Goal: Task Accomplishment & Management: Use online tool/utility

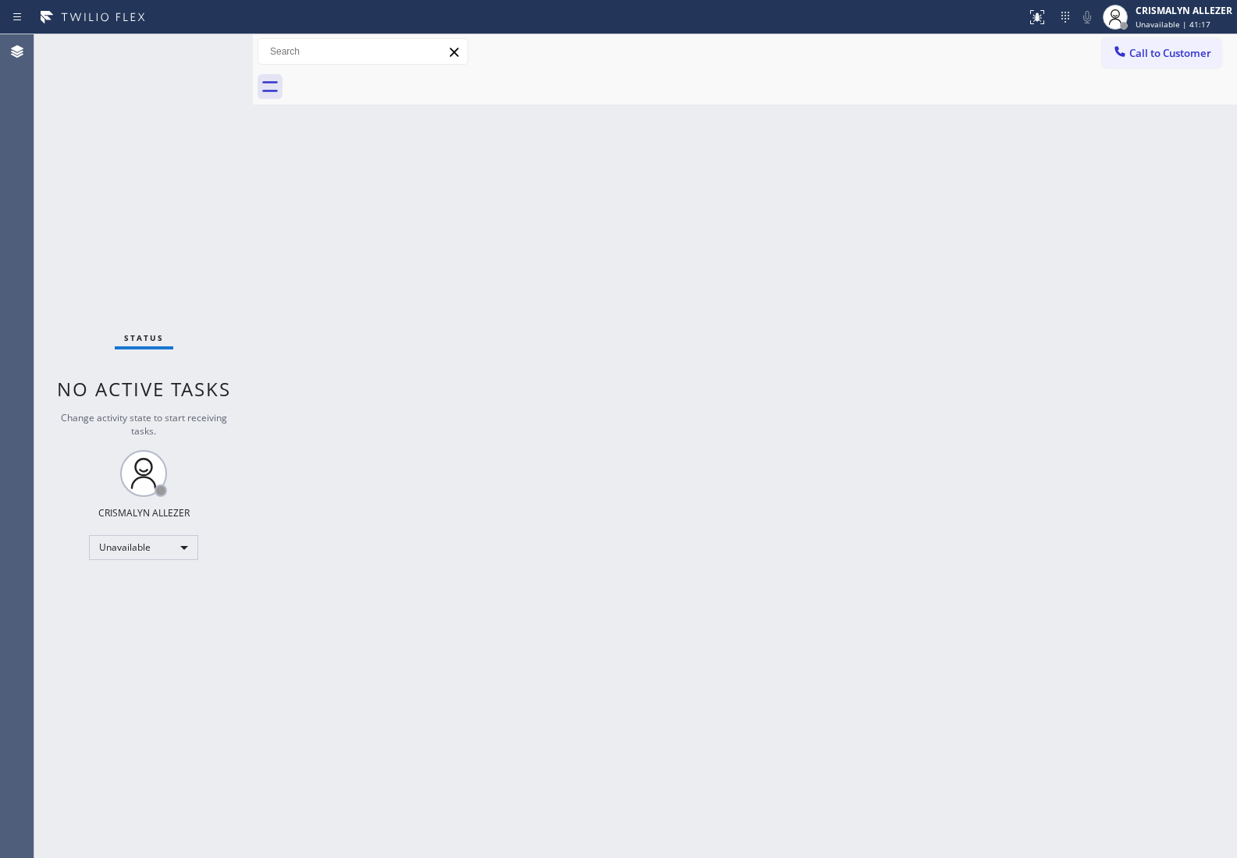
click at [1156, 59] on span "Call to Customer" at bounding box center [1170, 53] width 82 height 14
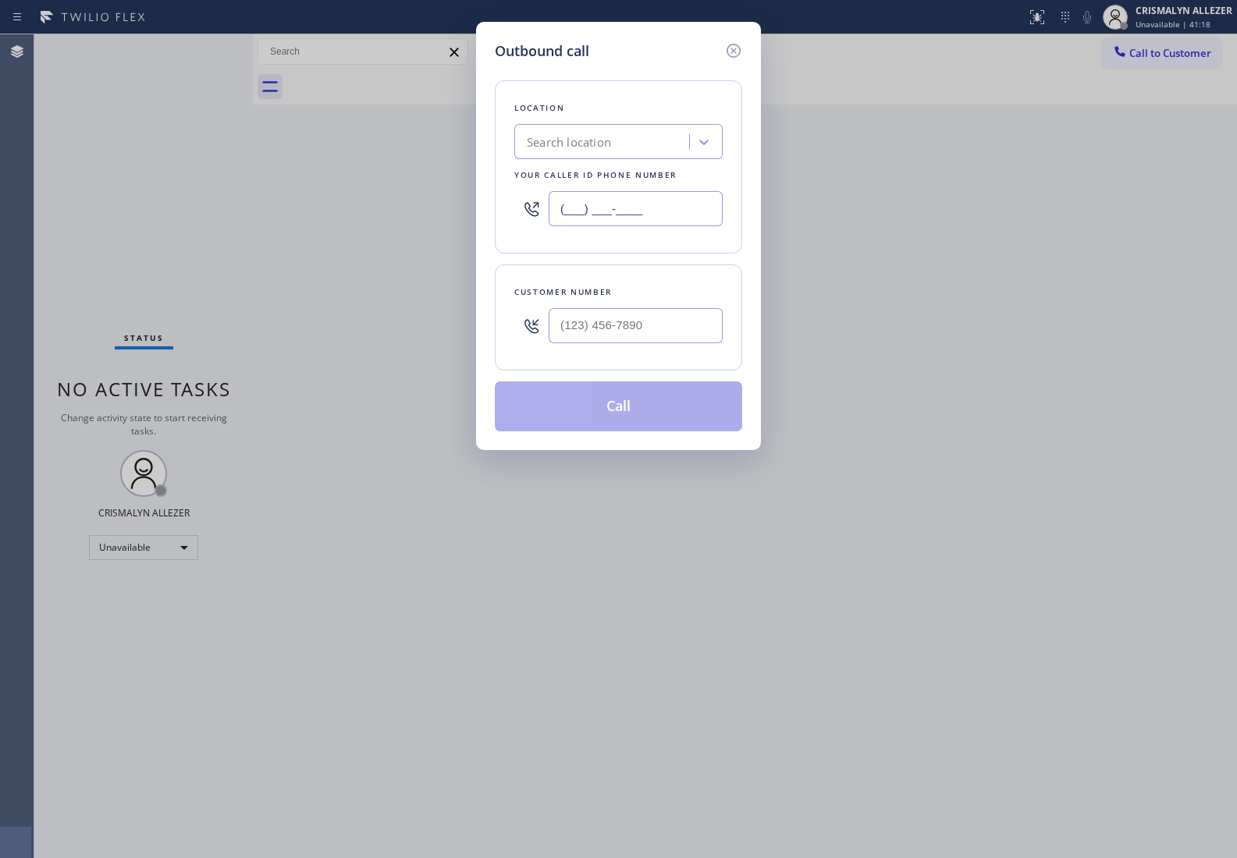
drag, startPoint x: 687, startPoint y: 204, endPoint x: 339, endPoint y: 188, distance: 347.6
click at [408, 196] on div "Outbound call Location Search location Your caller id phone number (___) ___-__…" at bounding box center [618, 429] width 1237 height 858
paste input "877) 775-2349"
type input "[PHONE_NUMBER]"
click at [680, 330] on input "(___) ___-____" at bounding box center [635, 325] width 174 height 35
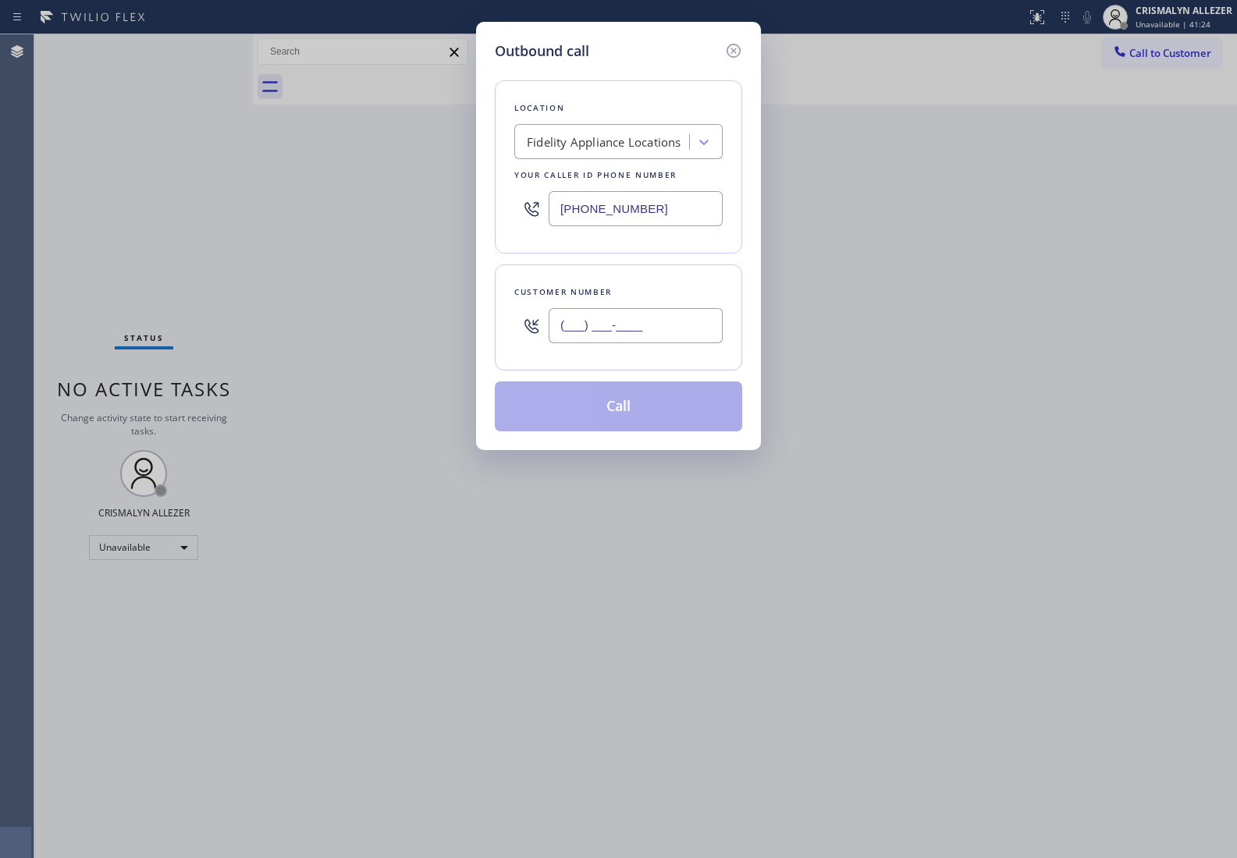
paste input "562) 537-7504"
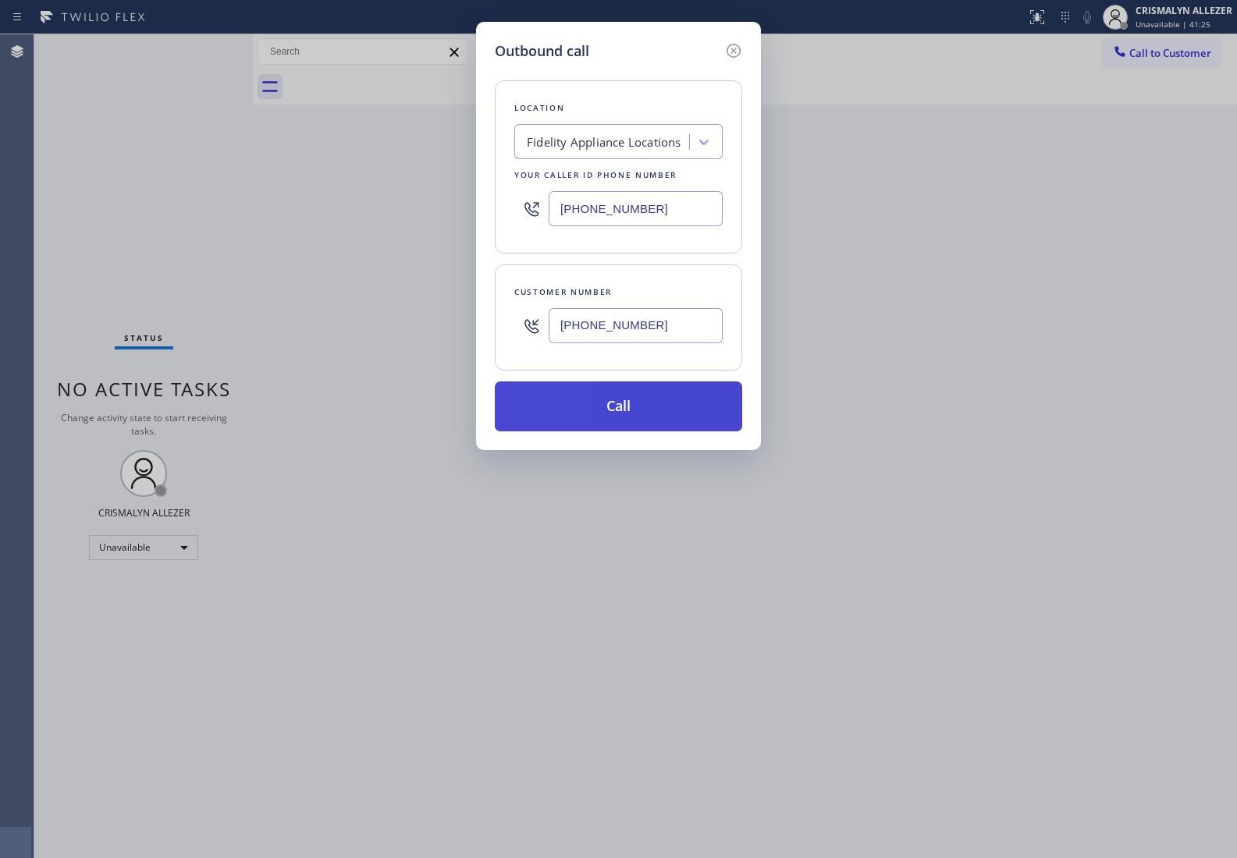
type input "[PHONE_NUMBER]"
click at [620, 410] on button "Call" at bounding box center [618, 406] width 247 height 50
click at [624, 408] on button "Call" at bounding box center [618, 406] width 247 height 50
click at [603, 407] on button "Call" at bounding box center [618, 406] width 247 height 50
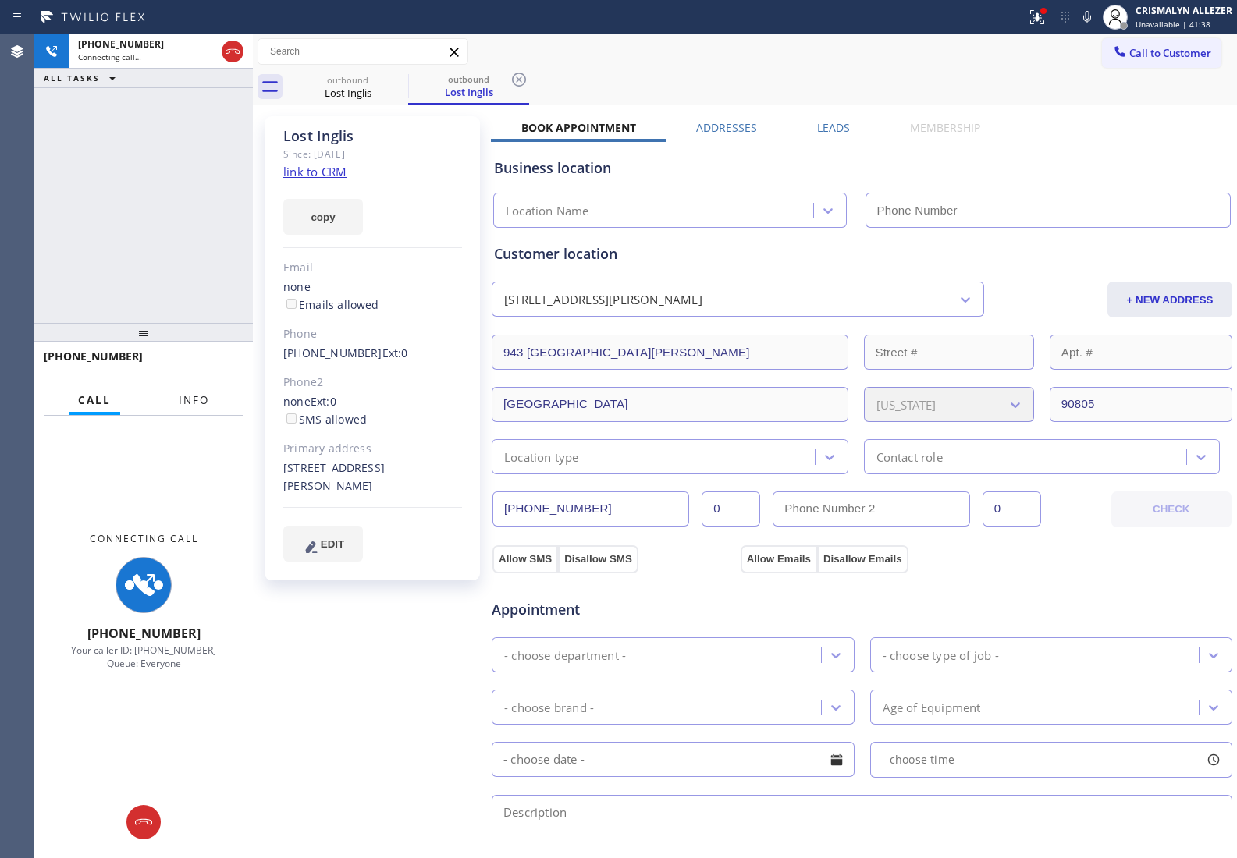
click at [205, 394] on span "Info" at bounding box center [194, 400] width 30 height 14
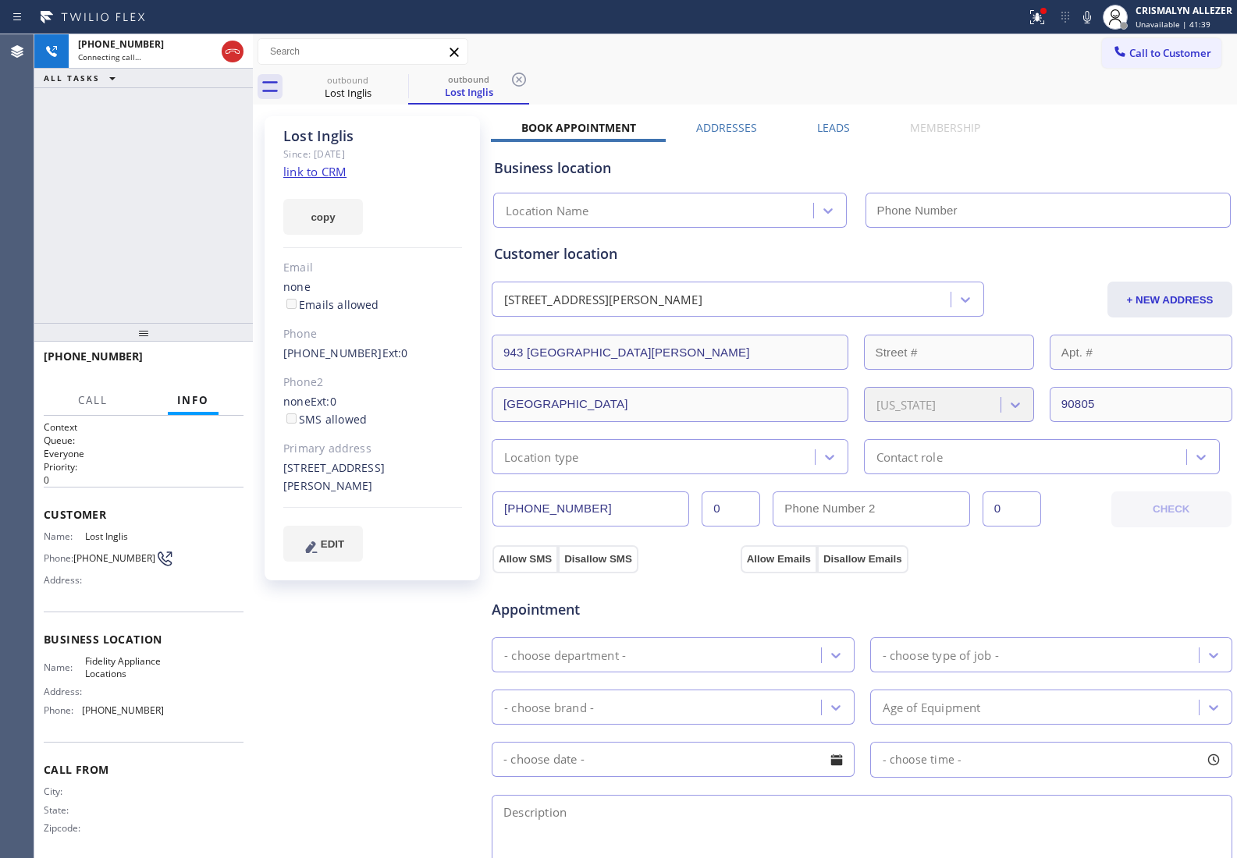
type input "[PHONE_NUMBER]"
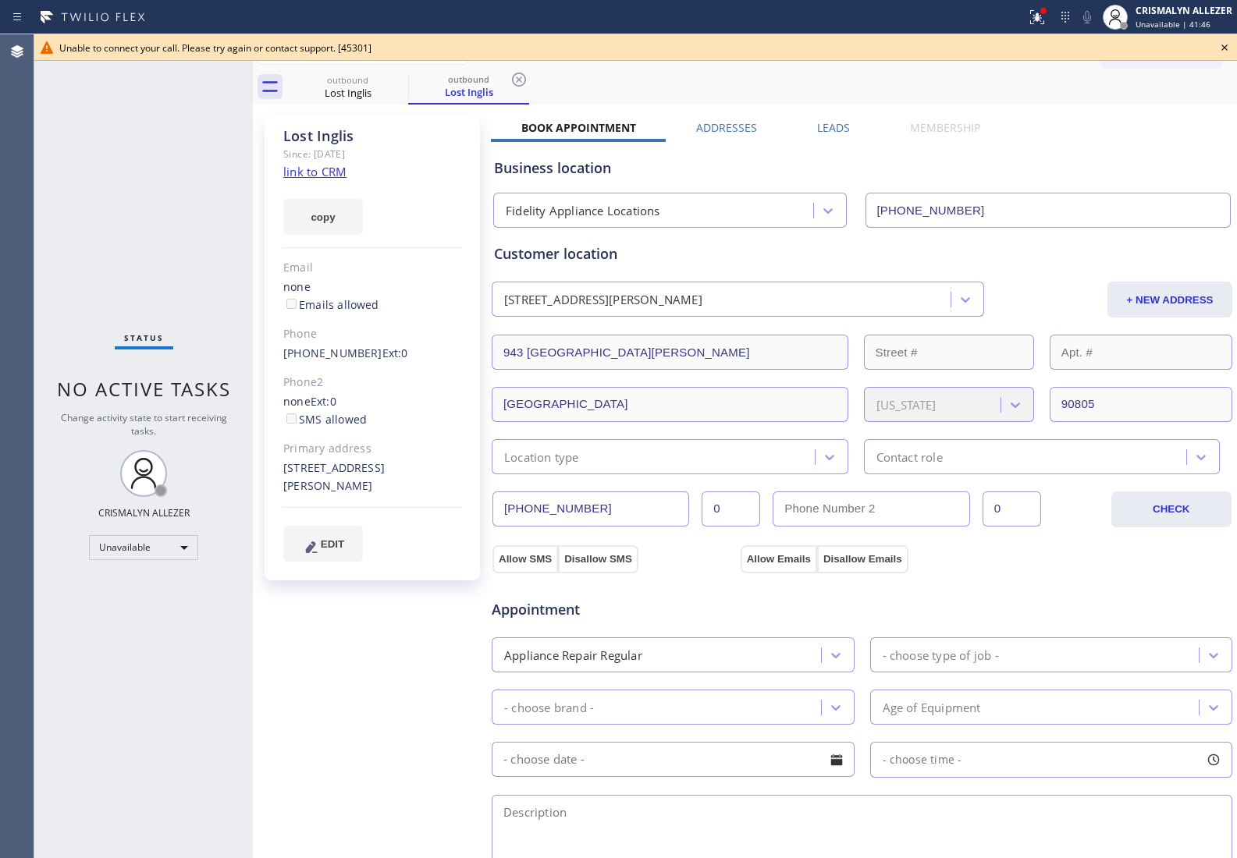
click at [1226, 47] on icon at bounding box center [1224, 47] width 19 height 19
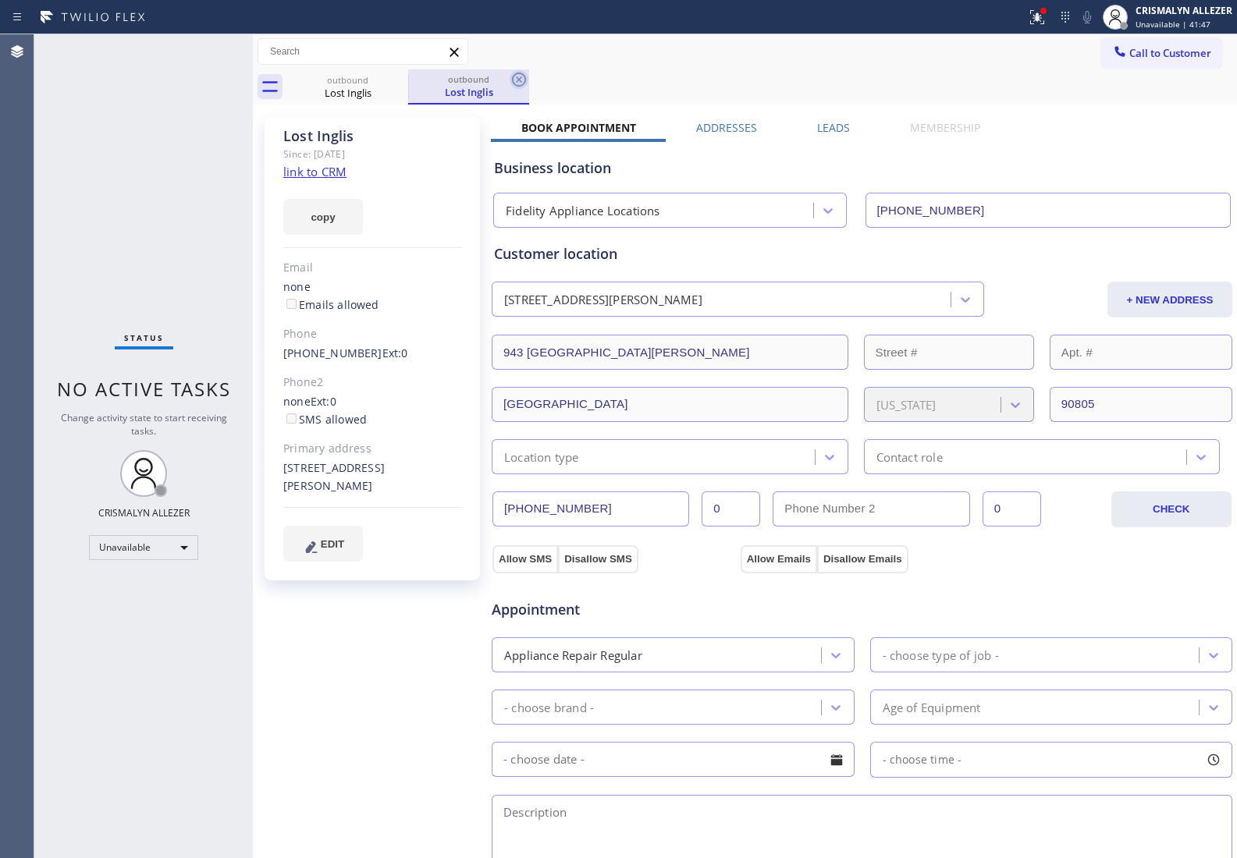
click at [516, 76] on icon at bounding box center [518, 79] width 19 height 19
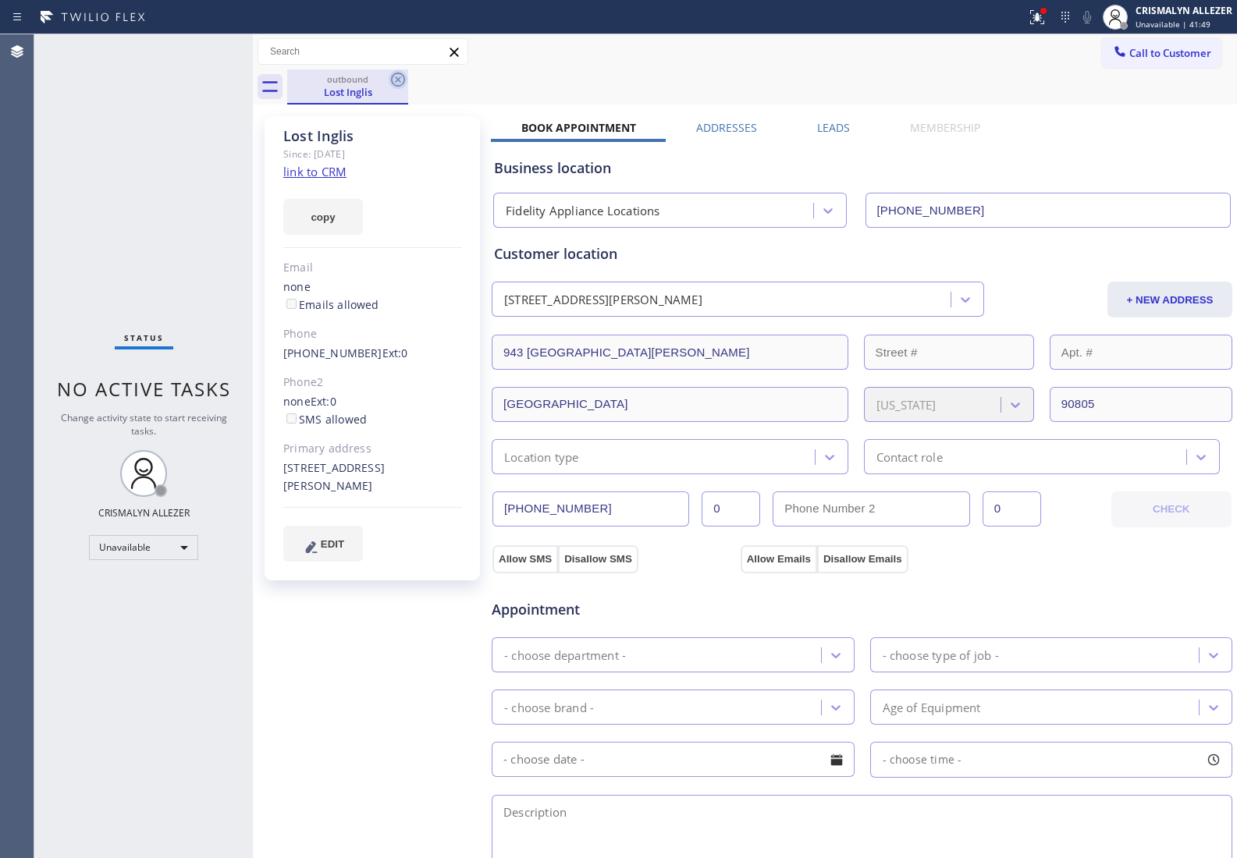
click at [398, 80] on icon at bounding box center [398, 80] width 14 height 14
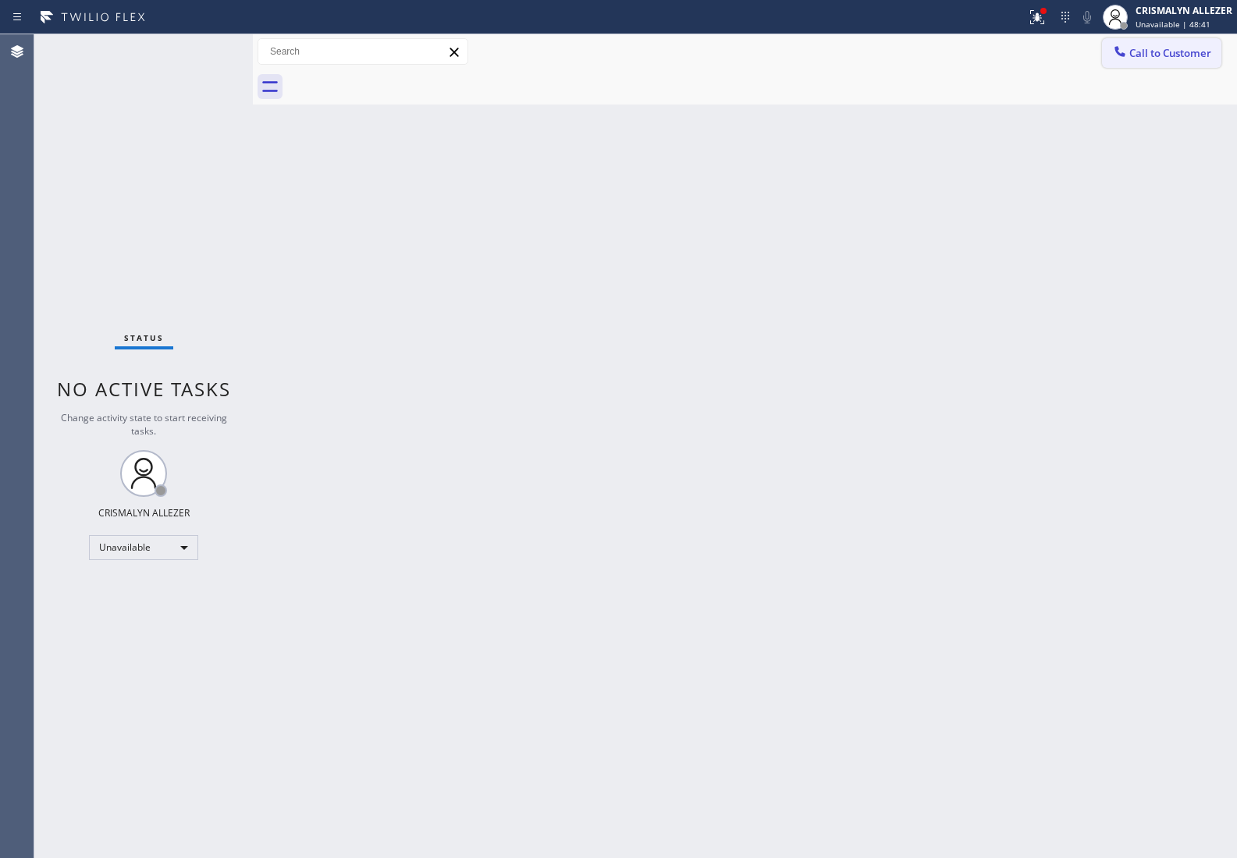
click at [1167, 55] on span "Call to Customer" at bounding box center [1170, 53] width 82 height 14
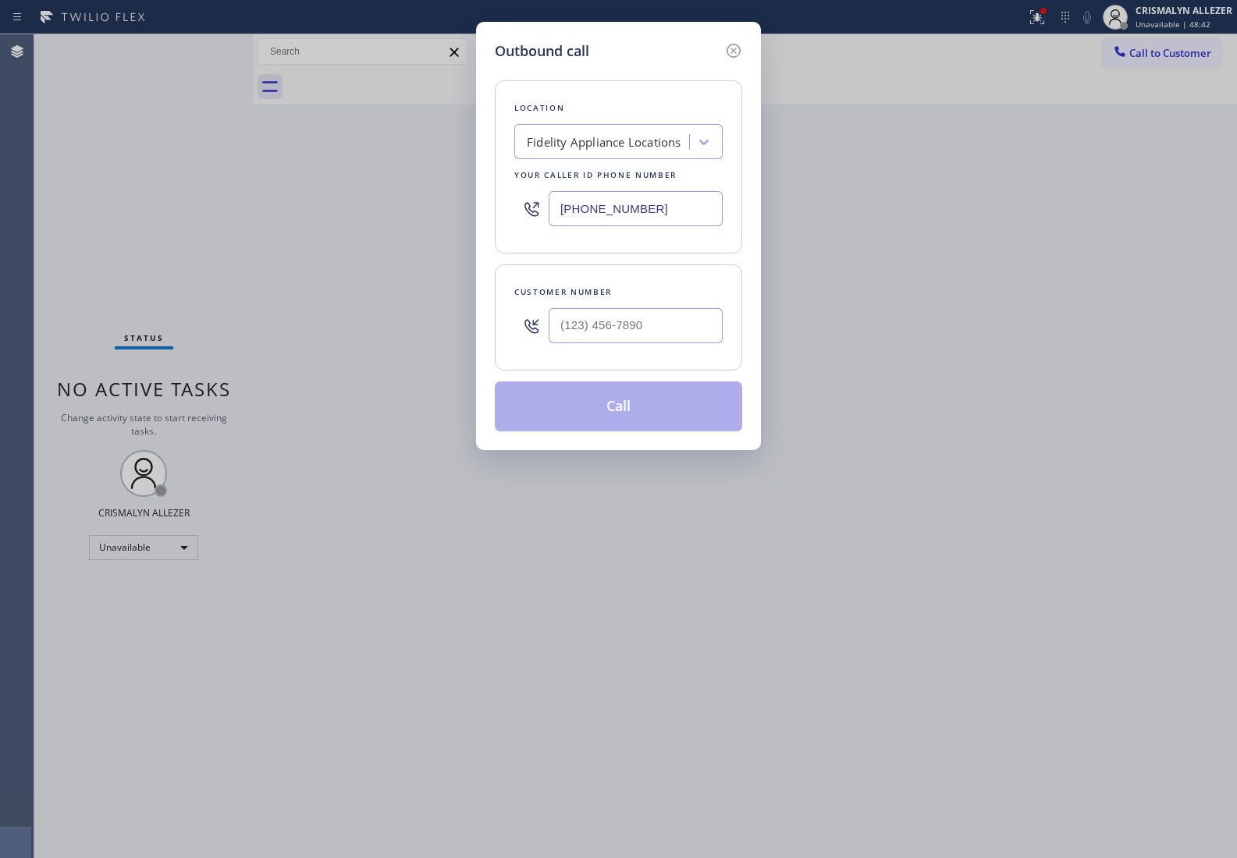
drag, startPoint x: 536, startPoint y: 213, endPoint x: 150, endPoint y: 204, distance: 386.3
click at [227, 207] on div "Outbound call Location Fidelity Appliance Locations Your caller id phone number…" at bounding box center [618, 429] width 1237 height 858
paste input "661) 344-1558"
type input "[PHONE_NUMBER]"
click at [637, 336] on input "(___) ___-____" at bounding box center [635, 325] width 174 height 35
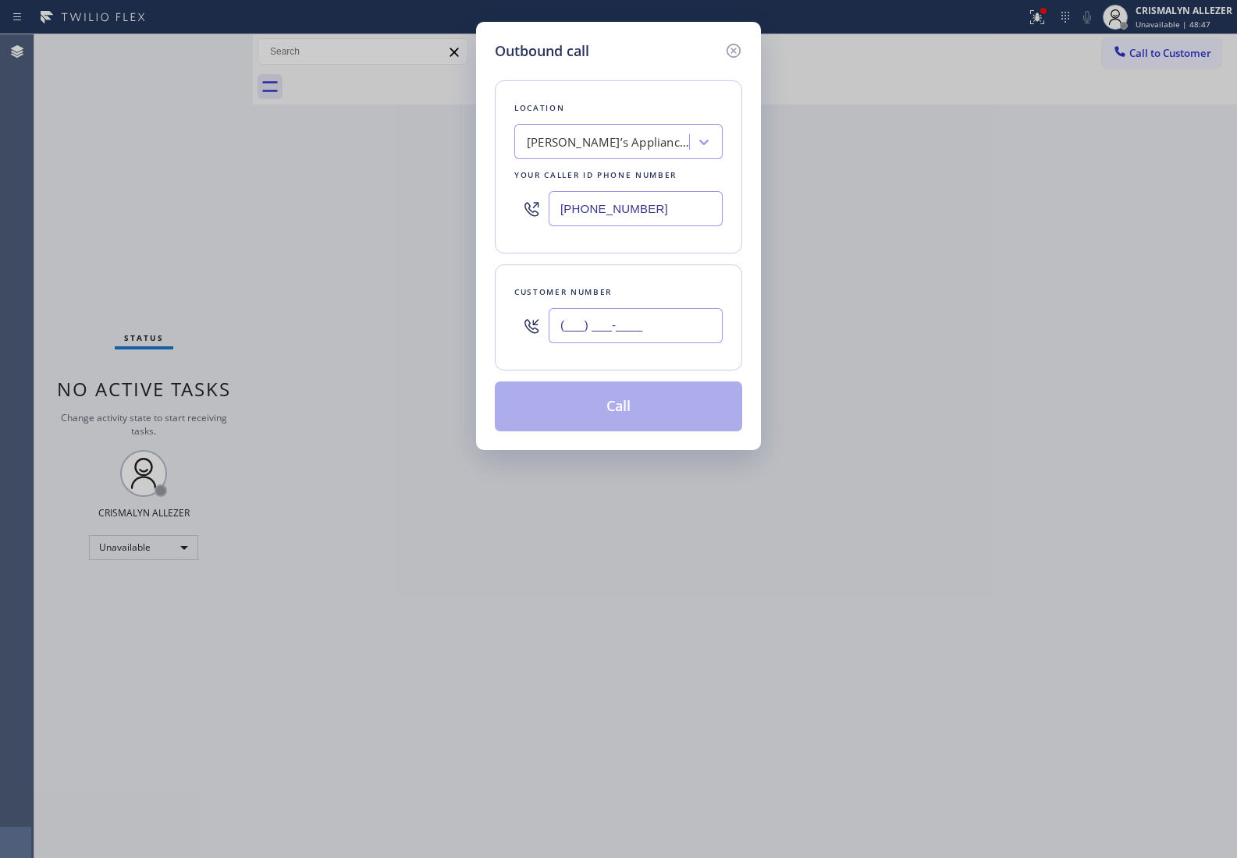
paste input "661) 878-2783"
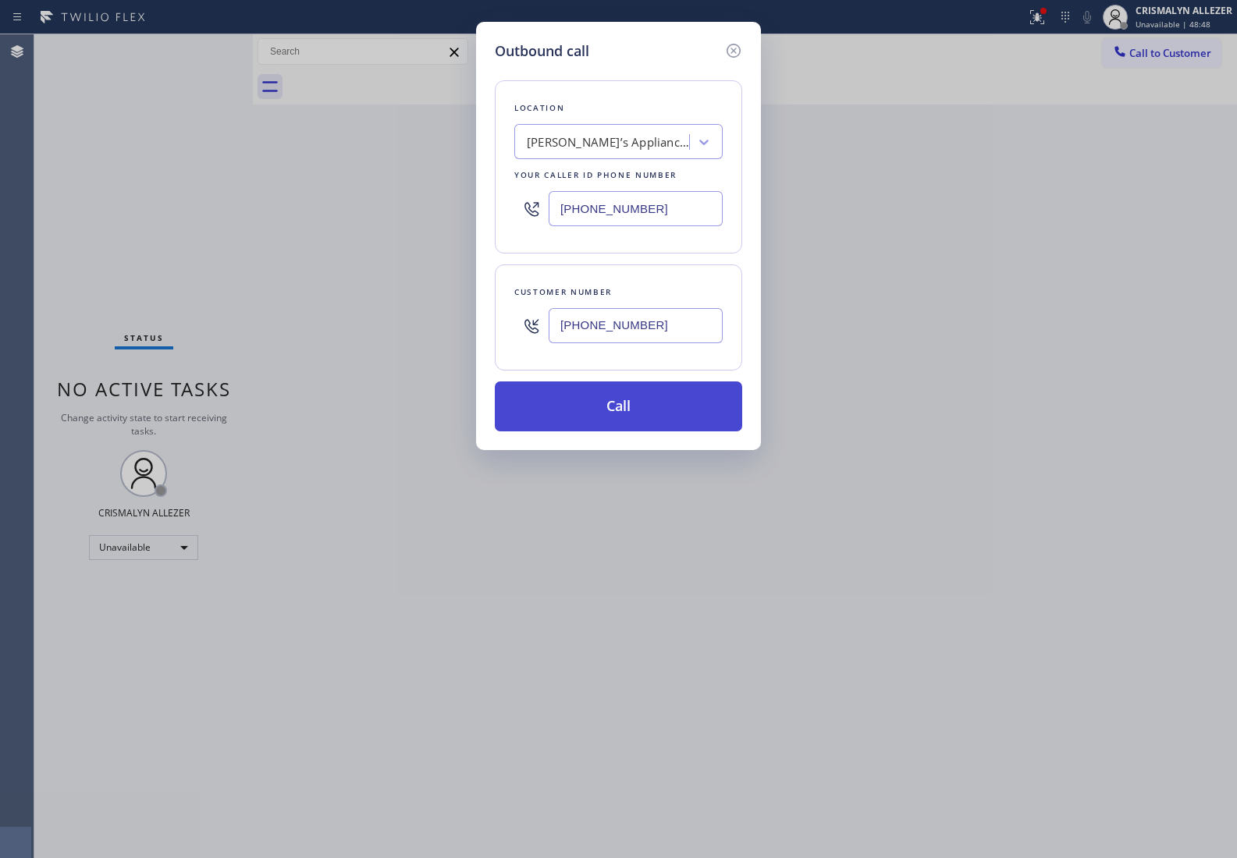
type input "[PHONE_NUMBER]"
click at [626, 404] on button "Call" at bounding box center [618, 406] width 247 height 50
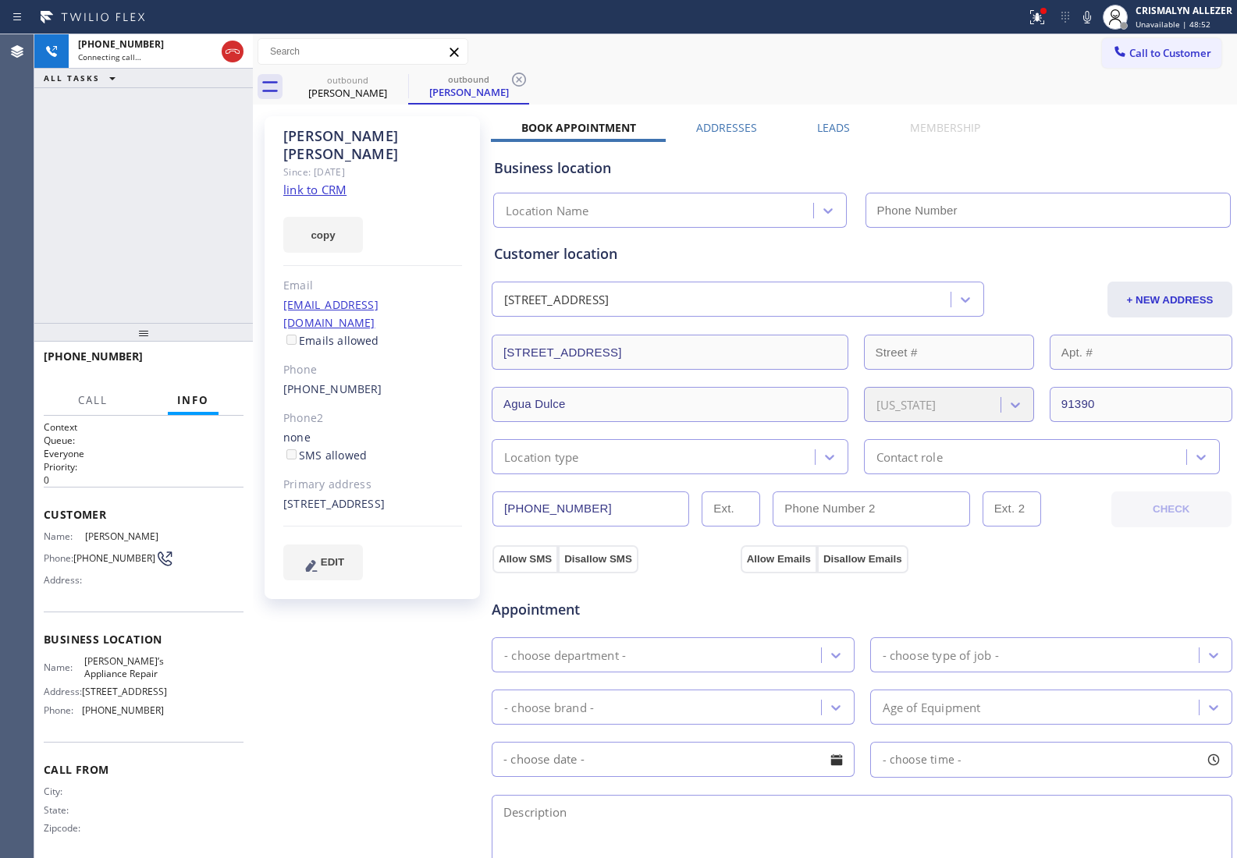
click at [322, 182] on link "link to CRM" at bounding box center [314, 190] width 63 height 16
type input "[PHONE_NUMBER]"
click at [197, 353] on button "HANG UP" at bounding box center [207, 364] width 73 height 22
click at [211, 365] on span "HANG UP" at bounding box center [207, 363] width 48 height 11
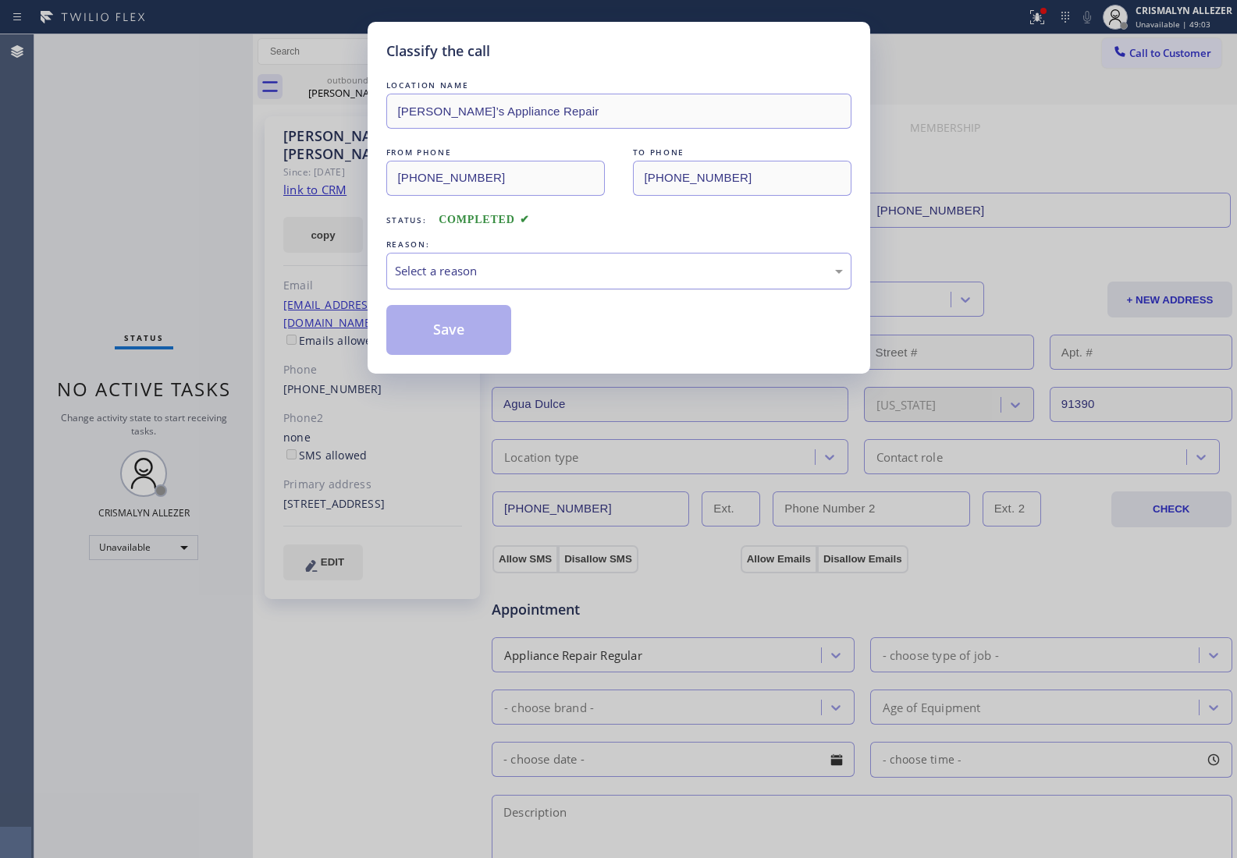
click at [562, 277] on div "Select a reason" at bounding box center [619, 271] width 448 height 18
click at [435, 337] on button "Save" at bounding box center [449, 330] width 126 height 50
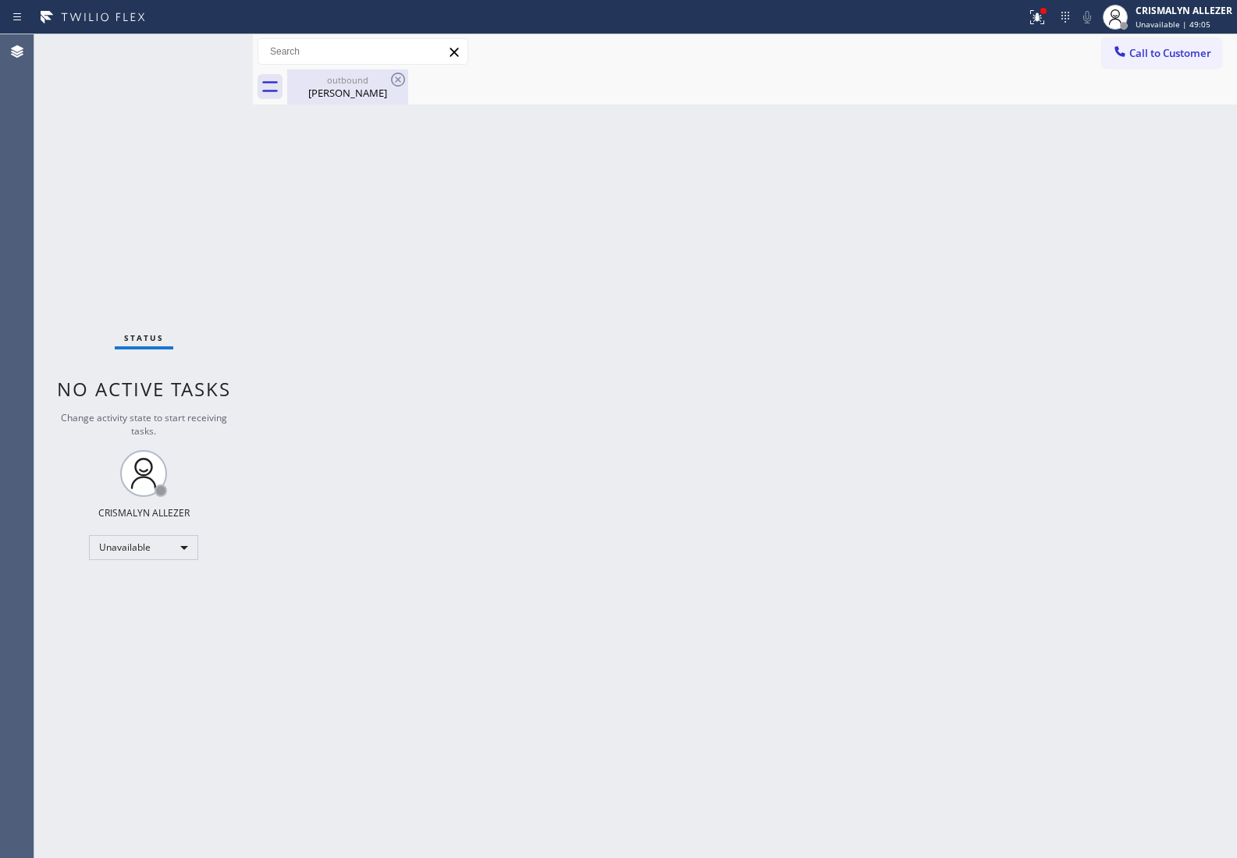
click at [336, 87] on div "Howard Jackson" at bounding box center [348, 93] width 118 height 14
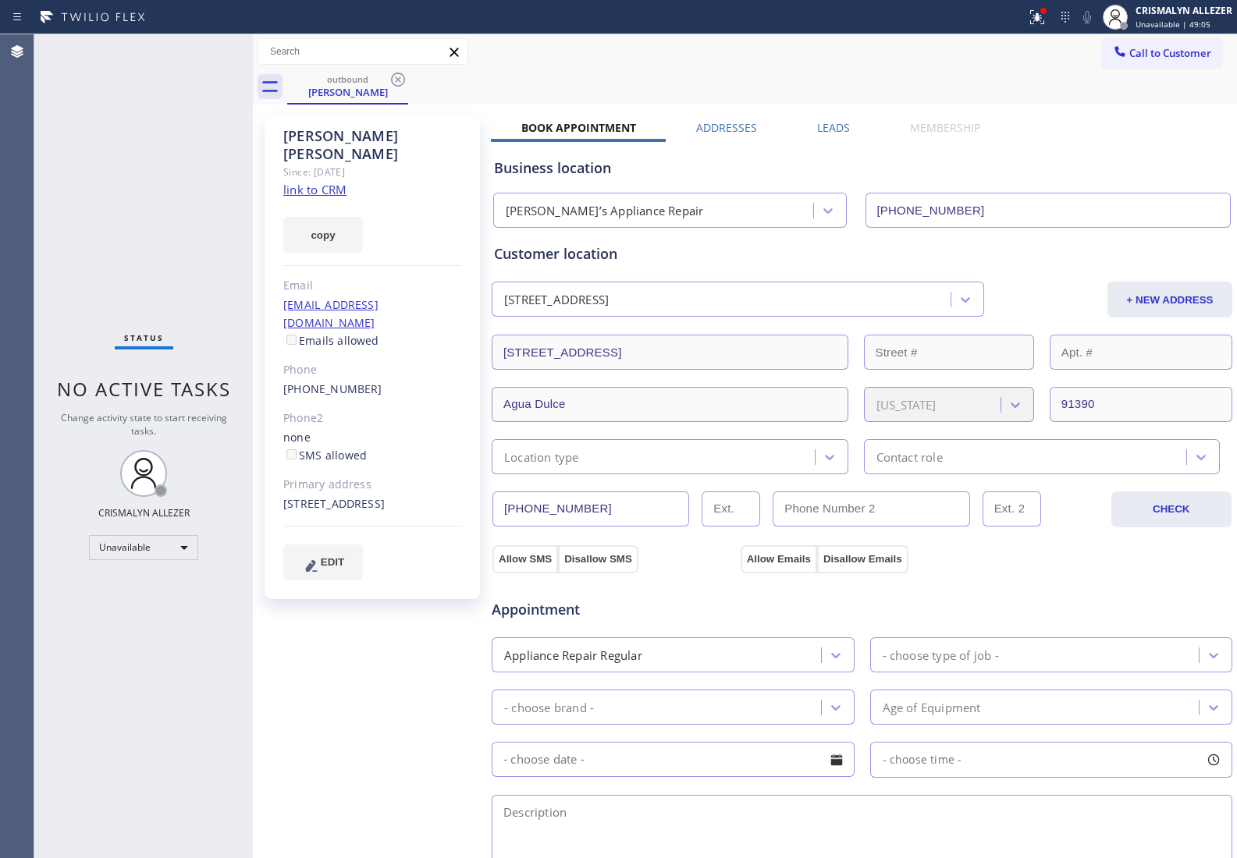
click at [827, 125] on label "Leads" at bounding box center [833, 127] width 33 height 15
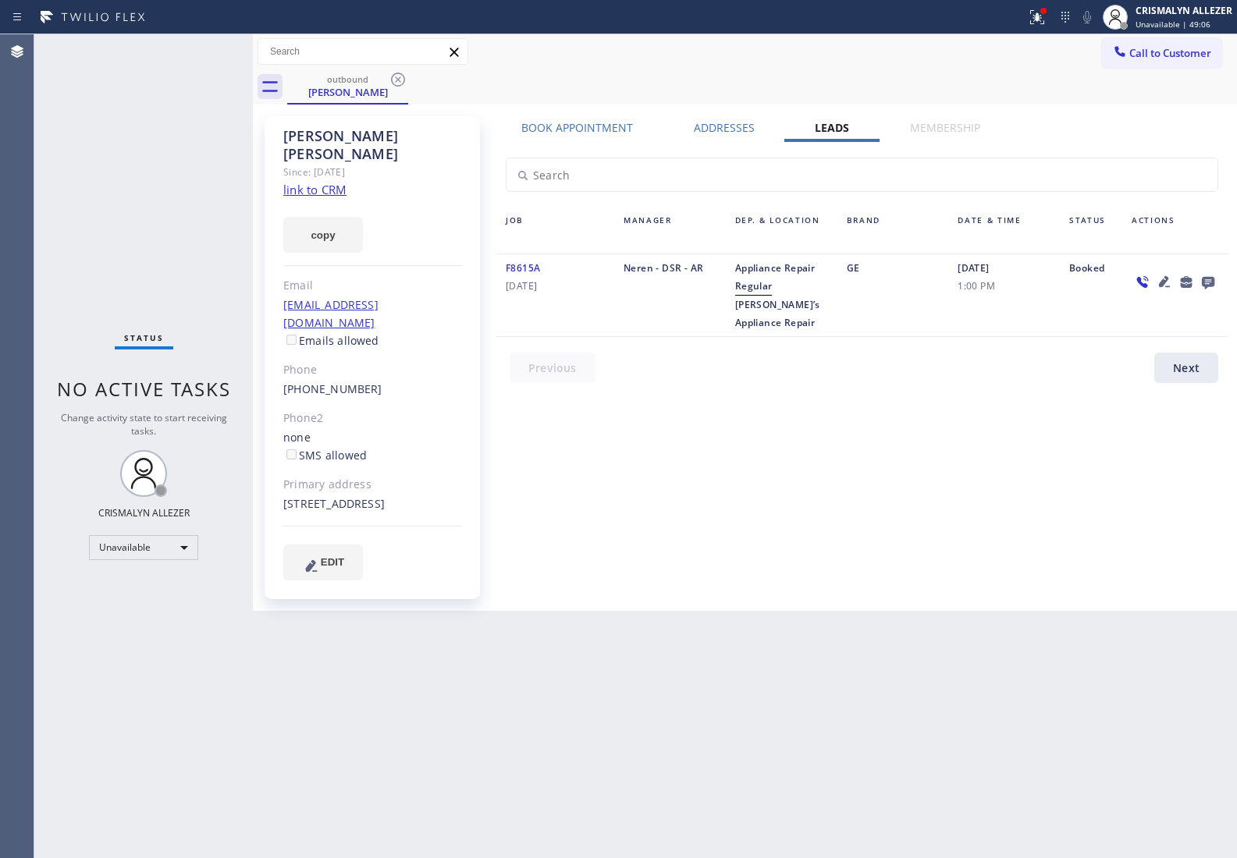
click at [1202, 281] on icon at bounding box center [1207, 283] width 12 height 12
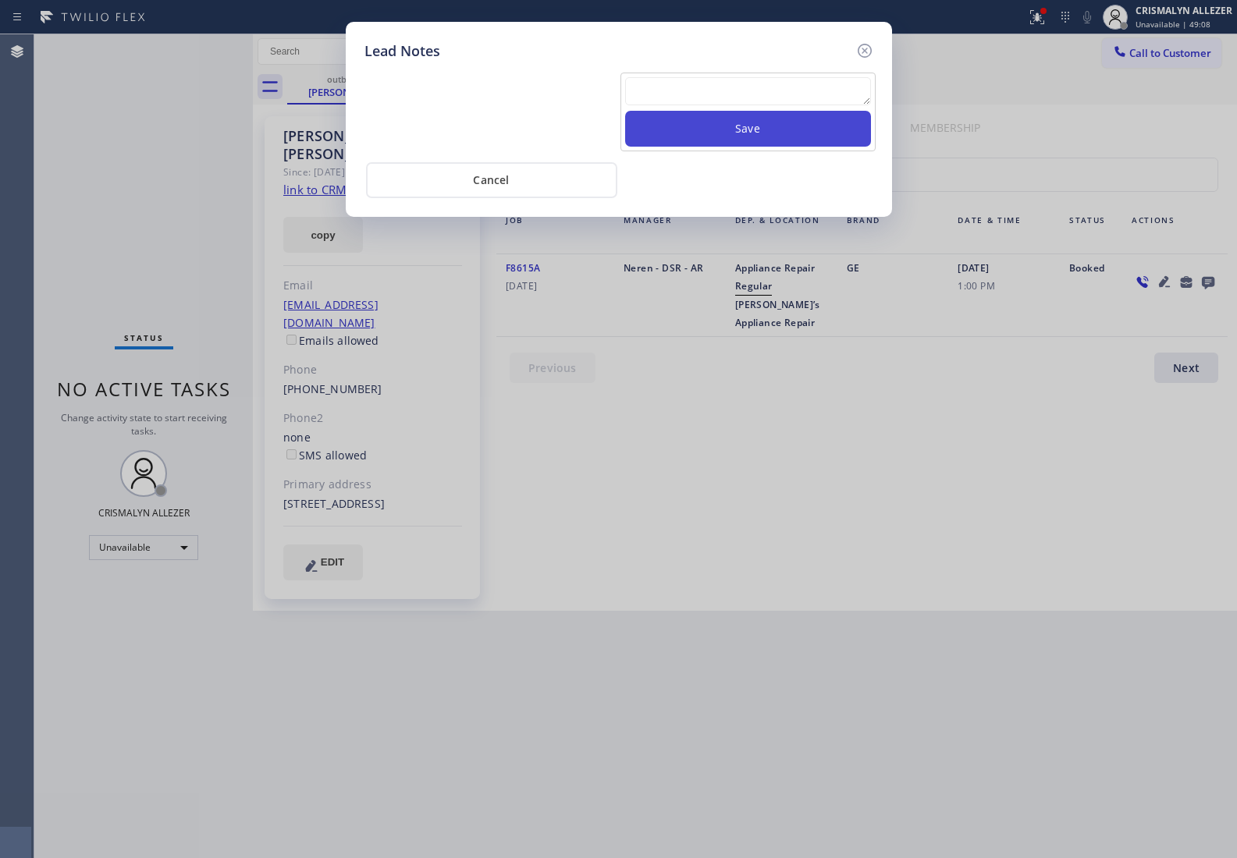
click at [685, 95] on textarea at bounding box center [748, 91] width 246 height 28
paste textarea "no answer | pls xfer here cx cb"
type textarea "no answer | pls xfer here cx cb"
click at [793, 134] on button "Save" at bounding box center [748, 129] width 246 height 36
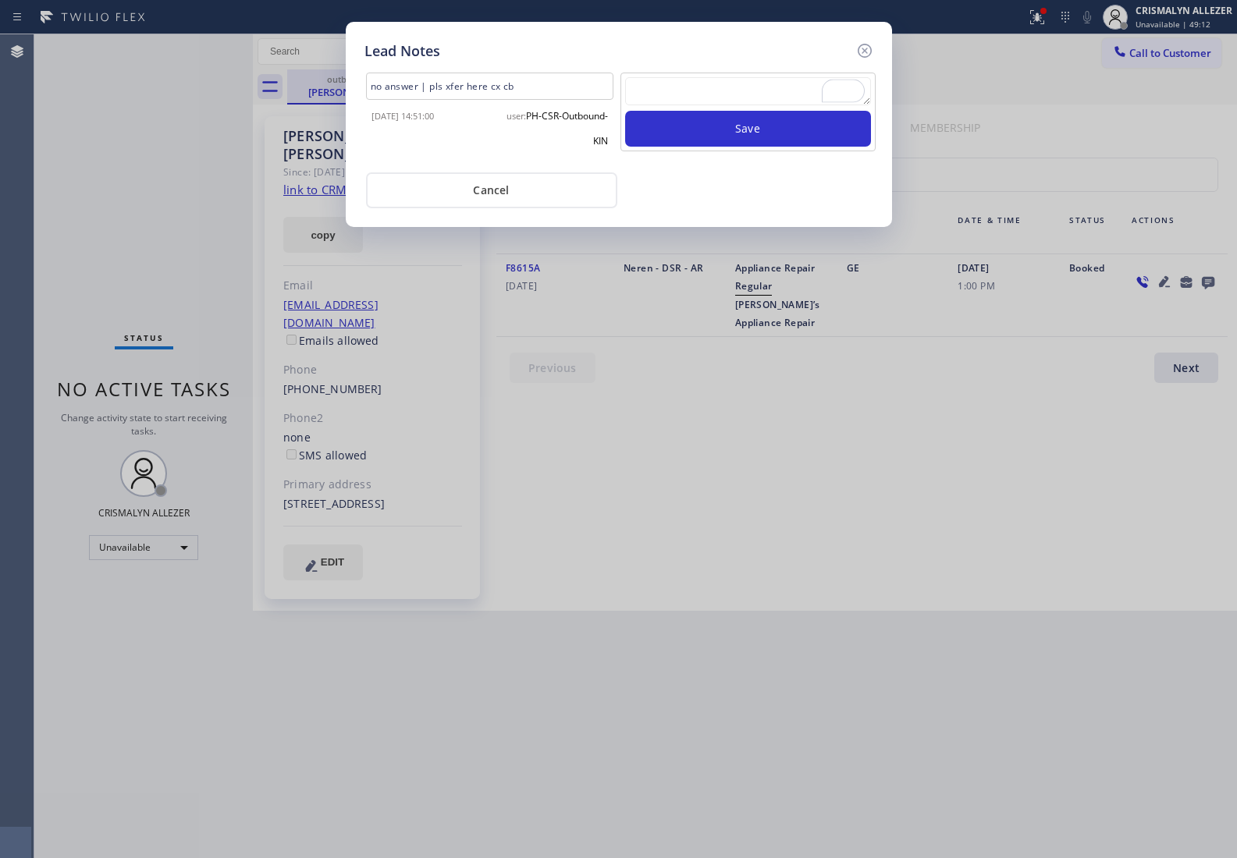
click at [520, 197] on button "Cancel" at bounding box center [491, 190] width 251 height 36
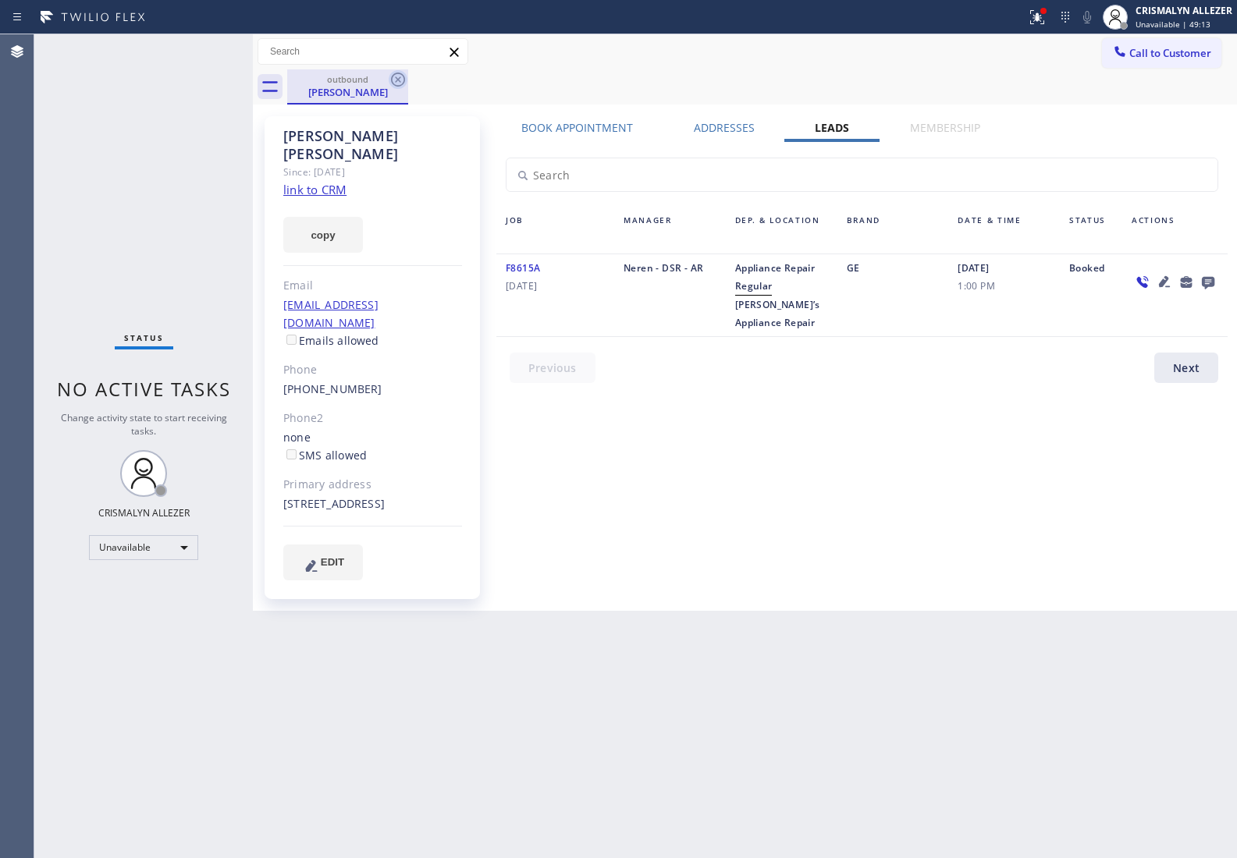
click at [396, 83] on icon at bounding box center [398, 79] width 19 height 19
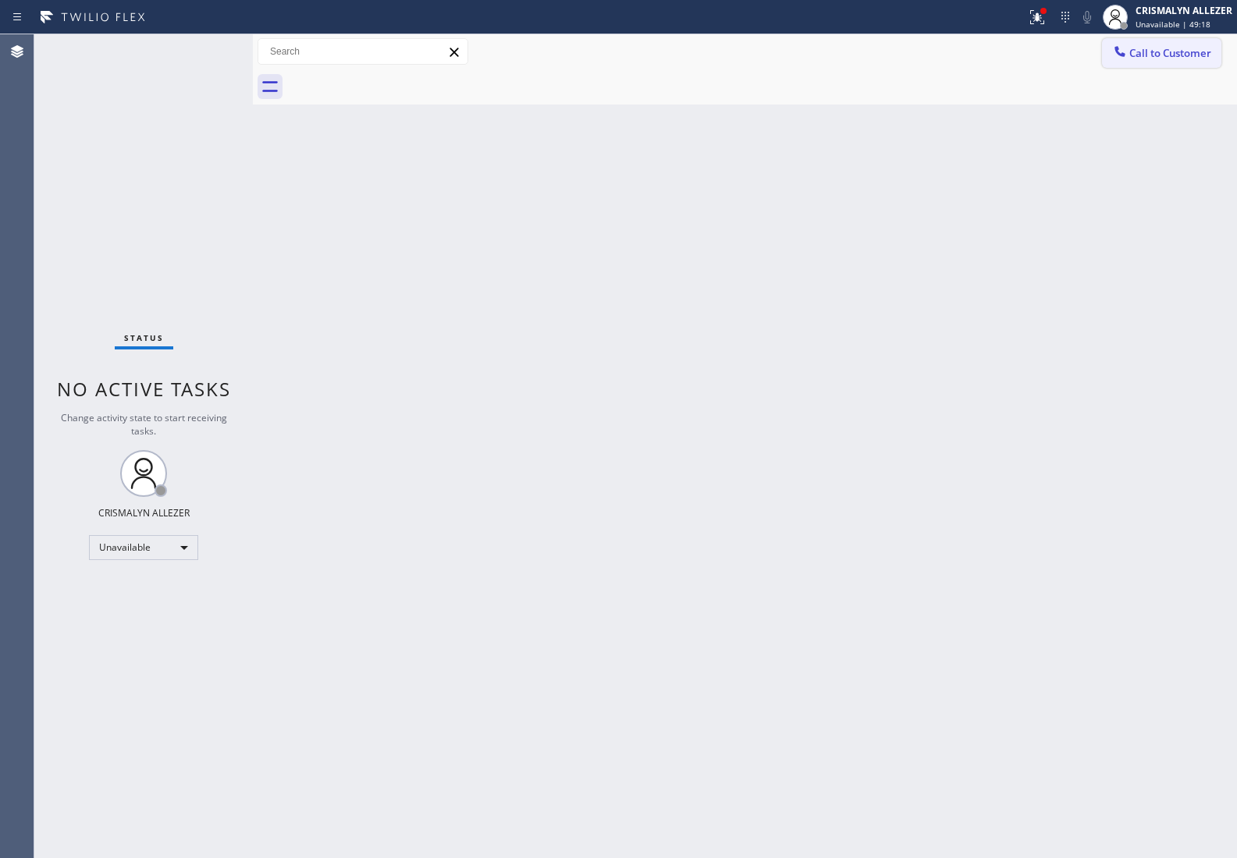
click at [1136, 63] on button "Call to Customer" at bounding box center [1161, 53] width 119 height 30
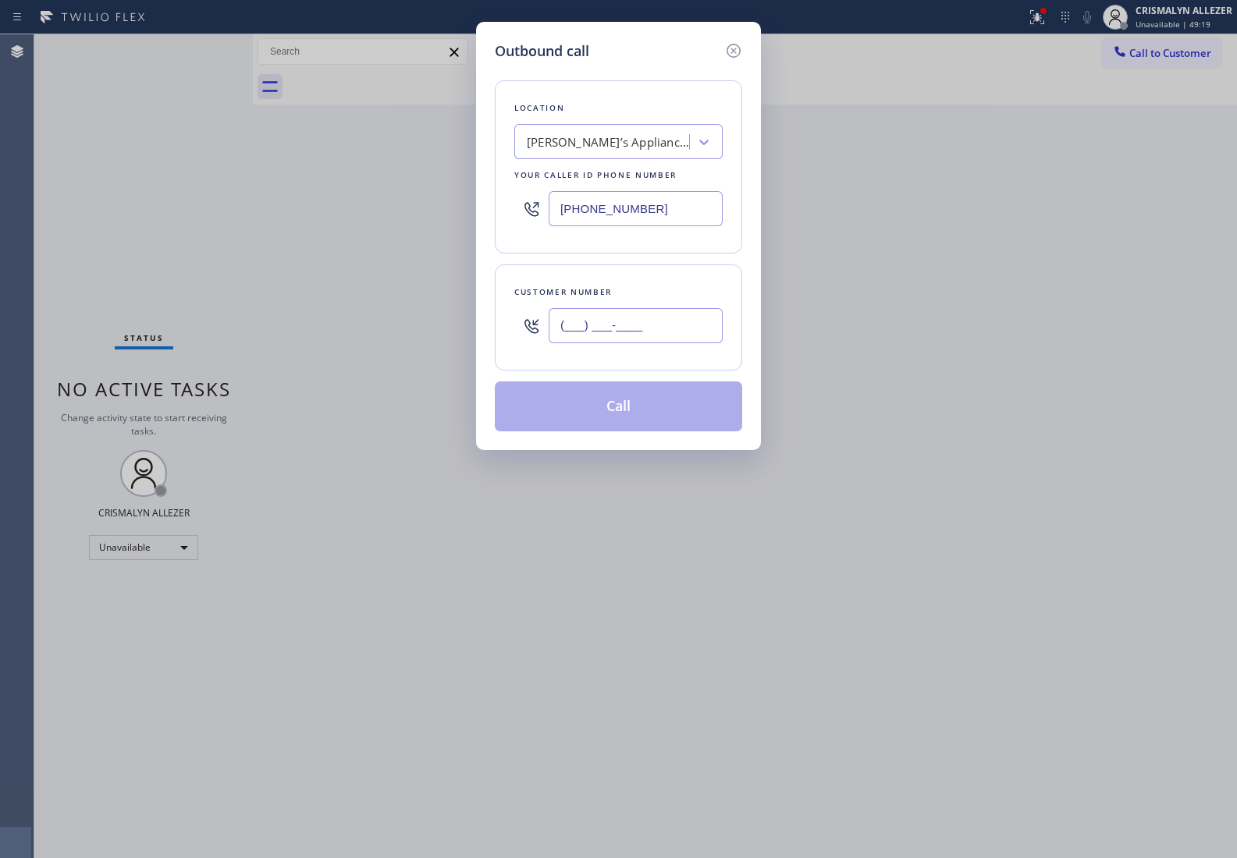
click at [687, 329] on input "(___) ___-____" at bounding box center [635, 325] width 174 height 35
paste input "661) 878-2783"
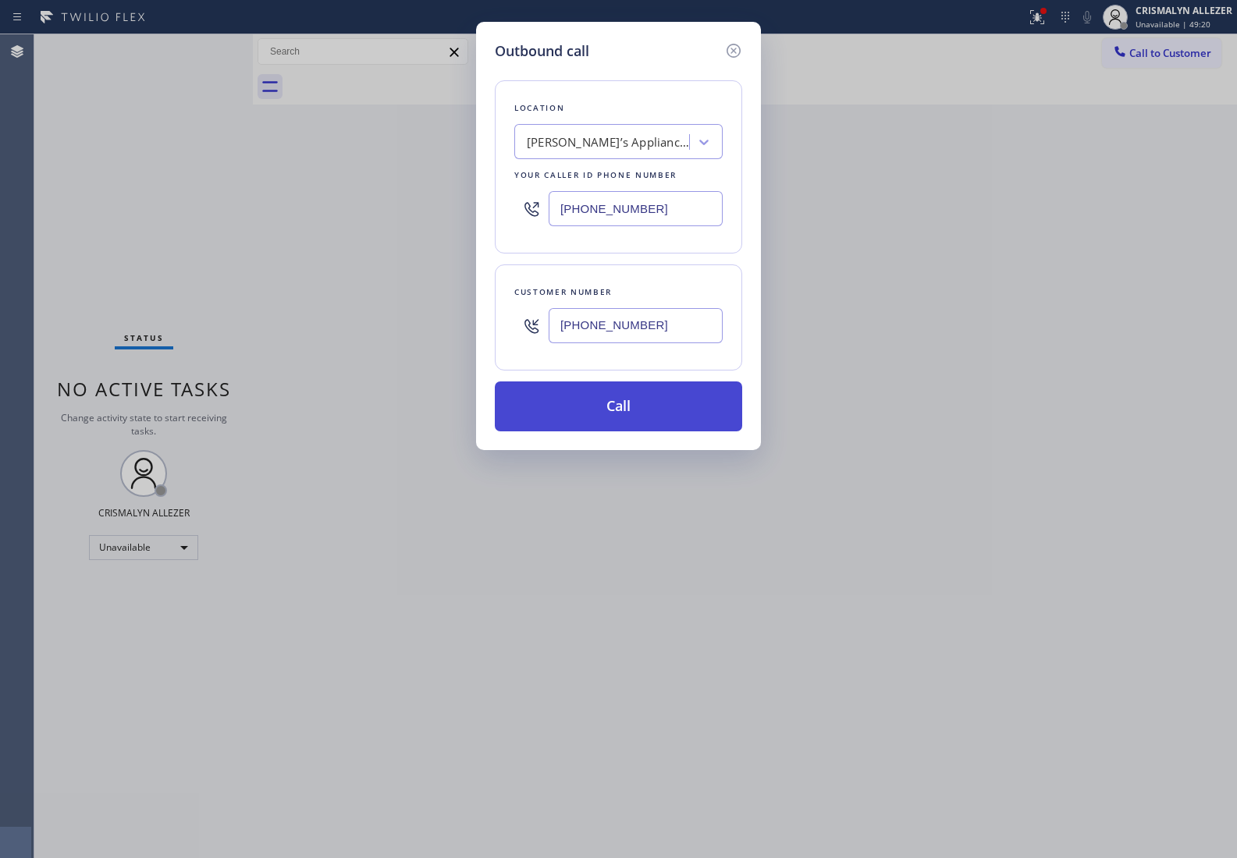
type input "[PHONE_NUMBER]"
click at [644, 399] on button "Call" at bounding box center [618, 406] width 247 height 50
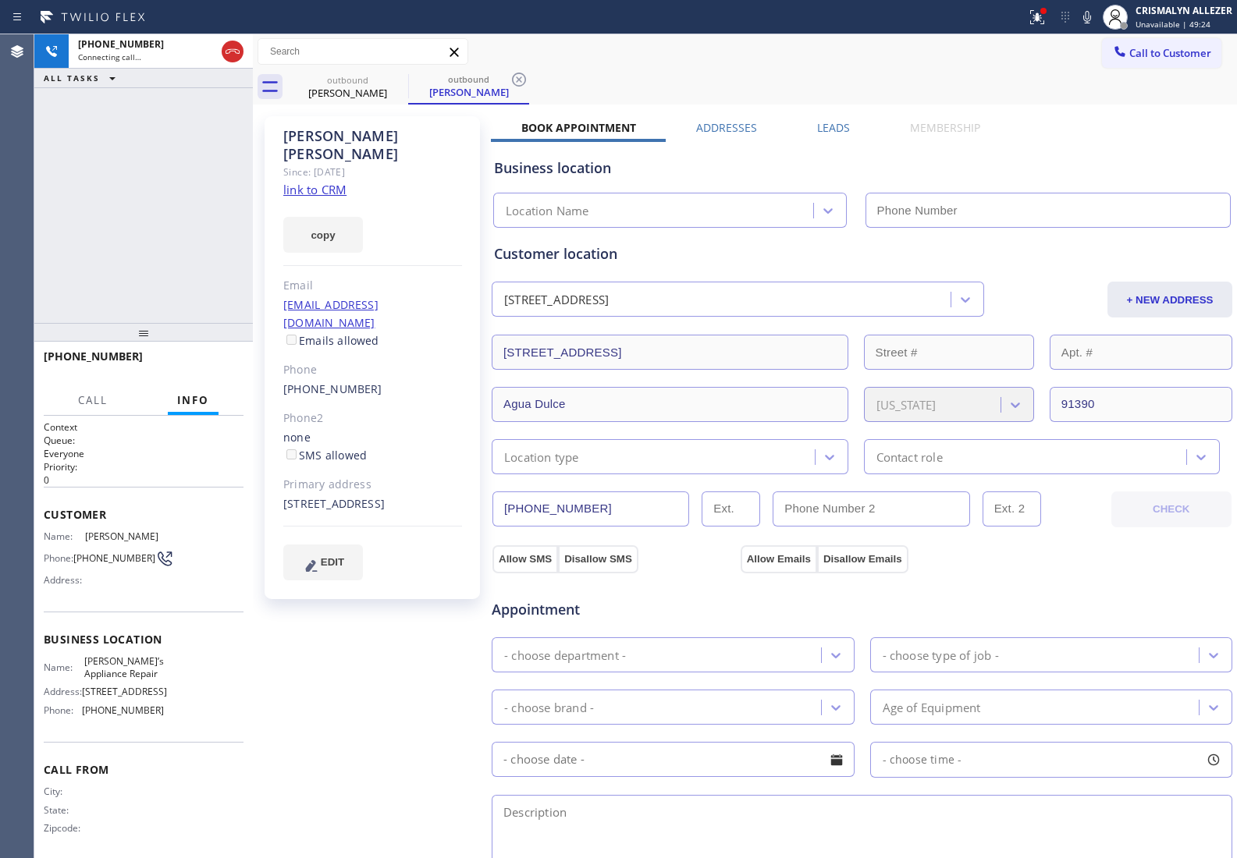
type input "(661) 344-1558"
click at [211, 364] on span "HANG UP" at bounding box center [207, 363] width 48 height 11
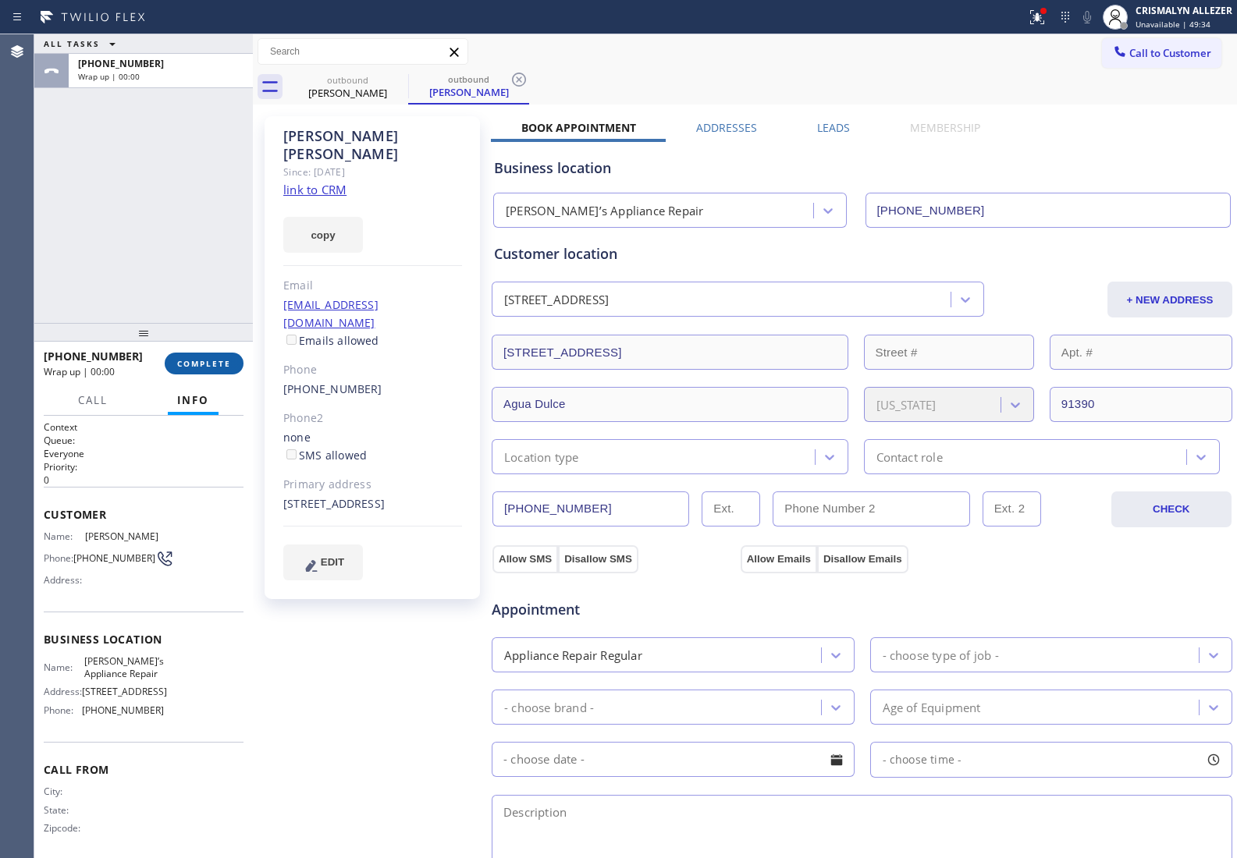
click at [212, 365] on span "COMPLETE" at bounding box center [204, 363] width 54 height 11
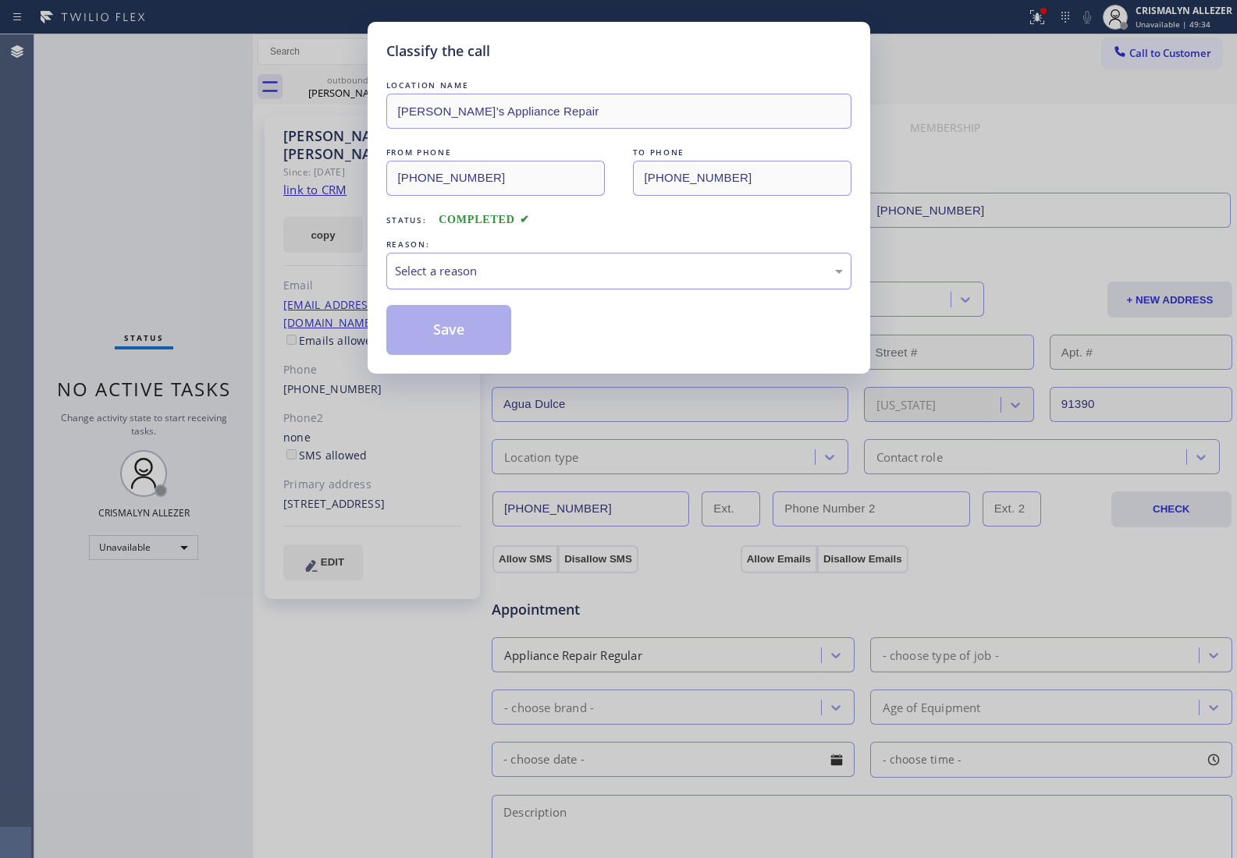
click at [644, 279] on div "Select a reason" at bounding box center [619, 271] width 448 height 18
click at [441, 338] on button "Save" at bounding box center [449, 330] width 126 height 50
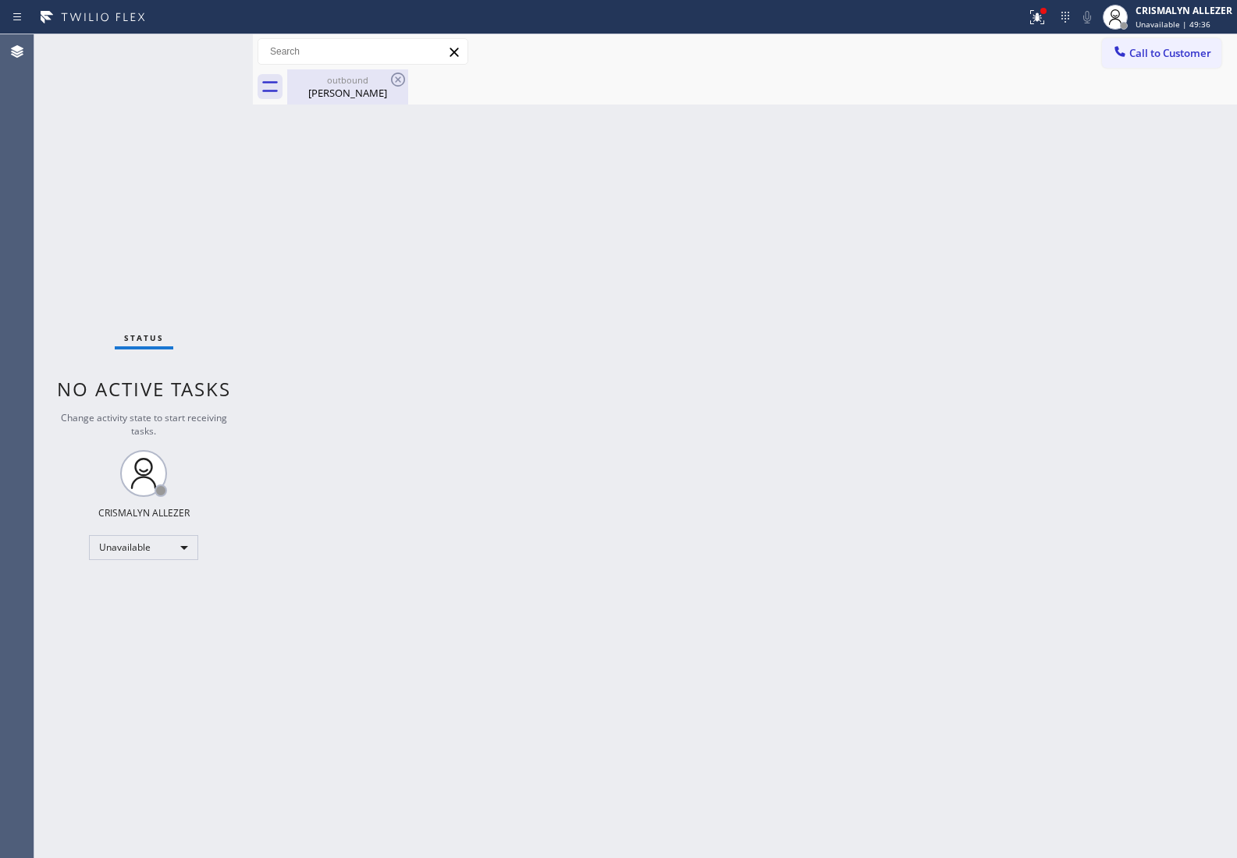
click at [360, 99] on div "Howard Jackson" at bounding box center [348, 93] width 118 height 14
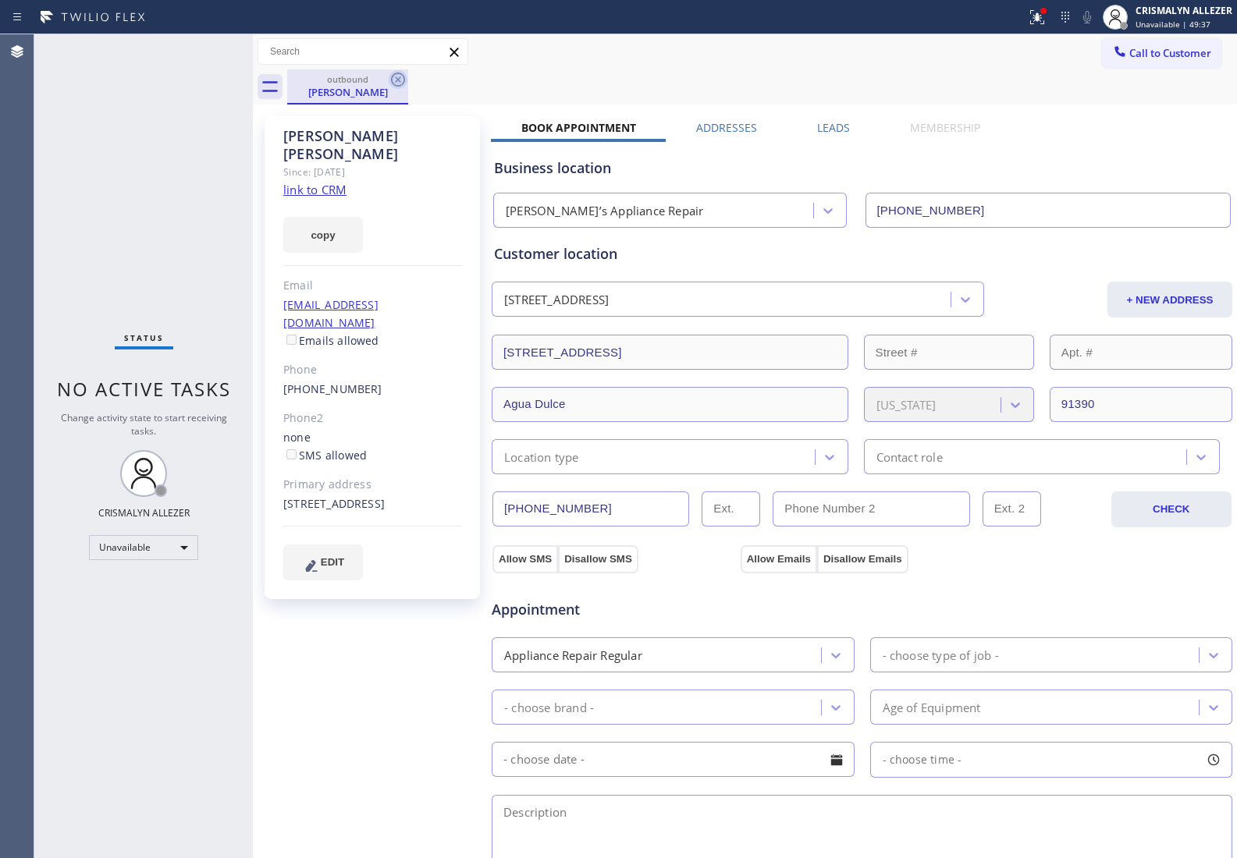
click at [395, 80] on icon at bounding box center [398, 79] width 19 height 19
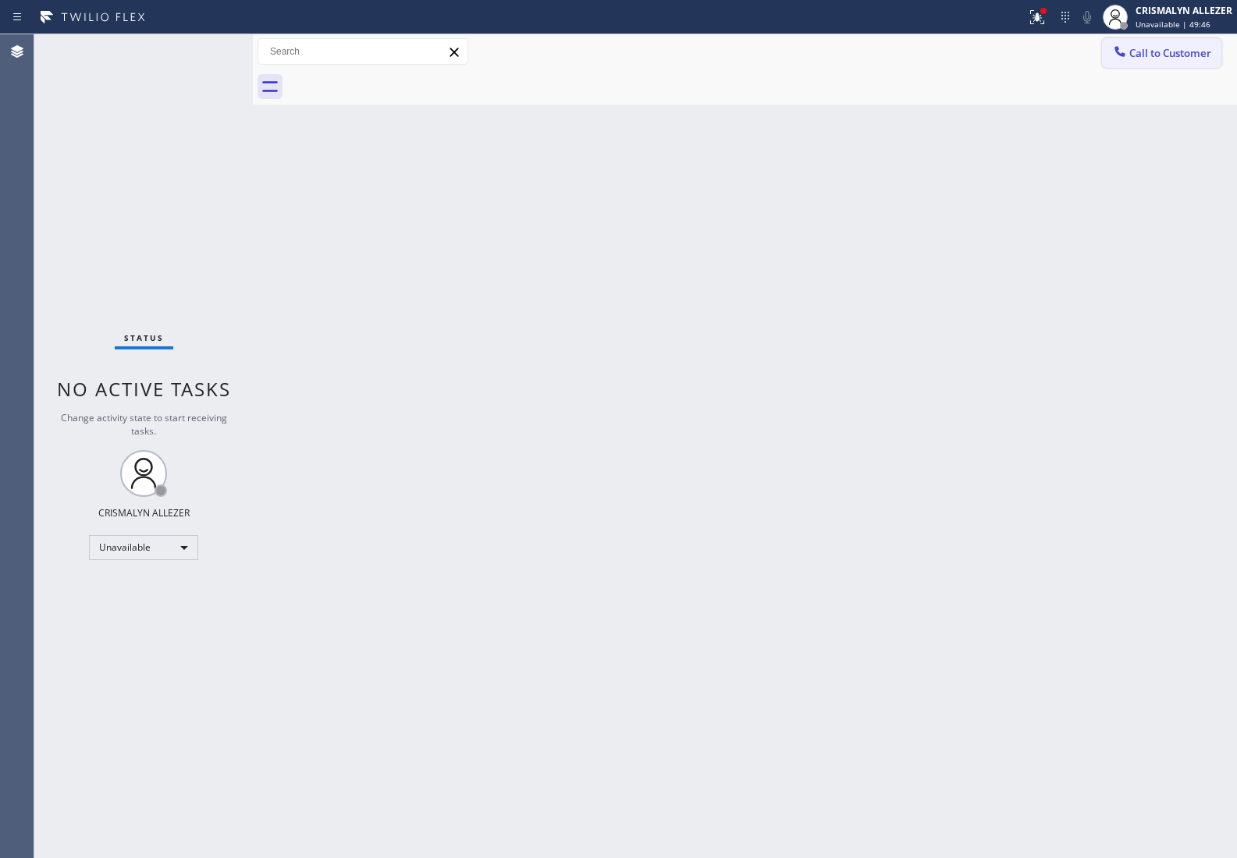
click at [1163, 57] on span "Call to Customer" at bounding box center [1170, 53] width 82 height 14
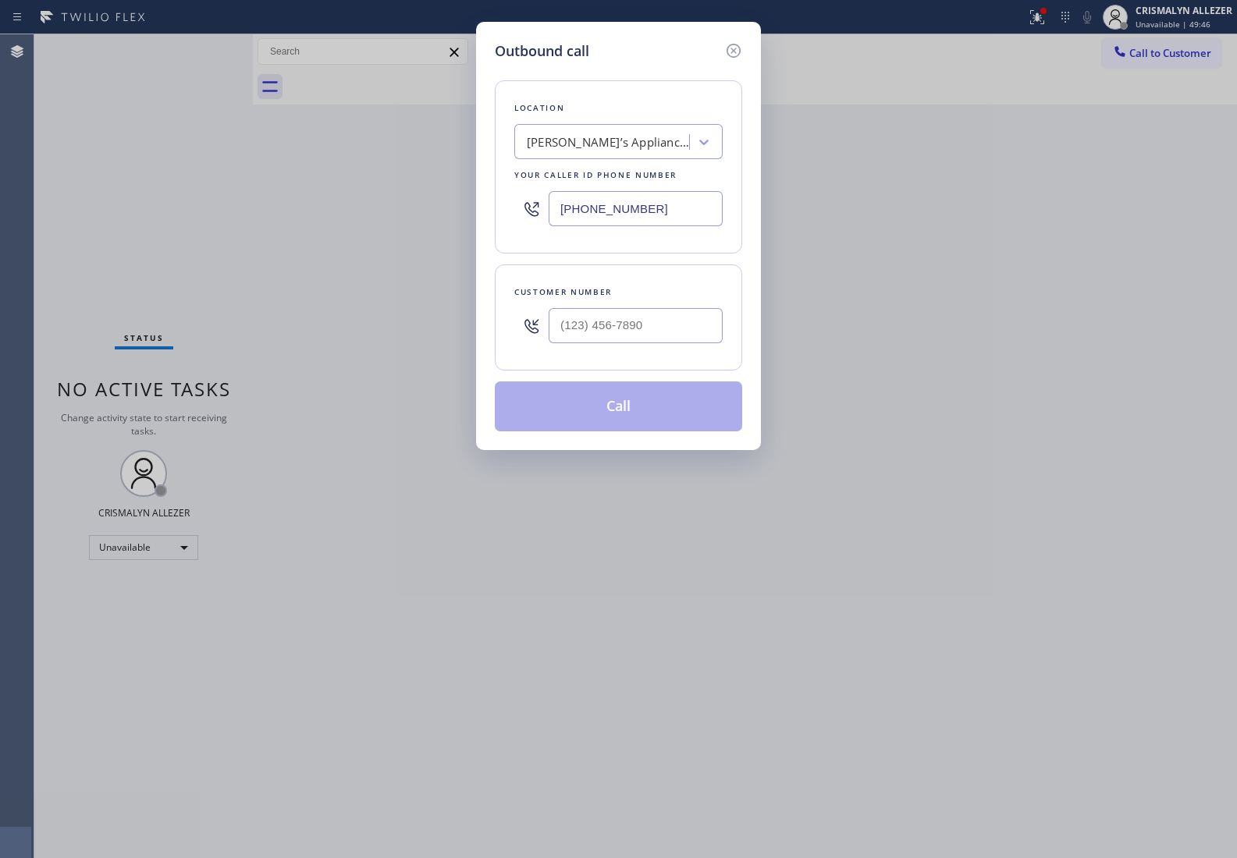
drag, startPoint x: 673, startPoint y: 209, endPoint x: 278, endPoint y: 200, distance: 395.6
click at [605, 209] on input "(661) 344-1558" at bounding box center [635, 208] width 174 height 35
paste input "8-5573"
paste input "text"
drag, startPoint x: 677, startPoint y: 211, endPoint x: 364, endPoint y: 211, distance: 313.6
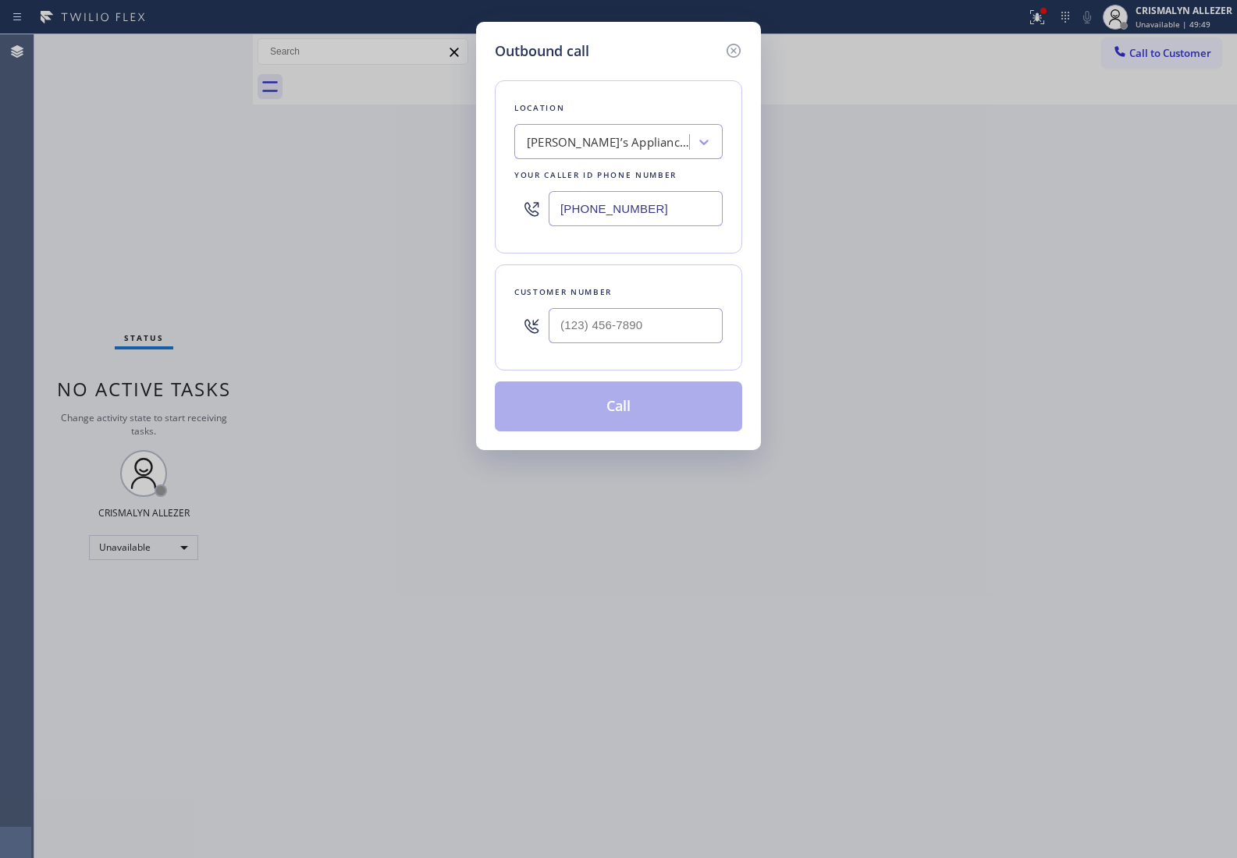
click at [364, 211] on div "Outbound call Location John’s Appliance Repair Your caller id phone number (661…" at bounding box center [618, 429] width 1237 height 858
paste input "855) 731-4952"
type input "(855) 731-4952"
click at [676, 325] on input "(___) ___-____" at bounding box center [635, 325] width 174 height 35
paste input "512) 296-4962"
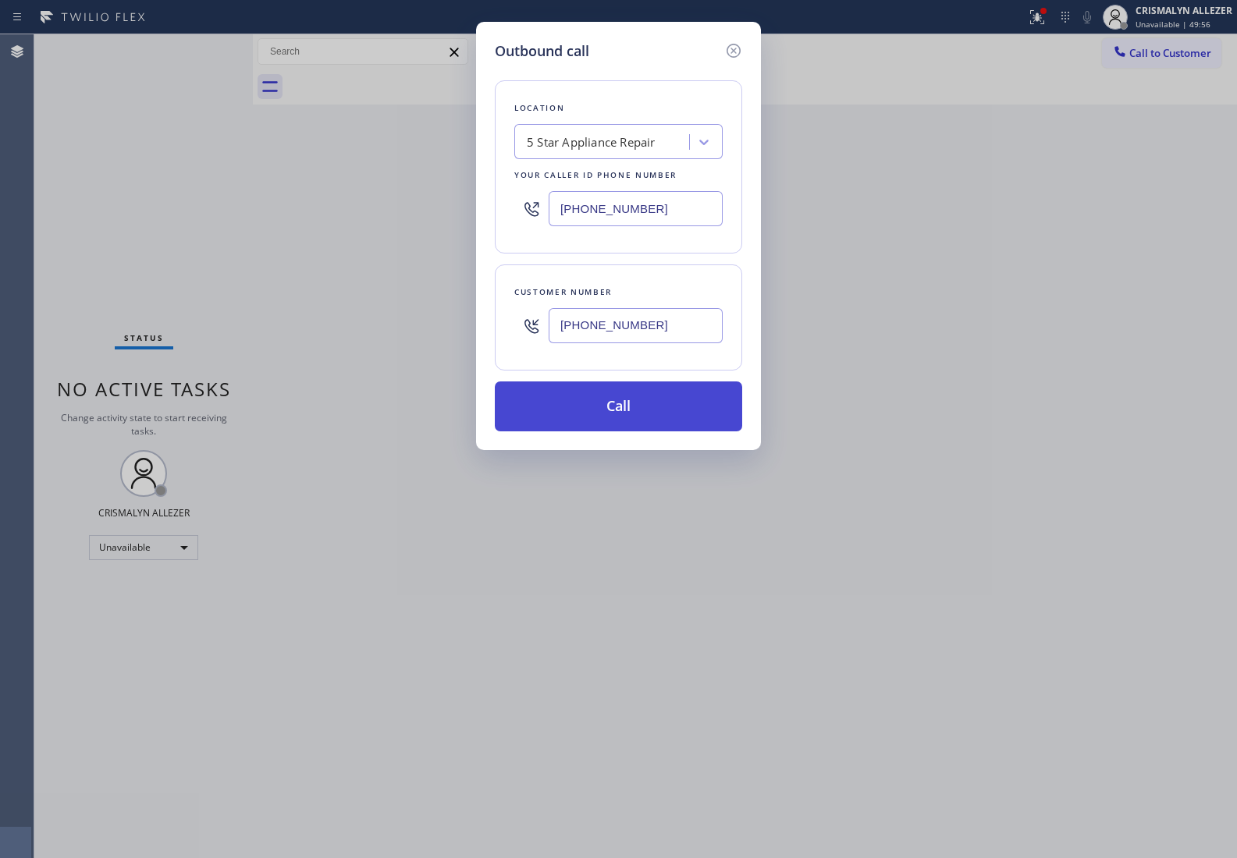
type input "(512) 296-4962"
click at [624, 410] on button "Call" at bounding box center [618, 406] width 247 height 50
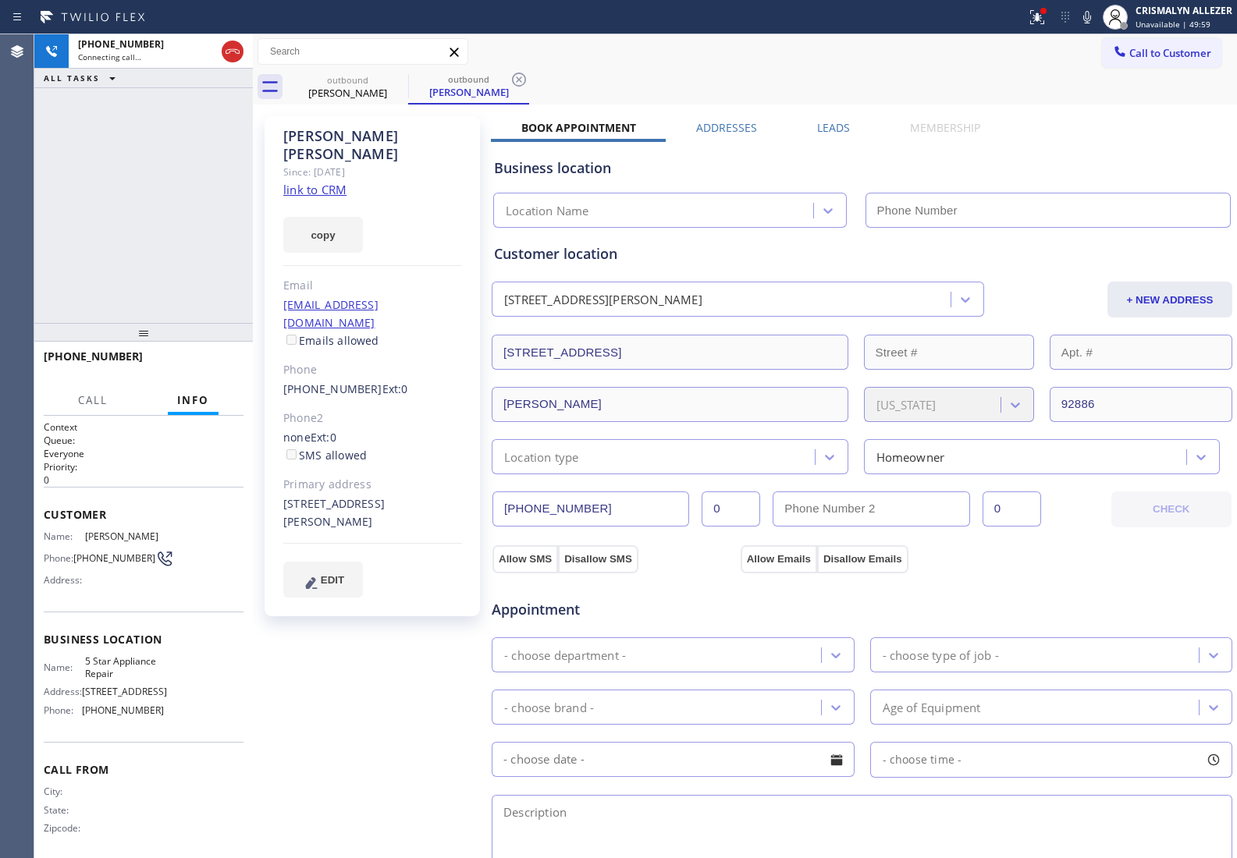
click at [303, 182] on link "link to CRM" at bounding box center [314, 190] width 63 height 16
type input "(855) 731-4952"
click at [200, 360] on span "HANG UP" at bounding box center [207, 363] width 48 height 11
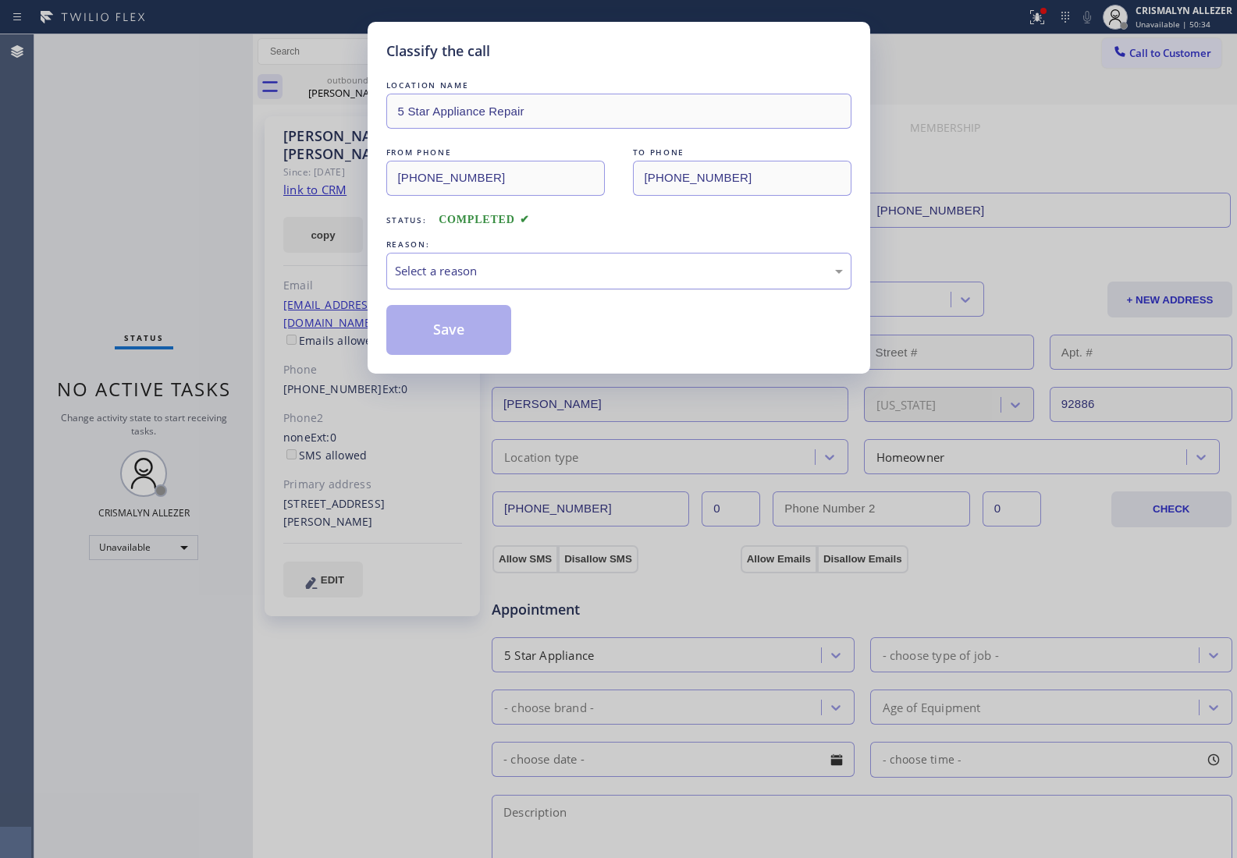
click at [626, 278] on div "Select a reason" at bounding box center [619, 271] width 448 height 18
click at [457, 341] on button "Save" at bounding box center [449, 330] width 126 height 50
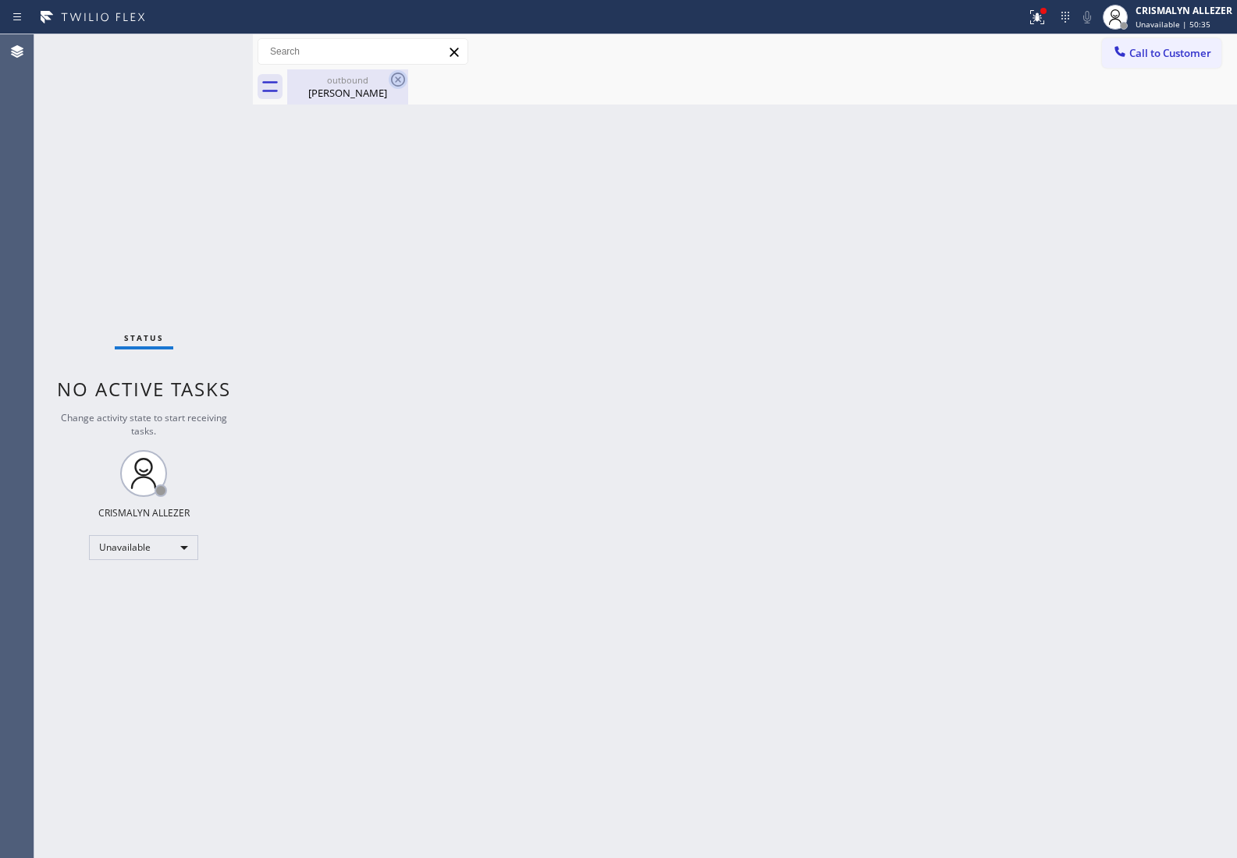
drag, startPoint x: 363, startPoint y: 92, endPoint x: 406, endPoint y: 86, distance: 43.4
click at [373, 90] on div "Nainesh Gandhi" at bounding box center [348, 93] width 118 height 14
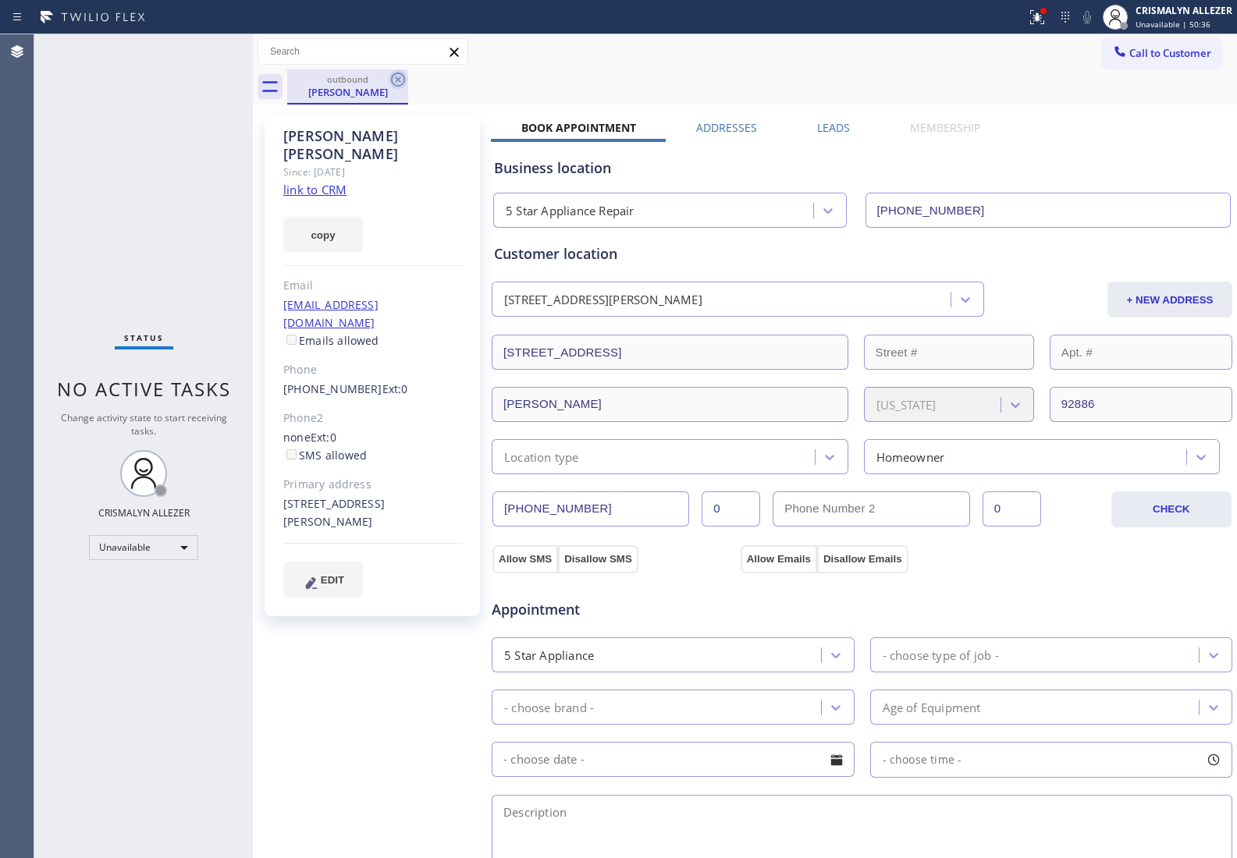
click at [399, 79] on icon at bounding box center [398, 80] width 14 height 14
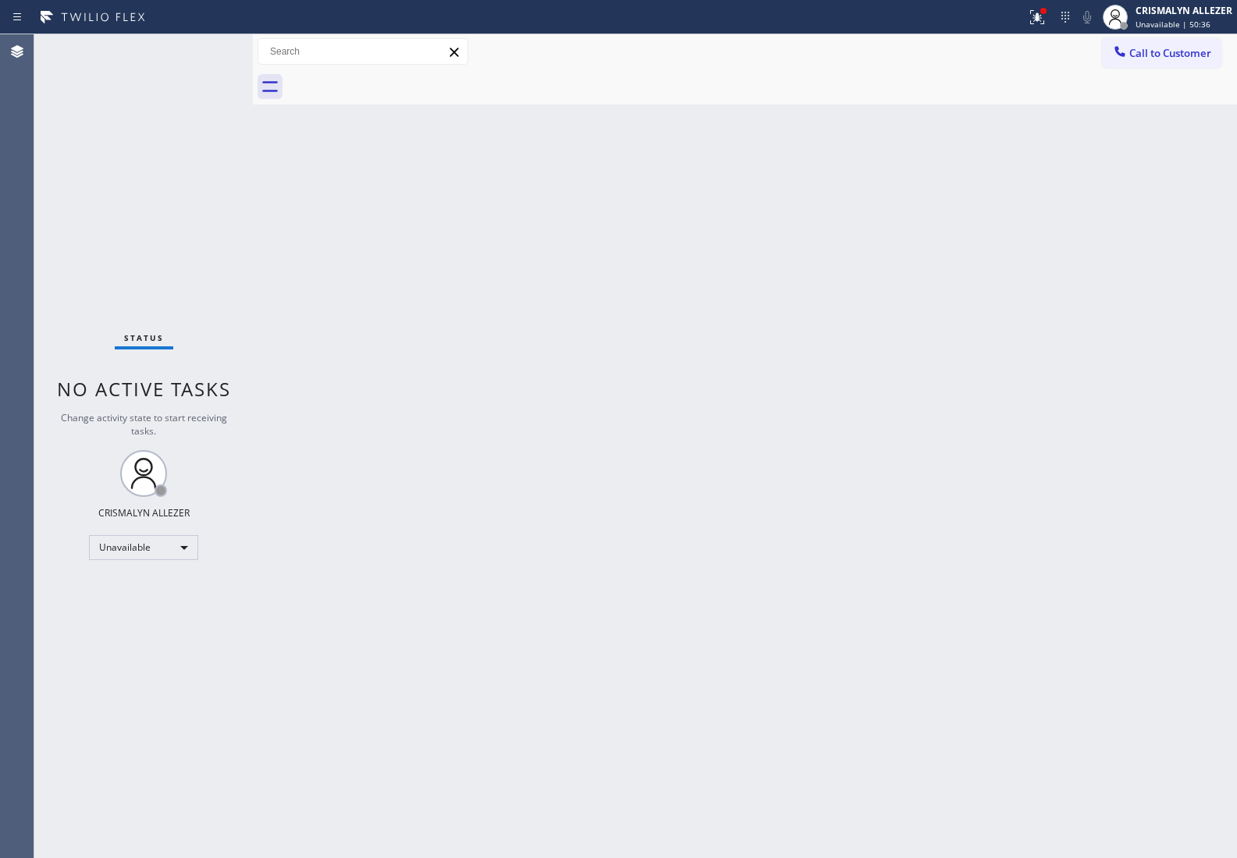
click at [1174, 57] on span "Call to Customer" at bounding box center [1170, 53] width 82 height 14
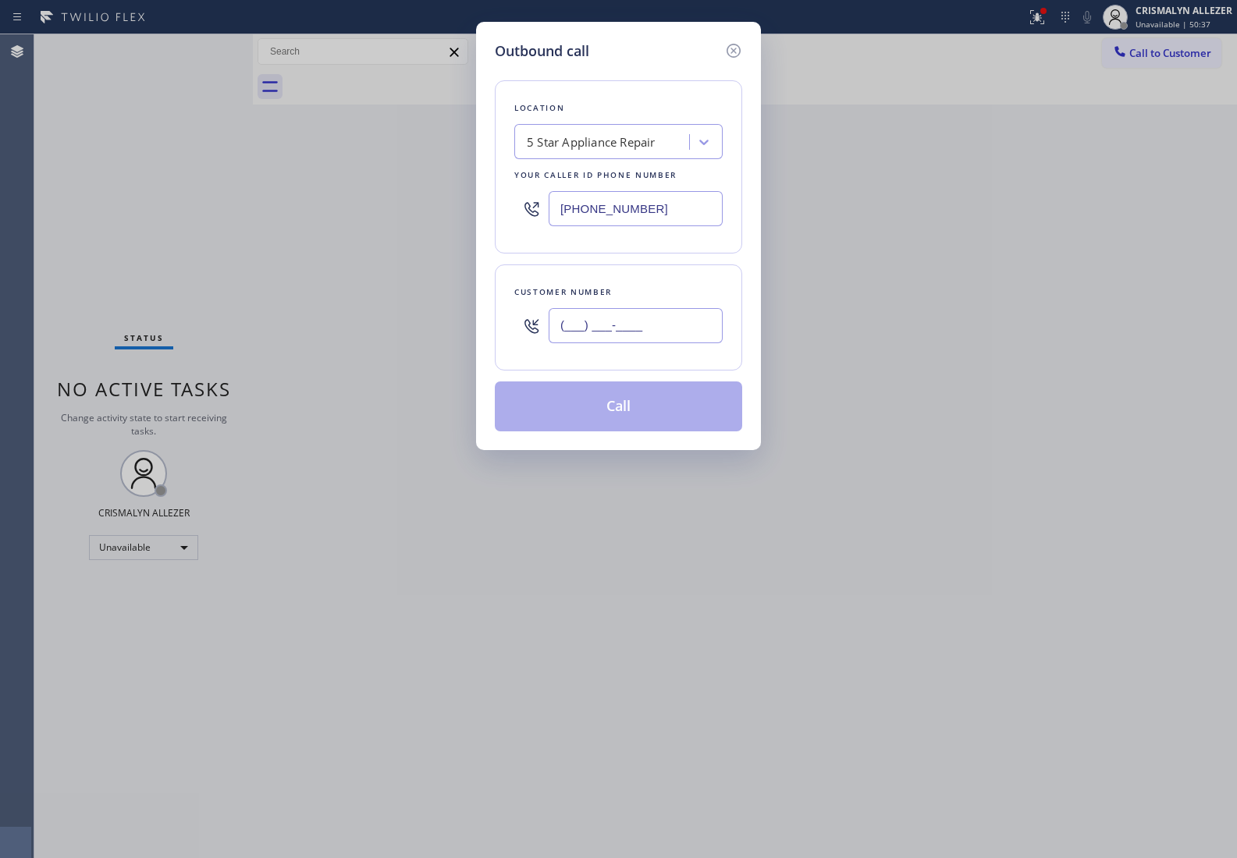
click at [692, 329] on input "(___) ___-____" at bounding box center [635, 325] width 174 height 35
paste input "512) 296-4962"
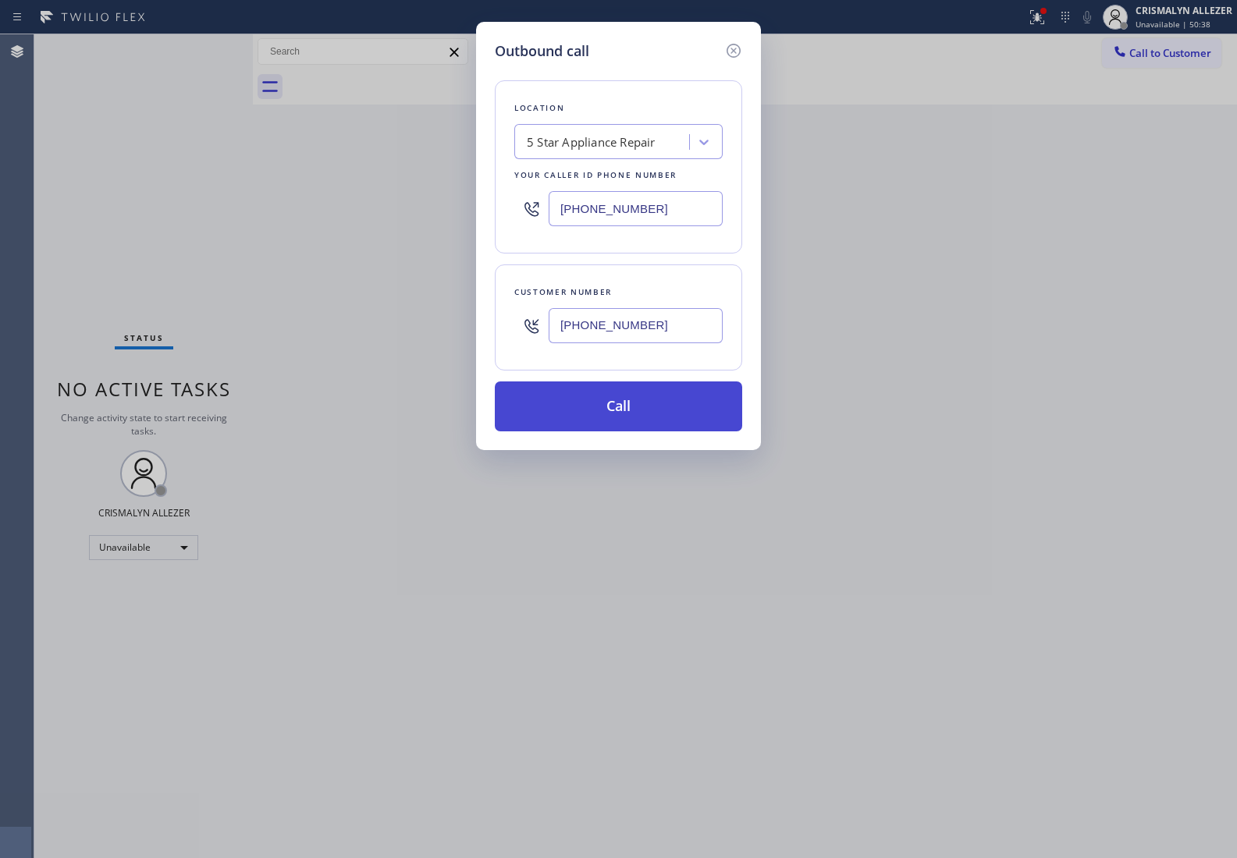
type input "(512) 296-4962"
click at [618, 423] on button "Call" at bounding box center [618, 406] width 247 height 50
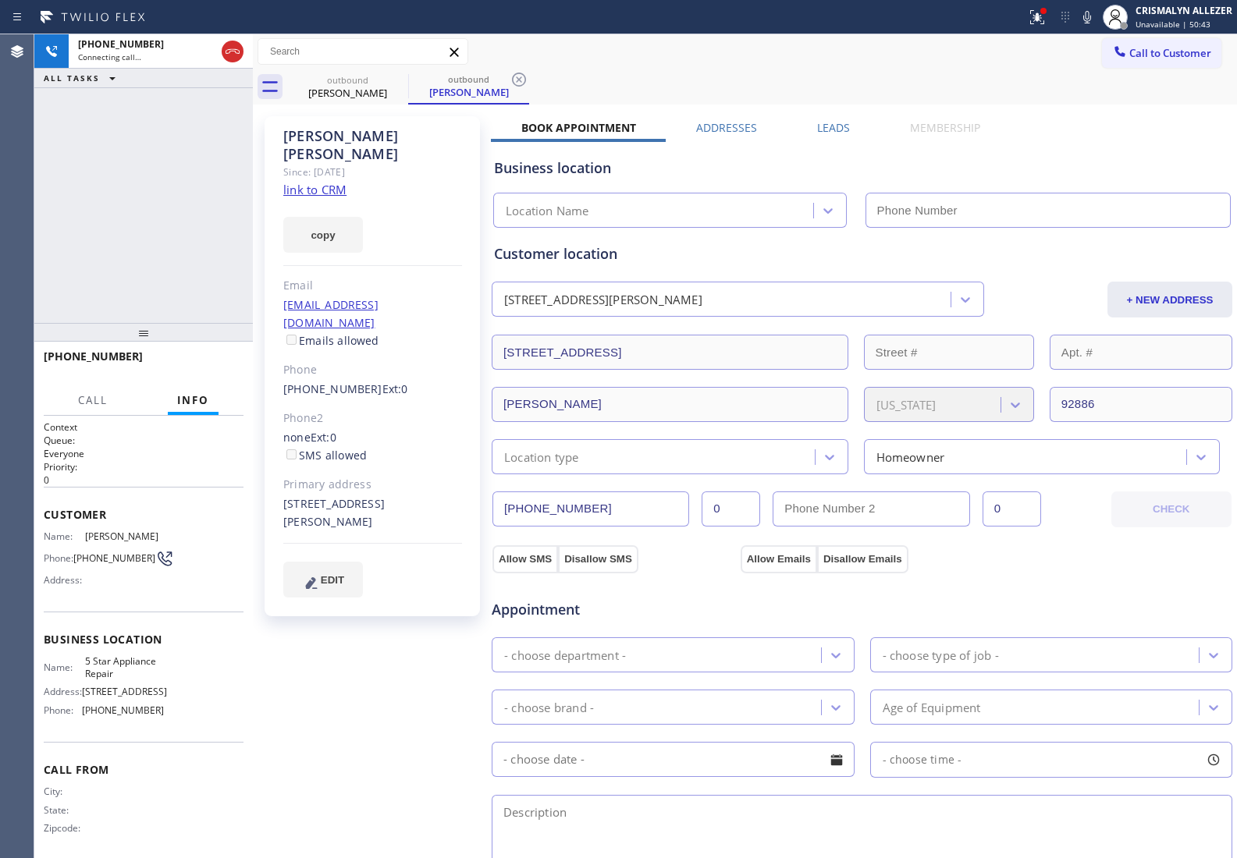
drag, startPoint x: 836, startPoint y: 131, endPoint x: 855, endPoint y: 149, distance: 26.5
click at [836, 131] on label "Leads" at bounding box center [833, 127] width 33 height 15
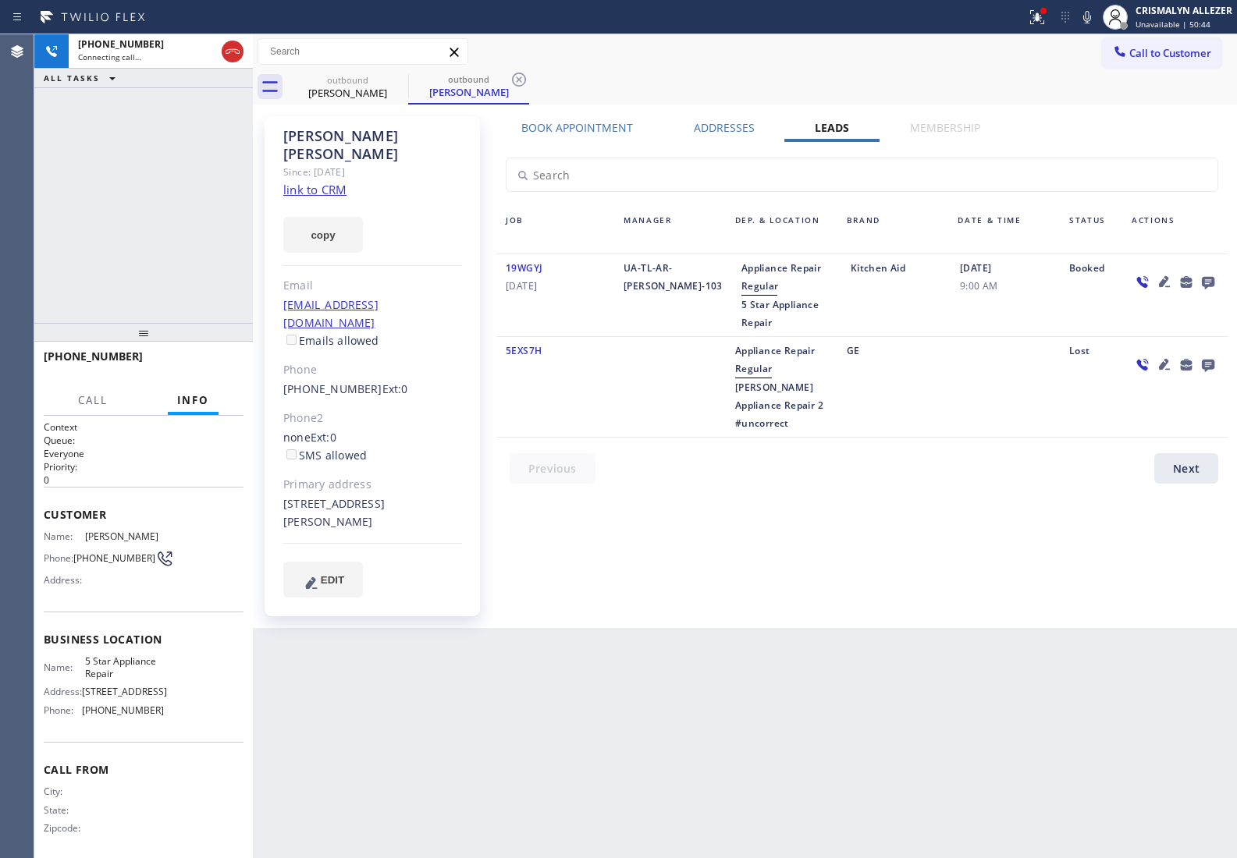
click at [1203, 281] on icon at bounding box center [1207, 283] width 12 height 12
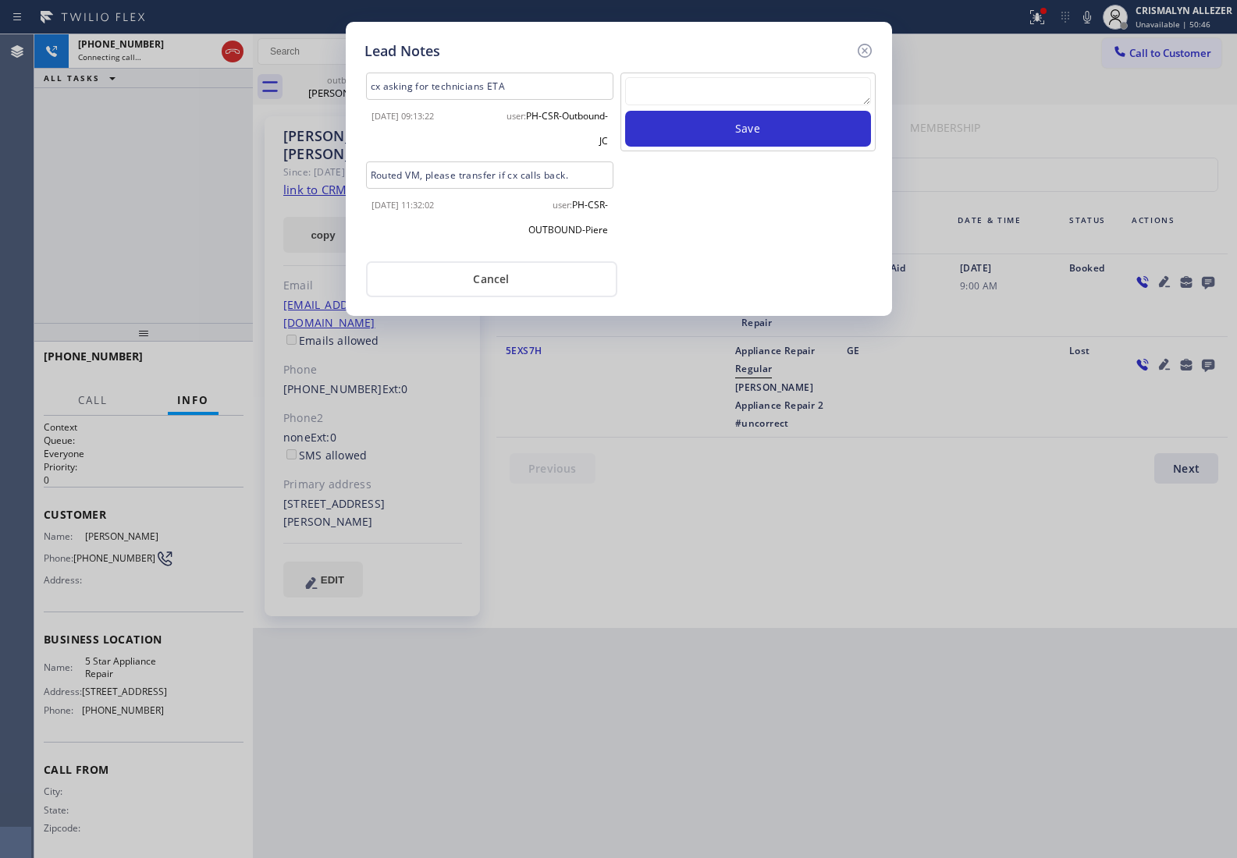
click at [706, 94] on textarea at bounding box center [748, 91] width 246 height 28
paste textarea "no answer | pls xfer here cx cb"
type textarea "no answer | pls xfer here cx cb"
click at [703, 125] on button "Save" at bounding box center [748, 129] width 246 height 36
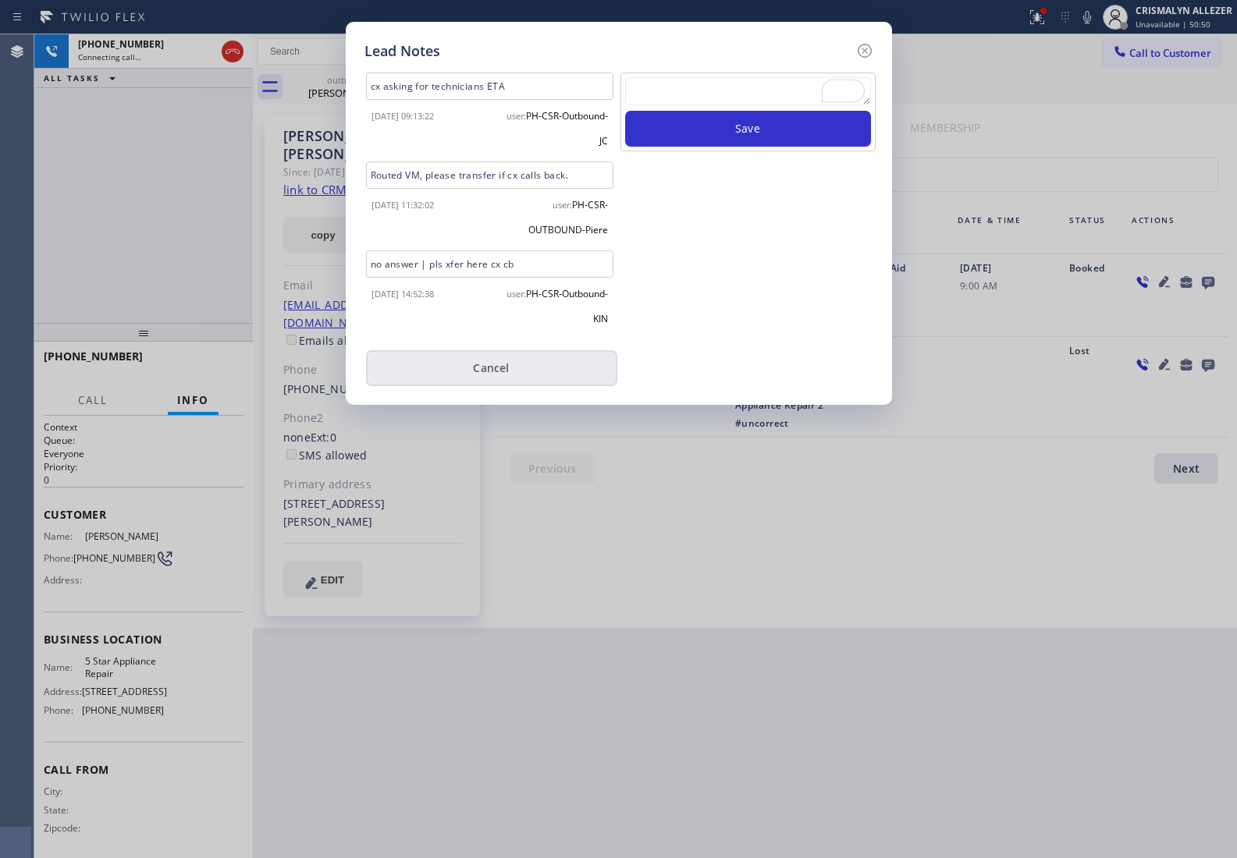
click at [504, 364] on button "Cancel" at bounding box center [491, 368] width 251 height 36
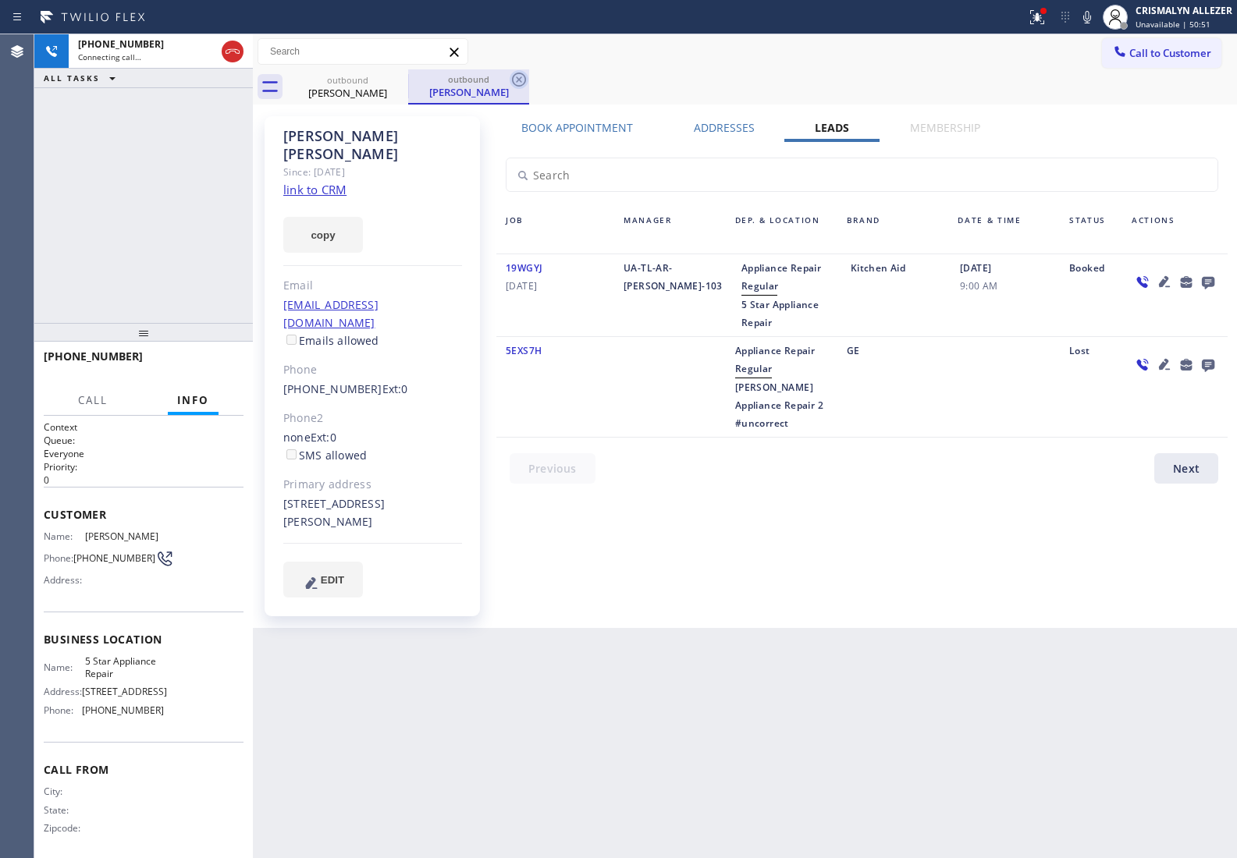
click at [519, 83] on icon at bounding box center [518, 79] width 19 height 19
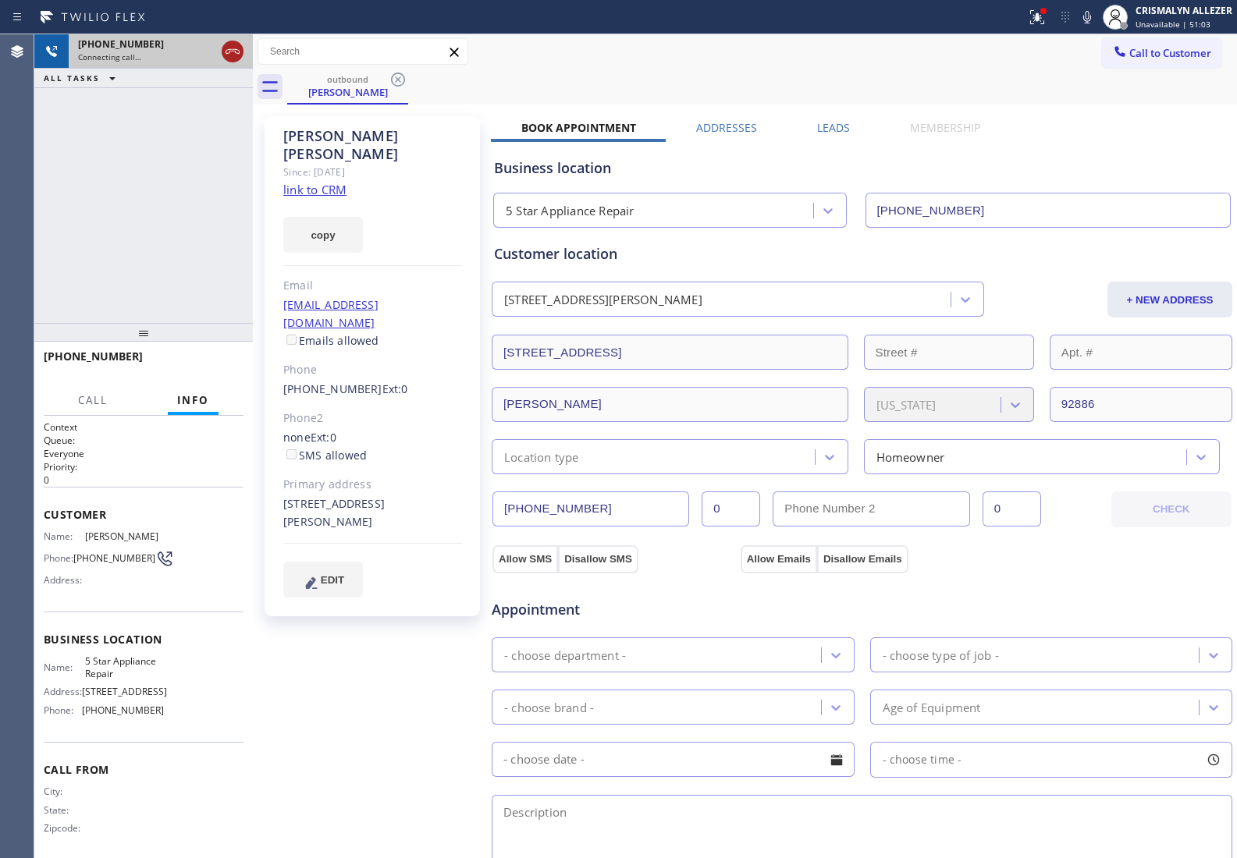
click at [234, 56] on icon at bounding box center [232, 51] width 19 height 19
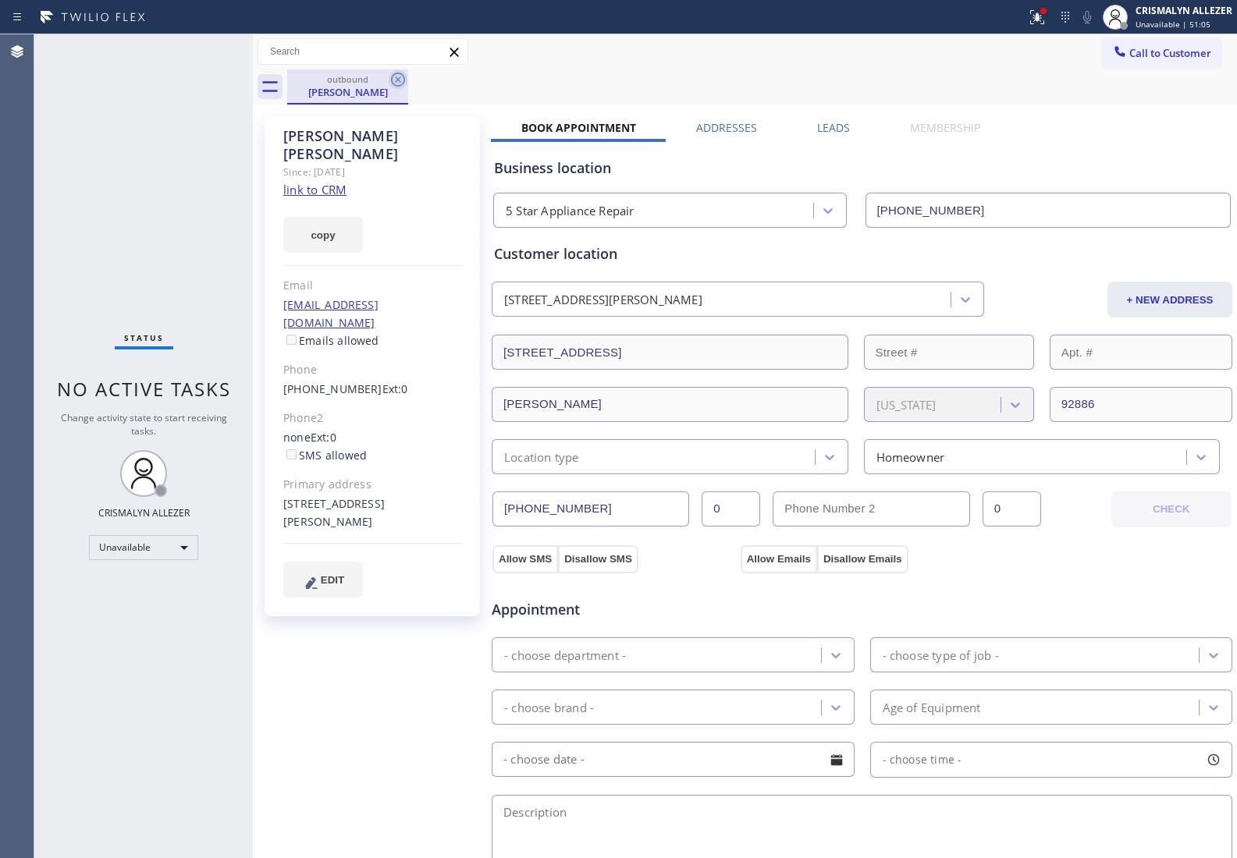
click at [396, 71] on icon at bounding box center [398, 79] width 19 height 19
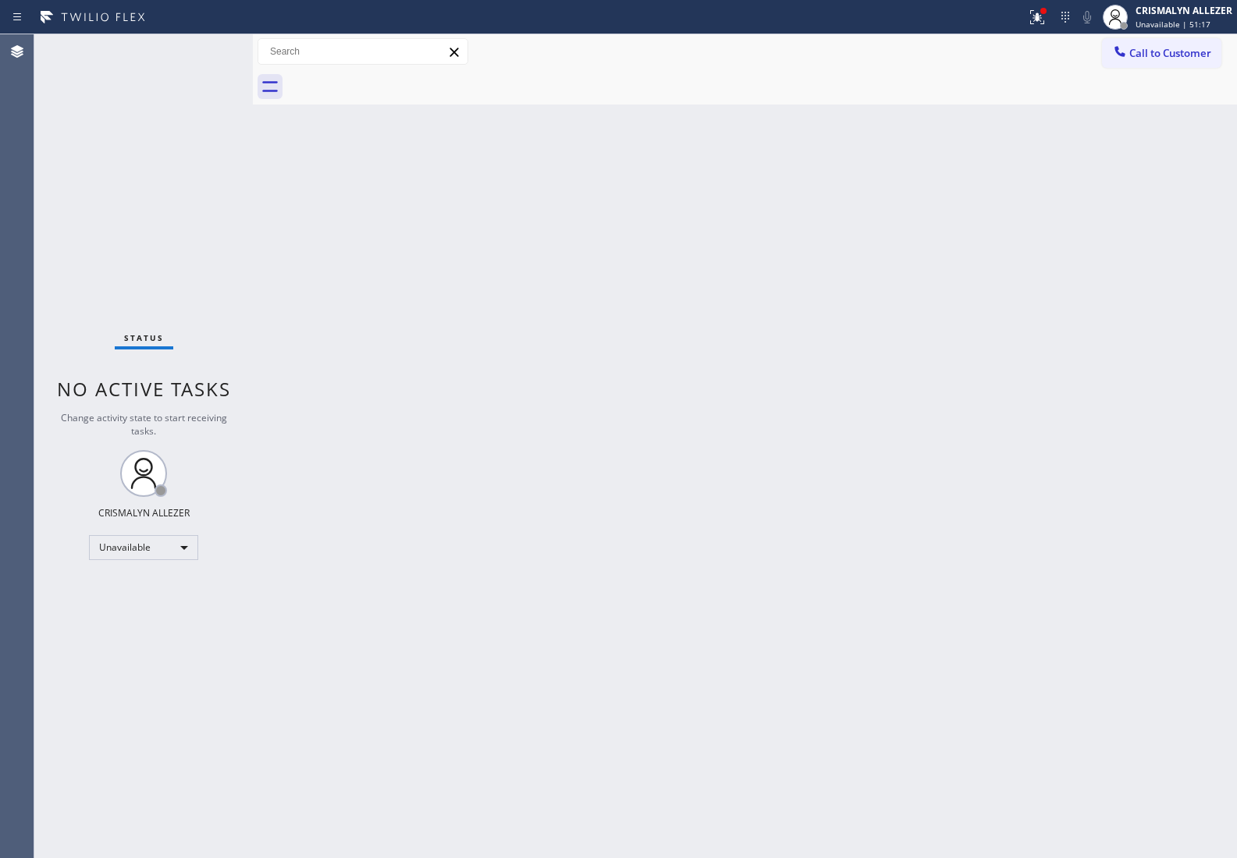
drag, startPoint x: 1170, startPoint y: 44, endPoint x: 972, endPoint y: 144, distance: 221.9
click at [1169, 47] on button "Call to Customer" at bounding box center [1161, 53] width 119 height 30
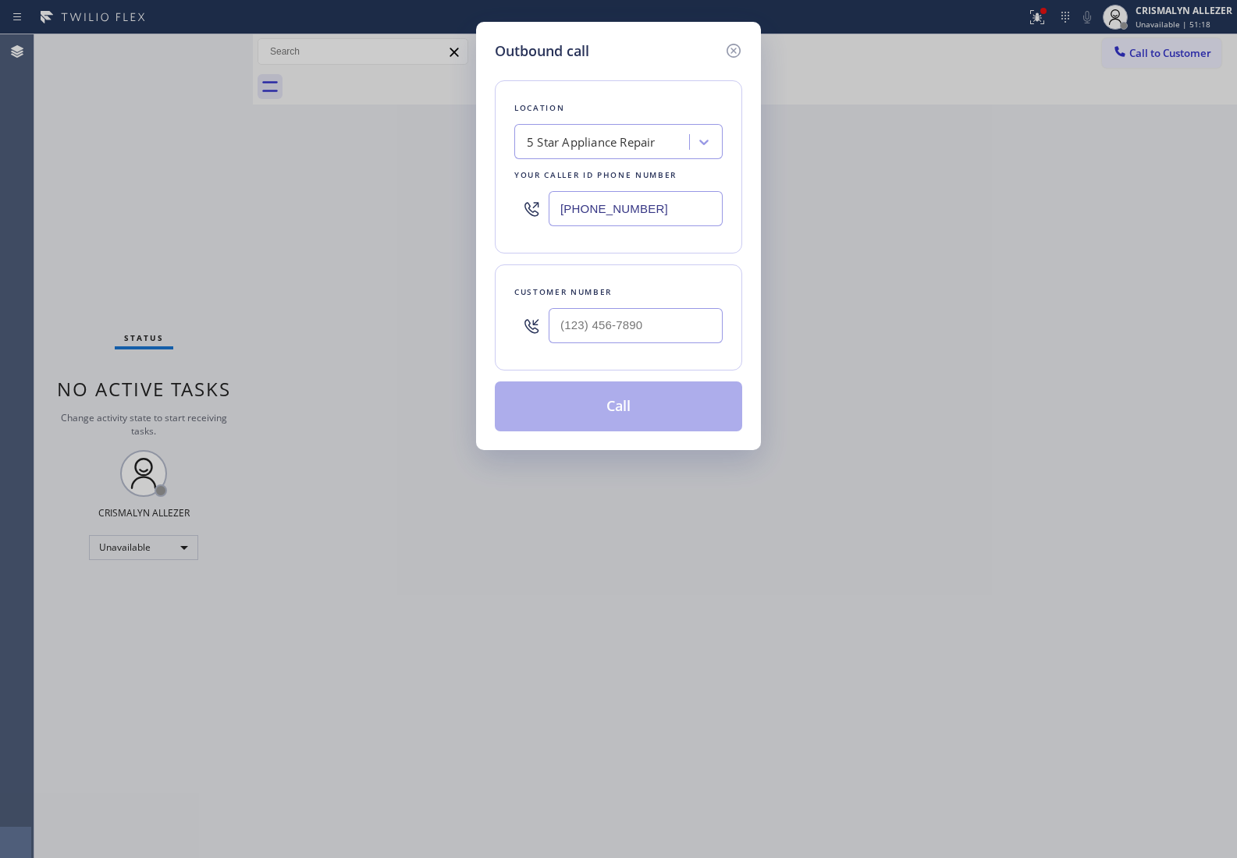
paste input "666-9755"
drag, startPoint x: 722, startPoint y: 197, endPoint x: 344, endPoint y: 177, distance: 378.1
click at [336, 195] on div "Outbound call Location 5 Star Appliance Repair Your caller id phone number (855…" at bounding box center [618, 429] width 1237 height 858
type input "(855) 666-9755"
click at [683, 320] on input "(___) ___-____" at bounding box center [635, 325] width 174 height 35
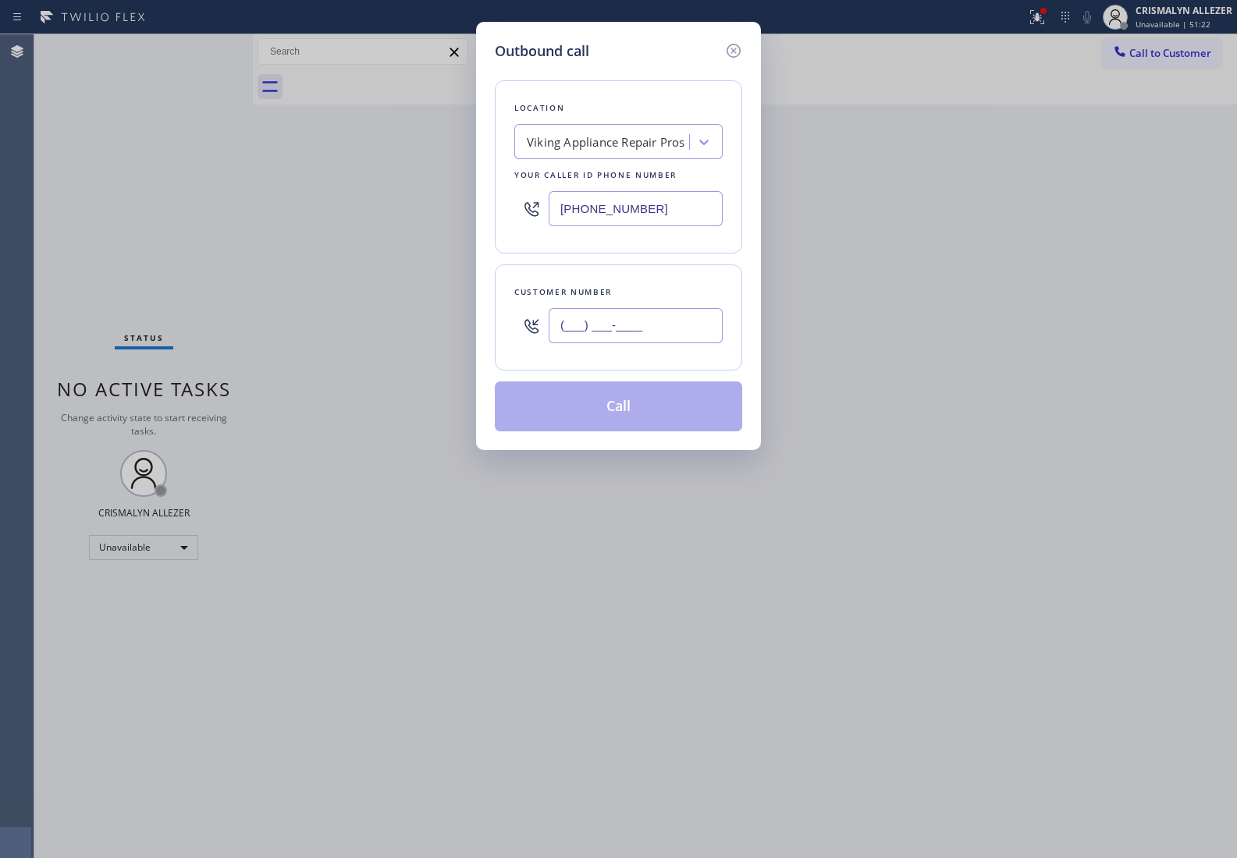
paste input "310) 991-5422"
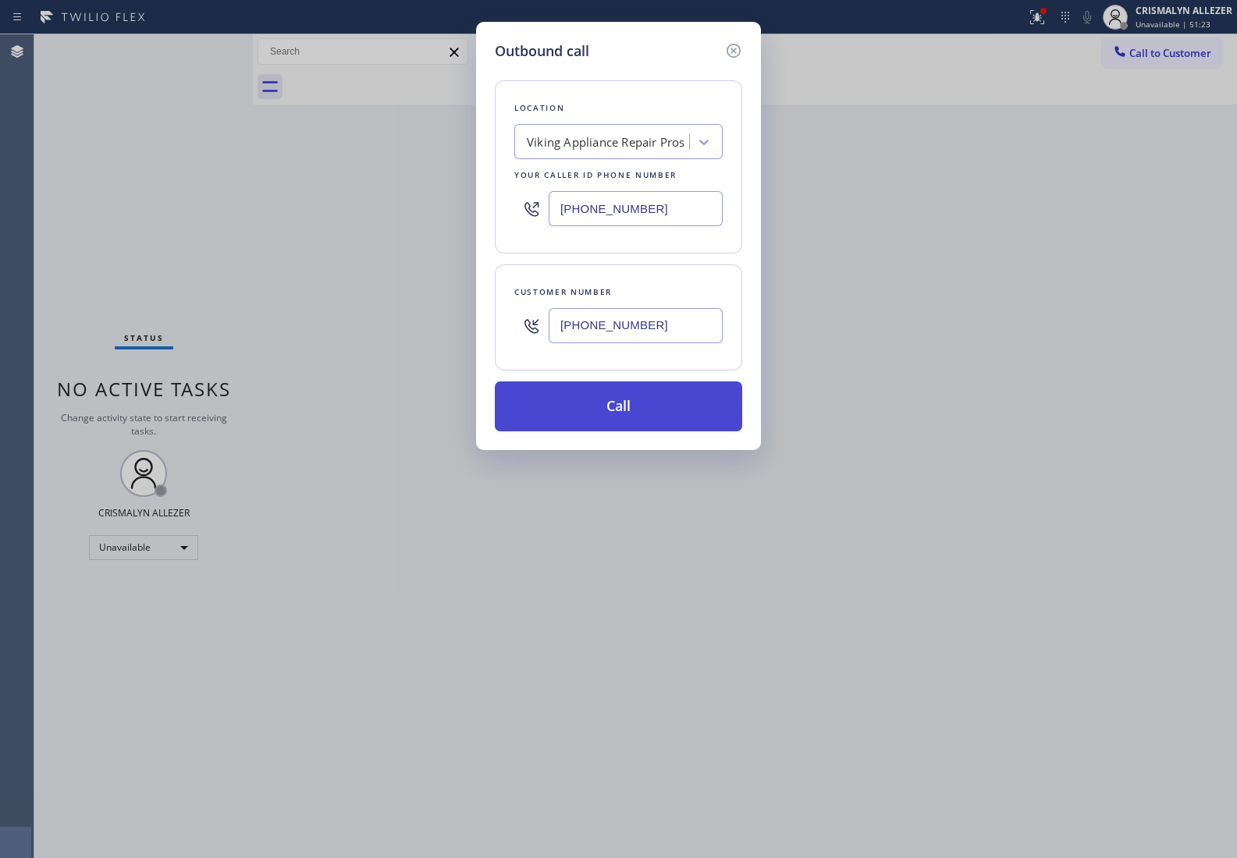
type input "(310) 991-5422"
click at [624, 400] on button "Call" at bounding box center [618, 406] width 247 height 50
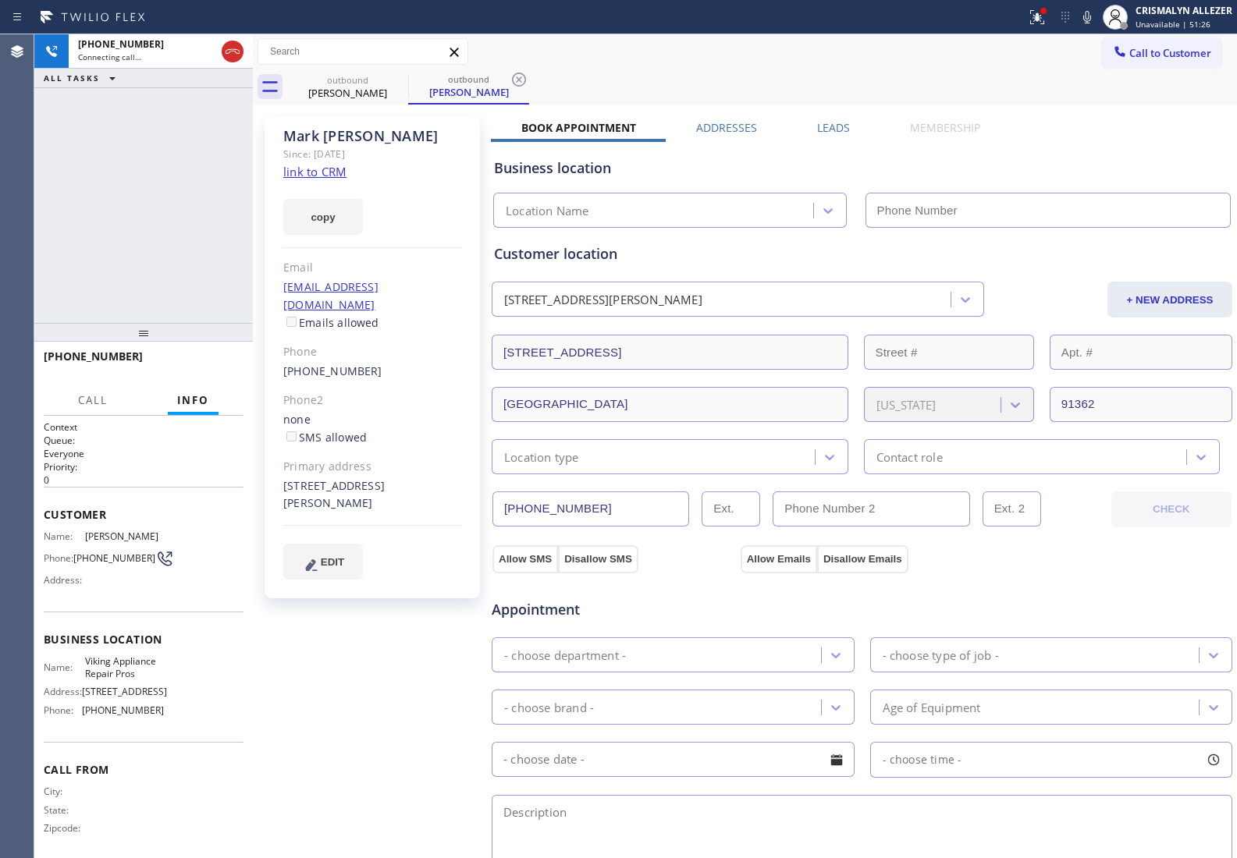
click at [326, 169] on link "link to CRM" at bounding box center [314, 172] width 63 height 16
type input "(855) 666-9755"
click at [829, 130] on label "Leads" at bounding box center [833, 127] width 33 height 15
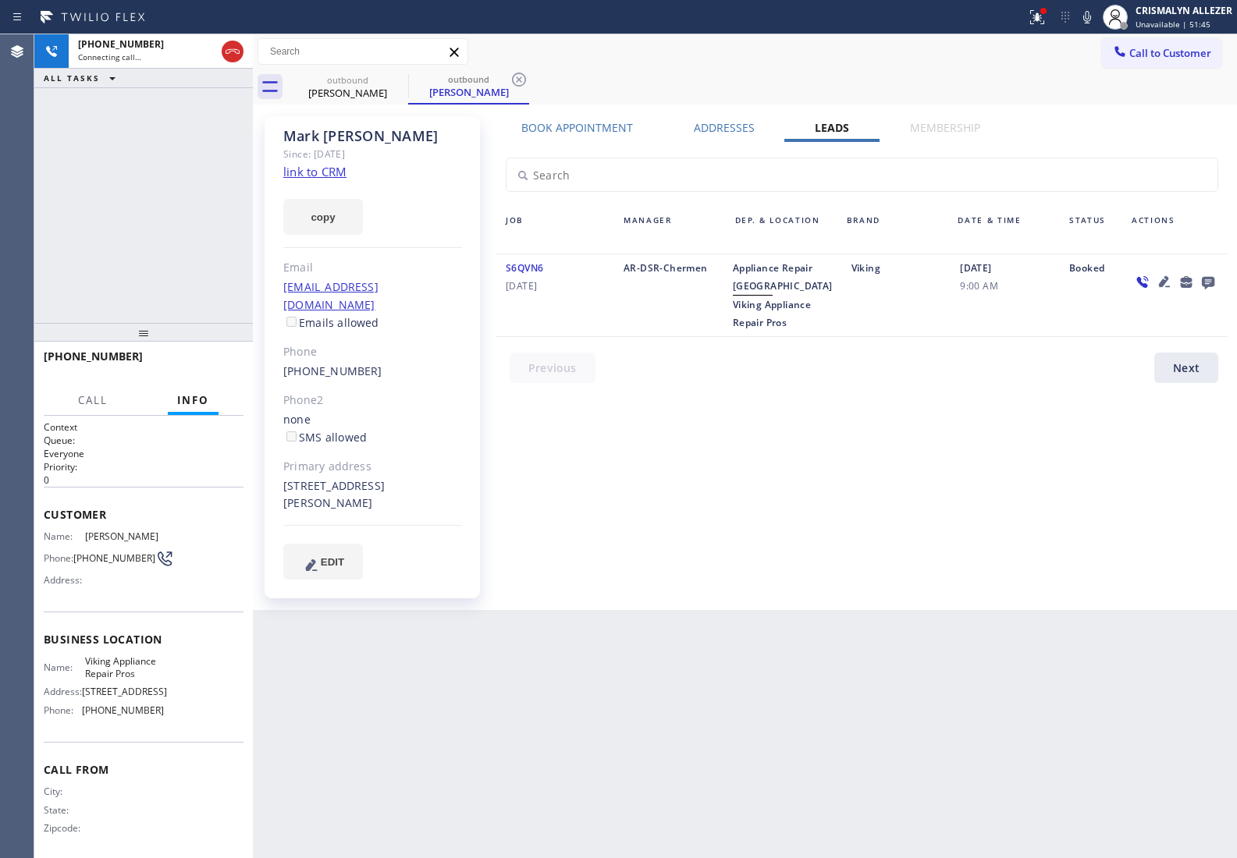
click at [1207, 285] on icon at bounding box center [1207, 283] width 12 height 12
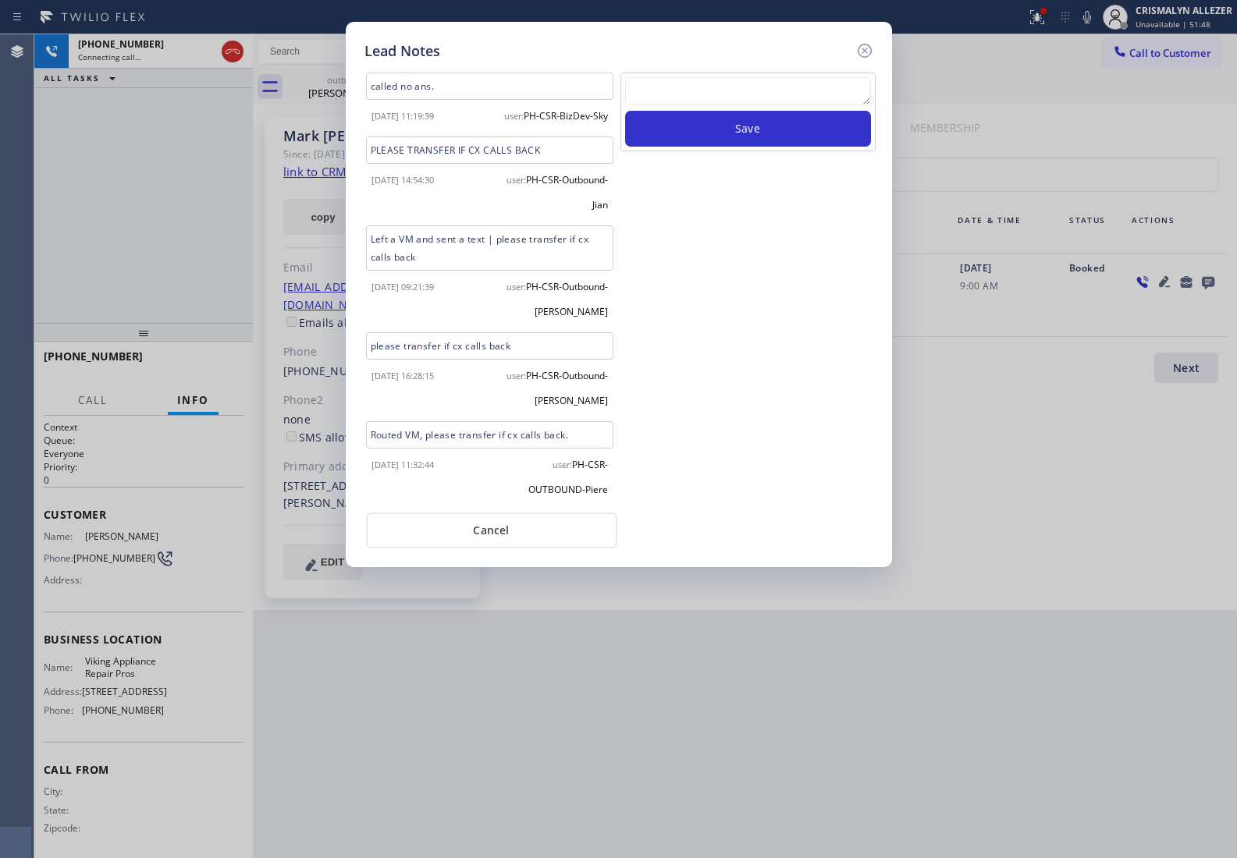
click at [743, 98] on textarea at bounding box center [748, 91] width 246 height 28
paste textarea "no answer | pls xfer here cx cb"
type textarea "no answer | pls xfer here cx cb"
click at [740, 135] on button "Save" at bounding box center [748, 129] width 246 height 36
click at [505, 541] on button "Cancel" at bounding box center [491, 531] width 251 height 36
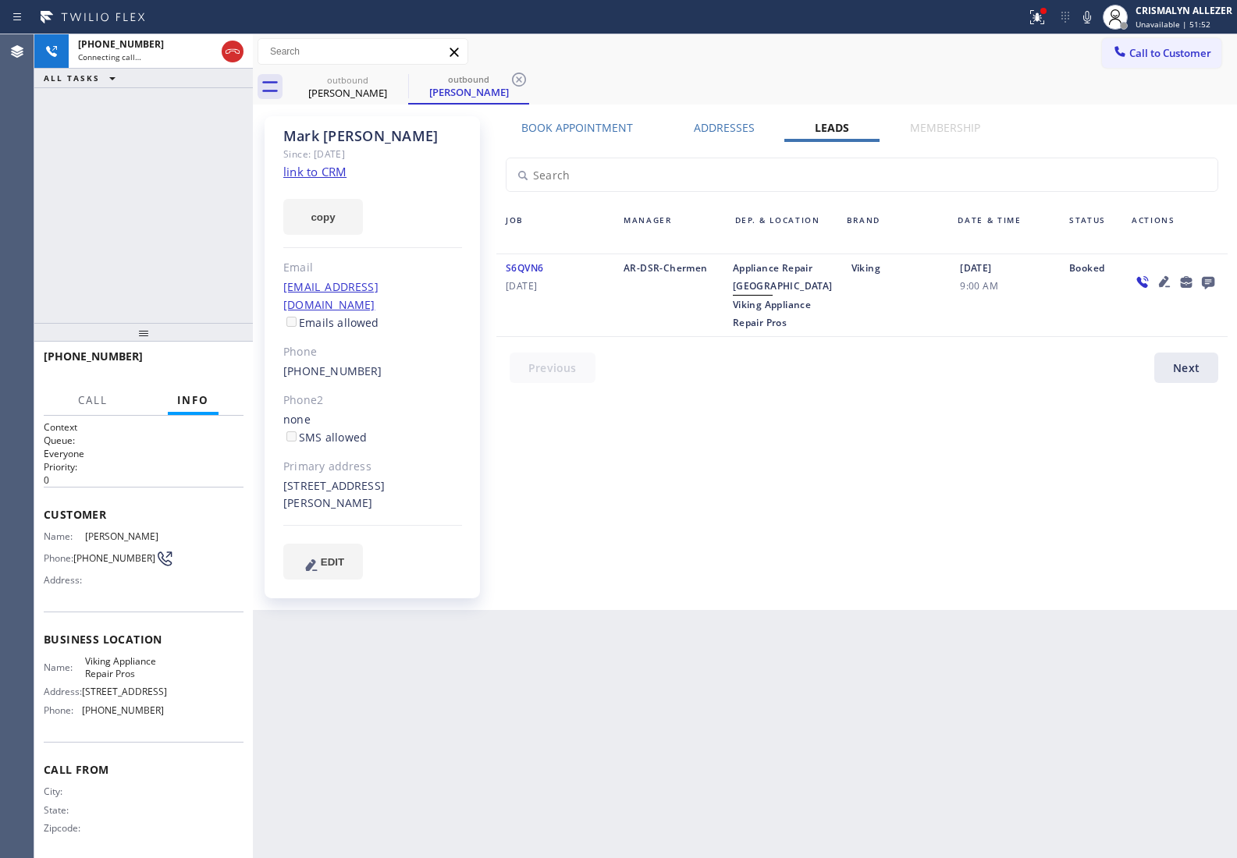
click at [595, 134] on label "Book Appointment" at bounding box center [577, 127] width 112 height 15
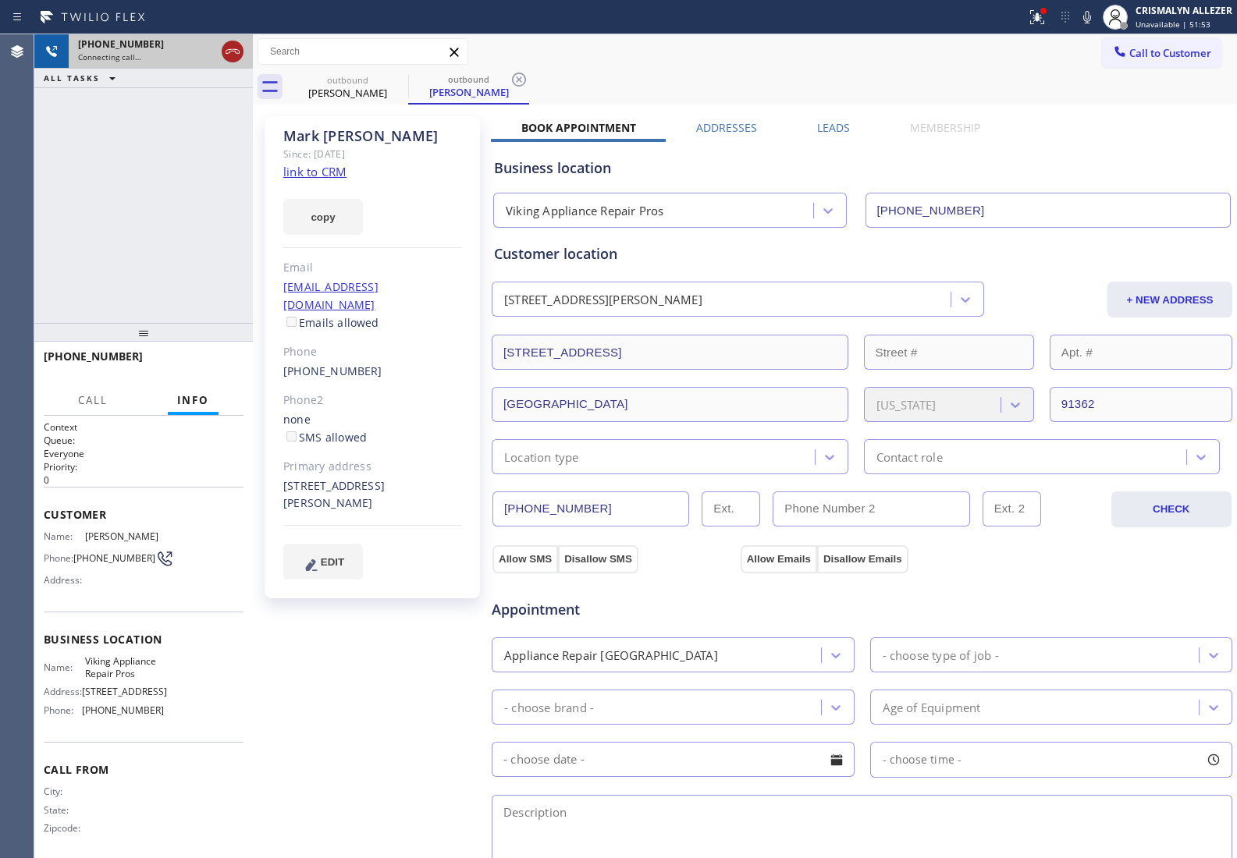
click at [234, 49] on icon at bounding box center [232, 51] width 19 height 19
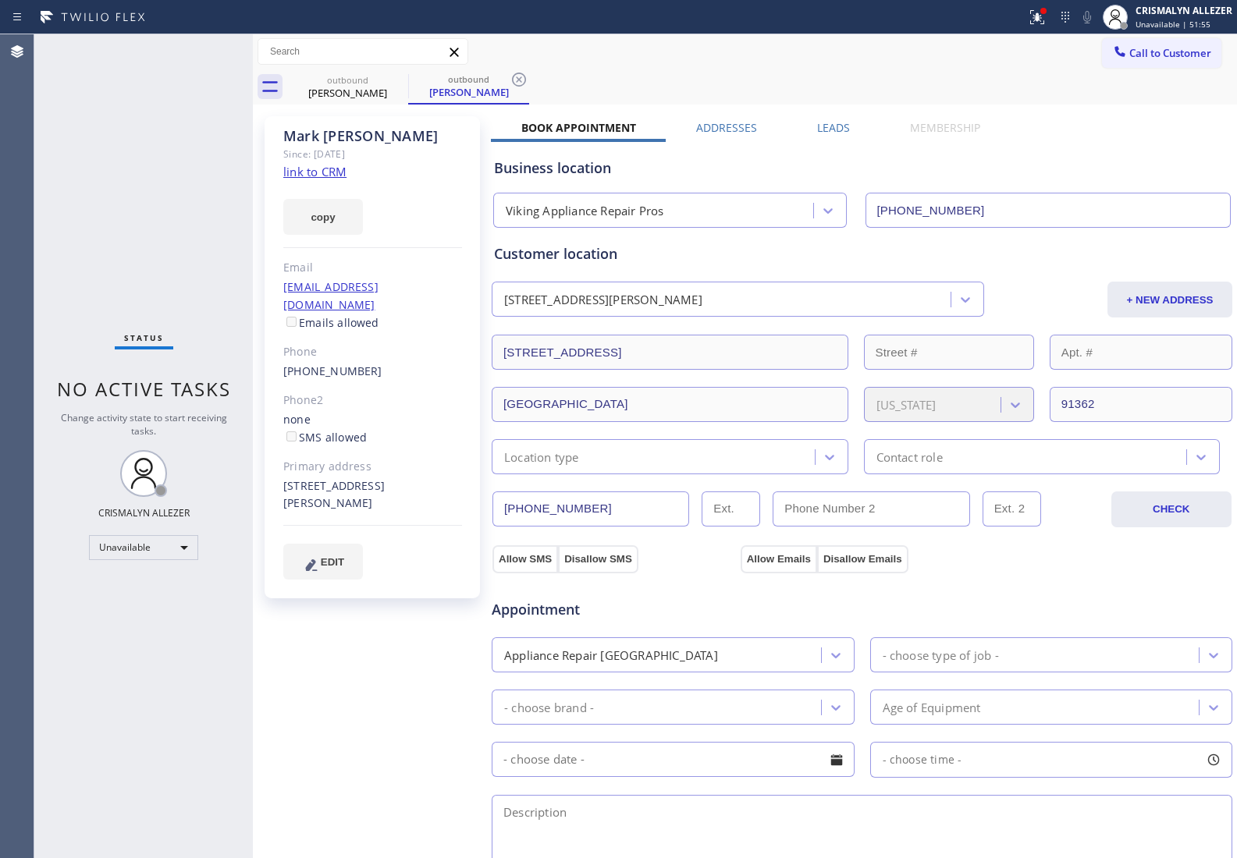
drag, startPoint x: 519, startPoint y: 78, endPoint x: 427, endPoint y: 94, distance: 93.4
click at [512, 80] on icon at bounding box center [518, 79] width 19 height 19
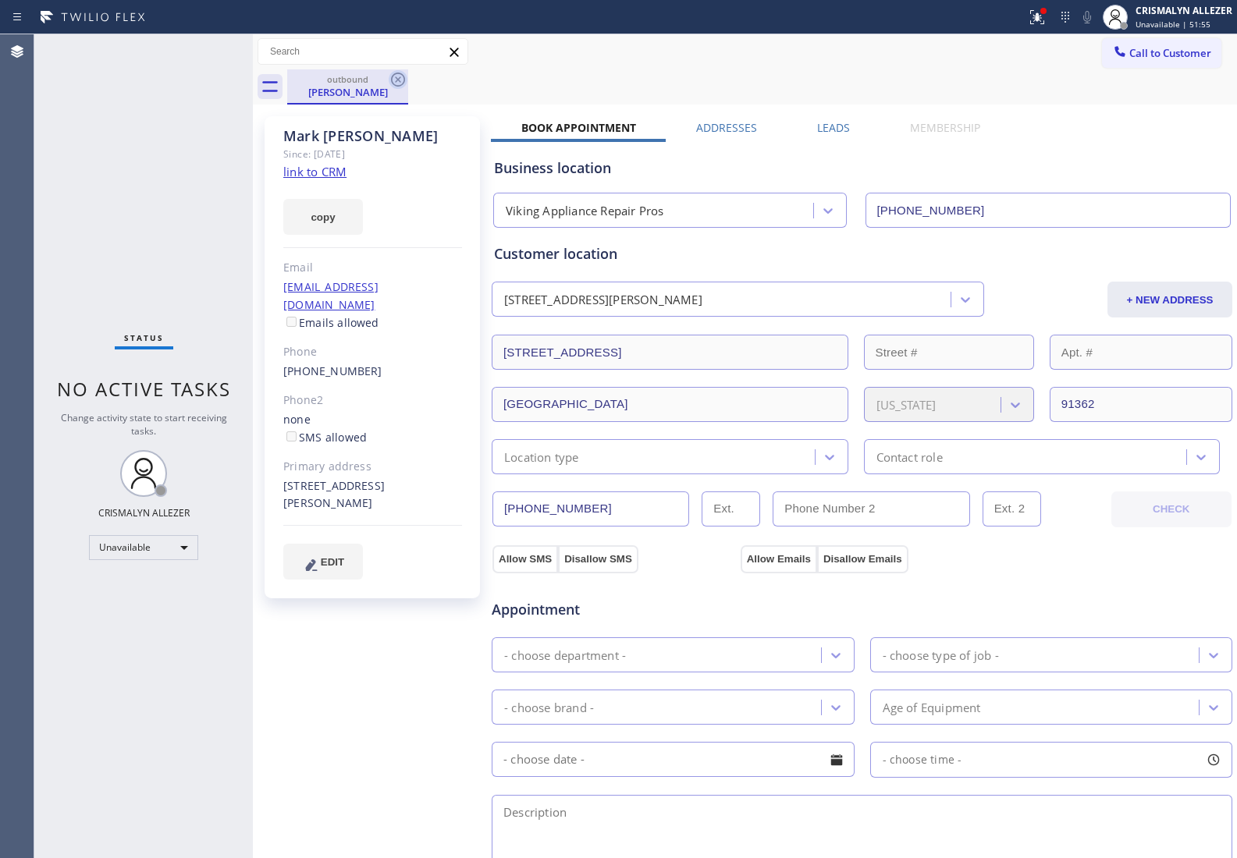
click at [398, 79] on icon at bounding box center [398, 80] width 14 height 14
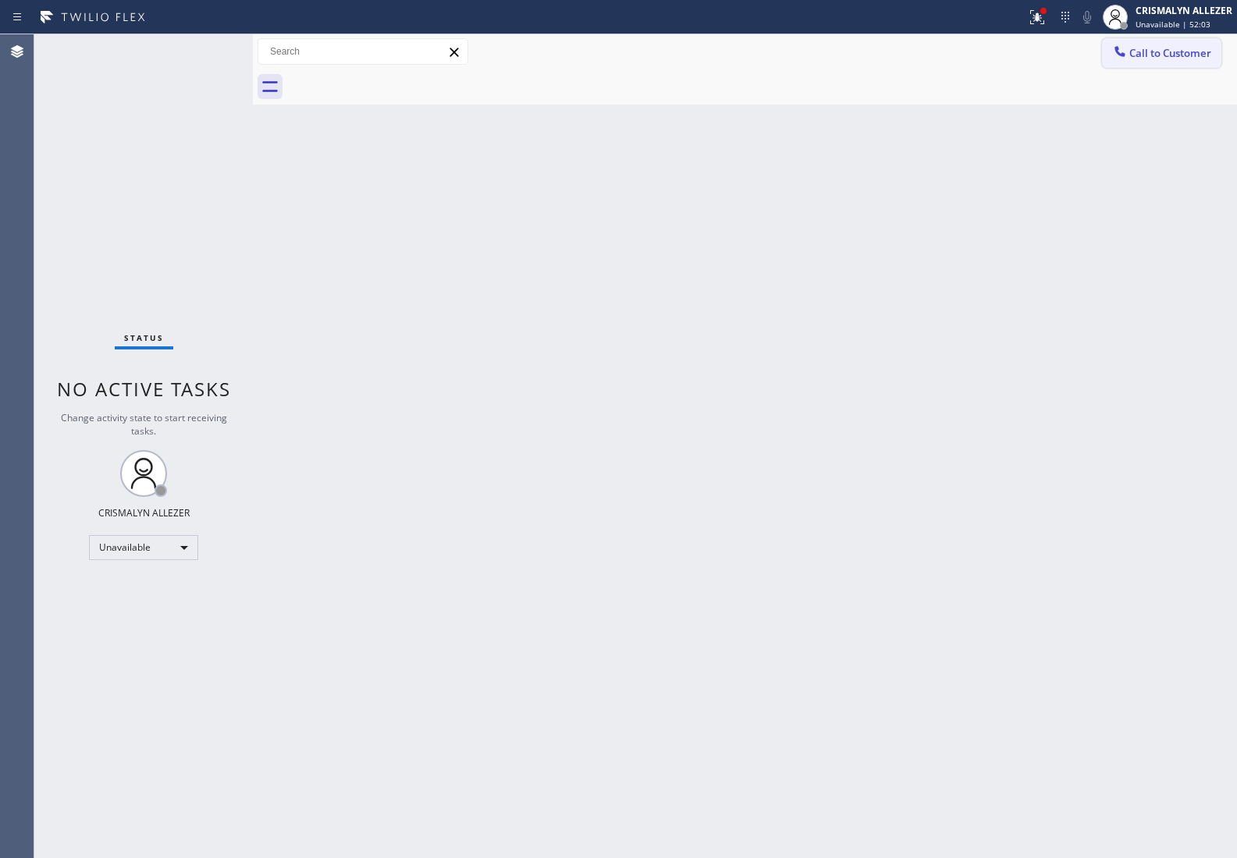
click at [1148, 60] on button "Call to Customer" at bounding box center [1161, 53] width 119 height 30
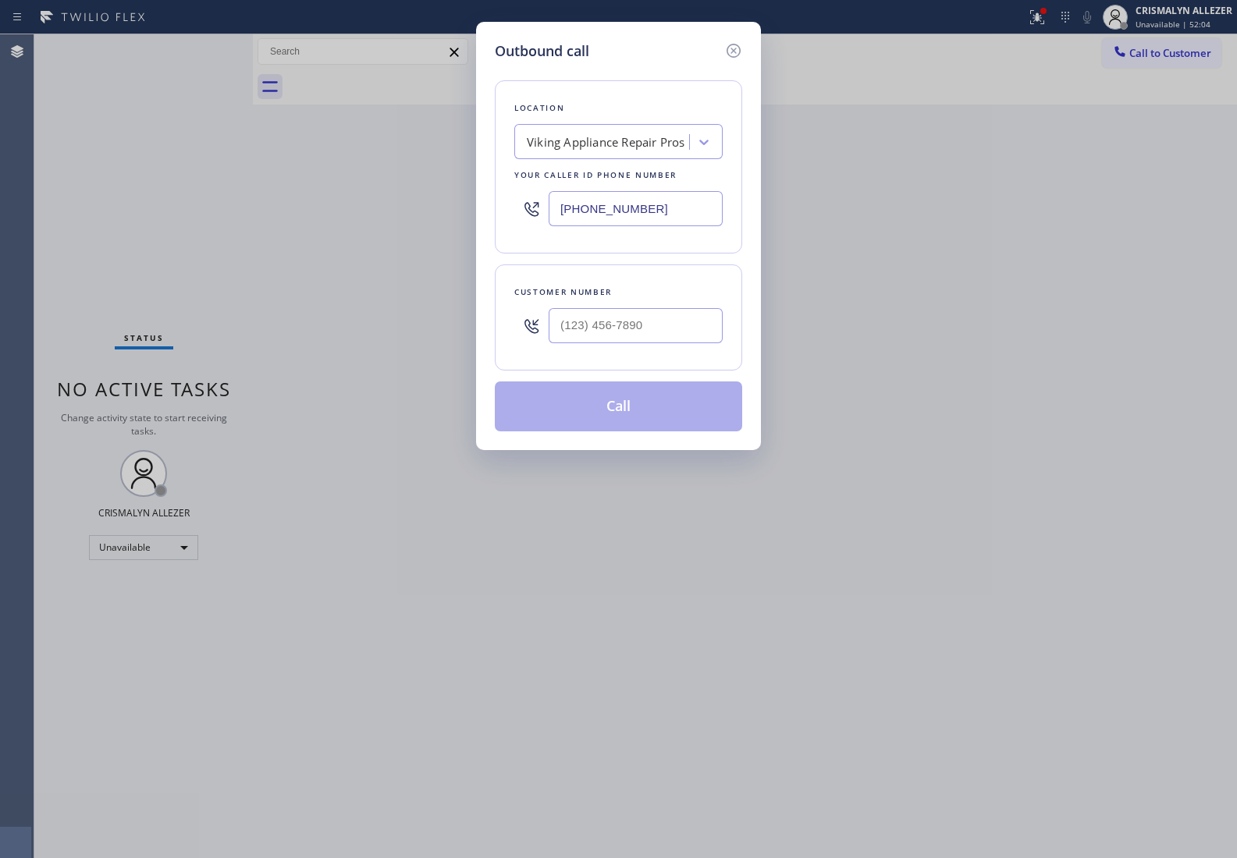
paste input "44) 864-6518"
drag, startPoint x: 693, startPoint y: 215, endPoint x: 328, endPoint y: 208, distance: 364.4
click at [375, 211] on div "Outbound call Location Viking Appliance Repair Pros Your caller id phone number…" at bounding box center [618, 429] width 1237 height 858
type input "(844) 864-6518"
click at [676, 321] on input "(___) ___-____" at bounding box center [635, 325] width 174 height 35
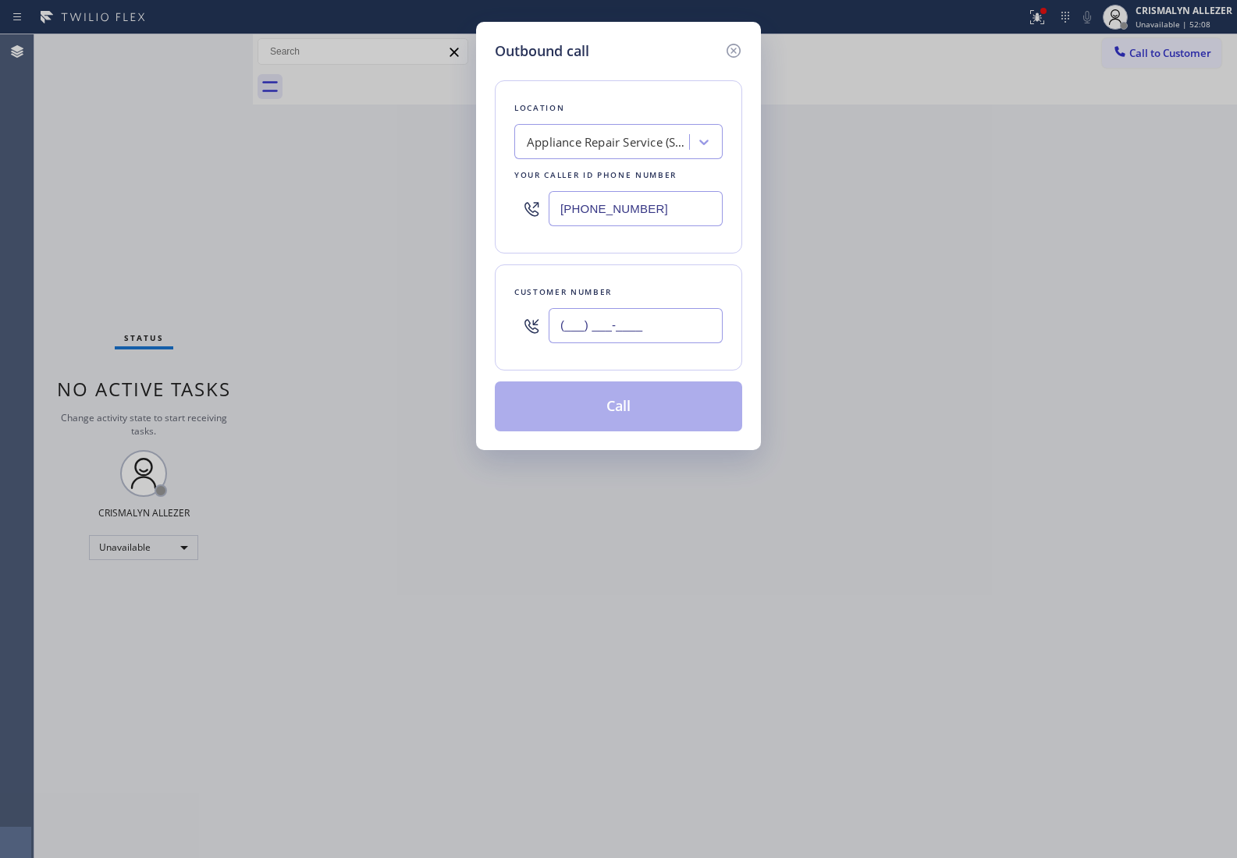
paste input "562) 221-7019"
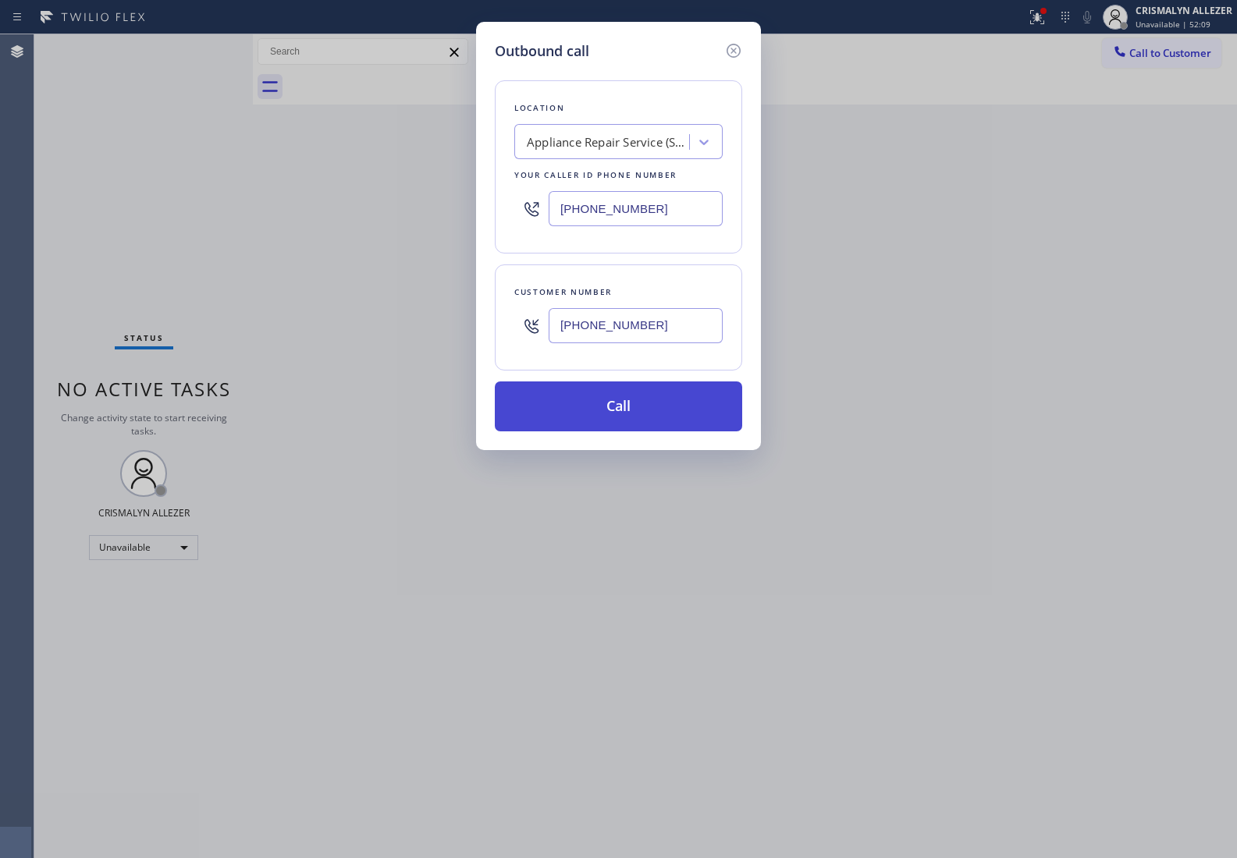
type input "(562) 221-7019"
click at [623, 407] on button "Call" at bounding box center [618, 406] width 247 height 50
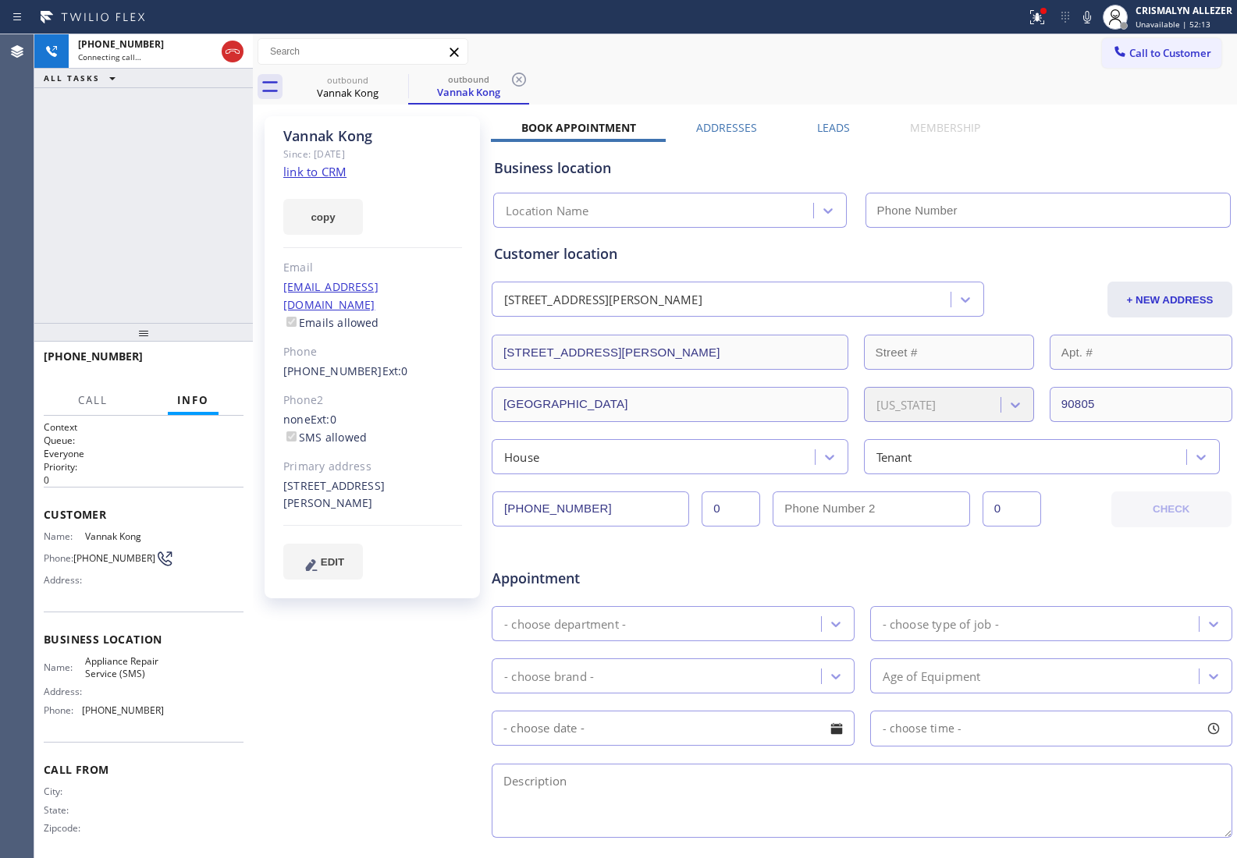
click at [309, 174] on link "link to CRM" at bounding box center [314, 172] width 63 height 16
type input "(844) 864-6518"
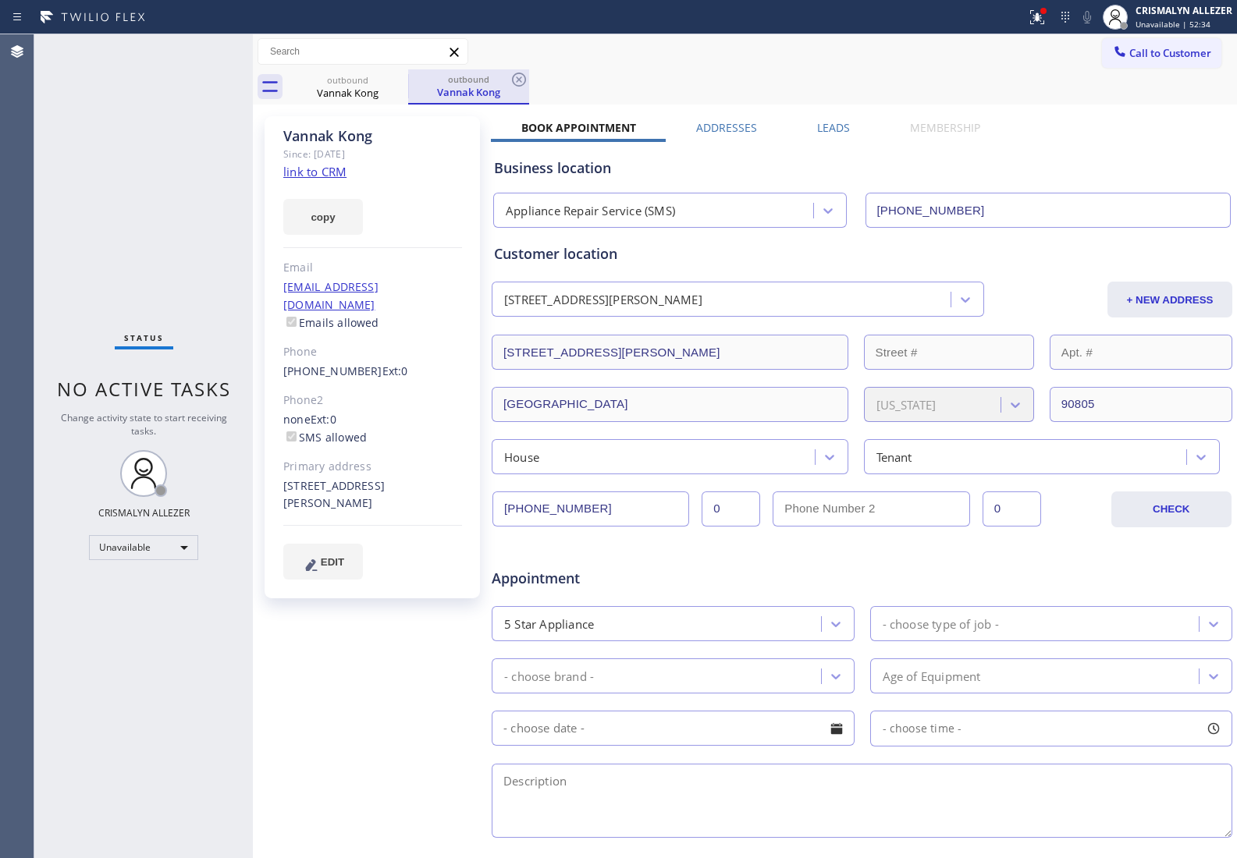
drag, startPoint x: 519, startPoint y: 79, endPoint x: 484, endPoint y: 87, distance: 35.4
click at [505, 83] on div "outbound Vannak Kong" at bounding box center [468, 86] width 121 height 35
click at [396, 80] on icon at bounding box center [398, 80] width 14 height 14
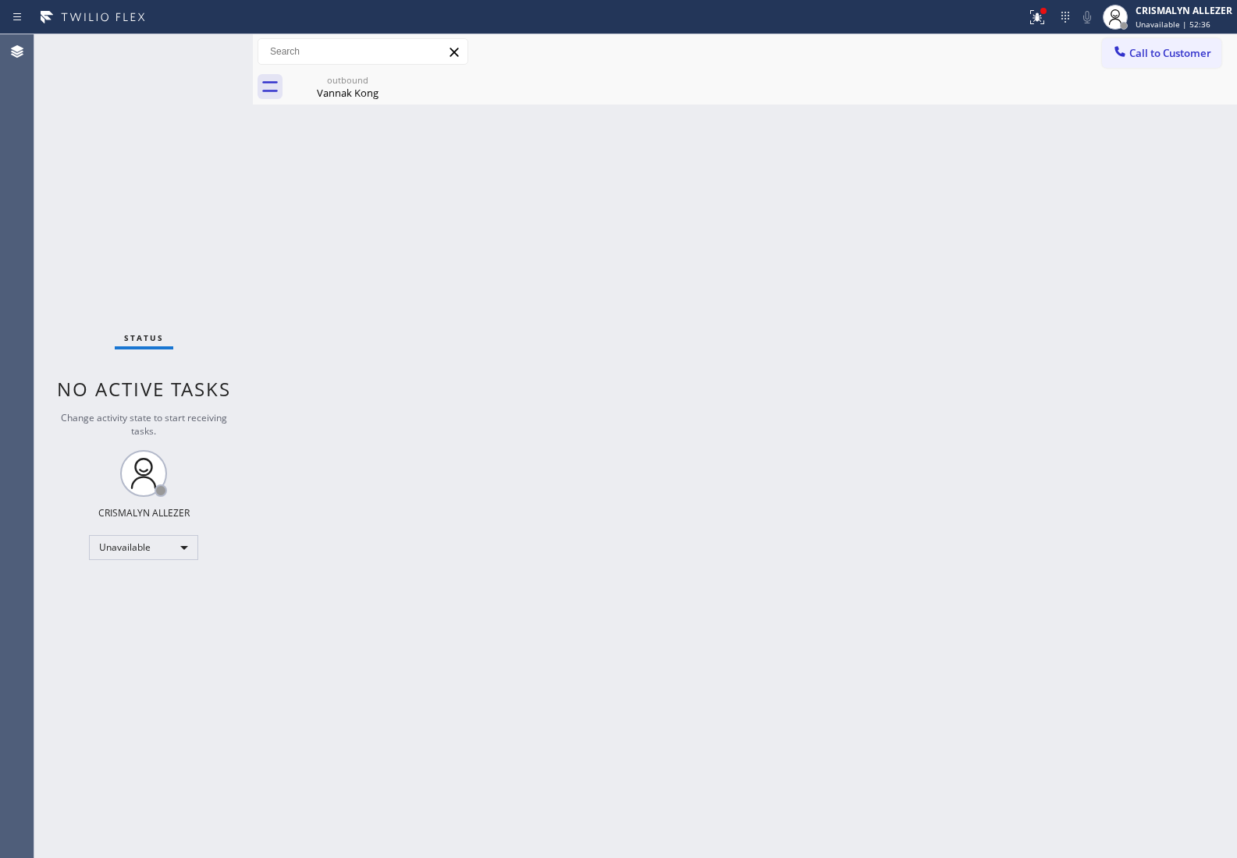
click at [0, 0] on icon at bounding box center [0, 0] width 0 height 0
click at [333, 83] on div "outbound" at bounding box center [348, 80] width 118 height 12
click at [1186, 52] on span "Call to Customer" at bounding box center [1170, 53] width 82 height 14
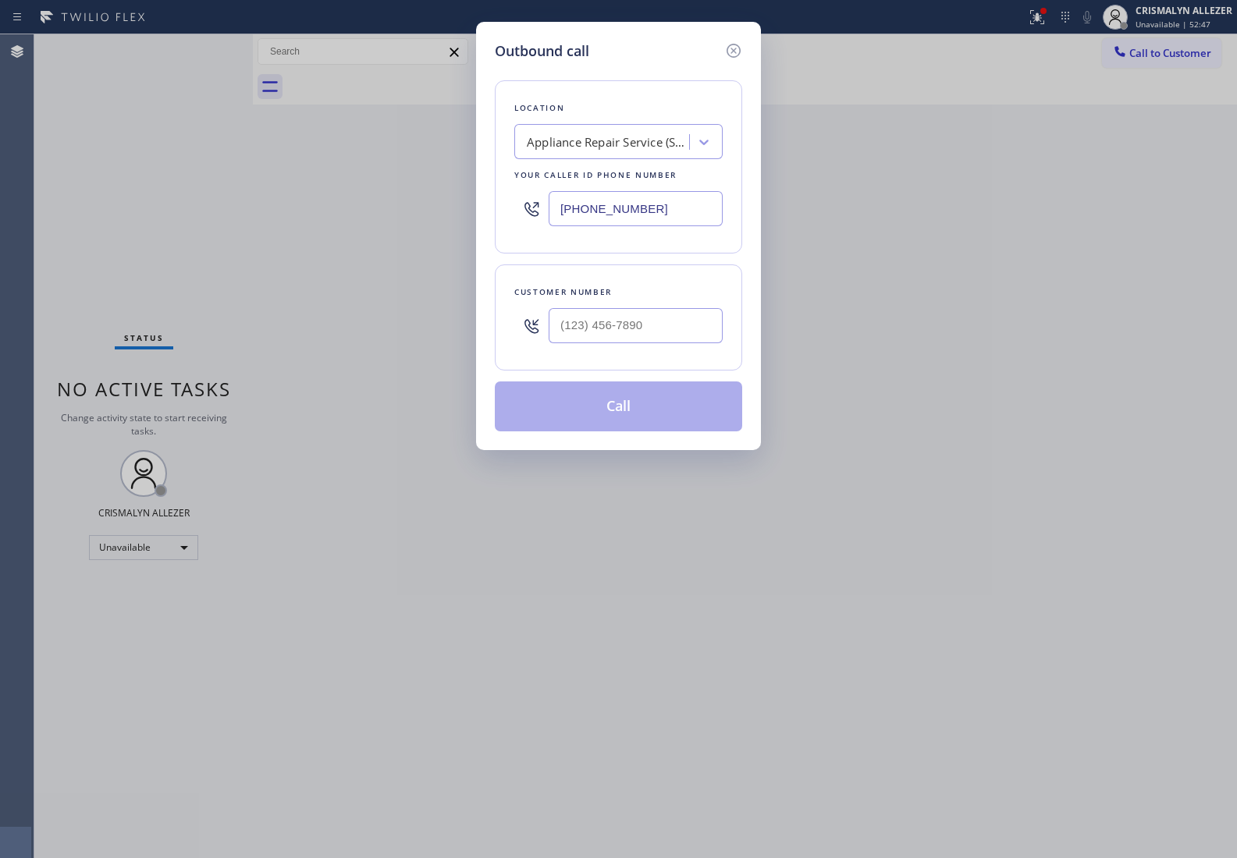
drag, startPoint x: 689, startPoint y: 204, endPoint x: 218, endPoint y: 197, distance: 470.5
click at [222, 199] on div "Outbound call Location Appliance Repair Service (SMS) Your caller id phone numb…" at bounding box center [618, 429] width 1237 height 858
paste input "949) 353-6604"
type input "(949) 353-6604"
click at [650, 318] on input "(___) ___-____" at bounding box center [635, 325] width 174 height 35
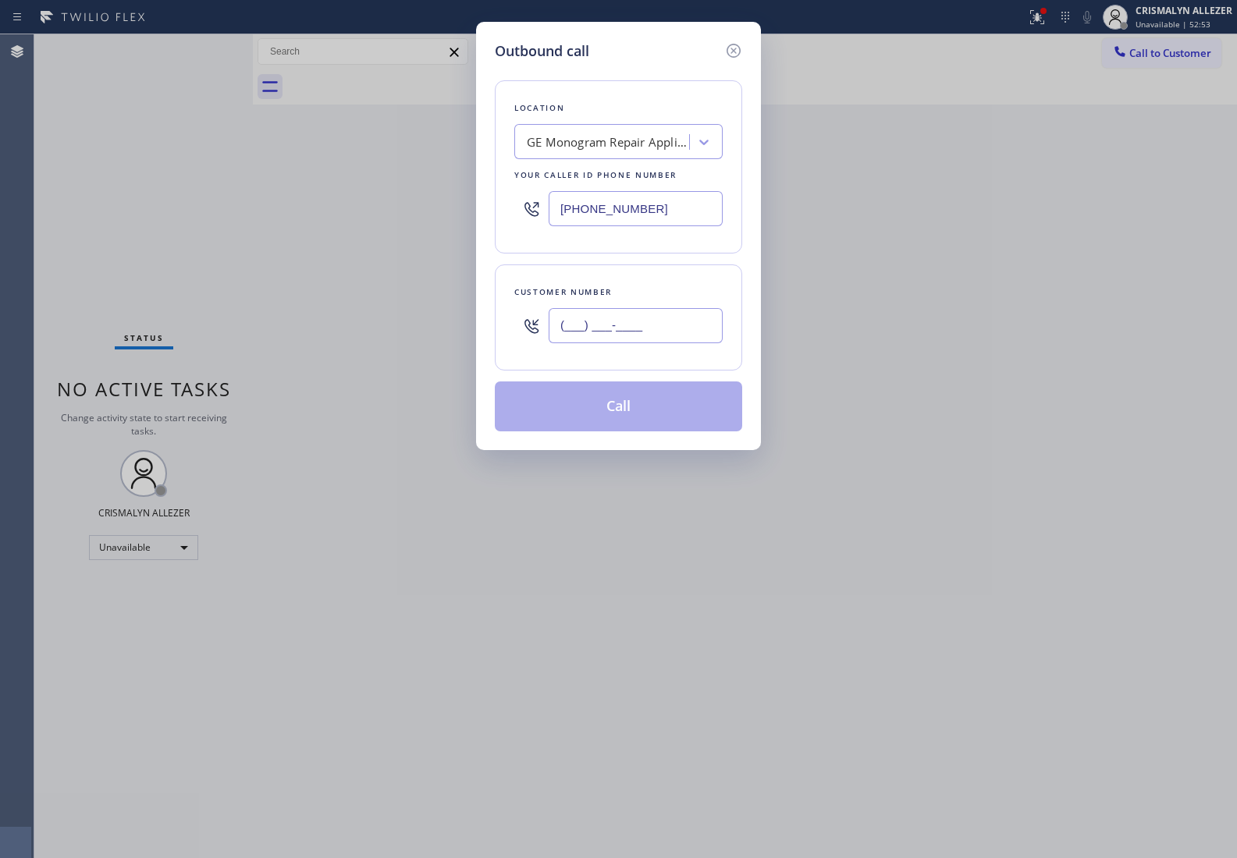
paste input "949) 353-6604"
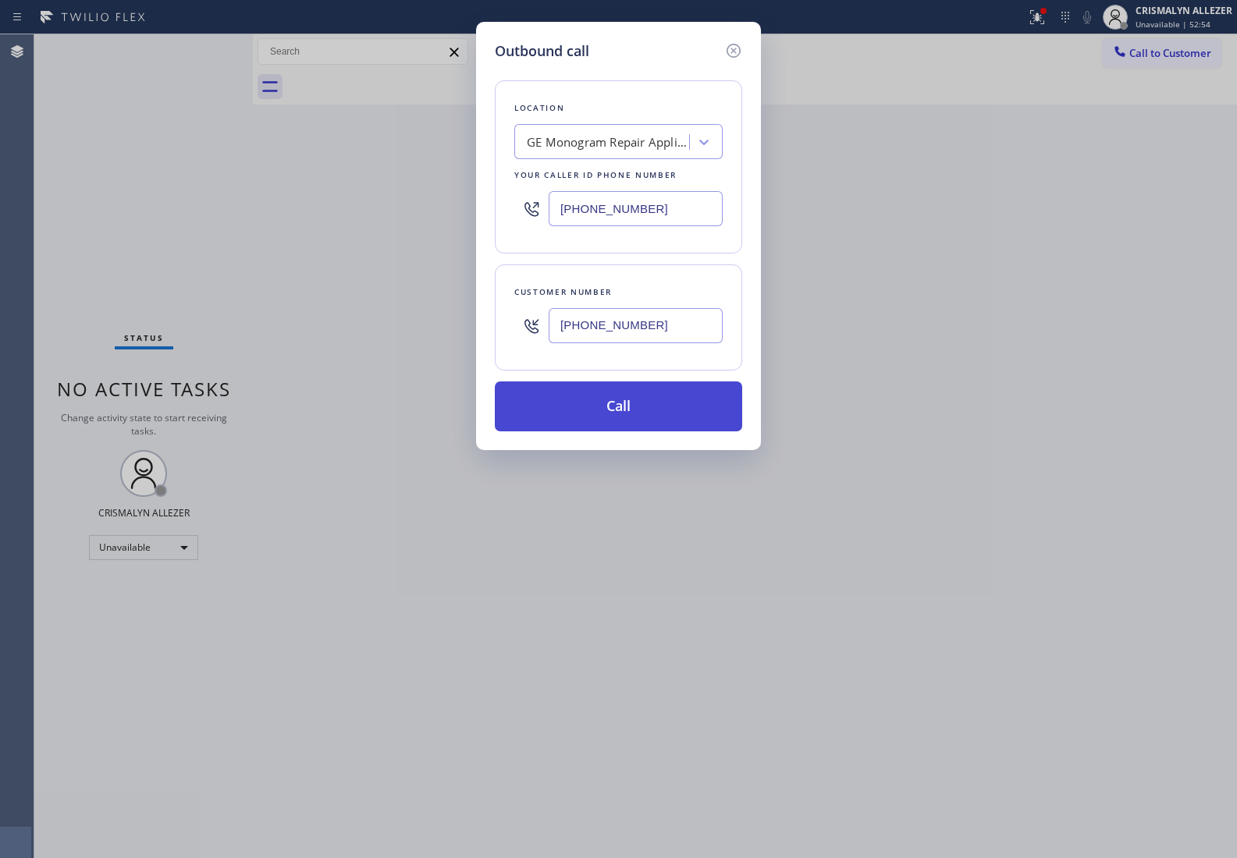
type input "(949) 353-6604"
click at [611, 416] on button "Call" at bounding box center [618, 406] width 247 height 50
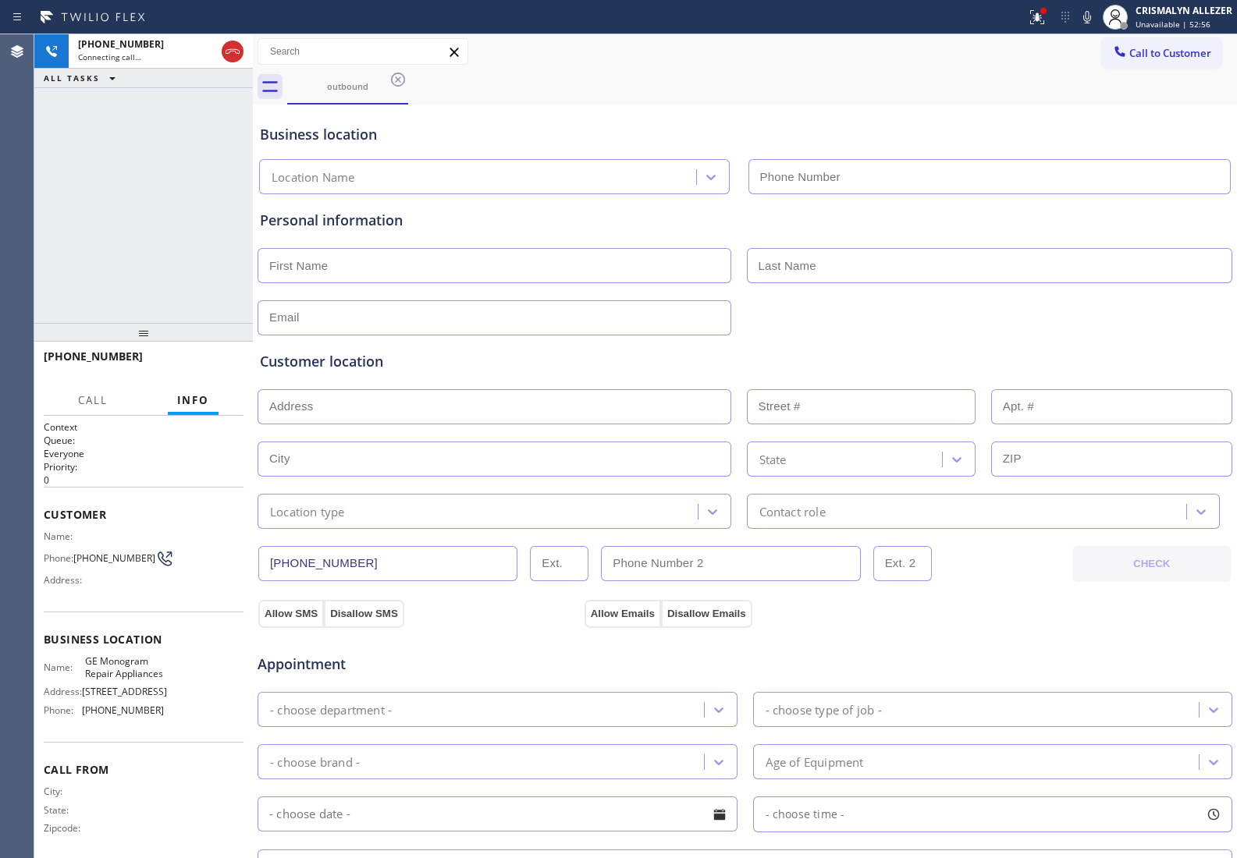
type input "(949) 353-6604"
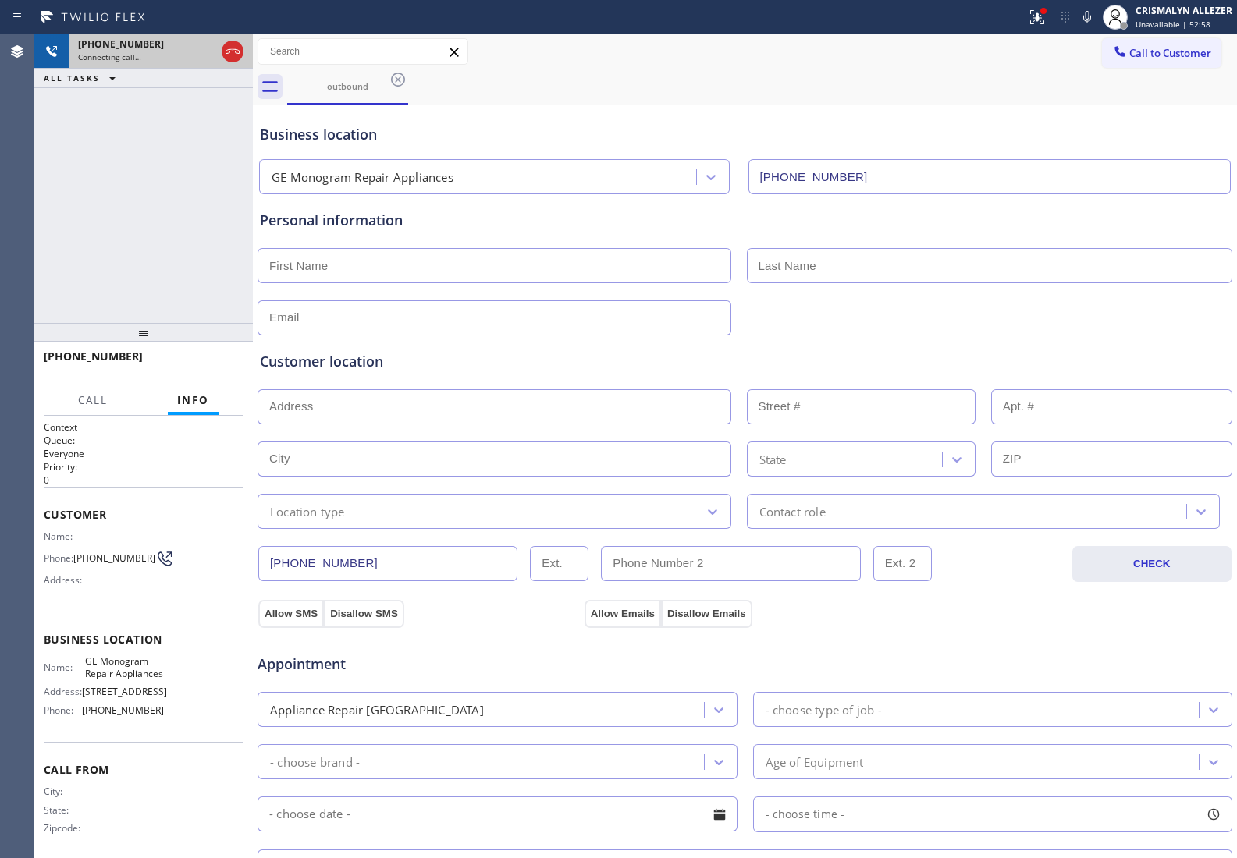
drag, startPoint x: 232, startPoint y: 57, endPoint x: 217, endPoint y: 66, distance: 17.5
click at [232, 57] on icon at bounding box center [232, 51] width 19 height 19
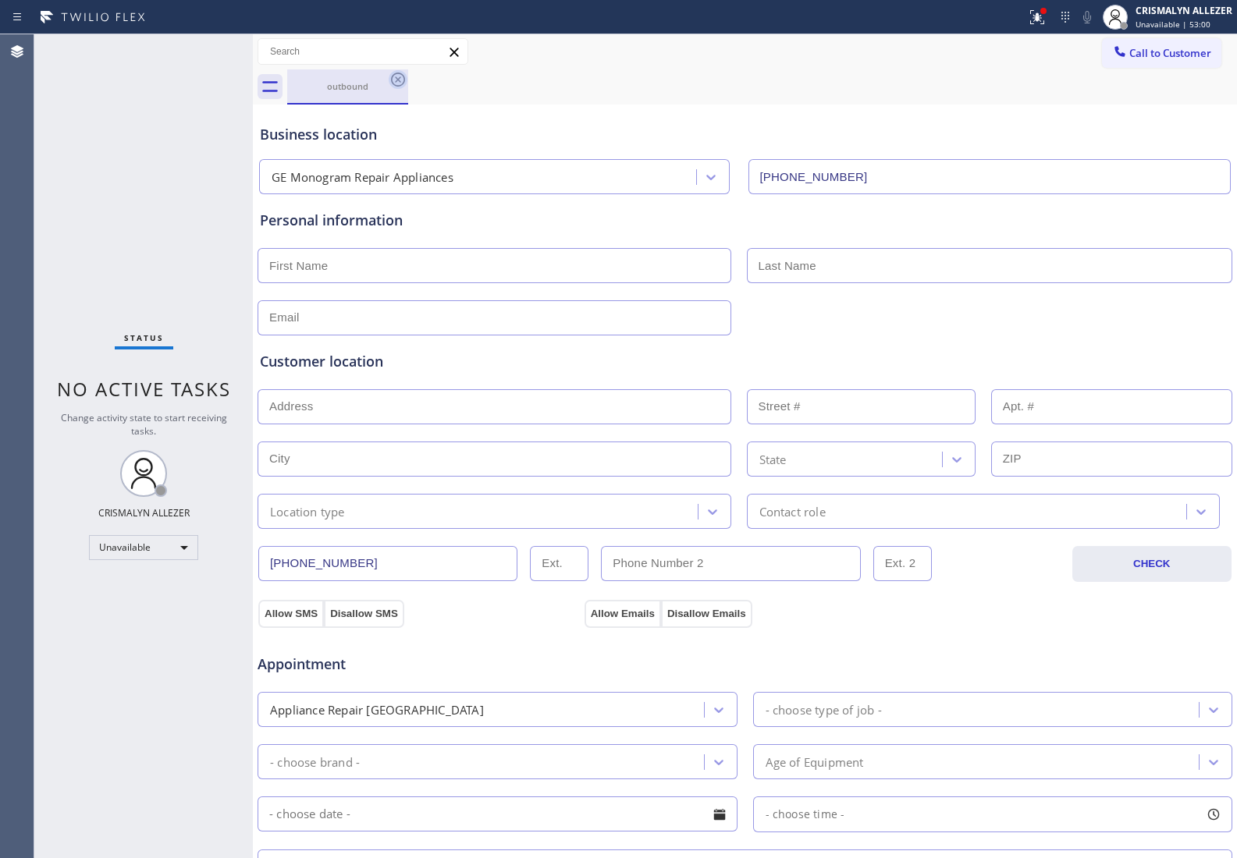
click at [404, 79] on icon at bounding box center [398, 80] width 14 height 14
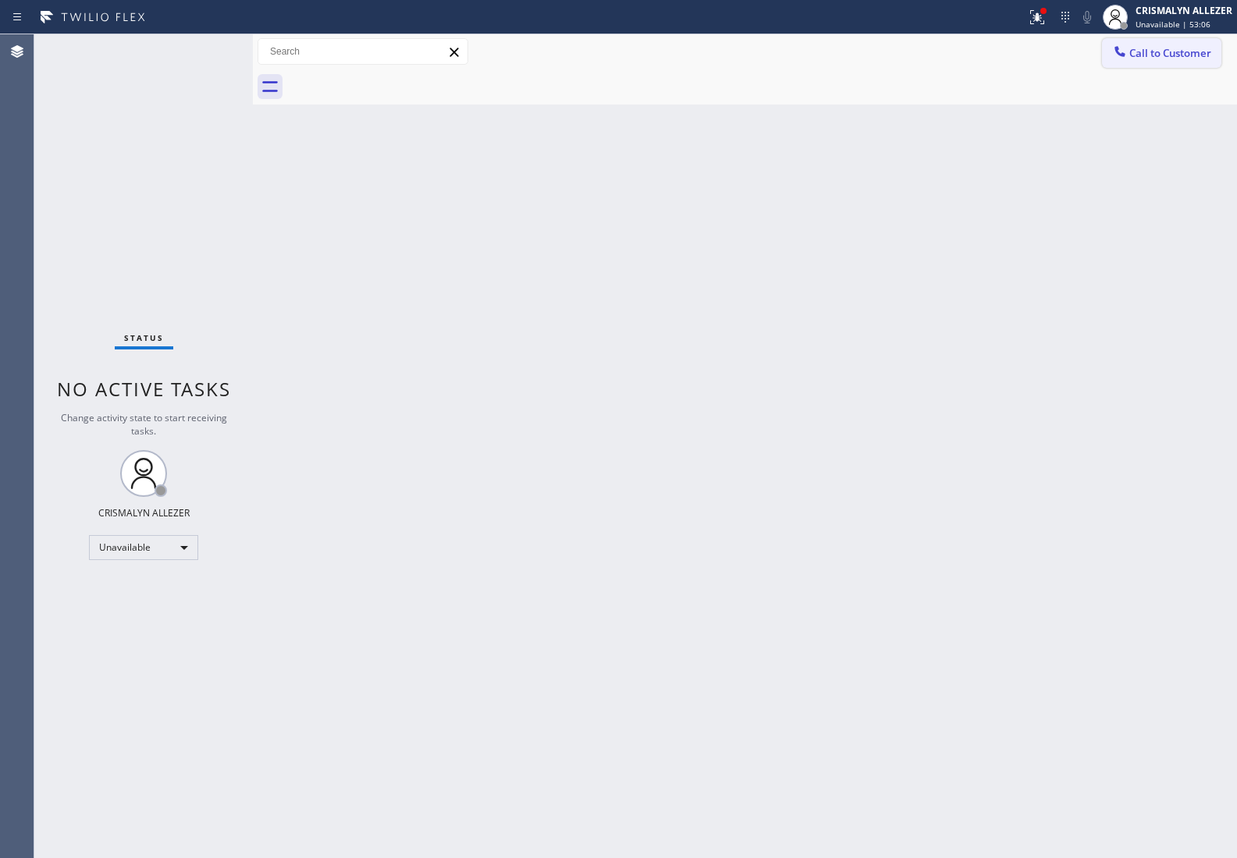
click at [1178, 53] on span "Call to Customer" at bounding box center [1170, 53] width 82 height 14
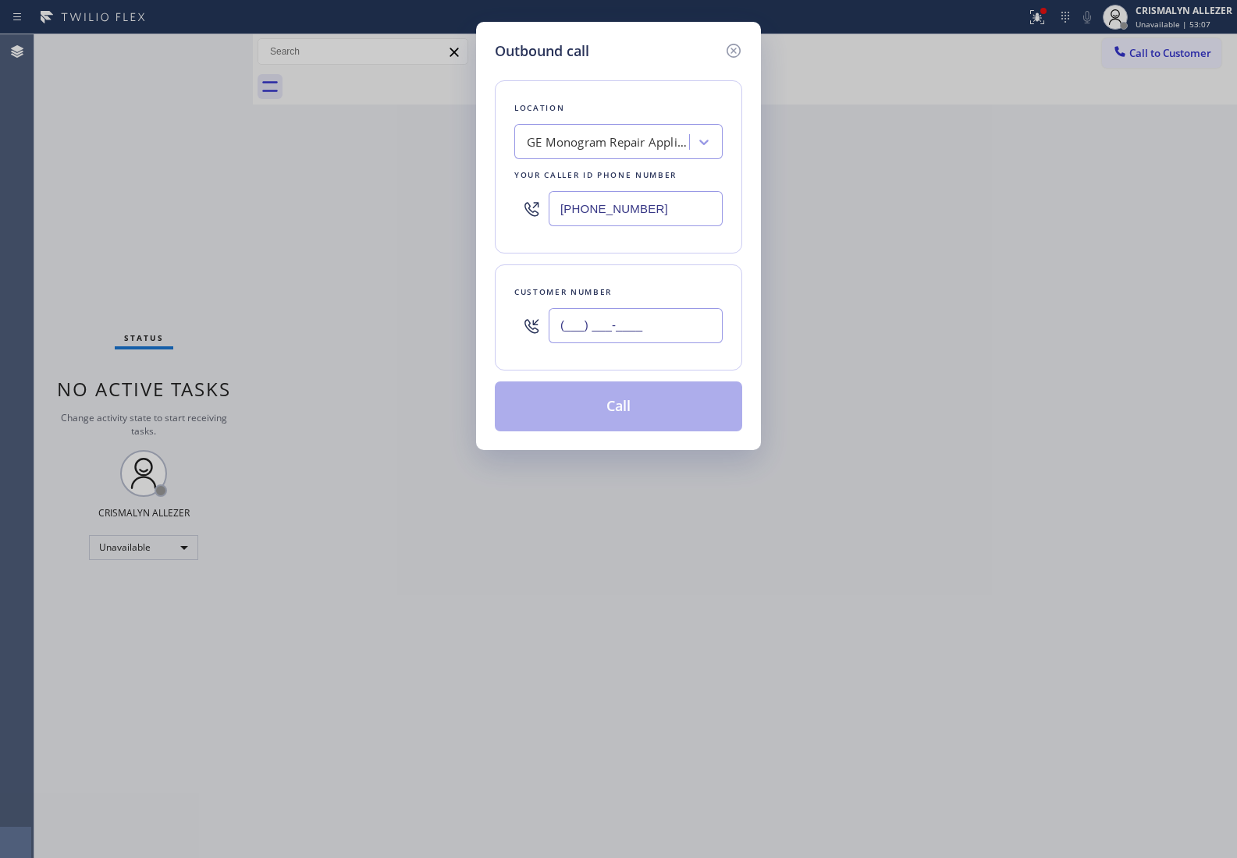
click at [676, 336] on input "(___) ___-____" at bounding box center [635, 325] width 174 height 35
paste input "562) 221-7019"
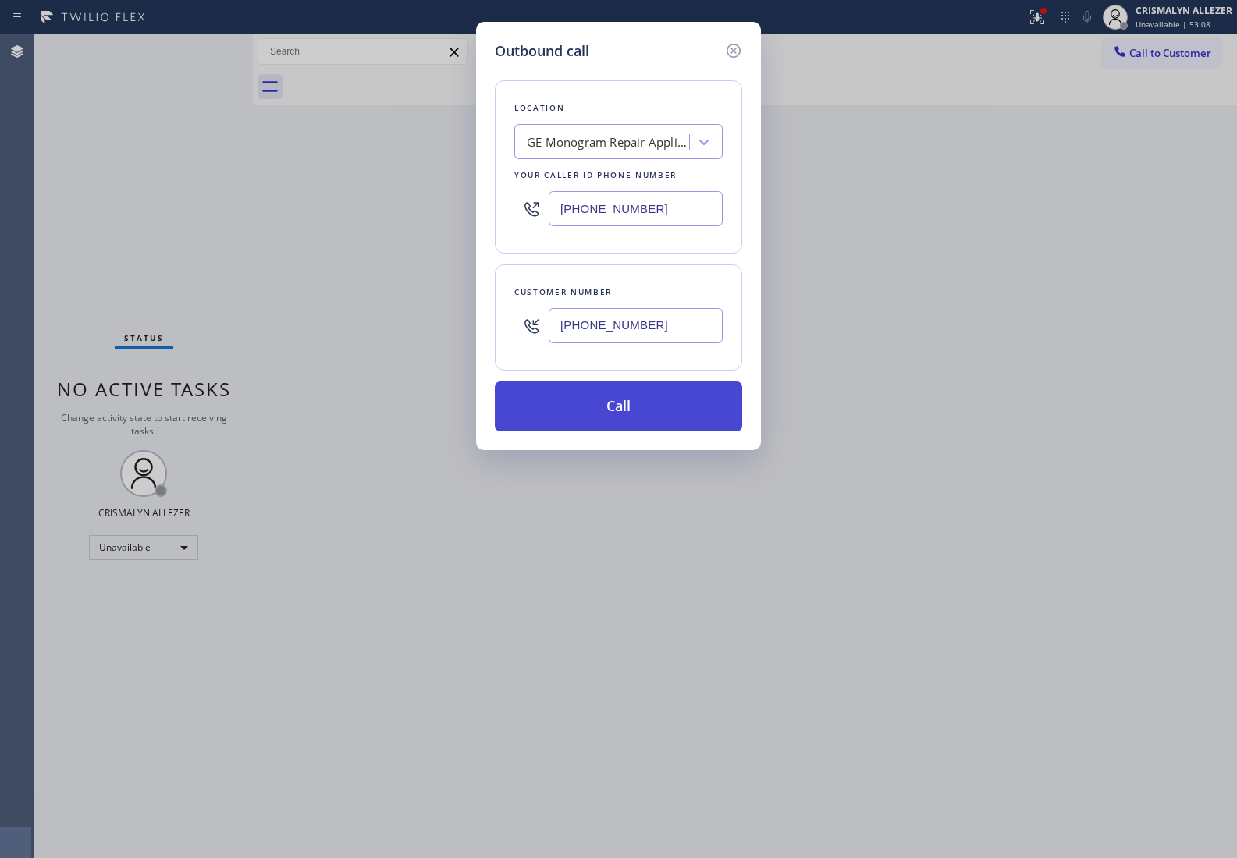
type input "(562) 221-7019"
click at [626, 406] on button "Call" at bounding box center [618, 406] width 247 height 50
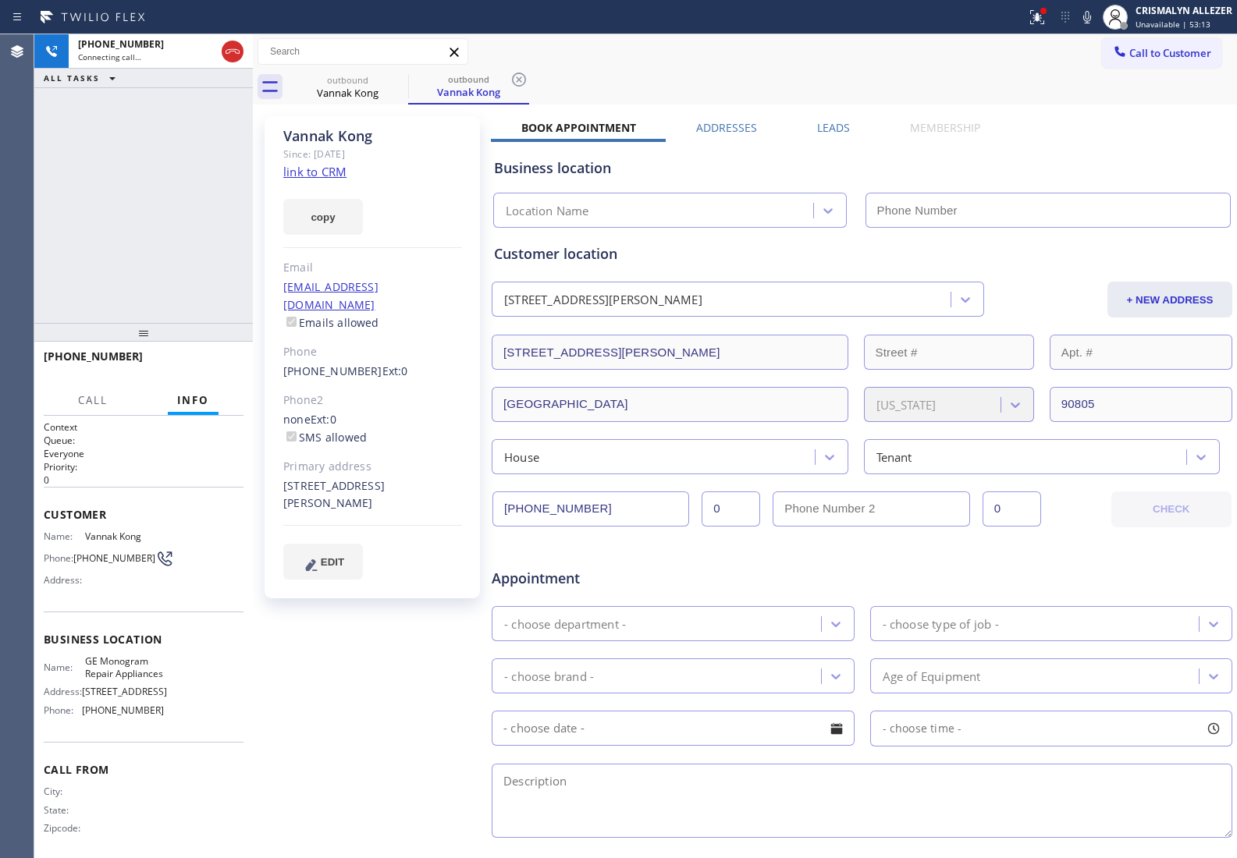
type input "(949) 353-6604"
drag, startPoint x: 234, startPoint y: 55, endPoint x: 207, endPoint y: 87, distance: 42.7
click at [232, 55] on icon at bounding box center [232, 51] width 19 height 19
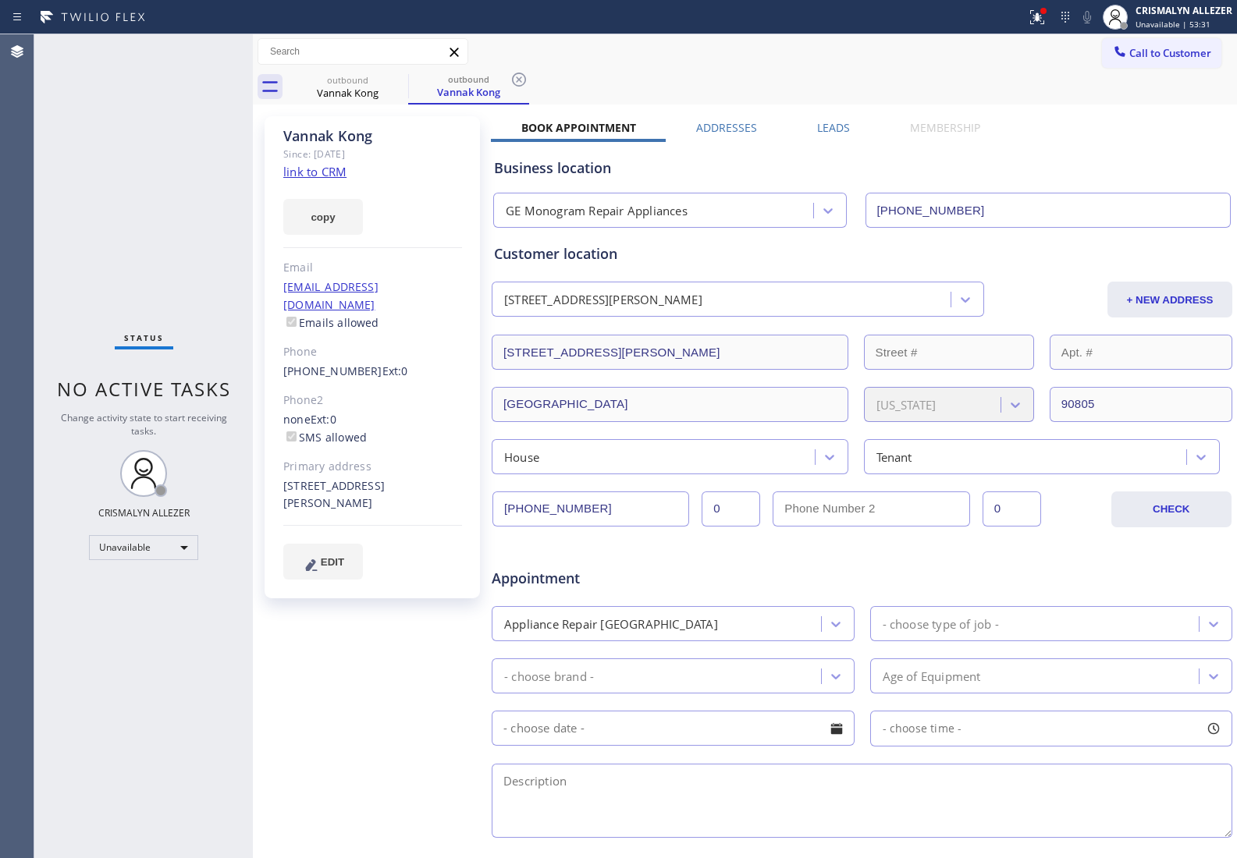
drag, startPoint x: 839, startPoint y: 129, endPoint x: 851, endPoint y: 149, distance: 23.4
click at [839, 129] on label "Leads" at bounding box center [833, 127] width 33 height 15
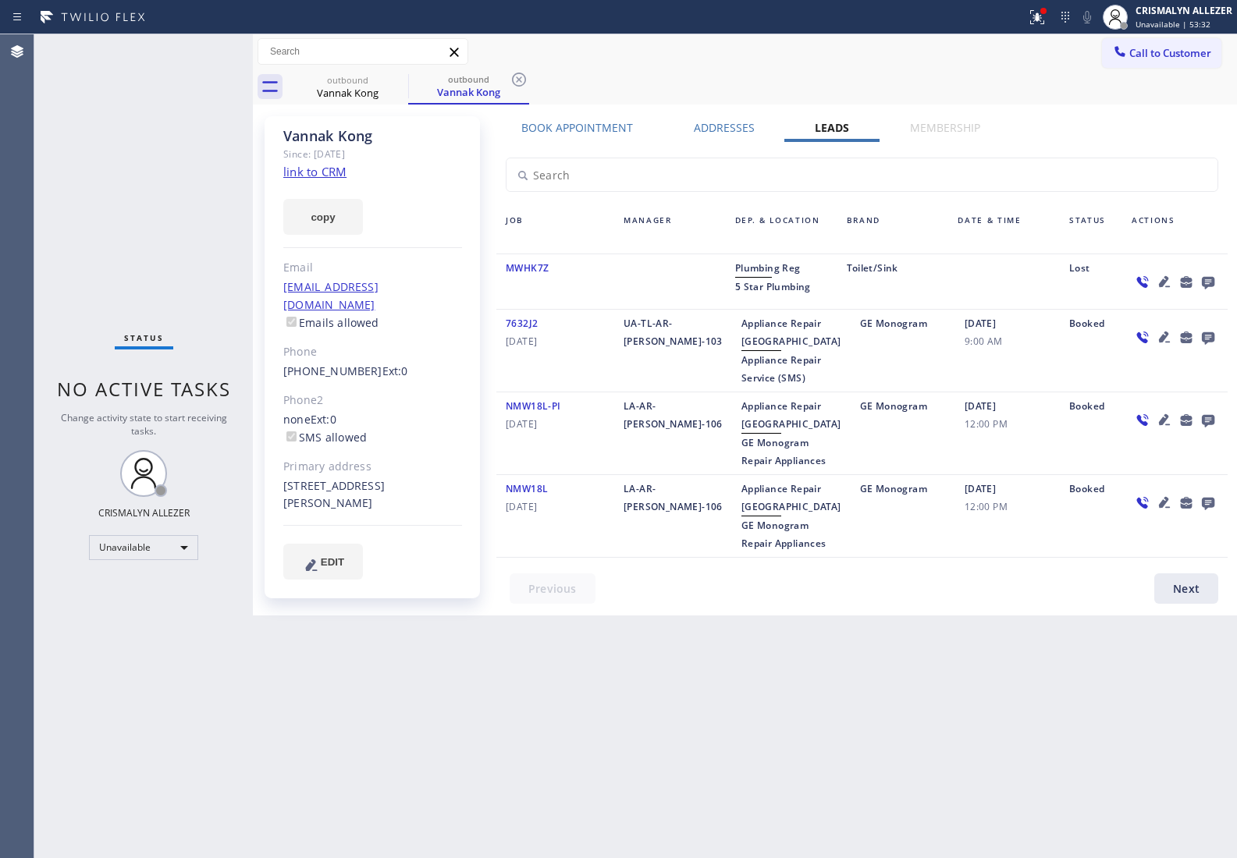
click at [1208, 279] on icon at bounding box center [1207, 282] width 19 height 20
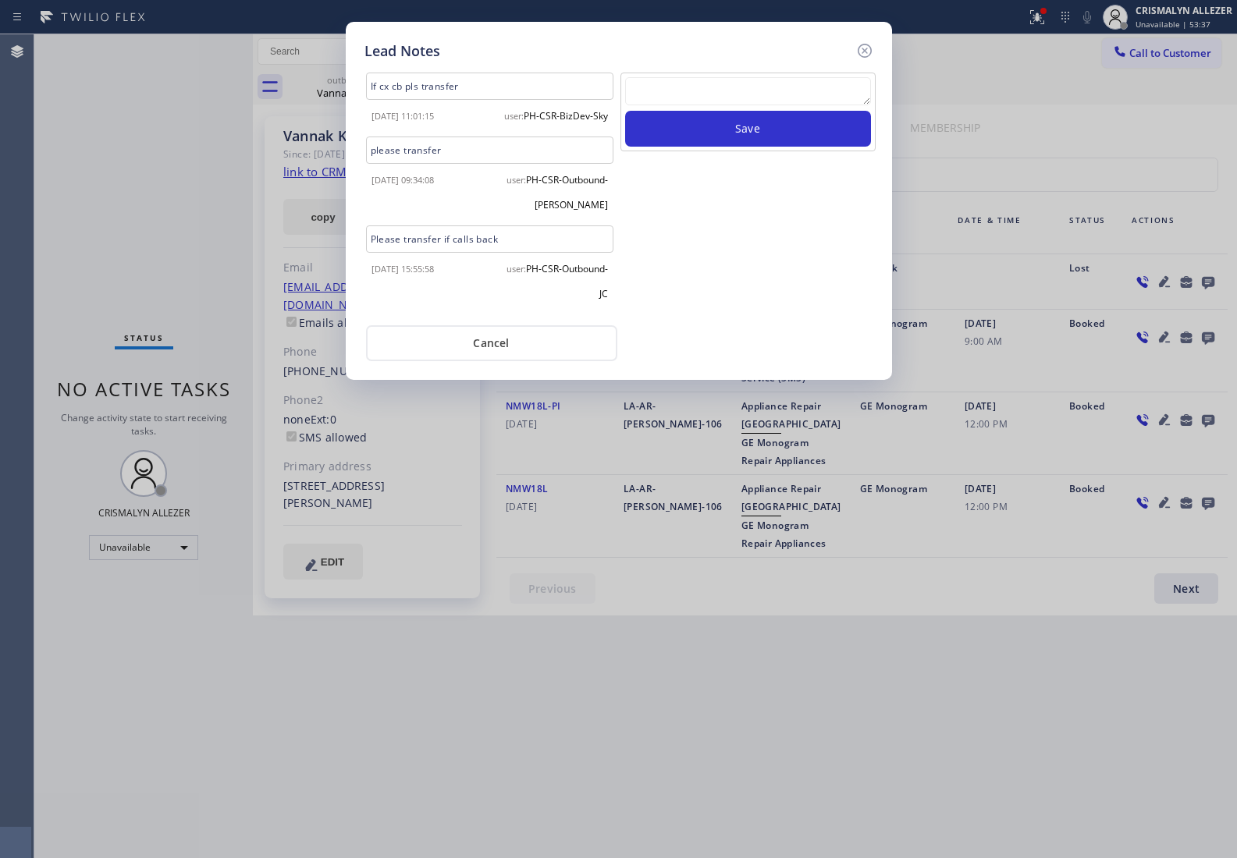
click at [758, 98] on textarea at bounding box center [748, 91] width 246 height 28
paste textarea "no answer | pls xfer here cx cb"
type textarea "no answer | pls xfer here cx cb"
click at [750, 142] on button "Save" at bounding box center [748, 129] width 246 height 36
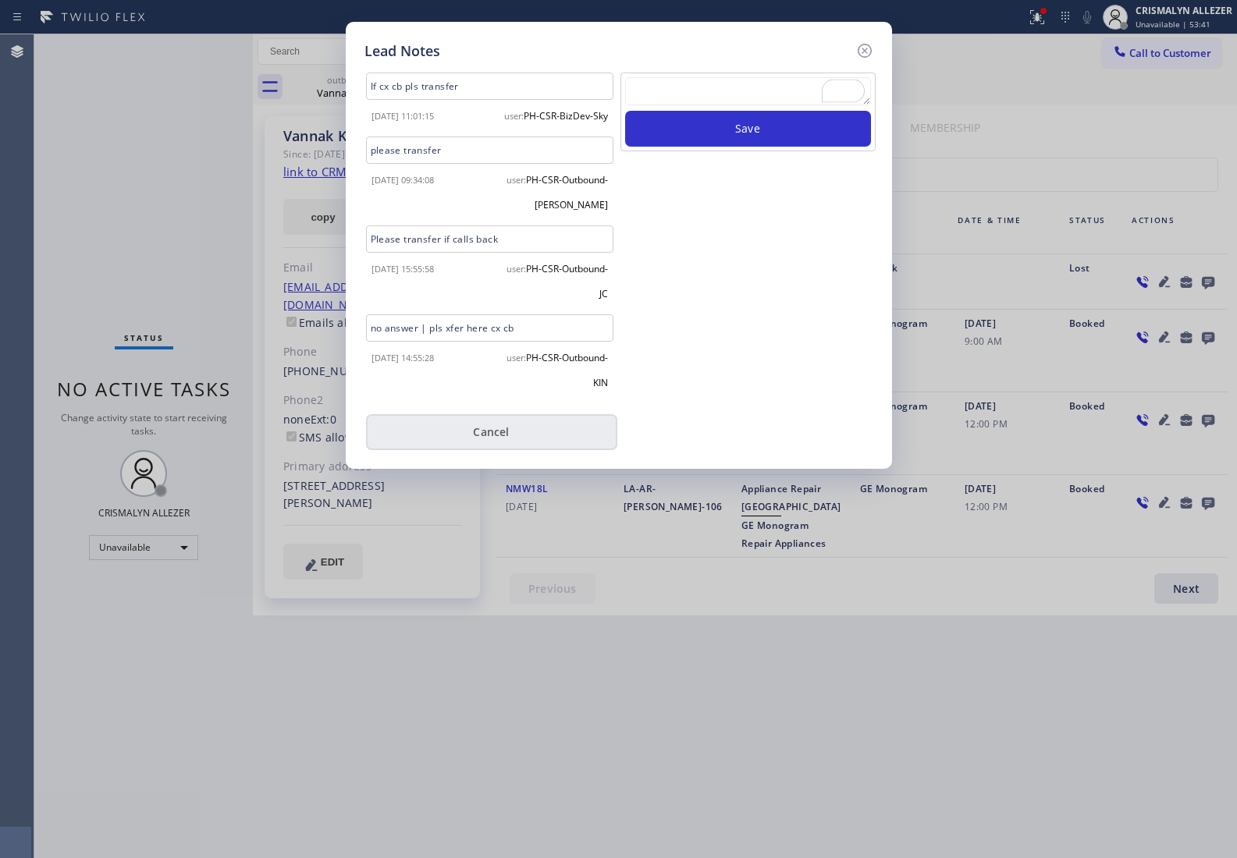
click at [516, 450] on button "Cancel" at bounding box center [491, 432] width 251 height 36
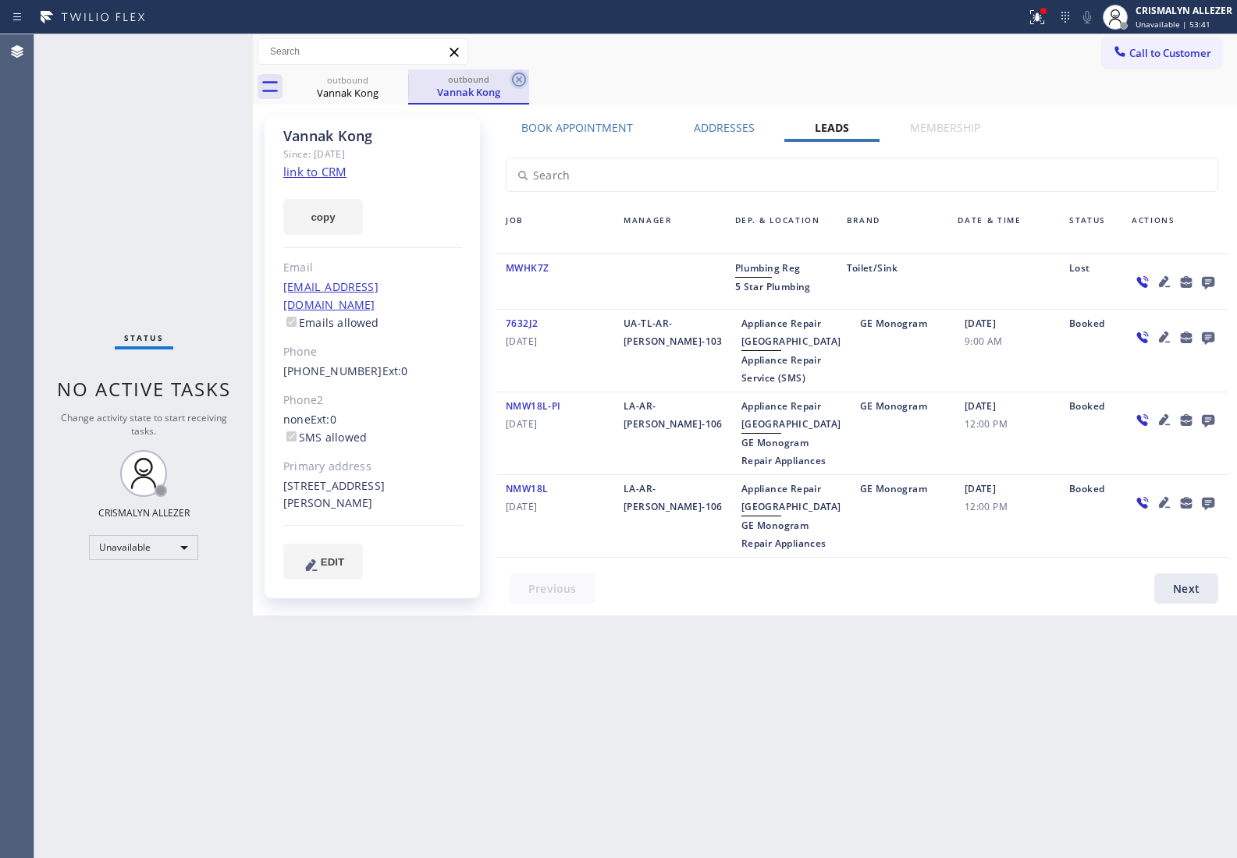
click at [519, 76] on icon at bounding box center [518, 79] width 19 height 19
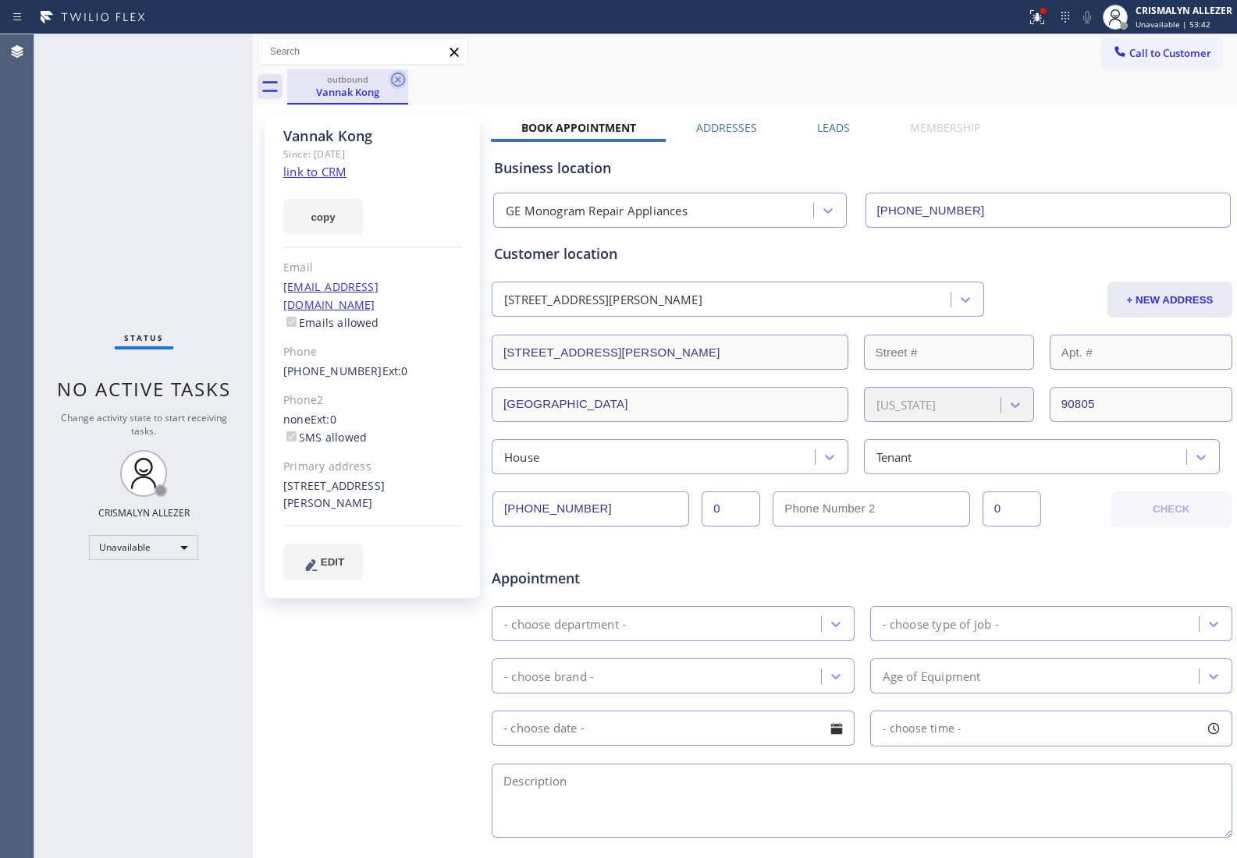
drag, startPoint x: 399, startPoint y: 76, endPoint x: 431, endPoint y: 49, distance: 42.1
click at [403, 71] on icon at bounding box center [398, 79] width 19 height 19
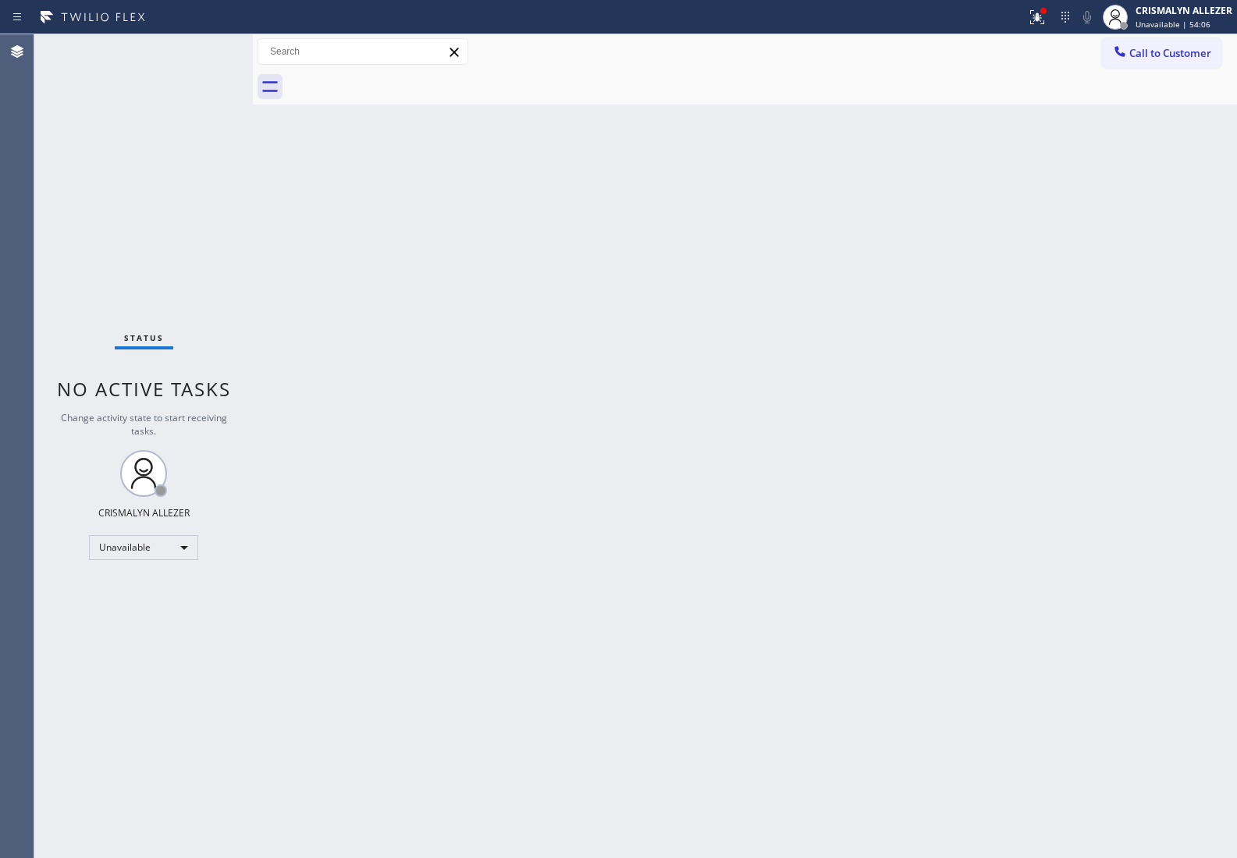
click at [1176, 56] on span "Call to Customer" at bounding box center [1170, 53] width 82 height 14
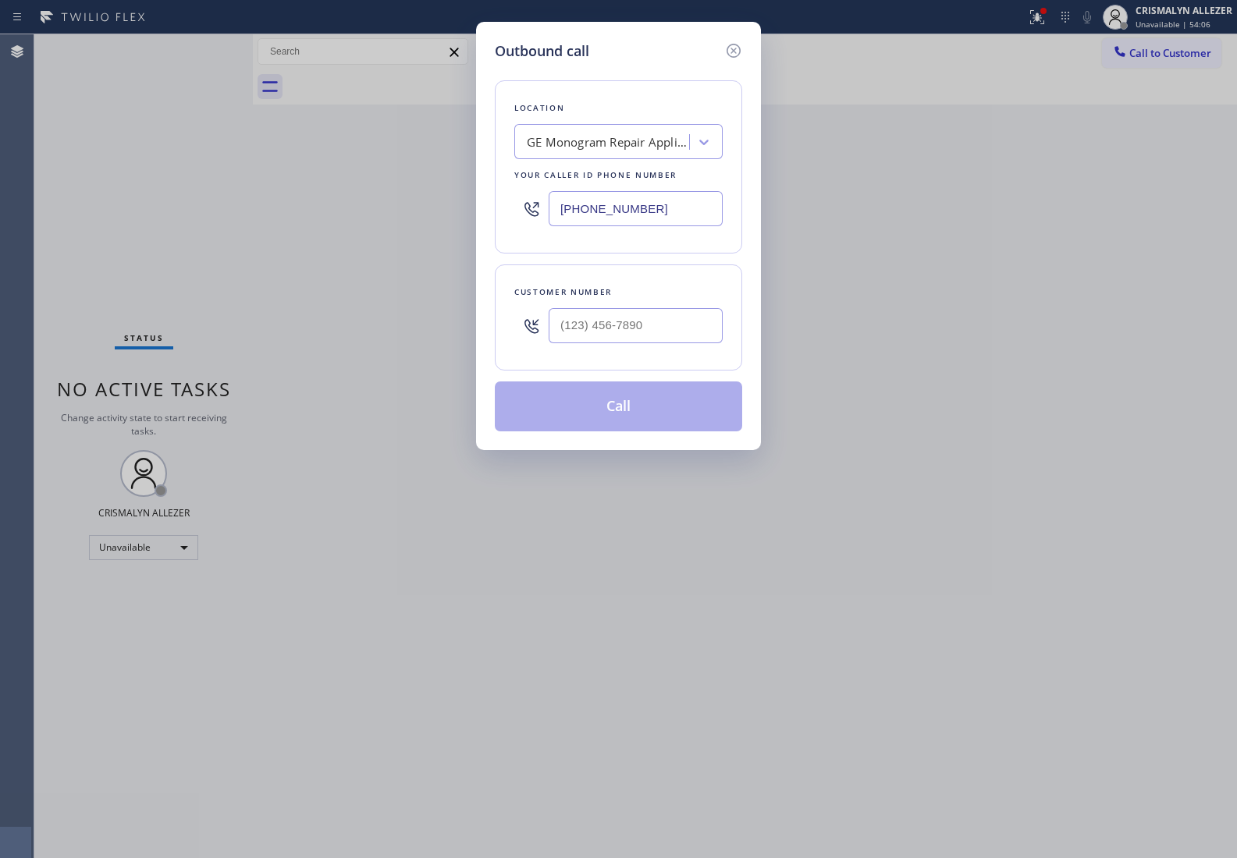
drag, startPoint x: 708, startPoint y: 212, endPoint x: 286, endPoint y: 200, distance: 421.4
click at [298, 200] on div "Outbound call Location GE Monogram Repair Appliances Your caller id phone numbe…" at bounding box center [618, 429] width 1237 height 858
paste input "877) 775-2349"
type input "(877) 775-2349"
click at [663, 320] on input "(___) ___-____" at bounding box center [635, 325] width 174 height 35
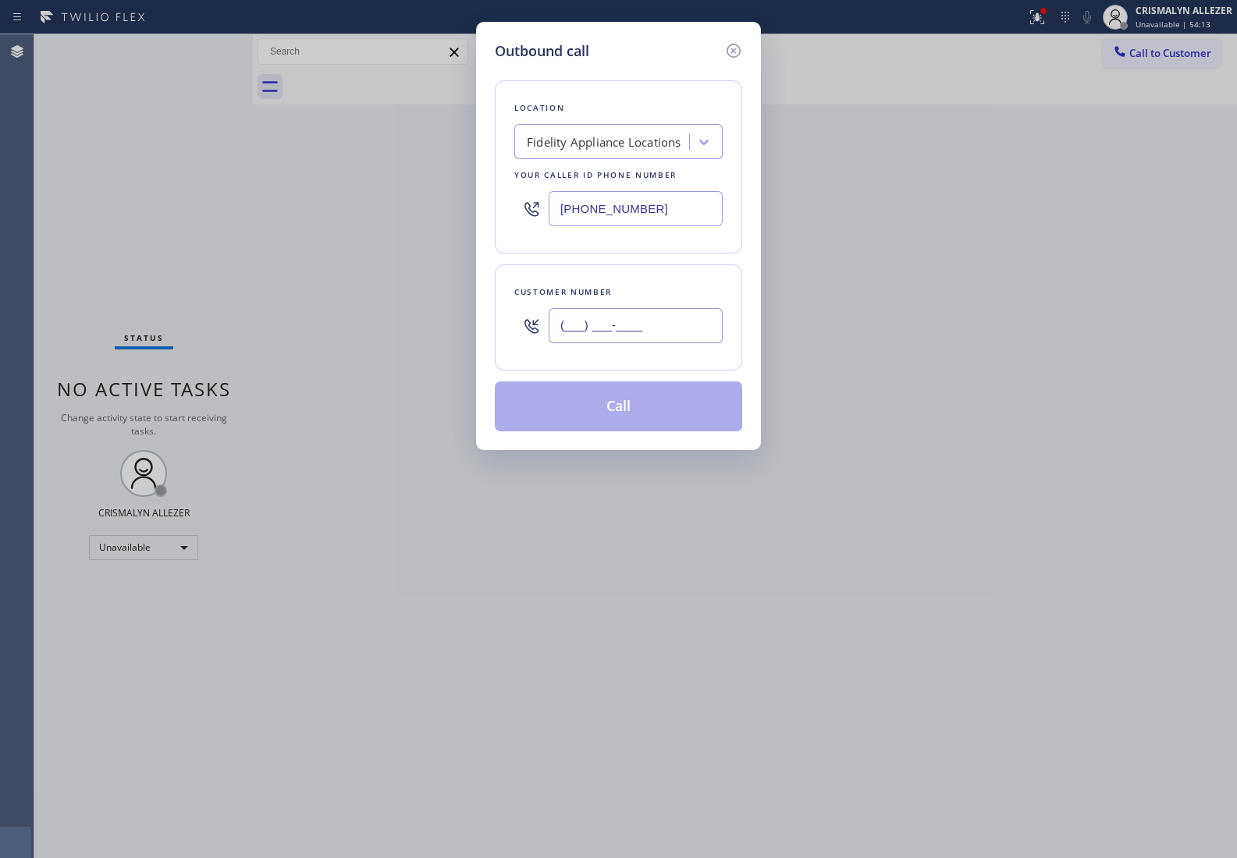
paste input "562) 537-7504"
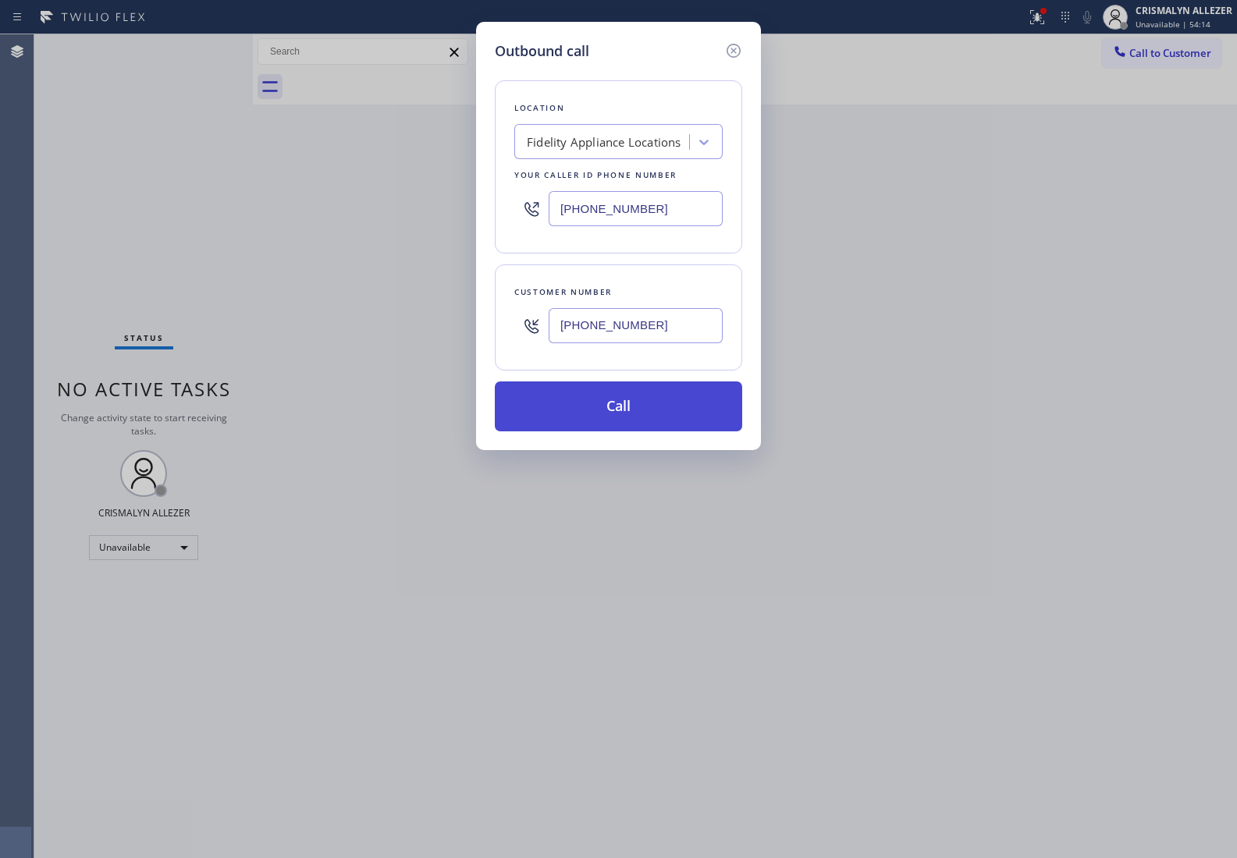
type input "(562) 537-7504"
click at [615, 408] on button "Call" at bounding box center [618, 406] width 247 height 50
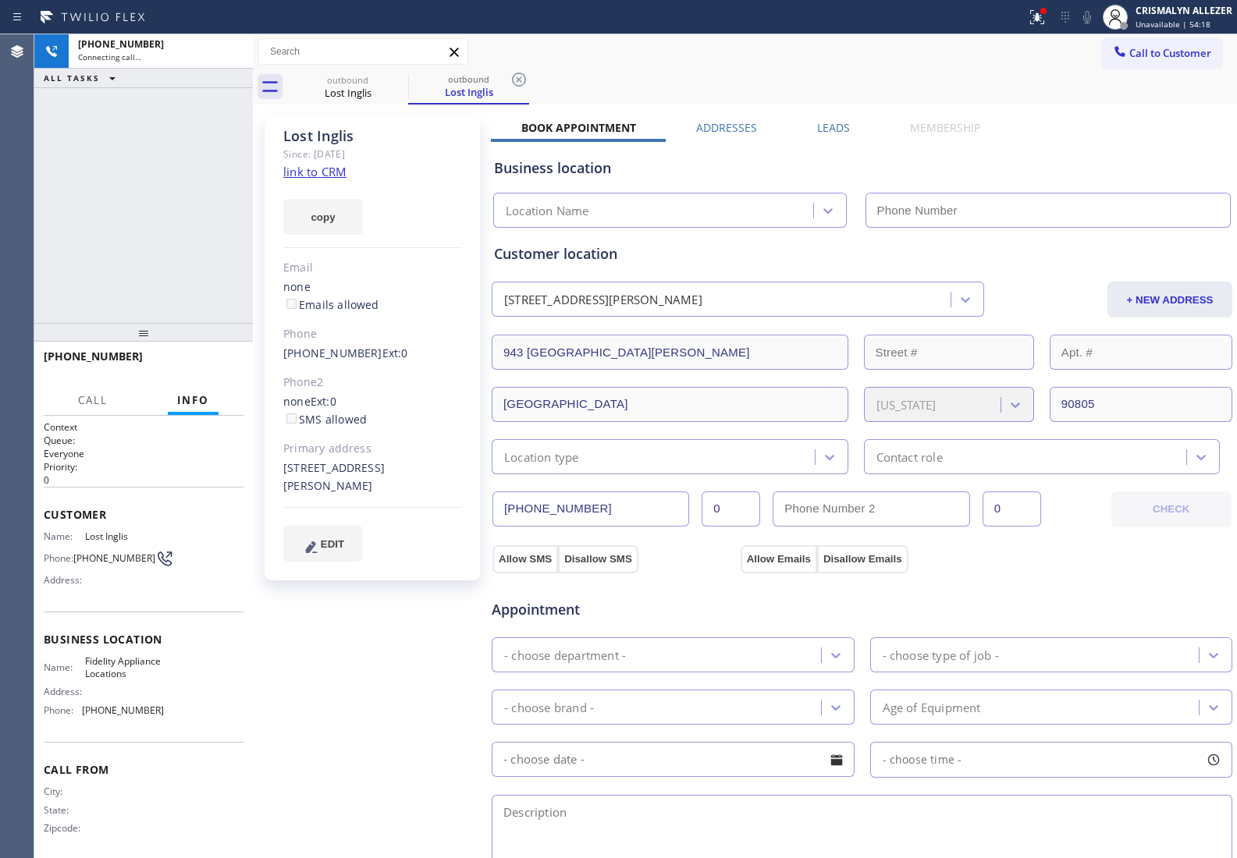
type input "(877) 775-2349"
click at [1155, 23] on span "Unavailable | 54:36" at bounding box center [1172, 24] width 75 height 11
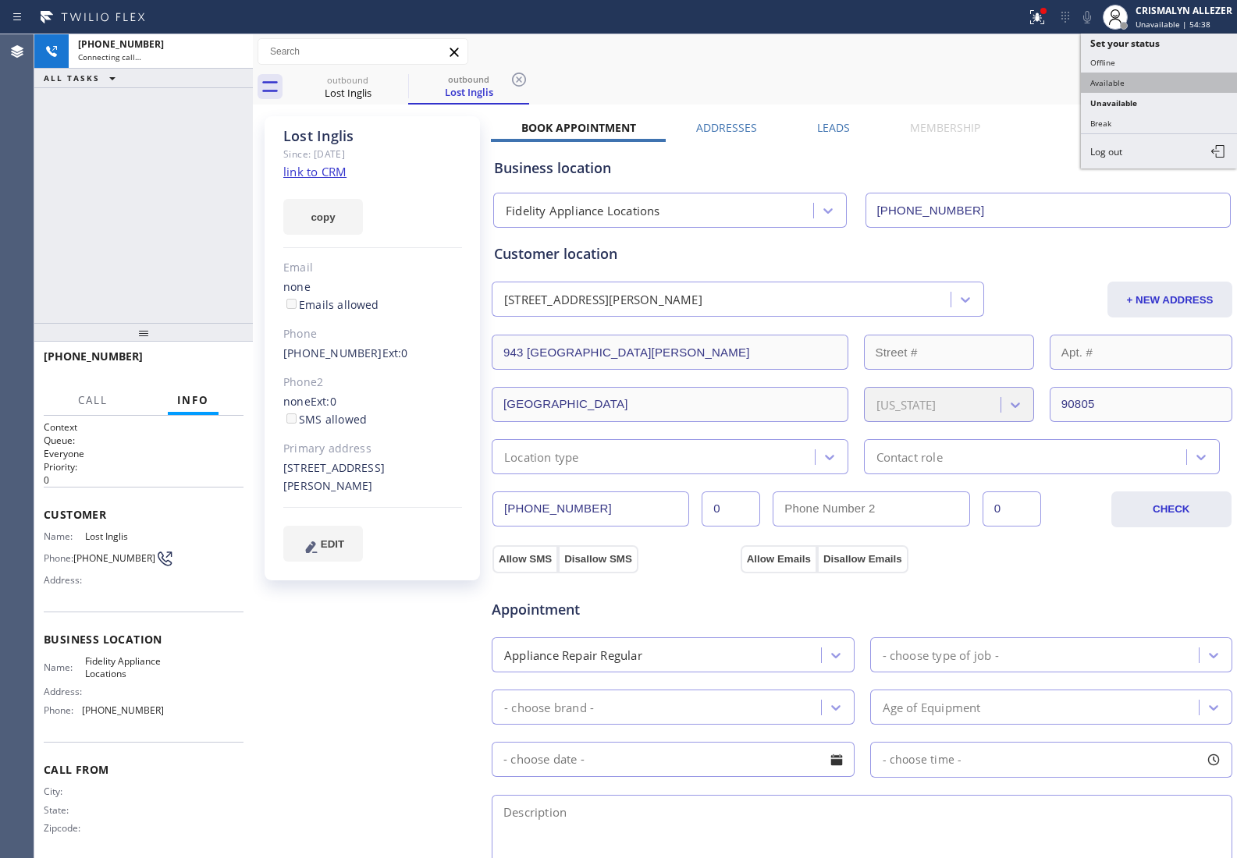
click at [1135, 83] on button "Available" at bounding box center [1159, 83] width 156 height 20
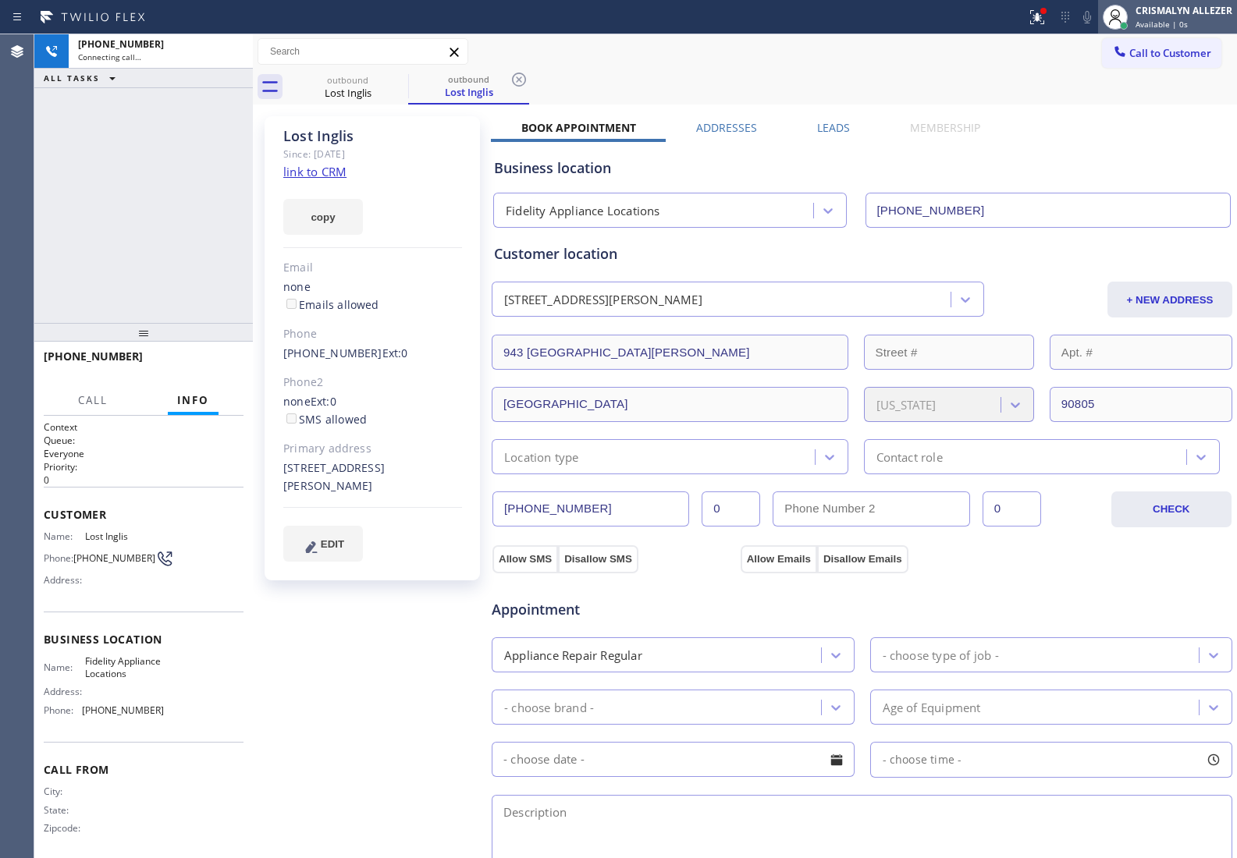
click at [1159, 23] on span "Available | 0s" at bounding box center [1161, 24] width 52 height 11
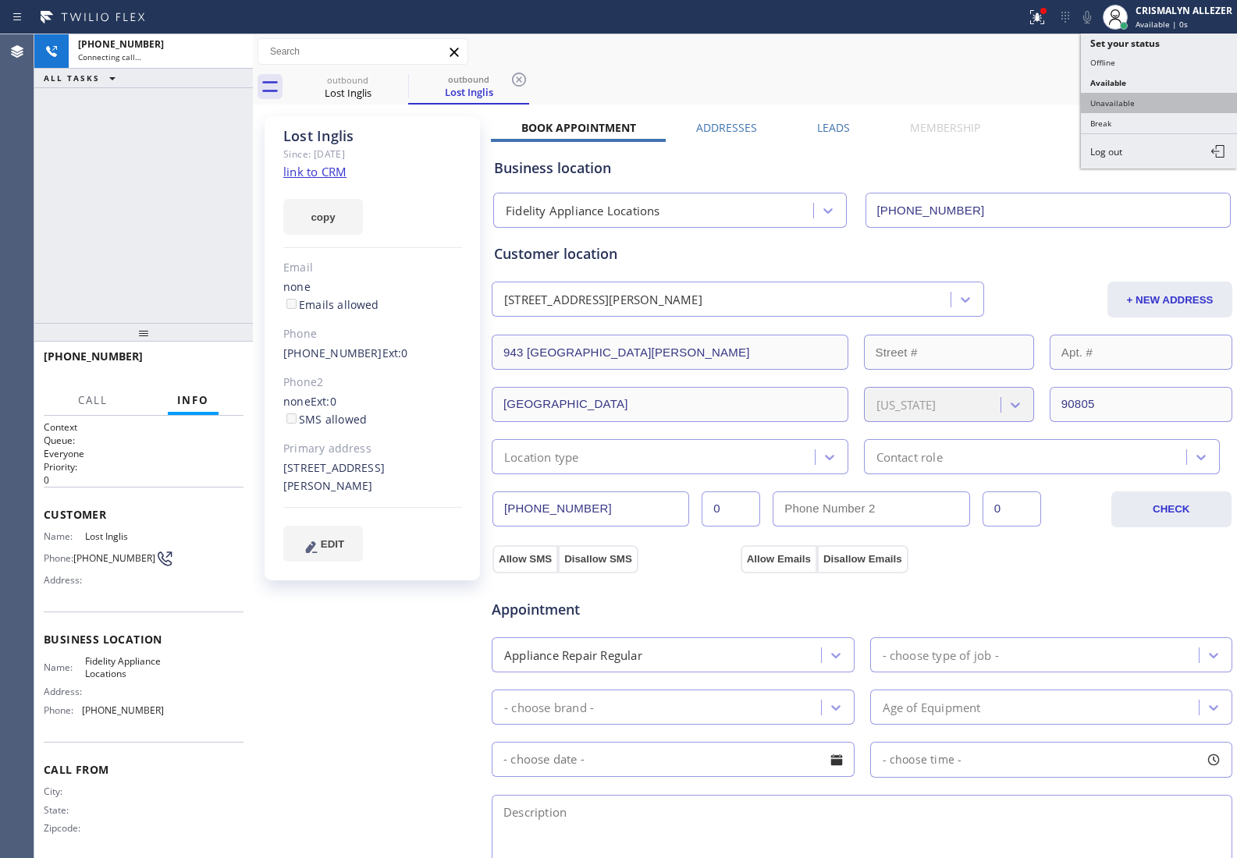
click at [1130, 106] on button "Unavailable" at bounding box center [1159, 103] width 156 height 20
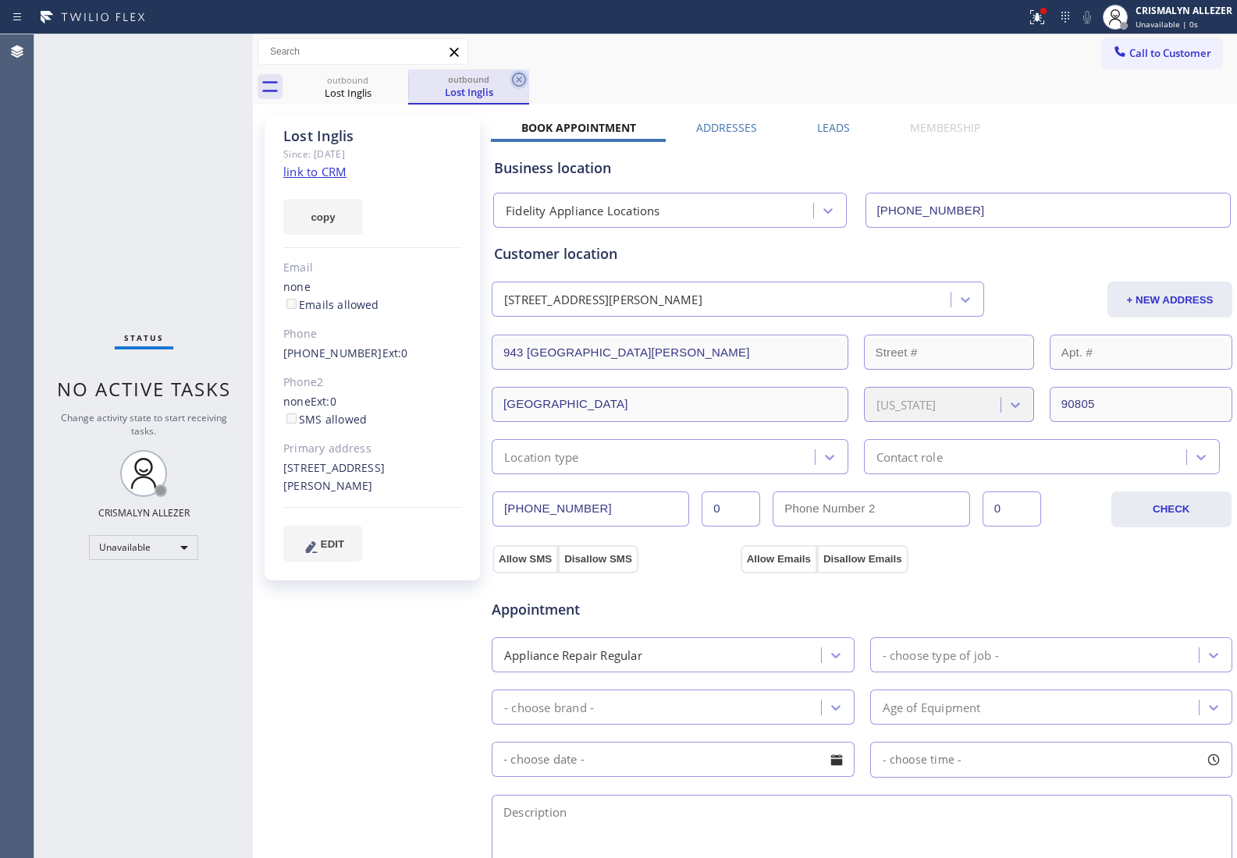
click at [520, 80] on icon at bounding box center [519, 80] width 14 height 14
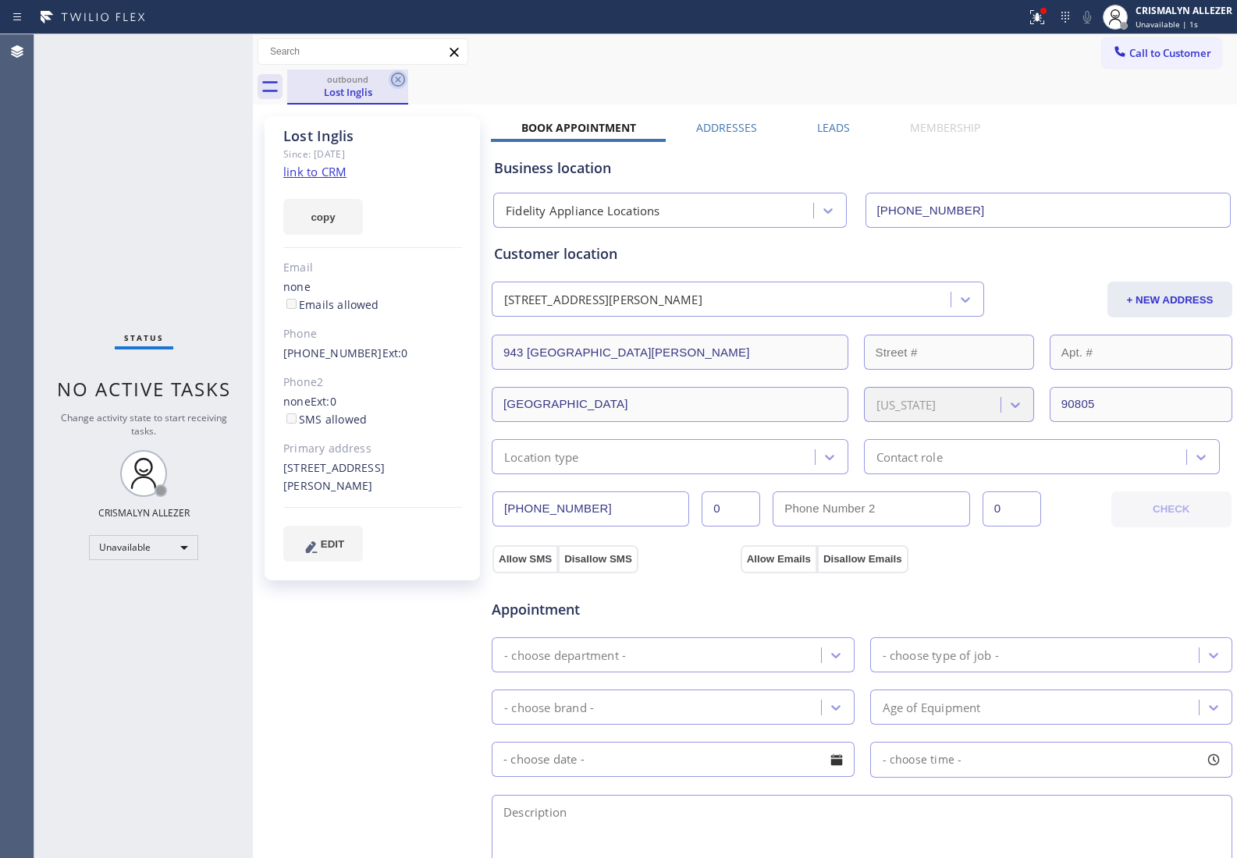
click at [399, 83] on icon at bounding box center [398, 79] width 19 height 19
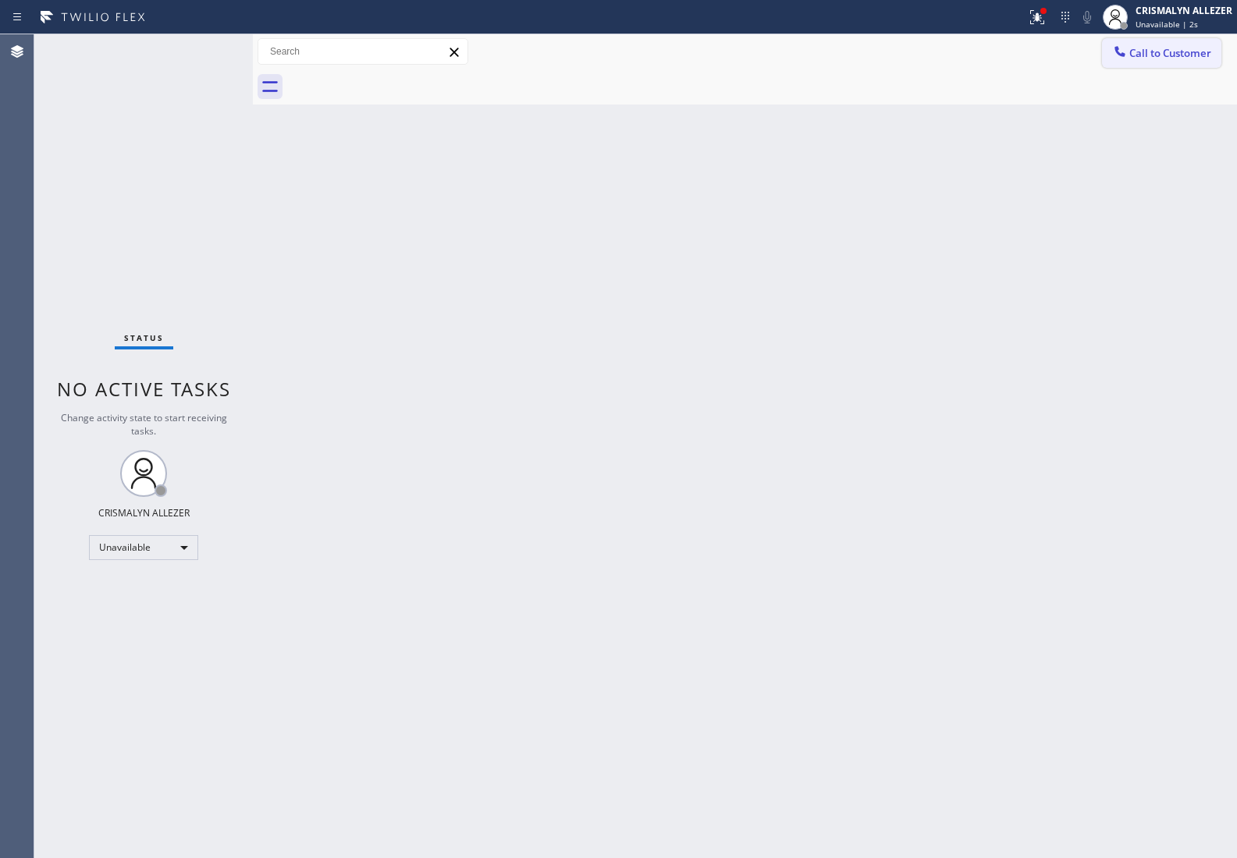
click at [1169, 48] on span "Call to Customer" at bounding box center [1170, 53] width 82 height 14
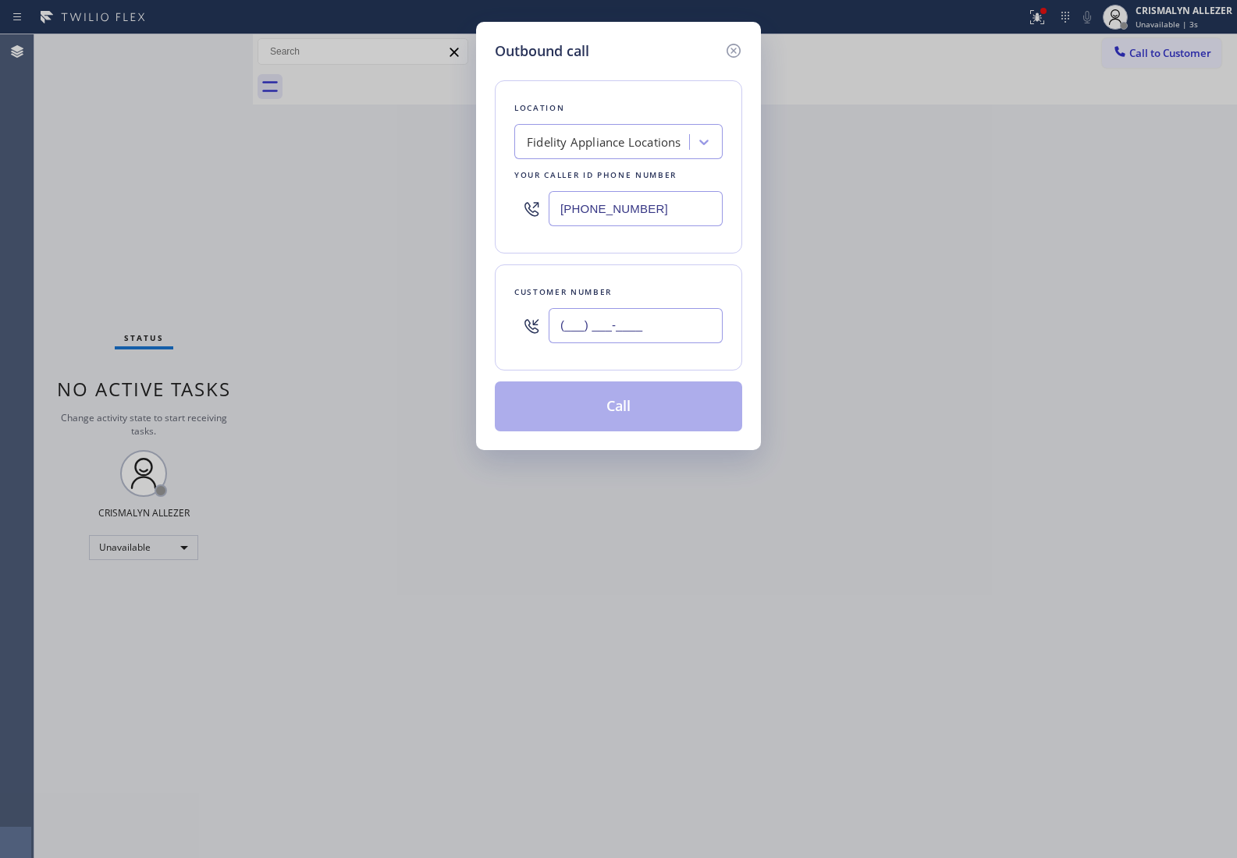
click at [715, 332] on input "(___) ___-____" at bounding box center [635, 325] width 174 height 35
paste input "562) 537-7504"
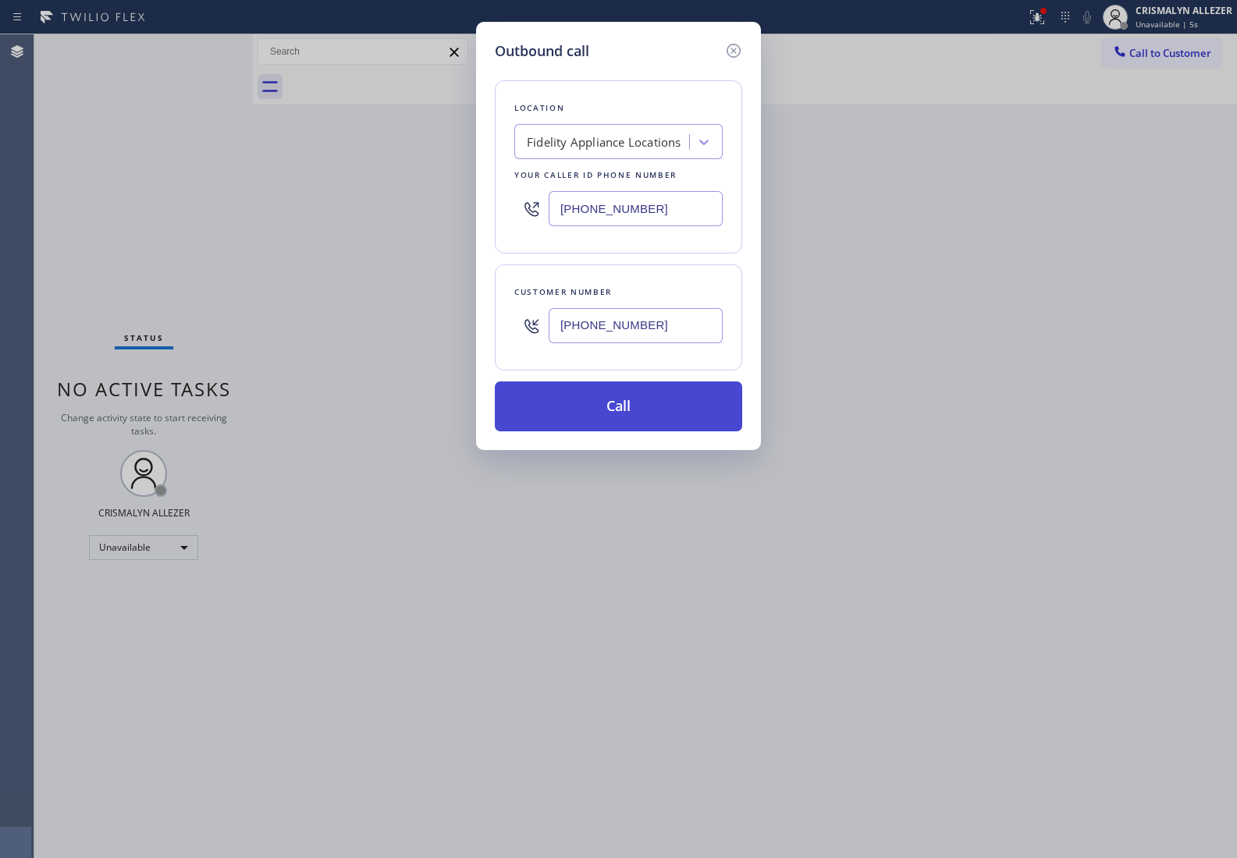
type input "(562) 537-7504"
click at [653, 406] on button "Call" at bounding box center [618, 406] width 247 height 50
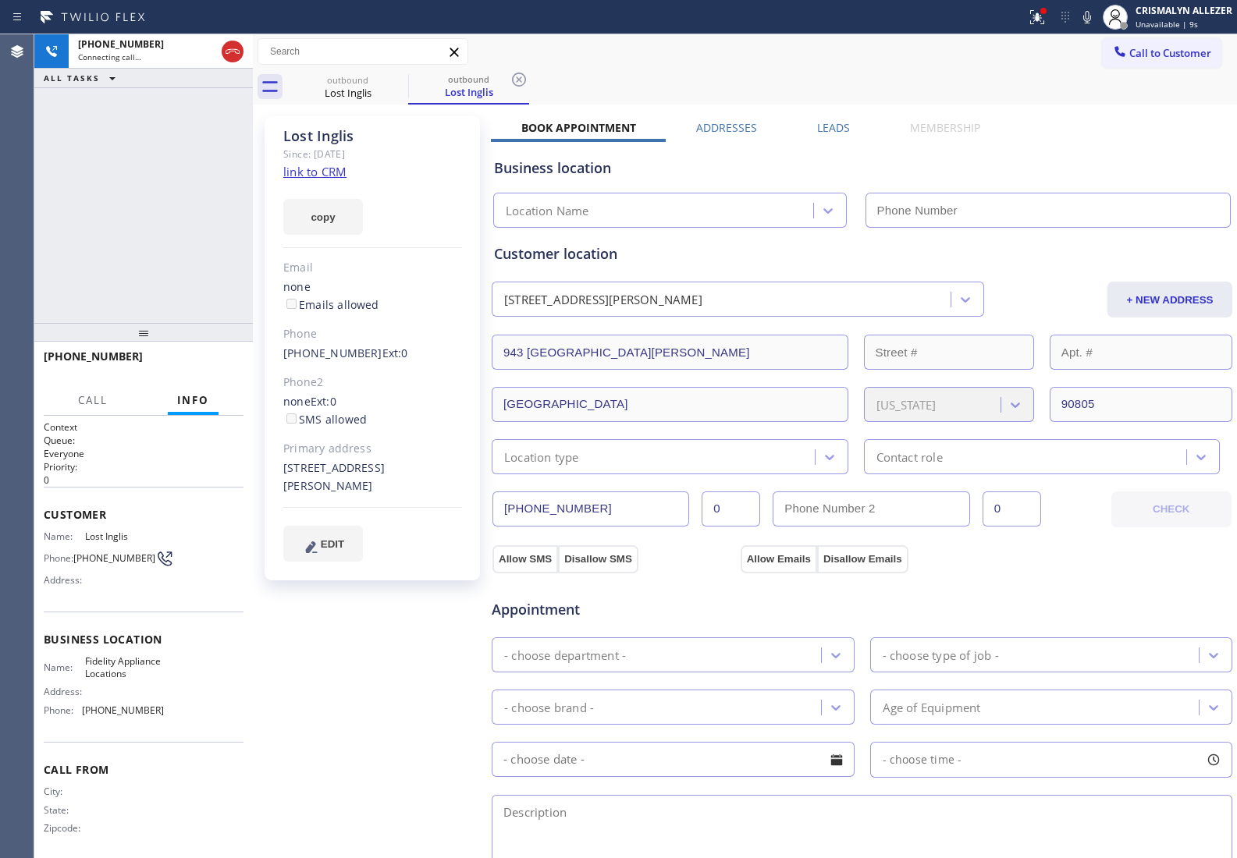
type input "(877) 775-2349"
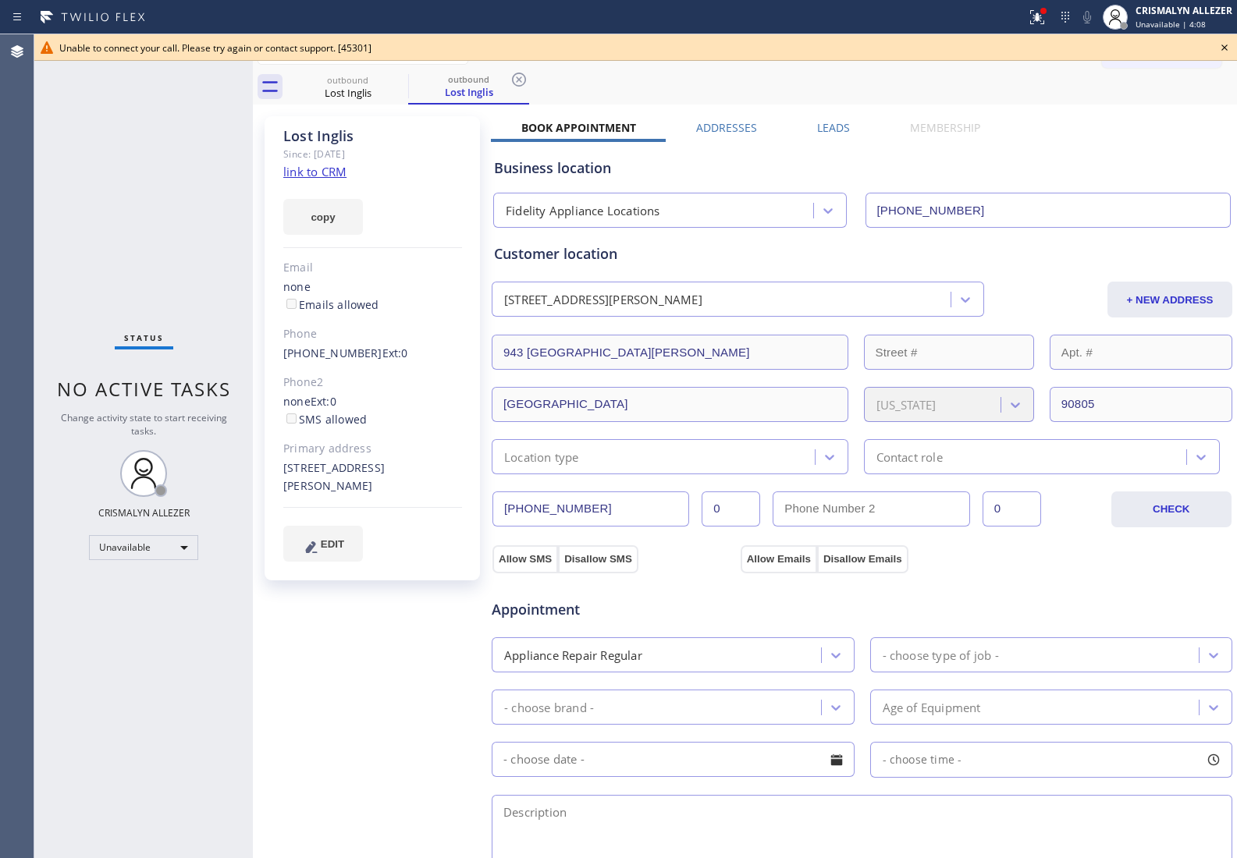
click at [1222, 47] on icon at bounding box center [1224, 47] width 6 height 6
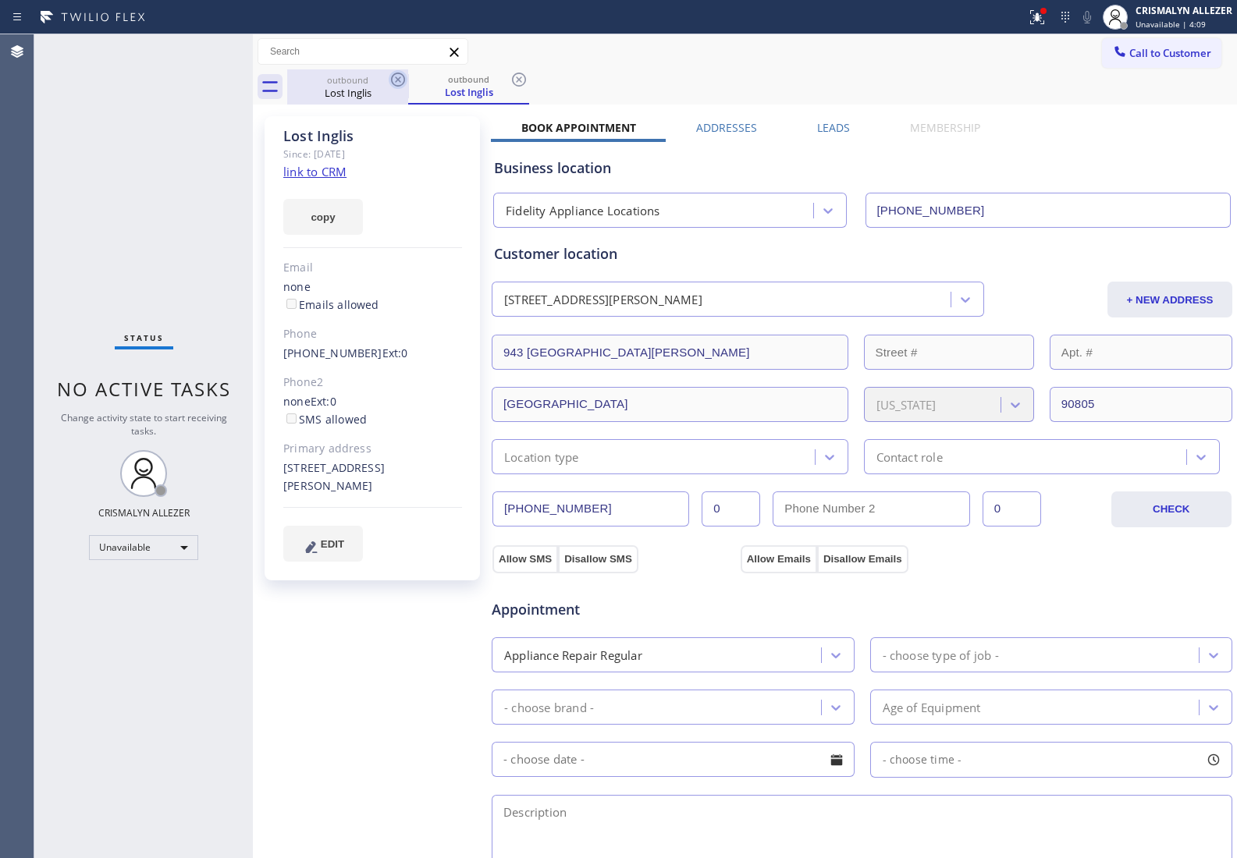
drag, startPoint x: 516, startPoint y: 79, endPoint x: 396, endPoint y: 78, distance: 119.4
click at [508, 79] on div "outbound Lost Inglis" at bounding box center [468, 86] width 121 height 35
click at [395, 80] on icon at bounding box center [398, 79] width 19 height 19
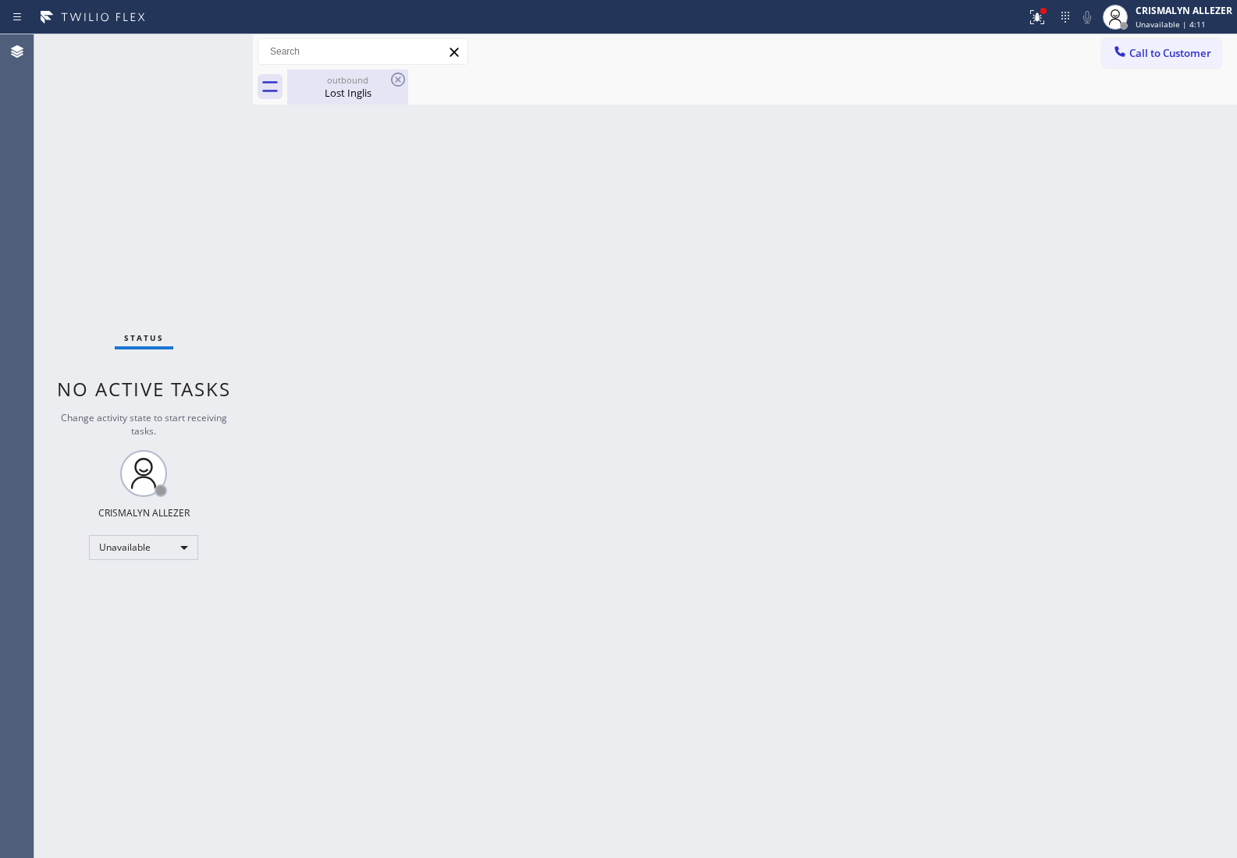
click at [364, 90] on div "Lost Inglis" at bounding box center [348, 93] width 118 height 14
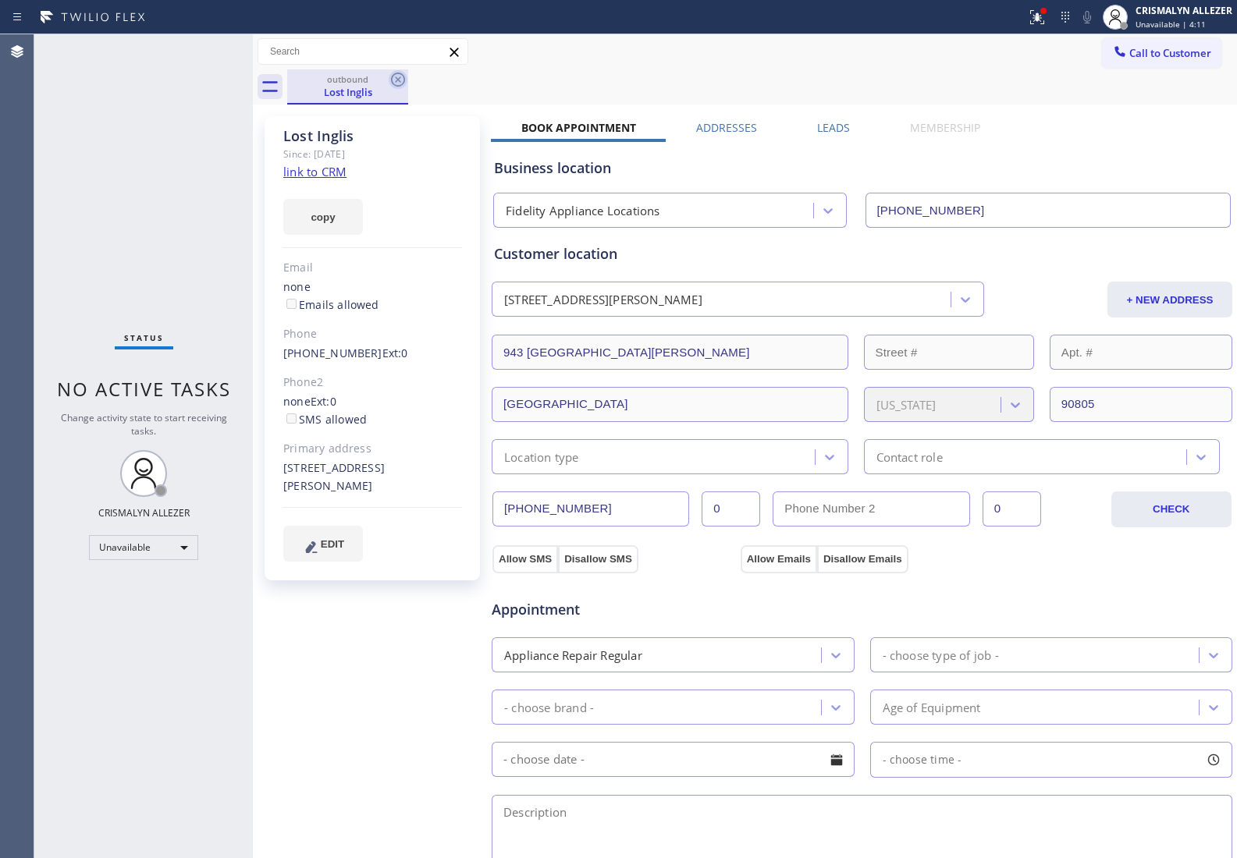
click at [396, 79] on icon at bounding box center [398, 79] width 19 height 19
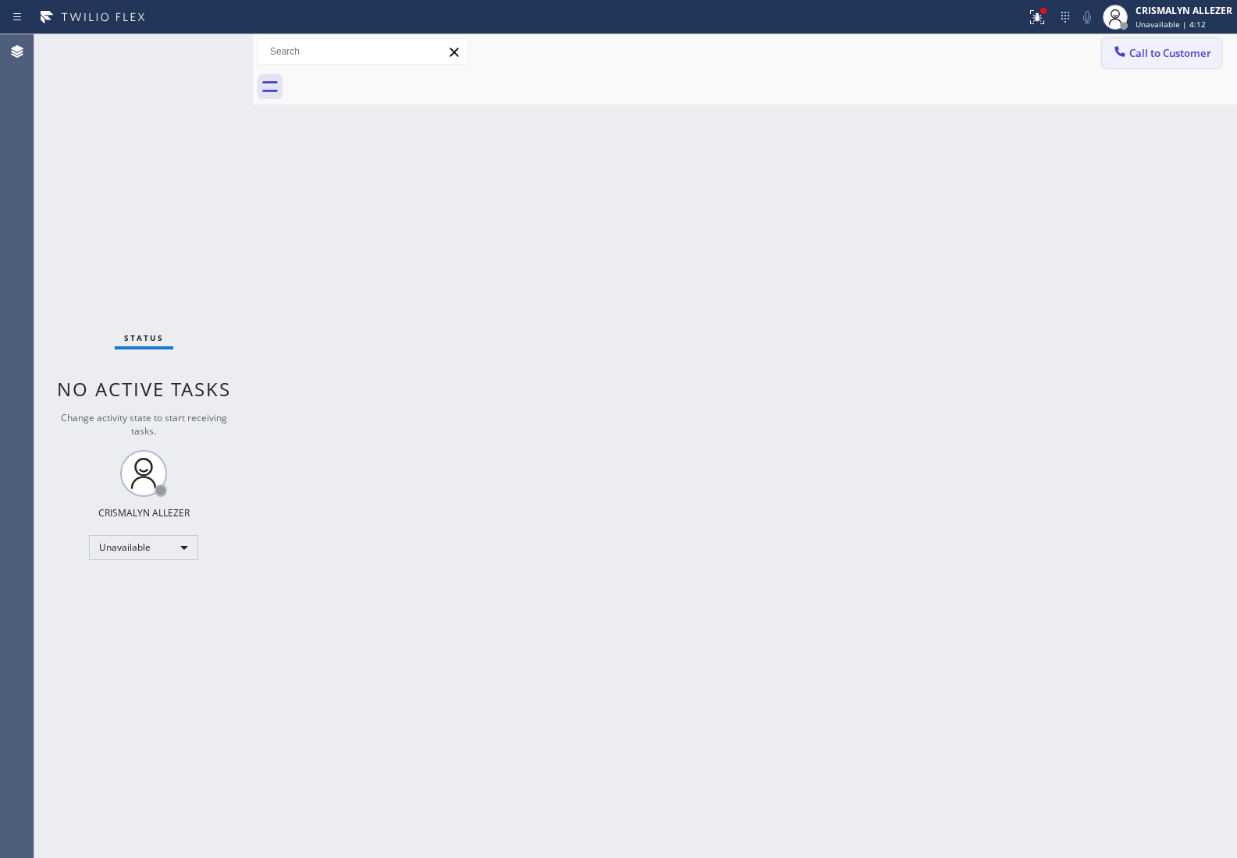
click at [1190, 53] on span "Call to Customer" at bounding box center [1170, 53] width 82 height 14
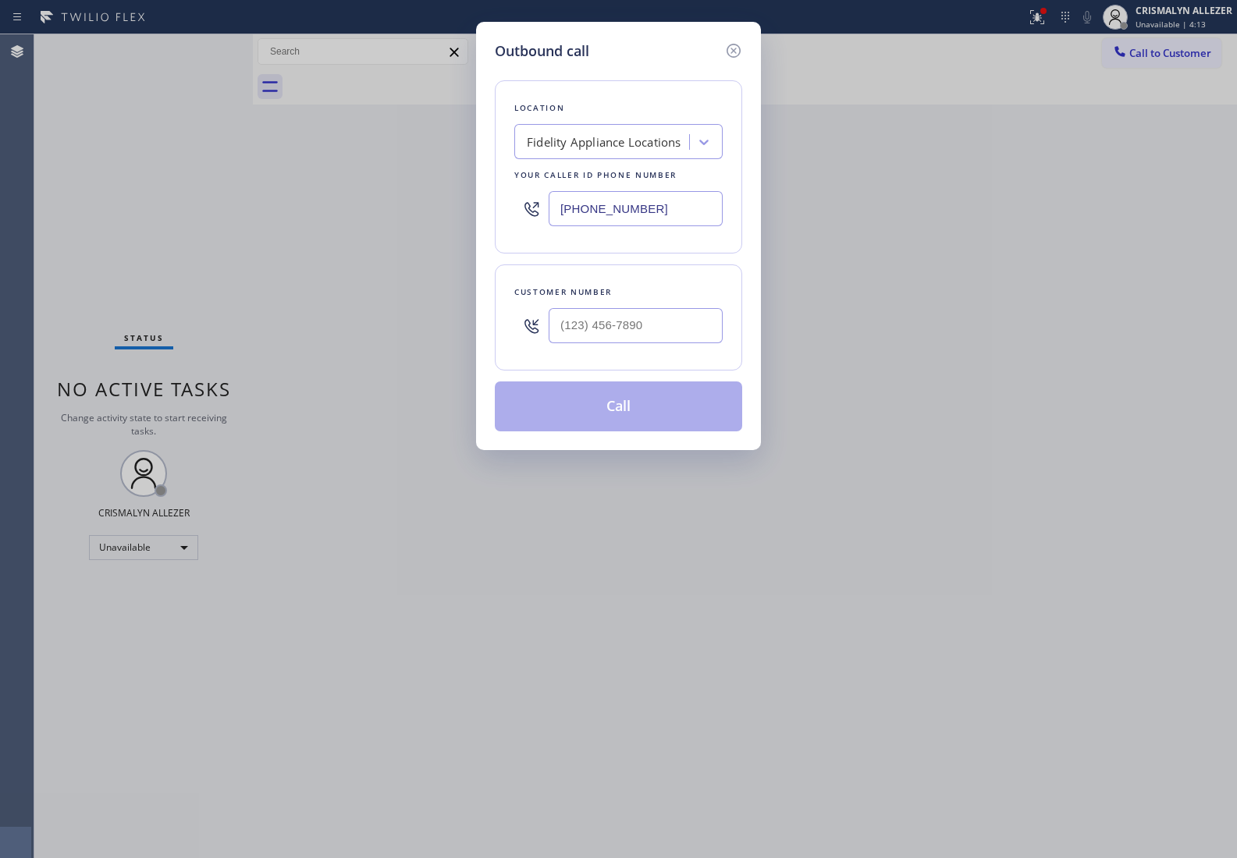
drag, startPoint x: 708, startPoint y: 208, endPoint x: 274, endPoint y: 200, distance: 434.6
click at [300, 204] on div "Outbound call Location Fidelity Appliance Locations Your caller id phone number…" at bounding box center [618, 429] width 1237 height 858
paste input "323) 643-116"
type input "(323) 643-1169"
click at [644, 316] on input "(___) ___-____" at bounding box center [635, 325] width 174 height 35
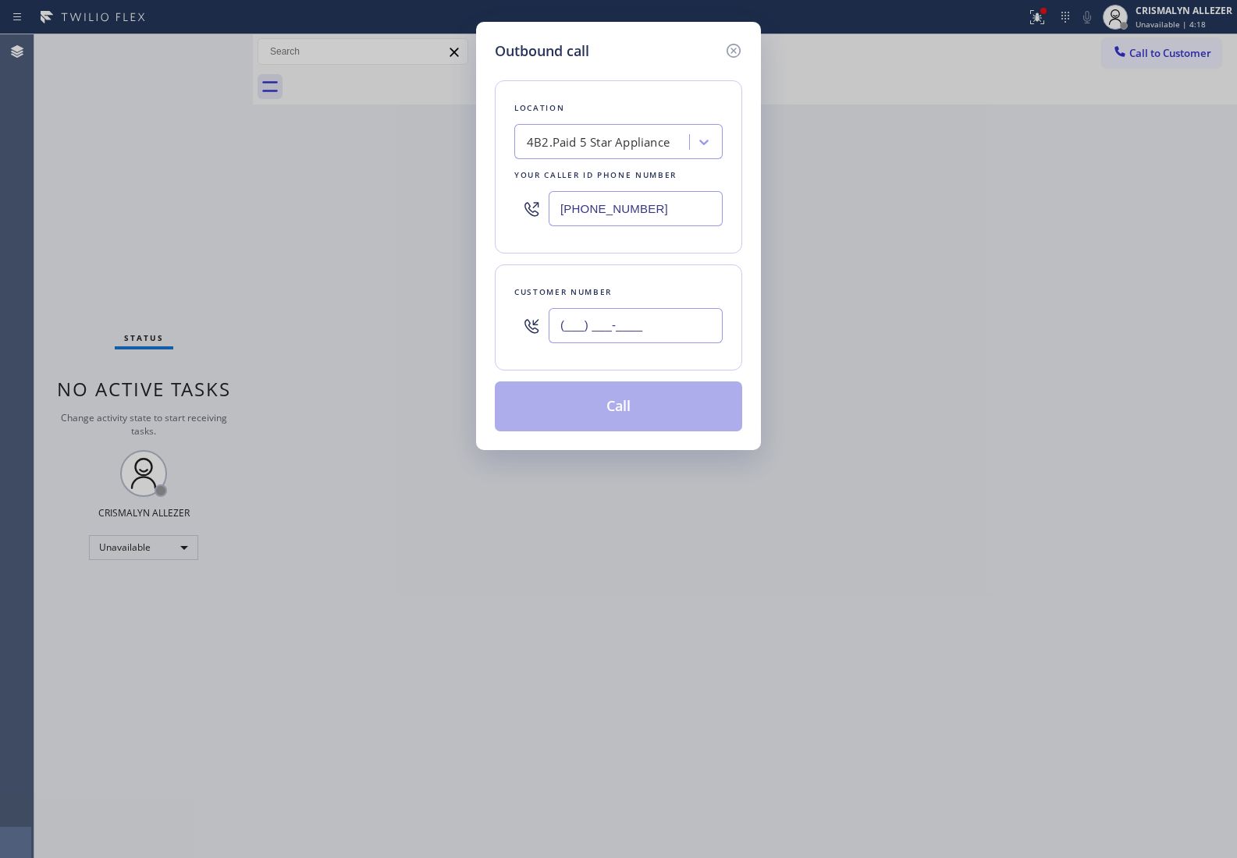
paste input "310) 425-2161"
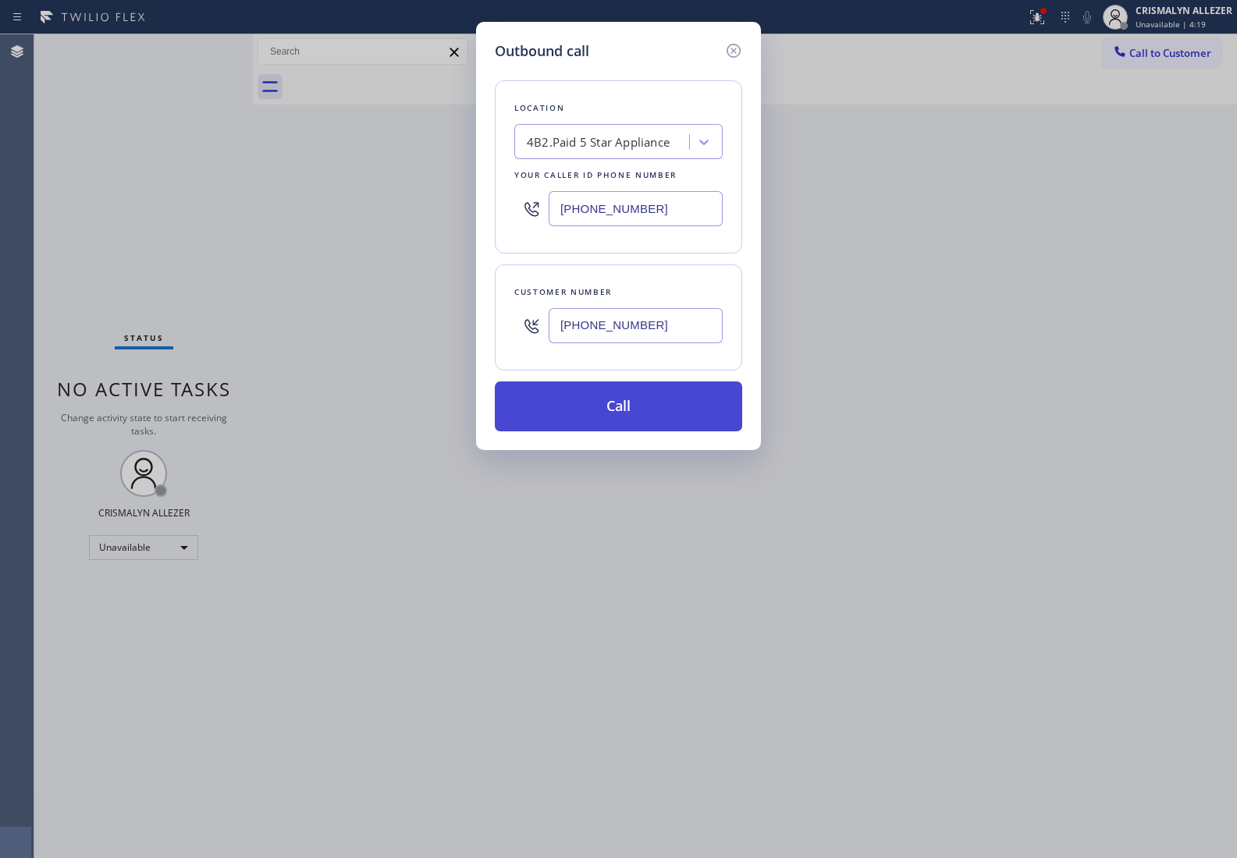
type input "(310) 425-2161"
click at [613, 422] on button "Call" at bounding box center [618, 406] width 247 height 50
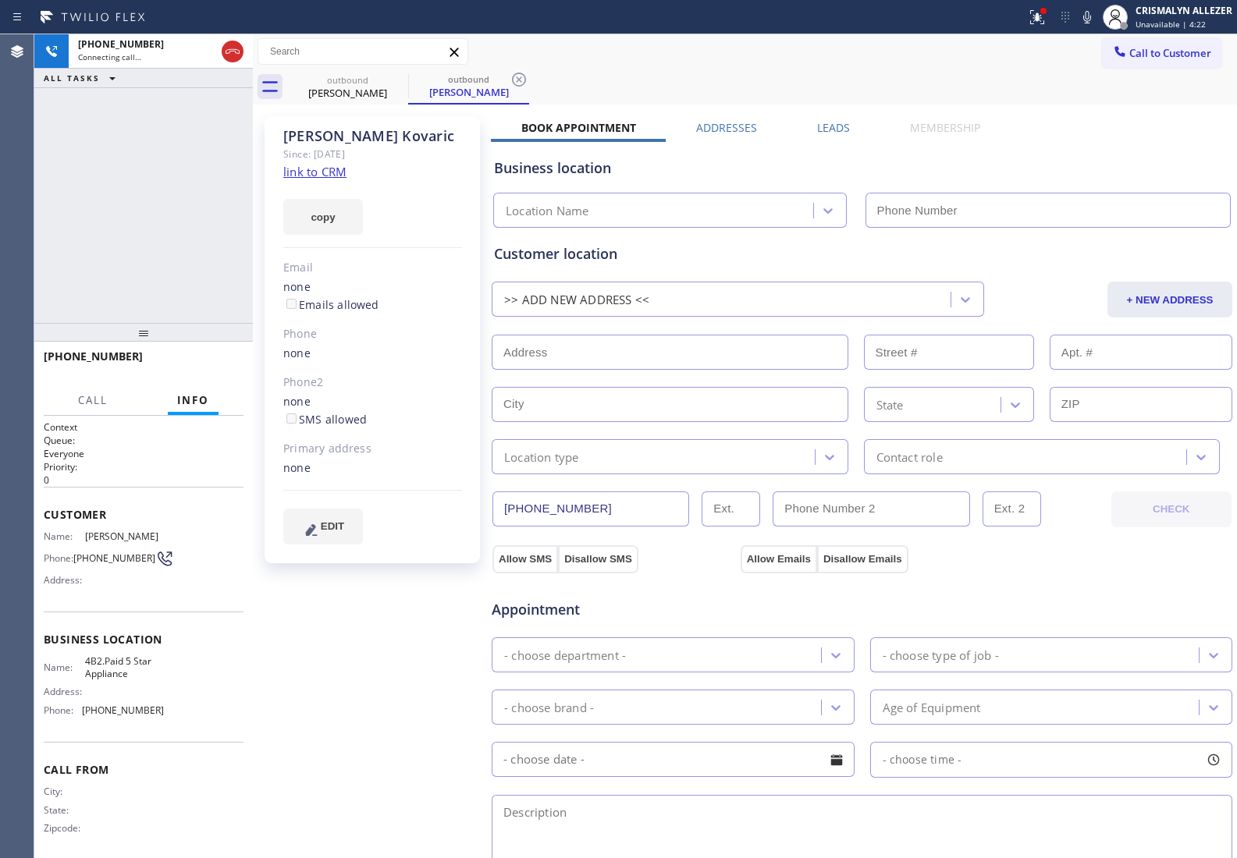
click at [341, 170] on link "link to CRM" at bounding box center [314, 172] width 63 height 16
type input "(323) 643-1169"
click at [217, 358] on span "HANG UP" at bounding box center [207, 363] width 48 height 11
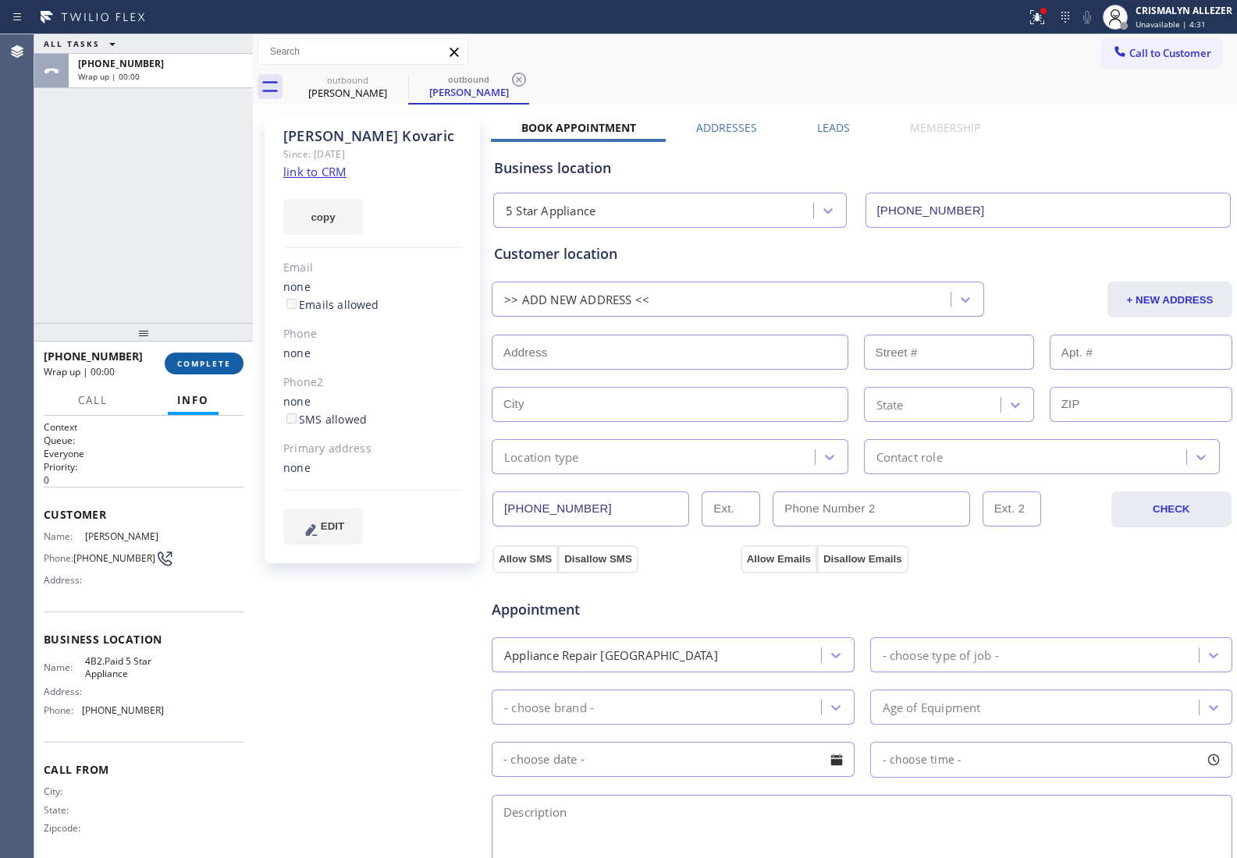
click at [217, 367] on span "COMPLETE" at bounding box center [204, 363] width 54 height 11
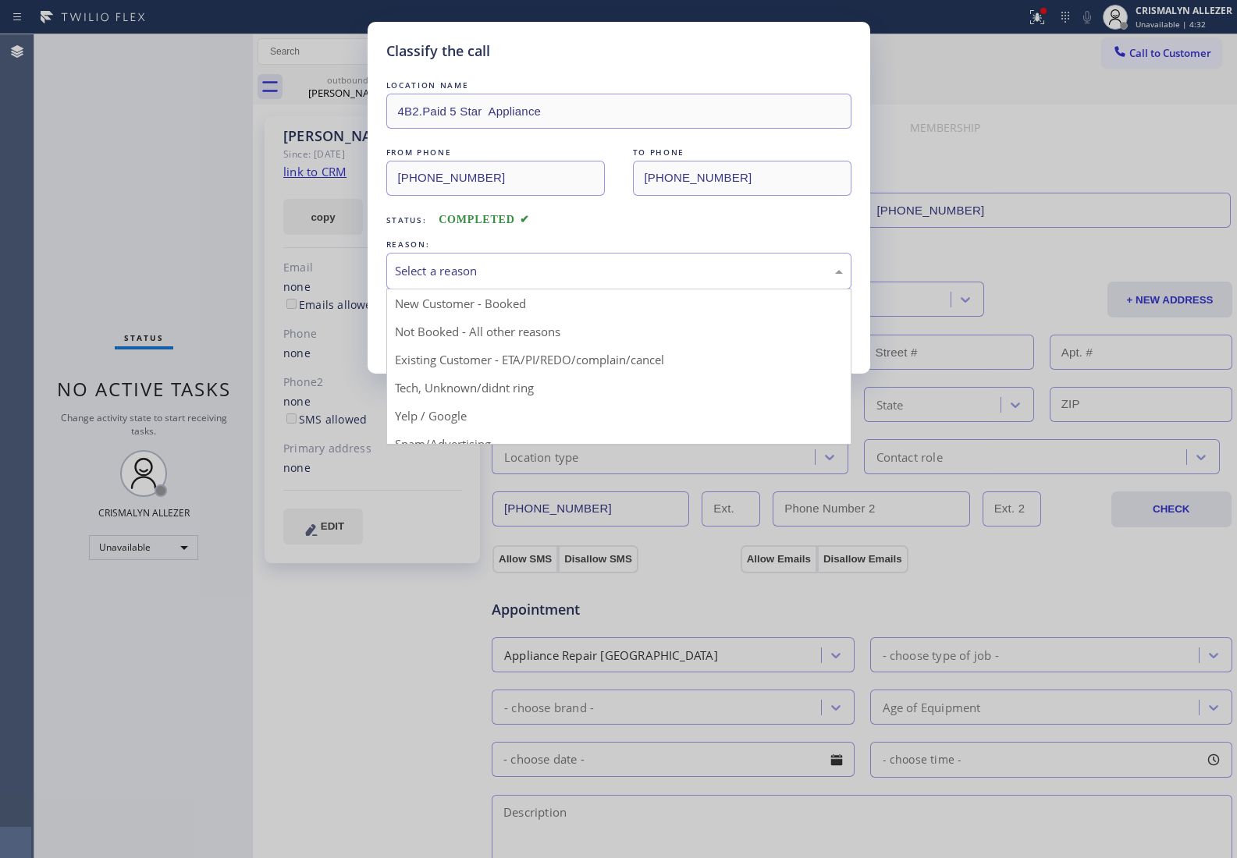
click at [598, 279] on div "Select a reason" at bounding box center [619, 271] width 448 height 18
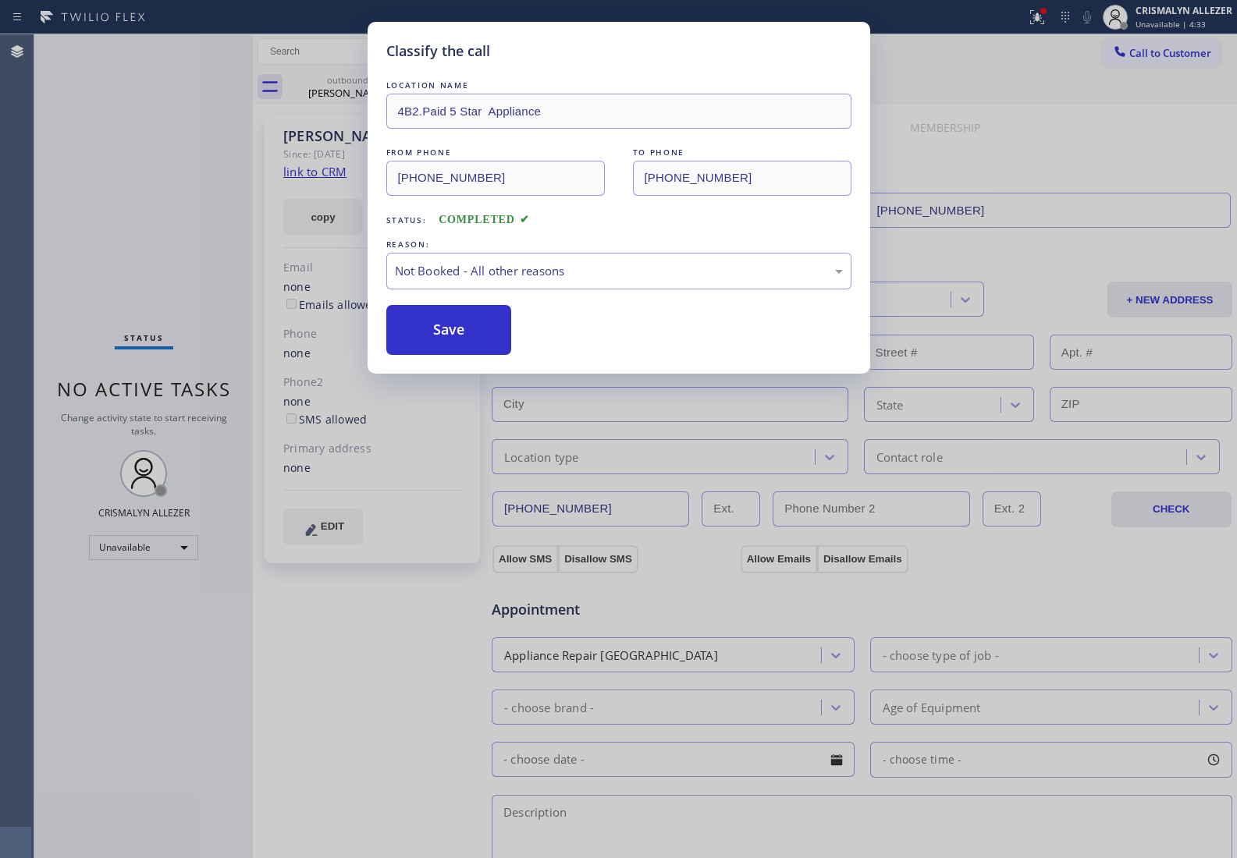
click at [486, 339] on button "Save" at bounding box center [449, 330] width 126 height 50
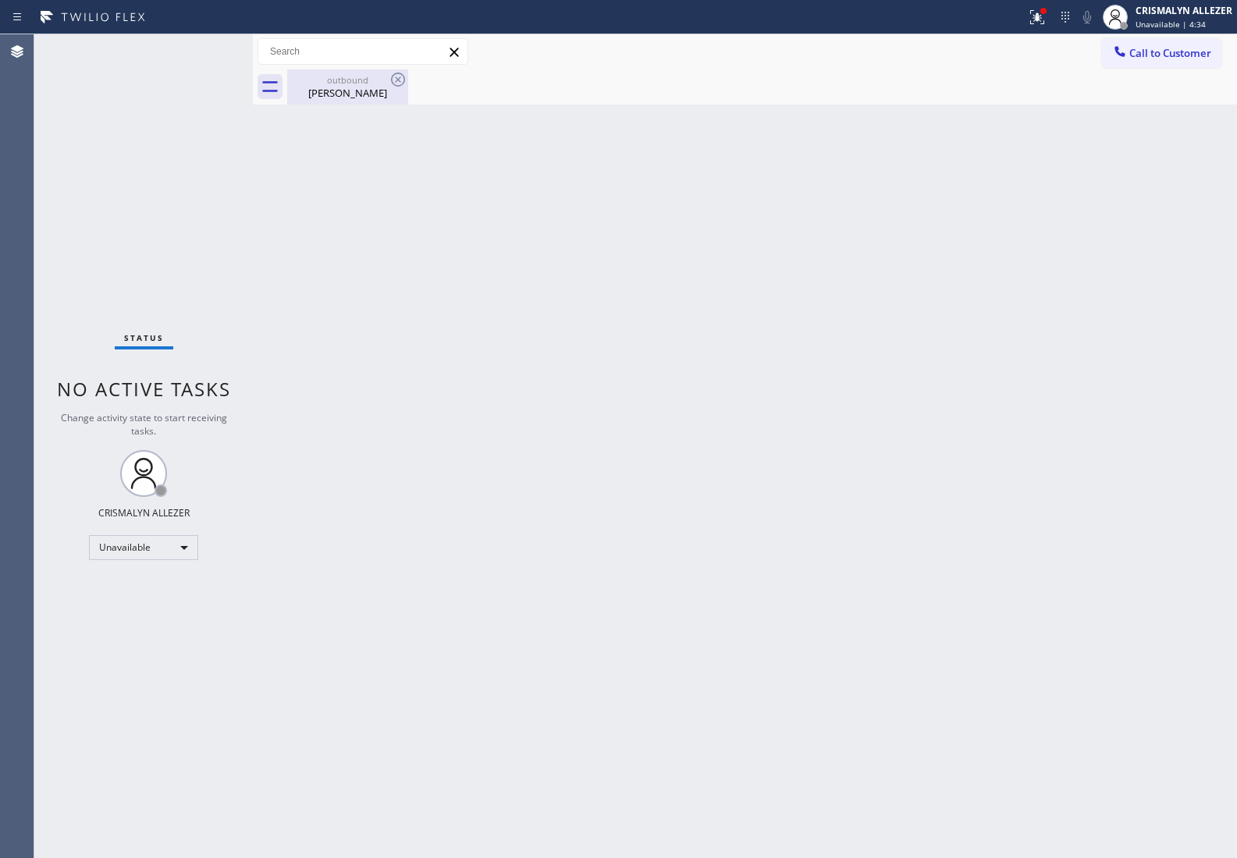
click at [344, 90] on div "Linda Kovaric" at bounding box center [348, 93] width 118 height 14
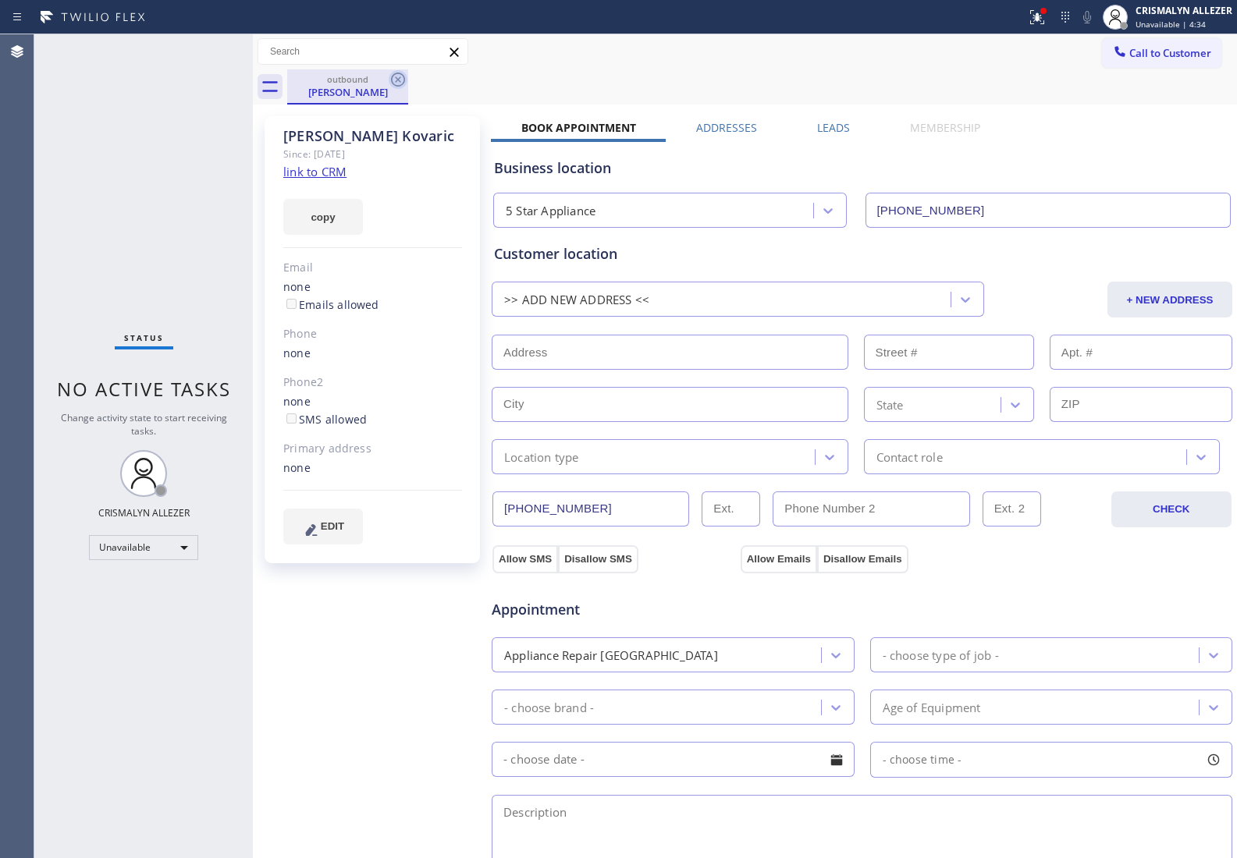
click at [391, 80] on icon at bounding box center [398, 80] width 14 height 14
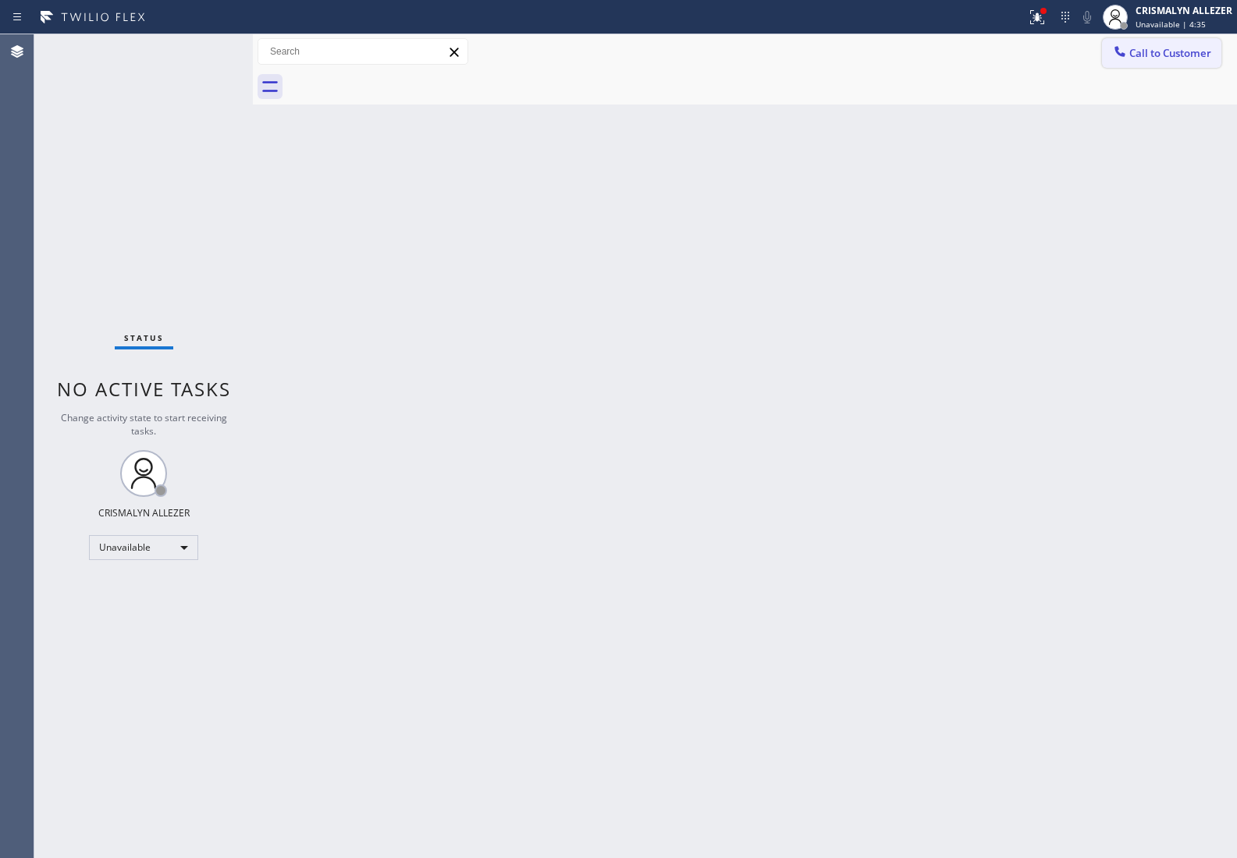
click at [1169, 53] on span "Call to Customer" at bounding box center [1170, 53] width 82 height 14
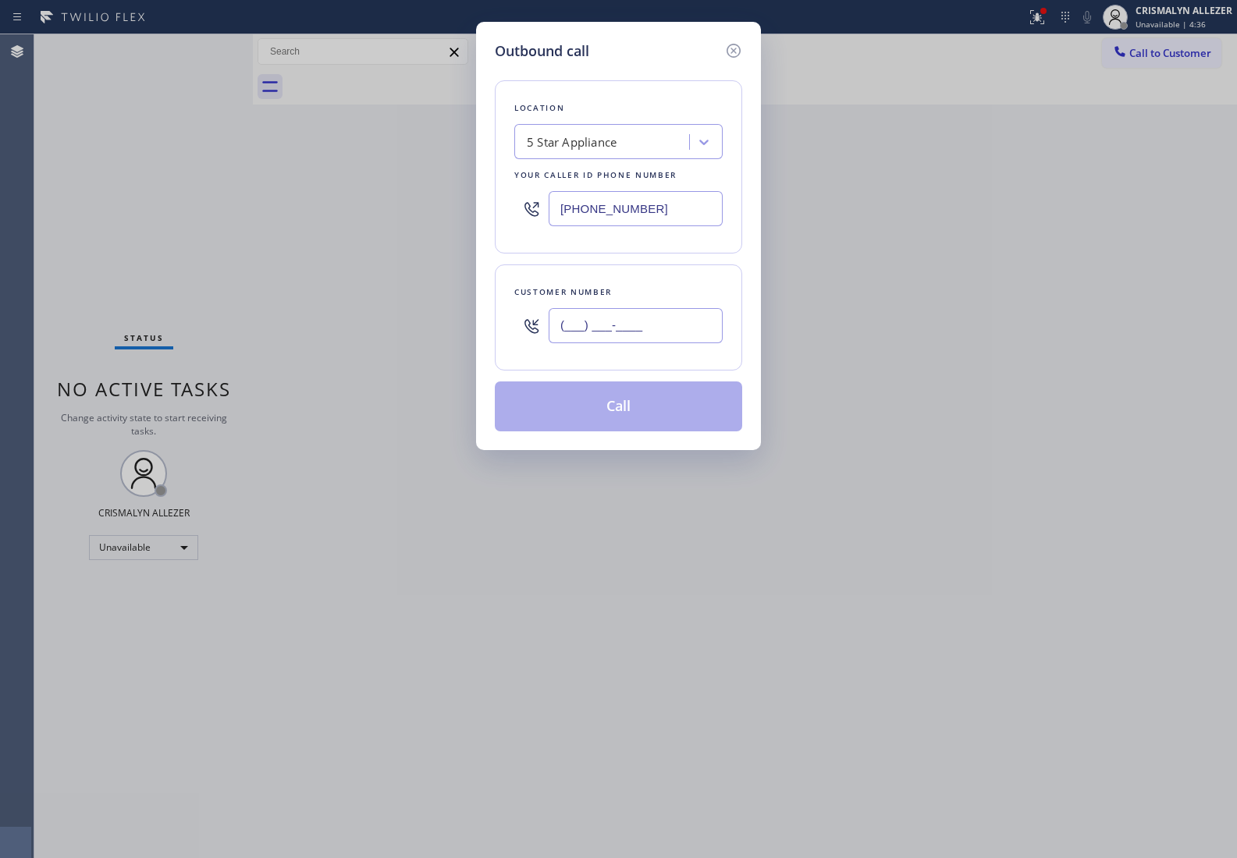
click at [675, 333] on input "(___) ___-____" at bounding box center [635, 325] width 174 height 35
paste input "310) 425-2161"
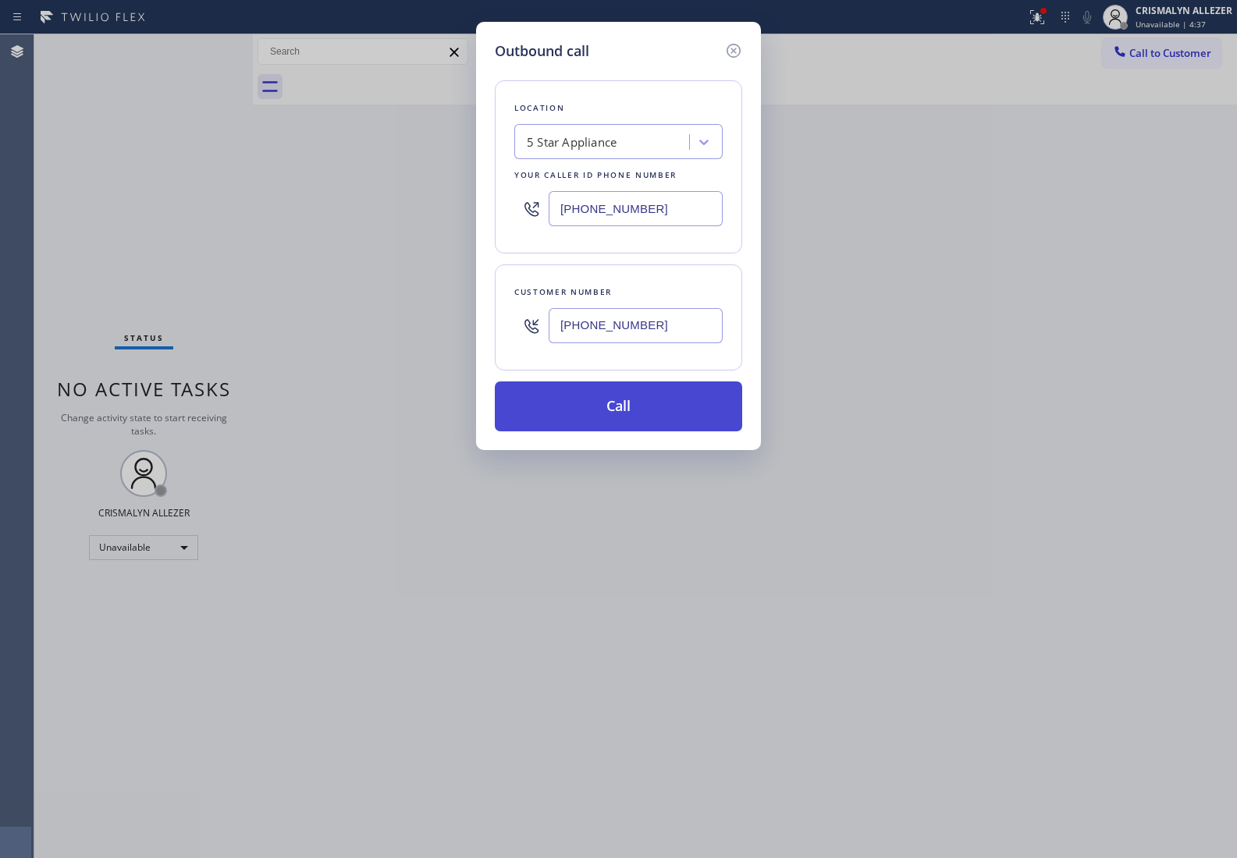
type input "(310) 425-2161"
click at [634, 399] on button "Call" at bounding box center [618, 406] width 247 height 50
click at [633, 412] on div "Back to Dashboard Change Sender ID Customers Technicians Select a contact Outbo…" at bounding box center [745, 446] width 984 height 824
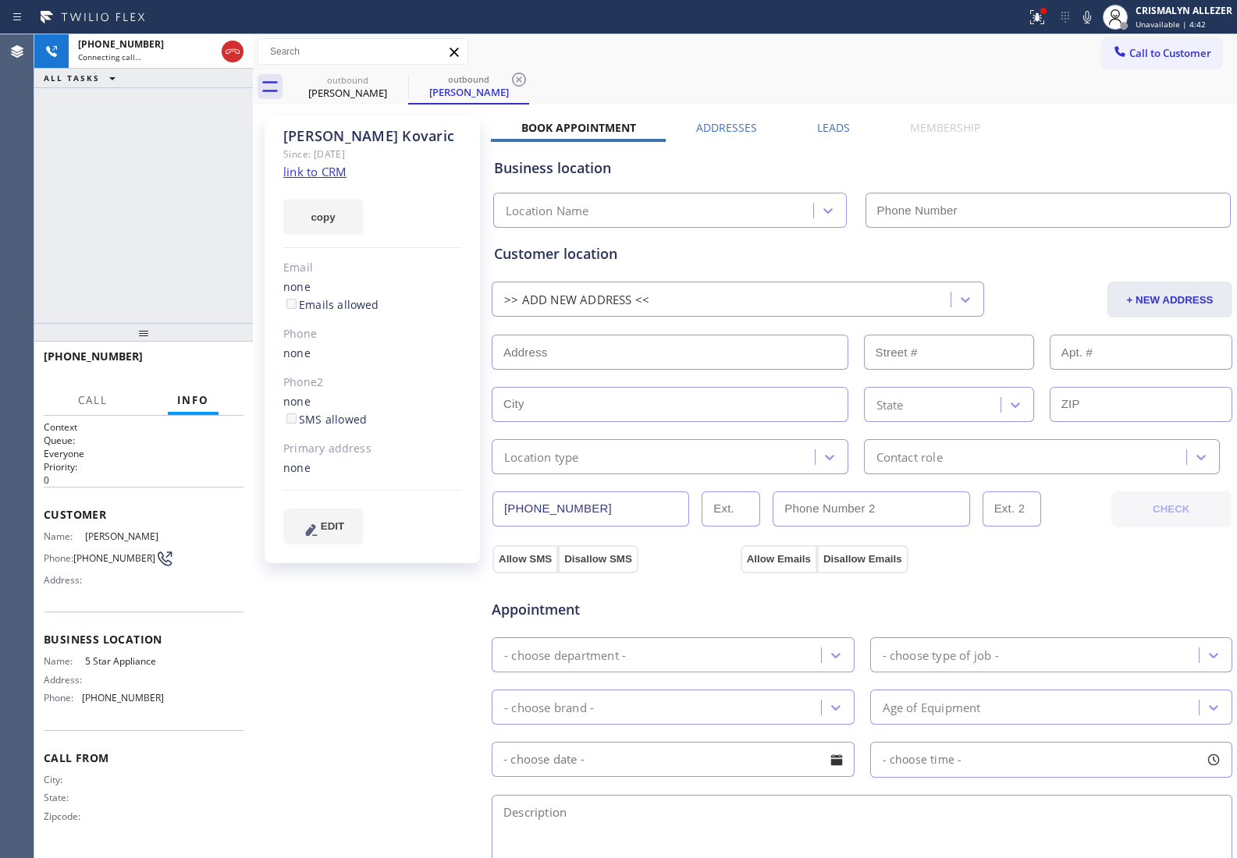
click at [828, 123] on label "Leads" at bounding box center [833, 127] width 33 height 15
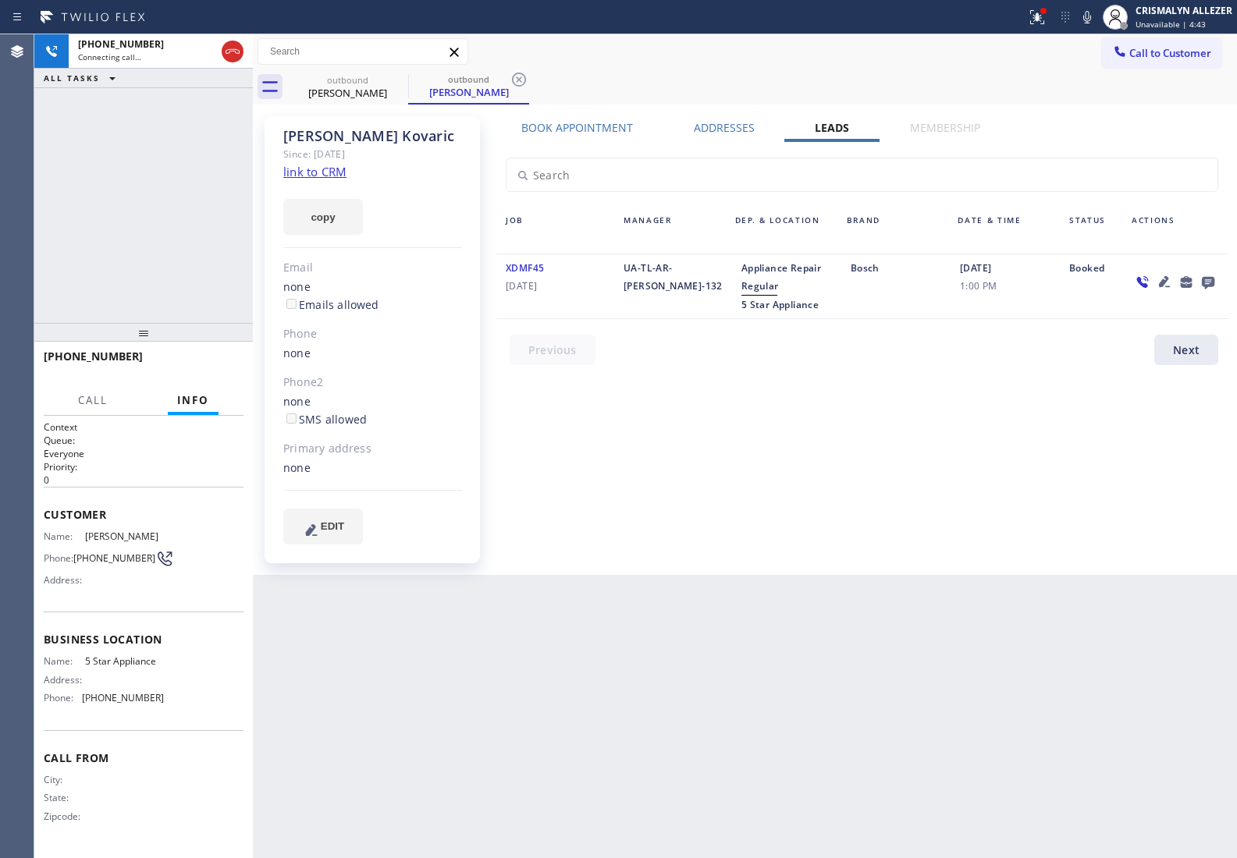
click at [1206, 282] on icon at bounding box center [1207, 283] width 12 height 12
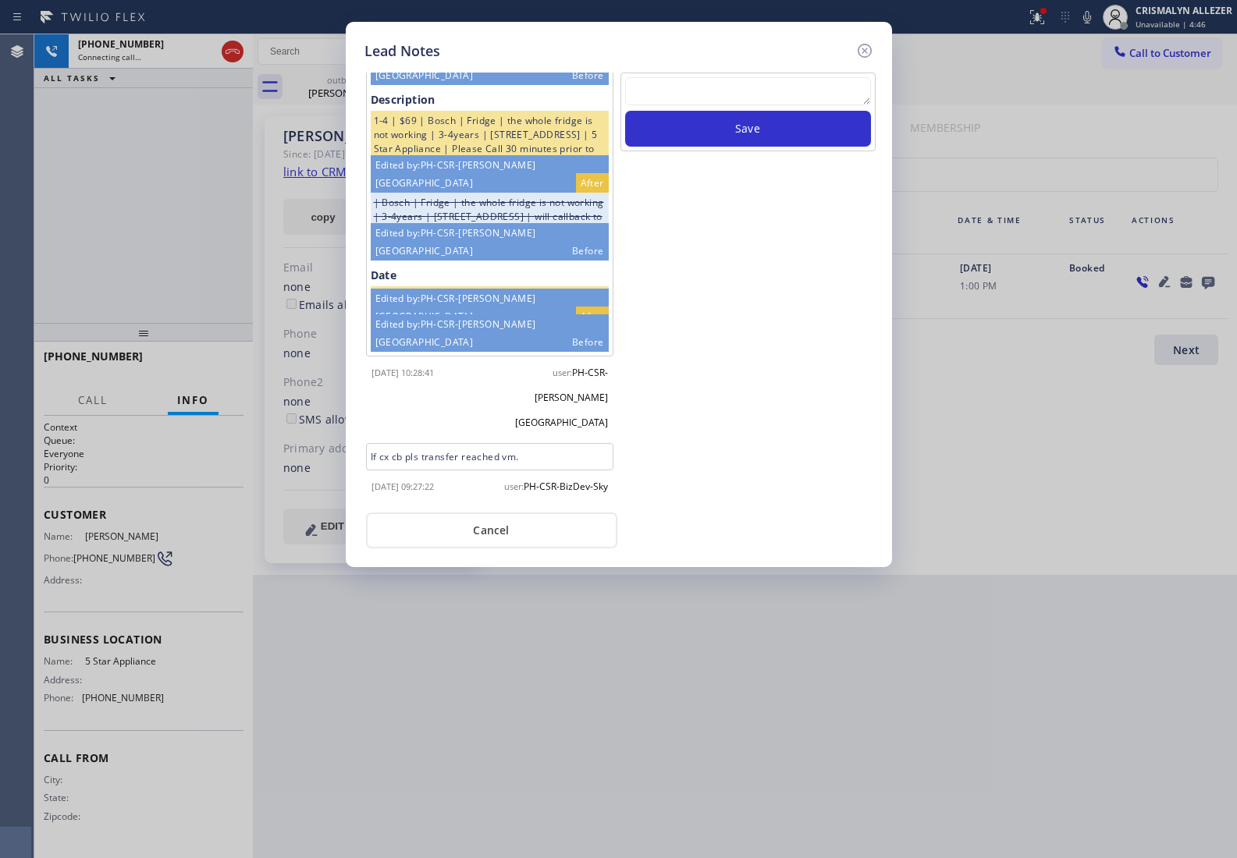
scroll to position [165, 0]
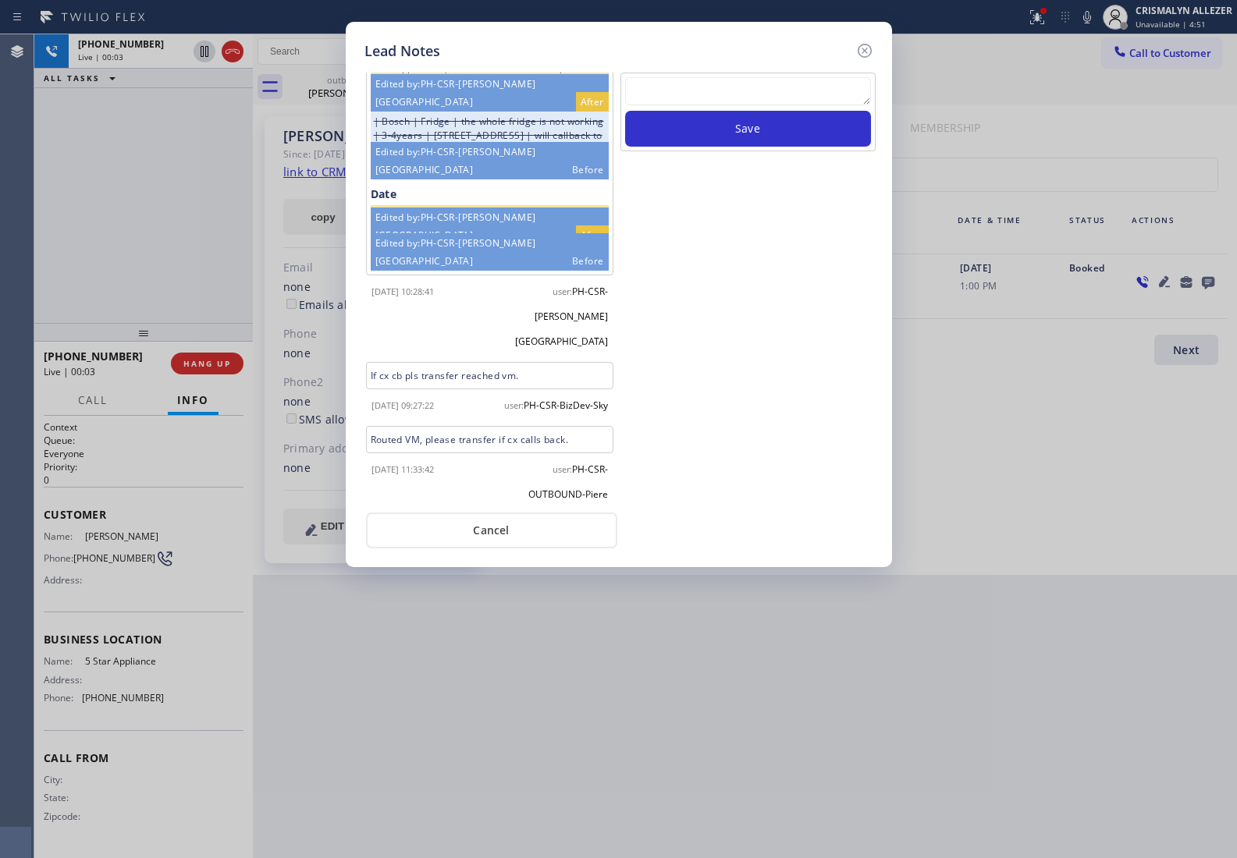
click at [664, 91] on textarea at bounding box center [748, 91] width 246 height 28
paste textarea "no answer | pls xfer here cx cb"
type textarea "no answer | pls xfer here cx cb"
click at [714, 122] on button "Save" at bounding box center [748, 129] width 246 height 36
click at [513, 537] on button "Cancel" at bounding box center [491, 531] width 251 height 36
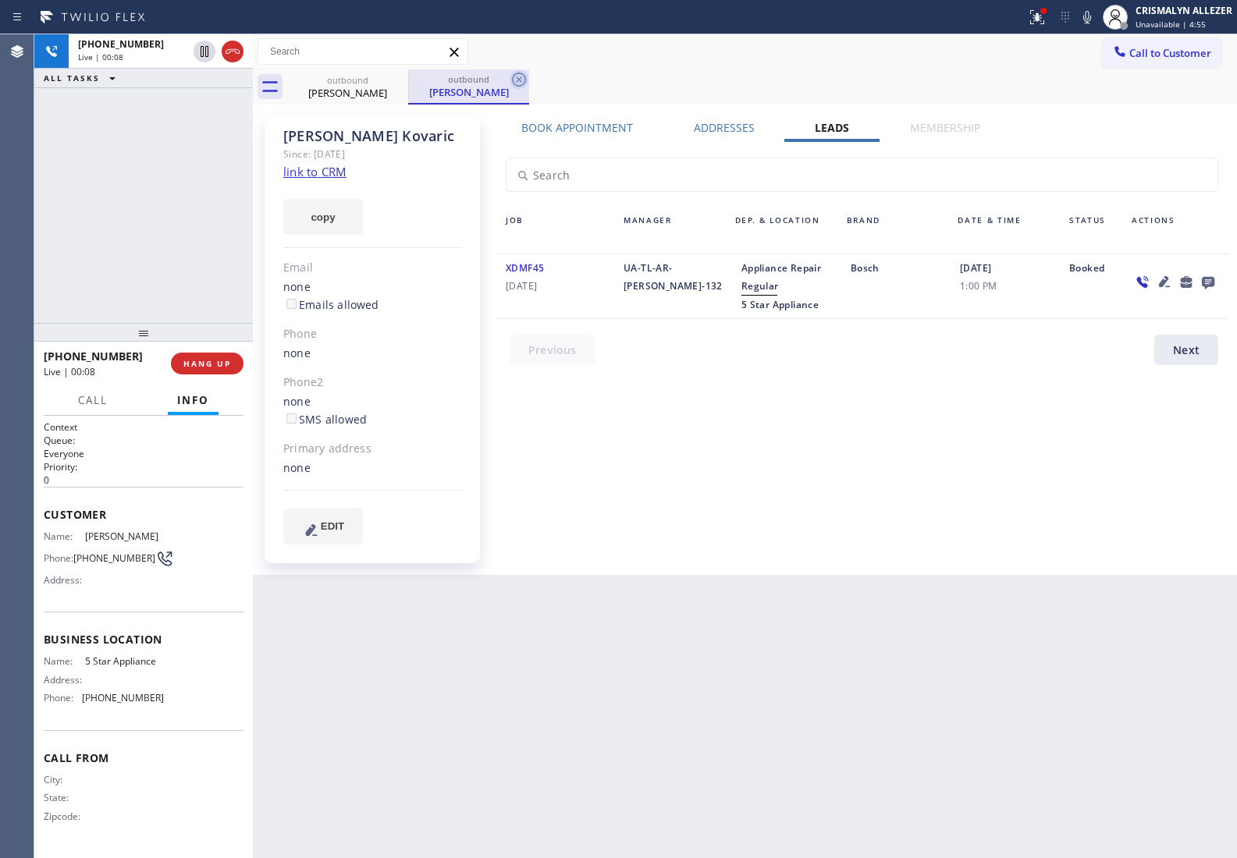
click at [515, 78] on icon at bounding box center [518, 79] width 19 height 19
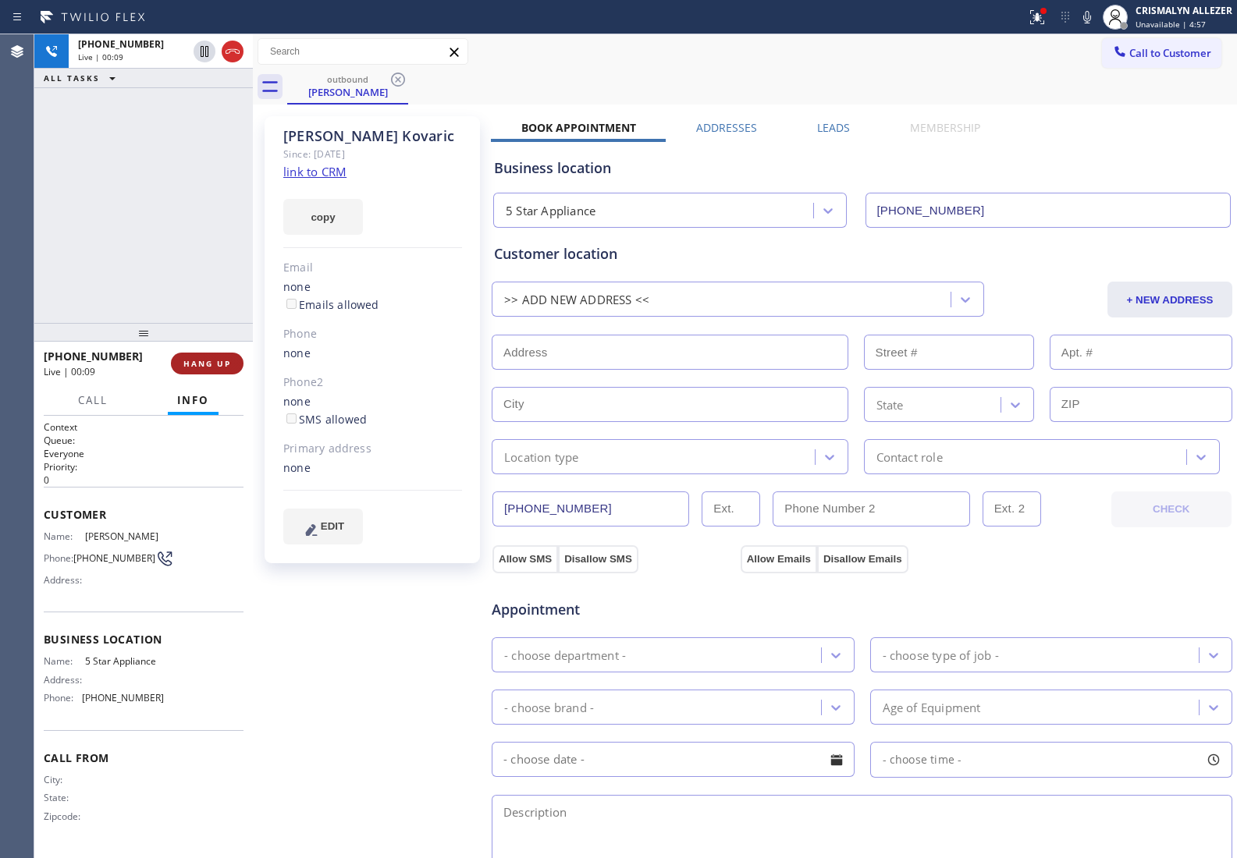
click at [201, 364] on span "HANG UP" at bounding box center [207, 363] width 48 height 11
click at [201, 364] on span "COMPLETE" at bounding box center [204, 363] width 54 height 11
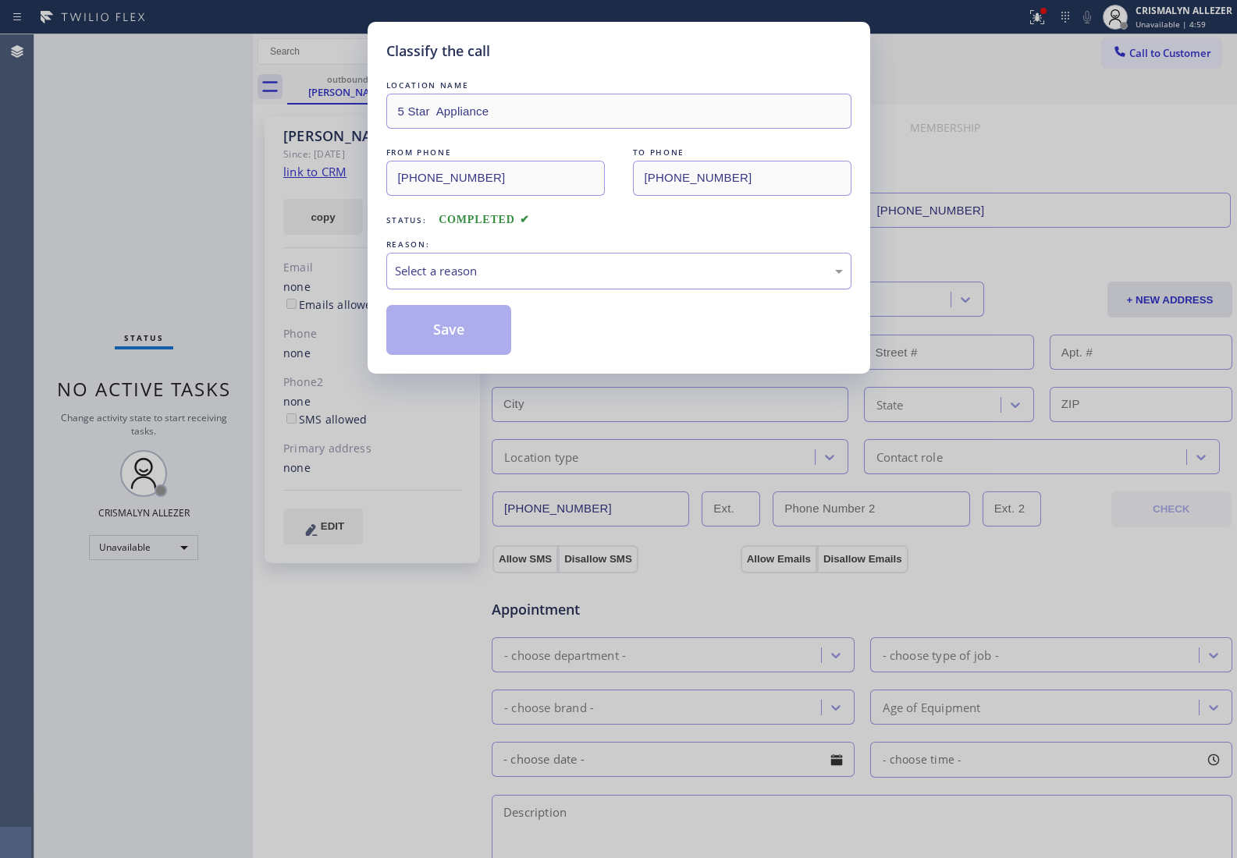
click at [606, 279] on div "Select a reason" at bounding box center [619, 271] width 448 height 18
click at [458, 342] on button "Save" at bounding box center [449, 330] width 126 height 50
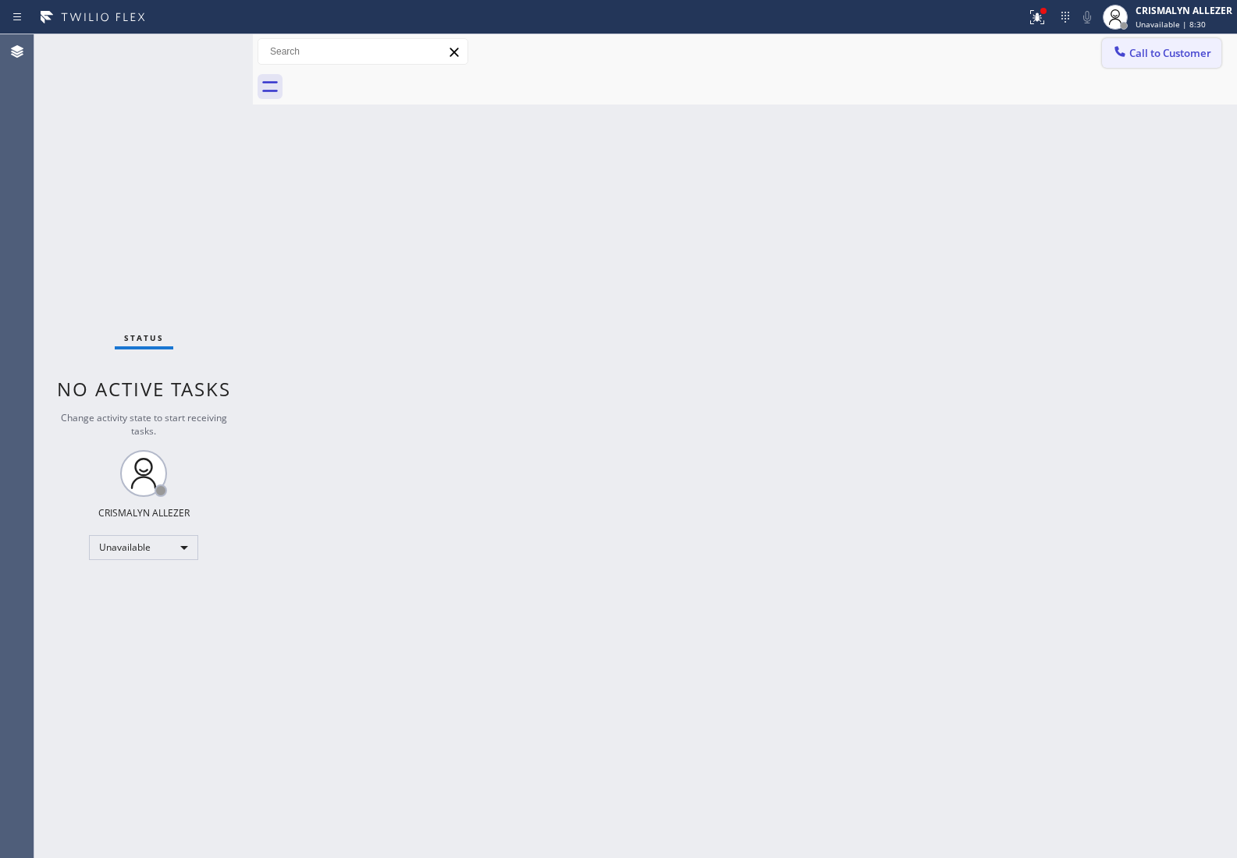
click at [1144, 57] on span "Call to Customer" at bounding box center [1170, 53] width 82 height 14
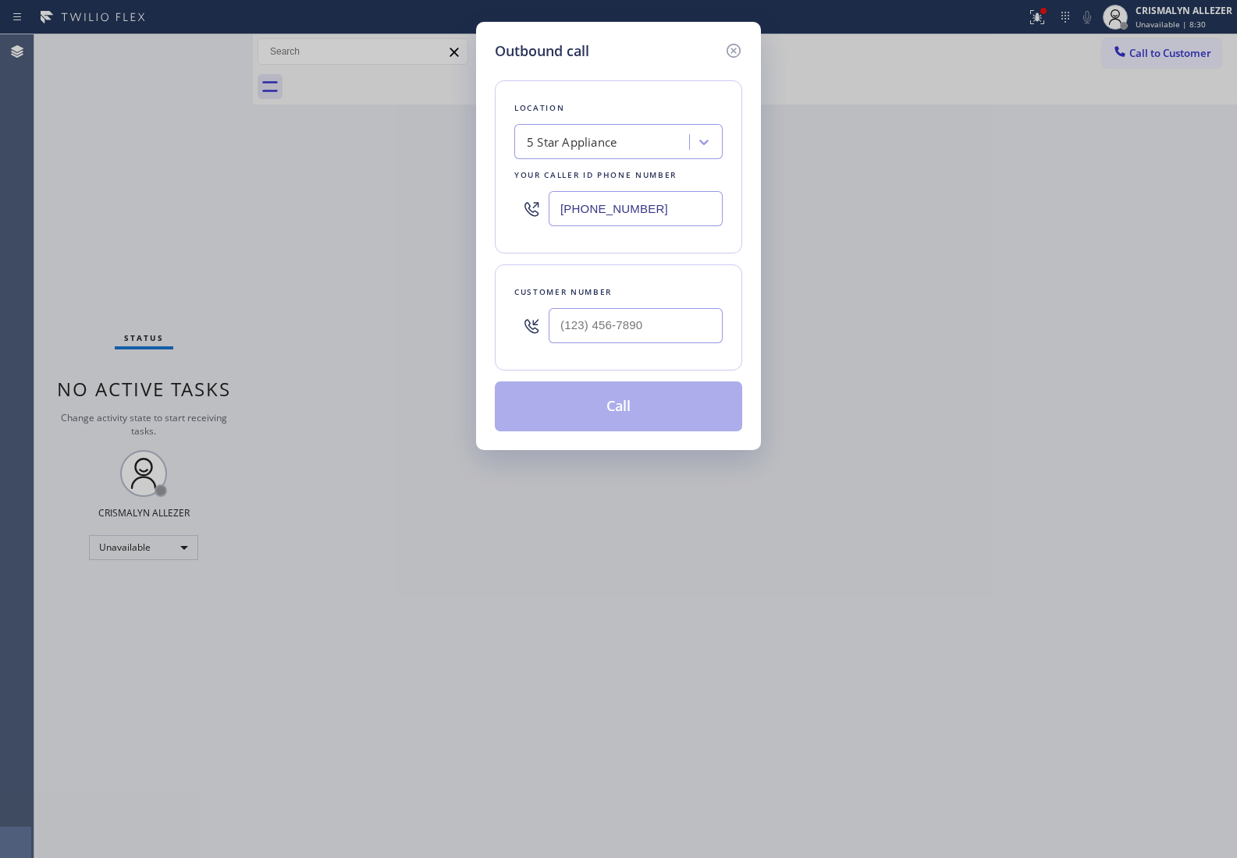
drag, startPoint x: 689, startPoint y: 207, endPoint x: 254, endPoint y: 196, distance: 434.7
click at [271, 197] on div "Outbound call Location 5 Star Appliance Your caller id phone number (323) 643-1…" at bounding box center [618, 429] width 1237 height 858
paste input "818) 740-6341"
type input "(818) 740-6341"
click at [660, 324] on input "(___) ___-____" at bounding box center [635, 325] width 174 height 35
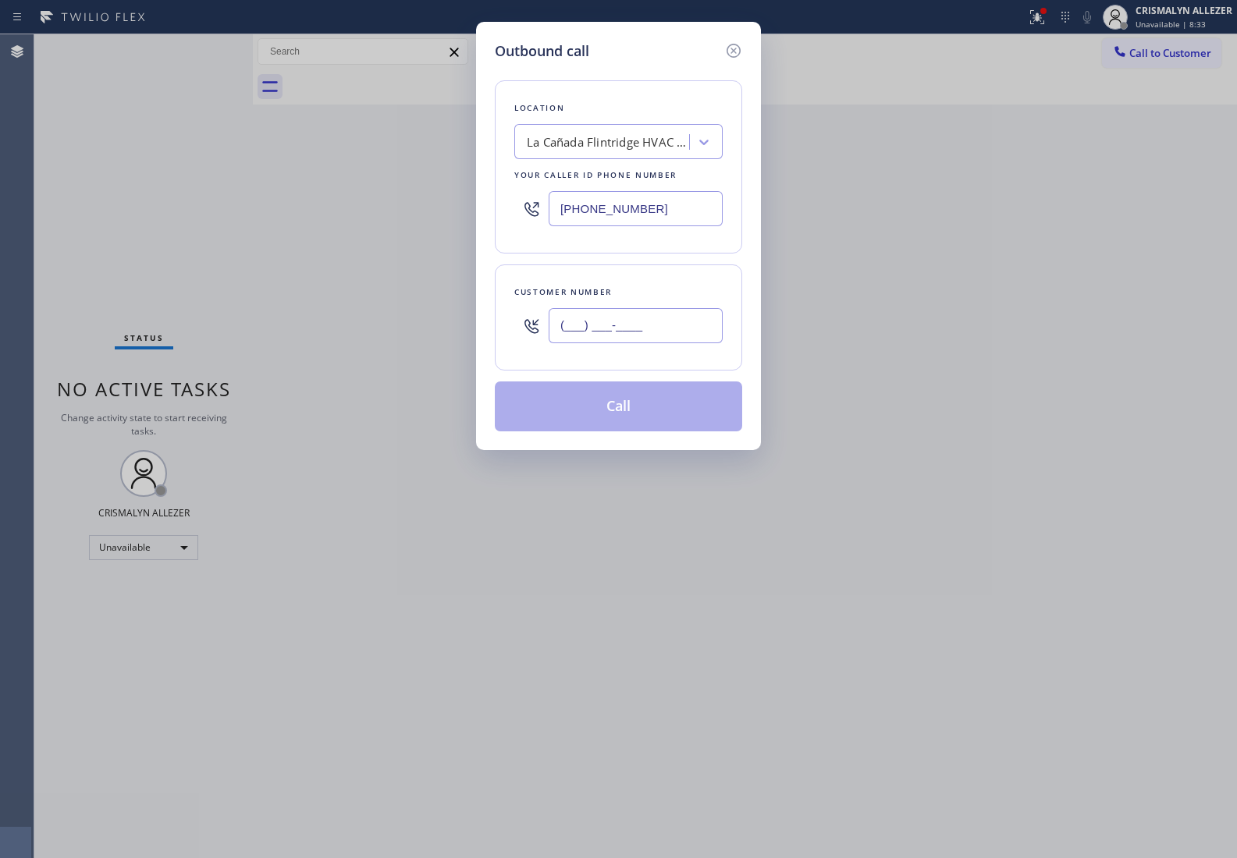
paste input "712) 772-1046"
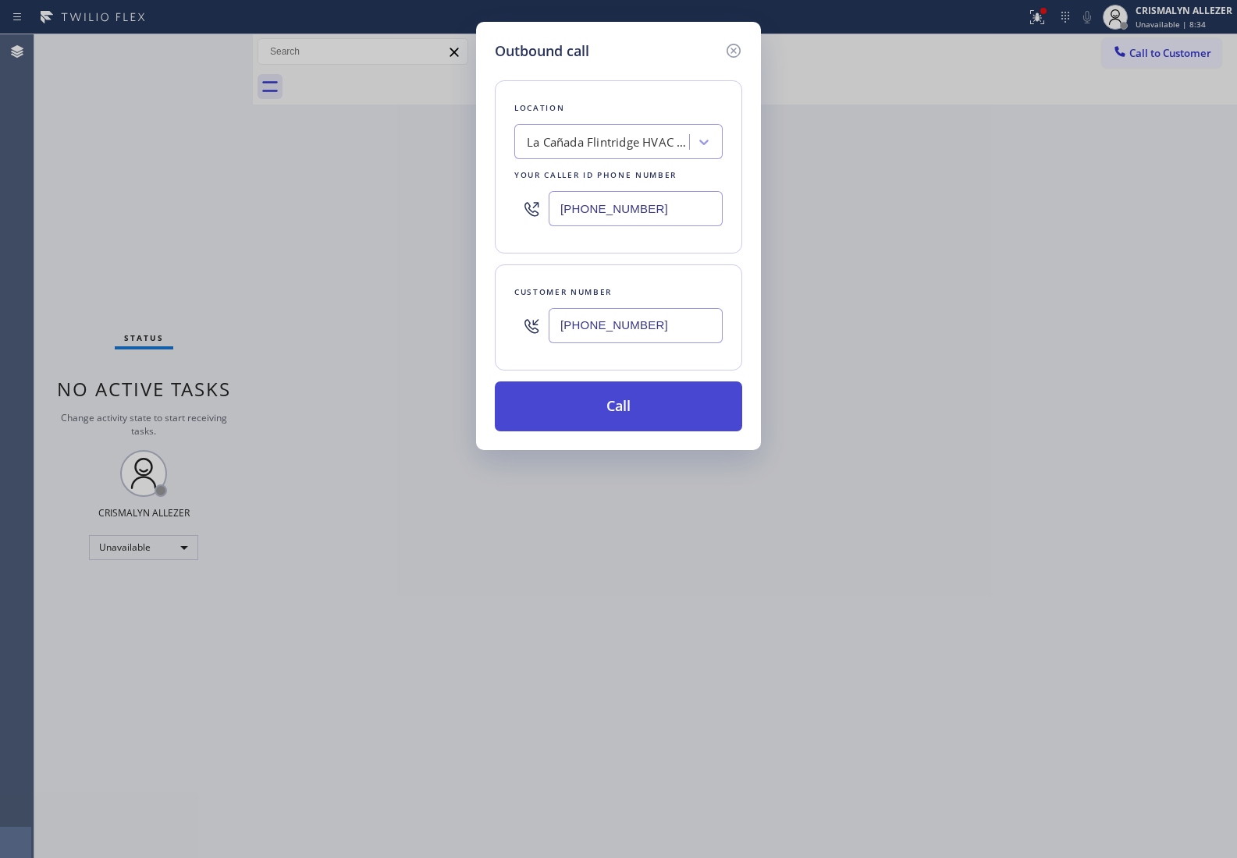
type input "(712) 772-1046"
click at [610, 410] on button "Call" at bounding box center [618, 406] width 247 height 50
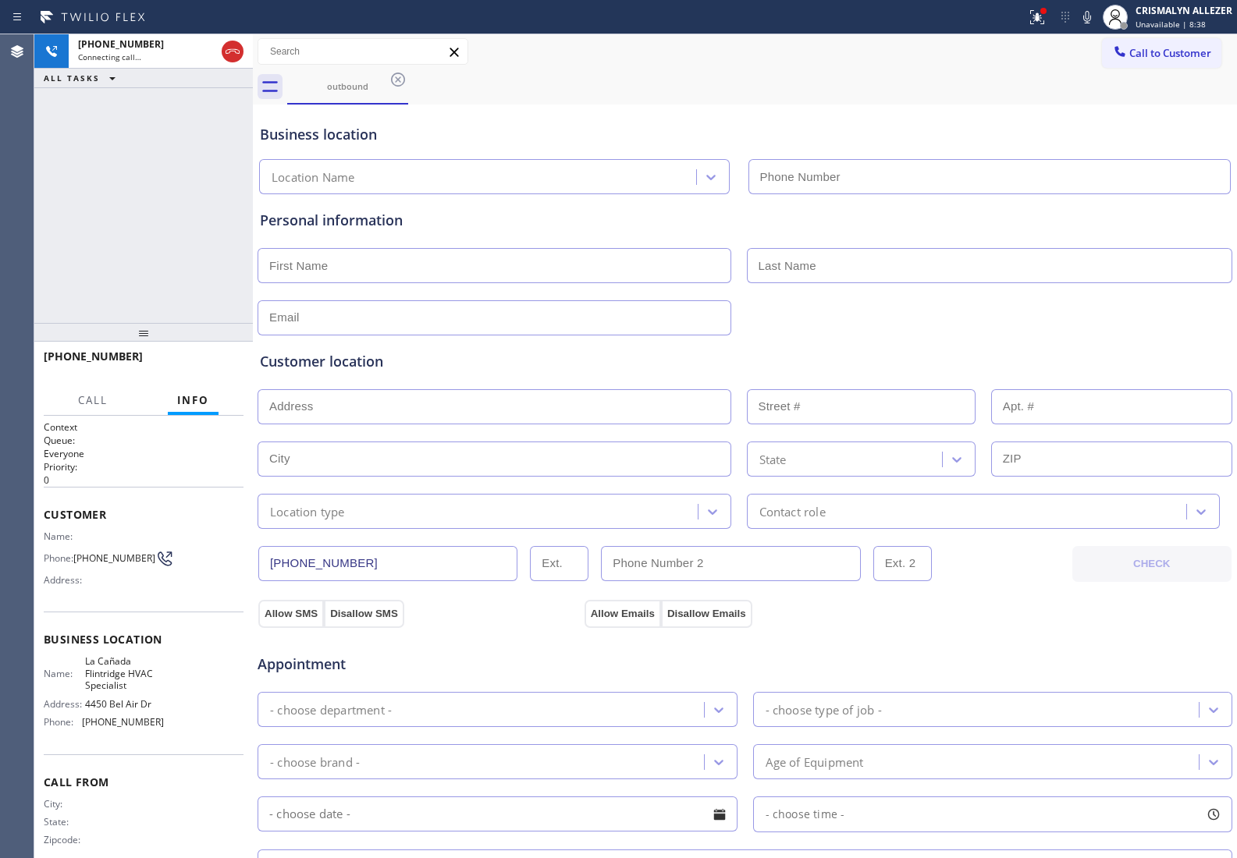
type input "(818) 740-6341"
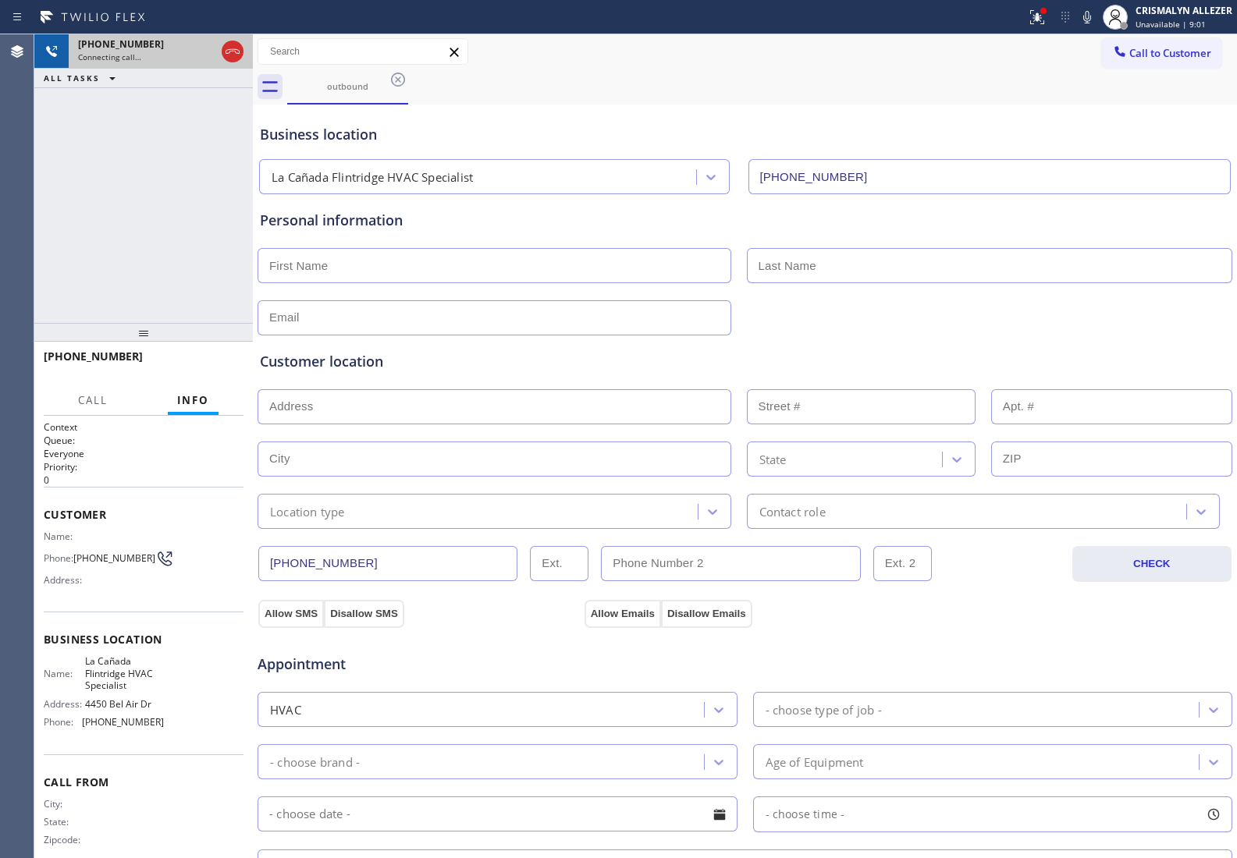
click at [234, 52] on icon at bounding box center [232, 51] width 19 height 19
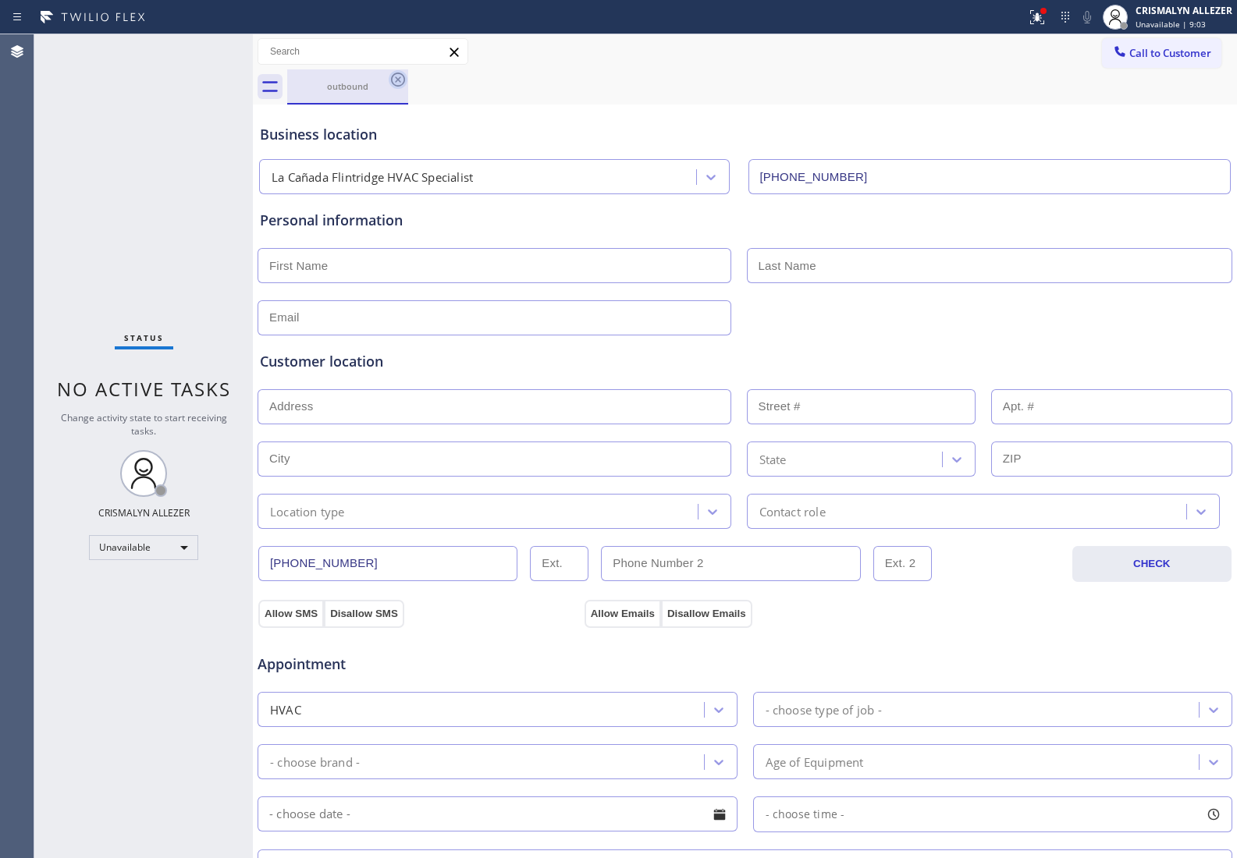
click at [389, 80] on icon at bounding box center [398, 79] width 19 height 19
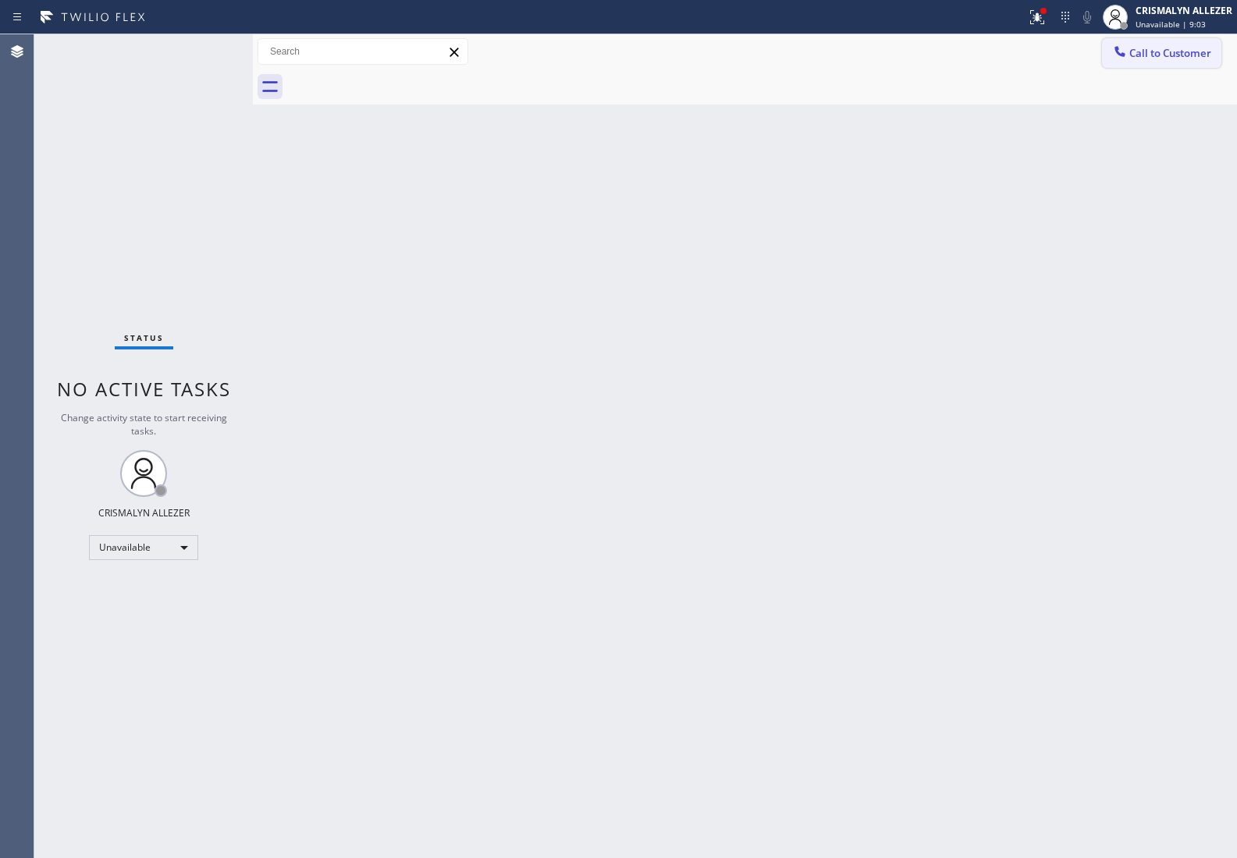
click at [1187, 44] on button "Call to Customer" at bounding box center [1161, 53] width 119 height 30
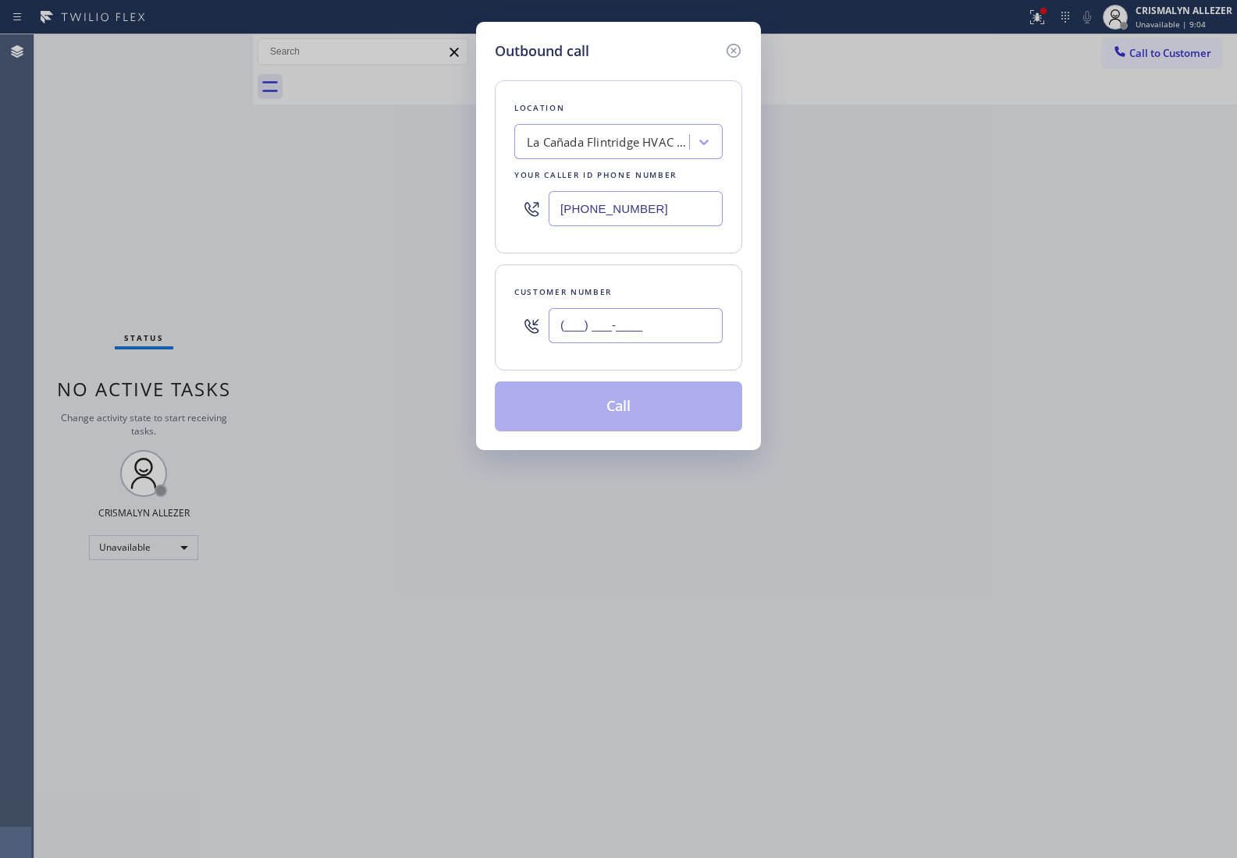
click at [708, 328] on input "(___) ___-____" at bounding box center [635, 325] width 174 height 35
paste input "712) 772-1046"
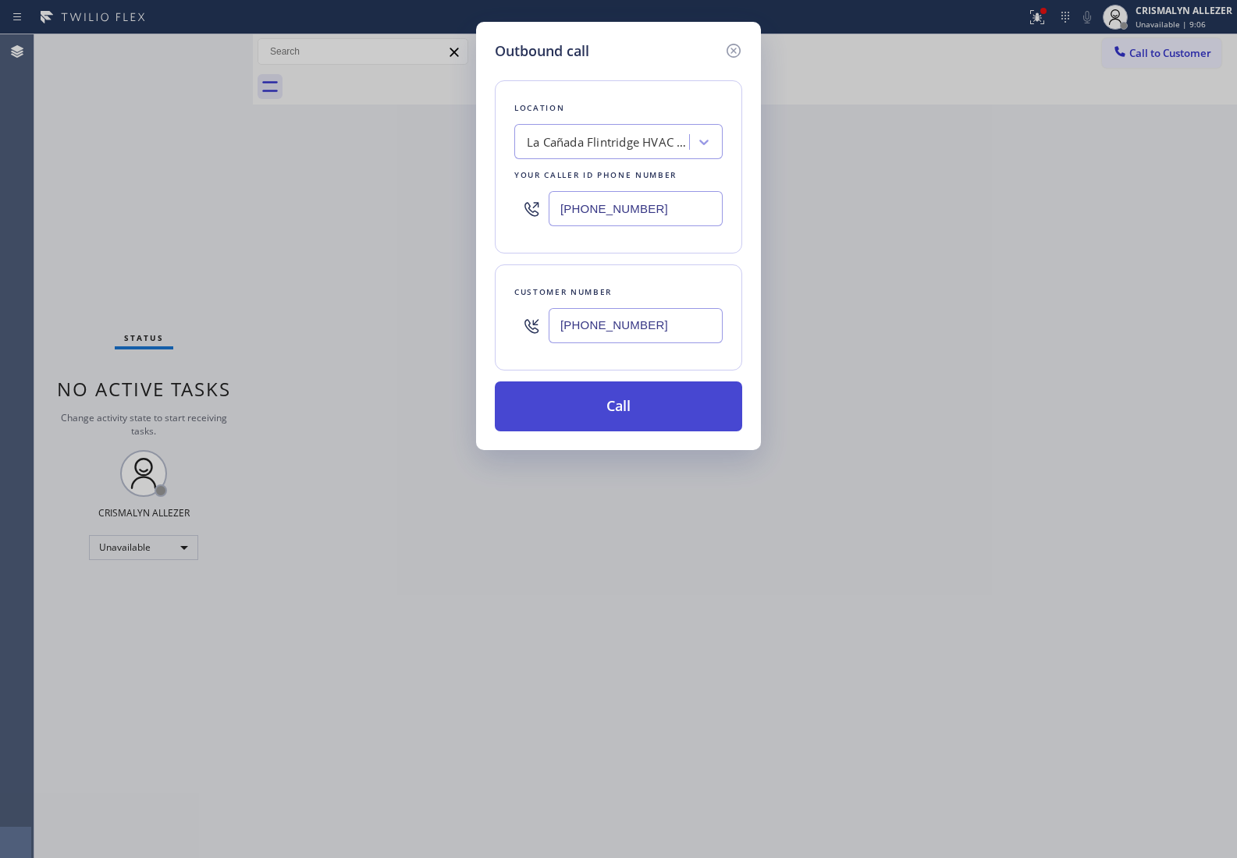
type input "(712) 772-1046"
click at [623, 406] on button "Call" at bounding box center [618, 406] width 247 height 50
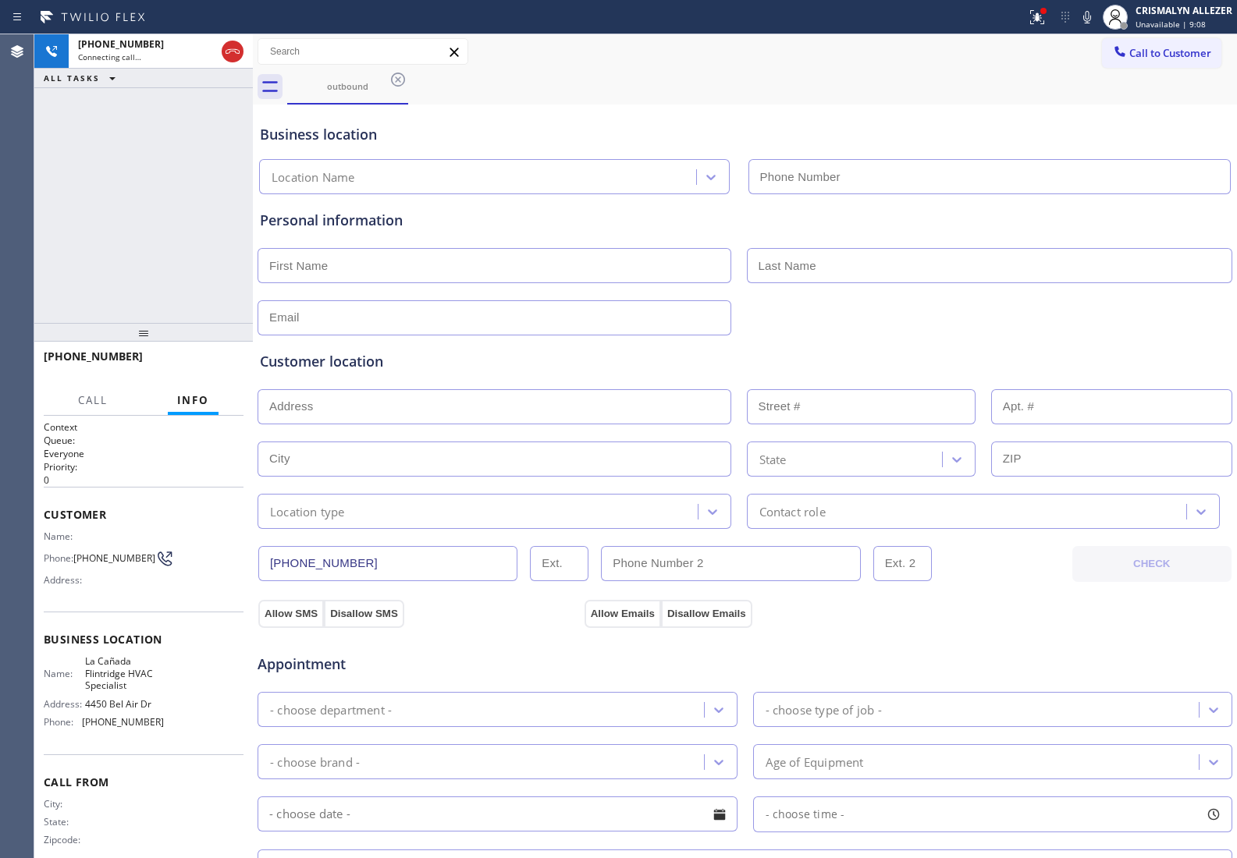
type input "(818) 740-6341"
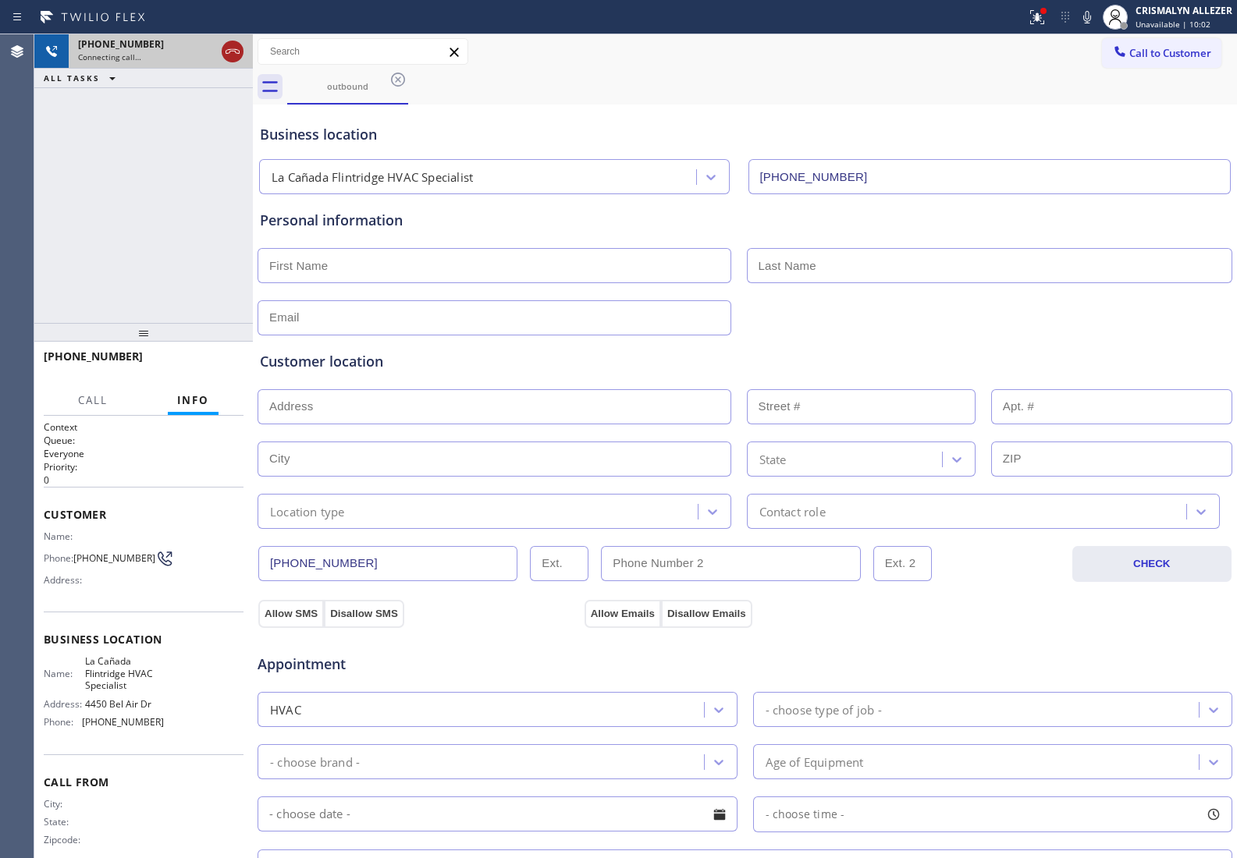
click at [230, 49] on icon at bounding box center [232, 51] width 19 height 19
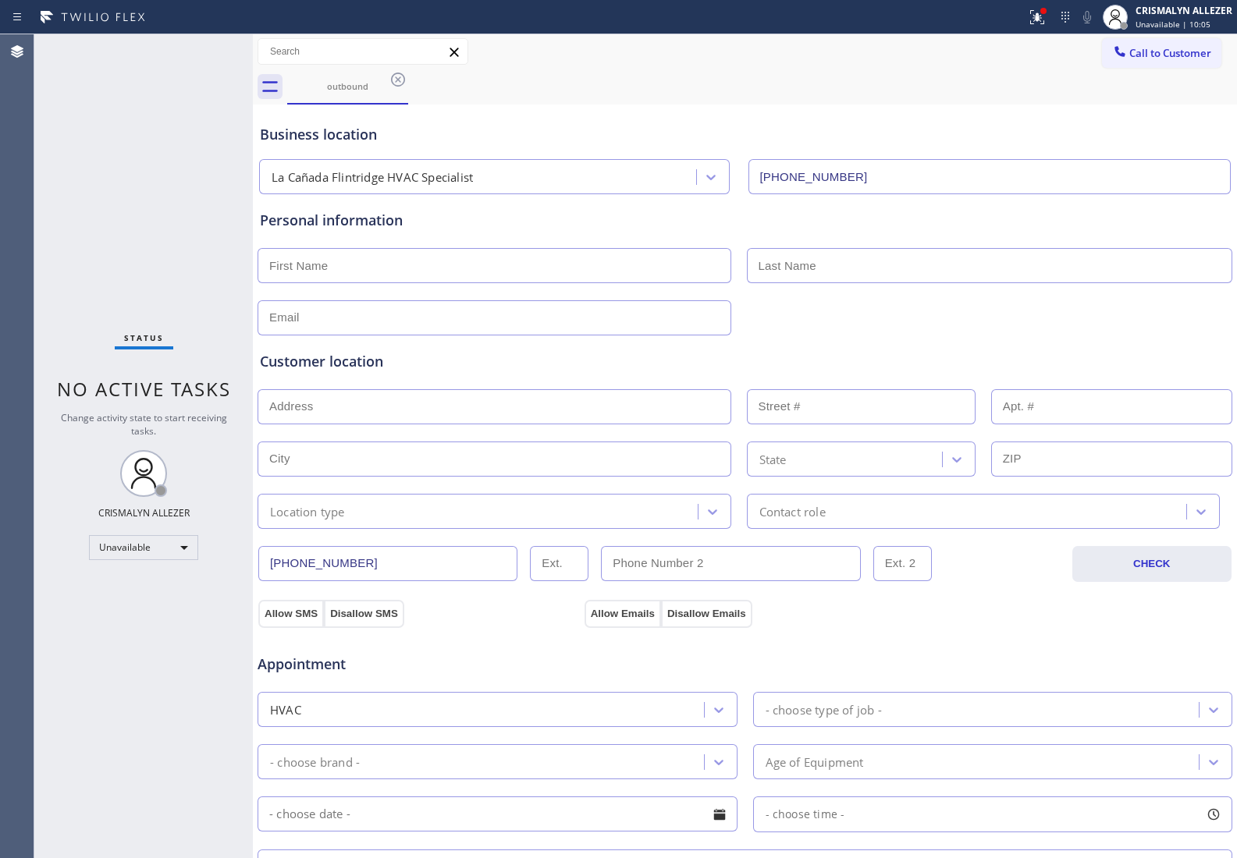
drag, startPoint x: 396, startPoint y: 78, endPoint x: 827, endPoint y: 587, distance: 666.5
click at [396, 78] on icon at bounding box center [398, 80] width 14 height 14
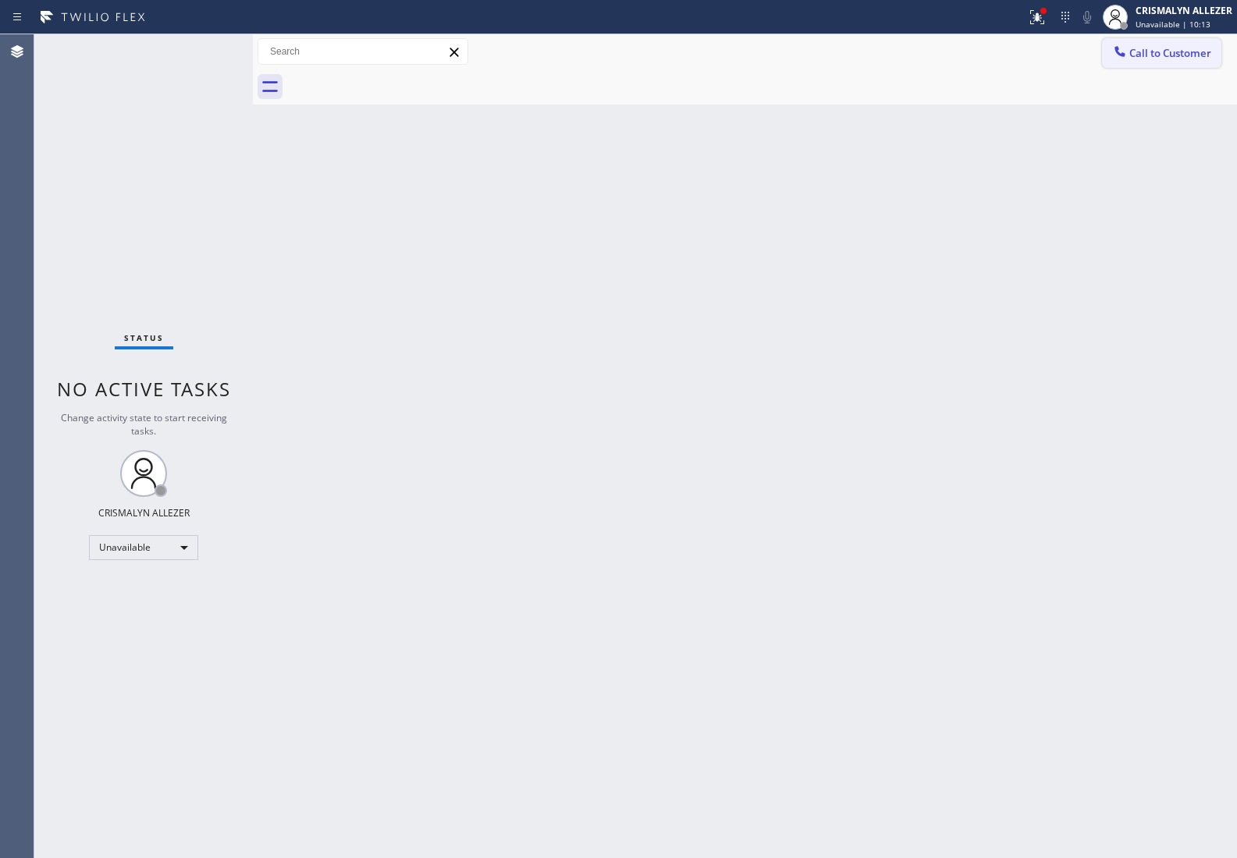
click at [1162, 59] on span "Call to Customer" at bounding box center [1170, 53] width 82 height 14
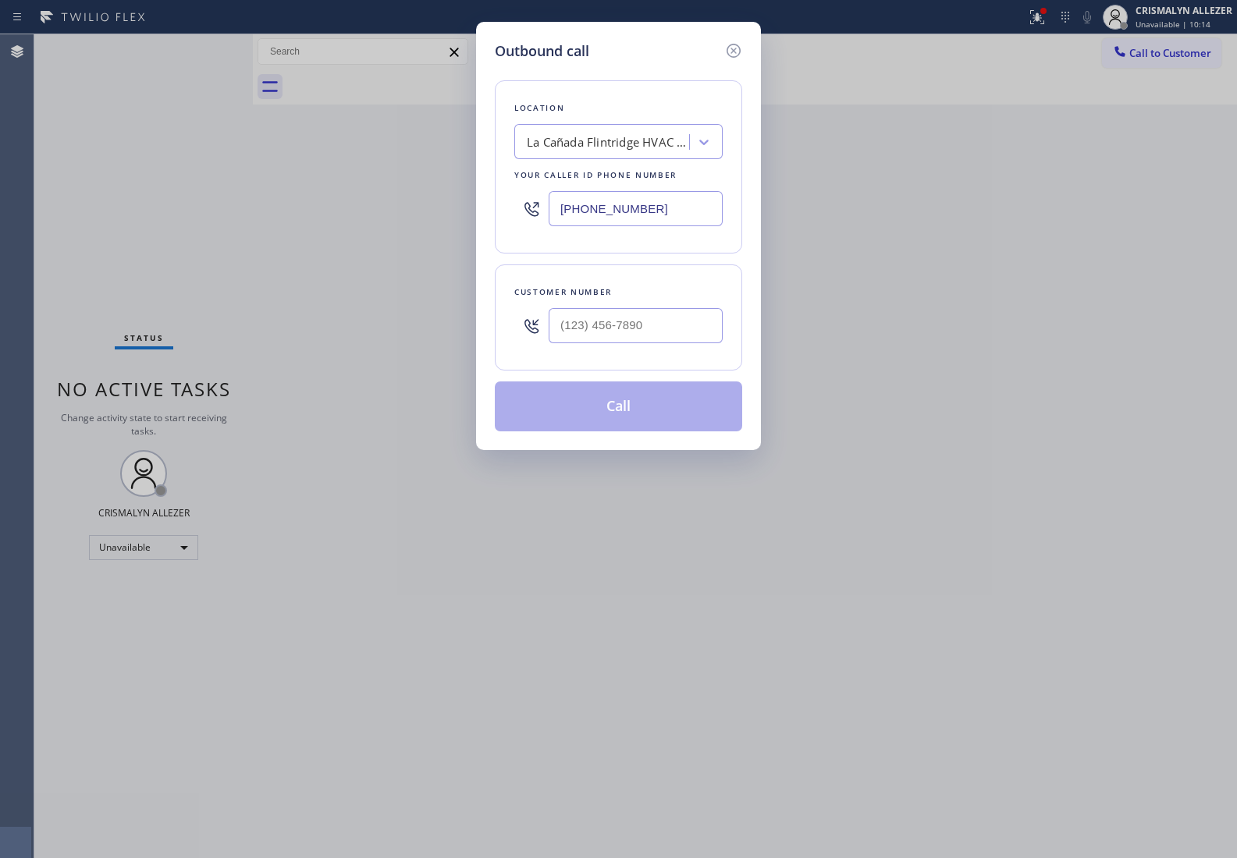
drag, startPoint x: 677, startPoint y: 212, endPoint x: 340, endPoint y: 221, distance: 337.1
click at [357, 219] on div "Outbound call Location La Cañada Flintridge HVAC Specialist Your caller id phon…" at bounding box center [618, 429] width 1237 height 858
paste input "408) 556-9820"
type input "[PHONE_NUMBER]"
click at [654, 339] on input "(___) ___-____" at bounding box center [635, 325] width 174 height 35
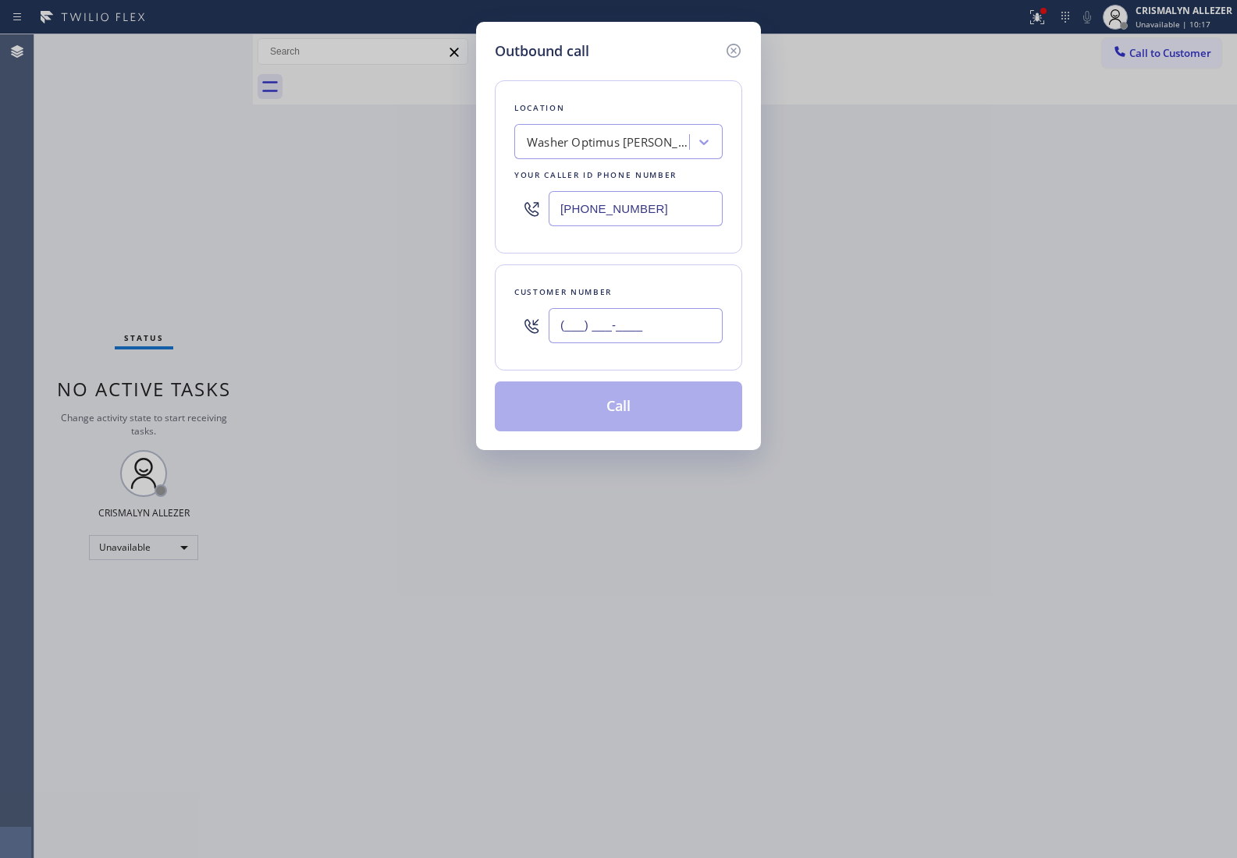
paste input "214) 232-2381"
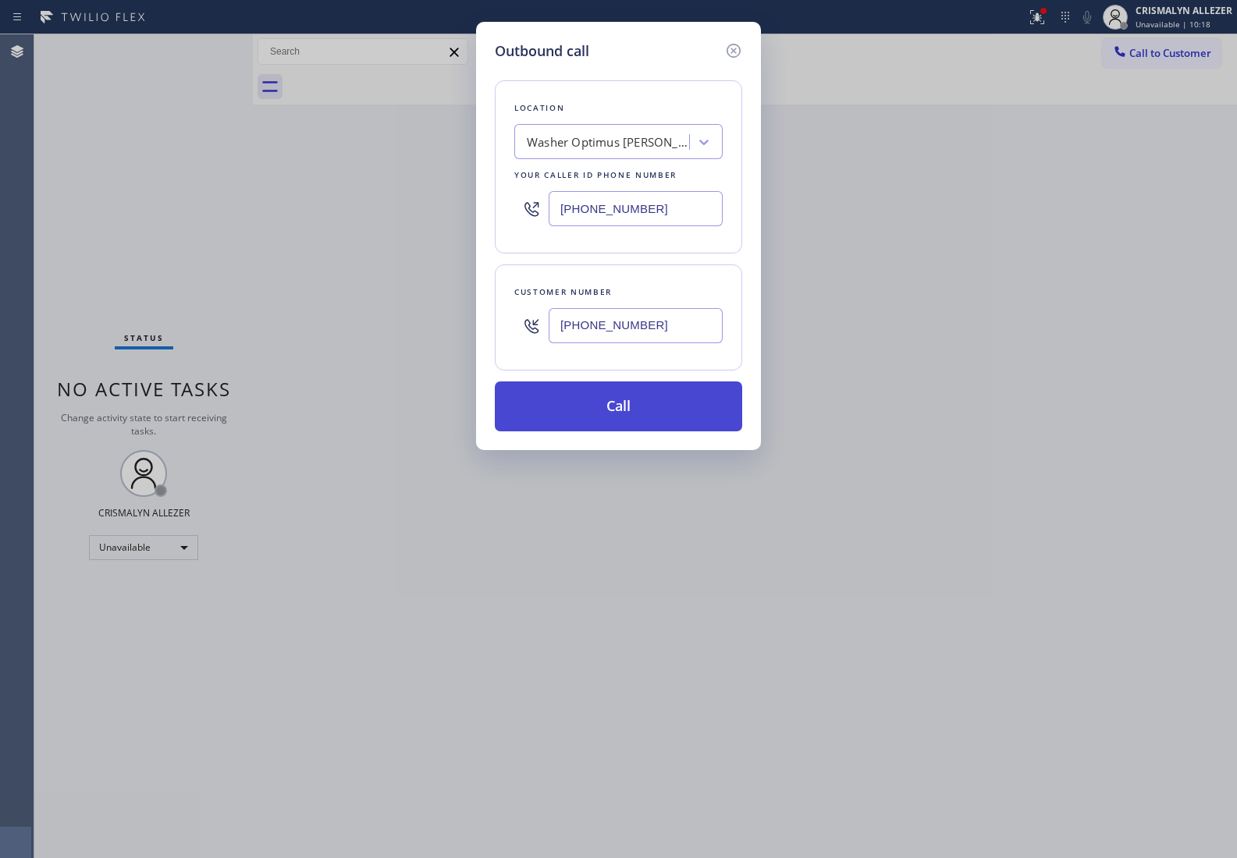
type input "[PHONE_NUMBER]"
click at [621, 412] on button "Call" at bounding box center [618, 406] width 247 height 50
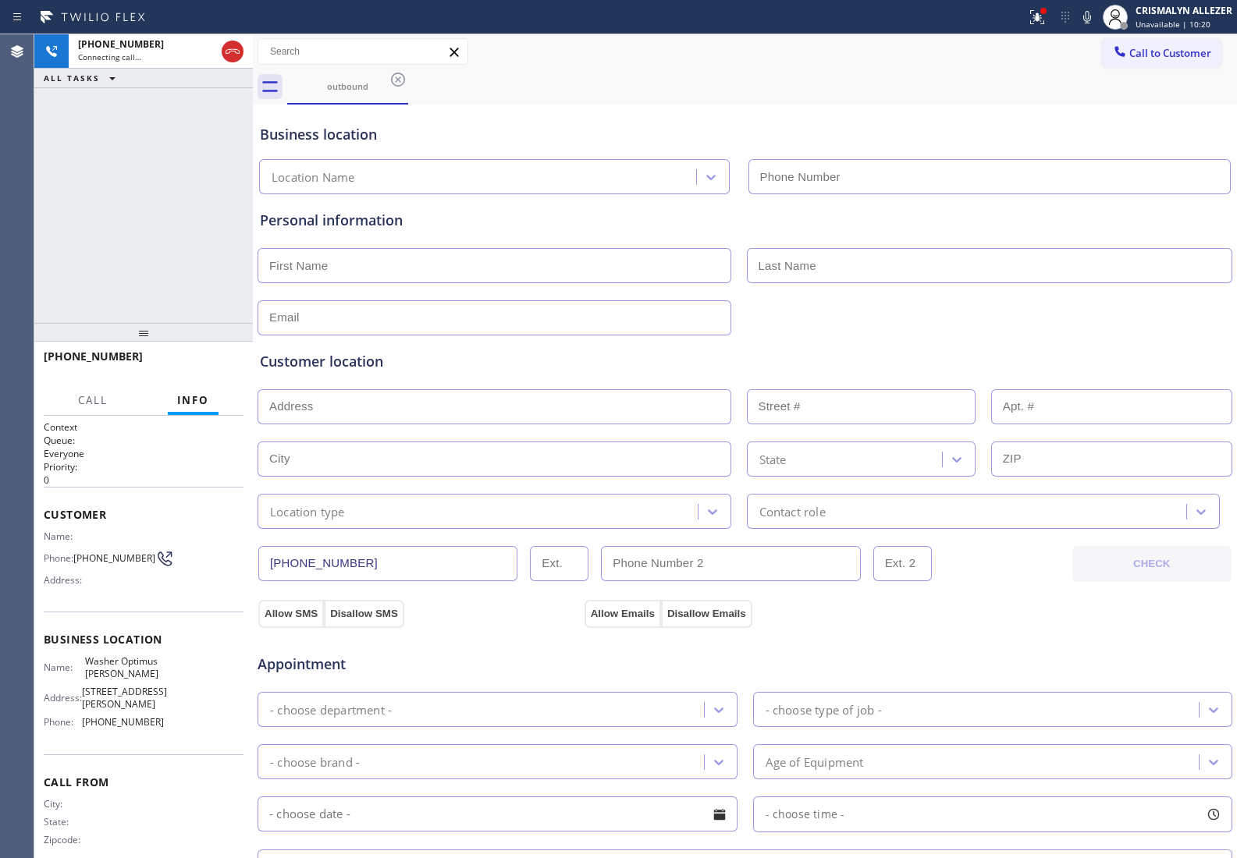
type input "[PHONE_NUMBER]"
click at [1091, 347] on div "Customer location >> ADD NEW ADDRESS << + NEW ADDRESS State Location type Conta…" at bounding box center [745, 431] width 976 height 193
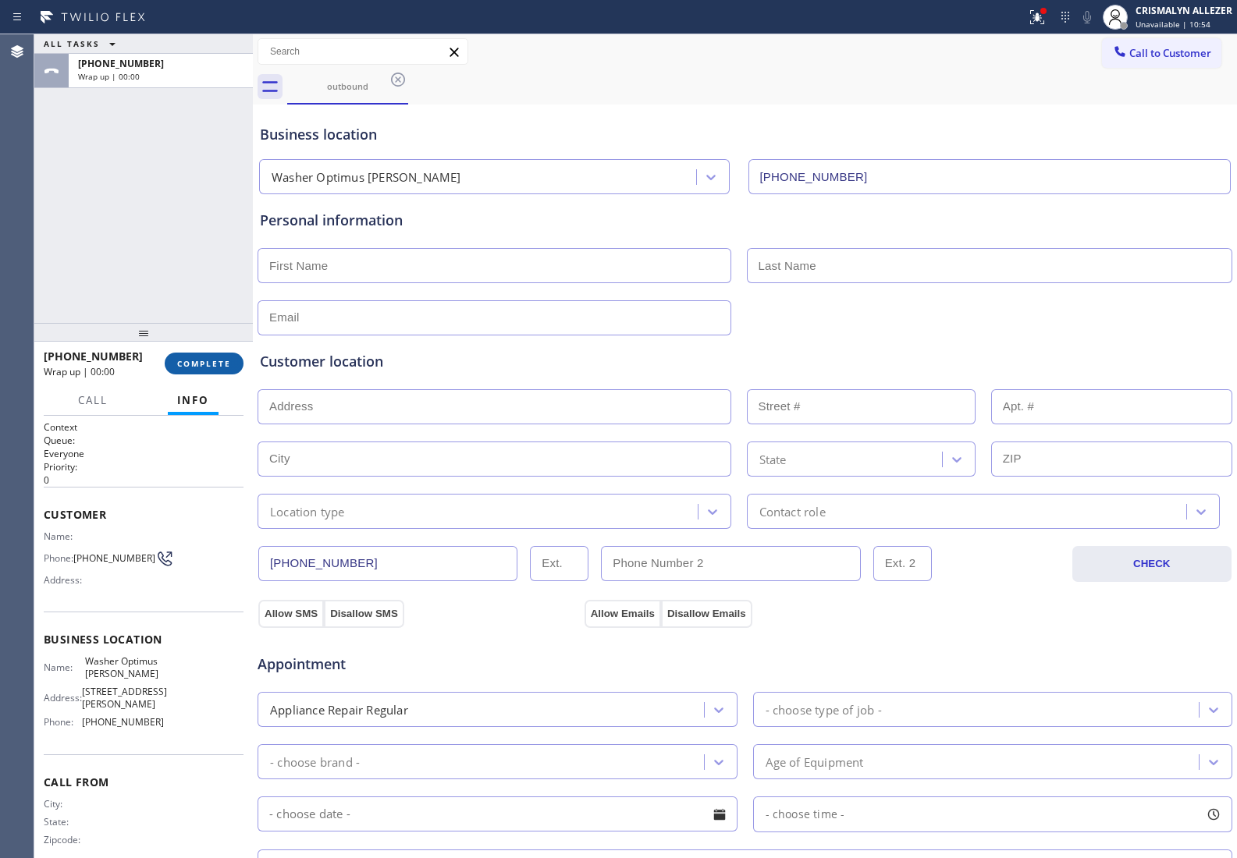
click at [215, 356] on button "COMPLETE" at bounding box center [204, 364] width 79 height 22
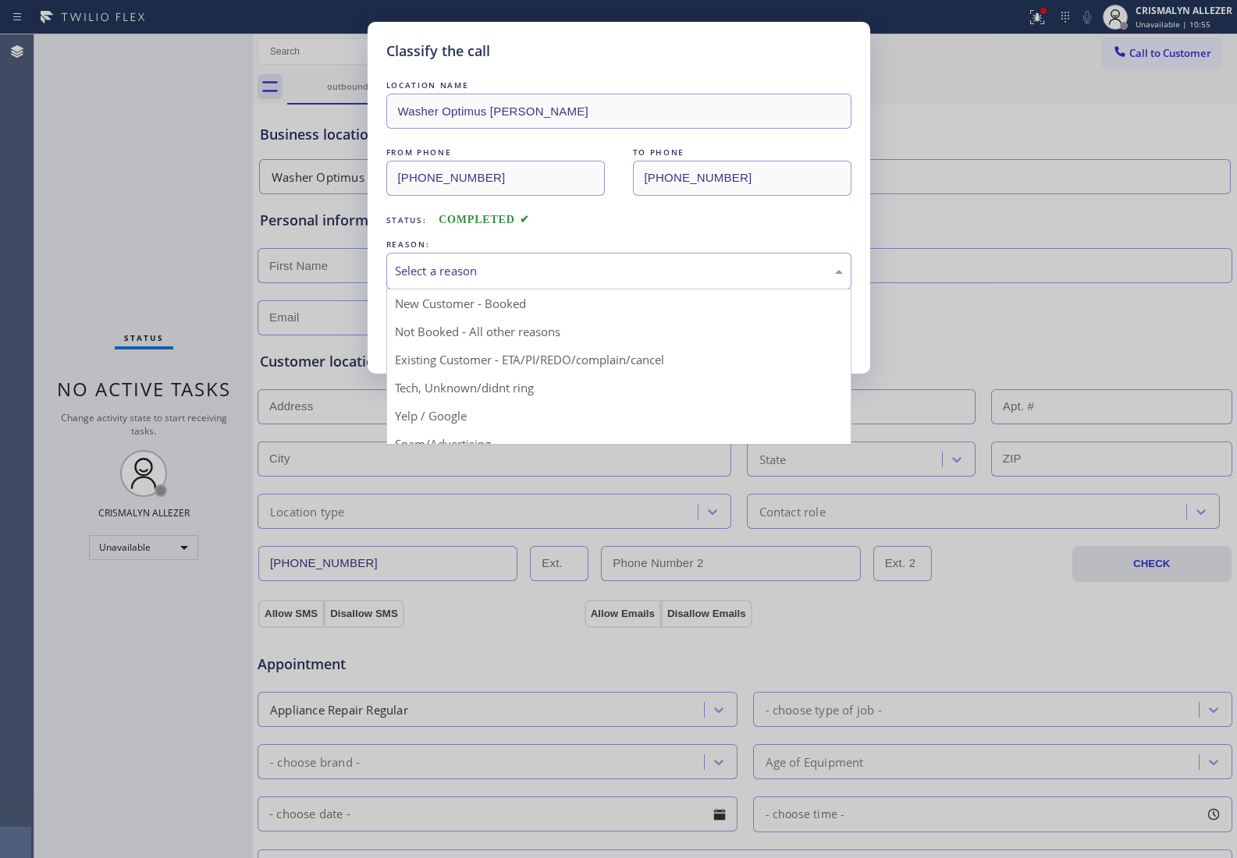
click at [605, 282] on div "Select a reason" at bounding box center [618, 271] width 465 height 37
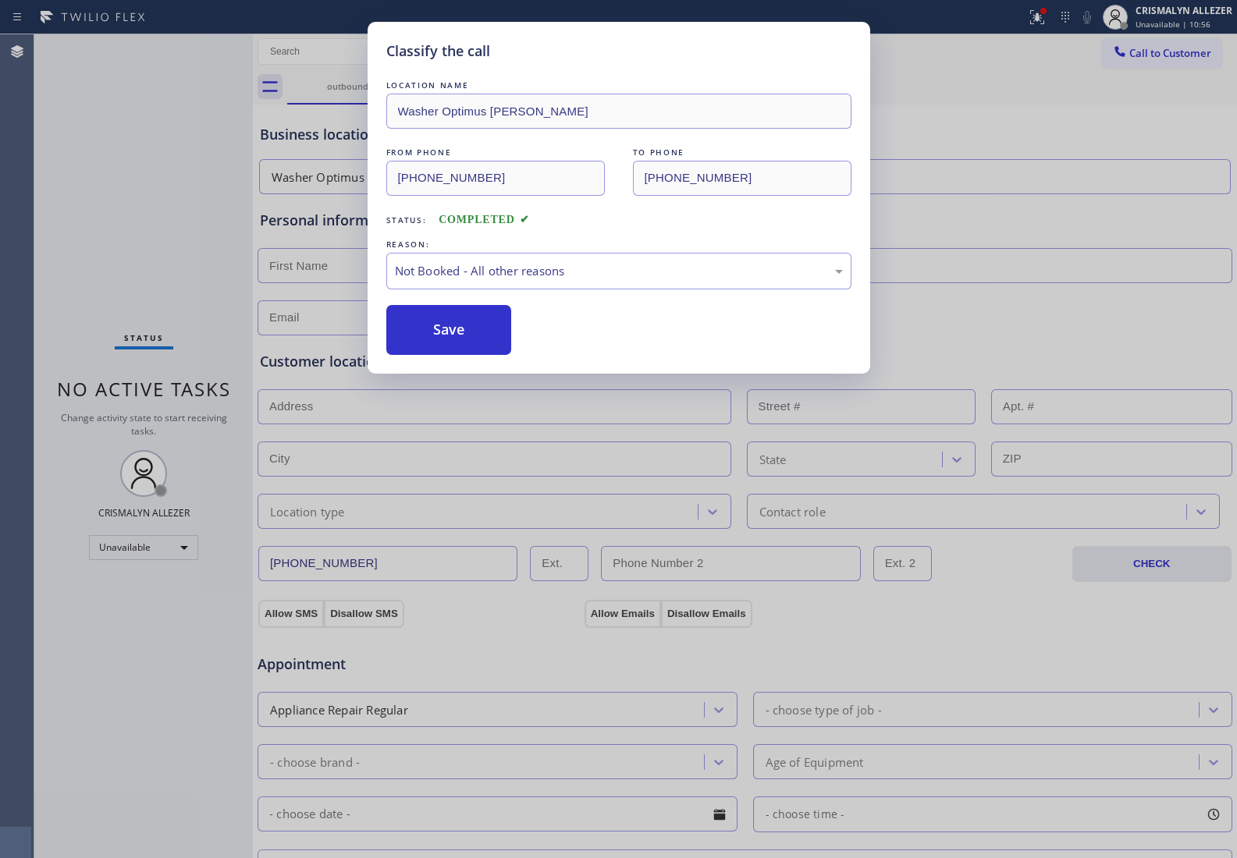
click at [488, 340] on button "Save" at bounding box center [449, 330] width 126 height 50
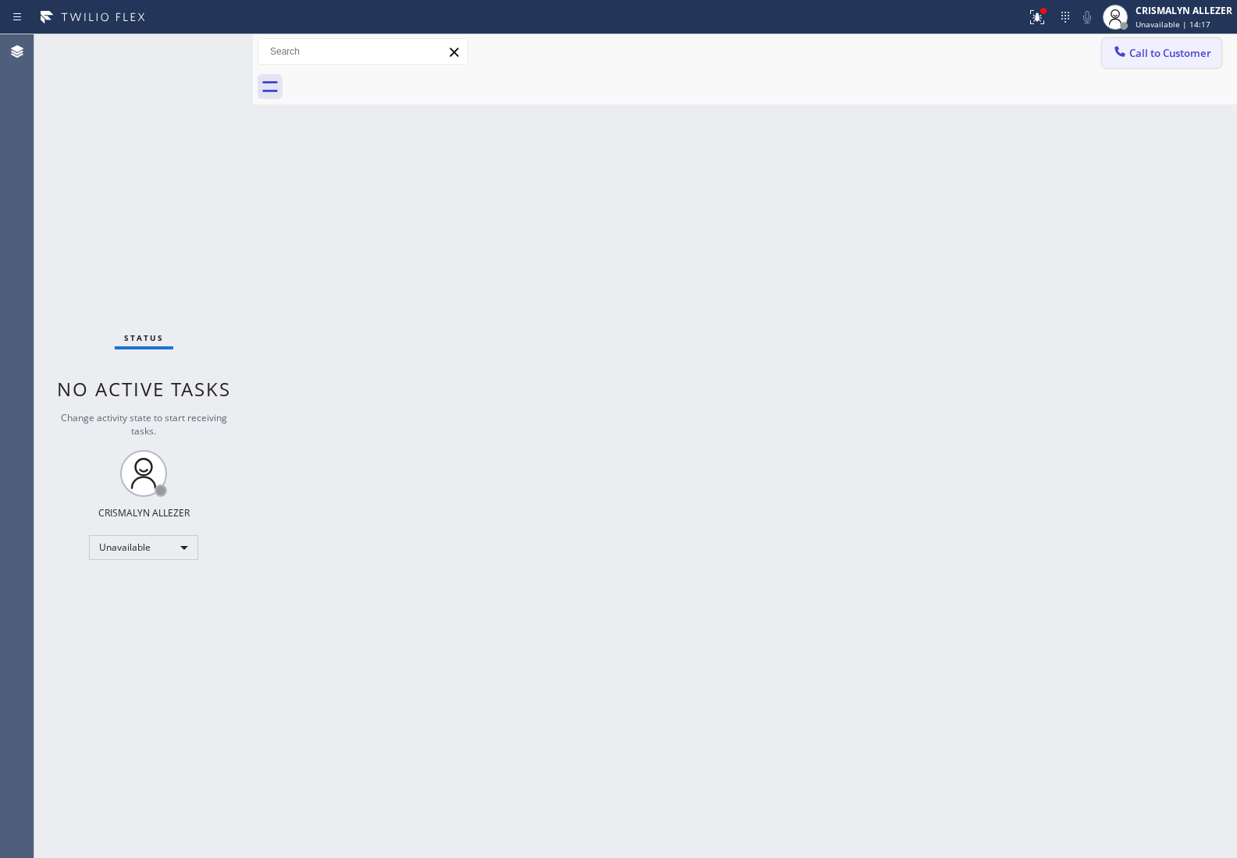
click at [1148, 51] on span "Call to Customer" at bounding box center [1170, 53] width 82 height 14
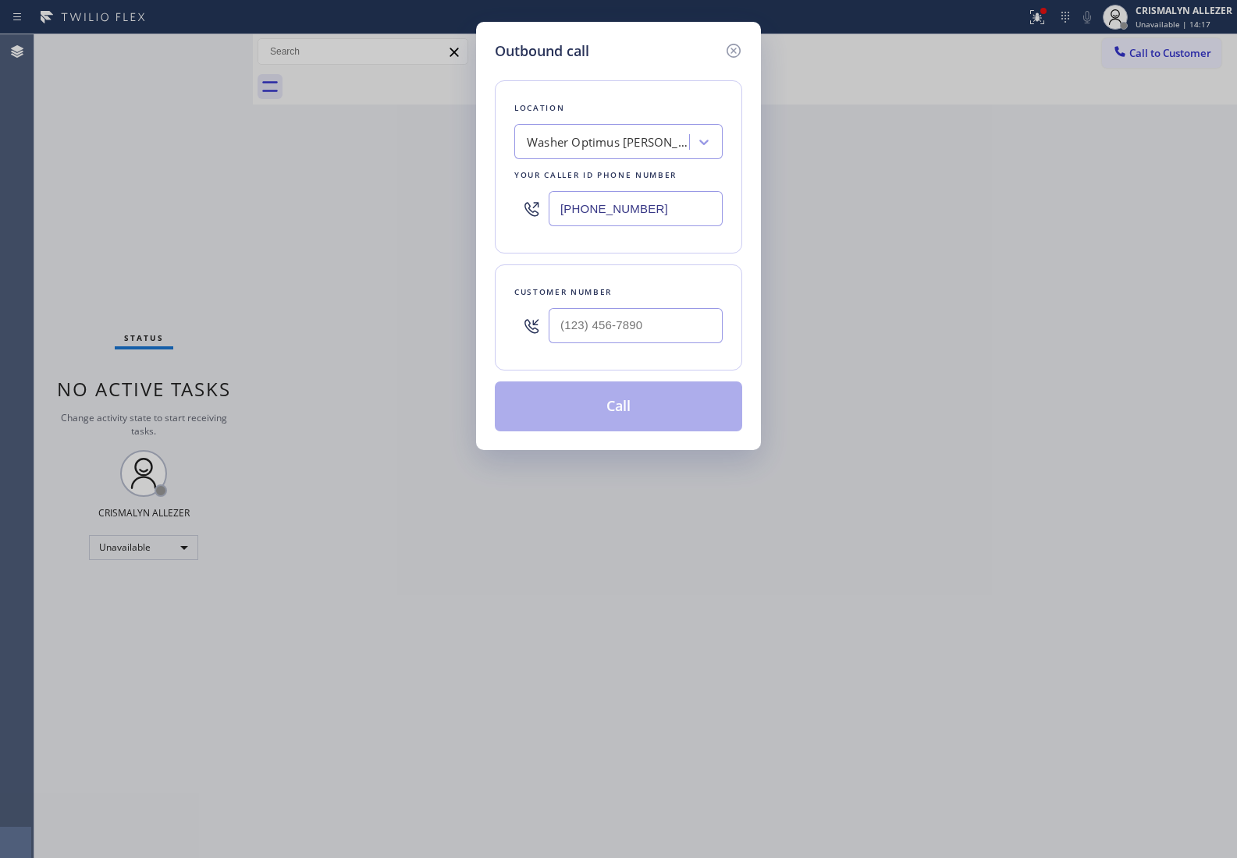
paste input "805) 307-3488"
drag, startPoint x: 687, startPoint y: 207, endPoint x: 203, endPoint y: 192, distance: 484.7
click at [254, 195] on div "Outbound call Location Washer Optimus [PERSON_NAME] Your caller id phone number…" at bounding box center [618, 429] width 1237 height 858
type input "[PHONE_NUMBER]"
click at [668, 324] on input "(___) ___-____" at bounding box center [635, 325] width 174 height 35
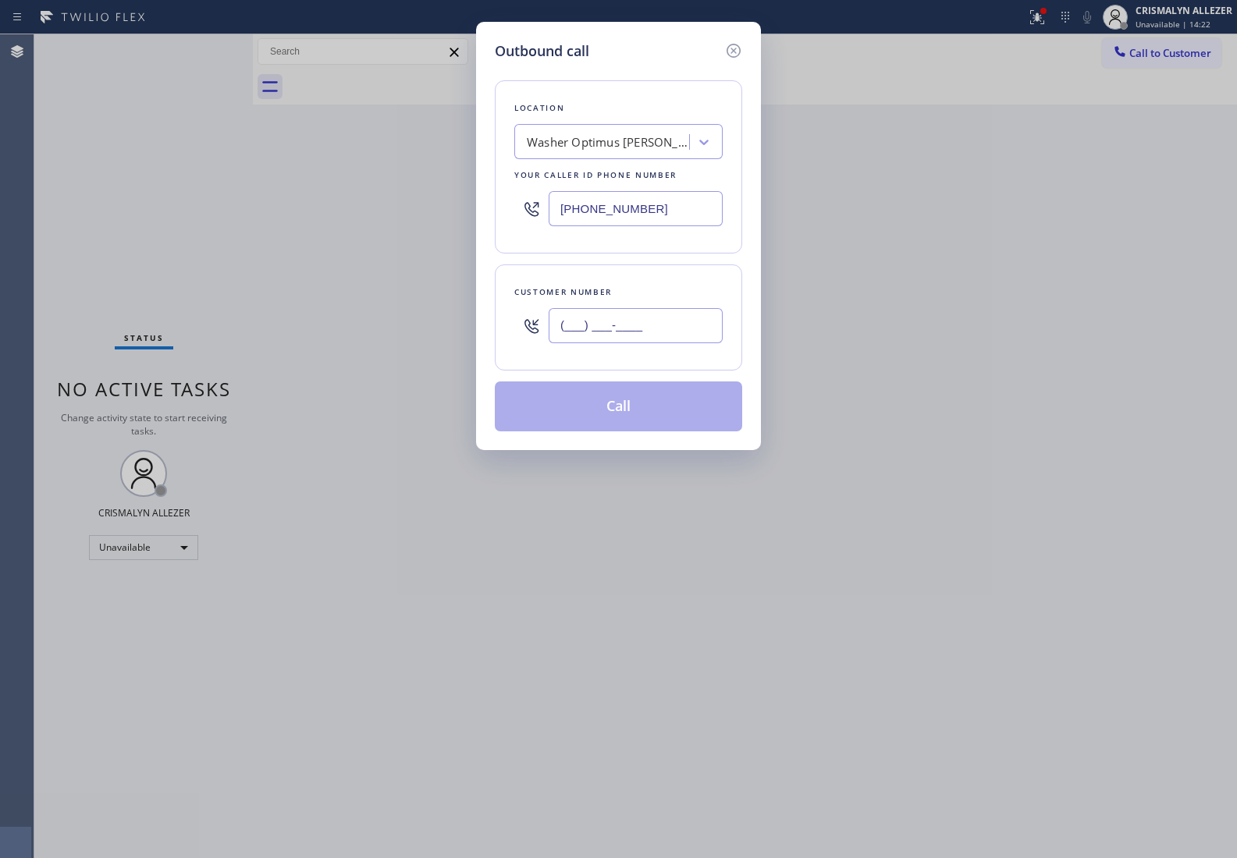
paste input "805) 798-7263"
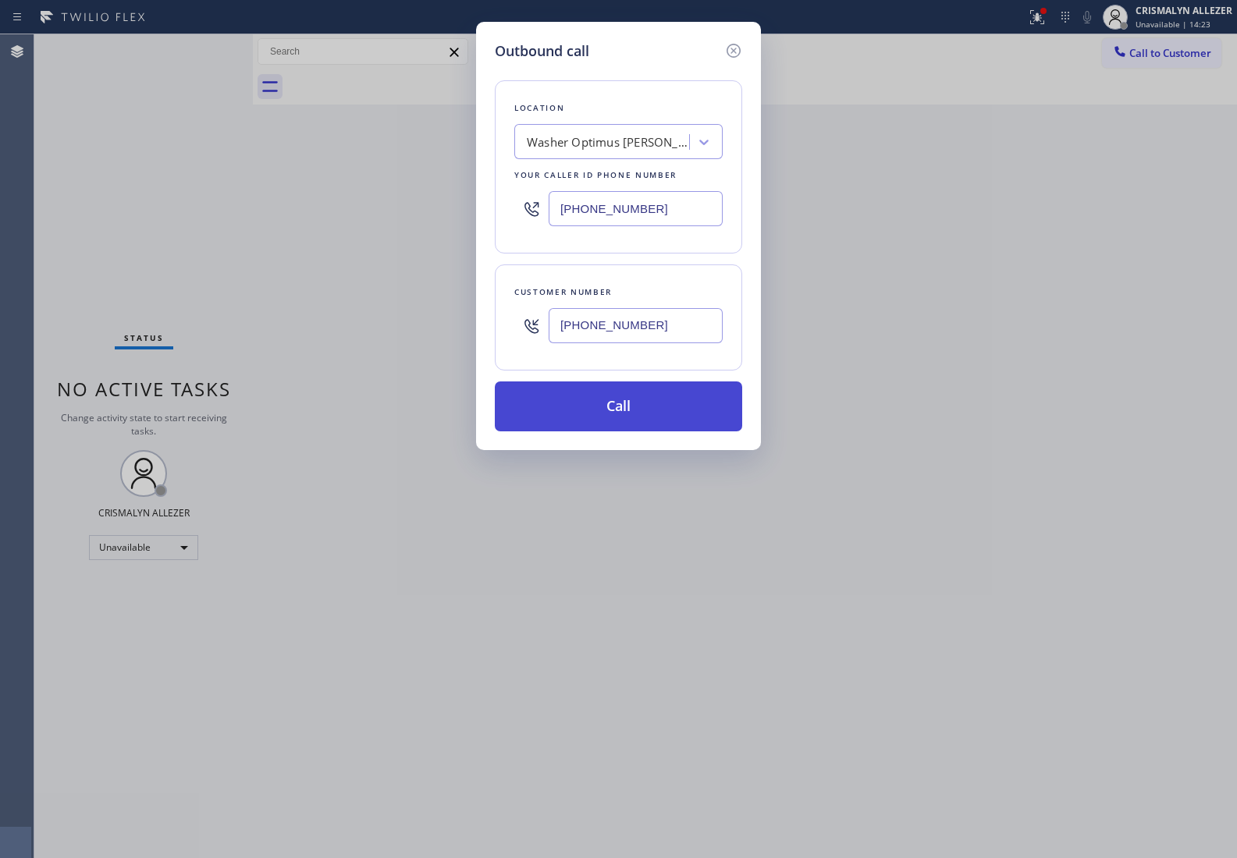
type input "(805) 798-7263"
click at [612, 412] on button "Call" at bounding box center [618, 406] width 247 height 50
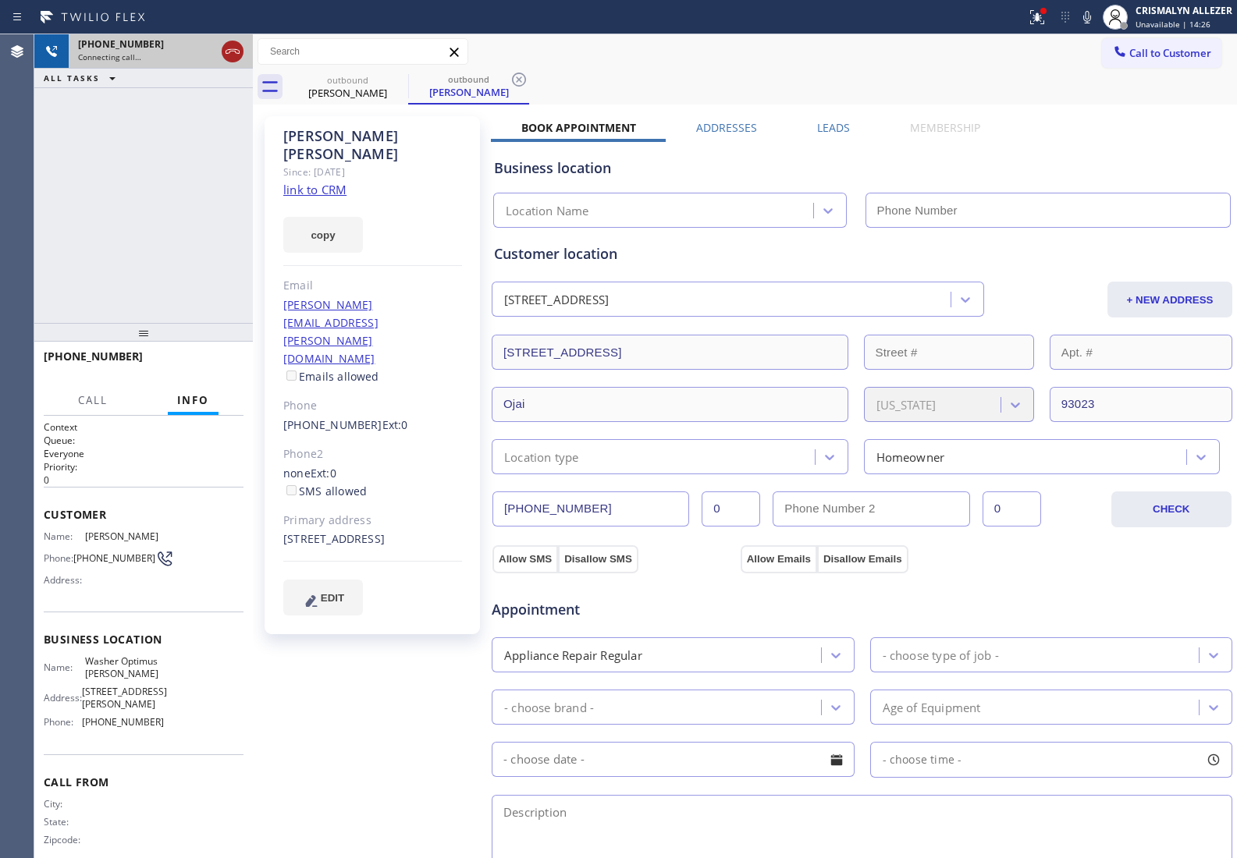
type input "[PHONE_NUMBER]"
click at [231, 56] on icon at bounding box center [232, 51] width 19 height 19
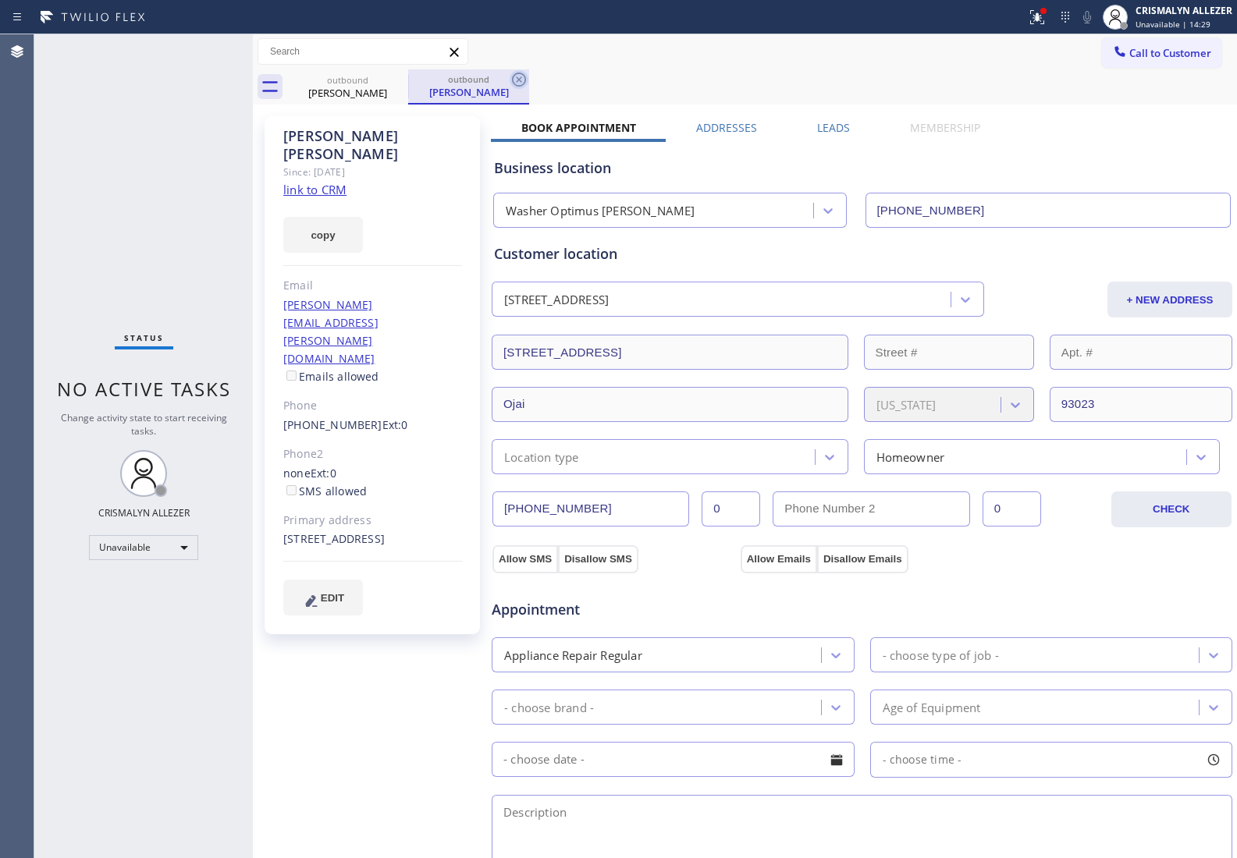
click at [515, 76] on icon at bounding box center [518, 79] width 19 height 19
click at [396, 78] on icon at bounding box center [398, 79] width 19 height 19
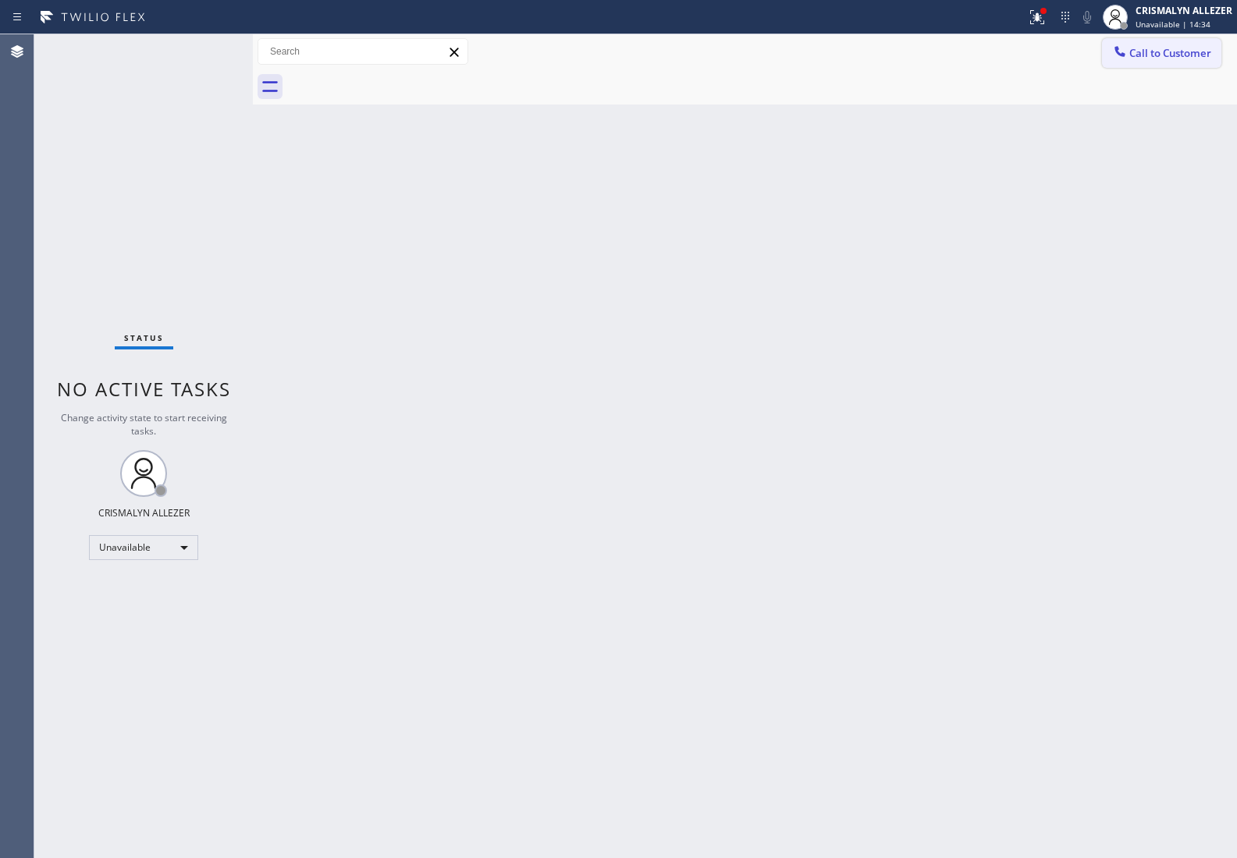
click at [1160, 51] on span "Call to Customer" at bounding box center [1170, 53] width 82 height 14
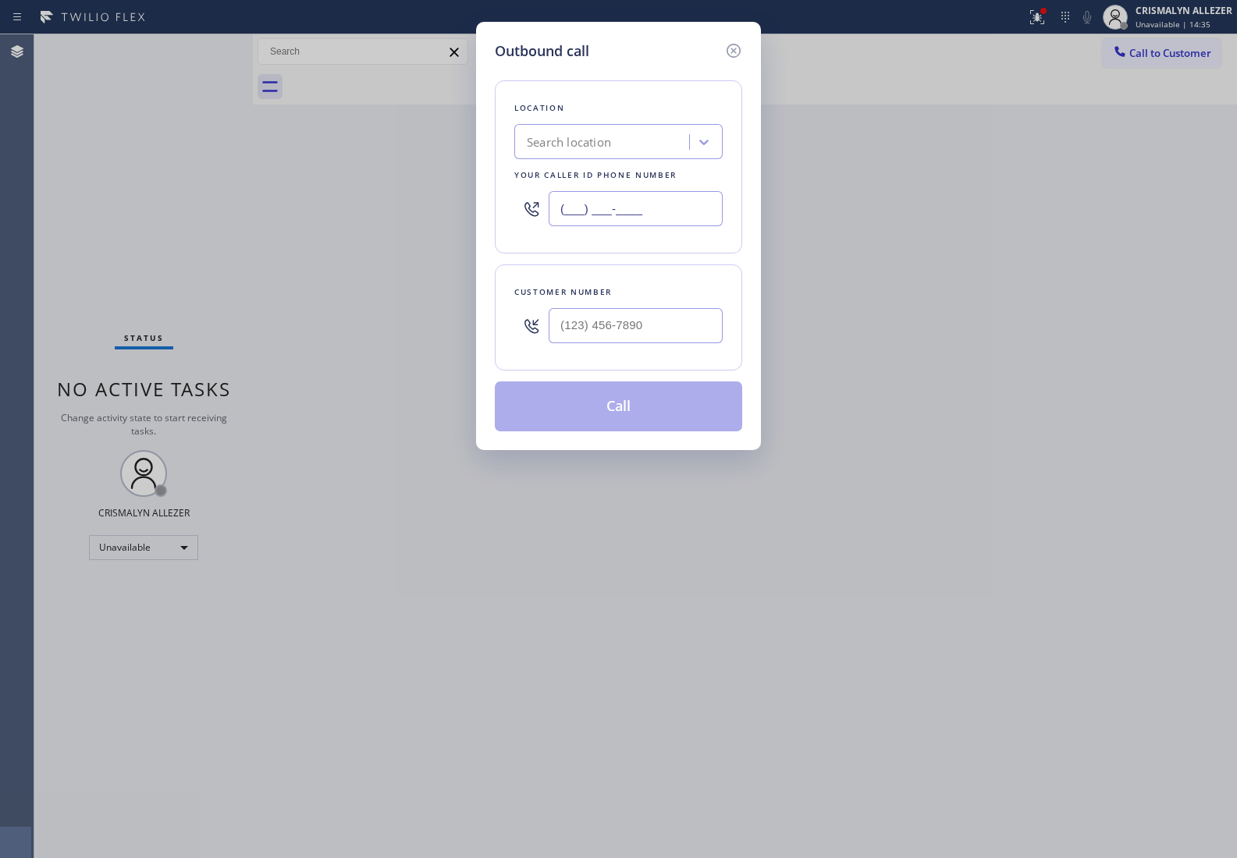
drag, startPoint x: 694, startPoint y: 211, endPoint x: 291, endPoint y: 197, distance: 403.6
click at [275, 197] on div "Outbound call Location Search location Your caller id phone number (___) ___-__…" at bounding box center [618, 429] width 1237 height 858
paste input "805) 307-3488"
type input "(805) 307-3488"
click at [648, 330] on input "(___) ___-____" at bounding box center [635, 325] width 174 height 35
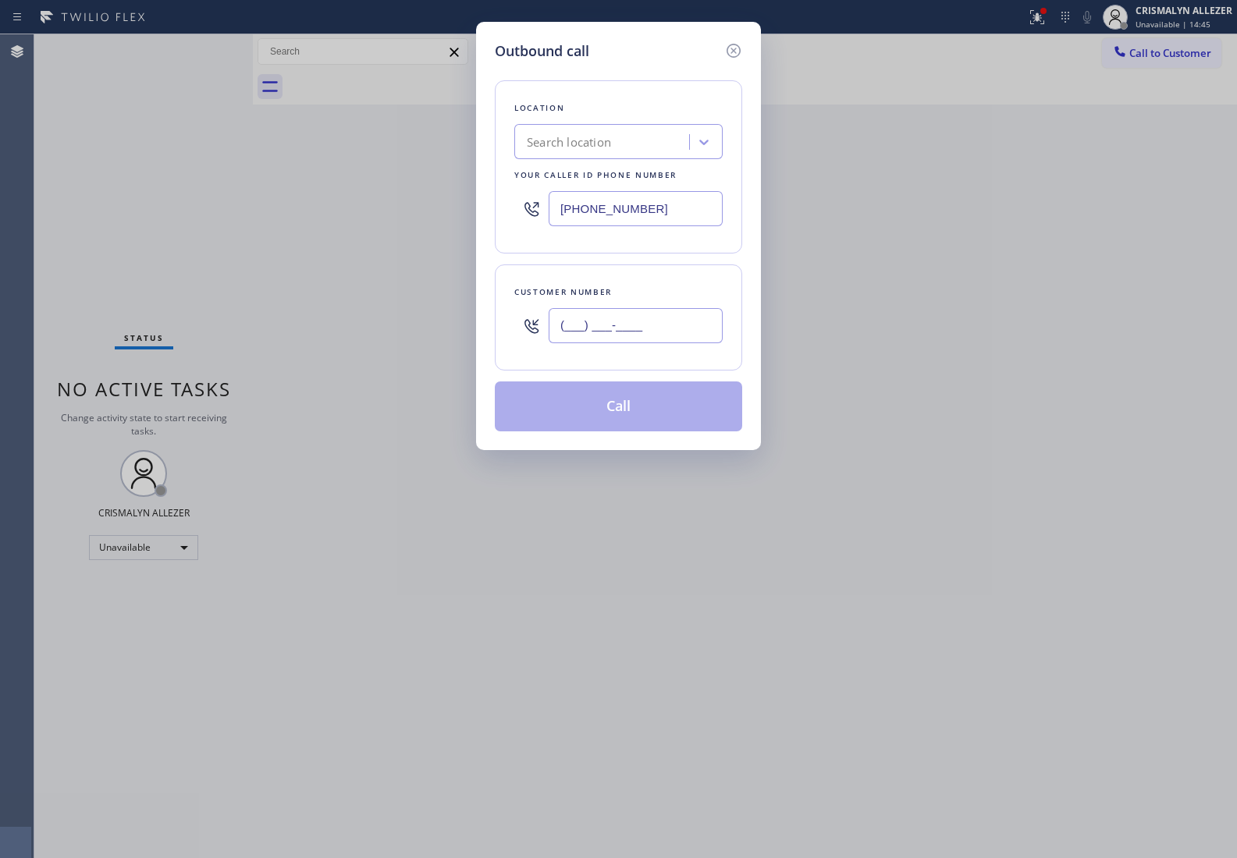
paste input "805) 798-7263"
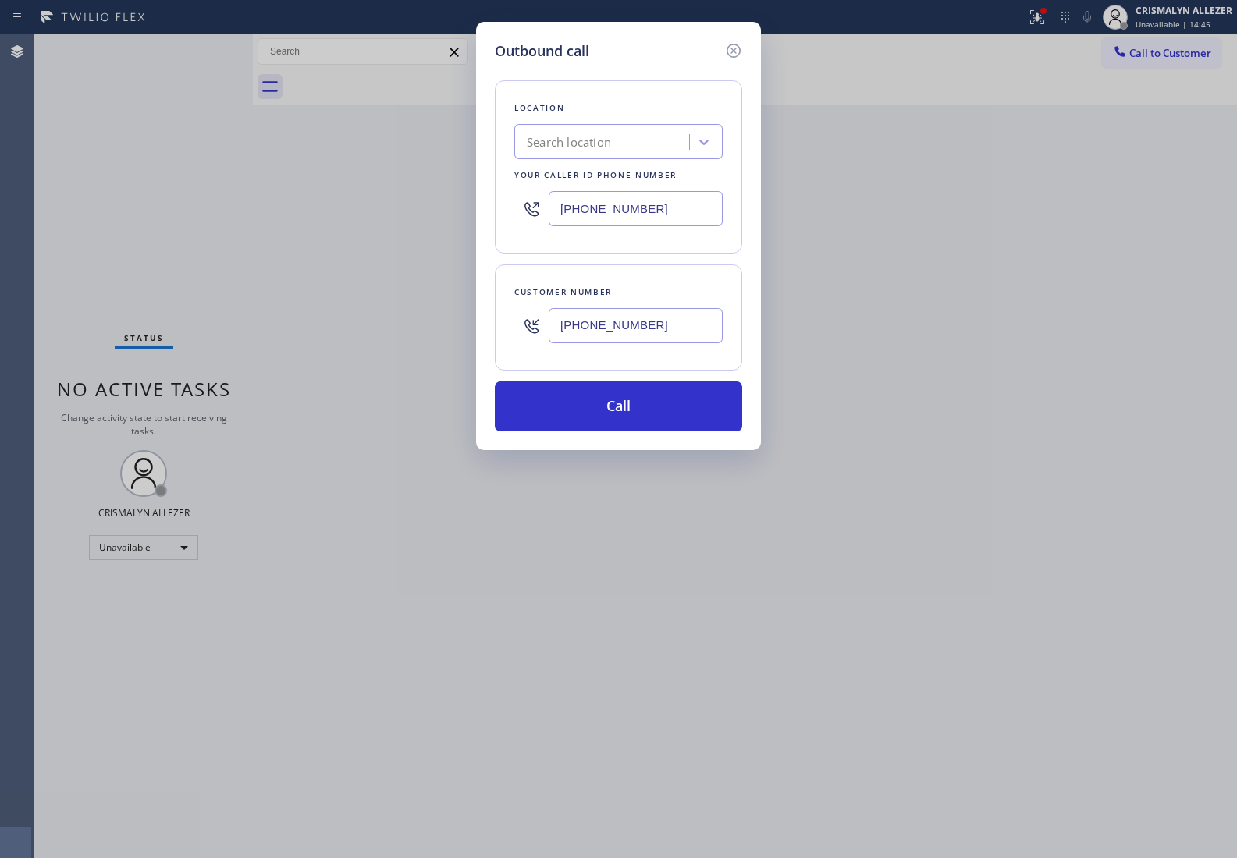
type input "(805) 798-7263"
click at [646, 134] on div "Search location" at bounding box center [604, 142] width 170 height 27
type input "5 star appliance re"
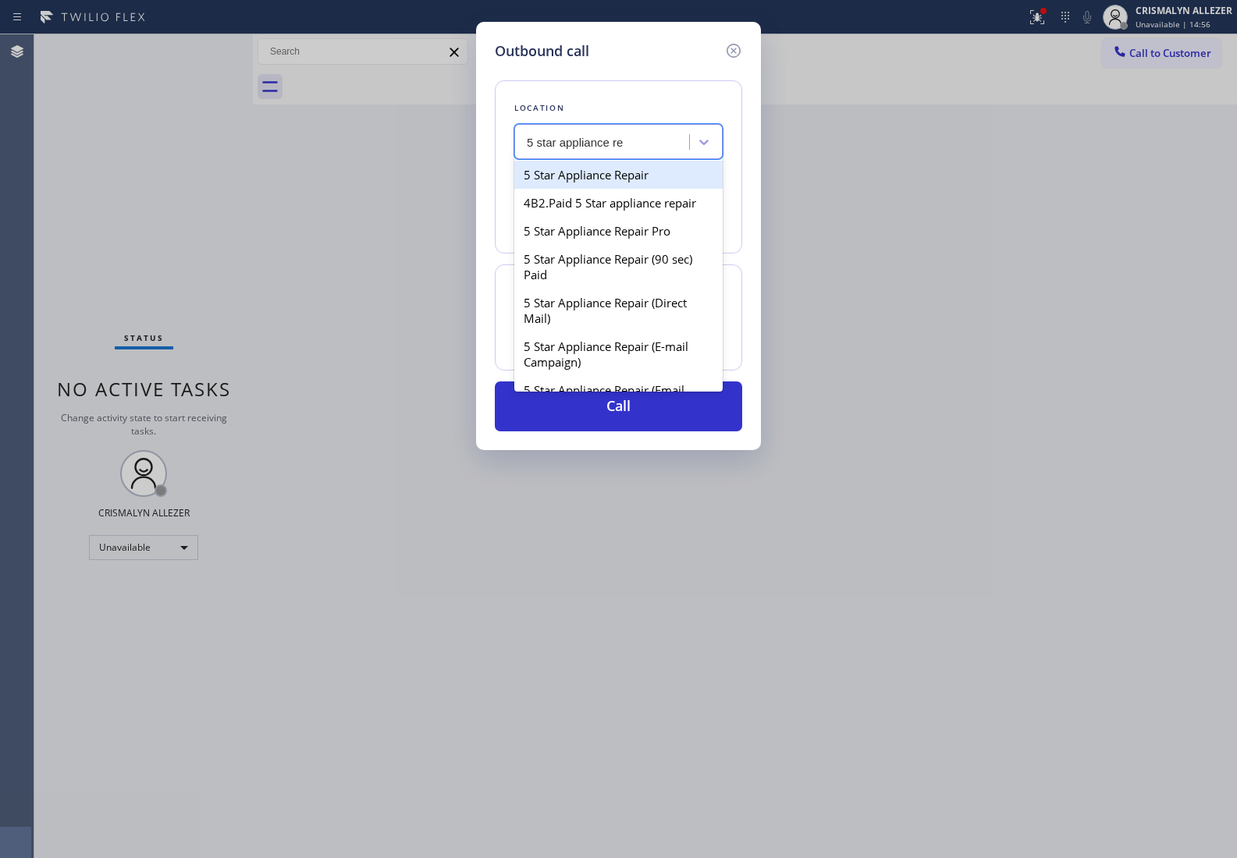
click at [630, 178] on div "5 Star Appliance Repair" at bounding box center [618, 175] width 208 height 28
type input "(855) 731-4952"
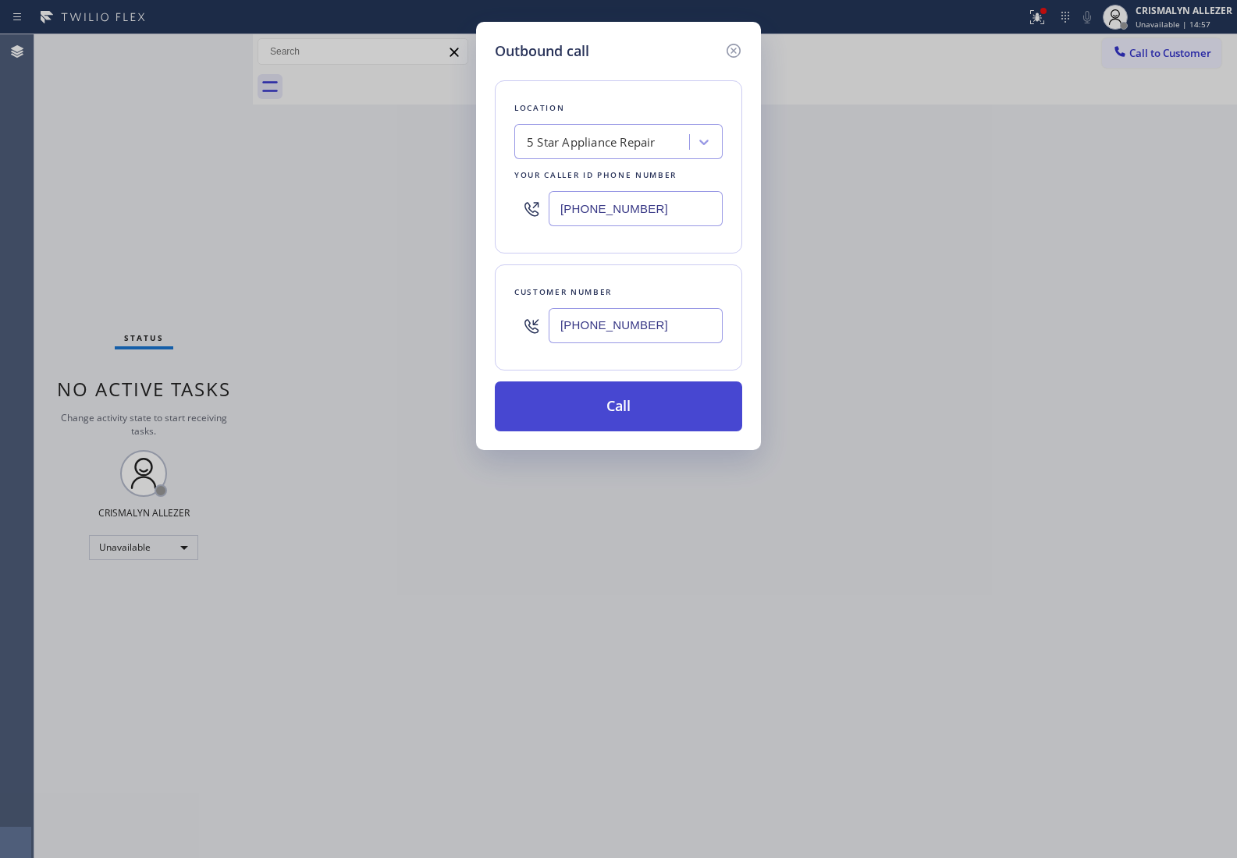
click at [612, 423] on button "Call" at bounding box center [618, 406] width 247 height 50
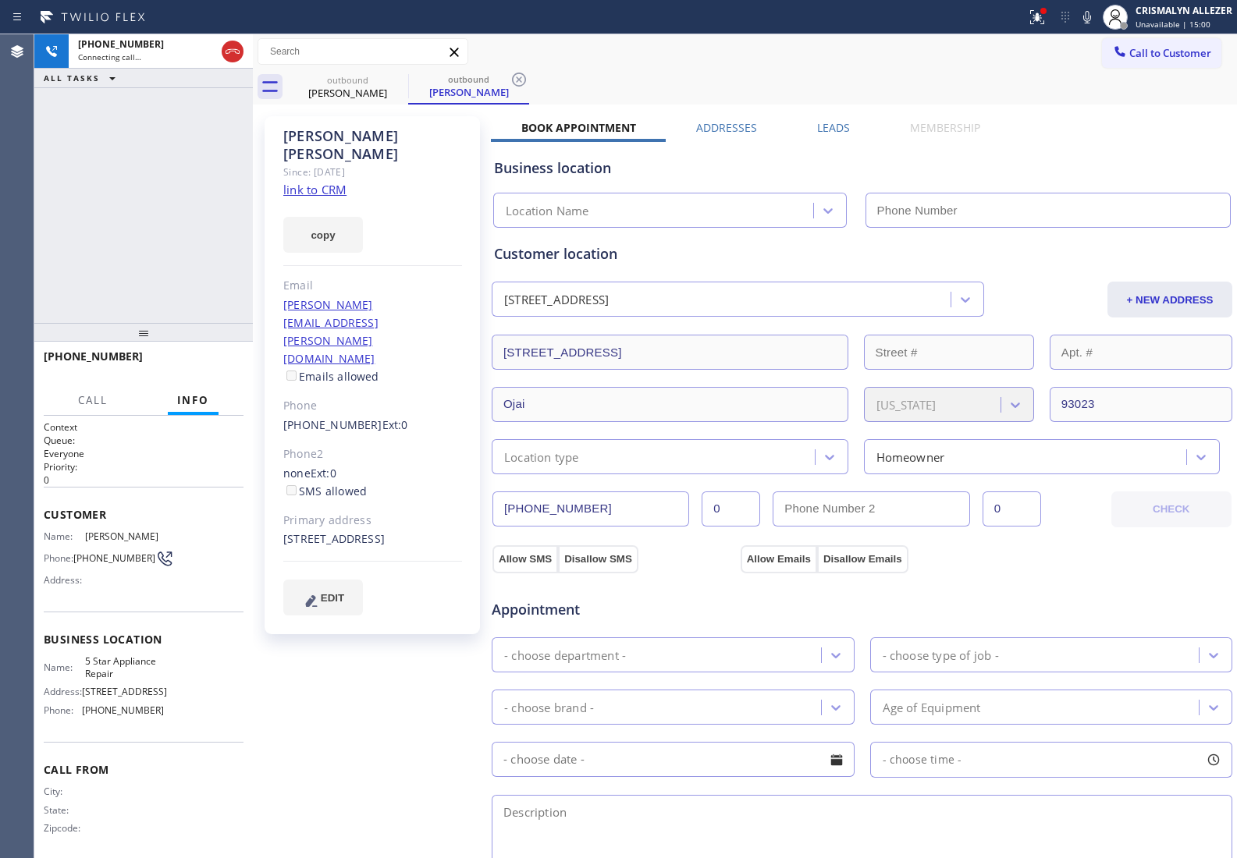
click at [337, 182] on link "link to CRM" at bounding box center [314, 190] width 63 height 16
type input "(855) 731-4952"
click at [200, 358] on span "HANG UP" at bounding box center [207, 363] width 48 height 11
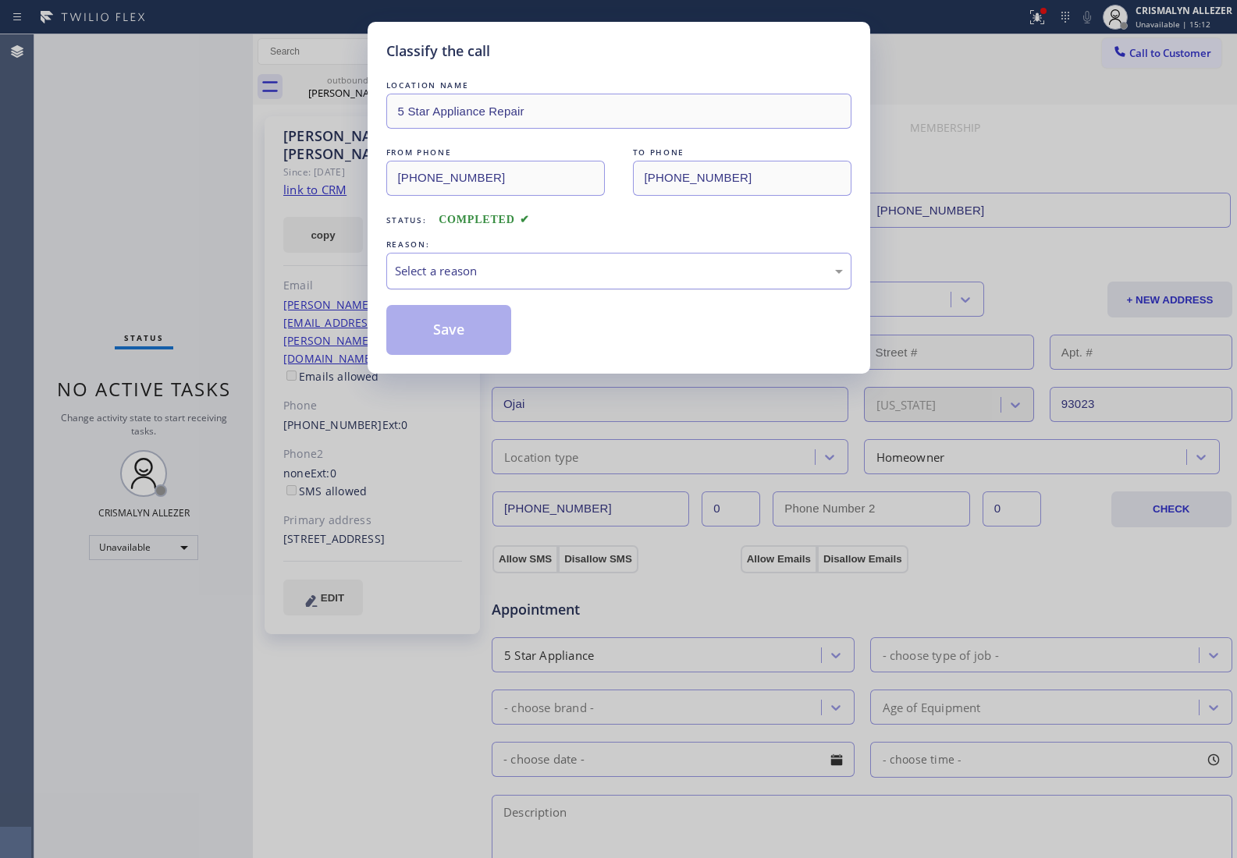
click at [597, 275] on div "Select a reason" at bounding box center [619, 271] width 448 height 18
click at [469, 326] on button "Save" at bounding box center [449, 330] width 126 height 50
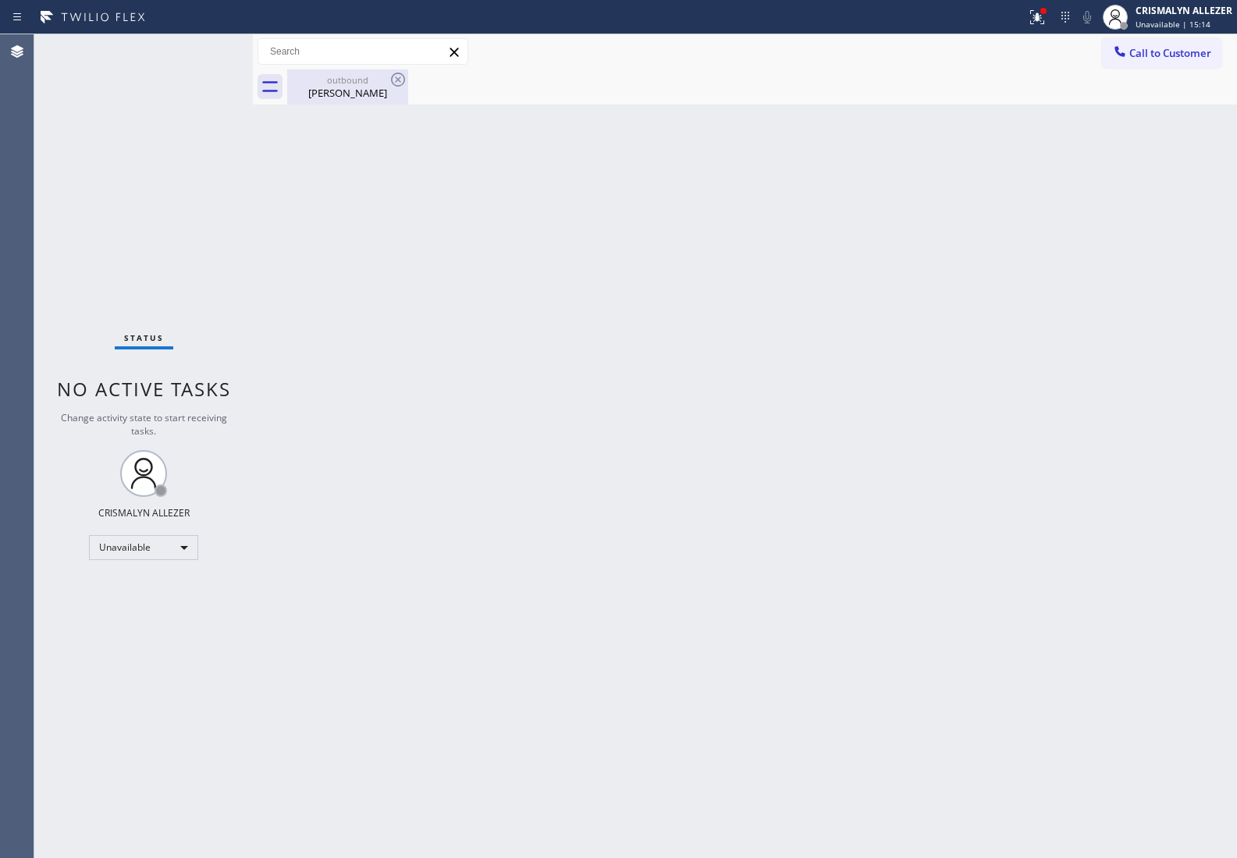
click at [357, 101] on div "outbound Sheri Donovan" at bounding box center [348, 86] width 118 height 35
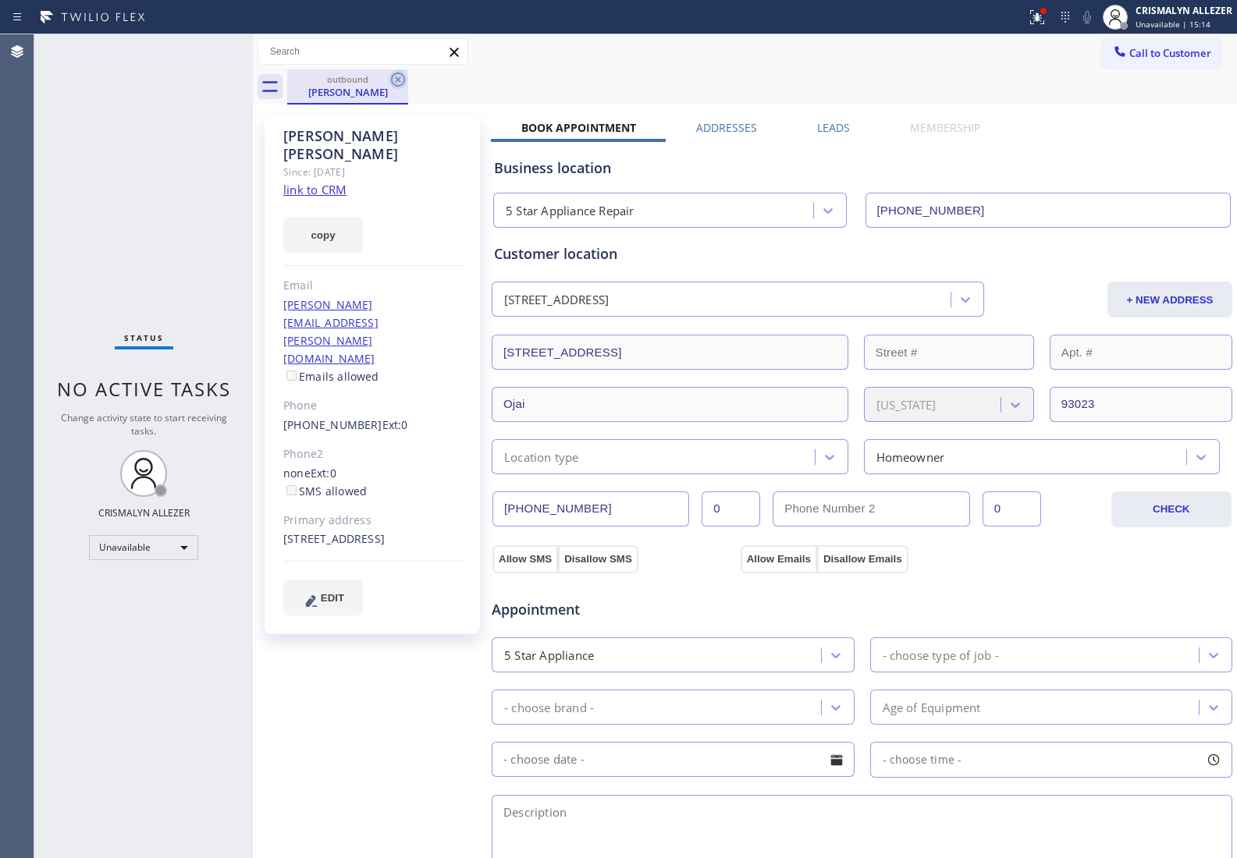
click at [395, 84] on icon at bounding box center [398, 80] width 14 height 14
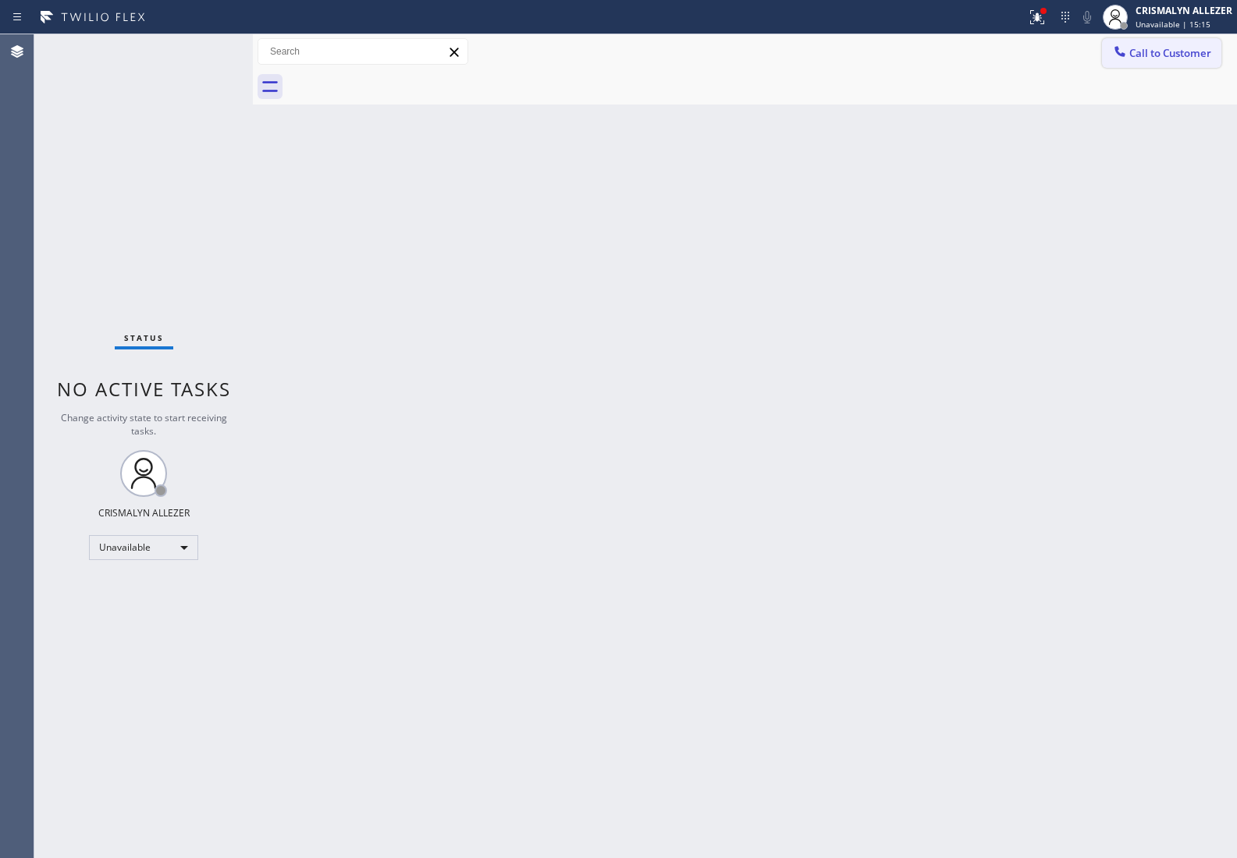
click at [1171, 59] on span "Call to Customer" at bounding box center [1170, 53] width 82 height 14
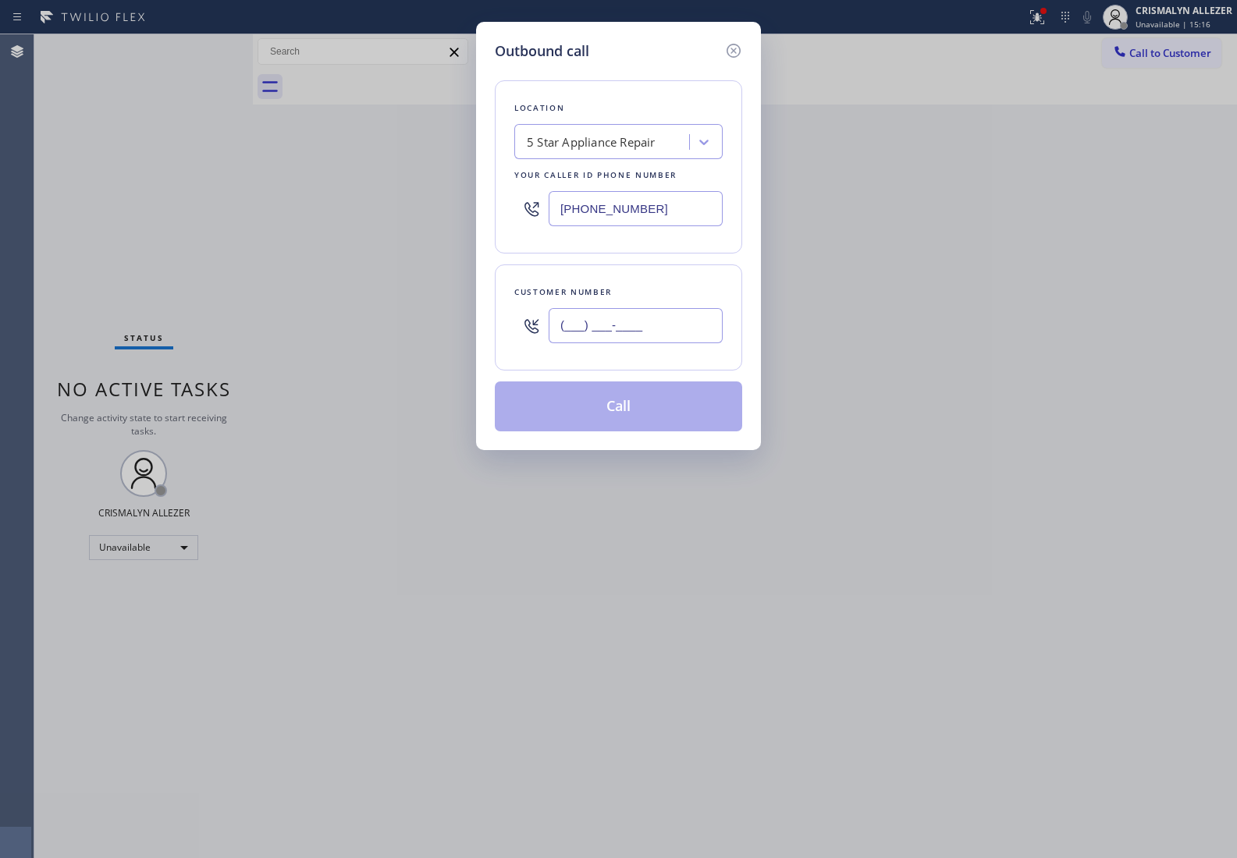
click at [662, 343] on input "(___) ___-____" at bounding box center [635, 325] width 174 height 35
paste input "805) 798-7263"
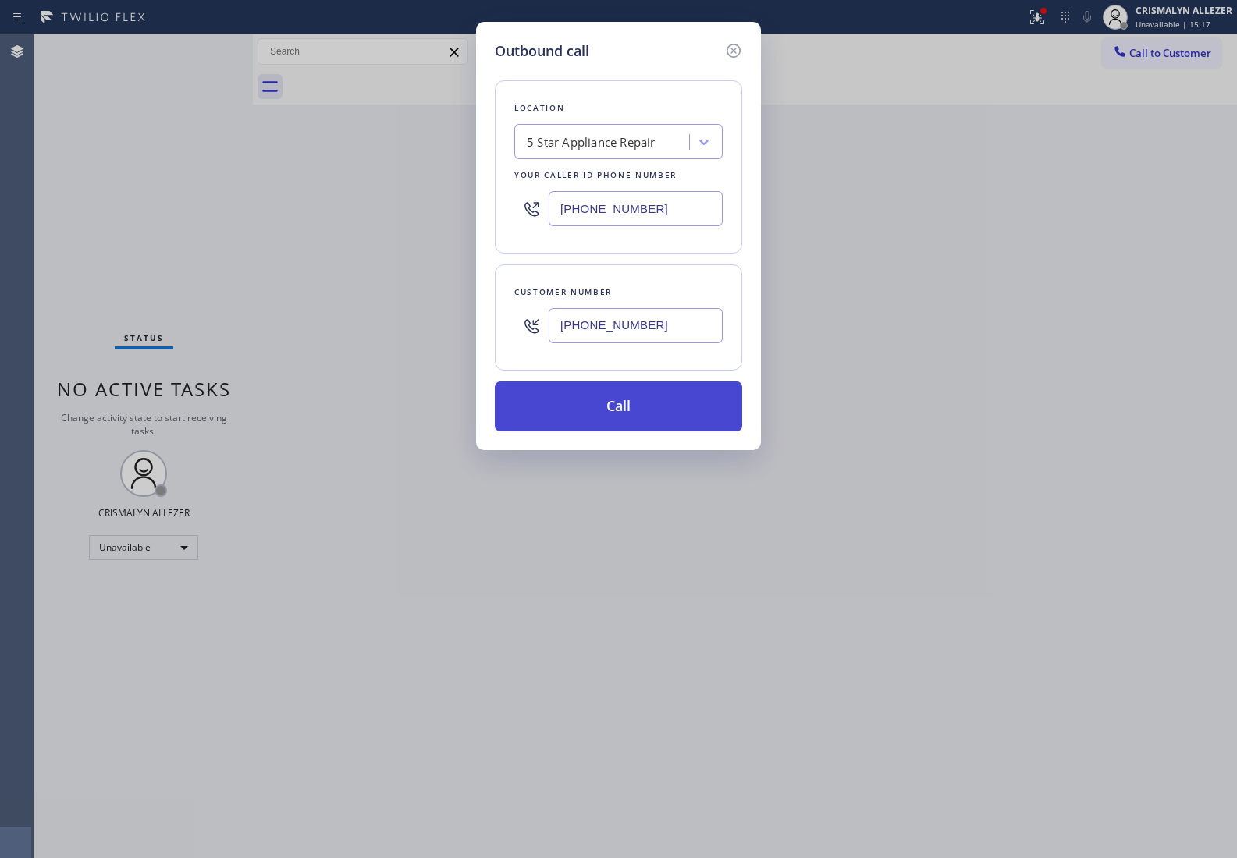
type input "(805) 798-7263"
click at [630, 424] on button "Call" at bounding box center [618, 406] width 247 height 50
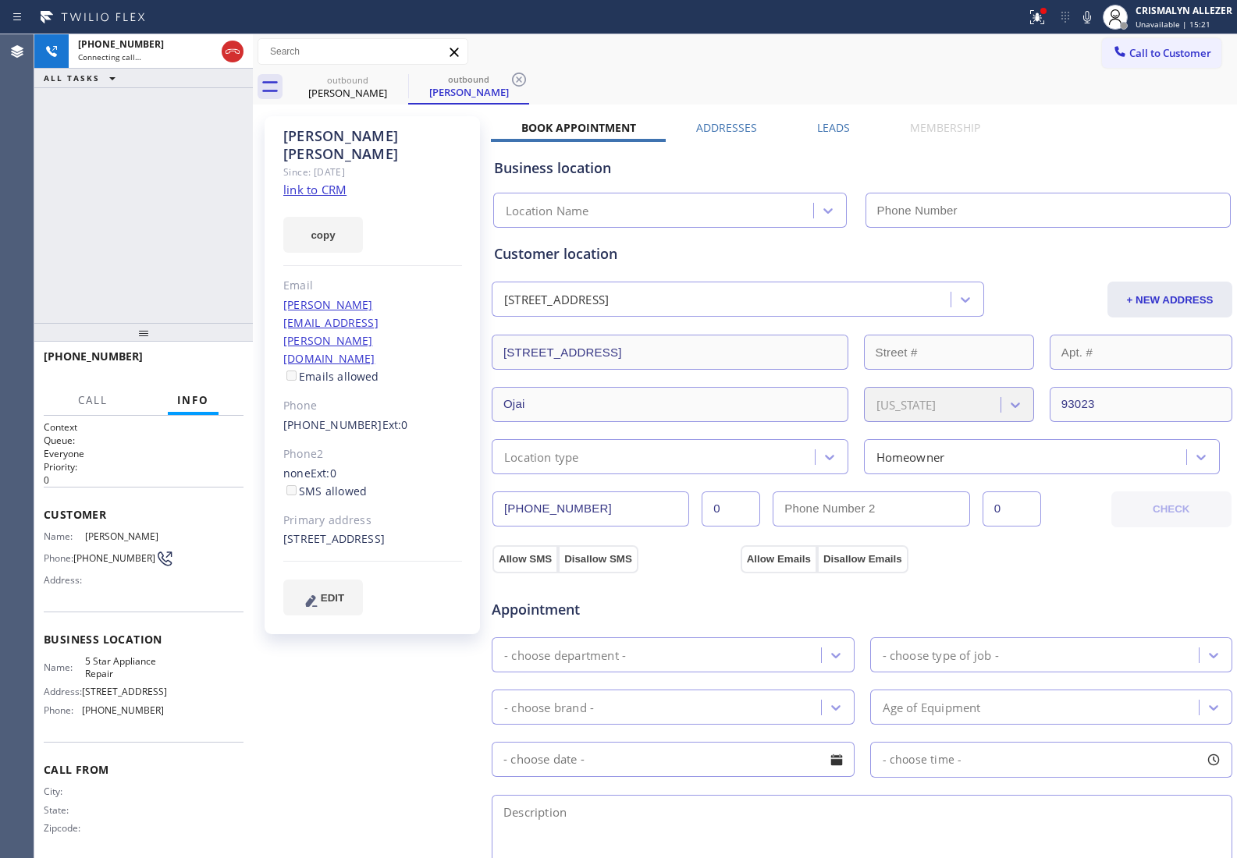
click at [827, 118] on div "Sheri Donovan Since: 20 may 2020 link to CRM copy Email brian.sheri@att.net Ema…" at bounding box center [745, 629] width 976 height 1042
click at [833, 130] on label "Leads" at bounding box center [833, 127] width 33 height 15
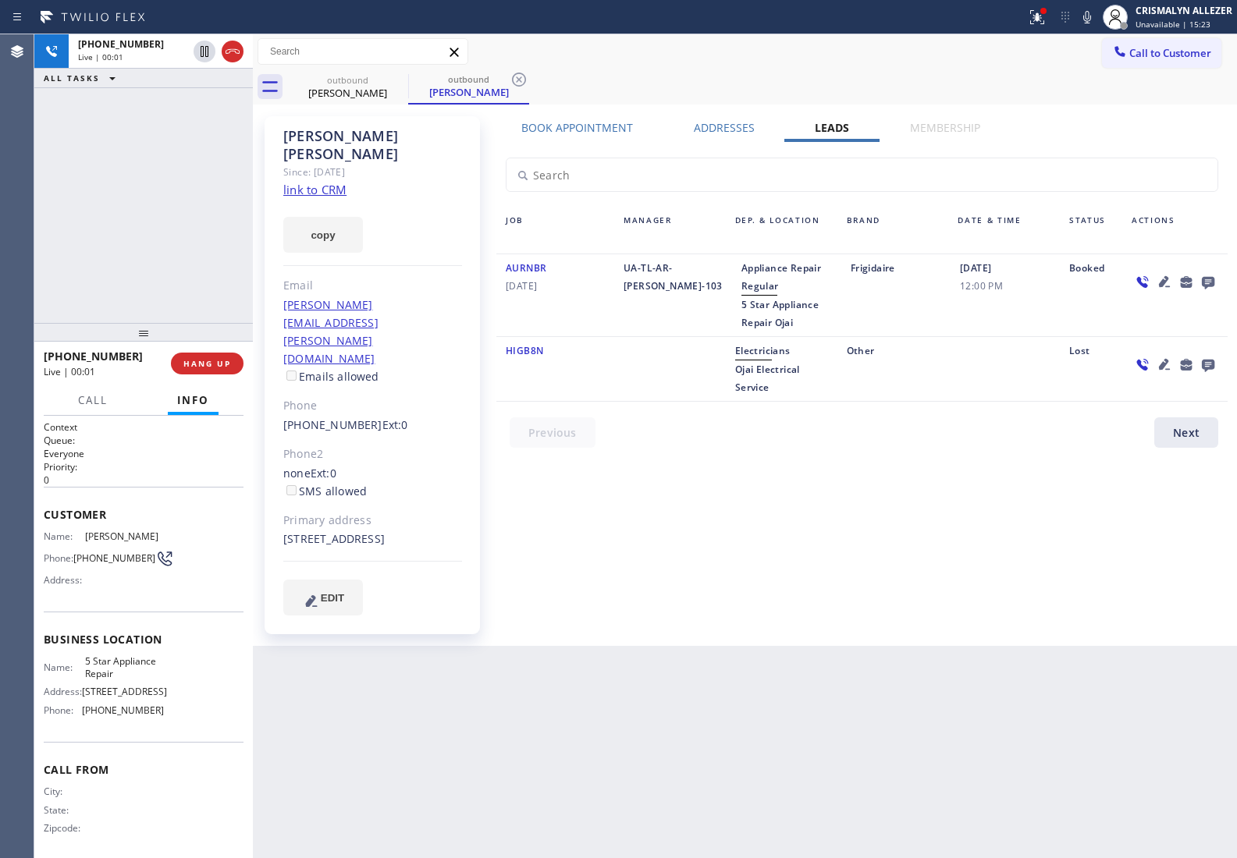
click at [1210, 279] on icon at bounding box center [1207, 282] width 19 height 20
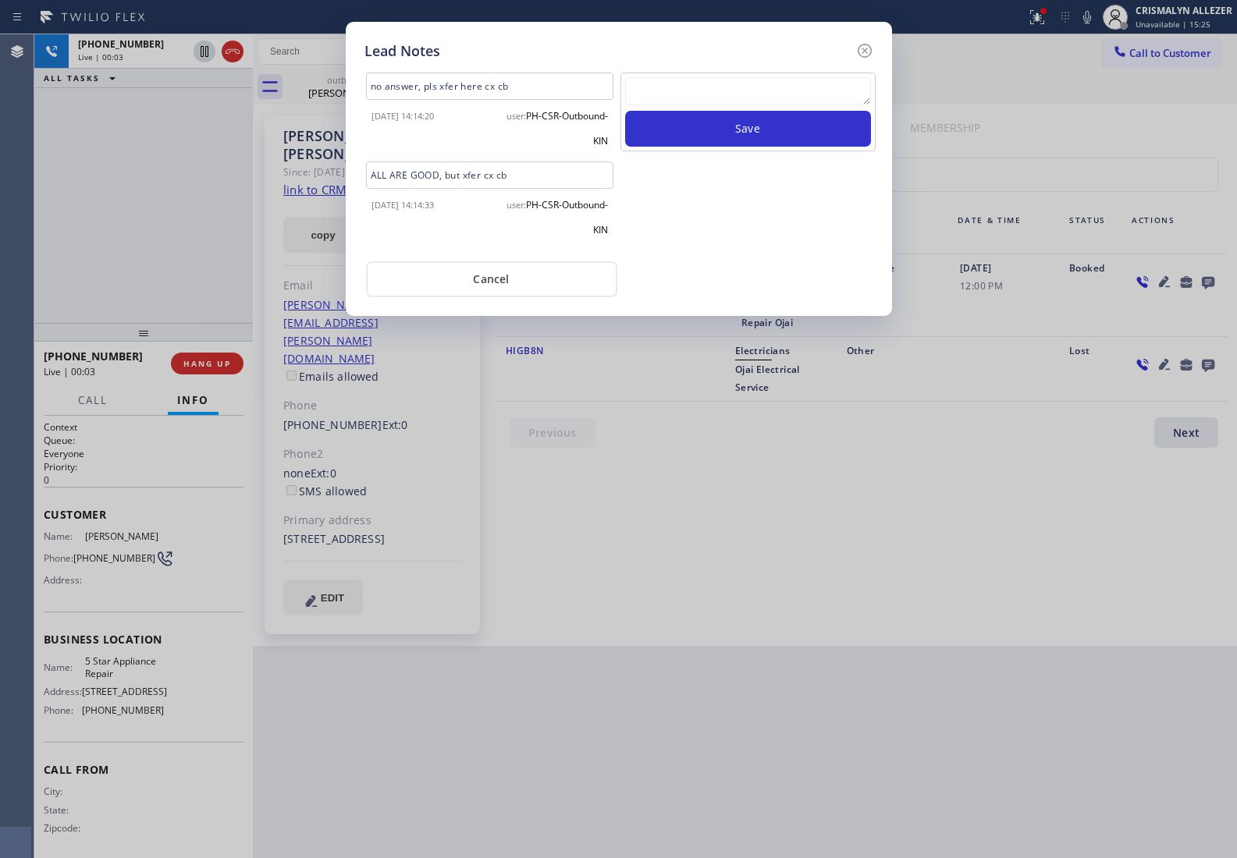
click at [683, 87] on textarea at bounding box center [748, 91] width 246 height 28
paste textarea "8057987263"
type textarea "8057987263"
click at [687, 133] on button "Save" at bounding box center [748, 129] width 246 height 36
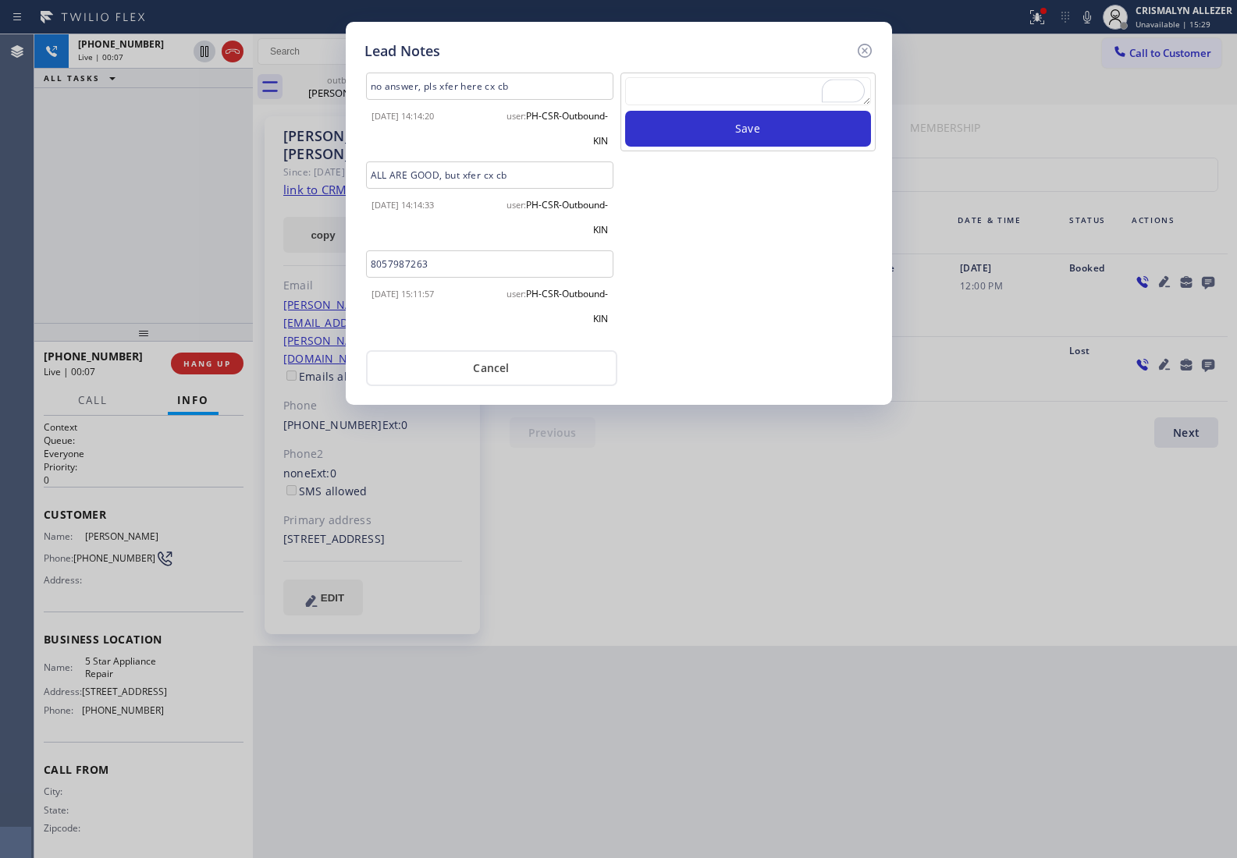
click at [653, 94] on textarea "To enrich screen reader interactions, please activate Accessibility in Grammarl…" at bounding box center [748, 91] width 246 height 28
paste textarea "no answer | pls xfer here cx cb"
type textarea "no answer | pls xfer here cx cb"
click at [694, 137] on button "Save" at bounding box center [748, 129] width 246 height 36
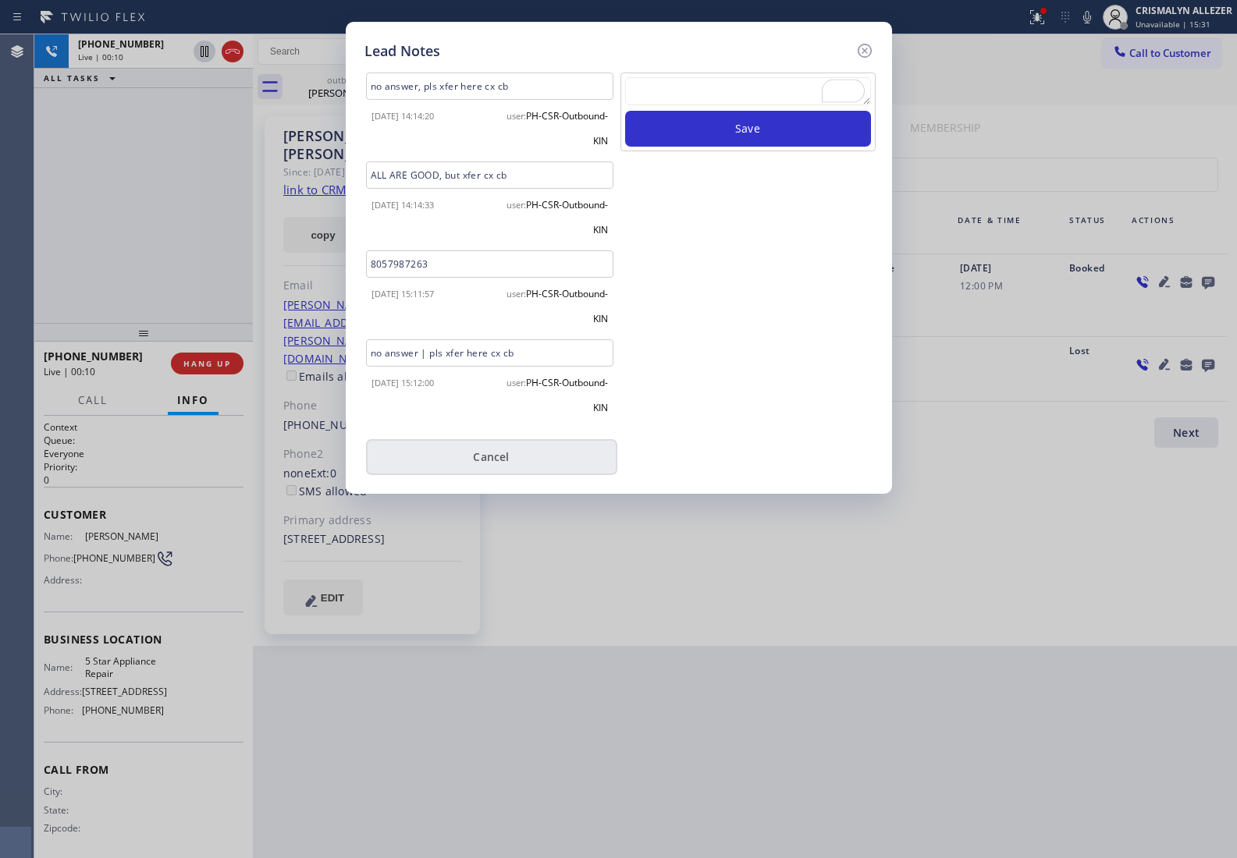
click at [500, 459] on button "Cancel" at bounding box center [491, 457] width 251 height 36
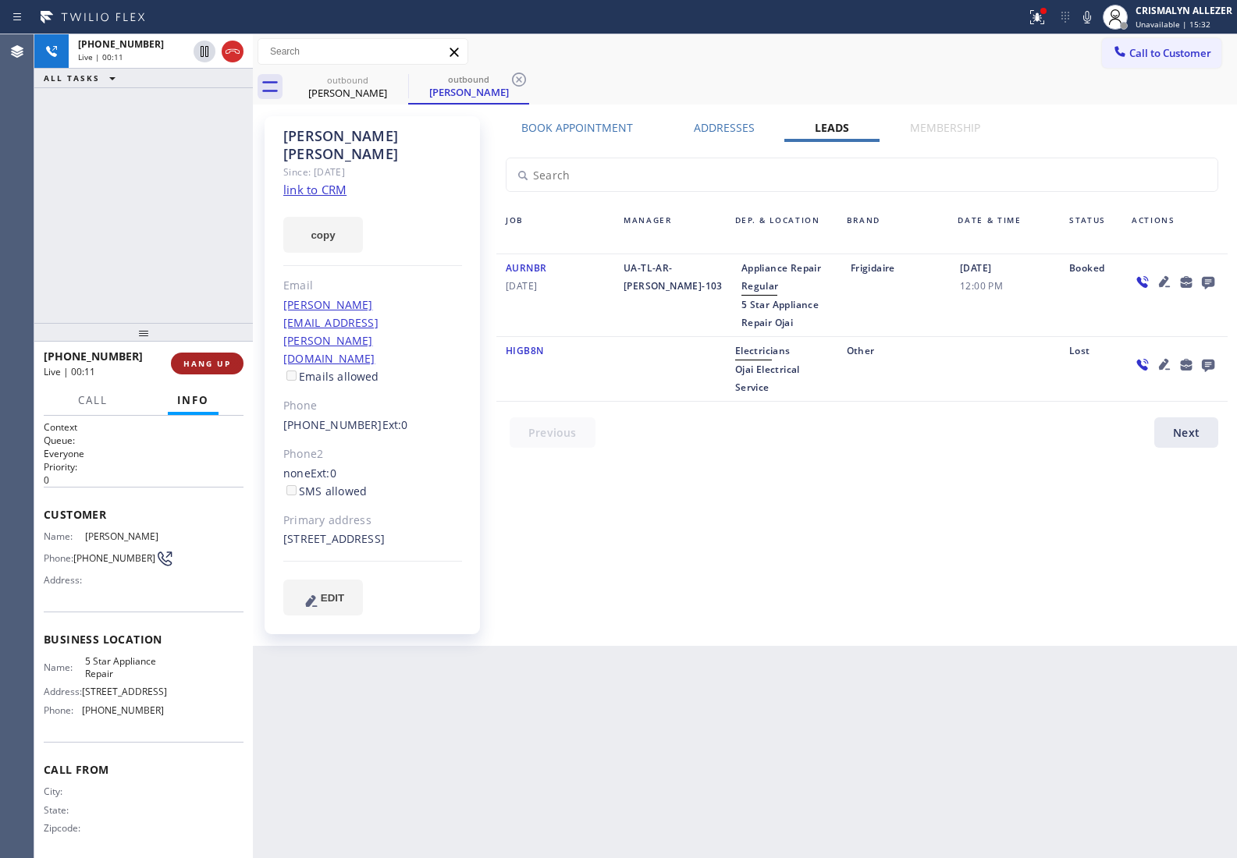
click at [213, 367] on span "HANG UP" at bounding box center [207, 363] width 48 height 11
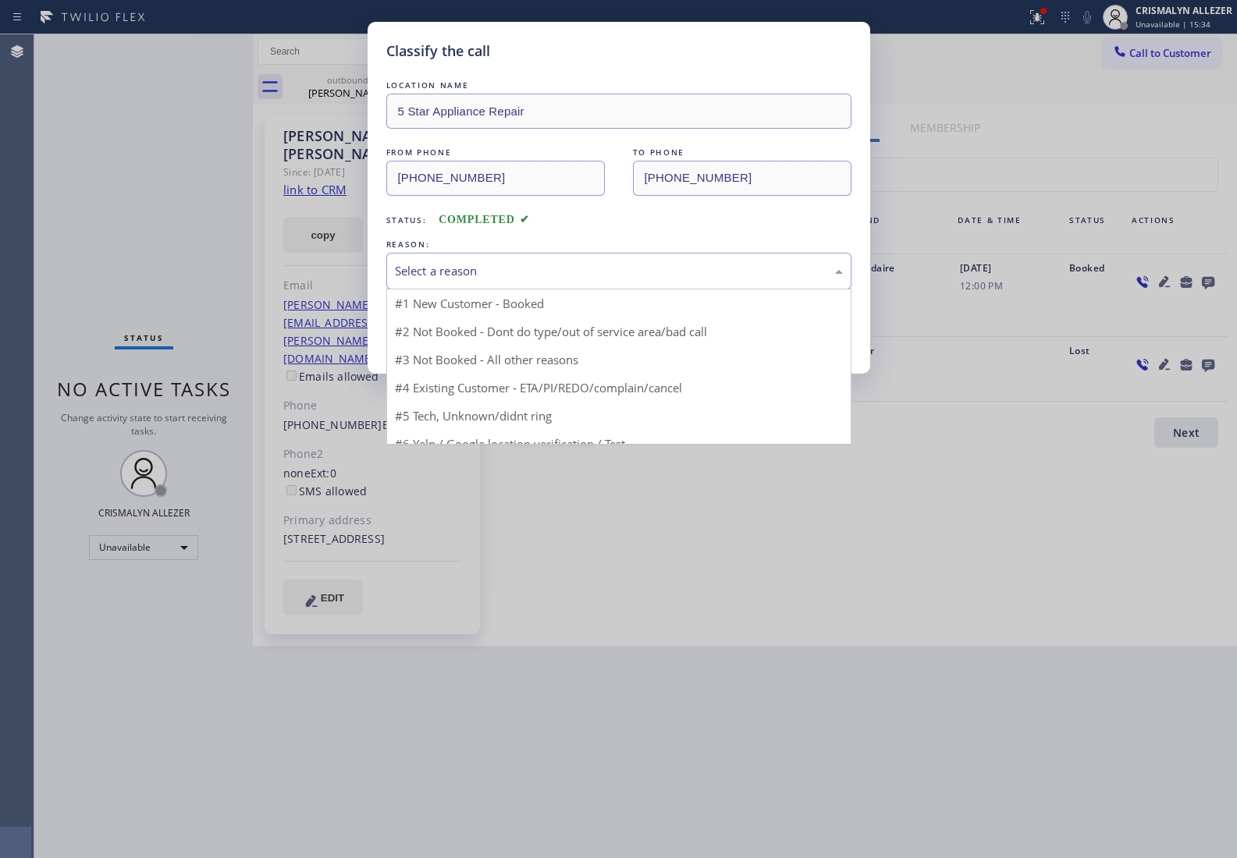
click at [610, 269] on div "Select a reason" at bounding box center [619, 271] width 448 height 18
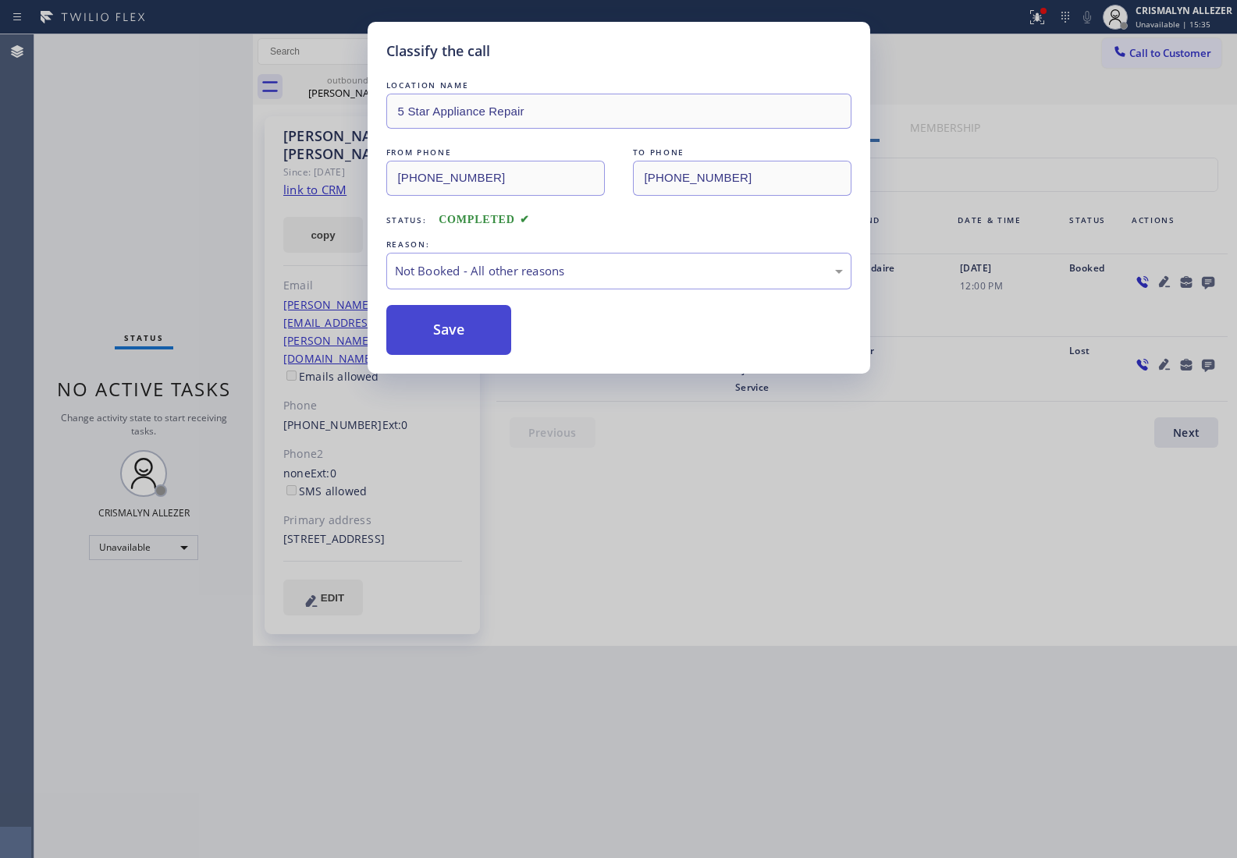
click at [486, 322] on button "Save" at bounding box center [449, 330] width 126 height 50
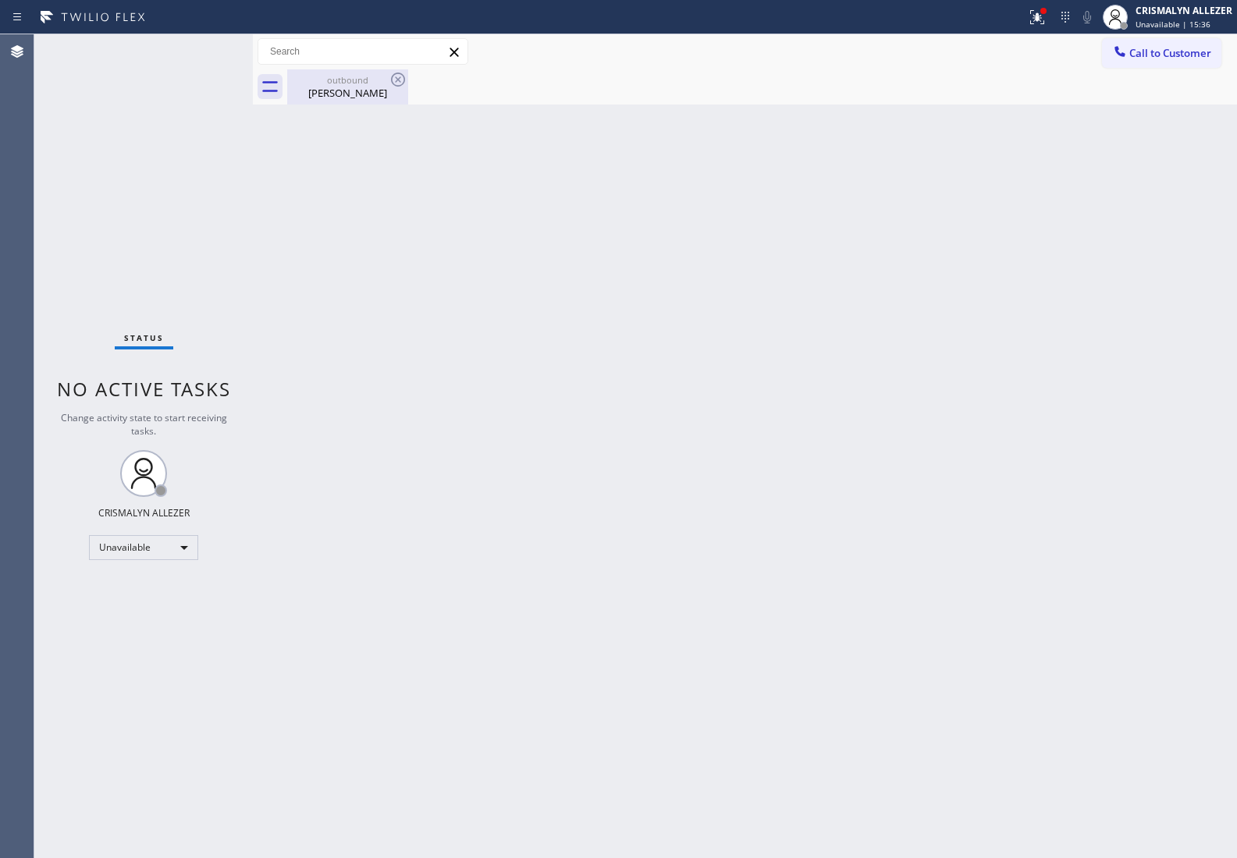
click at [335, 83] on div "outbound" at bounding box center [348, 80] width 118 height 12
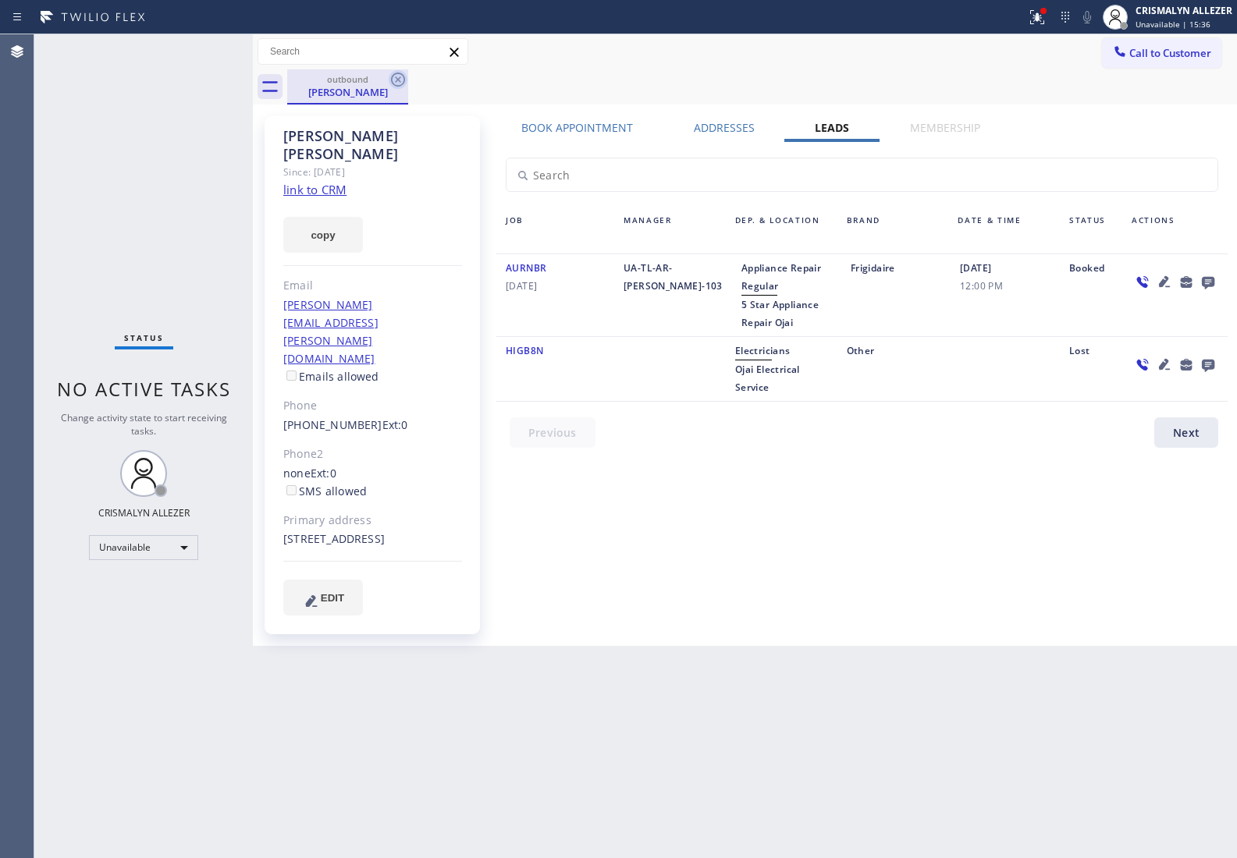
click at [398, 82] on icon at bounding box center [398, 79] width 19 height 19
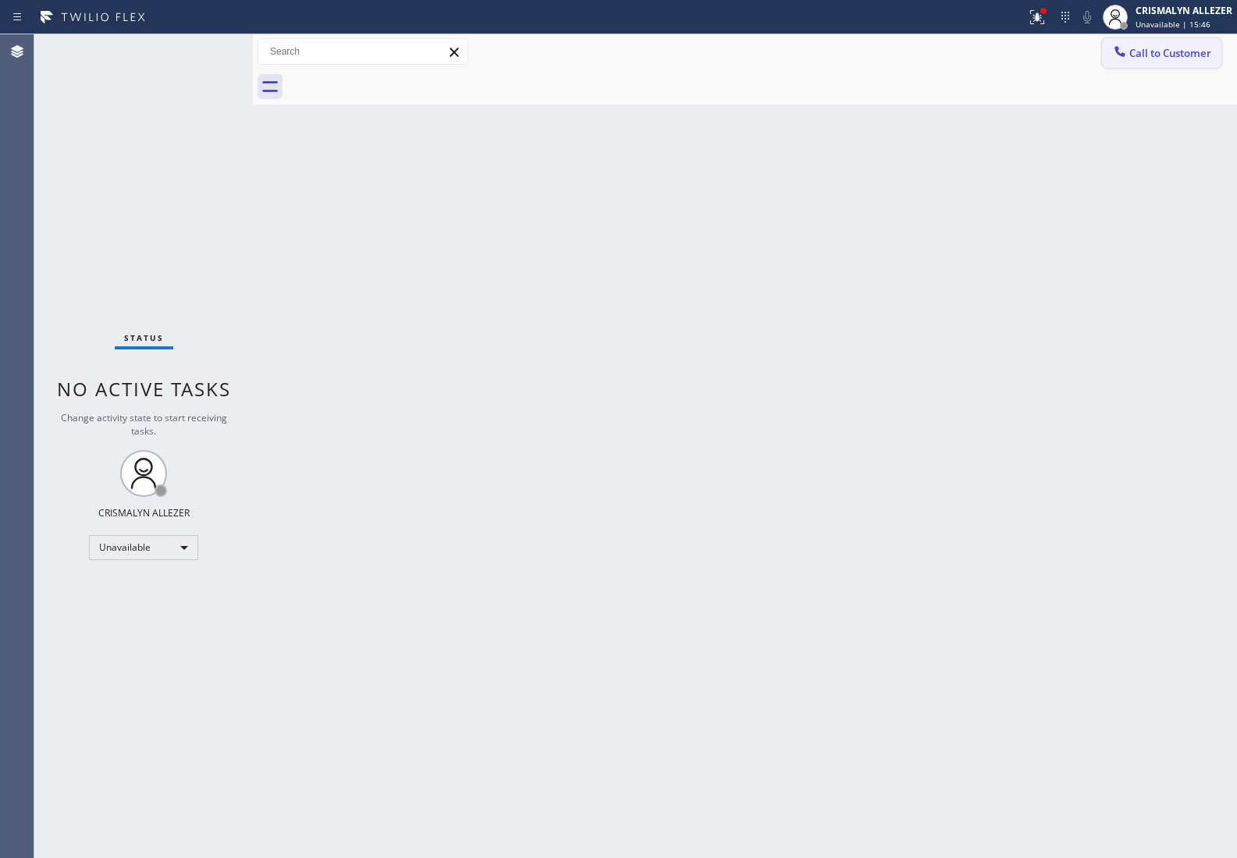
click at [1148, 64] on button "Call to Customer" at bounding box center [1161, 53] width 119 height 30
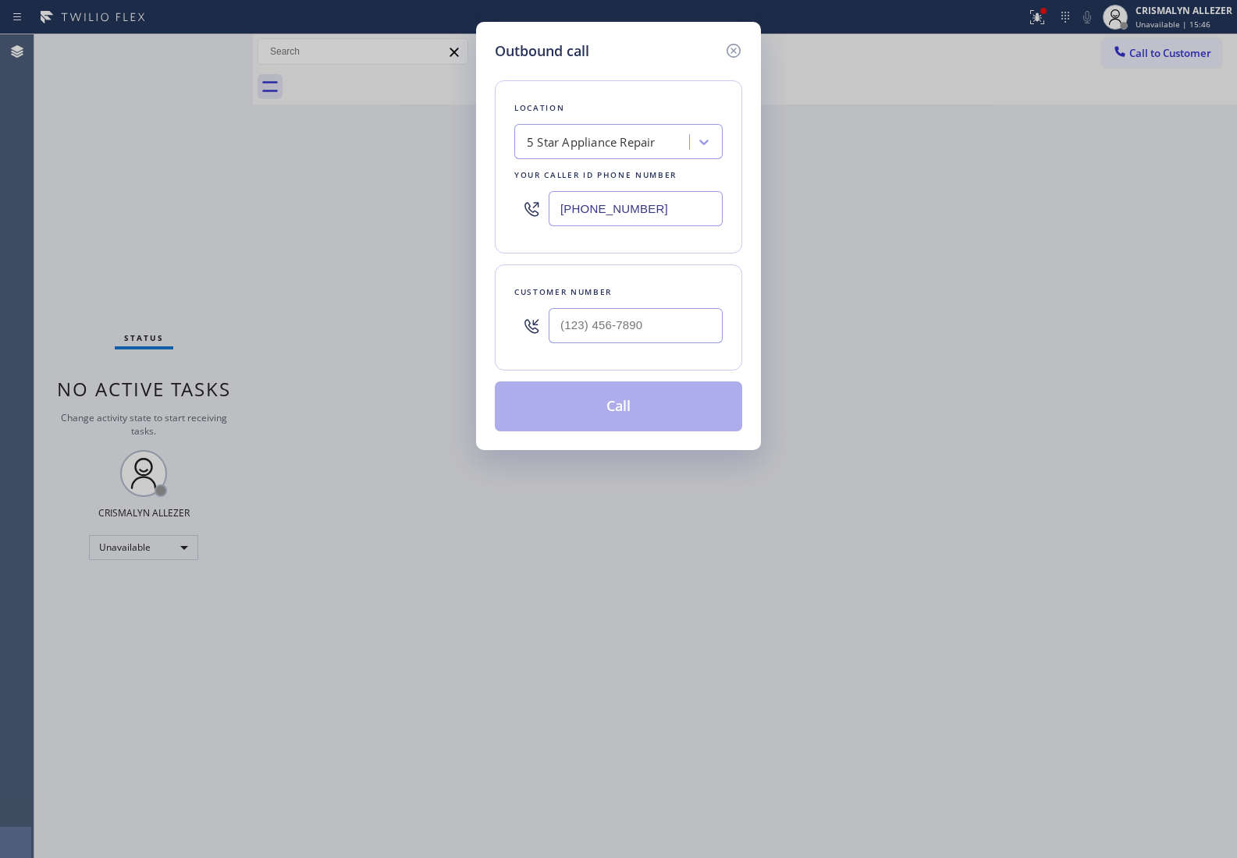
paste input "720) 669-6351"
drag, startPoint x: 699, startPoint y: 207, endPoint x: 264, endPoint y: 203, distance: 435.3
click at [264, 203] on div "Outbound call Location 5 Star Appliance Repair Your caller id phone number (855…" at bounding box center [618, 429] width 1237 height 858
type input "(720) 669-6351"
click at [636, 318] on input "(___) ___-____" at bounding box center [635, 325] width 174 height 35
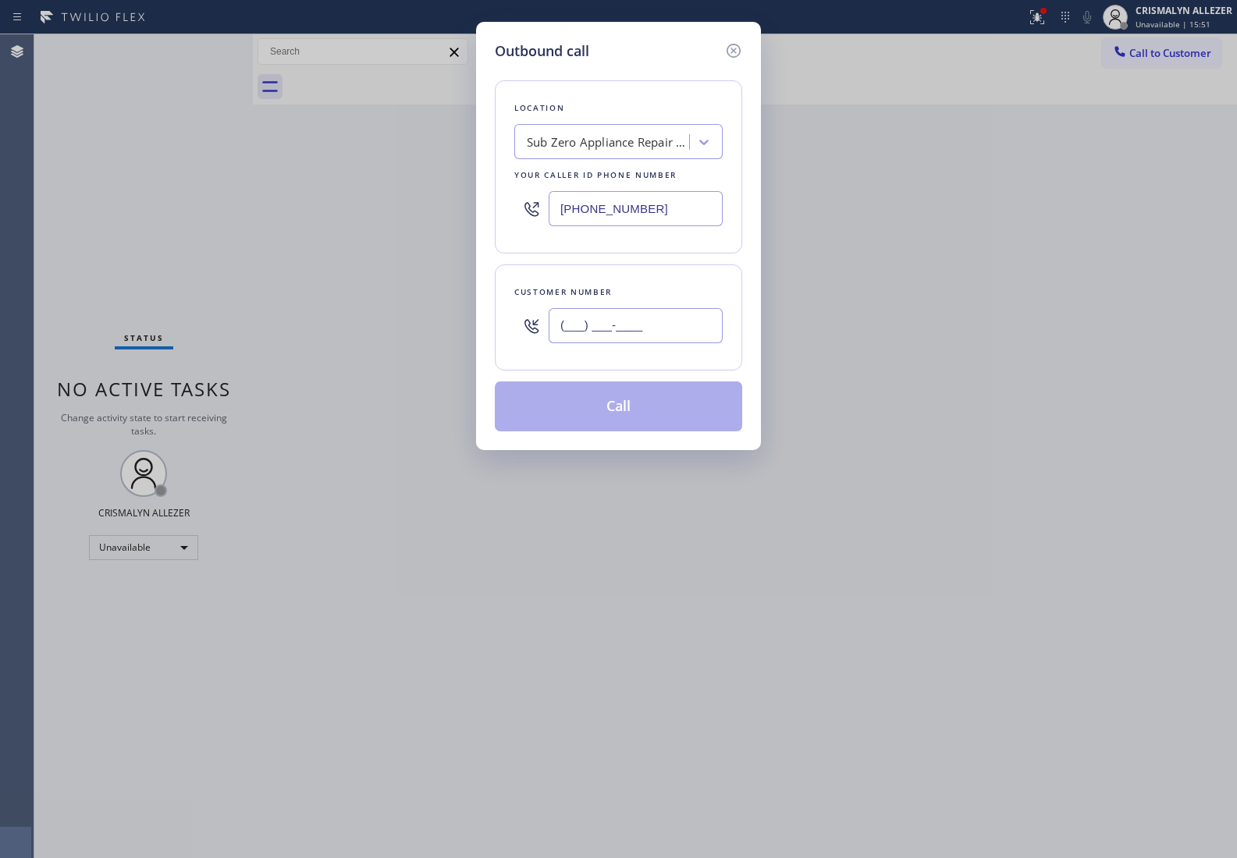
paste input "720) 236-5606"
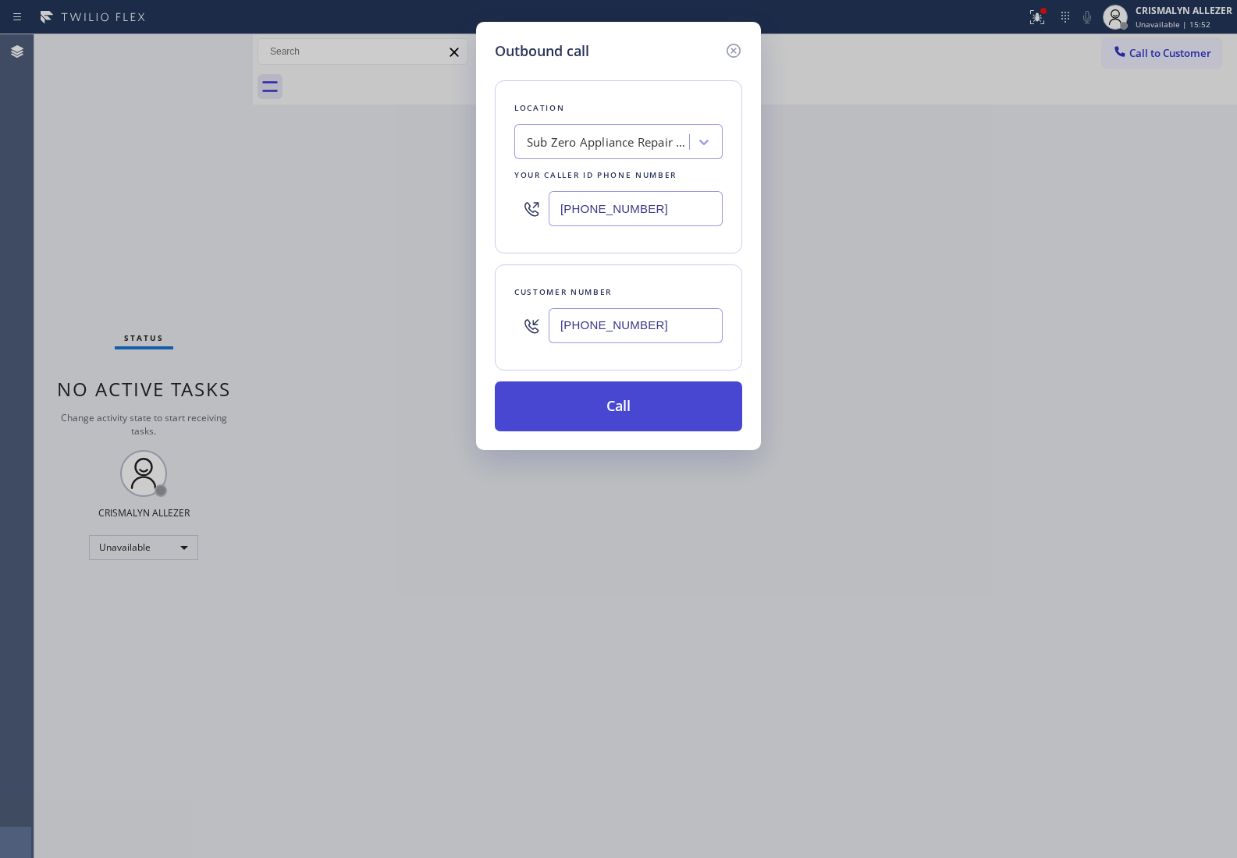
type input "(720) 236-5606"
click at [633, 420] on button "Call" at bounding box center [618, 406] width 247 height 50
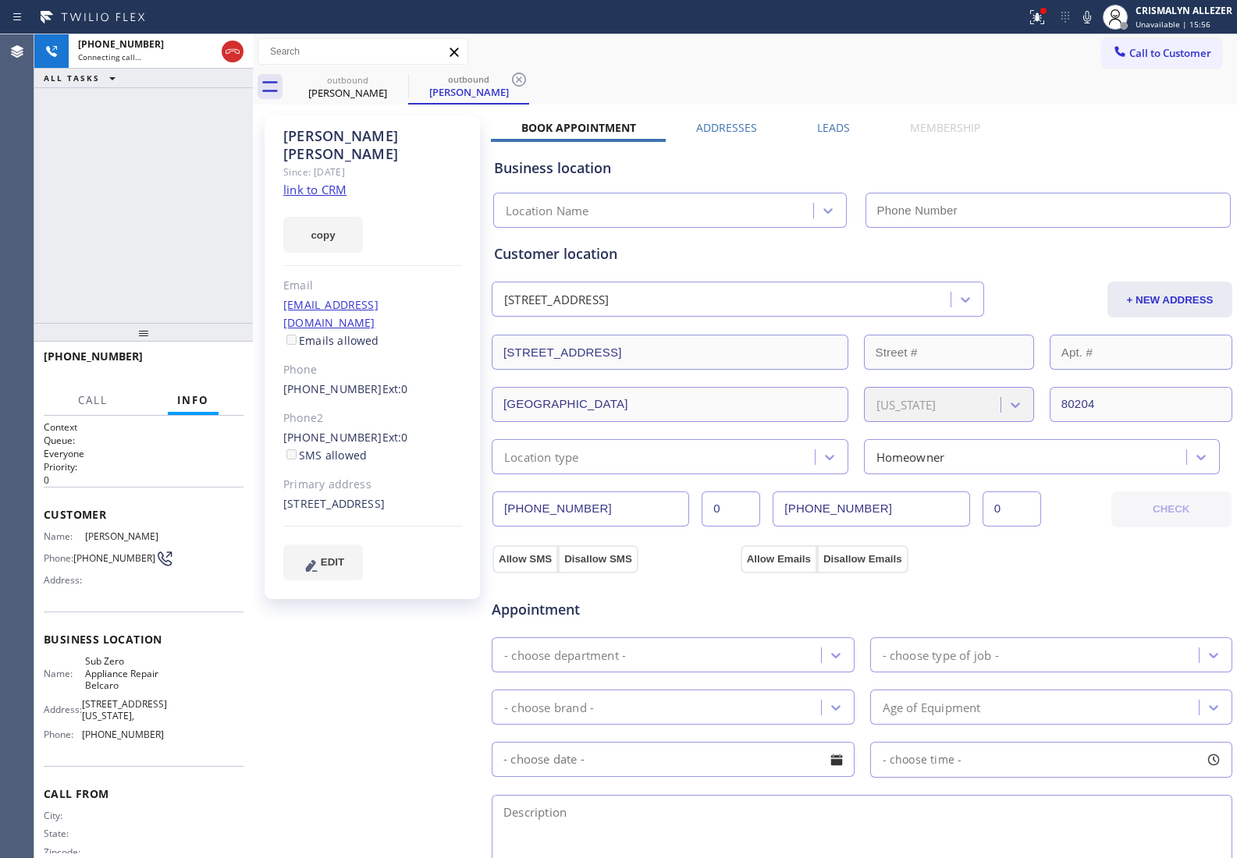
type input "(720) 669-6351"
click at [329, 182] on link "link to CRM" at bounding box center [314, 190] width 63 height 16
click at [208, 364] on span "HANG UP" at bounding box center [207, 363] width 48 height 11
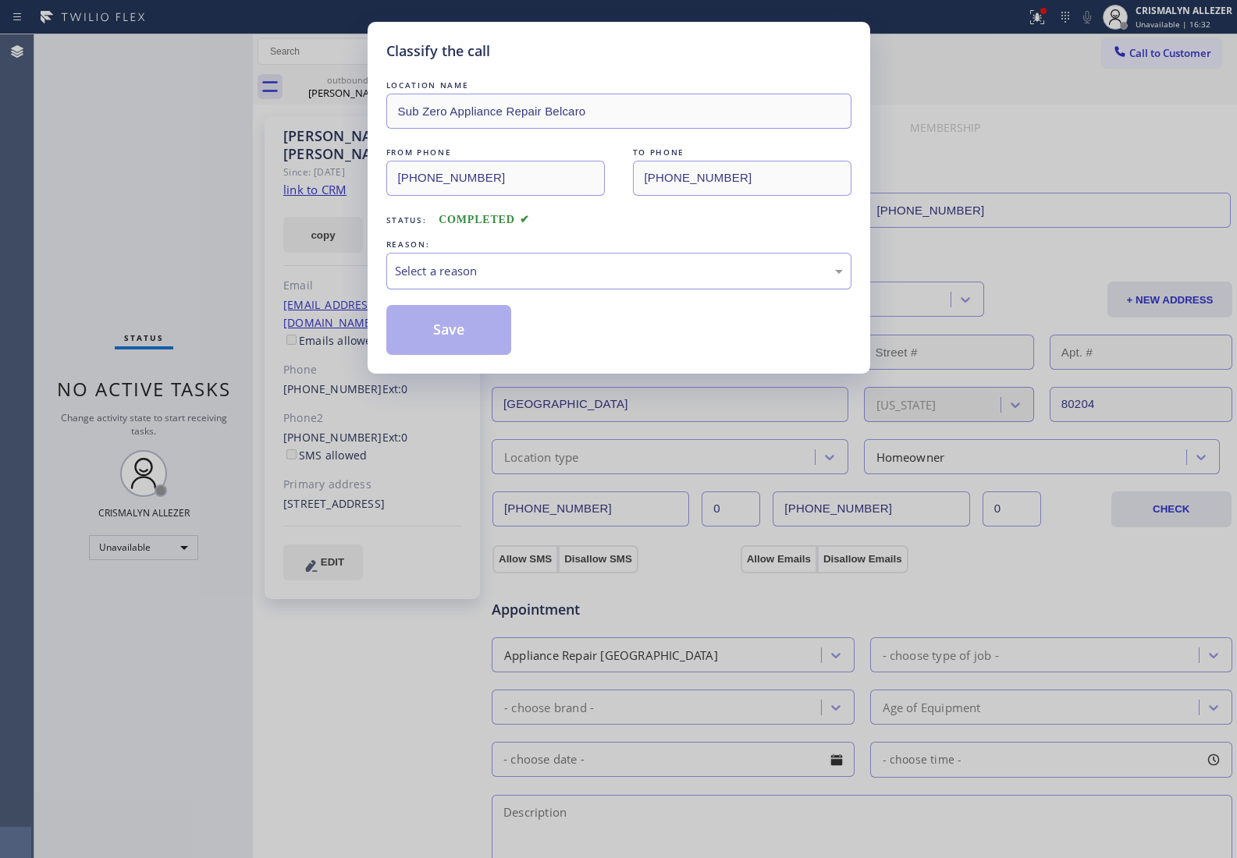
click at [609, 280] on div "Select a reason" at bounding box center [619, 271] width 448 height 18
click at [442, 344] on button "Save" at bounding box center [449, 330] width 126 height 50
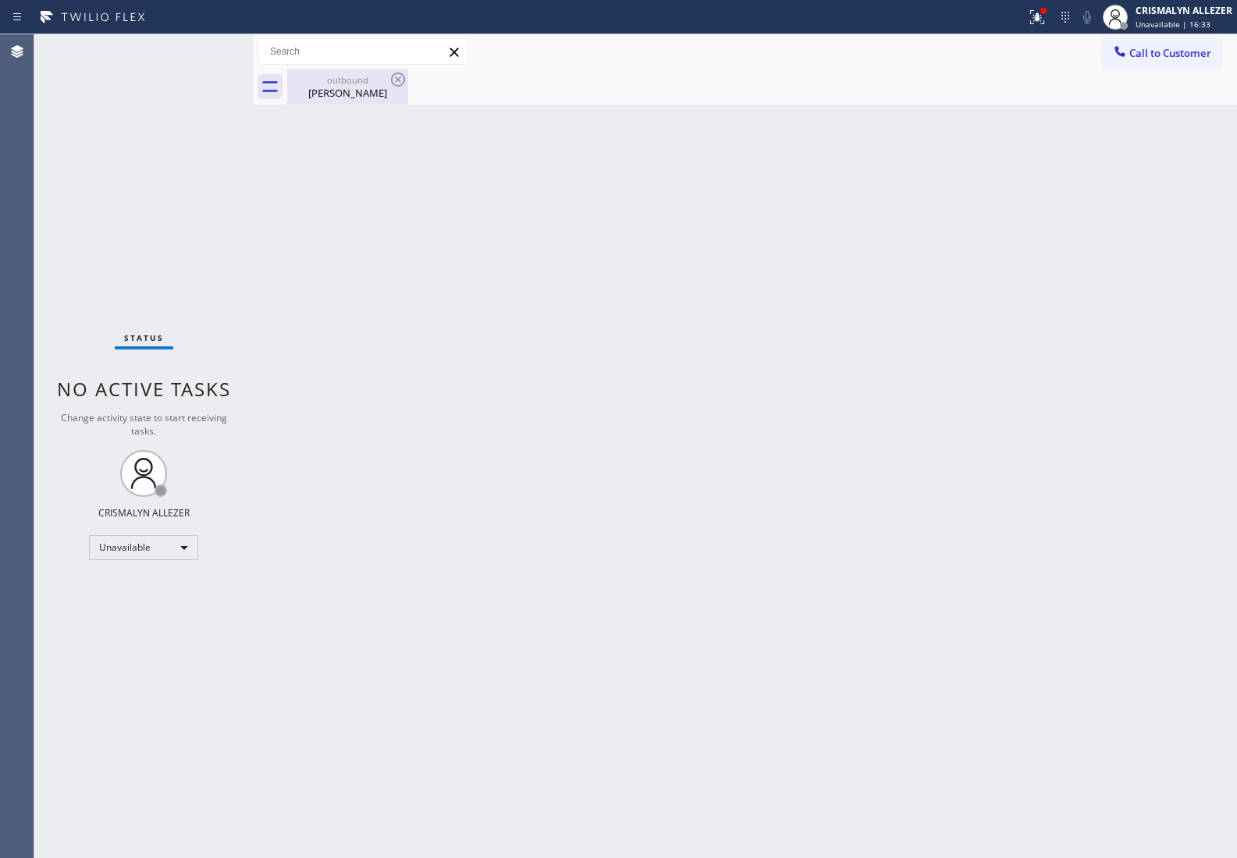
drag, startPoint x: 352, startPoint y: 90, endPoint x: 396, endPoint y: 80, distance: 45.6
click at [355, 90] on div "Stephen Wiliams" at bounding box center [348, 93] width 118 height 14
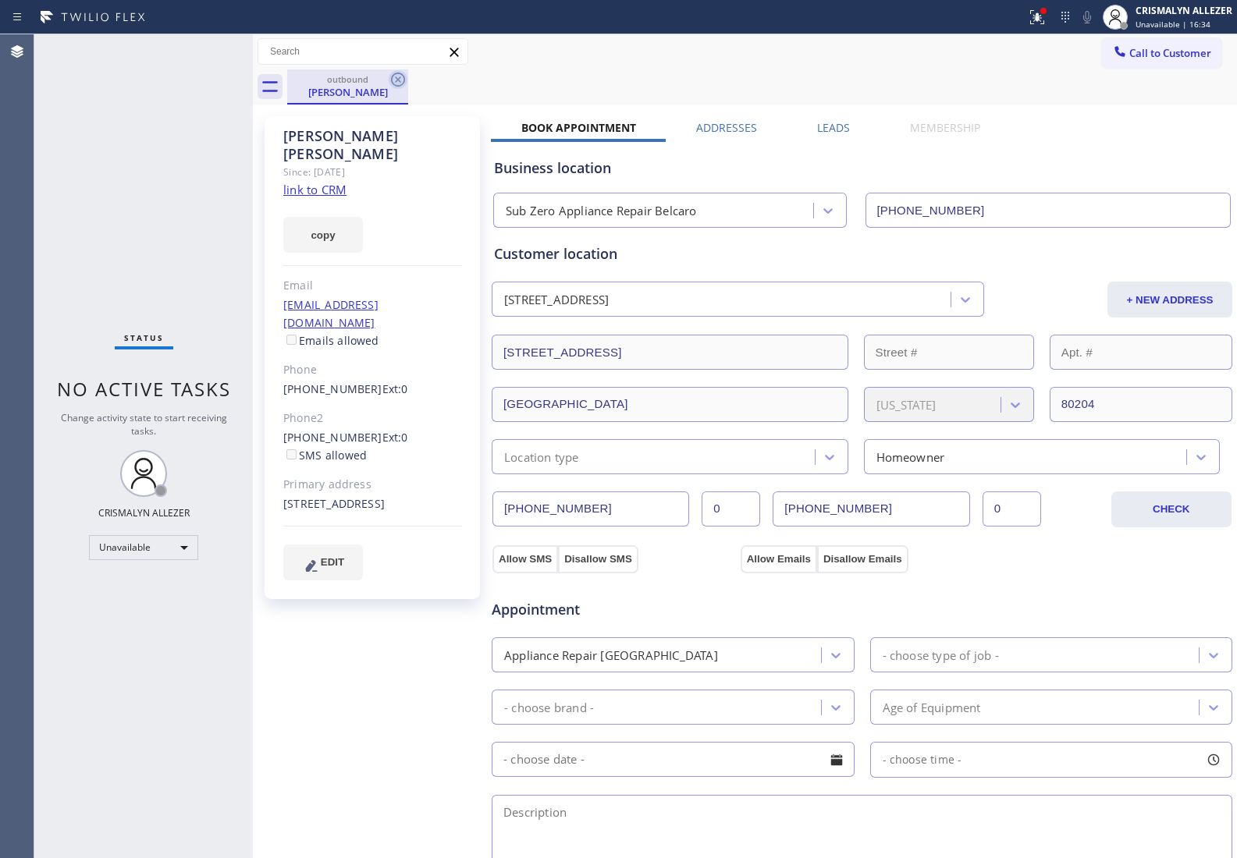
click at [399, 78] on icon at bounding box center [398, 80] width 14 height 14
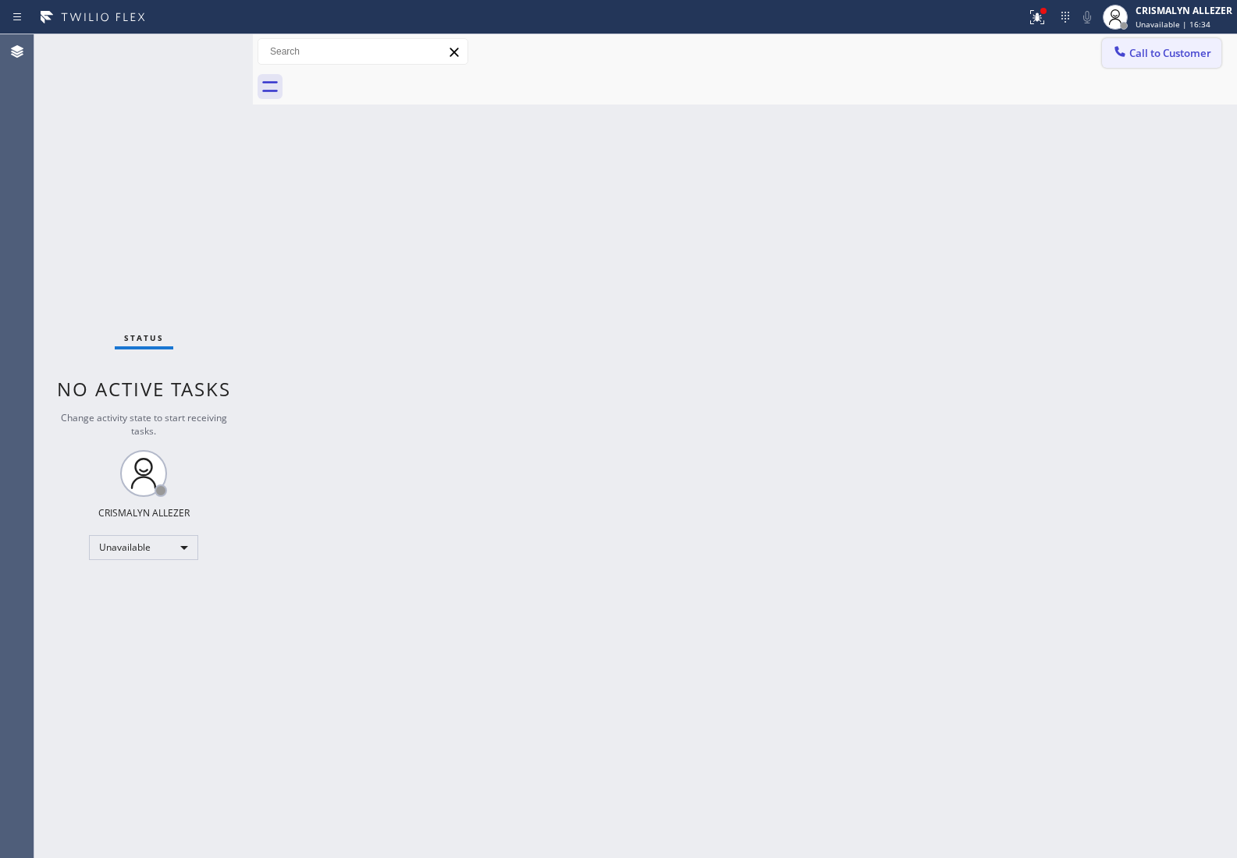
click at [1174, 55] on span "Call to Customer" at bounding box center [1170, 53] width 82 height 14
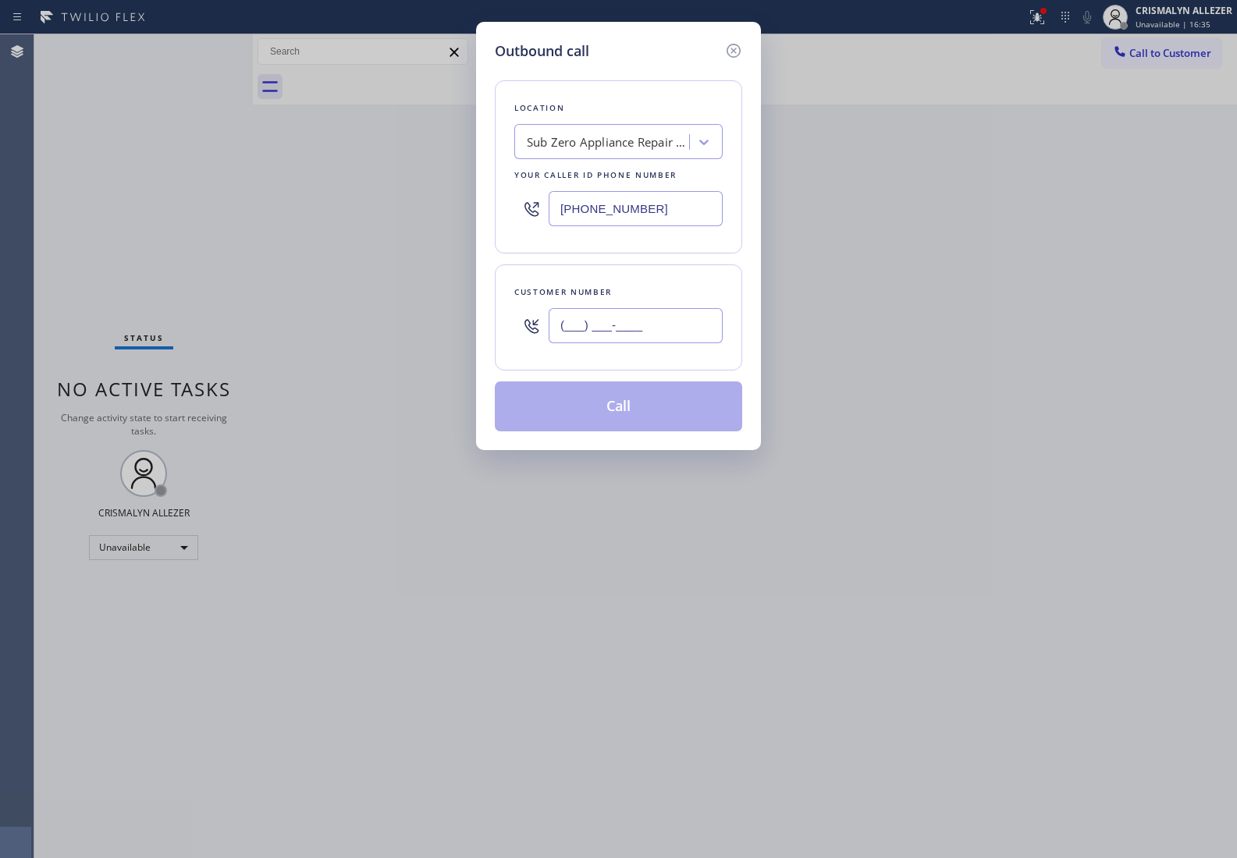
click at [684, 330] on input "(___) ___-____" at bounding box center [635, 325] width 174 height 35
paste input "303) 818-3594"
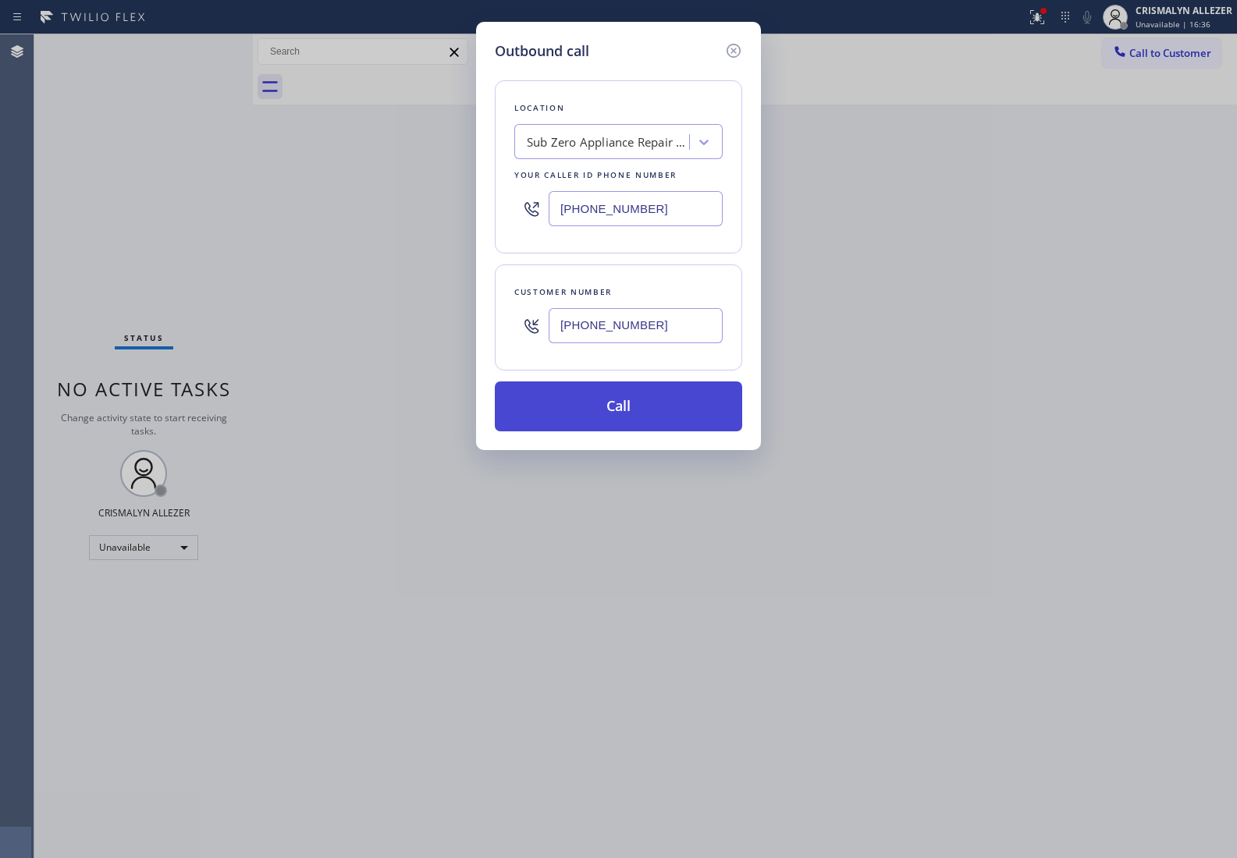
type input "(303) 818-3594"
click at [640, 406] on button "Call" at bounding box center [618, 406] width 247 height 50
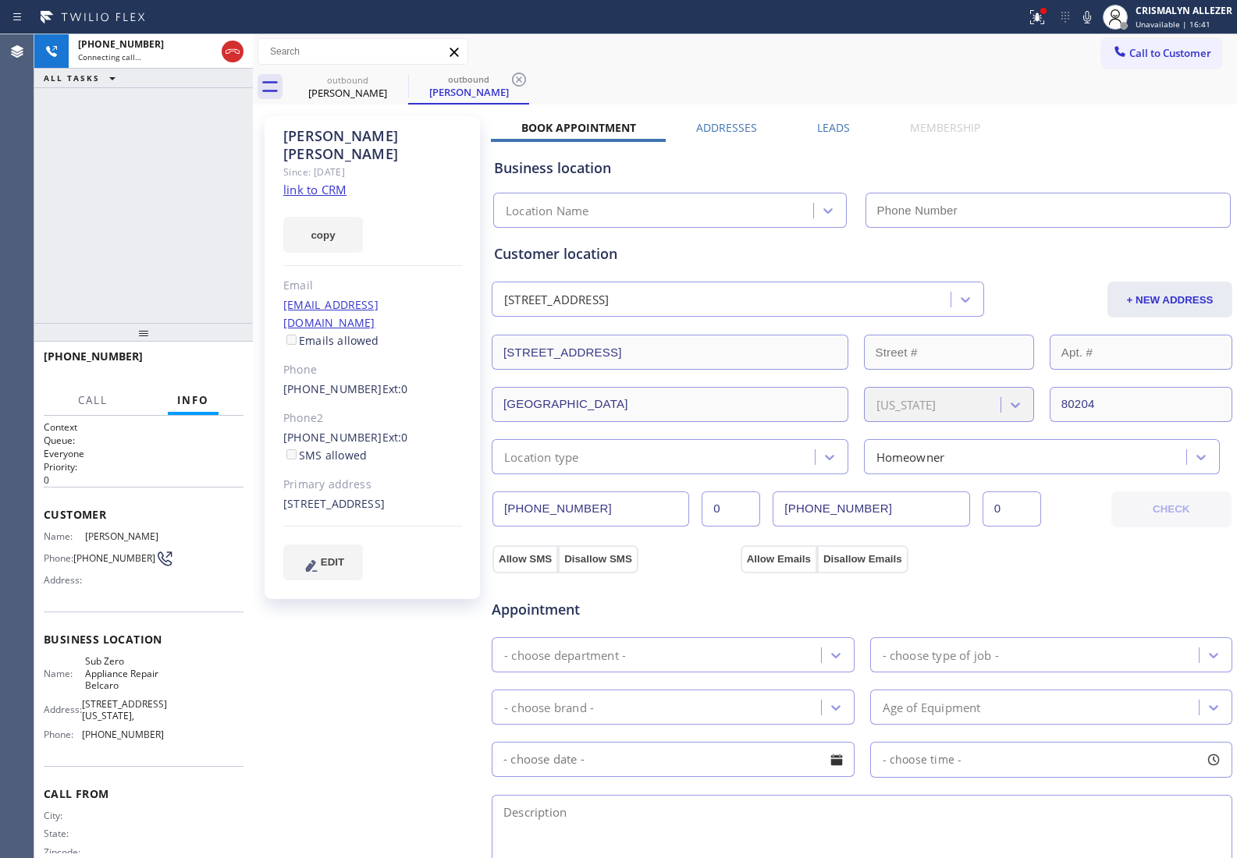
type input "(720) 669-6351"
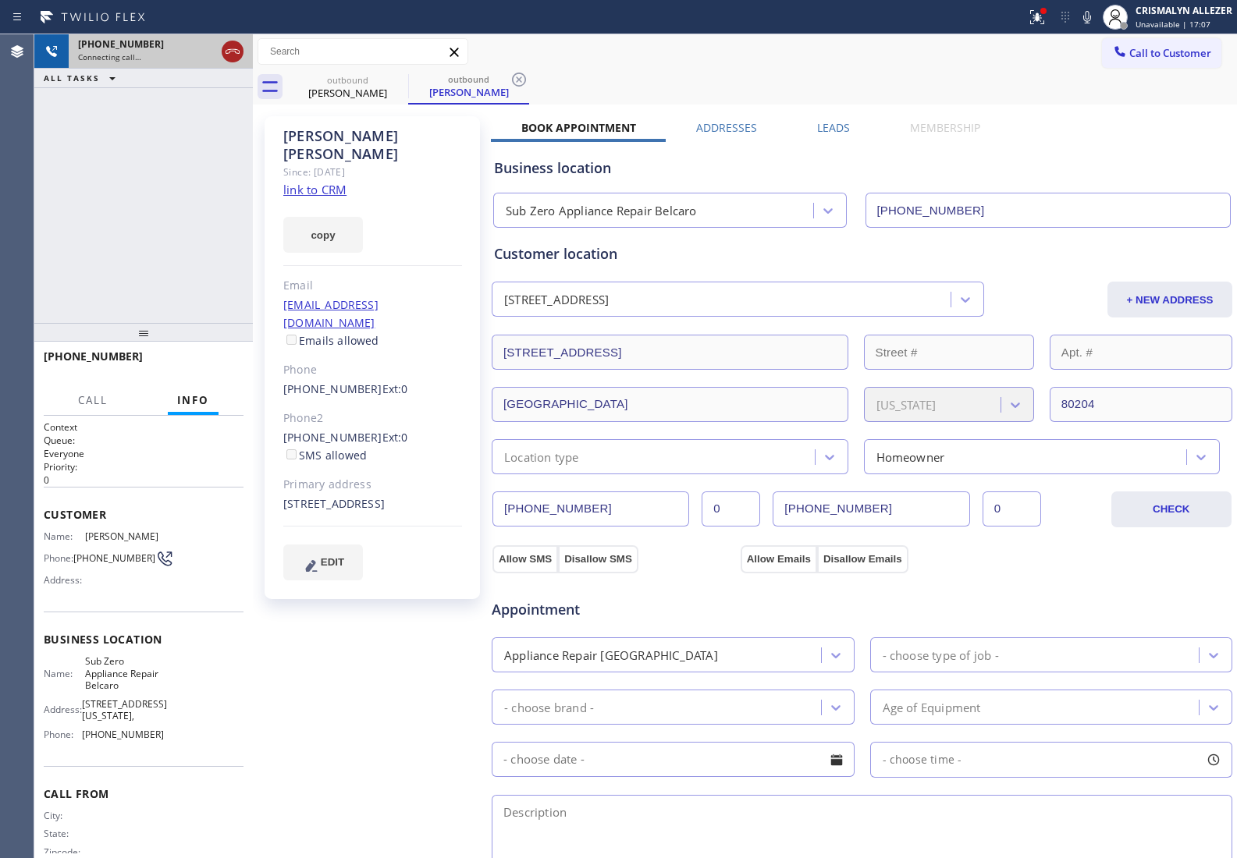
click at [236, 57] on icon at bounding box center [232, 51] width 19 height 19
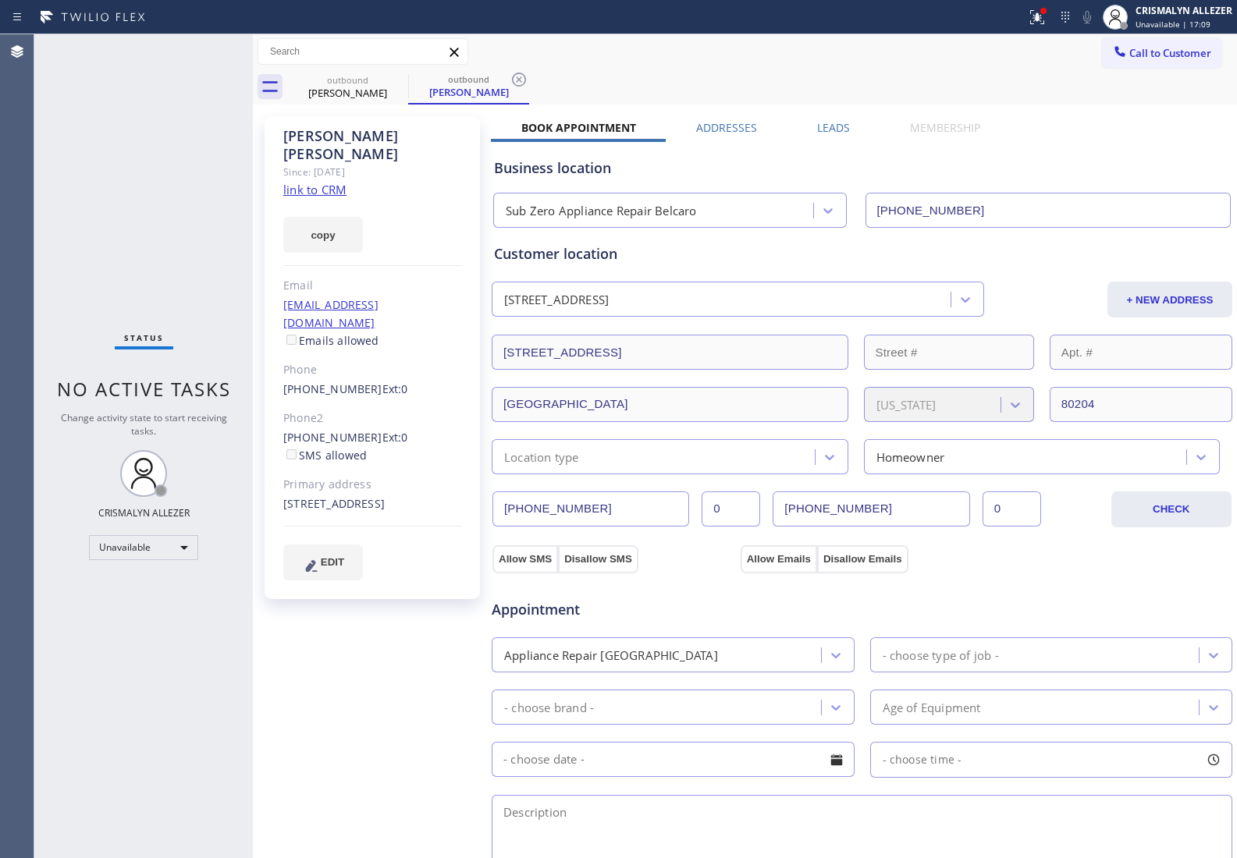
drag, startPoint x: 836, startPoint y: 126, endPoint x: 840, endPoint y: 139, distance: 14.1
click at [836, 130] on label "Leads" at bounding box center [833, 127] width 33 height 15
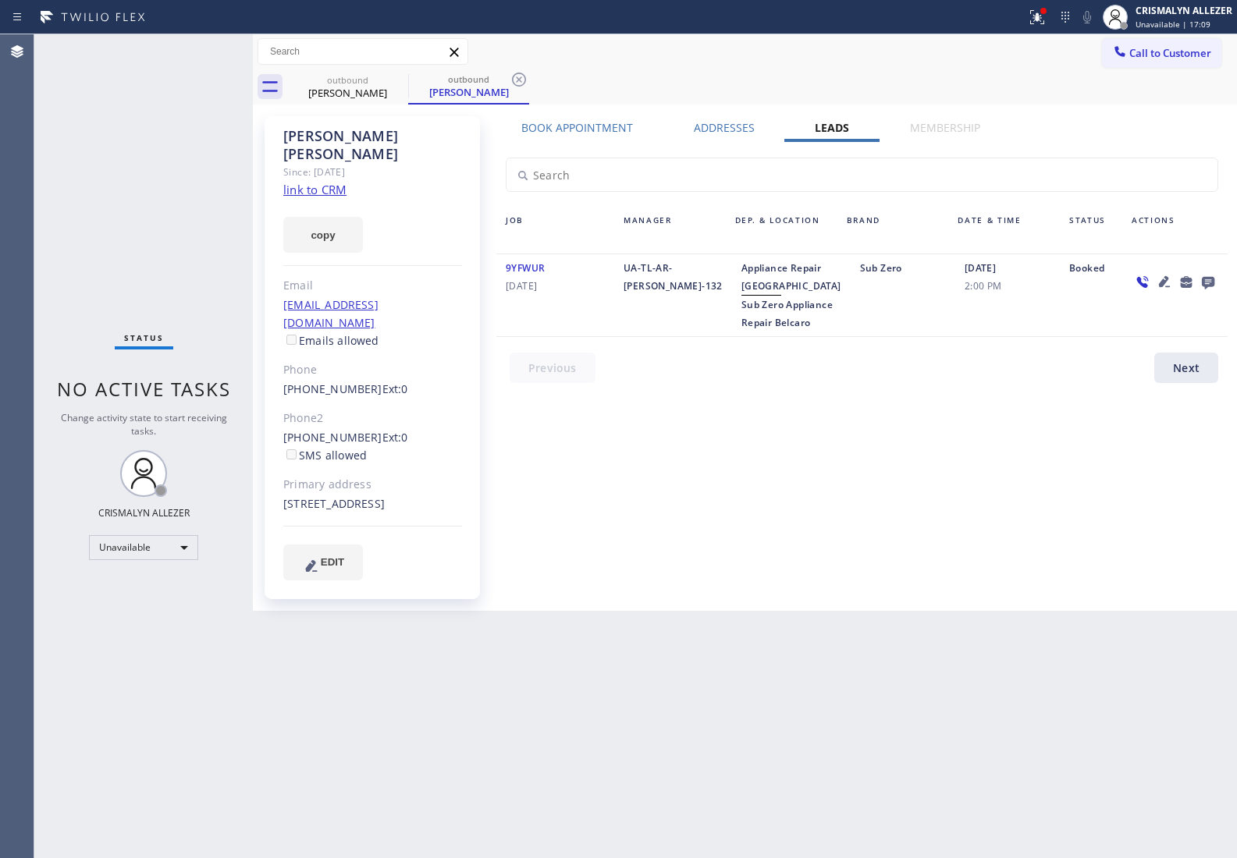
click at [1214, 282] on icon at bounding box center [1207, 282] width 19 height 20
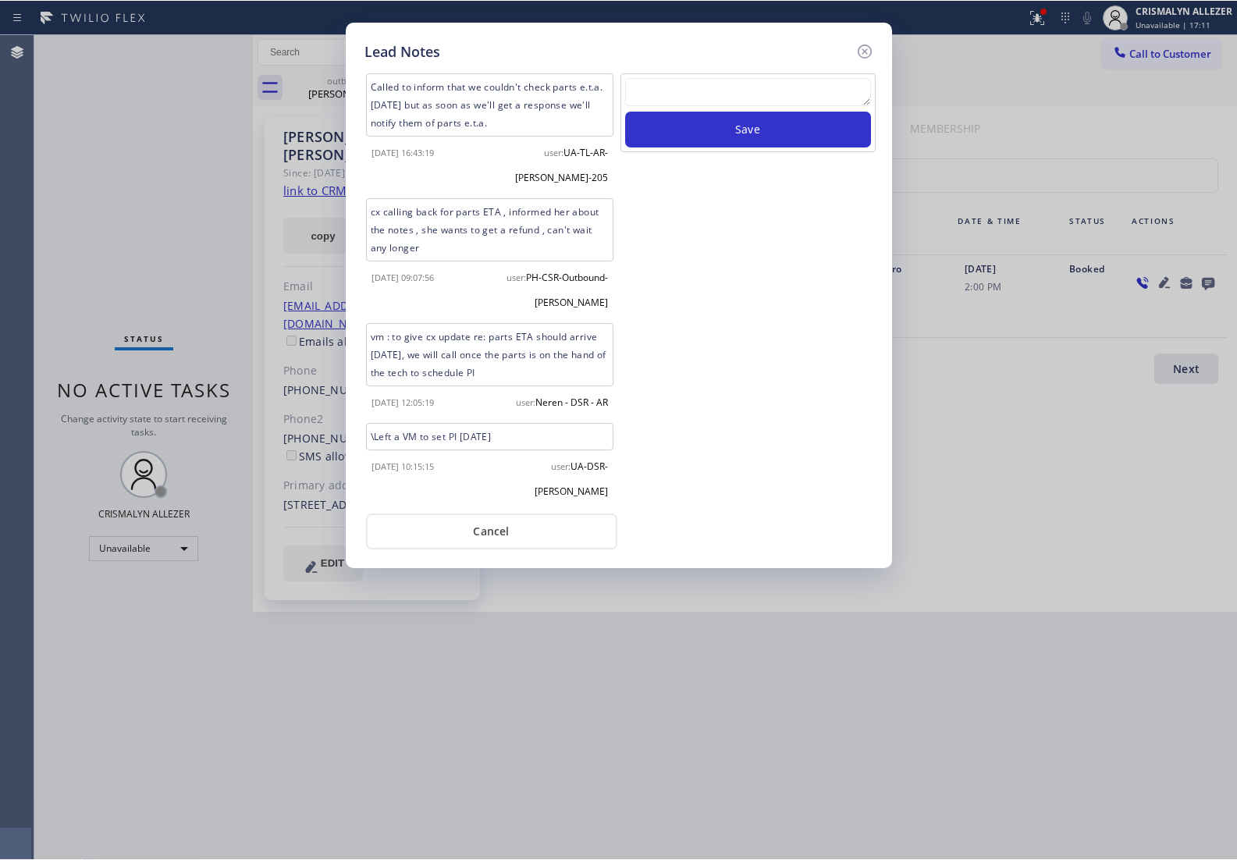
scroll to position [176, 0]
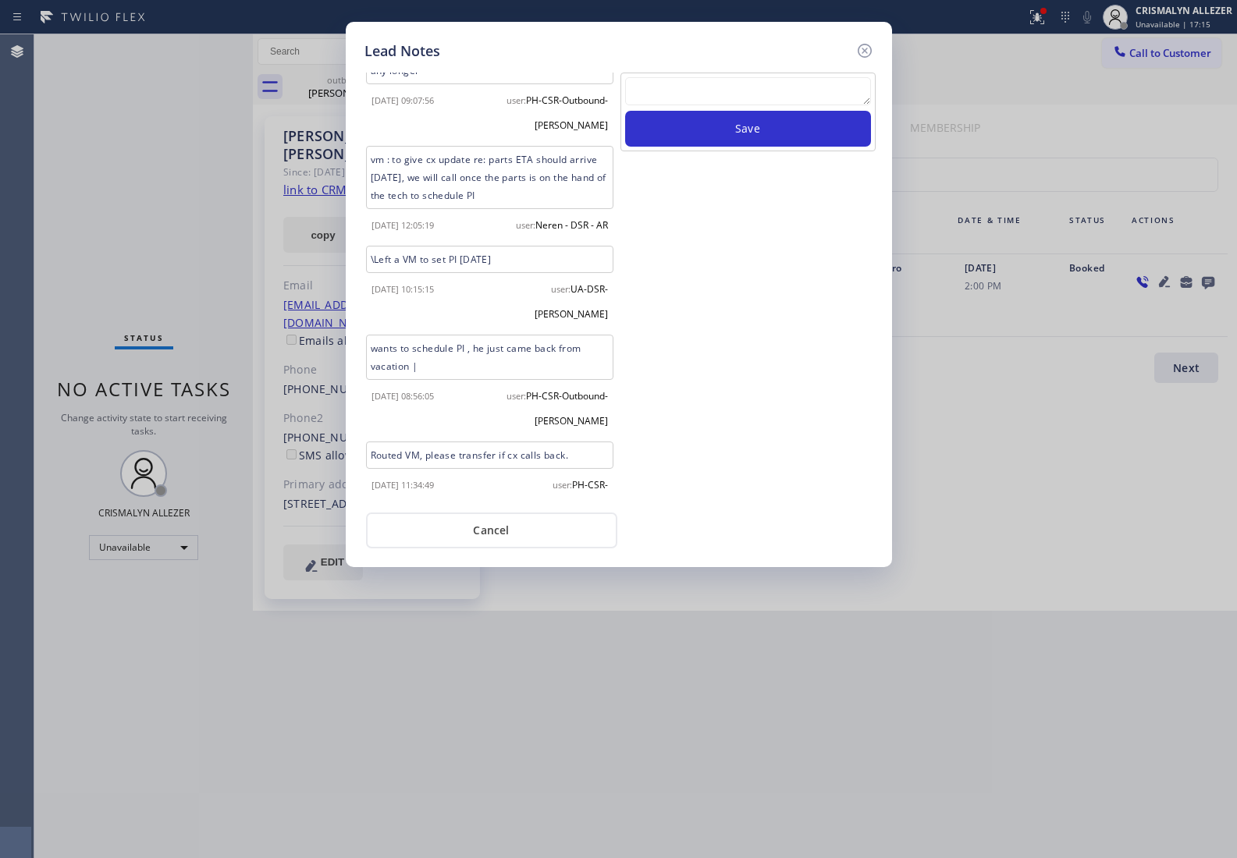
click at [758, 86] on textarea at bounding box center [748, 91] width 246 height 28
paste textarea "no answer | pls xfer here cx cb"
type textarea "no answer | pls xfer here cx cb"
click at [736, 141] on button "Save" at bounding box center [748, 129] width 246 height 36
click at [493, 528] on button "Cancel" at bounding box center [491, 531] width 251 height 36
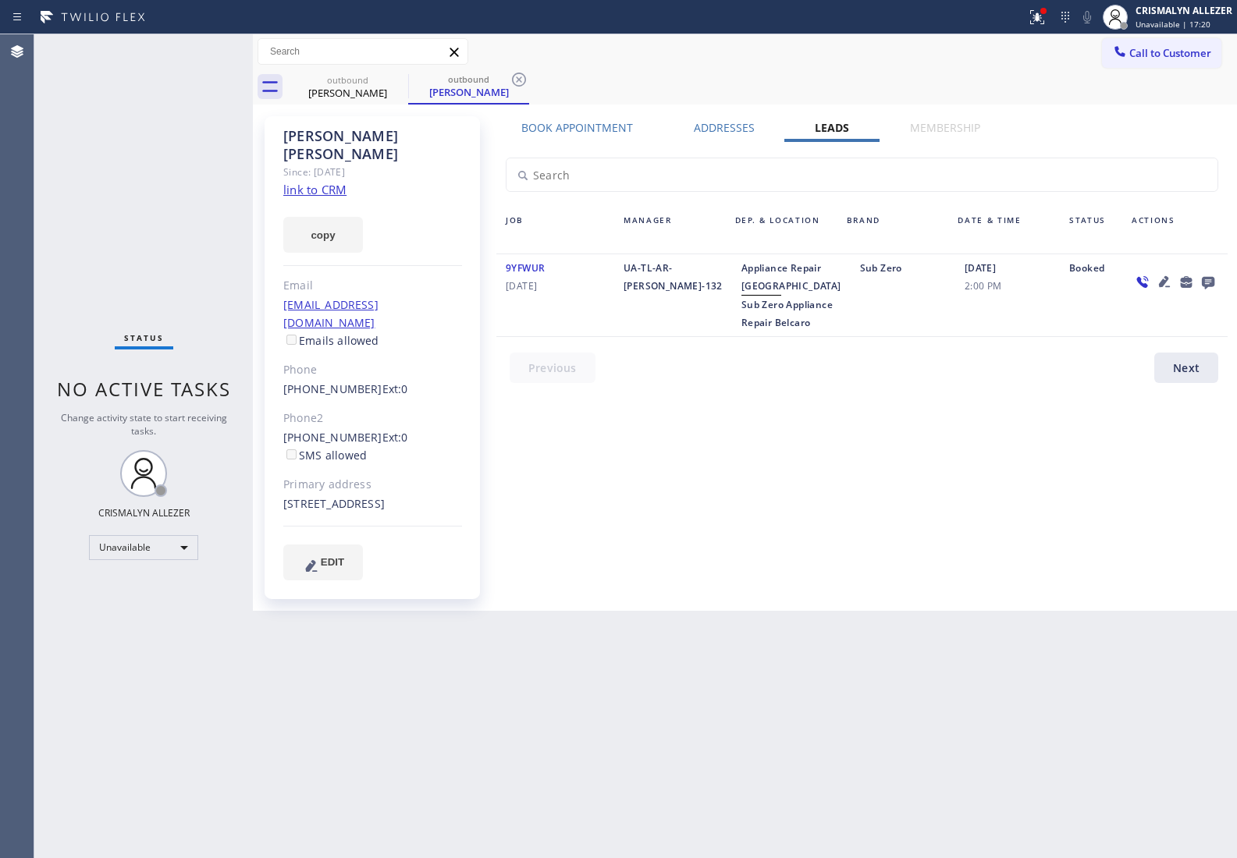
click at [520, 79] on icon at bounding box center [518, 79] width 19 height 19
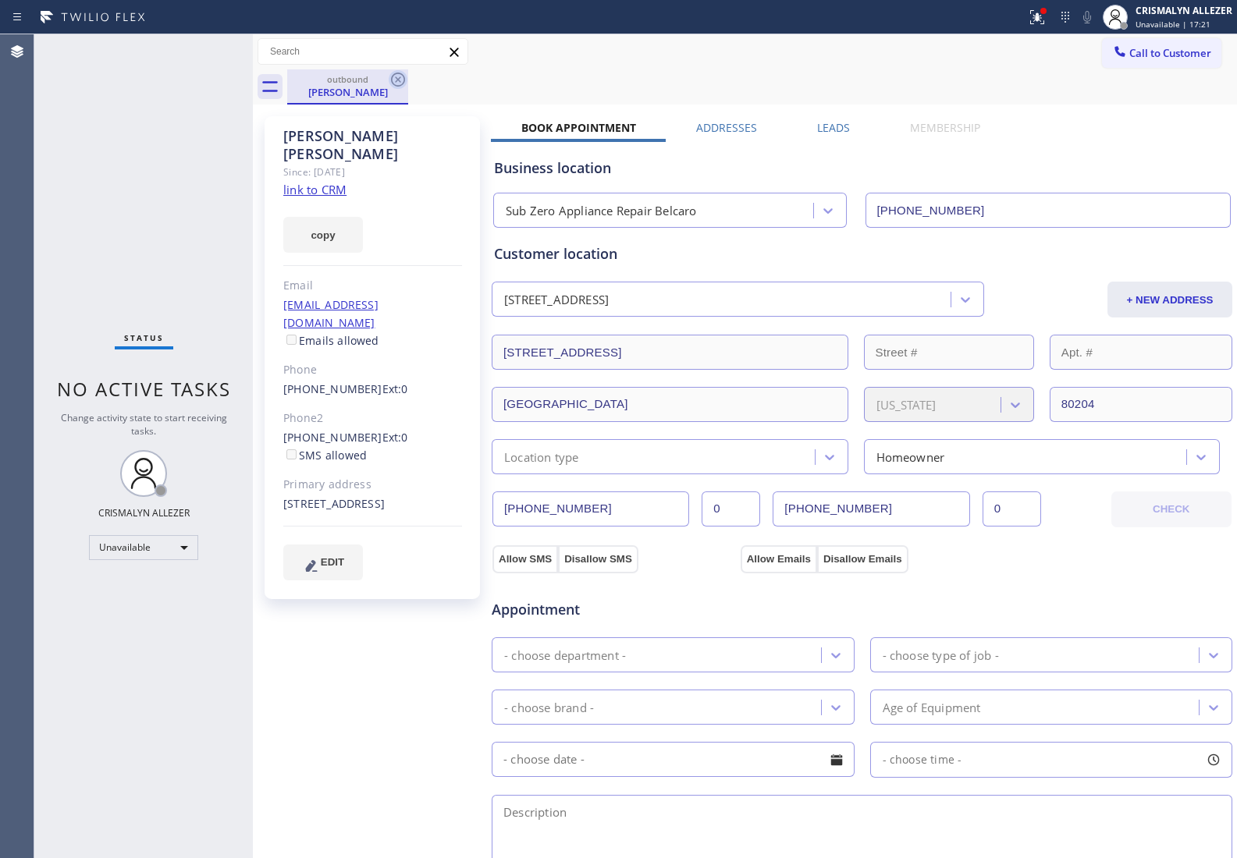
click at [394, 76] on icon at bounding box center [398, 79] width 19 height 19
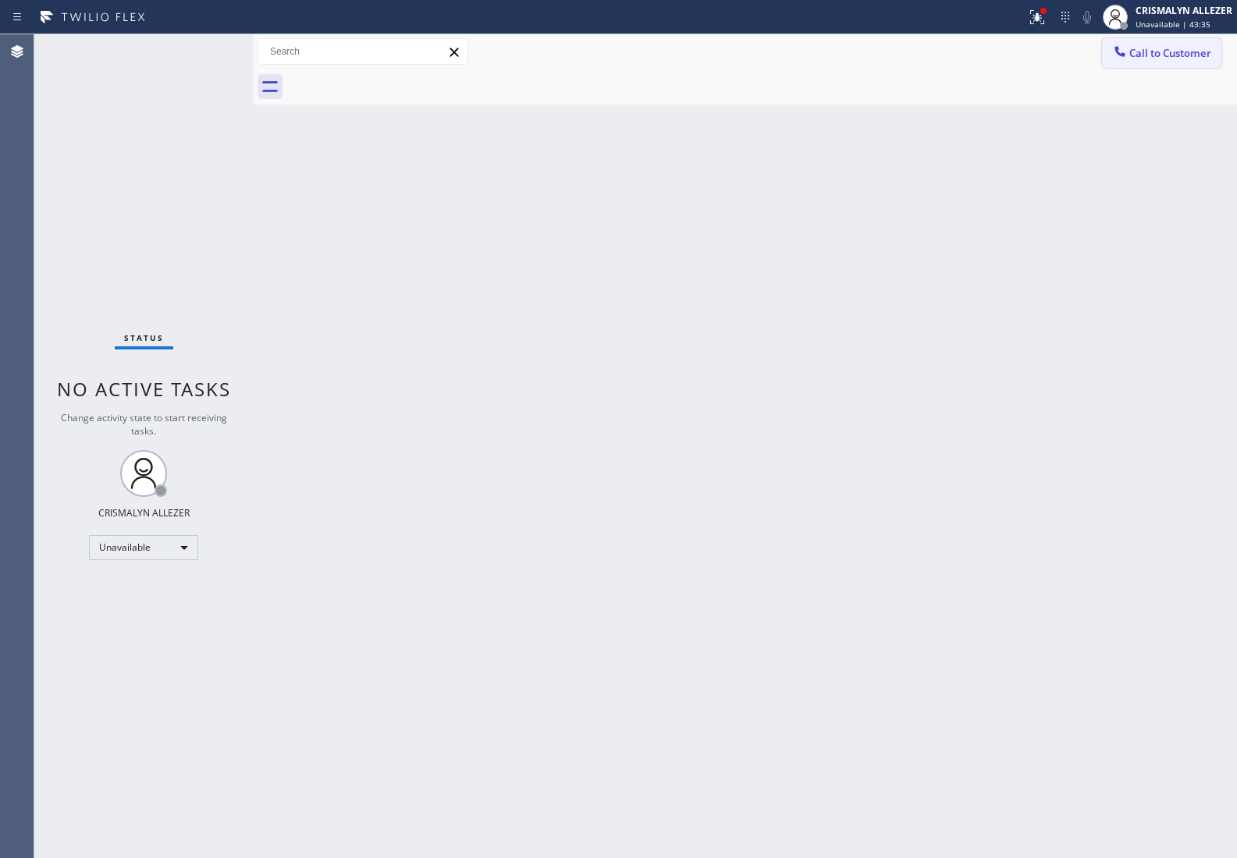
drag, startPoint x: 1170, startPoint y: 43, endPoint x: 1155, endPoint y: 51, distance: 17.1
click at [1166, 44] on button "Call to Customer" at bounding box center [1161, 53] width 119 height 30
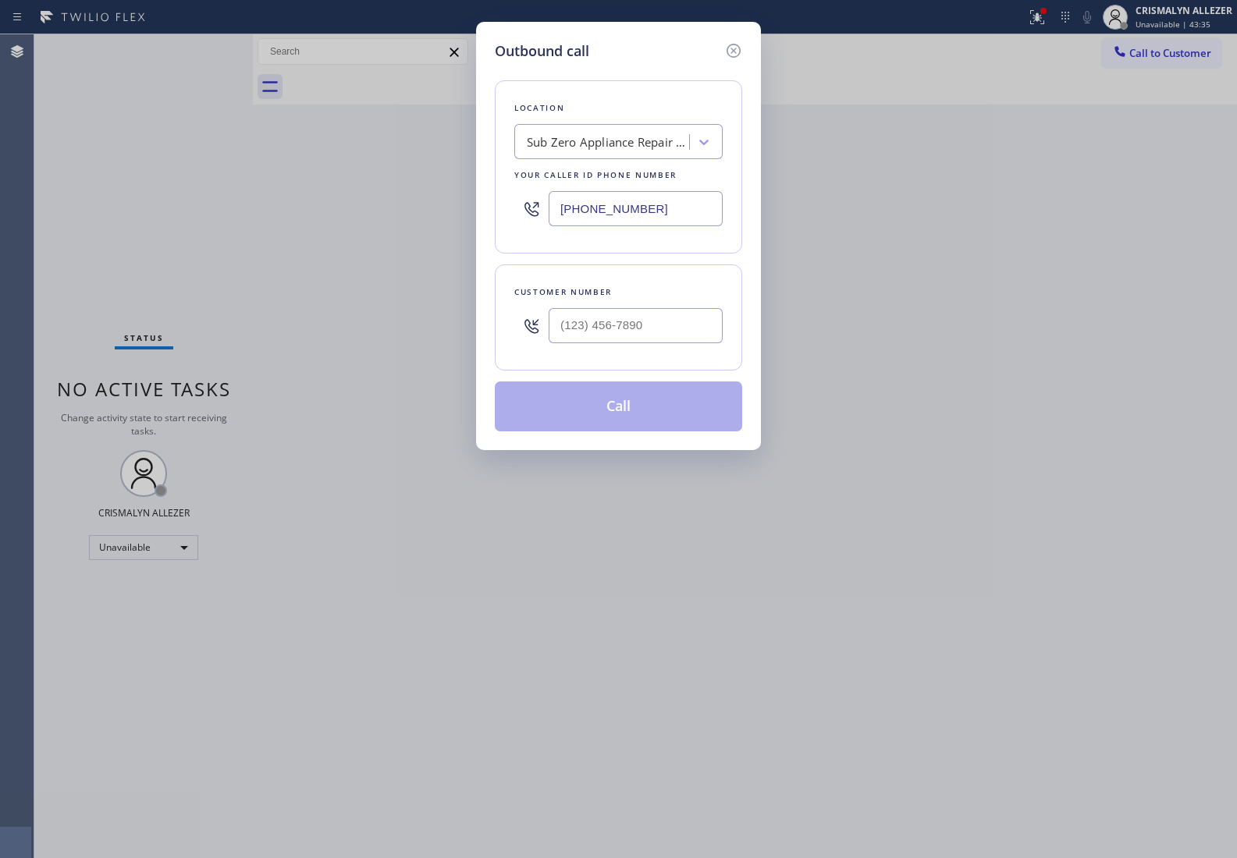
drag, startPoint x: 554, startPoint y: 209, endPoint x: 410, endPoint y: 213, distance: 143.6
click at [410, 213] on div "Outbound call Location Sub Zero Appliance Repair Belcaro Your caller id phone n…" at bounding box center [618, 429] width 1237 height 858
paste input "415) 636-6069"
type input "(415) 636-6069"
click at [672, 329] on input "(___) ___-____" at bounding box center [635, 325] width 174 height 35
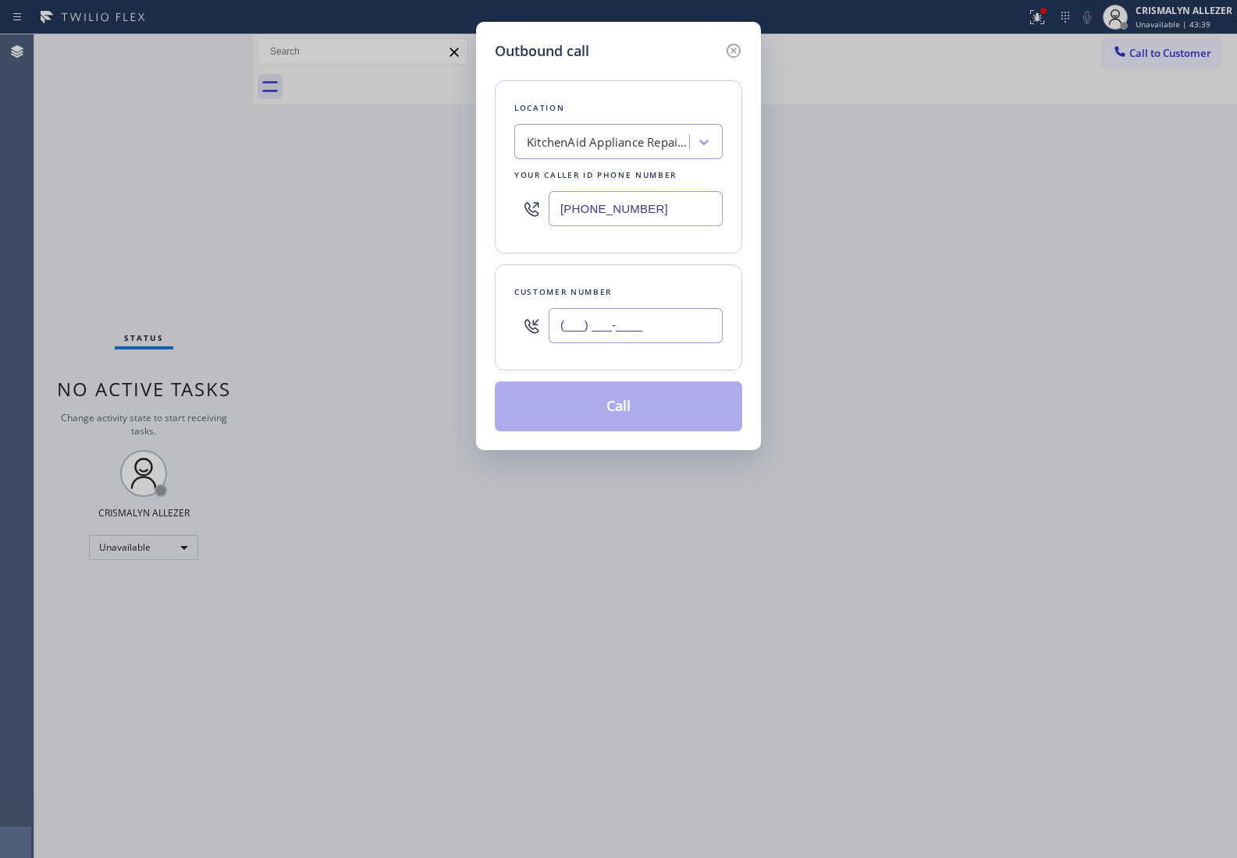
paste input "415) 271-2749"
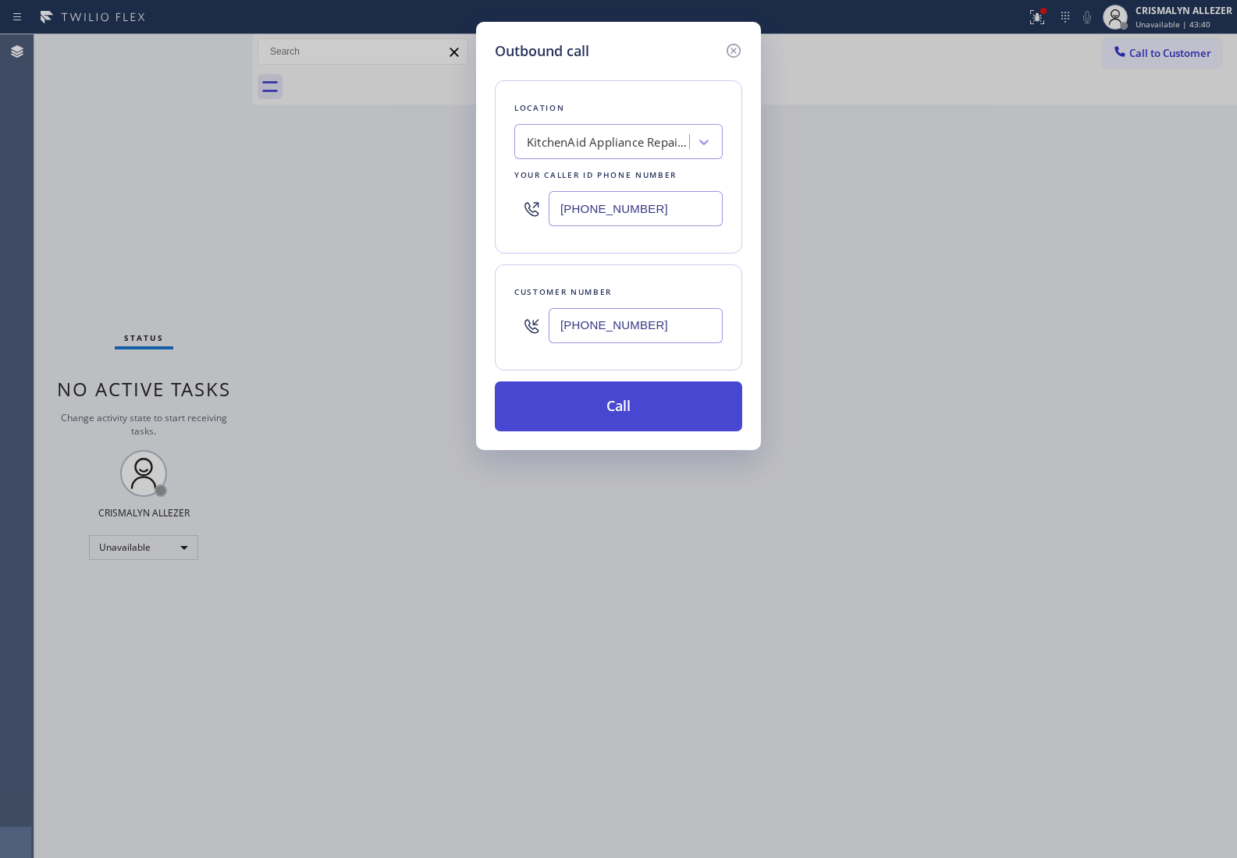
type input "(415) 271-2749"
click at [625, 414] on button "Call" at bounding box center [618, 406] width 247 height 50
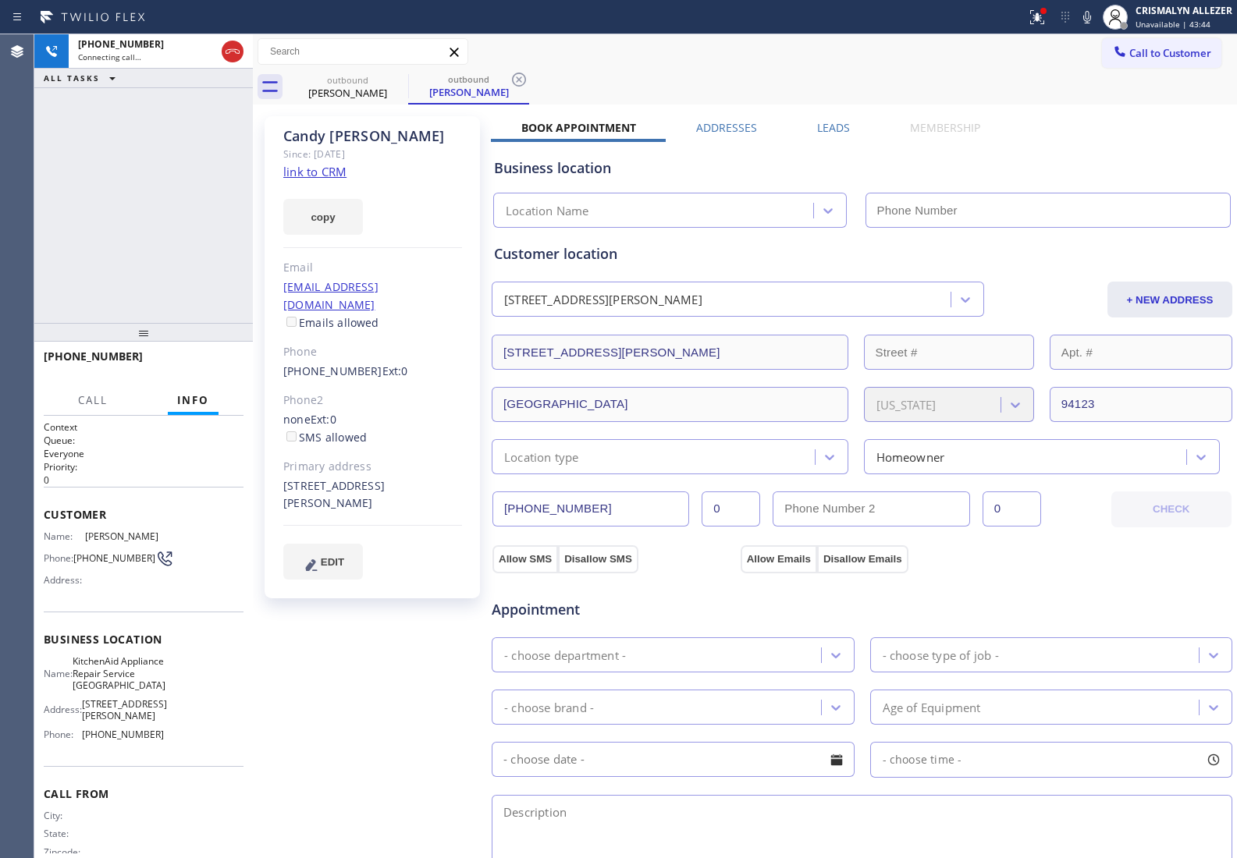
click at [317, 166] on link "link to CRM" at bounding box center [314, 172] width 63 height 16
type input "(415) 636-6069"
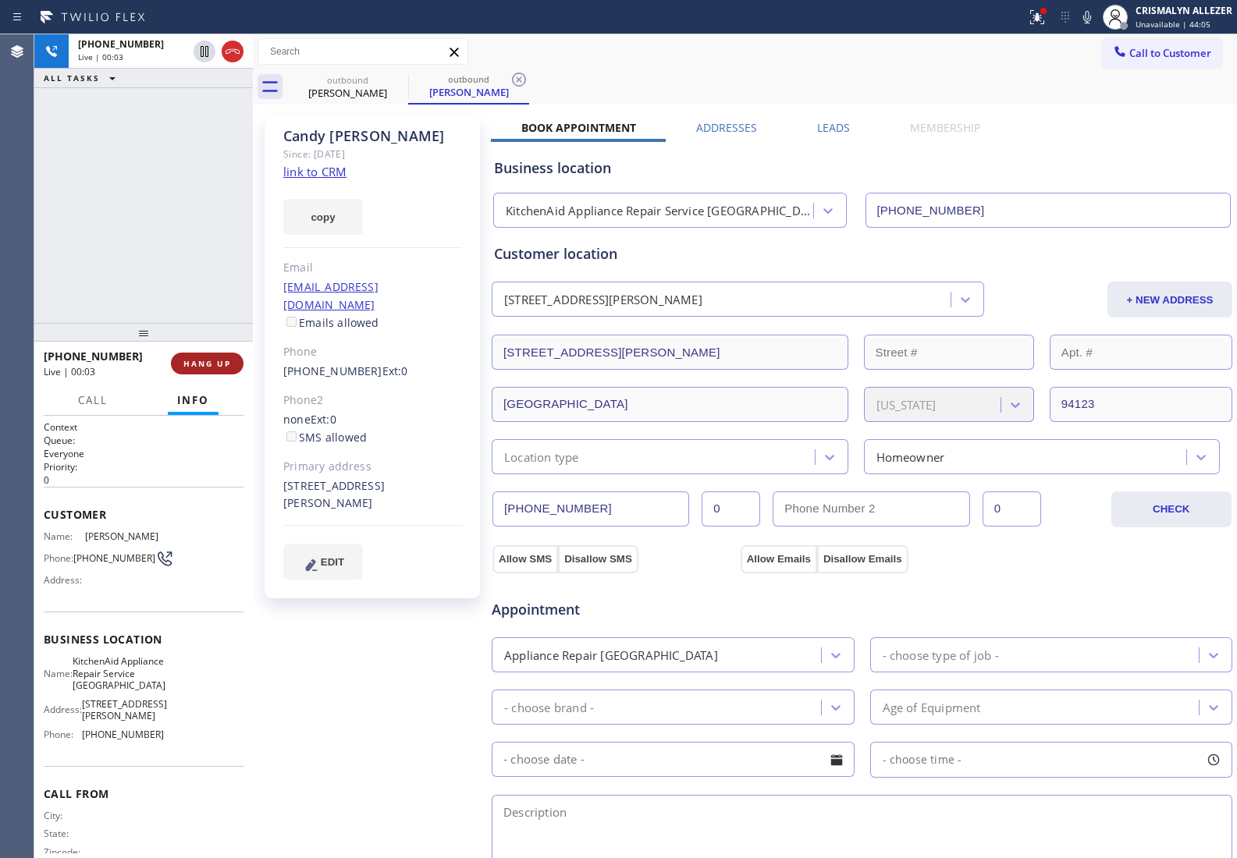
click at [217, 360] on span "HANG UP" at bounding box center [207, 363] width 48 height 11
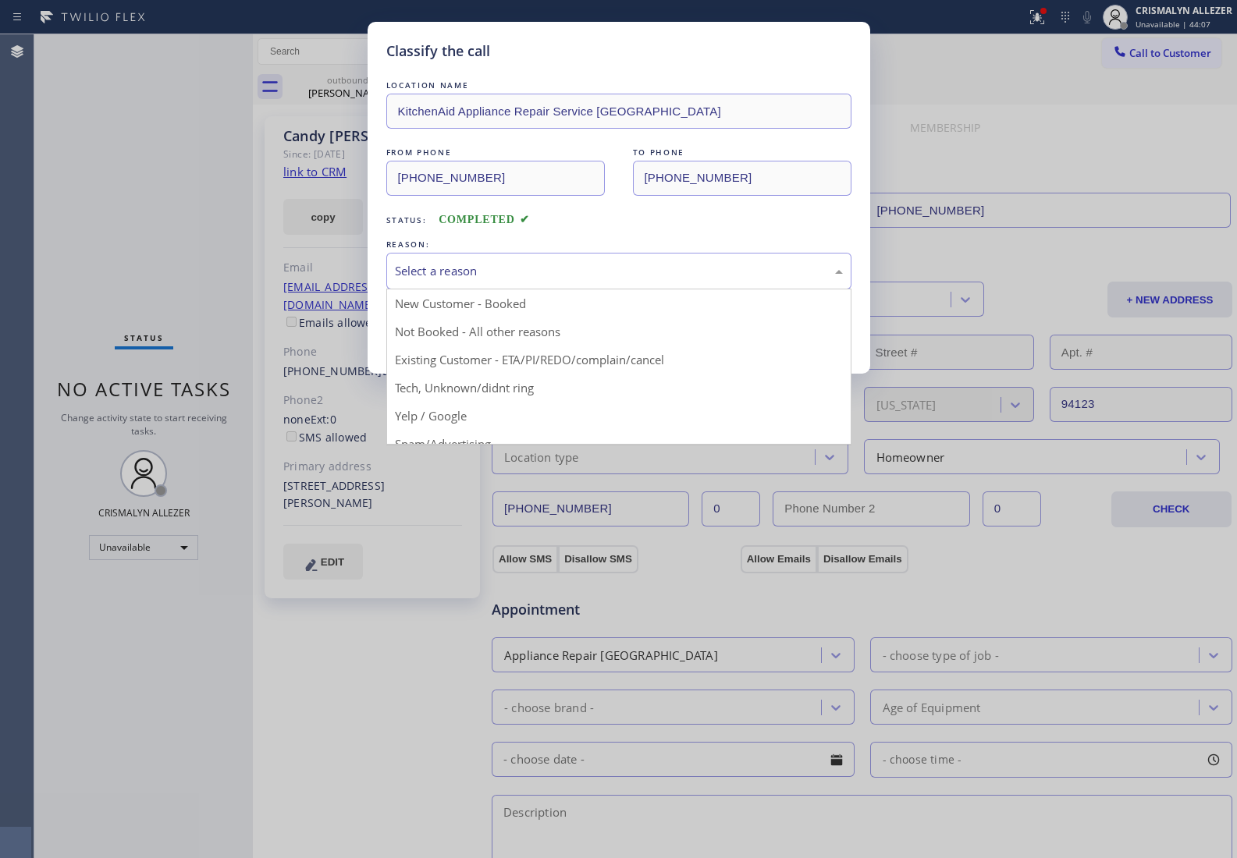
click at [595, 277] on div "Select a reason" at bounding box center [619, 271] width 448 height 18
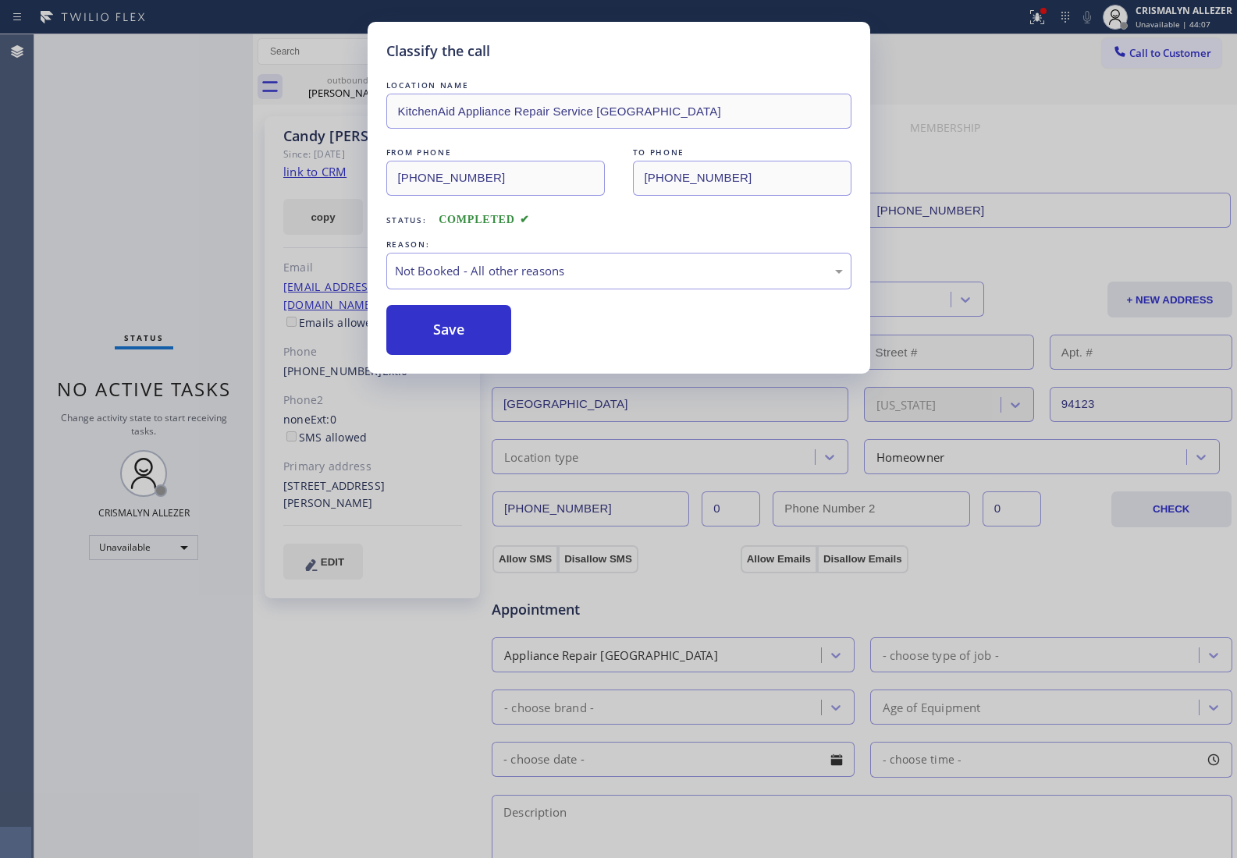
click at [438, 332] on button "Save" at bounding box center [449, 330] width 126 height 50
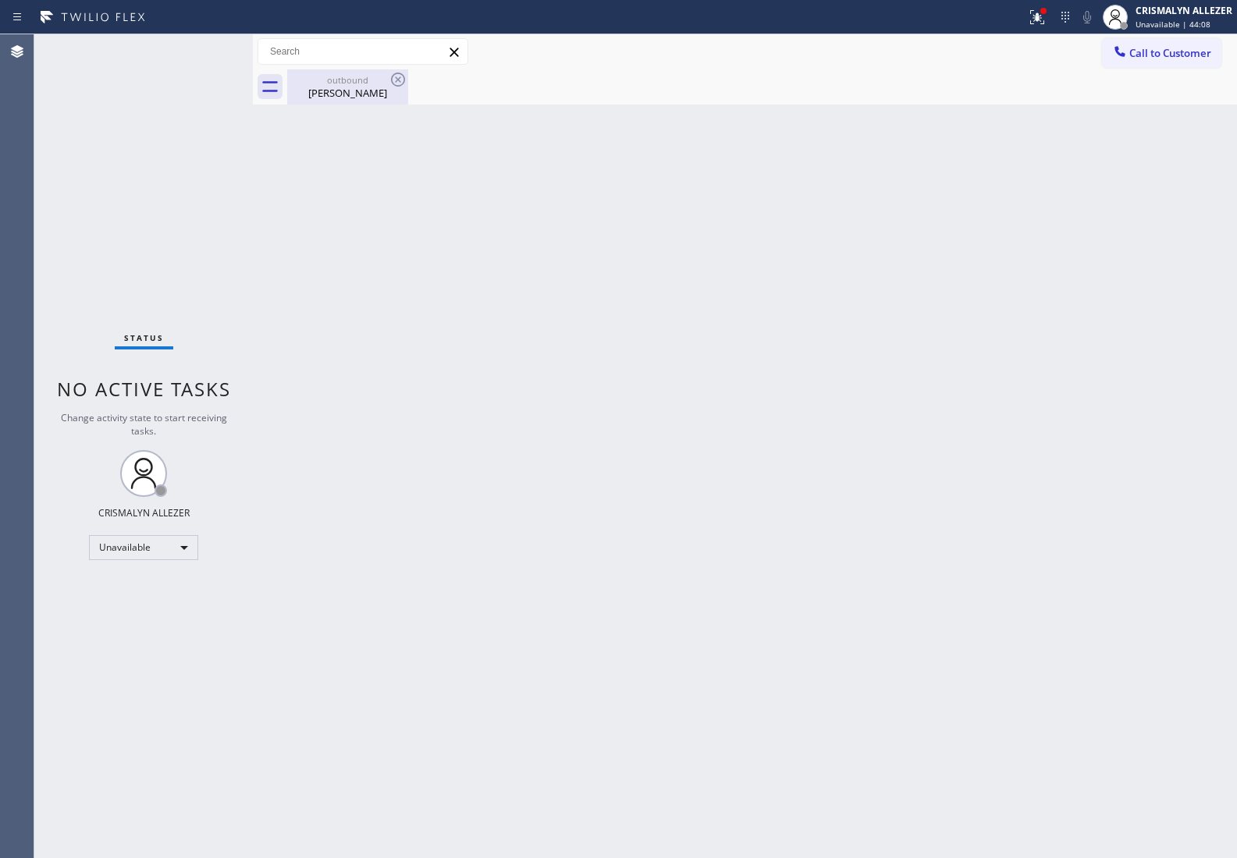
click at [350, 90] on div "Candy Desantis" at bounding box center [348, 93] width 118 height 14
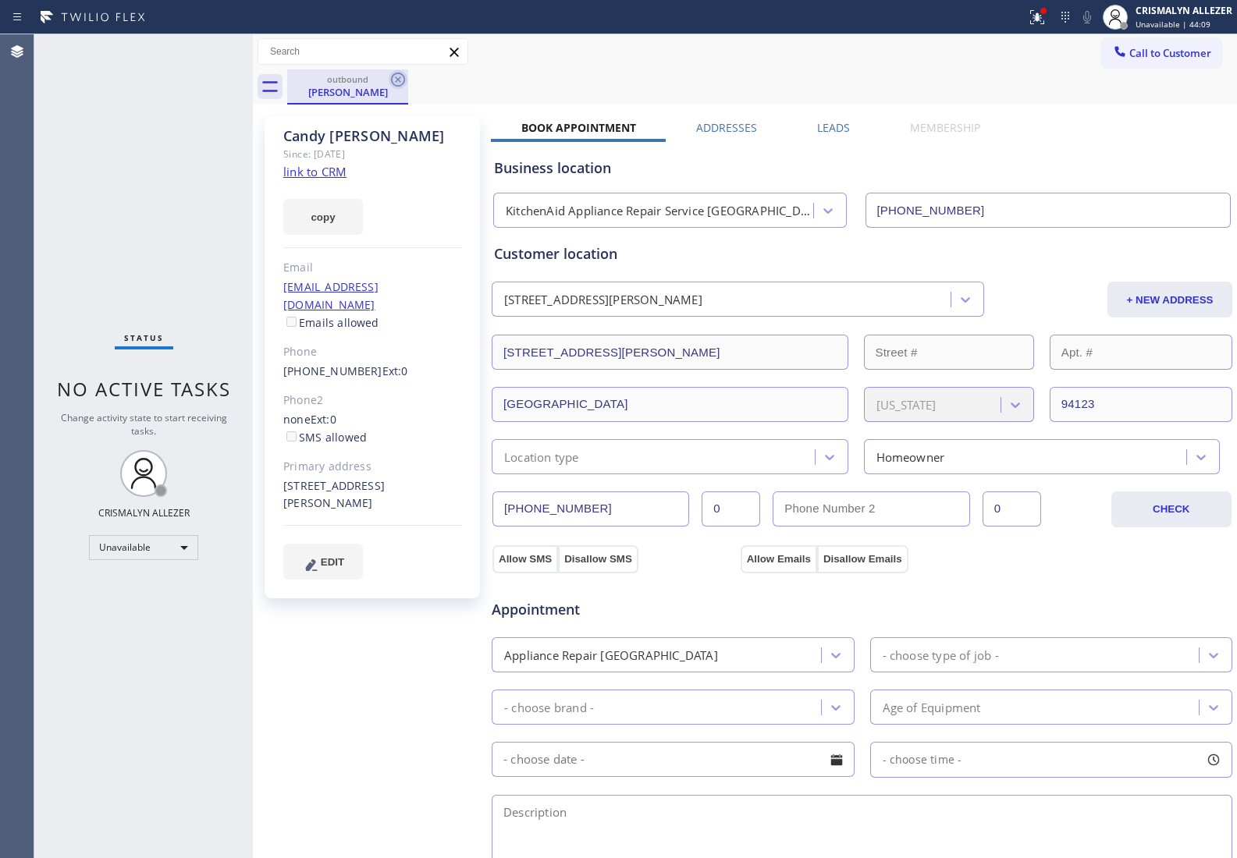
click at [396, 76] on icon at bounding box center [398, 79] width 19 height 19
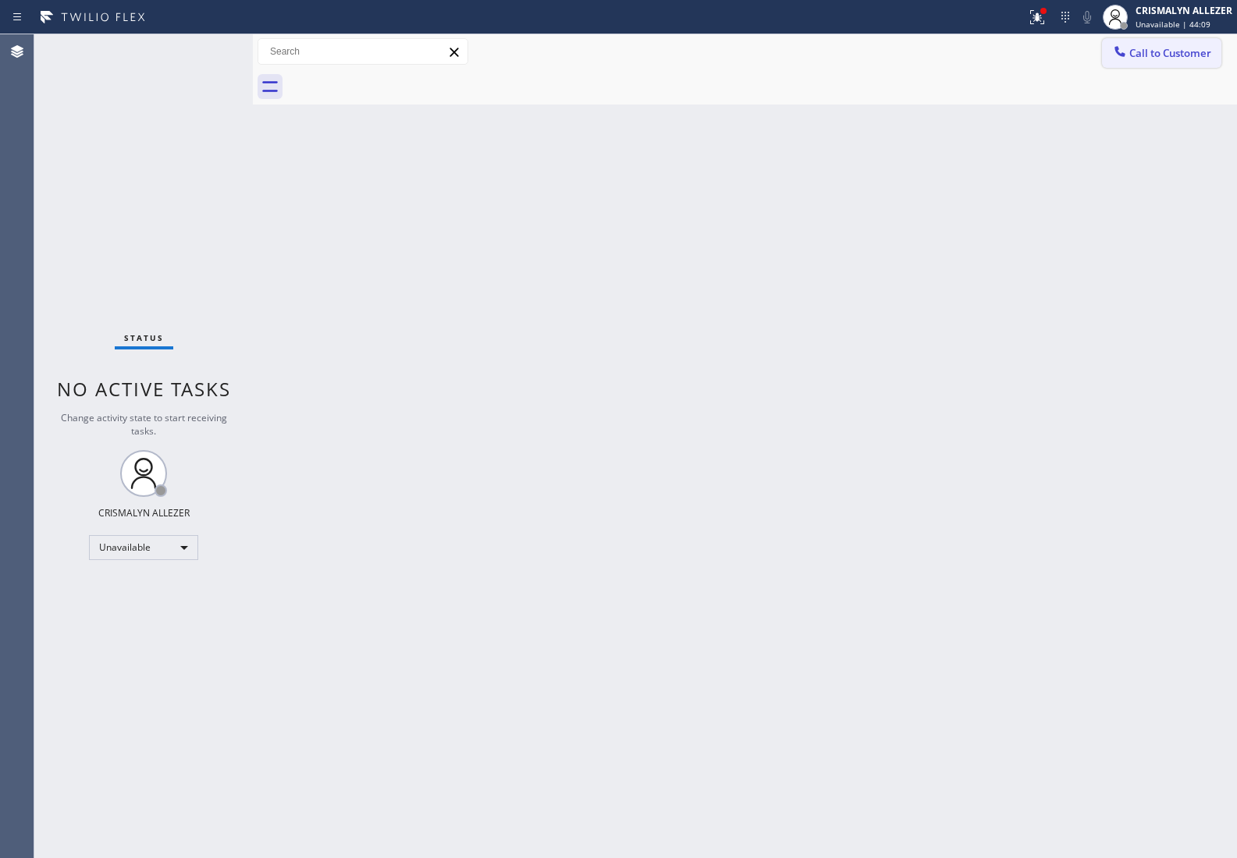
click at [1140, 59] on span "Call to Customer" at bounding box center [1170, 53] width 82 height 14
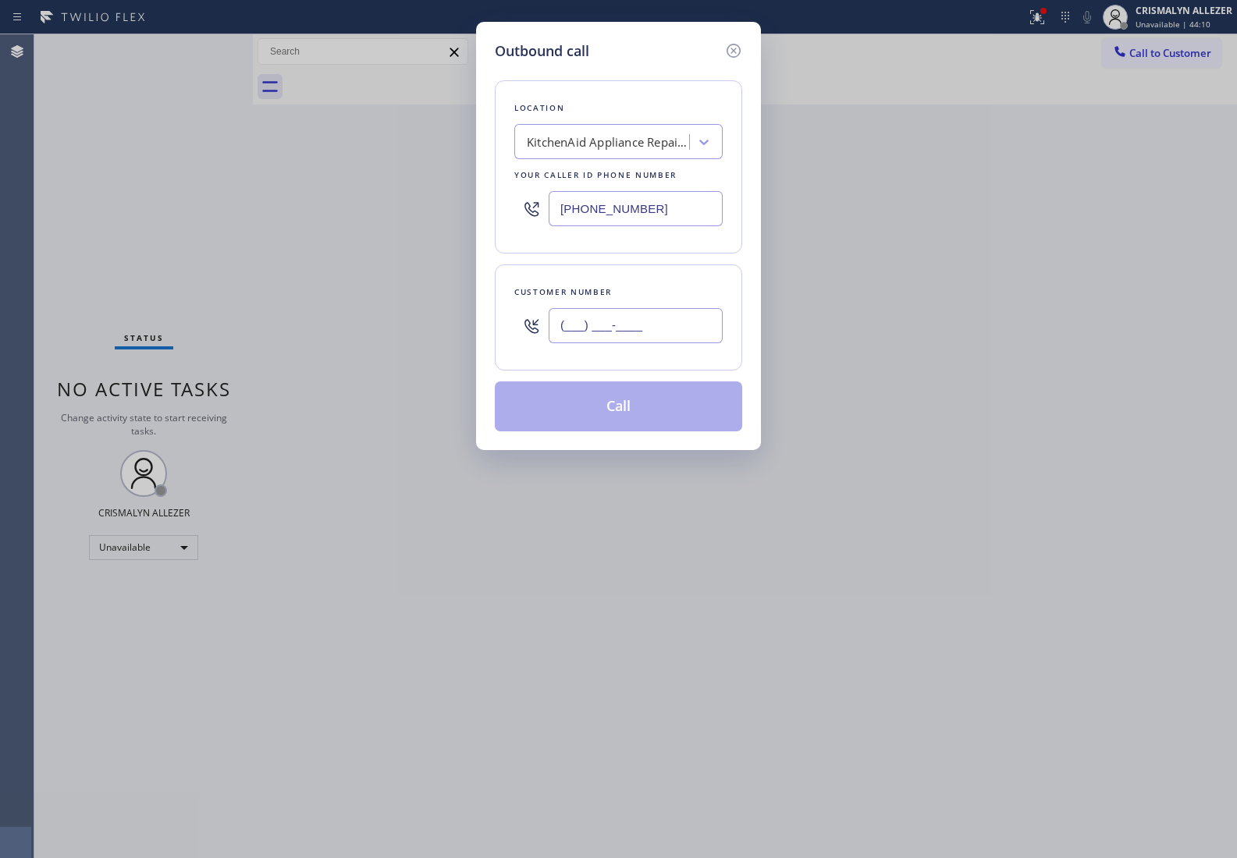
click at [688, 335] on input "(___) ___-____" at bounding box center [635, 325] width 174 height 35
paste input "415) 271-2749"
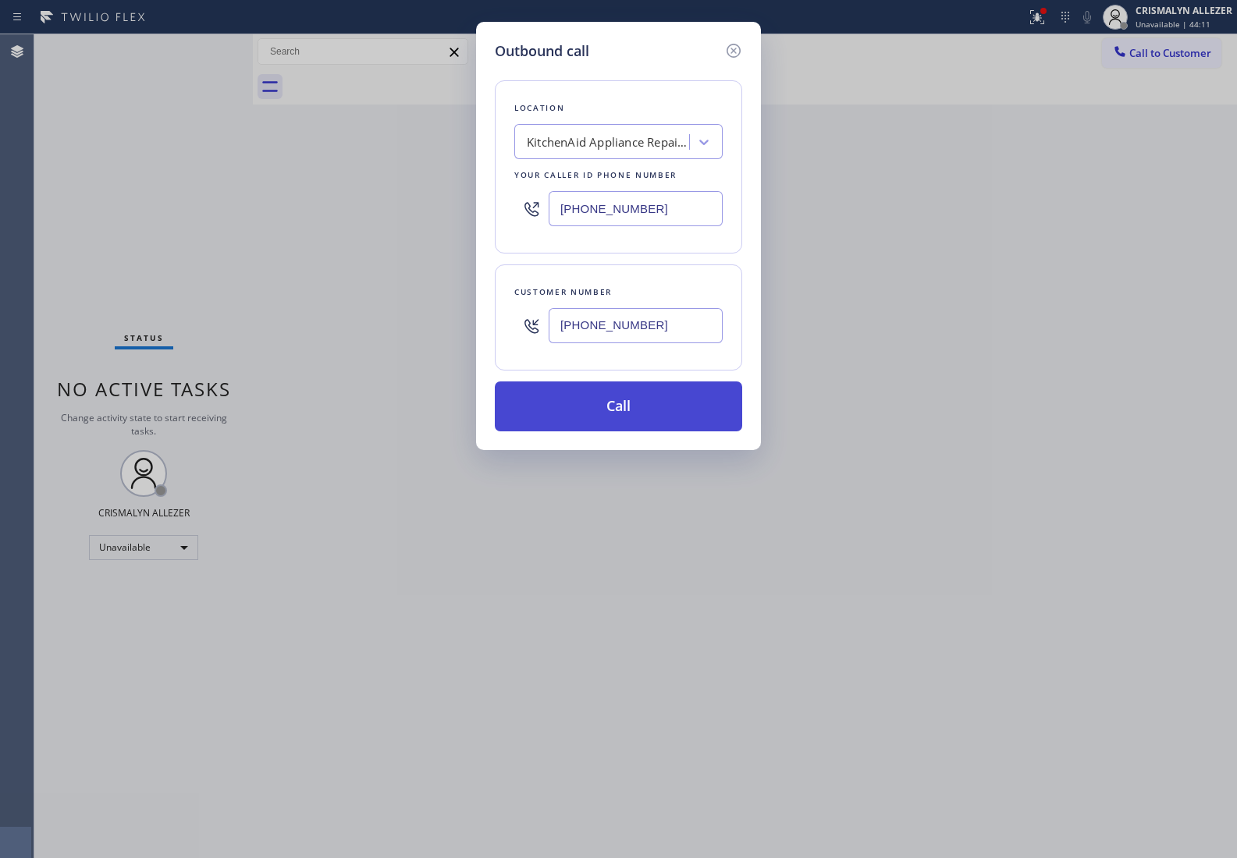
type input "(415) 271-2749"
click at [618, 403] on button "Call" at bounding box center [618, 406] width 247 height 50
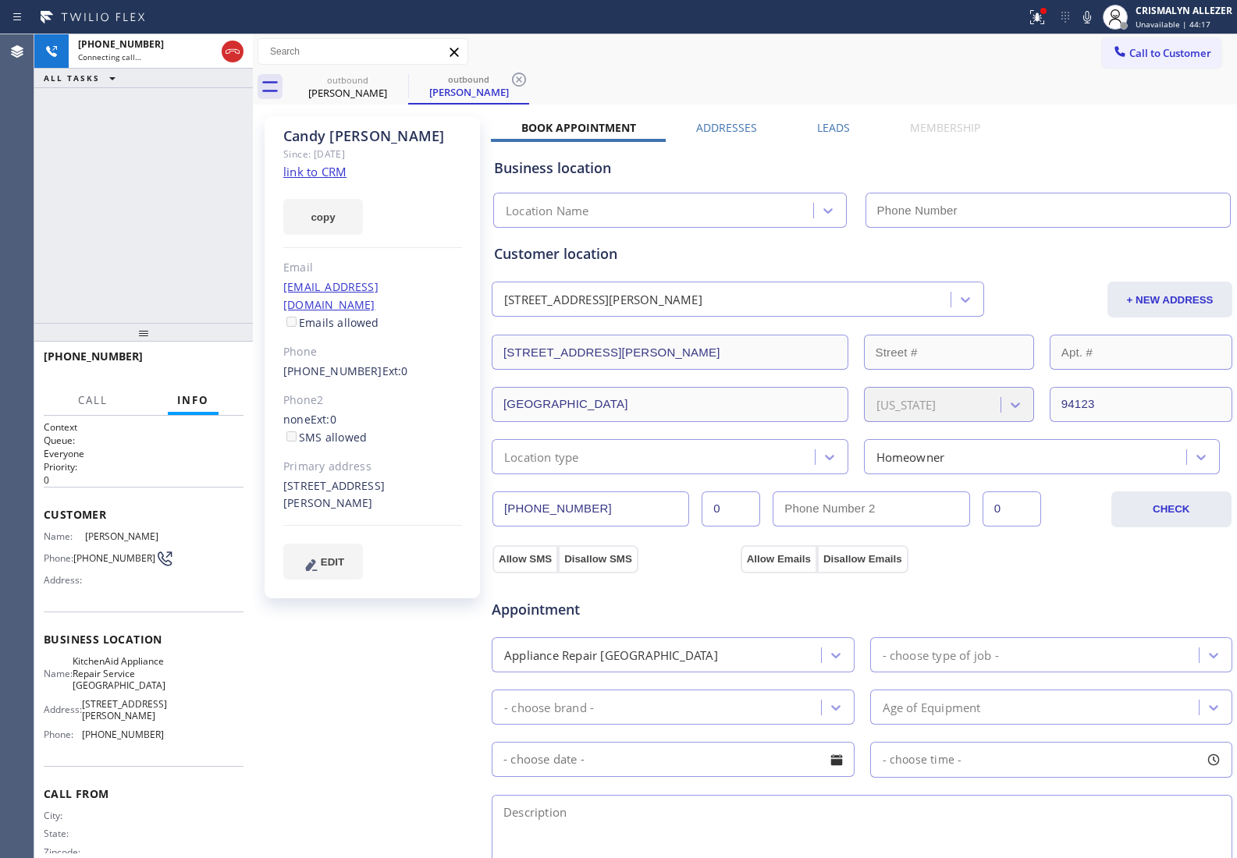
type input "(415) 636-6069"
click at [209, 368] on button "HANG UP" at bounding box center [207, 364] width 73 height 22
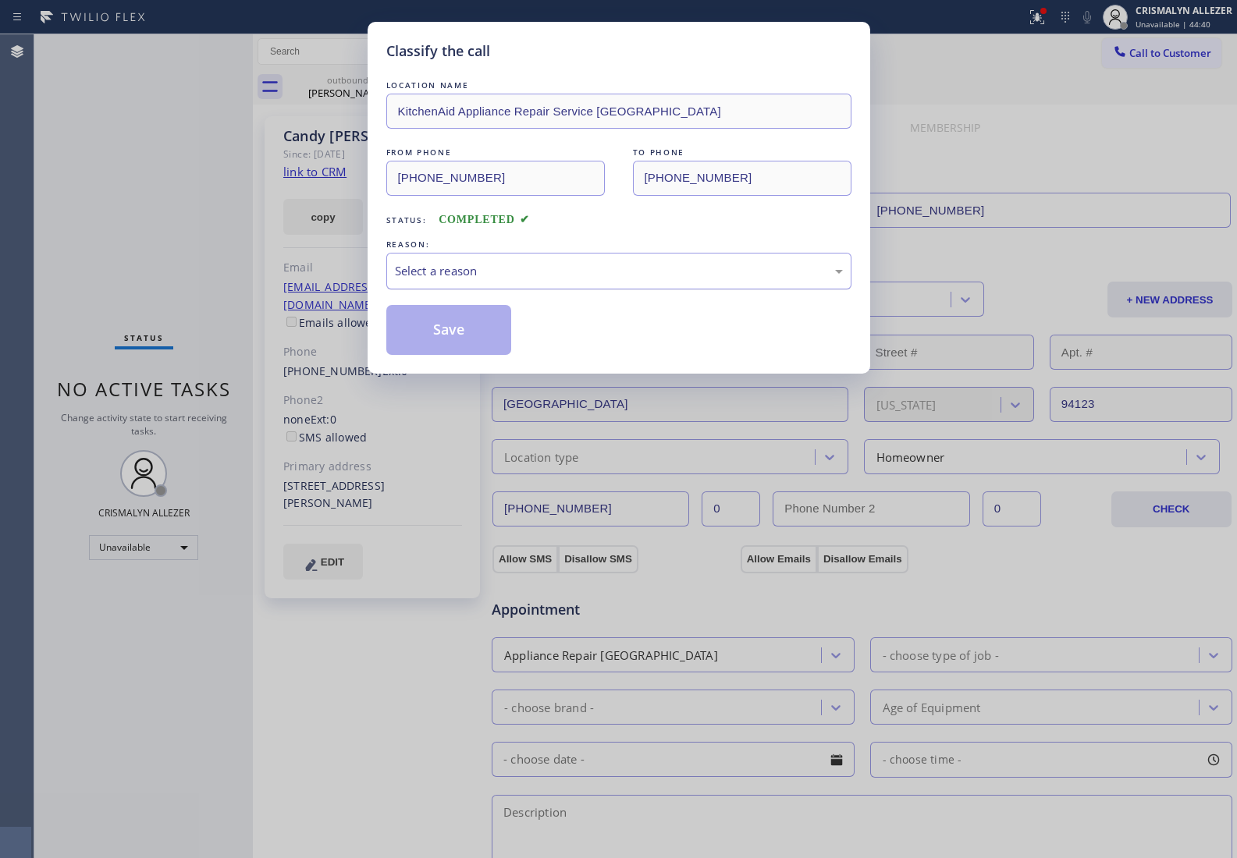
click at [603, 279] on div "Select a reason" at bounding box center [619, 271] width 448 height 18
click at [454, 340] on button "Save" at bounding box center [449, 330] width 126 height 50
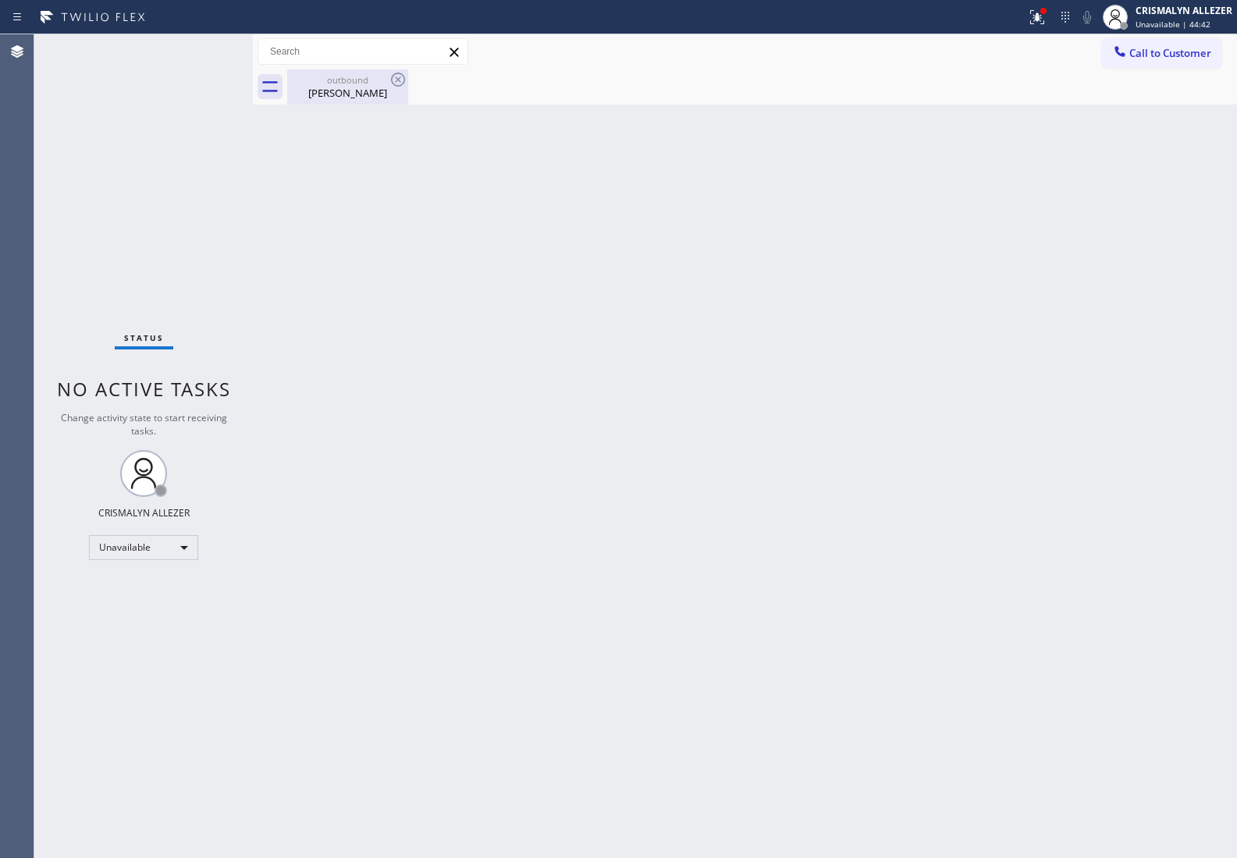
click at [339, 100] on div "outbound Candy Desantis" at bounding box center [348, 86] width 118 height 35
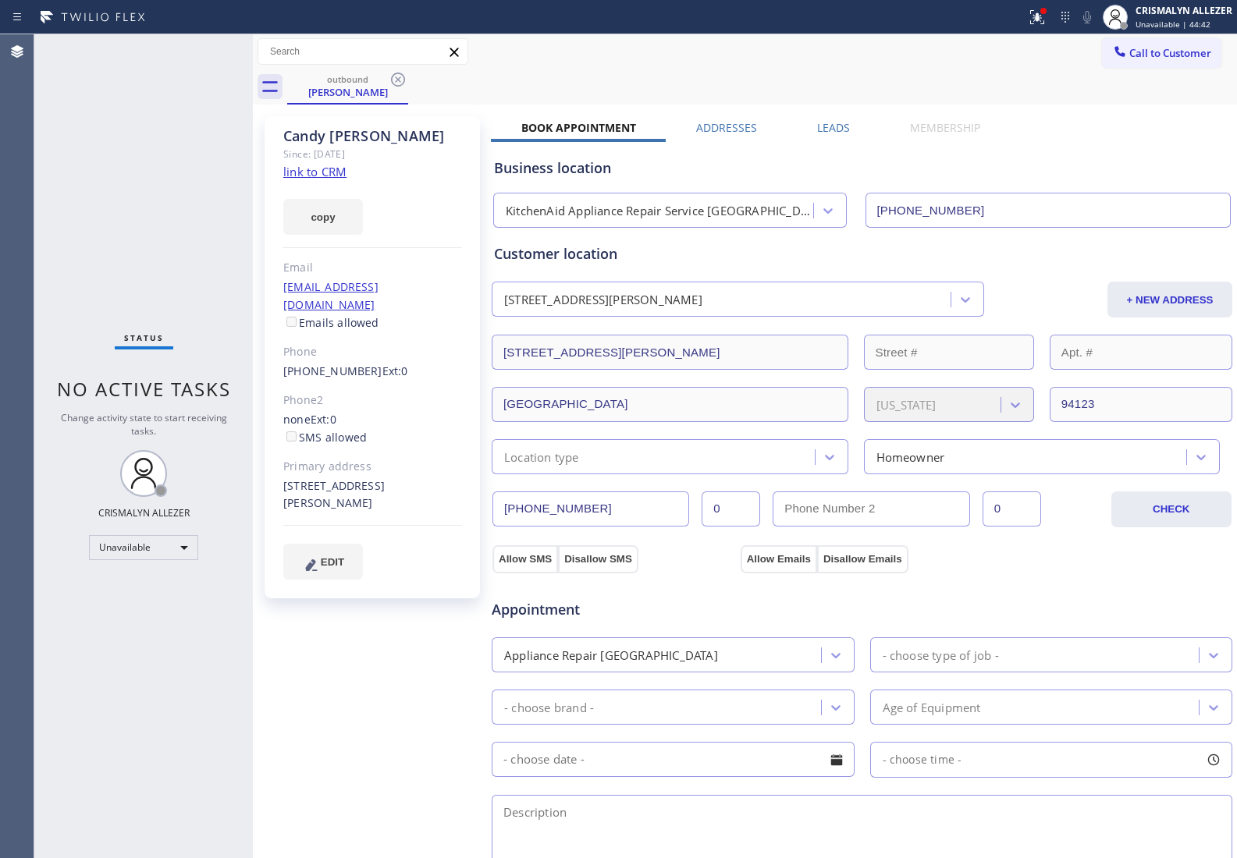
click at [818, 122] on label "Leads" at bounding box center [833, 127] width 33 height 15
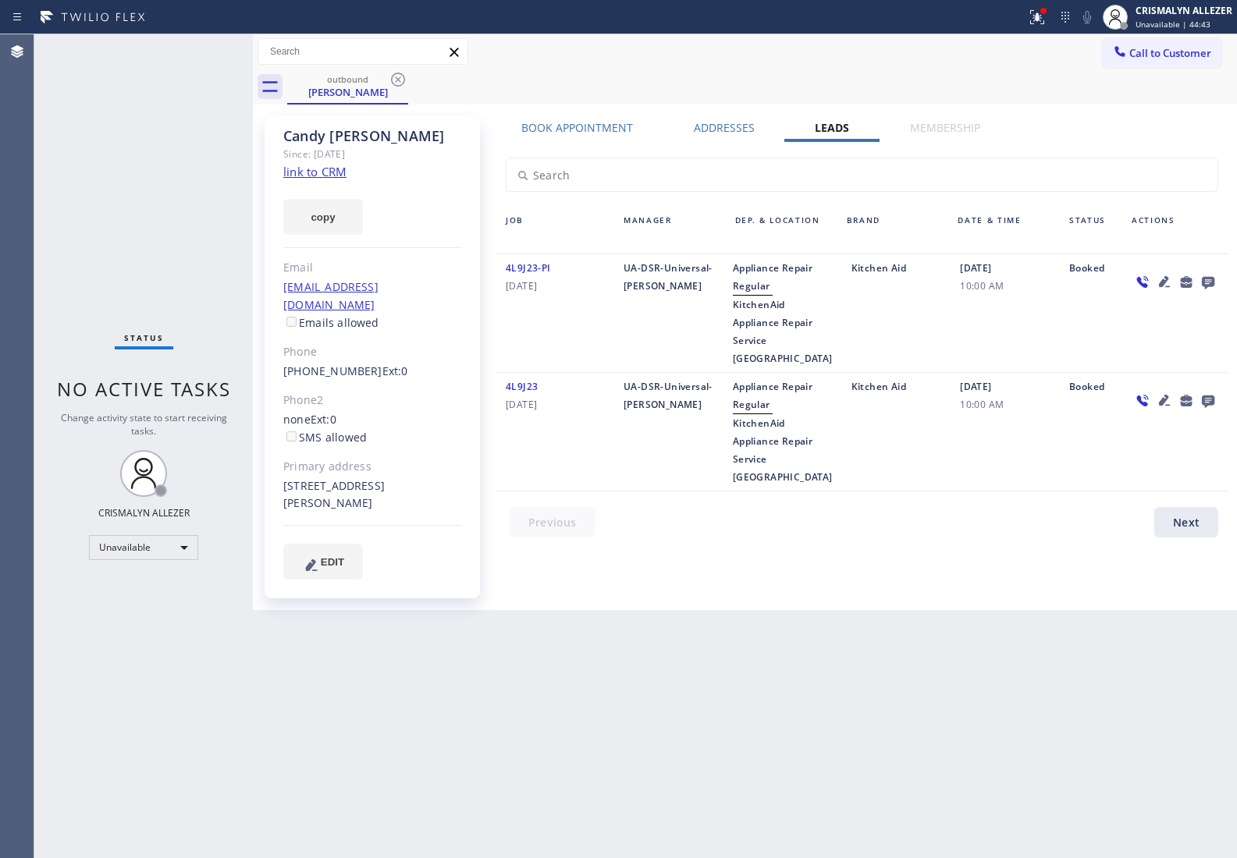
click at [1203, 282] on icon at bounding box center [1207, 283] width 12 height 12
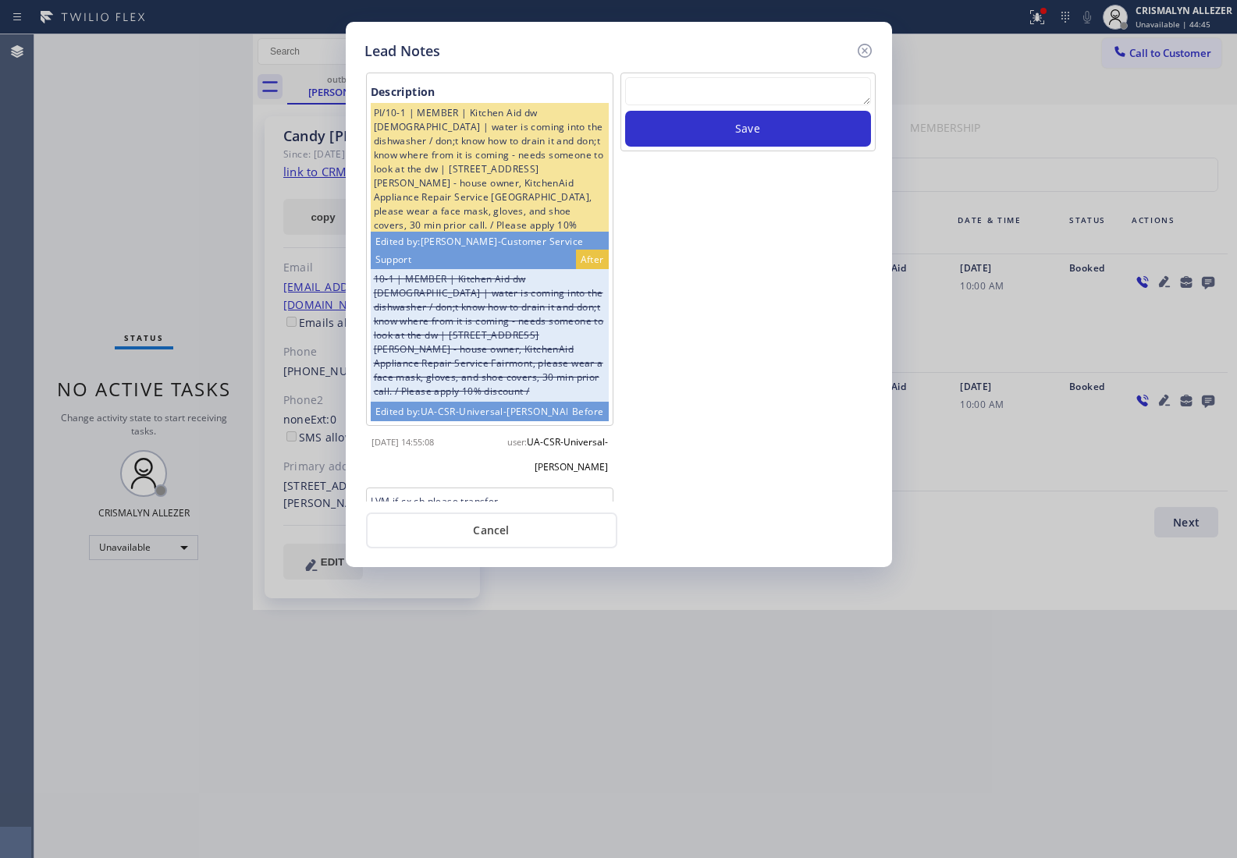
click at [723, 94] on textarea at bounding box center [748, 91] width 246 height 28
paste textarea "no answer | pls xfer here cx cb"
type textarea "no answer | pls xfer here cx cb"
click at [726, 140] on button "Save" at bounding box center [748, 129] width 246 height 36
click at [502, 540] on button "Cancel" at bounding box center [491, 531] width 251 height 36
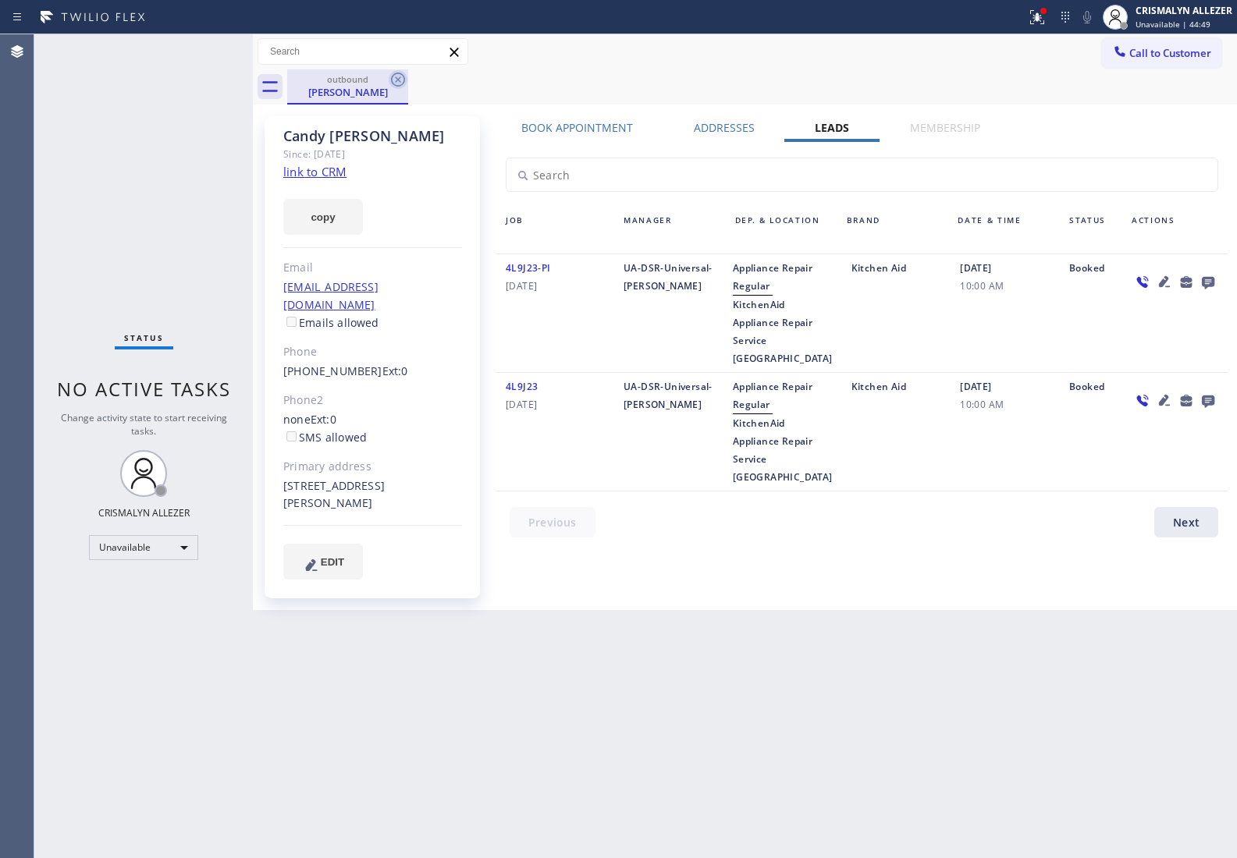
click at [403, 74] on icon at bounding box center [398, 79] width 19 height 19
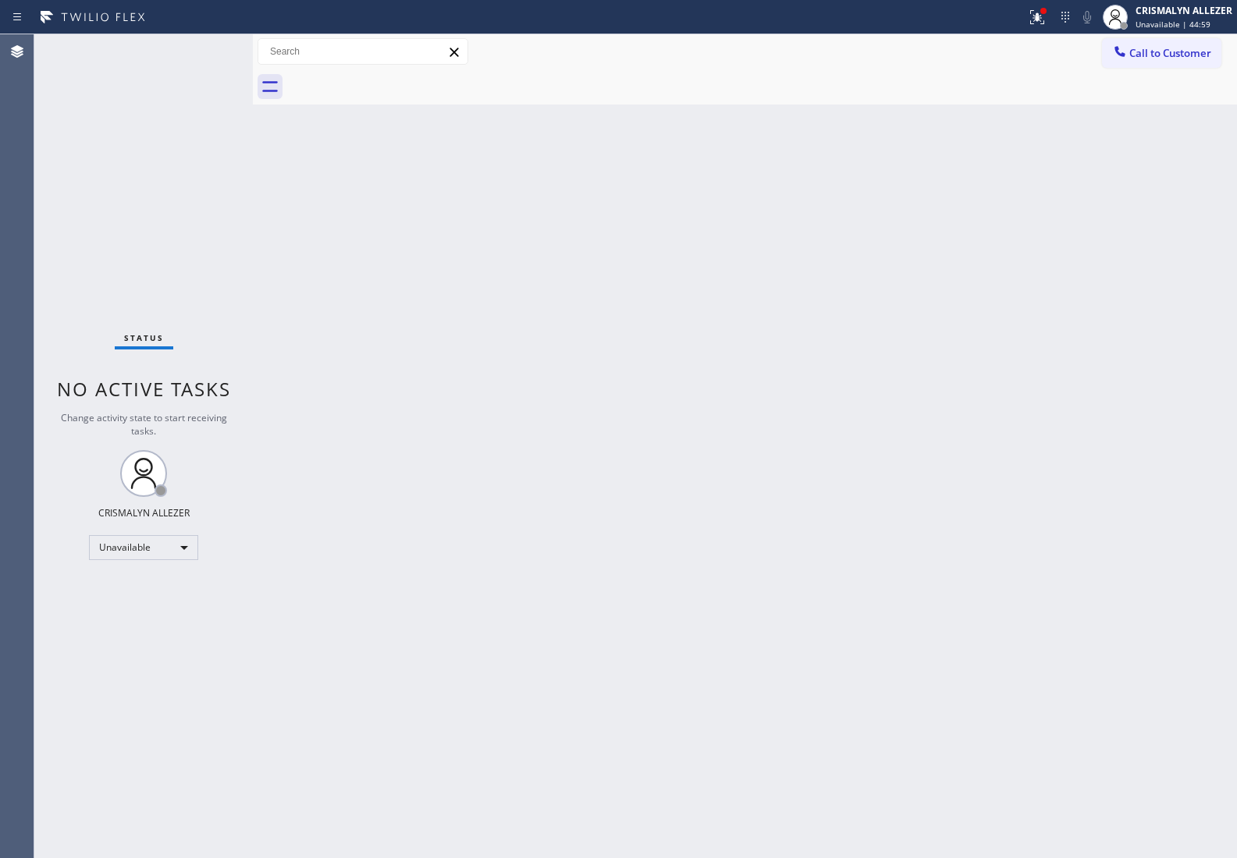
click at [1184, 51] on span "Call to Customer" at bounding box center [1170, 53] width 82 height 14
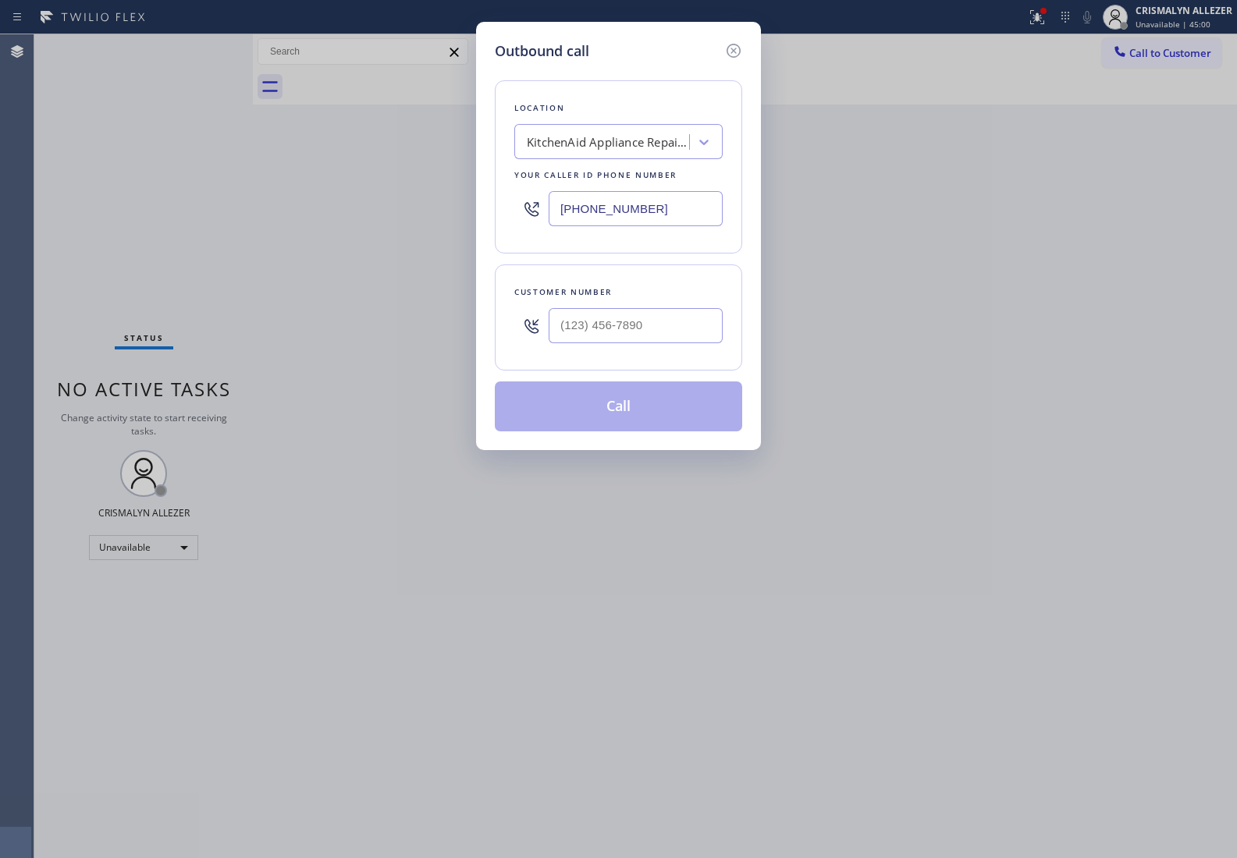
drag, startPoint x: 694, startPoint y: 211, endPoint x: 422, endPoint y: 211, distance: 272.3
click at [422, 211] on div "Outbound call Location KitchenAid Appliance Repair Service Fairmont Your caller…" at bounding box center [618, 429] width 1237 height 858
paste input "949) 239-0453"
type input "(949) 239-0453"
click at [652, 332] on input "(___) ___-____" at bounding box center [635, 325] width 174 height 35
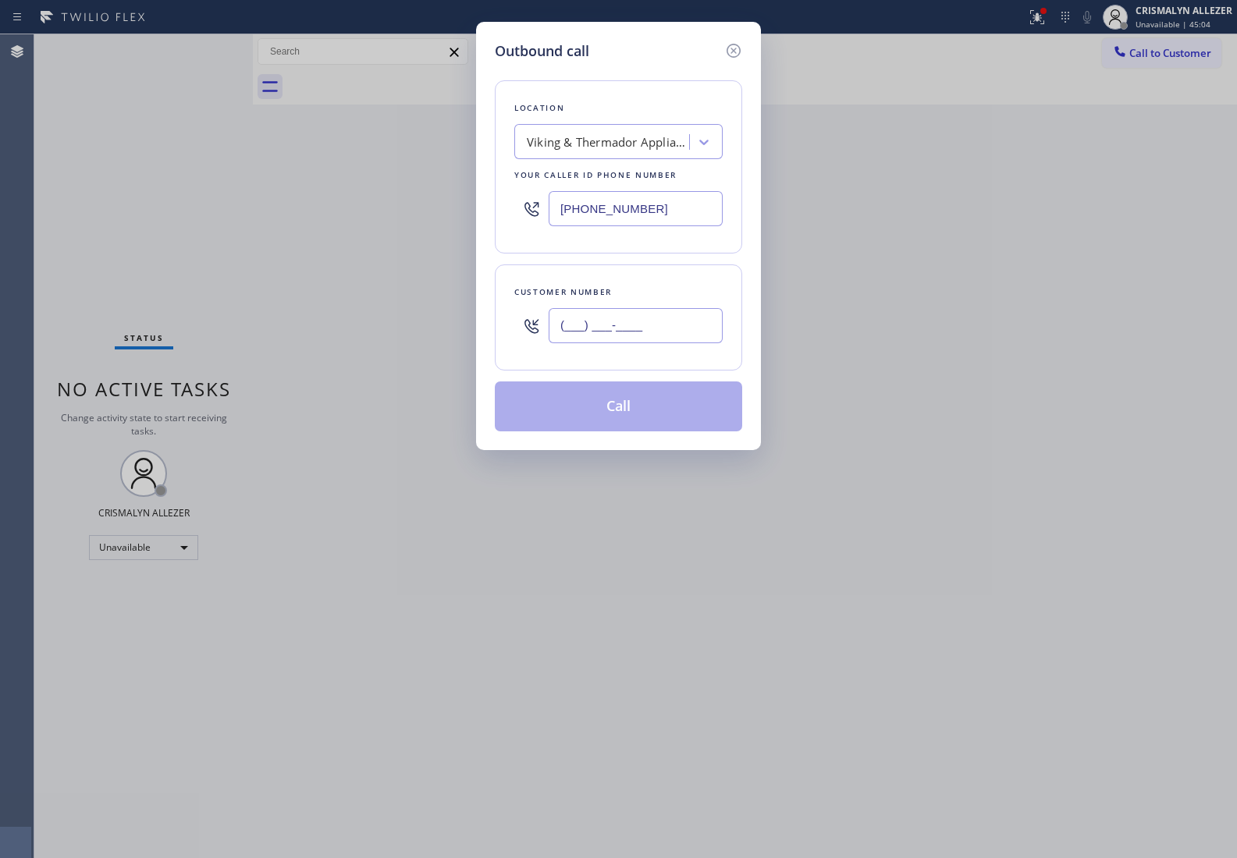
paste input "949) 233-8159"
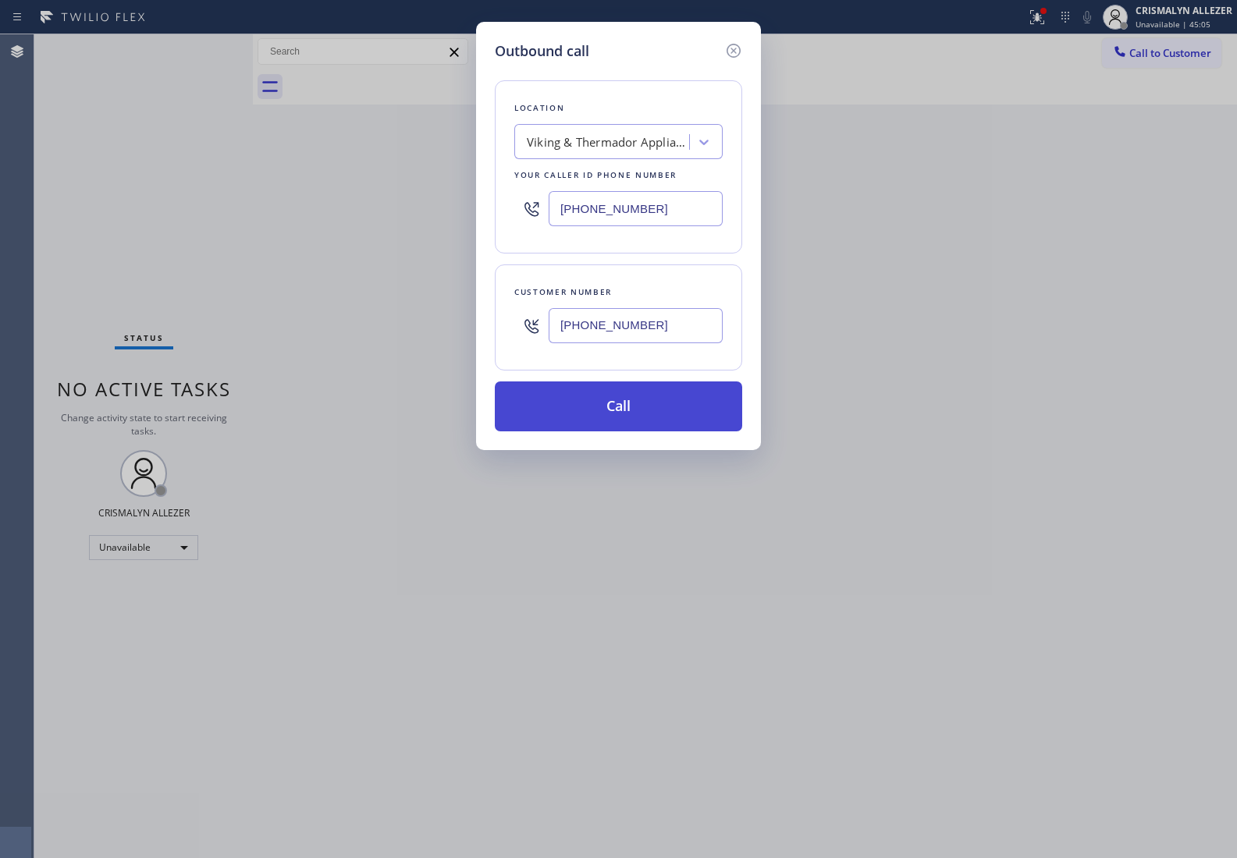
type input "(949) 233-8159"
click at [612, 415] on button "Call" at bounding box center [618, 406] width 247 height 50
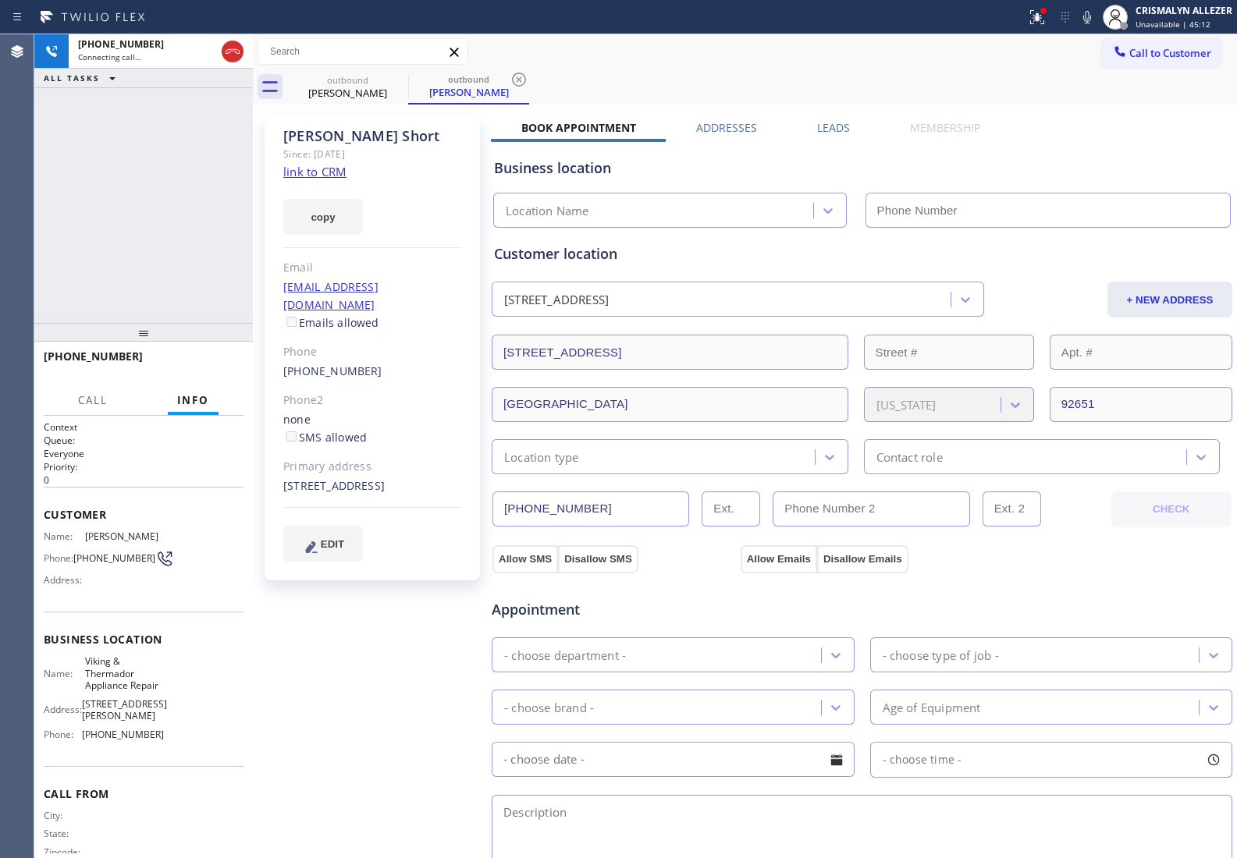
type input "(949) 239-0453"
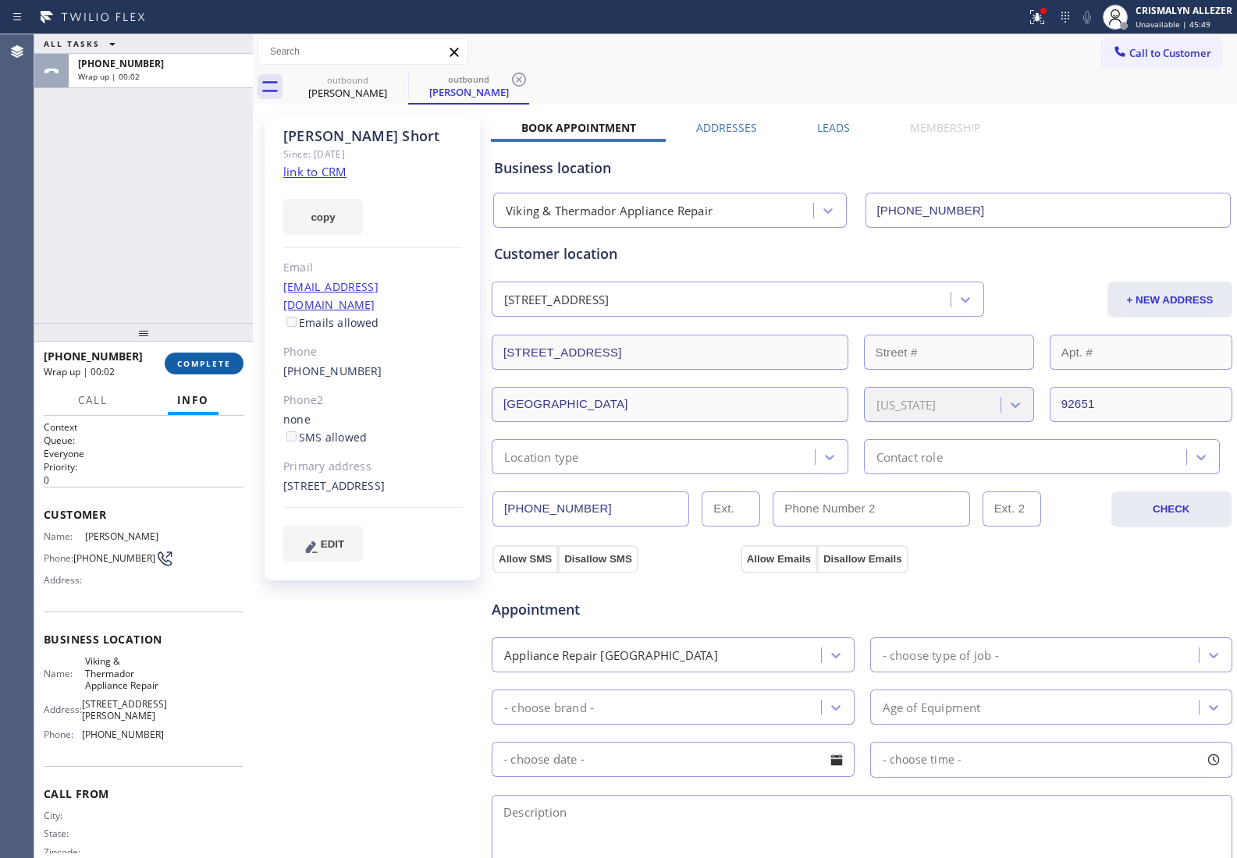
click at [191, 360] on span "COMPLETE" at bounding box center [204, 363] width 54 height 11
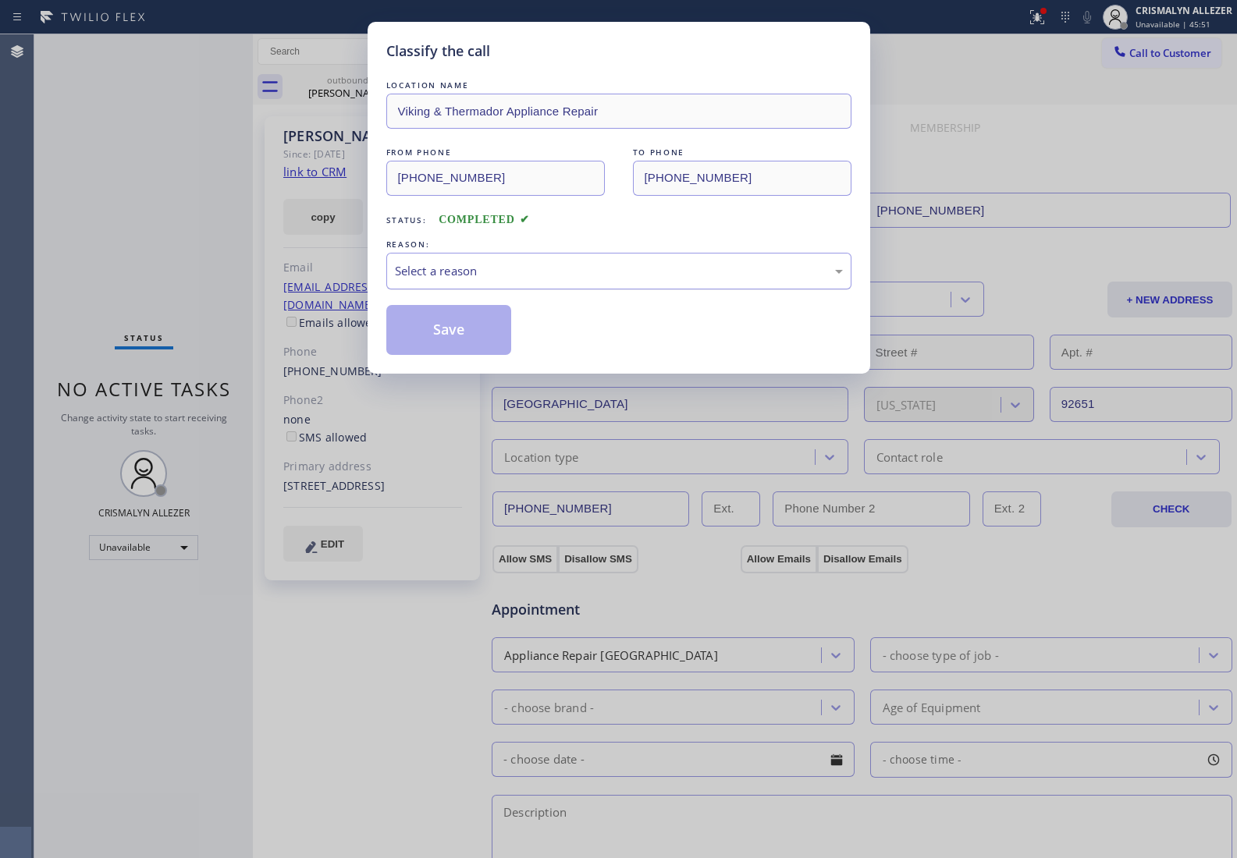
click at [614, 270] on div "Select a reason" at bounding box center [619, 271] width 448 height 18
click at [428, 337] on button "Save" at bounding box center [449, 330] width 126 height 50
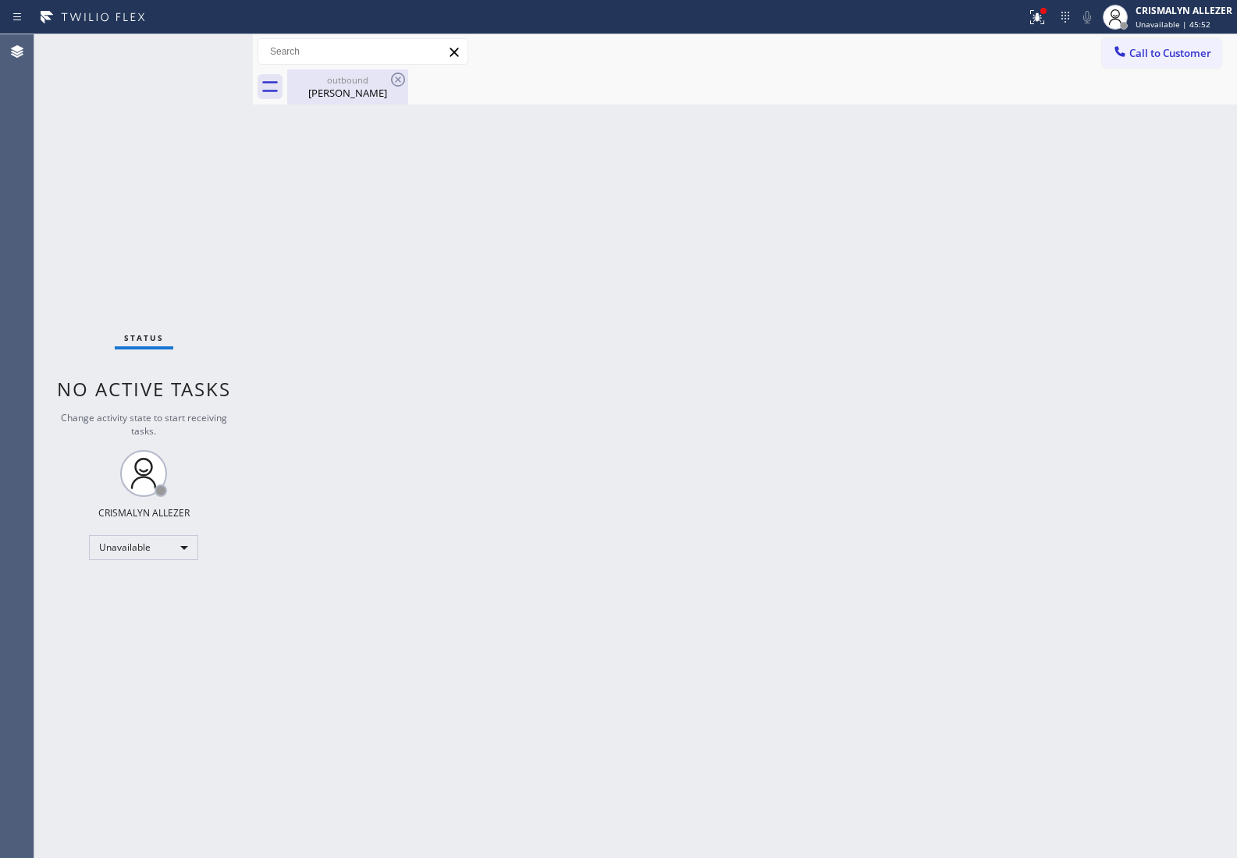
click at [341, 92] on div "Steven Short" at bounding box center [348, 93] width 118 height 14
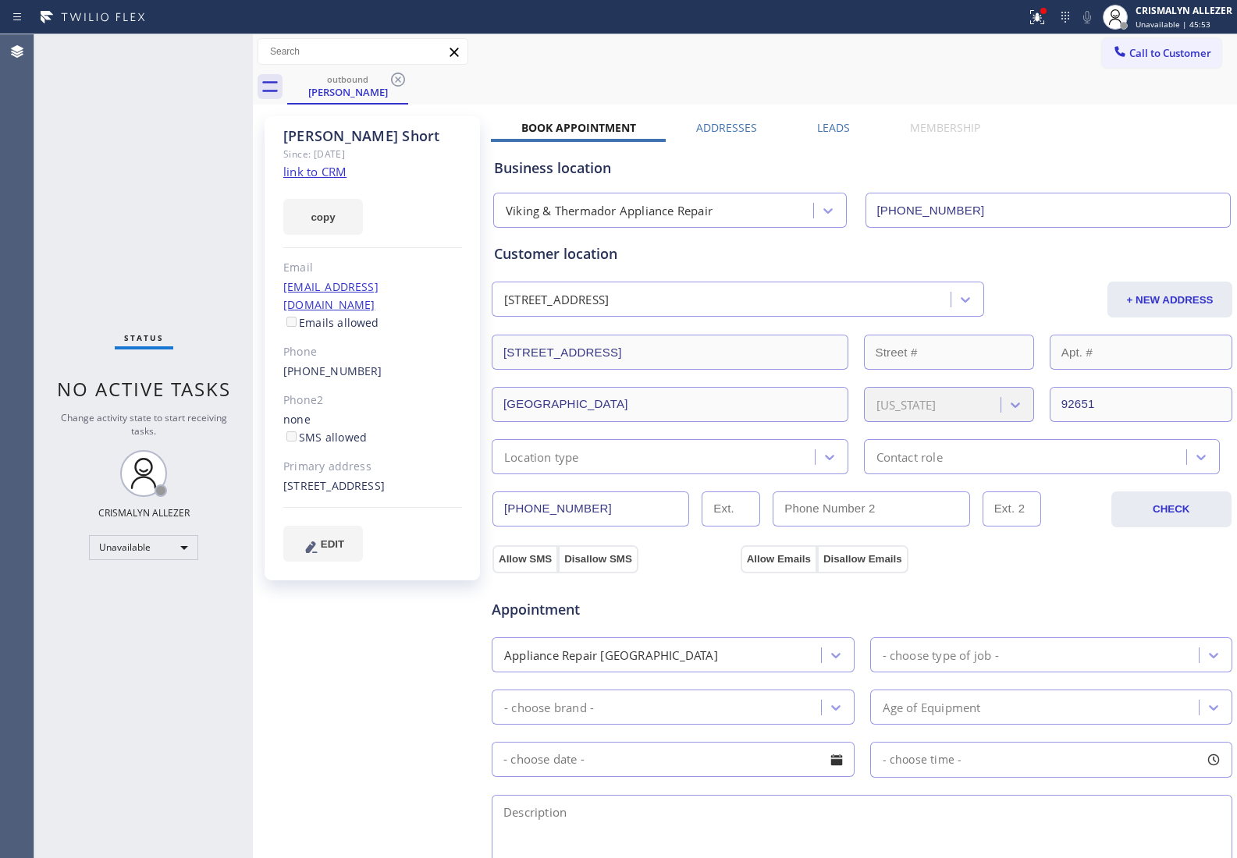
click at [800, 131] on div "Leads" at bounding box center [832, 131] width 93 height 22
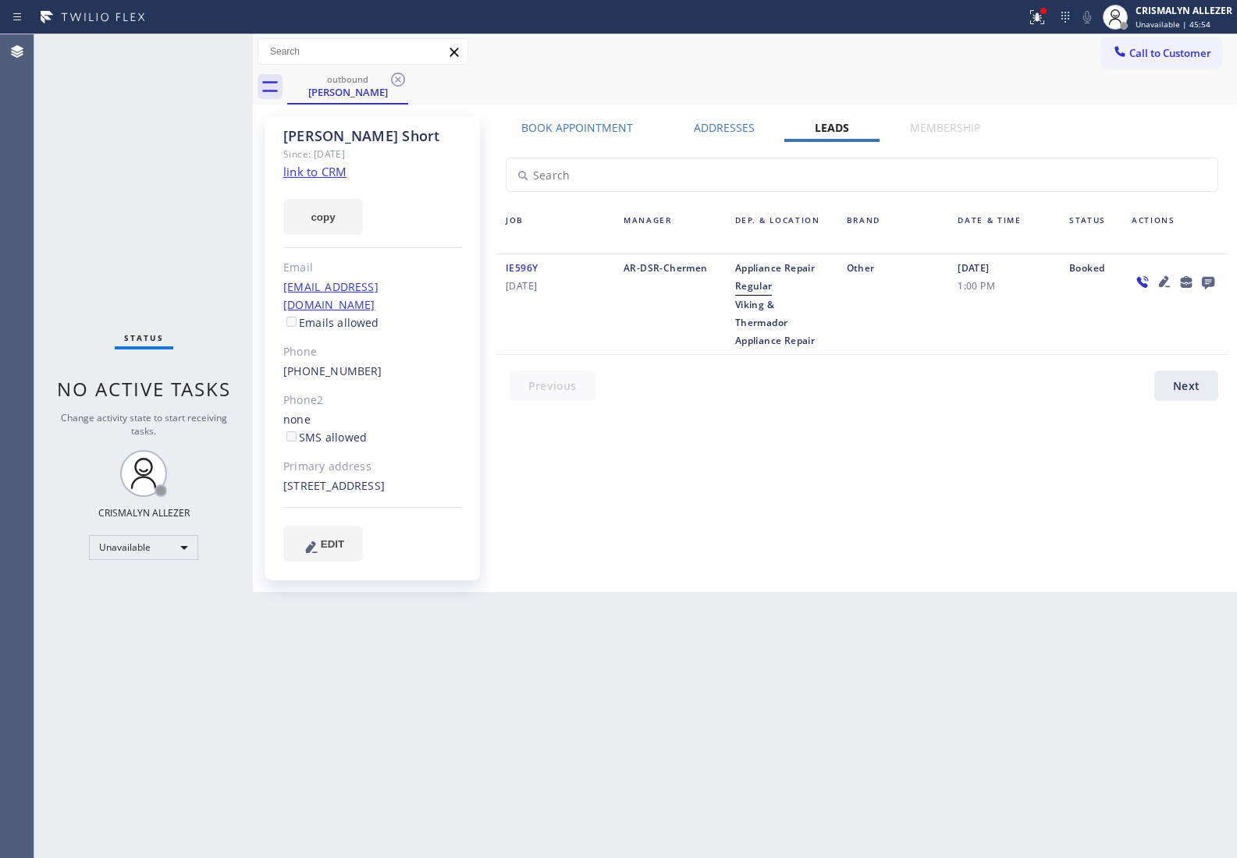
click at [1211, 283] on icon at bounding box center [1207, 283] width 12 height 12
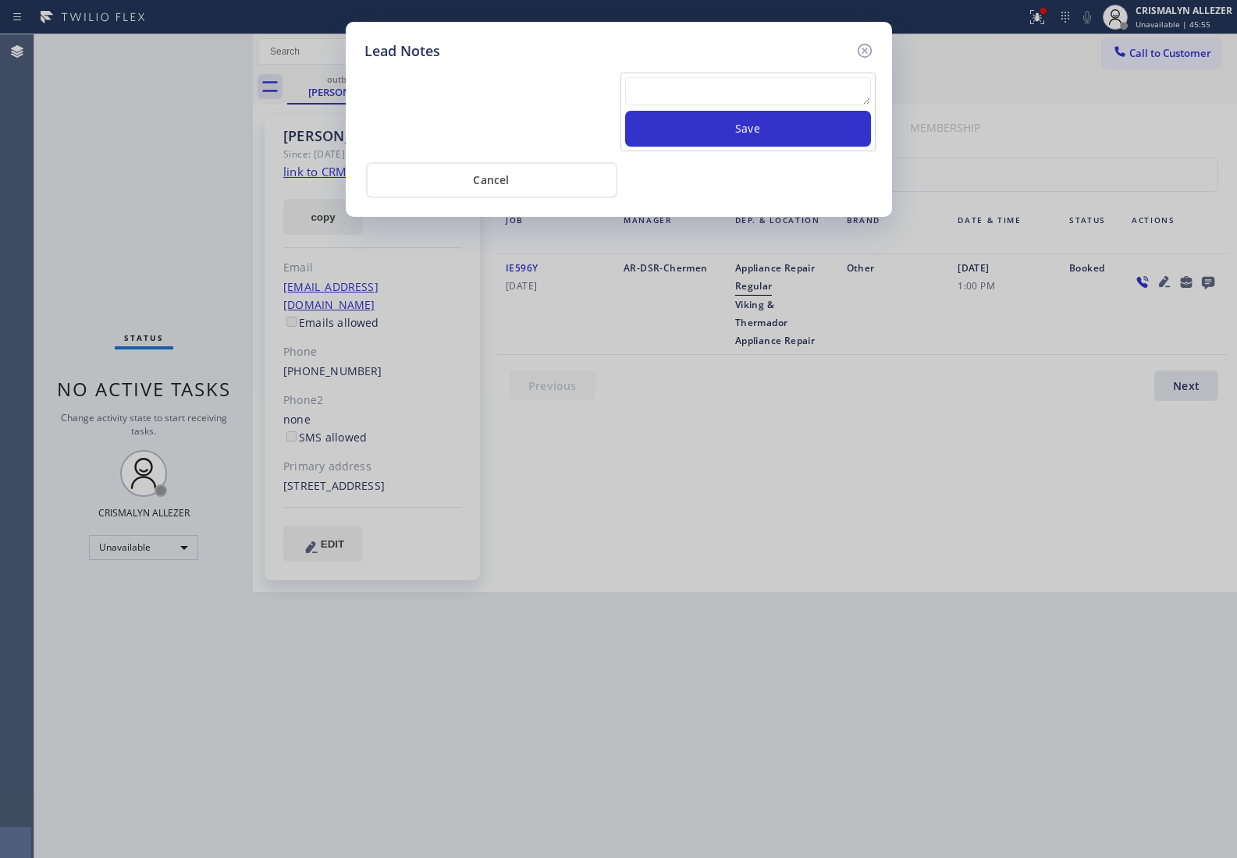
click at [726, 95] on textarea at bounding box center [748, 91] width 246 height 28
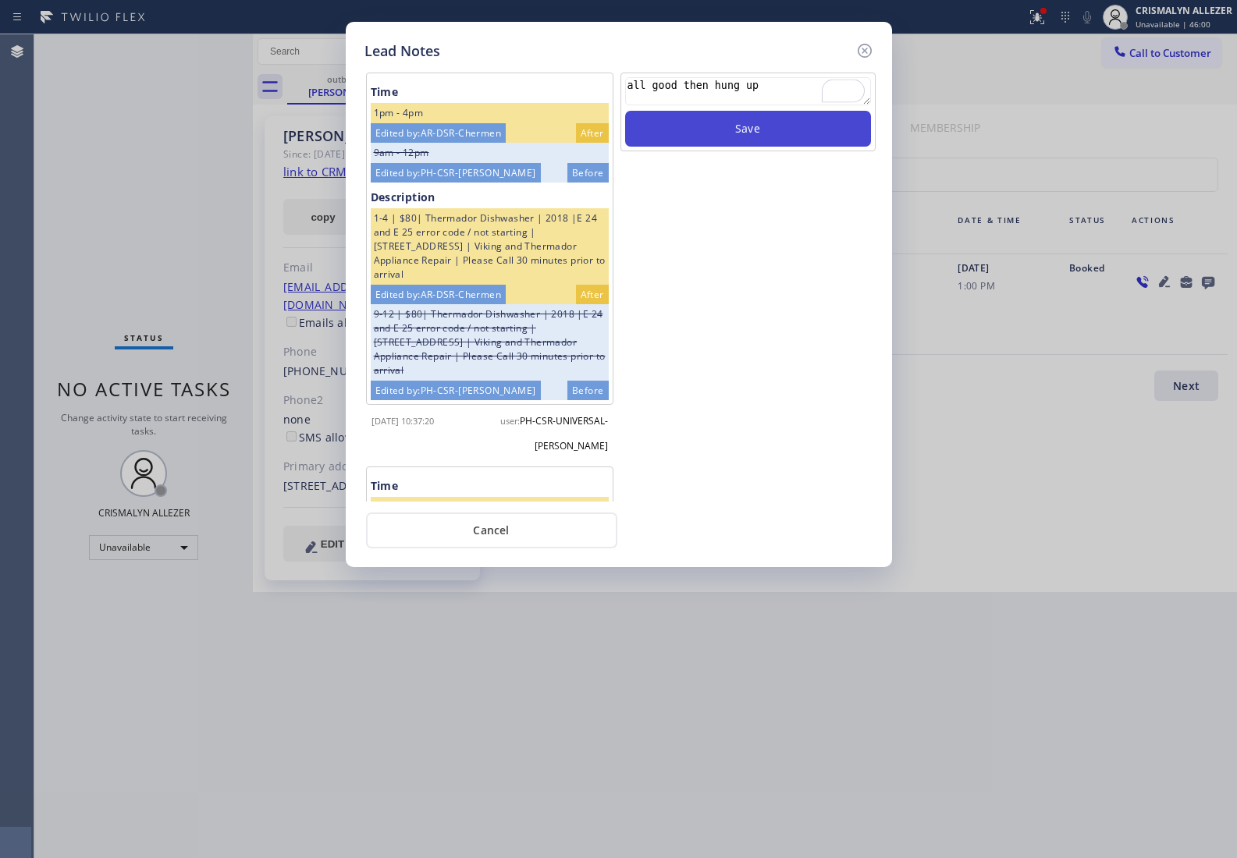
type textarea "all good then hung up"
click at [730, 122] on button "Save" at bounding box center [748, 129] width 246 height 36
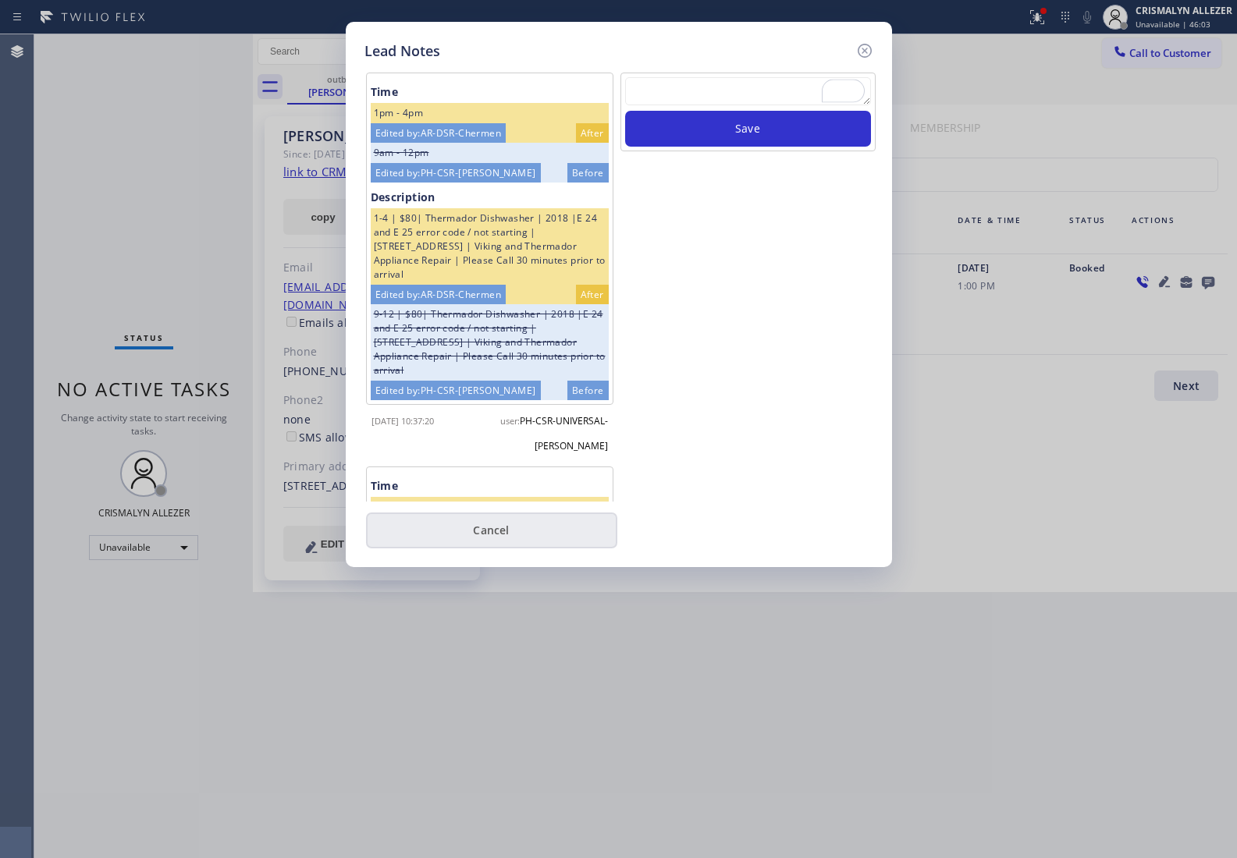
click at [486, 547] on button "Cancel" at bounding box center [491, 531] width 251 height 36
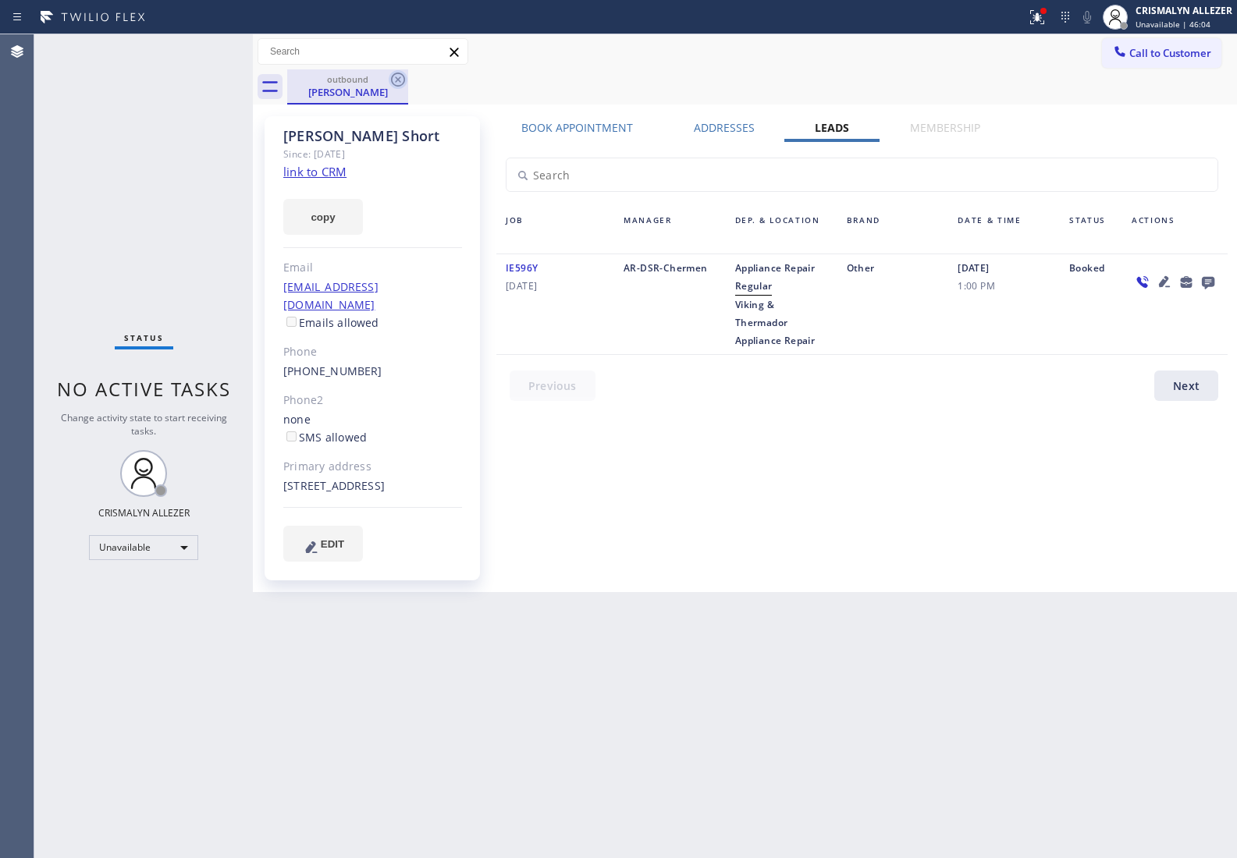
click at [396, 78] on icon at bounding box center [398, 80] width 14 height 14
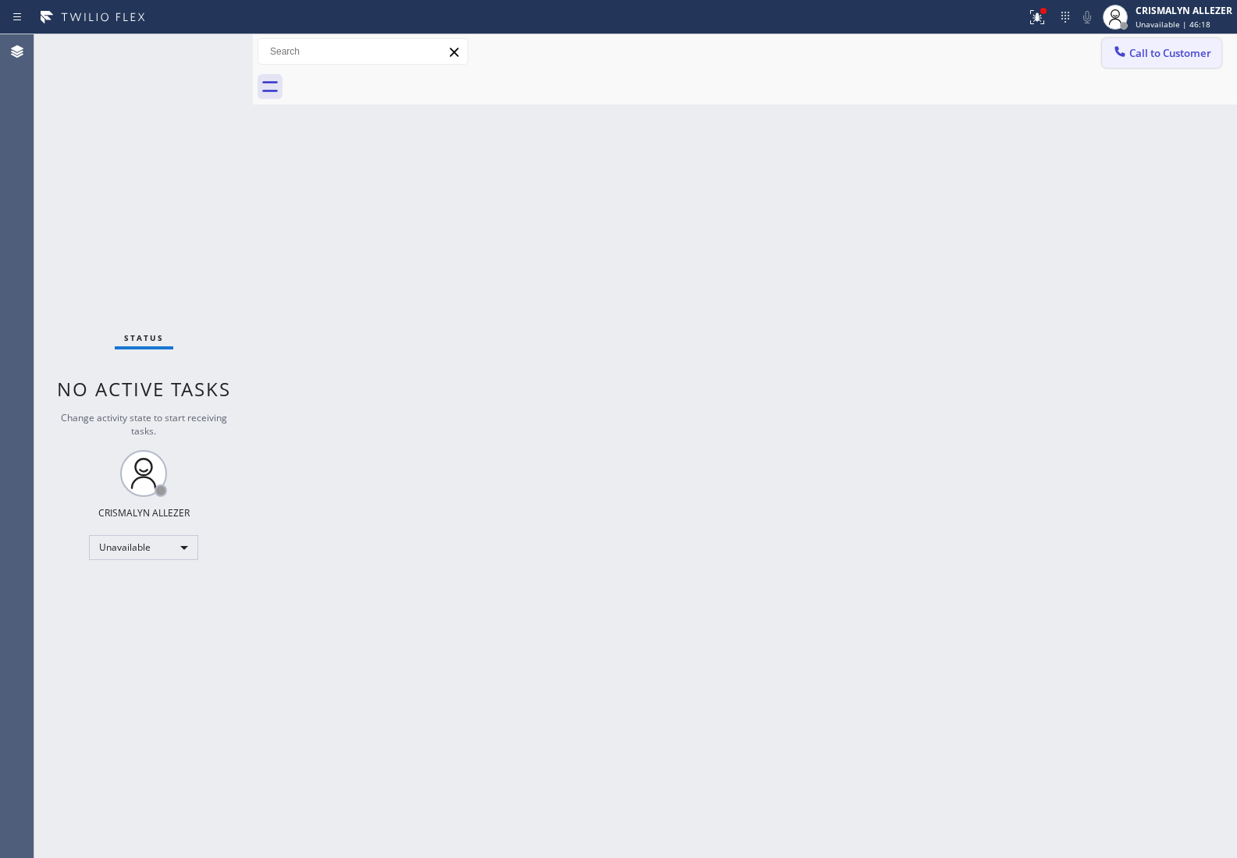
click at [1159, 55] on span "Call to Customer" at bounding box center [1170, 53] width 82 height 14
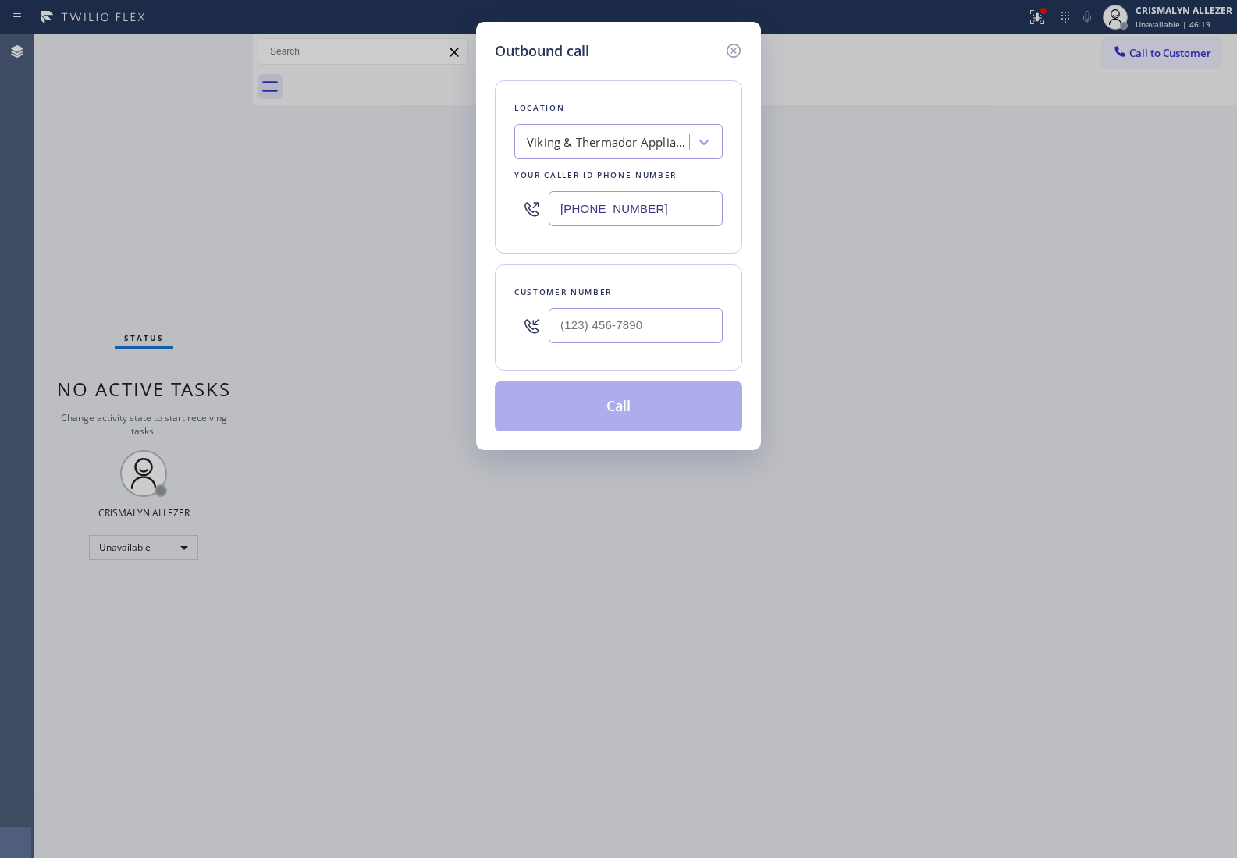
drag, startPoint x: 681, startPoint y: 217, endPoint x: 184, endPoint y: 208, distance: 497.0
click at [217, 211] on div "Outbound call Location Viking & Thermador Appliance Repair Your caller id phone…" at bounding box center [618, 429] width 1237 height 858
paste input "714) 248-8176"
type input "(714) 248-8176"
click at [680, 328] on input "(___) ___-____" at bounding box center [635, 325] width 174 height 35
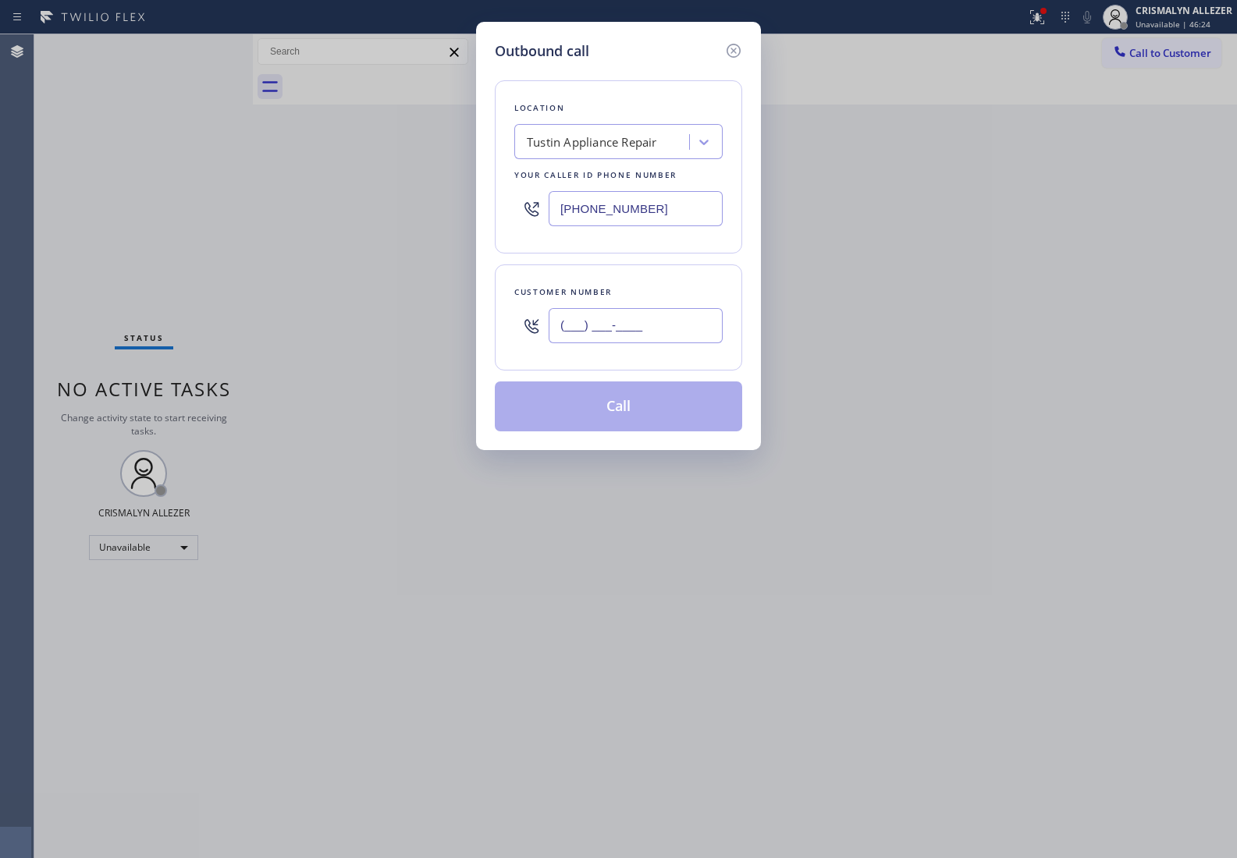
paste input "714) 785-4017"
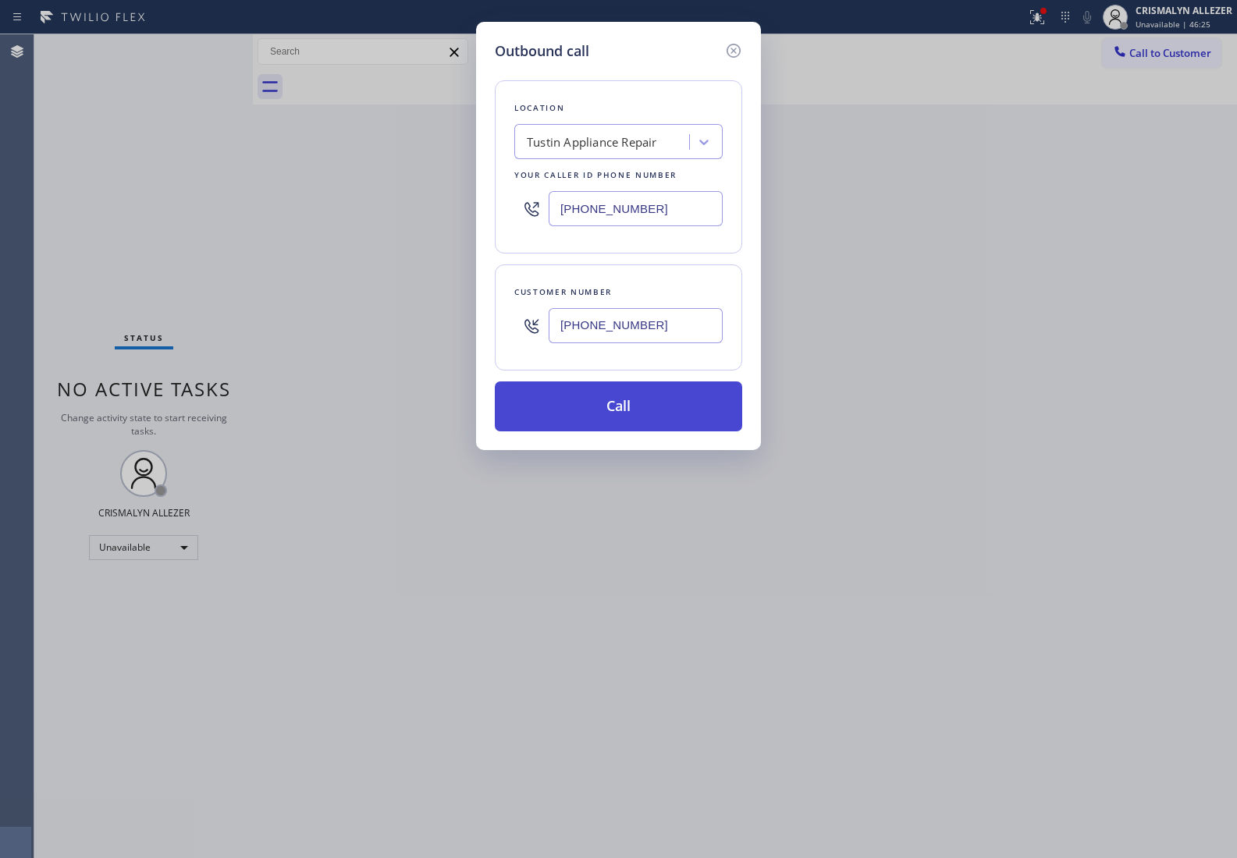
type input "(714) 785-4017"
click at [633, 416] on button "Call" at bounding box center [618, 406] width 247 height 50
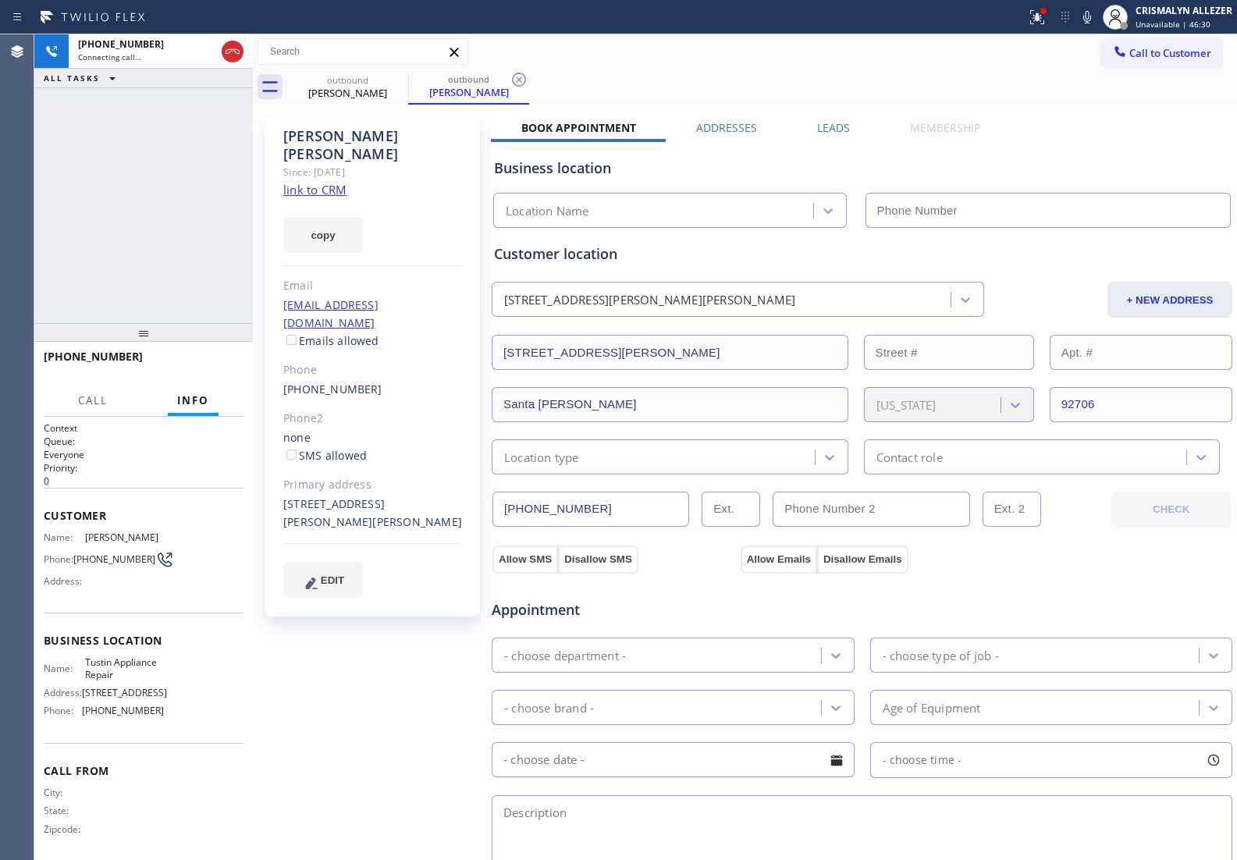
type input "(714) 248-8176"
click at [328, 182] on link "link to CRM" at bounding box center [314, 190] width 63 height 16
click at [186, 360] on span "HANG UP" at bounding box center [207, 363] width 48 height 11
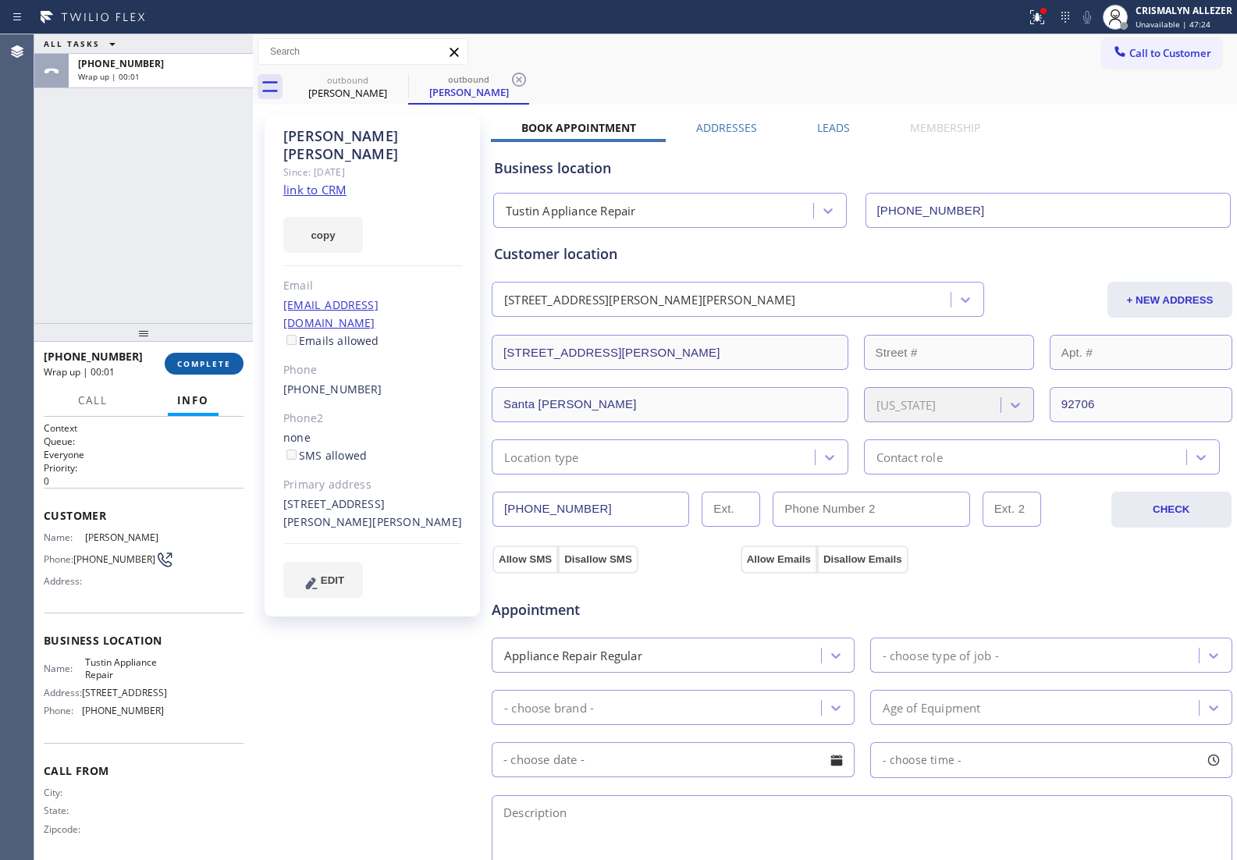
click at [186, 360] on span "COMPLETE" at bounding box center [204, 363] width 54 height 11
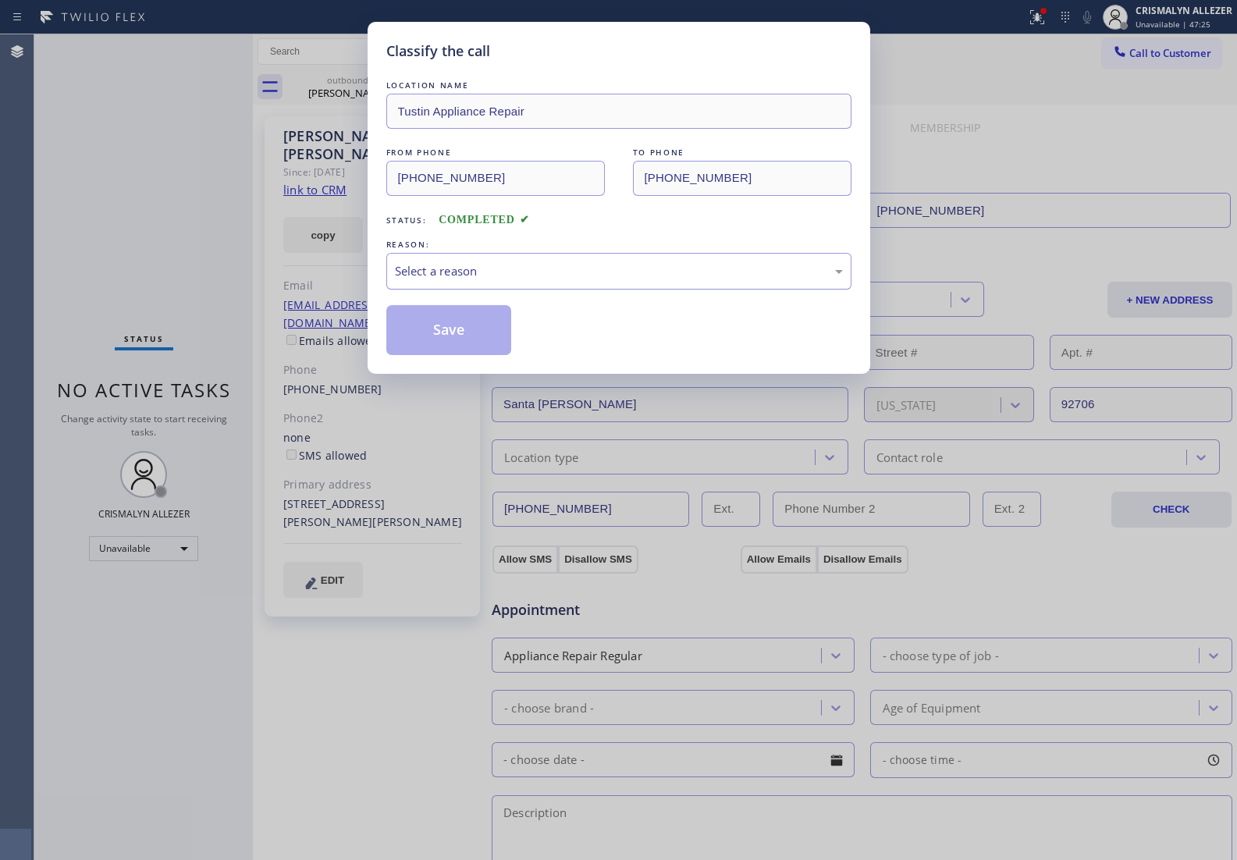
click at [578, 271] on div "Select a reason" at bounding box center [619, 271] width 448 height 18
click at [443, 332] on button "Save" at bounding box center [449, 330] width 126 height 50
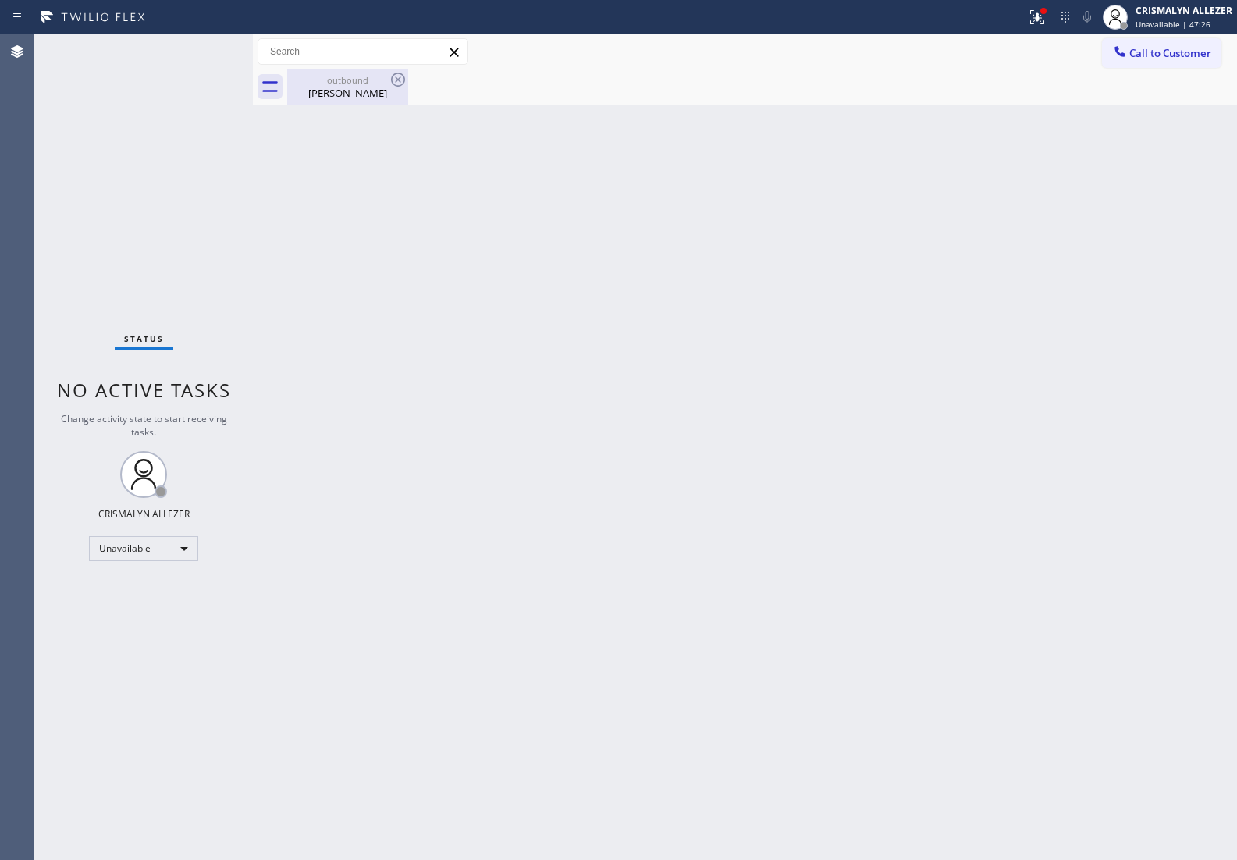
click at [357, 87] on div "John Sherman" at bounding box center [348, 93] width 118 height 14
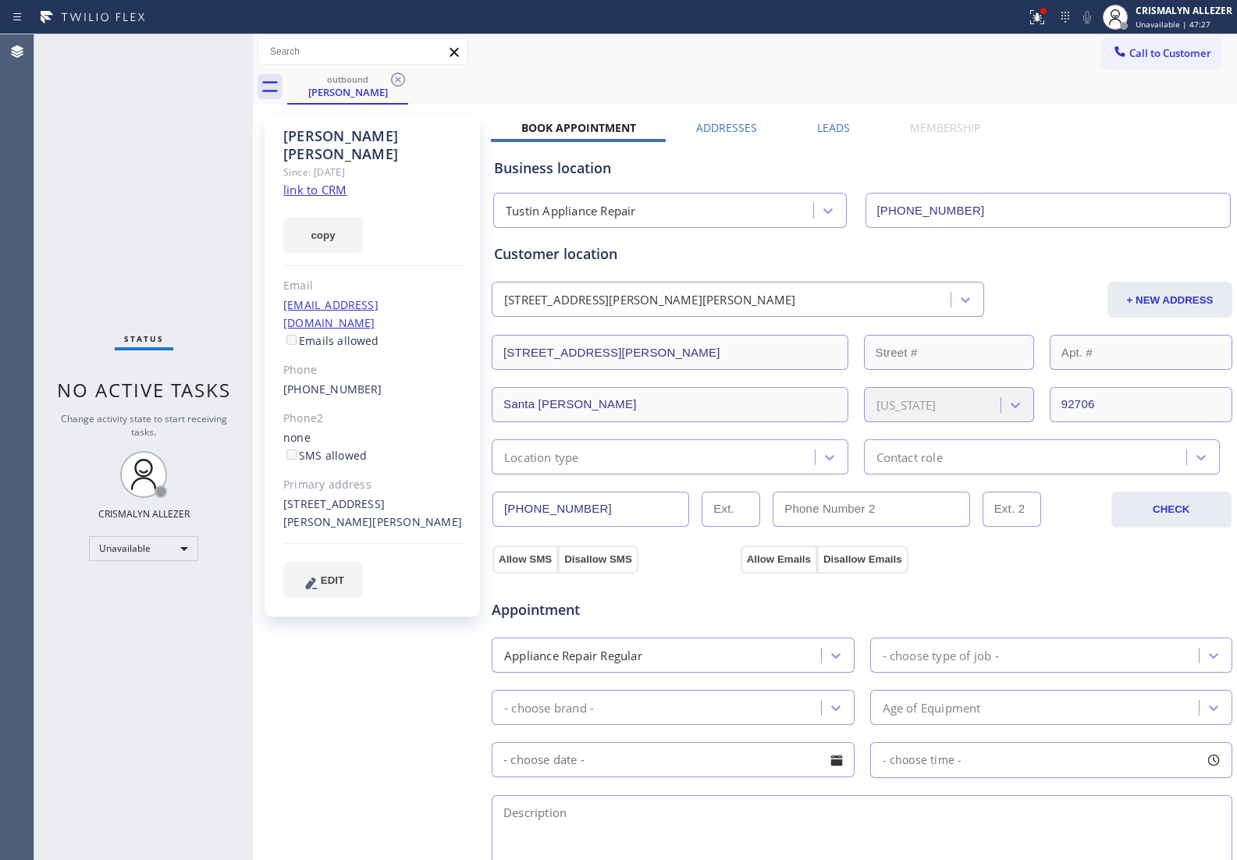
click at [832, 120] on label "Leads" at bounding box center [833, 127] width 33 height 15
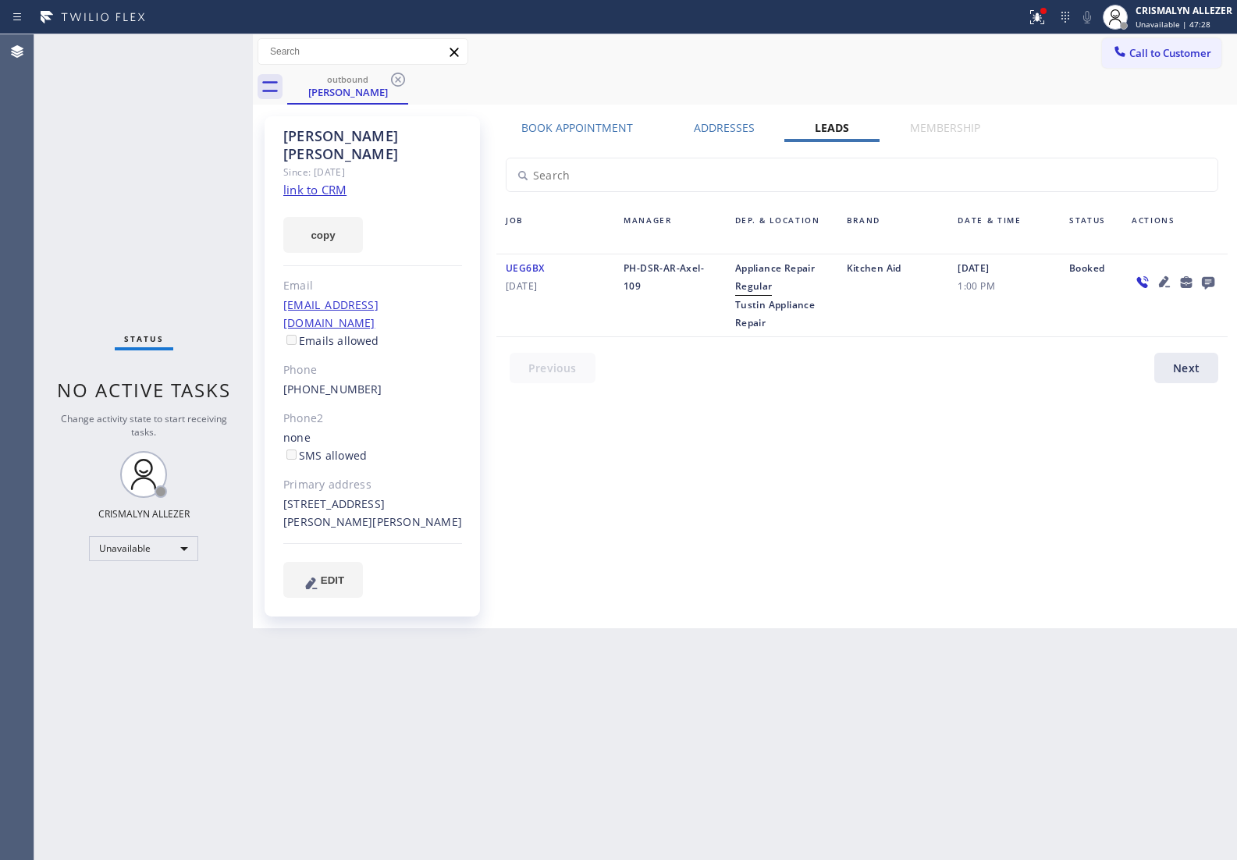
click at [1209, 283] on icon at bounding box center [1207, 283] width 12 height 12
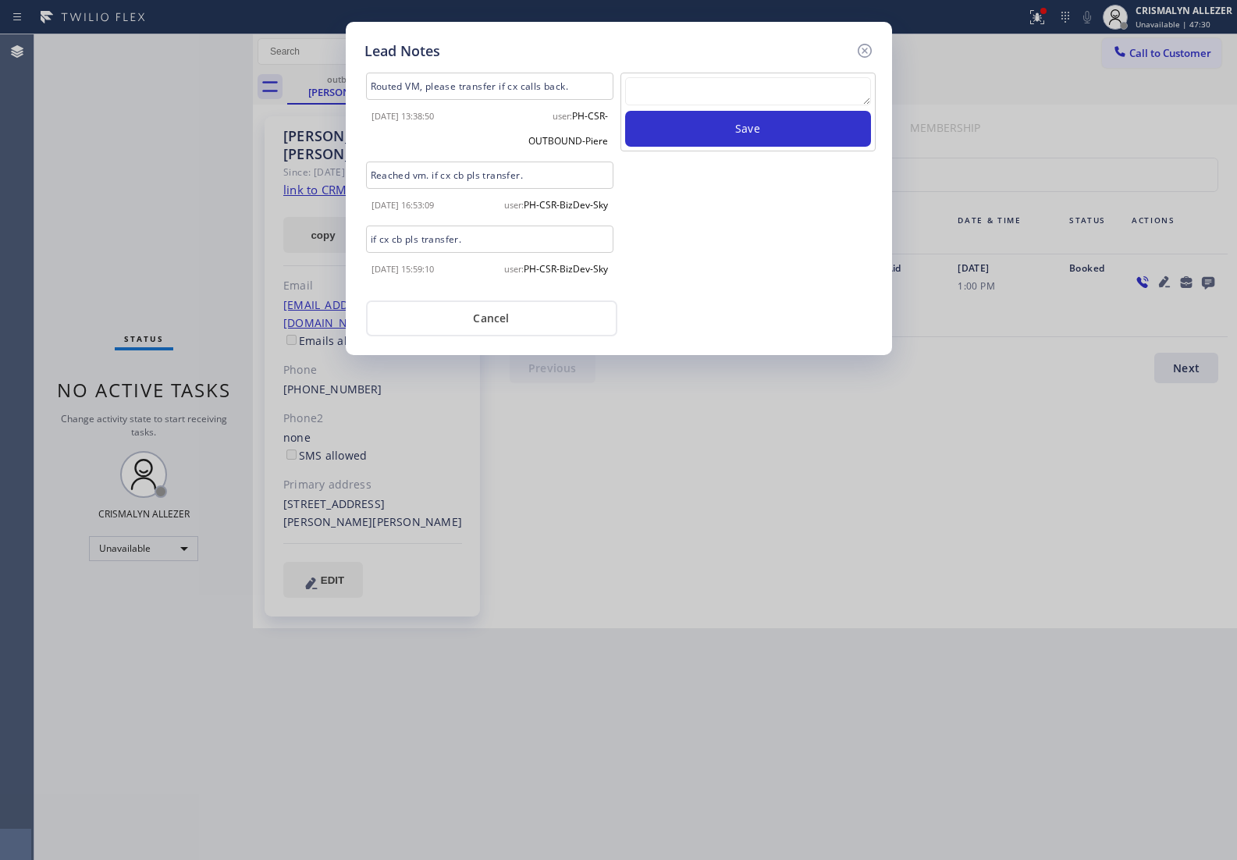
click at [715, 91] on textarea at bounding box center [748, 91] width 246 height 28
paste textarea "ALL GOOD FOR NOW, if cb xfer"
type textarea "ALL GOOD FOR NOW, if cb xfer"
click at [733, 129] on button "Save" at bounding box center [748, 129] width 246 height 36
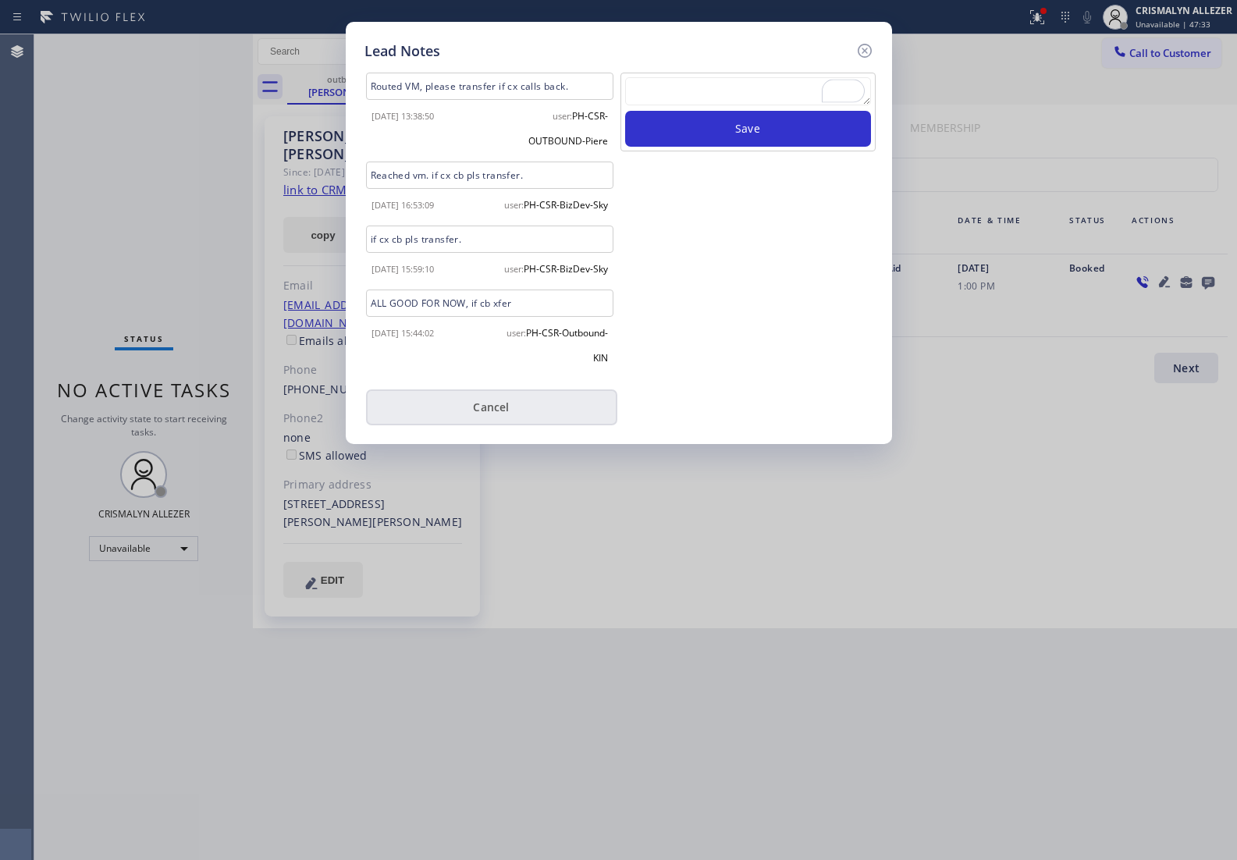
click at [480, 425] on button "Cancel" at bounding box center [491, 407] width 251 height 36
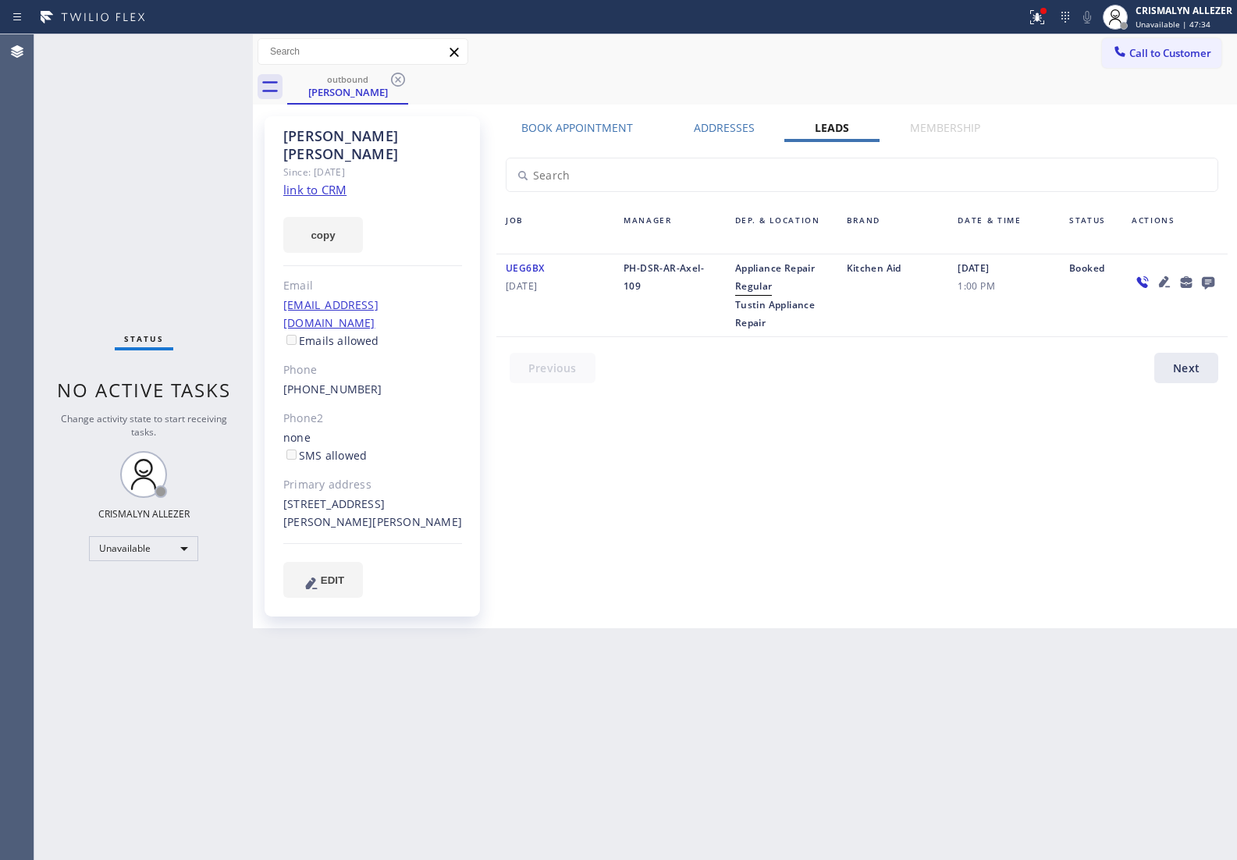
drag, startPoint x: 399, startPoint y: 79, endPoint x: 404, endPoint y: 48, distance: 30.8
click at [399, 78] on icon at bounding box center [398, 79] width 19 height 19
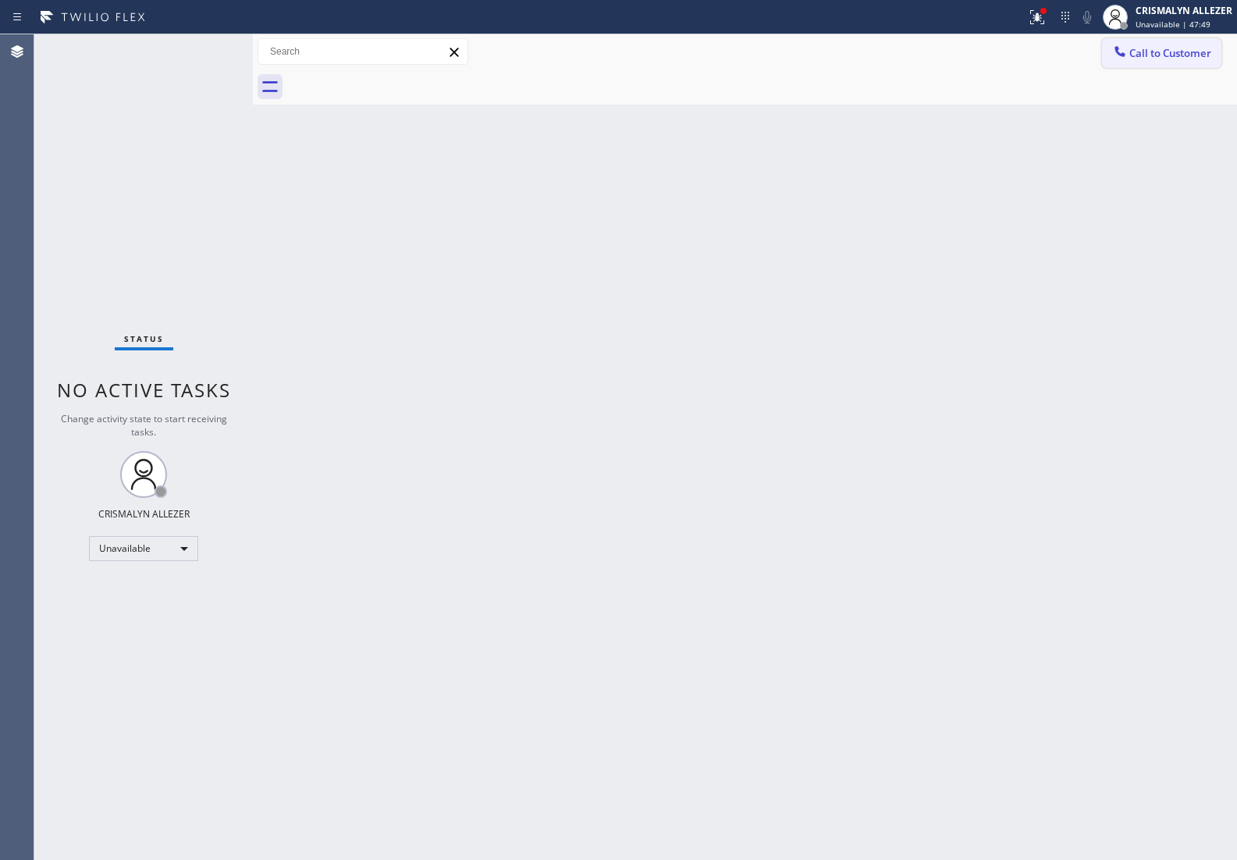
click at [1202, 51] on span "Call to Customer" at bounding box center [1170, 53] width 82 height 14
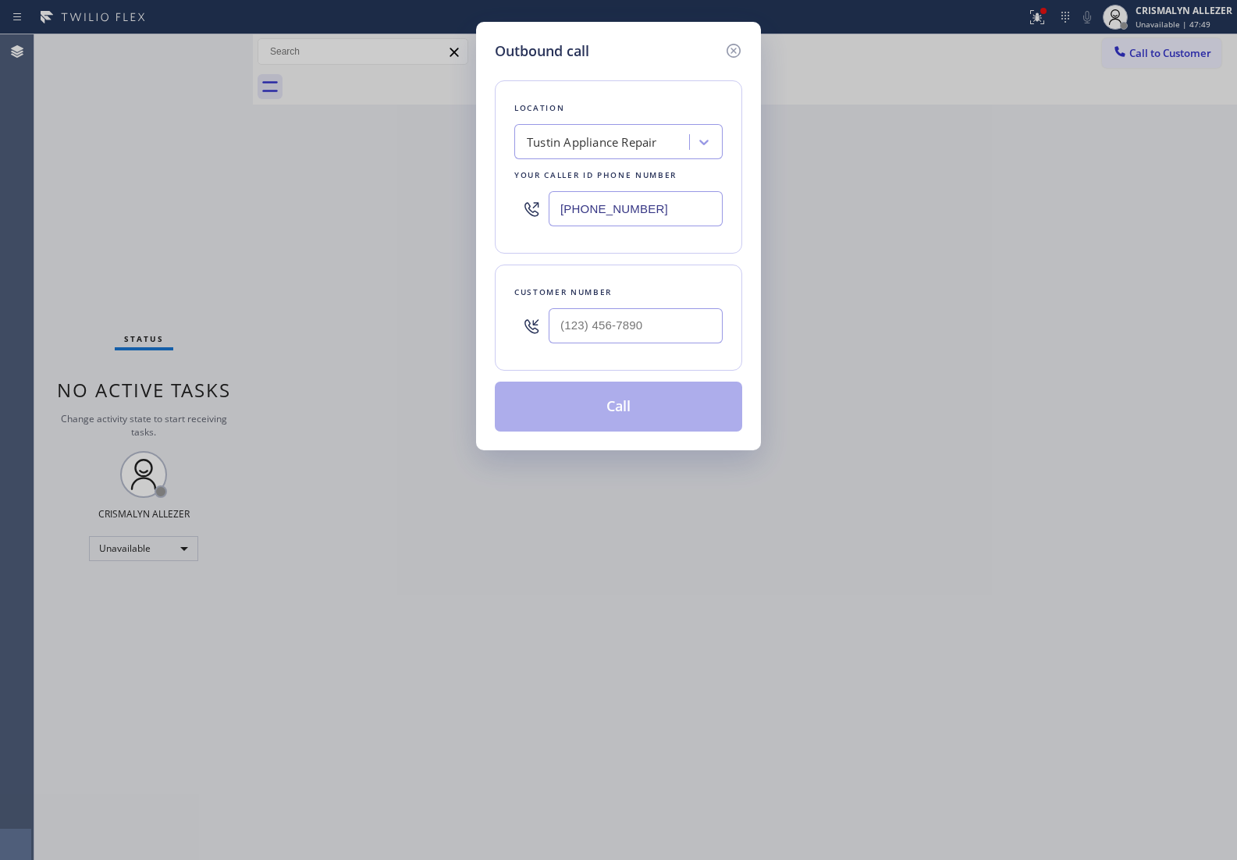
drag, startPoint x: 683, startPoint y: 200, endPoint x: 236, endPoint y: 182, distance: 447.4
click at [256, 188] on div "Outbound call Location Tustin Appliance Repair Your caller id phone number (714…" at bounding box center [618, 430] width 1237 height 860
paste input "949) 239-0453"
type input "(949) 239-0453"
click at [625, 325] on input "(___) ___-____" at bounding box center [635, 325] width 174 height 35
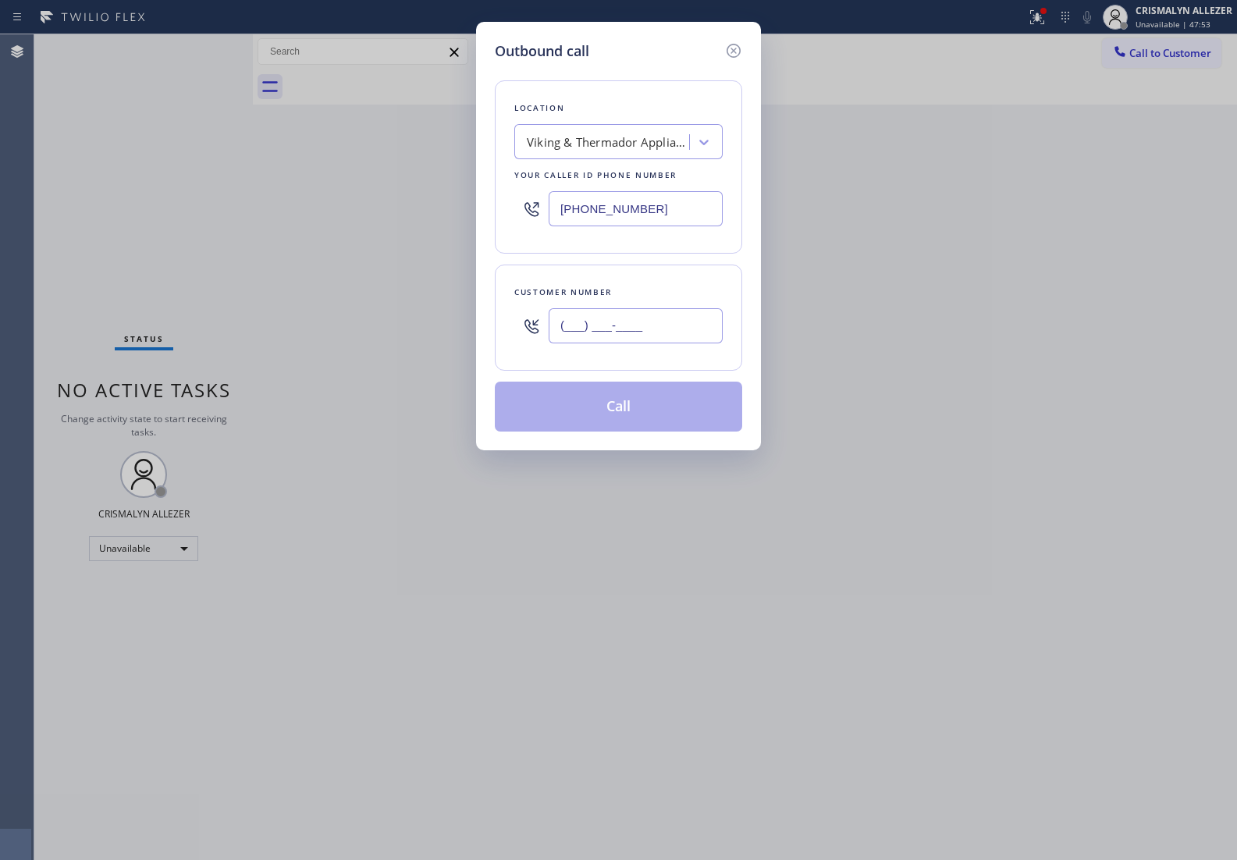
paste input "714) 813-3452"
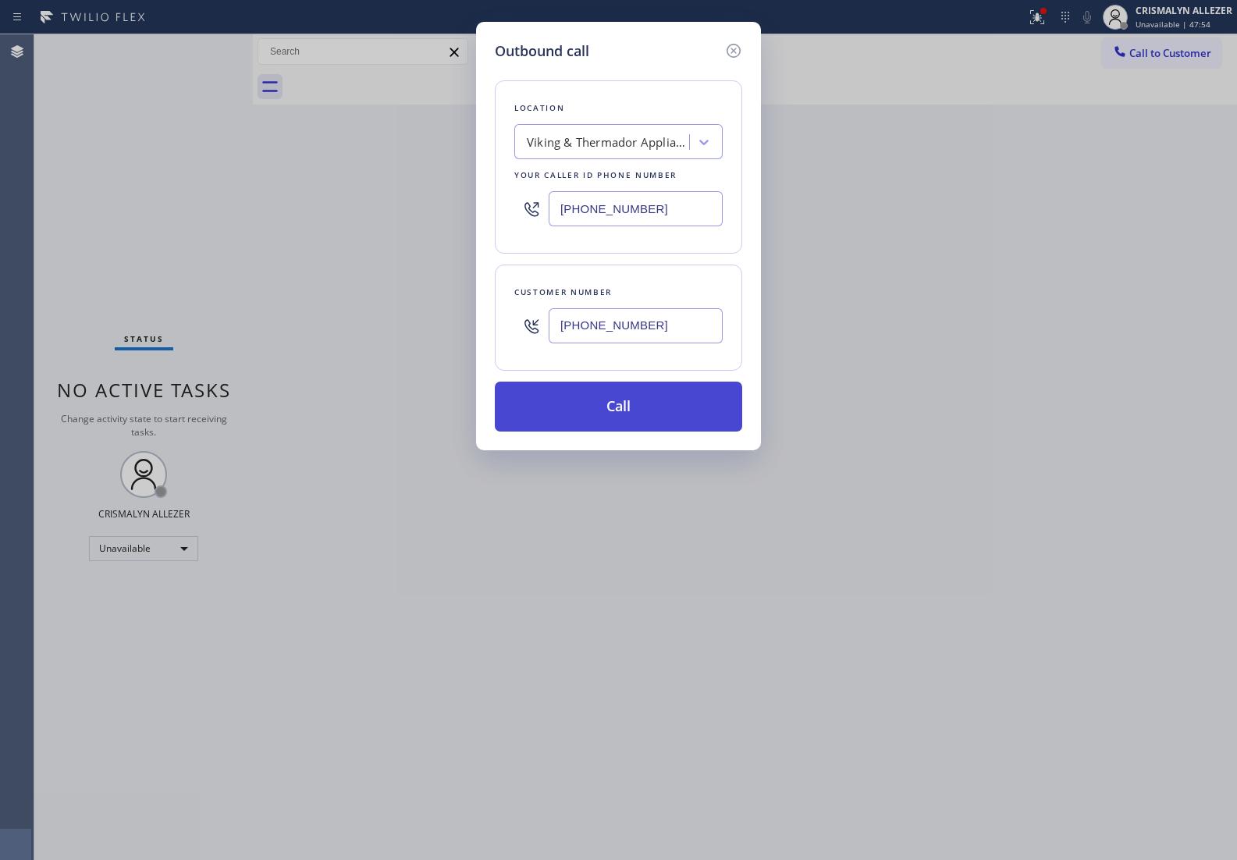
type input "(714) 813-3452"
click at [629, 414] on button "Call" at bounding box center [618, 406] width 247 height 50
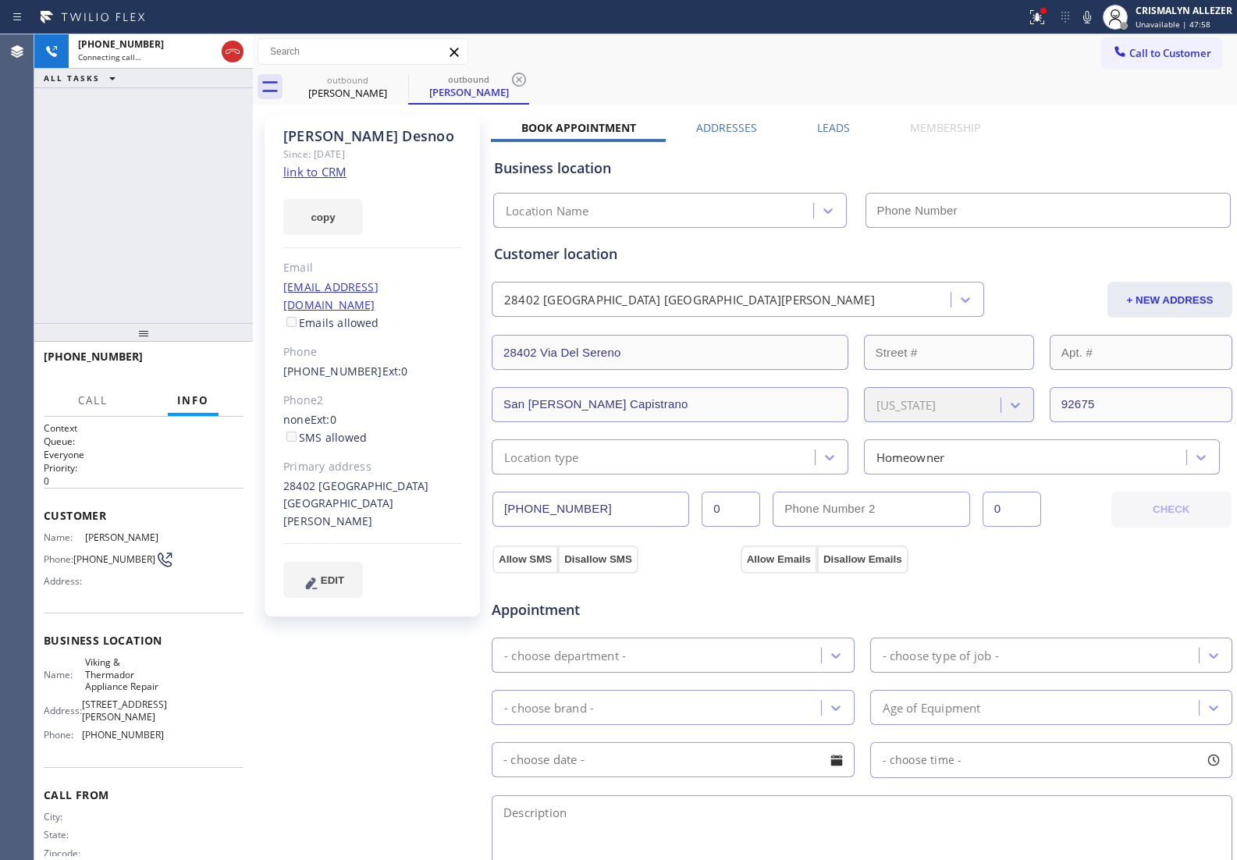
click at [321, 177] on link "link to CRM" at bounding box center [314, 172] width 63 height 16
type input "(949) 239-0453"
click at [1035, 318] on div "Customer location 28402 Via Del Sereno San Juan Capistrano, 92675 CA + NEW ADDR…" at bounding box center [862, 358] width 736 height 231
click at [208, 367] on span "HANG UP" at bounding box center [207, 363] width 48 height 11
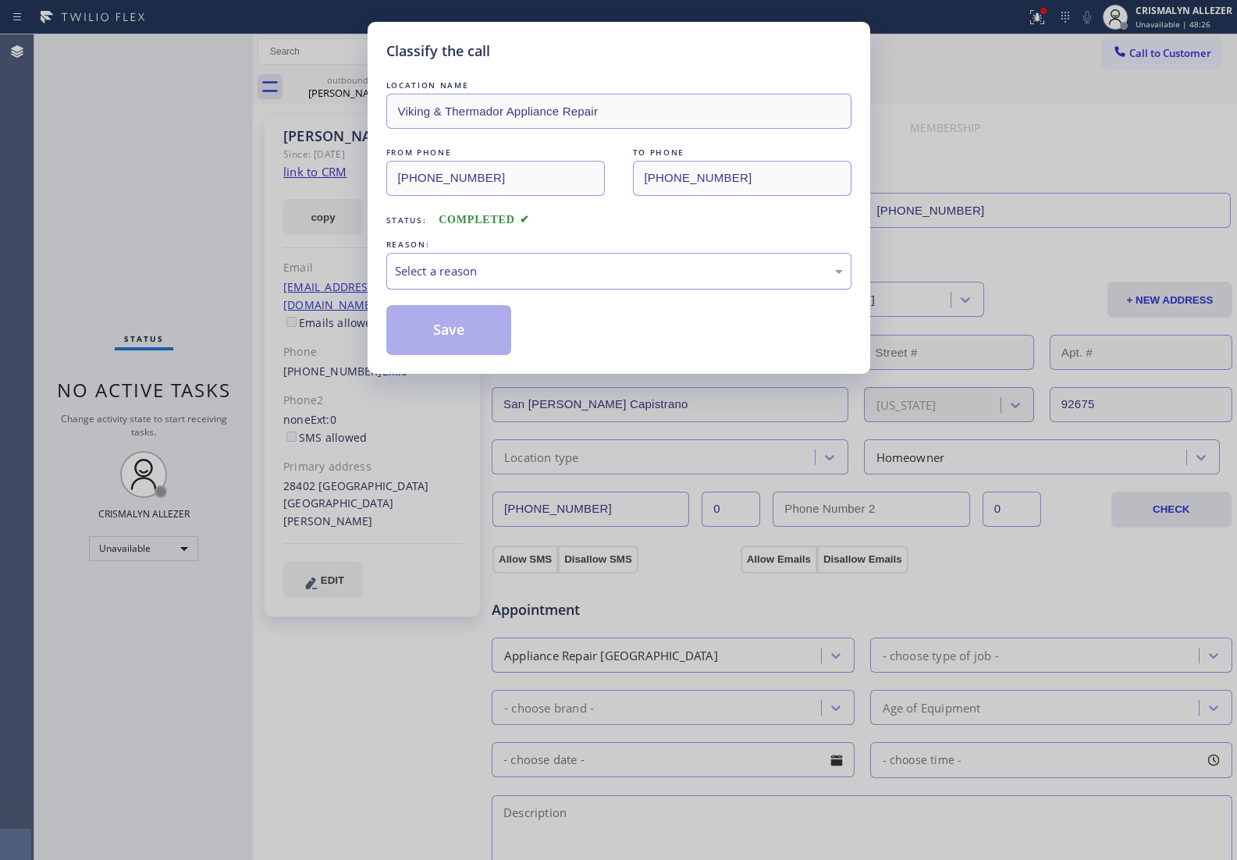
click at [564, 264] on div "Select a reason" at bounding box center [619, 271] width 448 height 18
click at [462, 336] on button "Save" at bounding box center [449, 330] width 126 height 50
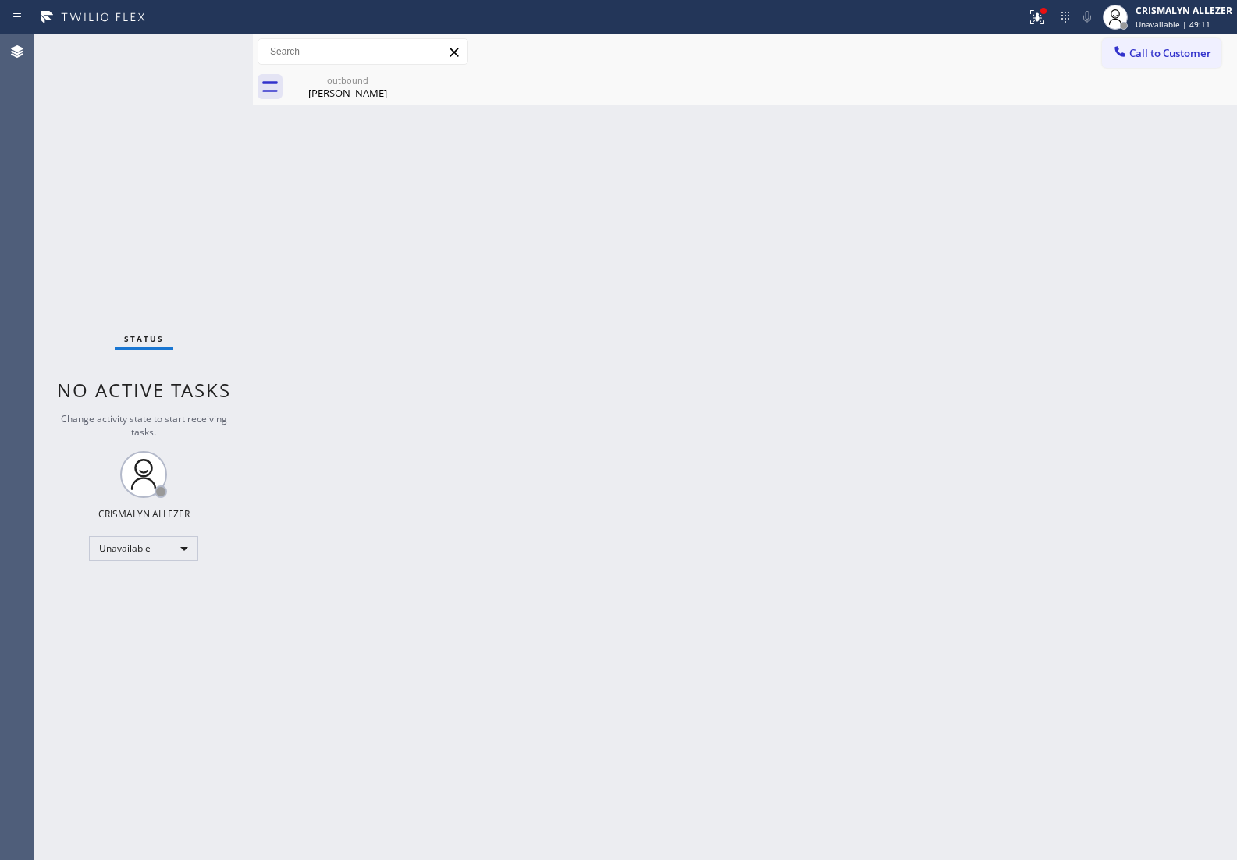
click at [981, 335] on div "Back to Dashboard Change Sender ID Customers Technicians Select a contact Outbo…" at bounding box center [745, 446] width 984 height 825
click at [330, 87] on div "Dennis Desnoo" at bounding box center [348, 93] width 118 height 14
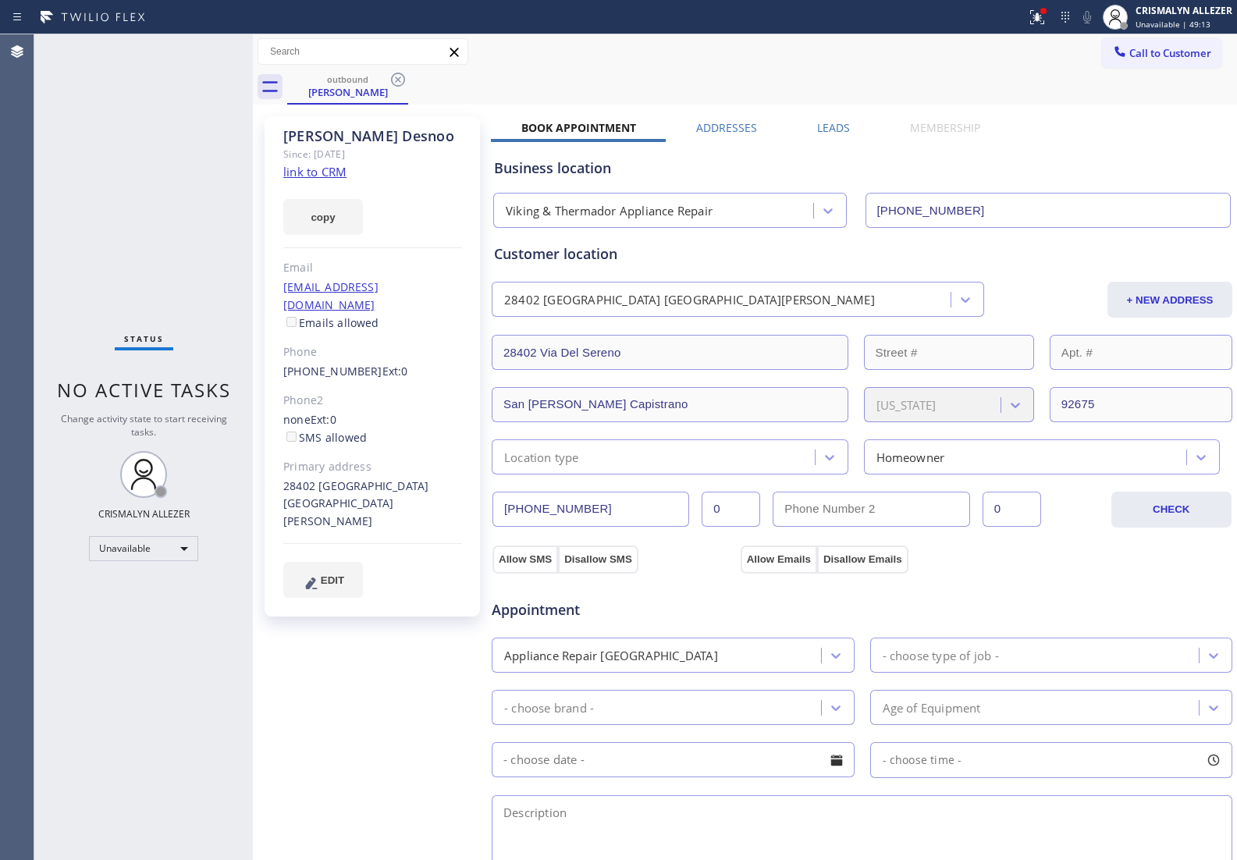
click at [829, 126] on label "Leads" at bounding box center [833, 127] width 33 height 15
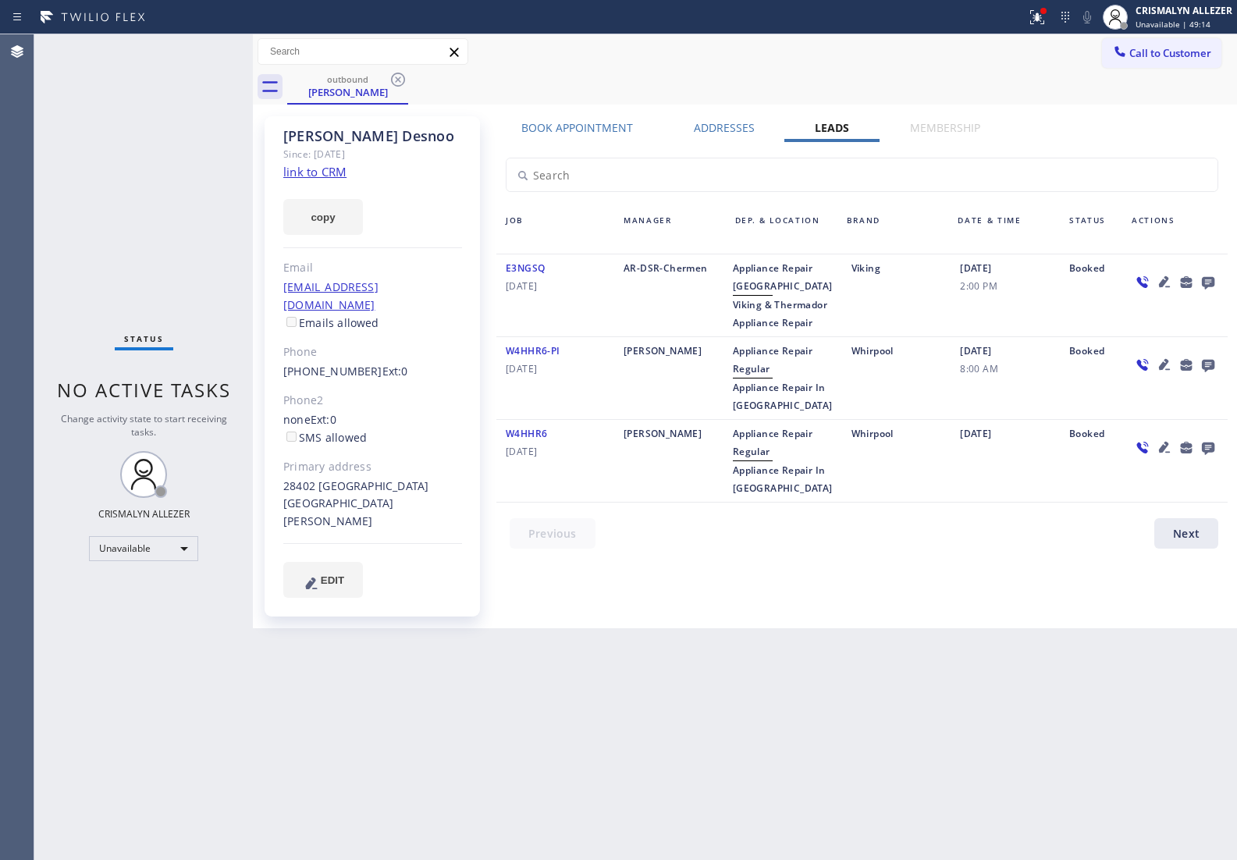
click at [1208, 277] on icon at bounding box center [1207, 283] width 12 height 12
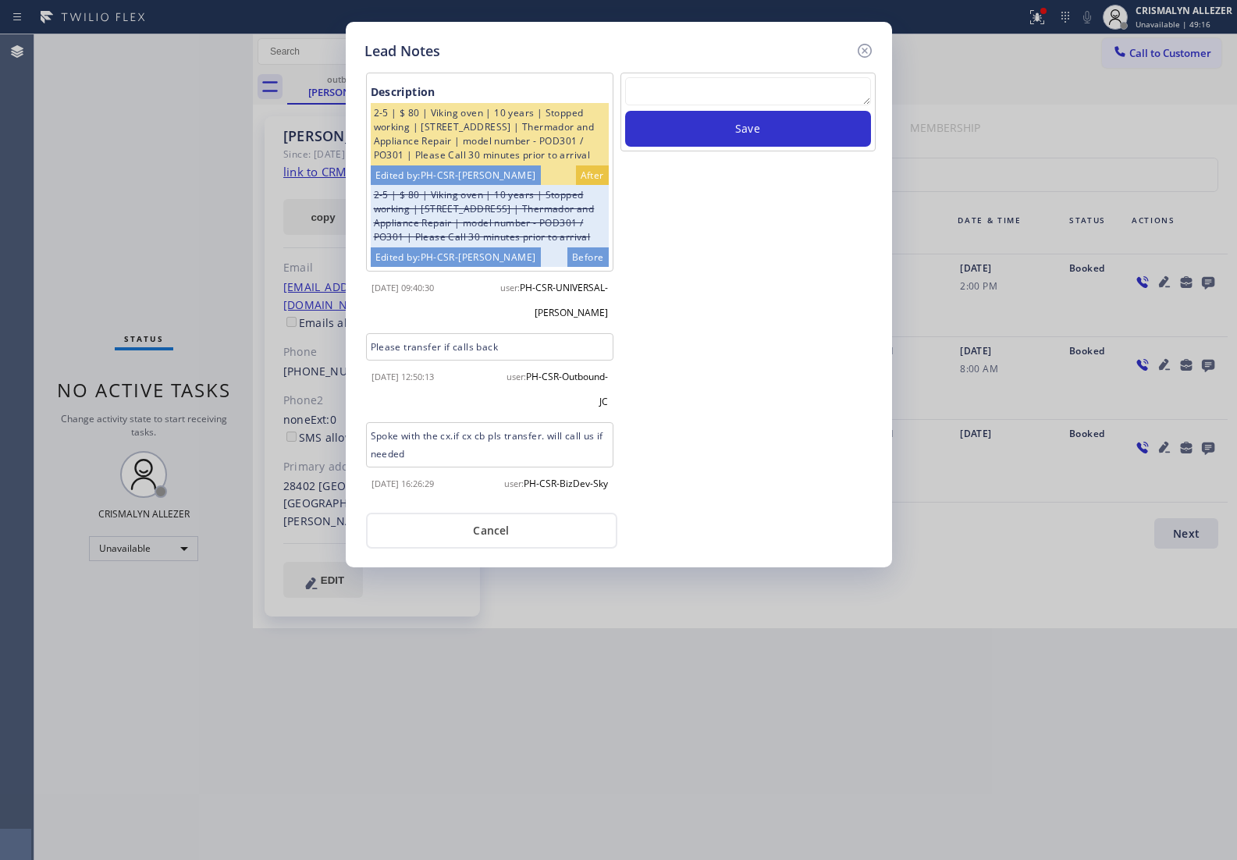
click at [719, 104] on textarea at bounding box center [748, 91] width 246 height 28
paste textarea "no answer | pls xfer here cx cb"
type textarea "no answer | pls xfer here cx cb"
click at [733, 135] on button "Save" at bounding box center [748, 129] width 246 height 36
click at [486, 533] on button "Cancel" at bounding box center [491, 531] width 251 height 36
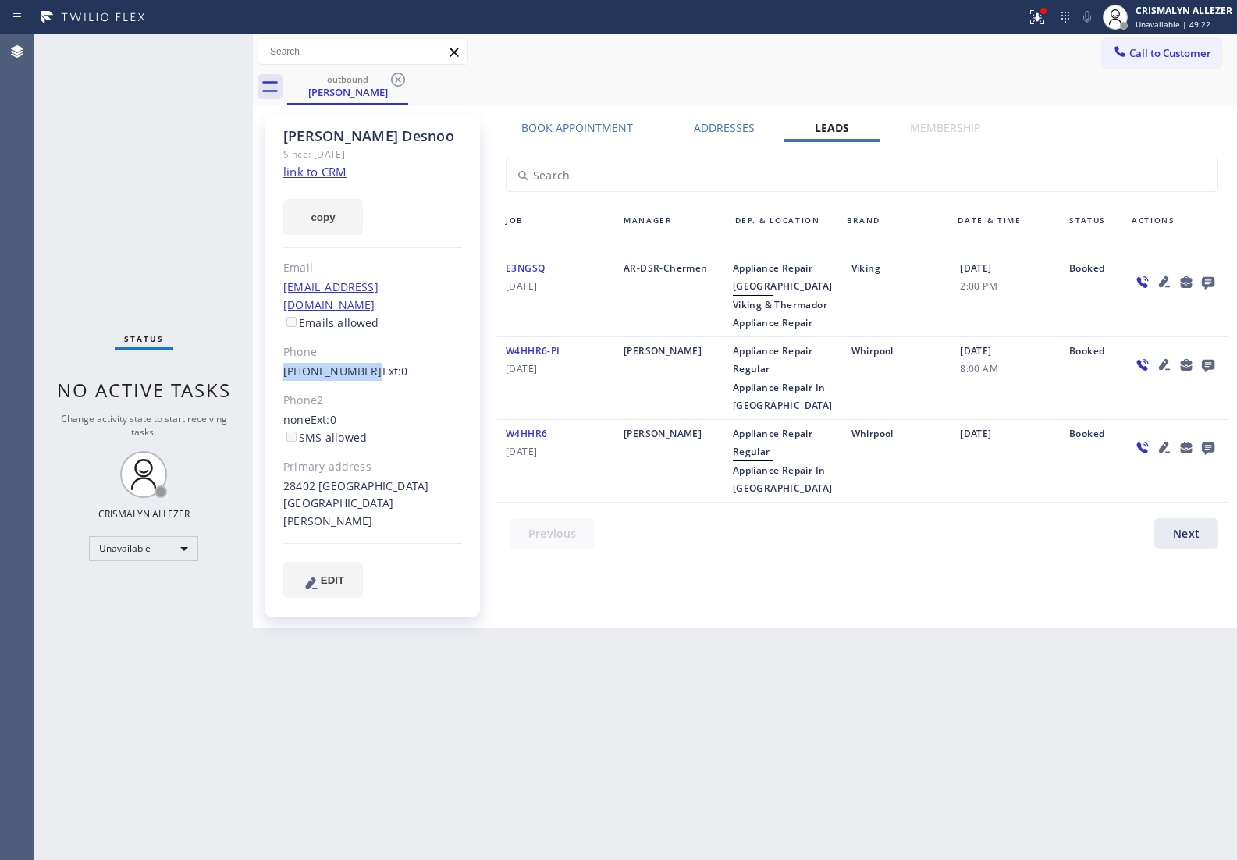
drag, startPoint x: 275, startPoint y: 349, endPoint x: 360, endPoint y: 361, distance: 85.9
click at [360, 361] on div "[PERSON_NAME] Since: [DATE] link to CRM copy Email [EMAIL_ADDRESS][DOMAIN_NAME]…" at bounding box center [371, 366] width 215 height 500
copy link "[PHONE_NUMBER]"
click at [400, 75] on icon at bounding box center [398, 79] width 19 height 19
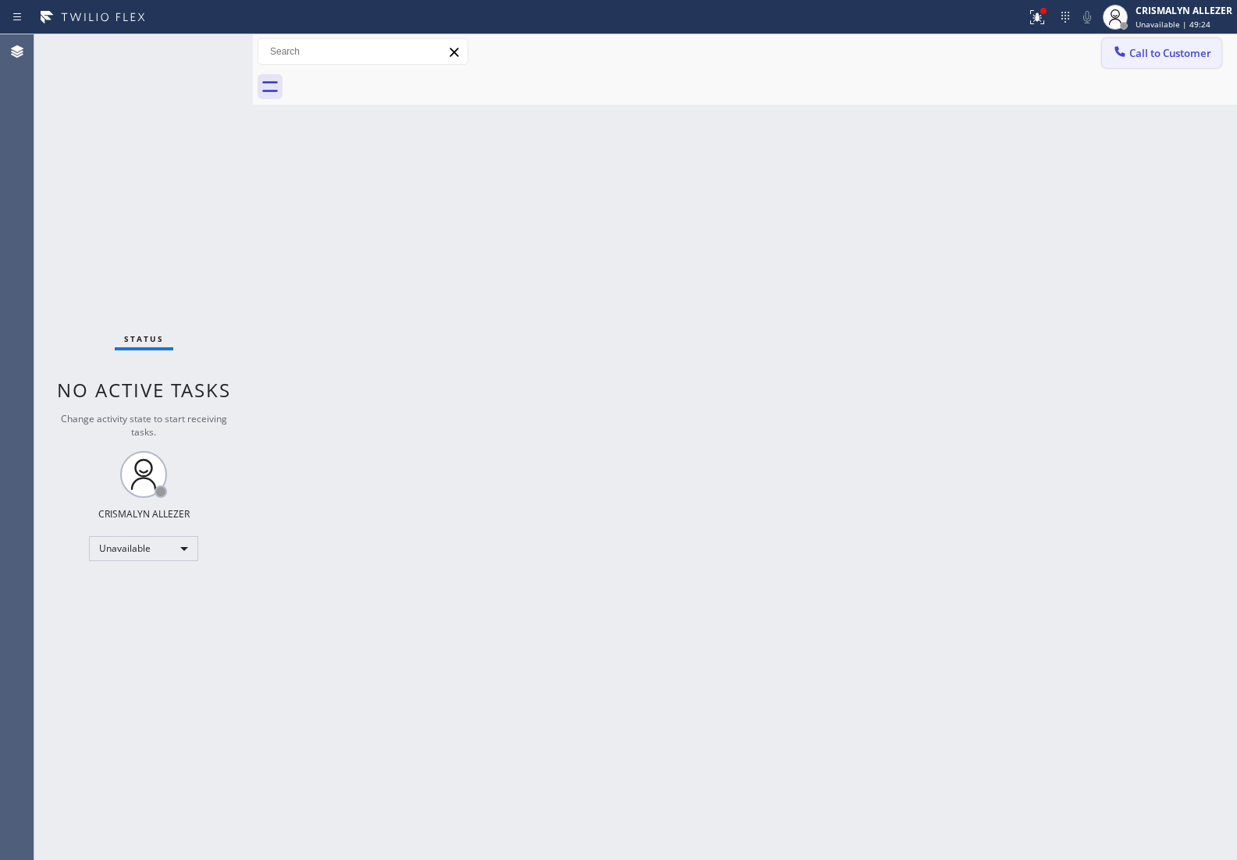
click at [1183, 57] on span "Call to Customer" at bounding box center [1170, 53] width 82 height 14
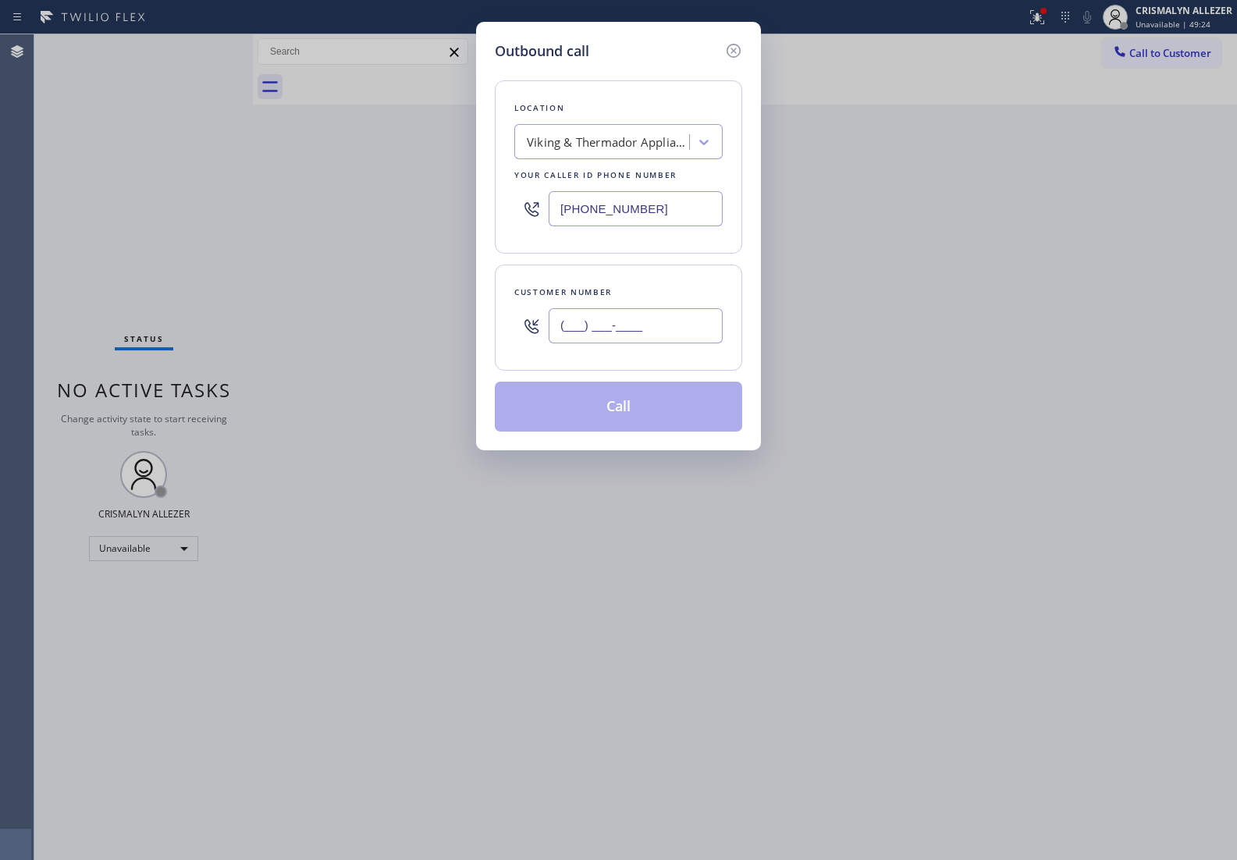
click at [696, 334] on input "(___) ___-____" at bounding box center [635, 325] width 174 height 35
paste input "714) 813-3452"
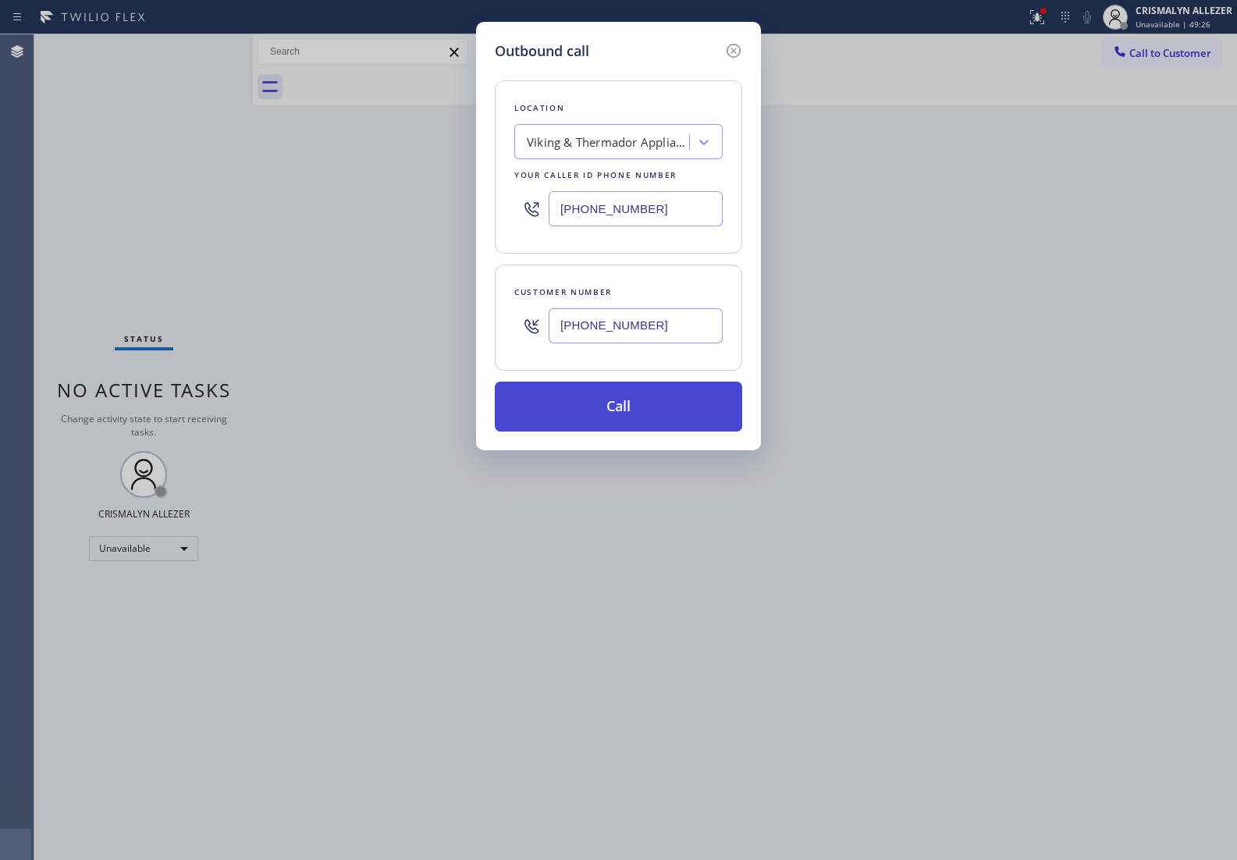
type input "[PHONE_NUMBER]"
click at [617, 431] on button "Call" at bounding box center [618, 406] width 247 height 50
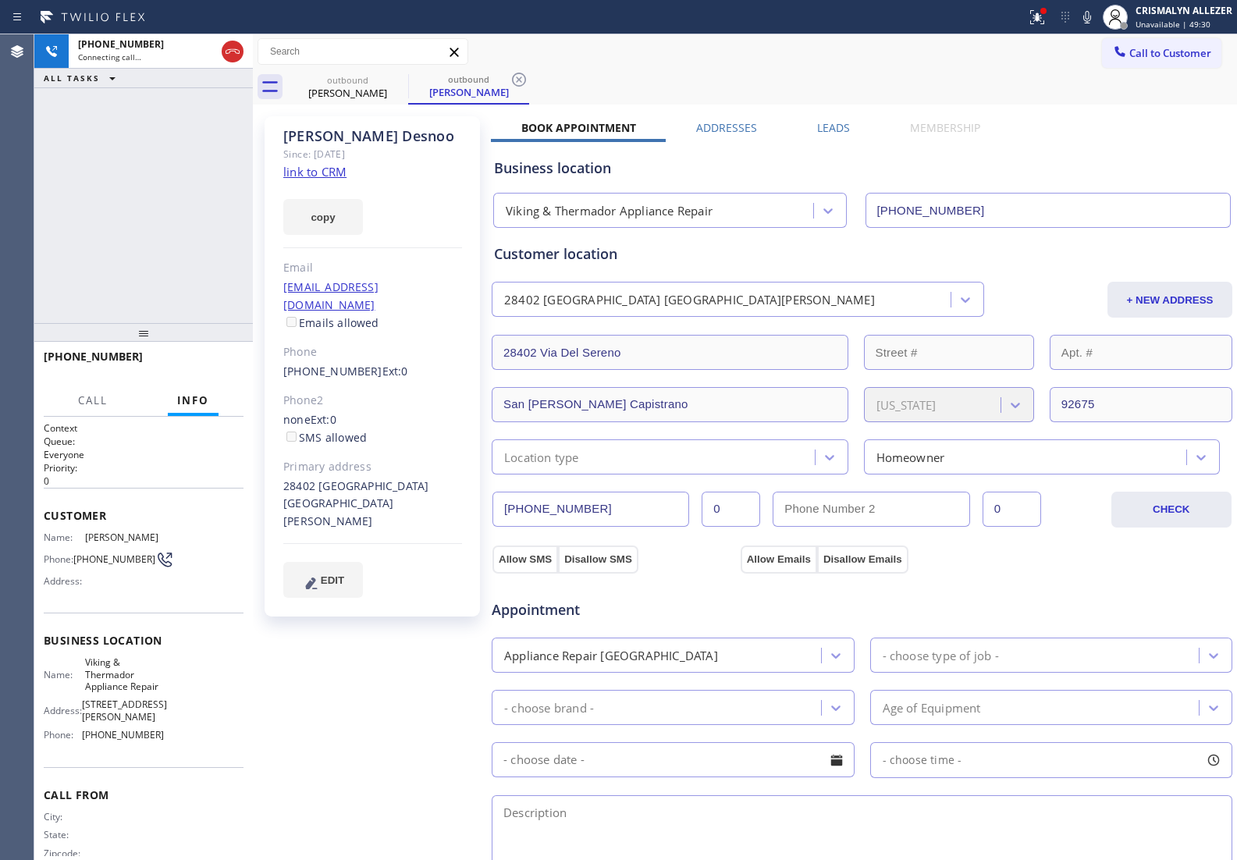
type input "[PHONE_NUMBER]"
click at [211, 361] on span "HANG UP" at bounding box center [207, 363] width 48 height 11
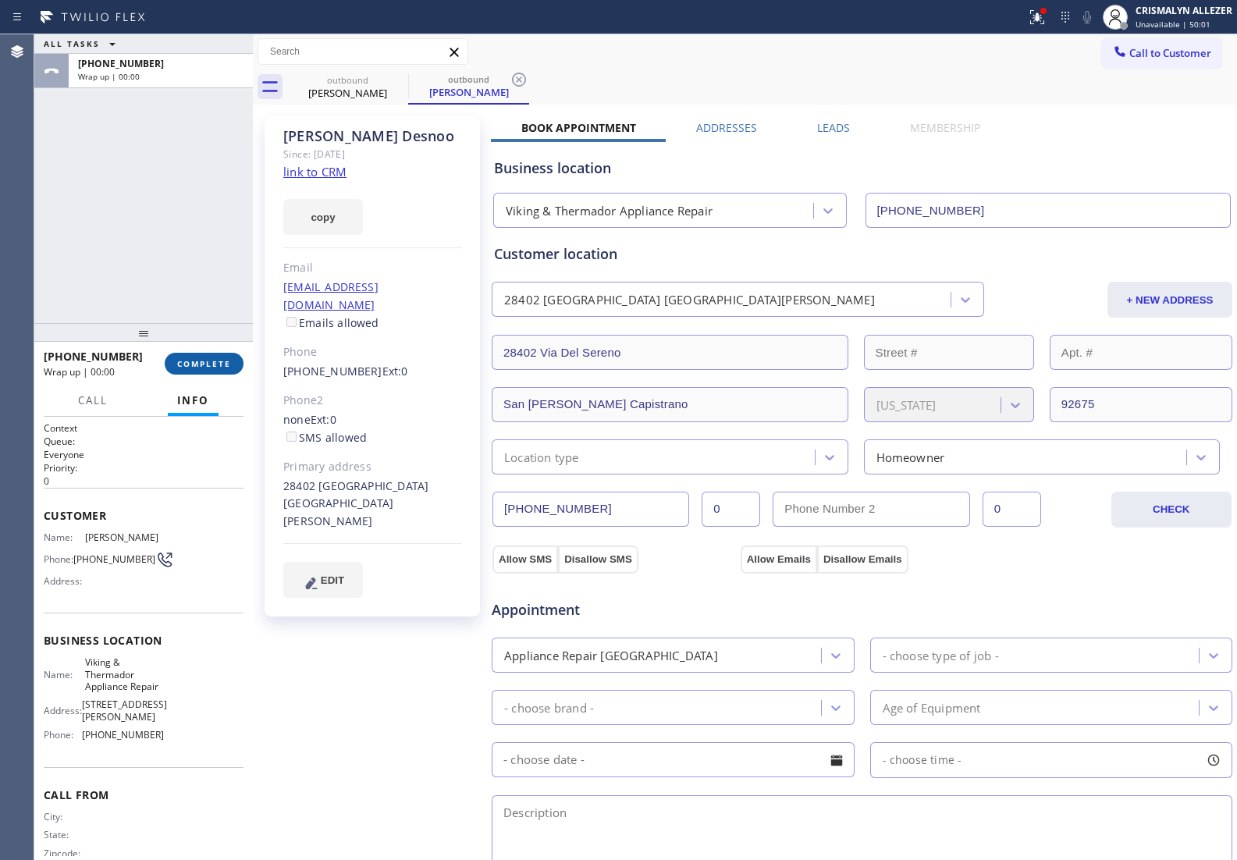
click at [211, 361] on span "COMPLETE" at bounding box center [204, 363] width 54 height 11
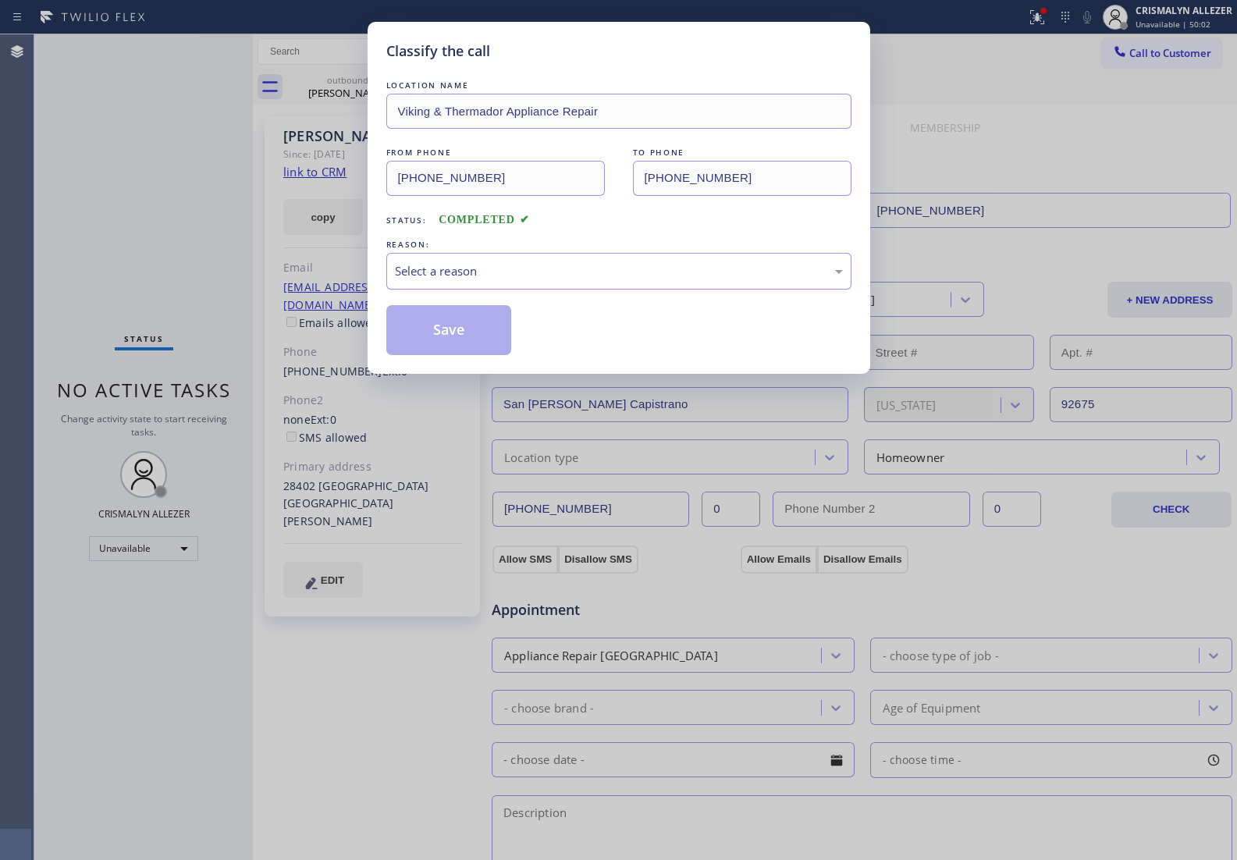
click at [606, 282] on div "Select a reason" at bounding box center [618, 271] width 465 height 37
click at [465, 335] on button "Save" at bounding box center [449, 330] width 126 height 50
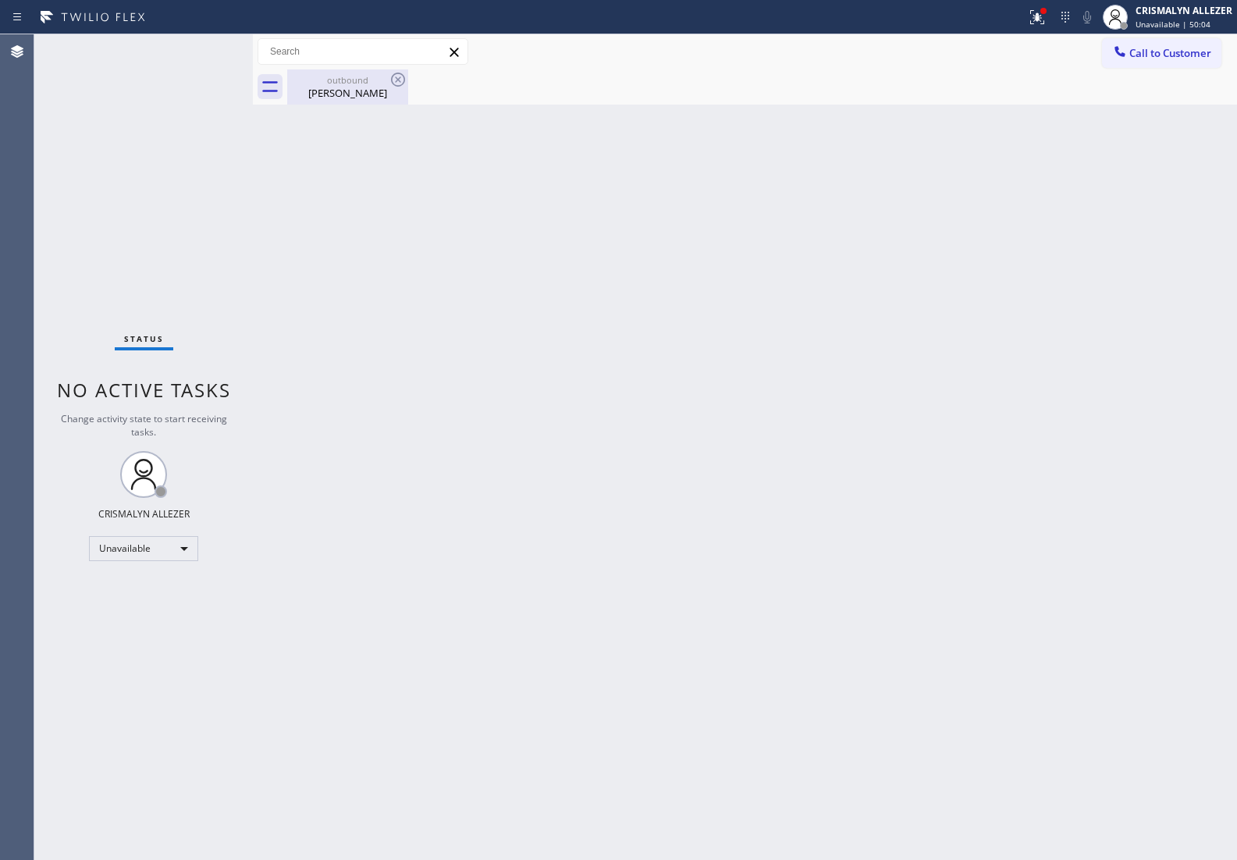
click at [353, 100] on div "outbound [PERSON_NAME]" at bounding box center [348, 86] width 118 height 35
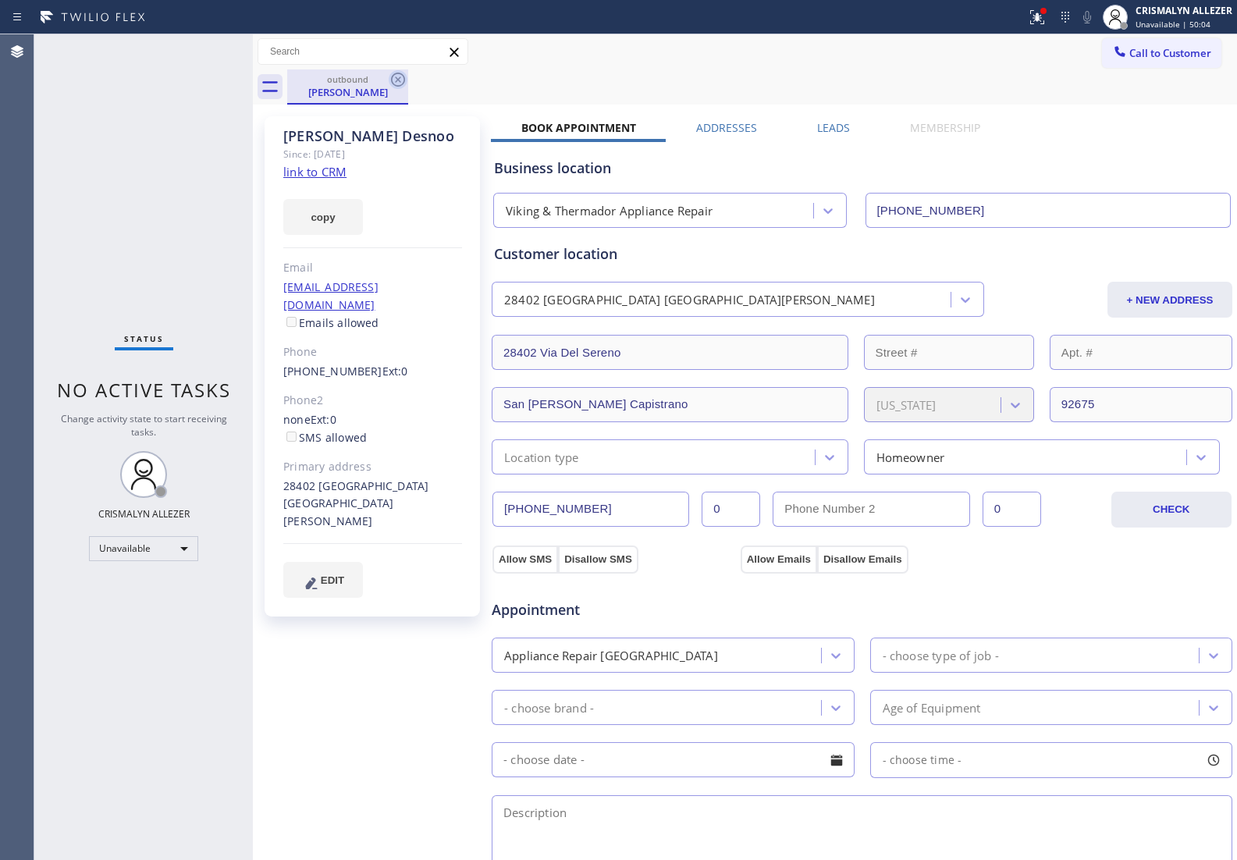
click at [398, 76] on icon at bounding box center [398, 79] width 19 height 19
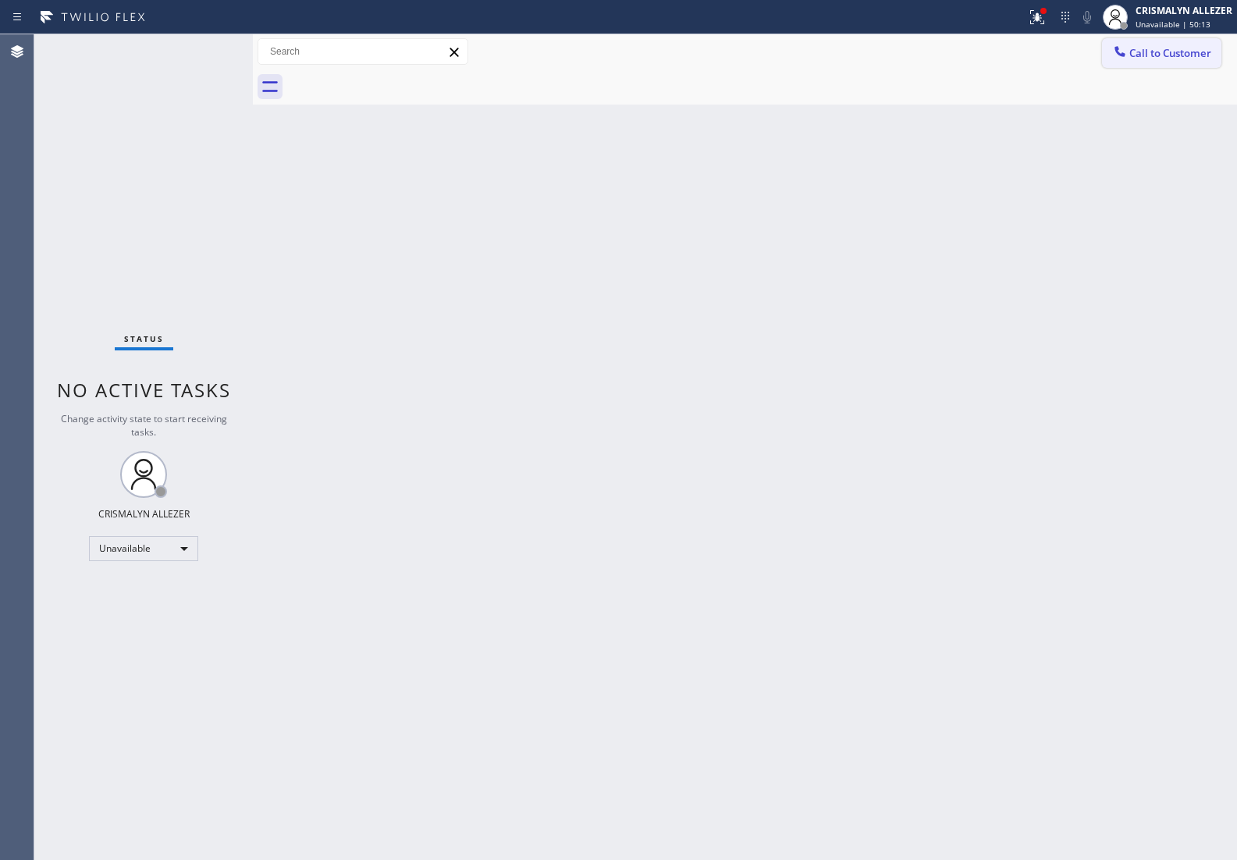
click at [1156, 60] on button "Call to Customer" at bounding box center [1161, 53] width 119 height 30
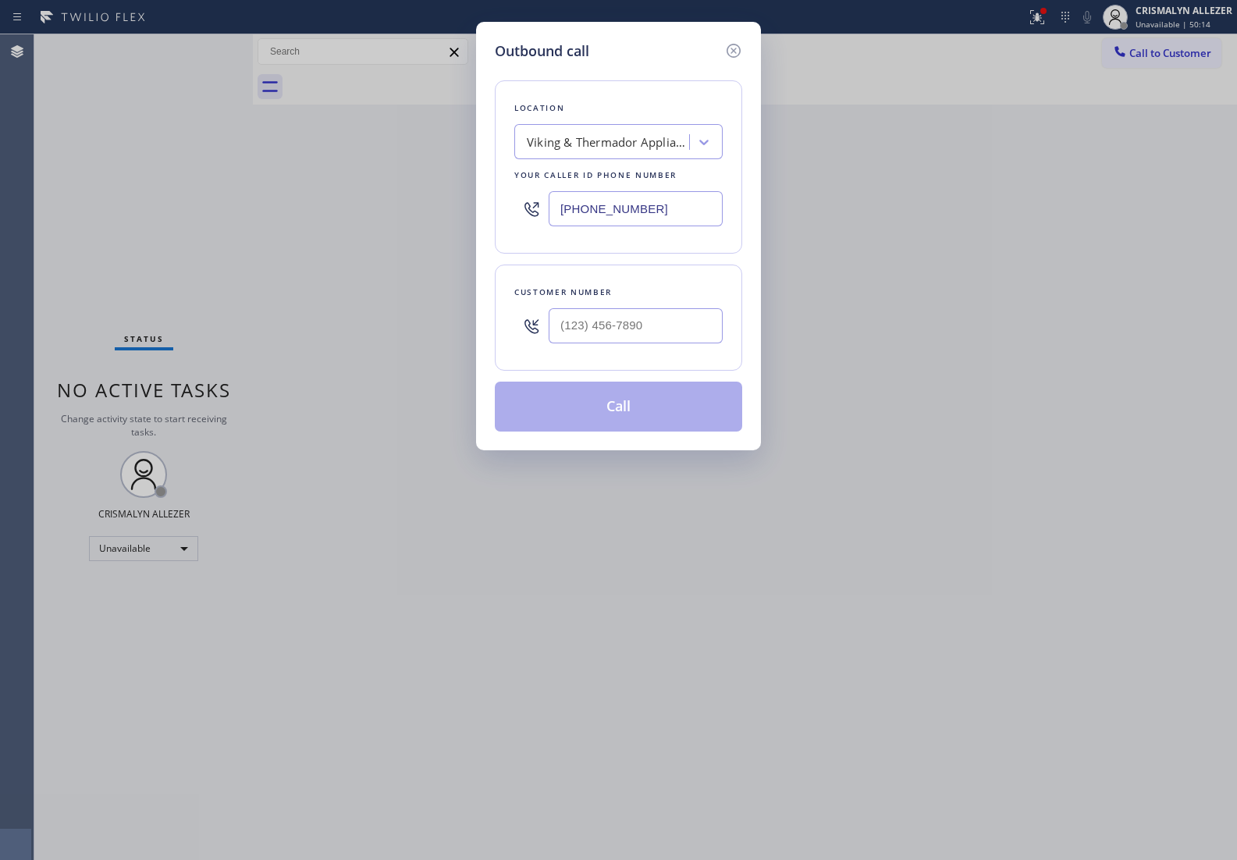
drag, startPoint x: 715, startPoint y: 211, endPoint x: 394, endPoint y: 215, distance: 321.4
click at [399, 215] on div "Outbound call Location Viking & Thermador Appliance Repair Your caller id phone…" at bounding box center [618, 430] width 1237 height 860
paste input "877) 775-2349"
type input "(877) 775-2349"
click at [662, 328] on input "(___) ___-____" at bounding box center [635, 325] width 174 height 35
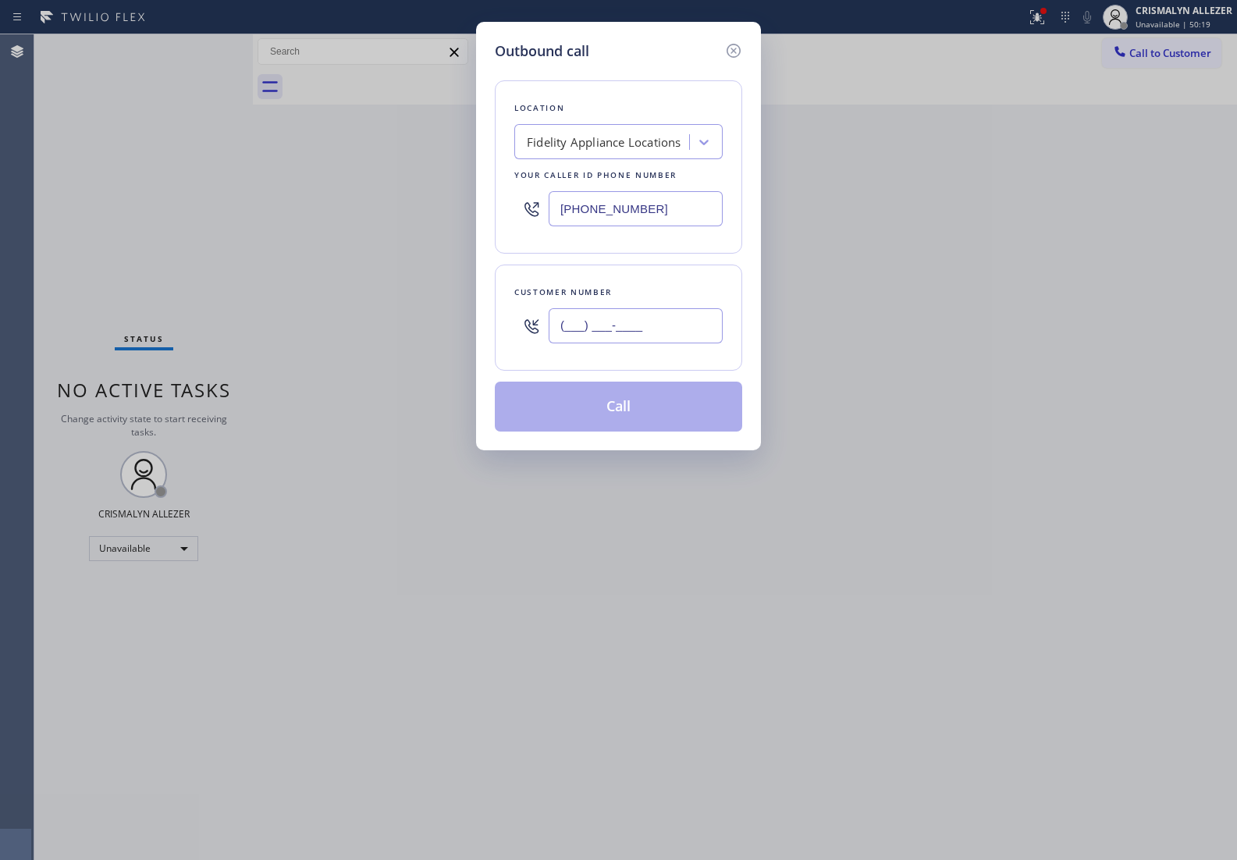
paste input "562) 537-7504"
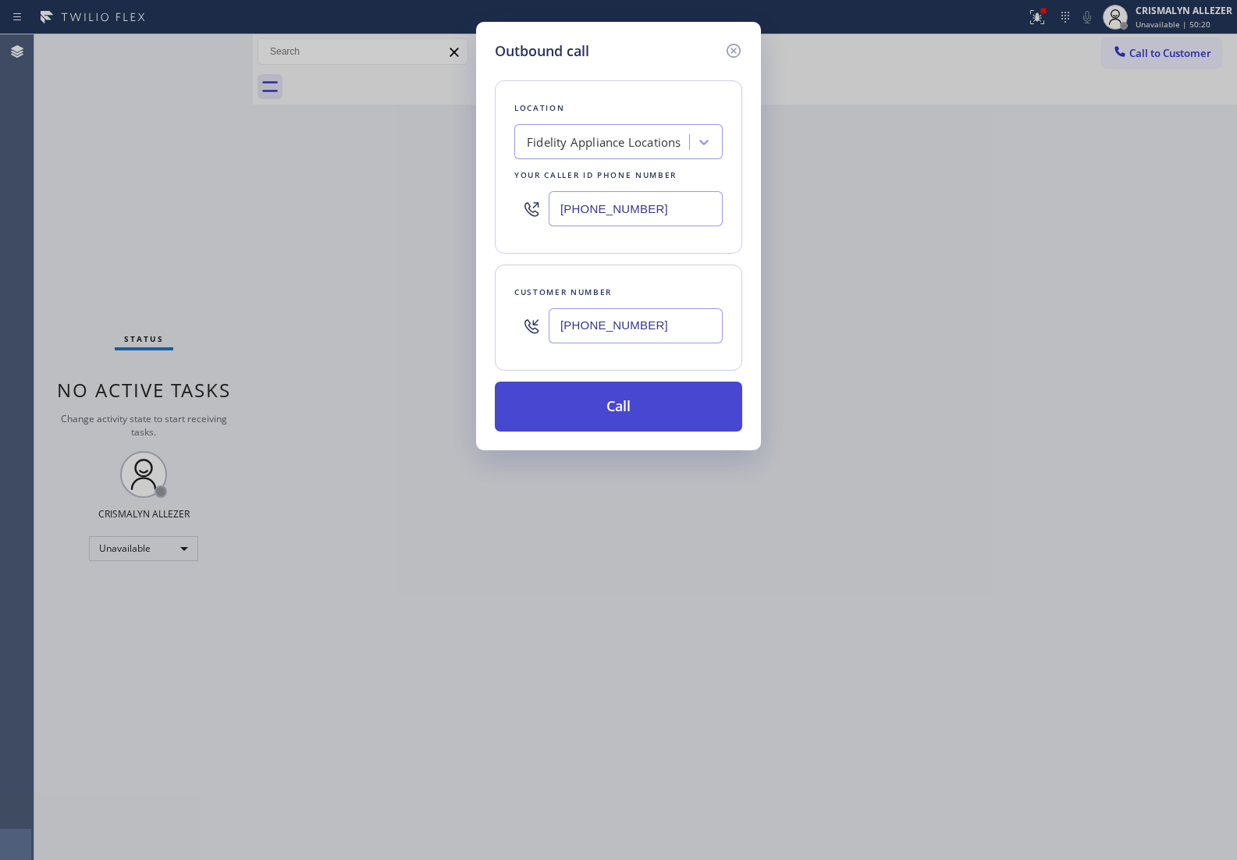
type input "(562) 537-7504"
click at [636, 419] on button "Call" at bounding box center [618, 406] width 247 height 50
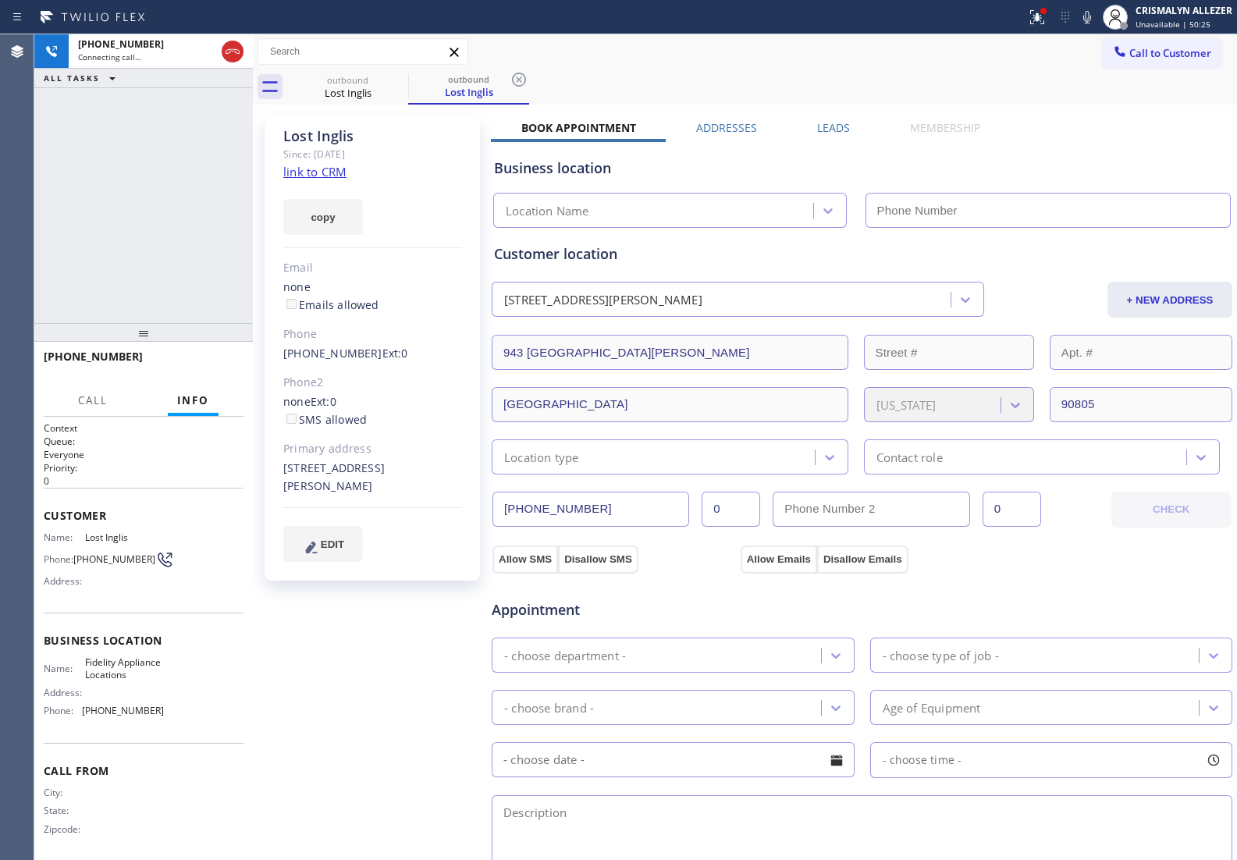
type input "(877) 775-2349"
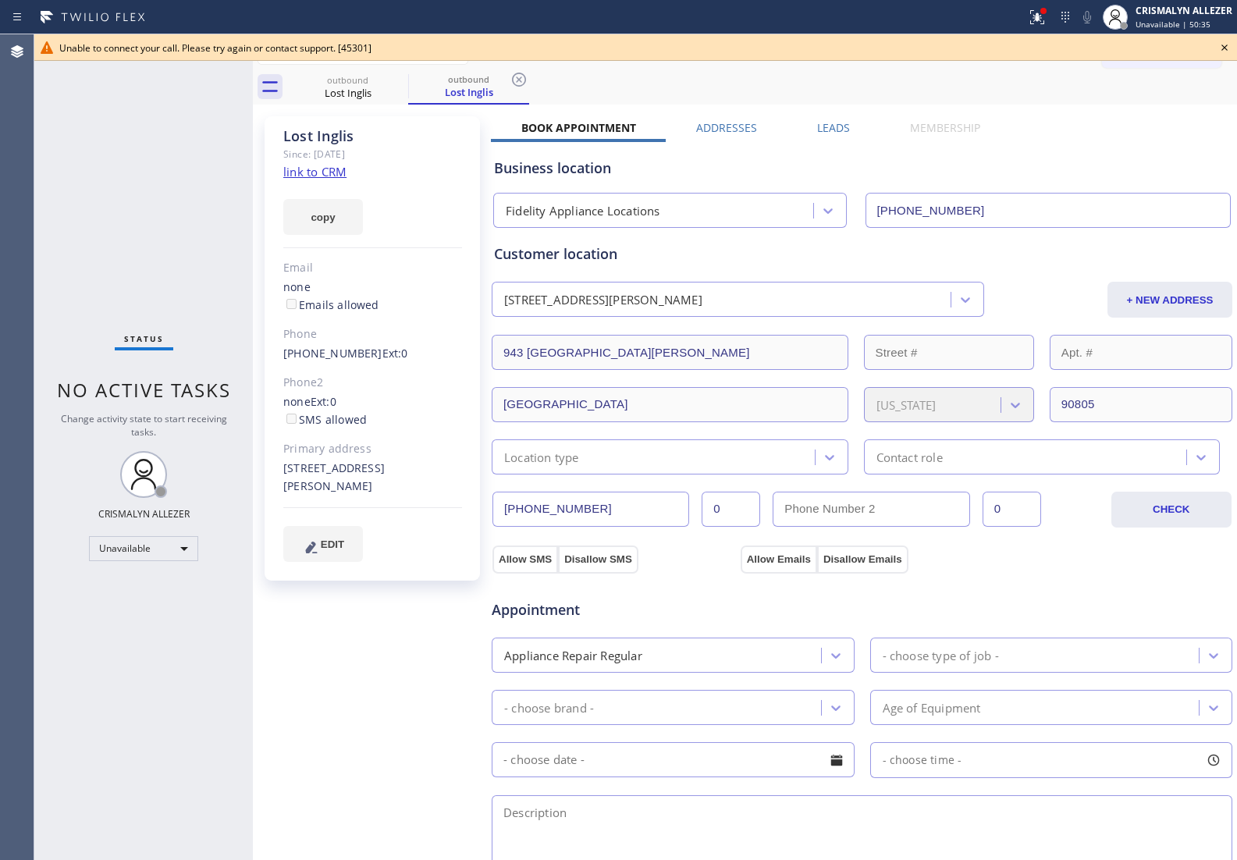
click at [1222, 43] on icon at bounding box center [1224, 47] width 19 height 19
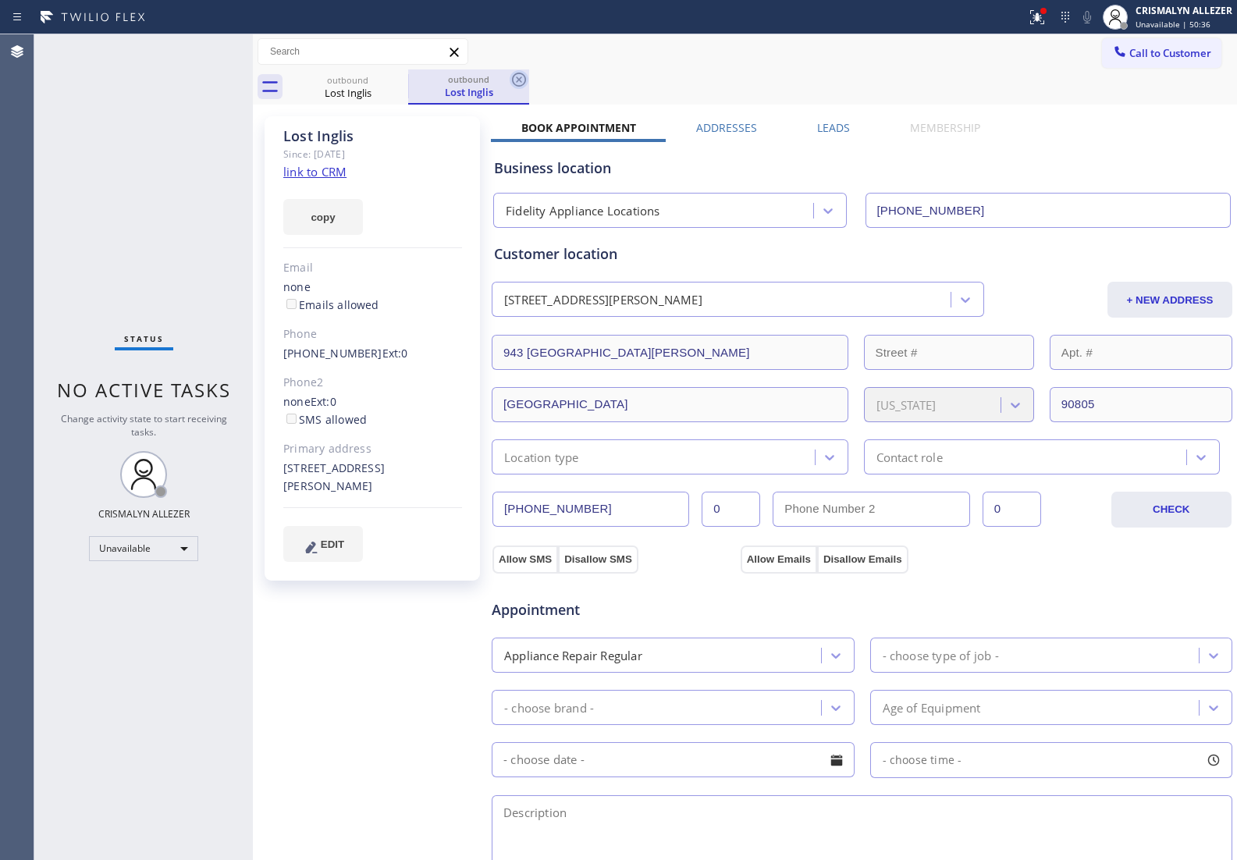
click at [527, 79] on icon at bounding box center [518, 79] width 19 height 19
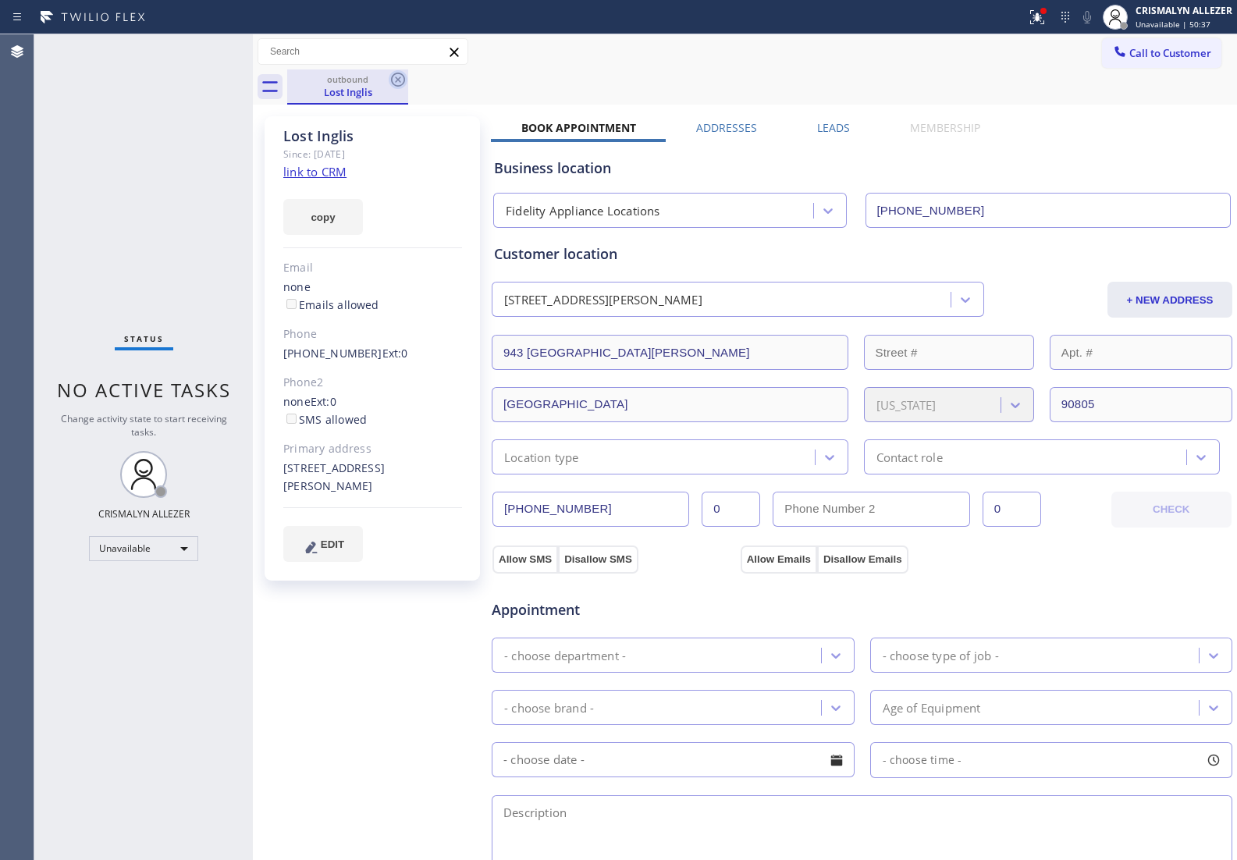
click at [394, 76] on icon at bounding box center [398, 79] width 19 height 19
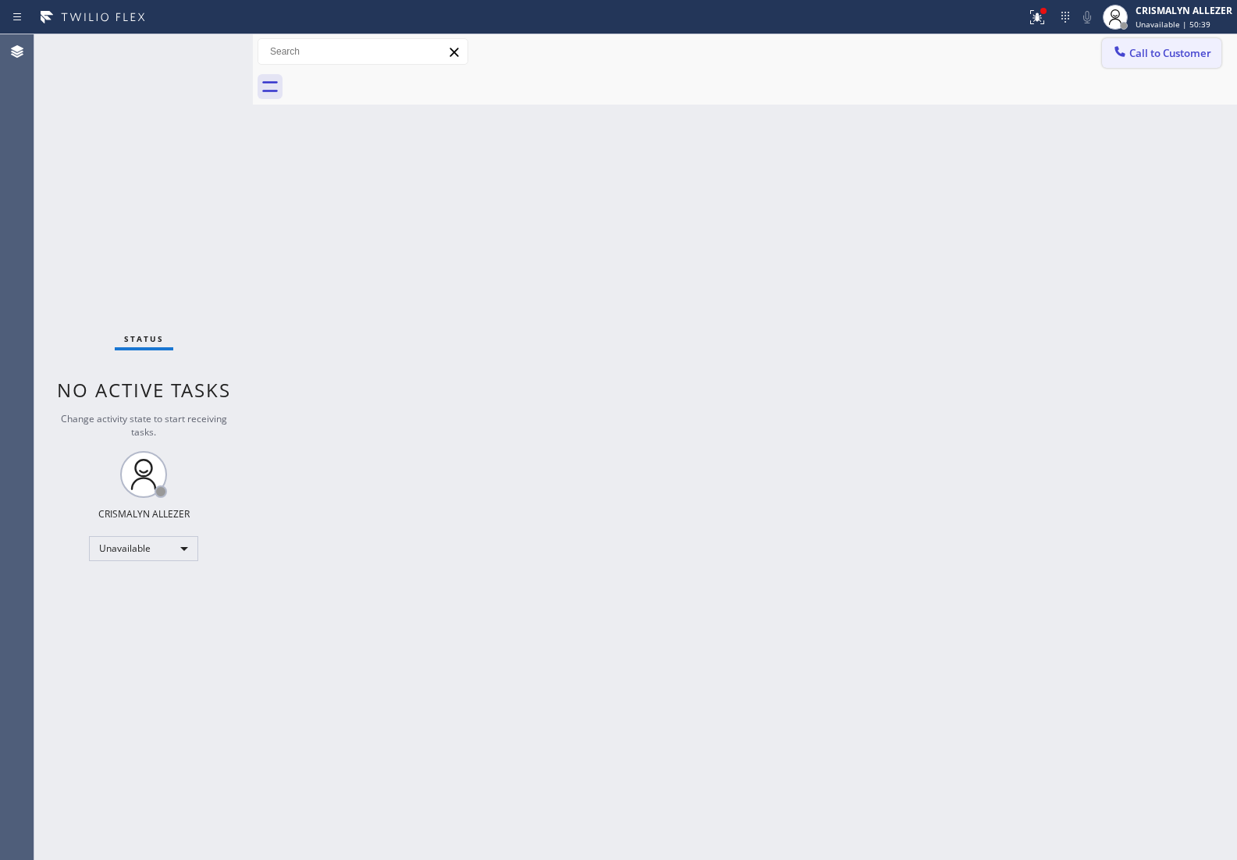
click at [1176, 56] on span "Call to Customer" at bounding box center [1170, 53] width 82 height 14
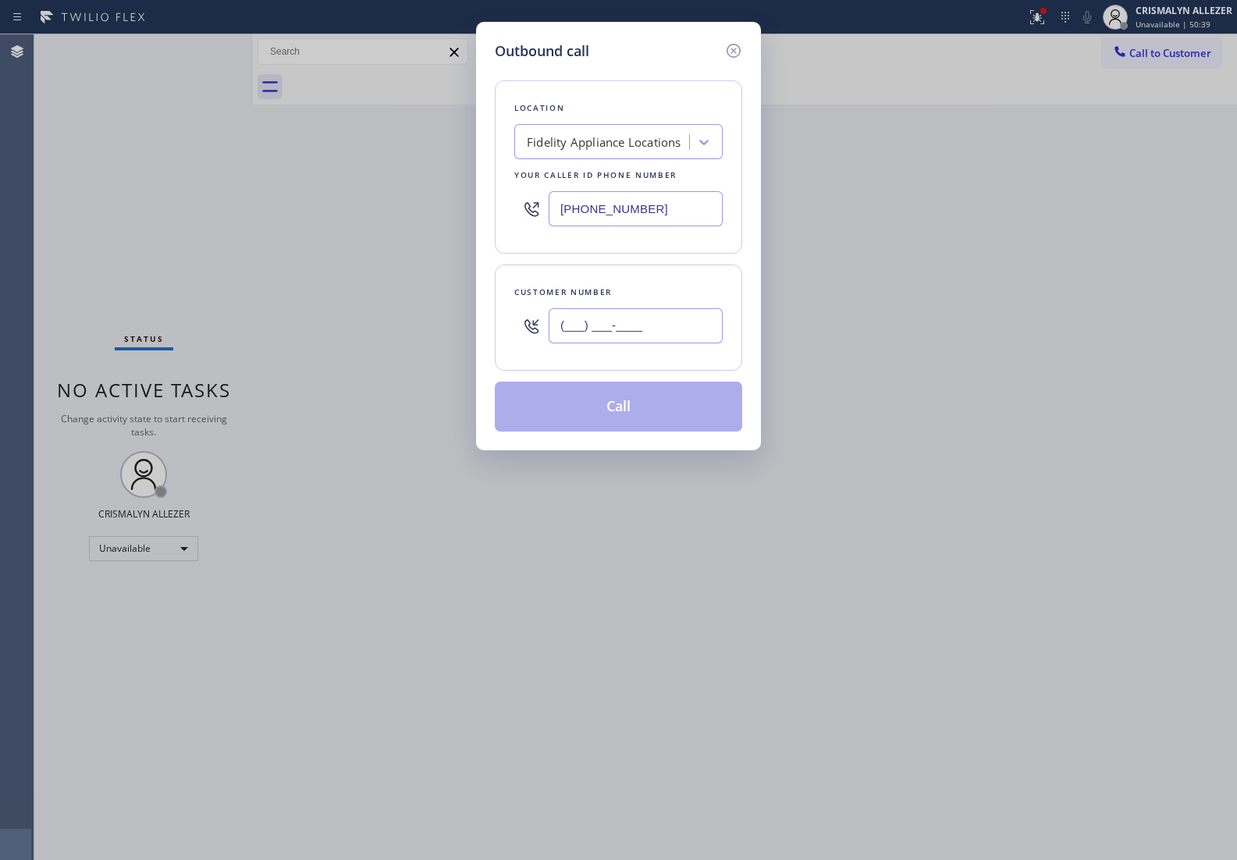
click at [672, 332] on input "(___) ___-____" at bounding box center [635, 325] width 174 height 35
paste input "562) 537-7504"
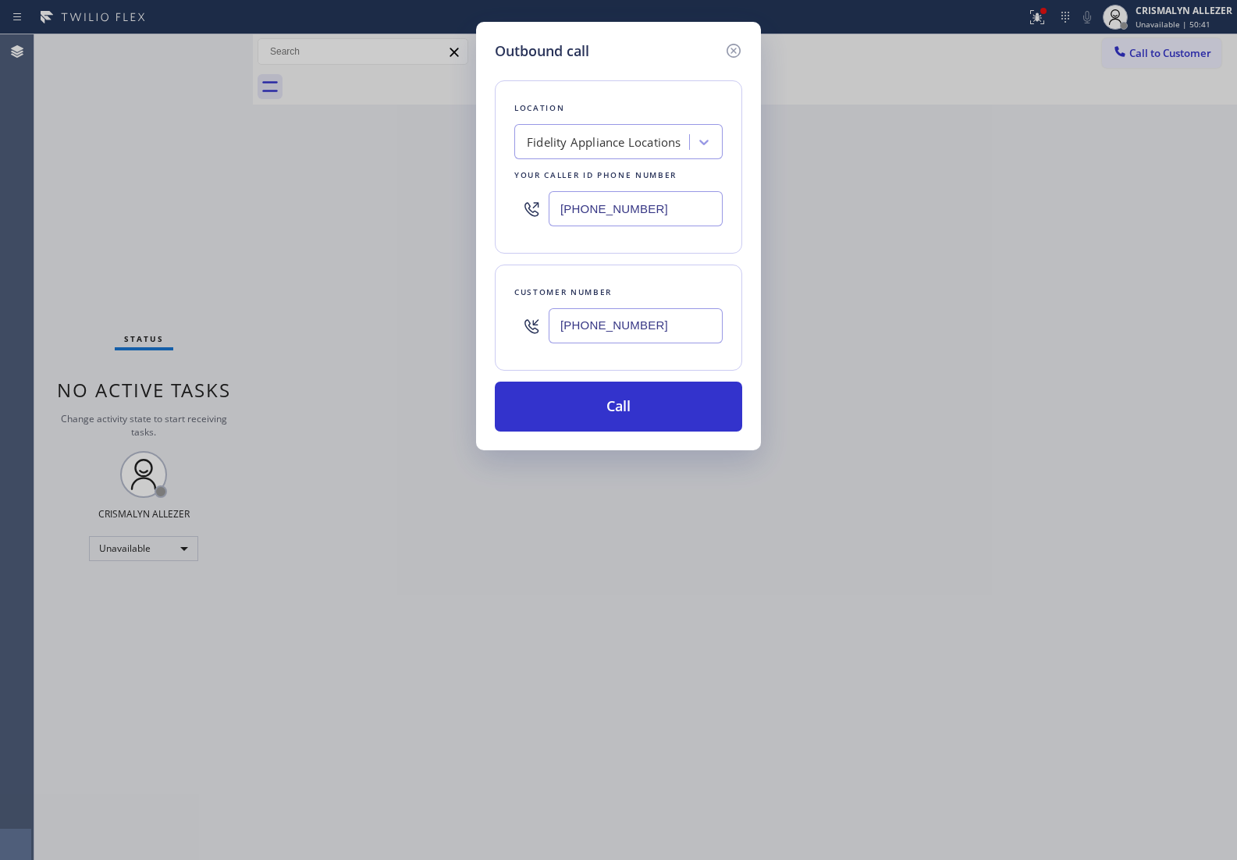
type input "(562) 537-7504"
click at [637, 152] on div "Fidelity Appliance Locations" at bounding box center [604, 142] width 170 height 27
type input "5 star appliance re"
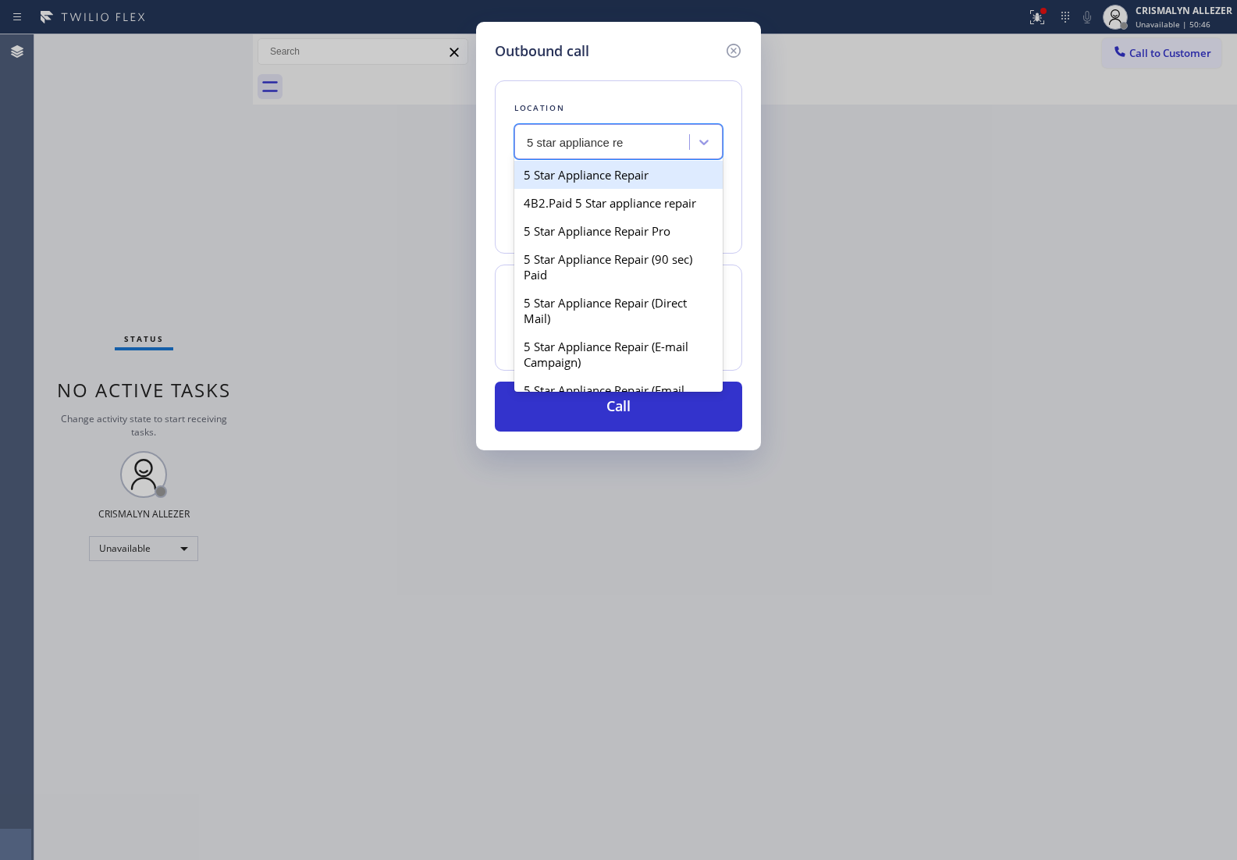
click at [626, 177] on div "5 Star Appliance Repair" at bounding box center [618, 175] width 208 height 28
type input "(855) 731-4952"
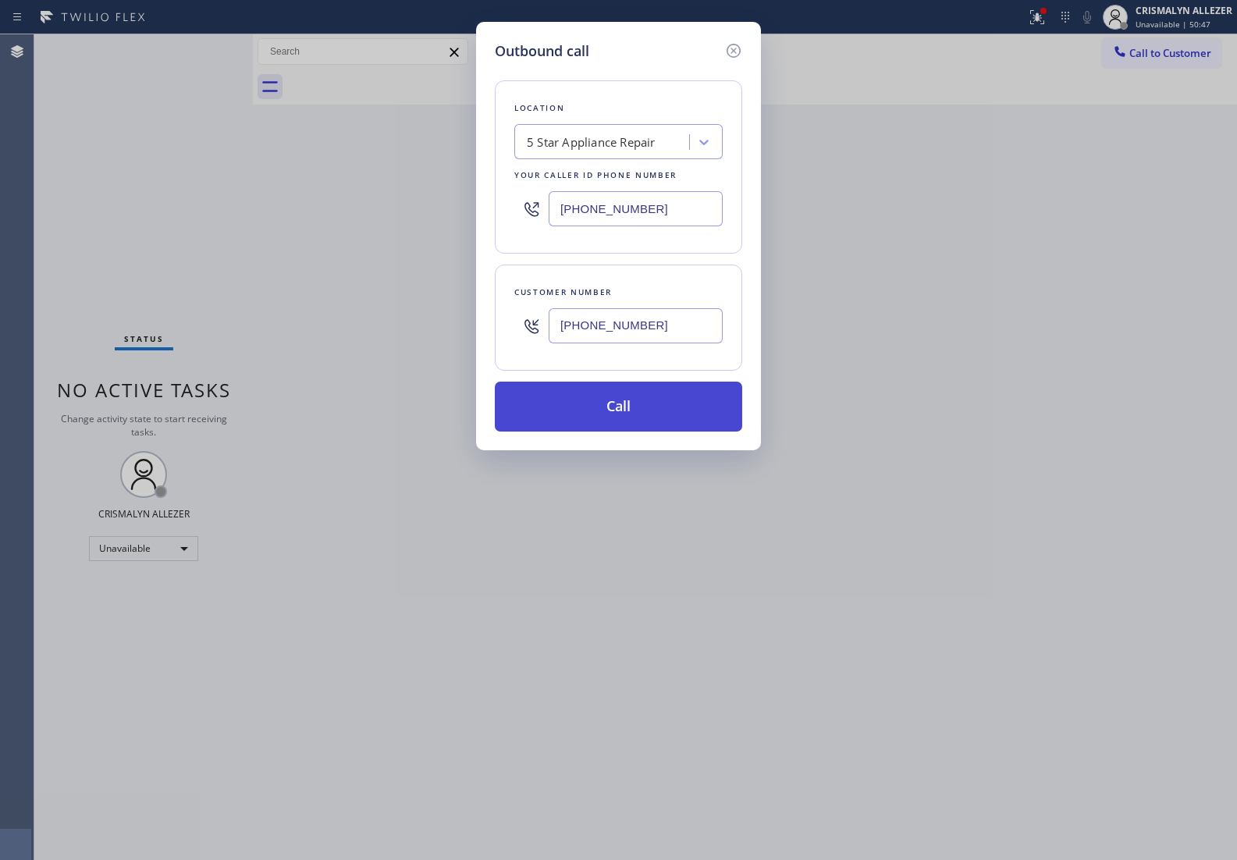
click at [652, 412] on button "Call" at bounding box center [618, 406] width 247 height 50
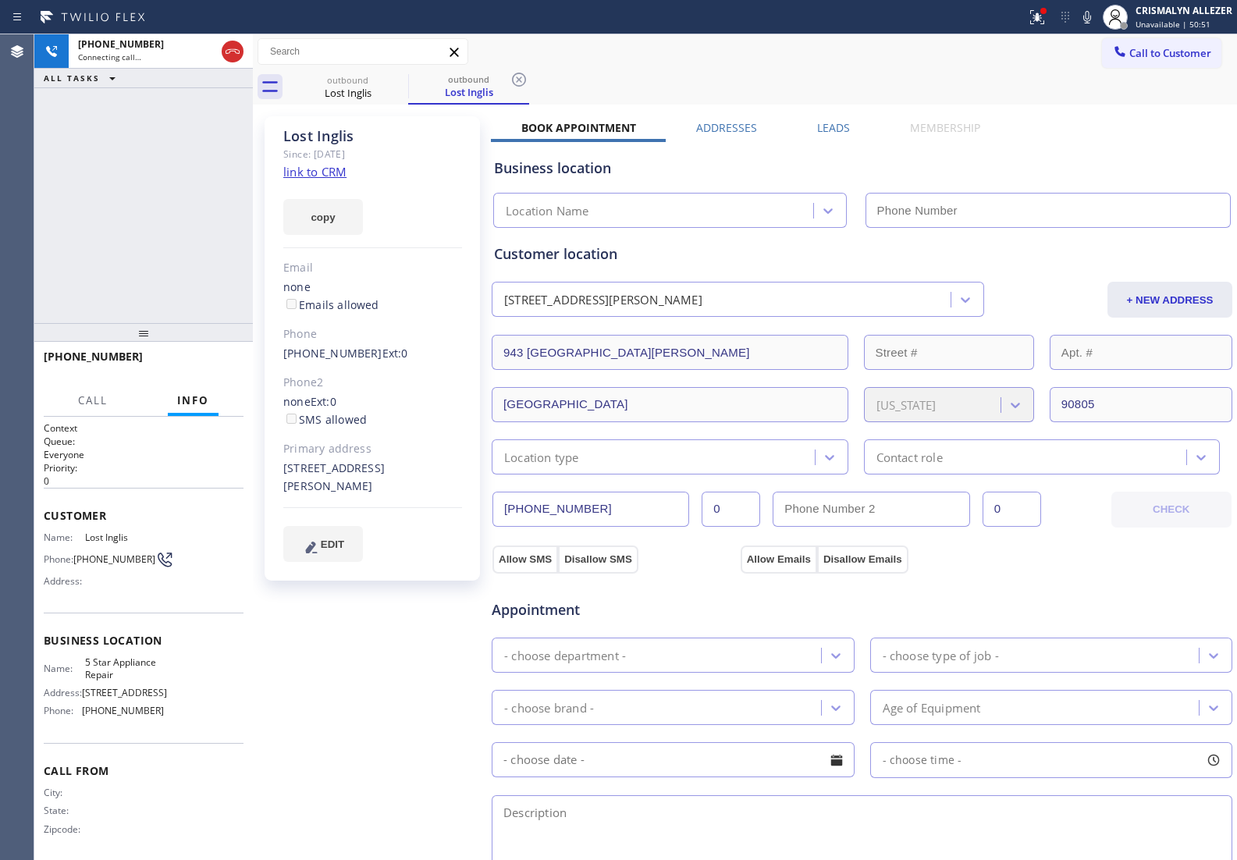
type input "(855) 731-4952"
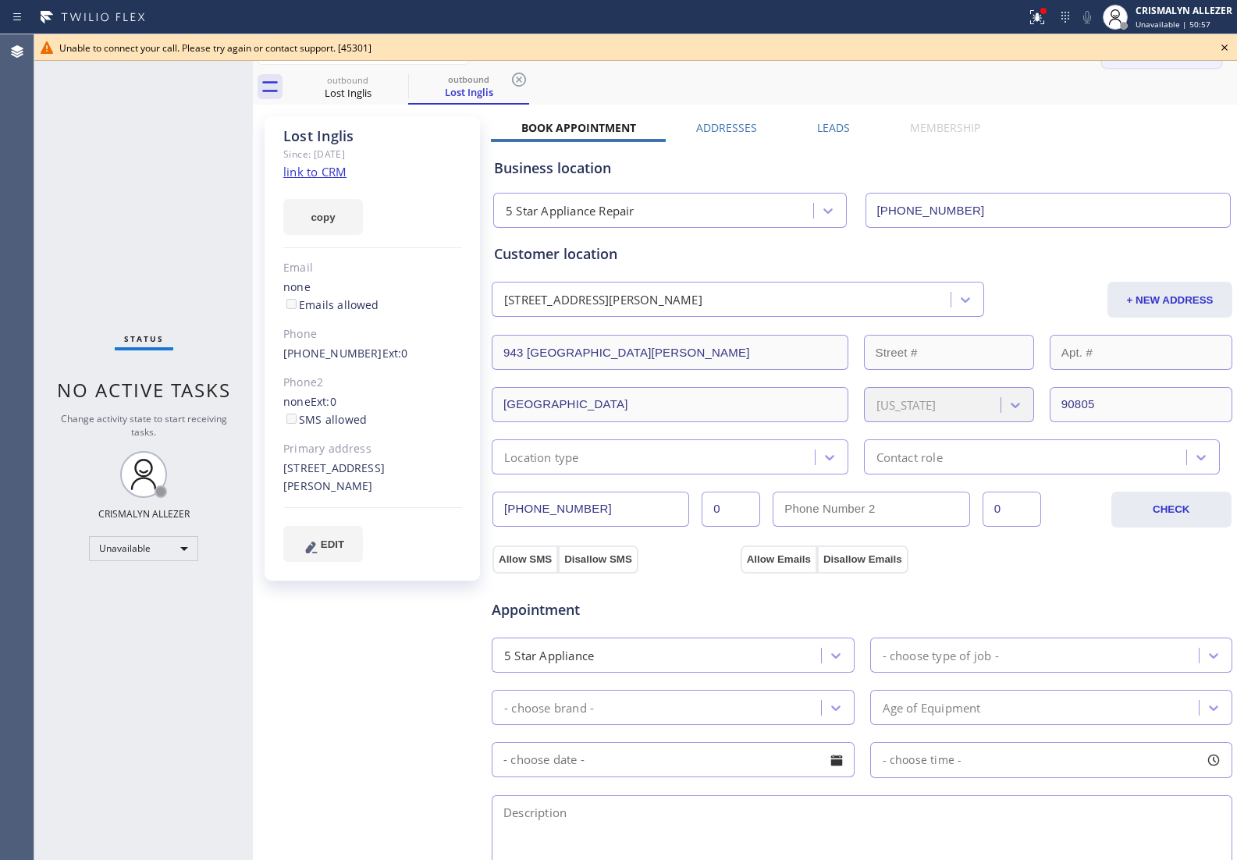
drag, startPoint x: 1226, startPoint y: 48, endPoint x: 1201, endPoint y: 51, distance: 25.2
click at [1226, 48] on icon at bounding box center [1224, 47] width 19 height 19
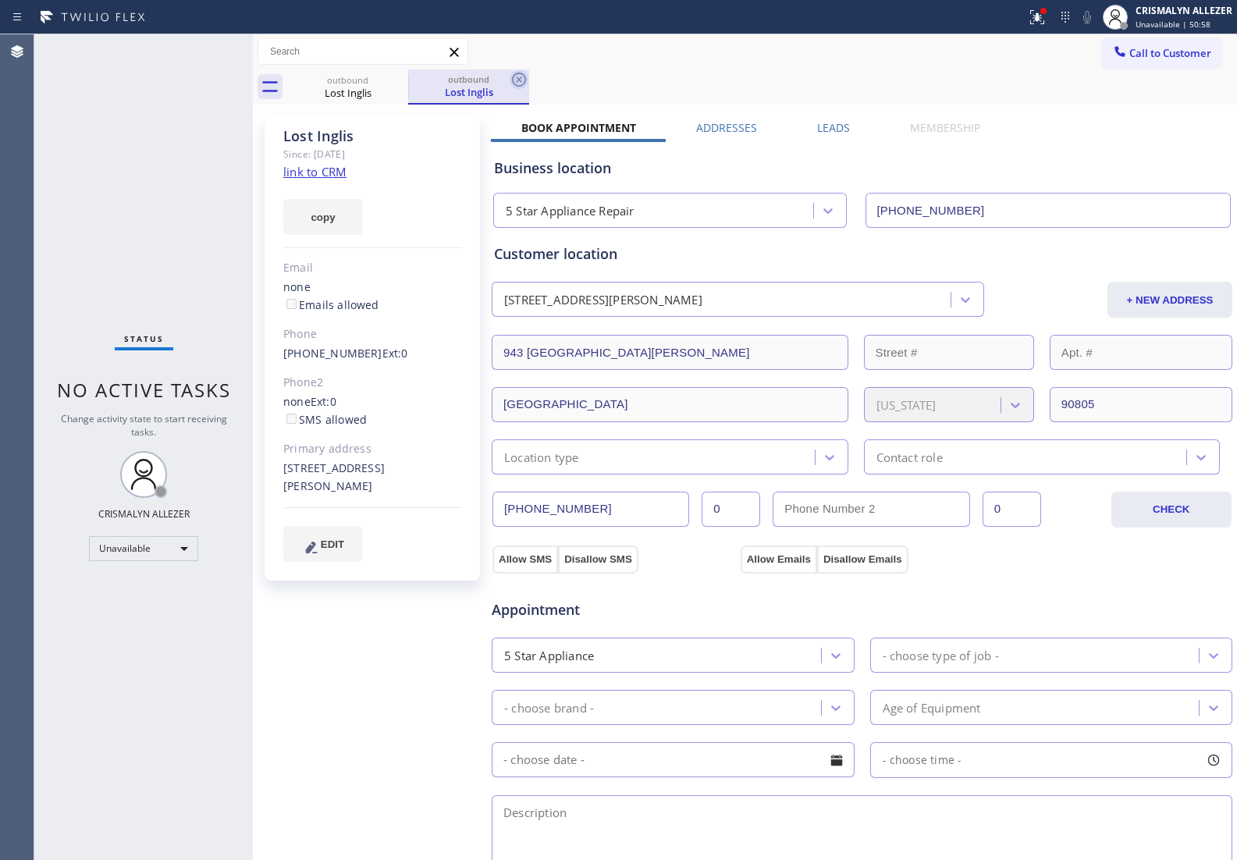
click at [527, 80] on icon at bounding box center [518, 79] width 19 height 19
click at [381, 80] on div "outbound" at bounding box center [348, 79] width 118 height 12
click at [392, 80] on icon at bounding box center [398, 79] width 19 height 19
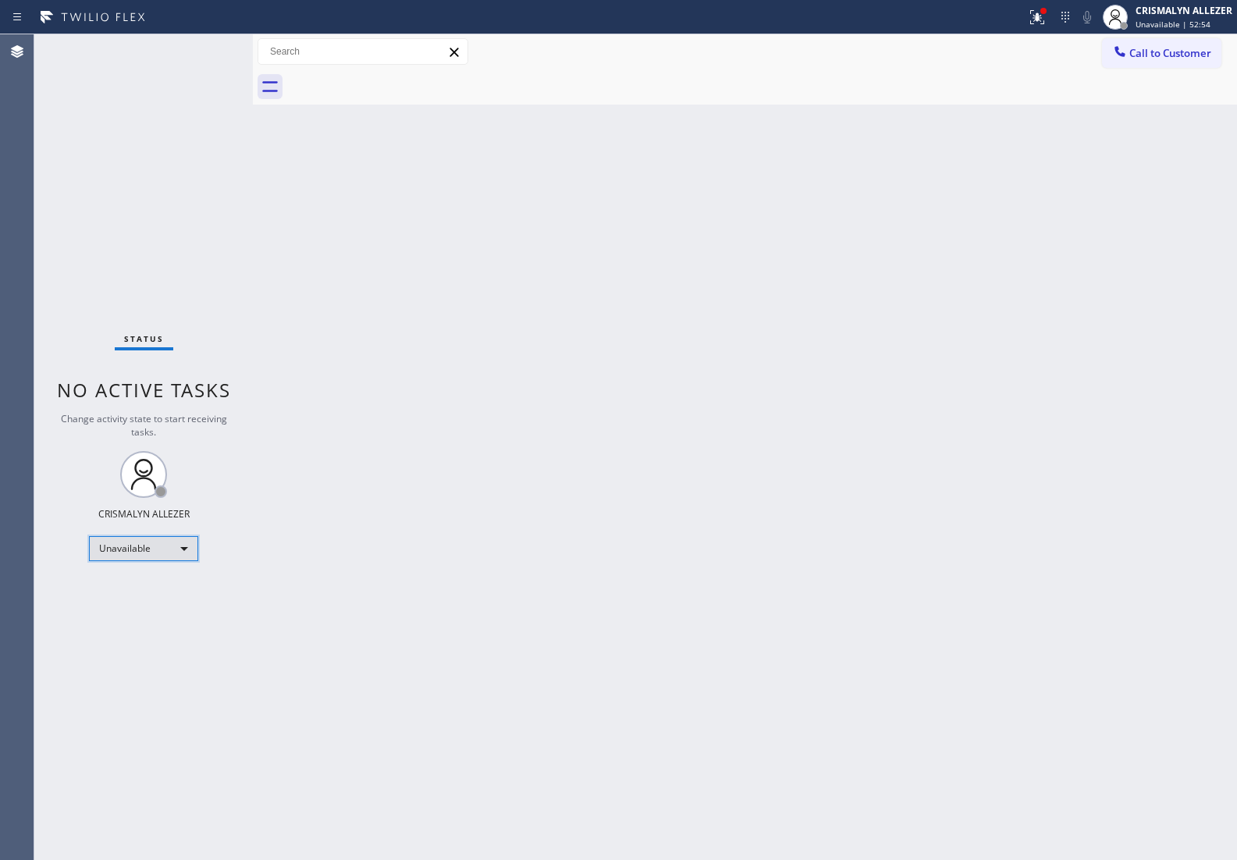
click at [184, 552] on div "Unavailable" at bounding box center [143, 548] width 109 height 25
click at [158, 587] on li "Available" at bounding box center [143, 589] width 106 height 19
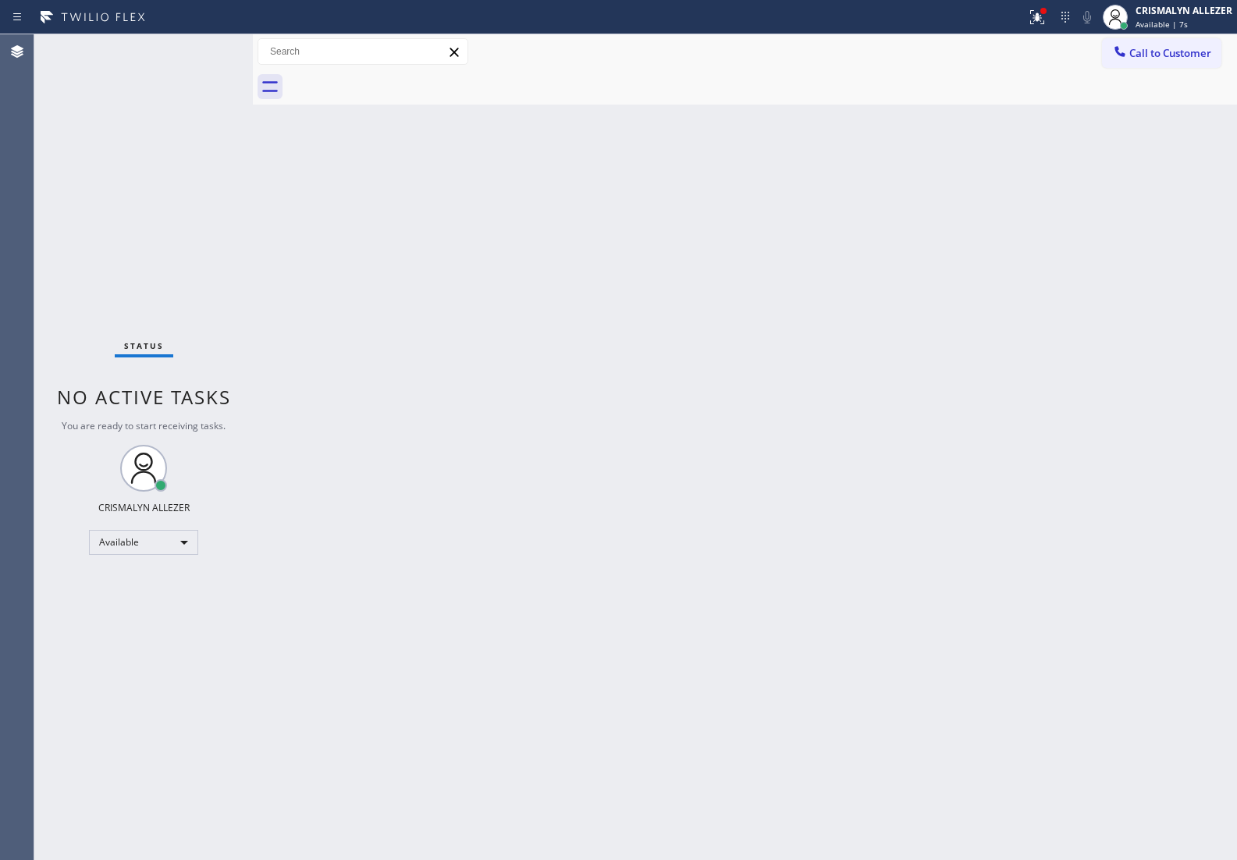
click at [1105, 258] on div "Back to Dashboard Change Sender ID Customers Technicians Select a contact Outbo…" at bounding box center [745, 446] width 984 height 825
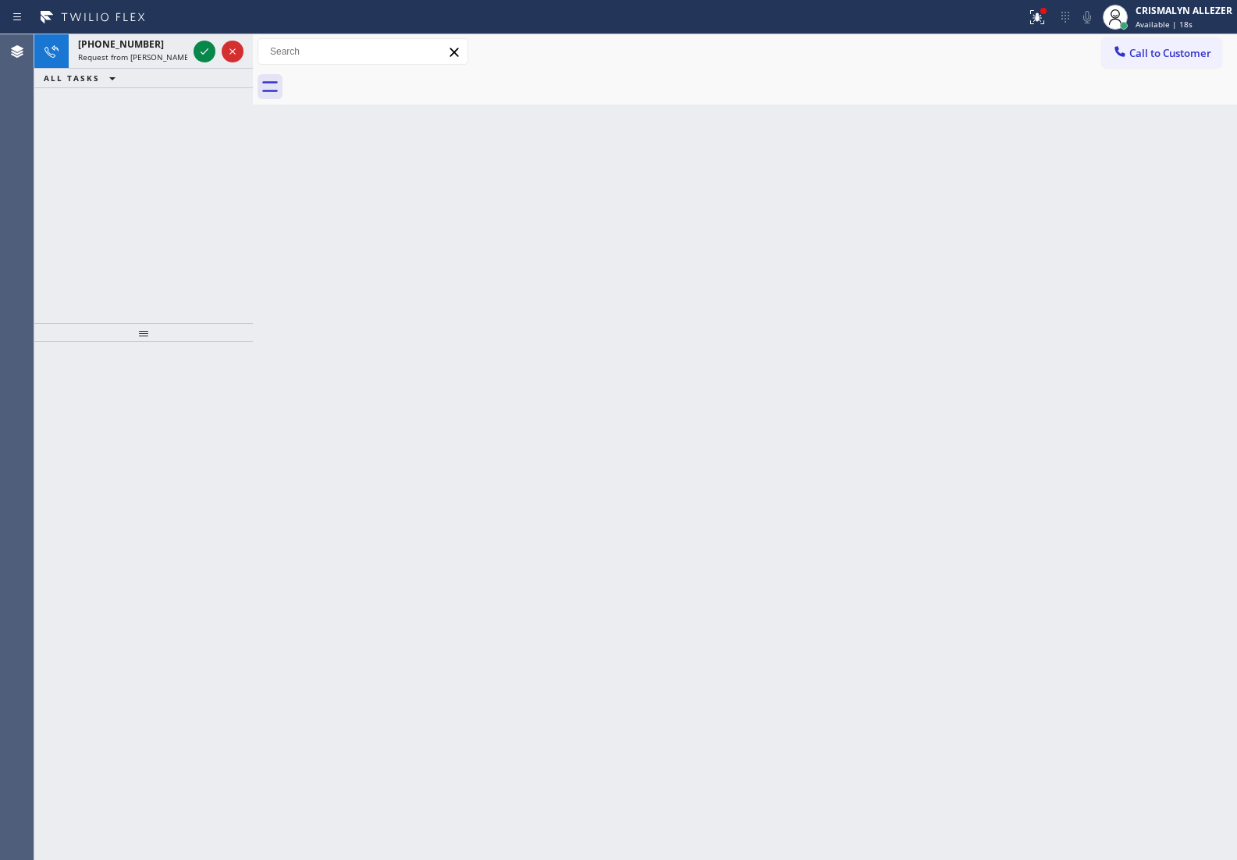
drag, startPoint x: 1035, startPoint y: 407, endPoint x: 978, endPoint y: 380, distance: 63.9
click at [1032, 403] on div "Back to Dashboard Change Sender ID Customers Technicians Select a contact Outbo…" at bounding box center [745, 446] width 984 height 825
click at [208, 55] on icon at bounding box center [204, 51] width 19 height 19
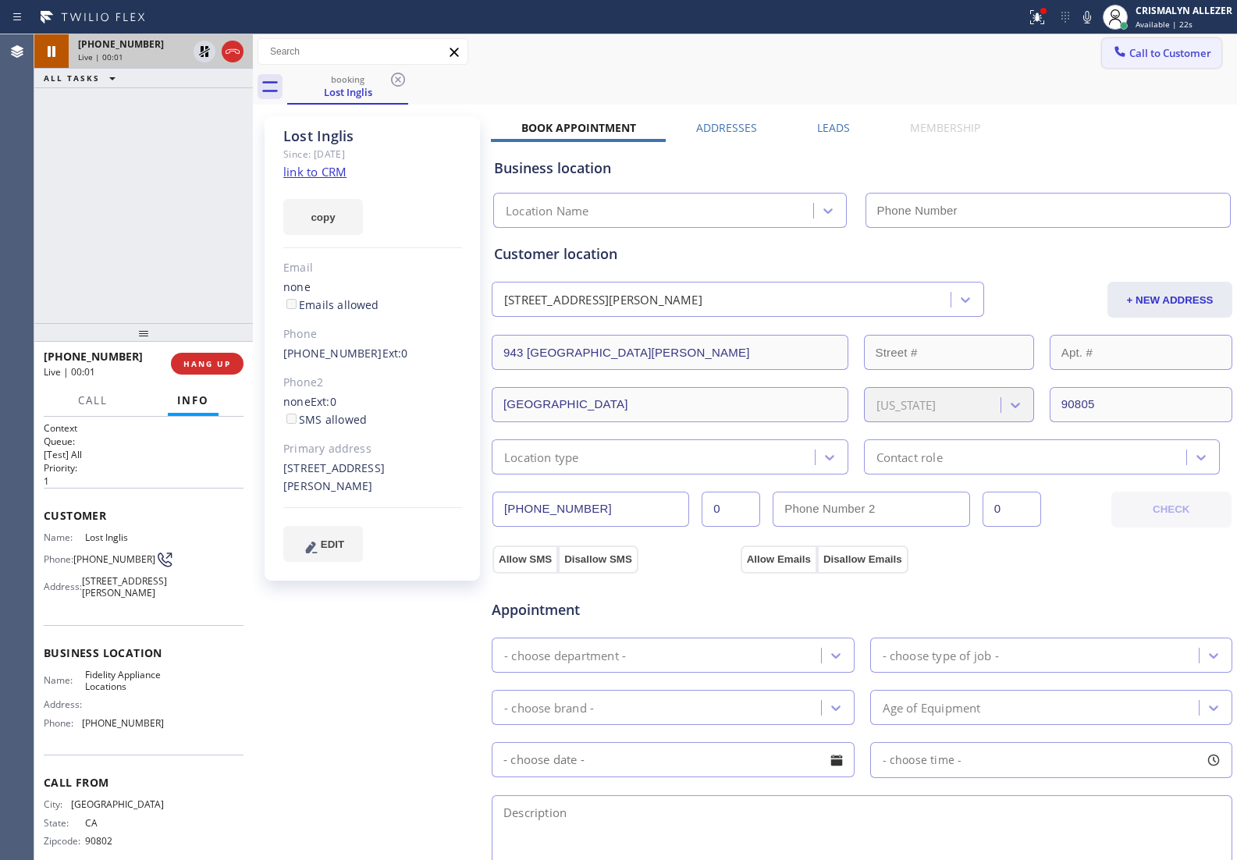
type input "(877) 775-2349"
click at [1171, 59] on span "Call to Customer" at bounding box center [1170, 53] width 82 height 14
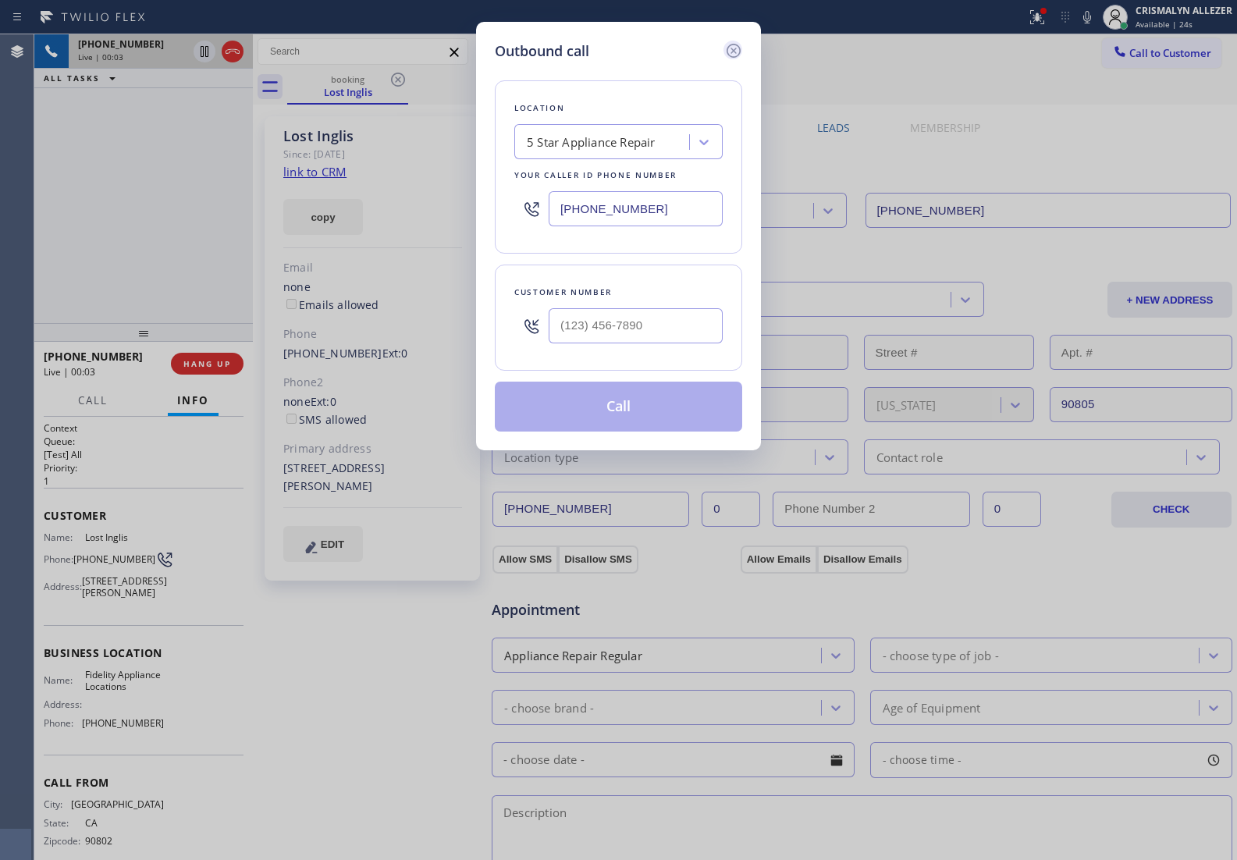
click at [728, 49] on icon at bounding box center [733, 50] width 19 height 19
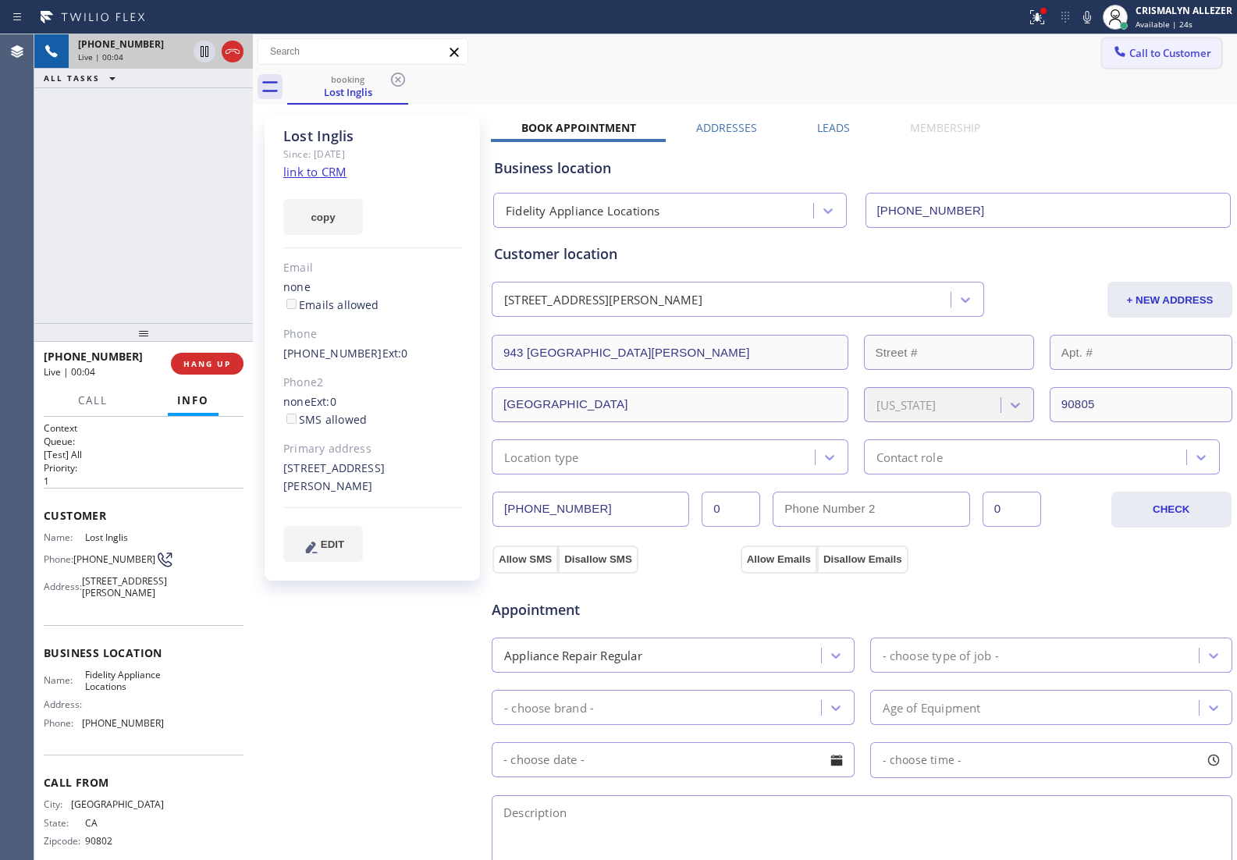
click at [1153, 51] on span "Call to Customer" at bounding box center [1170, 53] width 82 height 14
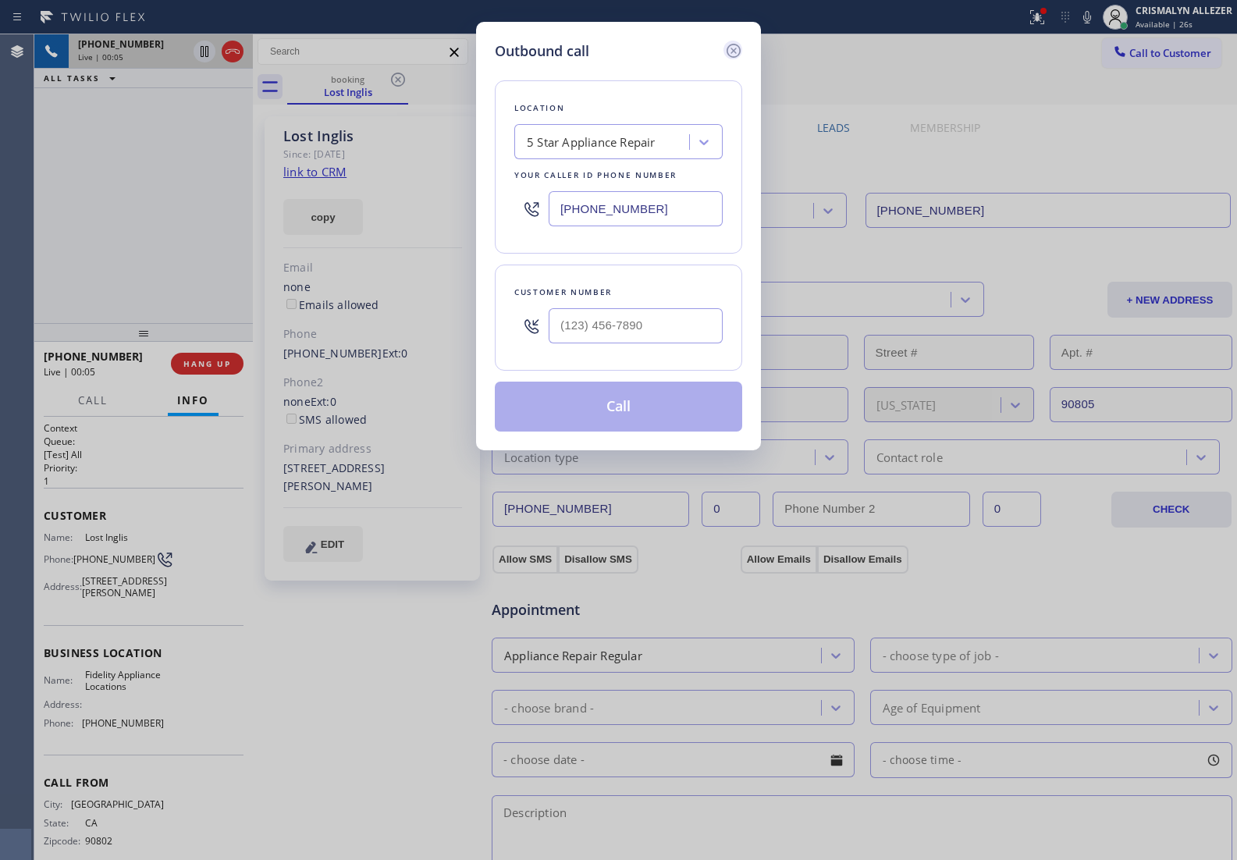
click at [734, 49] on icon at bounding box center [733, 51] width 14 height 14
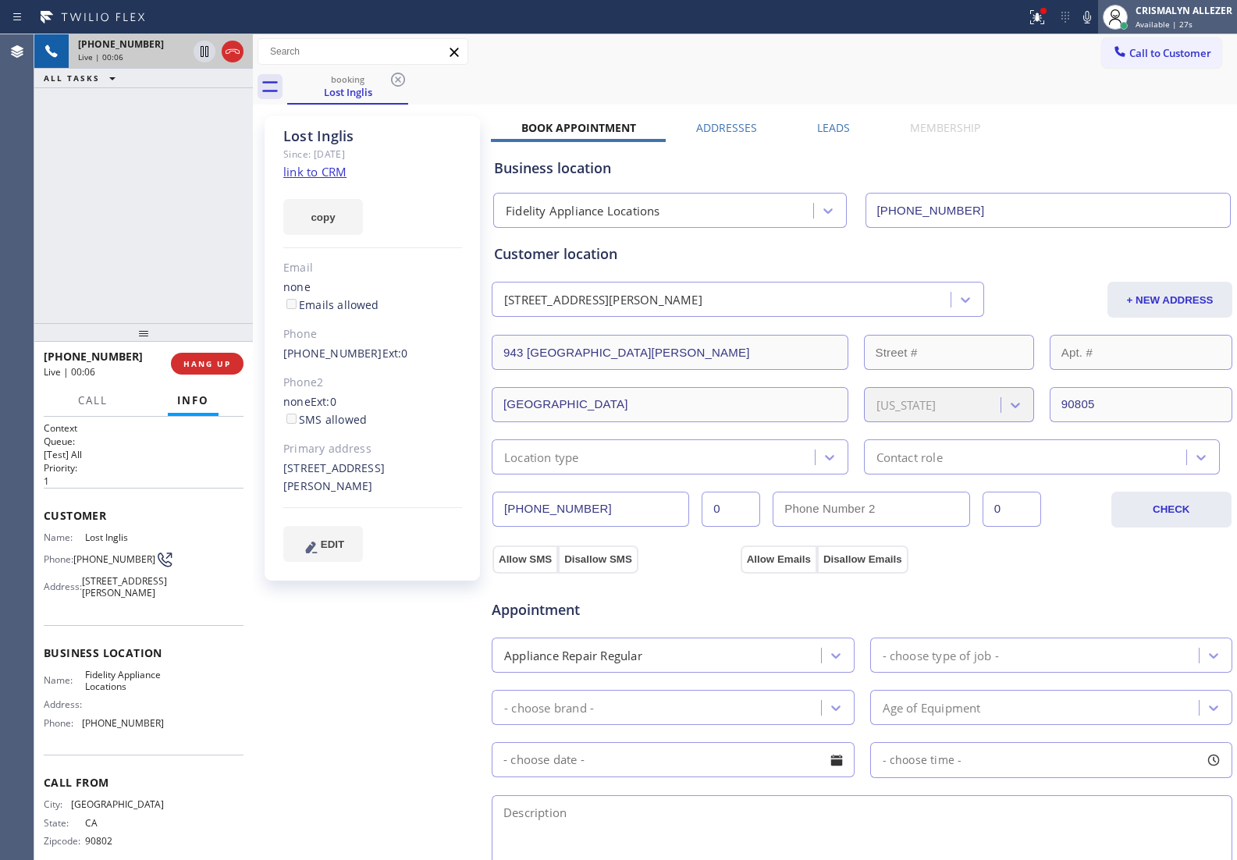
click at [1156, 22] on span "Available | 27s" at bounding box center [1163, 24] width 57 height 11
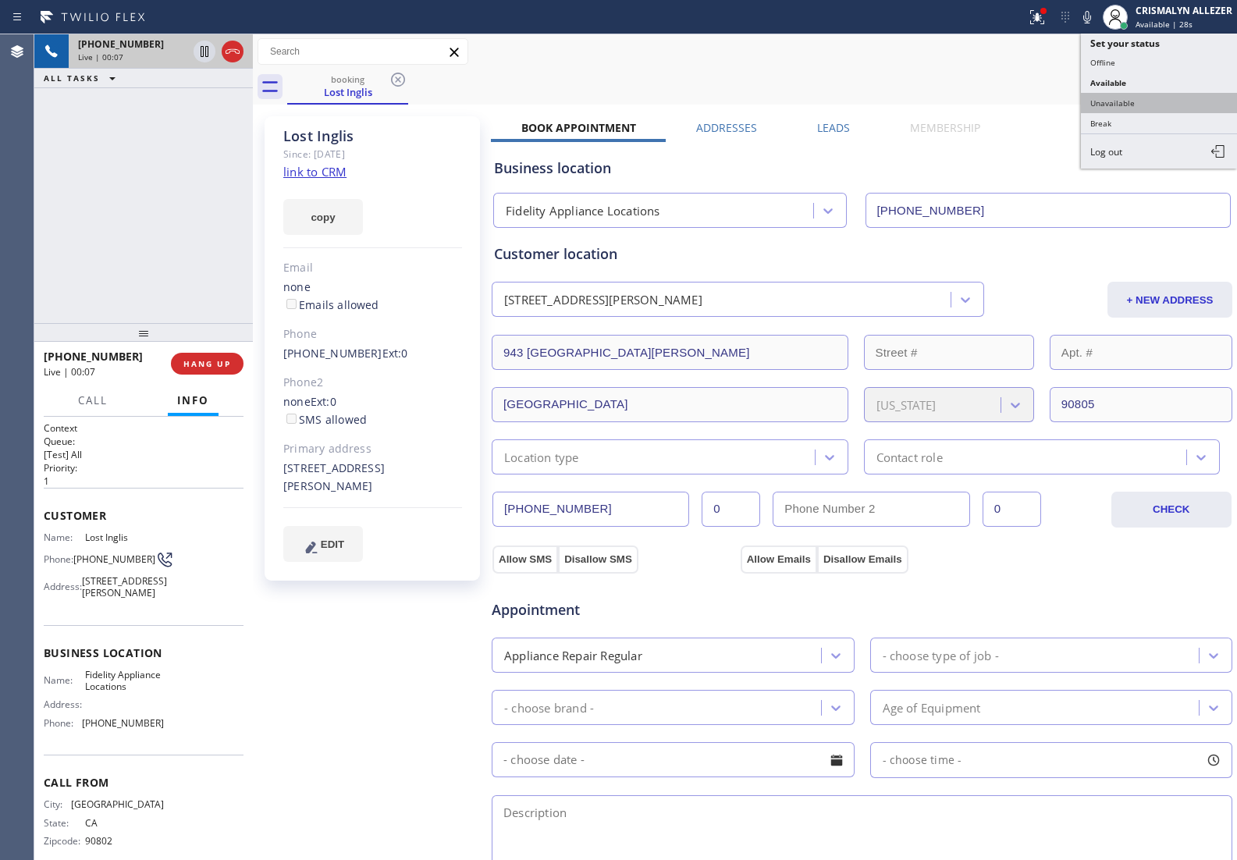
click at [1140, 99] on button "Unavailable" at bounding box center [1159, 103] width 156 height 20
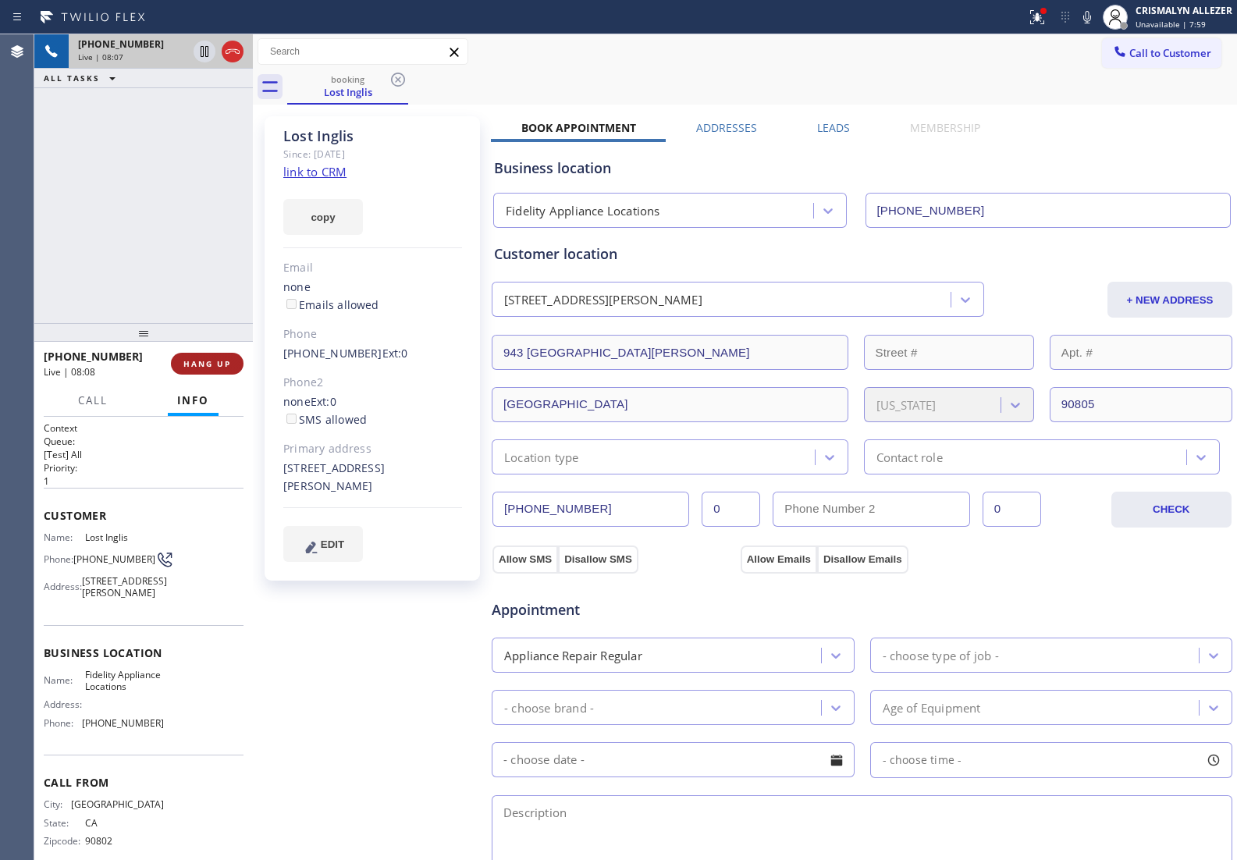
click at [215, 364] on span "HANG UP" at bounding box center [207, 363] width 48 height 11
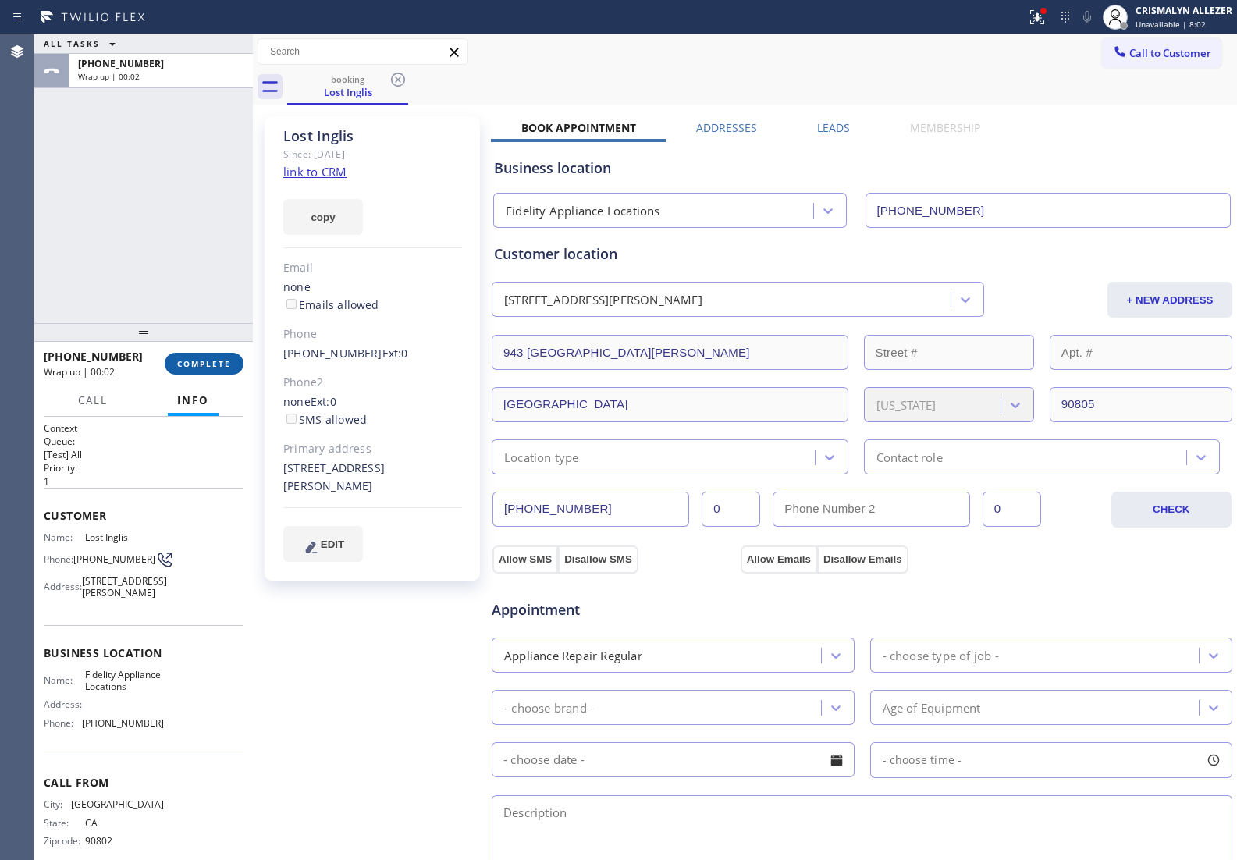
click at [213, 365] on span "COMPLETE" at bounding box center [204, 363] width 54 height 11
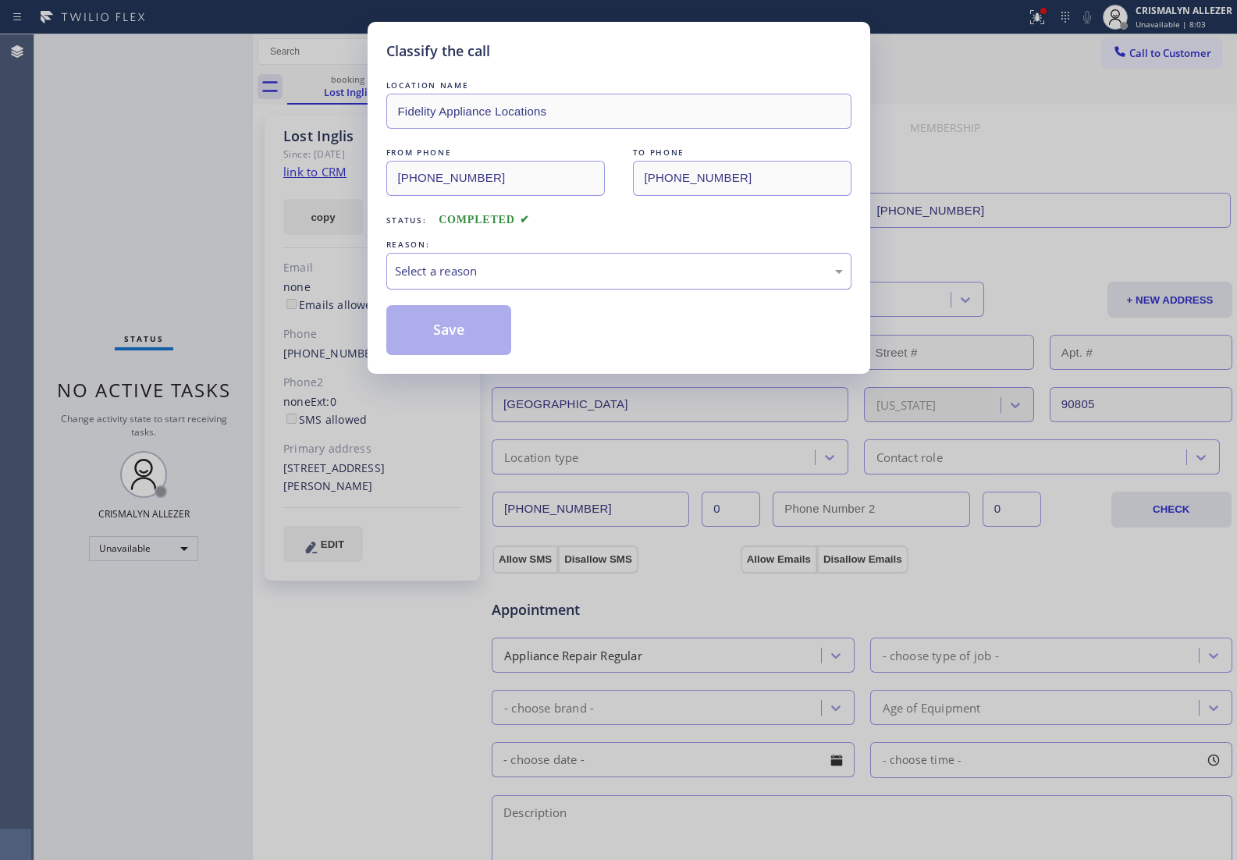
click at [610, 275] on div "Select a reason" at bounding box center [619, 271] width 448 height 18
click at [446, 312] on button "Save" at bounding box center [449, 330] width 126 height 50
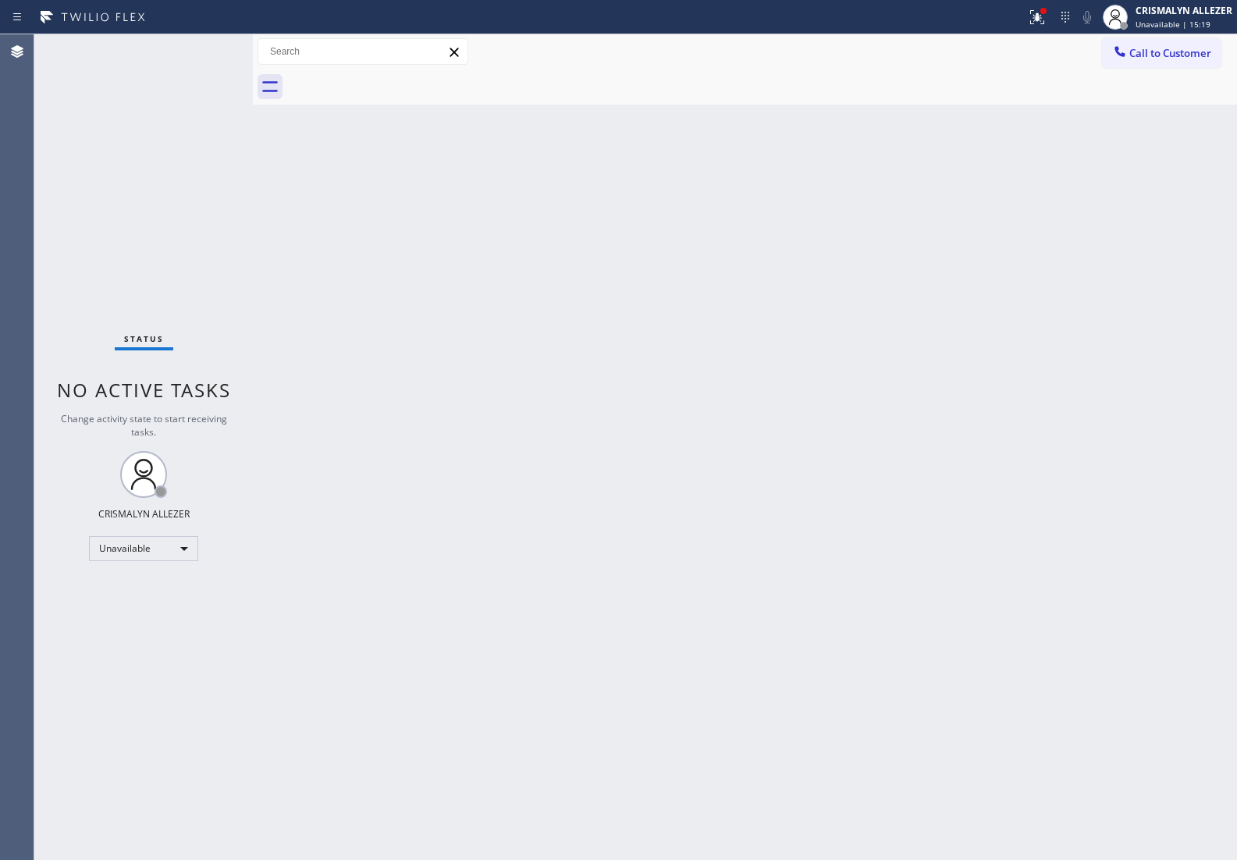
drag, startPoint x: 1148, startPoint y: 62, endPoint x: 1095, endPoint y: 83, distance: 56.8
click at [1135, 67] on button "Call to Customer" at bounding box center [1161, 53] width 119 height 30
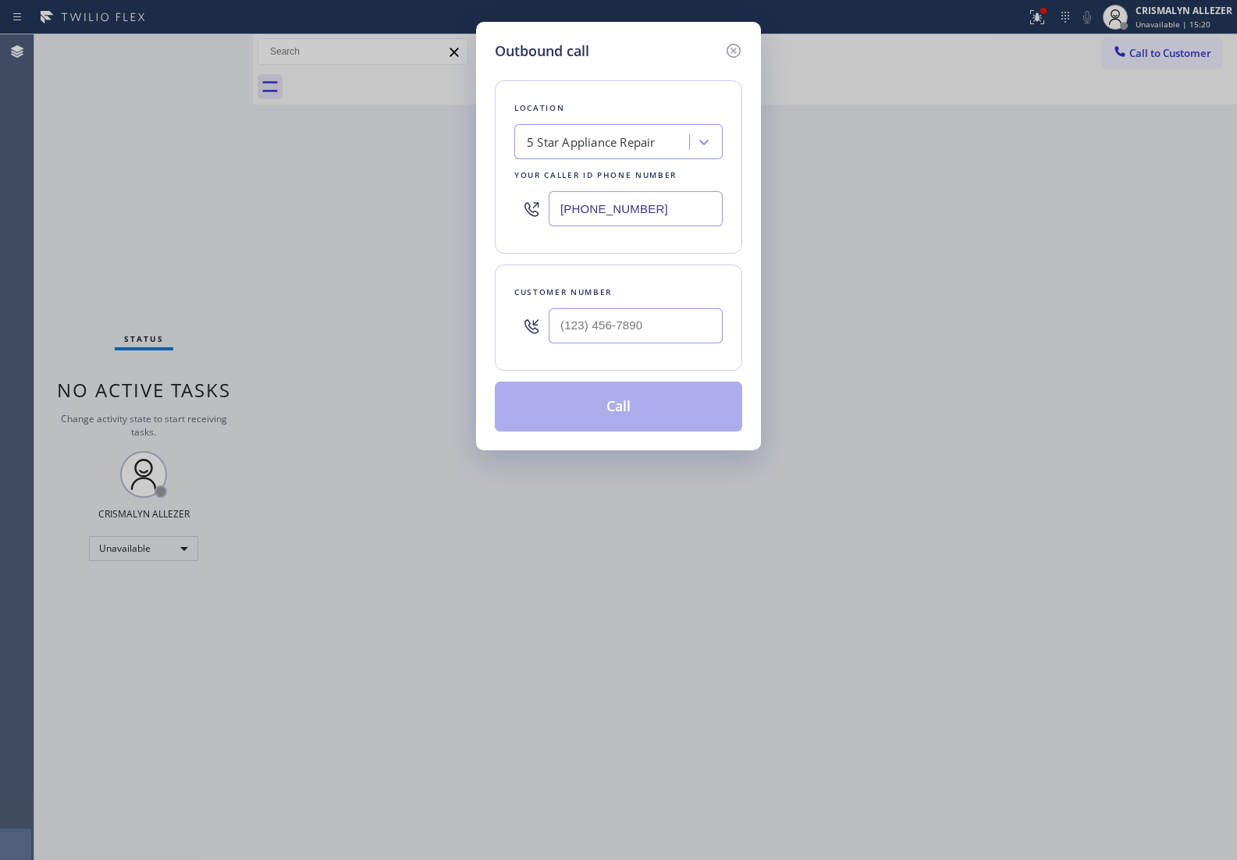
drag, startPoint x: 672, startPoint y: 205, endPoint x: 105, endPoint y: 201, distance: 567.2
click at [114, 203] on div "Outbound call Location 5 Star Appliance Repair Your caller id phone number (855…" at bounding box center [618, 430] width 1237 height 860
paste input "77) 777-0796"
type input "(877) 777-0796"
click at [591, 324] on input "(___) ___-____" at bounding box center [635, 325] width 174 height 35
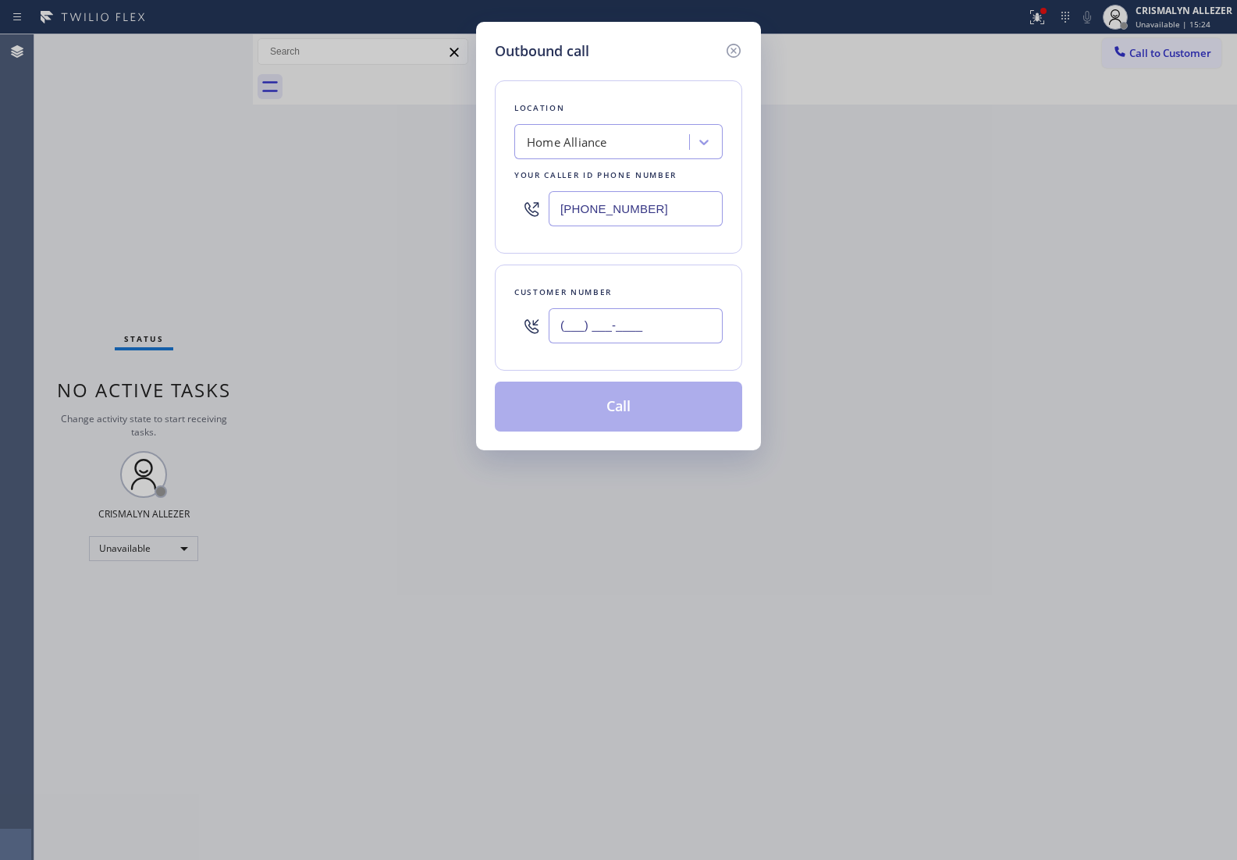
paste input "206) 412-4787"
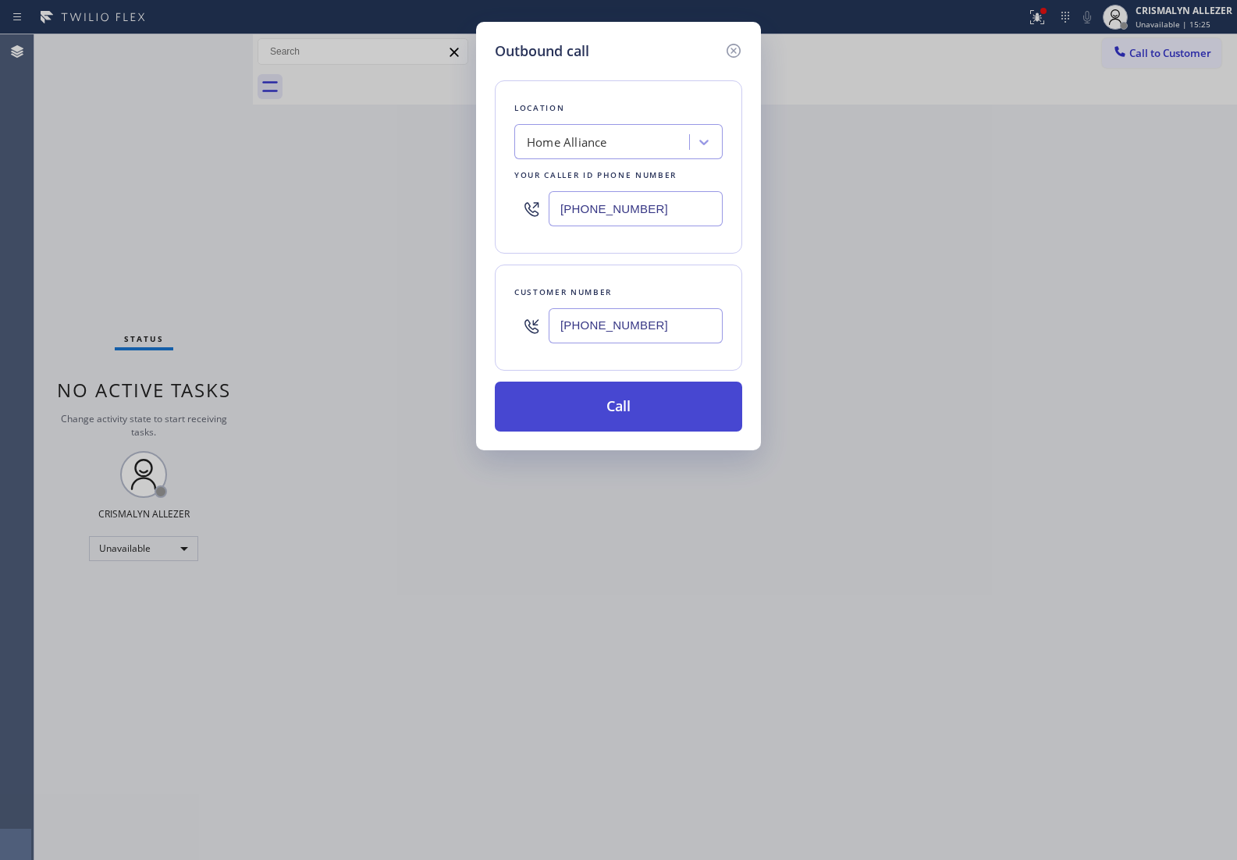
type input "(206) 412-4787"
click at [620, 412] on button "Call" at bounding box center [618, 406] width 247 height 50
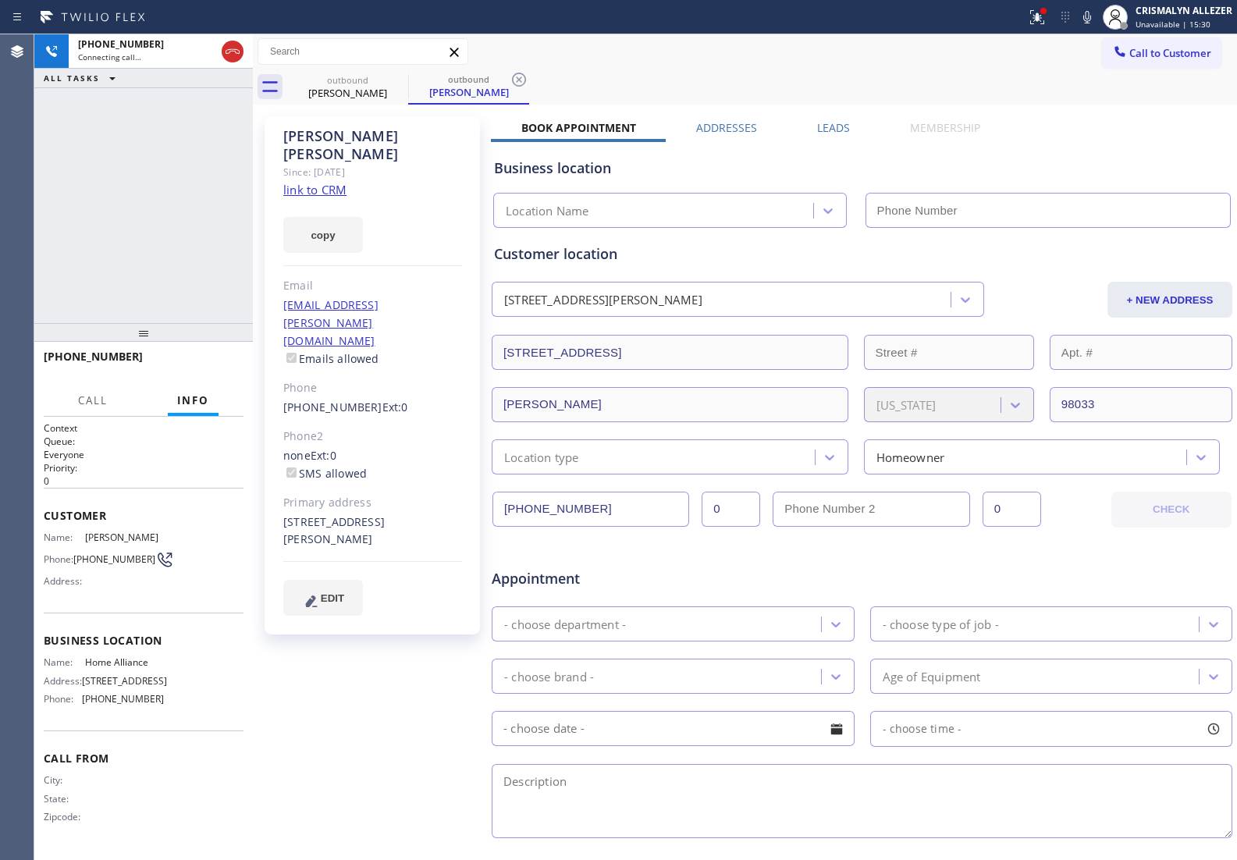
type input "(877) 777-0796"
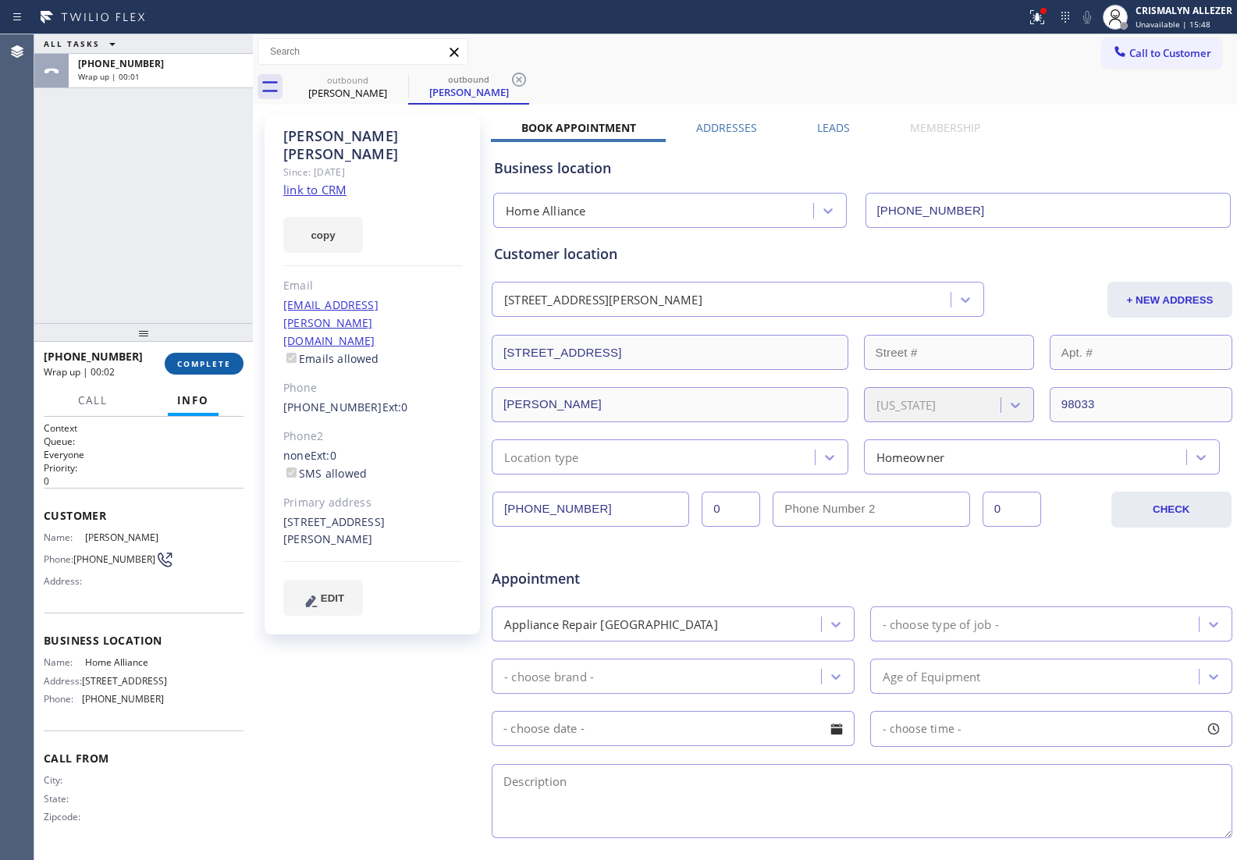
click at [208, 367] on span "COMPLETE" at bounding box center [204, 363] width 54 height 11
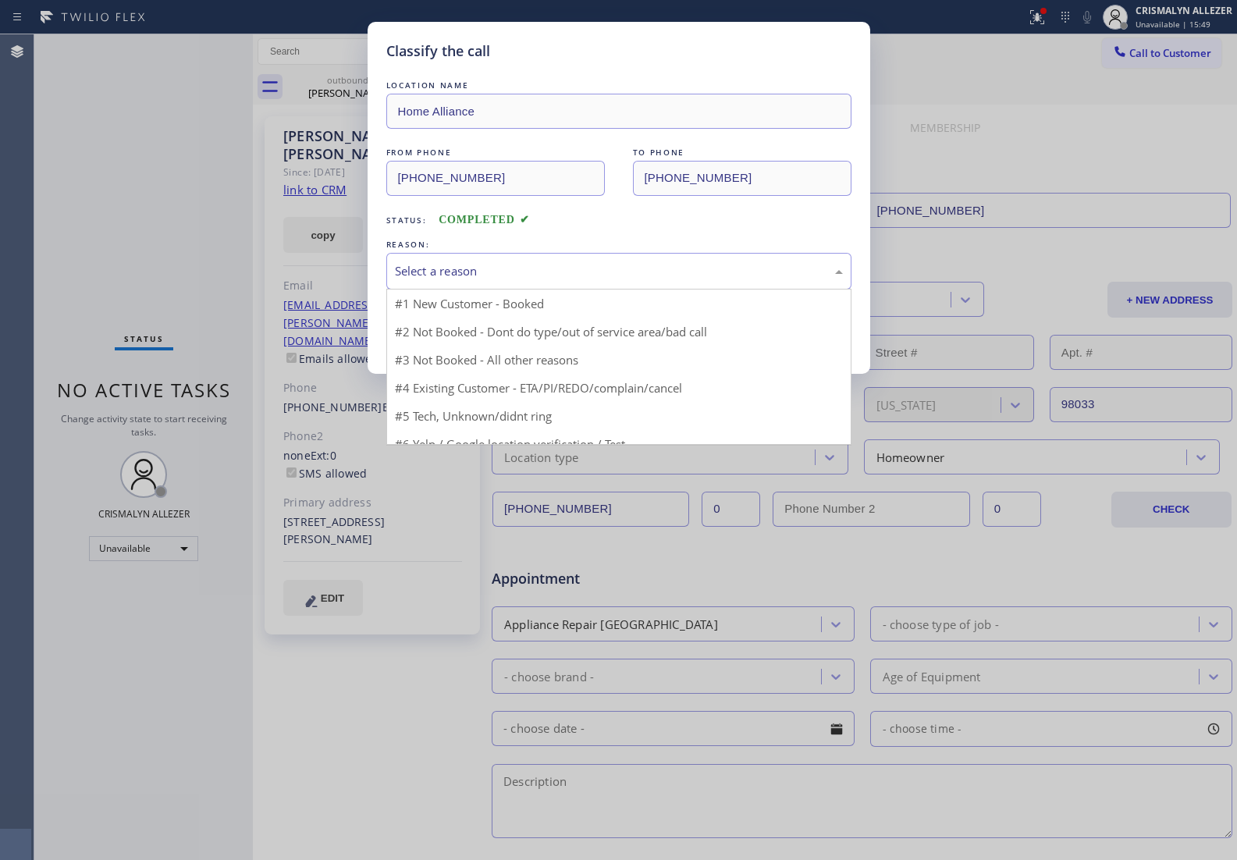
click at [676, 283] on div "Select a reason" at bounding box center [618, 271] width 465 height 37
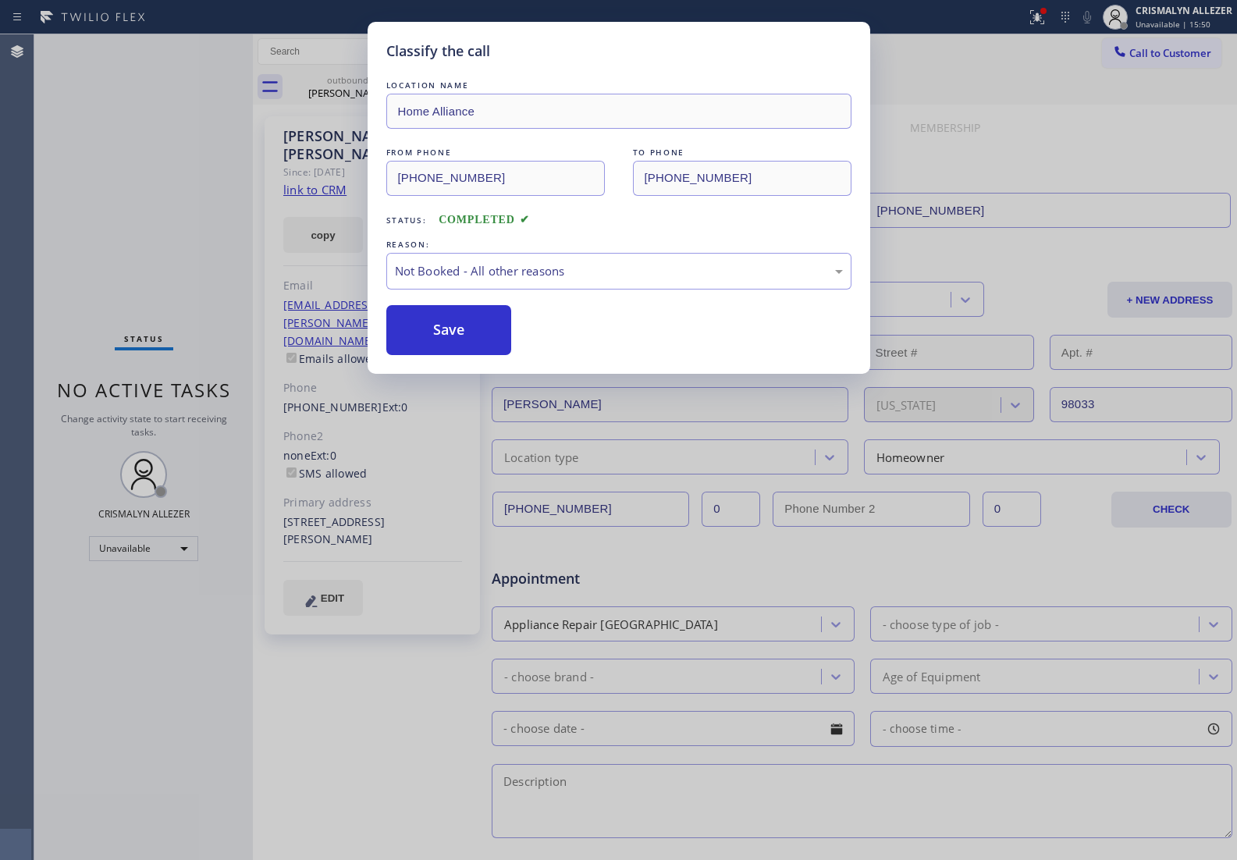
click at [459, 338] on button "Save" at bounding box center [449, 330] width 126 height 50
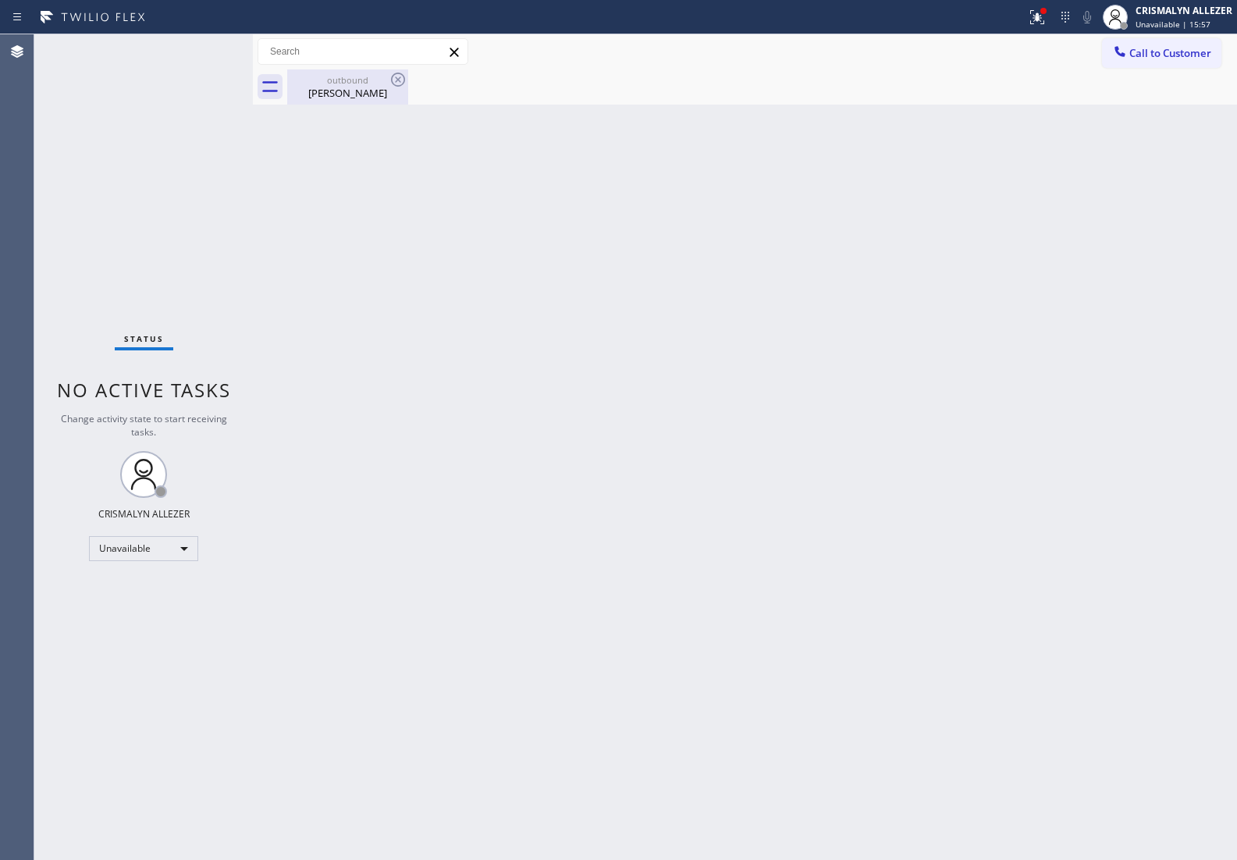
click at [349, 84] on div "outbound" at bounding box center [348, 80] width 118 height 12
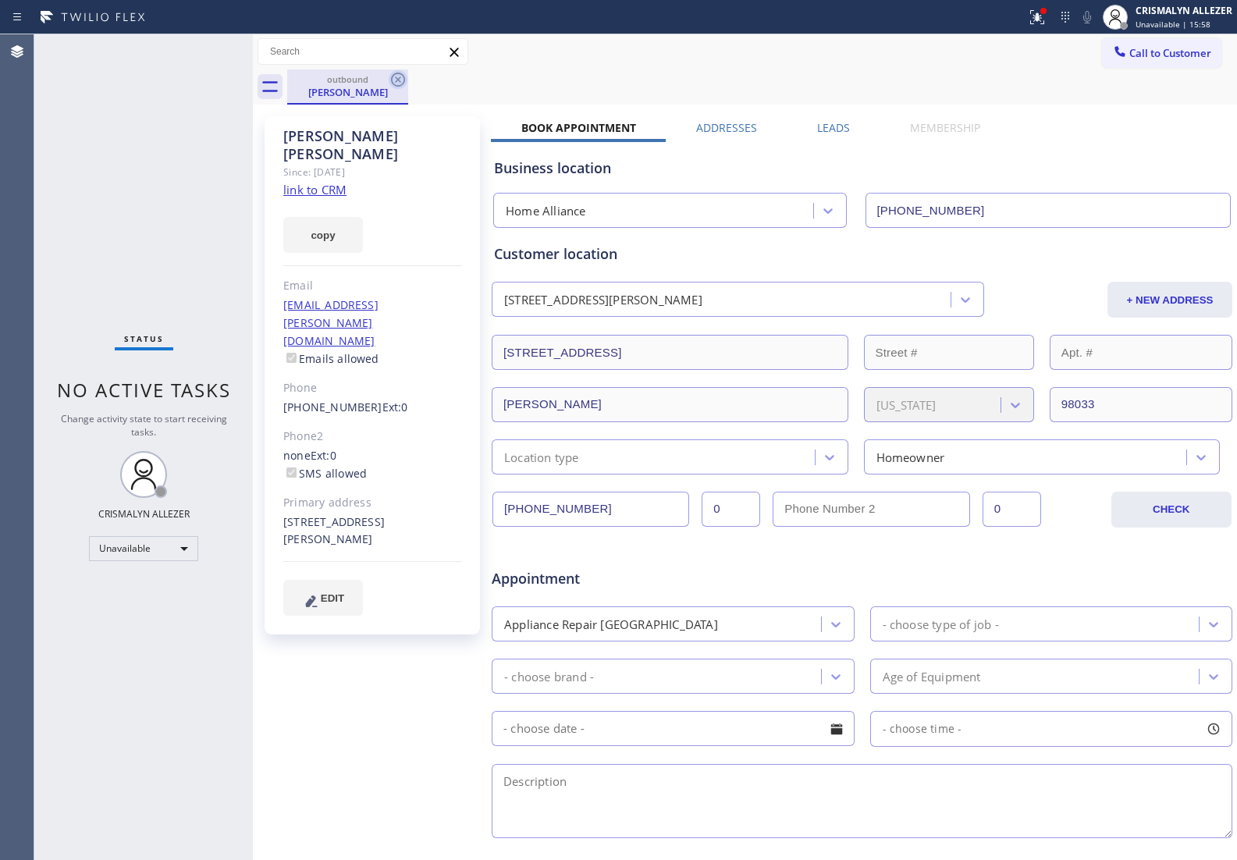
click at [398, 80] on icon at bounding box center [398, 79] width 19 height 19
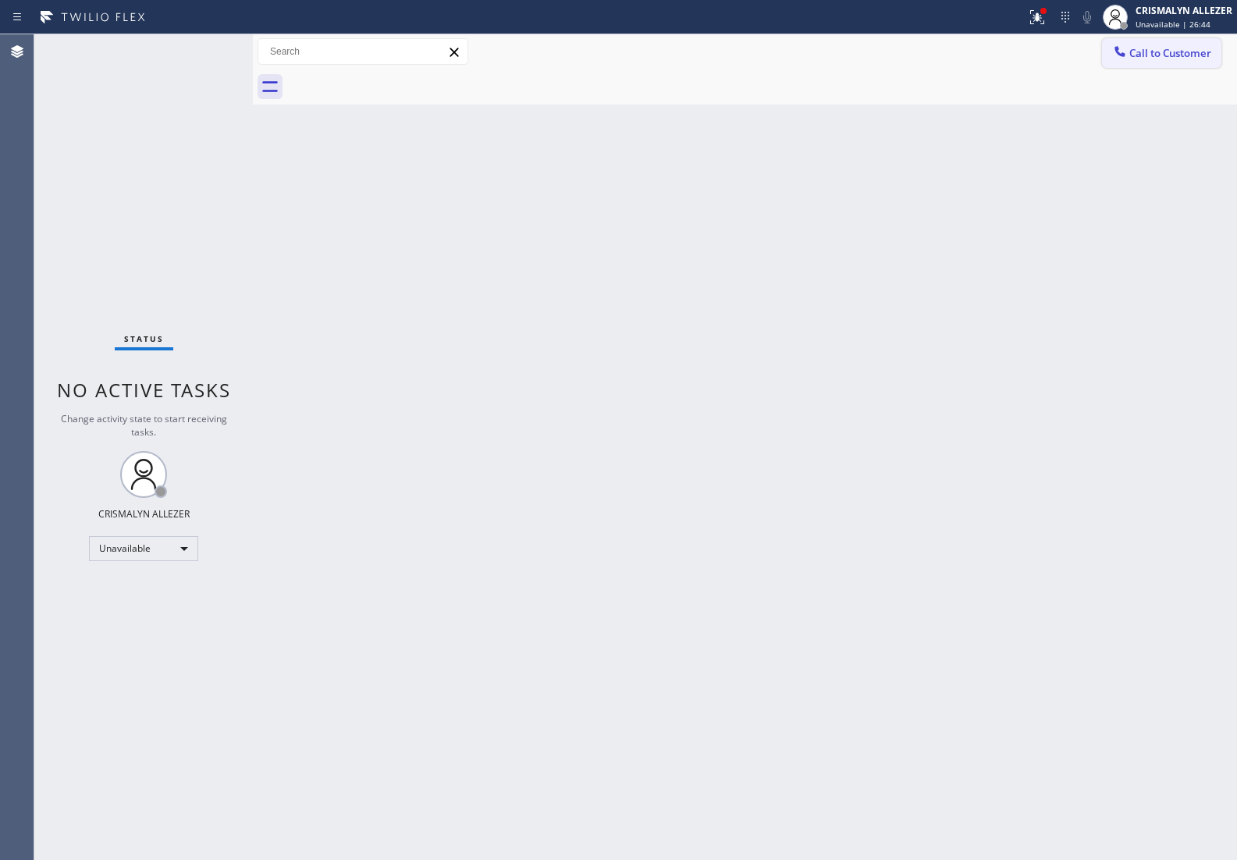
click at [1129, 52] on button "Call to Customer" at bounding box center [1161, 53] width 119 height 30
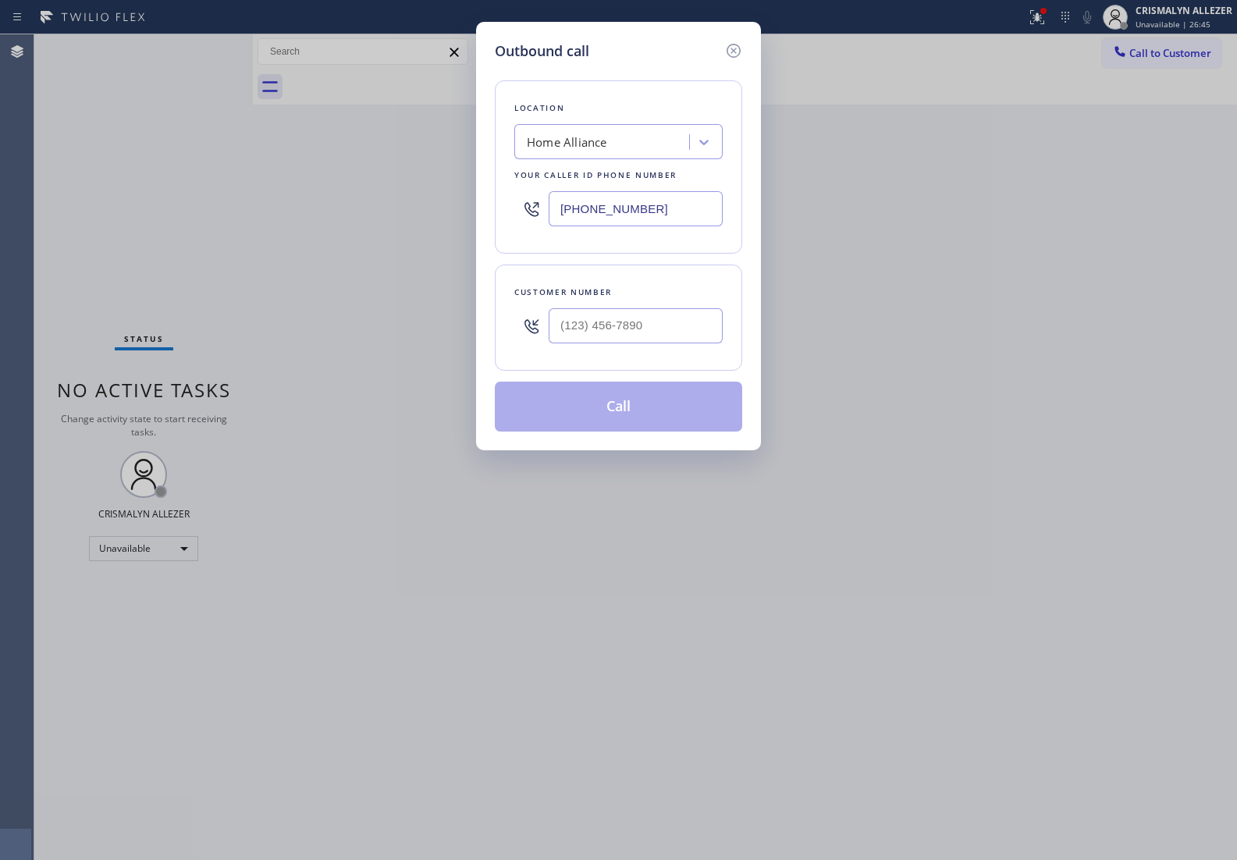
drag, startPoint x: 703, startPoint y: 209, endPoint x: 281, endPoint y: 200, distance: 422.1
click at [307, 204] on div "Outbound call Location Home Alliance Your caller id phone number (877) 777-0796…" at bounding box center [618, 430] width 1237 height 860
paste input "213) 279-6672"
type input "(213) 279-6672"
click at [644, 338] on input "(___) ___-____" at bounding box center [635, 325] width 174 height 35
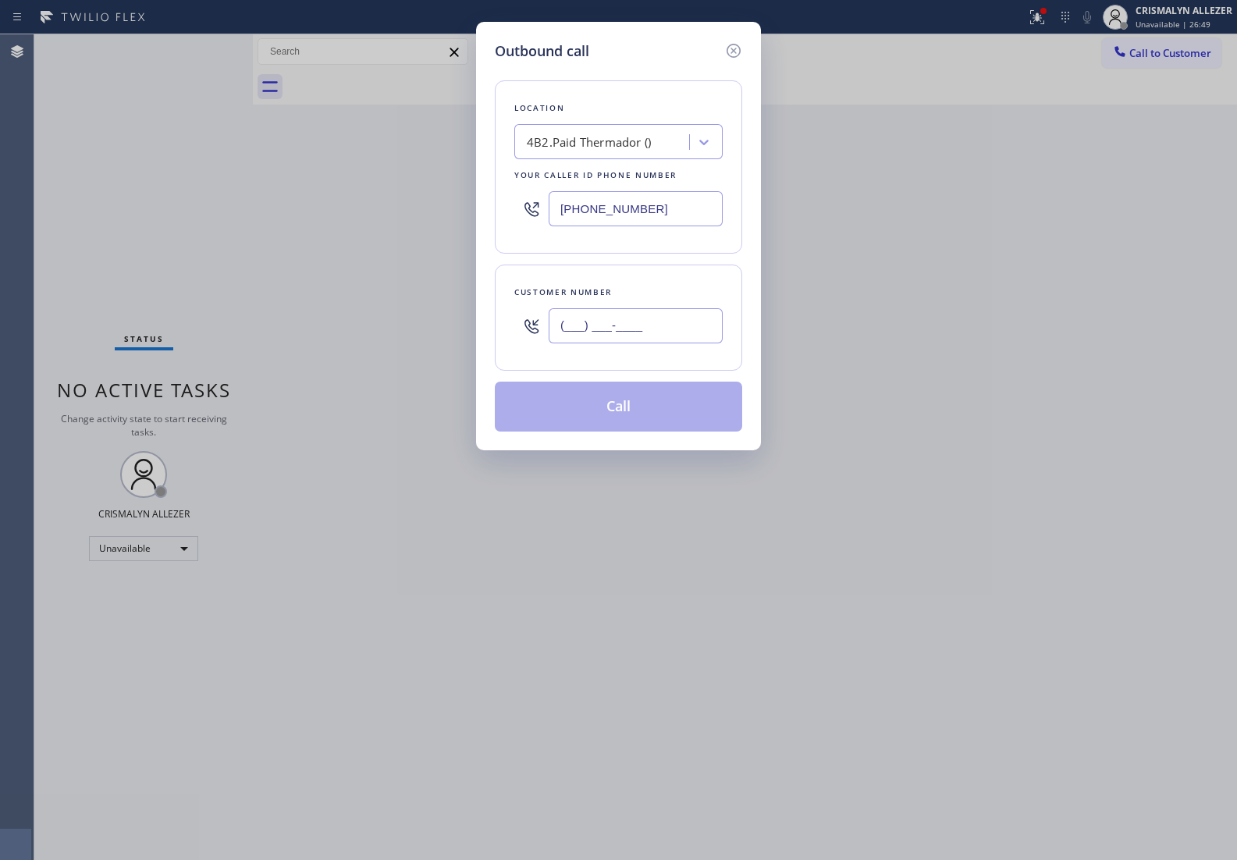
paste input "323) 400-6000"
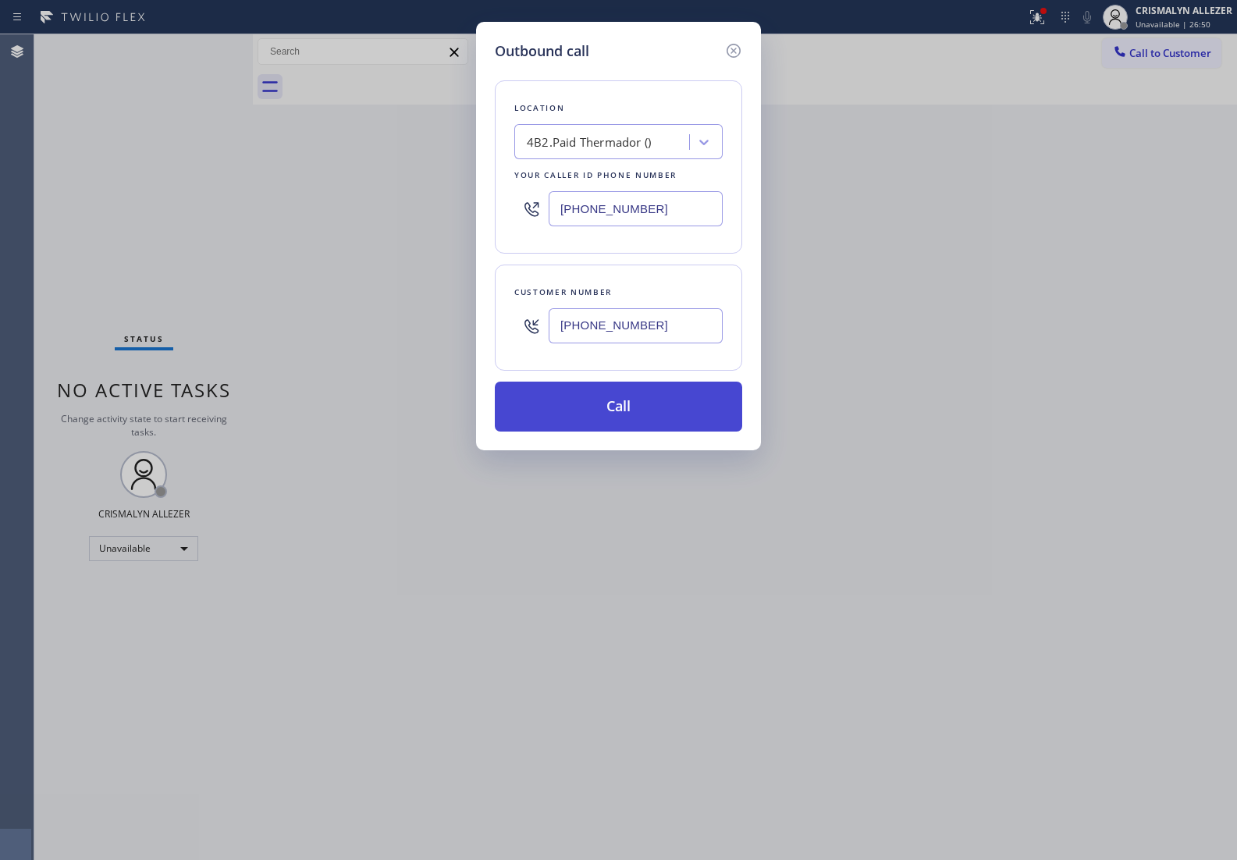
type input "(323) 400-6000"
click at [637, 412] on button "Call" at bounding box center [618, 406] width 247 height 50
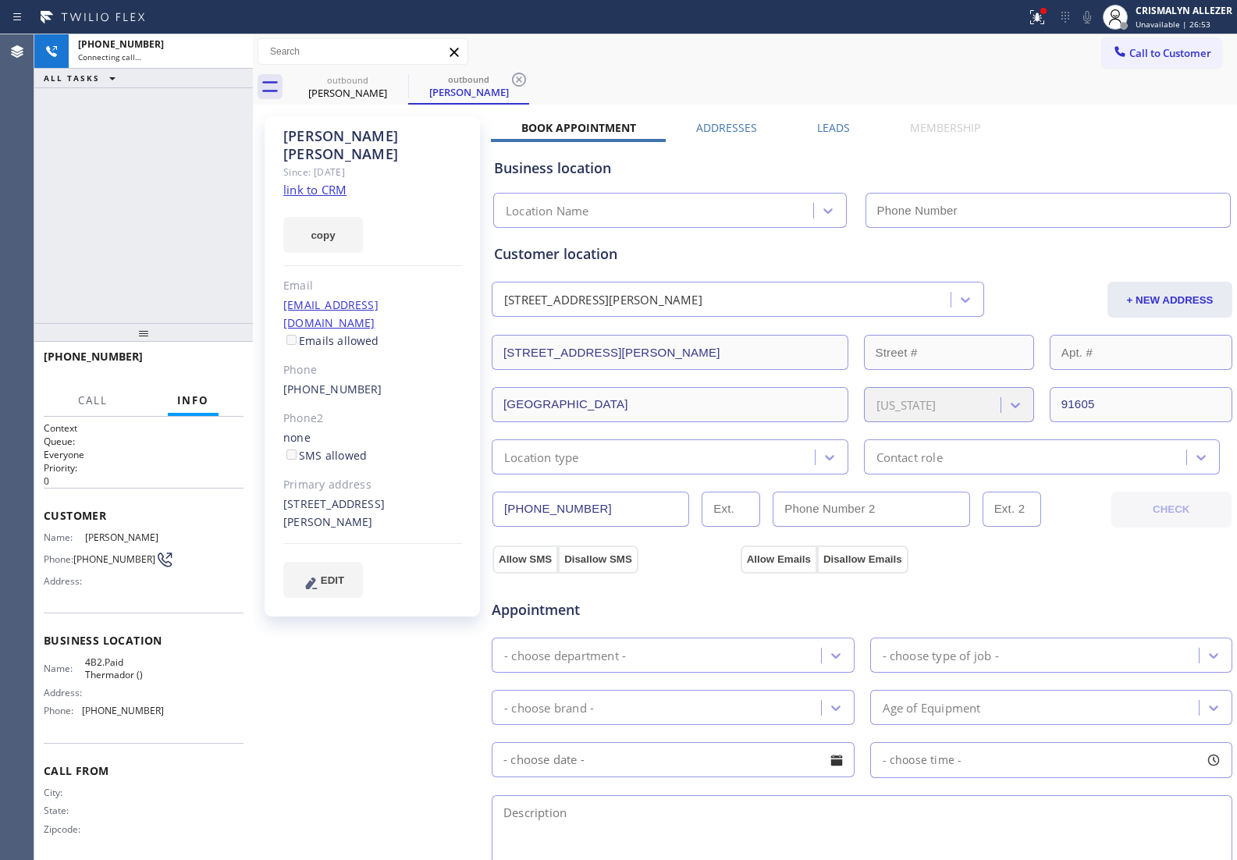
click at [310, 182] on link "link to CRM" at bounding box center [314, 190] width 63 height 16
type input "(213) 279-6672"
click at [199, 369] on button "HANG UP" at bounding box center [207, 364] width 73 height 22
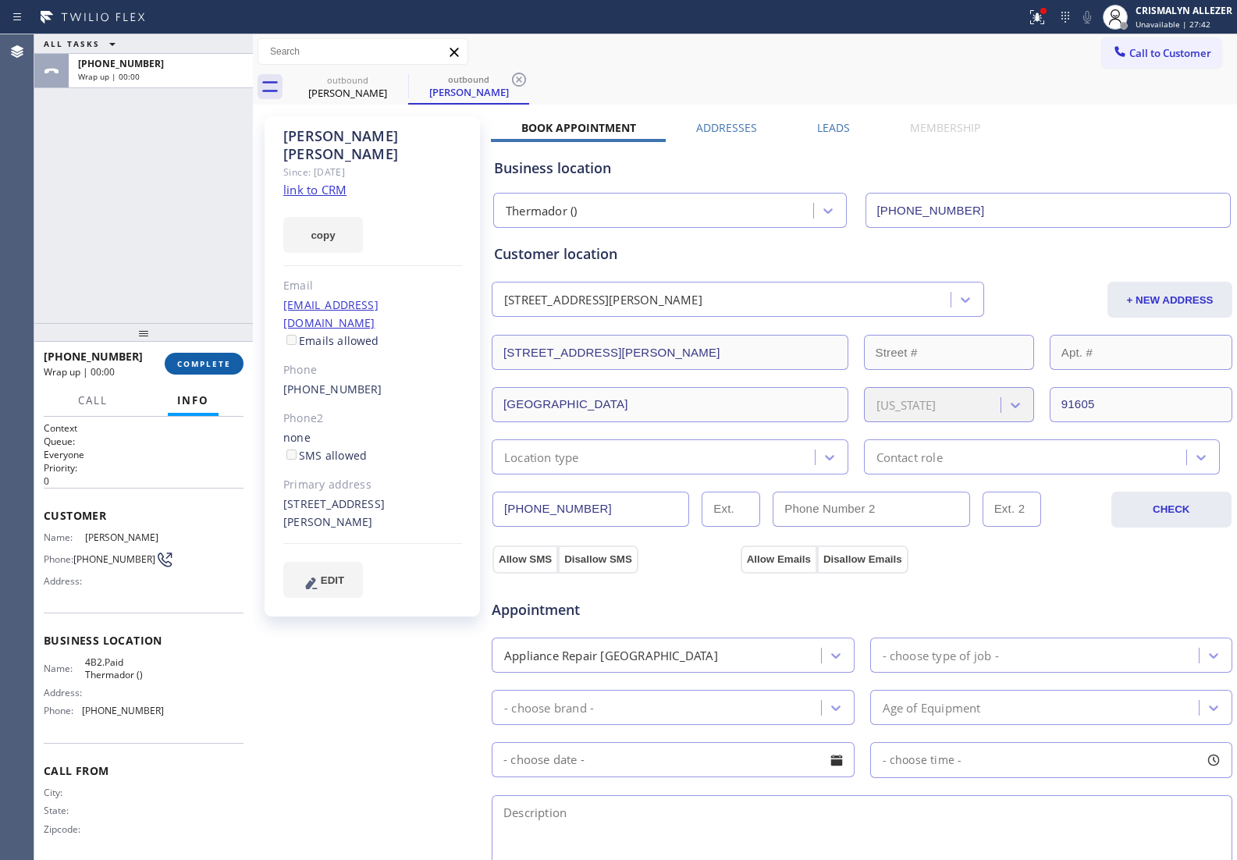
click at [217, 361] on span "COMPLETE" at bounding box center [204, 363] width 54 height 11
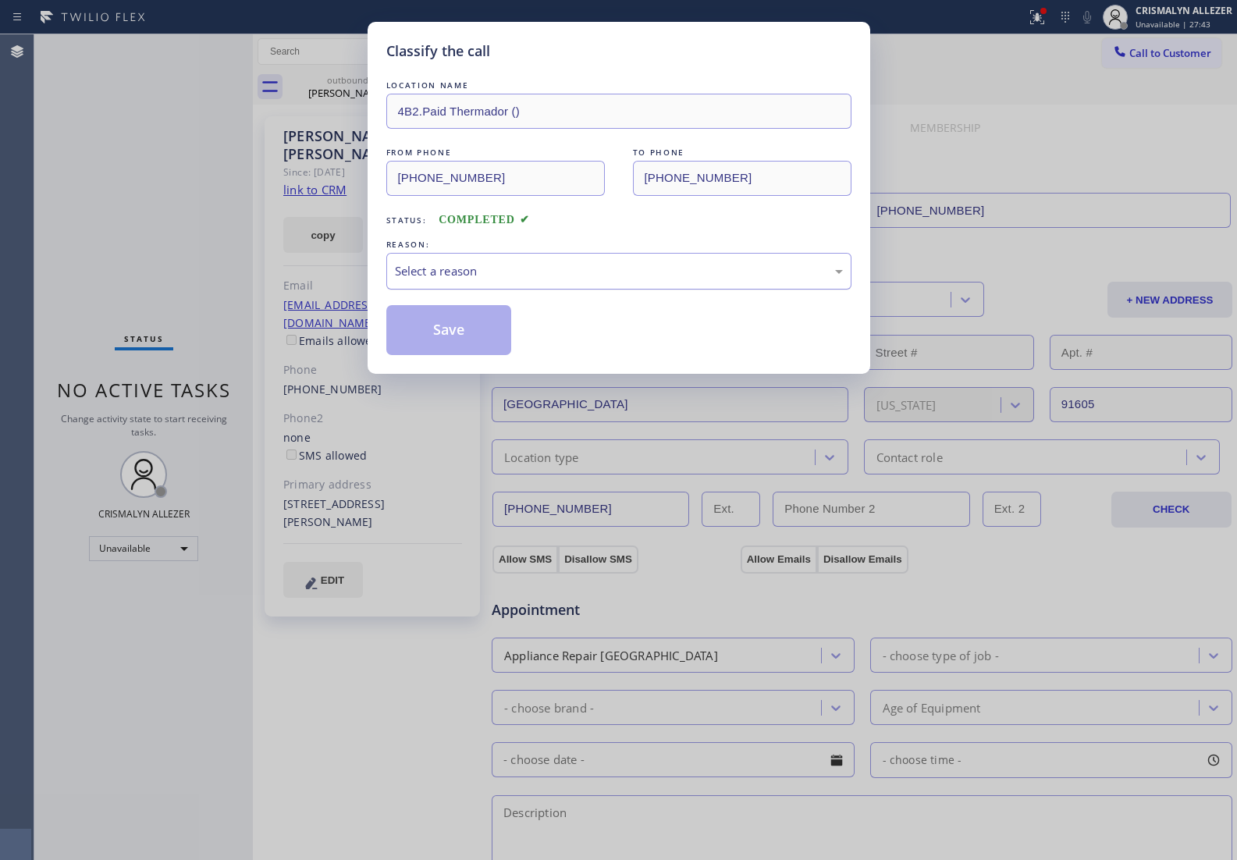
click at [626, 269] on div "Select a reason" at bounding box center [619, 271] width 448 height 18
click at [442, 329] on button "Save" at bounding box center [449, 330] width 126 height 50
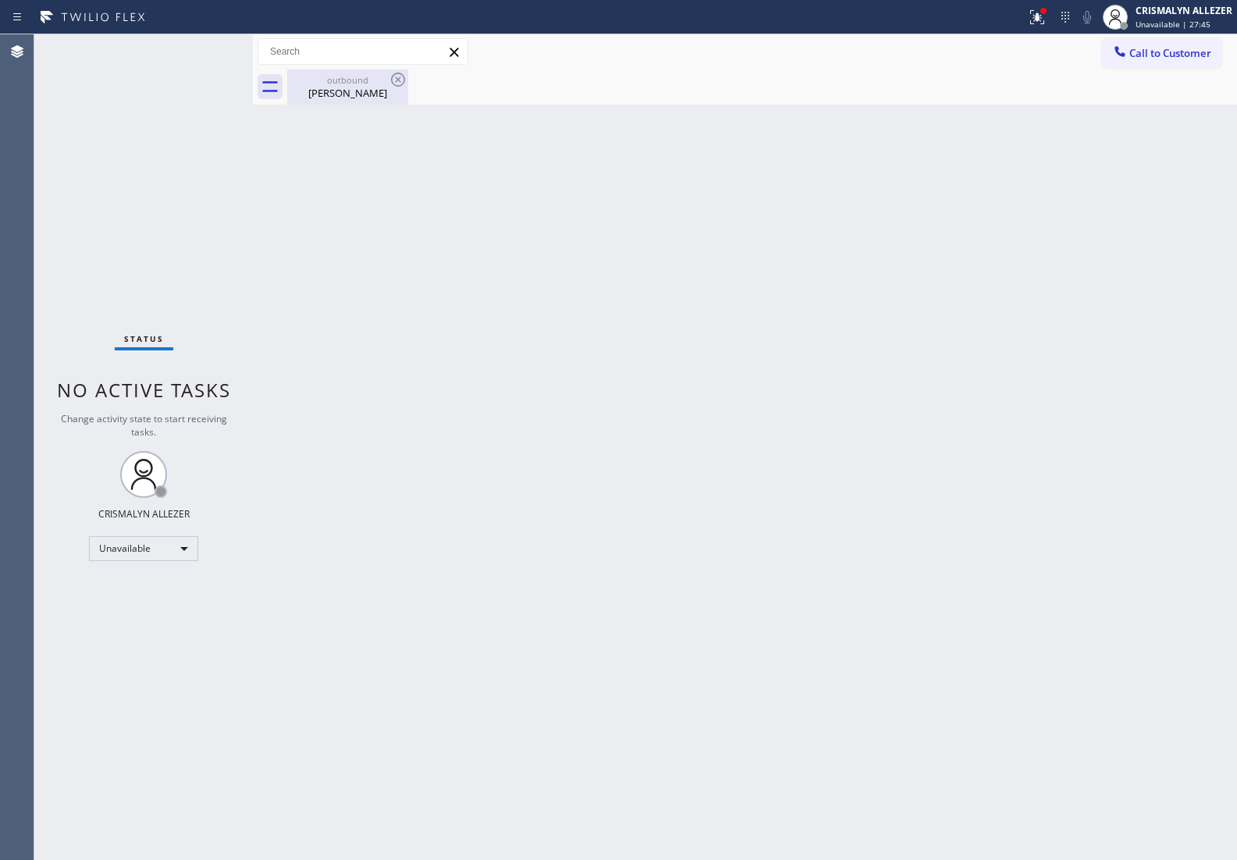
click at [355, 83] on div "outbound" at bounding box center [348, 80] width 118 height 12
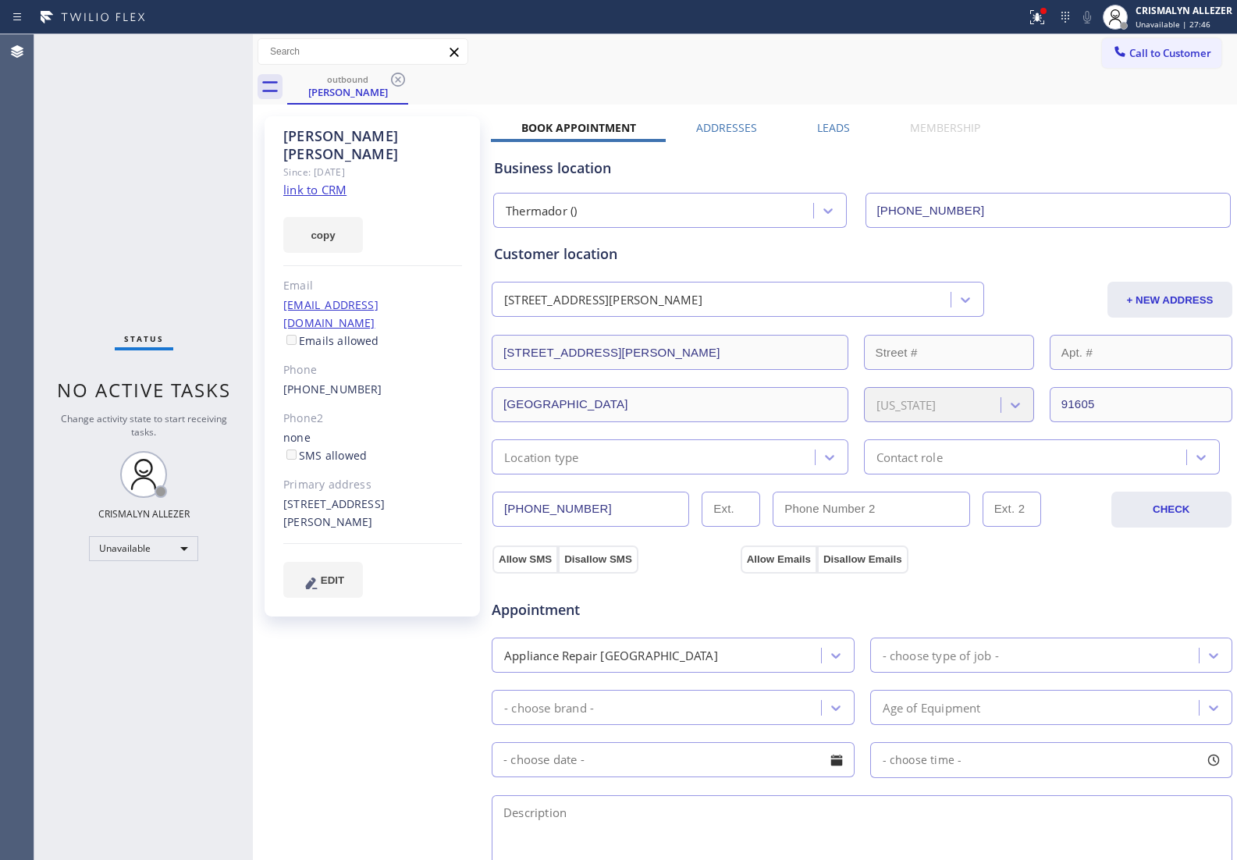
click at [823, 129] on label "Leads" at bounding box center [833, 127] width 33 height 15
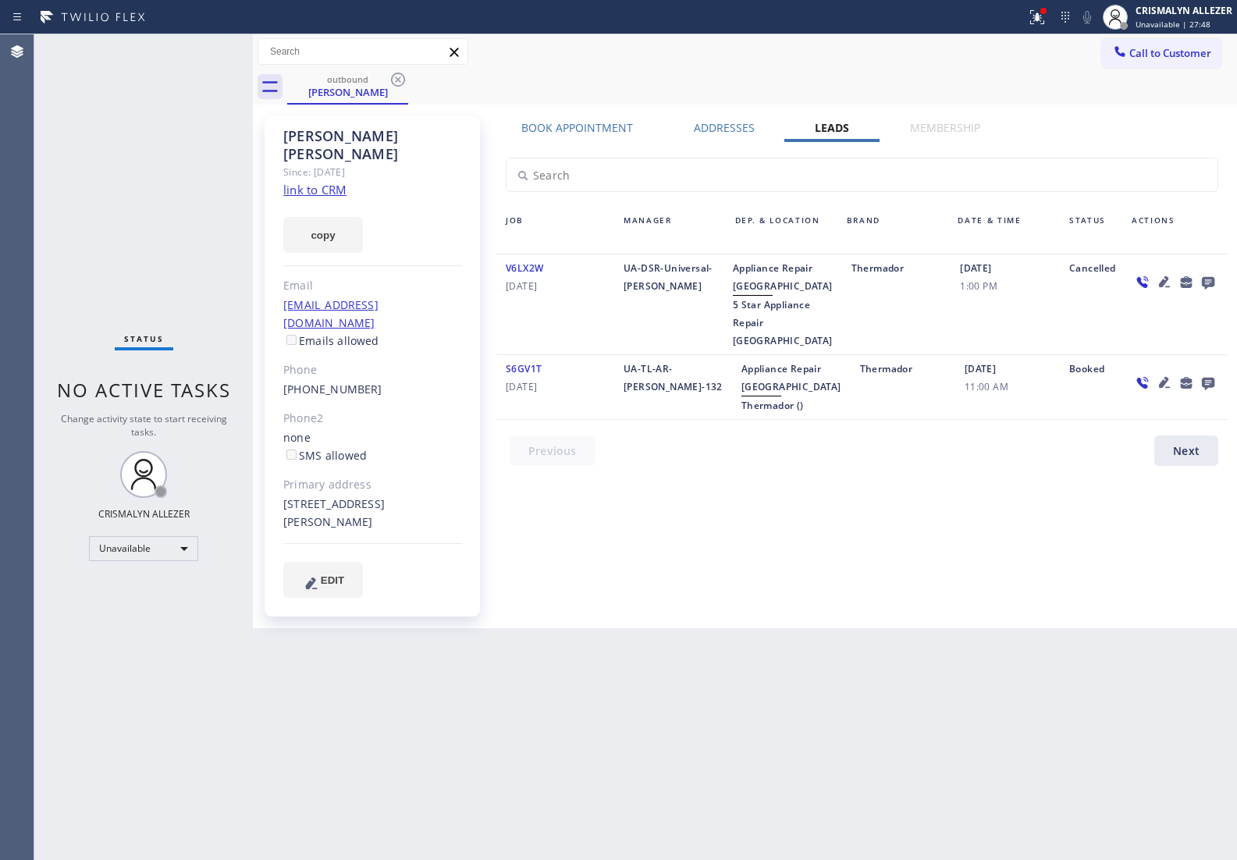
click at [1203, 278] on icon at bounding box center [1207, 283] width 12 height 12
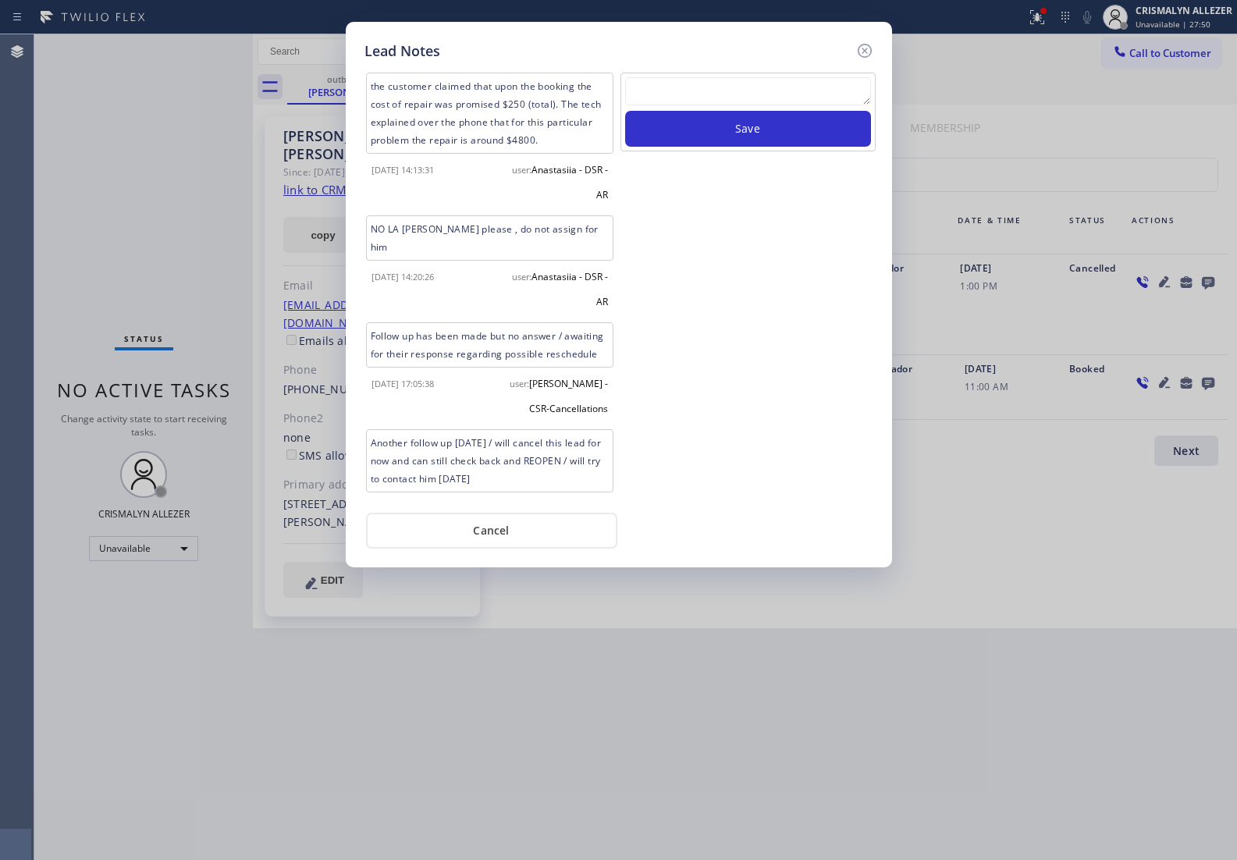
click at [706, 94] on textarea at bounding box center [748, 91] width 246 height 28
paste textarea "DON'T NEED SERVICE / NOT INTERESTED"
type textarea "DON'T NEED SERVICE / NOT INTERESTED"
click at [722, 129] on button "Save" at bounding box center [748, 129] width 246 height 36
drag, startPoint x: 507, startPoint y: 523, endPoint x: 496, endPoint y: 445, distance: 78.0
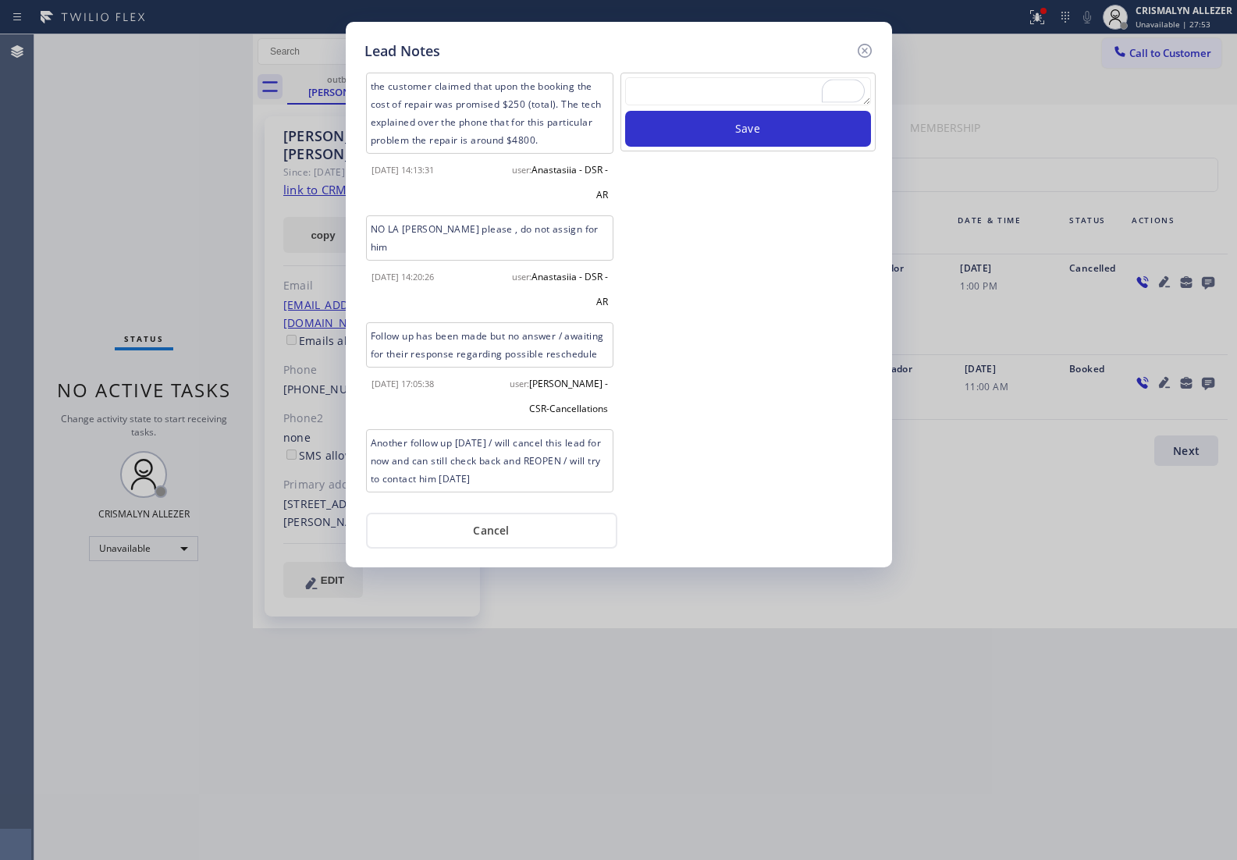
click at [507, 521] on button "Cancel" at bounding box center [491, 531] width 251 height 36
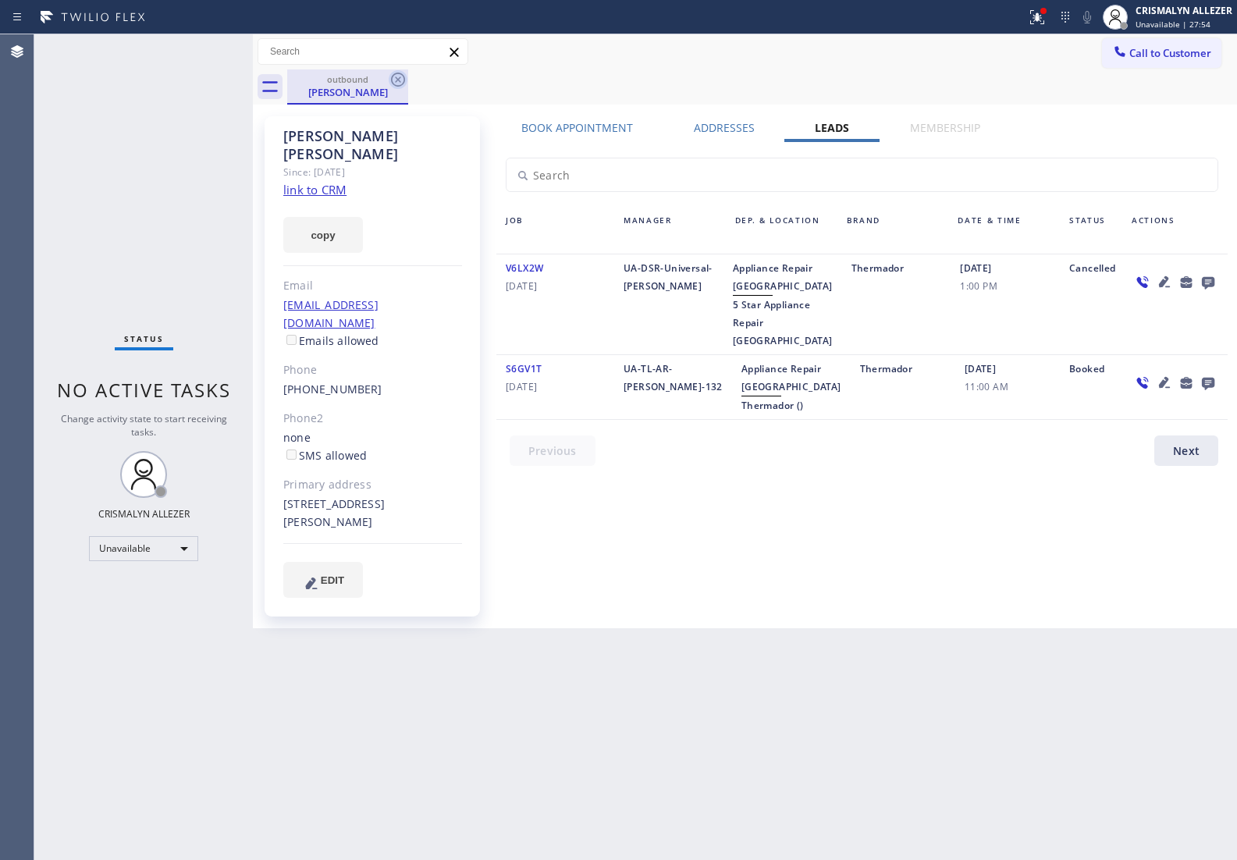
click at [395, 78] on icon at bounding box center [398, 79] width 19 height 19
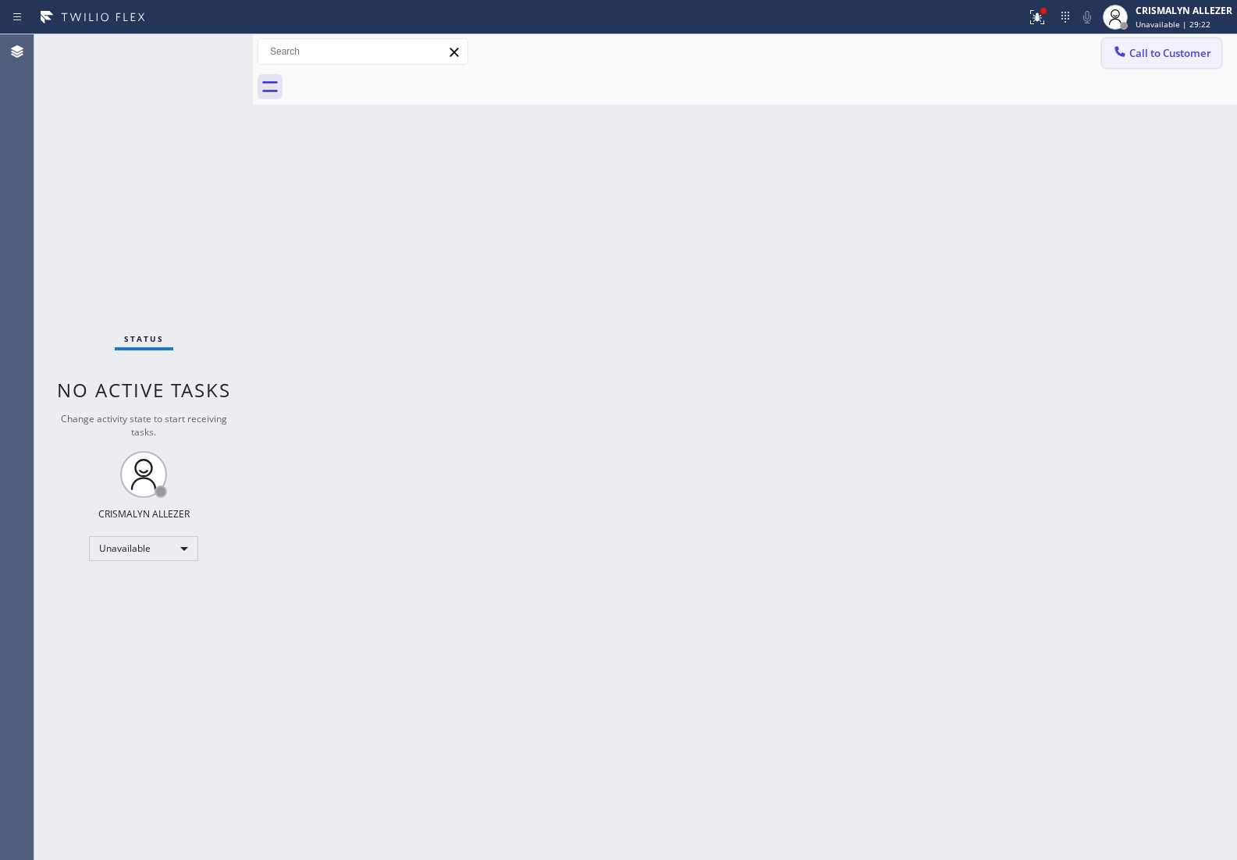
click at [1159, 46] on span "Call to Customer" at bounding box center [1170, 53] width 82 height 14
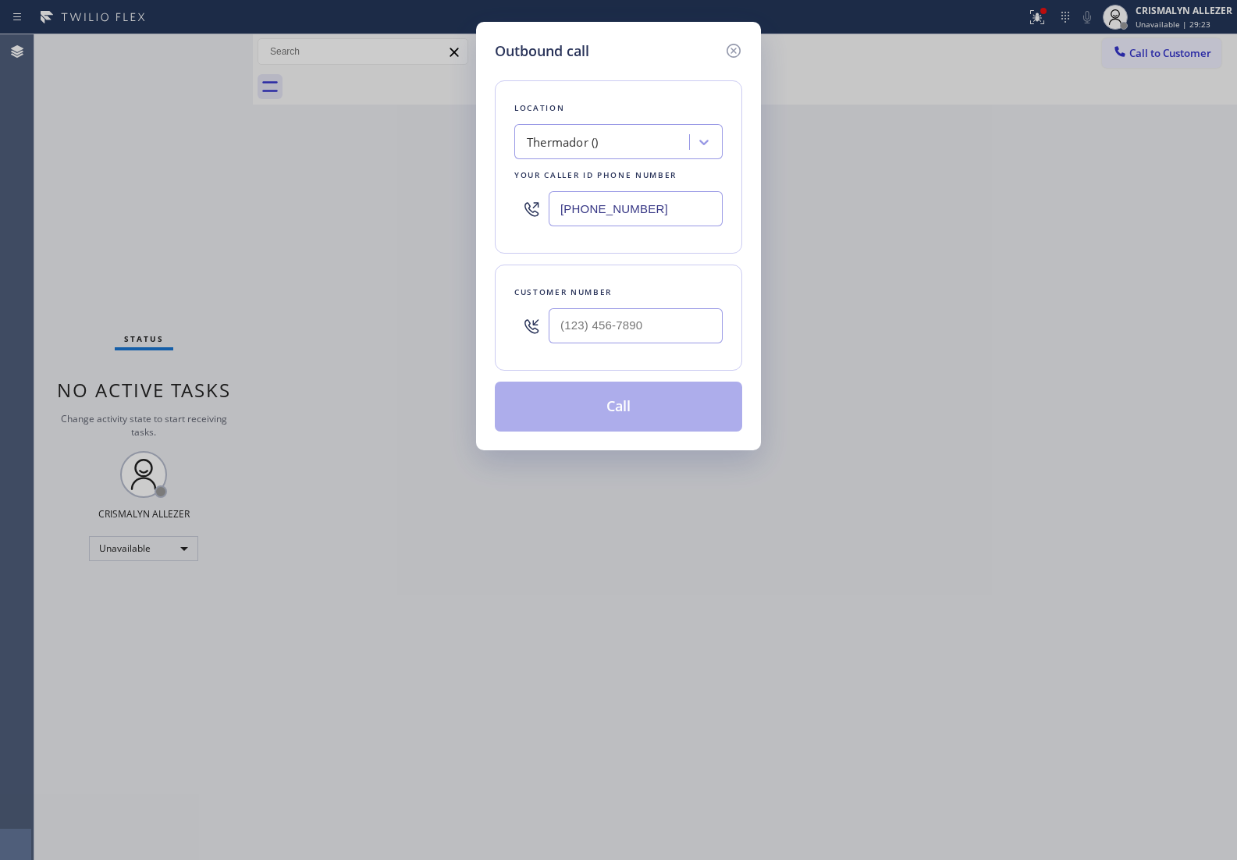
drag, startPoint x: 698, startPoint y: 212, endPoint x: 373, endPoint y: 205, distance: 325.4
click at [410, 208] on div "Outbound call Location Thermador () Your caller id phone number (213) 279-6672 …" at bounding box center [618, 430] width 1237 height 860
paste input "949) 881-4668"
type input "(949) 881-4668"
click at [660, 325] on input "(___) ___-____" at bounding box center [635, 325] width 174 height 35
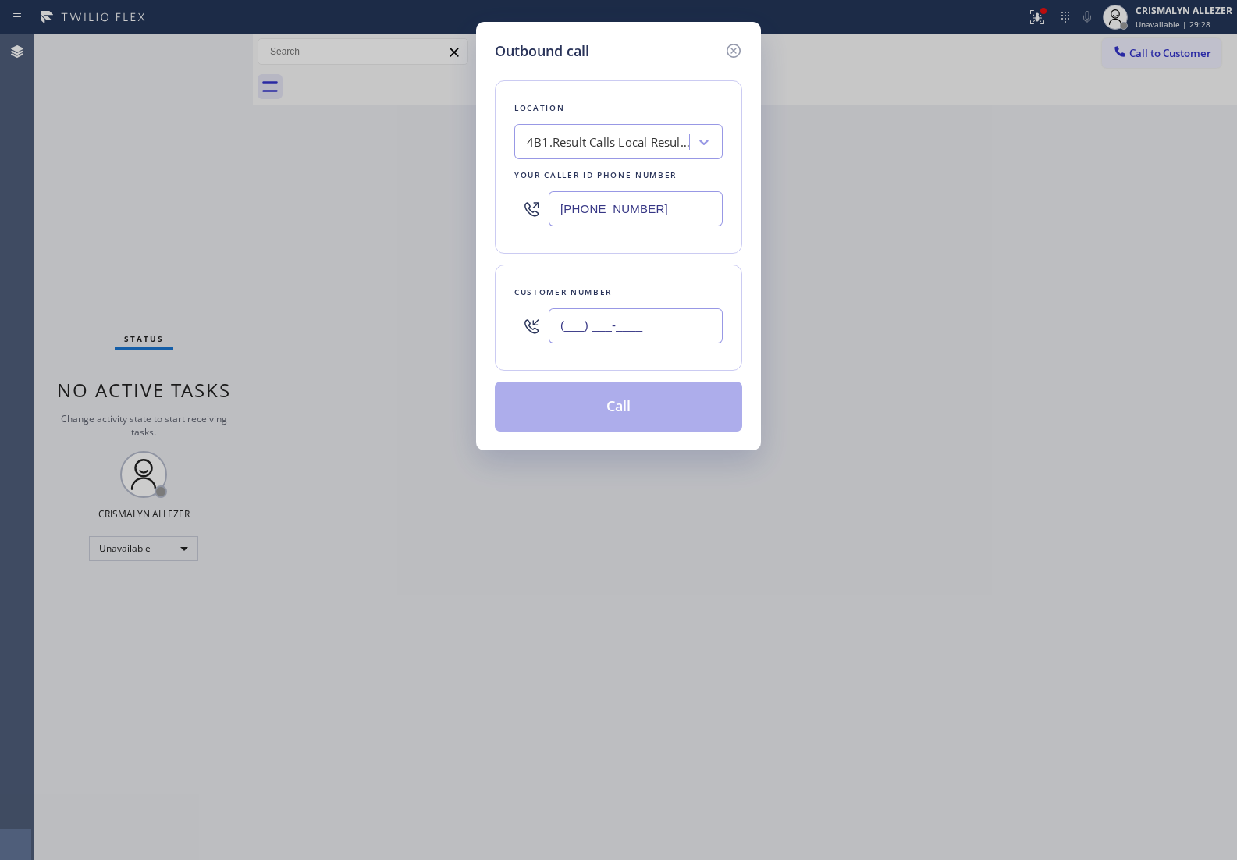
paste input "805) 201-8852"
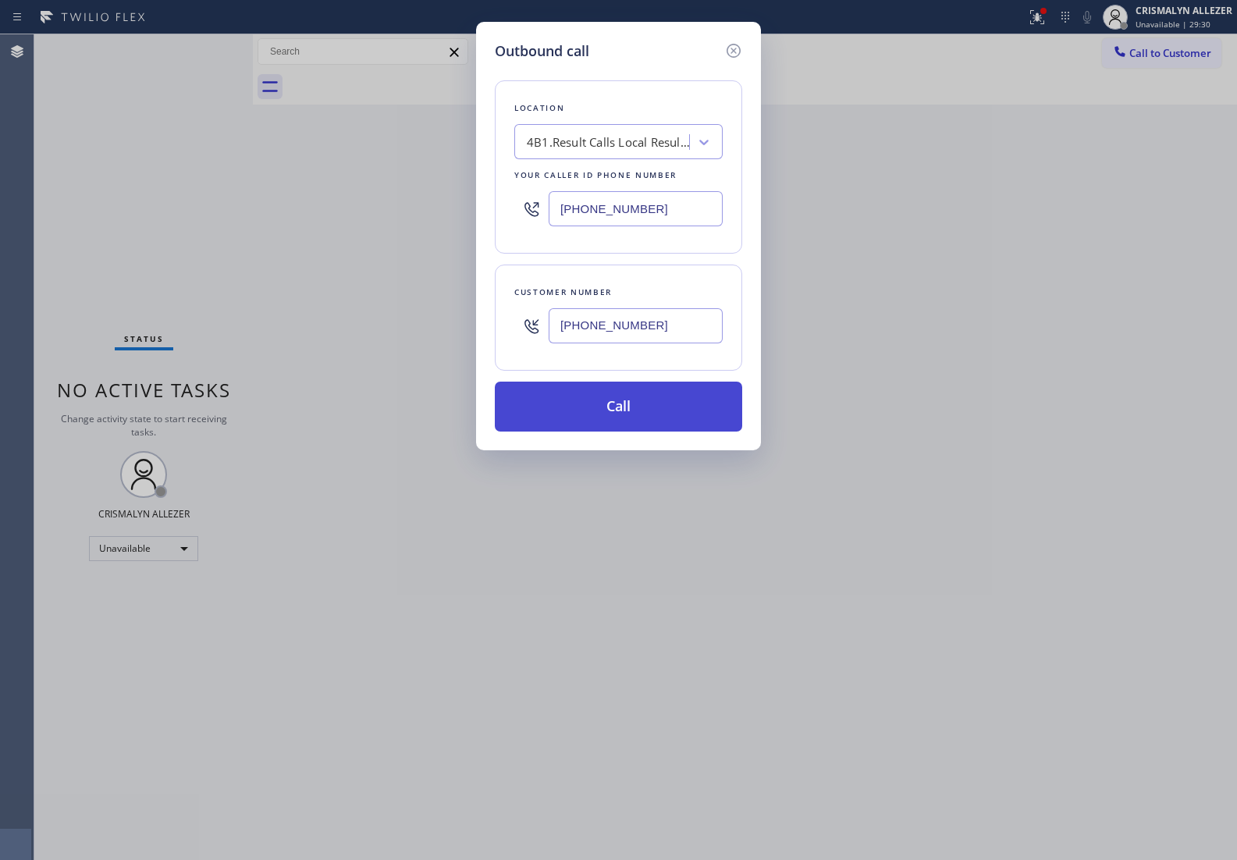
type input "(805) 201-8852"
click at [617, 420] on button "Call" at bounding box center [618, 406] width 247 height 50
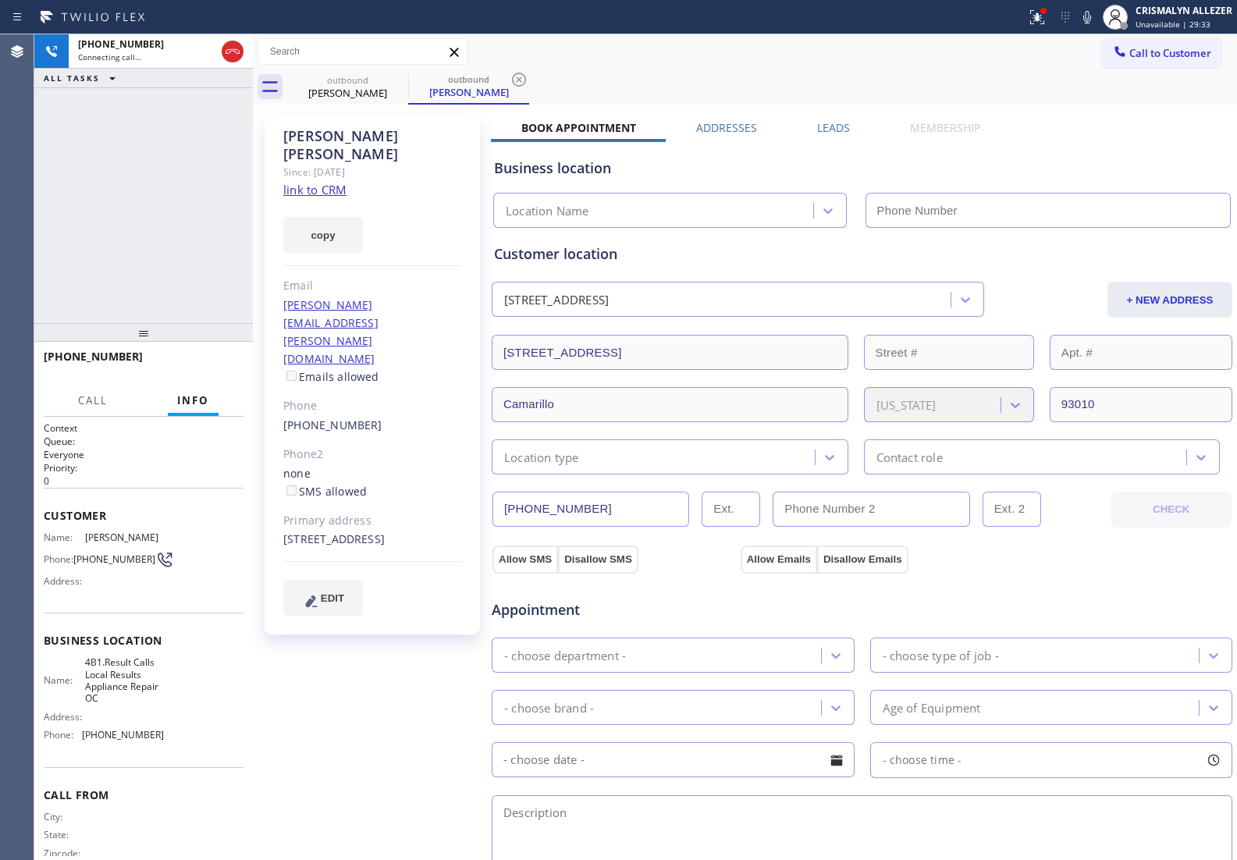
click at [308, 182] on link "link to CRM" at bounding box center [314, 190] width 63 height 16
type input "(949) 881-4668"
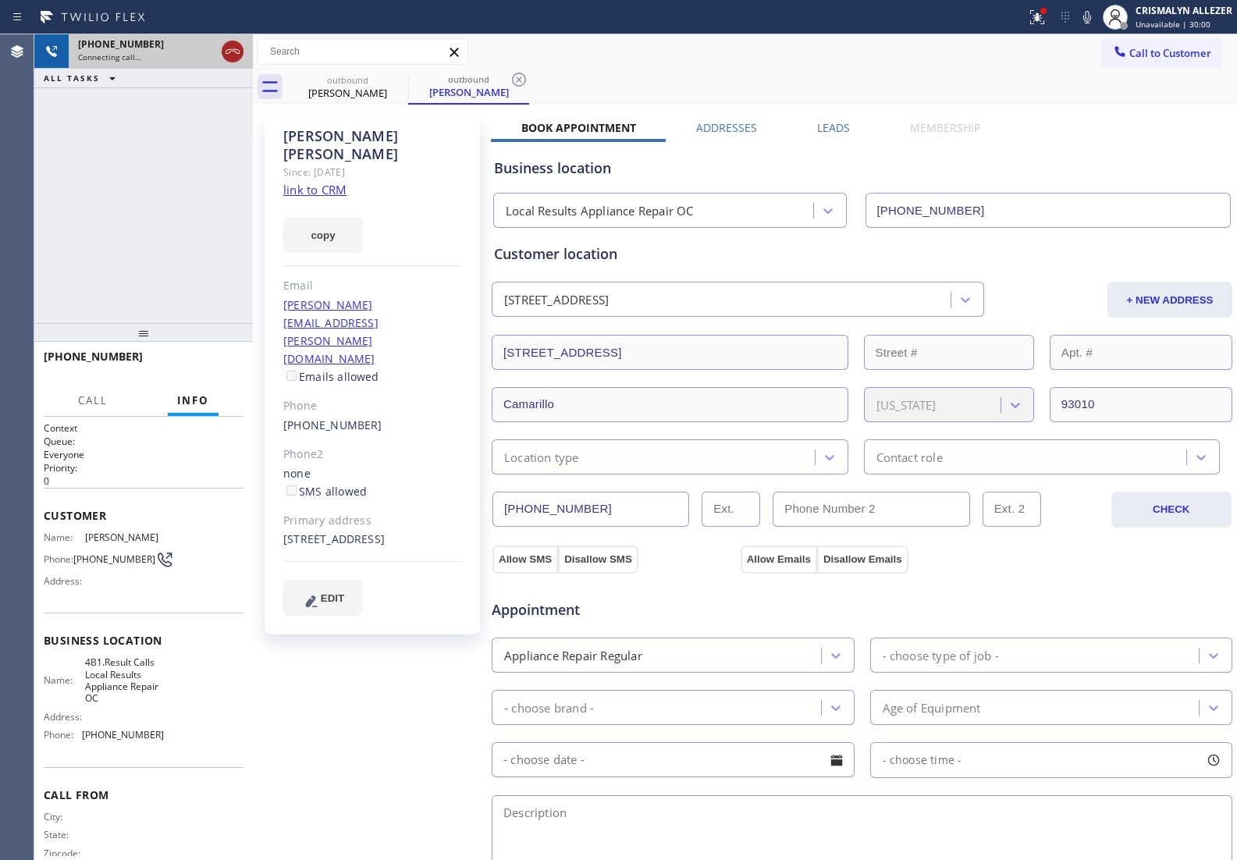
click at [227, 53] on icon at bounding box center [232, 51] width 14 height 5
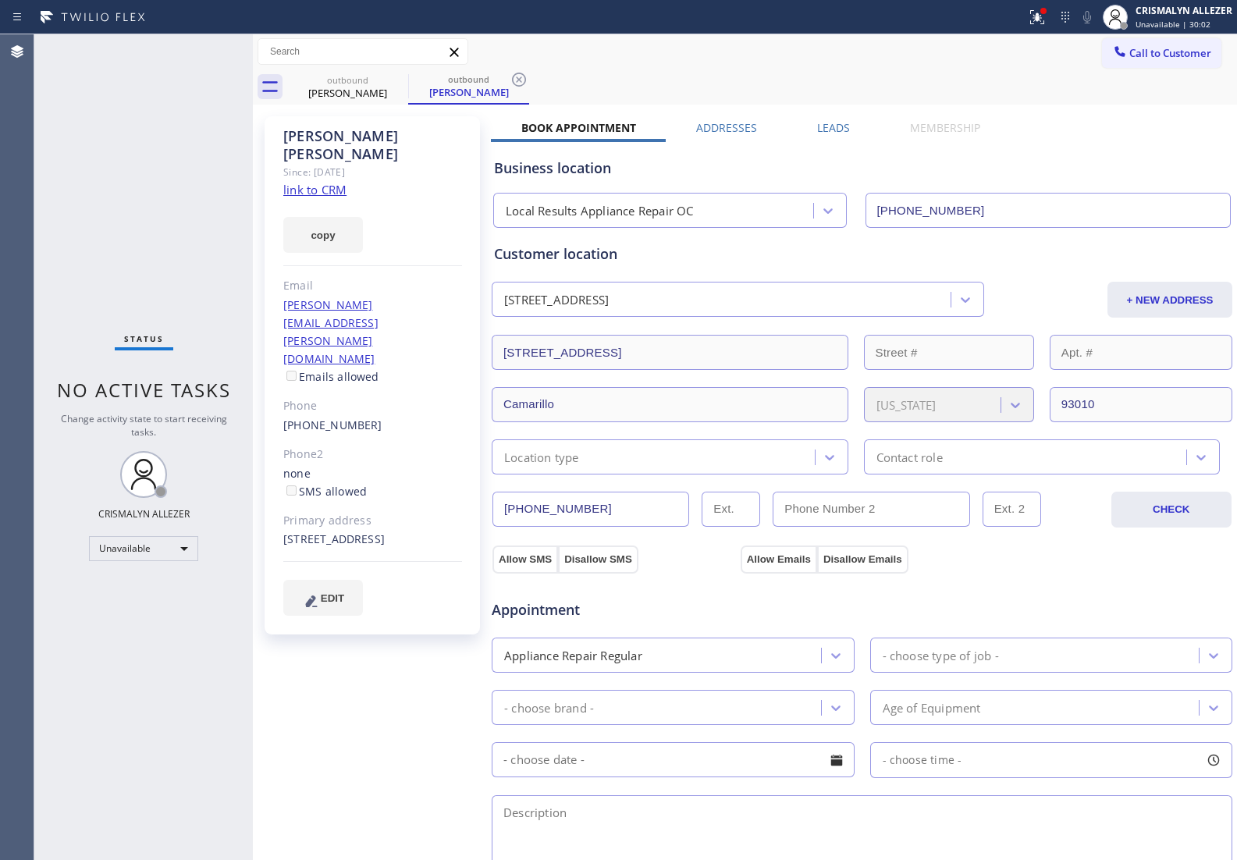
drag, startPoint x: 515, startPoint y: 83, endPoint x: 408, endPoint y: 86, distance: 106.9
click at [515, 83] on icon at bounding box center [518, 79] width 19 height 19
click at [407, 86] on div "outbound Derick Yamashiro" at bounding box center [347, 86] width 121 height 35
click at [399, 79] on icon at bounding box center [398, 79] width 19 height 19
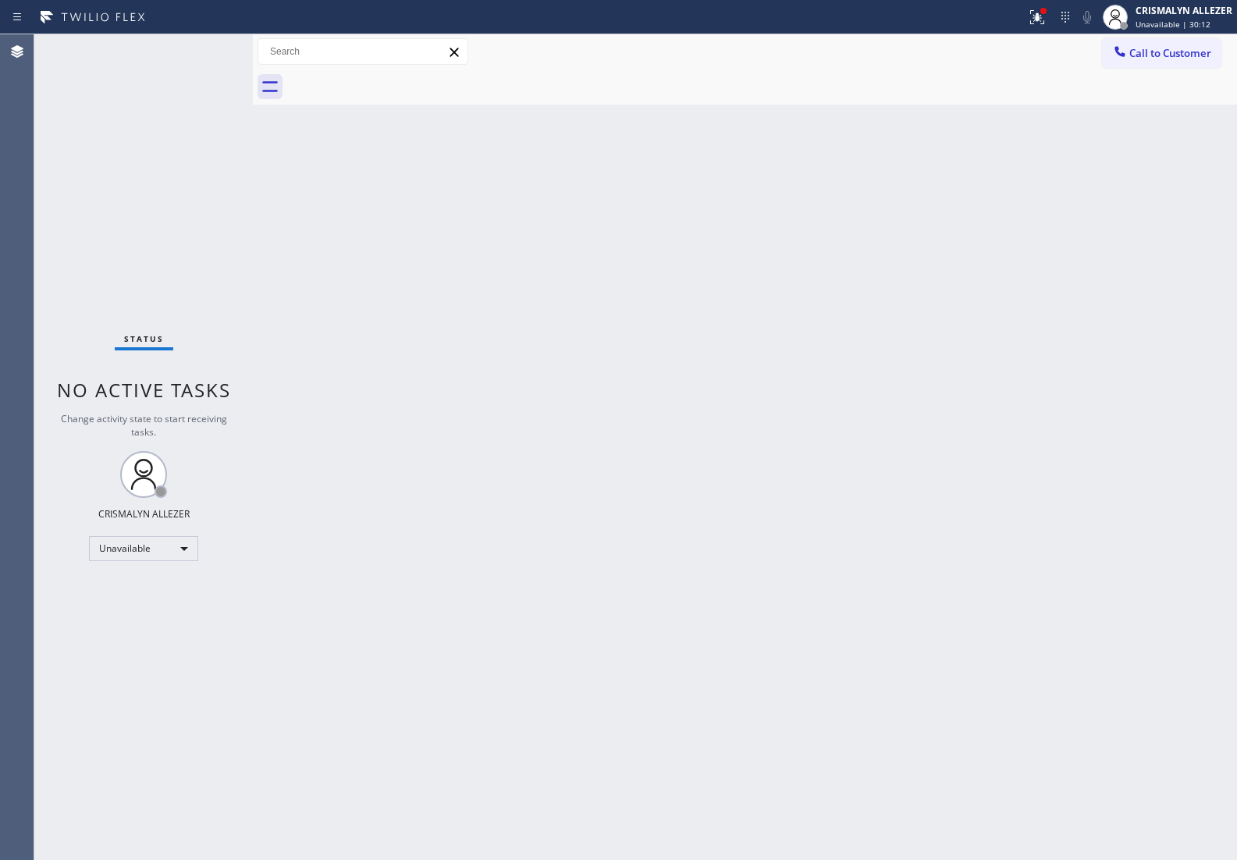
click at [1171, 51] on span "Call to Customer" at bounding box center [1170, 53] width 82 height 14
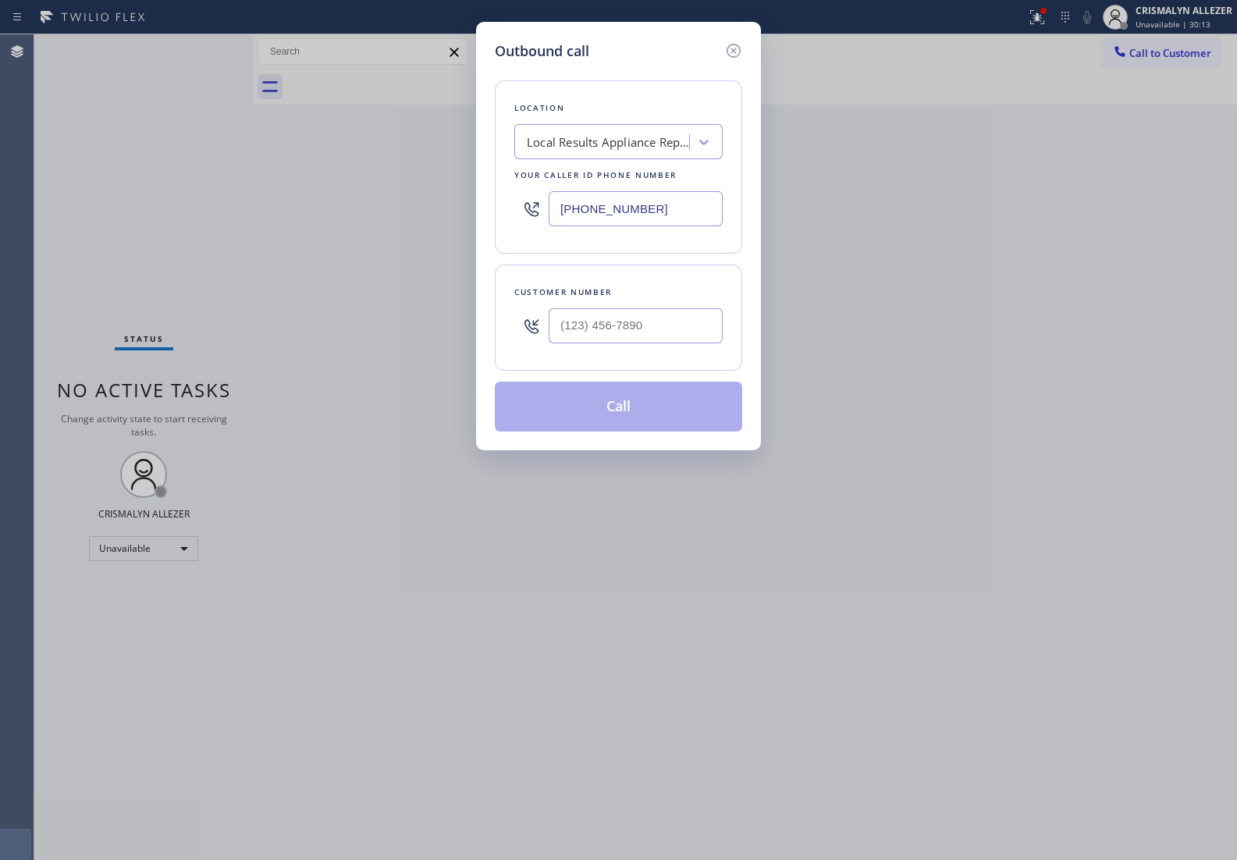
drag, startPoint x: 684, startPoint y: 205, endPoint x: 322, endPoint y: 212, distance: 362.1
click at [341, 215] on div "Outbound call Location Local Results Appliance Repair OC Your caller id phone n…" at bounding box center [618, 430] width 1237 height 860
paste input "415) 949-3932"
type input "(415) 949-3932"
click at [680, 338] on input "(___) ___-____" at bounding box center [635, 325] width 174 height 35
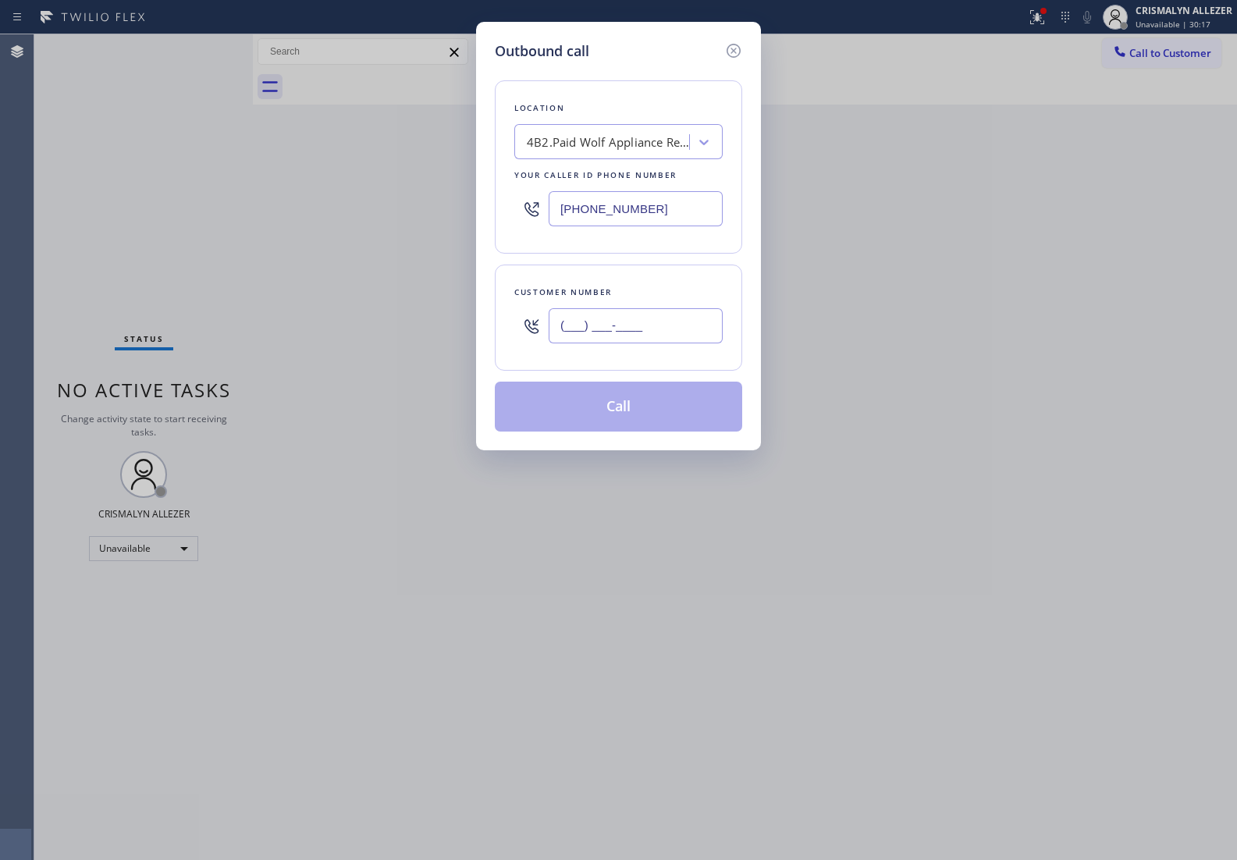
paste input "760) 272-7154"
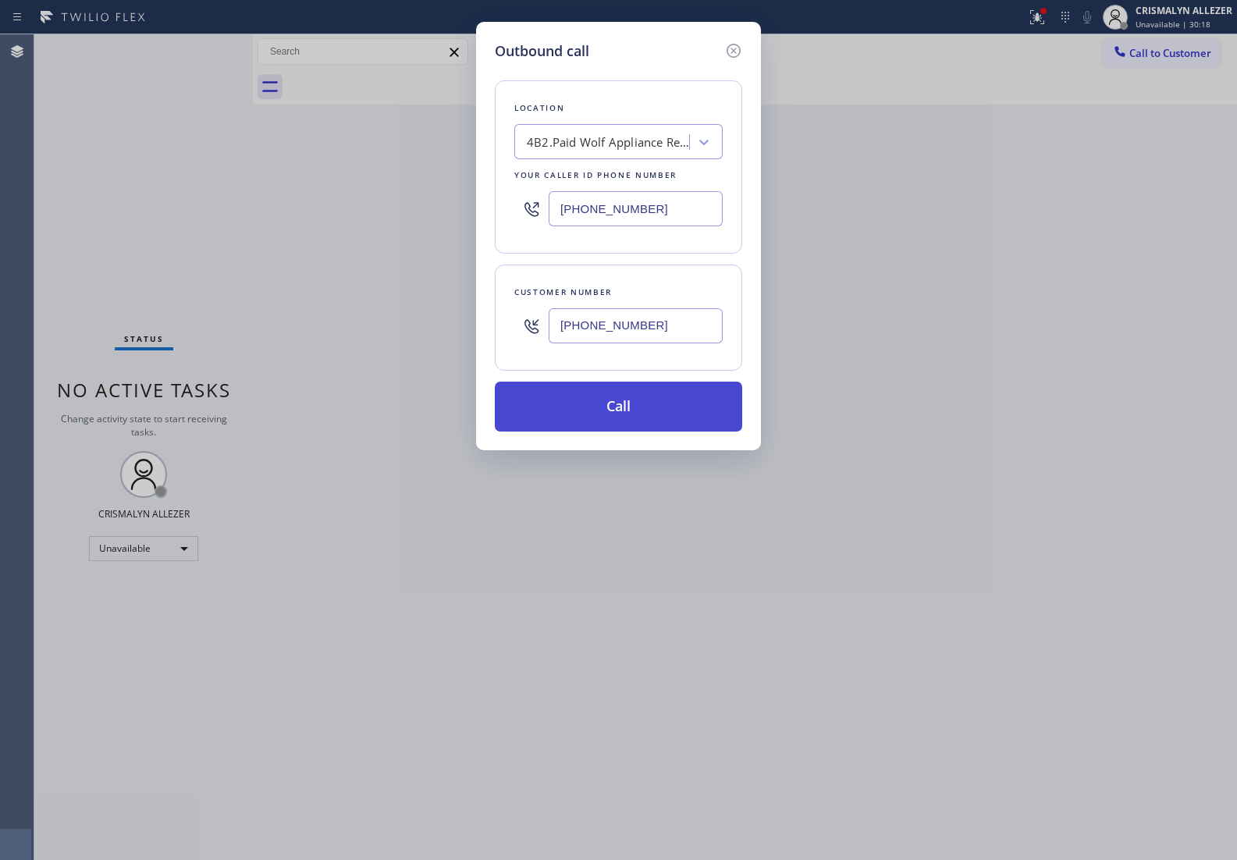
type input "(760) 272-7154"
click at [630, 410] on button "Call" at bounding box center [618, 406] width 247 height 50
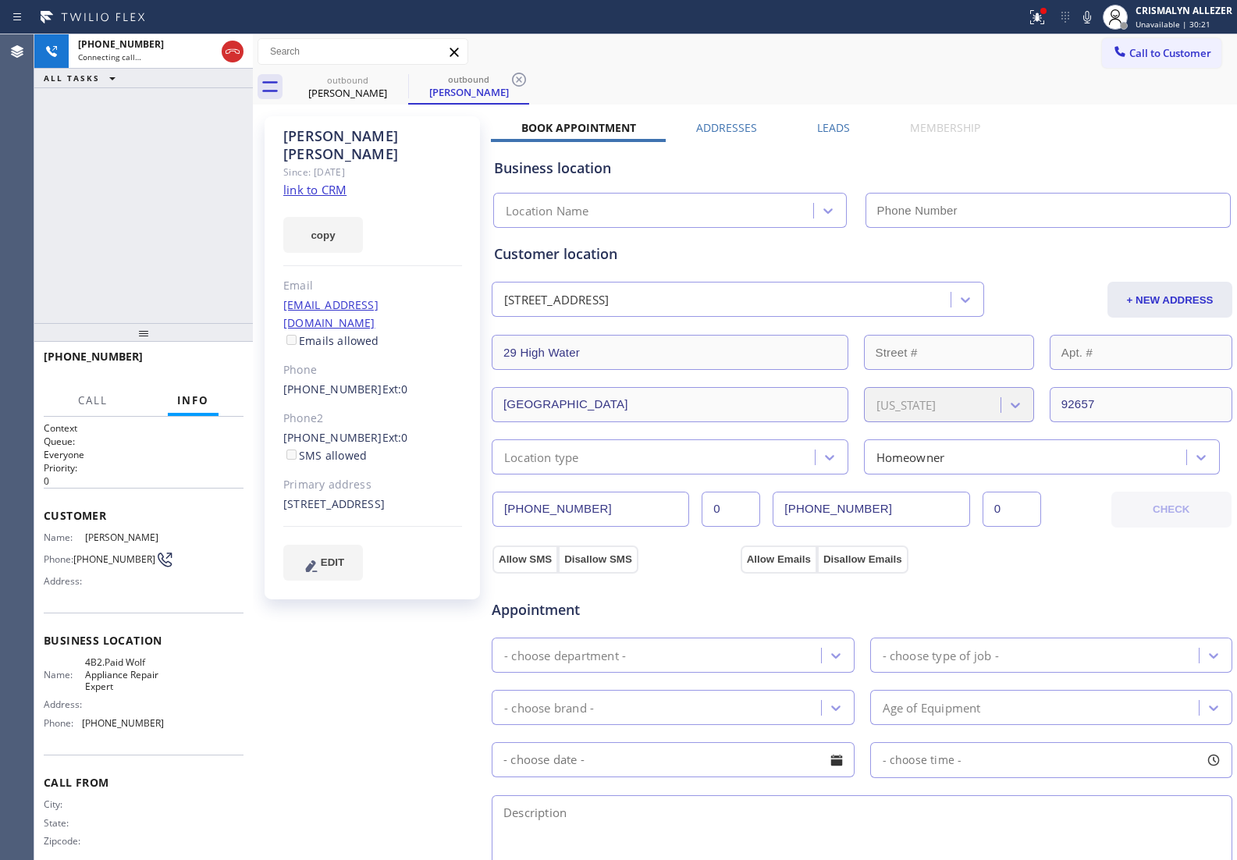
click at [304, 182] on link "link to CRM" at bounding box center [314, 190] width 63 height 16
type input "(415) 949-3932"
click at [191, 364] on span "HANG UP" at bounding box center [207, 363] width 48 height 11
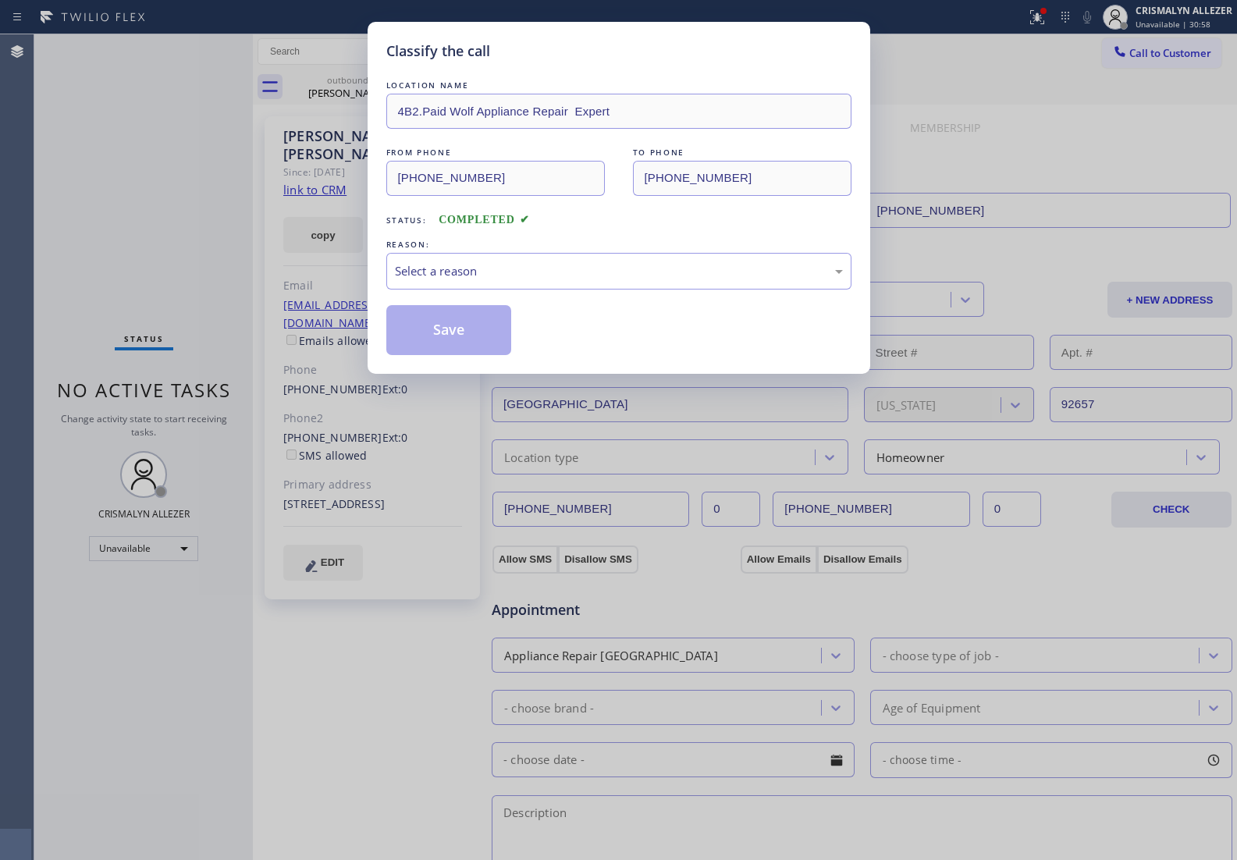
click at [625, 252] on div "REASON:" at bounding box center [618, 244] width 465 height 16
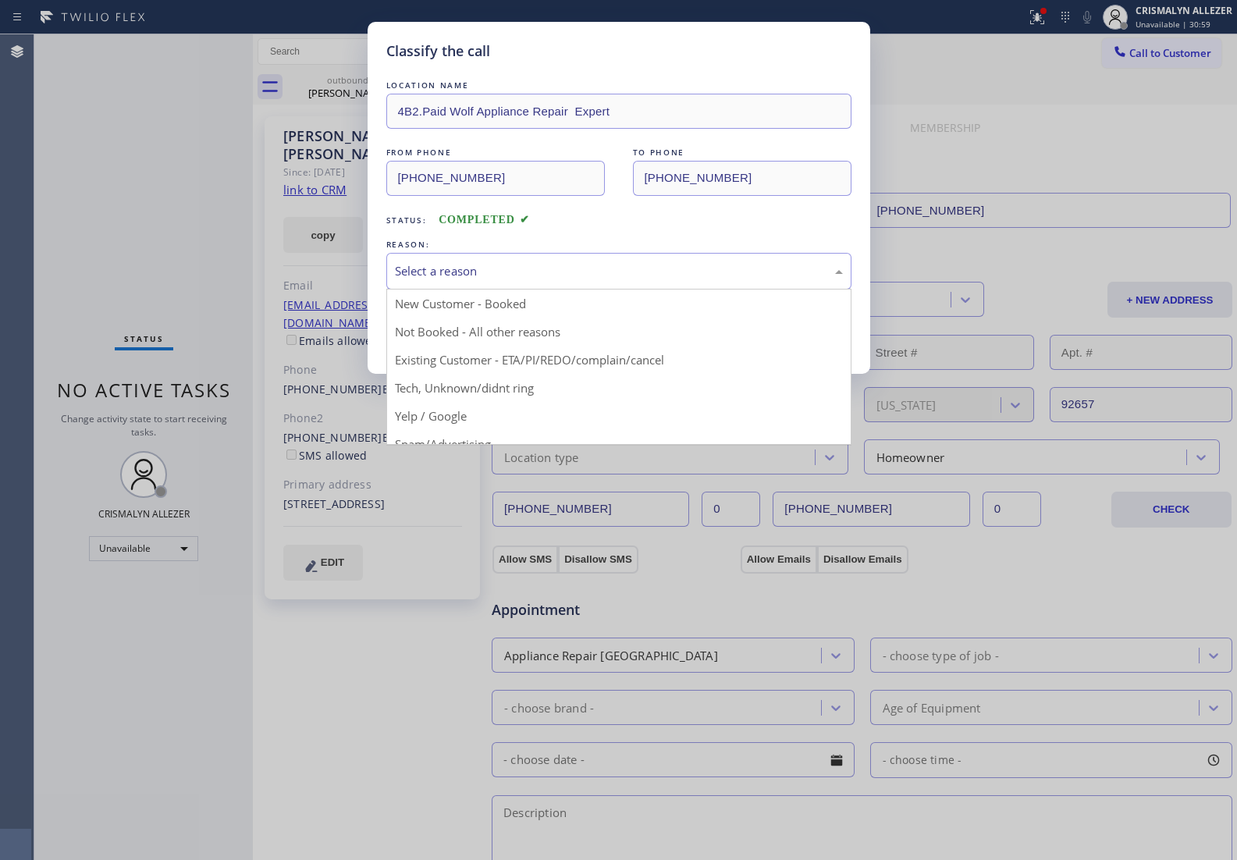
click at [570, 274] on div "Select a reason" at bounding box center [619, 271] width 448 height 18
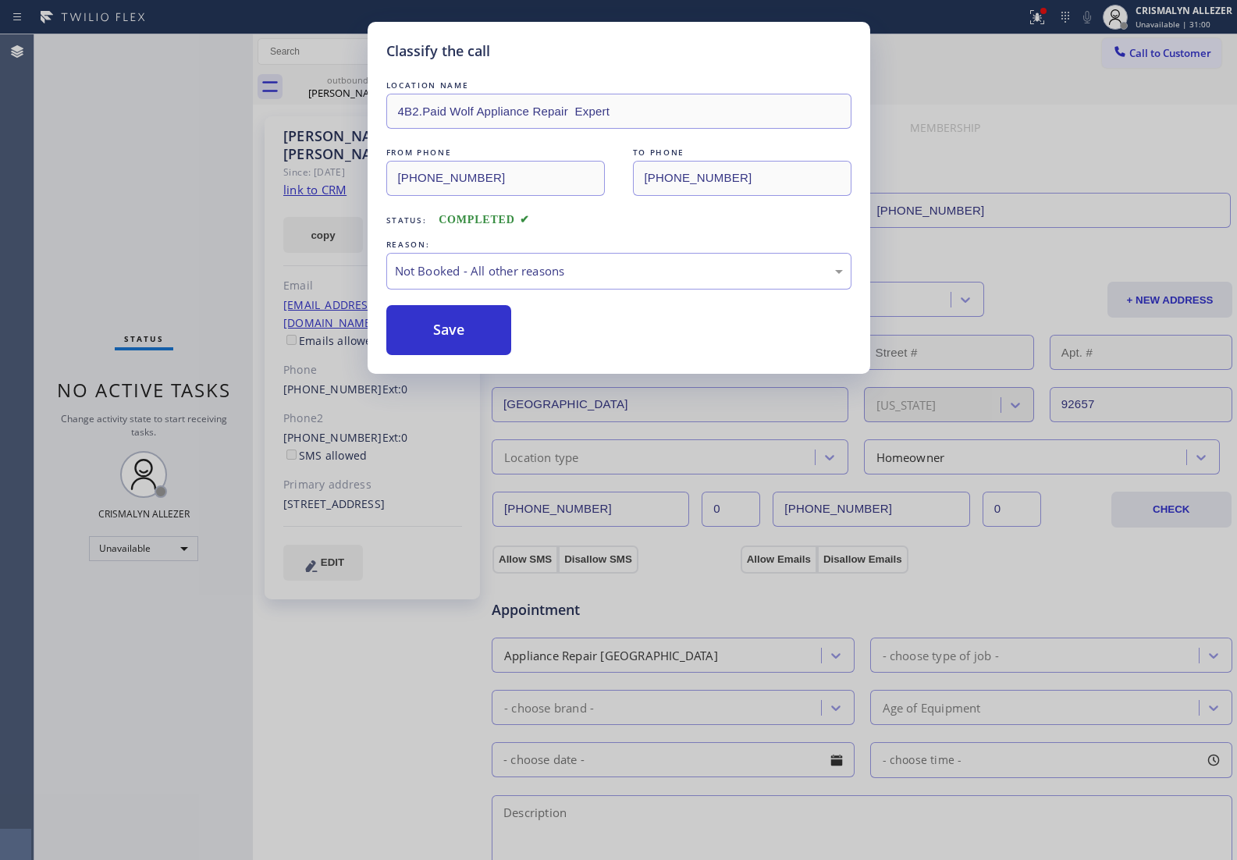
click at [459, 335] on button "Save" at bounding box center [449, 330] width 126 height 50
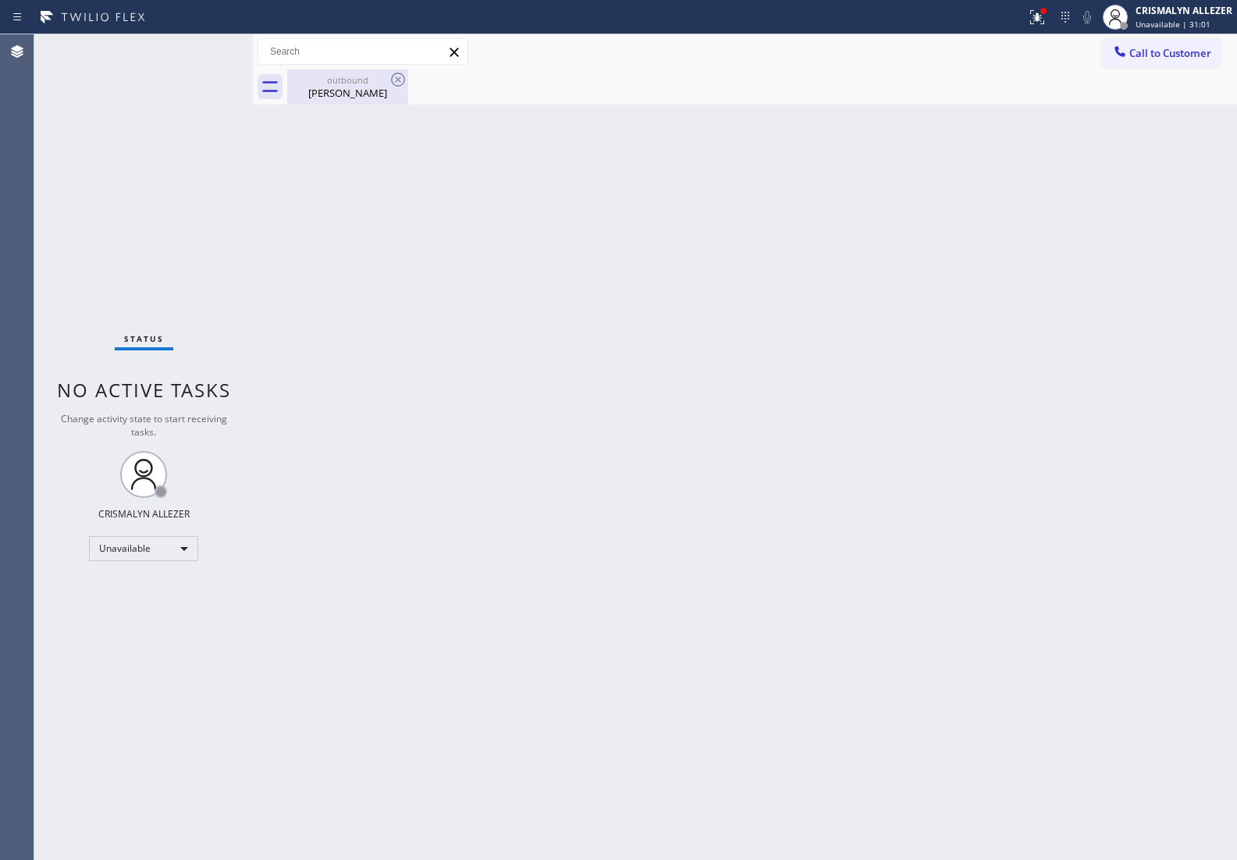
drag, startPoint x: 364, startPoint y: 100, endPoint x: 380, endPoint y: 88, distance: 20.1
click at [364, 99] on div "outbound Gina Smith" at bounding box center [348, 86] width 118 height 35
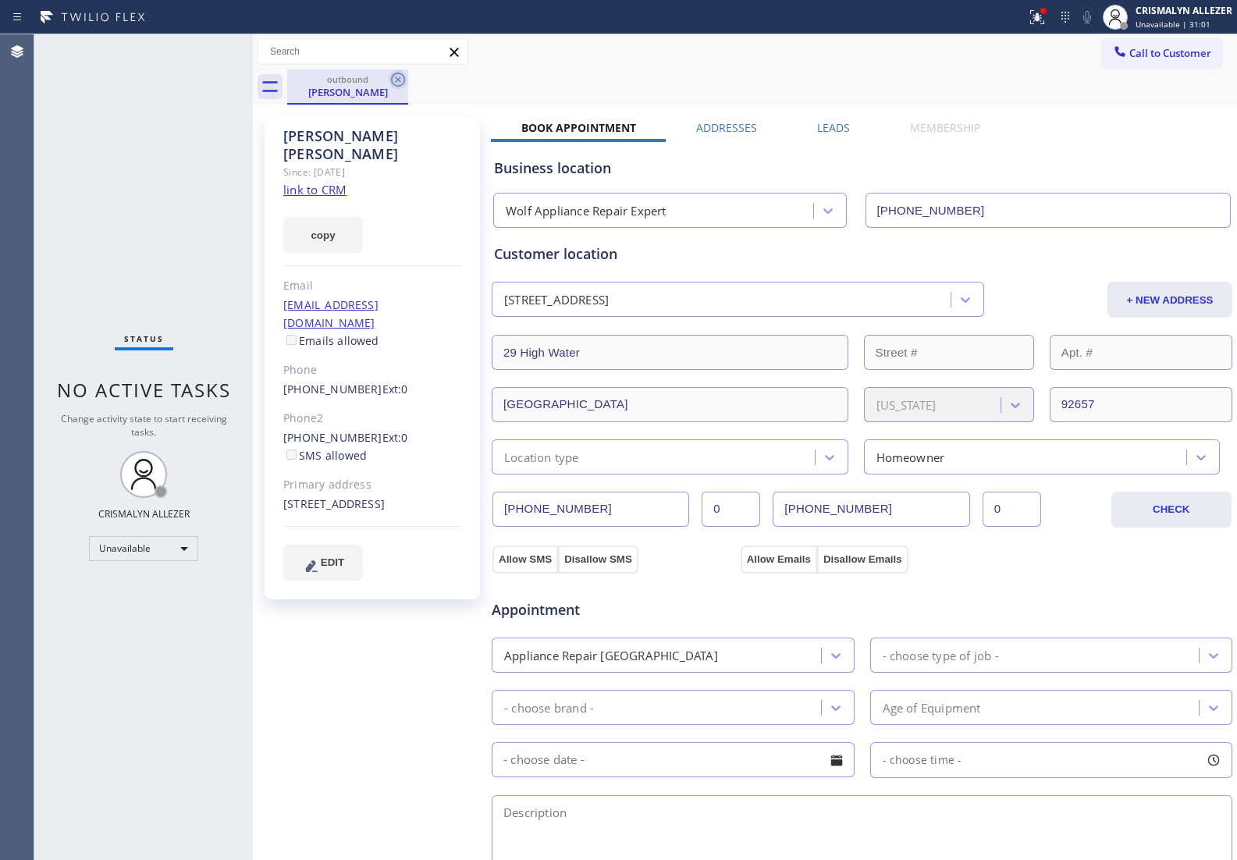
click at [396, 80] on icon at bounding box center [398, 80] width 14 height 14
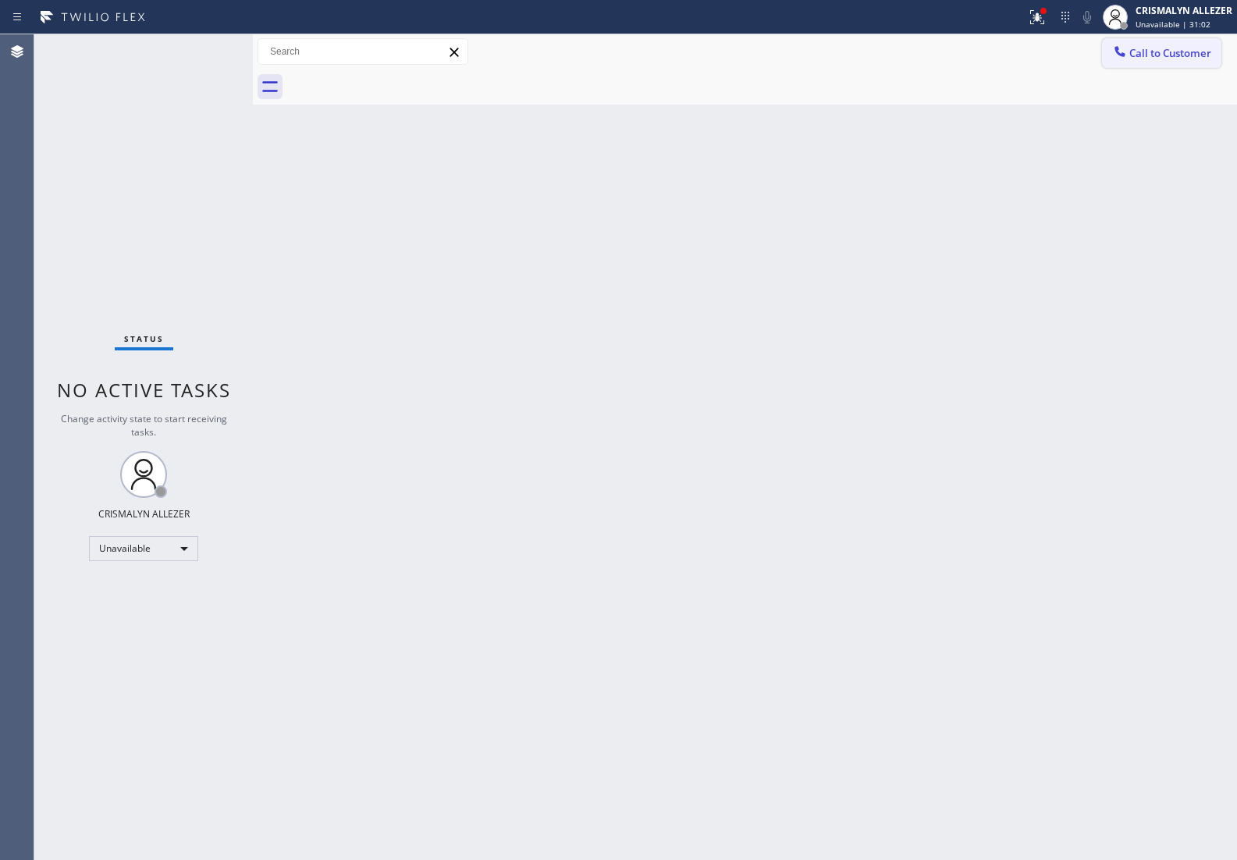
click at [1191, 59] on span "Call to Customer" at bounding box center [1170, 53] width 82 height 14
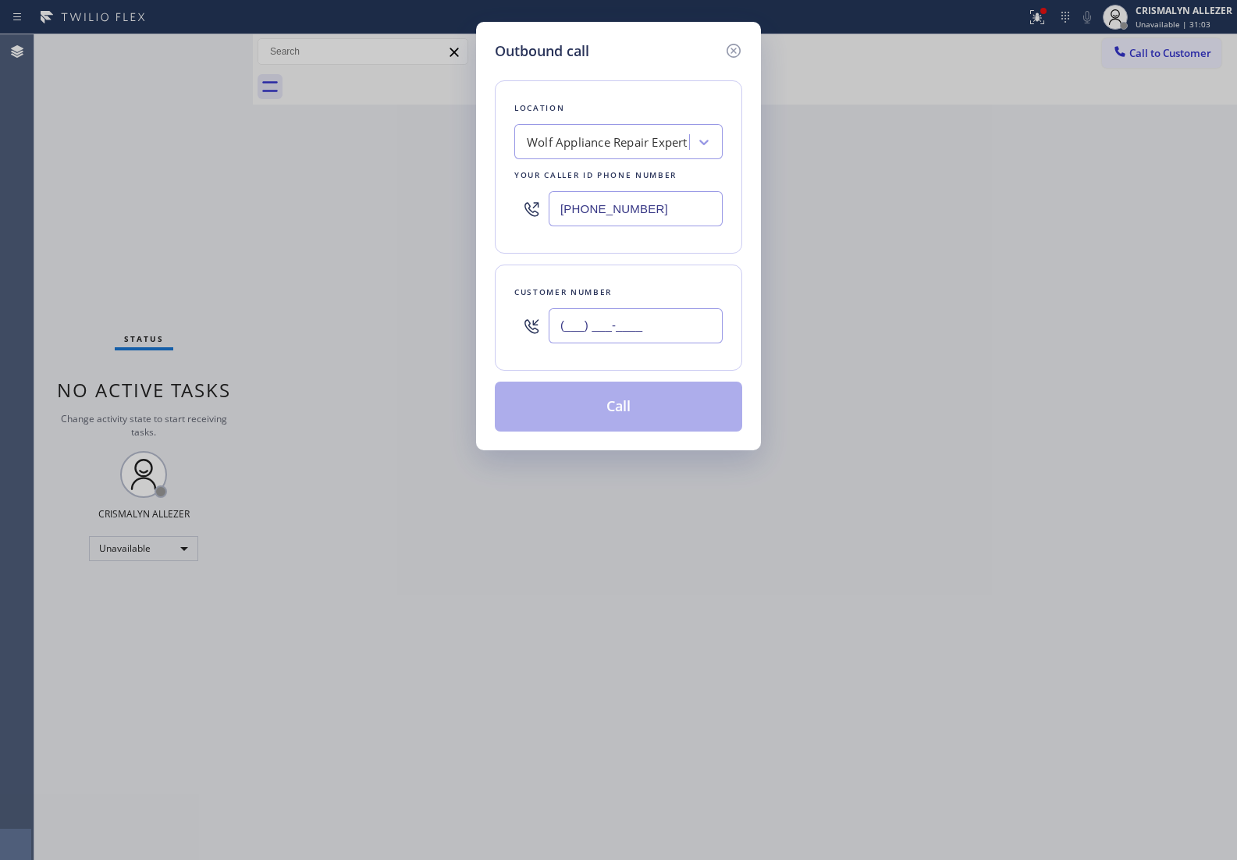
click at [676, 335] on input "(___) ___-____" at bounding box center [635, 325] width 174 height 35
paste input "714) 801-0246"
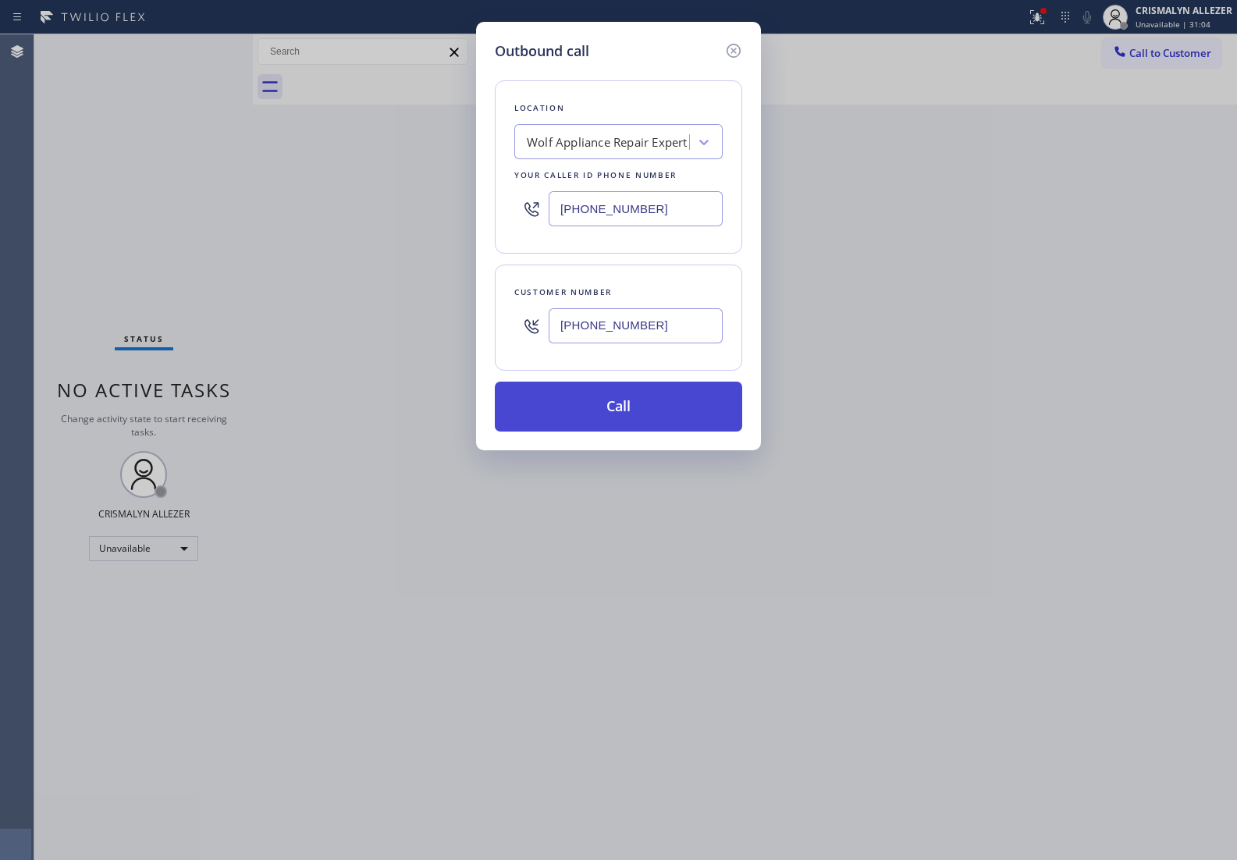
type input "(714) 801-0246"
click at [653, 399] on button "Call" at bounding box center [618, 406] width 247 height 50
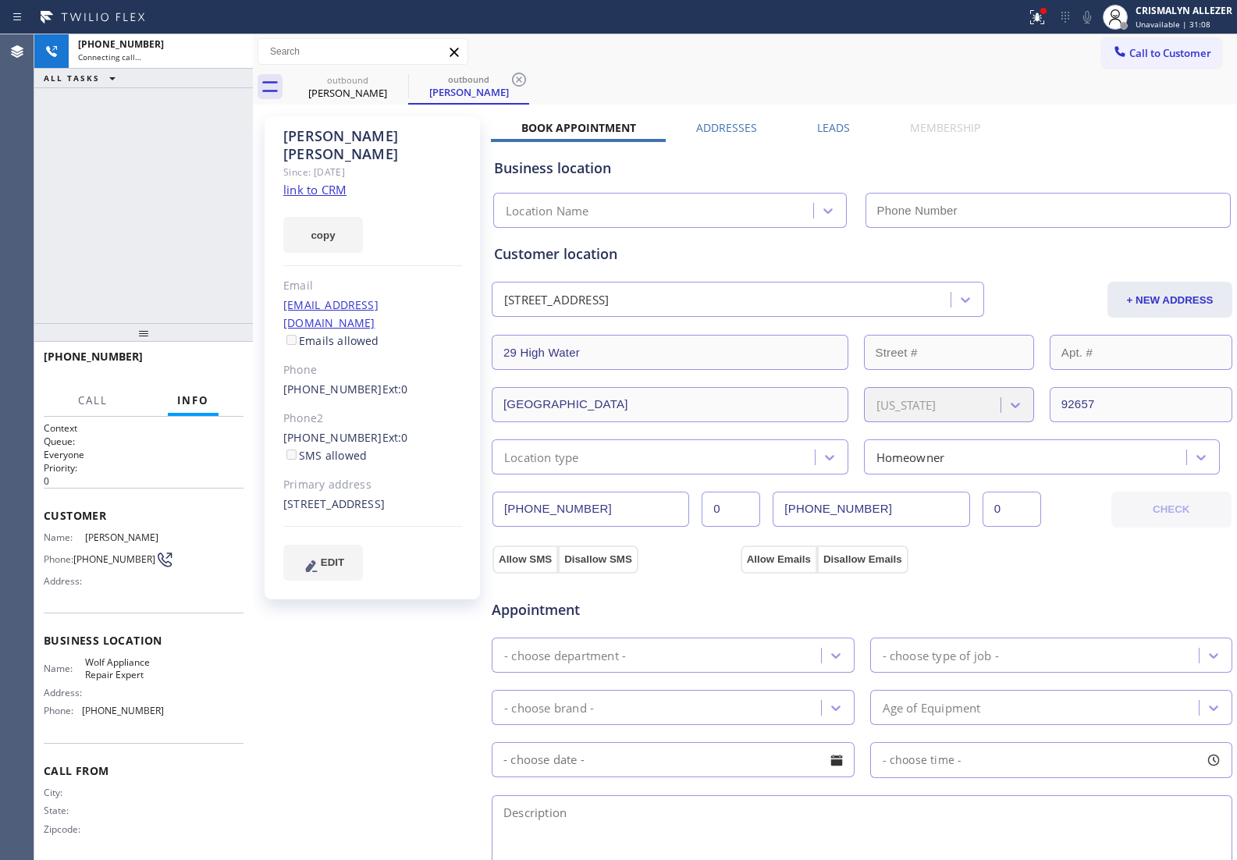
click at [841, 122] on label "Leads" at bounding box center [833, 127] width 33 height 15
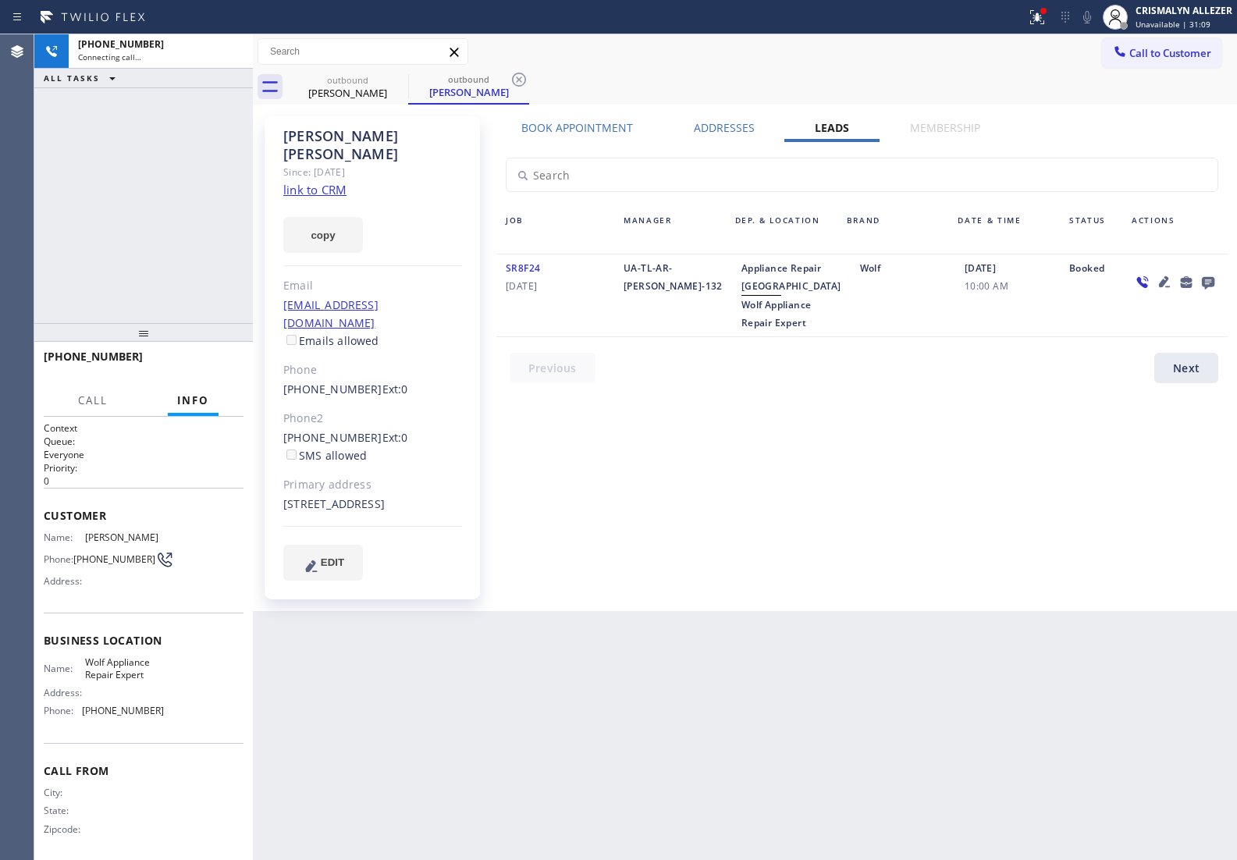
click at [1207, 285] on icon at bounding box center [1207, 283] width 12 height 12
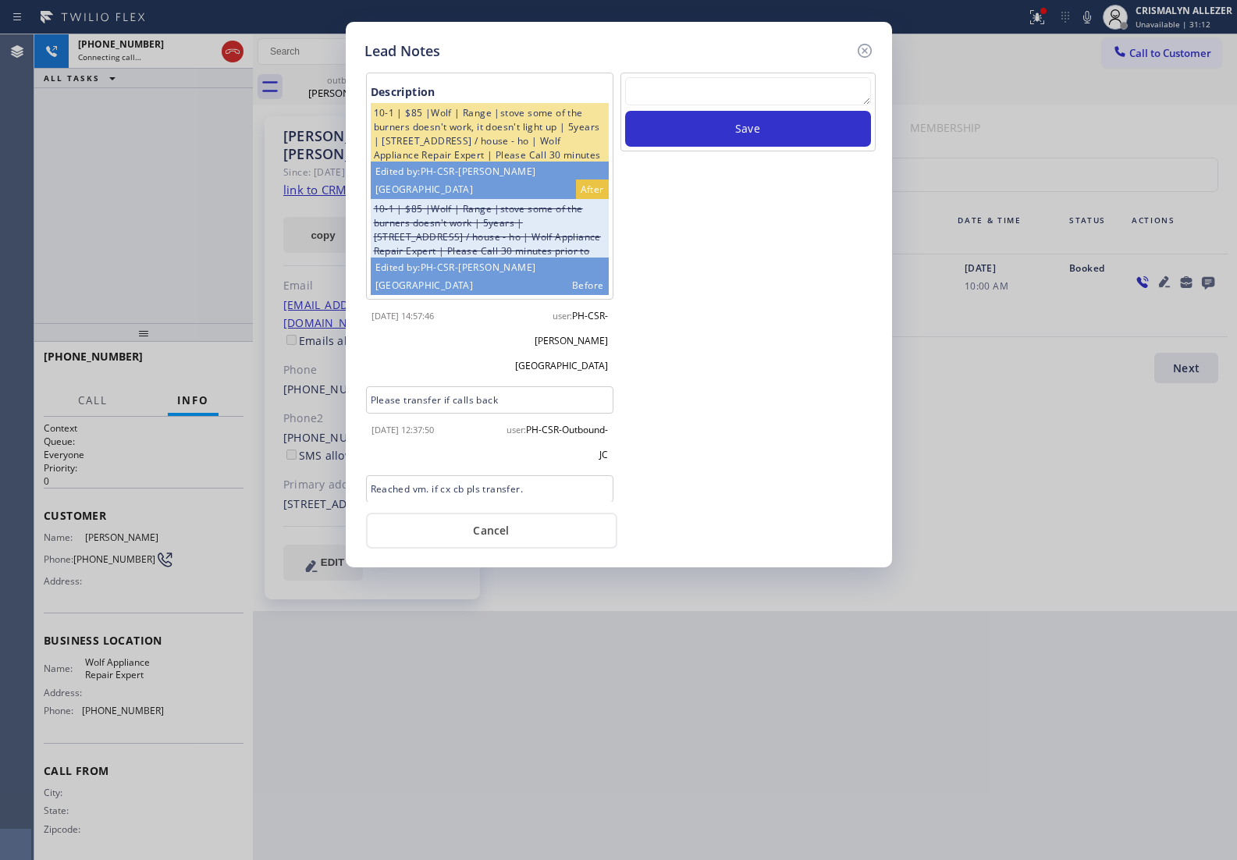
click at [699, 96] on textarea at bounding box center [748, 91] width 246 height 28
paste textarea "no answer | pls xfer here cx cb"
type textarea "no answer | pls xfer here cx cb"
click at [715, 130] on button "Save" at bounding box center [748, 129] width 246 height 36
click at [491, 528] on button "Cancel" at bounding box center [491, 531] width 251 height 36
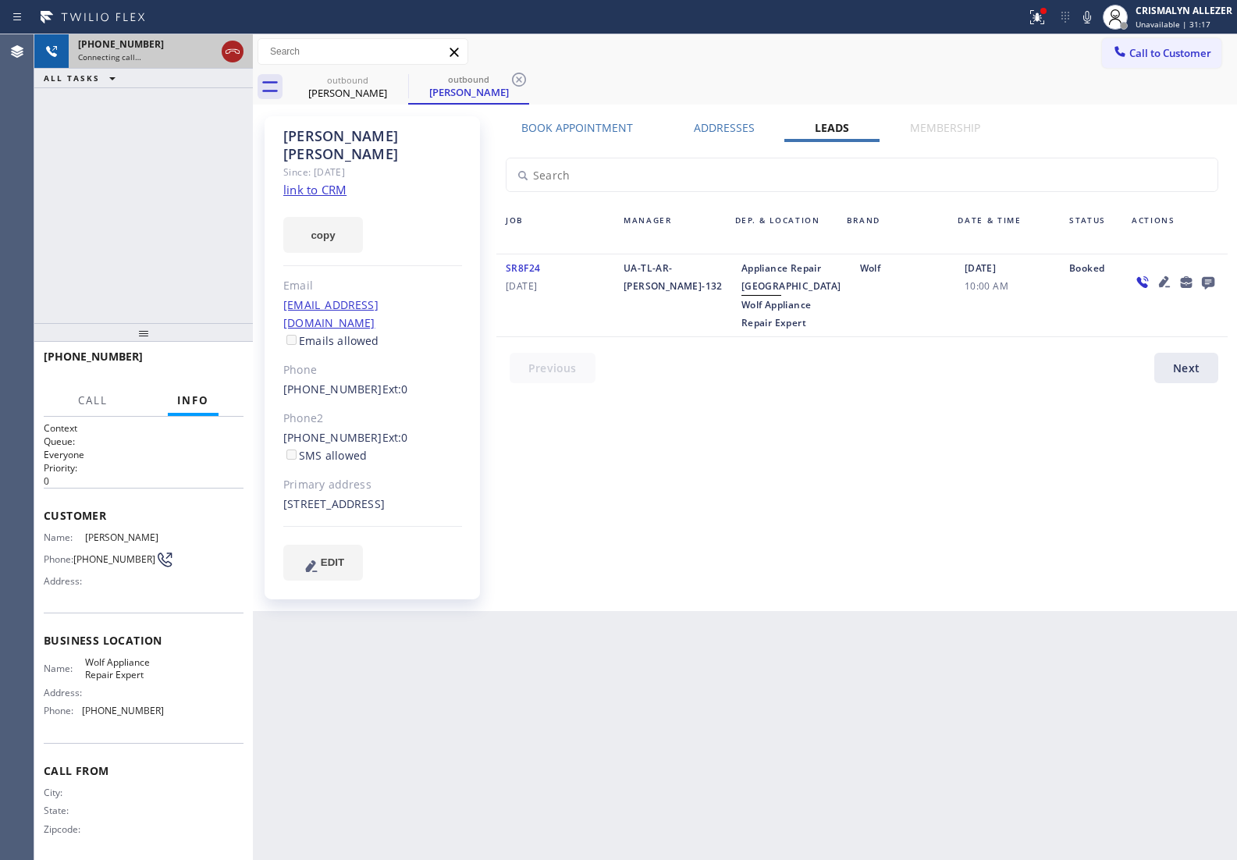
click at [234, 59] on icon at bounding box center [232, 51] width 19 height 19
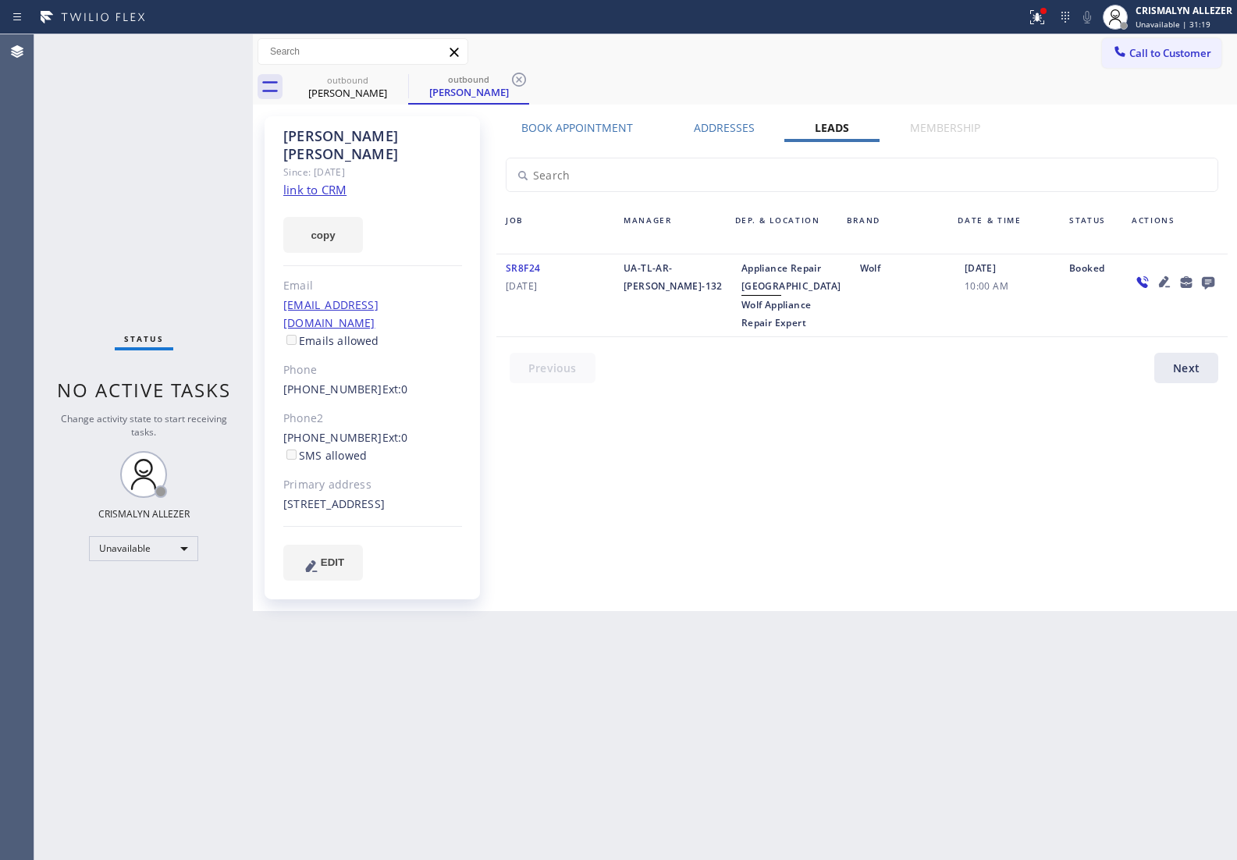
click at [1200, 282] on icon at bounding box center [1207, 282] width 19 height 20
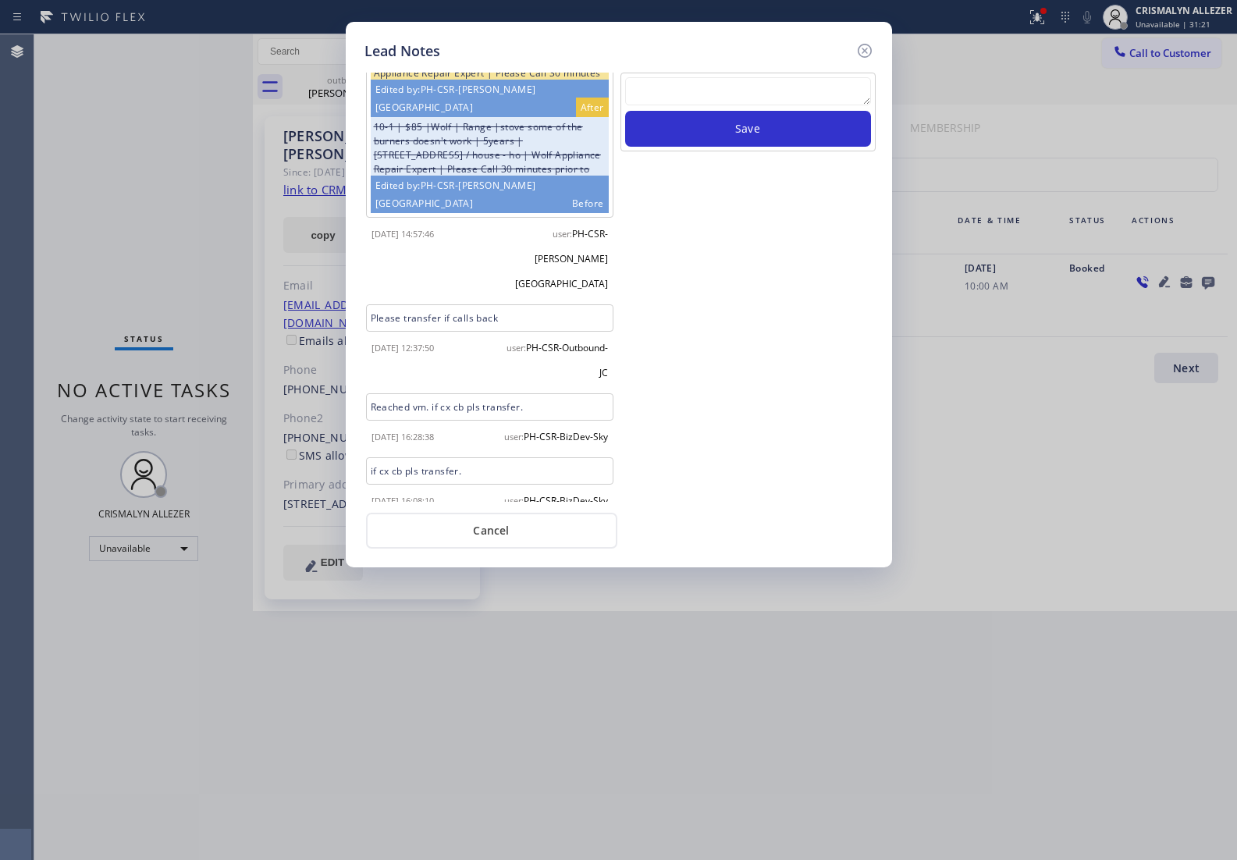
scroll to position [200, 0]
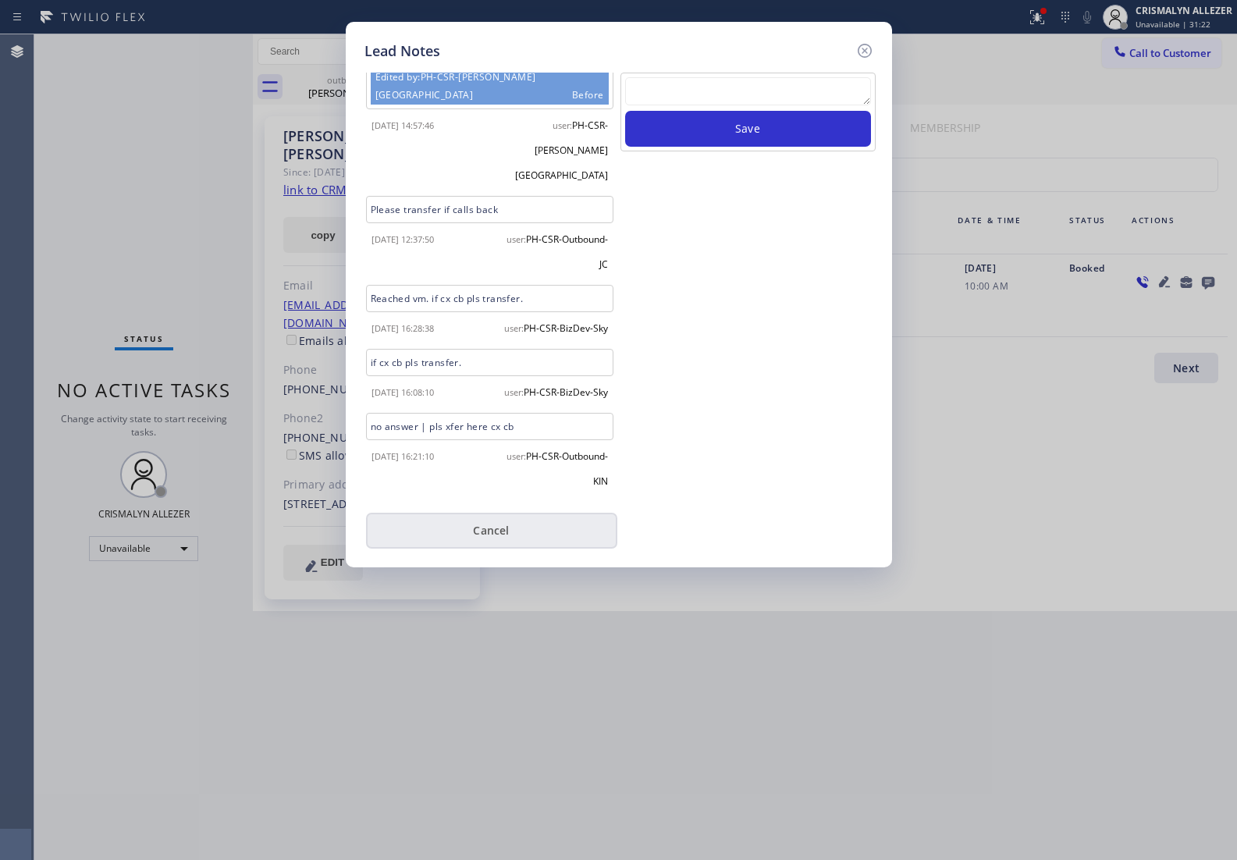
click at [474, 532] on button "Cancel" at bounding box center [491, 531] width 251 height 36
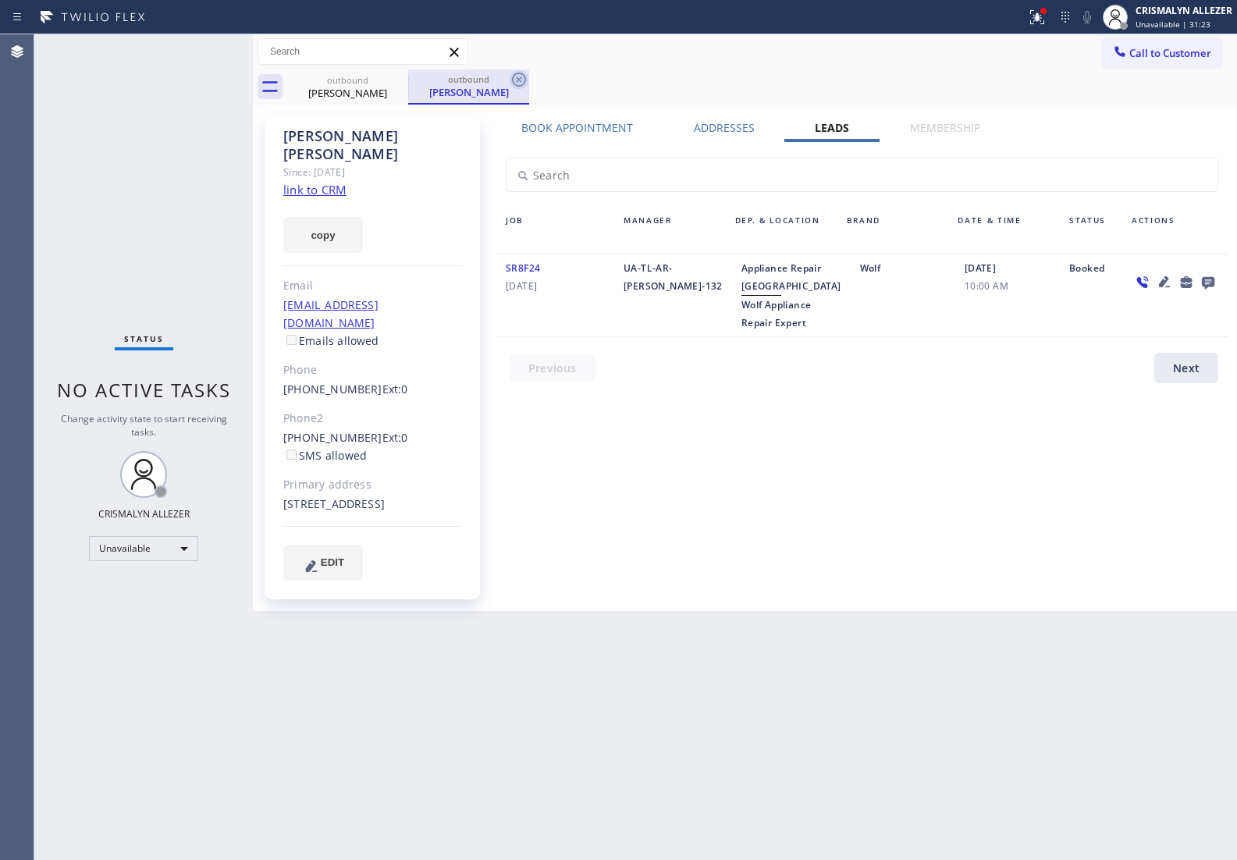
click at [520, 75] on icon at bounding box center [518, 79] width 19 height 19
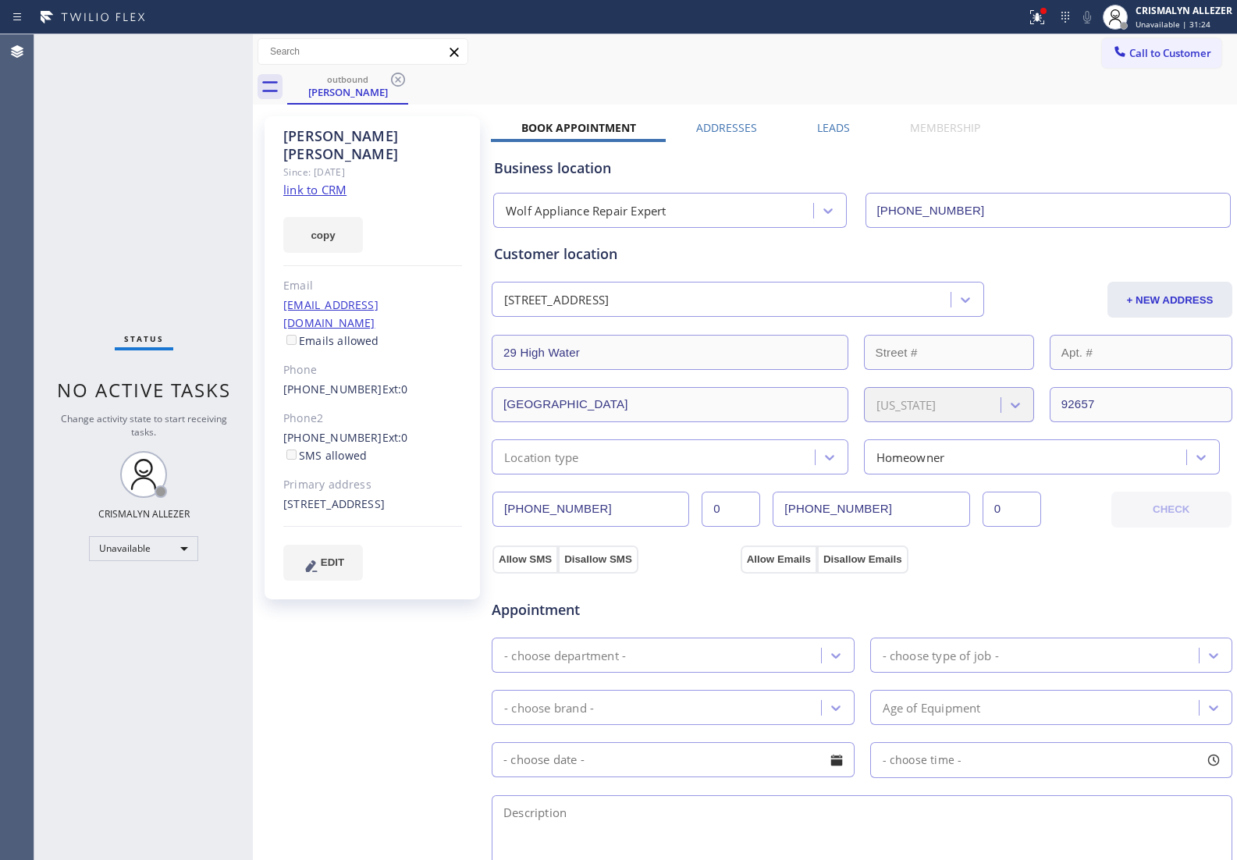
drag, startPoint x: 396, startPoint y: 83, endPoint x: 385, endPoint y: 0, distance: 84.2
click at [396, 83] on icon at bounding box center [398, 79] width 19 height 19
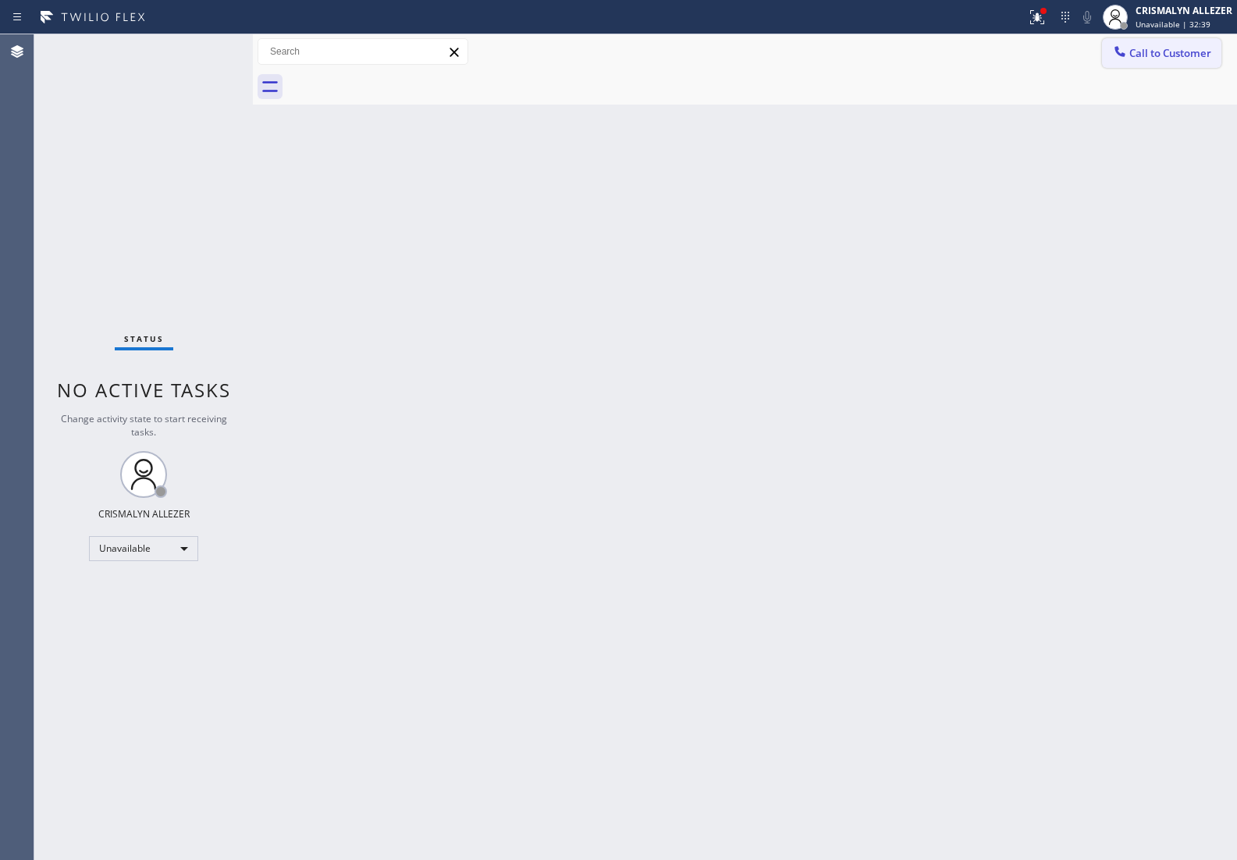
click at [1153, 55] on span "Call to Customer" at bounding box center [1170, 53] width 82 height 14
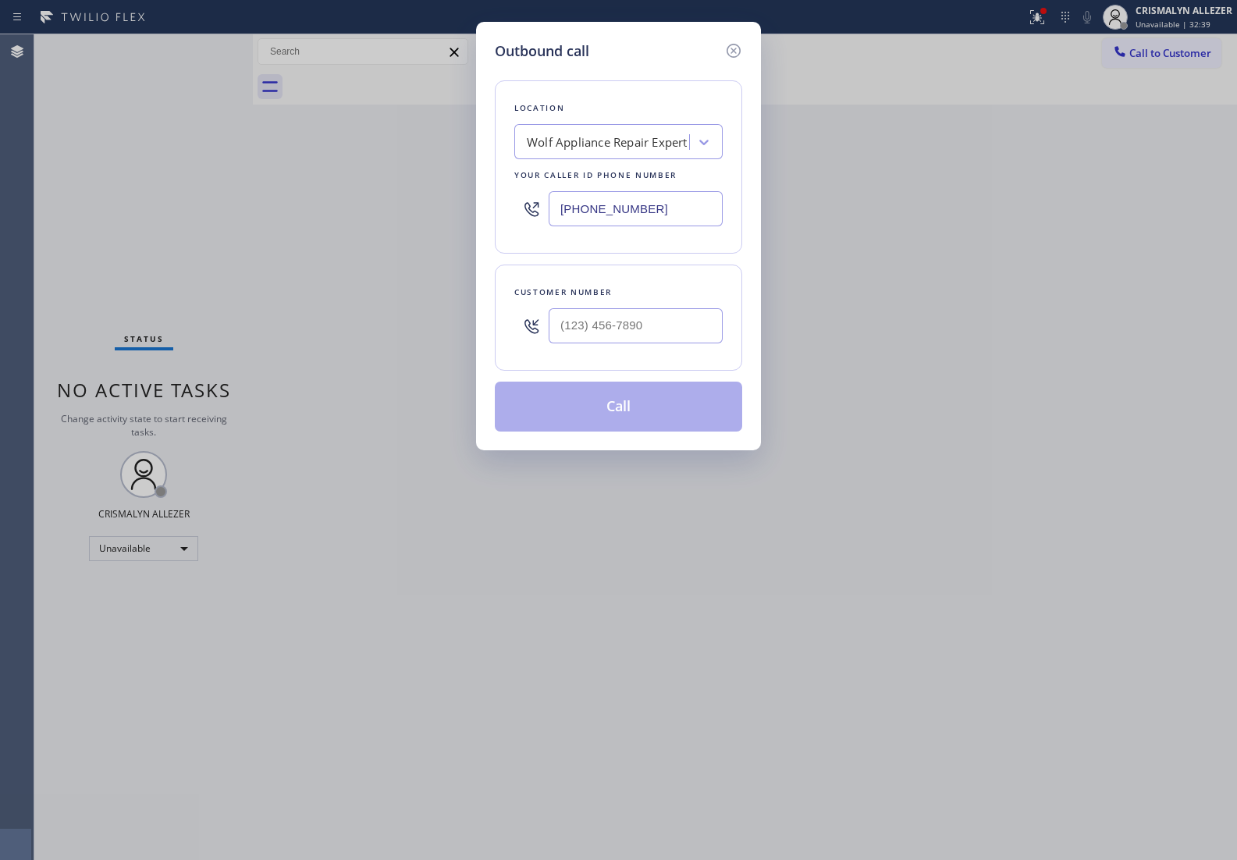
paste input "855) 731-495"
drag, startPoint x: 676, startPoint y: 215, endPoint x: 312, endPoint y: 200, distance: 363.9
click at [313, 201] on div "Outbound call Location Wolf Appliance Repair Expert Your caller id phone number…" at bounding box center [618, 430] width 1237 height 860
type input "(855) 731-4952"
click at [646, 321] on input "(___) ___-____" at bounding box center [635, 325] width 174 height 35
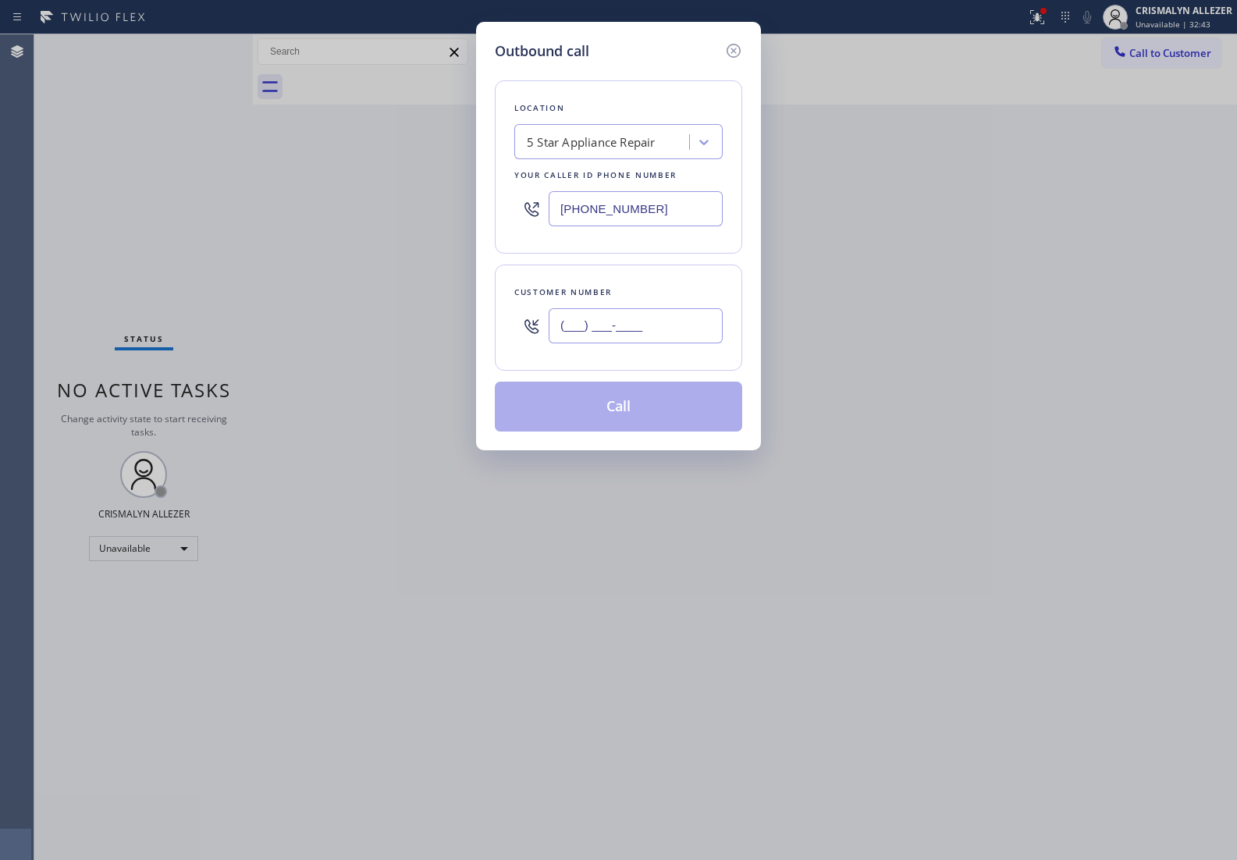
paste input "770) 330-4129"
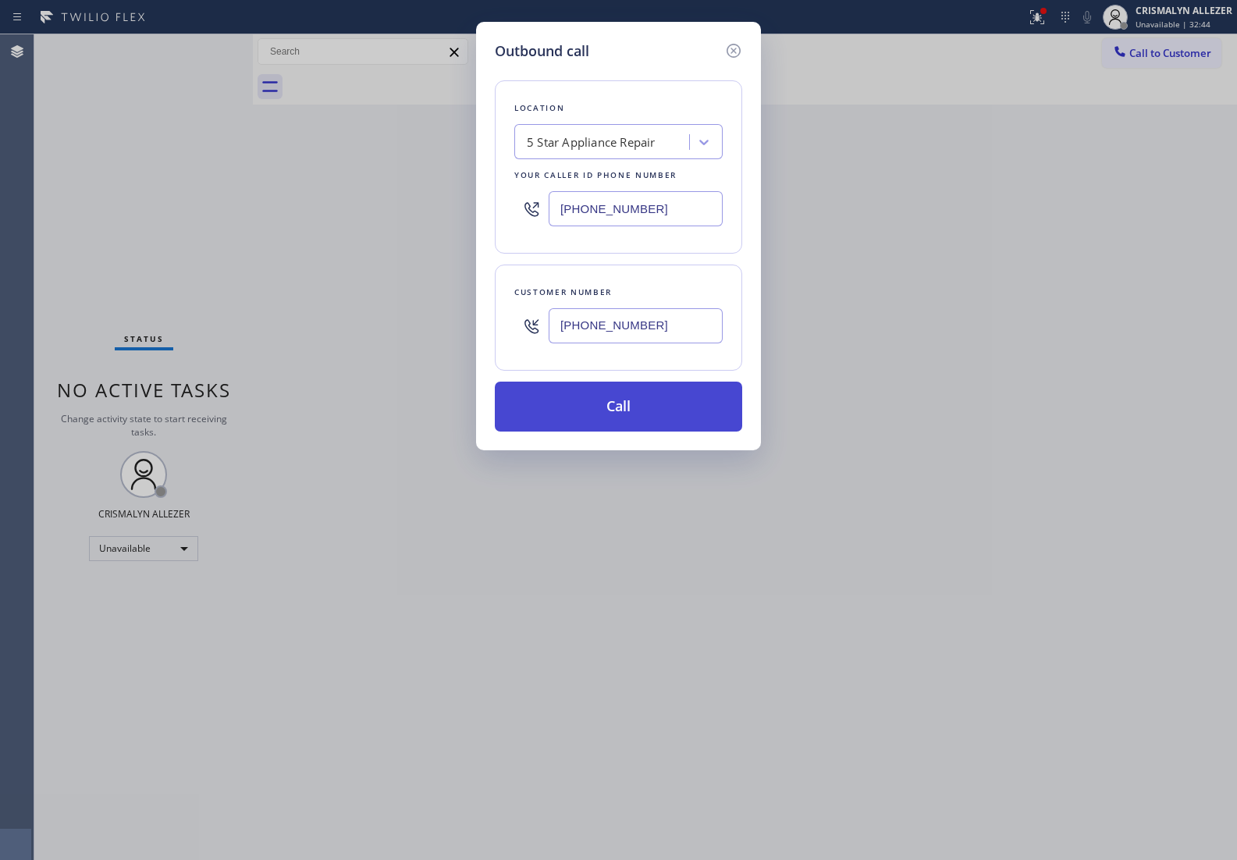
type input "(770) 330-4129"
click at [617, 412] on button "Call" at bounding box center [618, 406] width 247 height 50
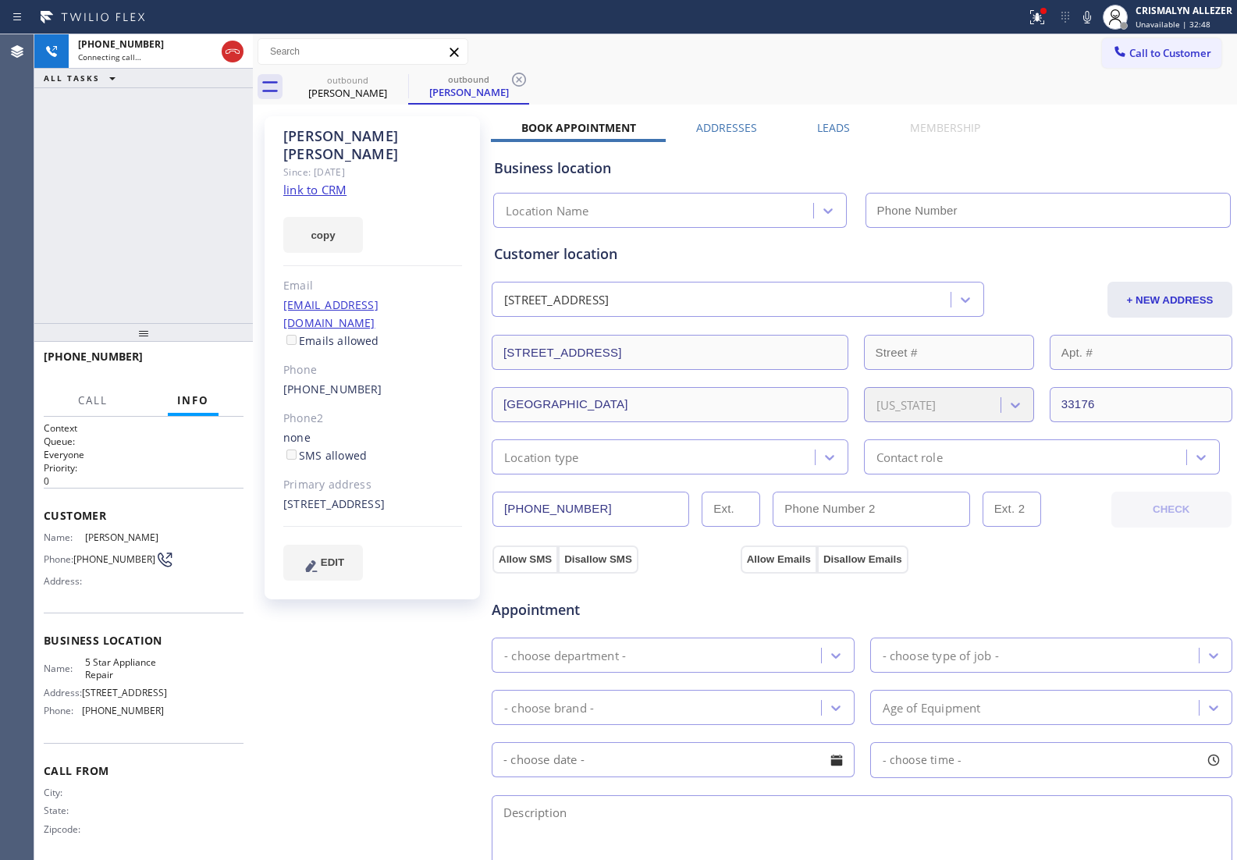
click at [330, 182] on link "link to CRM" at bounding box center [314, 190] width 63 height 16
type input "(855) 731-4952"
drag, startPoint x: 832, startPoint y: 129, endPoint x: 839, endPoint y: 133, distance: 8.4
click at [832, 129] on label "Leads" at bounding box center [833, 127] width 33 height 15
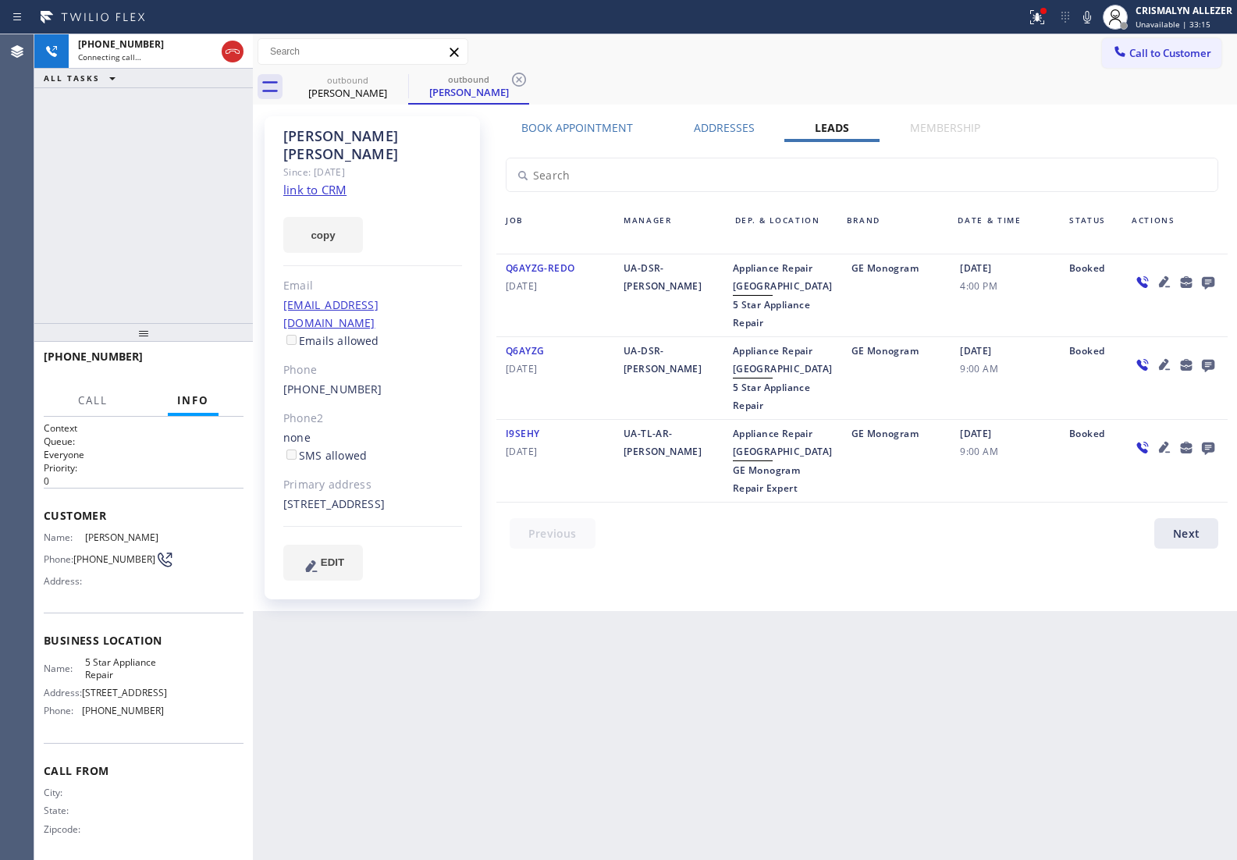
click at [1211, 282] on icon at bounding box center [1207, 283] width 12 height 12
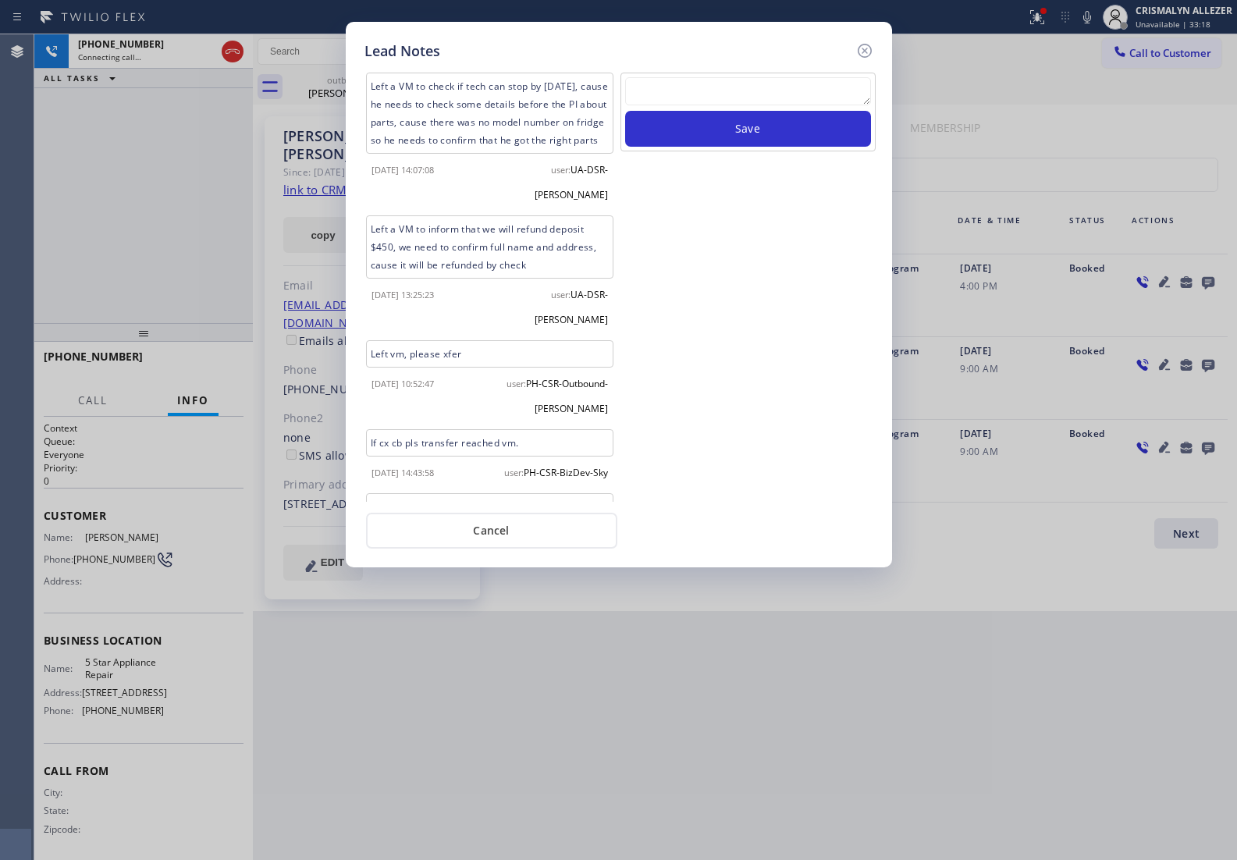
click at [722, 96] on textarea at bounding box center [748, 91] width 246 height 28
paste textarea "no answer | pls xfer here cx cb"
type textarea "no answer | pls xfer here cx cb"
click at [753, 144] on button "Save" at bounding box center [748, 129] width 246 height 36
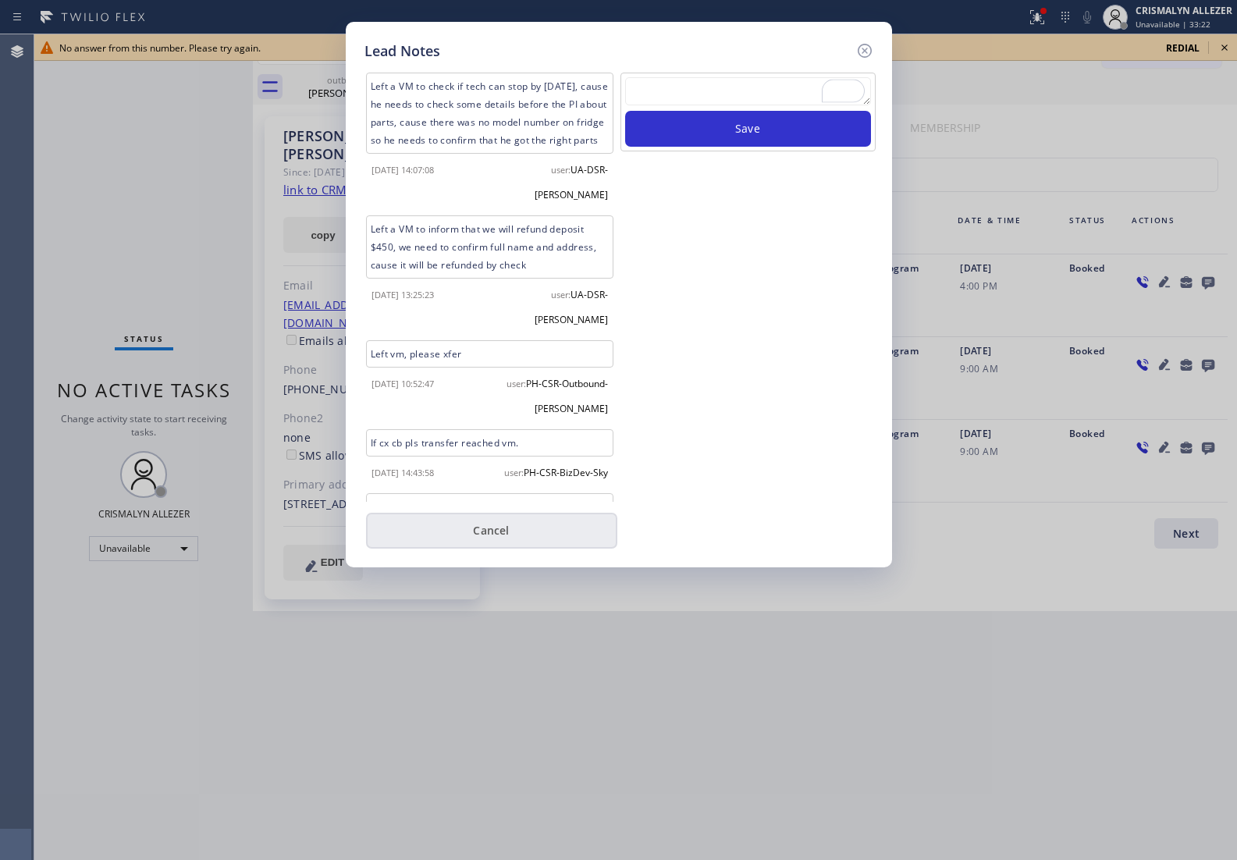
click at [513, 540] on button "Cancel" at bounding box center [491, 531] width 251 height 36
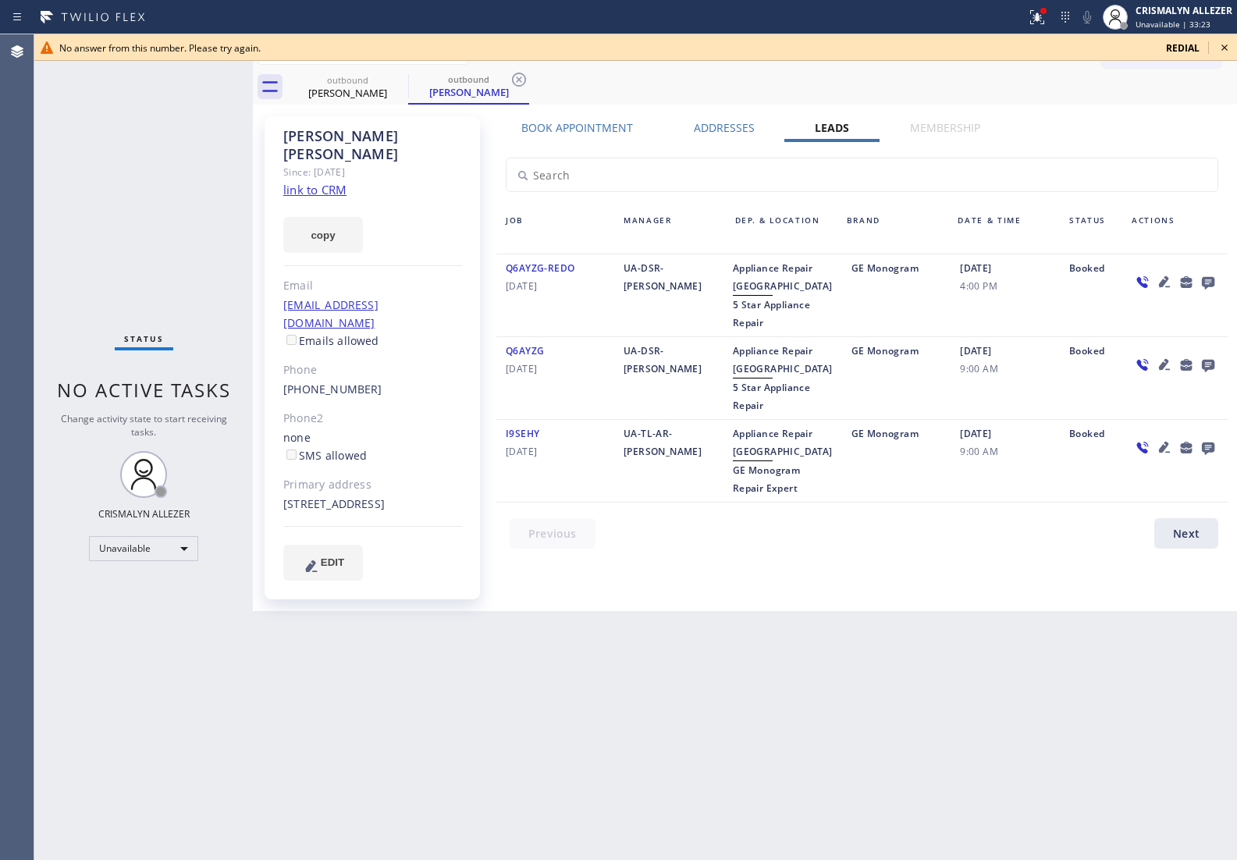
click at [1226, 44] on icon at bounding box center [1224, 47] width 6 height 6
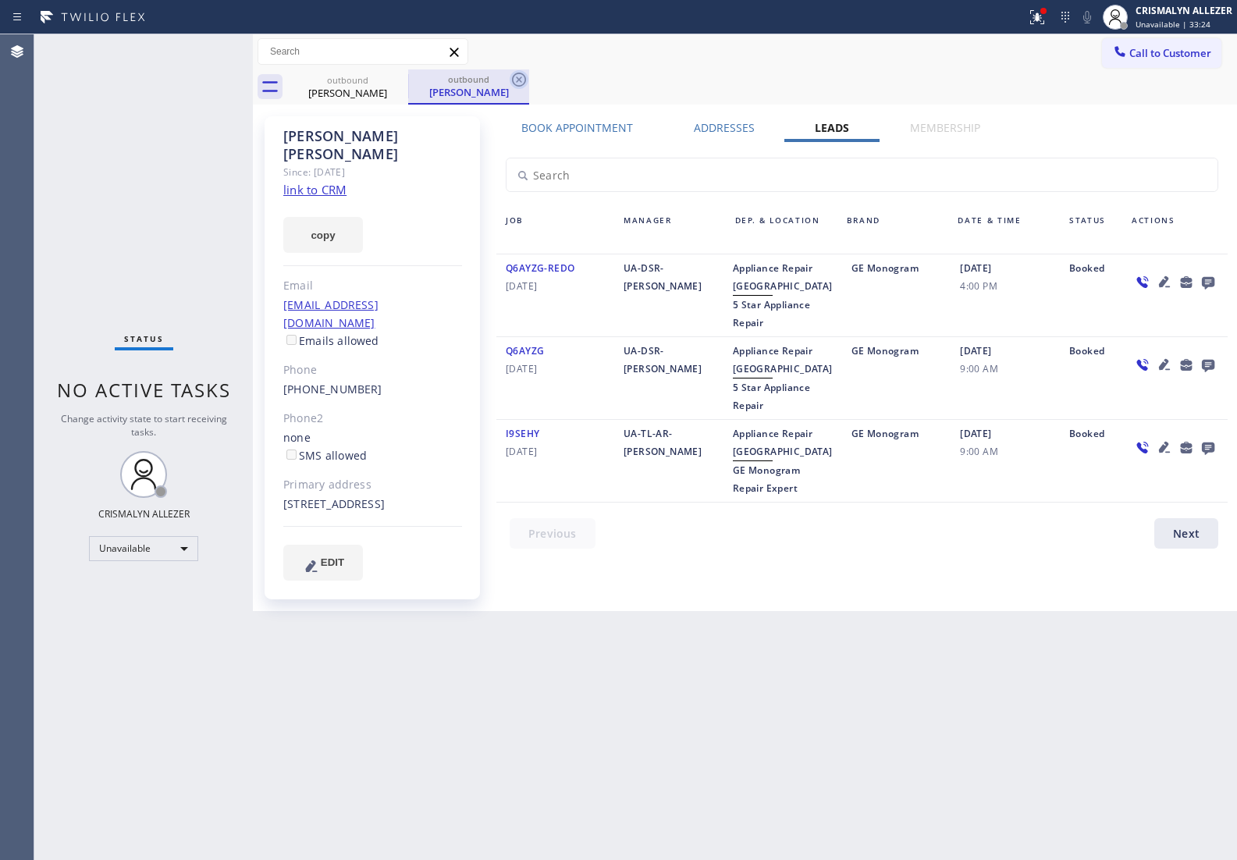
click at [516, 80] on icon at bounding box center [518, 79] width 19 height 19
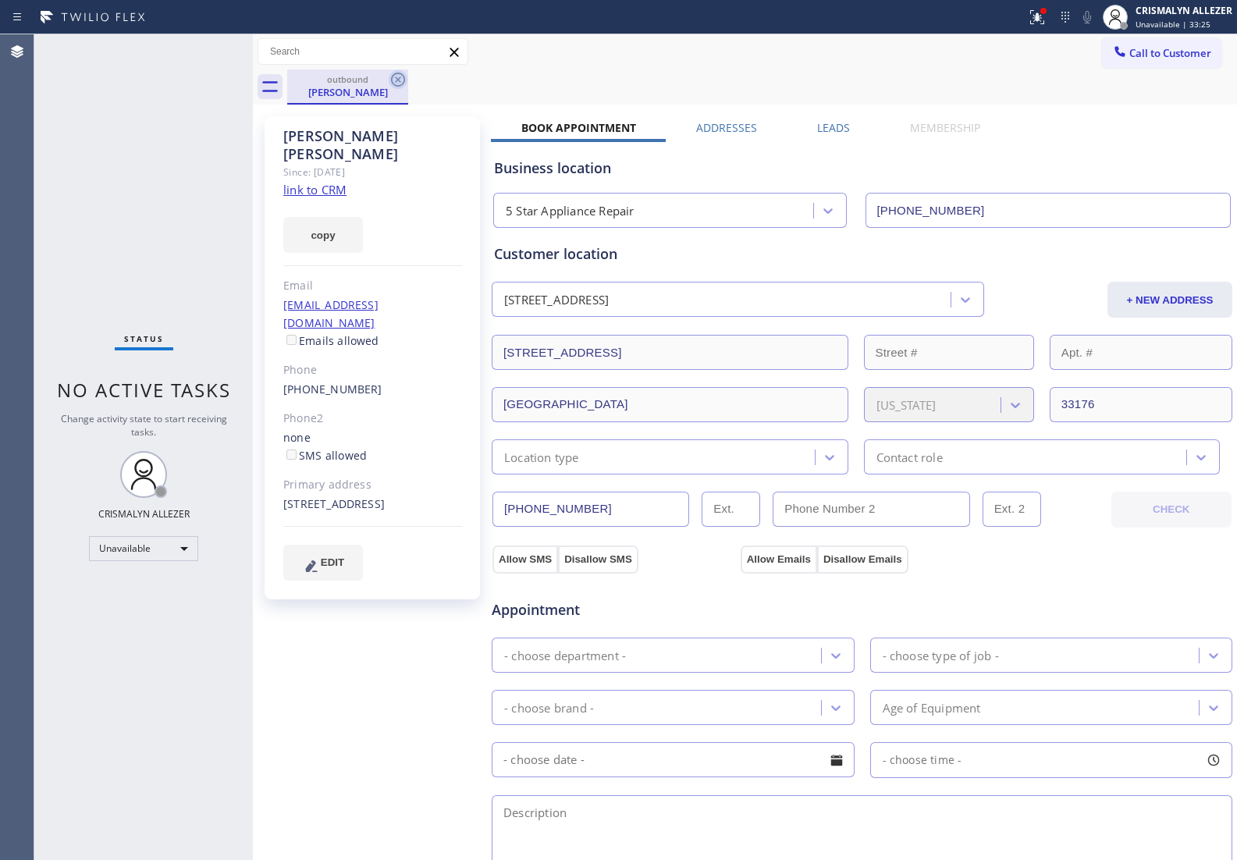
click at [399, 80] on icon at bounding box center [398, 80] width 14 height 14
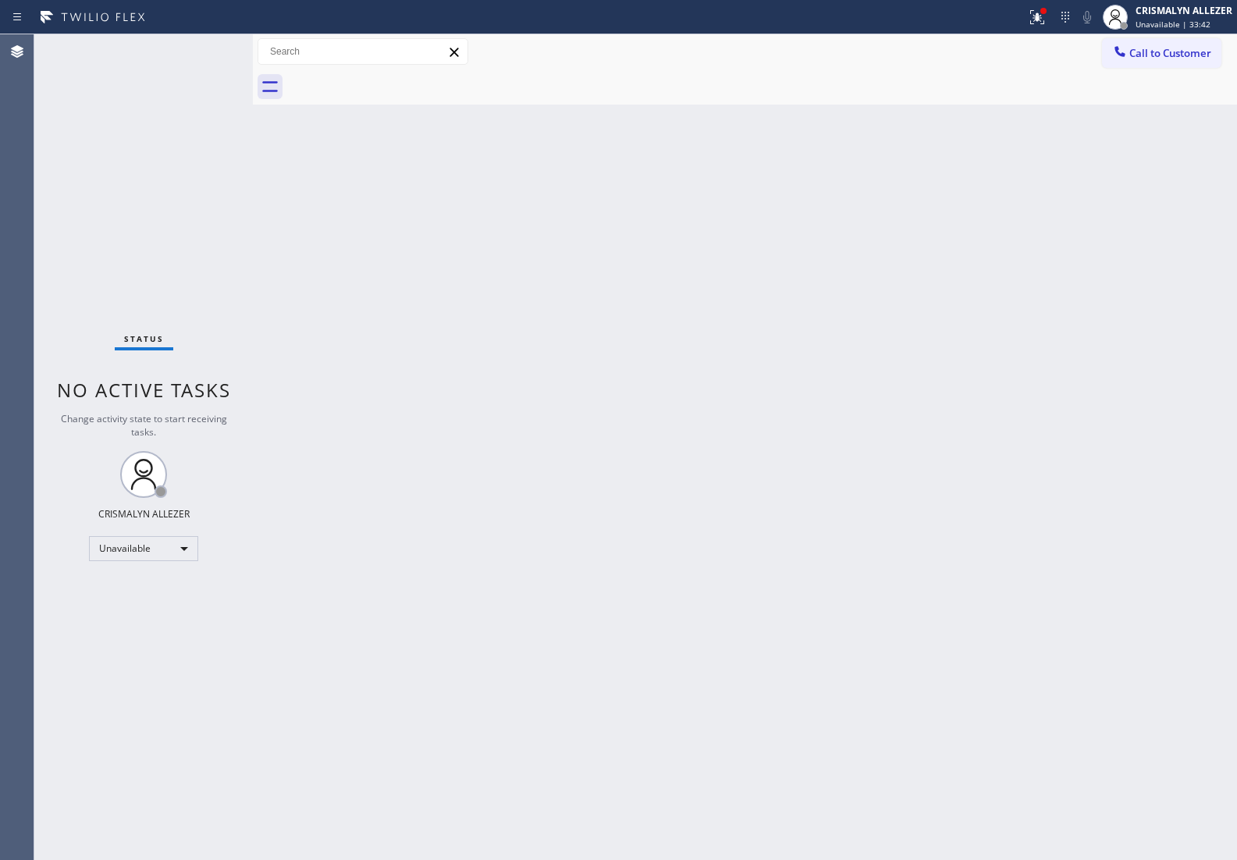
click at [1178, 56] on span "Call to Customer" at bounding box center [1170, 53] width 82 height 14
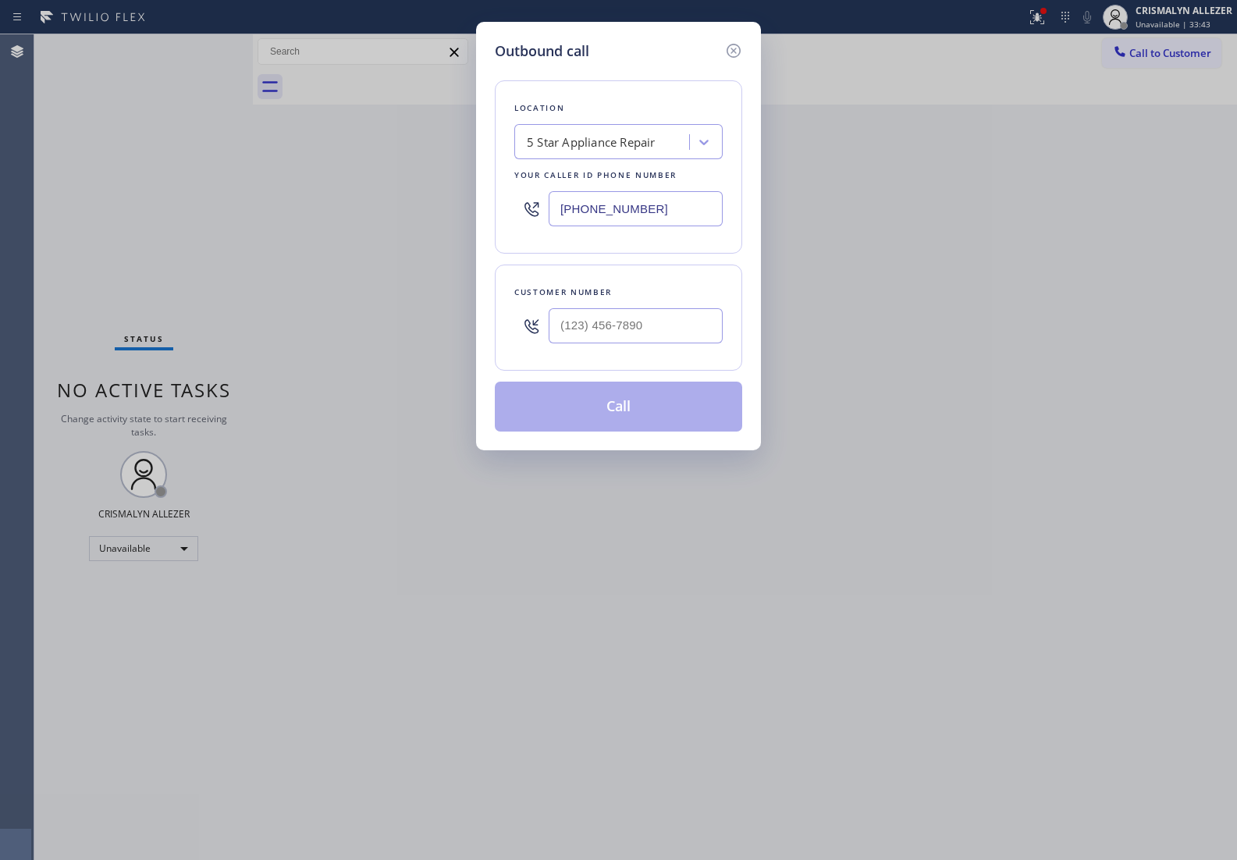
drag, startPoint x: 687, startPoint y: 209, endPoint x: 364, endPoint y: 208, distance: 322.2
click at [367, 208] on div "Outbound call Location 5 Star Appliance Repair Your caller id phone number (855…" at bounding box center [618, 430] width 1237 height 860
paste input "877) 684-1061"
type input "(877) 684-1061"
click at [660, 332] on input "(___) ___-____" at bounding box center [635, 325] width 174 height 35
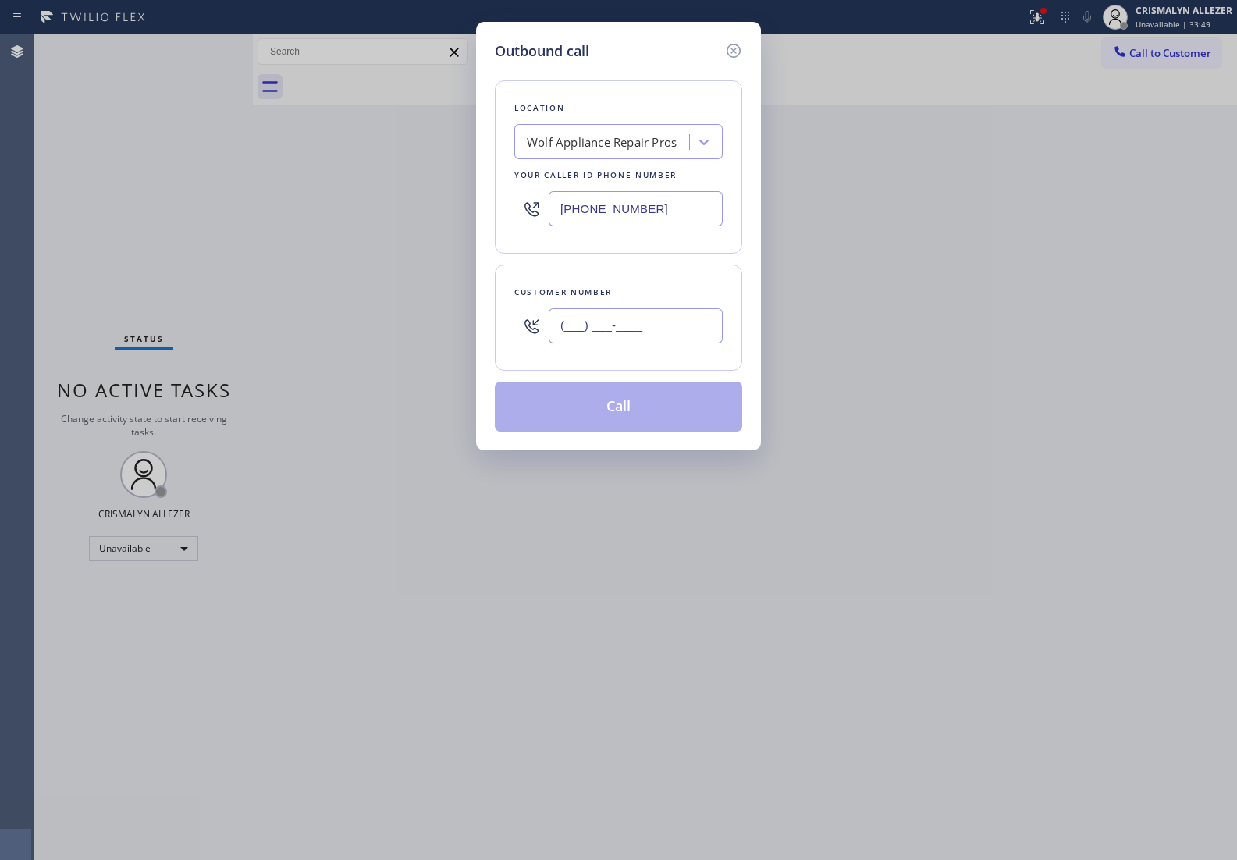
paste input "949) 633-2866"
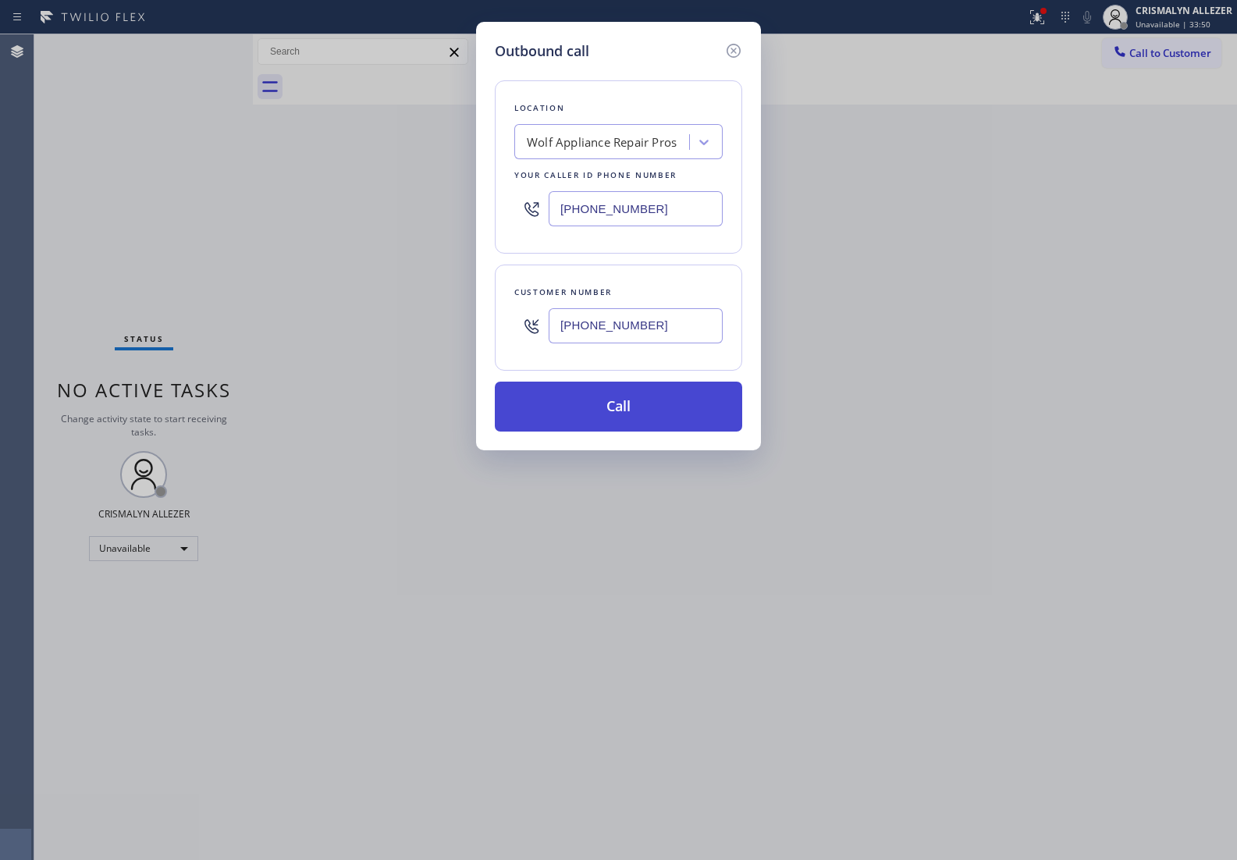
type input "(949) 633-2866"
click at [612, 416] on button "Call" at bounding box center [618, 406] width 247 height 50
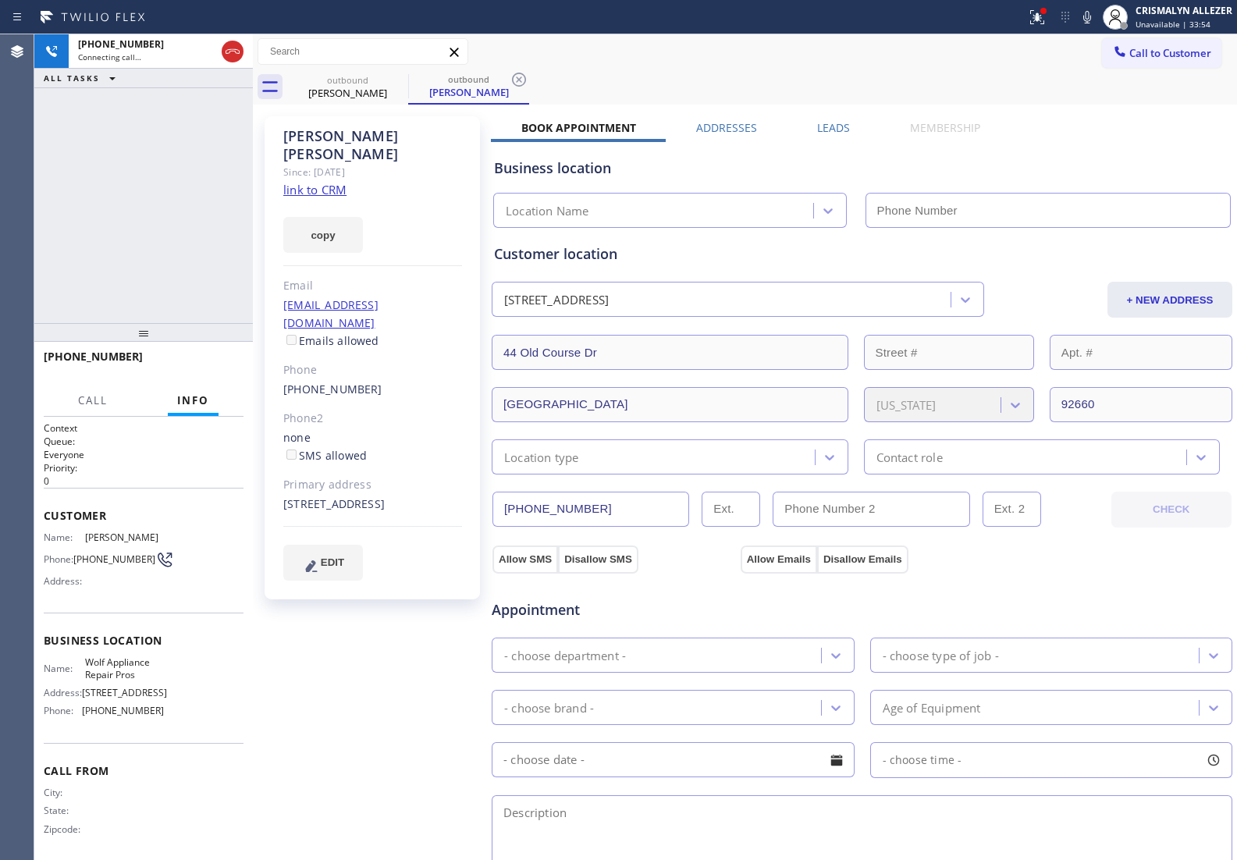
click at [321, 182] on link "link to CRM" at bounding box center [314, 190] width 63 height 16
type input "(877) 684-1061"
click at [196, 367] on span "HANG UP" at bounding box center [207, 363] width 48 height 11
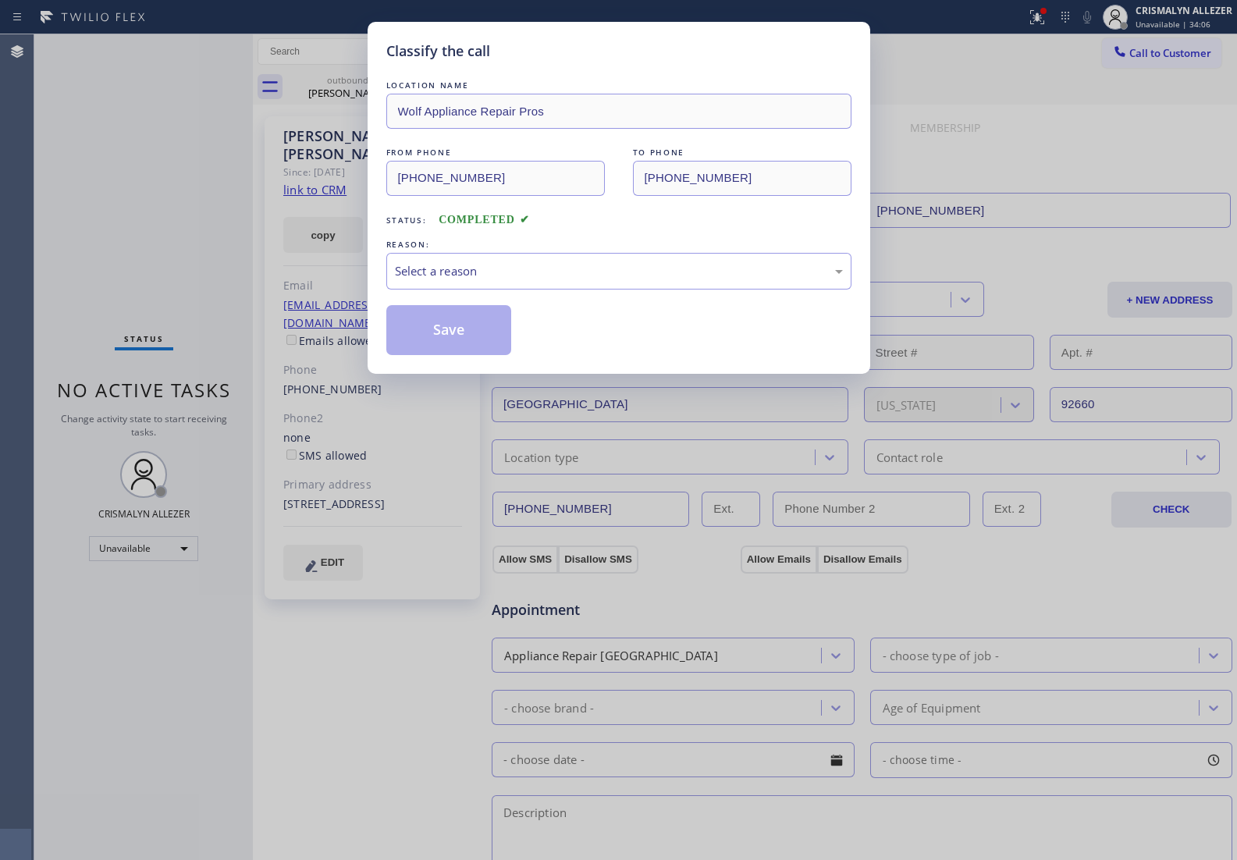
click at [585, 291] on div "LOCATION NAME Wolf Appliance Repair Pros FROM PHONE (877) 684-1061 TO PHONE (94…" at bounding box center [618, 216] width 465 height 278
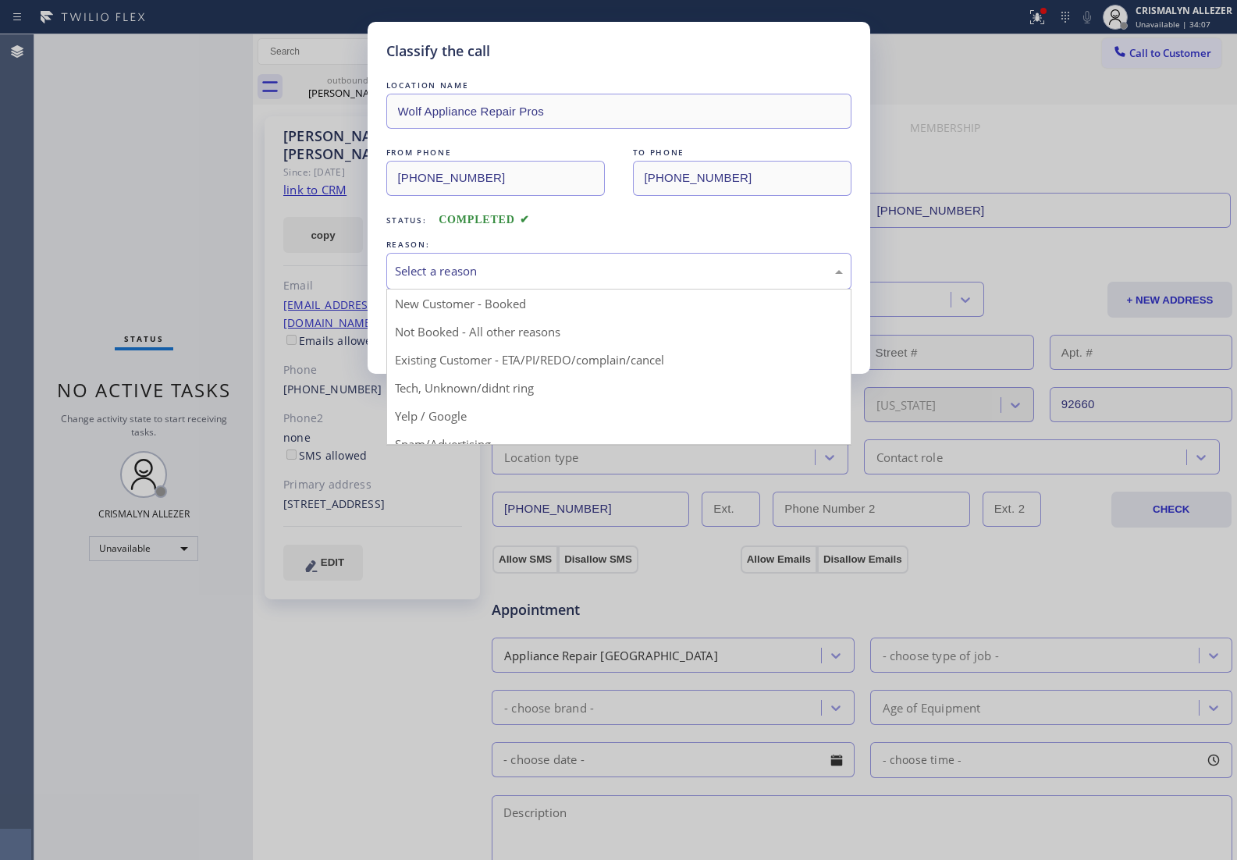
click at [585, 280] on div "Select a reason" at bounding box center [619, 271] width 448 height 18
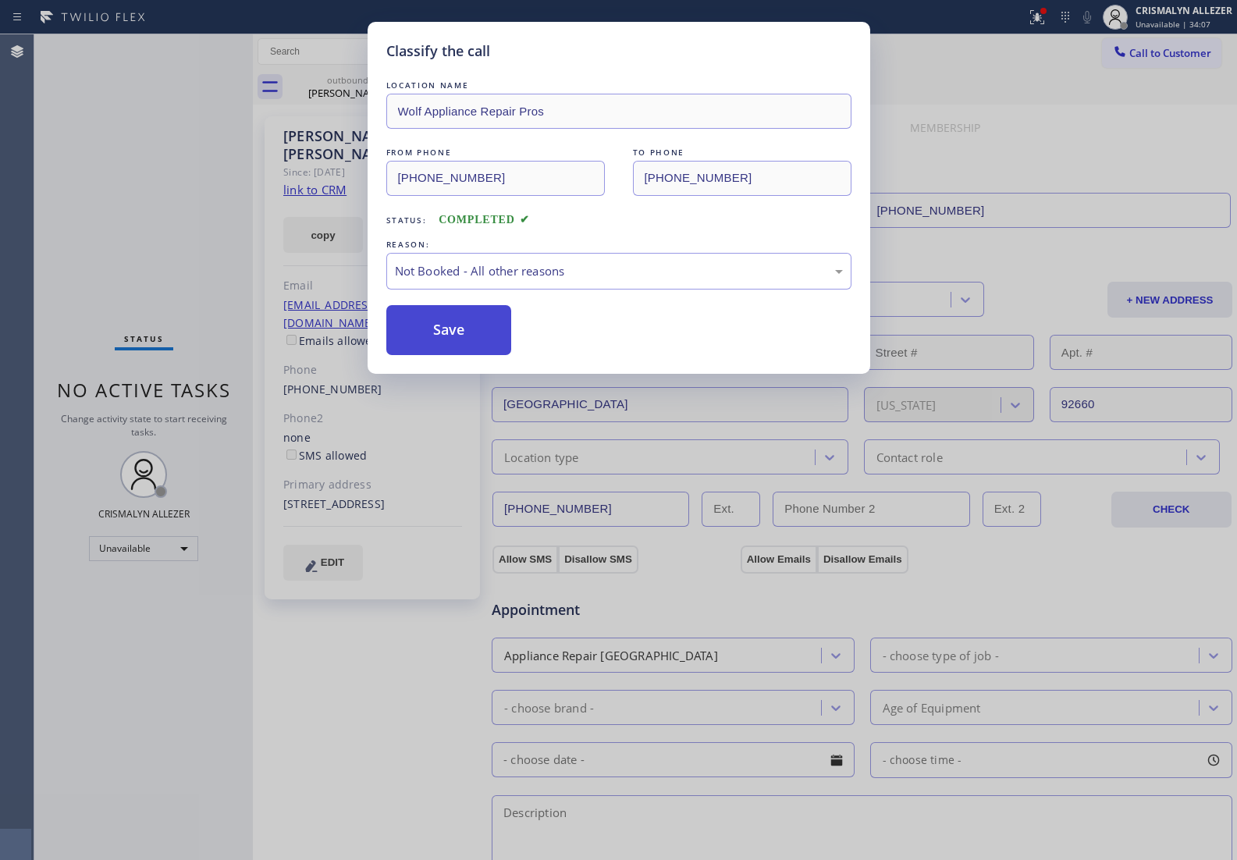
click at [457, 332] on button "Save" at bounding box center [449, 330] width 126 height 50
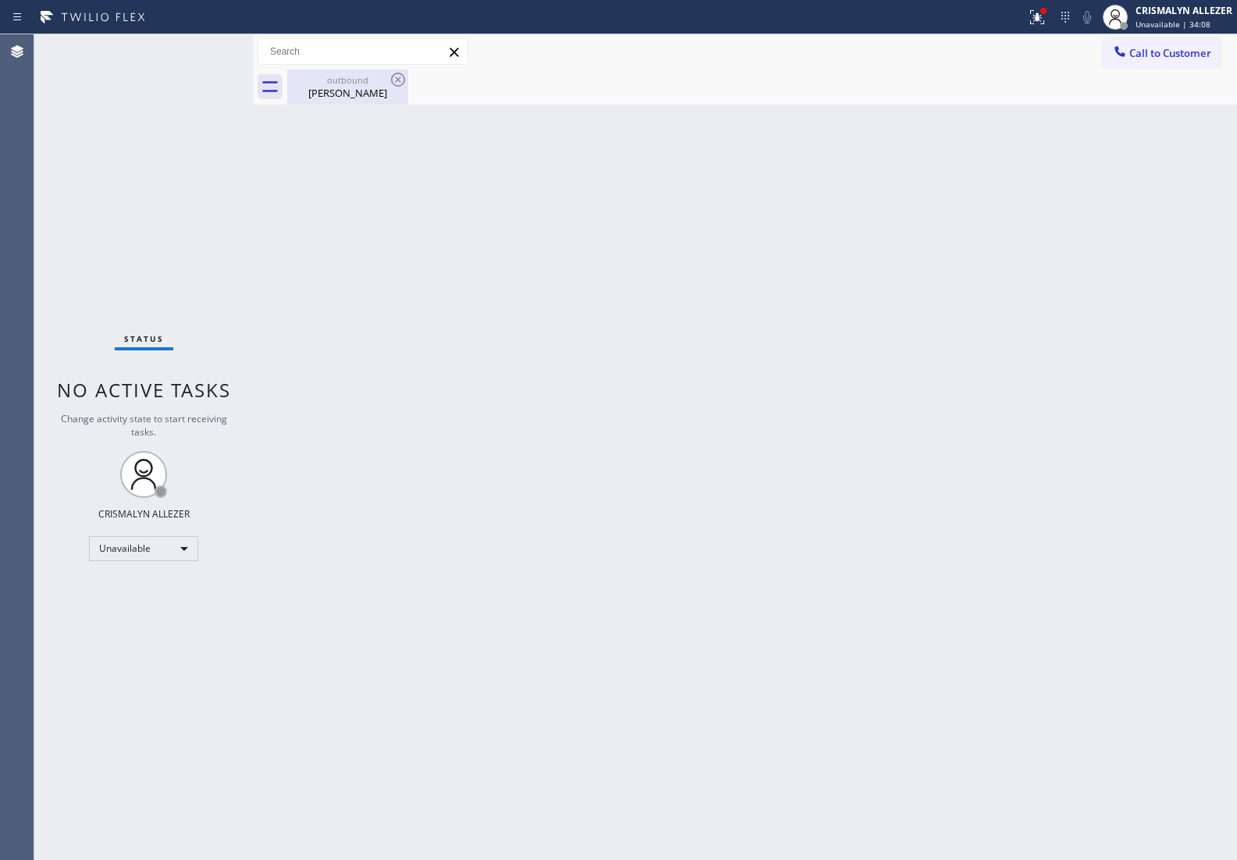
click at [361, 88] on div "Janine Wynn" at bounding box center [348, 93] width 118 height 14
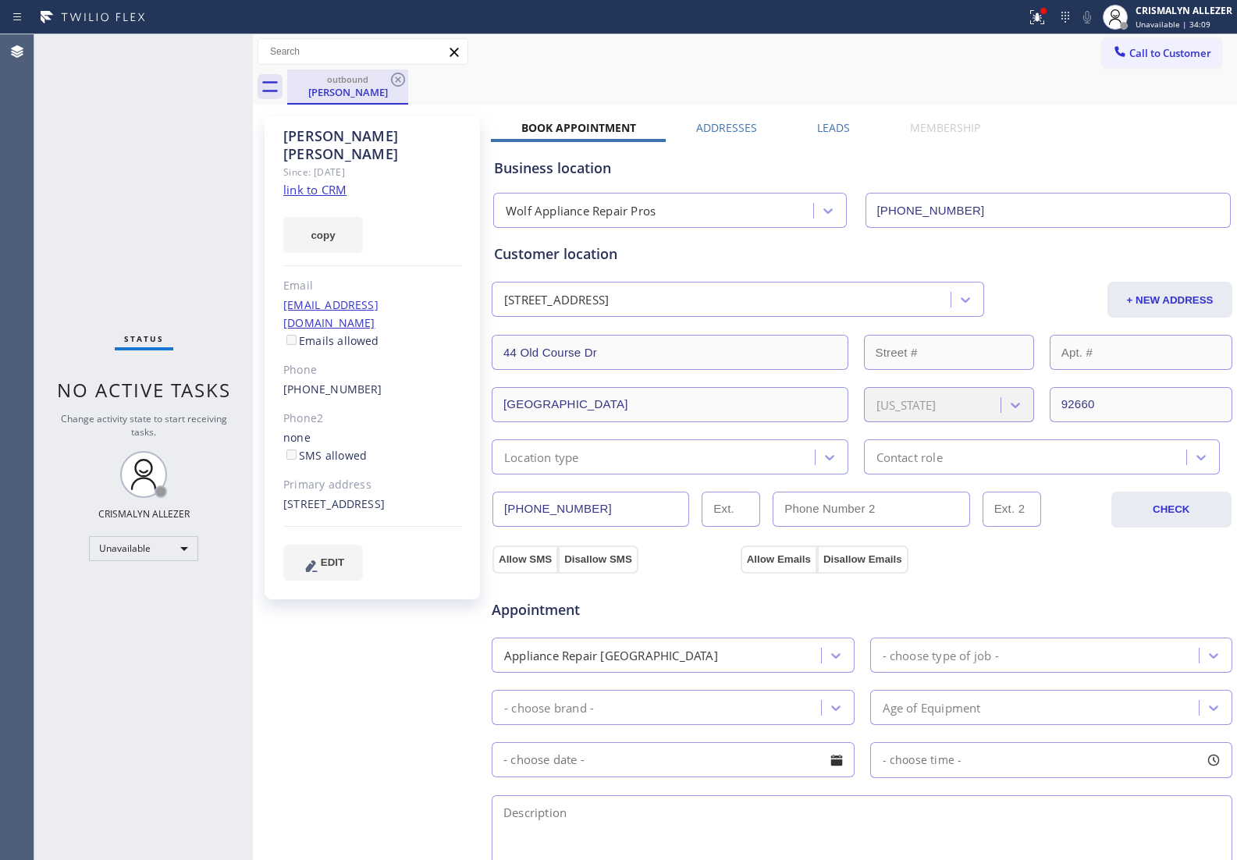
click at [387, 80] on div "outbound" at bounding box center [348, 79] width 118 height 12
click at [396, 80] on icon at bounding box center [398, 80] width 14 height 14
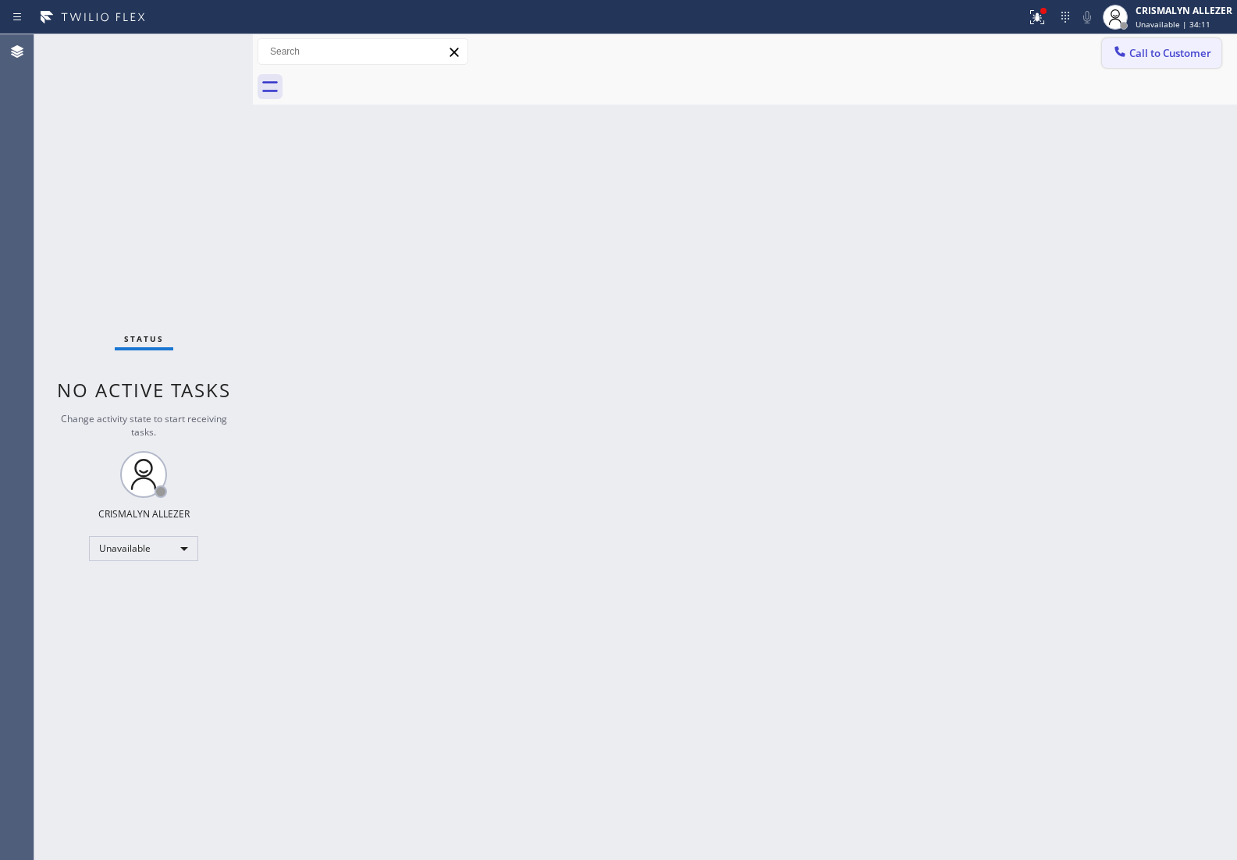
click at [1184, 59] on span "Call to Customer" at bounding box center [1170, 53] width 82 height 14
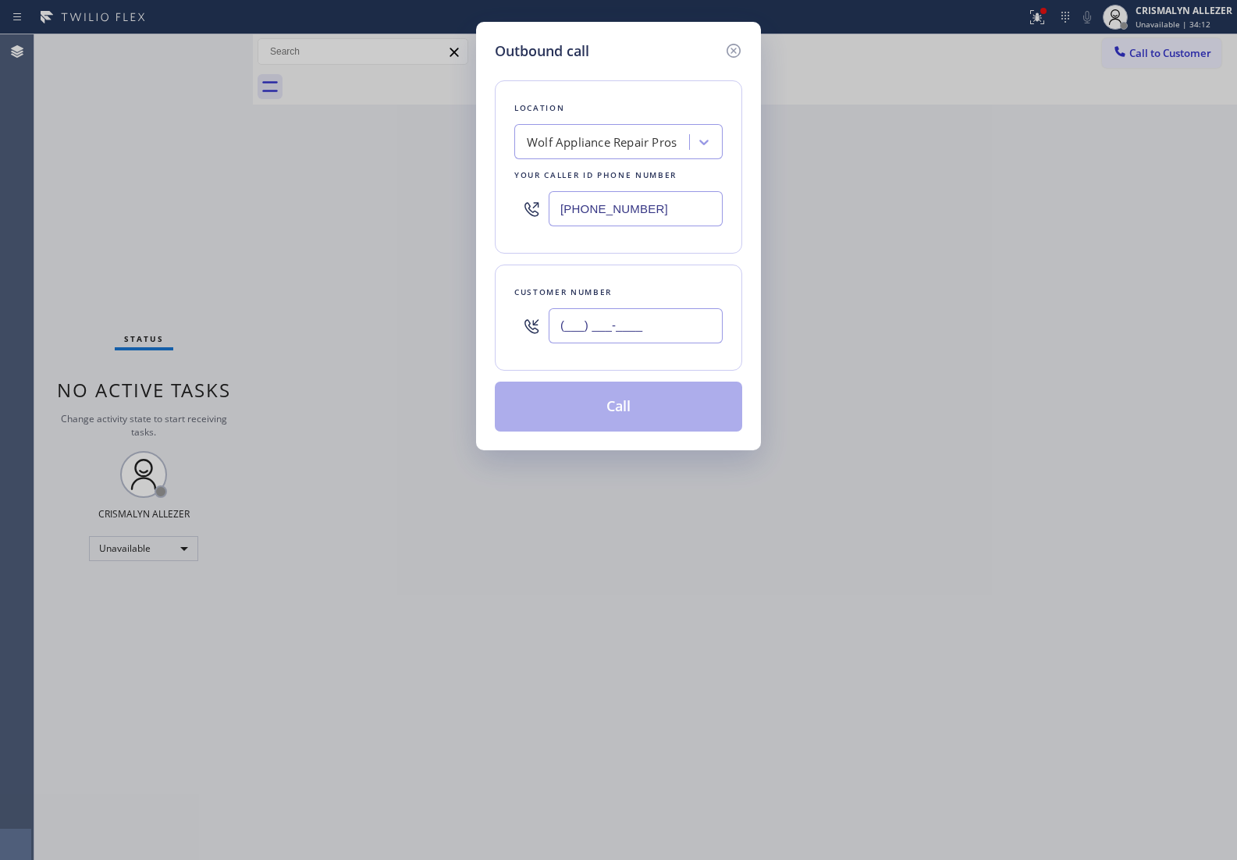
click at [688, 316] on input "(___) ___-____" at bounding box center [635, 325] width 174 height 35
paste input "949) 633-2866"
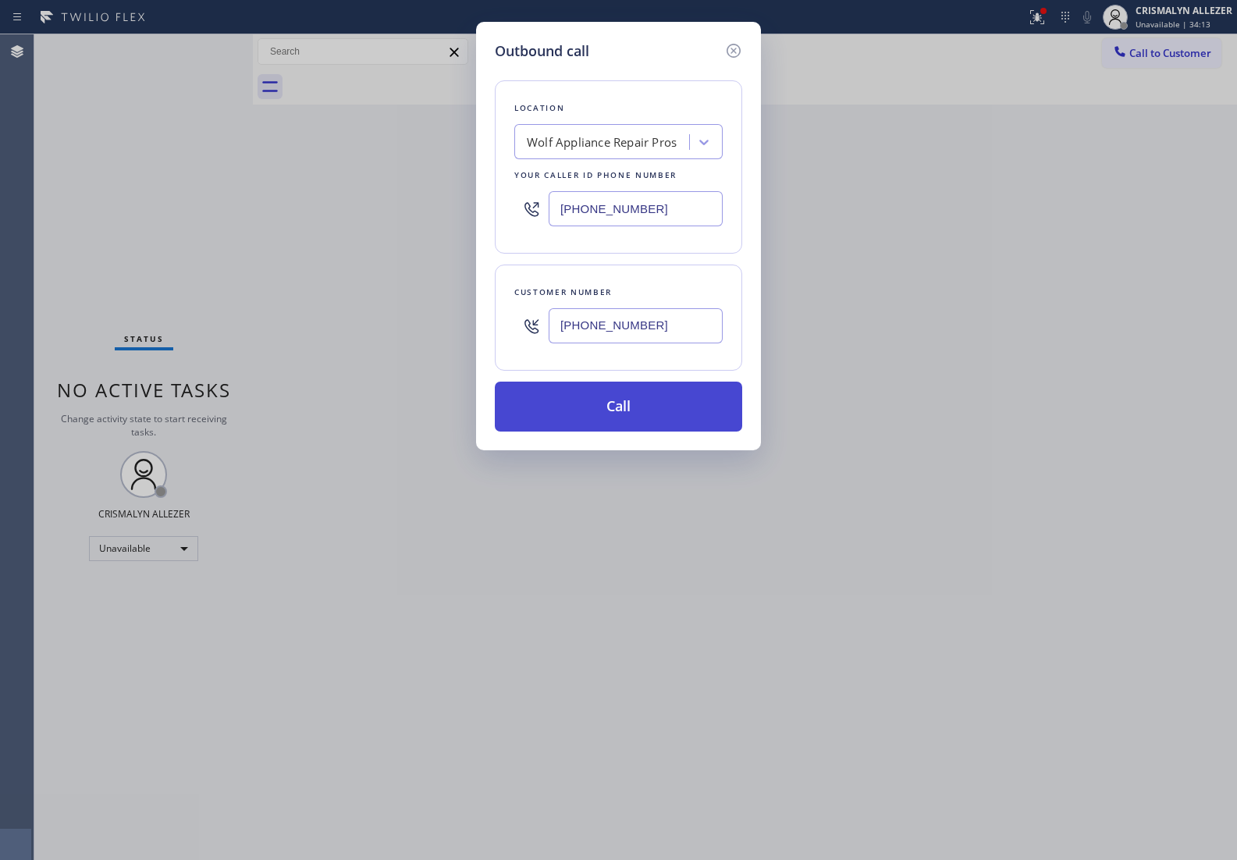
type input "(949) 633-2866"
click at [630, 422] on button "Call" at bounding box center [618, 406] width 247 height 50
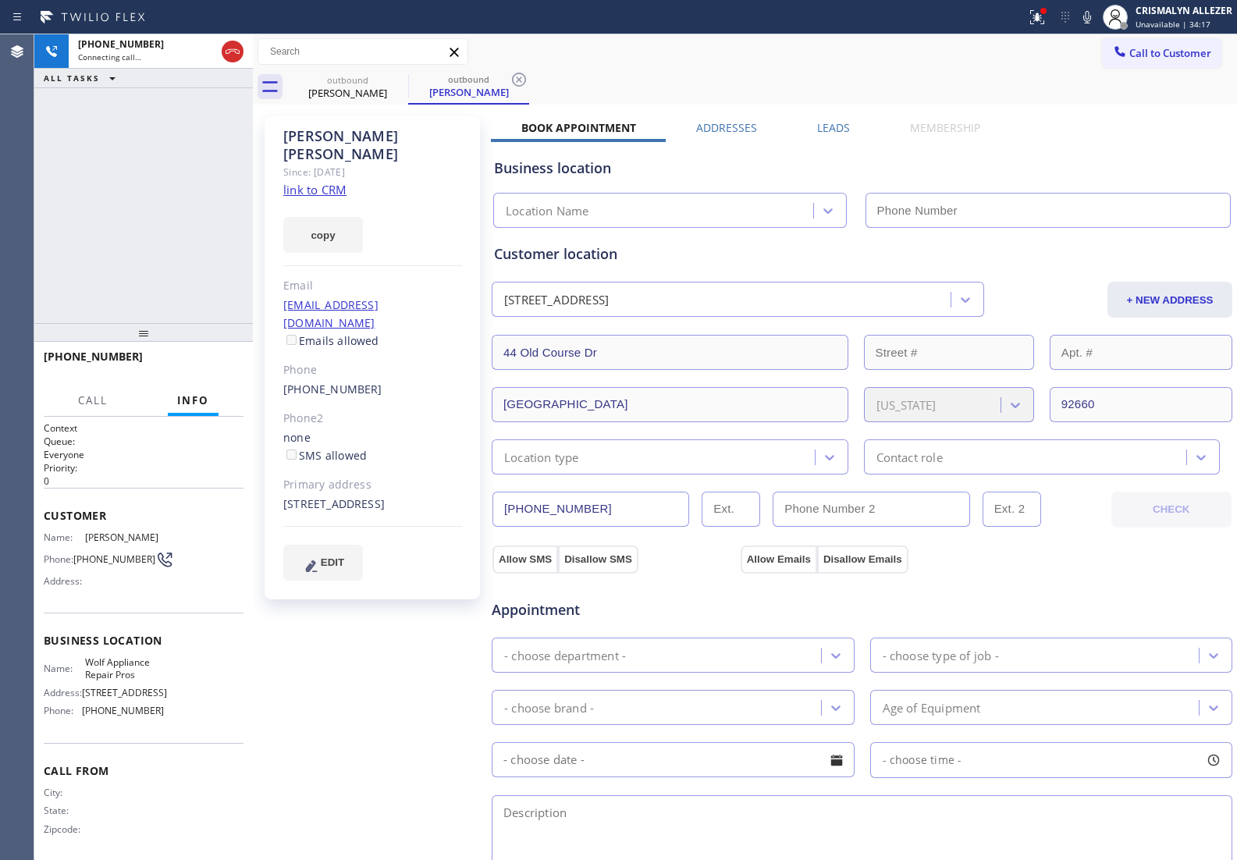
type input "(877) 684-1061"
drag, startPoint x: 223, startPoint y: 351, endPoint x: 217, endPoint y: 364, distance: 14.0
click at [217, 364] on div "+19496332866 Live | 00:01 HANG UP" at bounding box center [144, 363] width 200 height 41
click at [215, 359] on span "HANG UP" at bounding box center [207, 363] width 48 height 11
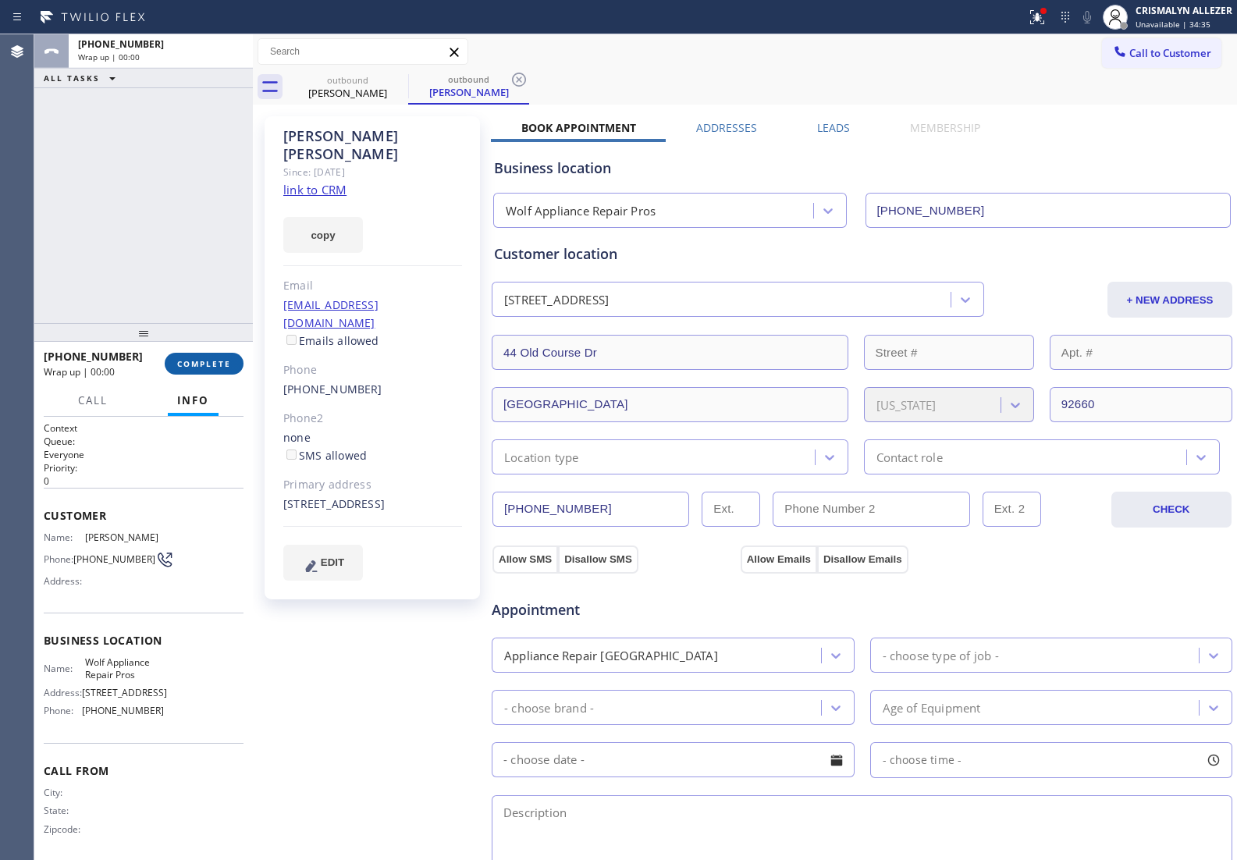
click at [197, 364] on span "COMPLETE" at bounding box center [204, 363] width 54 height 11
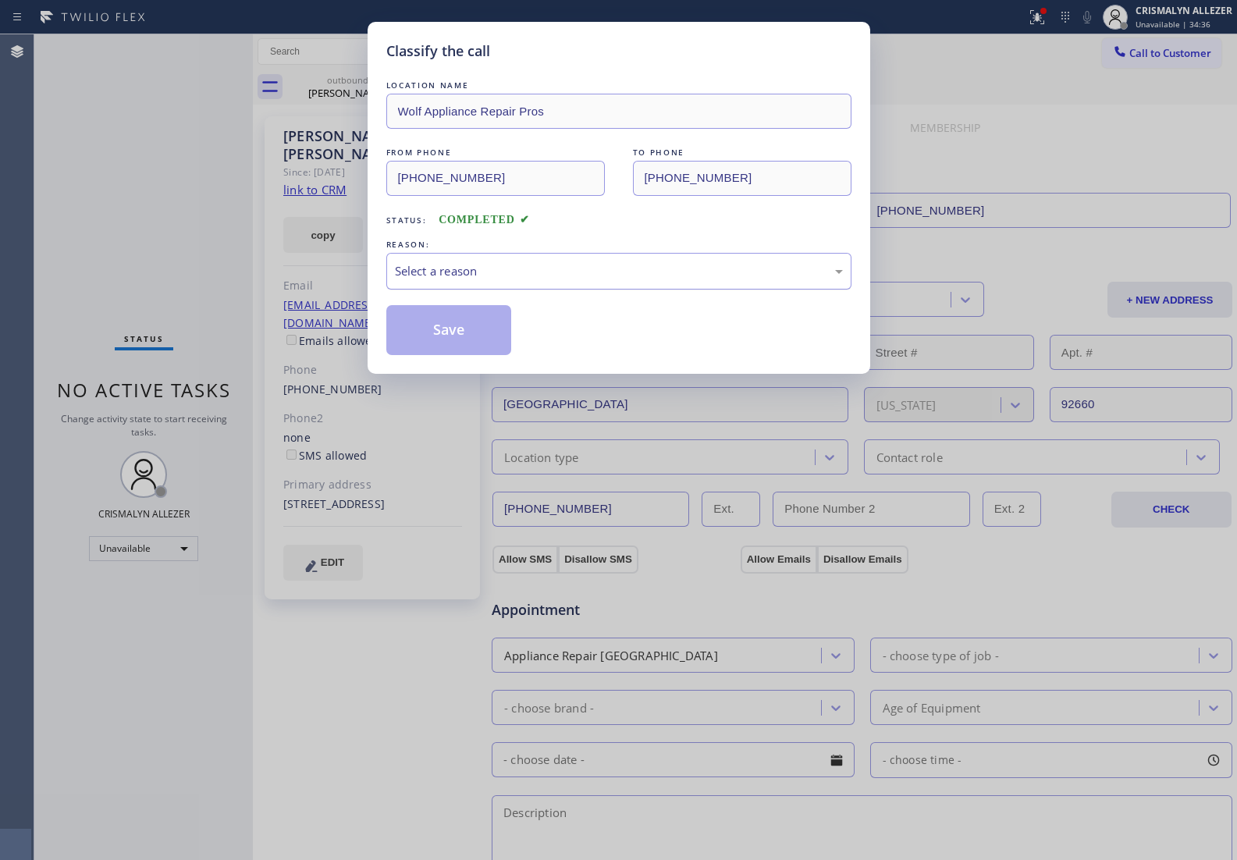
click at [628, 270] on div "Select a reason" at bounding box center [619, 271] width 448 height 18
click at [472, 333] on button "Save" at bounding box center [449, 330] width 126 height 50
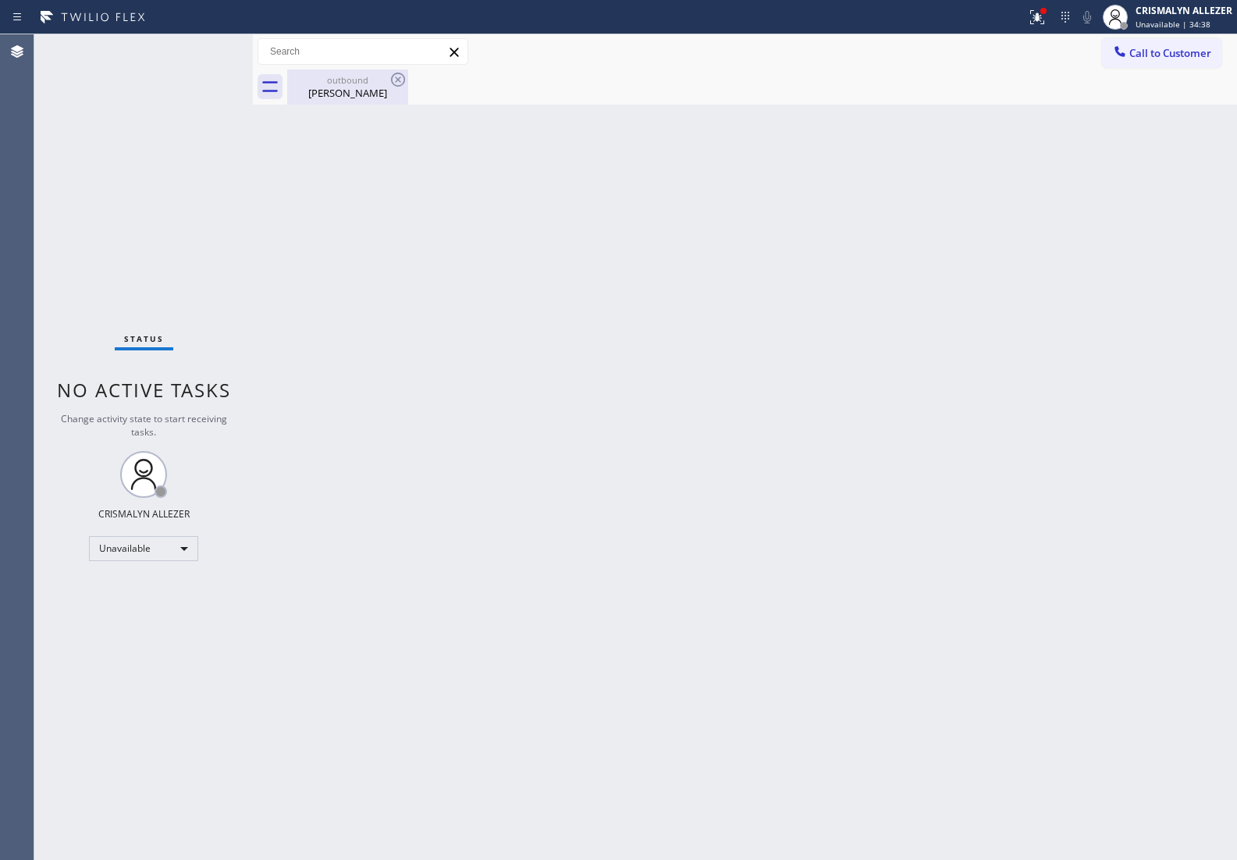
click at [332, 90] on div "Janine Wynn" at bounding box center [348, 93] width 118 height 14
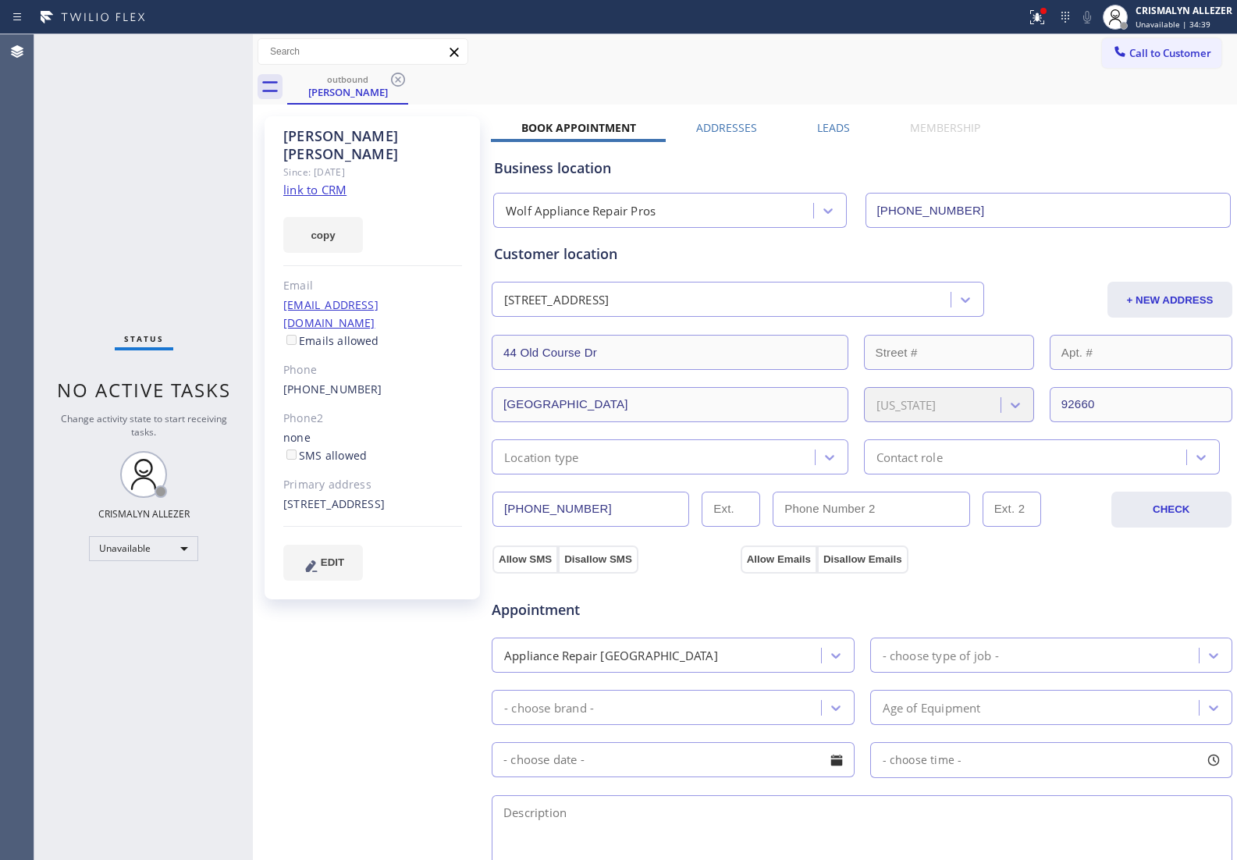
click at [835, 130] on label "Leads" at bounding box center [833, 127] width 33 height 15
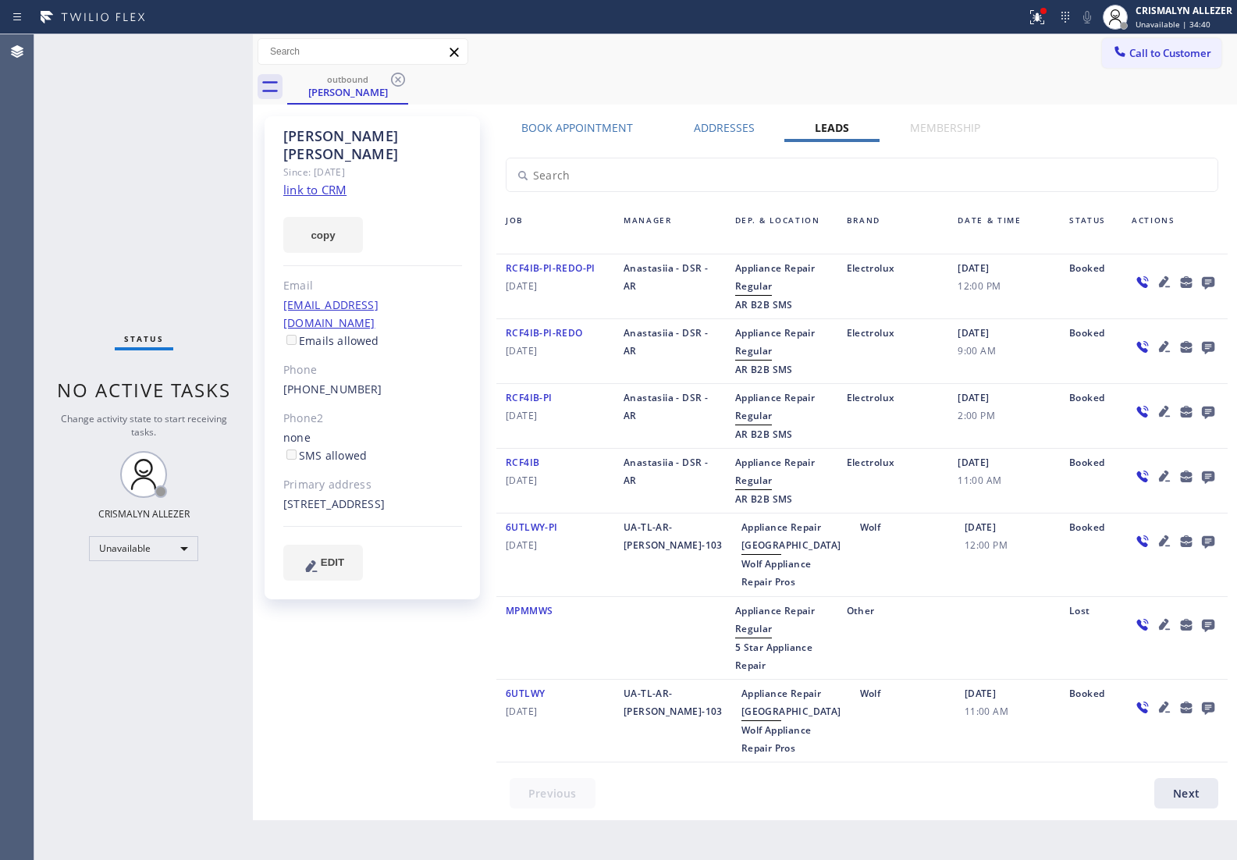
click at [1211, 282] on icon at bounding box center [1207, 283] width 12 height 12
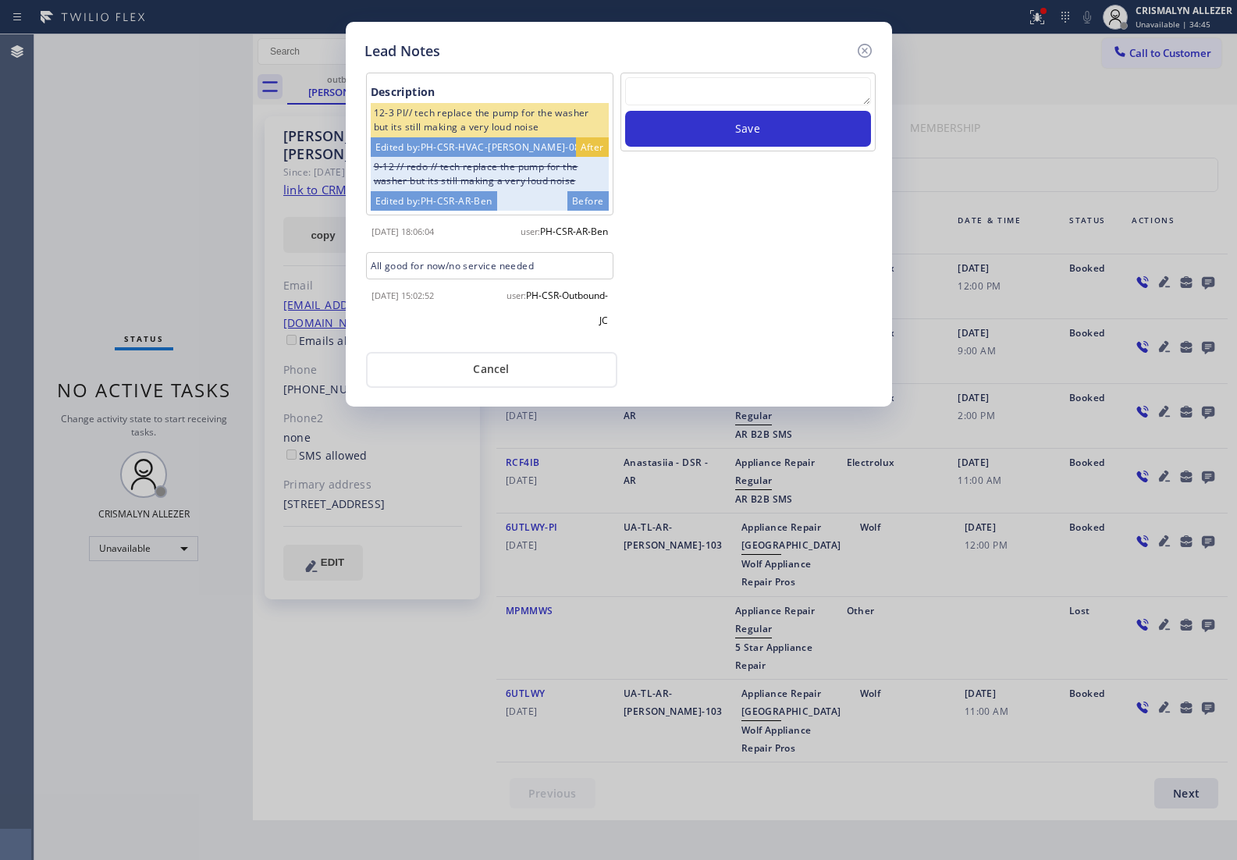
click at [753, 98] on textarea at bounding box center [748, 91] width 246 height 28
paste textarea "no answer | pls xfer here cx cb"
type textarea "no answer | pls xfer here cx cb"
click at [743, 126] on button "Save" at bounding box center [748, 129] width 246 height 36
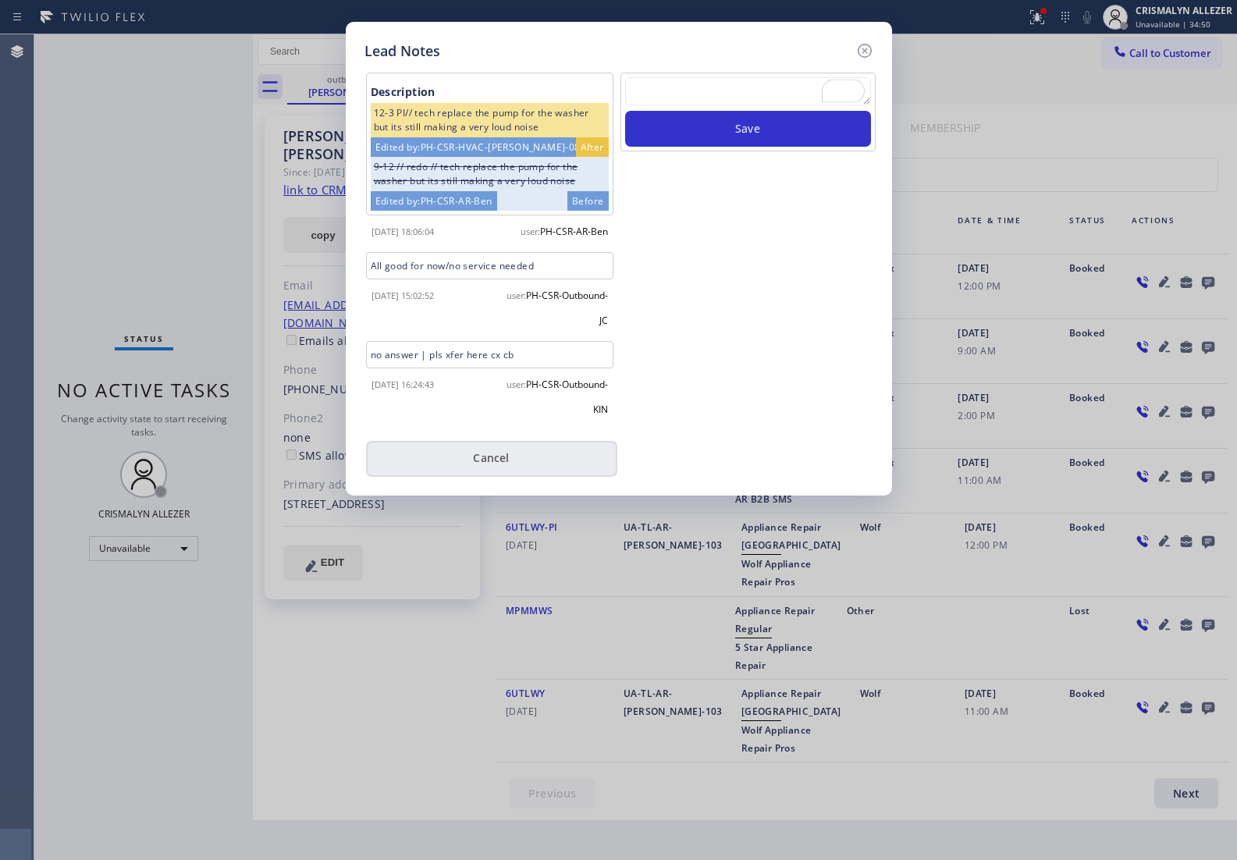
click at [501, 455] on button "Cancel" at bounding box center [491, 459] width 251 height 36
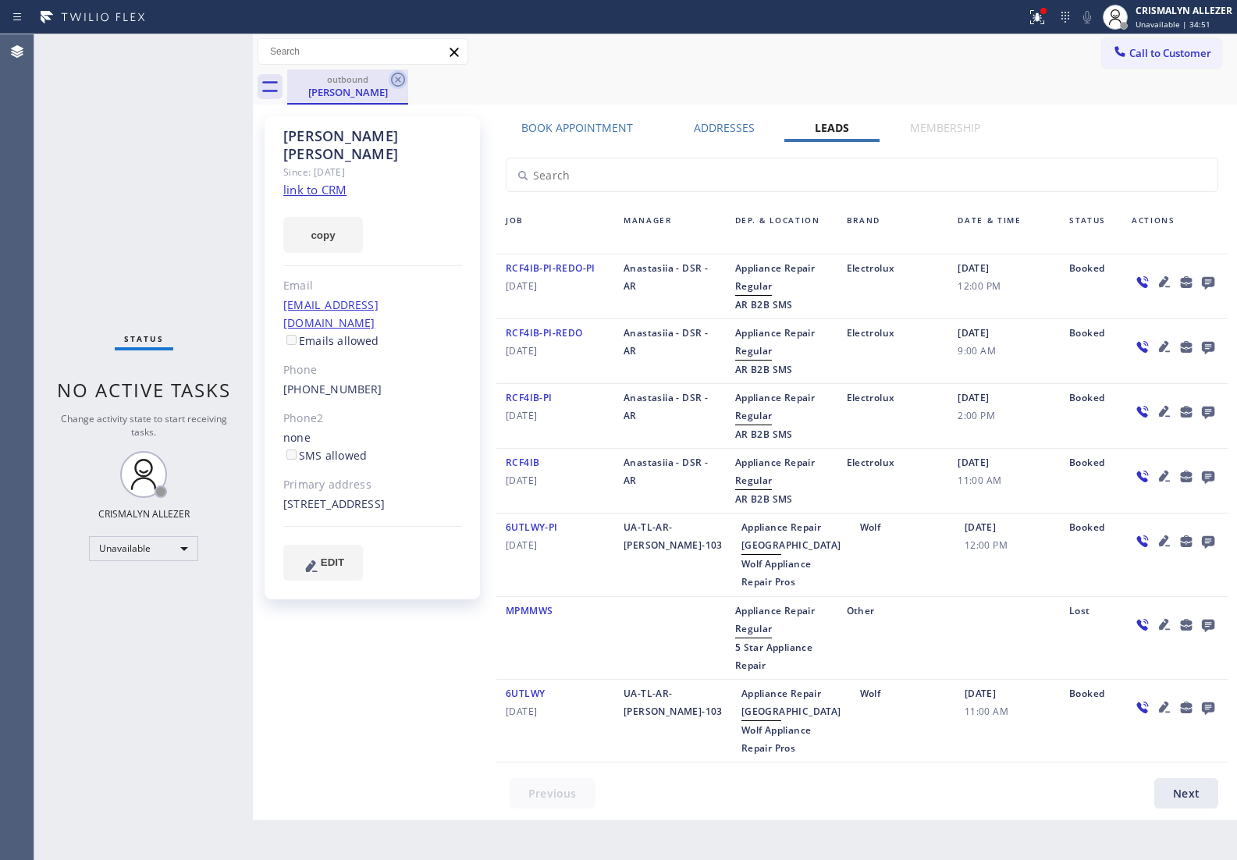
click at [399, 79] on icon at bounding box center [398, 80] width 14 height 14
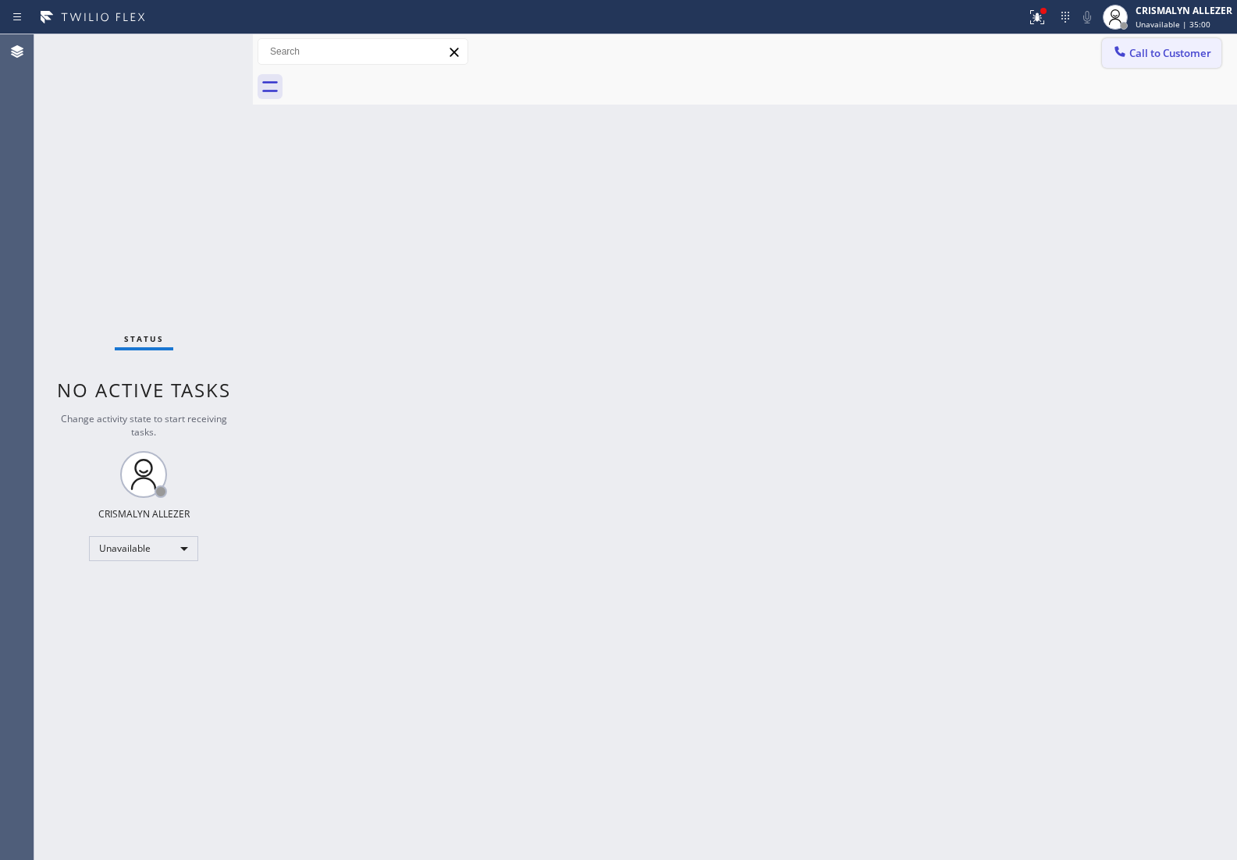
click at [1162, 59] on span "Call to Customer" at bounding box center [1170, 53] width 82 height 14
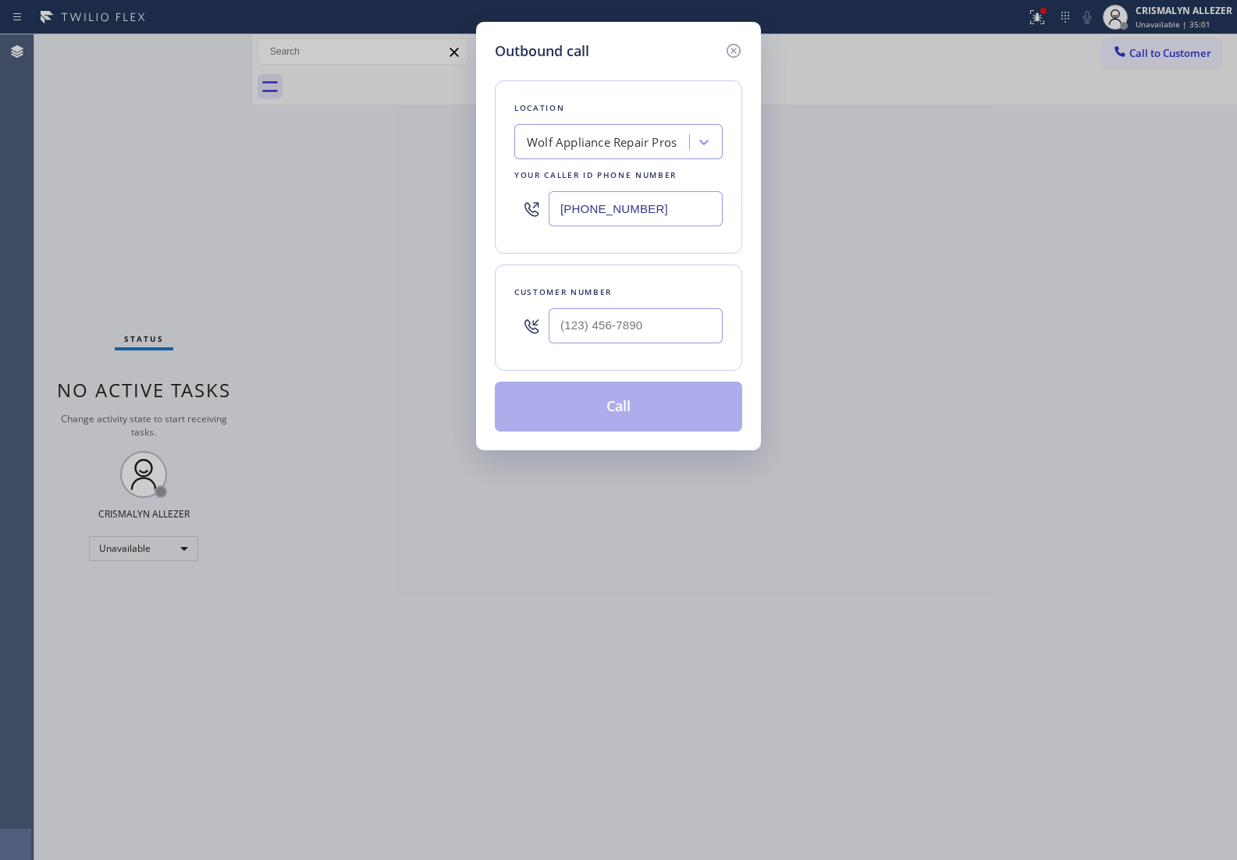
drag, startPoint x: 668, startPoint y: 209, endPoint x: 318, endPoint y: 189, distance: 350.9
click at [384, 199] on div "Outbound call Location Wolf Appliance Repair Pros Your caller id phone number (…" at bounding box center [618, 430] width 1237 height 860
paste input "55) 666-9755"
type input "(855) 666-9755"
click at [677, 333] on input "(___) ___-____" at bounding box center [635, 325] width 174 height 35
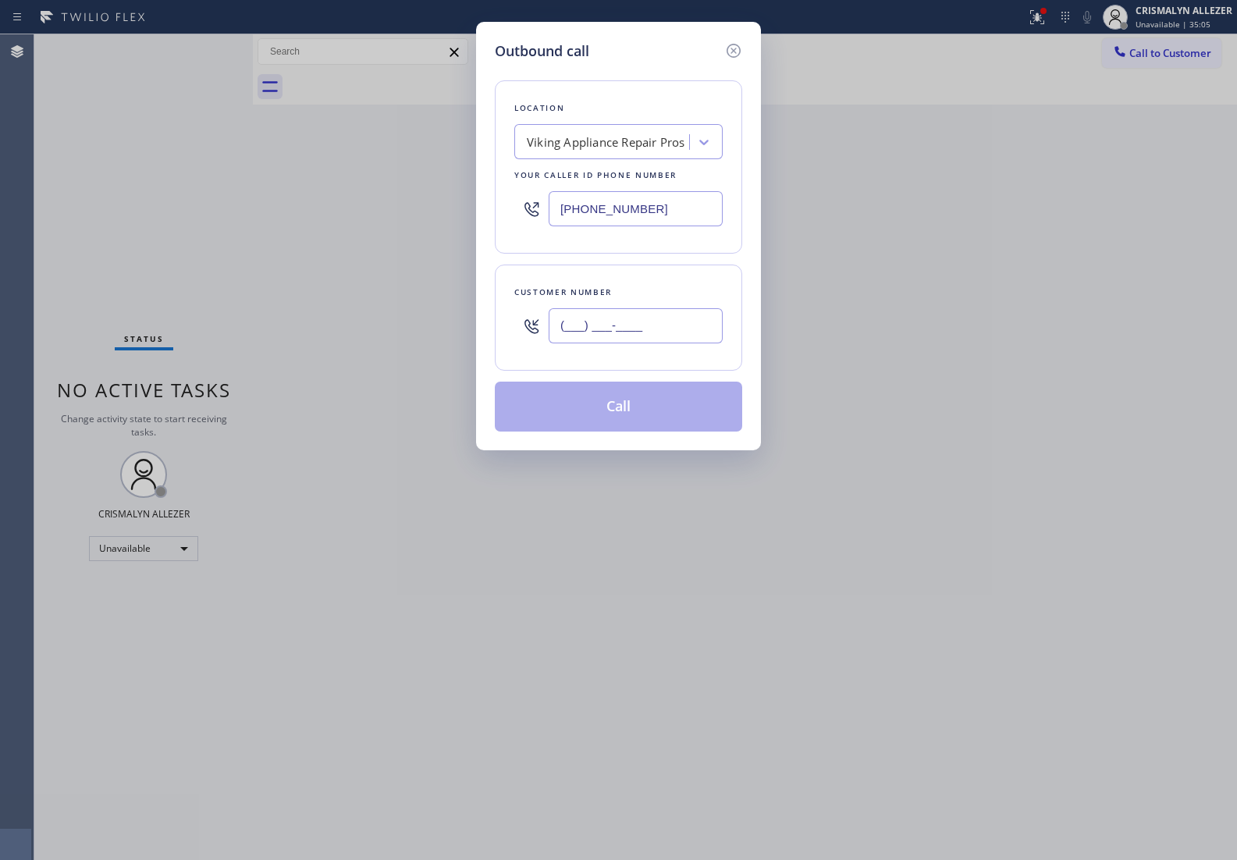
paste input "626) 665-9277"
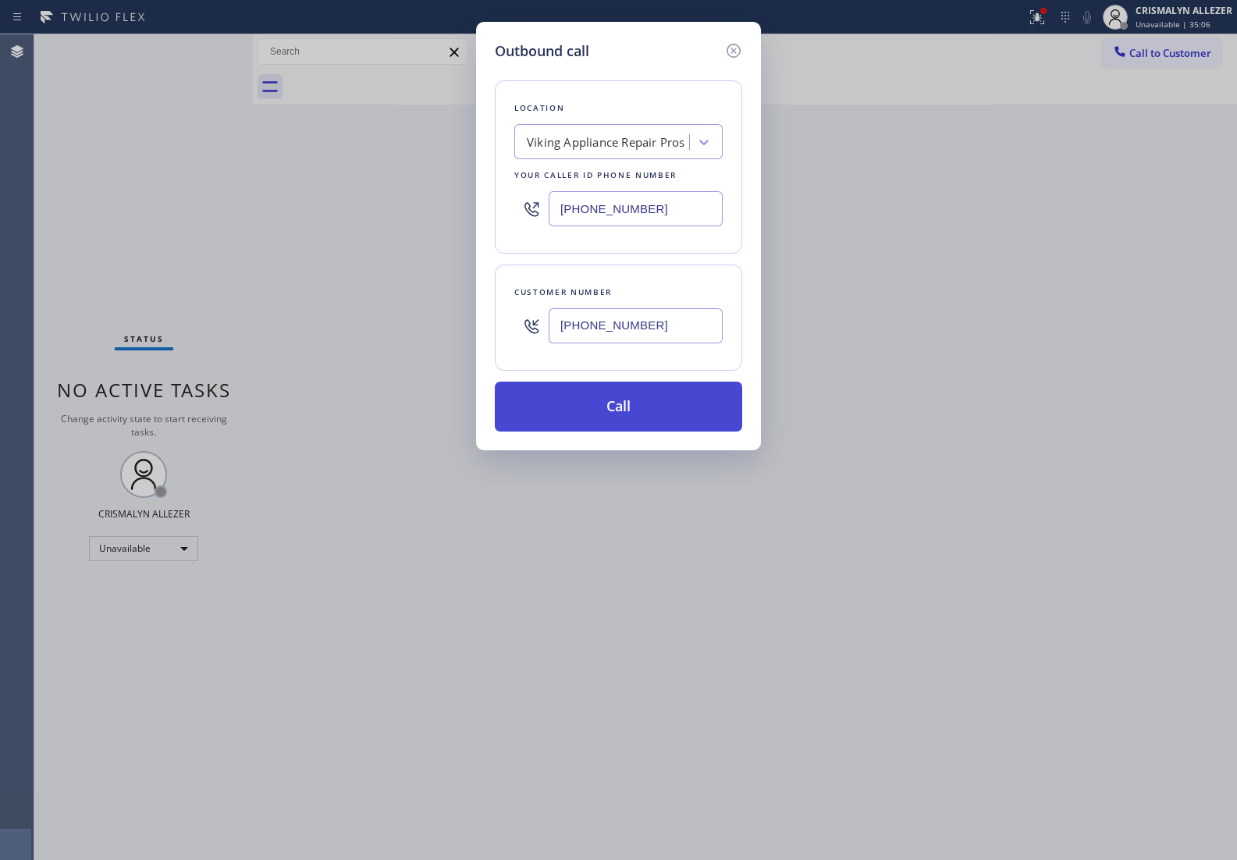
type input "(626) 665-9277"
click at [629, 404] on button "Call" at bounding box center [618, 406] width 247 height 50
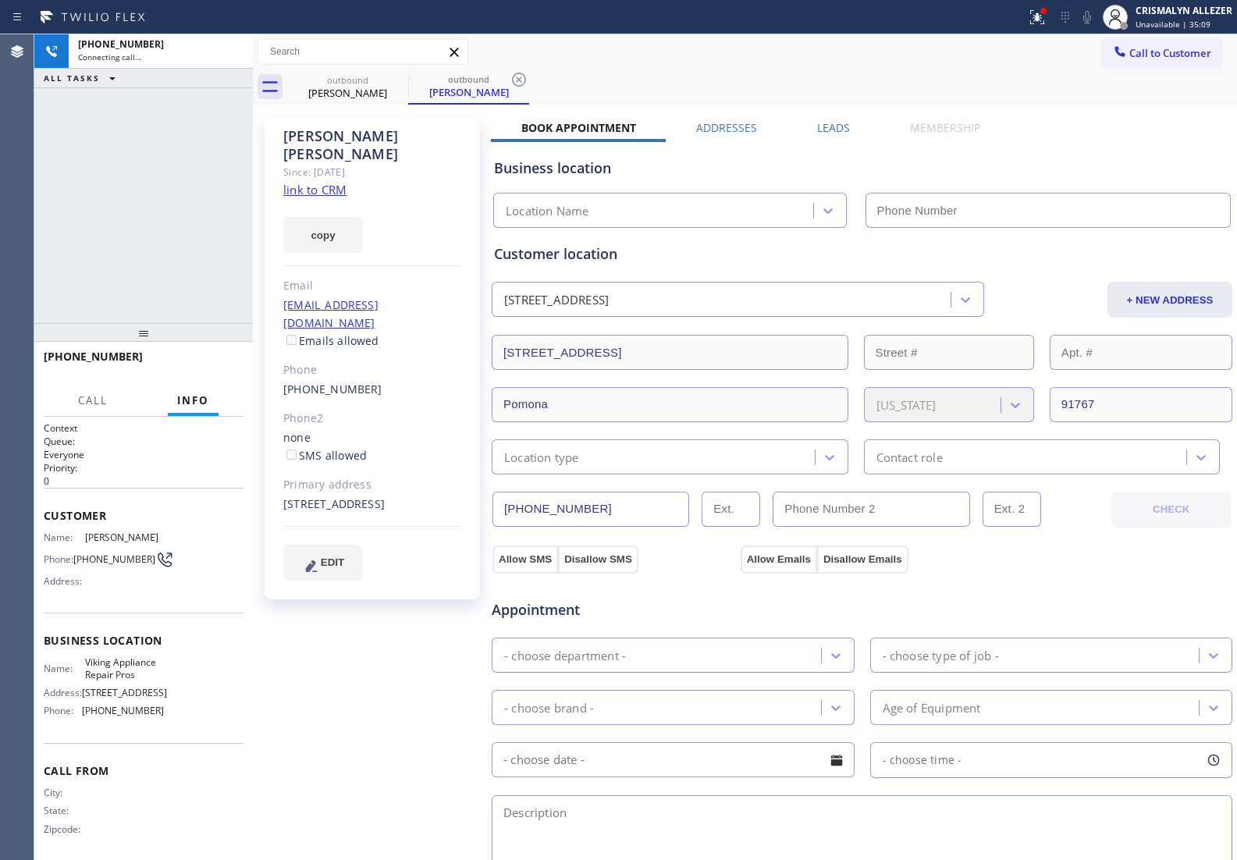
click at [277, 176] on div "Samantha Cabrera Since: 20 may 2020 link to CRM copy Email samanthacabrera475@g…" at bounding box center [371, 357] width 215 height 483
click at [295, 182] on link "link to CRM" at bounding box center [314, 190] width 63 height 16
type input "(855) 666-9755"
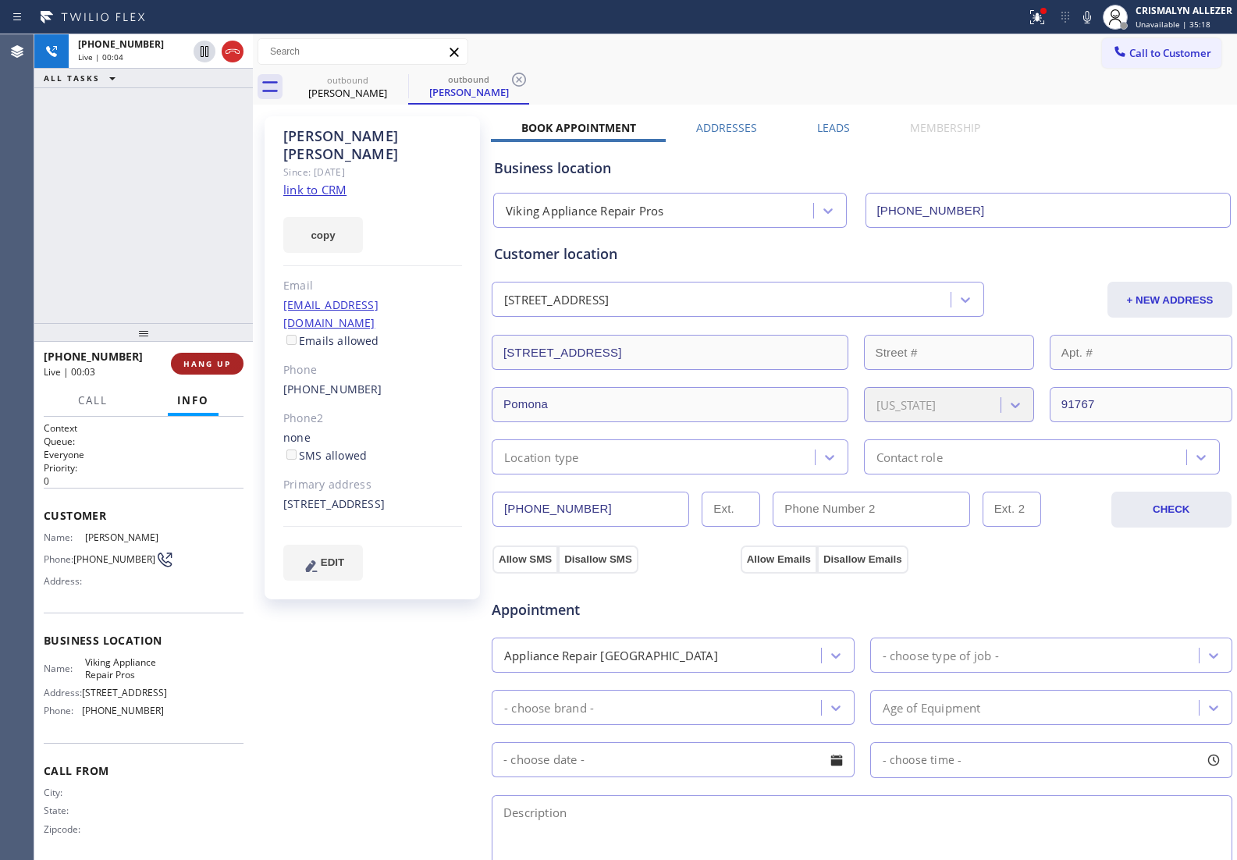
drag, startPoint x: 187, startPoint y: 353, endPoint x: 199, endPoint y: 365, distance: 16.5
click at [187, 355] on button "HANG UP" at bounding box center [207, 364] width 73 height 22
click at [199, 365] on span "HANG UP" at bounding box center [207, 363] width 48 height 11
click at [208, 369] on button "COMPLETE" at bounding box center [204, 364] width 79 height 22
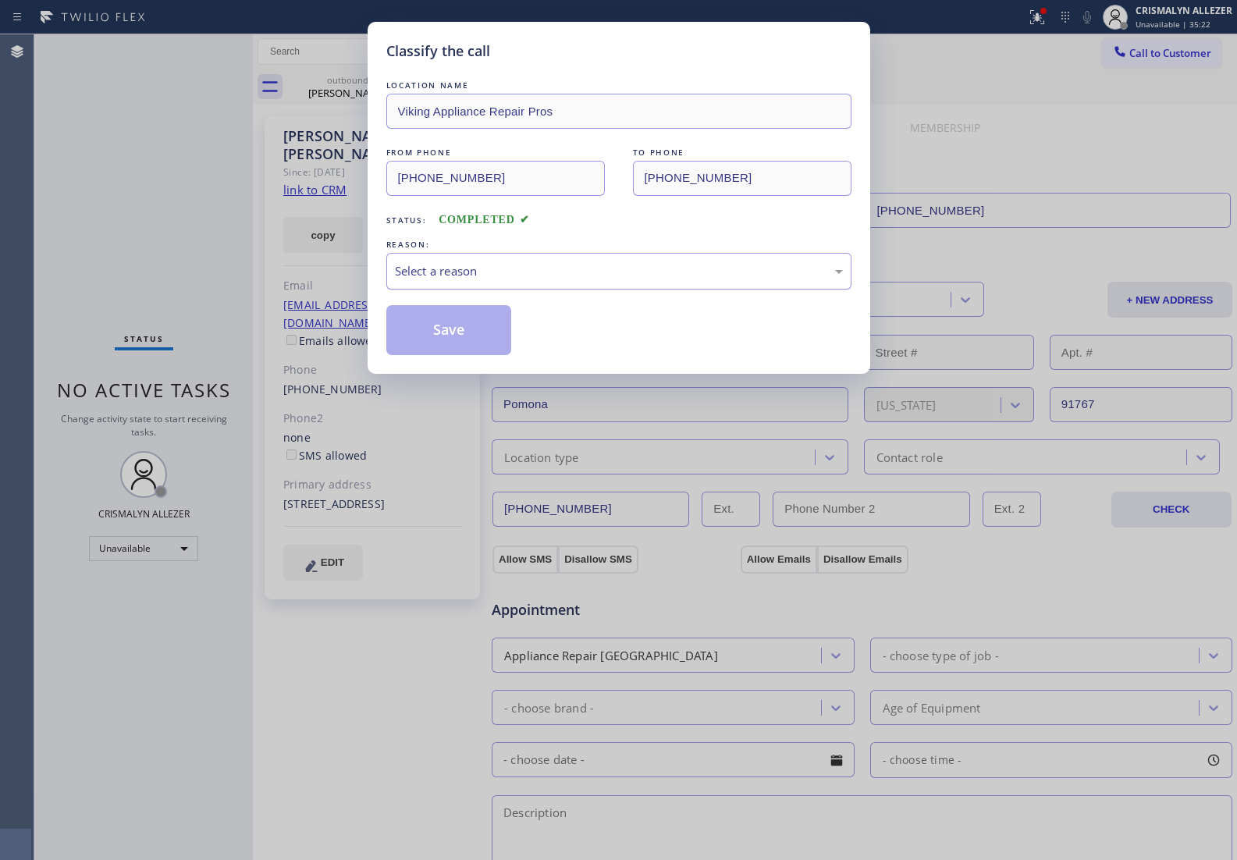
click at [619, 280] on div "Select a reason" at bounding box center [619, 271] width 448 height 18
click at [439, 335] on button "Save" at bounding box center [449, 330] width 126 height 50
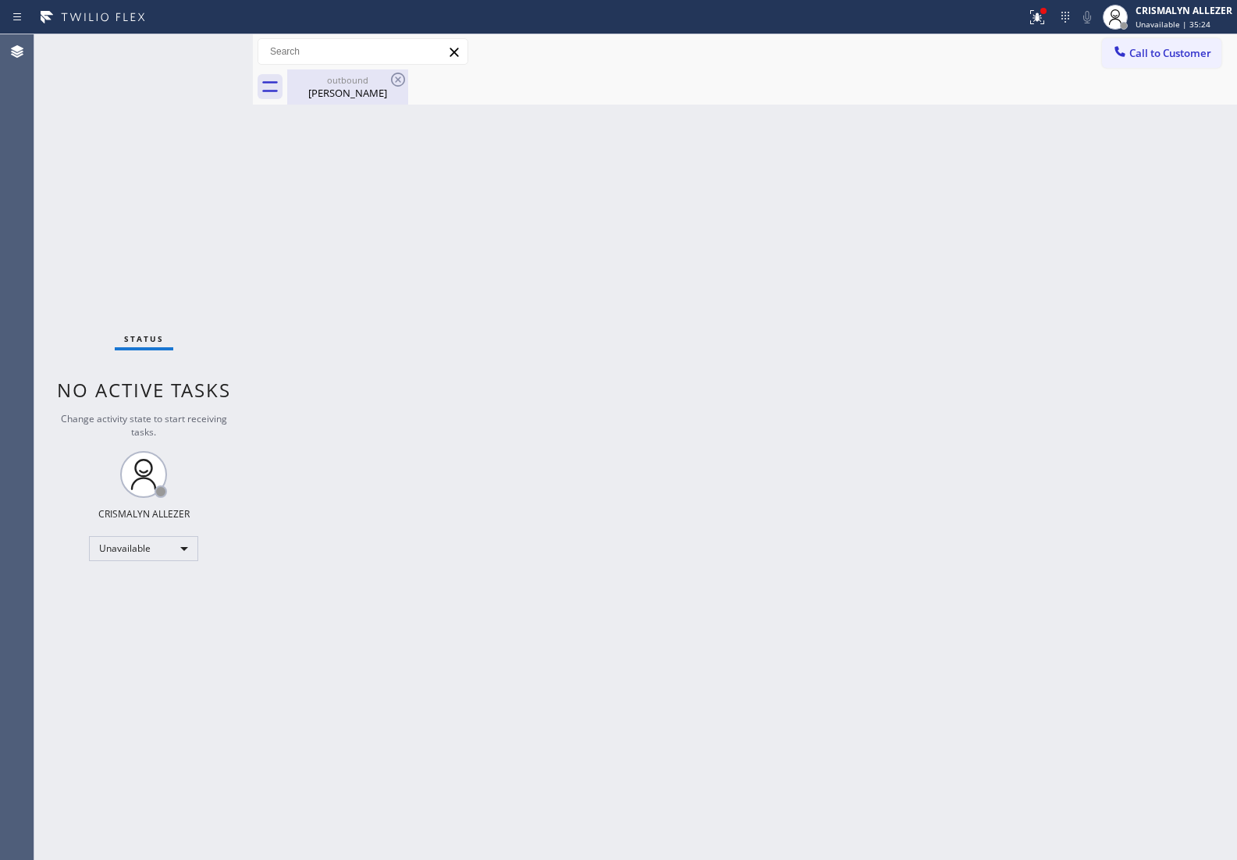
click at [351, 96] on div "Samantha Cabrera" at bounding box center [348, 93] width 118 height 14
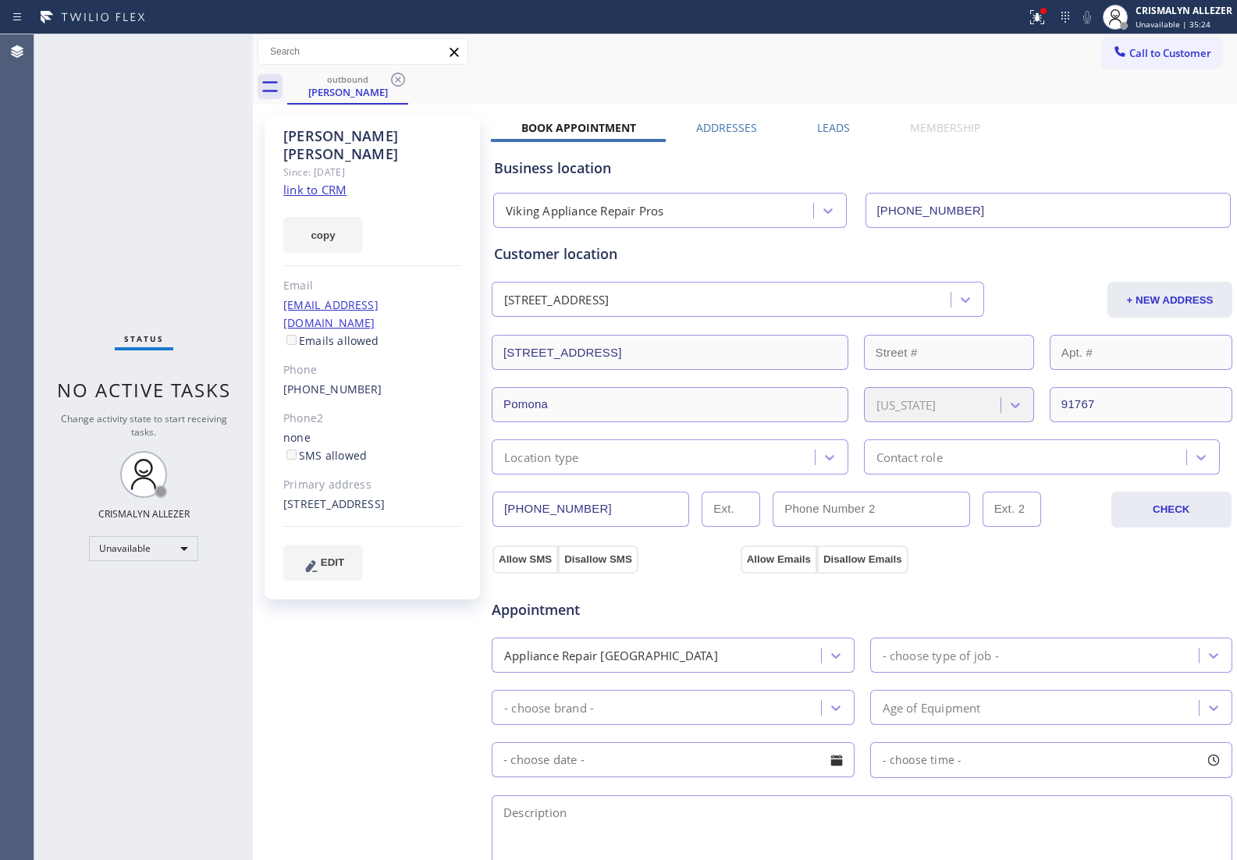
click at [833, 123] on label "Leads" at bounding box center [833, 127] width 33 height 15
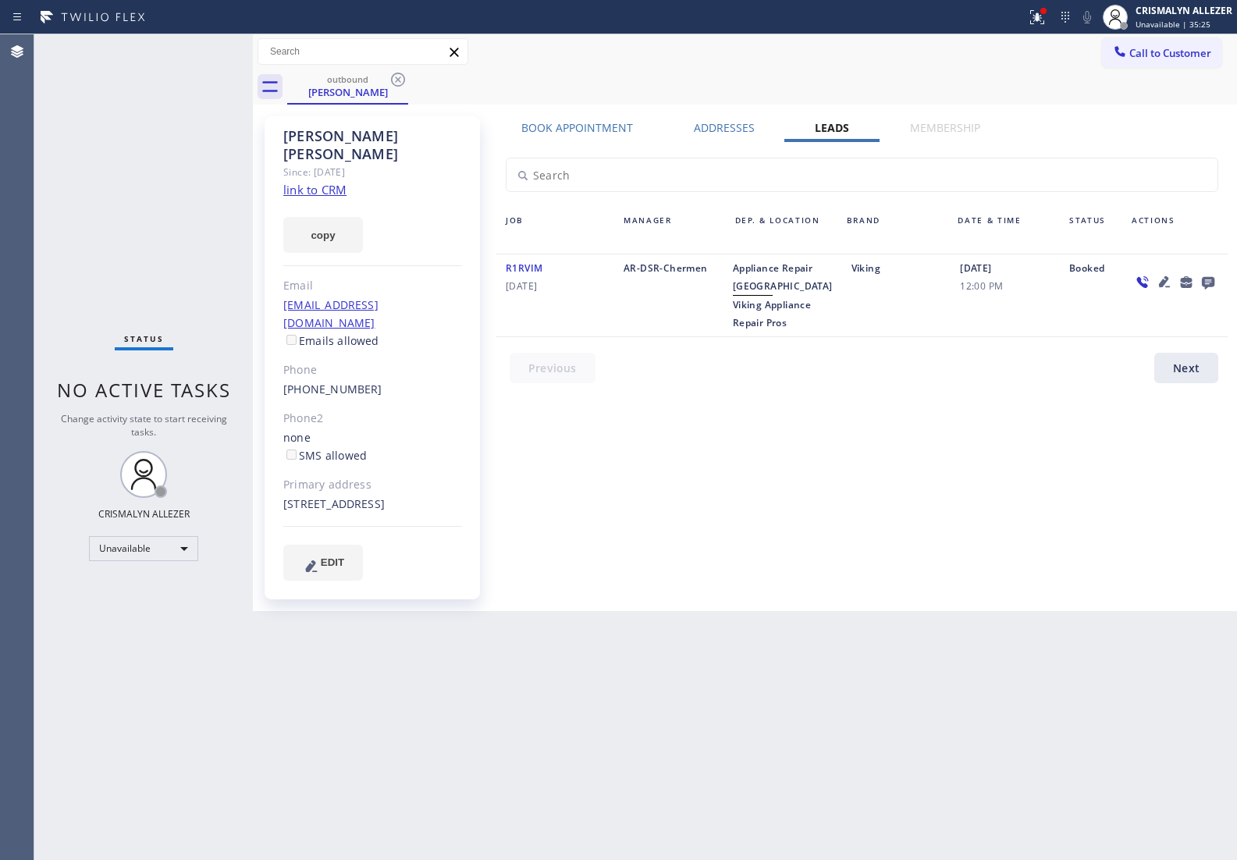
click at [1206, 282] on icon at bounding box center [1207, 283] width 12 height 12
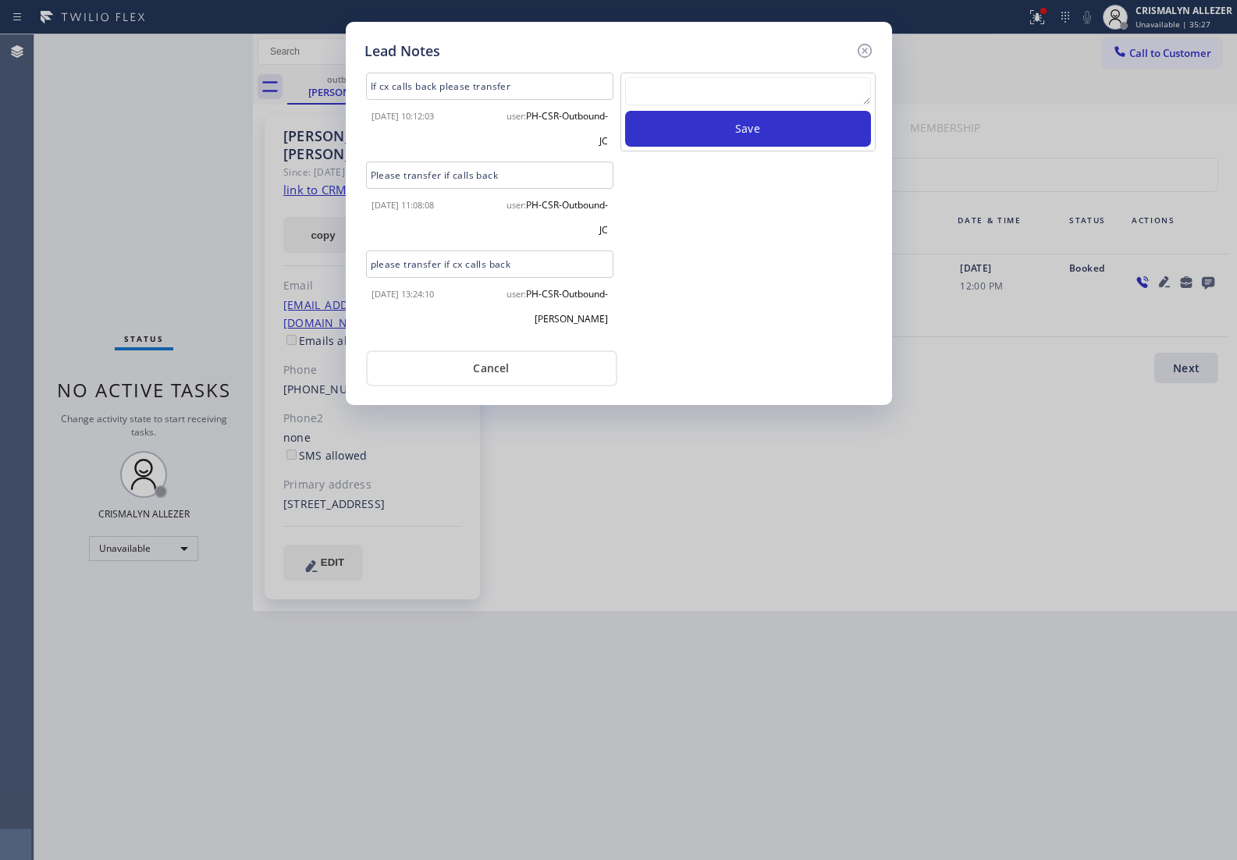
click at [689, 94] on textarea at bounding box center [748, 91] width 246 height 28
paste textarea "no answer | pls xfer here cx cb"
type textarea "no answer | pls xfer here cx cb"
click at [711, 129] on button "Save" at bounding box center [748, 129] width 246 height 36
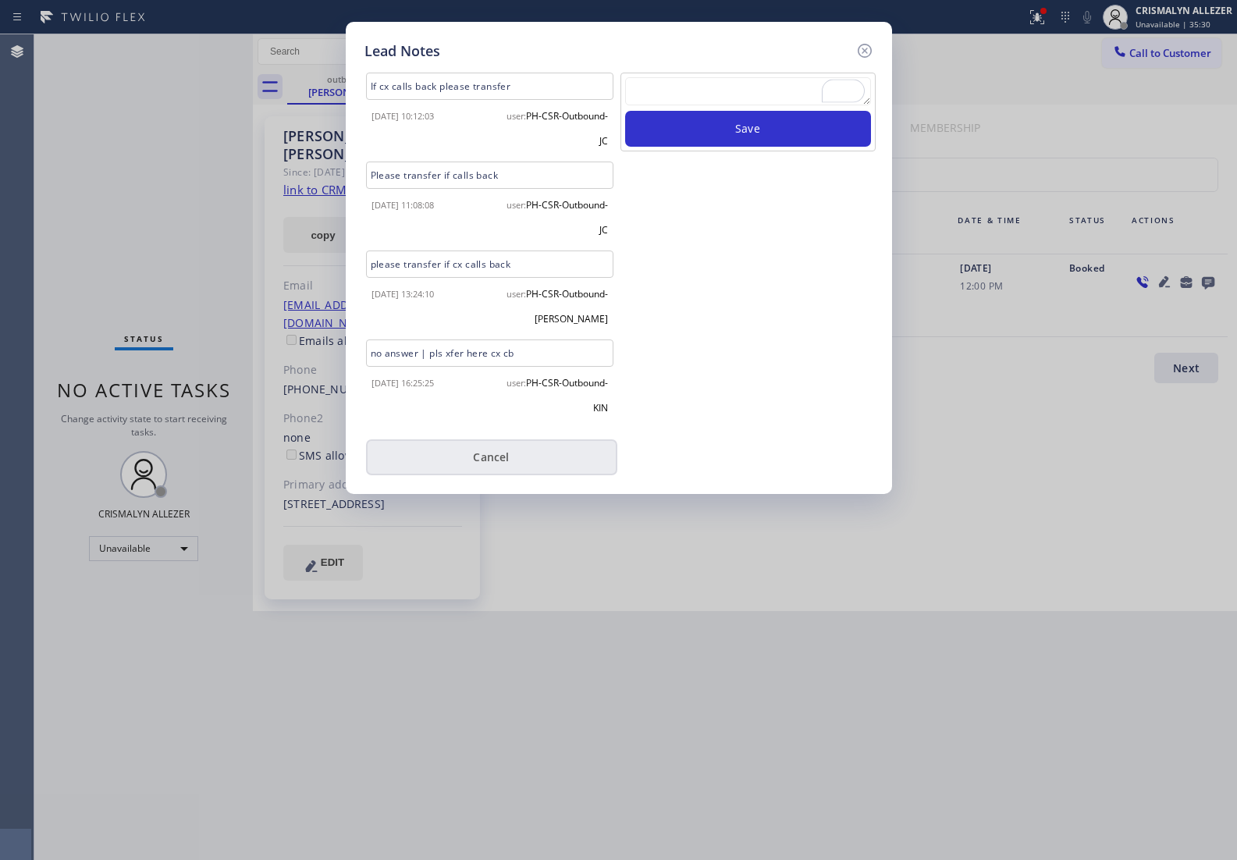
click at [496, 442] on button "Cancel" at bounding box center [491, 457] width 251 height 36
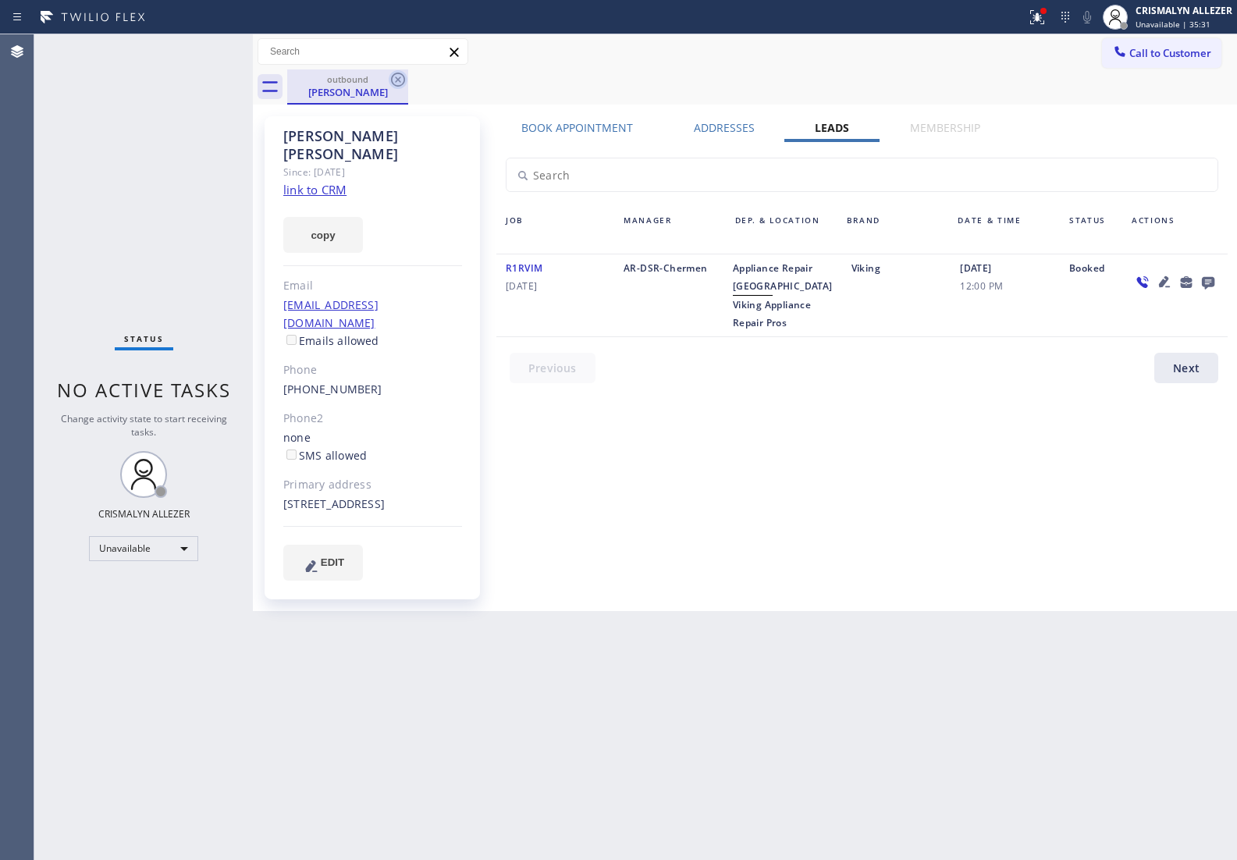
click at [395, 82] on icon at bounding box center [398, 79] width 19 height 19
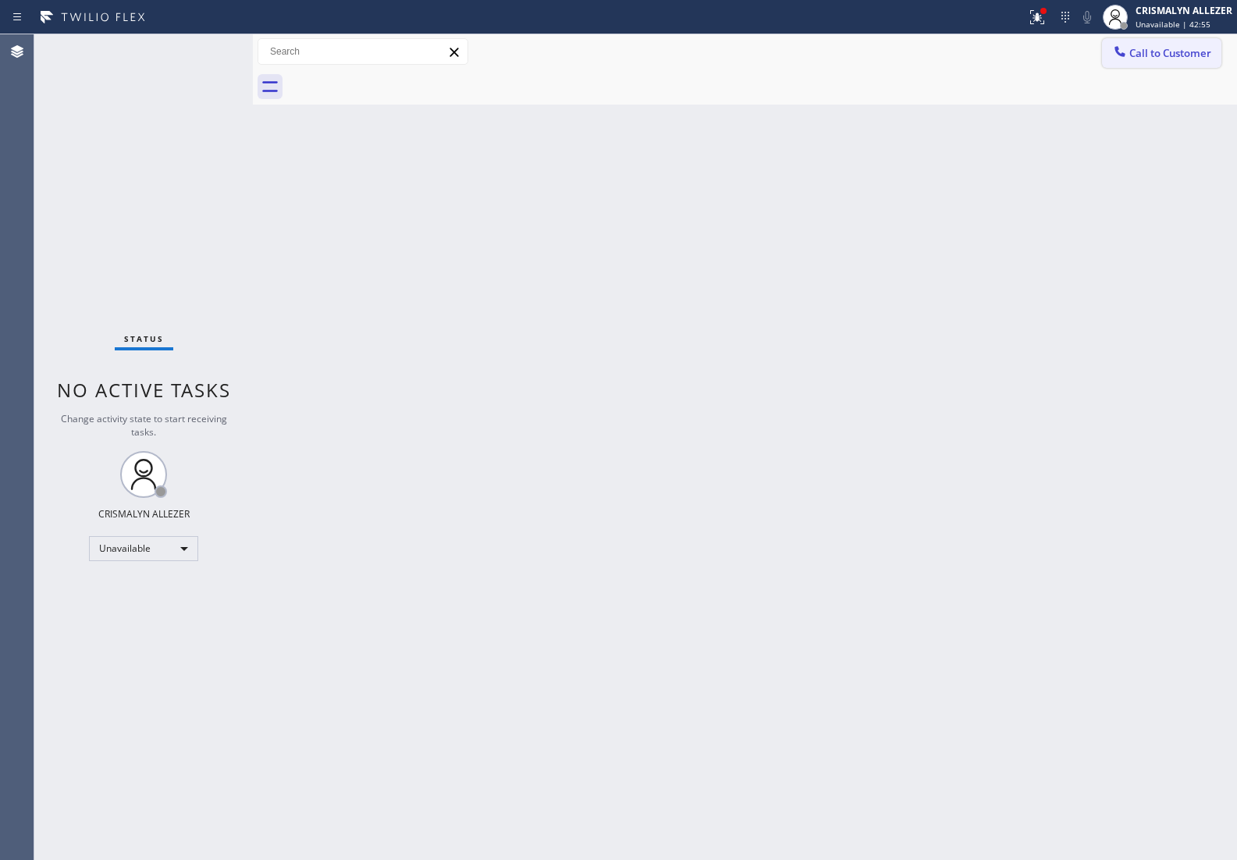
drag, startPoint x: 1167, startPoint y: 51, endPoint x: 867, endPoint y: 191, distance: 331.6
click at [1160, 59] on span "Call to Customer" at bounding box center [1170, 53] width 82 height 14
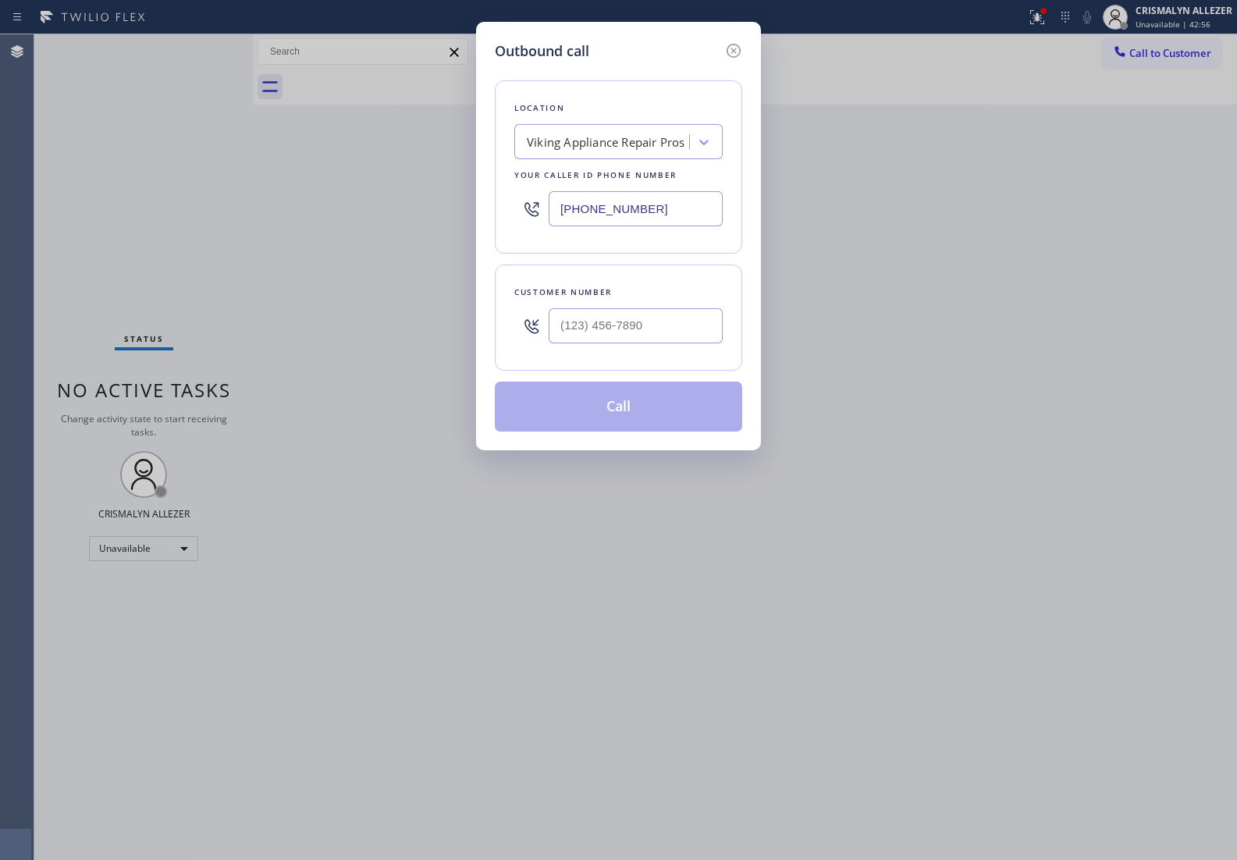
drag, startPoint x: 681, startPoint y: 211, endPoint x: 239, endPoint y: 220, distance: 442.4
click at [240, 219] on div "Outbound call Location Viking Appliance Repair Pros Your caller id phone number…" at bounding box center [618, 430] width 1237 height 860
paste input "___) ___-____"
paste input "text"
type input "(___) ___-____"
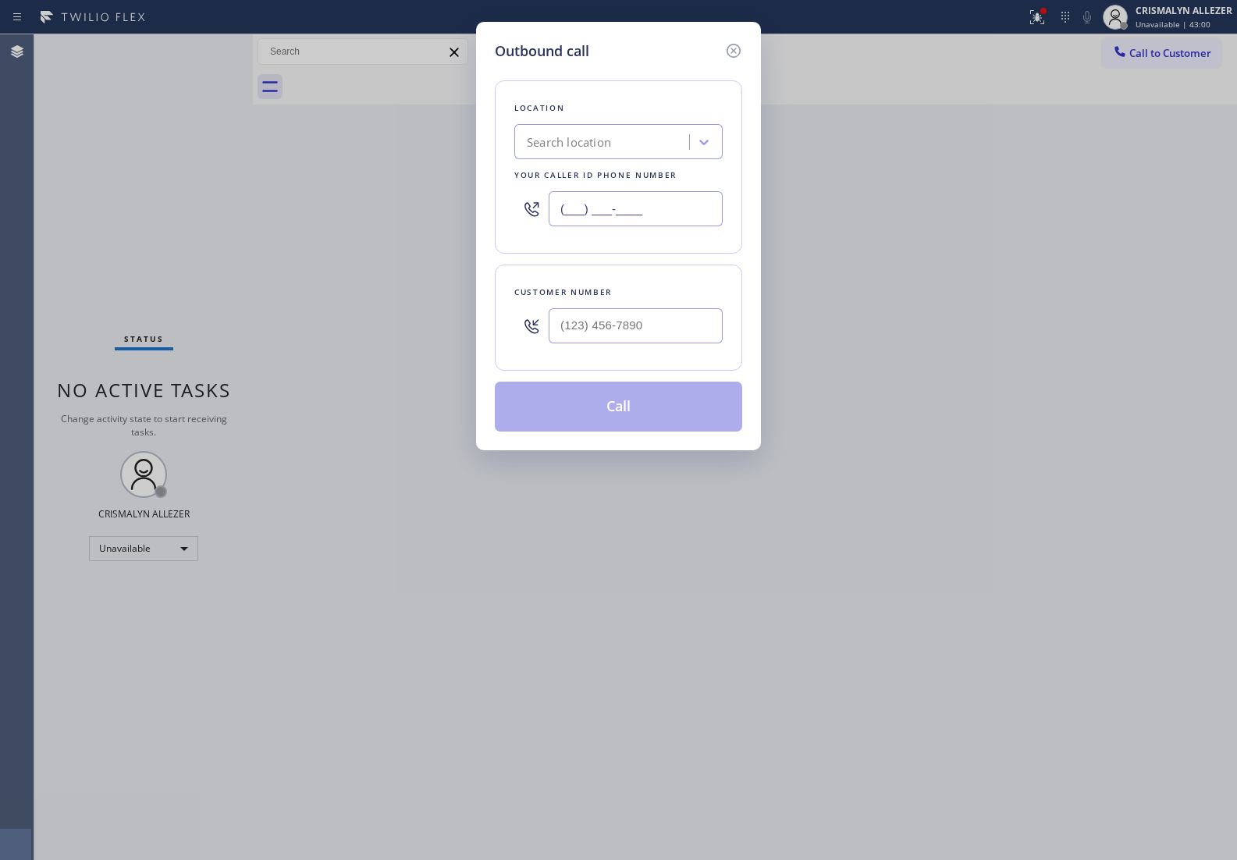
click at [645, 204] on input "(___) ___-____" at bounding box center [635, 208] width 174 height 35
paste input "415) 592-6313"
type input "(415) 592-6313"
click at [737, 43] on icon at bounding box center [733, 50] width 19 height 19
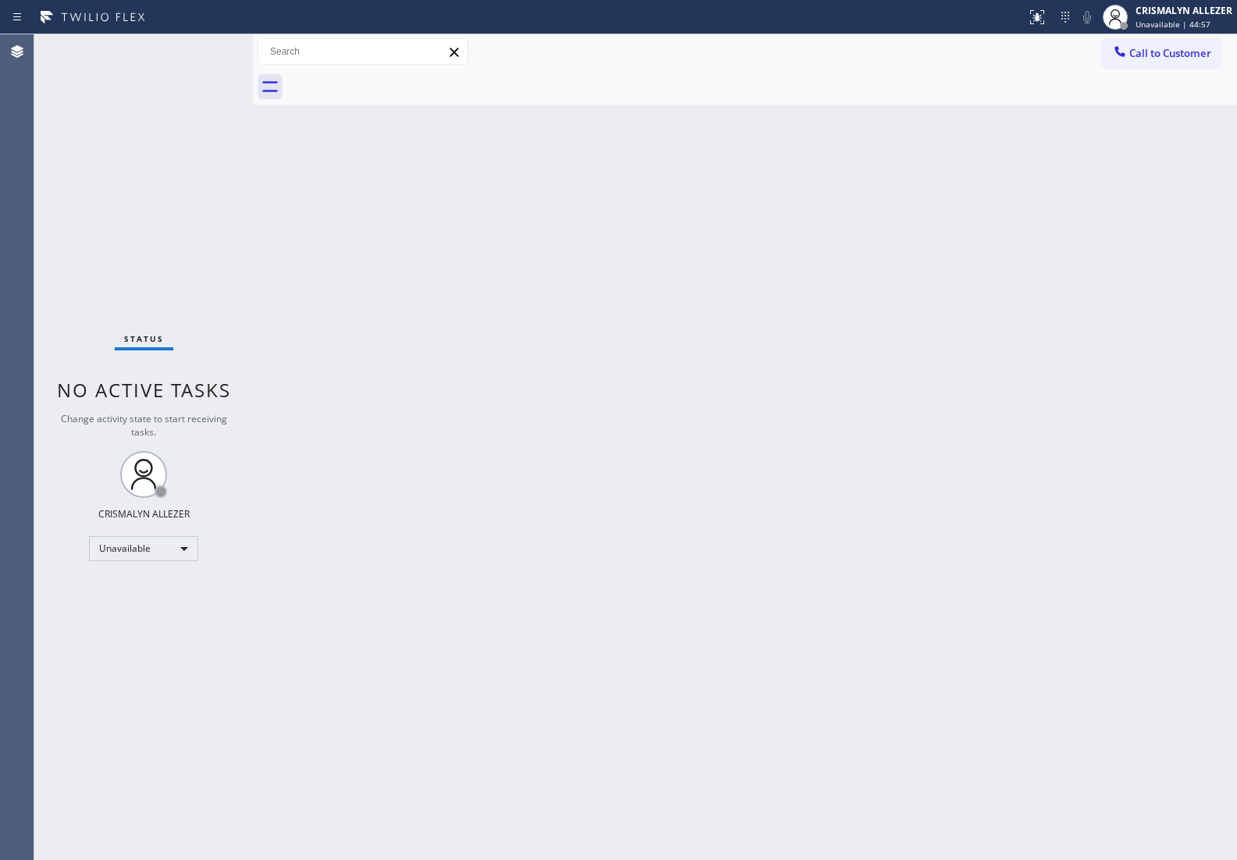
click at [1164, 48] on span "Call to Customer" at bounding box center [1170, 53] width 82 height 14
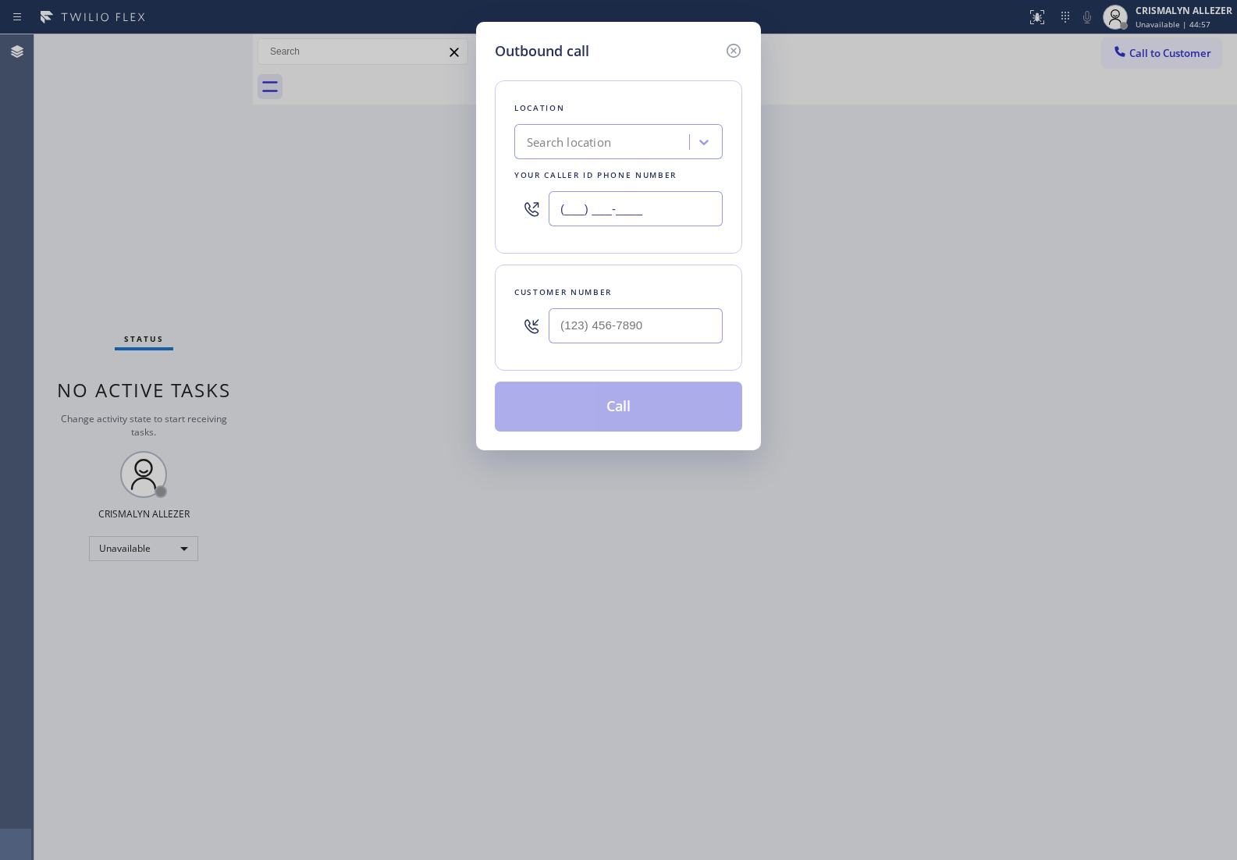
drag, startPoint x: 683, startPoint y: 201, endPoint x: 408, endPoint y: 207, distance: 274.7
click at [408, 207] on div "Outbound call Location Search location Your caller id phone number (___) ___-__…" at bounding box center [618, 430] width 1237 height 860
paste input "415) 592-6313"
type input "[PHONE_NUMBER]"
click at [658, 339] on input "(___) ___-____" at bounding box center [635, 325] width 174 height 35
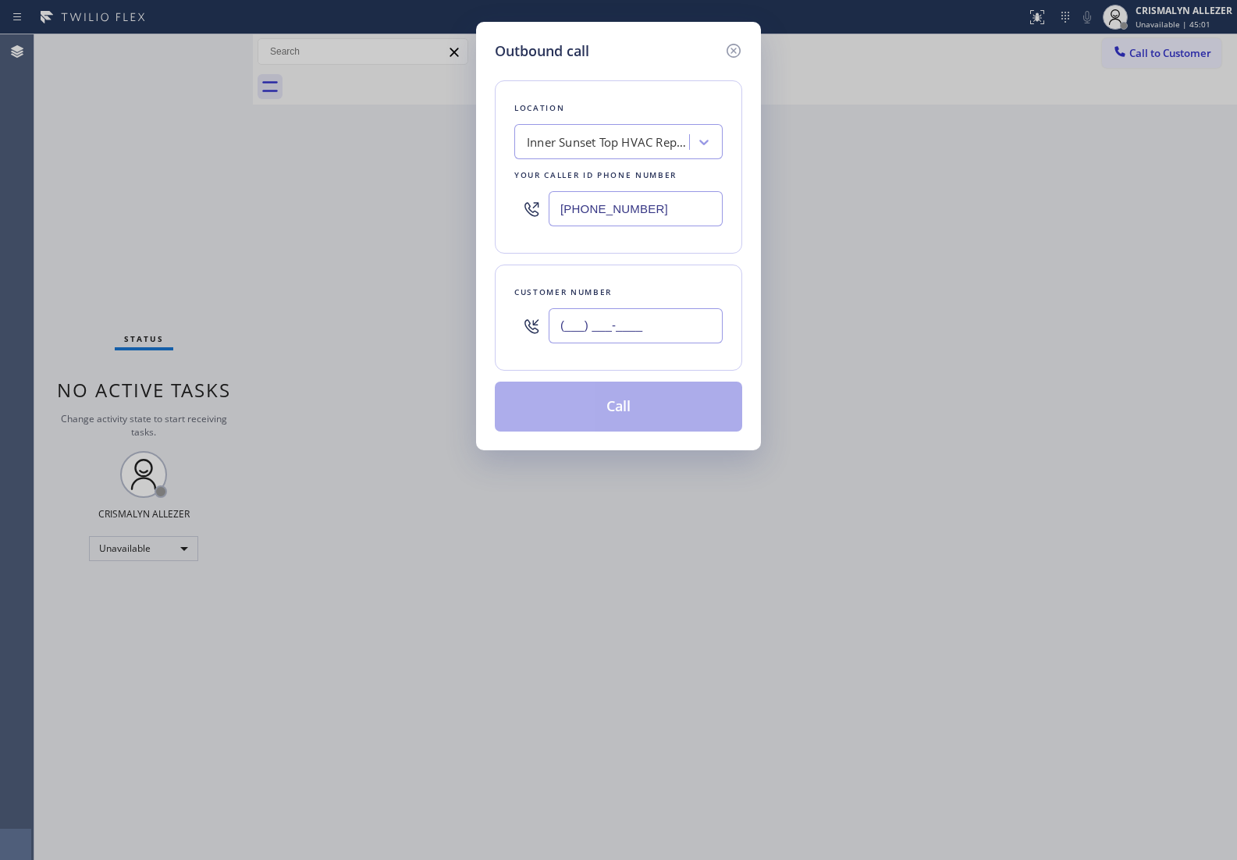
paste input "510) 459-3538"
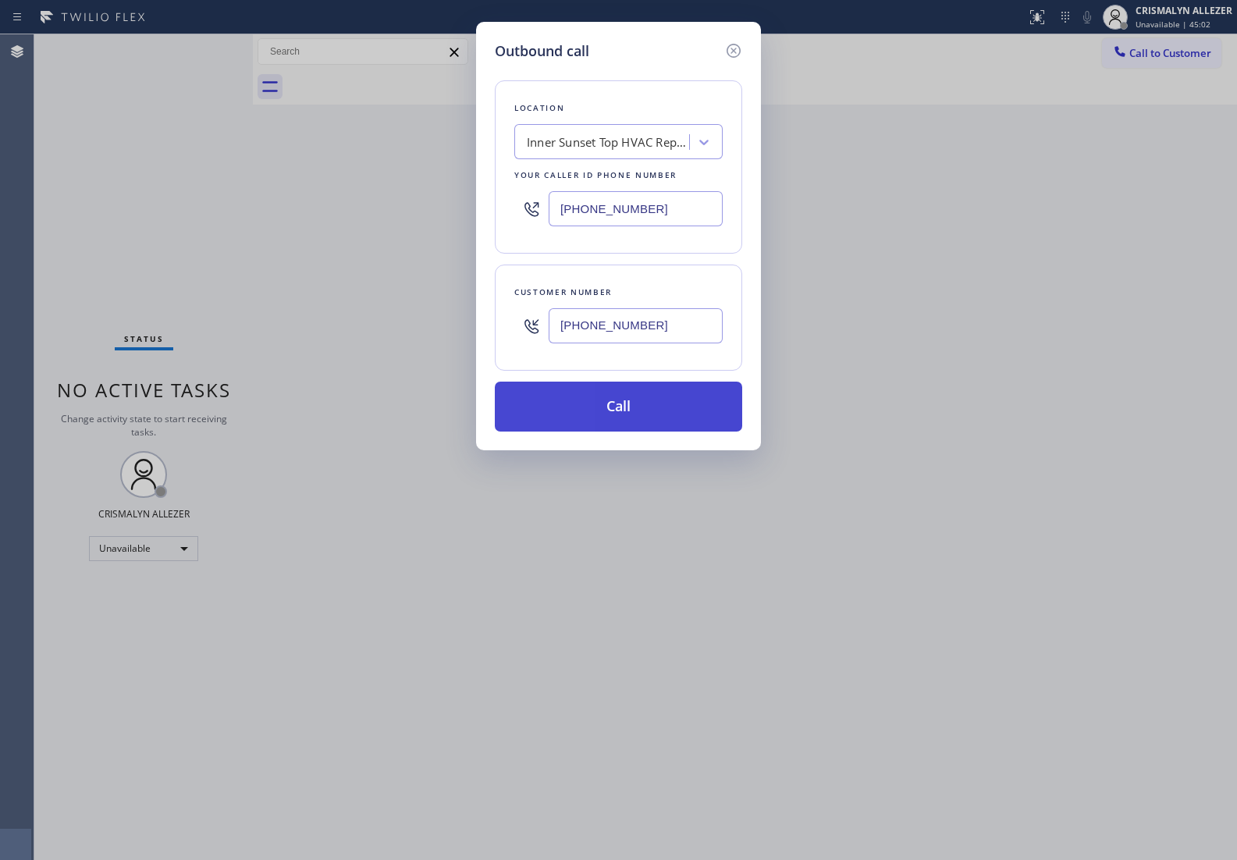
type input "[PHONE_NUMBER]"
click at [629, 419] on button "Call" at bounding box center [618, 406] width 247 height 50
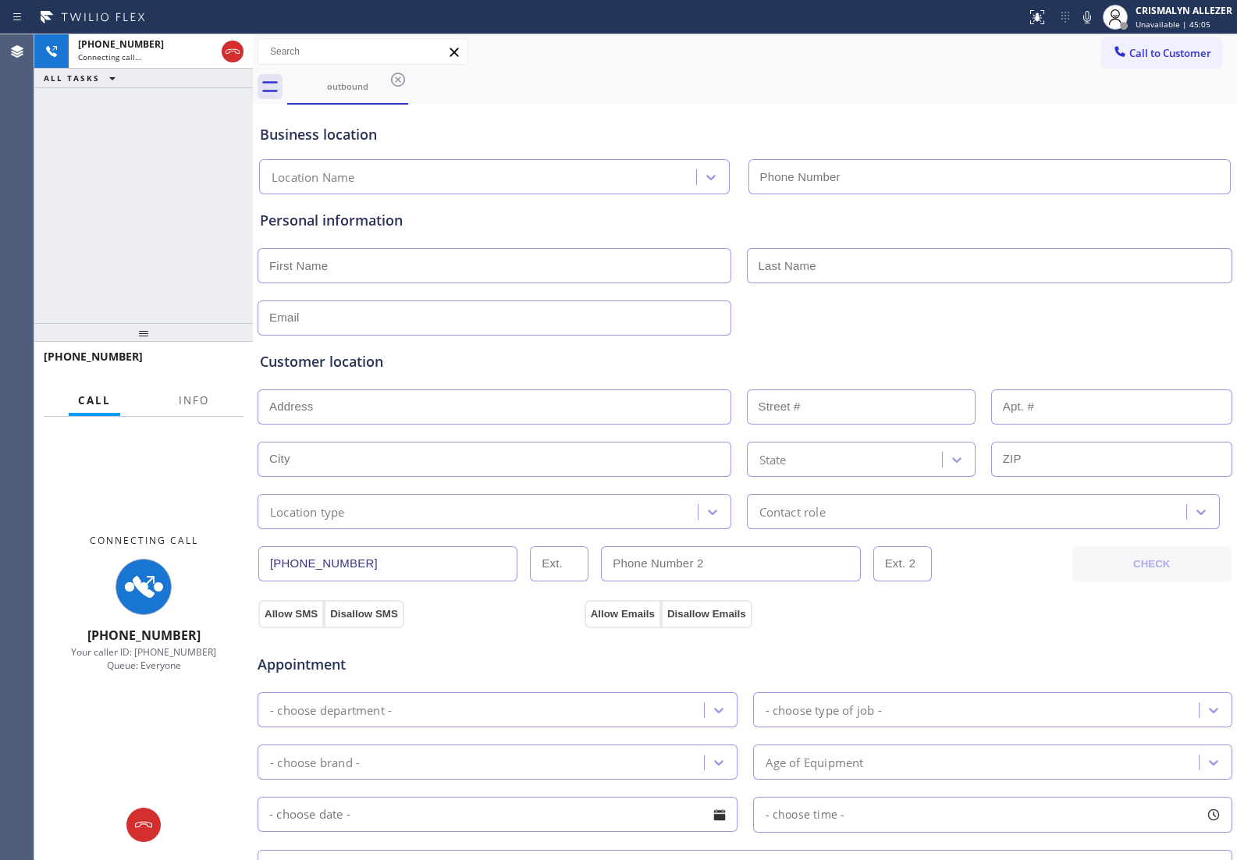
type input "[PHONE_NUMBER]"
click at [203, 393] on span "Info" at bounding box center [194, 400] width 30 height 14
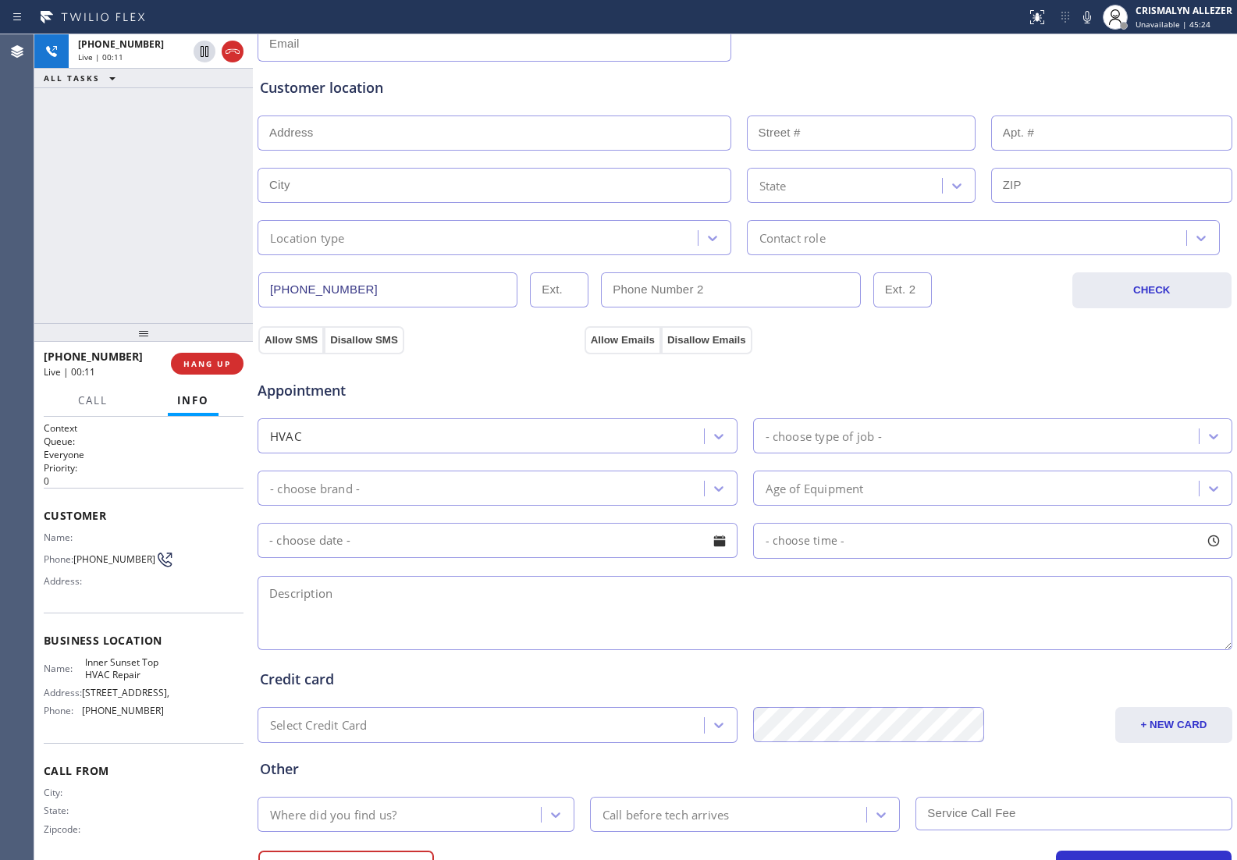
scroll to position [352, 0]
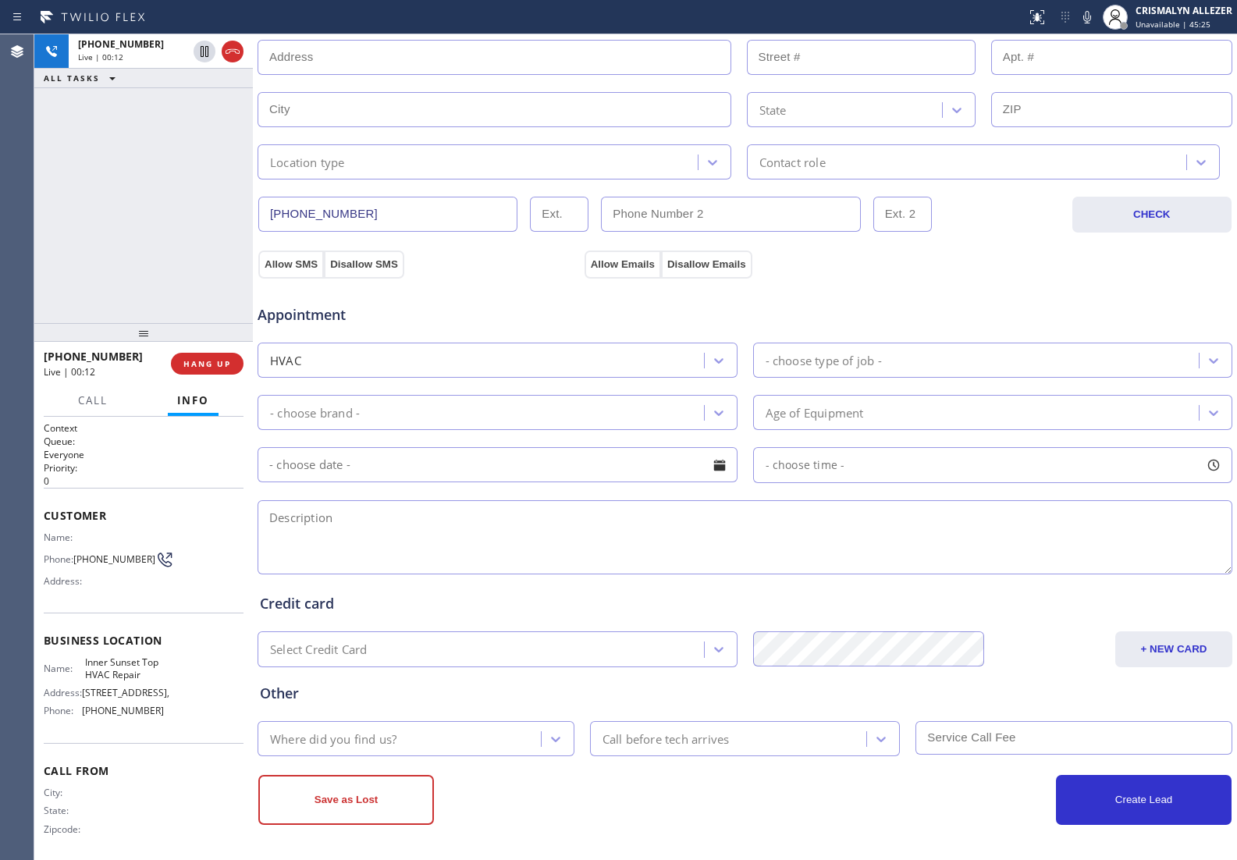
click at [496, 545] on textarea at bounding box center [744, 537] width 974 height 74
click at [203, 365] on span "HANG UP" at bounding box center [207, 363] width 48 height 11
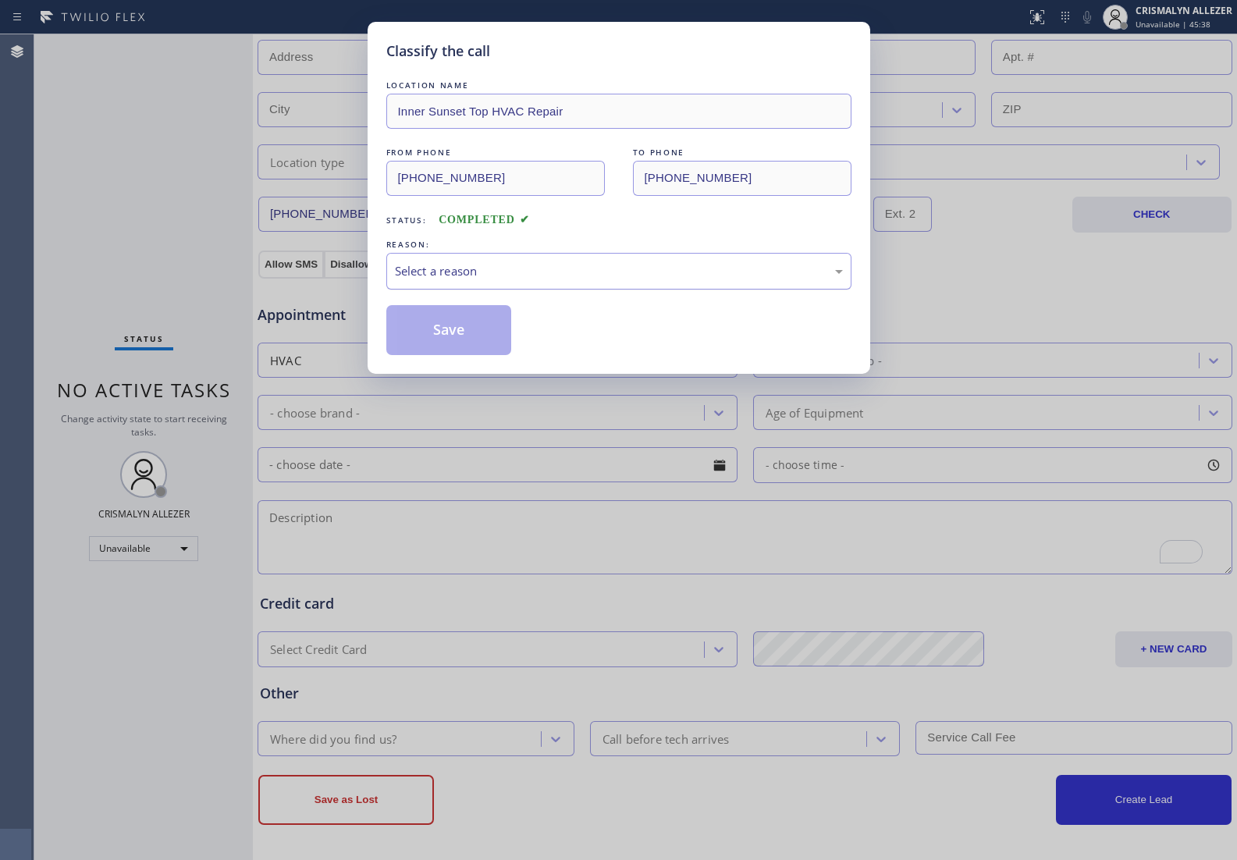
click at [548, 282] on div "Select a reason" at bounding box center [618, 271] width 465 height 37
click at [453, 333] on button "Save" at bounding box center [449, 330] width 126 height 50
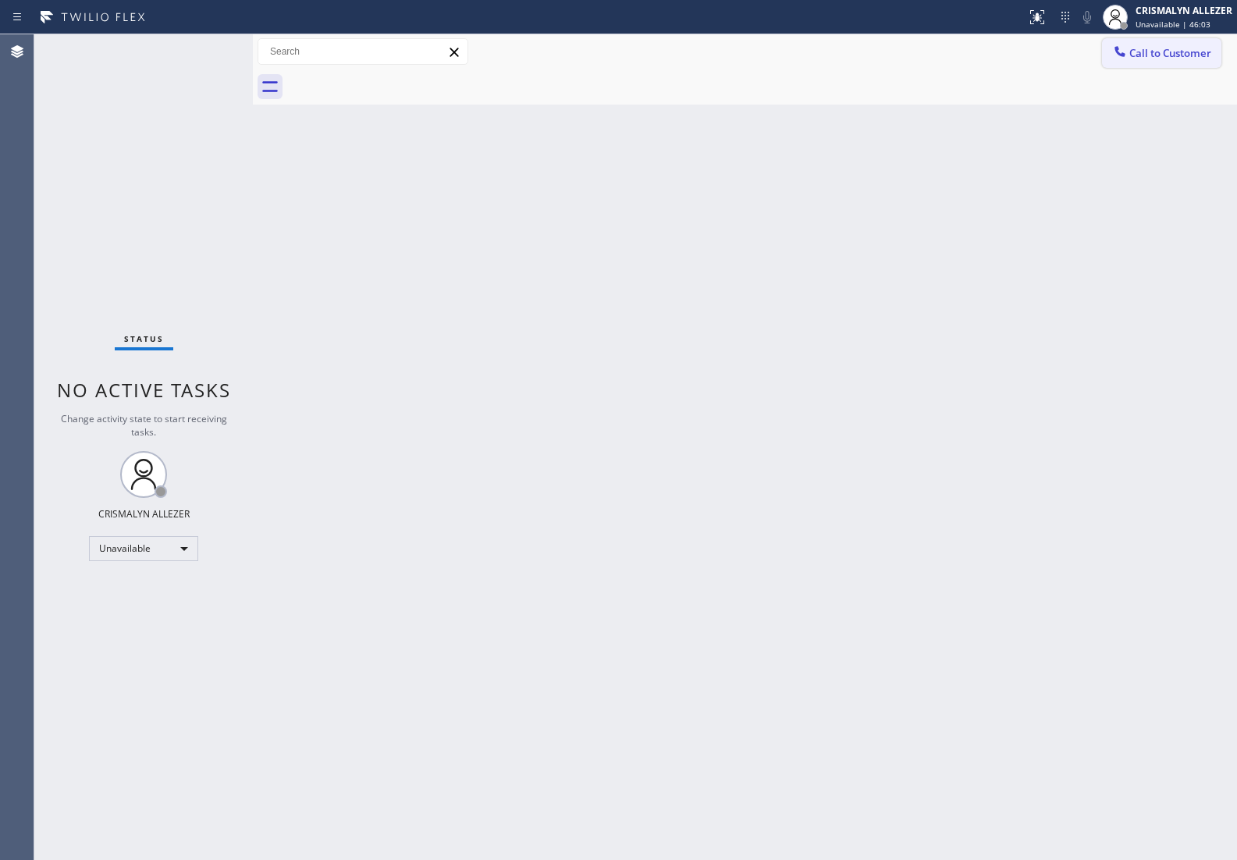
click at [1161, 55] on span "Call to Customer" at bounding box center [1170, 53] width 82 height 14
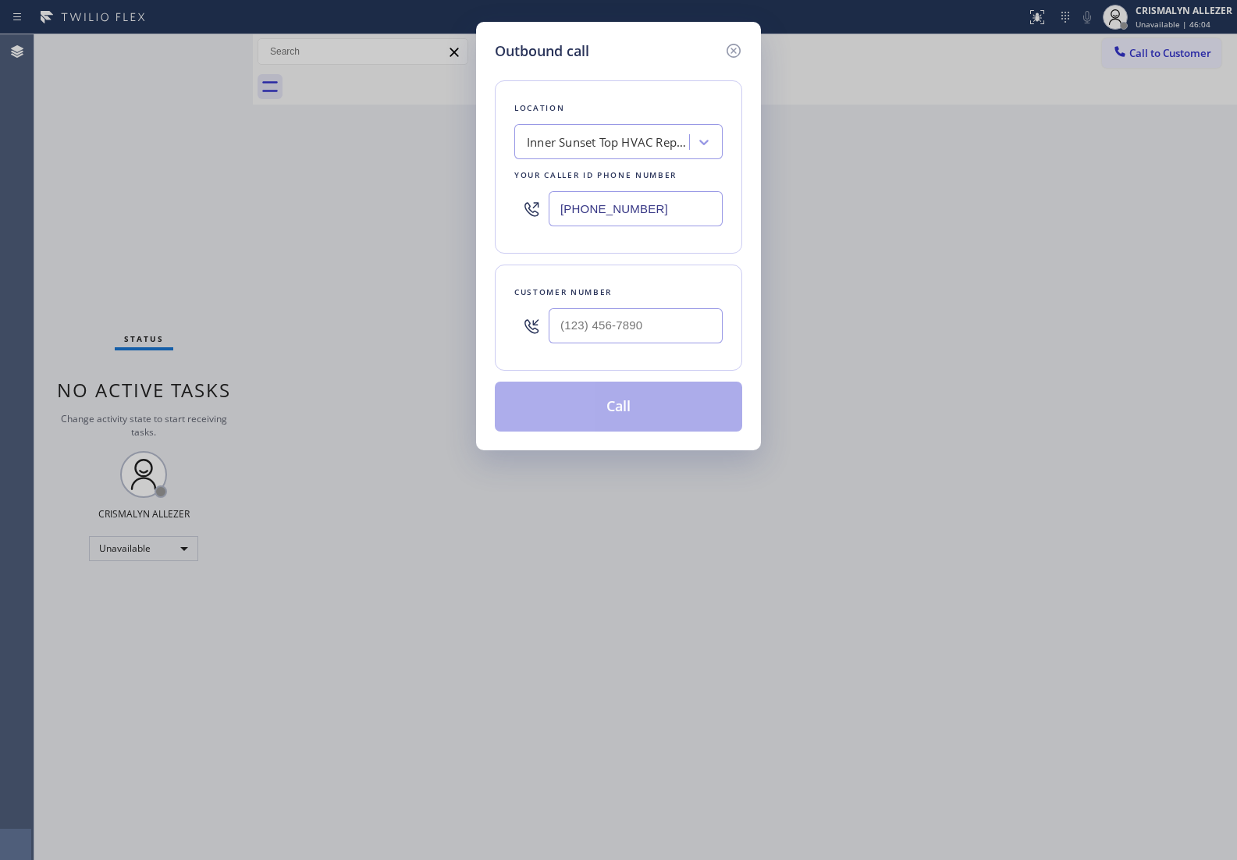
paste input "602) 691-4508"
drag, startPoint x: 654, startPoint y: 203, endPoint x: 257, endPoint y: 160, distance: 398.6
click at [304, 169] on div "Outbound call Location [GEOGRAPHIC_DATA] Top HVAC Repair Your caller id phone n…" at bounding box center [618, 430] width 1237 height 860
type input "[PHONE_NUMBER]"
click at [677, 338] on input "(___) ___-____" at bounding box center [635, 325] width 174 height 35
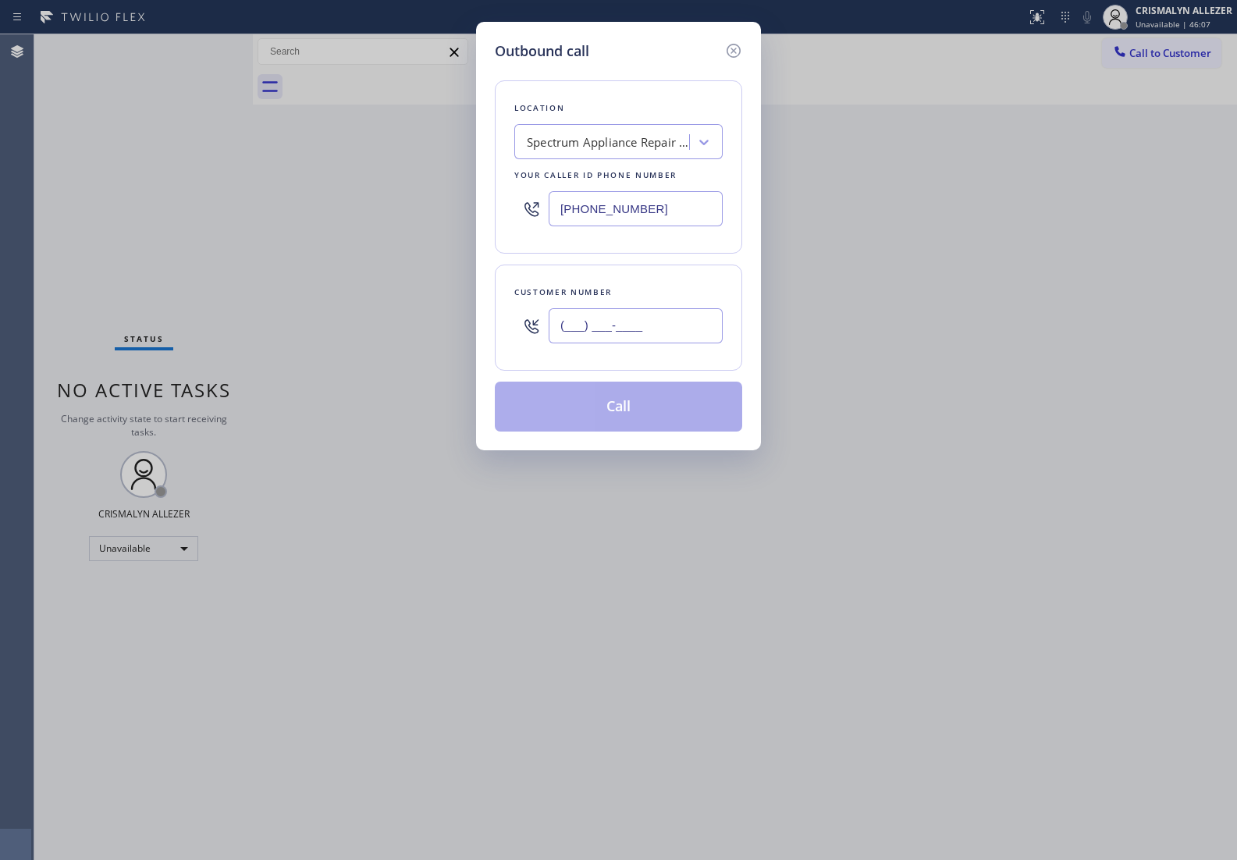
paste input "602) 793-7695"
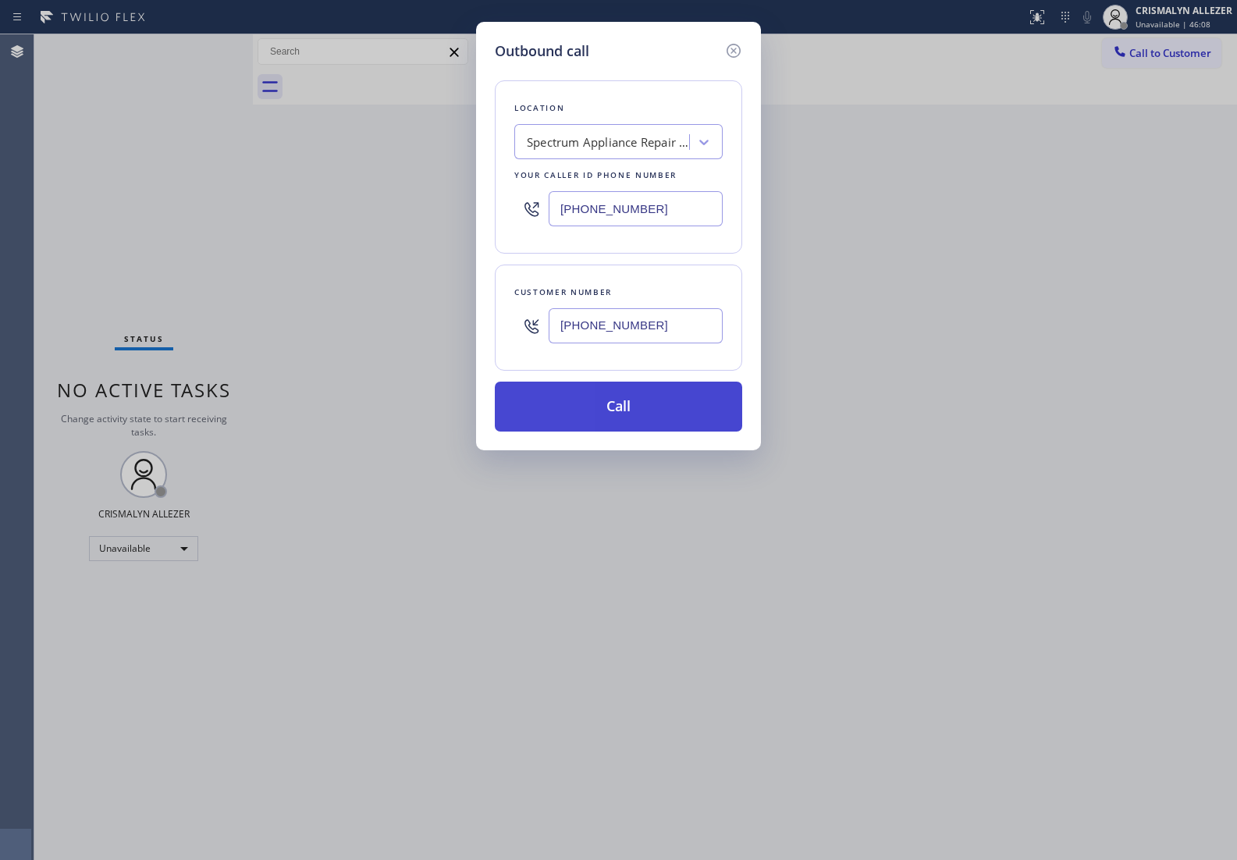
type input "[PHONE_NUMBER]"
click at [607, 411] on button "Call" at bounding box center [618, 406] width 247 height 50
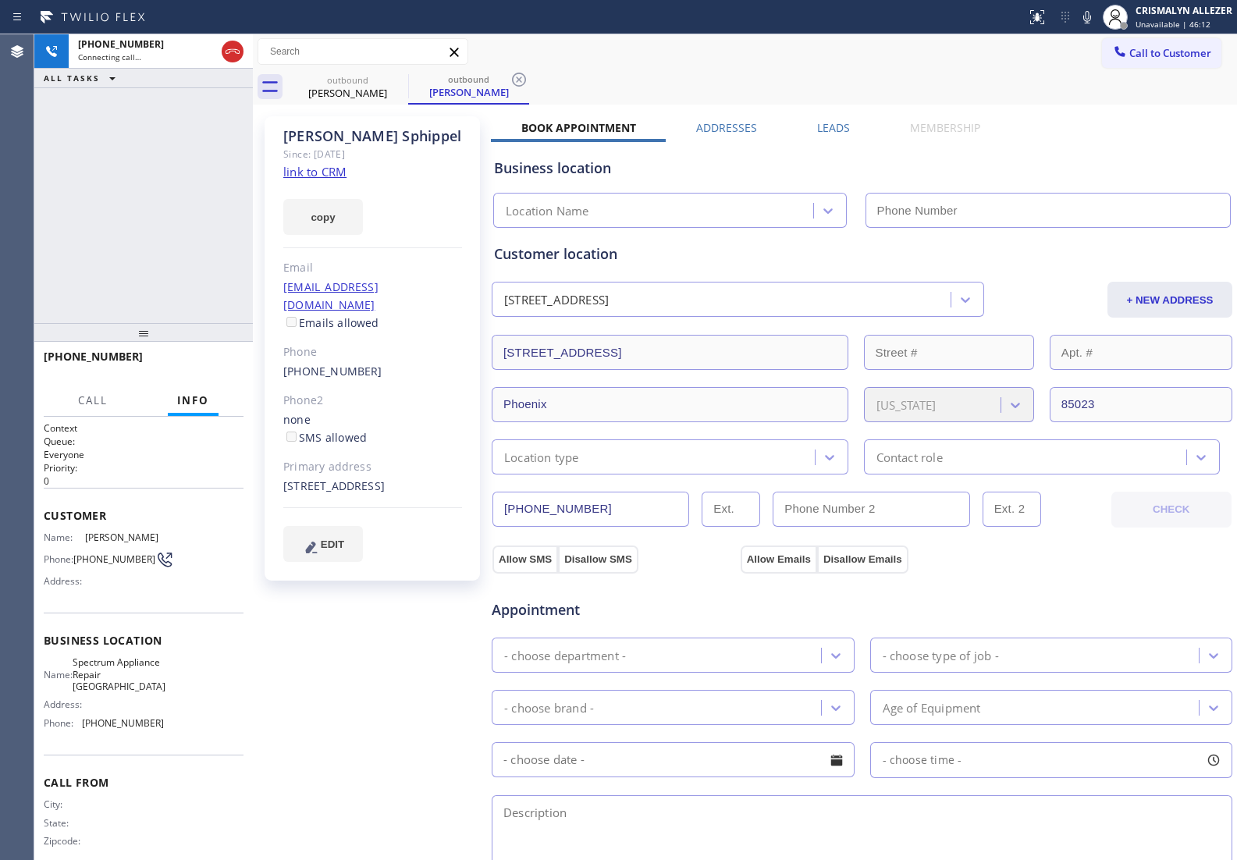
click at [305, 165] on link "link to CRM" at bounding box center [314, 172] width 63 height 16
type input "[PHONE_NUMBER]"
click at [823, 127] on label "Leads" at bounding box center [833, 127] width 33 height 15
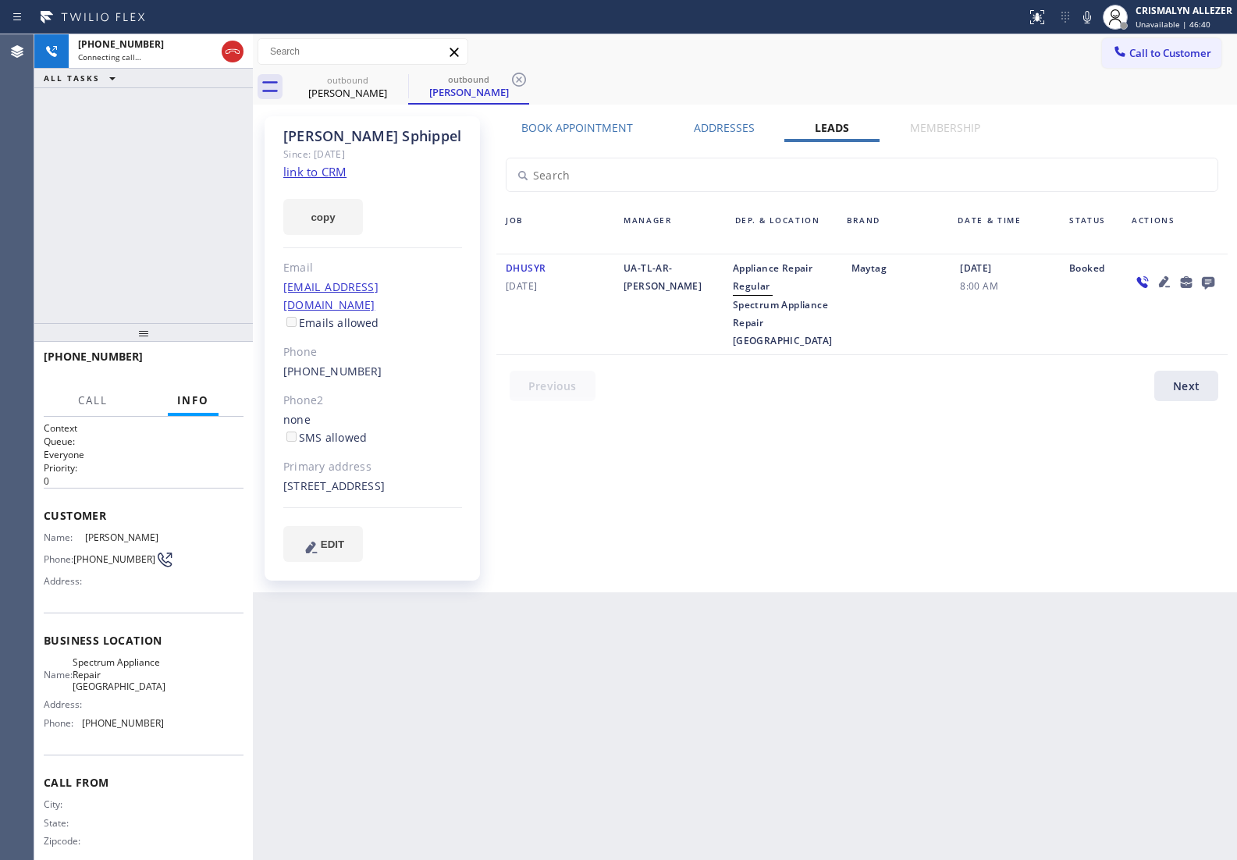
click at [605, 139] on div "Book Appointment" at bounding box center [577, 131] width 172 height 22
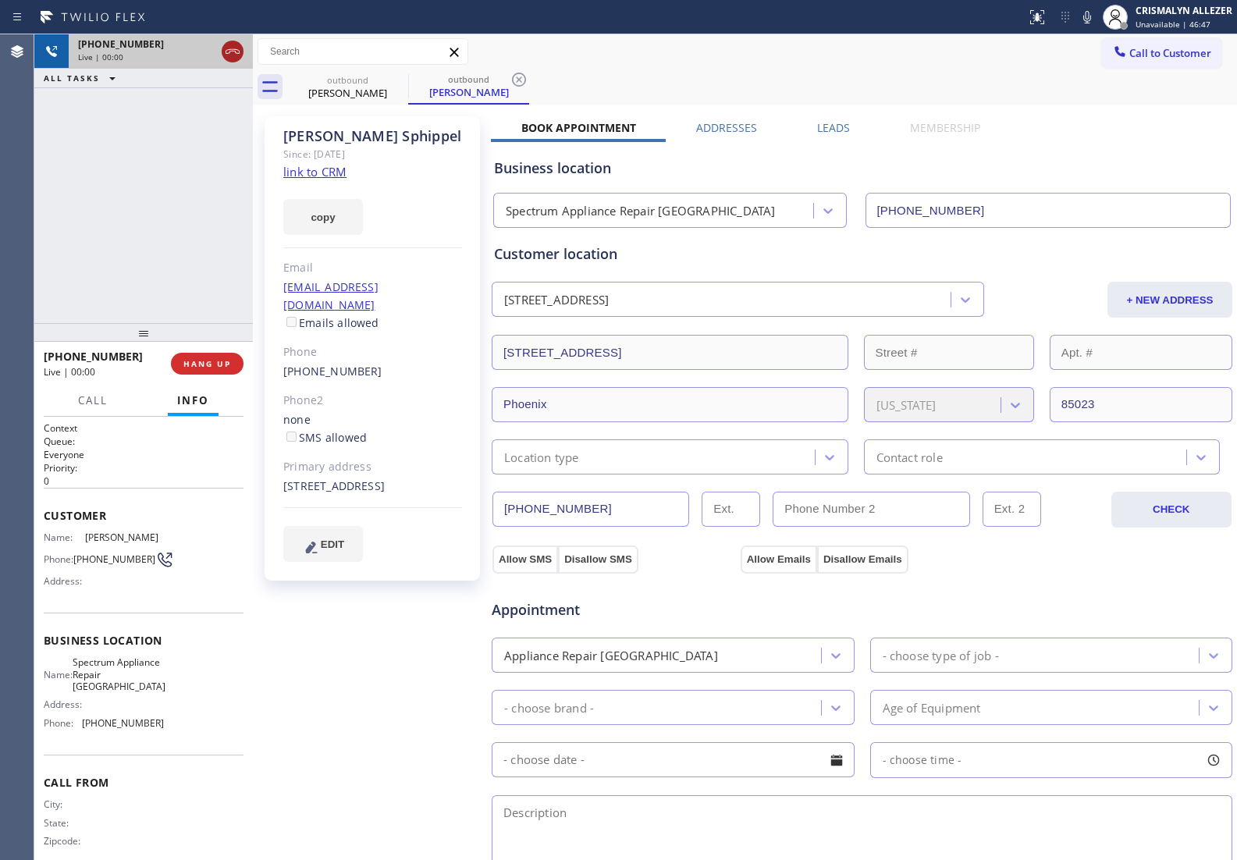
click at [232, 57] on icon at bounding box center [232, 51] width 19 height 19
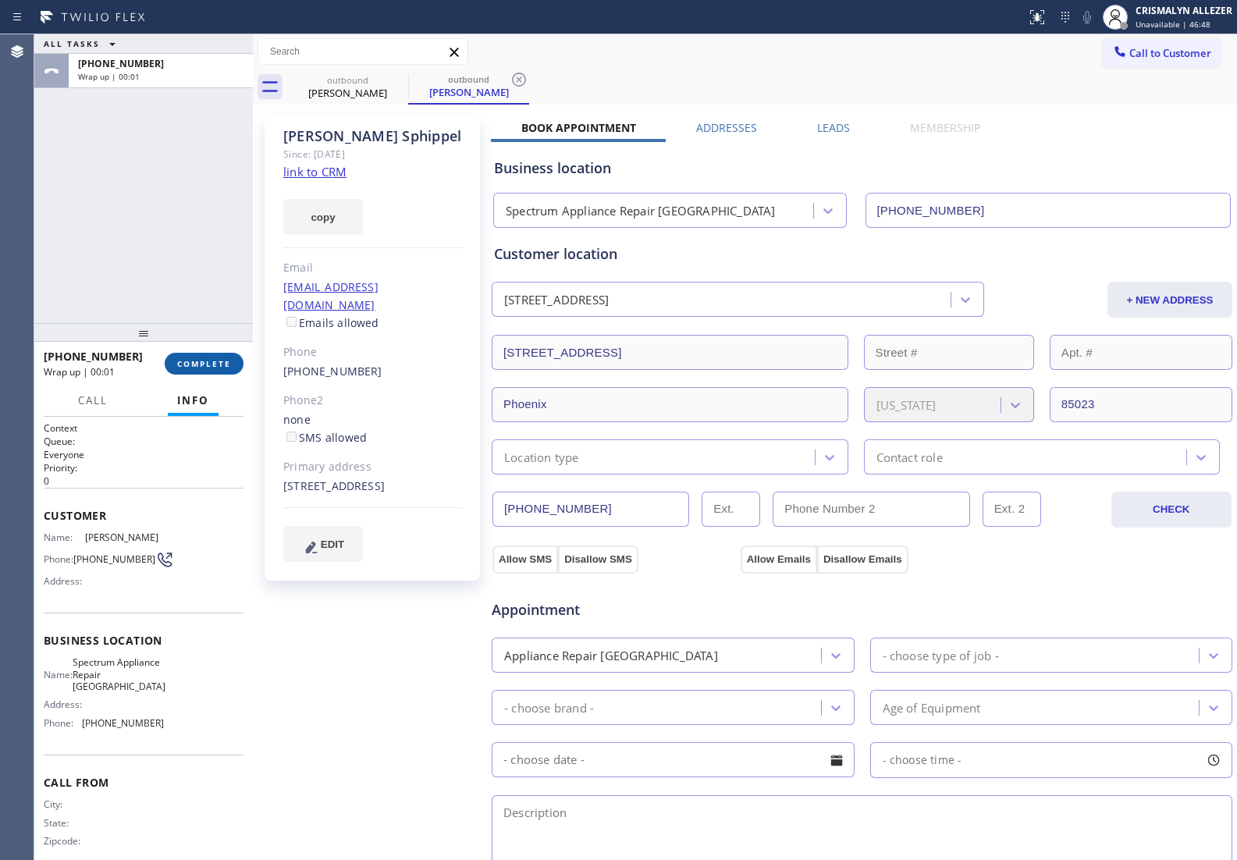
click at [193, 365] on span "COMPLETE" at bounding box center [204, 363] width 54 height 11
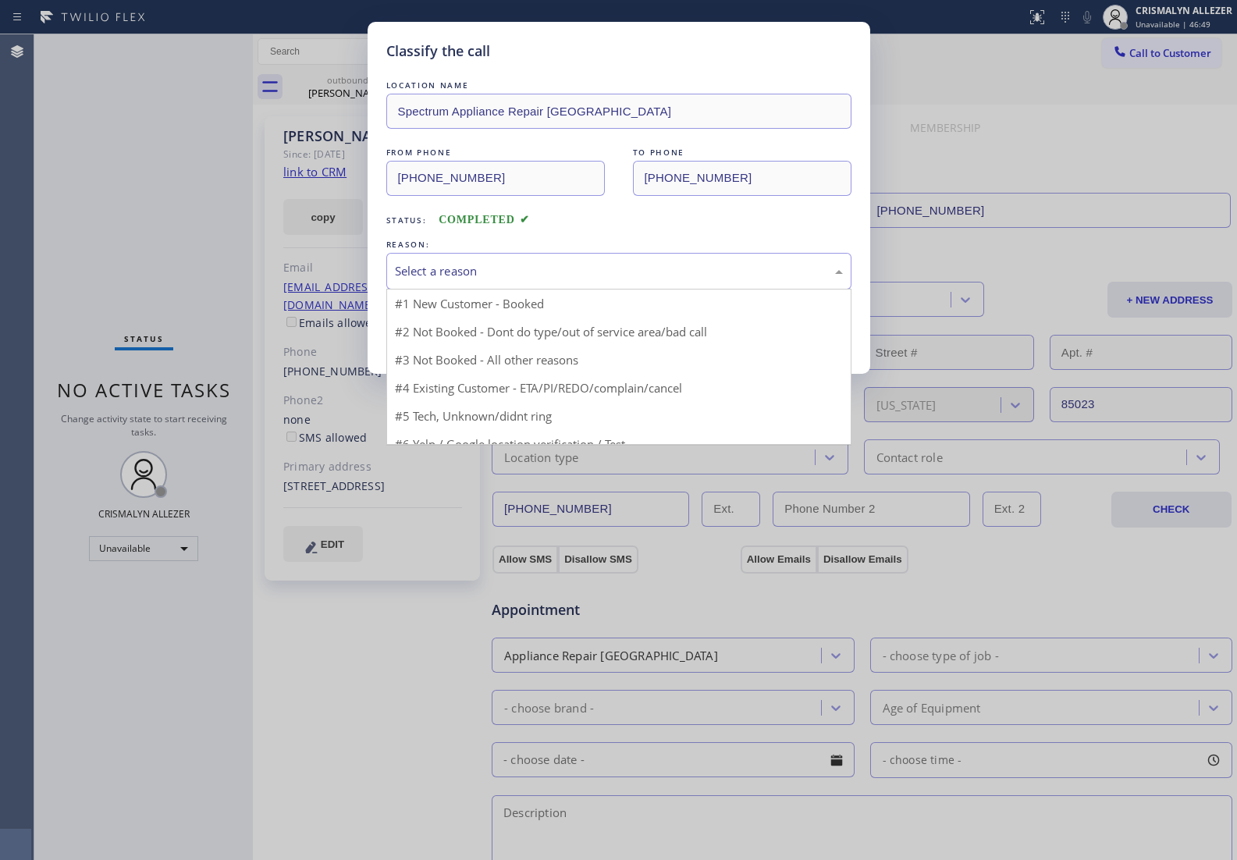
click at [644, 274] on div "Select a reason" at bounding box center [619, 271] width 448 height 18
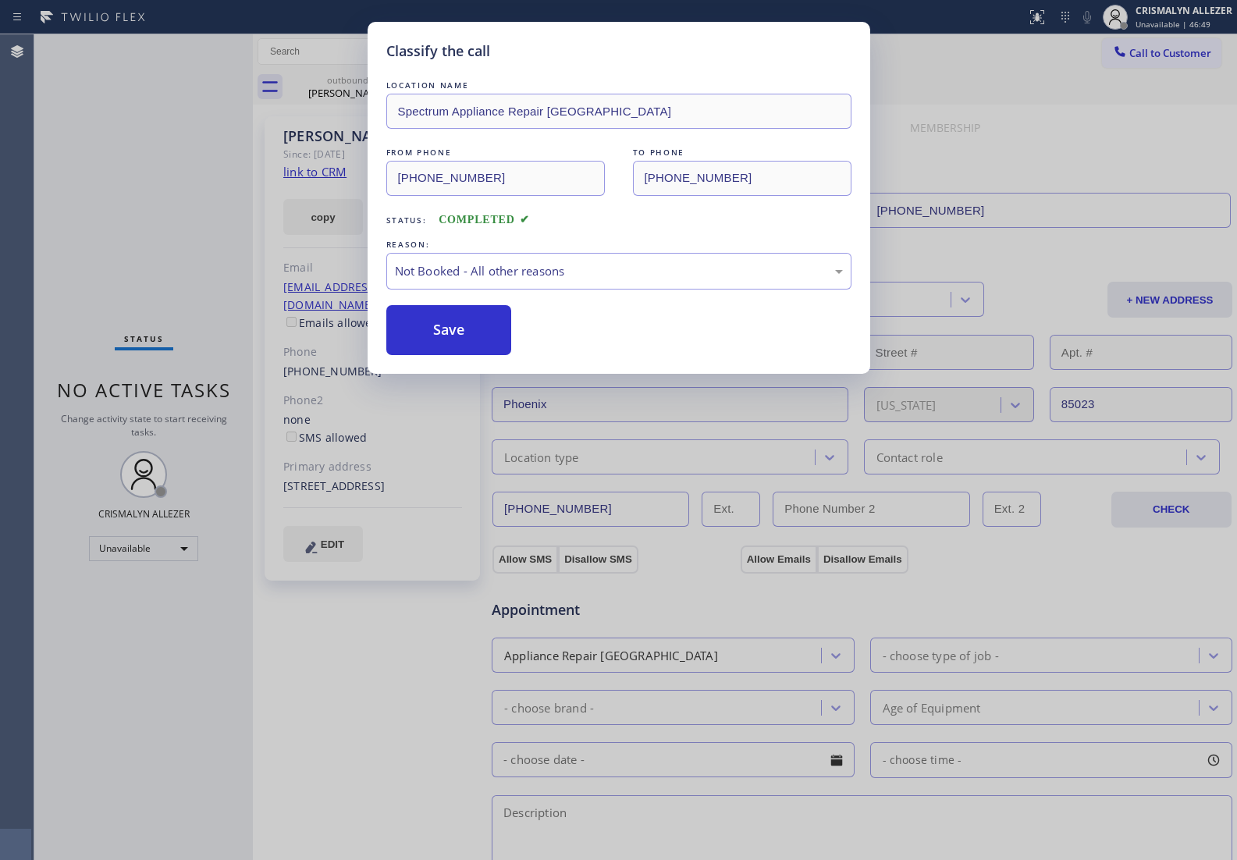
click at [441, 337] on button "Save" at bounding box center [449, 330] width 126 height 50
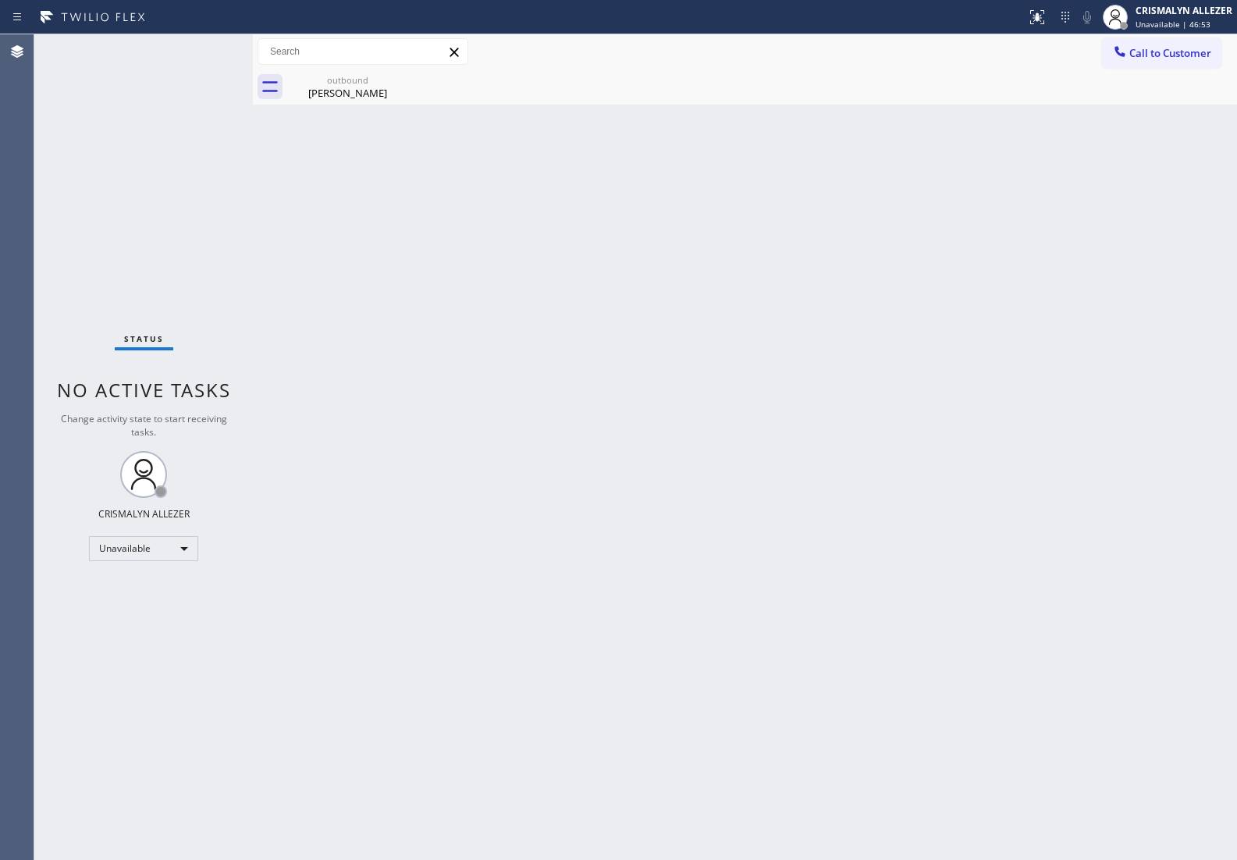
drag, startPoint x: 351, startPoint y: 92, endPoint x: 415, endPoint y: 83, distance: 64.5
click at [367, 90] on div "[PERSON_NAME]" at bounding box center [348, 93] width 118 height 14
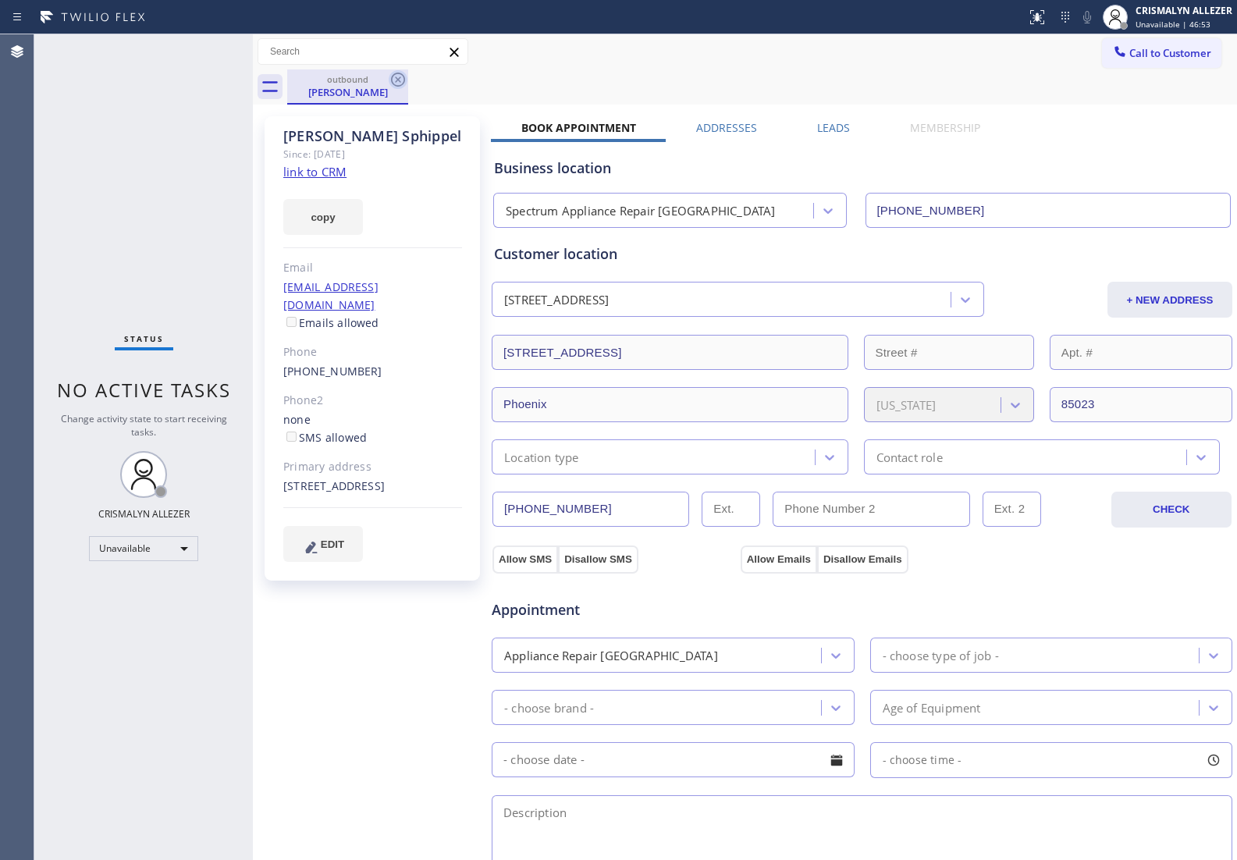
click at [396, 78] on icon at bounding box center [398, 80] width 14 height 14
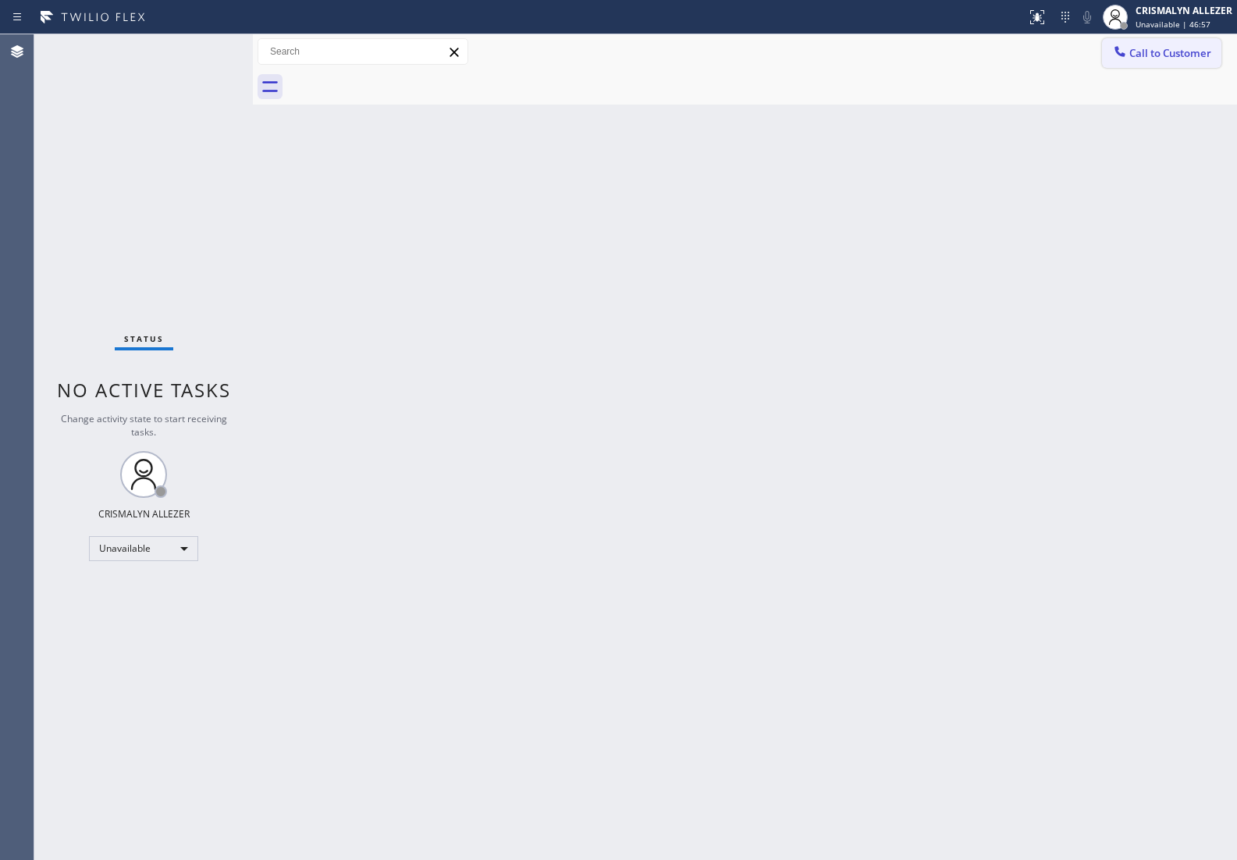
click at [1159, 59] on span "Call to Customer" at bounding box center [1170, 53] width 82 height 14
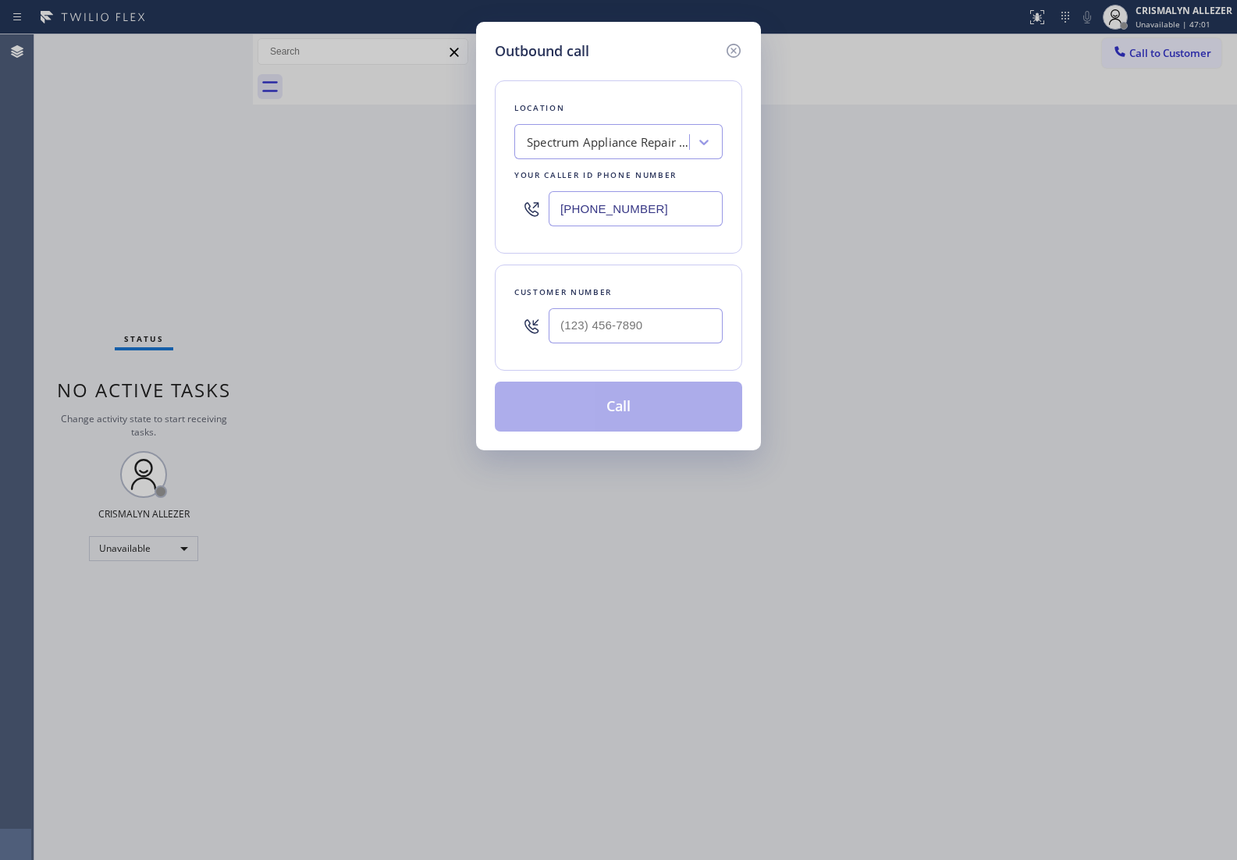
drag, startPoint x: 677, startPoint y: 201, endPoint x: 386, endPoint y: 222, distance: 291.8
click at [386, 222] on div "Outbound call Location Spectrum Appliance Repair [GEOGRAPHIC_DATA] Your caller …" at bounding box center [618, 430] width 1237 height 860
paste input "___) ___-____"
paste input "text"
type input "(___) ___-____"
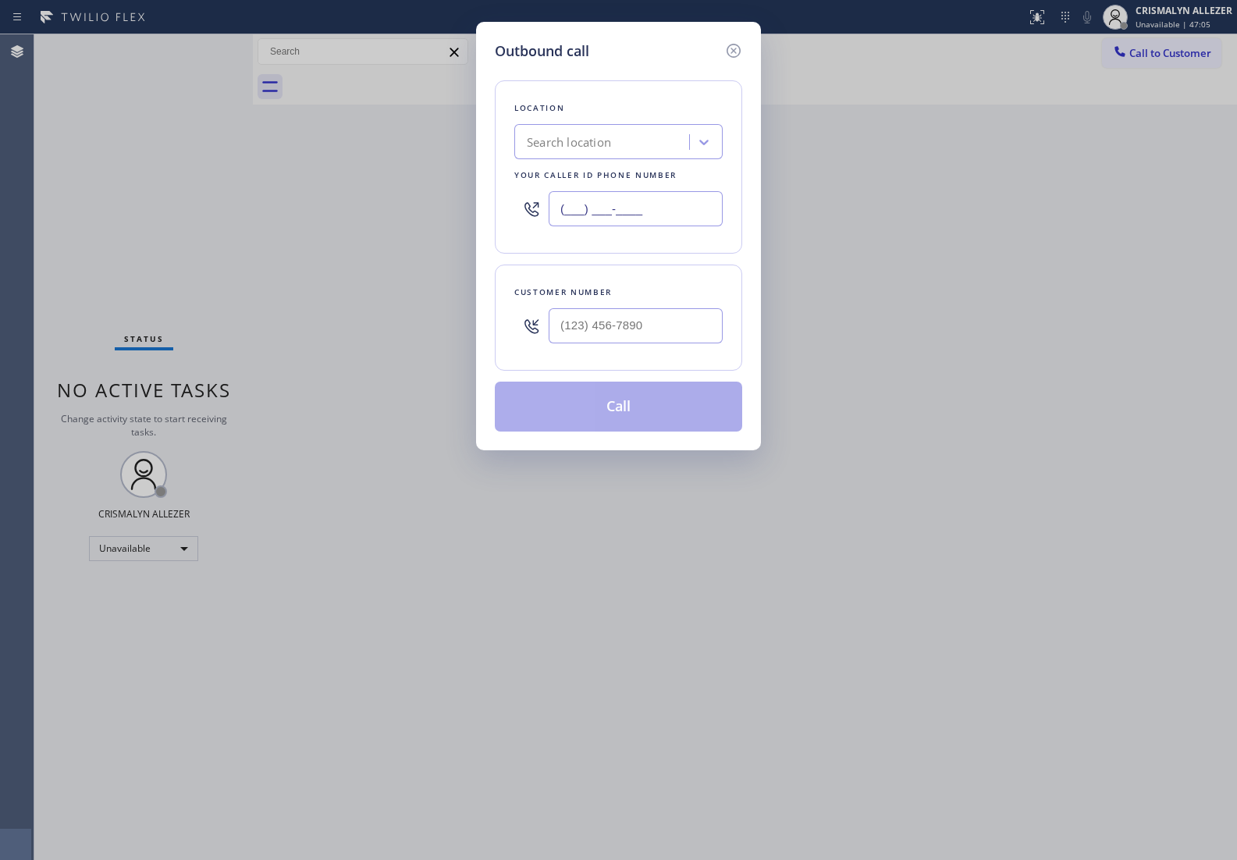
click at [669, 207] on input "(___) ___-____" at bounding box center [635, 208] width 174 height 35
drag, startPoint x: 669, startPoint y: 207, endPoint x: 399, endPoint y: 220, distance: 270.3
click at [399, 220] on div "Outbound call Location Search location Your caller id phone number (___) ___-__…" at bounding box center [618, 430] width 1237 height 860
paste input "562) 526-7993"
type input "[PHONE_NUMBER]"
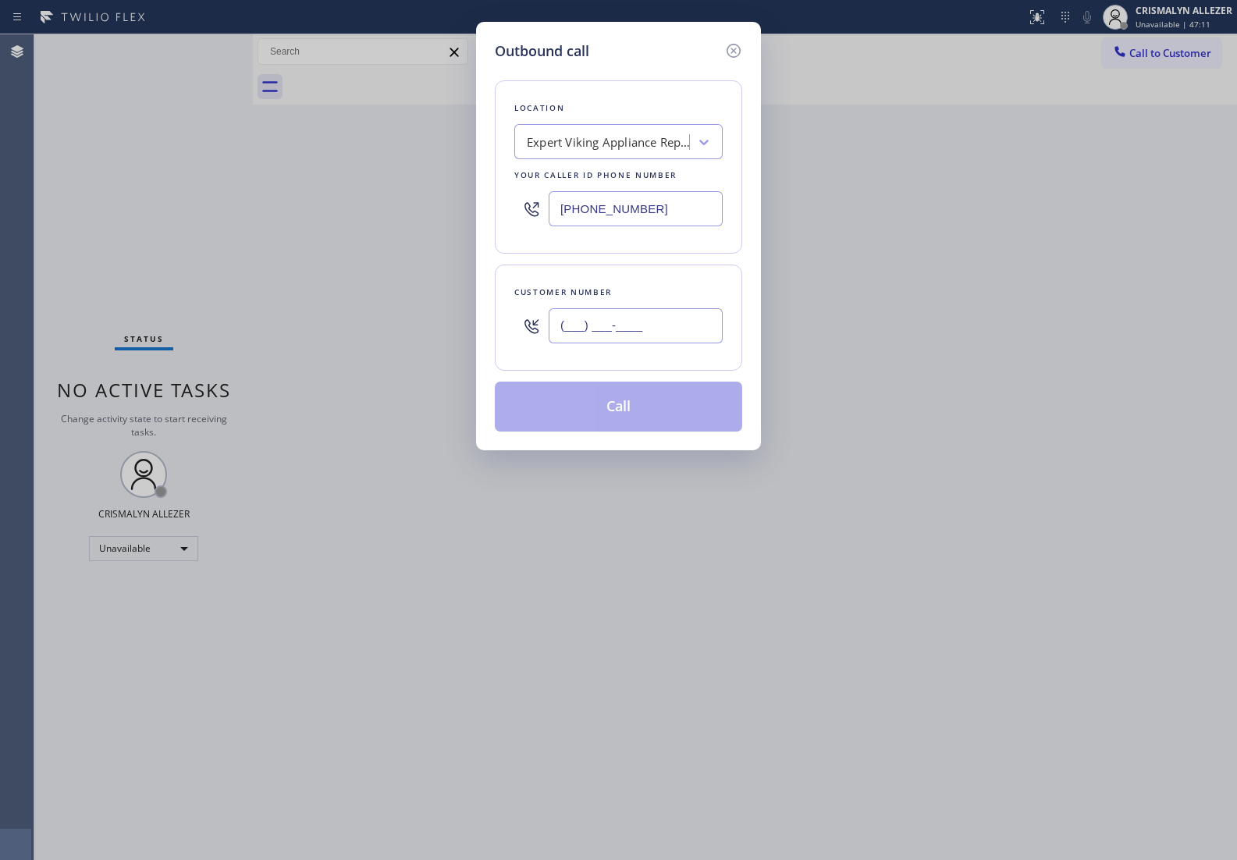
click at [618, 340] on input "(___) ___-____" at bounding box center [635, 325] width 174 height 35
paste input "562) 843-0971"
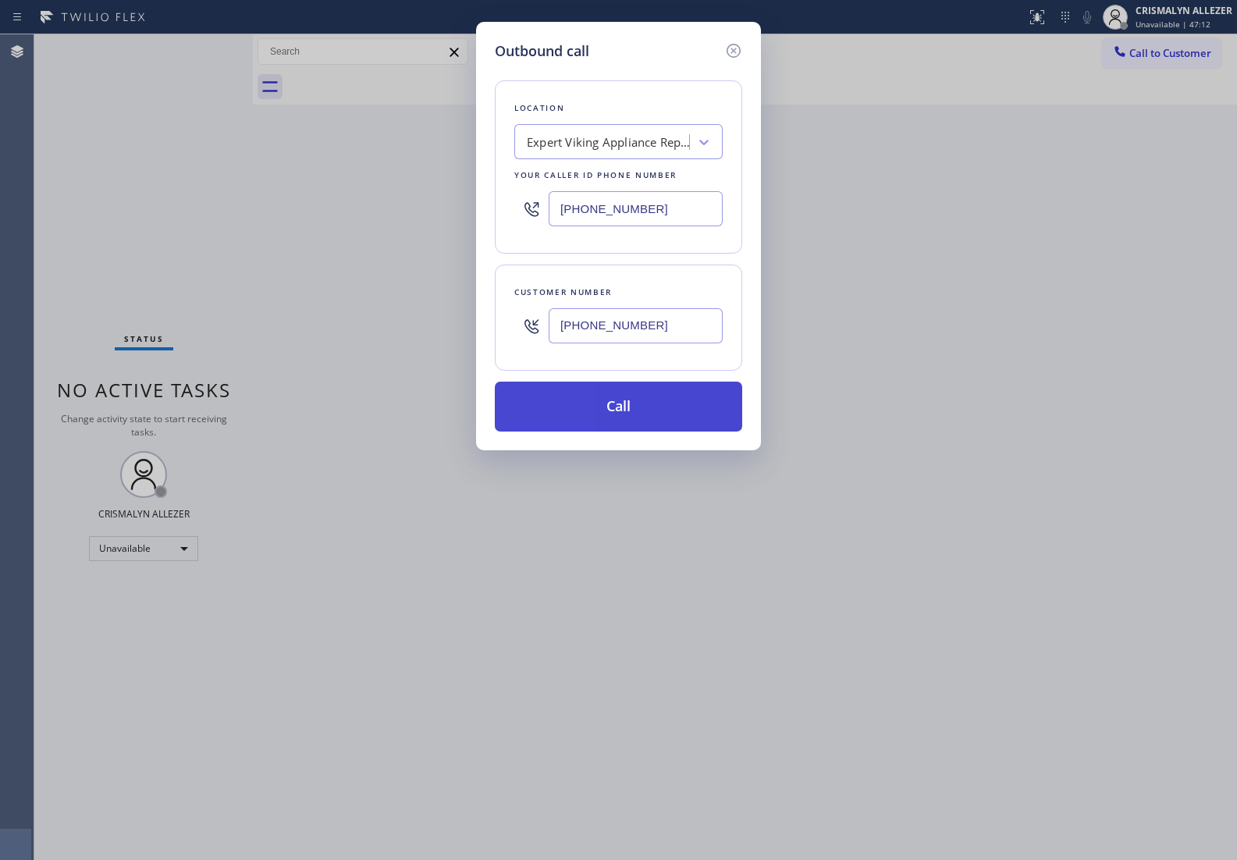
type input "[PHONE_NUMBER]"
click at [621, 414] on button "Call" at bounding box center [618, 406] width 247 height 50
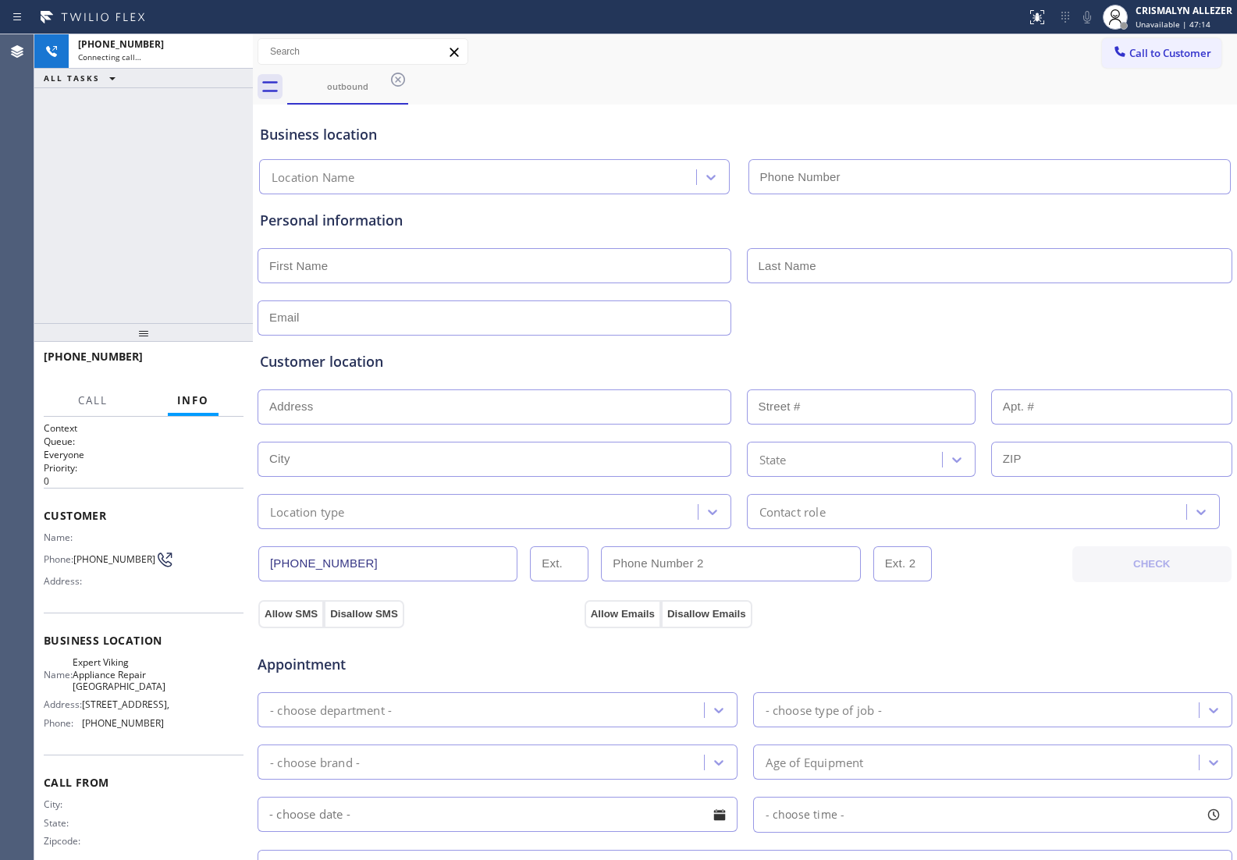
type input "[PHONE_NUMBER]"
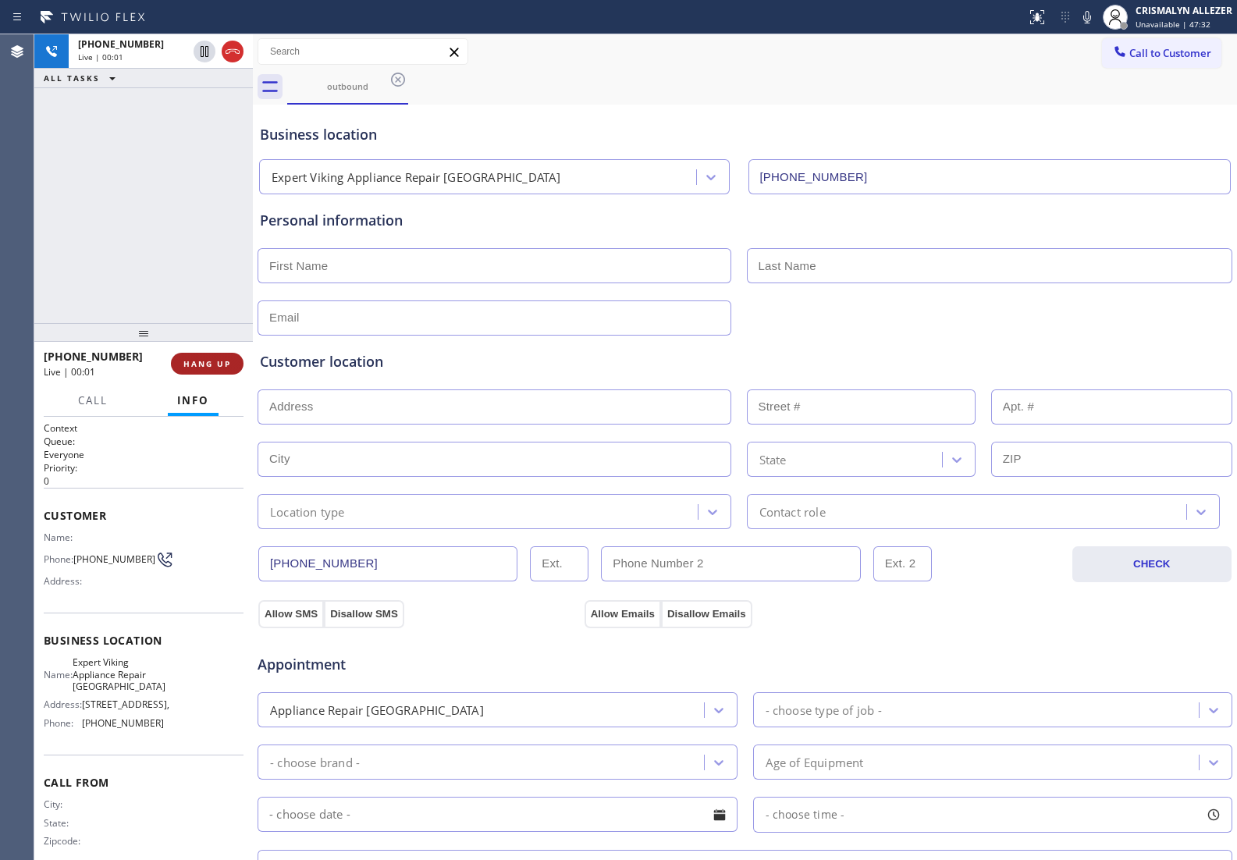
click at [207, 364] on span "HANG UP" at bounding box center [207, 363] width 48 height 11
click at [192, 363] on span "COMPLETE" at bounding box center [204, 363] width 54 height 11
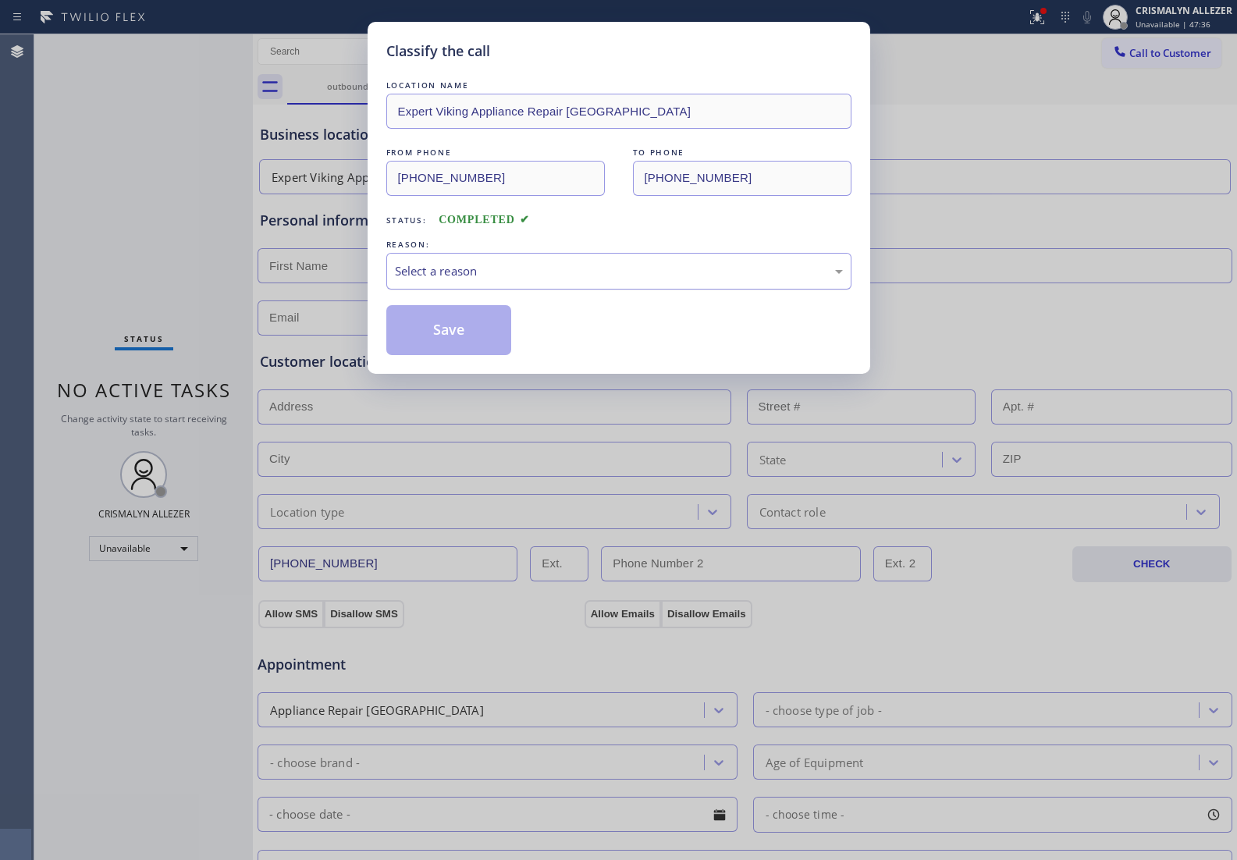
click at [552, 279] on div "Select a reason" at bounding box center [619, 271] width 448 height 18
click at [446, 328] on button "Save" at bounding box center [449, 330] width 126 height 50
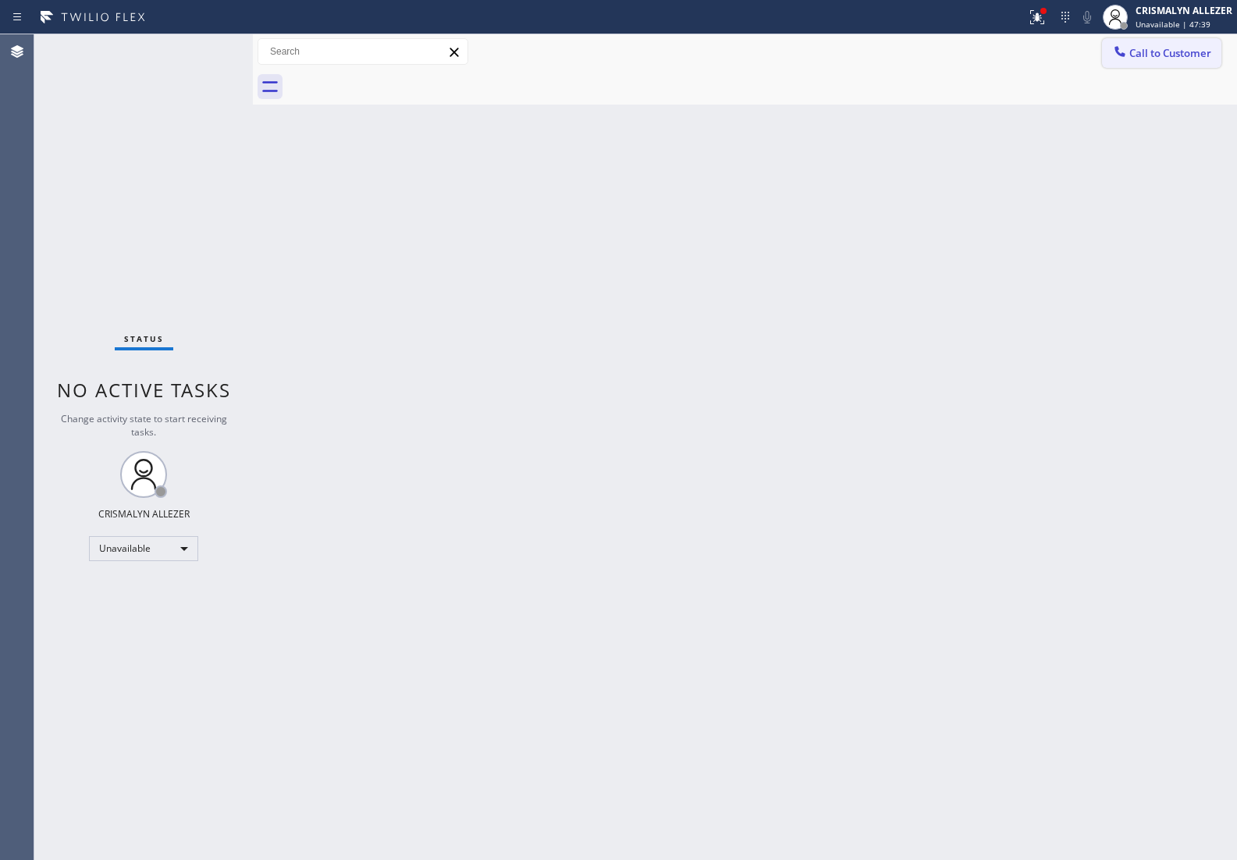
click at [1172, 60] on button "Call to Customer" at bounding box center [1161, 53] width 119 height 30
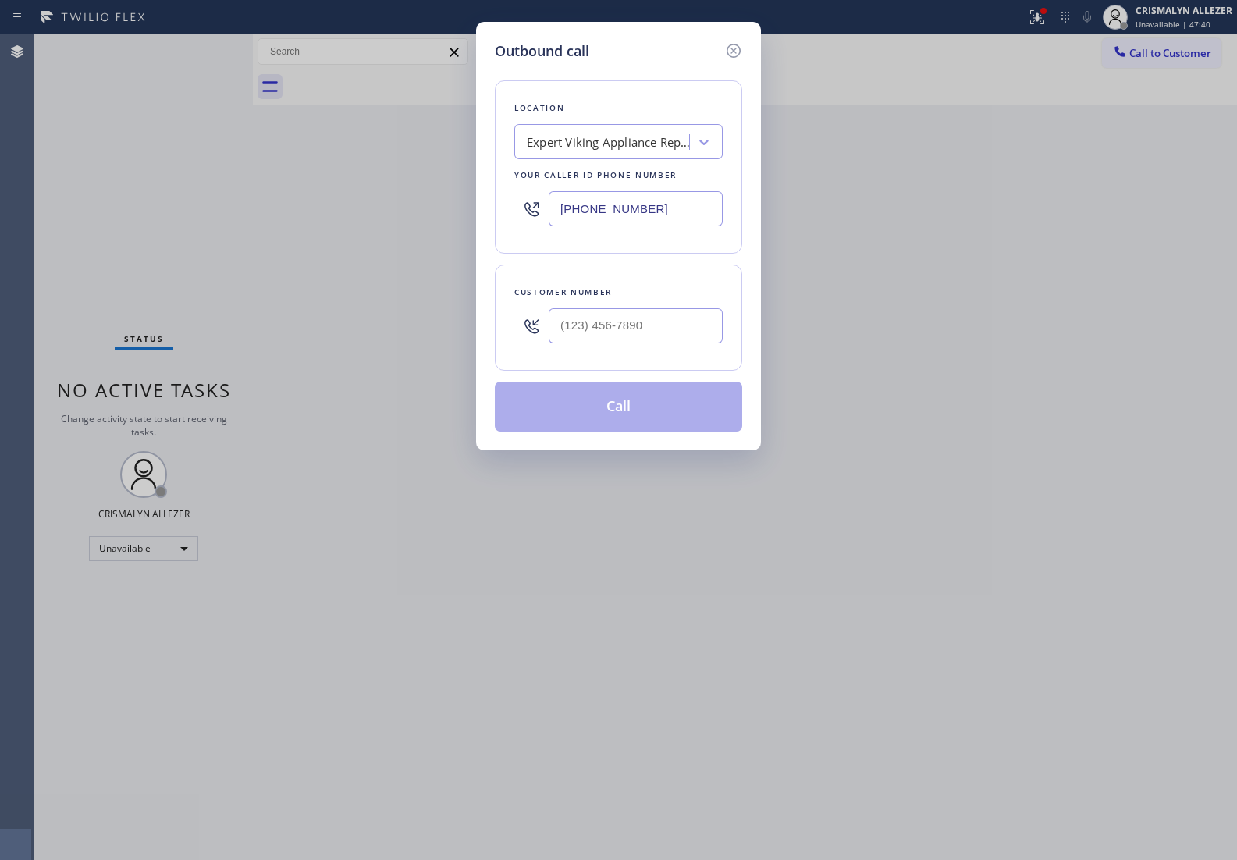
drag, startPoint x: 684, startPoint y: 212, endPoint x: 313, endPoint y: 217, distance: 371.4
click at [322, 219] on div "Outbound call Location Expert Viking Appliance Repair [GEOGRAPHIC_DATA] Your ca…" at bounding box center [618, 430] width 1237 height 860
paste input "408) 556-9820"
type input "[PHONE_NUMBER]"
click at [660, 328] on input "(___) ___-____" at bounding box center [635, 325] width 174 height 35
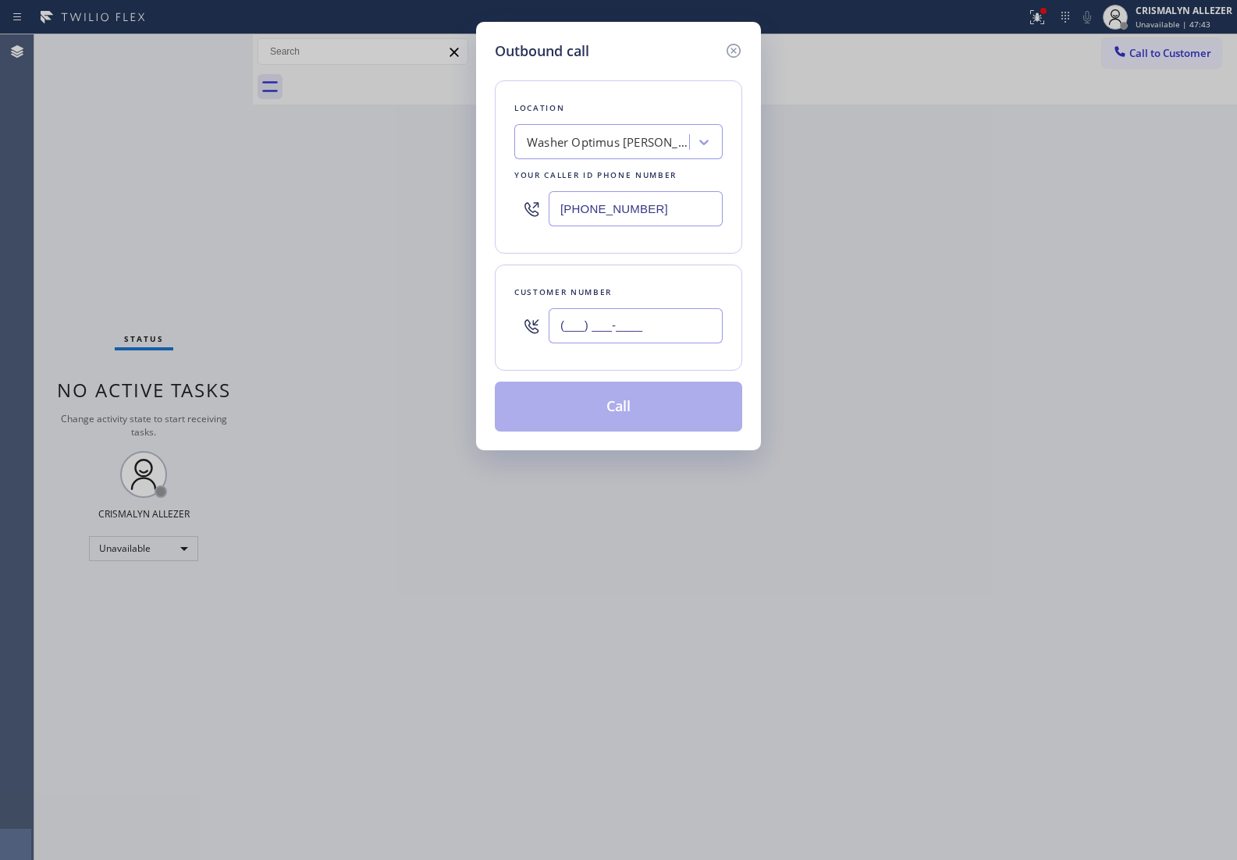
paste input "214) 232-2381"
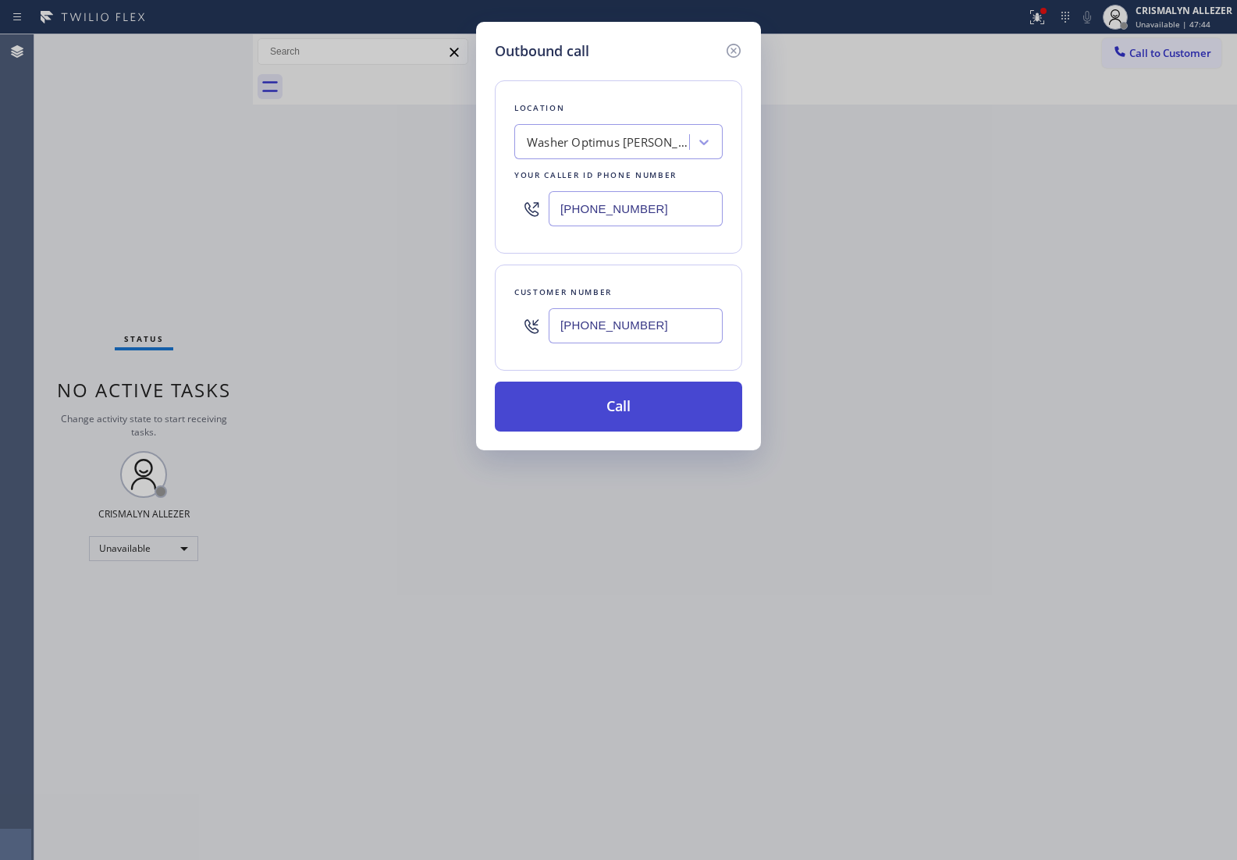
type input "[PHONE_NUMBER]"
click at [609, 408] on button "Call" at bounding box center [618, 406] width 247 height 50
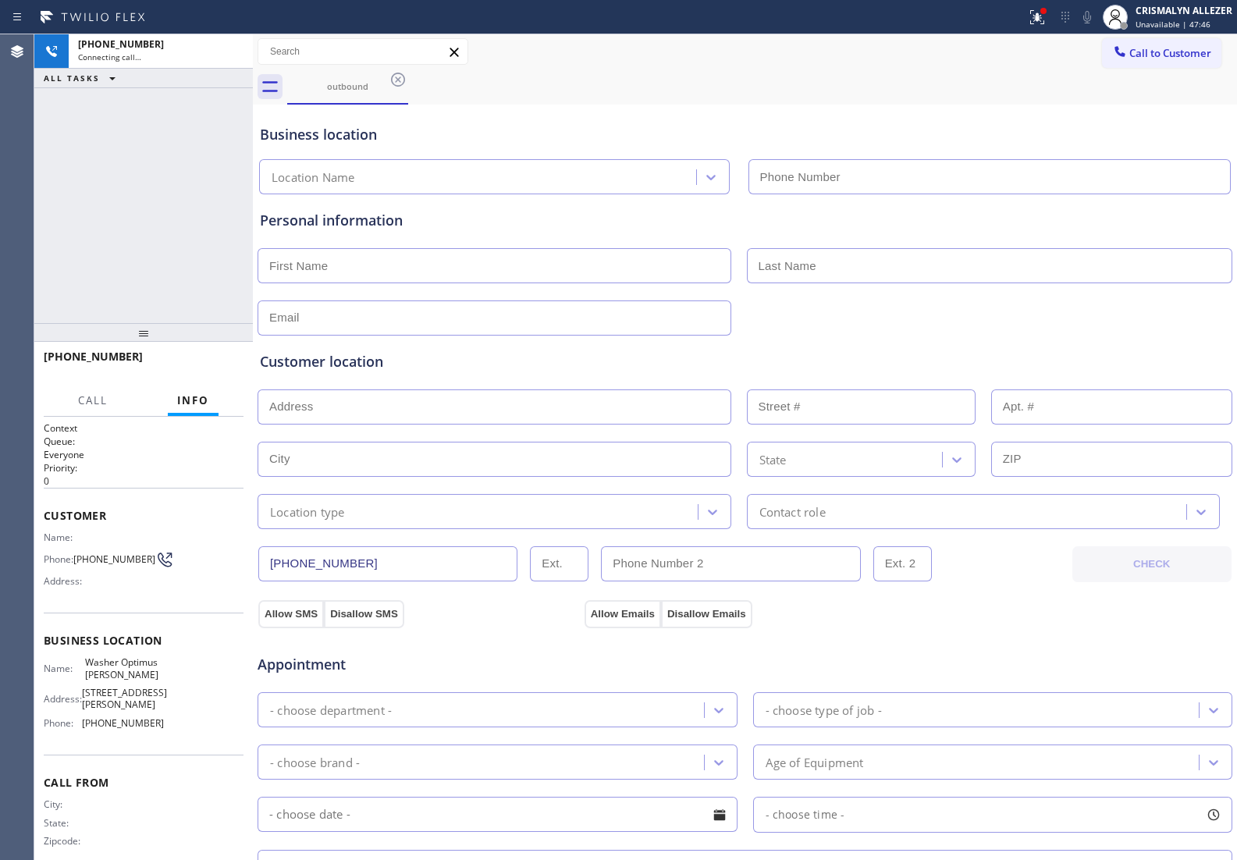
type input "[PHONE_NUMBER]"
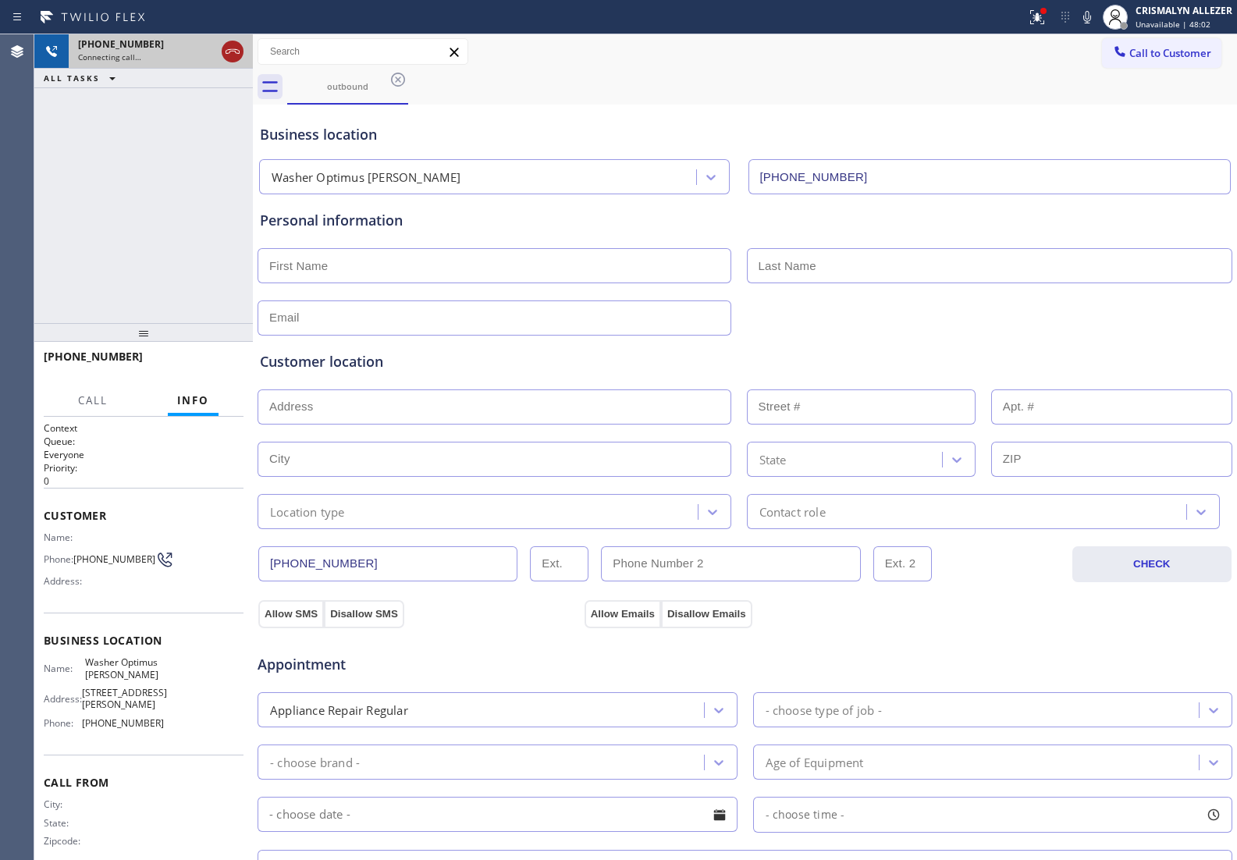
click at [228, 53] on icon at bounding box center [232, 51] width 19 height 19
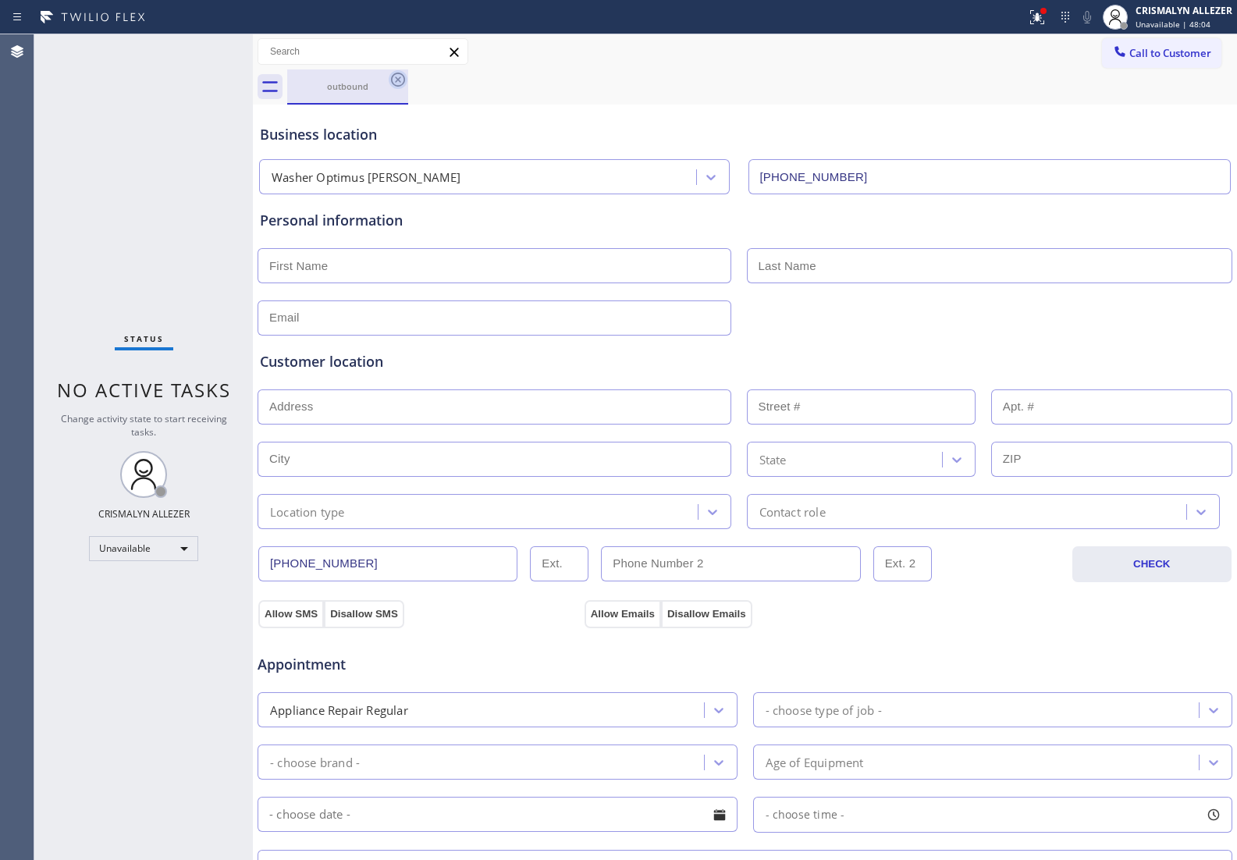
click at [403, 83] on icon at bounding box center [398, 80] width 14 height 14
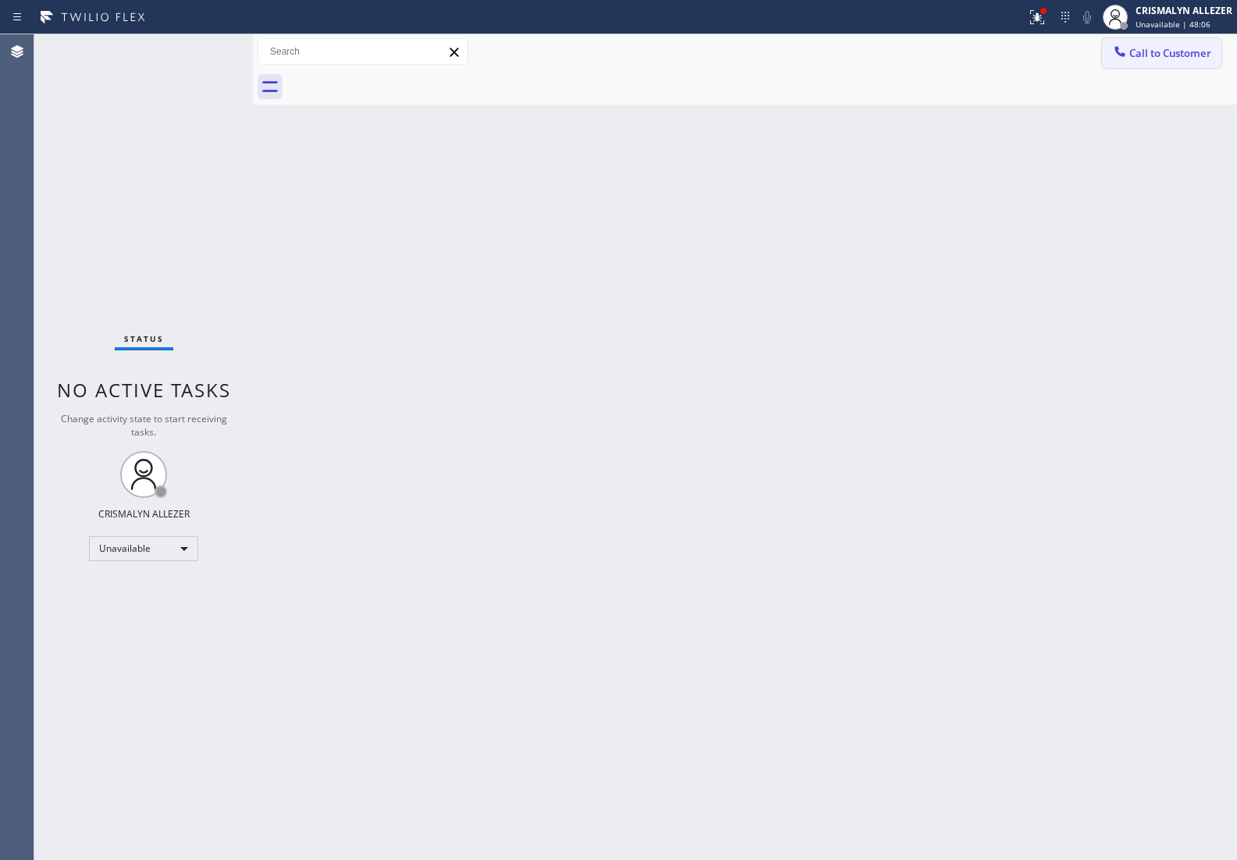
click at [1151, 60] on button "Call to Customer" at bounding box center [1161, 53] width 119 height 30
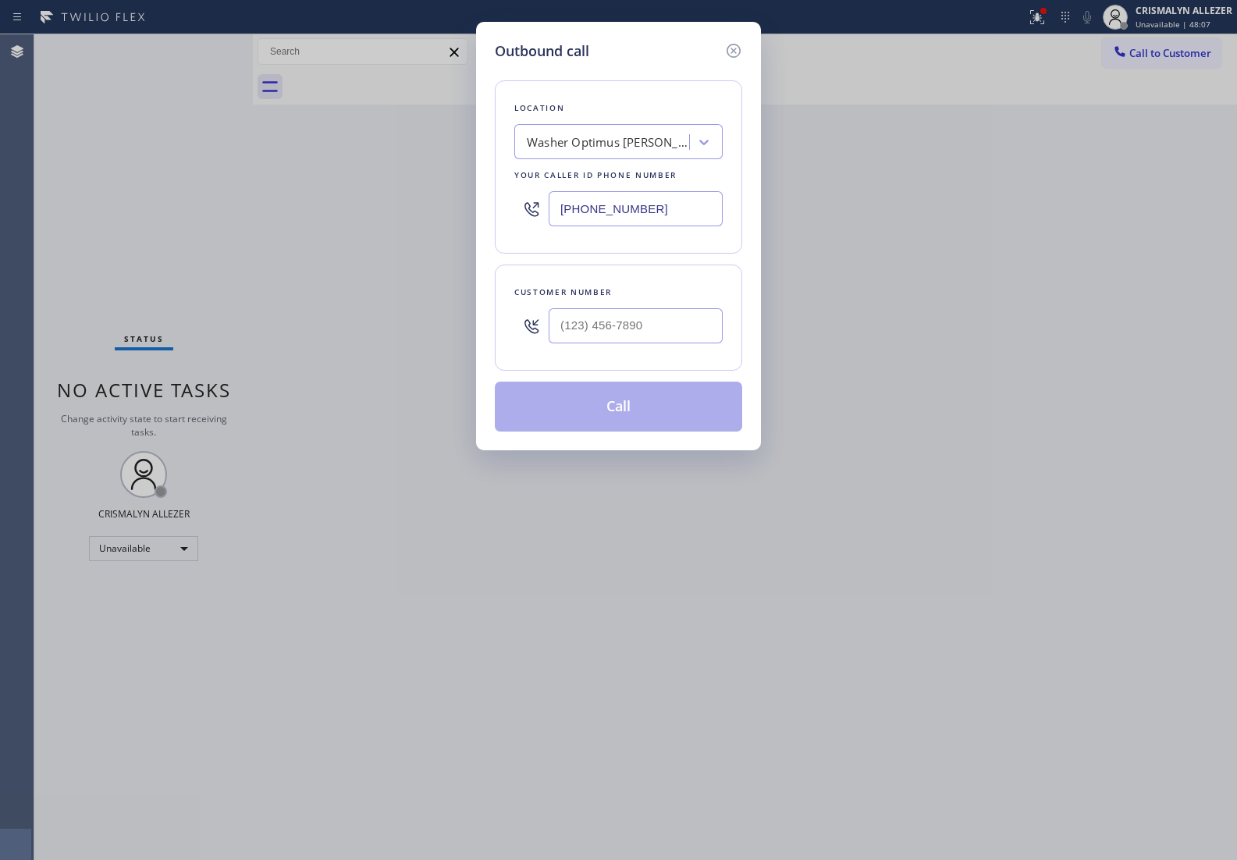
drag, startPoint x: 701, startPoint y: 207, endPoint x: 339, endPoint y: 225, distance: 361.7
click at [350, 223] on div "Outbound call Location Washer Optimus [PERSON_NAME] Your caller id phone number…" at bounding box center [618, 430] width 1237 height 860
paste input "818) 740-6341"
type input "[PHONE_NUMBER]"
click at [613, 338] on input "(___) ___-____" at bounding box center [635, 325] width 174 height 35
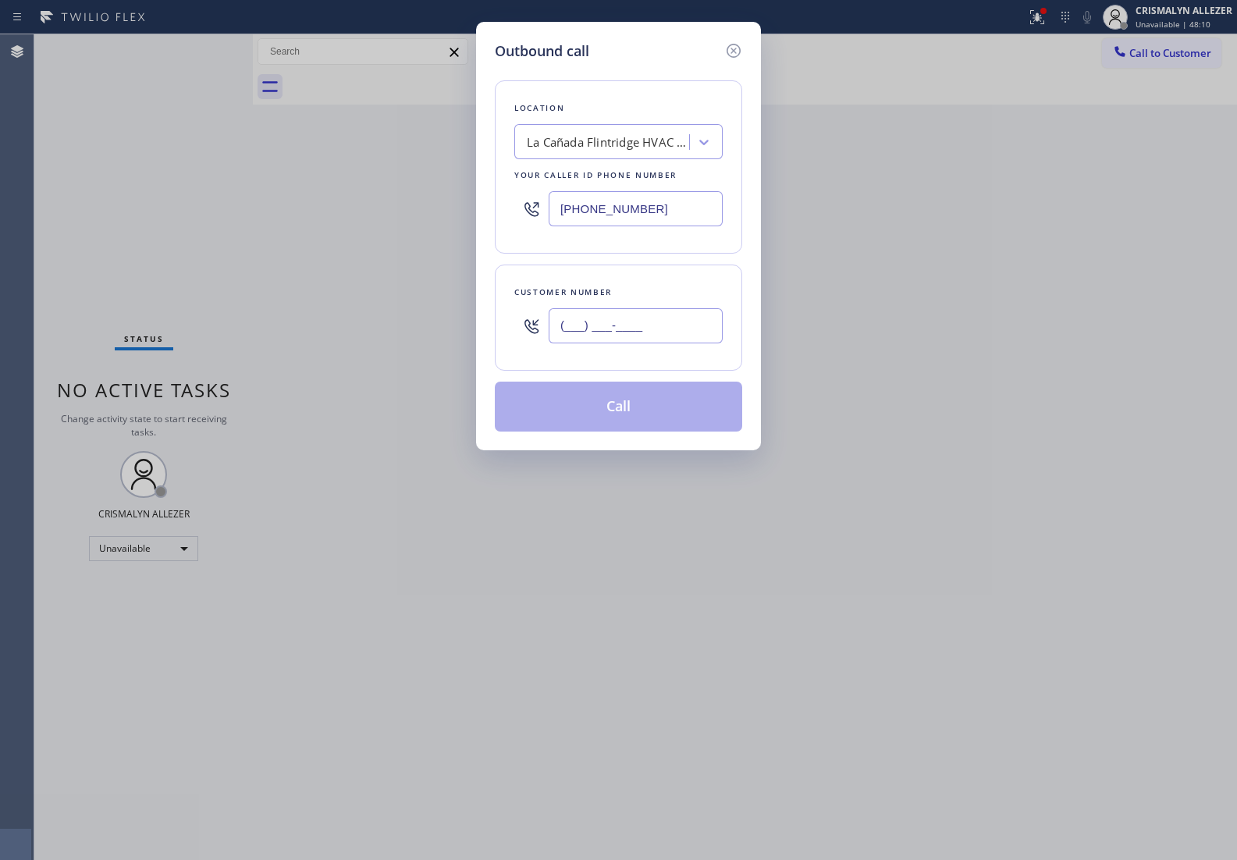
paste input "712) 772-1046"
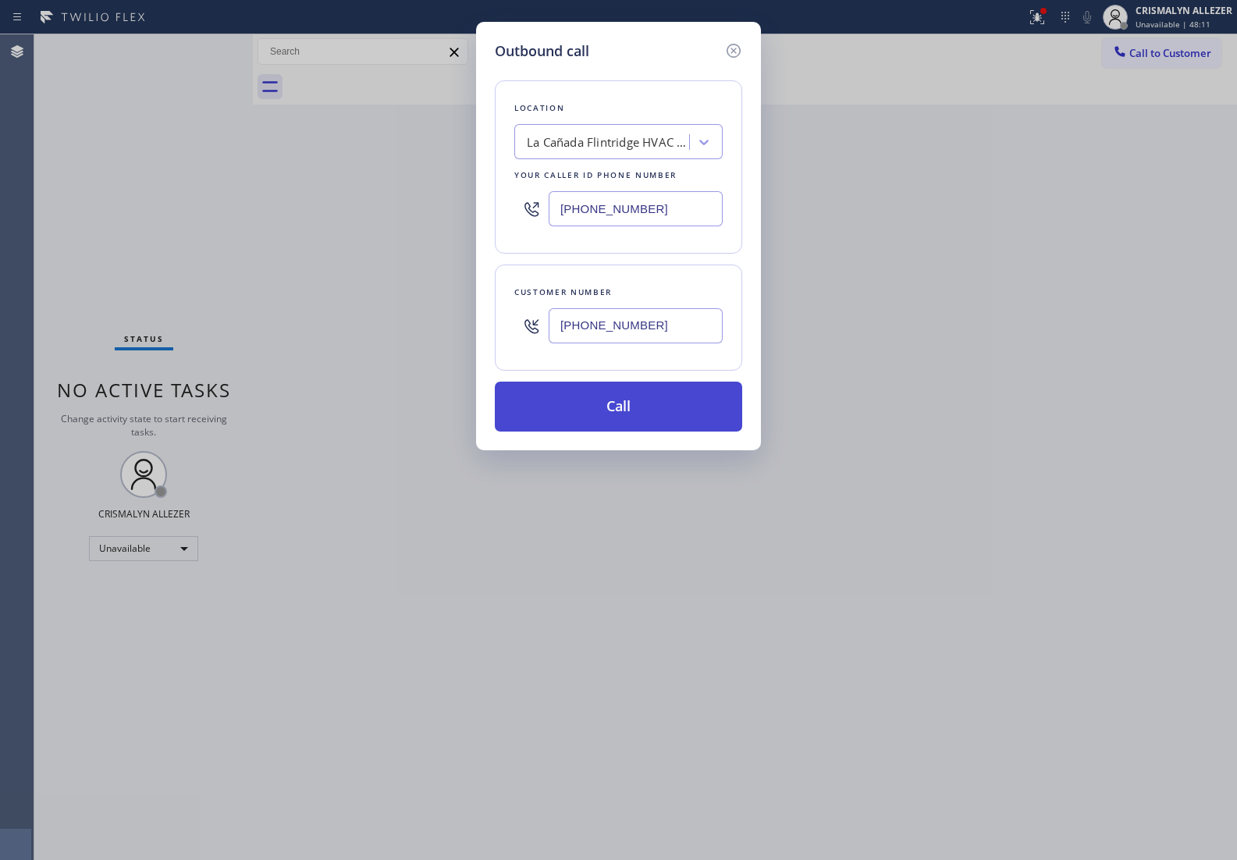
type input "[PHONE_NUMBER]"
click at [637, 416] on button "Call" at bounding box center [618, 406] width 247 height 50
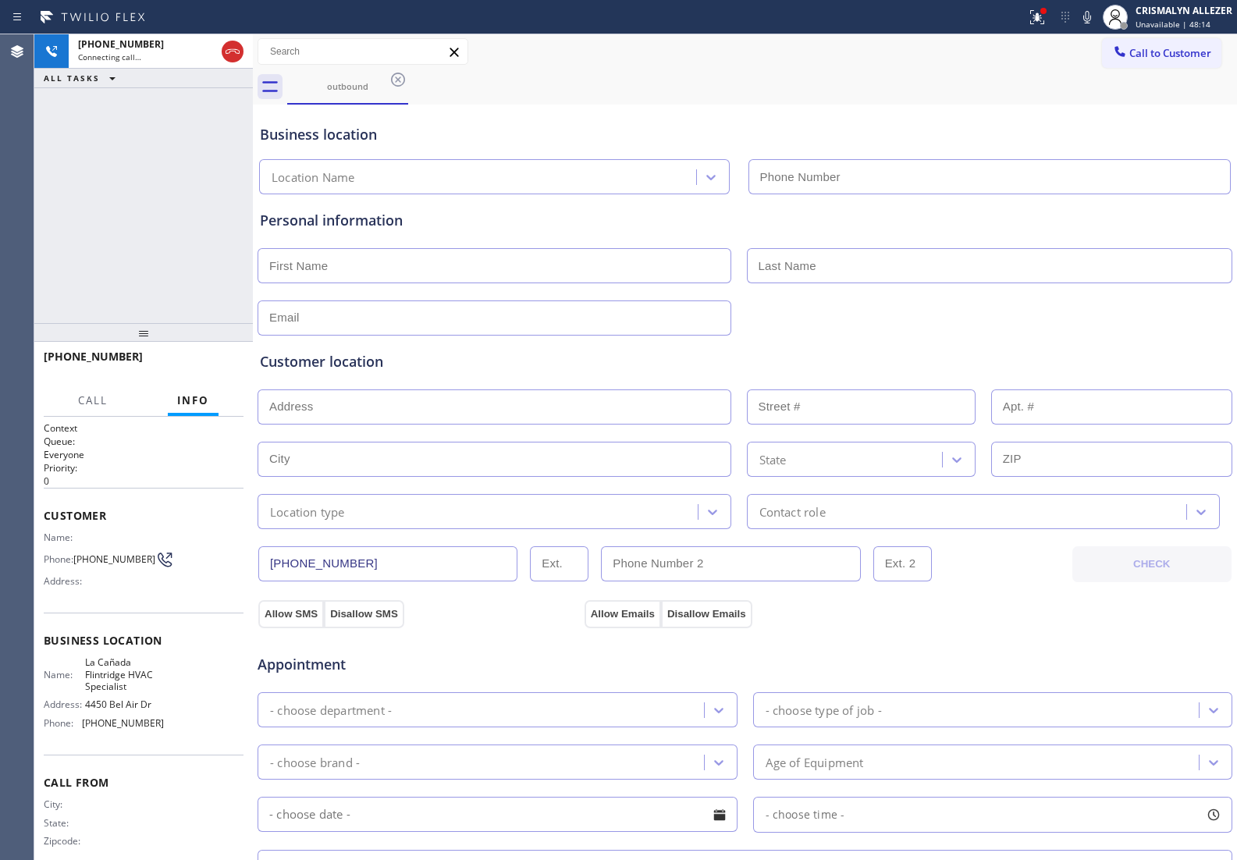
type input "[PHONE_NUMBER]"
drag, startPoint x: 230, startPoint y: 56, endPoint x: 310, endPoint y: 96, distance: 89.0
click at [230, 56] on icon at bounding box center [232, 51] width 19 height 19
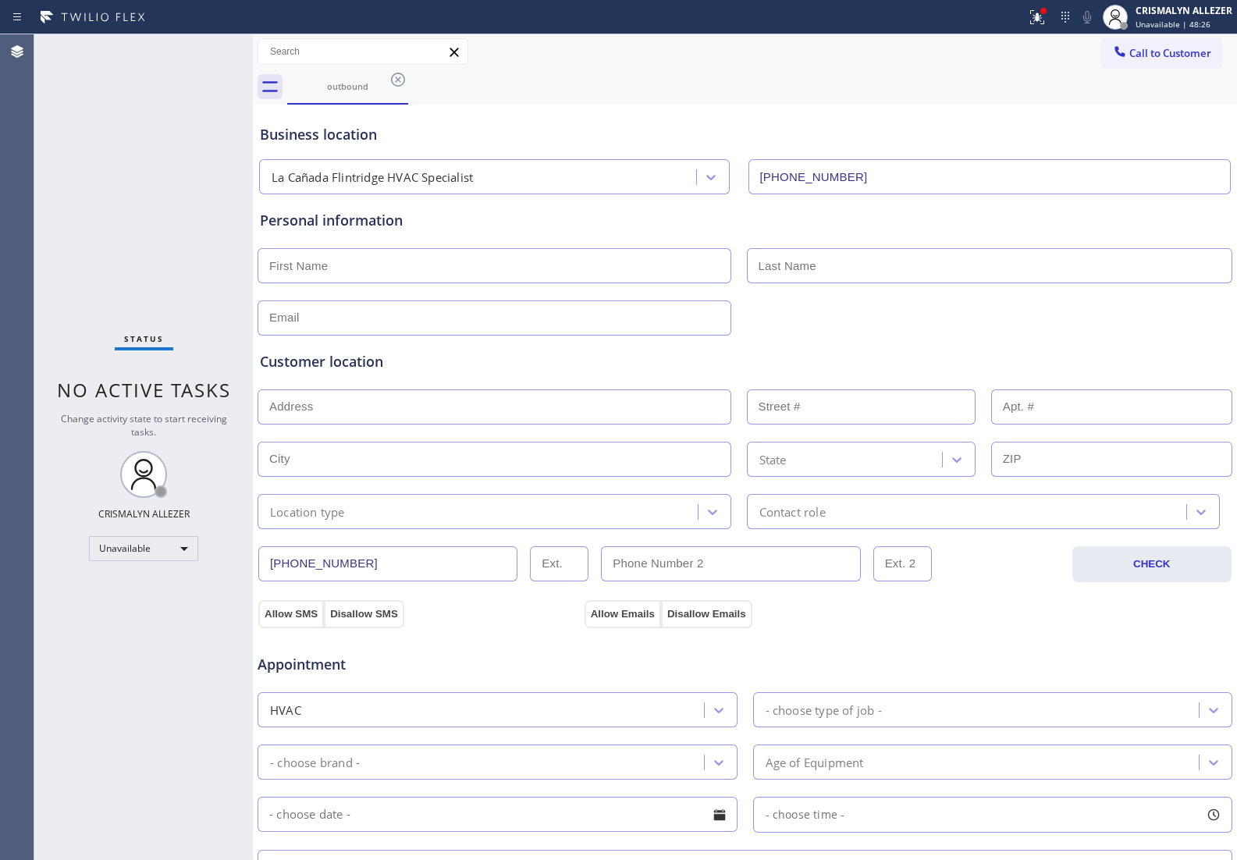
click at [394, 80] on icon at bounding box center [398, 79] width 19 height 19
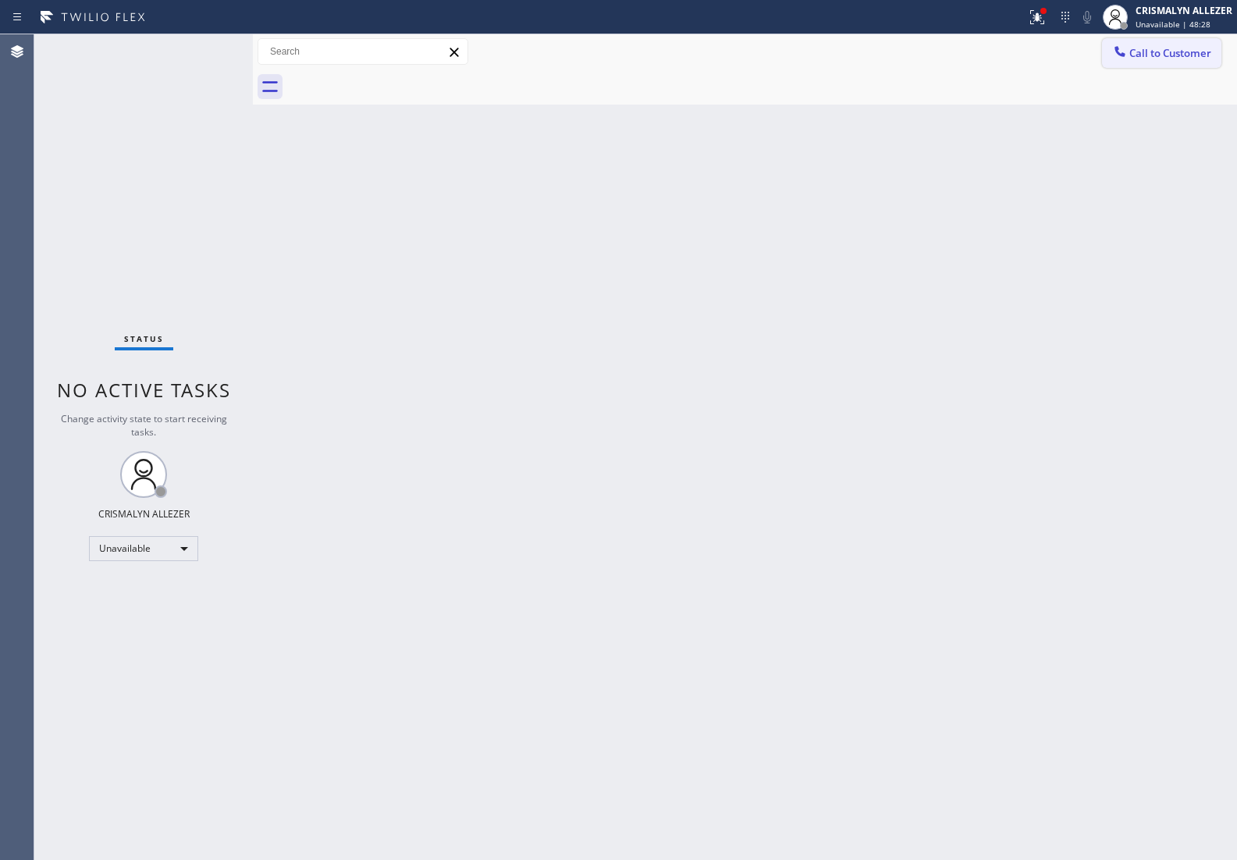
click at [1176, 55] on span "Call to Customer" at bounding box center [1170, 53] width 82 height 14
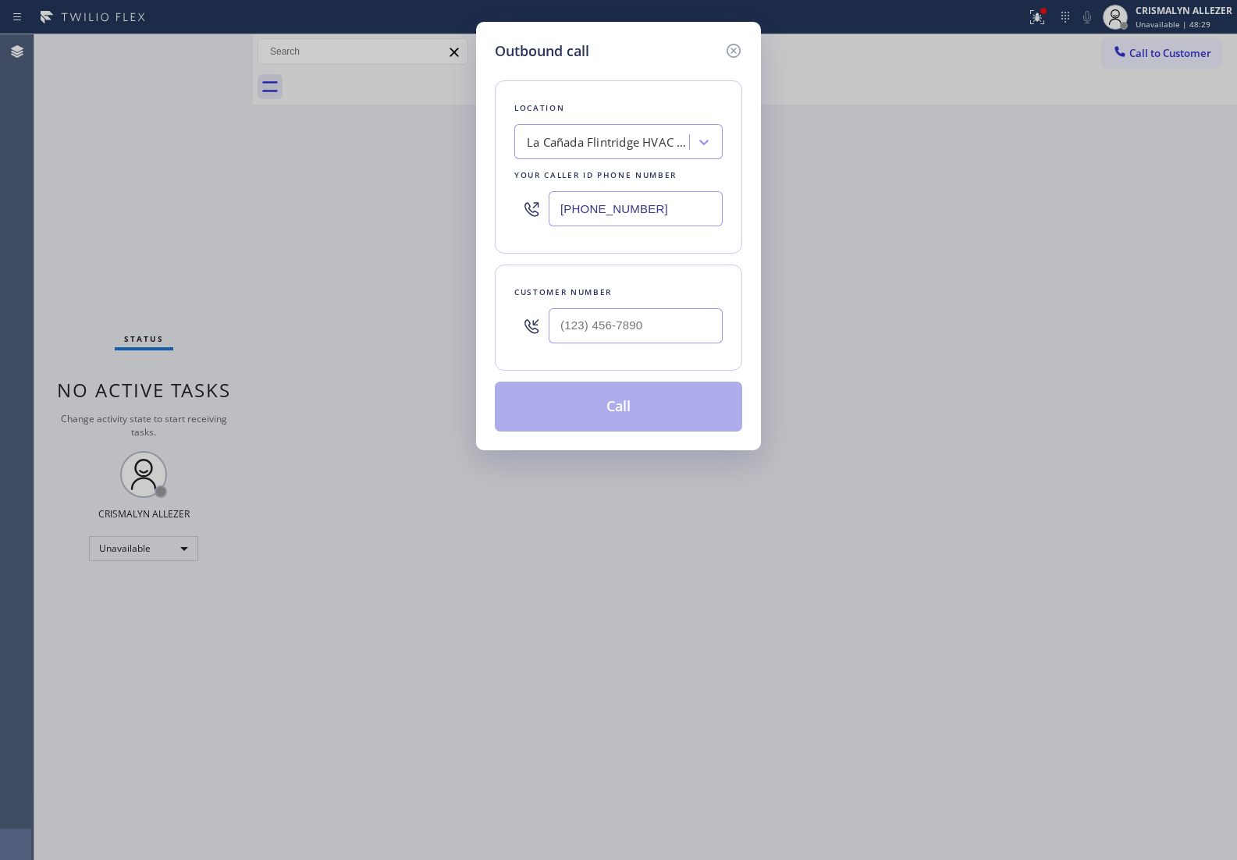
drag, startPoint x: 684, startPoint y: 204, endPoint x: 290, endPoint y: 208, distance: 394.0
click at [296, 208] on div "Outbound call Location [GEOGRAPHIC_DATA] HVAC Specialist Your caller id phone n…" at bounding box center [618, 430] width 1237 height 860
paste input "305) 239-8487"
type input "[PHONE_NUMBER]"
click at [663, 326] on input "(___) ___-____" at bounding box center [635, 325] width 174 height 35
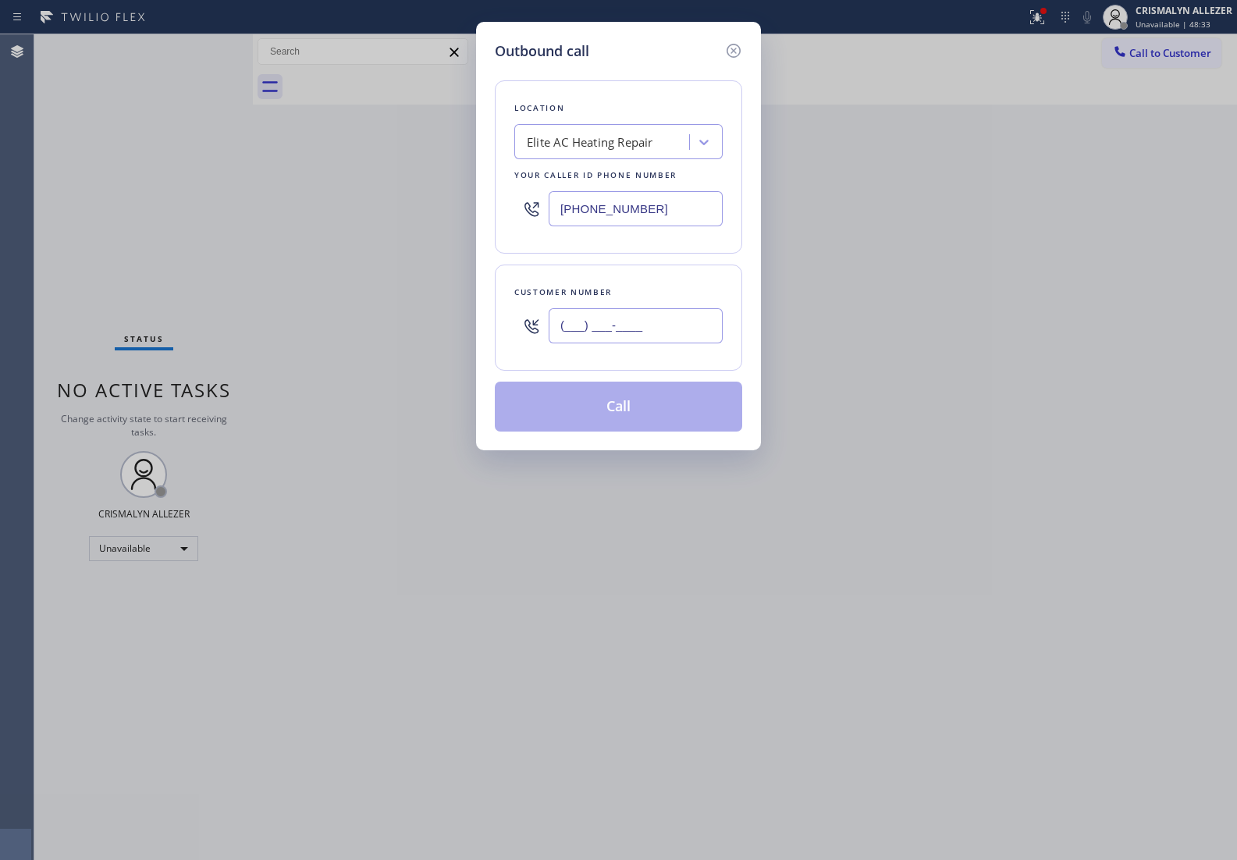
paste input "844) 957-1327"
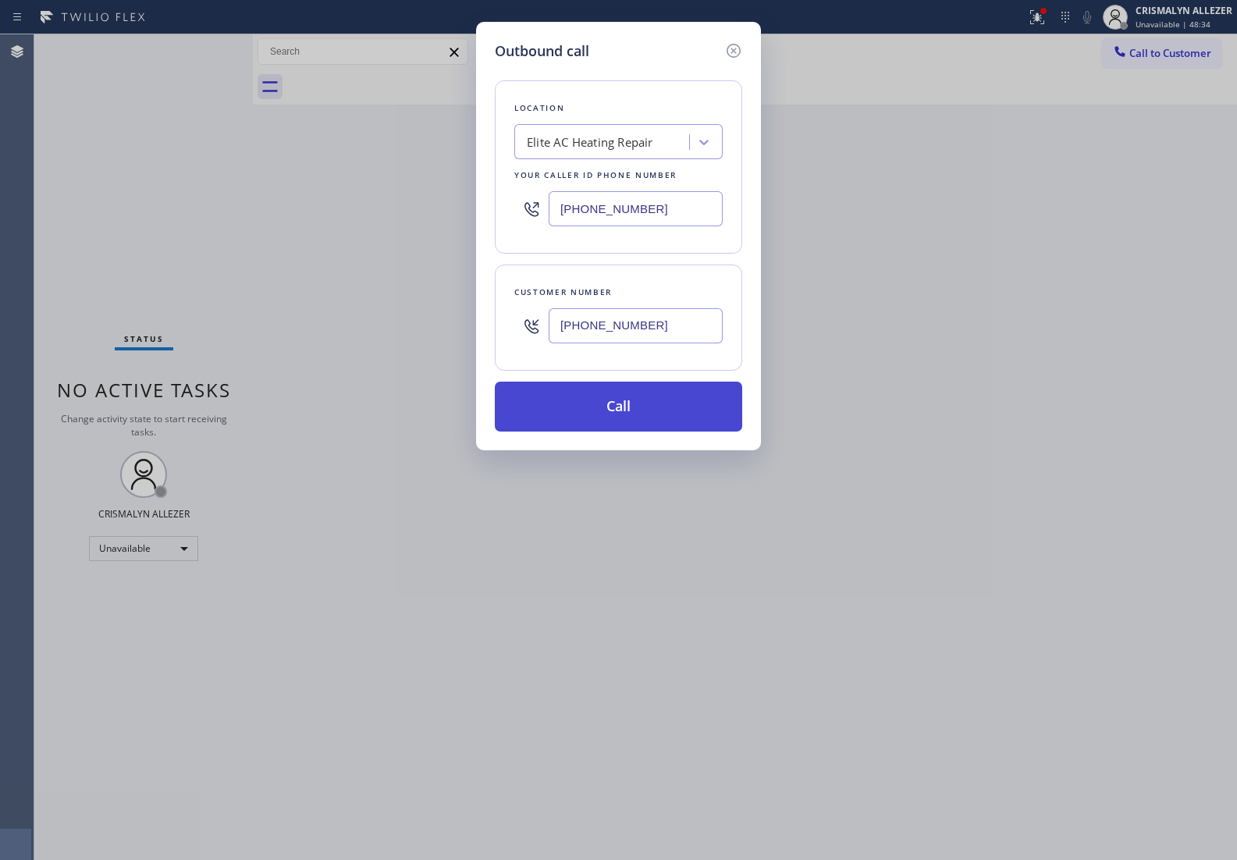
type input "[PHONE_NUMBER]"
click at [640, 400] on button "Call" at bounding box center [618, 406] width 247 height 50
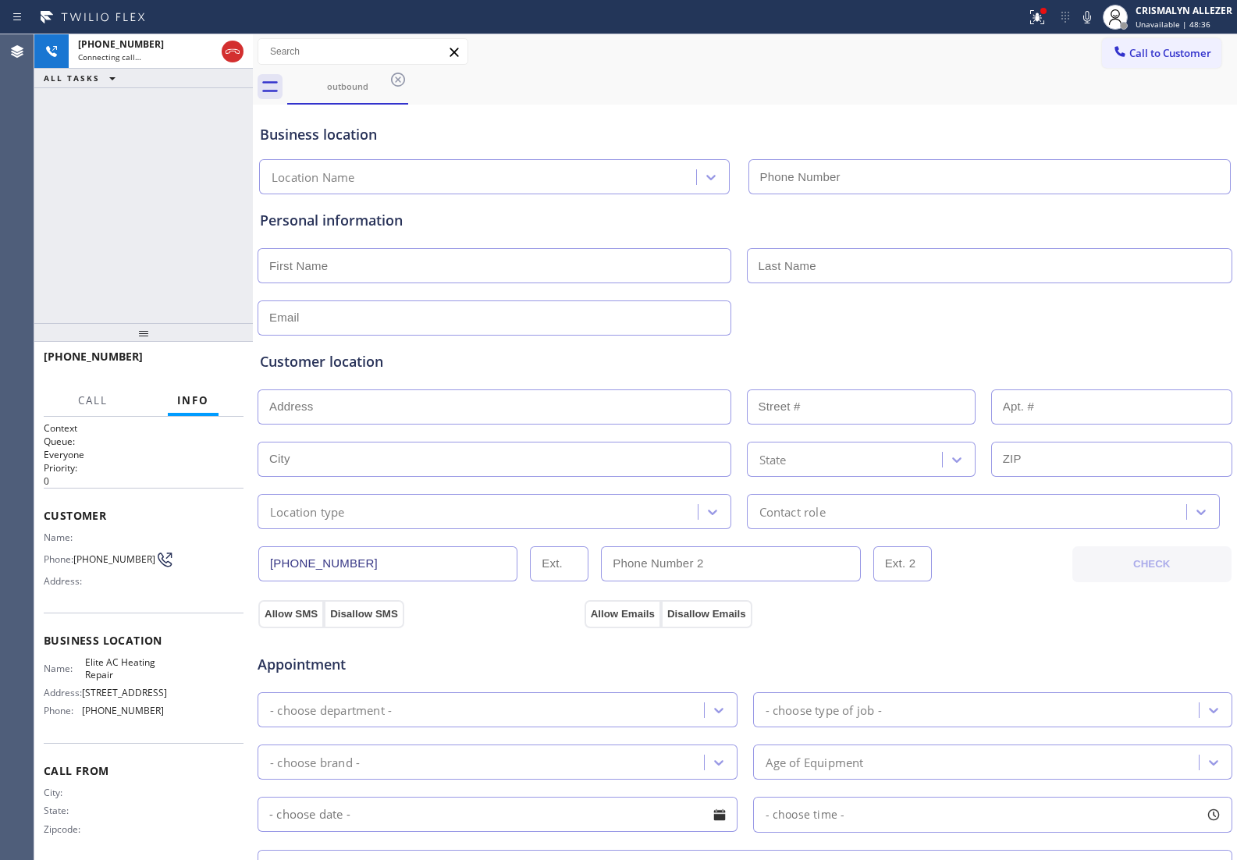
type input "[PHONE_NUMBER]"
click at [200, 369] on button "HANG UP" at bounding box center [207, 364] width 73 height 22
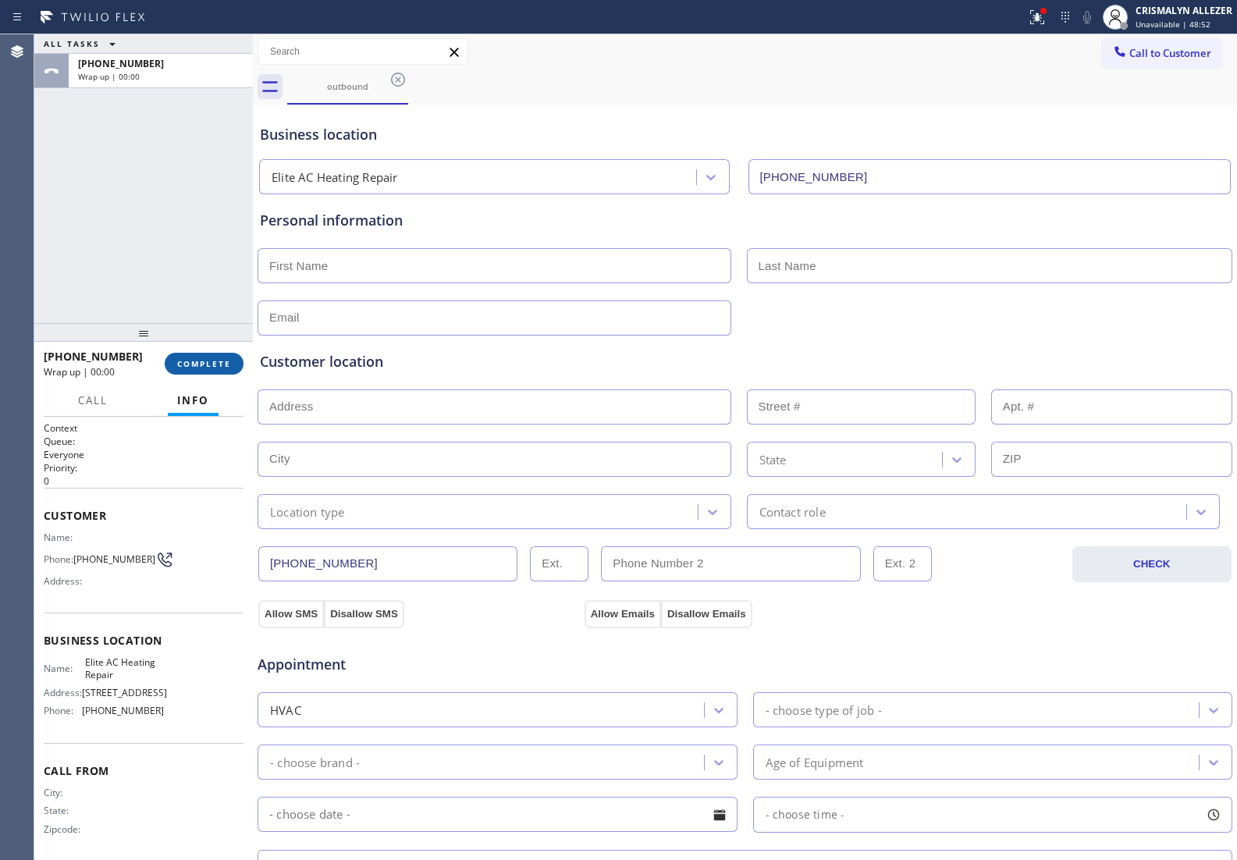
click at [200, 364] on span "COMPLETE" at bounding box center [204, 363] width 54 height 11
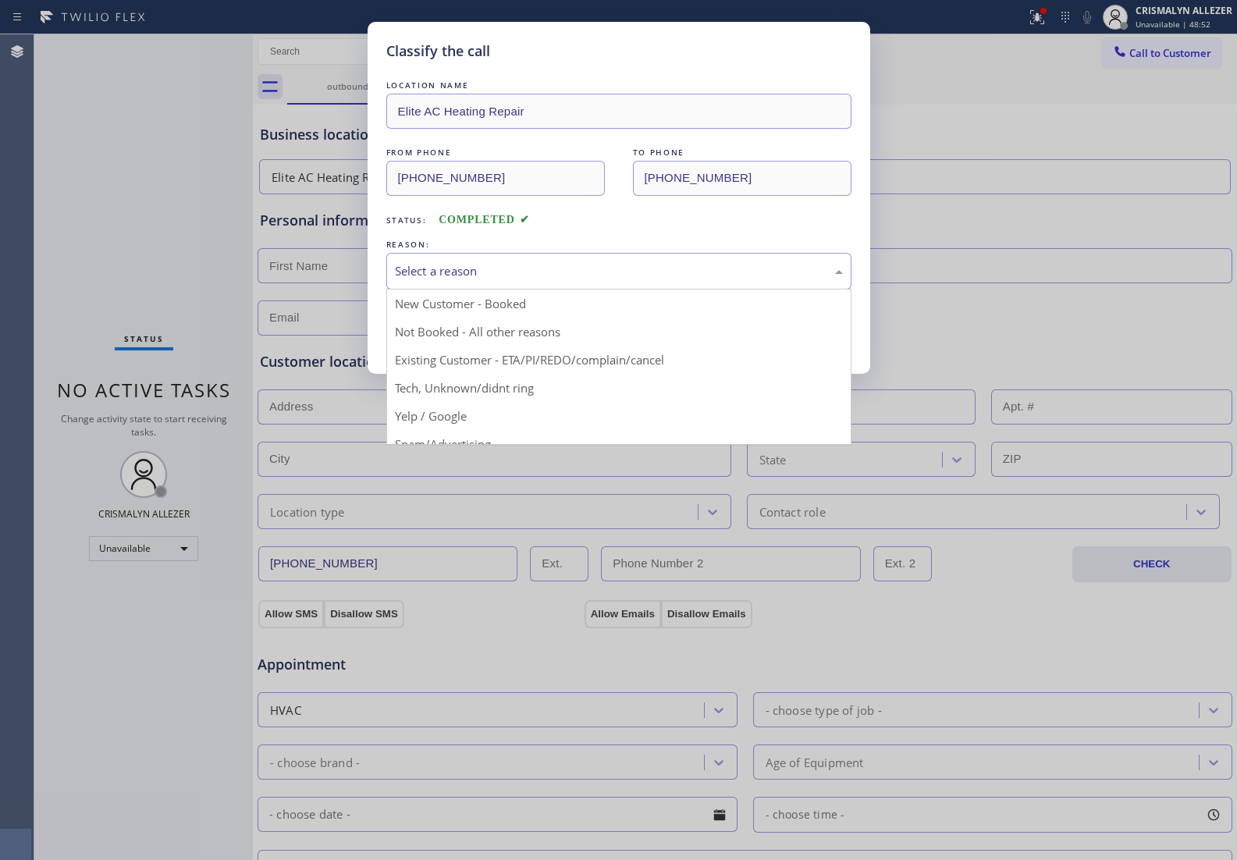
drag, startPoint x: 660, startPoint y: 275, endPoint x: 528, endPoint y: 325, distance: 141.3
click at [658, 277] on div "Select a reason" at bounding box center [619, 271] width 448 height 18
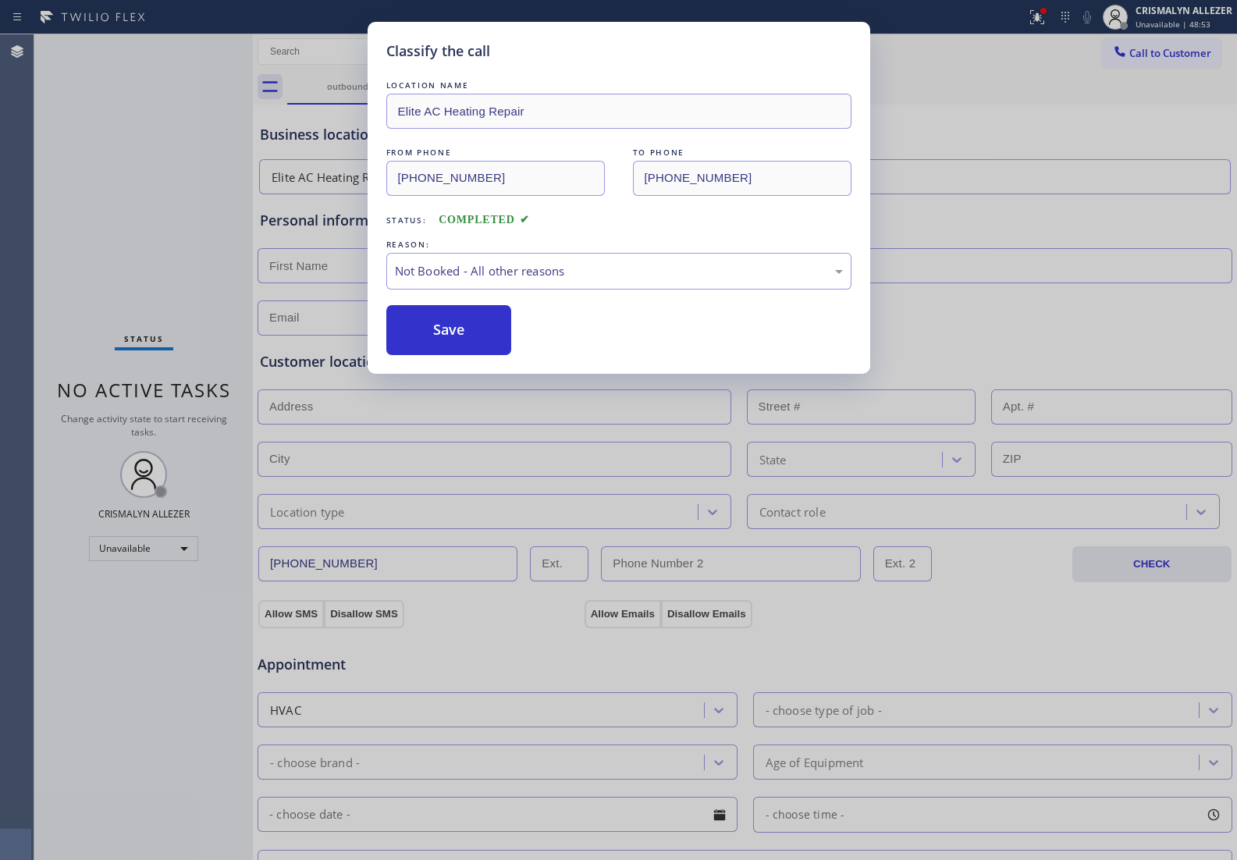
click at [450, 339] on button "Save" at bounding box center [449, 330] width 126 height 50
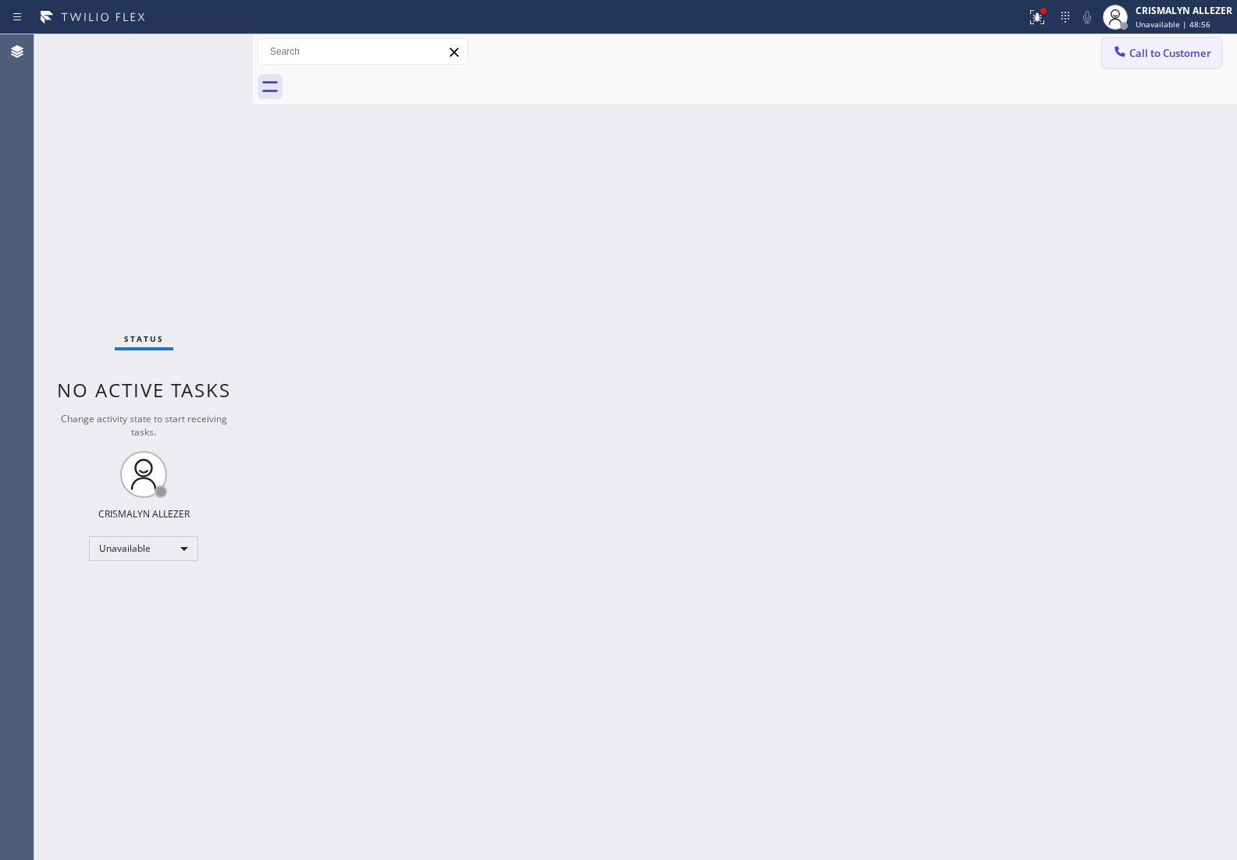
click at [1156, 55] on span "Call to Customer" at bounding box center [1170, 53] width 82 height 14
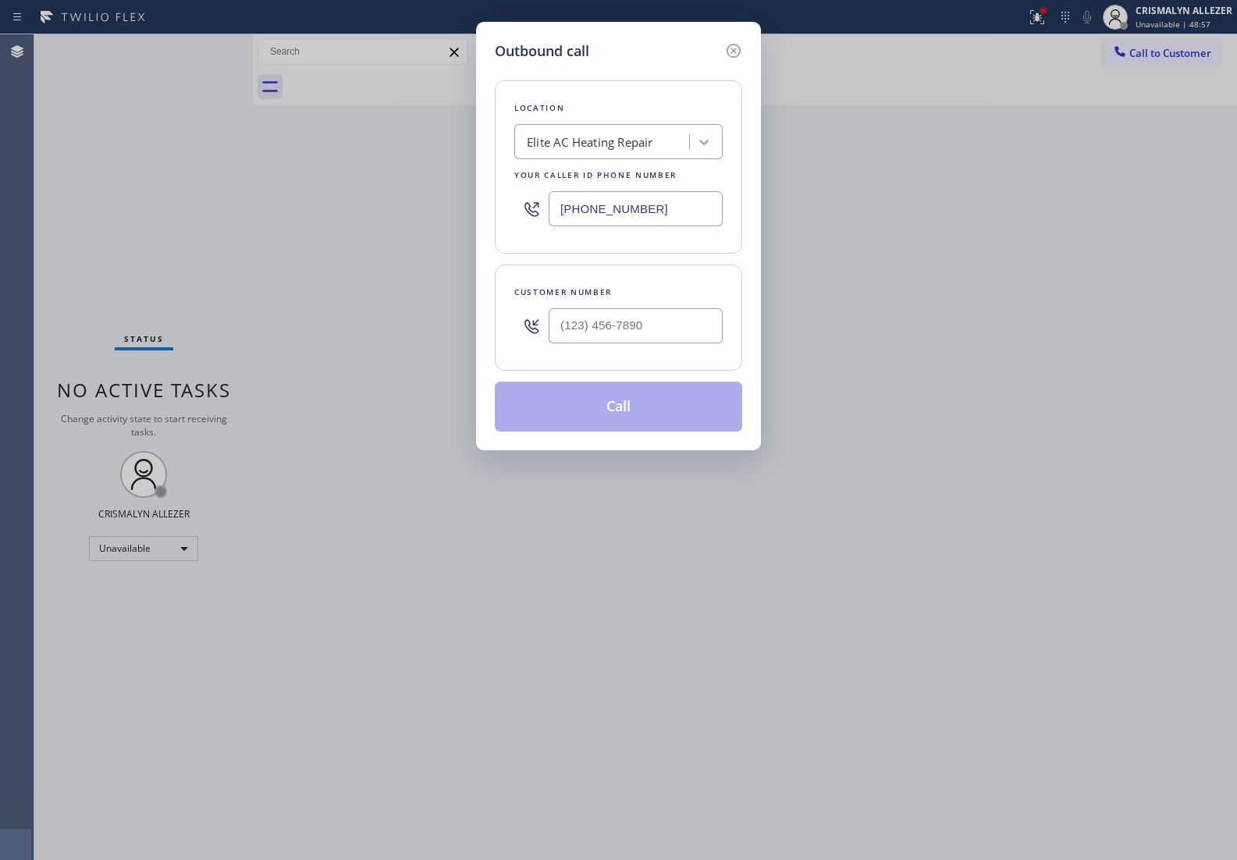
drag, startPoint x: 680, startPoint y: 216, endPoint x: 351, endPoint y: 220, distance: 328.5
click at [352, 220] on div "Outbound call Location Elite AC Heating Repair Your caller id phone number [PHO…" at bounding box center [618, 430] width 1237 height 860
paste input "720) 619-6122"
type input "[PHONE_NUMBER]"
click at [657, 326] on input "(___) ___-____" at bounding box center [635, 325] width 174 height 35
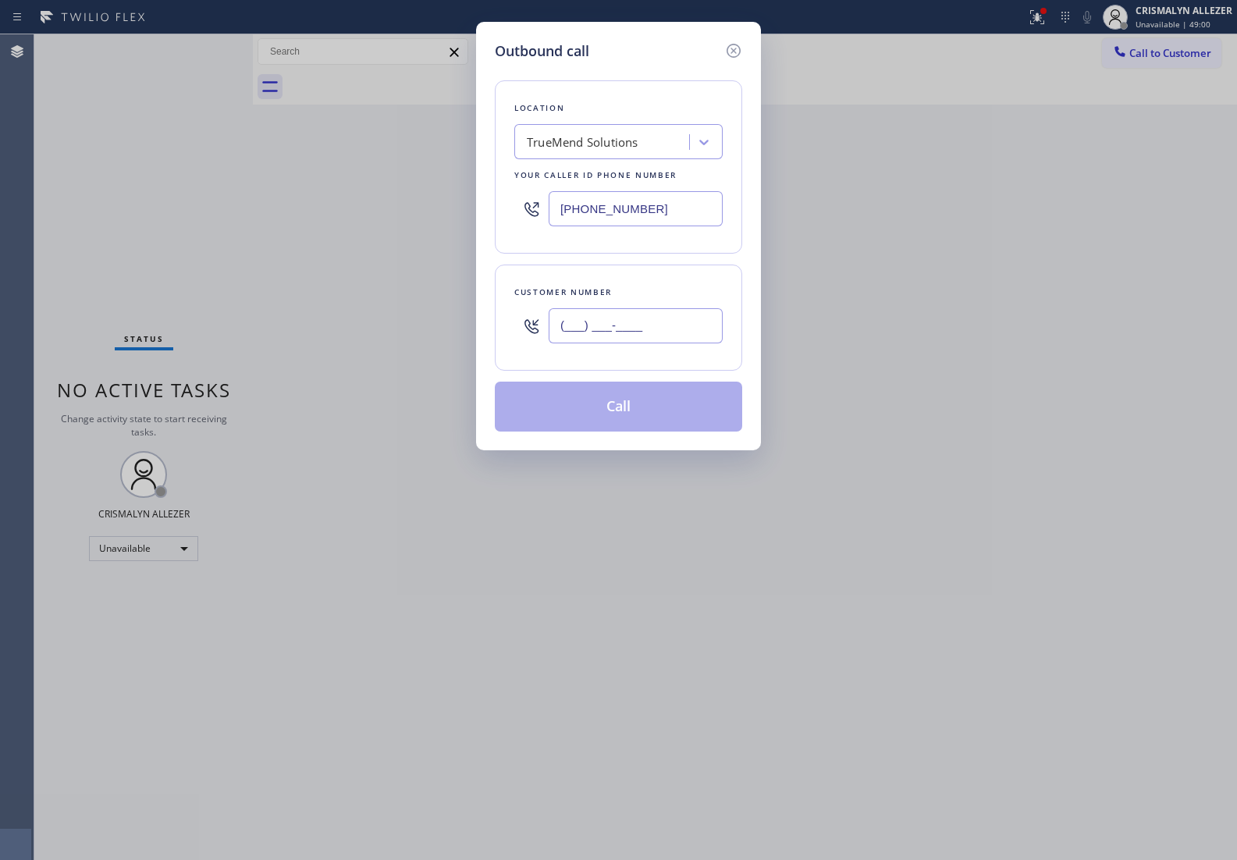
paste input "720) 263-3490"
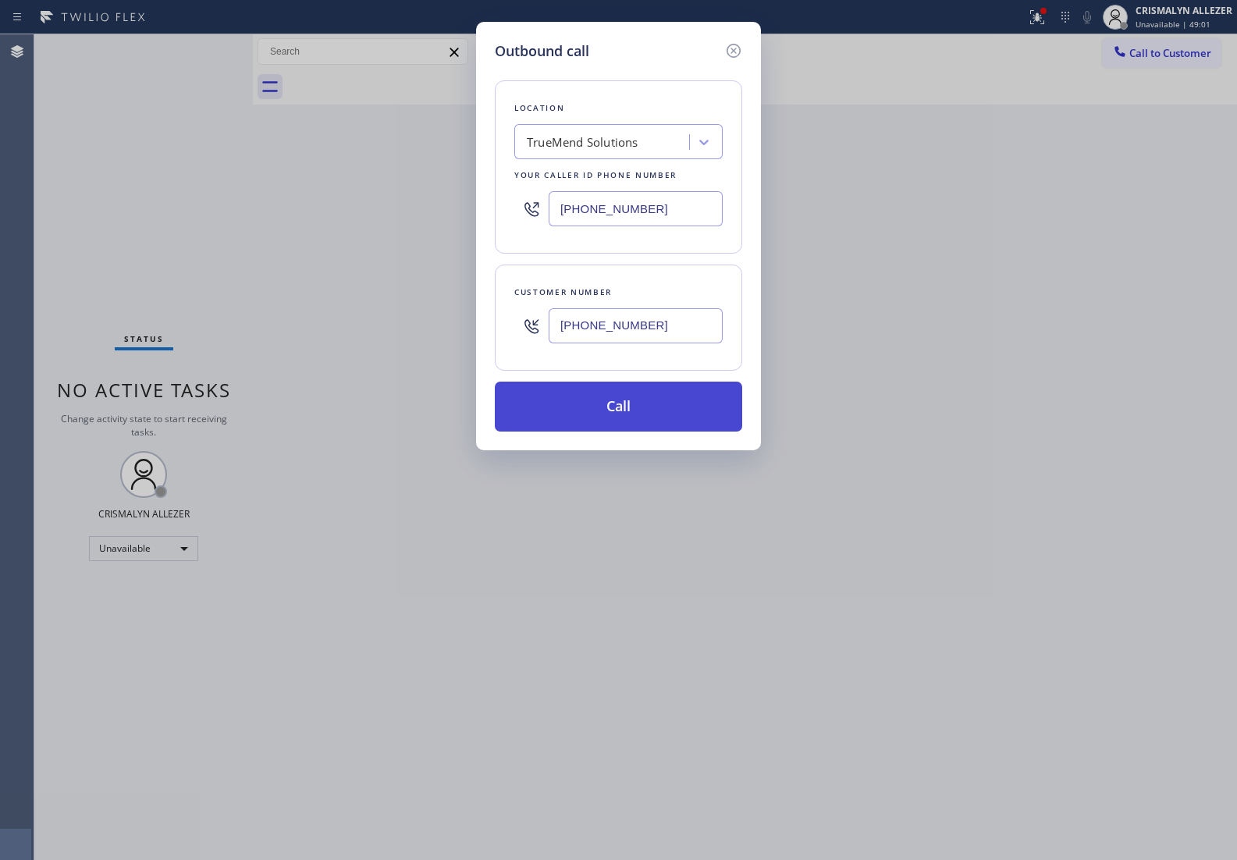
type input "[PHONE_NUMBER]"
click at [626, 406] on button "Call" at bounding box center [618, 406] width 247 height 50
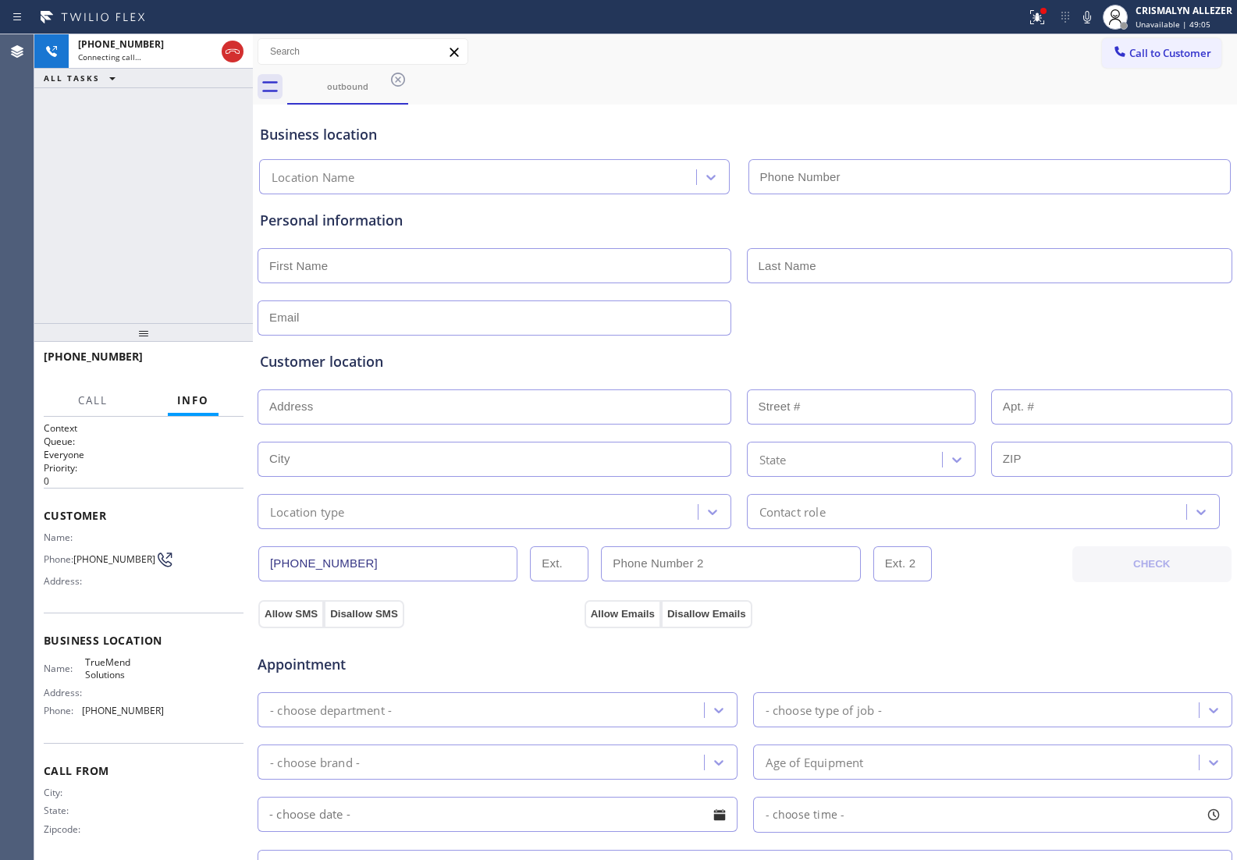
type input "[PHONE_NUMBER]"
click at [207, 361] on span "HANG UP" at bounding box center [207, 363] width 48 height 11
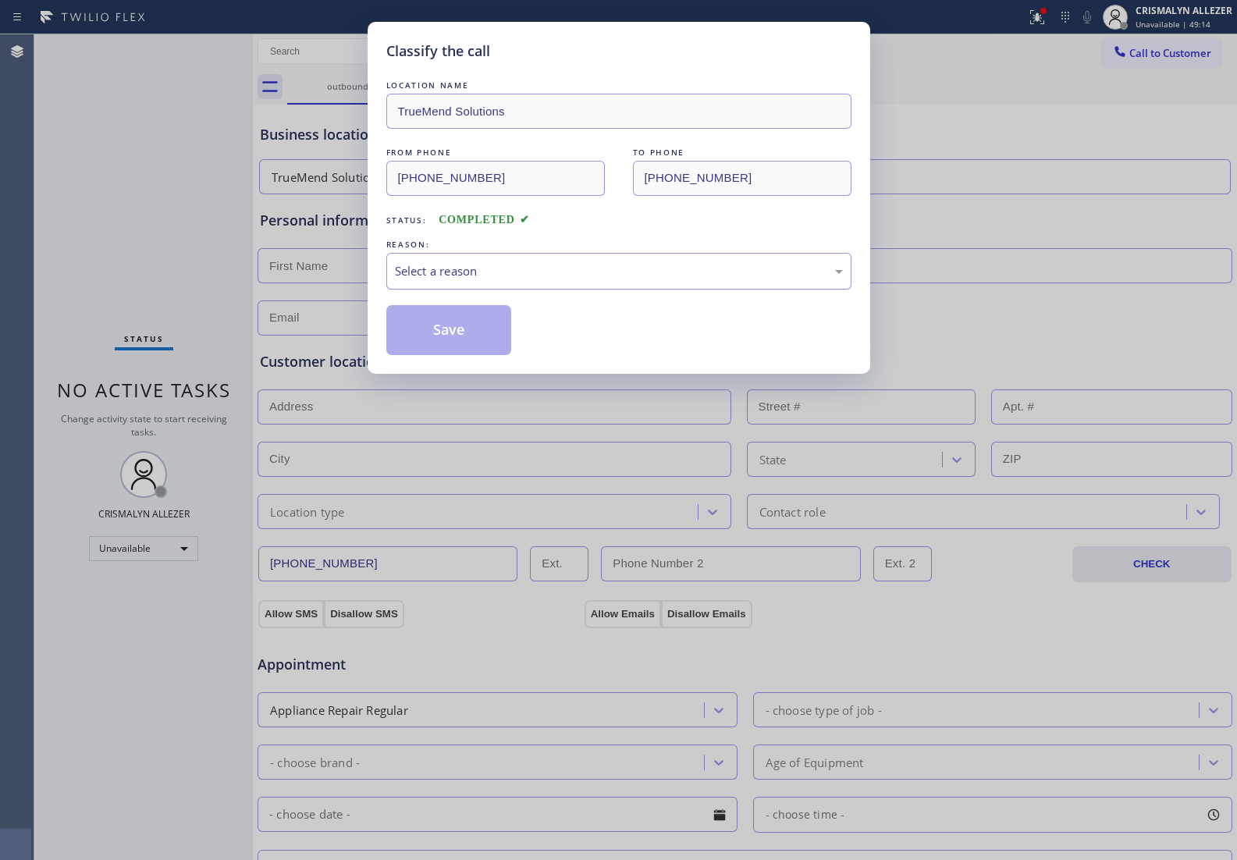
click at [624, 274] on div "Select a reason" at bounding box center [619, 271] width 448 height 18
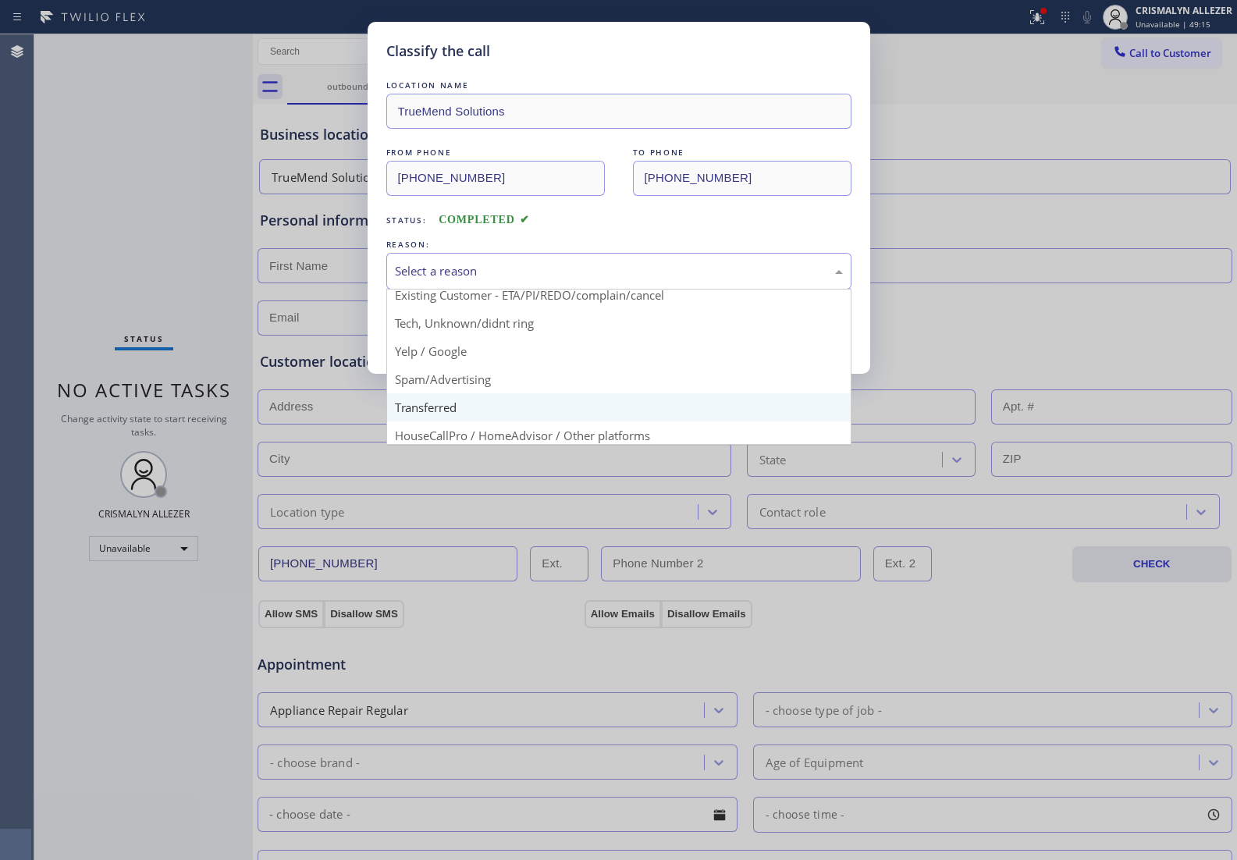
scroll to position [107, 0]
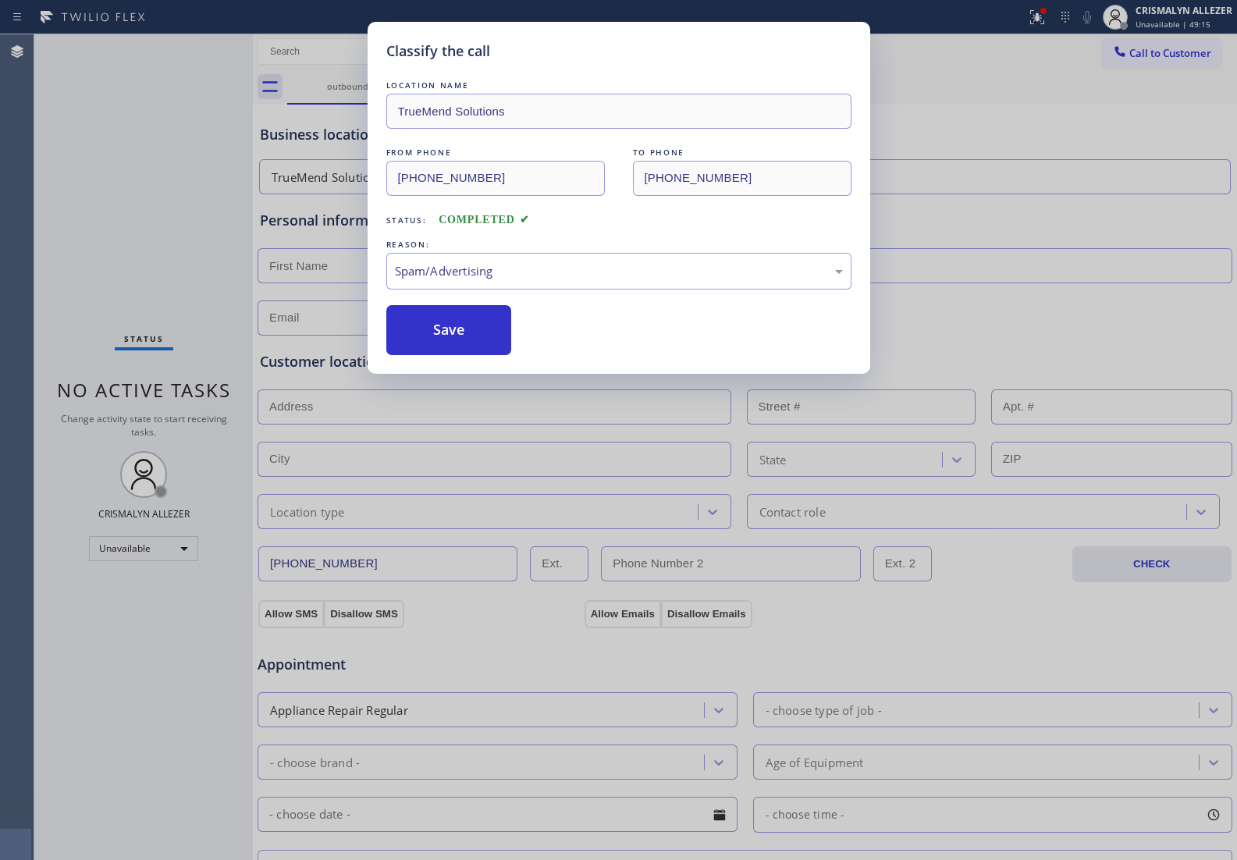
click at [464, 348] on button "Save" at bounding box center [449, 330] width 126 height 50
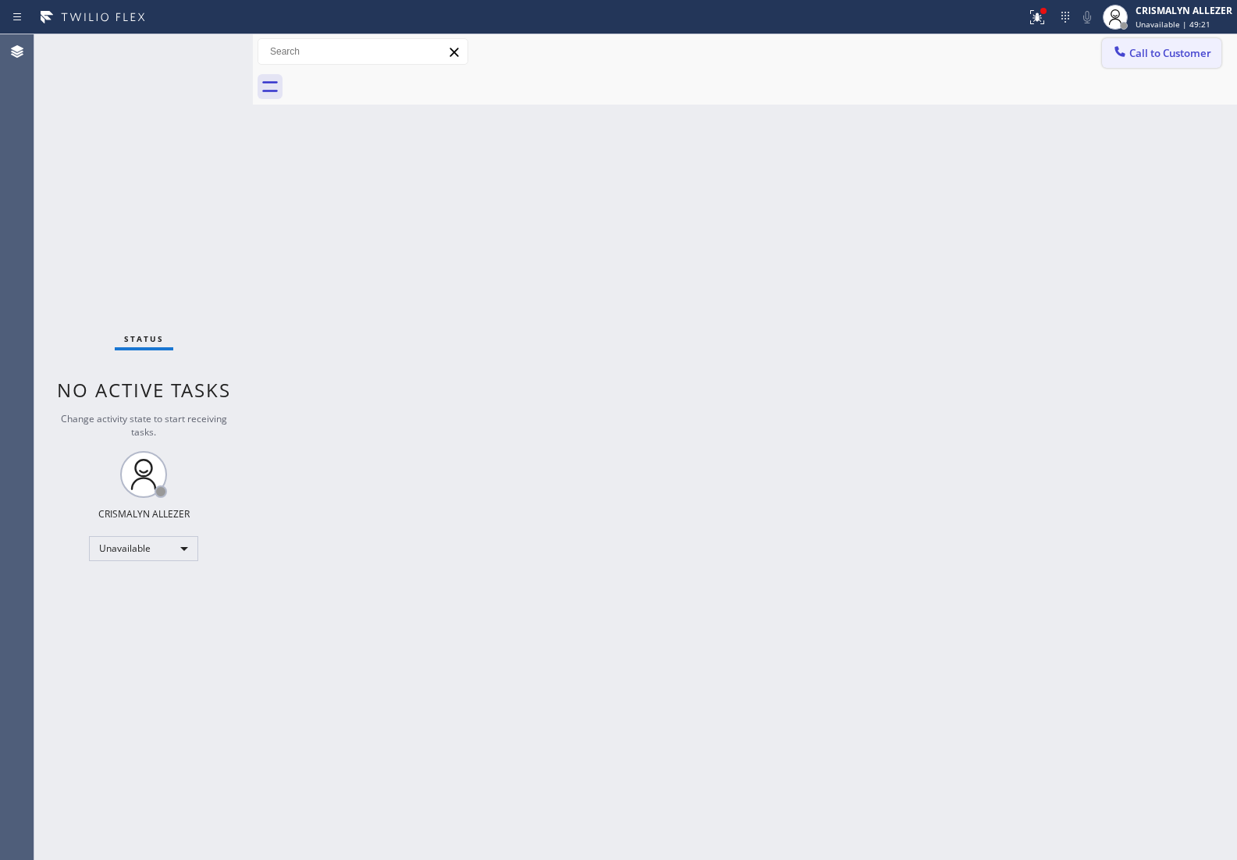
click at [1213, 44] on button "Call to Customer" at bounding box center [1161, 53] width 119 height 30
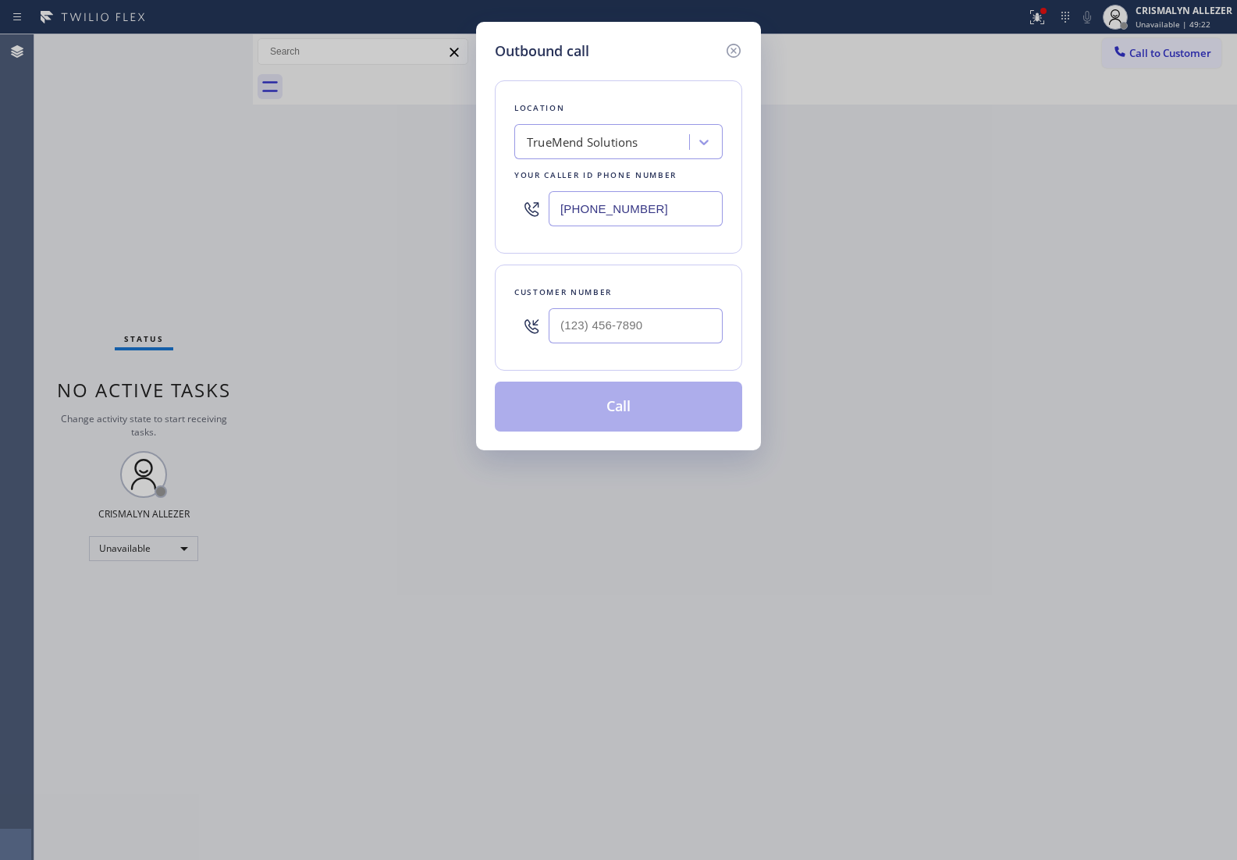
drag, startPoint x: 695, startPoint y: 218, endPoint x: 353, endPoint y: 222, distance: 341.7
click at [399, 222] on div "Outbound call Location TrueMend Solutions Your caller id phone number [PHONE_NU…" at bounding box center [618, 430] width 1237 height 860
paste input "263-3490"
drag, startPoint x: 673, startPoint y: 209, endPoint x: 328, endPoint y: 209, distance: 345.6
click at [328, 209] on div "Outbound call Location TrueMend Solutions Your caller id phone number [PHONE_NU…" at bounding box center [618, 430] width 1237 height 860
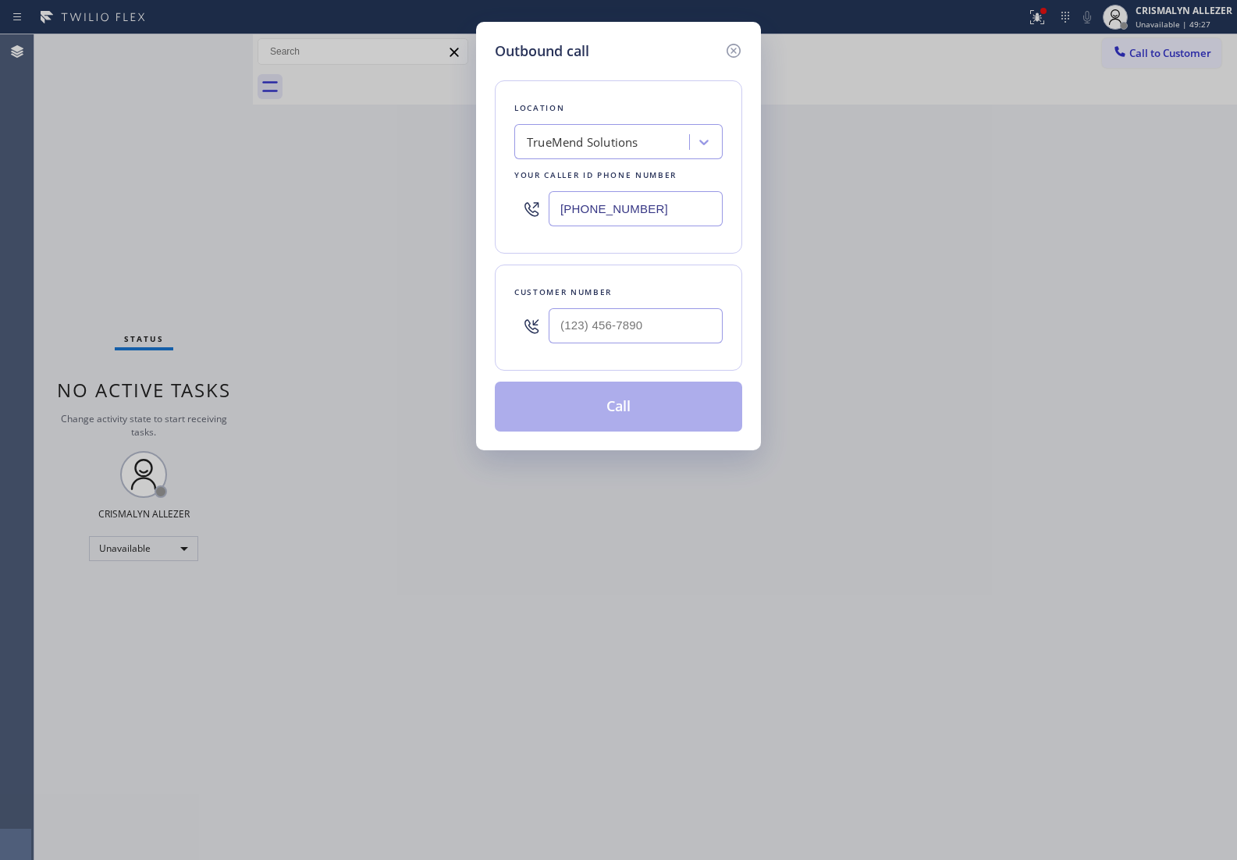
paste input "263-3490"
type input "[PHONE_NUMBER]"
click at [660, 332] on input "(___) ___-____" at bounding box center [635, 325] width 174 height 35
paste input "844) 957-1327"
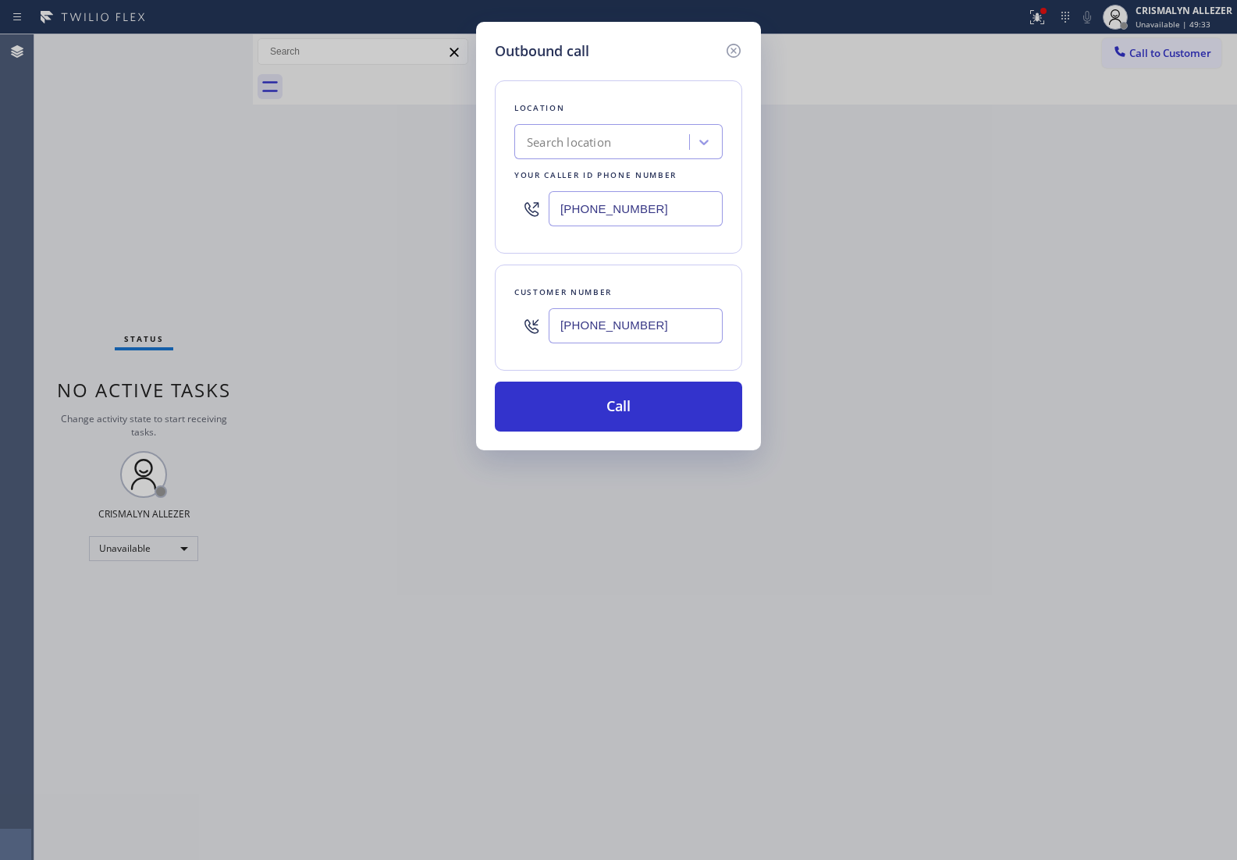
type input "[PHONE_NUMBER]"
drag, startPoint x: 665, startPoint y: 204, endPoint x: 428, endPoint y: 212, distance: 238.1
click at [428, 212] on div "Outbound call Location Search location Your caller id phone number [PHONE_NUMBE…" at bounding box center [618, 430] width 1237 height 860
paste input "86) 936-1853"
type input "[PHONE_NUMBER]"
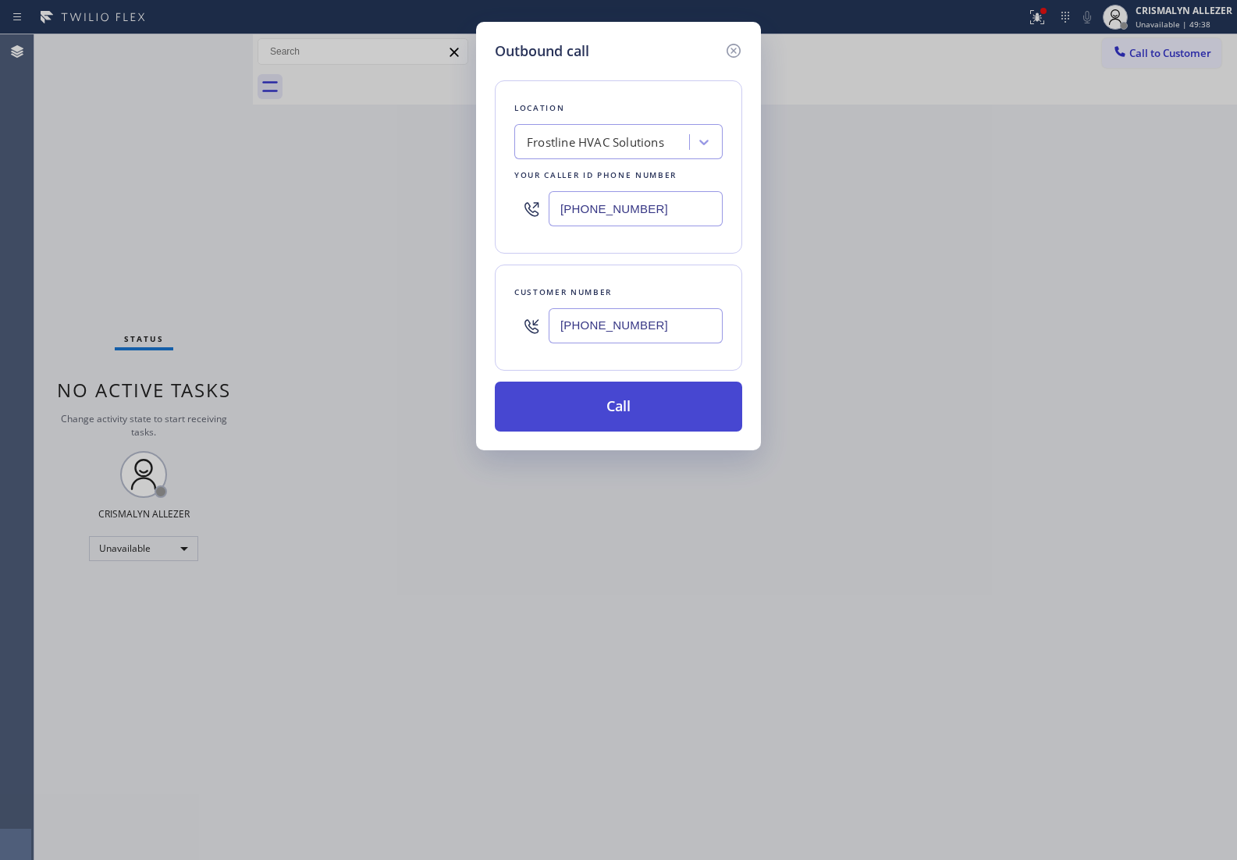
click at [648, 418] on button "Call" at bounding box center [618, 406] width 247 height 50
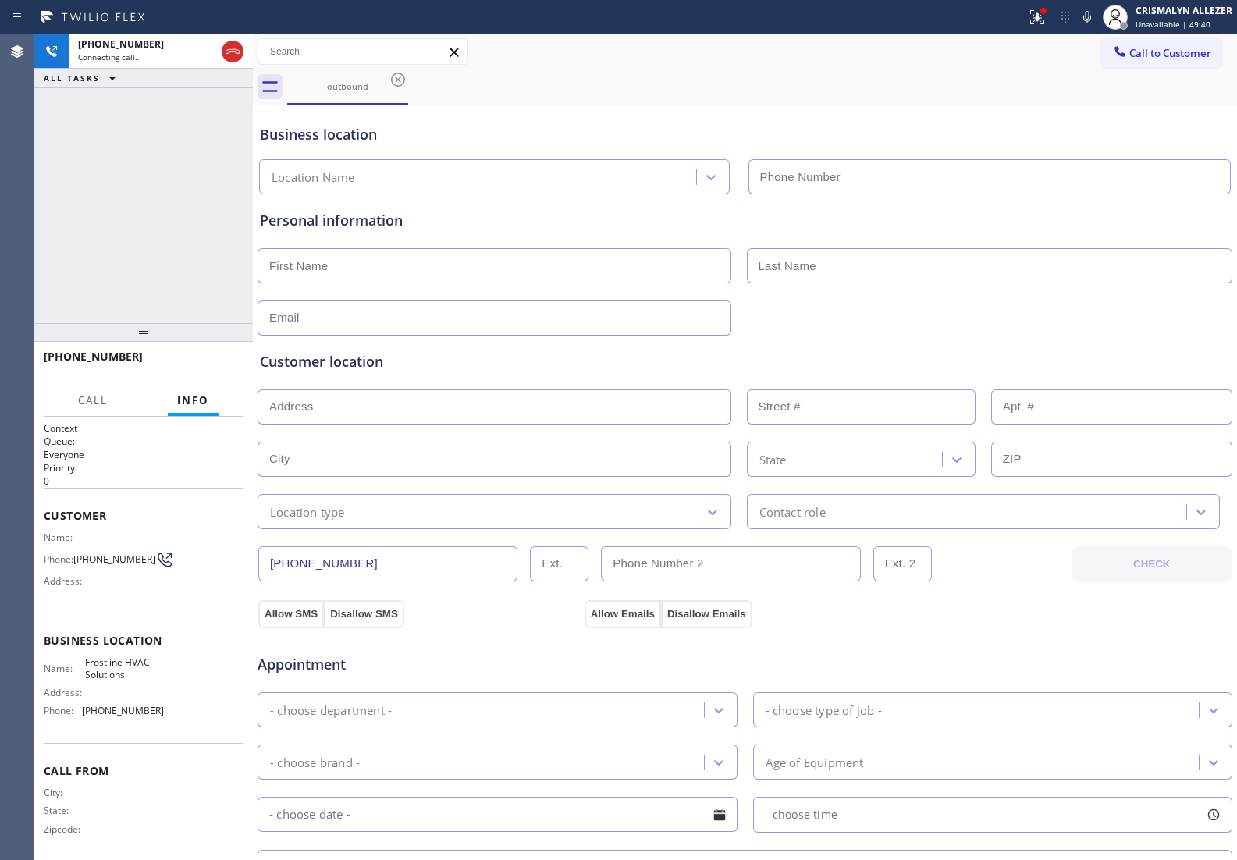
type input "[PHONE_NUMBER]"
click at [204, 367] on span "HANG UP" at bounding box center [207, 363] width 48 height 11
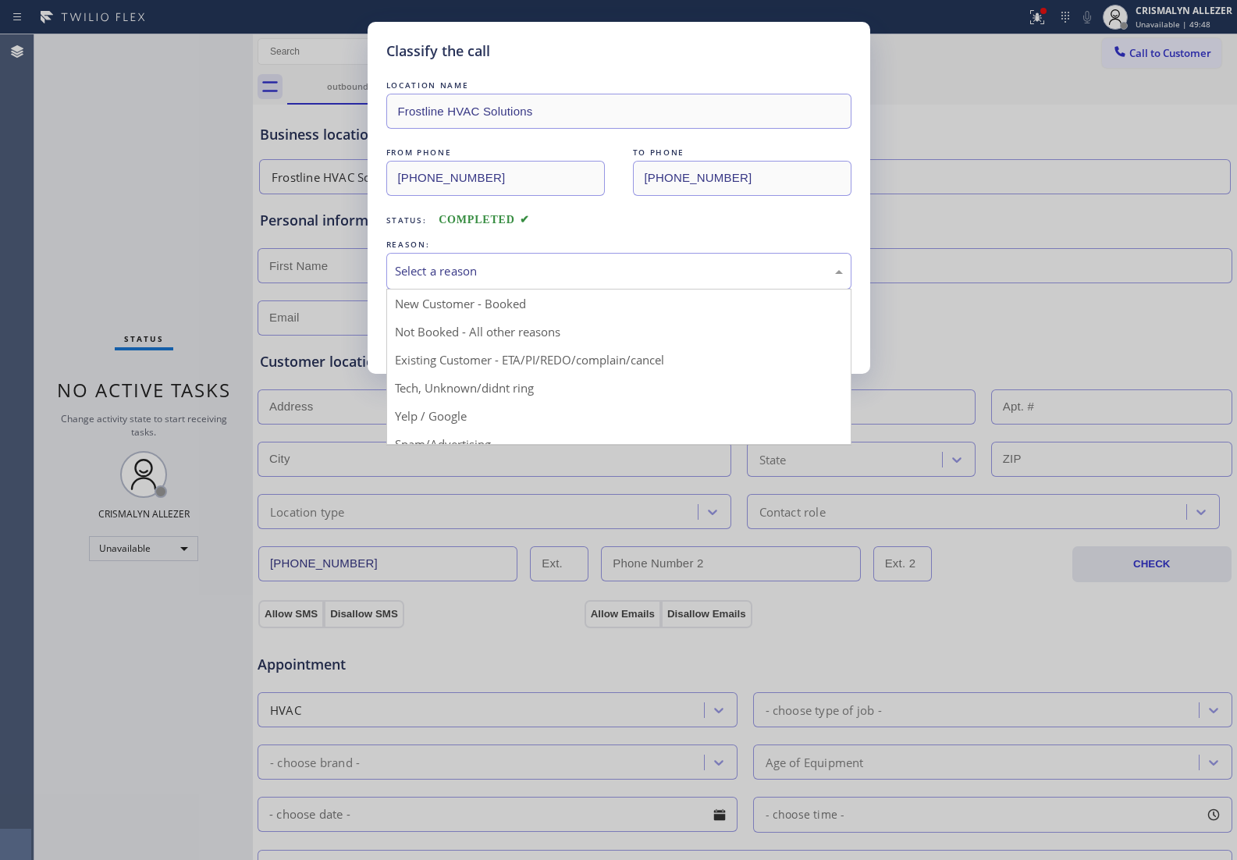
click at [589, 277] on div "Select a reason" at bounding box center [619, 271] width 448 height 18
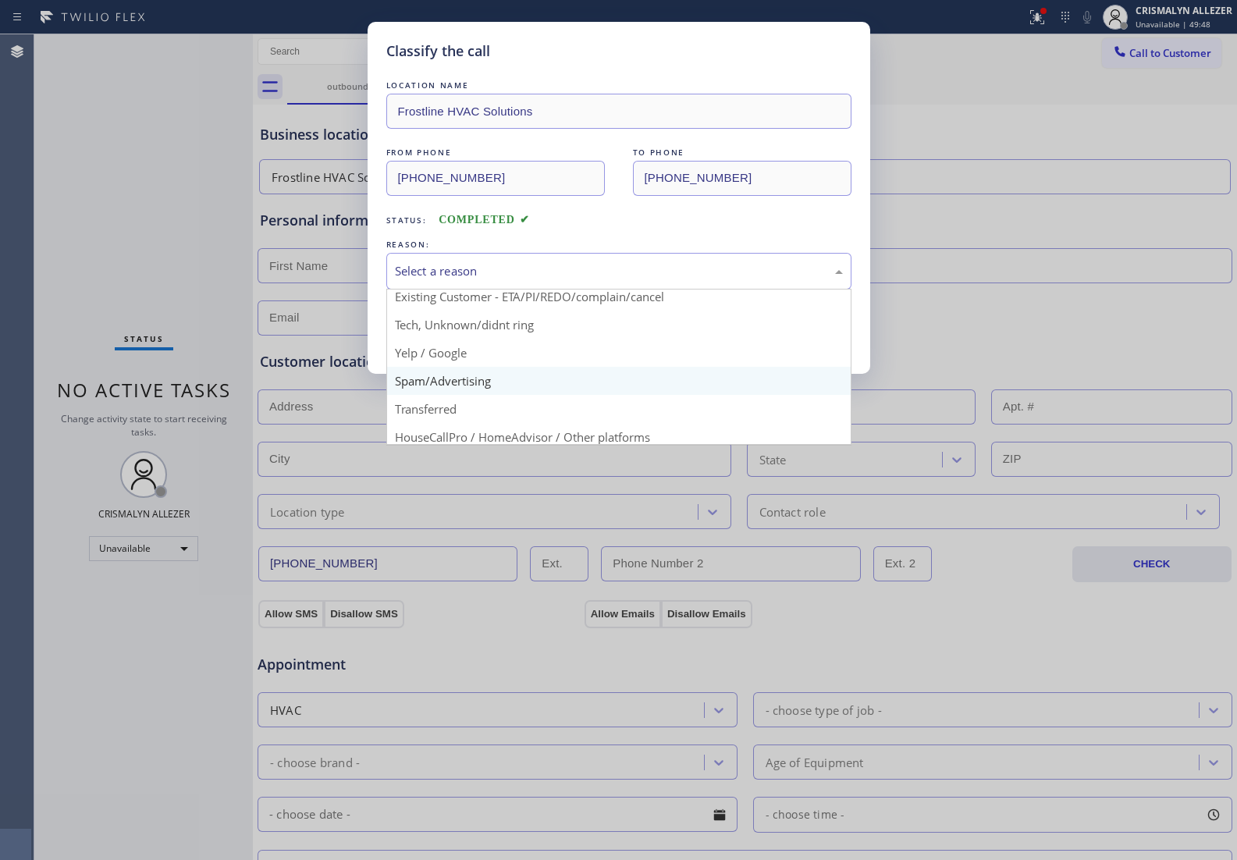
scroll to position [98, 0]
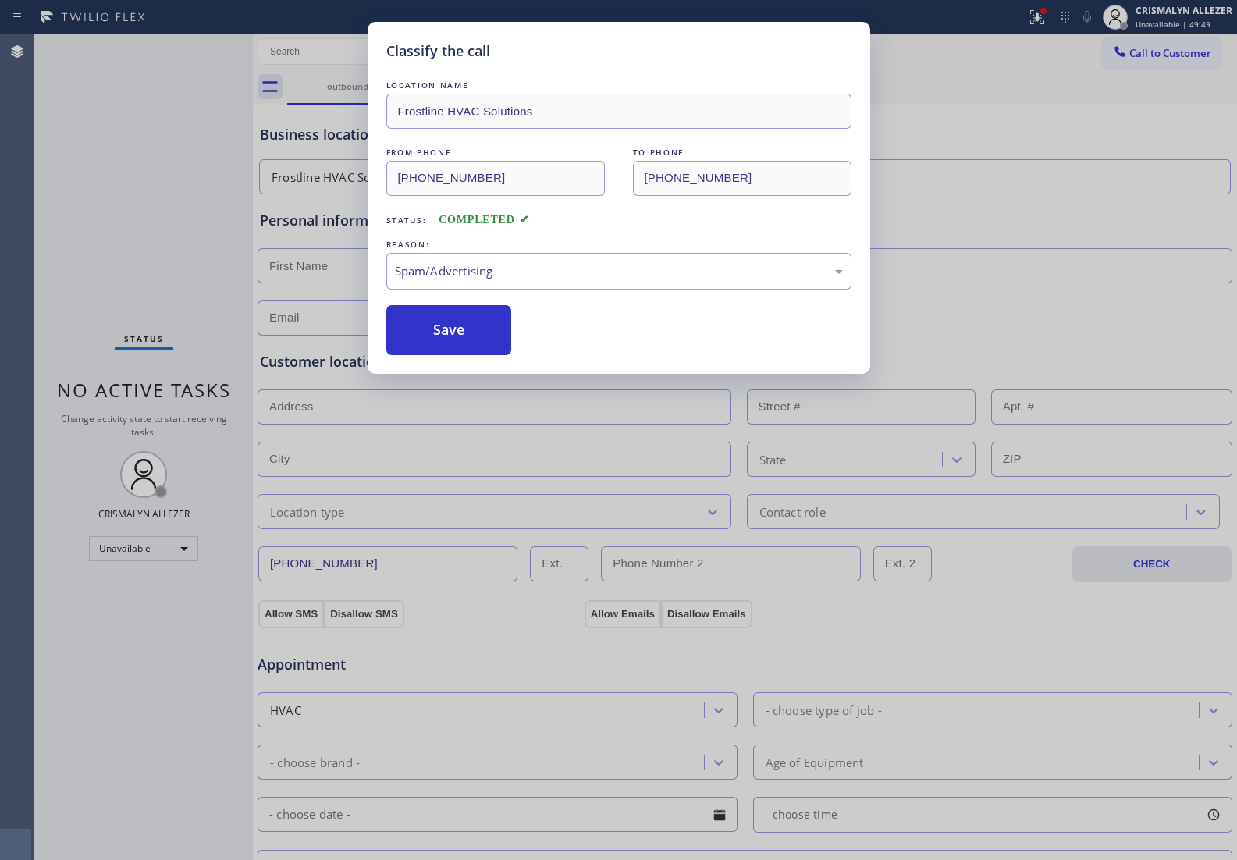
click at [455, 357] on div "Classify the call LOCATION NAME Frostline HVAC Solutions FROM PHONE [PHONE_NUMB…" at bounding box center [618, 198] width 502 height 352
click at [458, 342] on button "Save" at bounding box center [449, 330] width 126 height 50
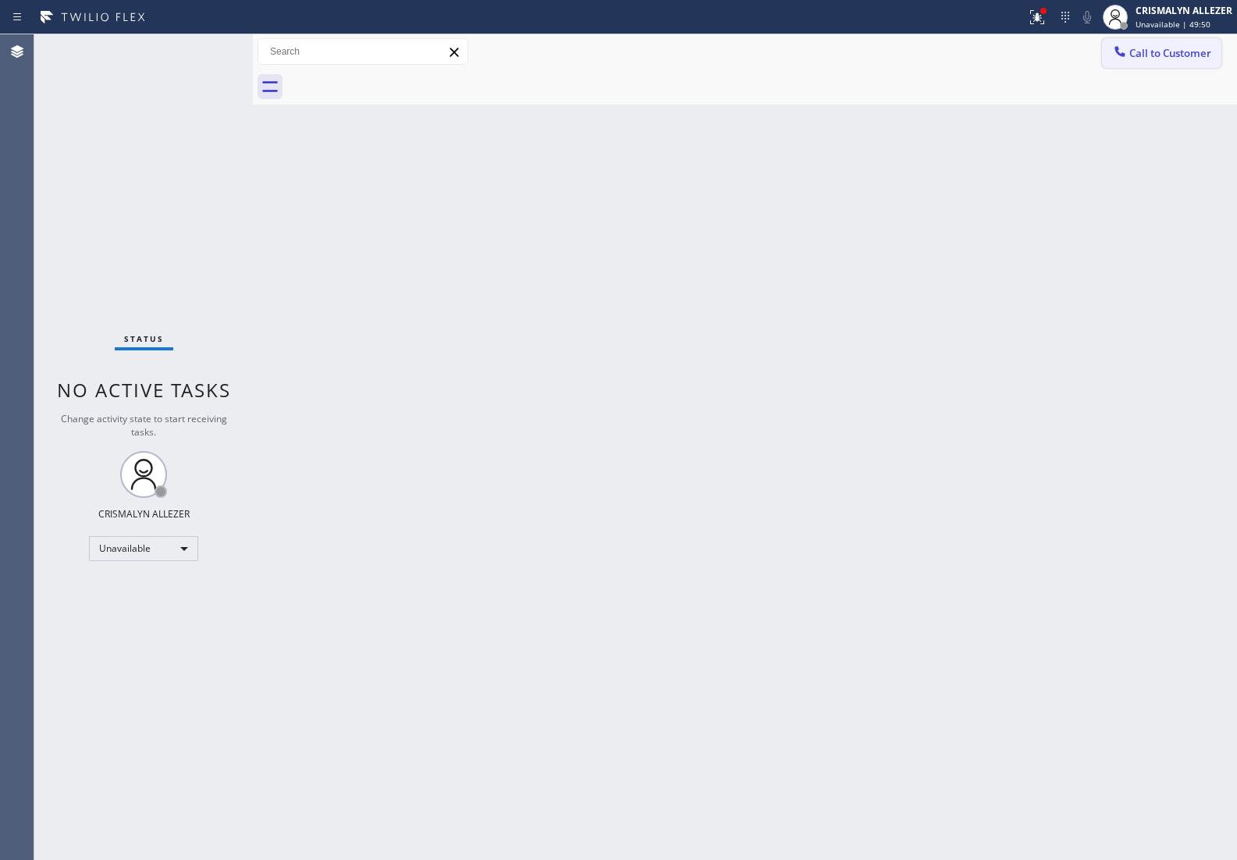
click at [1160, 57] on span "Call to Customer" at bounding box center [1170, 53] width 82 height 14
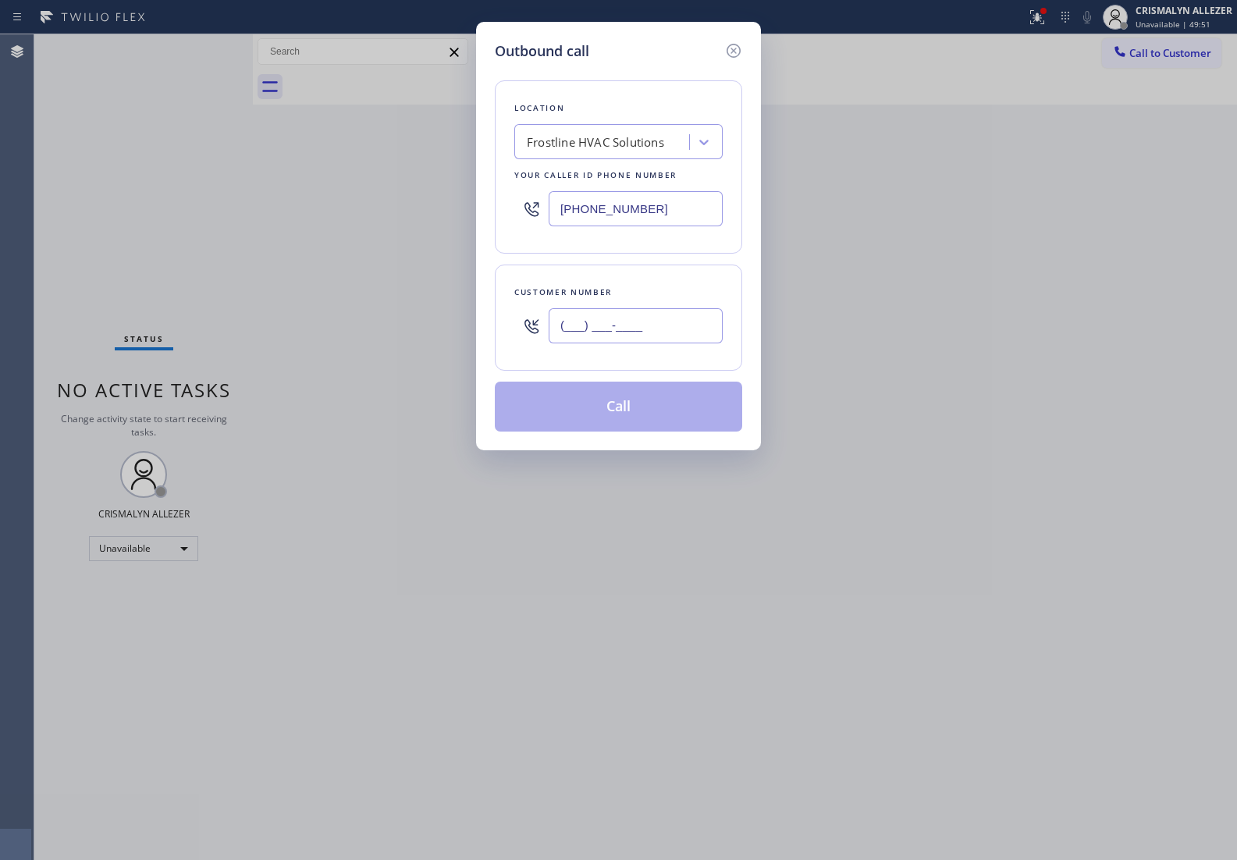
click at [672, 329] on input "(___) ___-____" at bounding box center [635, 325] width 174 height 35
paste input "786) 936-1853"
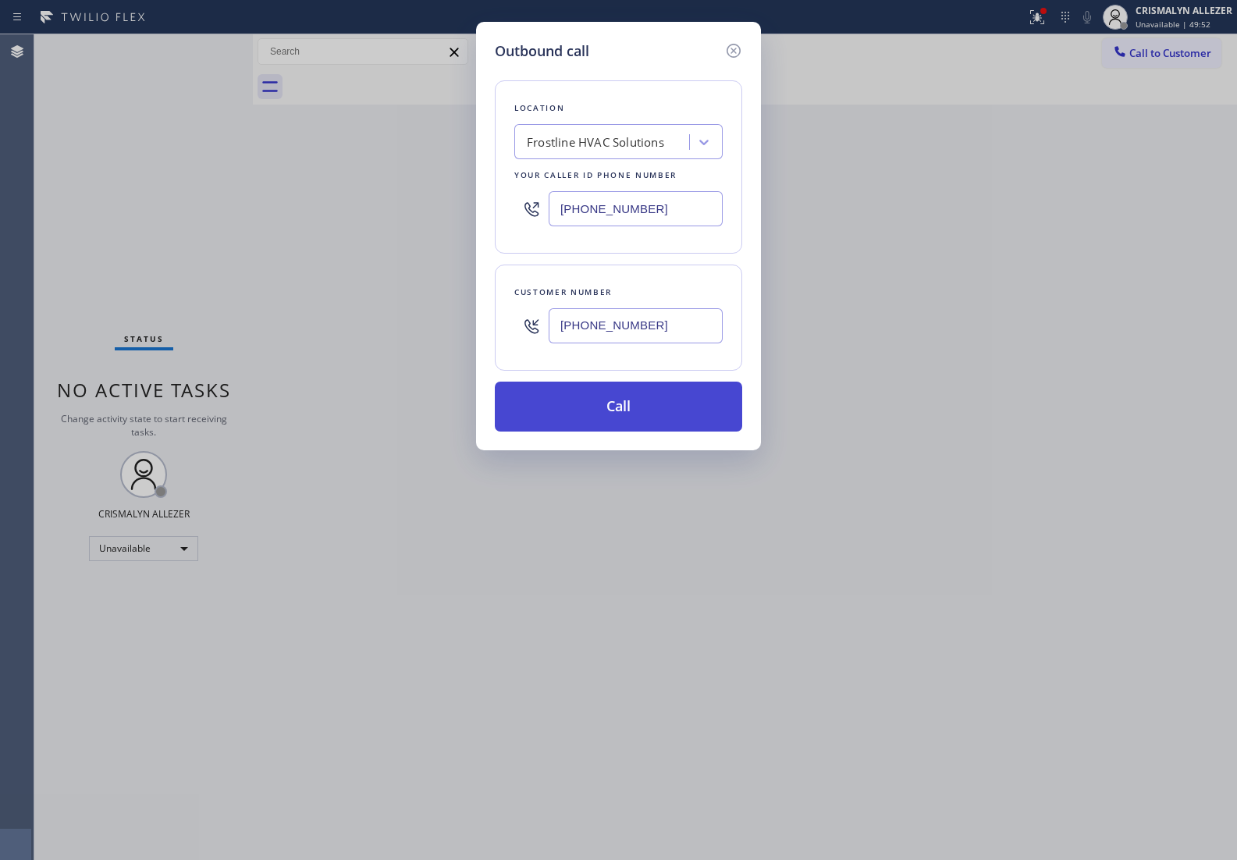
type input "[PHONE_NUMBER]"
click at [630, 415] on button "Call" at bounding box center [618, 406] width 247 height 50
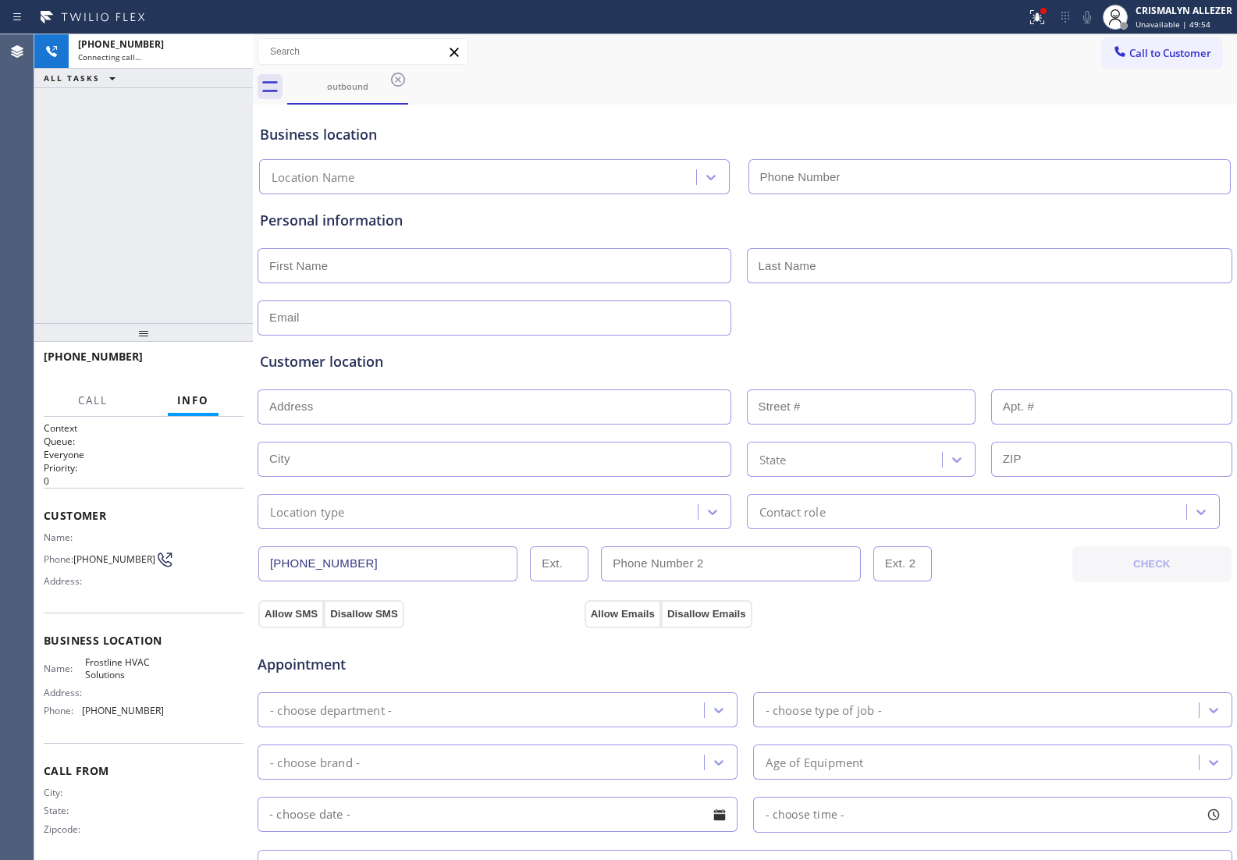
type input "[PHONE_NUMBER]"
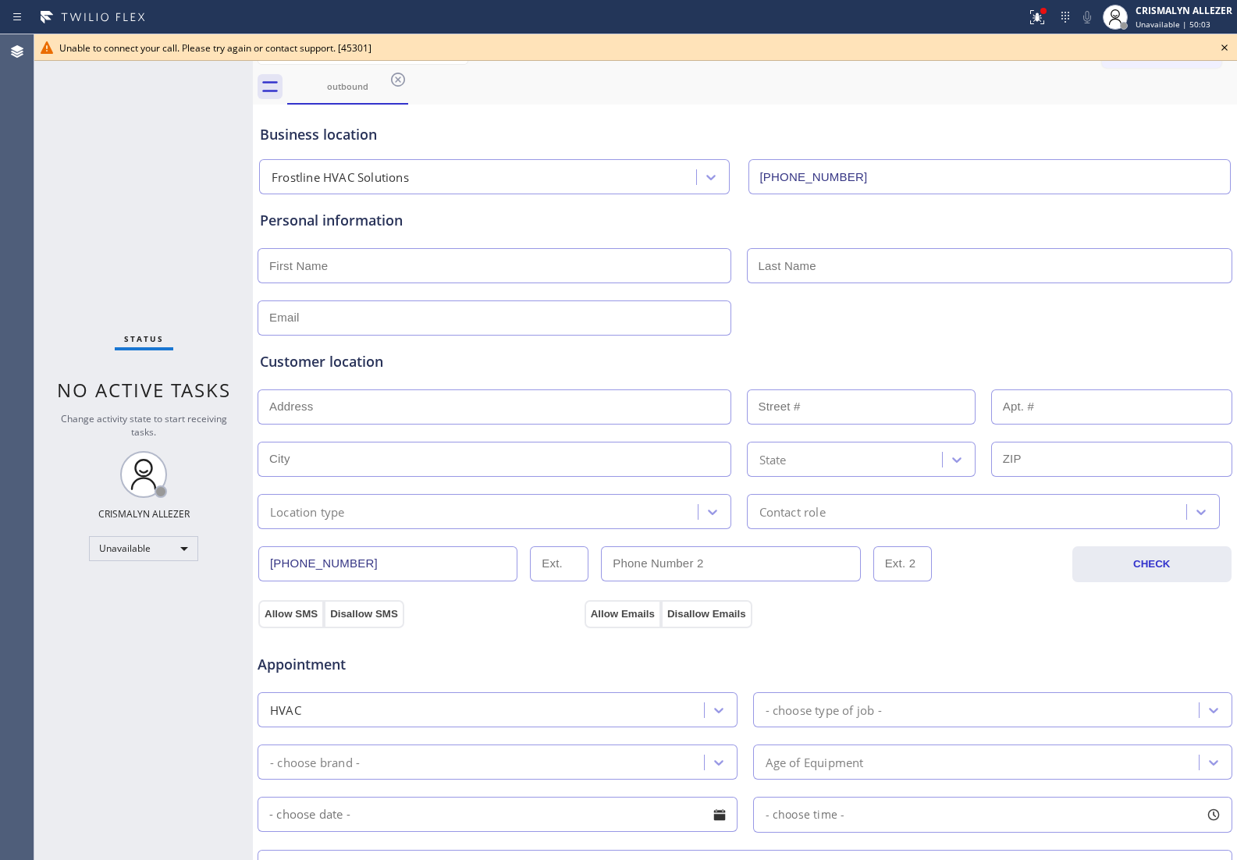
click at [1219, 43] on icon at bounding box center [1224, 47] width 19 height 19
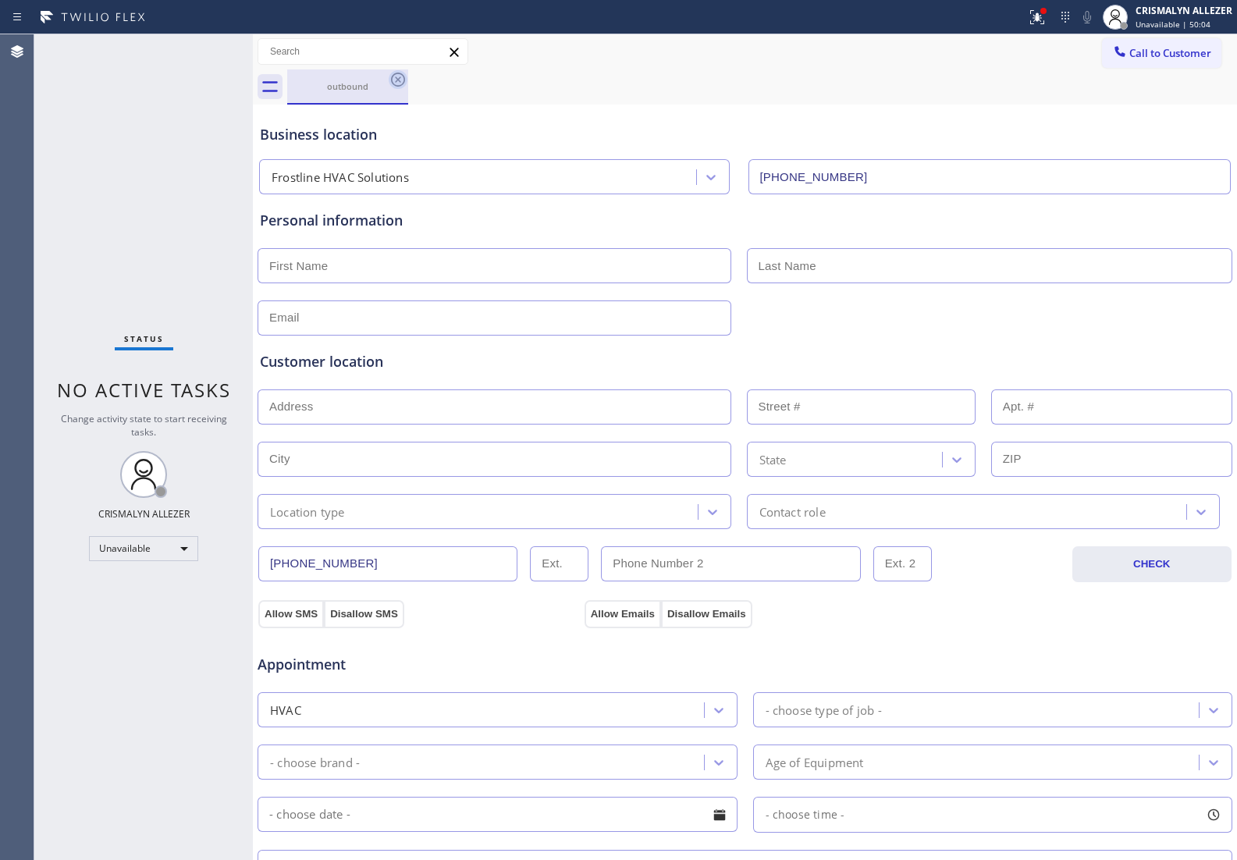
click at [394, 86] on icon at bounding box center [398, 79] width 19 height 19
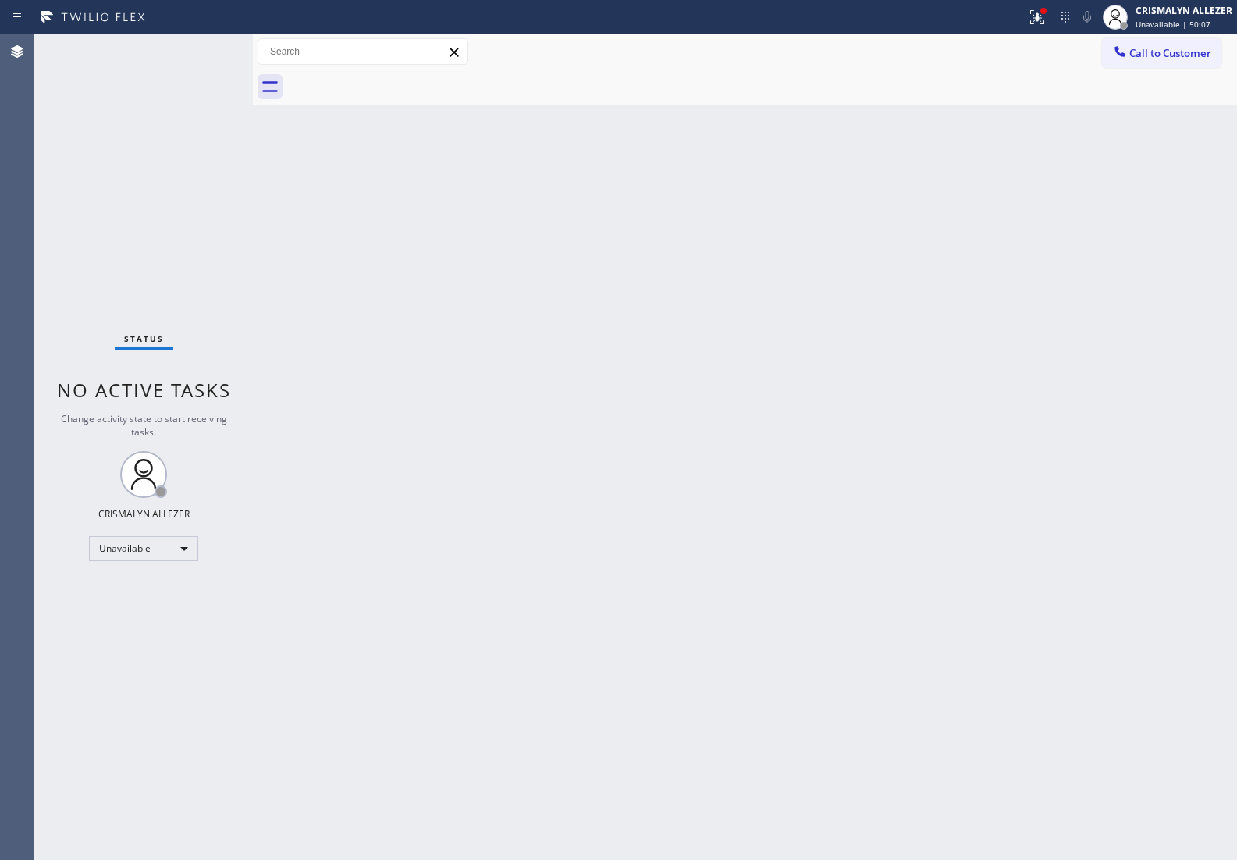
drag, startPoint x: 1166, startPoint y: 65, endPoint x: 1077, endPoint y: 100, distance: 95.6
click at [1166, 65] on button "Call to Customer" at bounding box center [1161, 53] width 119 height 30
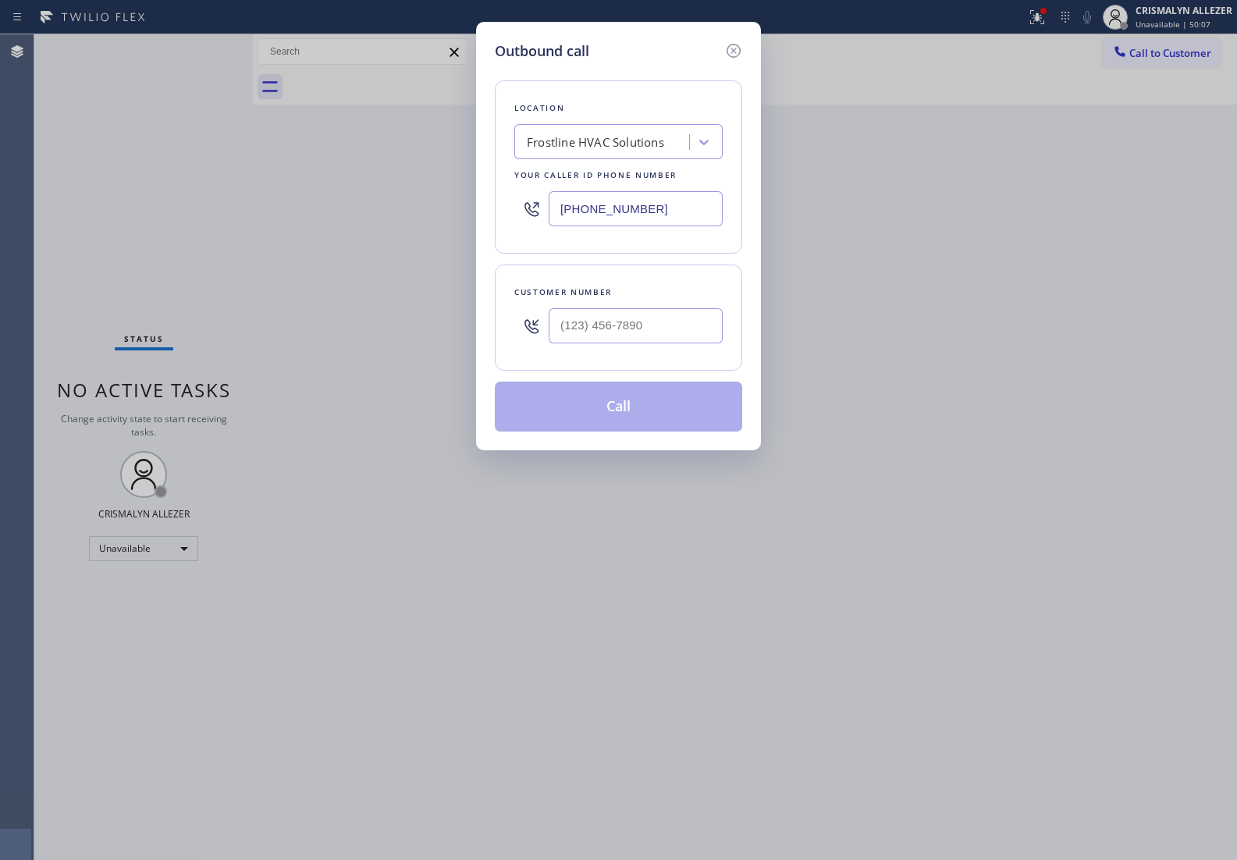
drag, startPoint x: 691, startPoint y: 201, endPoint x: 294, endPoint y: 216, distance: 397.4
click at [294, 216] on div "Outbound call Location Frostline HVAC Solutions Your caller id phone number [PH…" at bounding box center [618, 430] width 1237 height 860
drag, startPoint x: 566, startPoint y: 204, endPoint x: 427, endPoint y: 205, distance: 139.7
click at [427, 205] on div "Outbound call Location Frostline HVAC Solutions Your caller id phone number [PH…" at bounding box center [618, 430] width 1237 height 860
paste input "20) 619-6122"
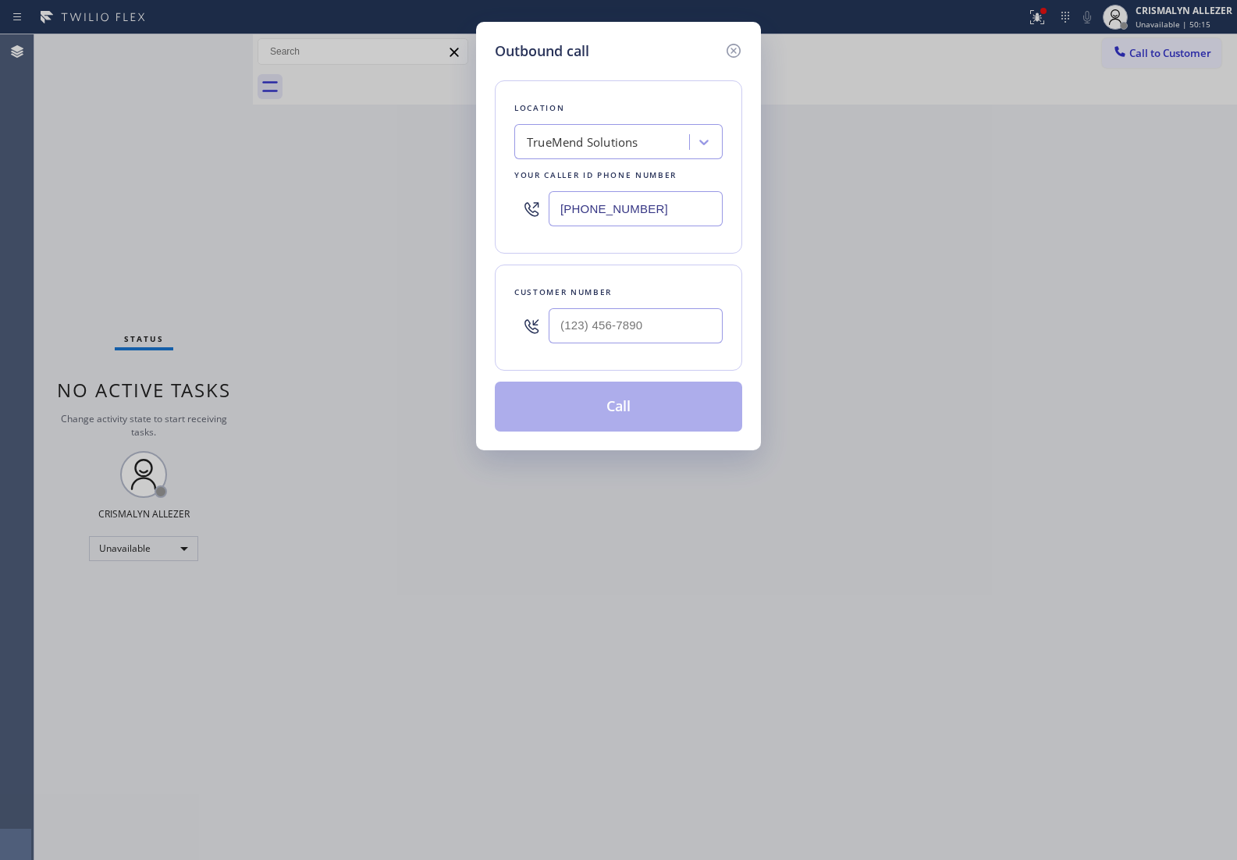
type input "[PHONE_NUMBER]"
click at [630, 328] on input "(___) ___-____" at bounding box center [635, 325] width 174 height 35
paste input "720) 263-3490"
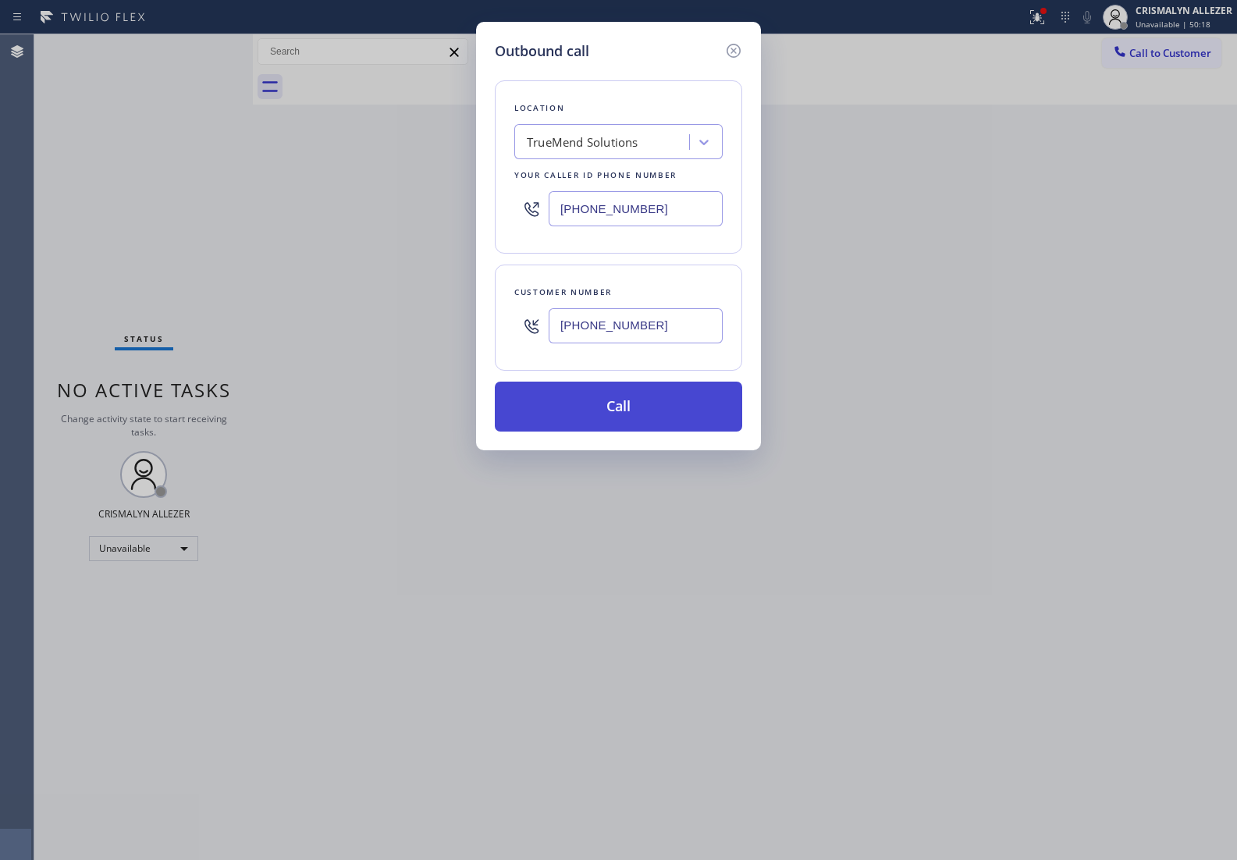
type input "[PHONE_NUMBER]"
click at [626, 418] on button "Call" at bounding box center [618, 406] width 247 height 50
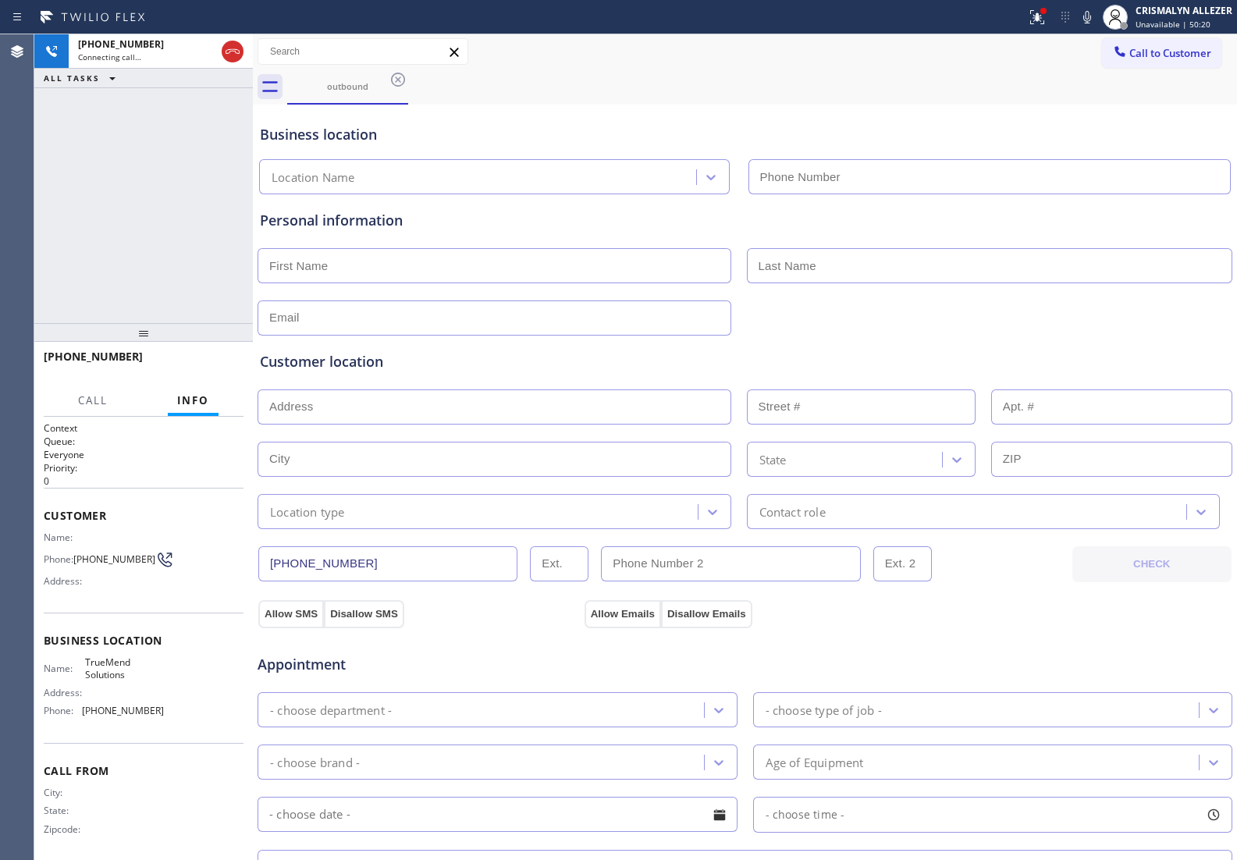
type input "[PHONE_NUMBER]"
click at [196, 364] on span "HANG UP" at bounding box center [207, 363] width 48 height 11
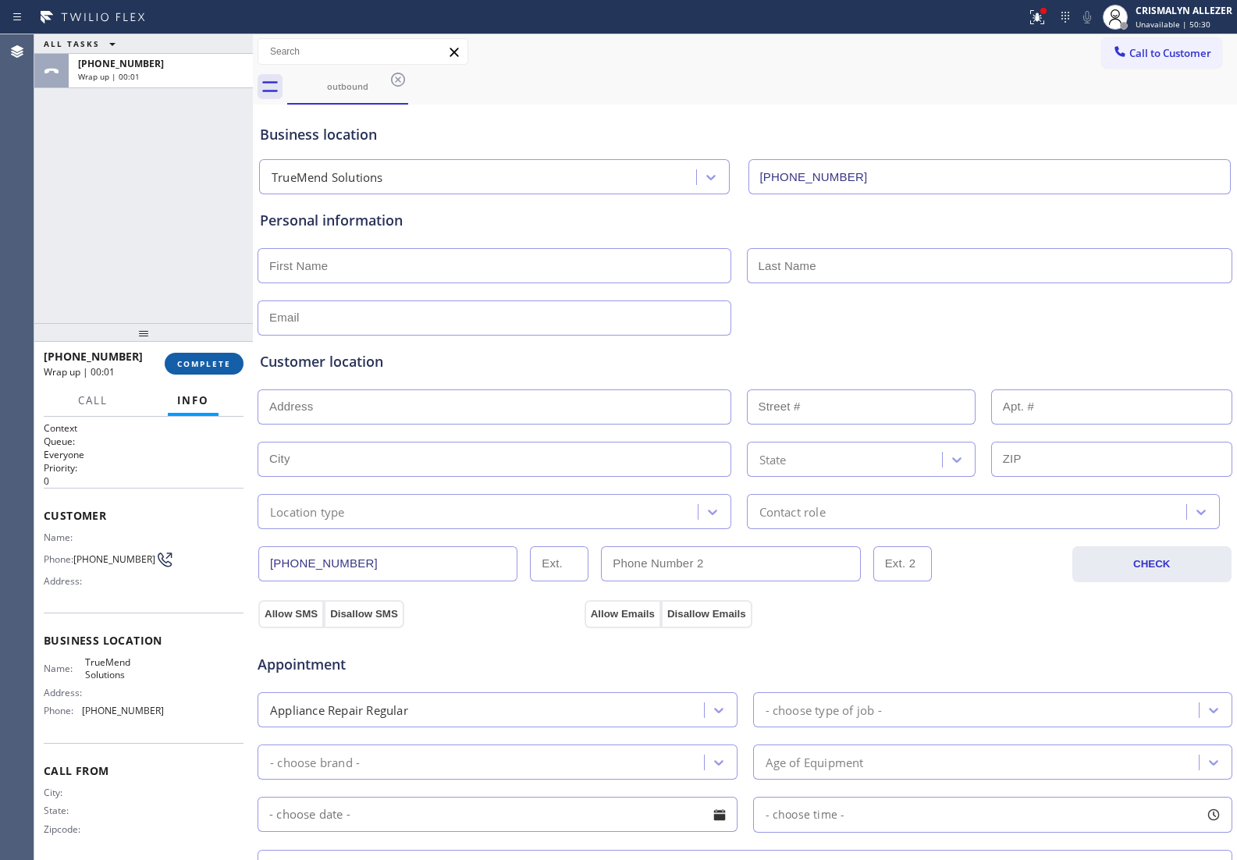
click at [187, 365] on span "COMPLETE" at bounding box center [204, 363] width 54 height 11
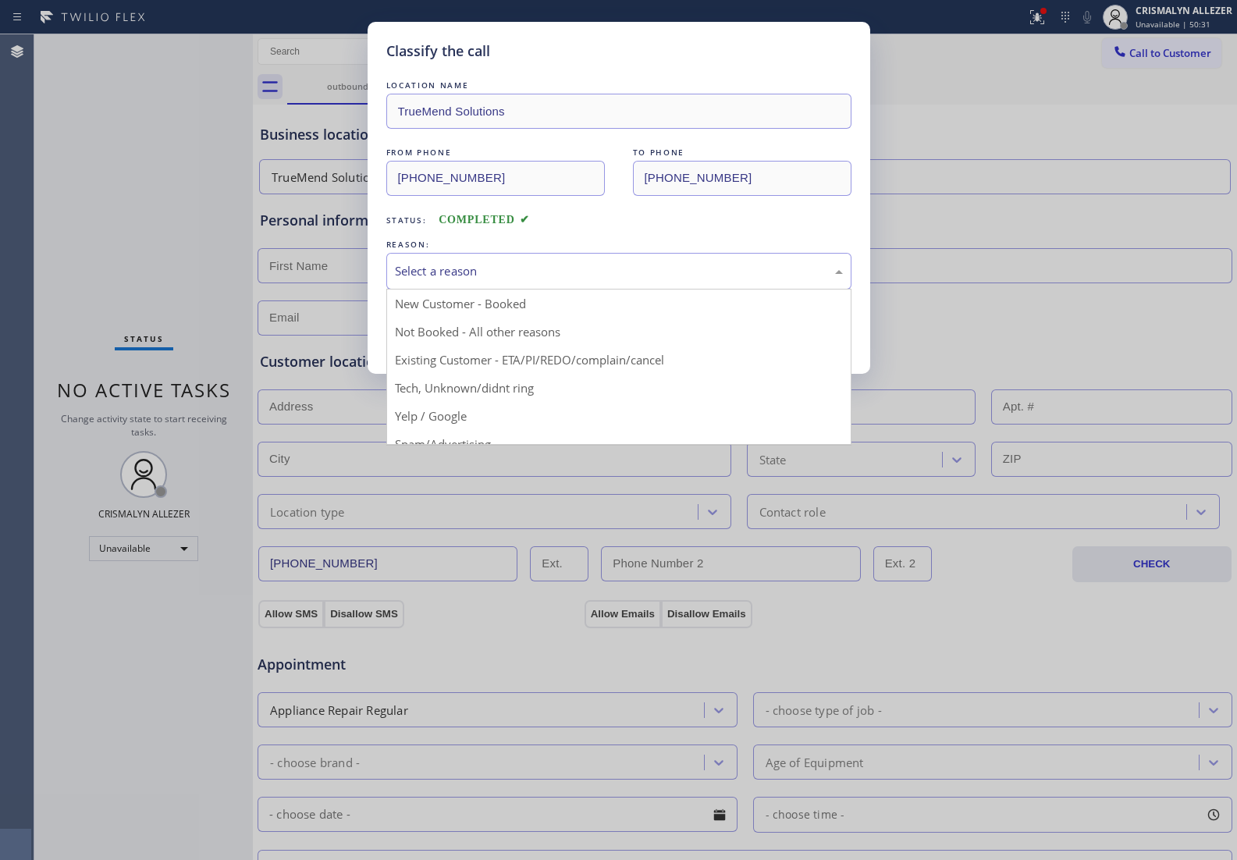
click at [583, 262] on div "Select a reason" at bounding box center [619, 271] width 448 height 18
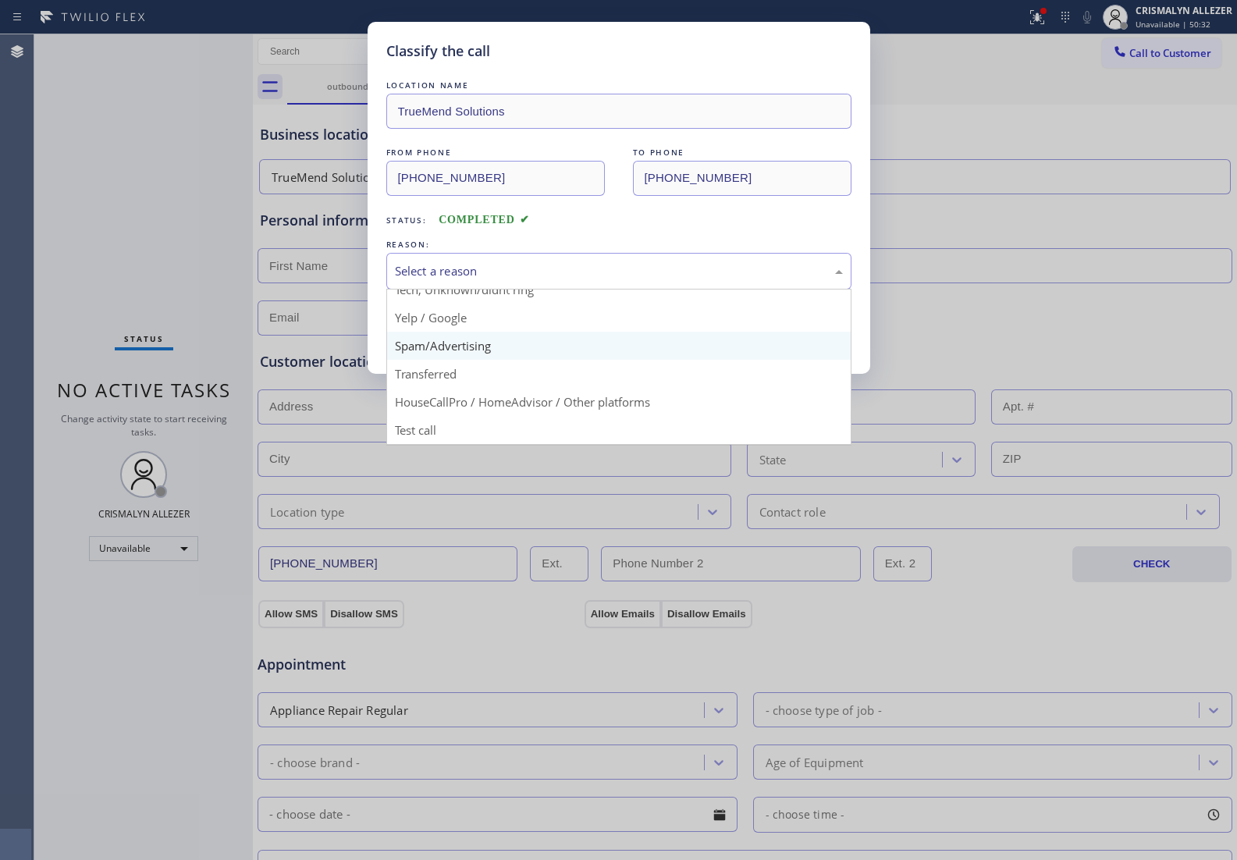
scroll to position [107, 0]
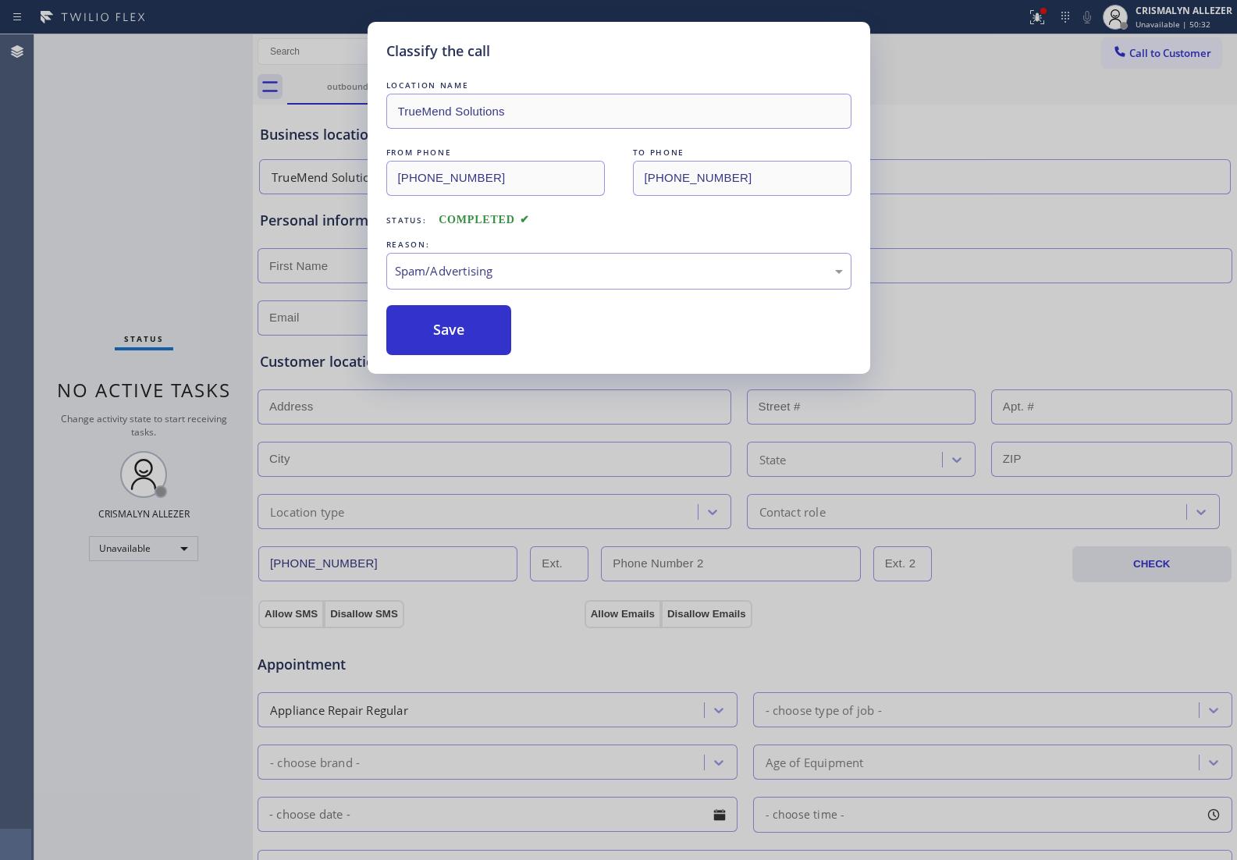
click at [463, 344] on button "Save" at bounding box center [449, 330] width 126 height 50
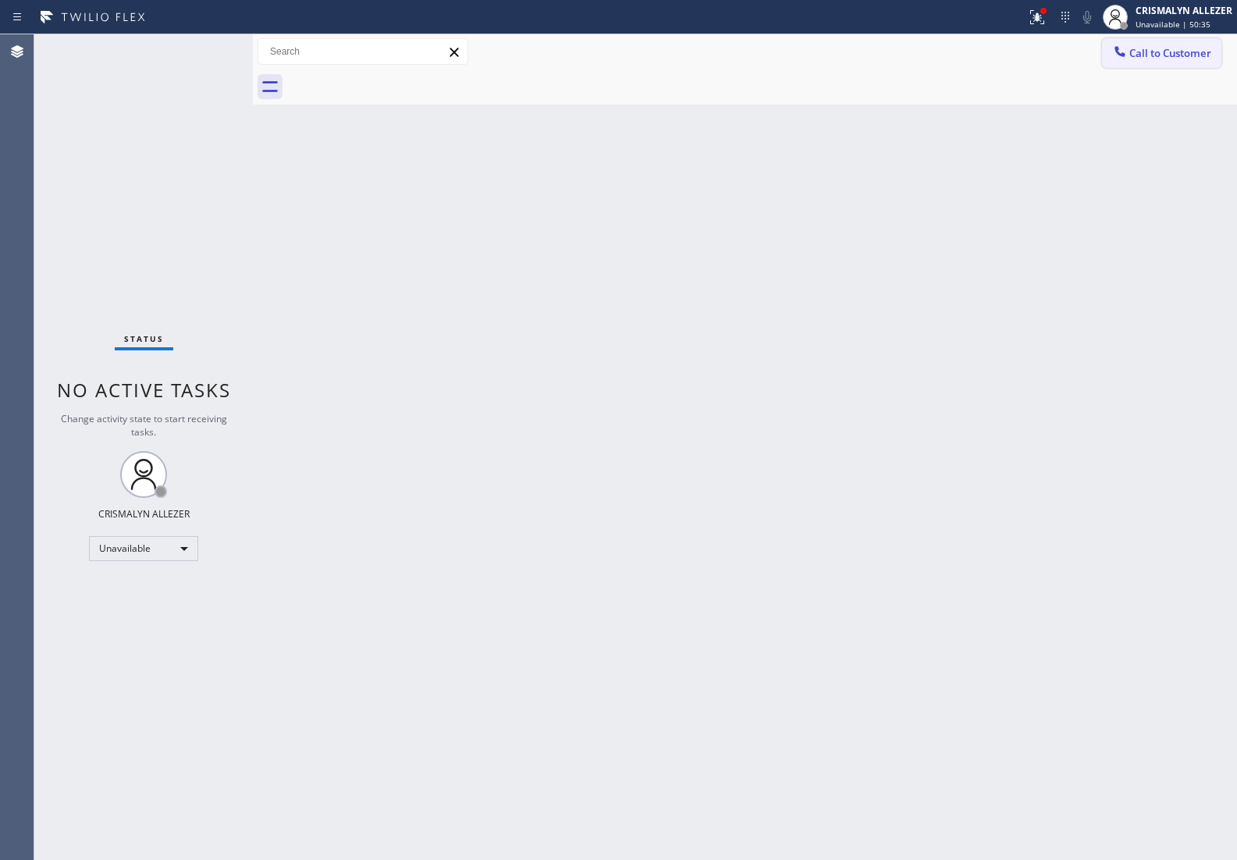
click at [1164, 49] on span "Call to Customer" at bounding box center [1170, 53] width 82 height 14
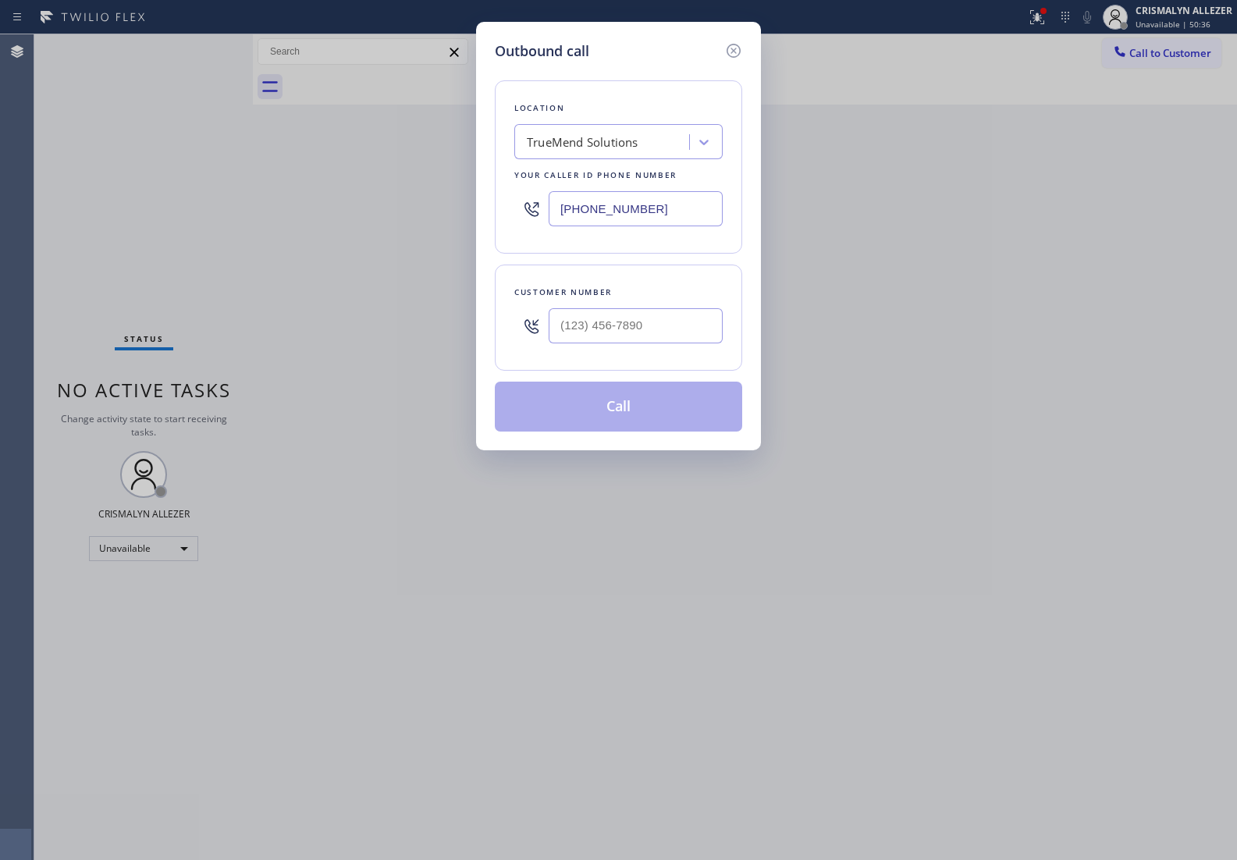
drag, startPoint x: 687, startPoint y: 212, endPoint x: 298, endPoint y: 218, distance: 388.6
click at [298, 218] on div "Outbound call Location TrueMend Solutions Your caller id phone number [PHONE_NU…" at bounding box center [618, 430] width 1237 height 860
paste input "617) 958-7066"
type input "[PHONE_NUMBER]"
click at [656, 332] on input "(___) ___-____" at bounding box center [635, 325] width 174 height 35
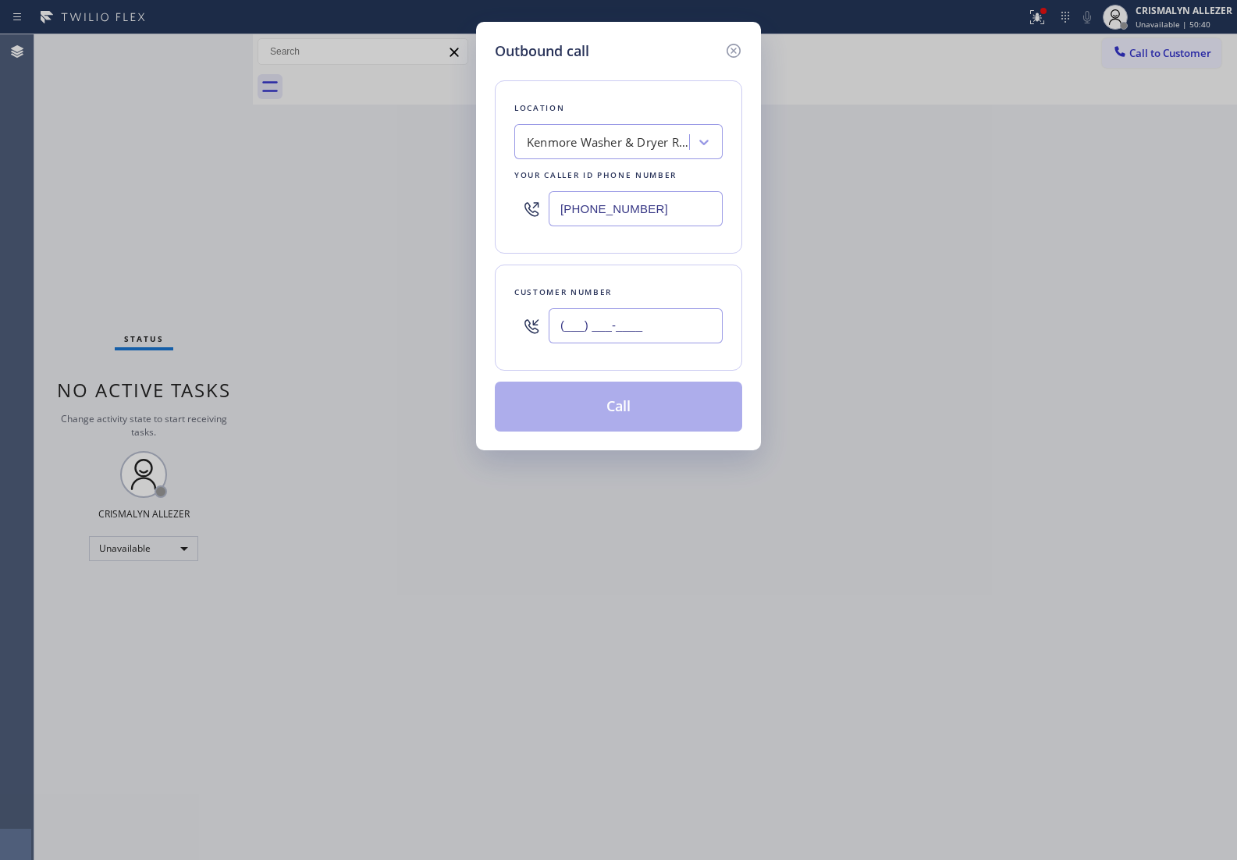
paste input "617) 958-7066"
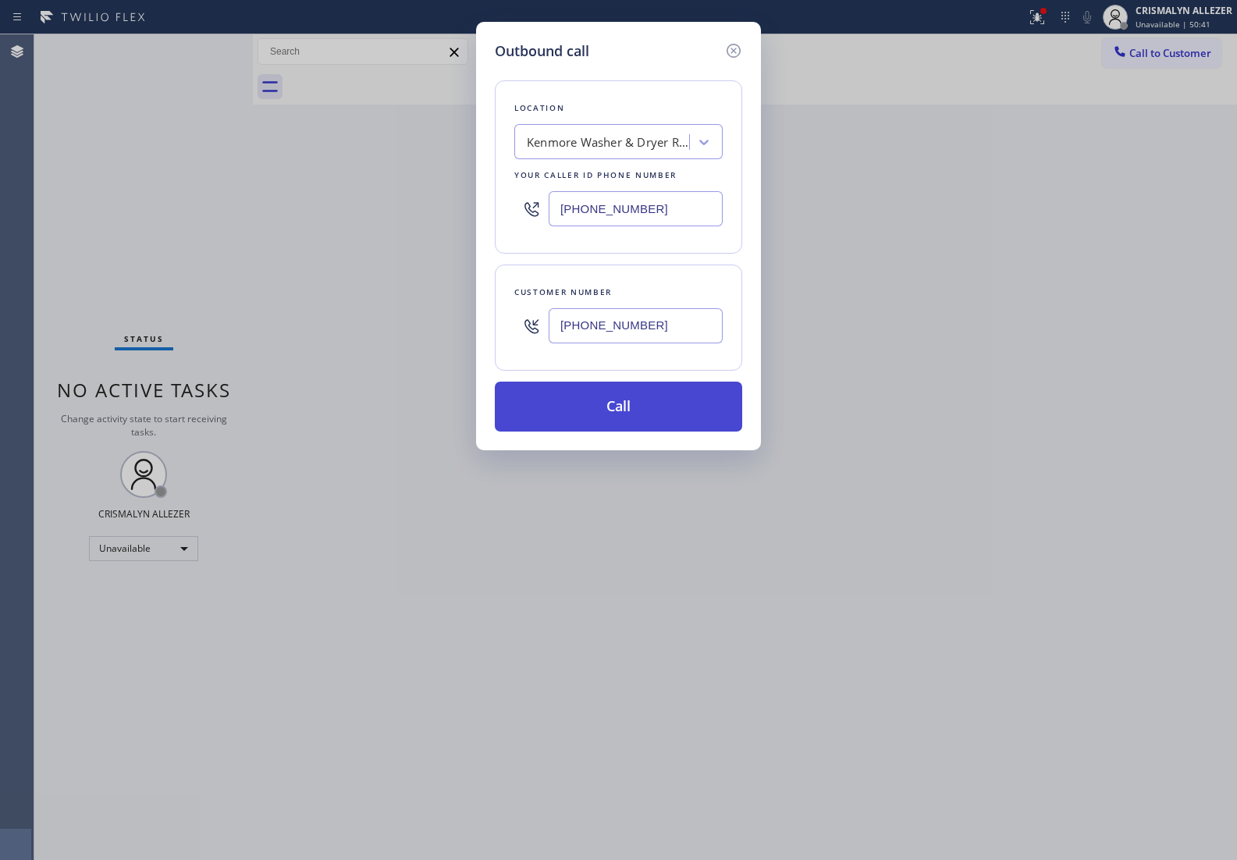
type input "[PHONE_NUMBER]"
click at [628, 402] on button "Call" at bounding box center [618, 406] width 247 height 50
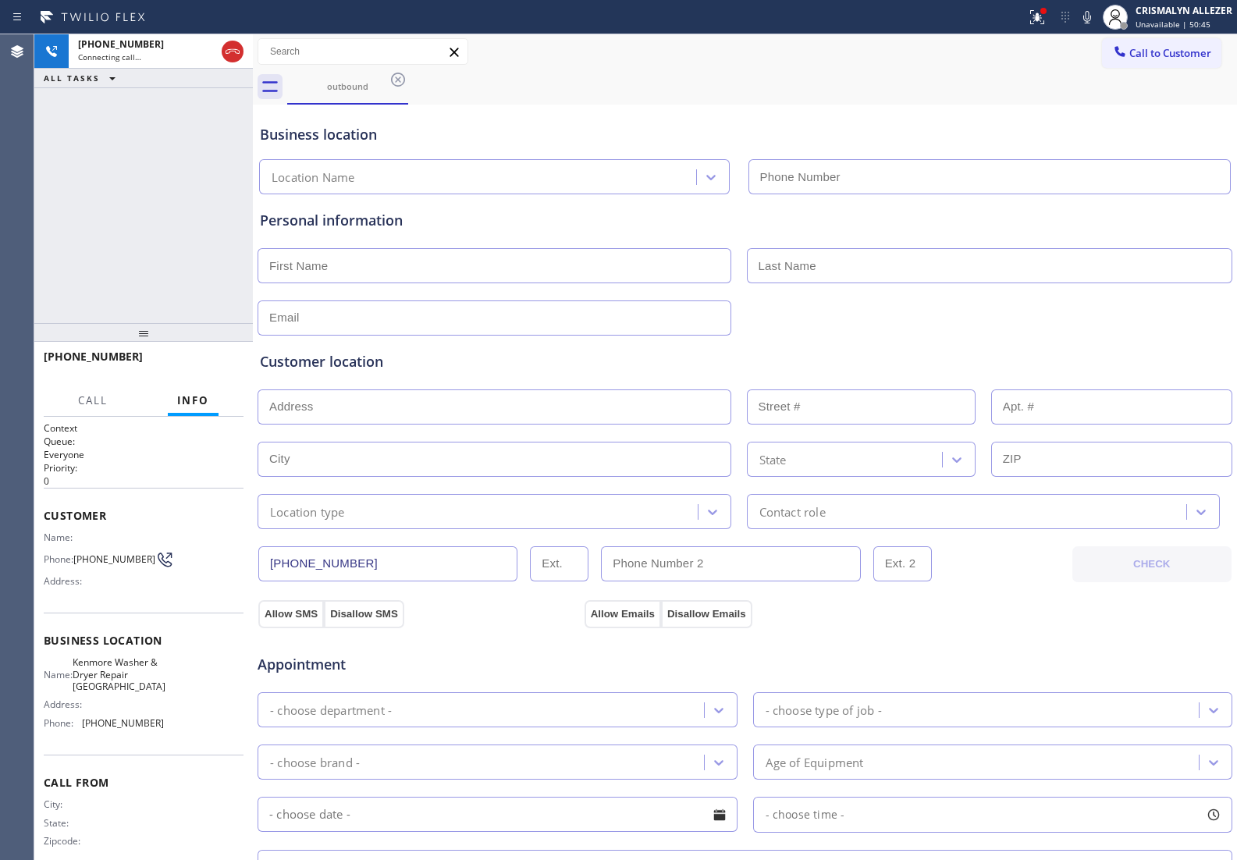
type input "[PHONE_NUMBER]"
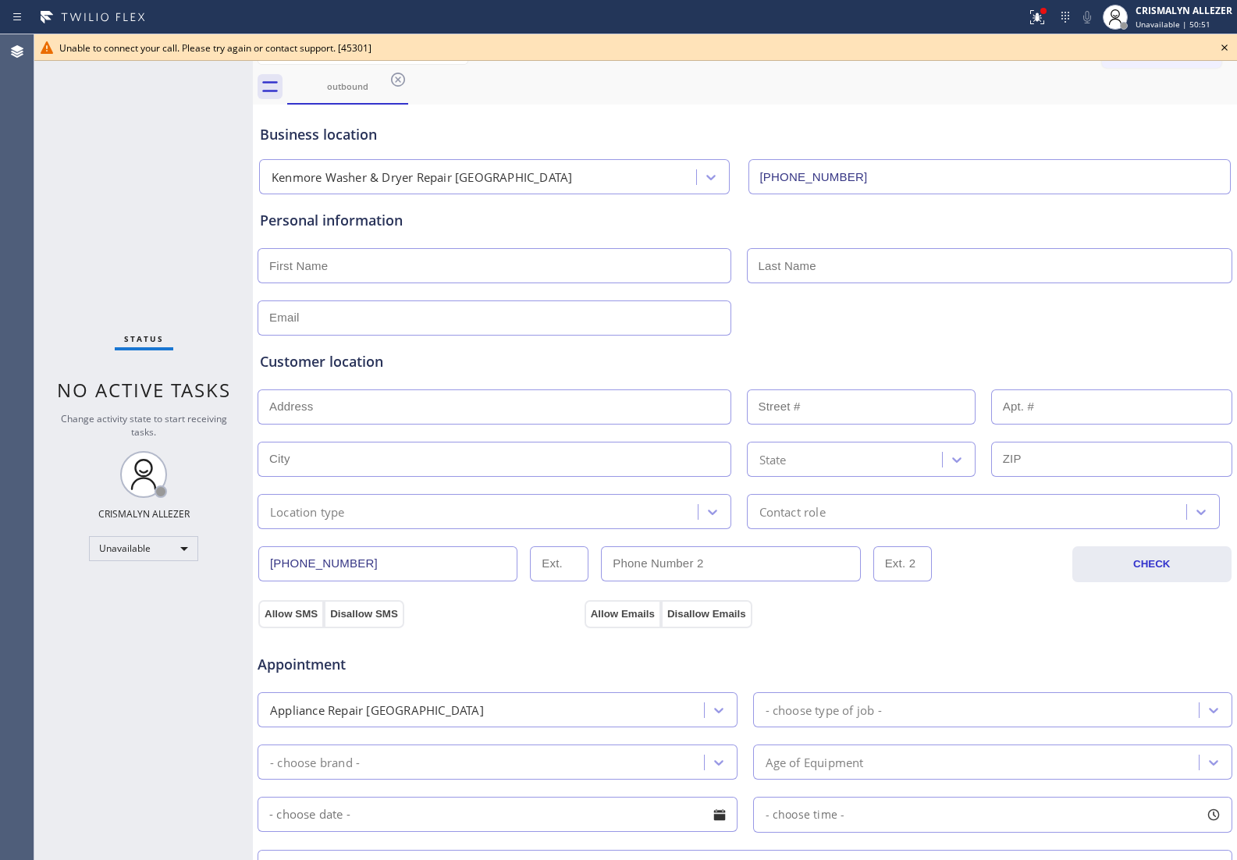
click at [1226, 43] on icon at bounding box center [1224, 47] width 19 height 19
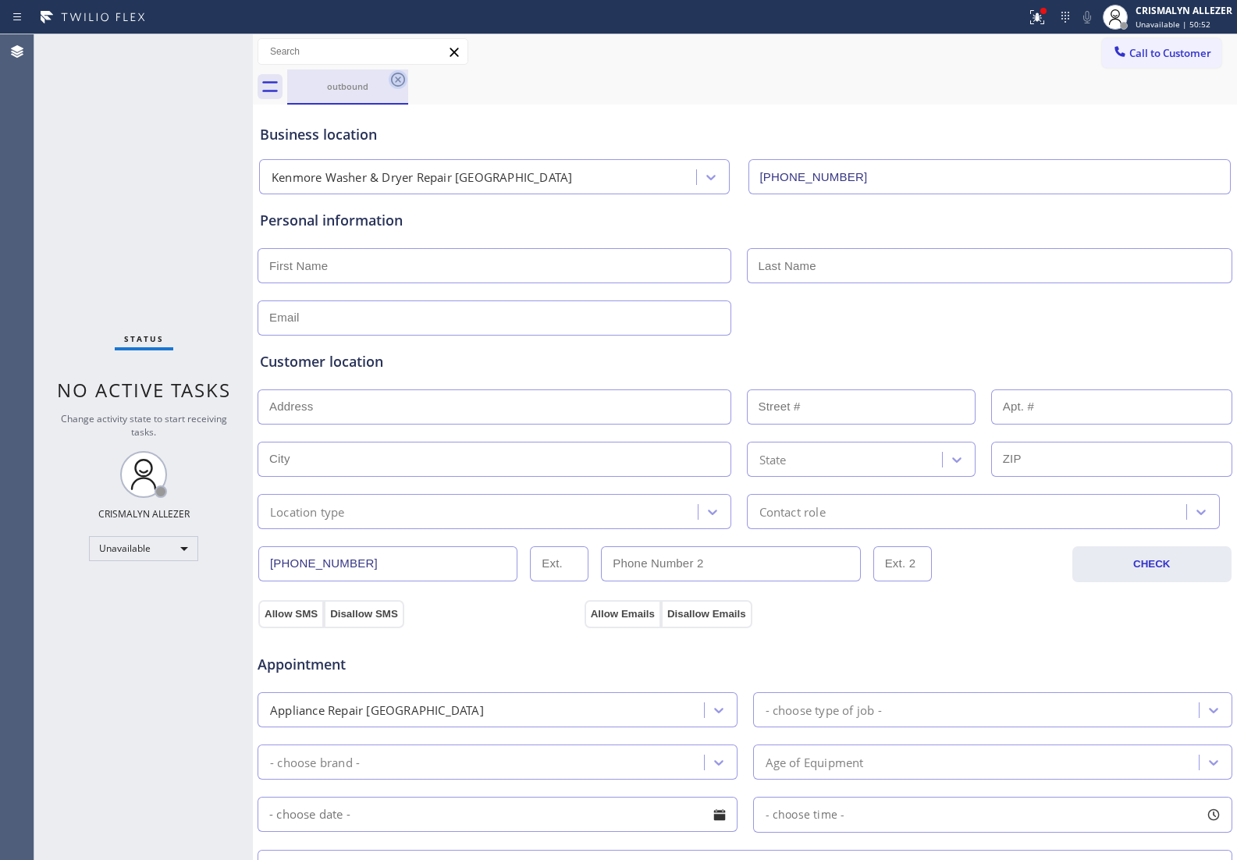
click at [396, 79] on icon at bounding box center [398, 79] width 19 height 19
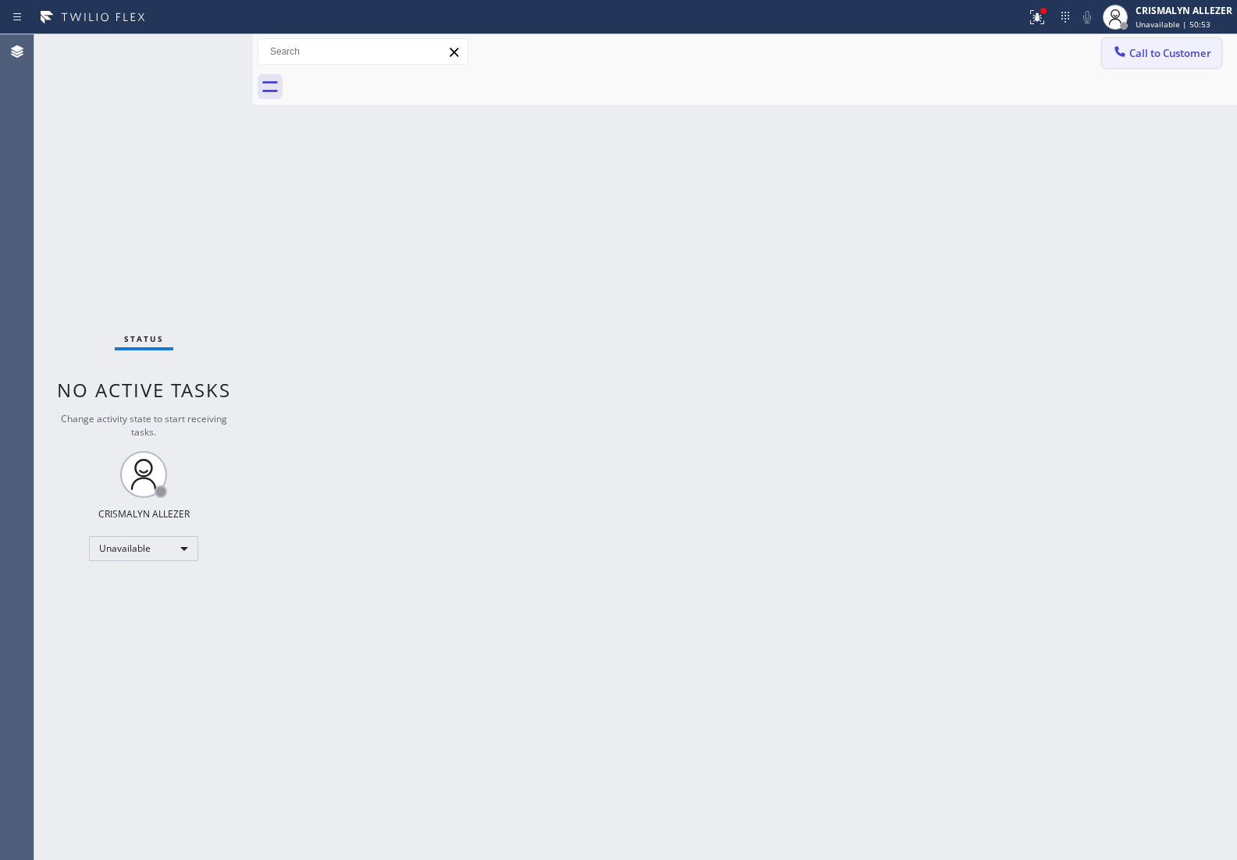
click at [1201, 59] on span "Call to Customer" at bounding box center [1170, 53] width 82 height 14
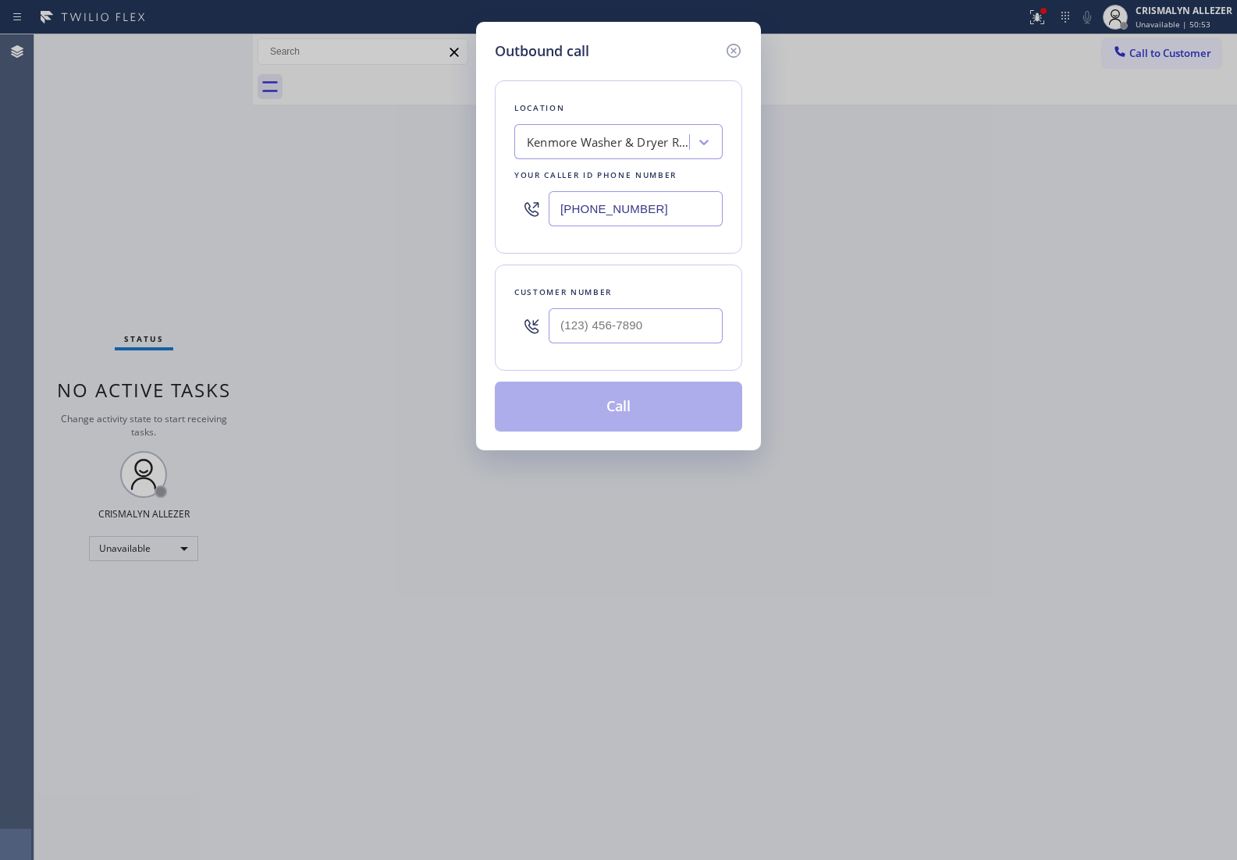
drag, startPoint x: 706, startPoint y: 207, endPoint x: 232, endPoint y: 215, distance: 474.4
click at [232, 215] on div "Outbound call Location [GEOGRAPHIC_DATA] Washer & Dryer Repair [GEOGRAPHIC_DATA…" at bounding box center [618, 430] width 1237 height 860
paste input "954) 833-4668"
type input "[PHONE_NUMBER]"
click at [671, 325] on input "(___) ___-____" at bounding box center [635, 325] width 174 height 35
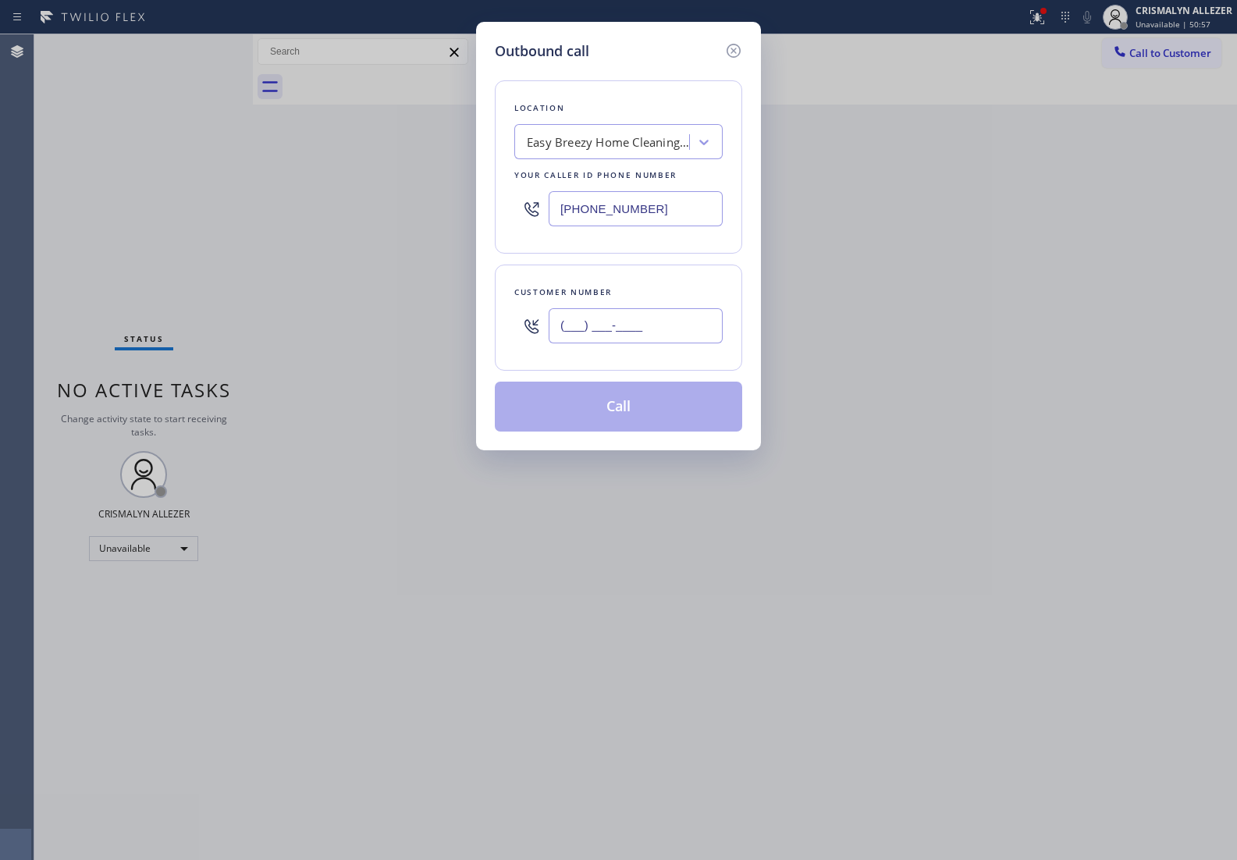
paste input "937) 243-8155"
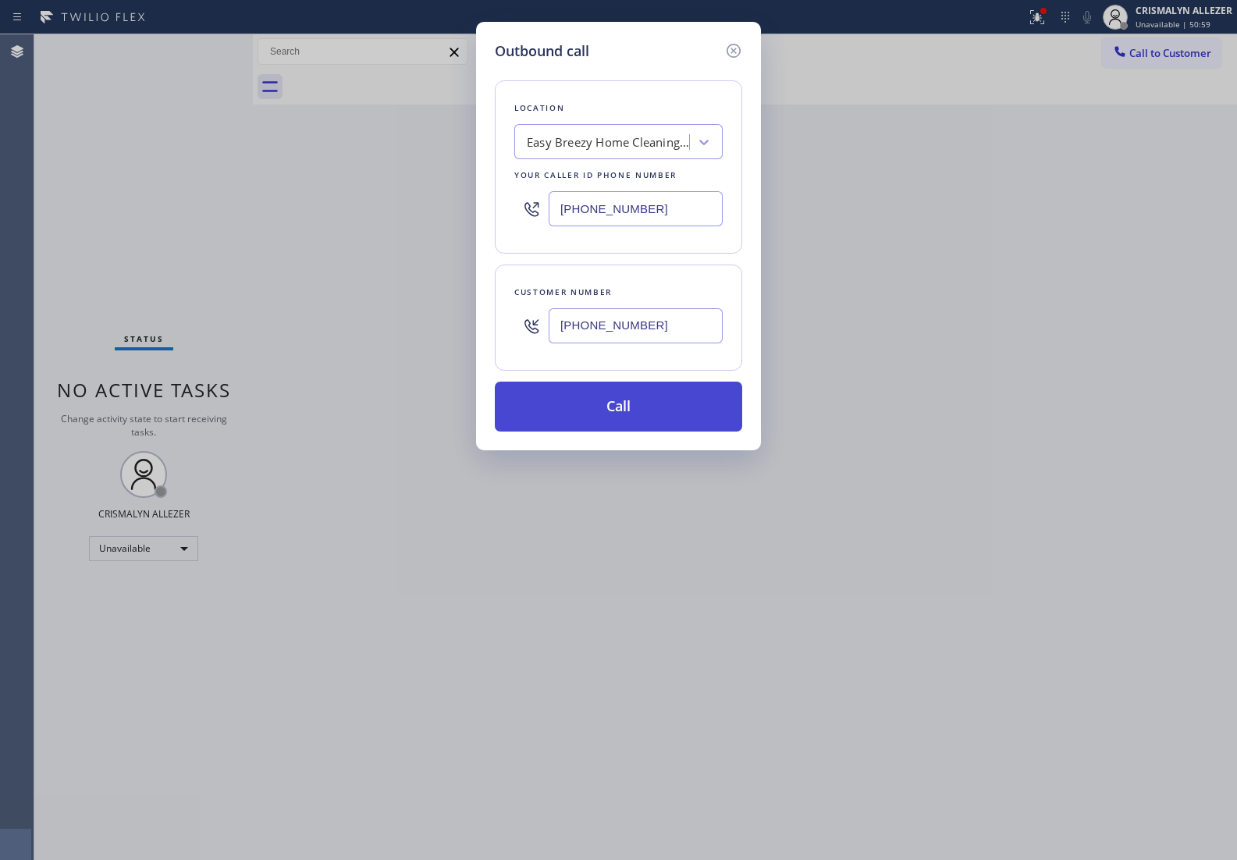
type input "[PHONE_NUMBER]"
click at [628, 416] on button "Call" at bounding box center [618, 406] width 247 height 50
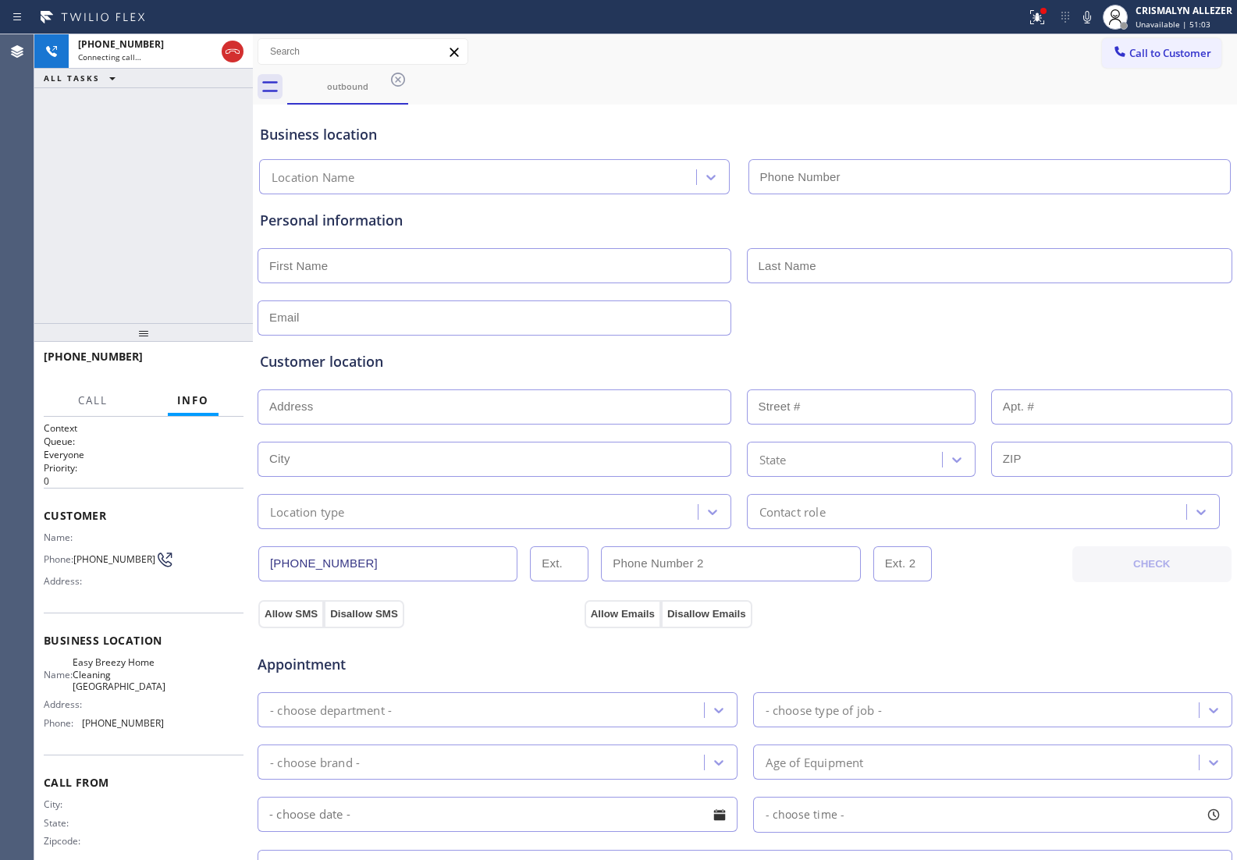
type input "[PHONE_NUMBER]"
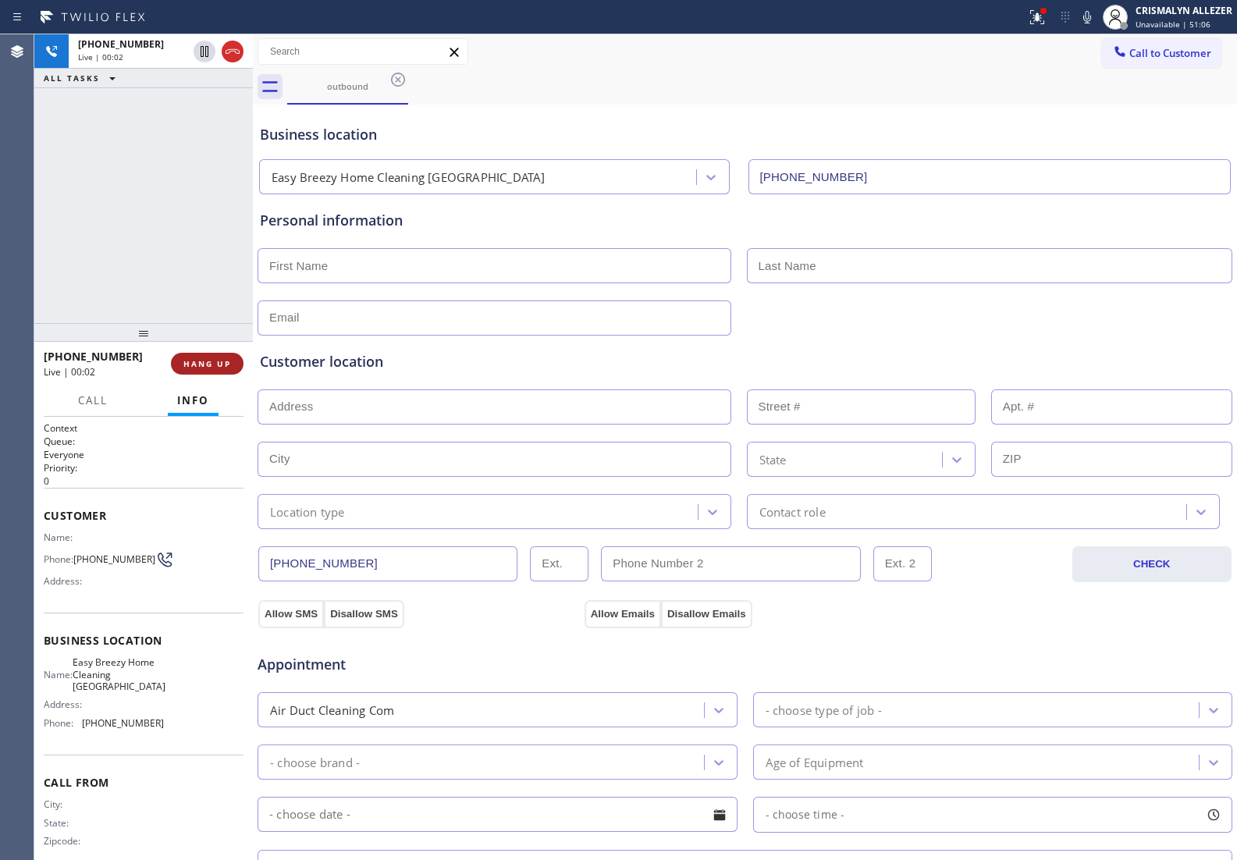
click at [207, 363] on span "HANG UP" at bounding box center [207, 363] width 48 height 11
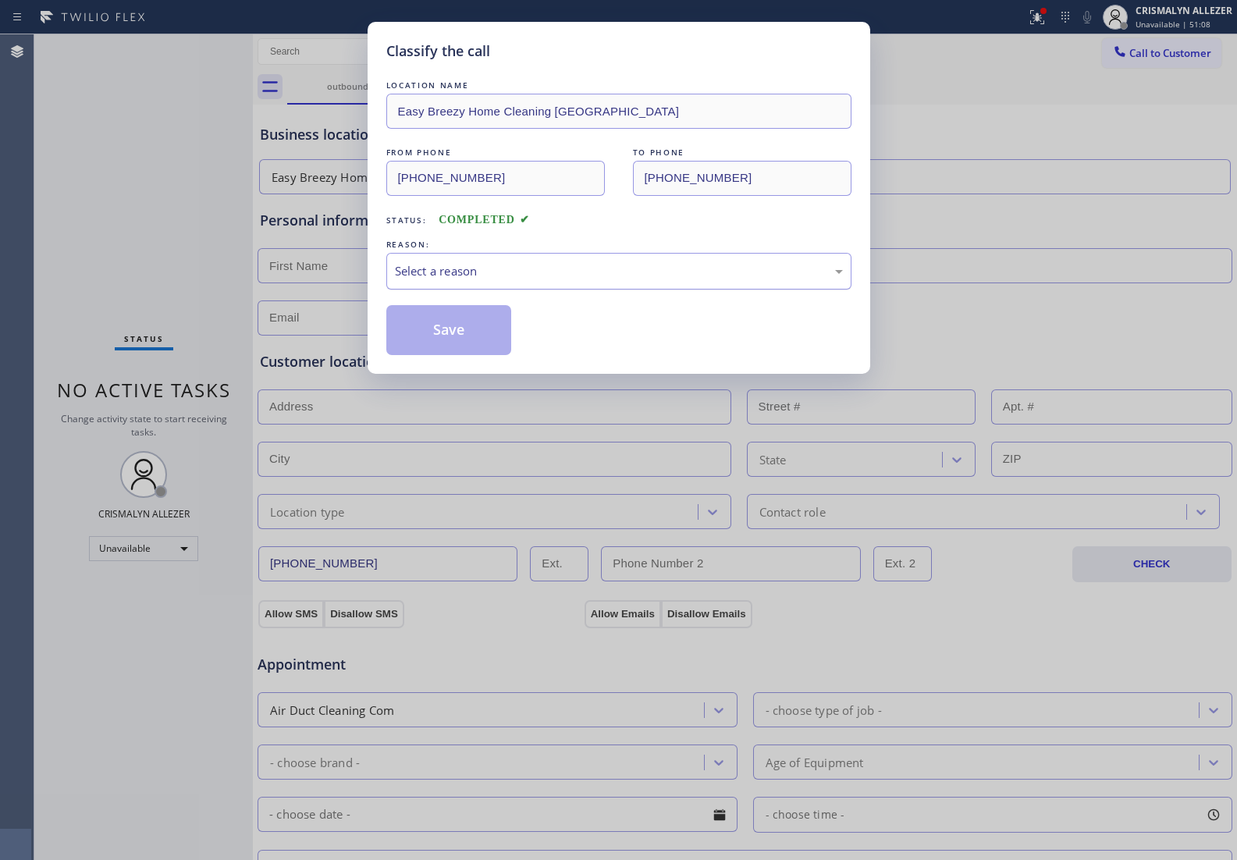
click at [634, 270] on div "Select a reason" at bounding box center [619, 271] width 448 height 18
click at [594, 271] on div "Select a reason" at bounding box center [619, 271] width 448 height 18
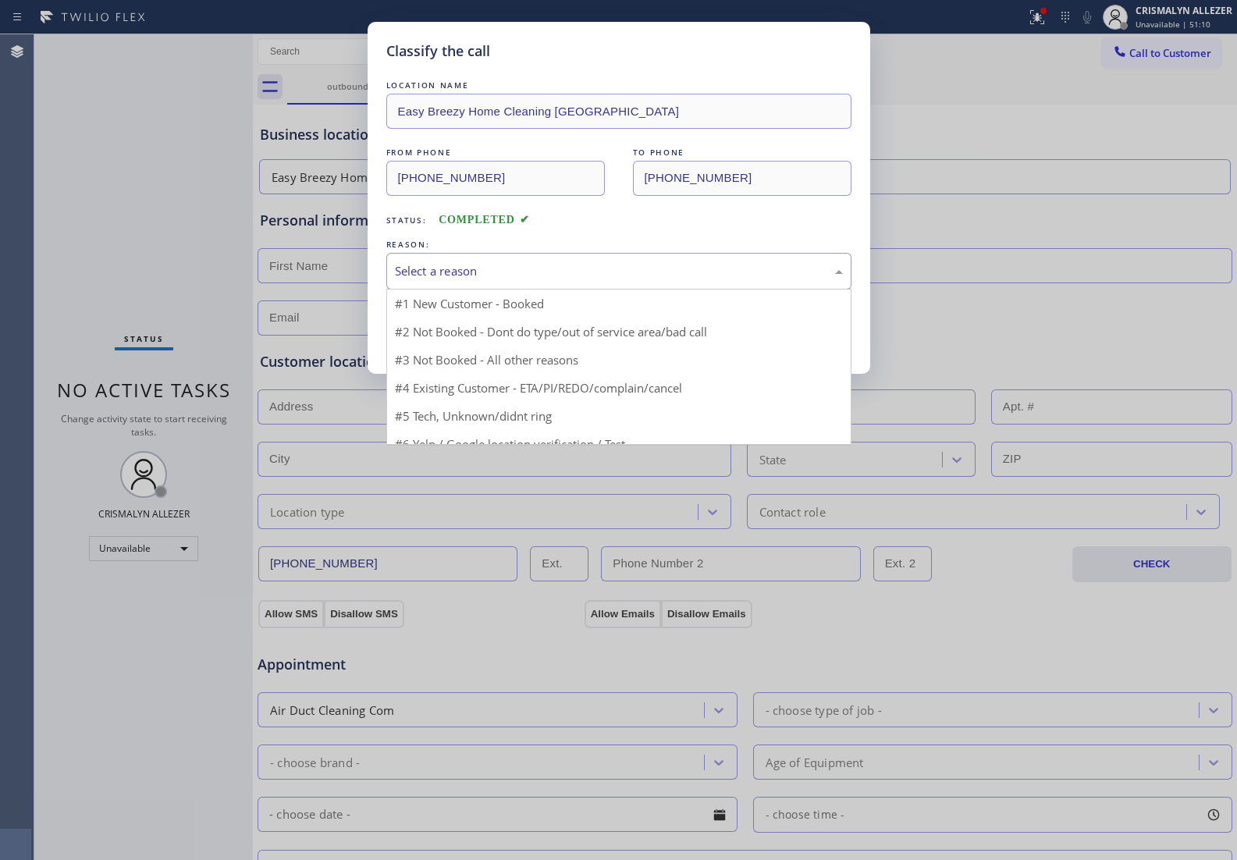
click at [594, 271] on div "Select a reason" at bounding box center [619, 271] width 448 height 18
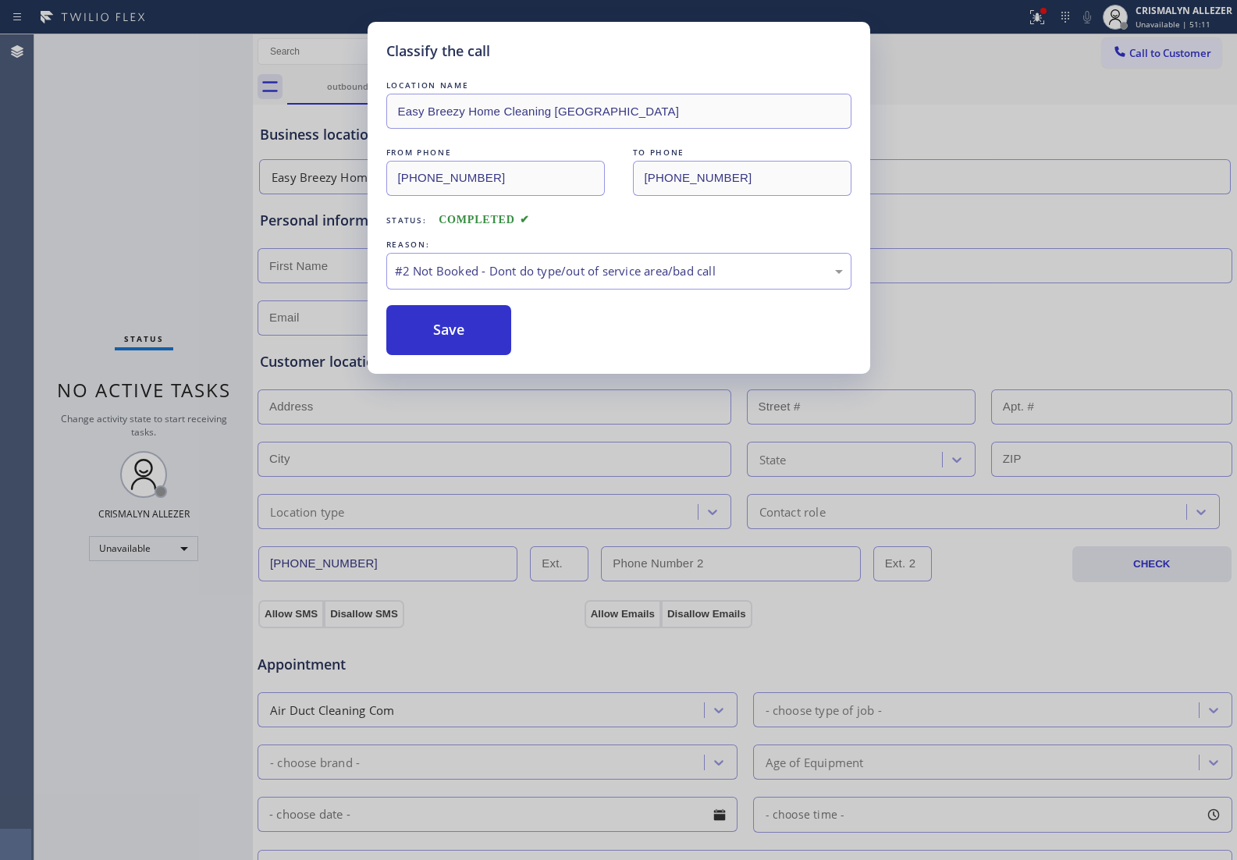
click at [457, 339] on button "Save" at bounding box center [449, 330] width 126 height 50
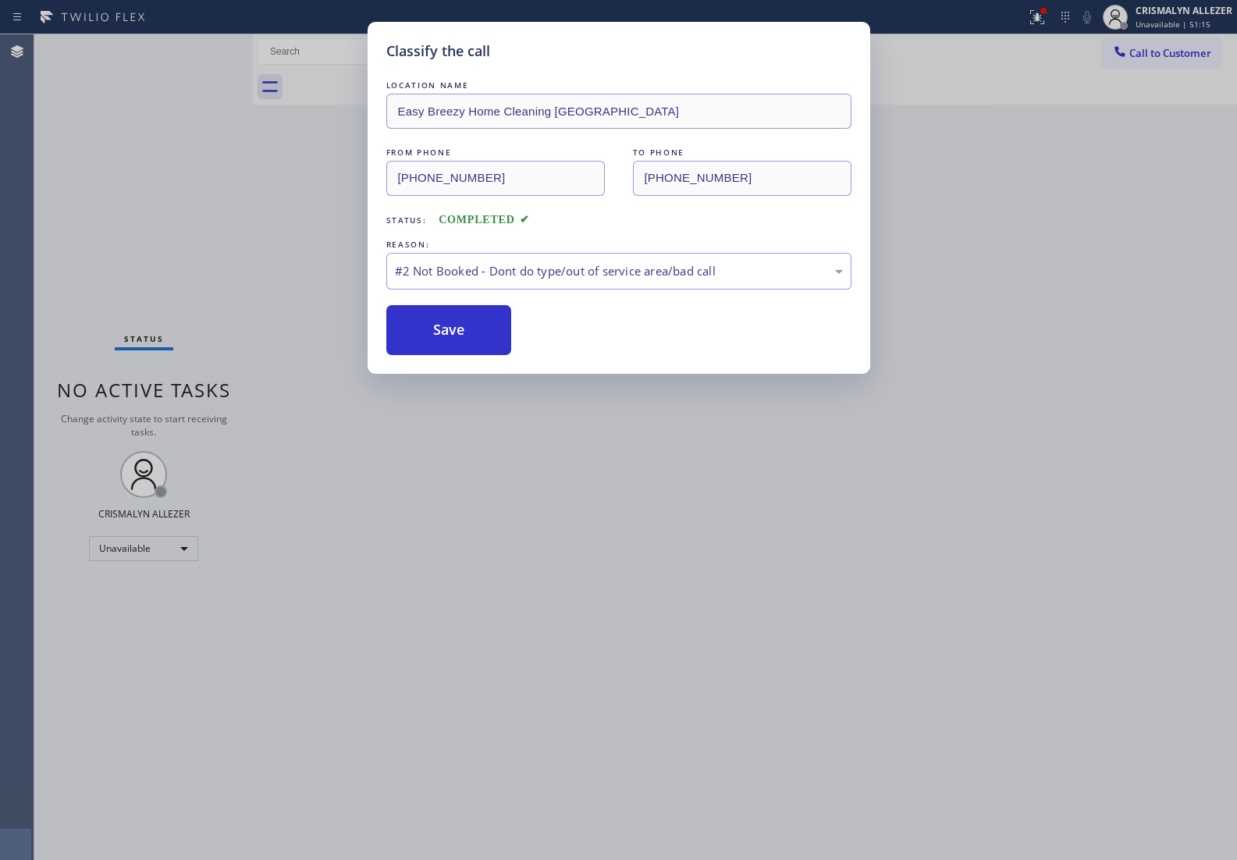
type input "[PHONE_NUMBER]"
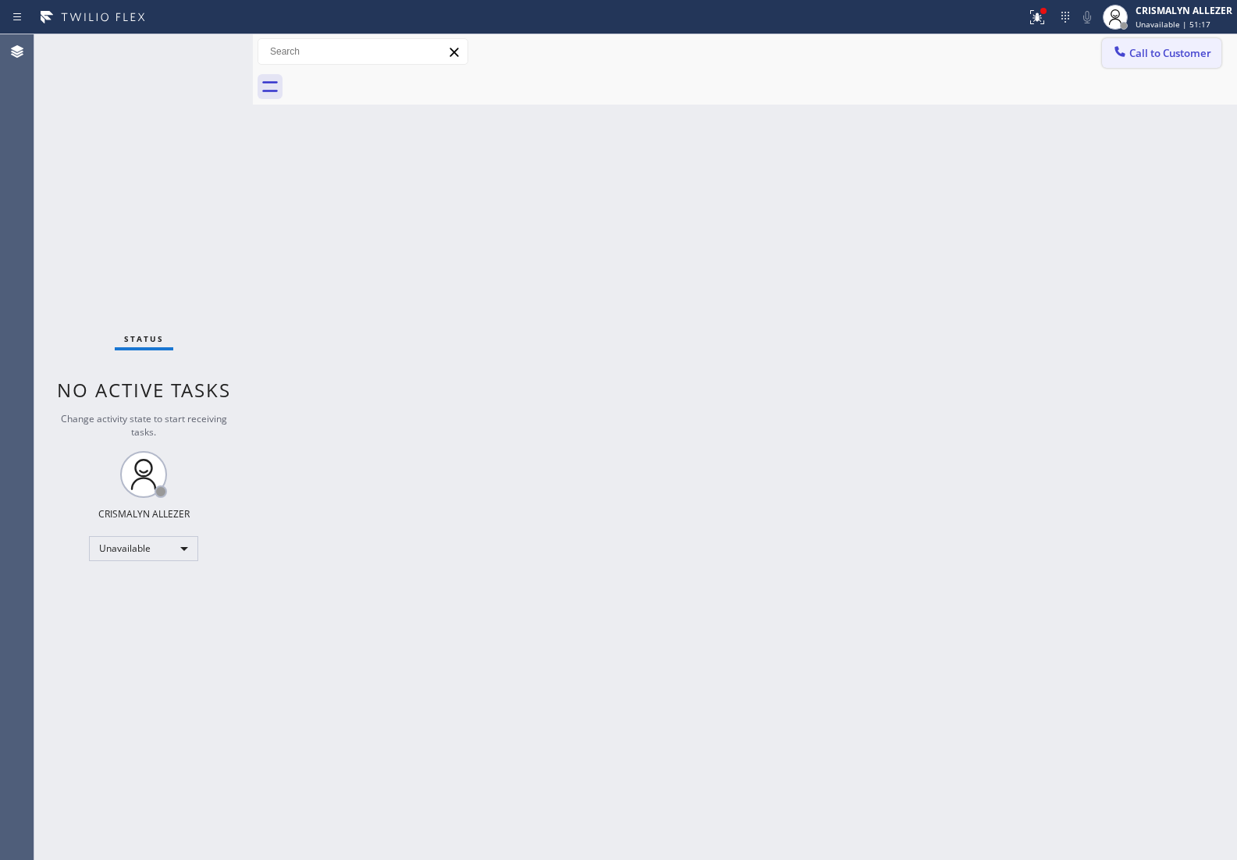
click at [1148, 67] on button "Call to Customer" at bounding box center [1161, 53] width 119 height 30
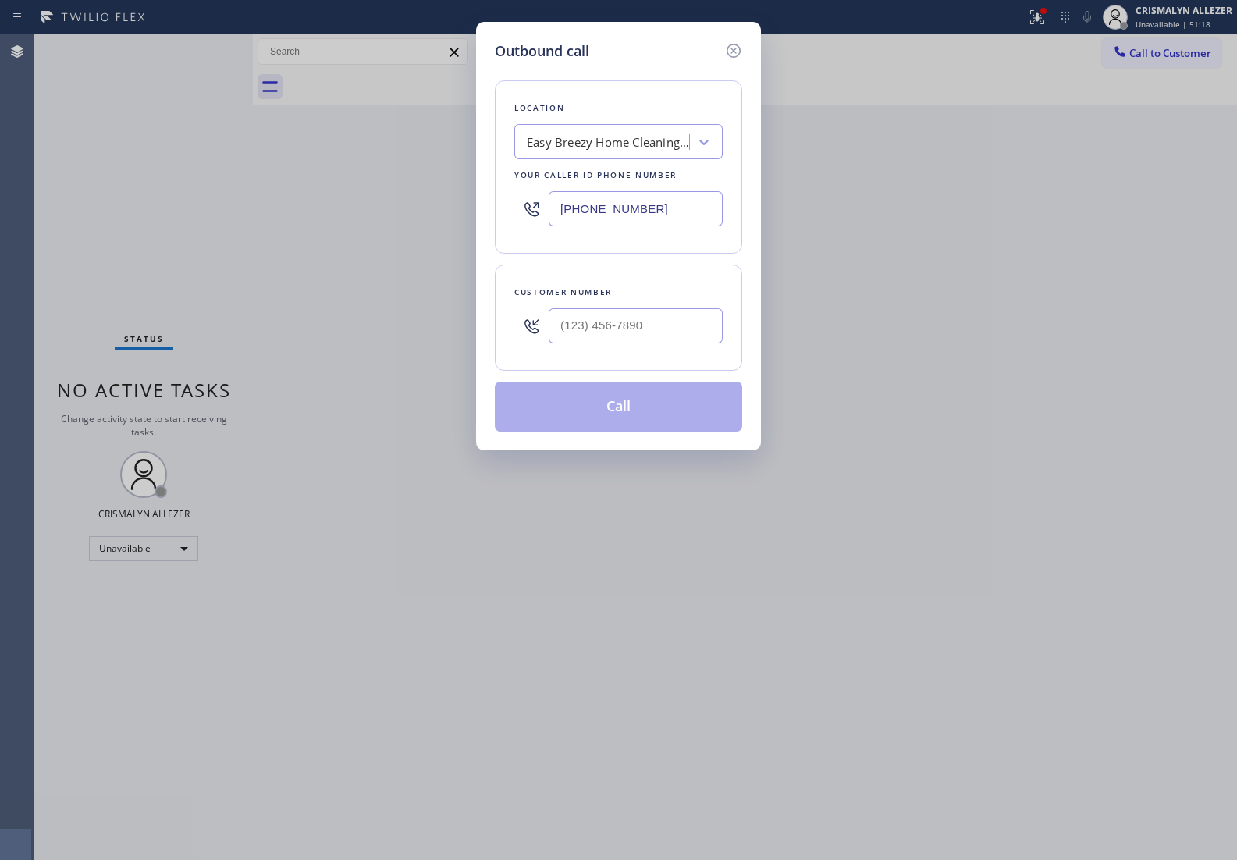
click at [685, 308] on div at bounding box center [635, 325] width 174 height 51
click at [680, 332] on input "(___) ___-____" at bounding box center [635, 325] width 174 height 35
paste input "937) 243-8155"
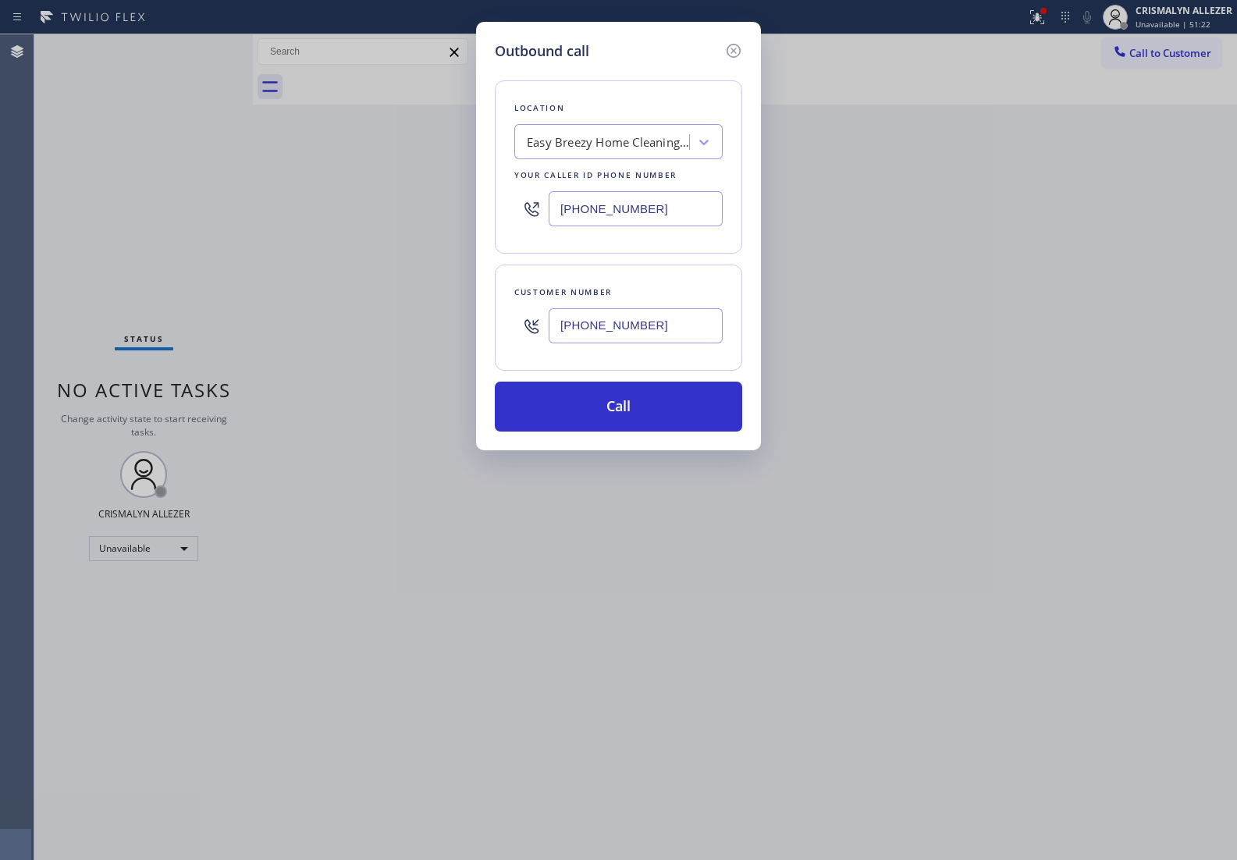
type input "[PHONE_NUMBER]"
click at [611, 419] on button "Call" at bounding box center [618, 406] width 247 height 50
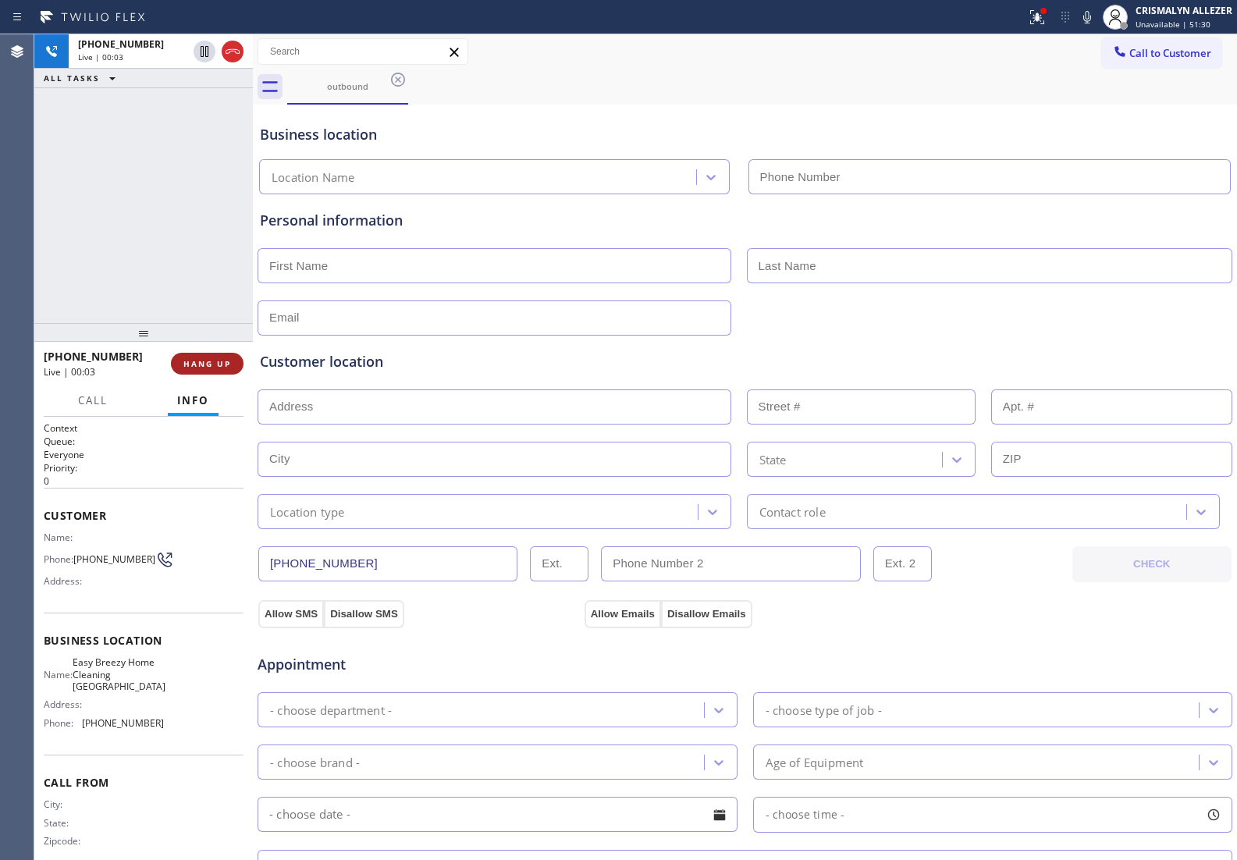
click at [200, 372] on button "HANG UP" at bounding box center [207, 364] width 73 height 22
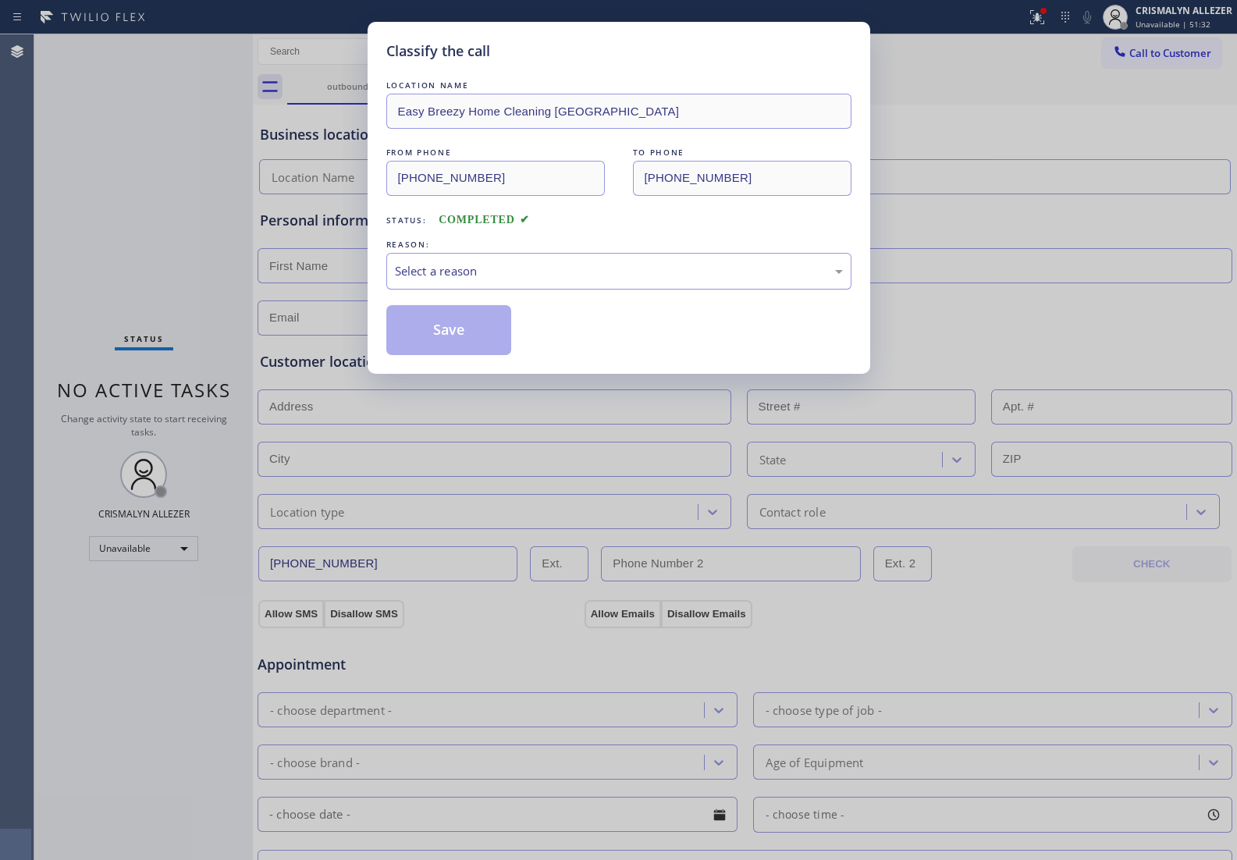
click at [567, 279] on div "Select a reason" at bounding box center [619, 271] width 448 height 18
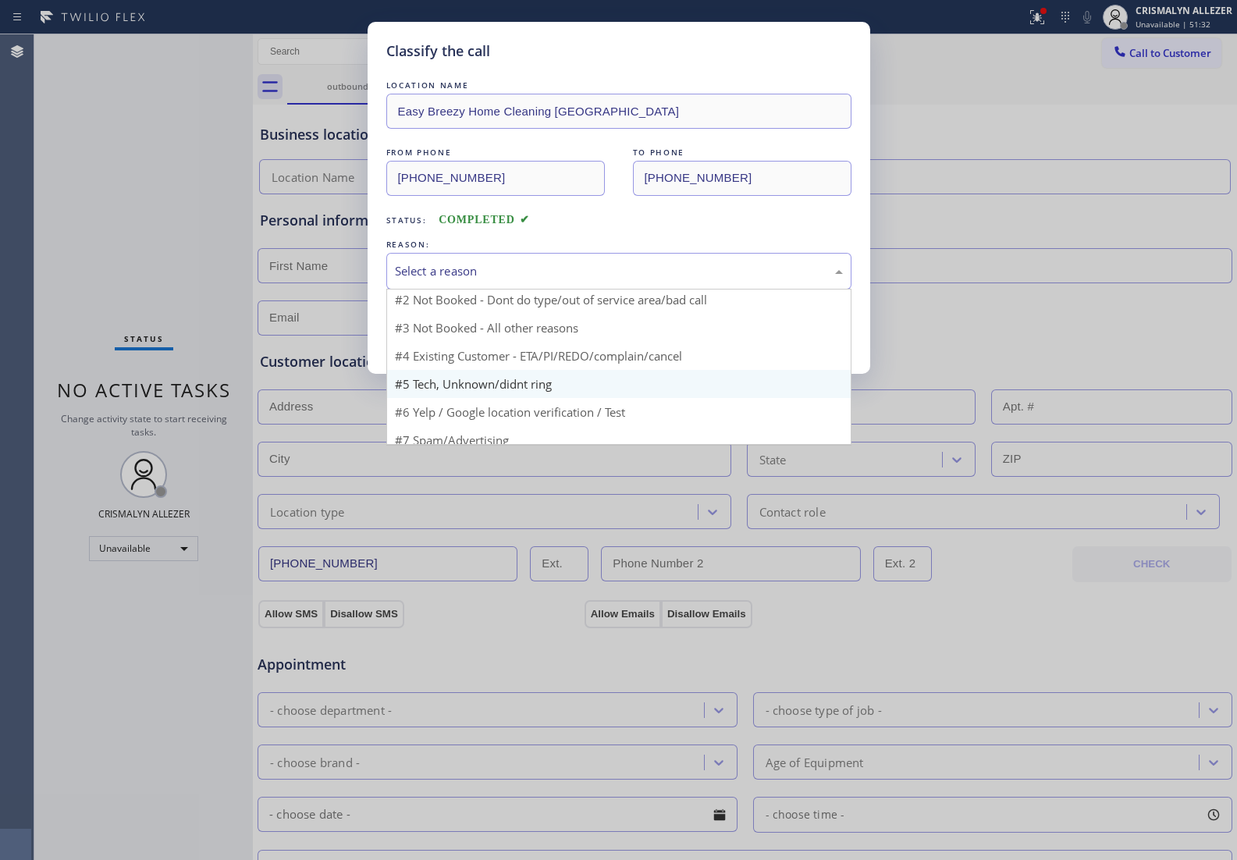
scroll to position [48, 0]
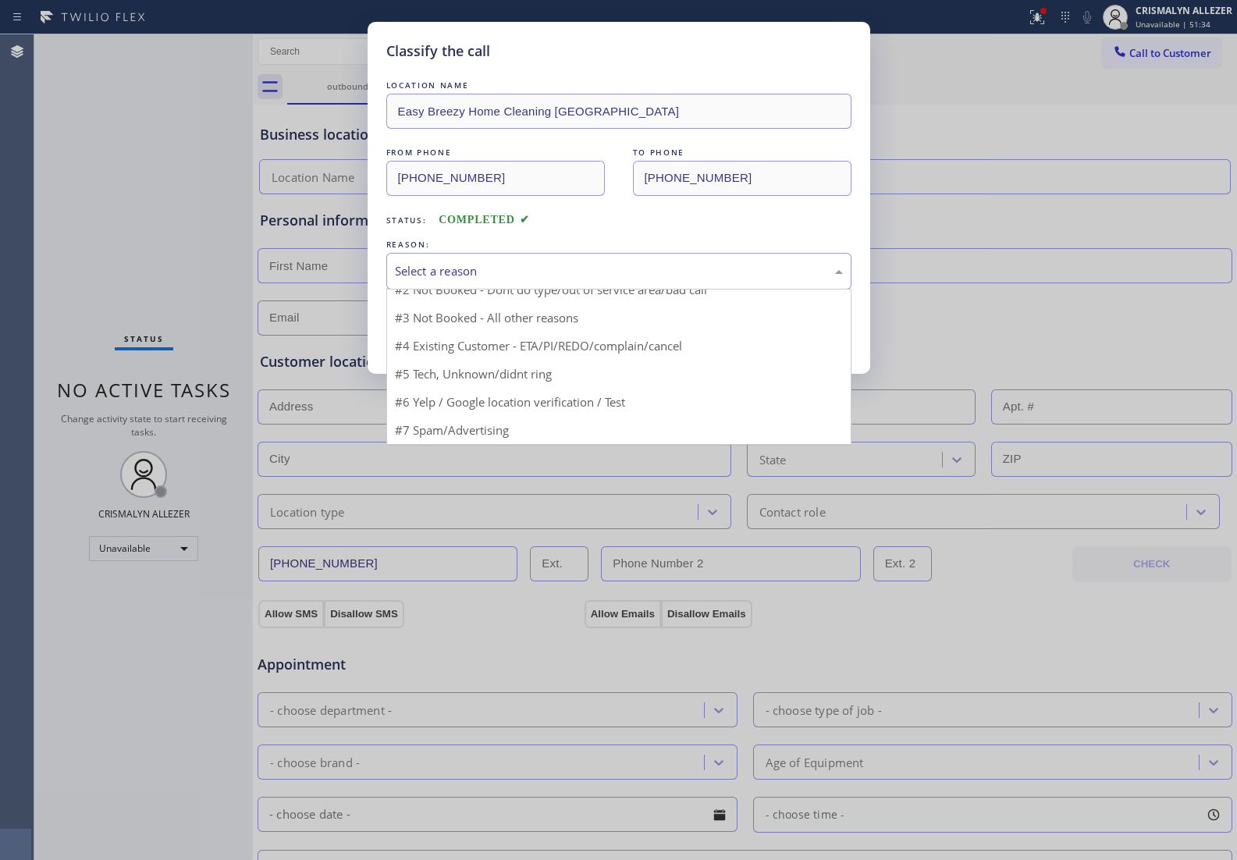
click at [538, 278] on div "Select a reason" at bounding box center [619, 271] width 448 height 18
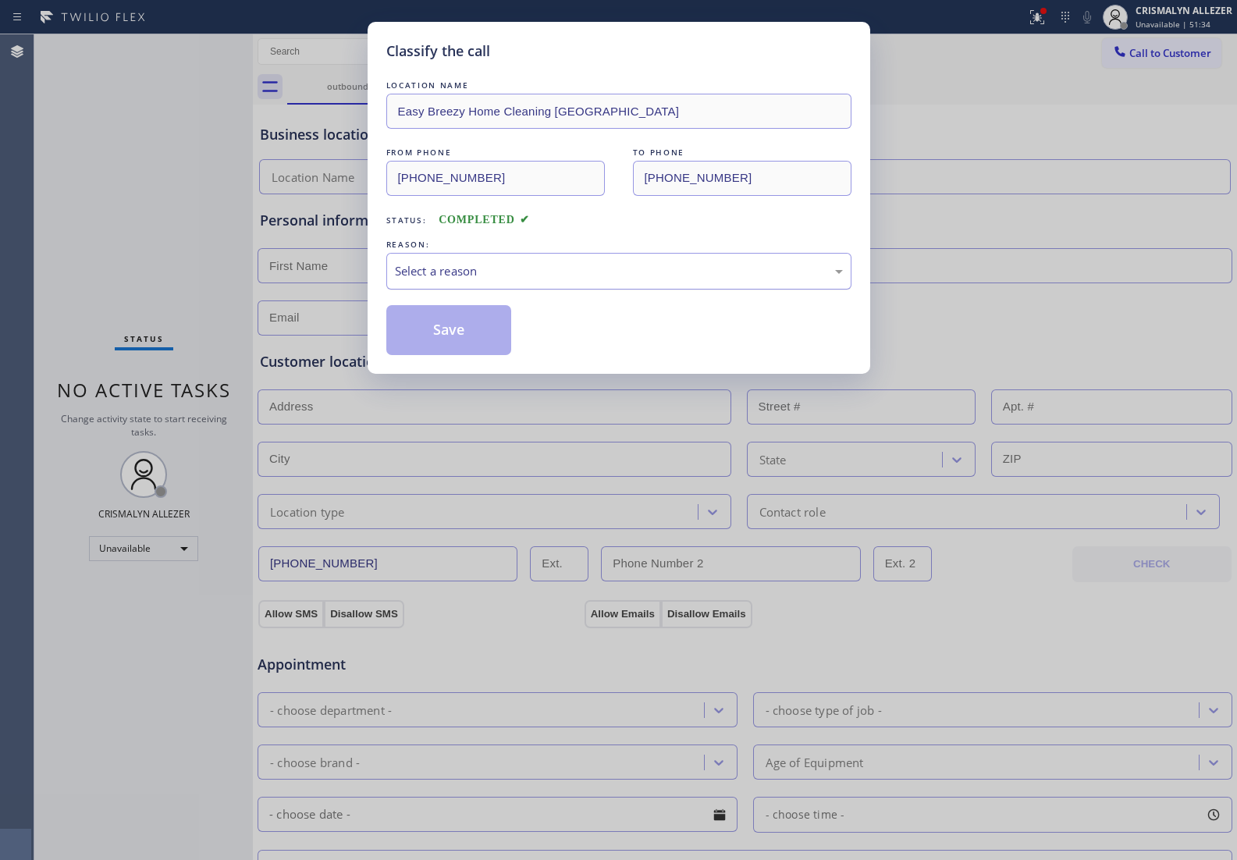
click at [538, 278] on div "Select a reason" at bounding box center [619, 271] width 448 height 18
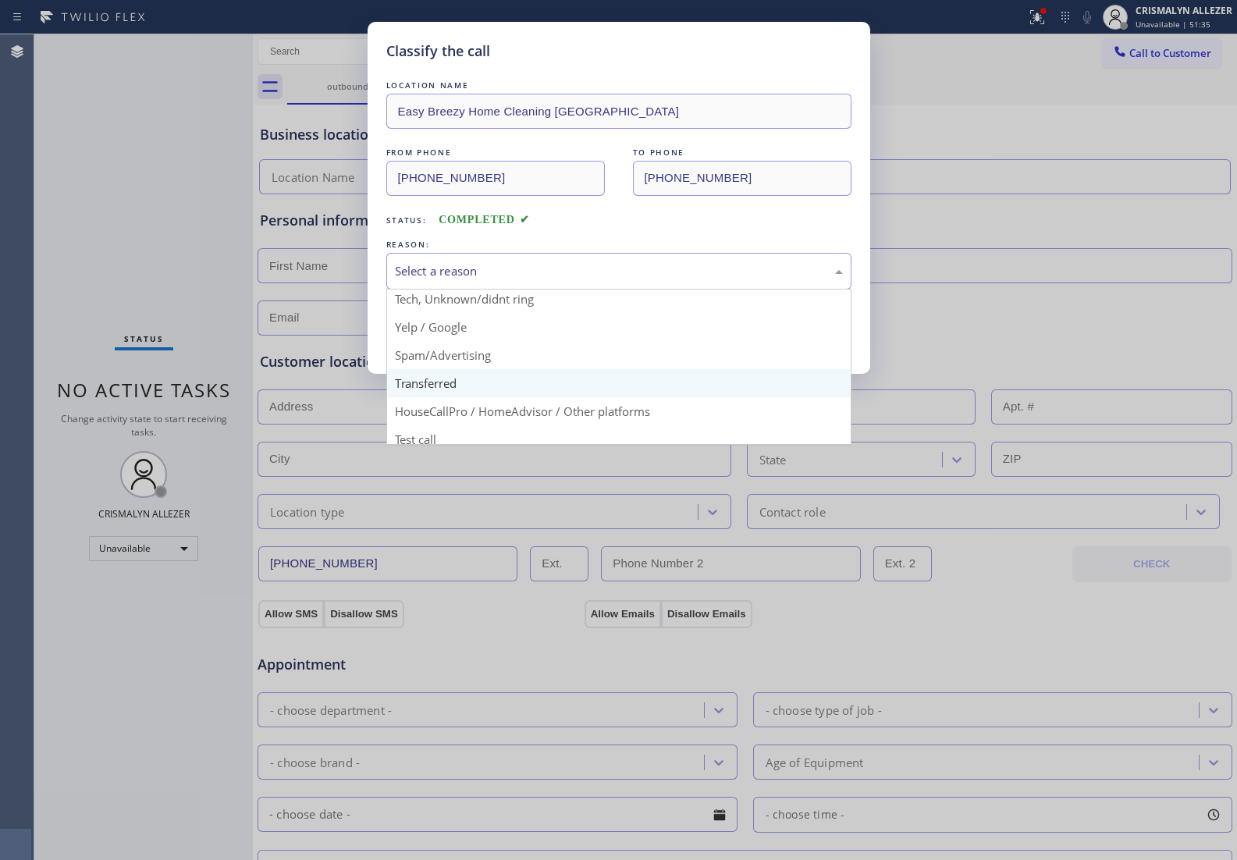
type input "[PHONE_NUMBER]"
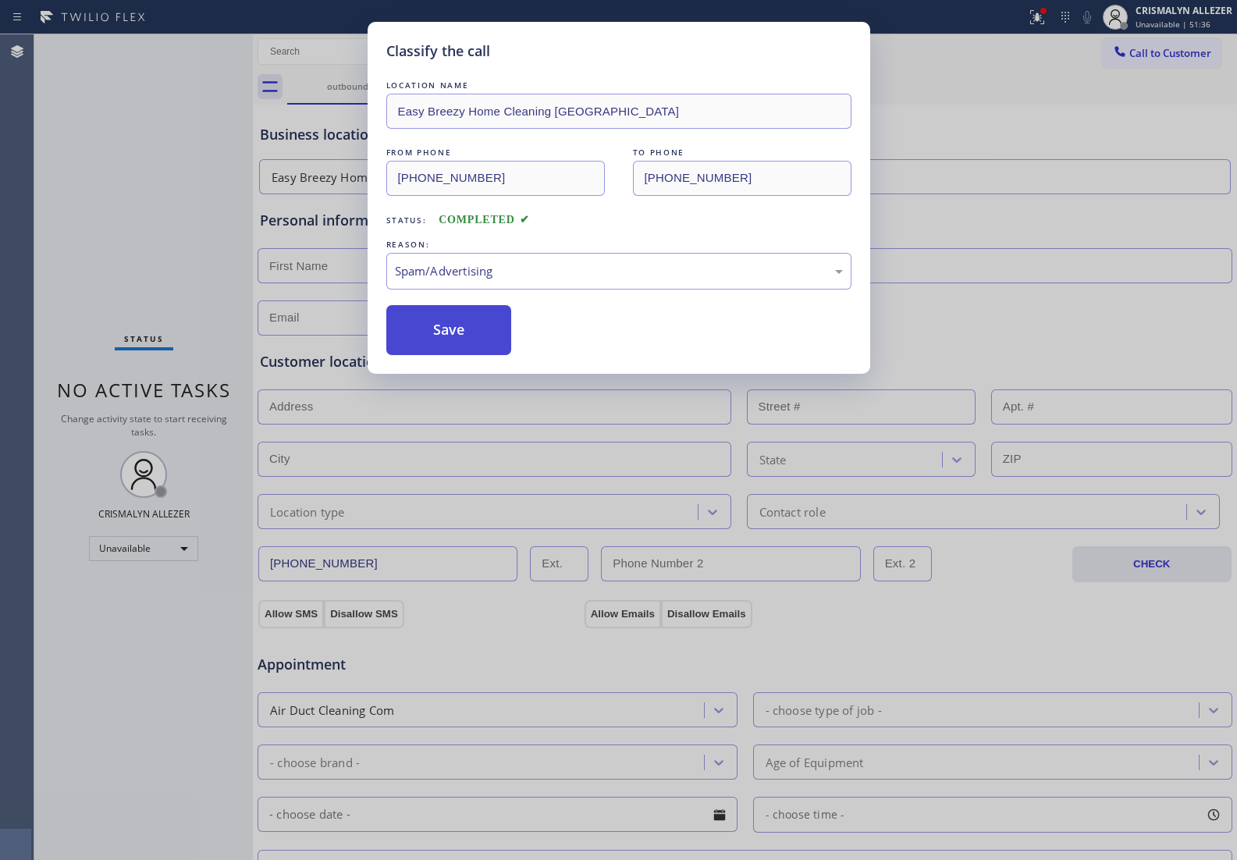
click at [454, 341] on button "Save" at bounding box center [449, 330] width 126 height 50
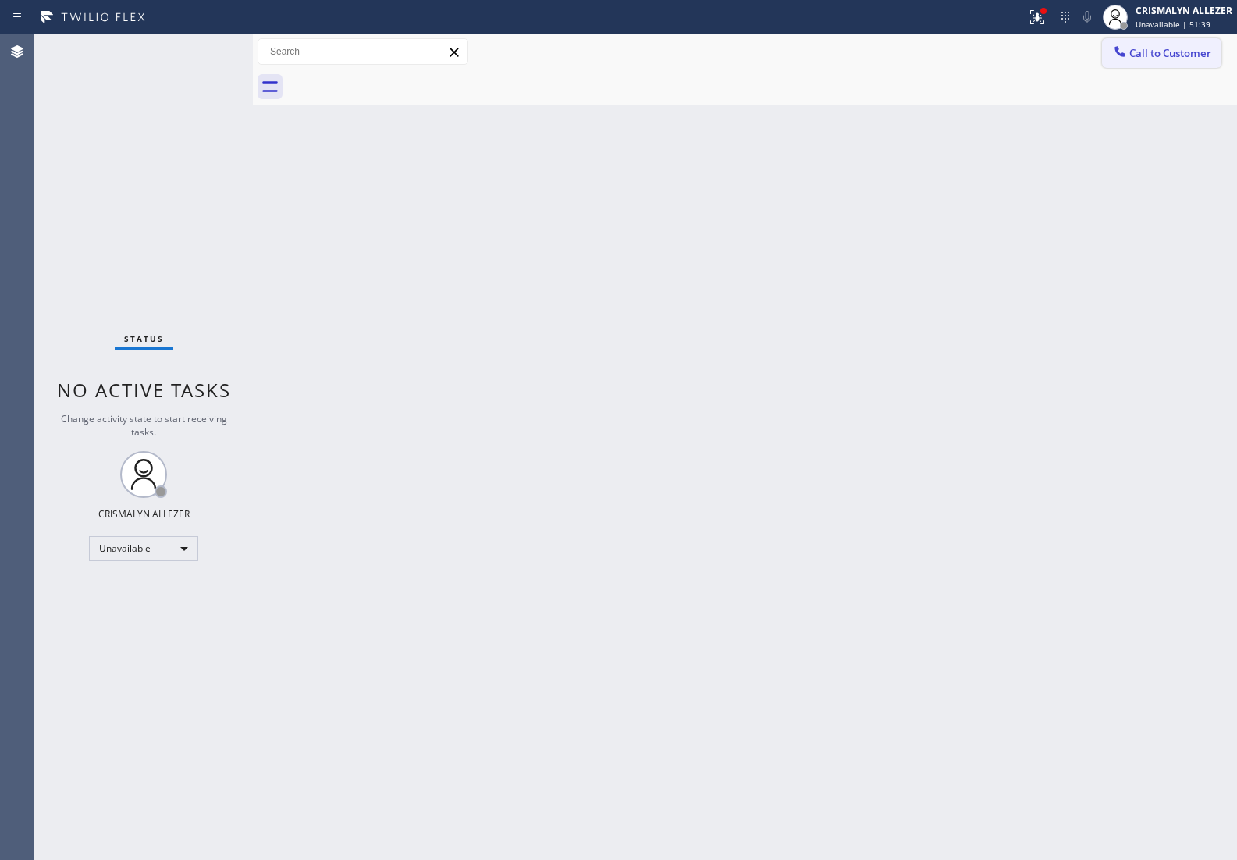
click at [1157, 46] on span "Call to Customer" at bounding box center [1170, 53] width 82 height 14
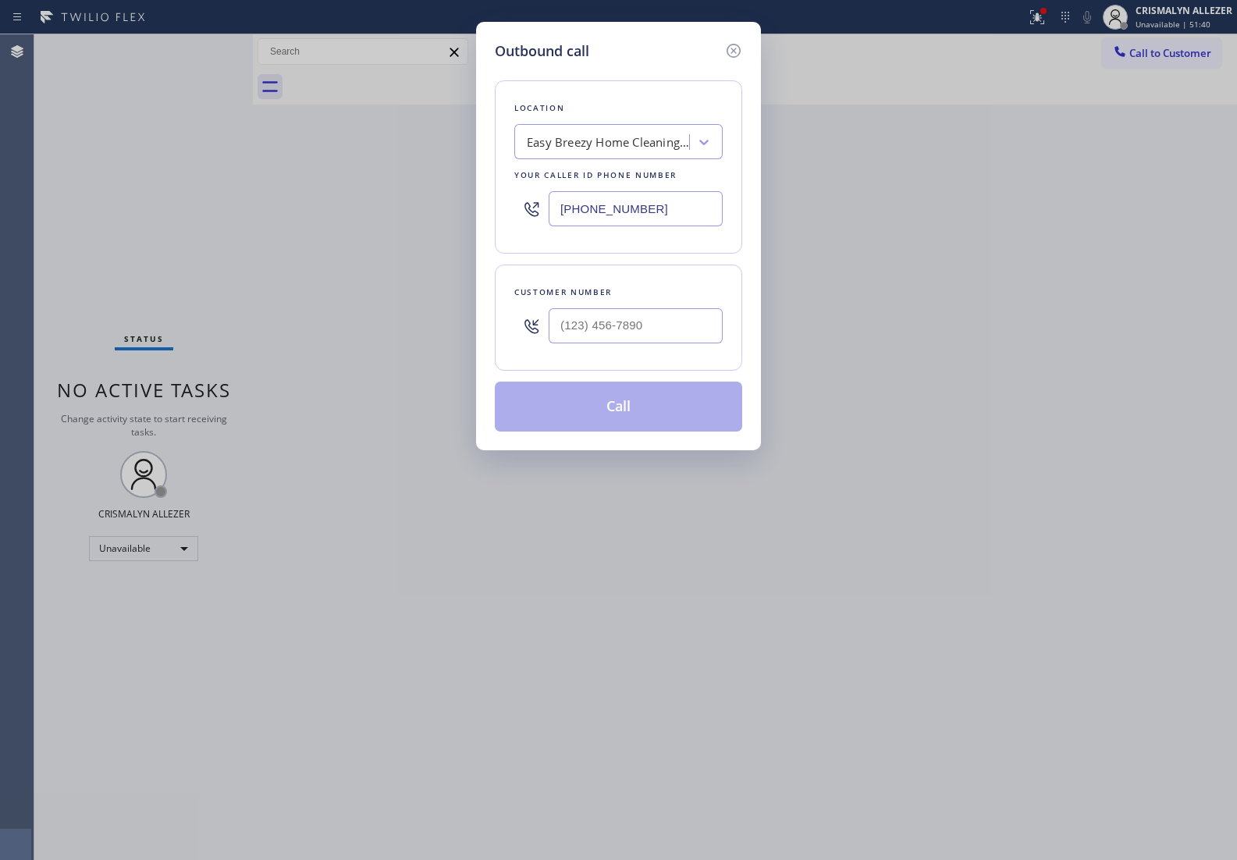
drag, startPoint x: 684, startPoint y: 204, endPoint x: 279, endPoint y: 218, distance: 405.1
click at [289, 220] on div "Outbound call Location Easy Breezy Home Cleaning [GEOGRAPHIC_DATA] Your caller …" at bounding box center [618, 430] width 1237 height 860
paste input "17) 773-1357"
type input "[PHONE_NUMBER]"
click at [642, 318] on input "(___) ___-____" at bounding box center [635, 325] width 174 height 35
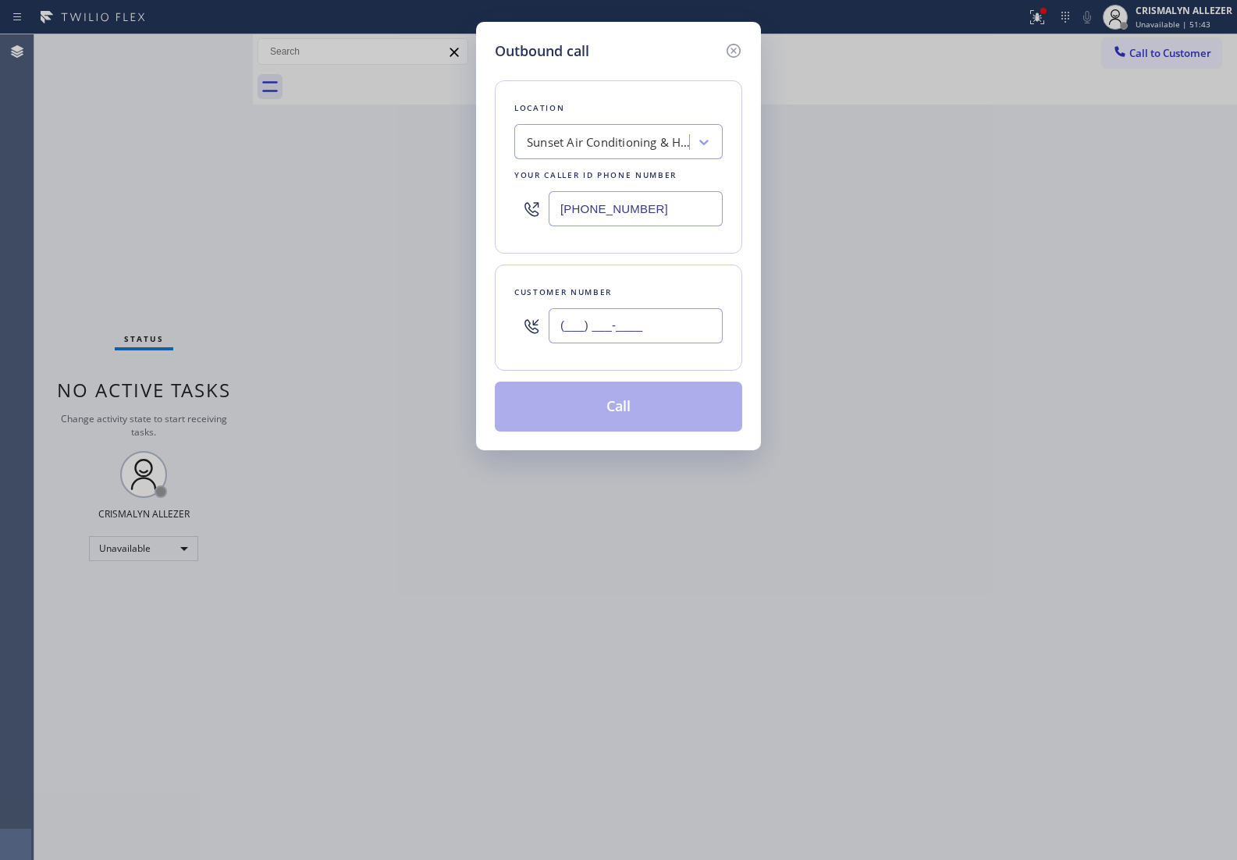
paste input "917) 773-1357"
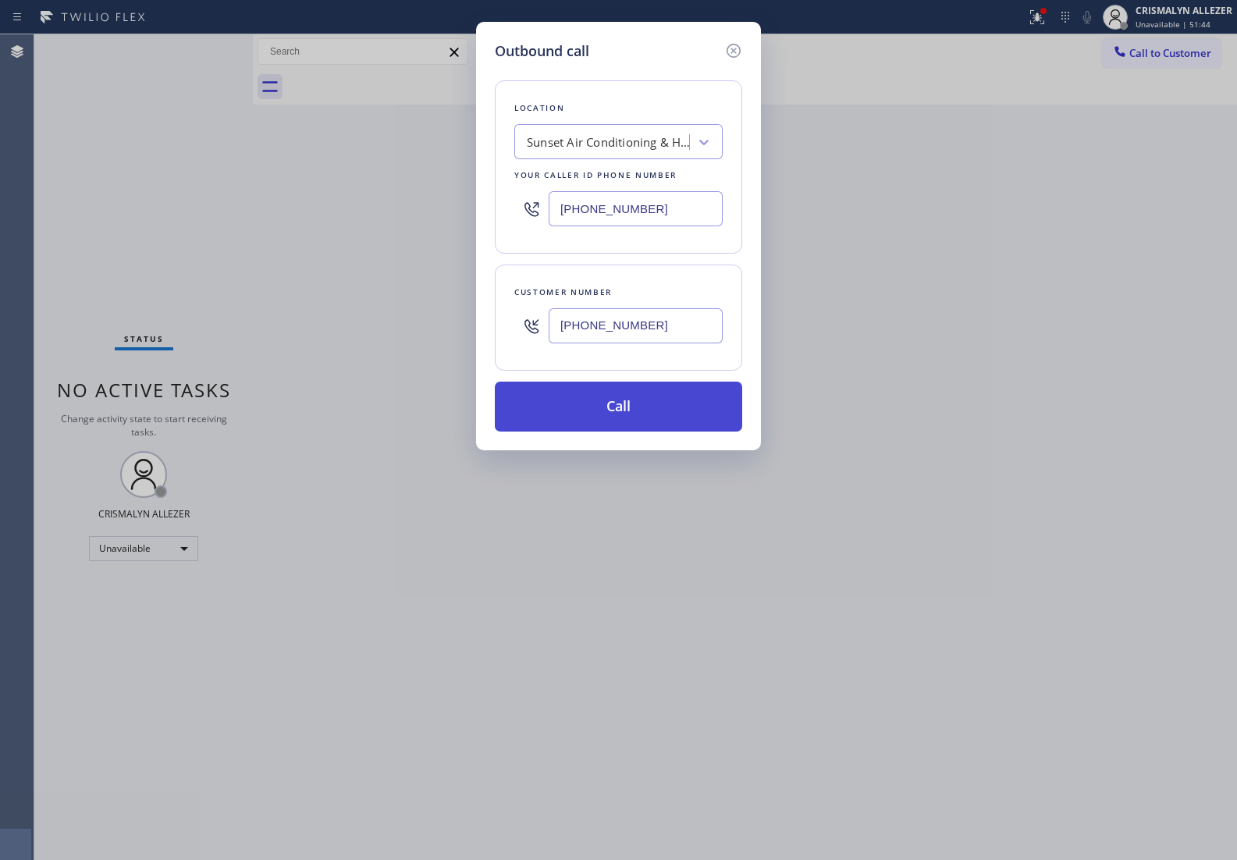
type input "[PHONE_NUMBER]"
click at [621, 417] on button "Call" at bounding box center [618, 406] width 247 height 50
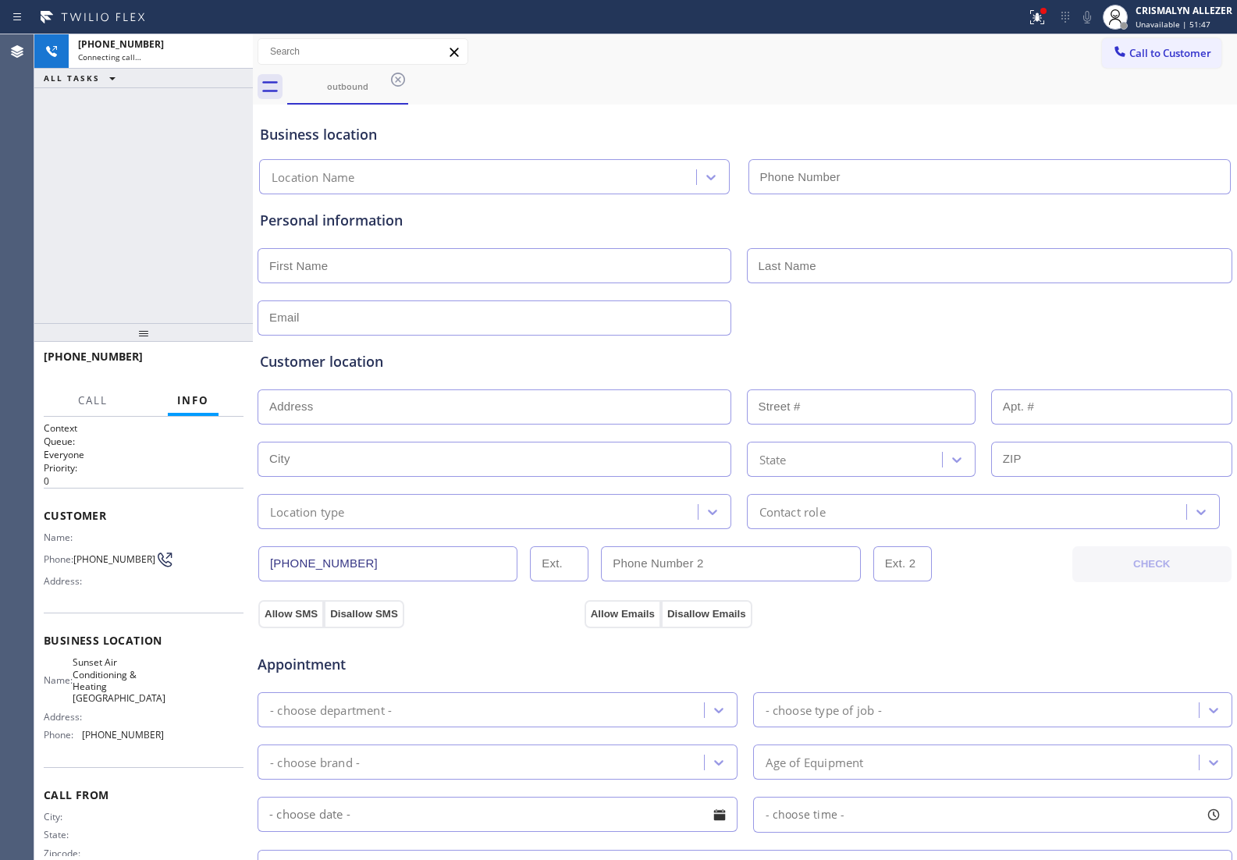
type input "[PHONE_NUMBER]"
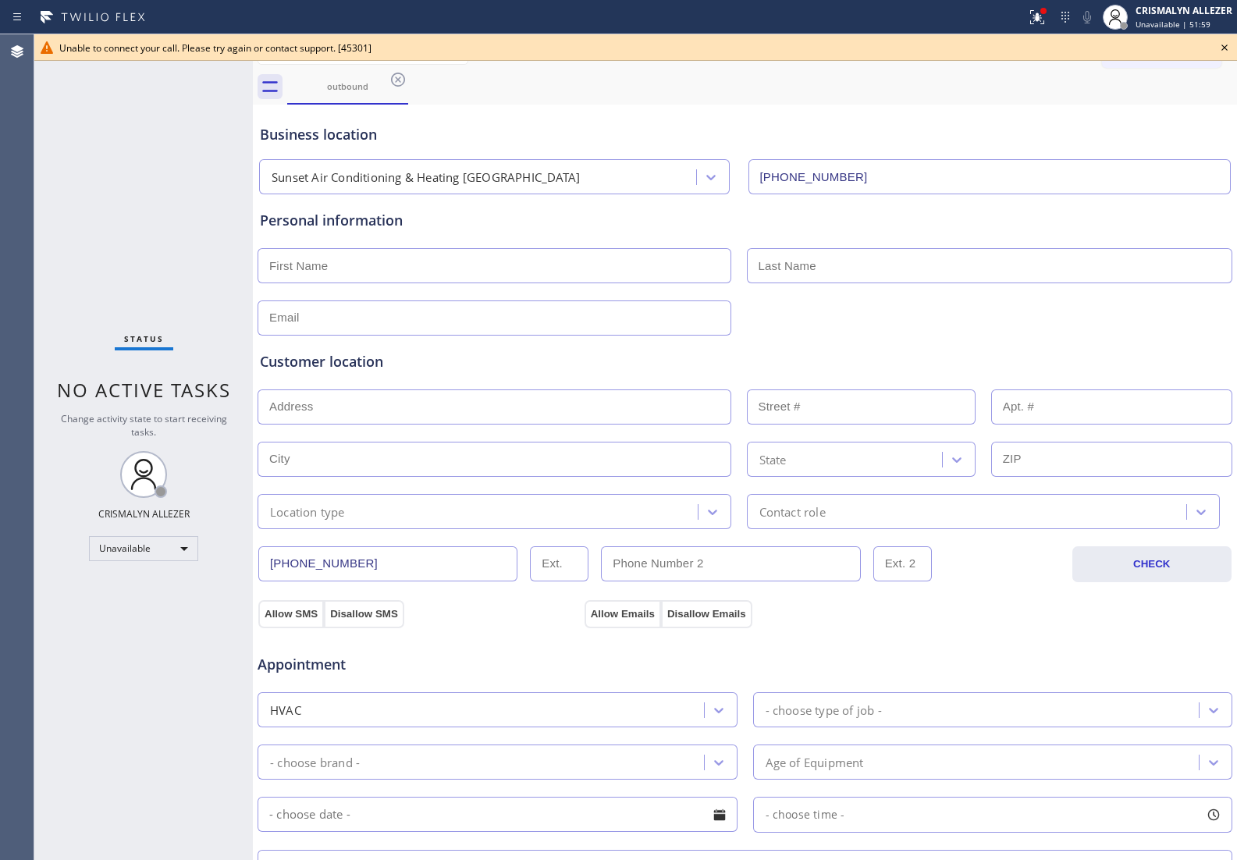
click at [1226, 45] on icon at bounding box center [1224, 47] width 6 height 6
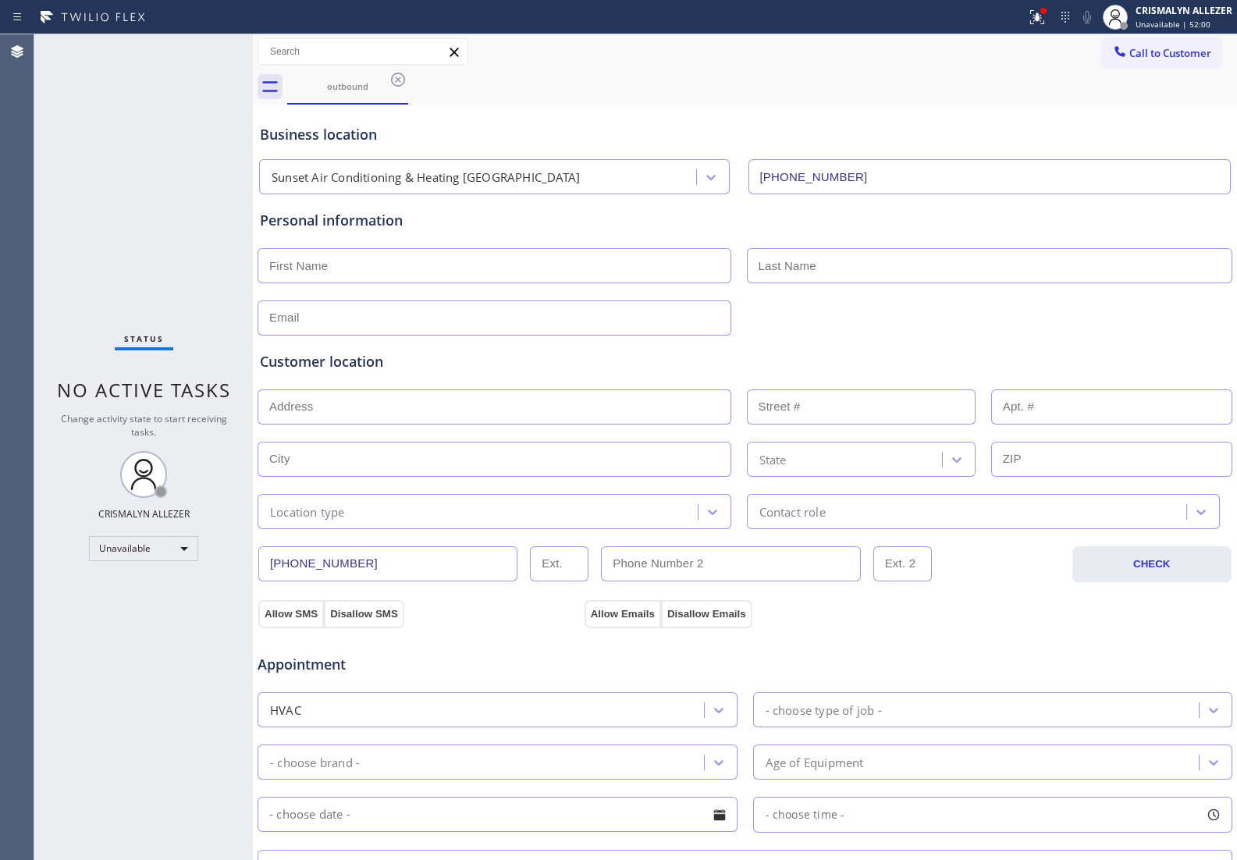
drag, startPoint x: 394, startPoint y: 78, endPoint x: 550, endPoint y: 289, distance: 262.1
click at [394, 82] on icon at bounding box center [398, 79] width 19 height 19
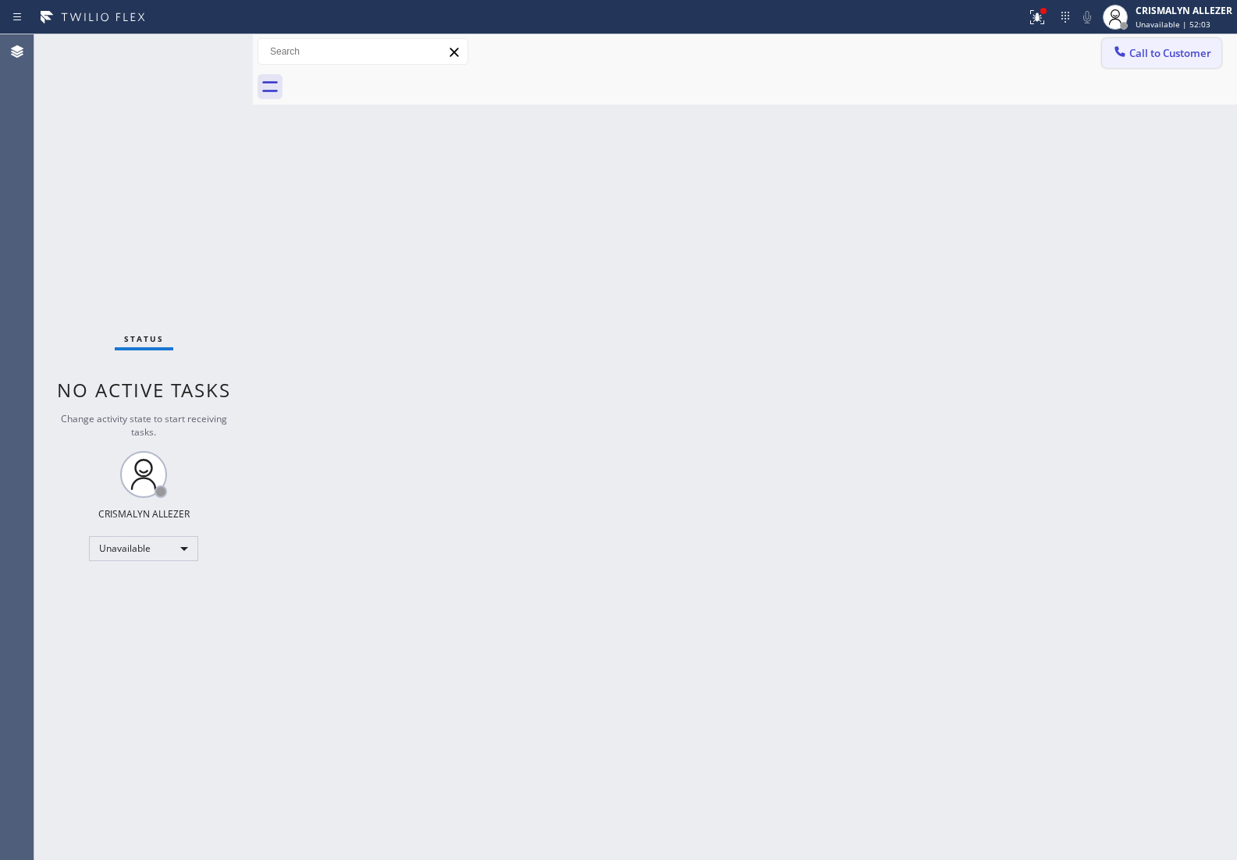
click at [1182, 59] on span "Call to Customer" at bounding box center [1170, 53] width 82 height 14
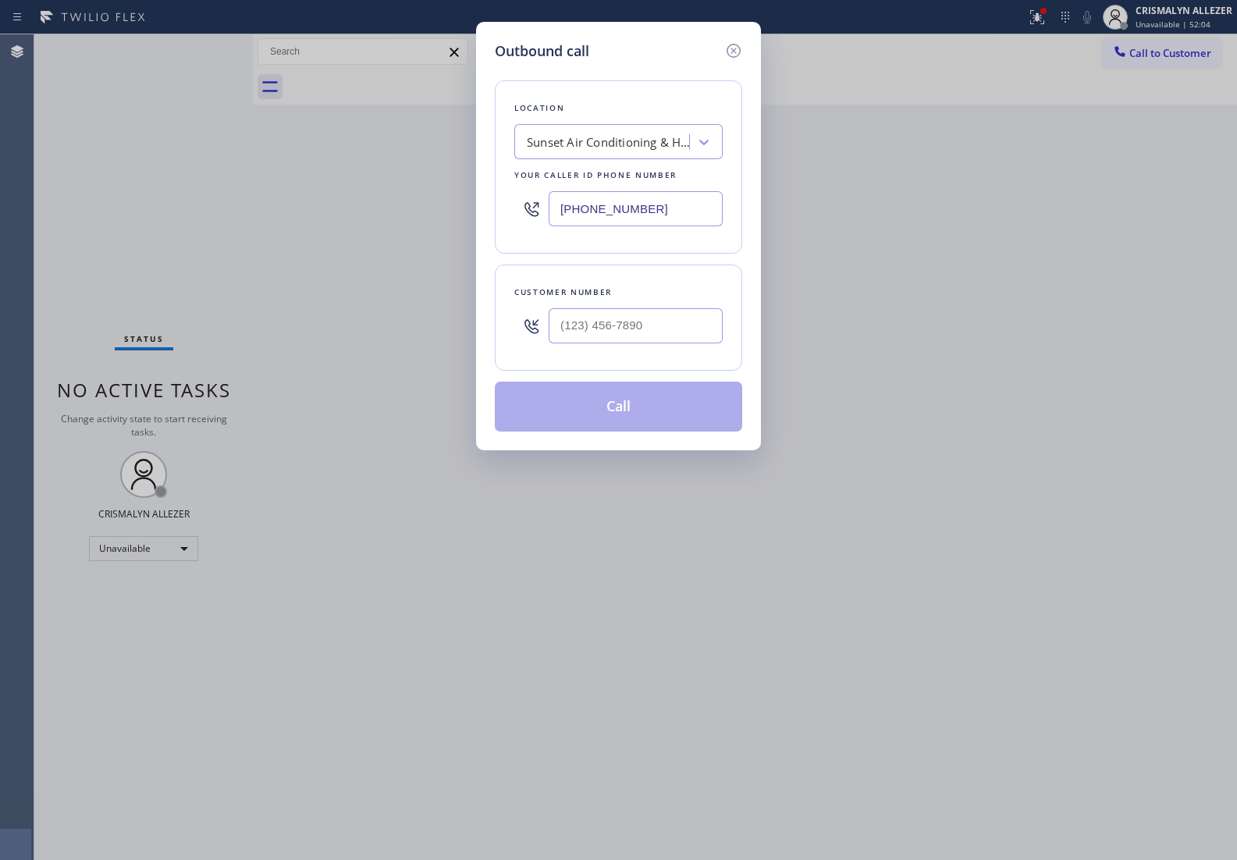
drag, startPoint x: 675, startPoint y: 213, endPoint x: 261, endPoint y: 221, distance: 413.6
click at [242, 208] on div "Outbound call Location Sunset Air Conditioning & Heating [GEOGRAPHIC_DATA] Your…" at bounding box center [618, 430] width 1237 height 860
drag, startPoint x: 680, startPoint y: 208, endPoint x: 329, endPoint y: 215, distance: 351.1
click at [332, 215] on div "Outbound call Location Sunset Air Conditioning & Heating [GEOGRAPHIC_DATA] Your…" at bounding box center [618, 430] width 1237 height 860
paste input "text"
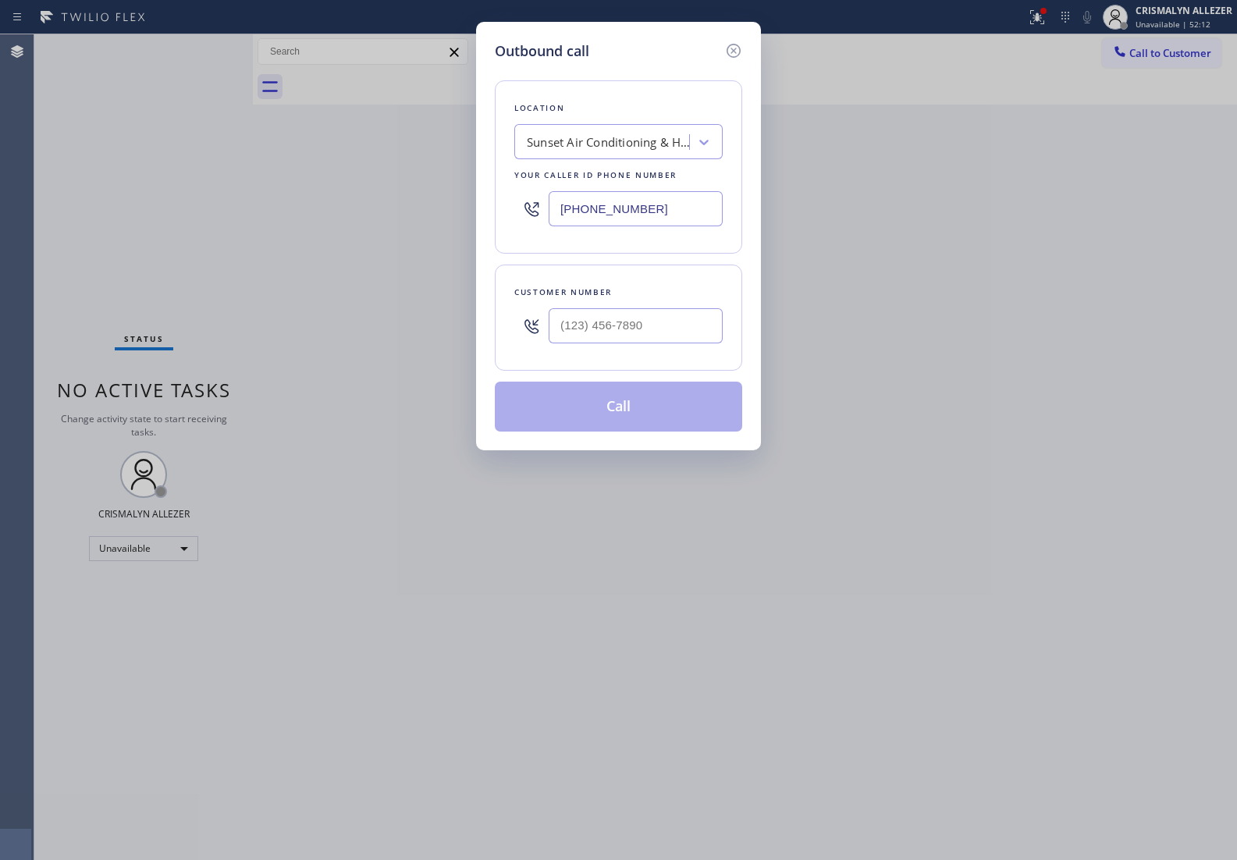
drag, startPoint x: 676, startPoint y: 200, endPoint x: 402, endPoint y: 208, distance: 274.7
click at [402, 208] on div "Outbound call Location Sunset Air Conditioning & Heating [GEOGRAPHIC_DATA] Your…" at bounding box center [618, 430] width 1237 height 860
paste input "650) 761-9383"
type input "[PHONE_NUMBER]"
click at [676, 332] on input "(___) ___-____" at bounding box center [635, 325] width 174 height 35
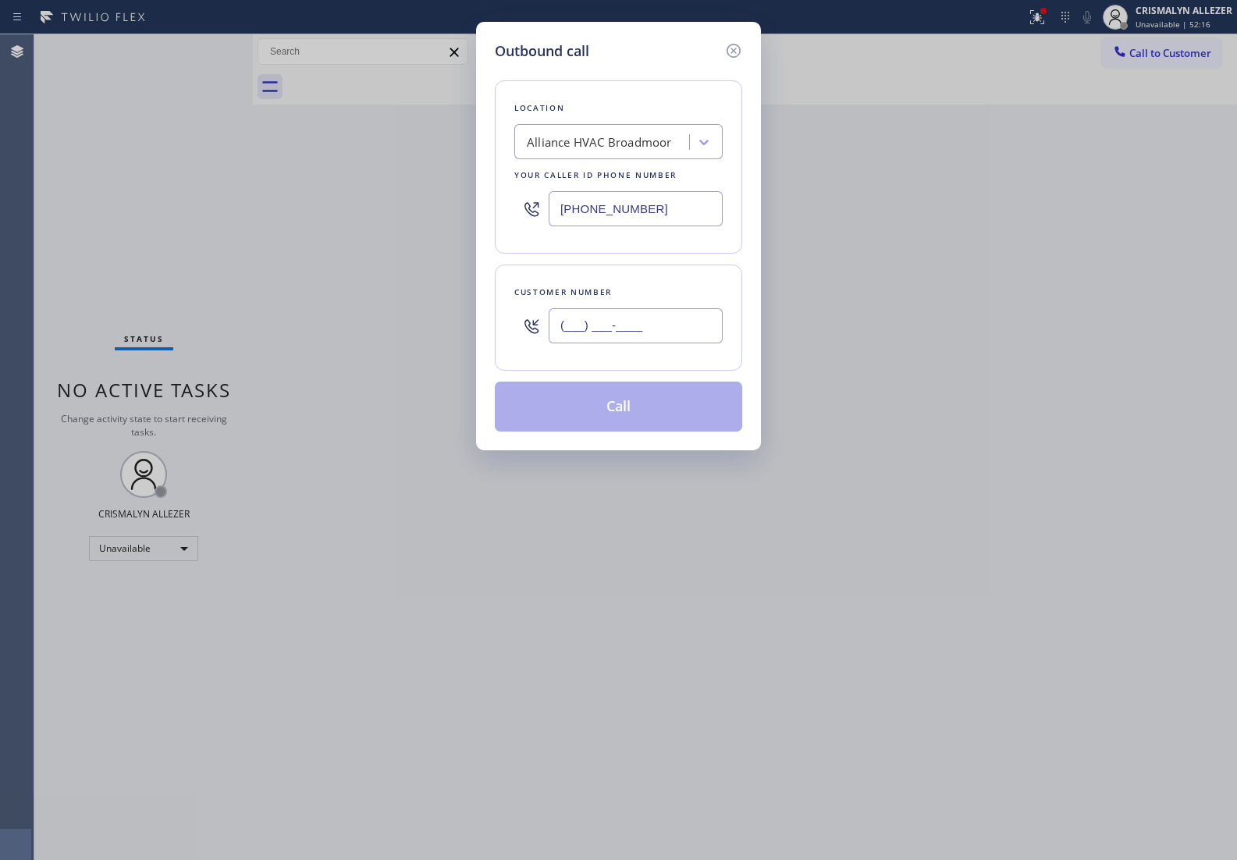
paste input "650) 457-3711"
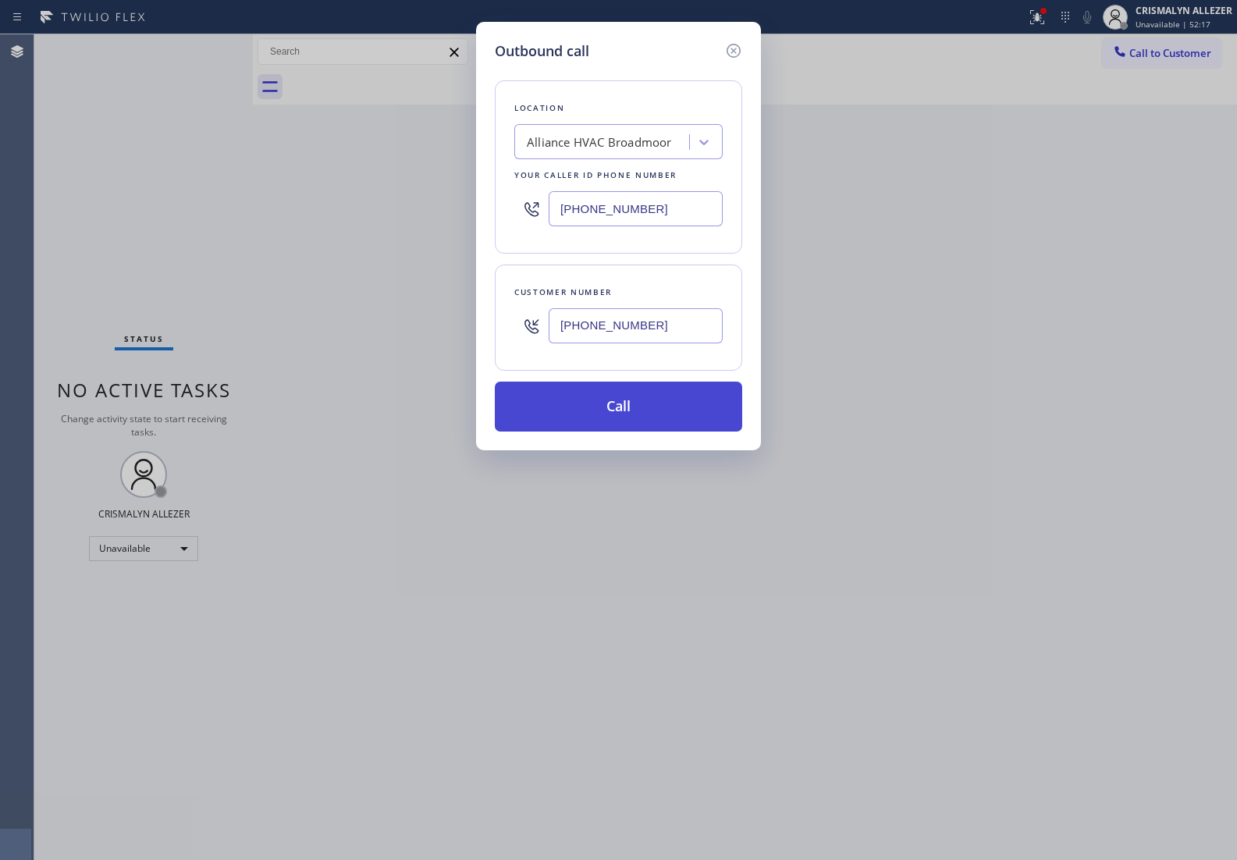
type input "[PHONE_NUMBER]"
click at [630, 408] on button "Call" at bounding box center [618, 406] width 247 height 50
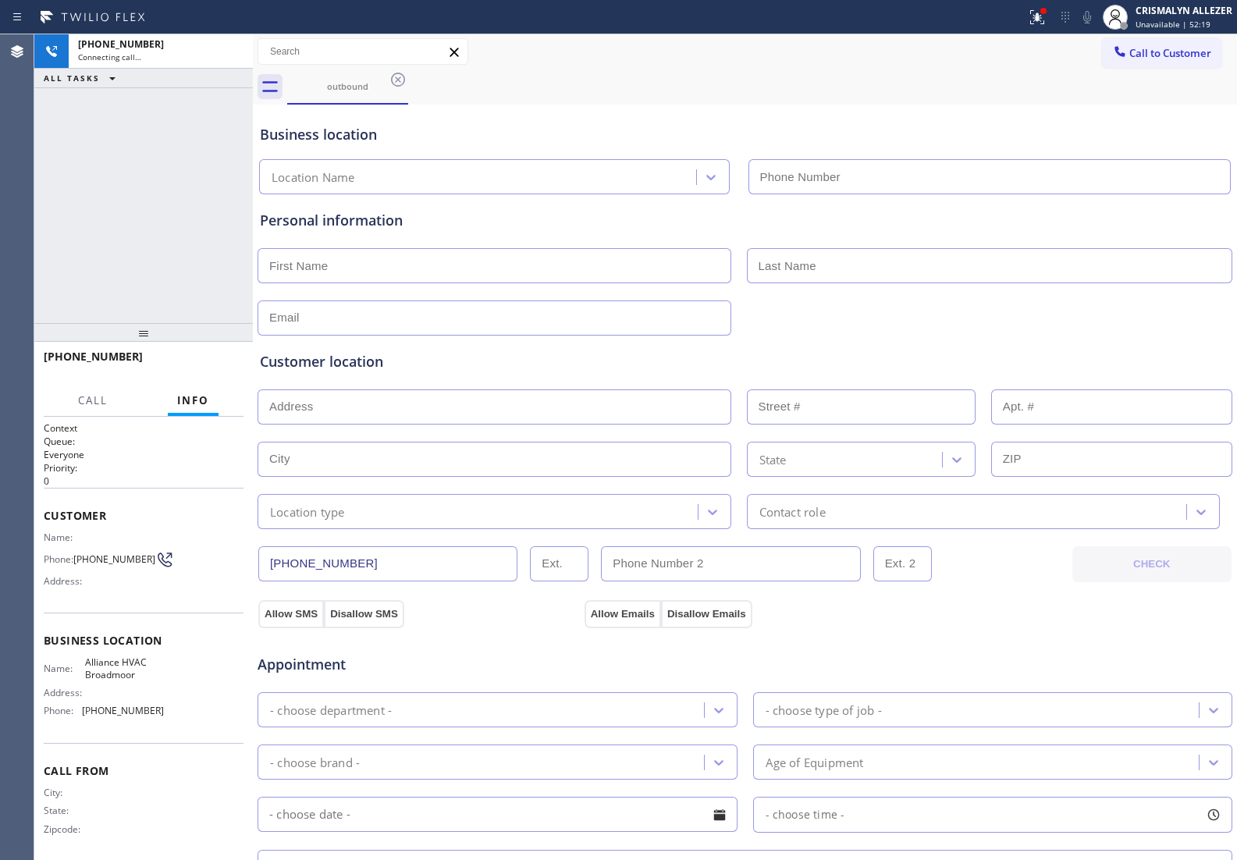
type input "[PHONE_NUMBER]"
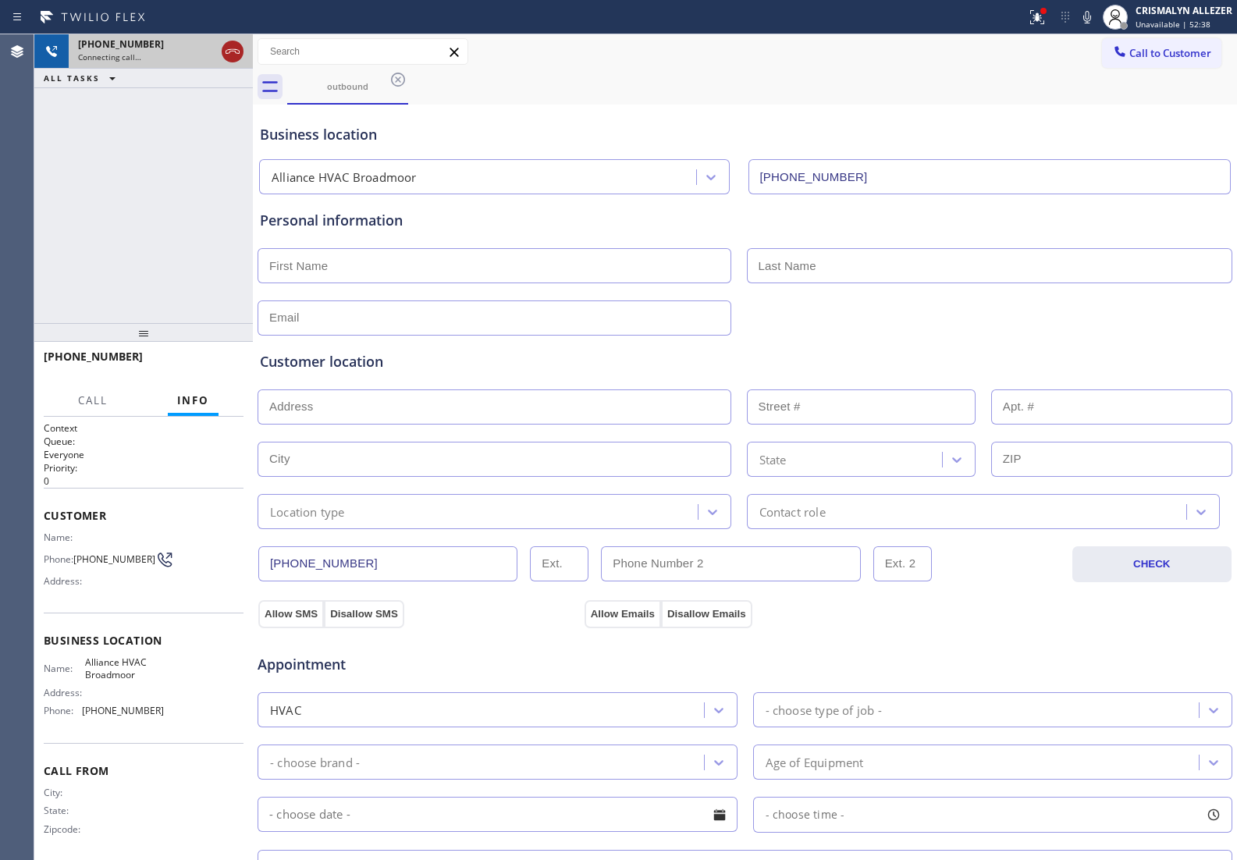
click at [226, 52] on icon at bounding box center [232, 51] width 14 height 5
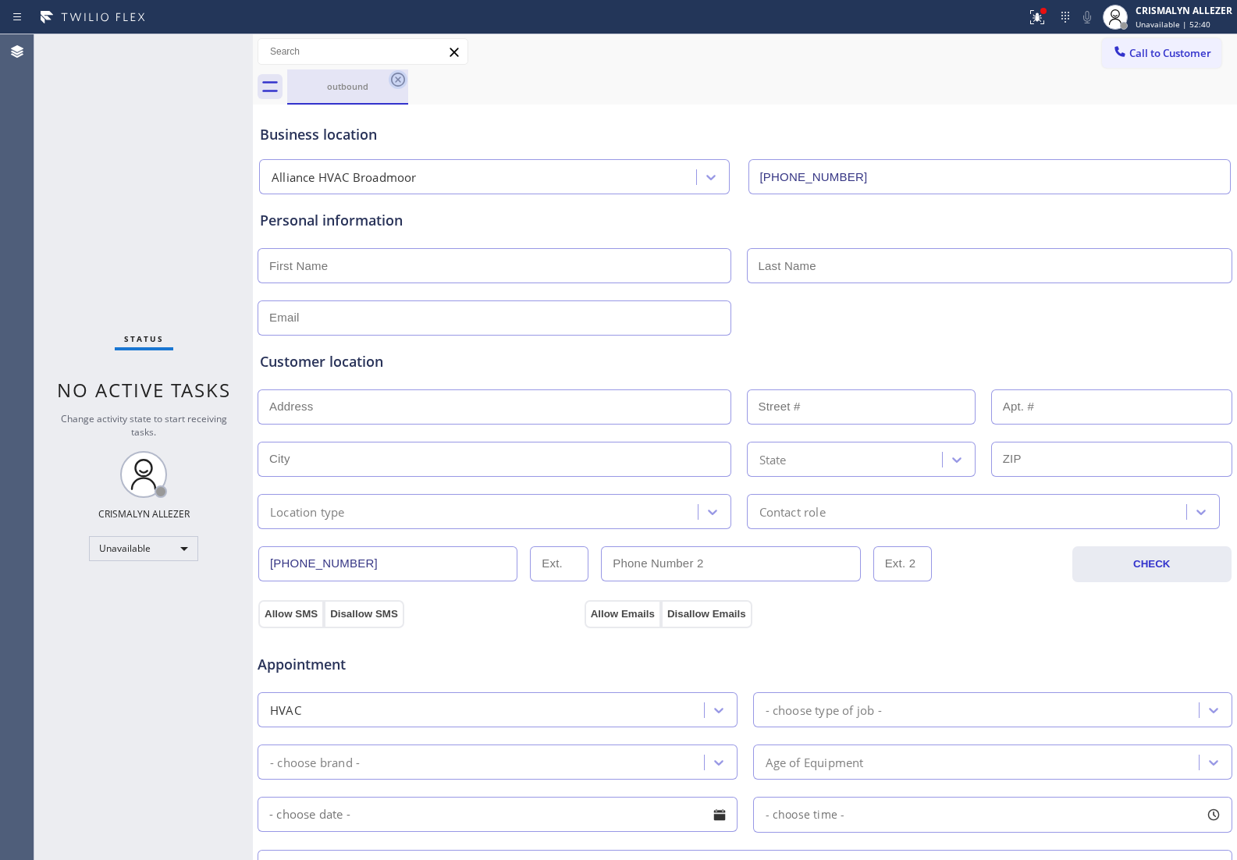
click at [399, 79] on icon at bounding box center [398, 80] width 14 height 14
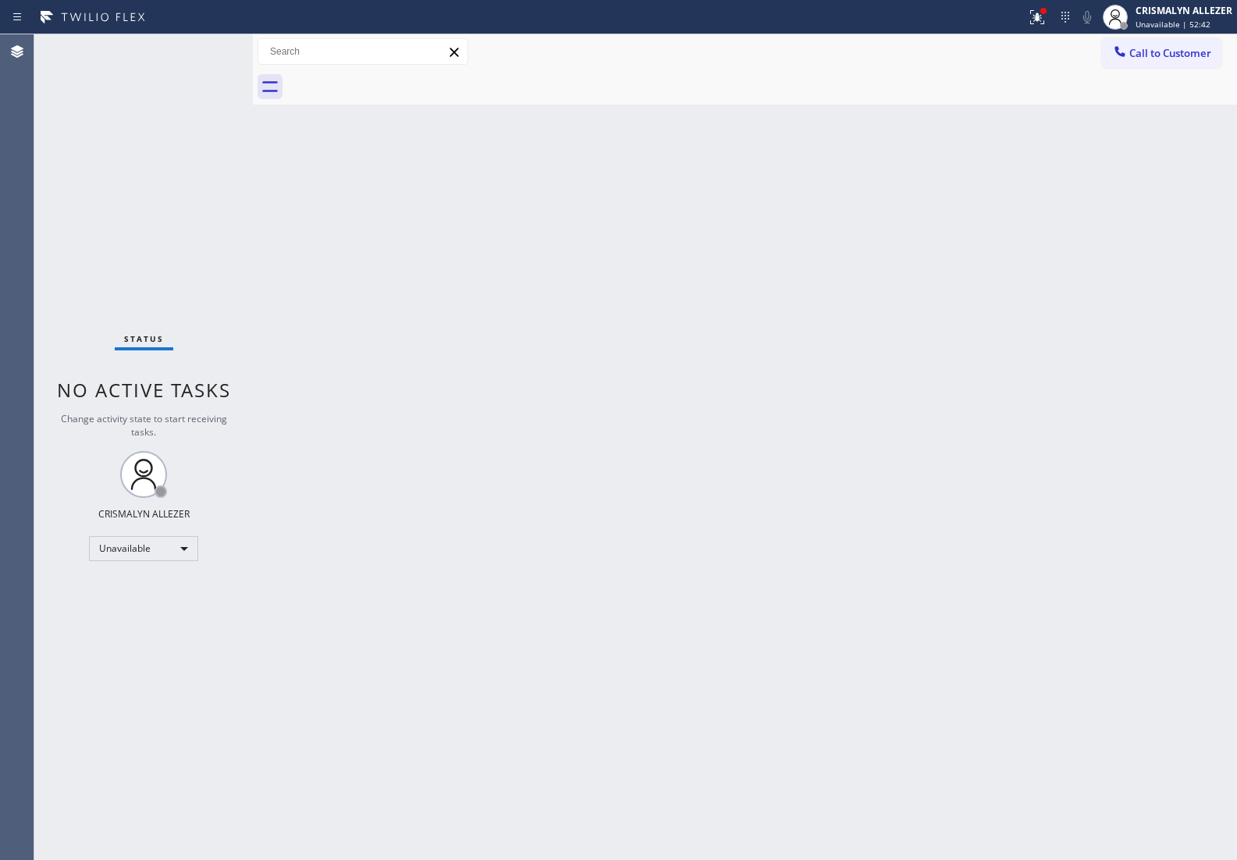
click at [1148, 41] on button "Call to Customer" at bounding box center [1161, 53] width 119 height 30
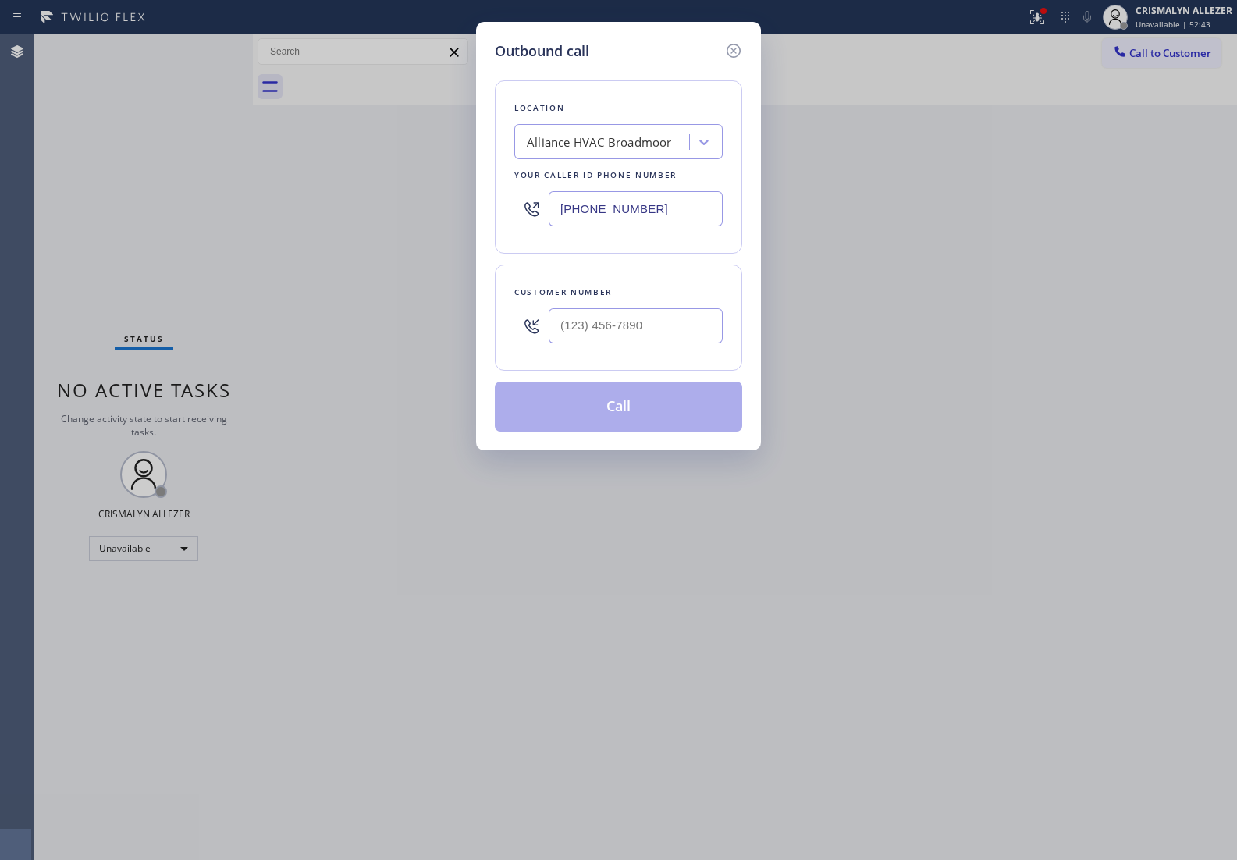
drag, startPoint x: 708, startPoint y: 212, endPoint x: 310, endPoint y: 265, distance: 401.4
click at [310, 266] on div "Outbound call Location Alliance HVAC [GEOGRAPHIC_DATA] Your caller id phone num…" at bounding box center [618, 430] width 1237 height 860
paste input "917) 773-1357"
type input "[PHONE_NUMBER]"
click at [669, 318] on input "(___) ___-____" at bounding box center [635, 325] width 174 height 35
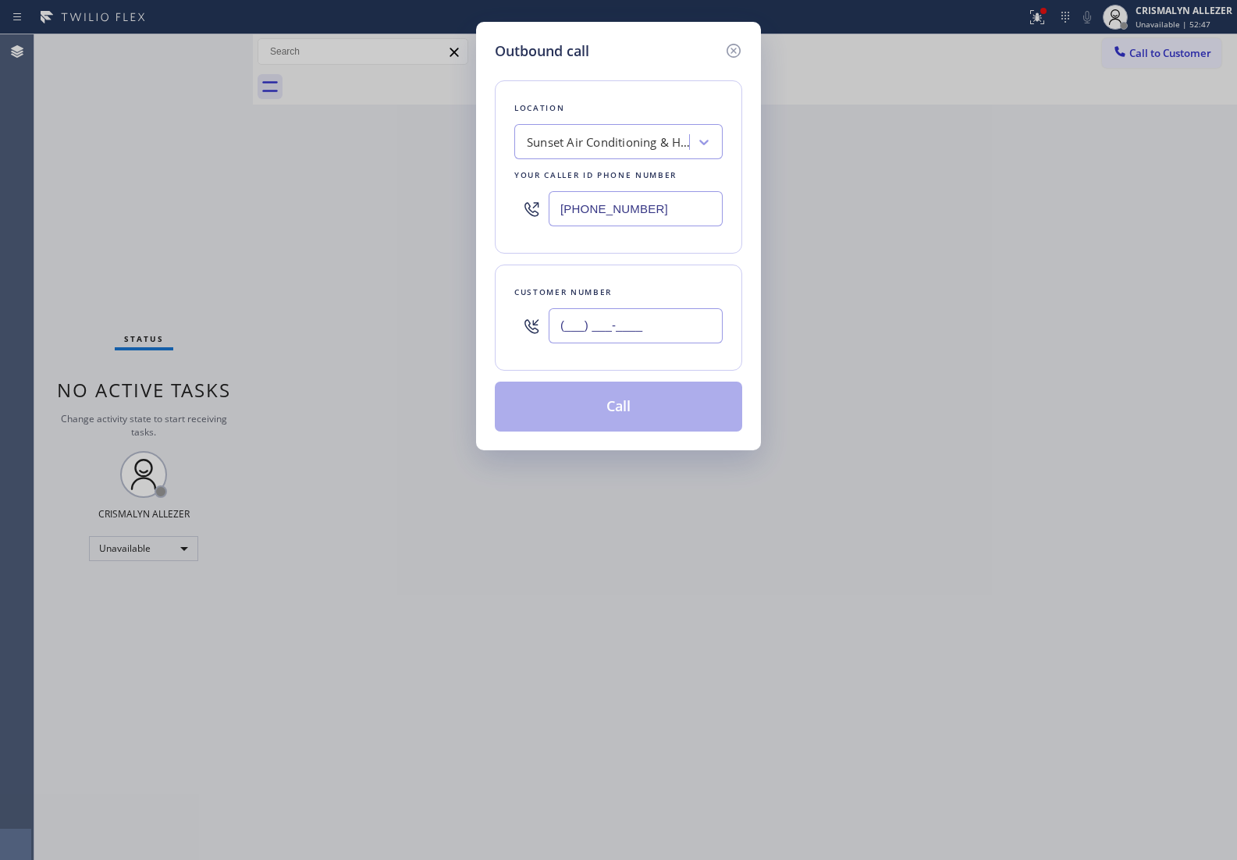
paste input "917) 773-1357"
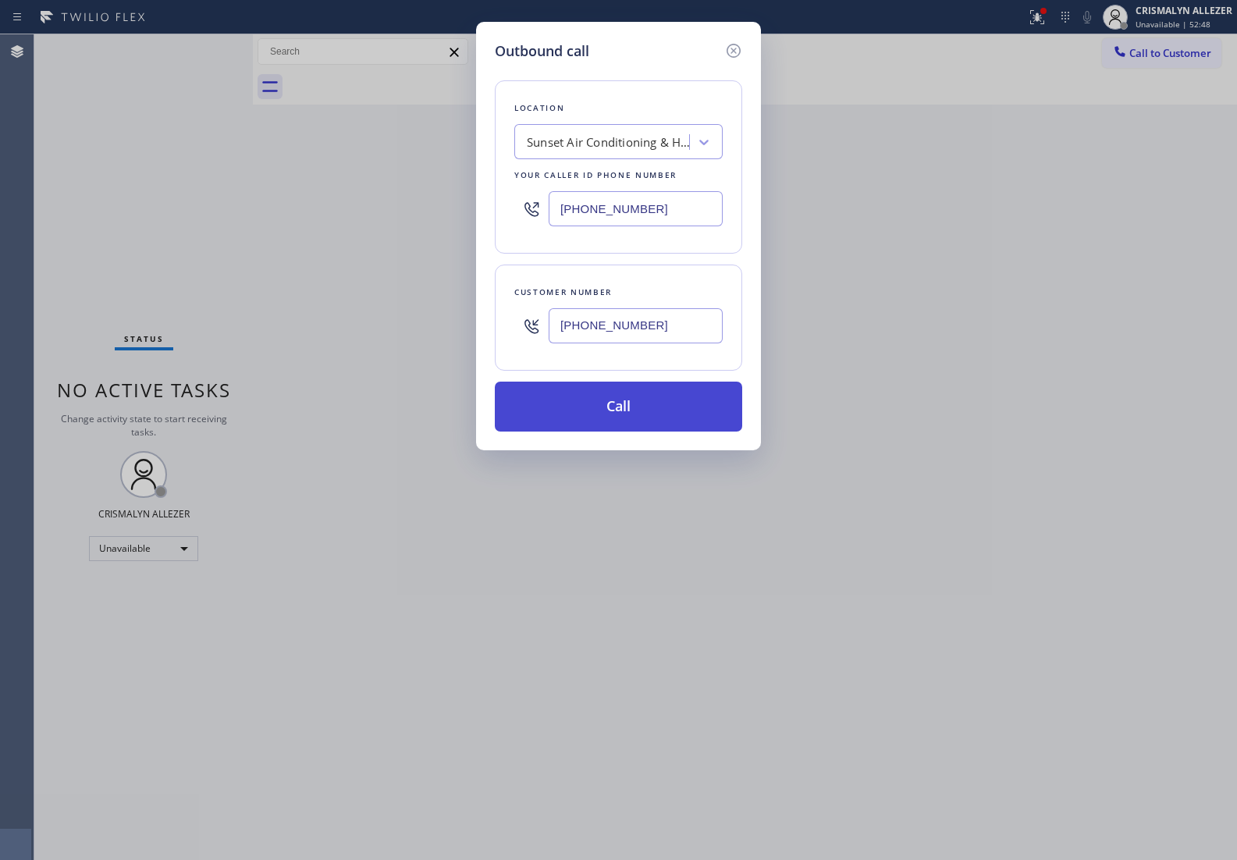
type input "[PHONE_NUMBER]"
click at [622, 419] on button "Call" at bounding box center [618, 406] width 247 height 50
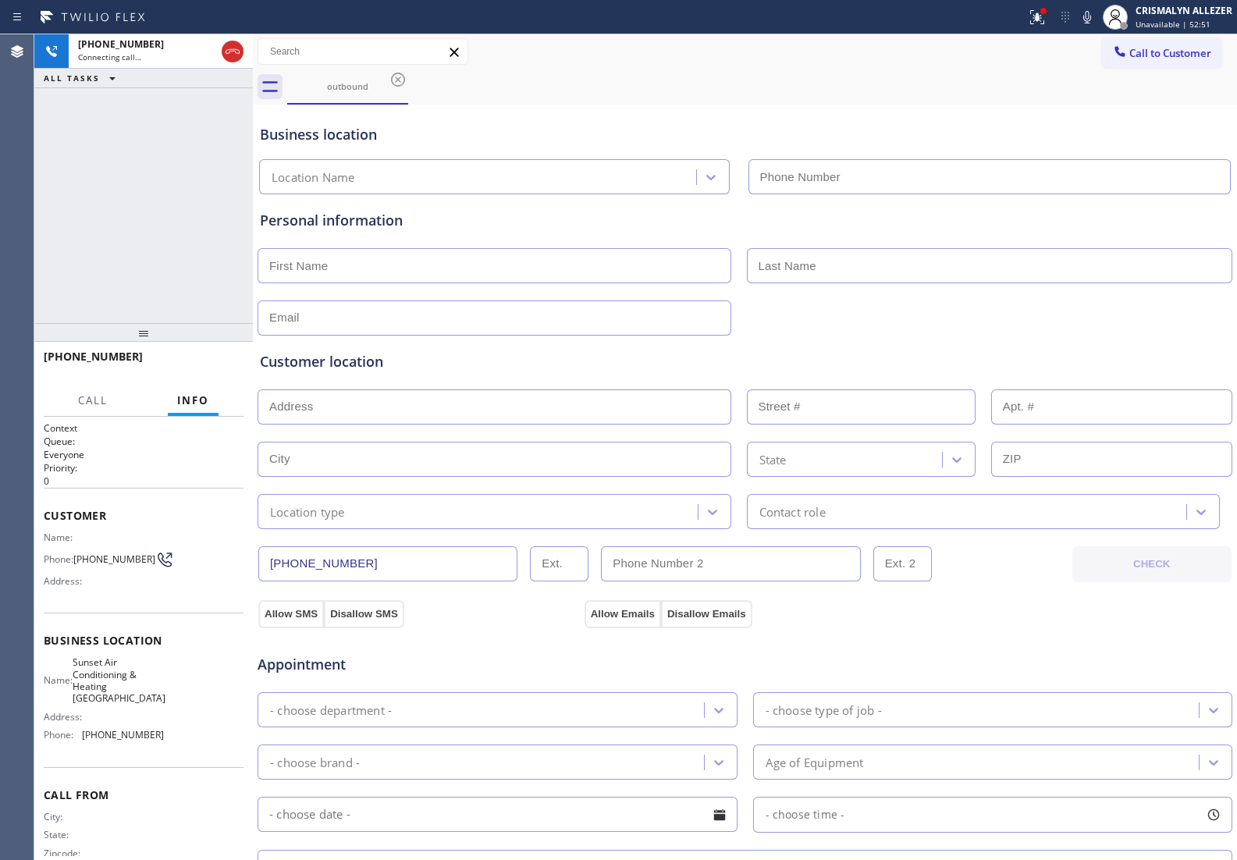
type input "[PHONE_NUMBER]"
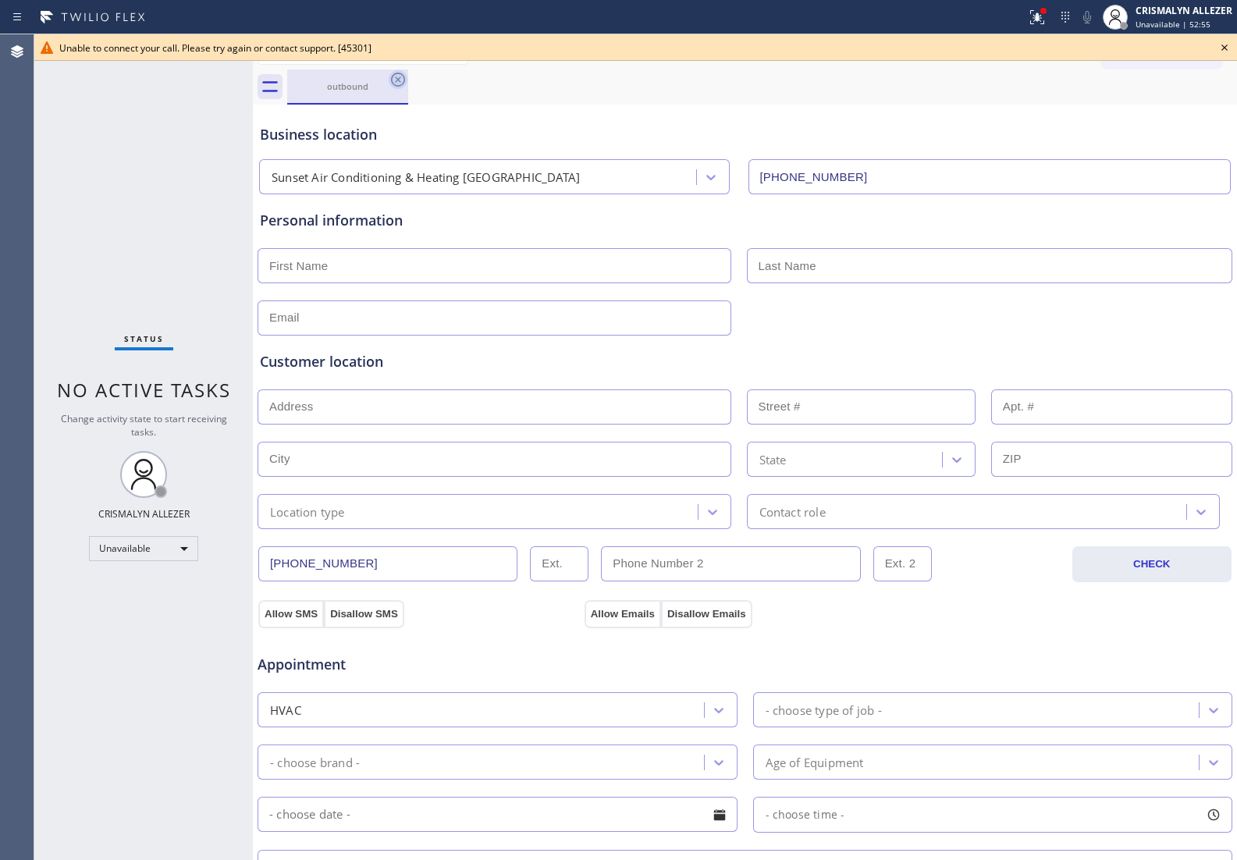
click at [396, 78] on icon at bounding box center [398, 80] width 14 height 14
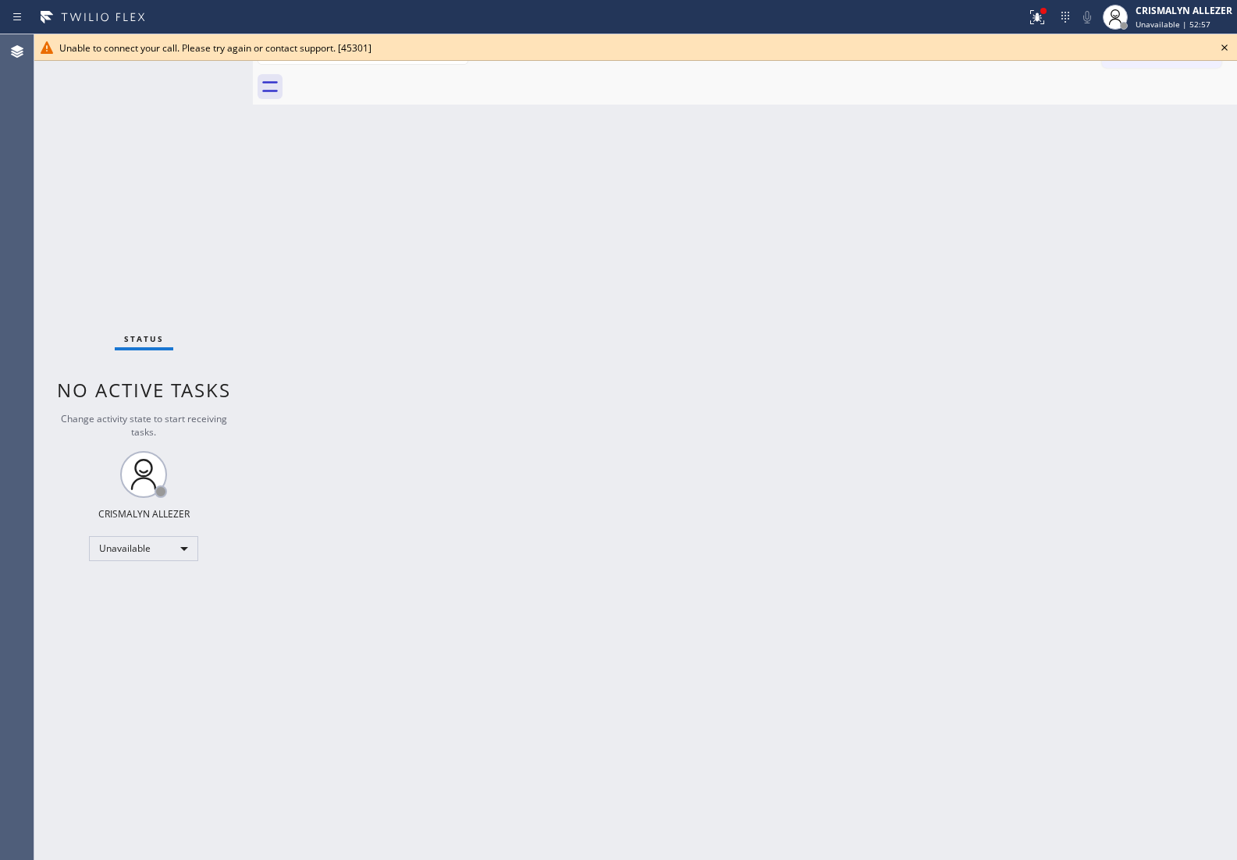
click at [1223, 45] on icon at bounding box center [1224, 47] width 19 height 19
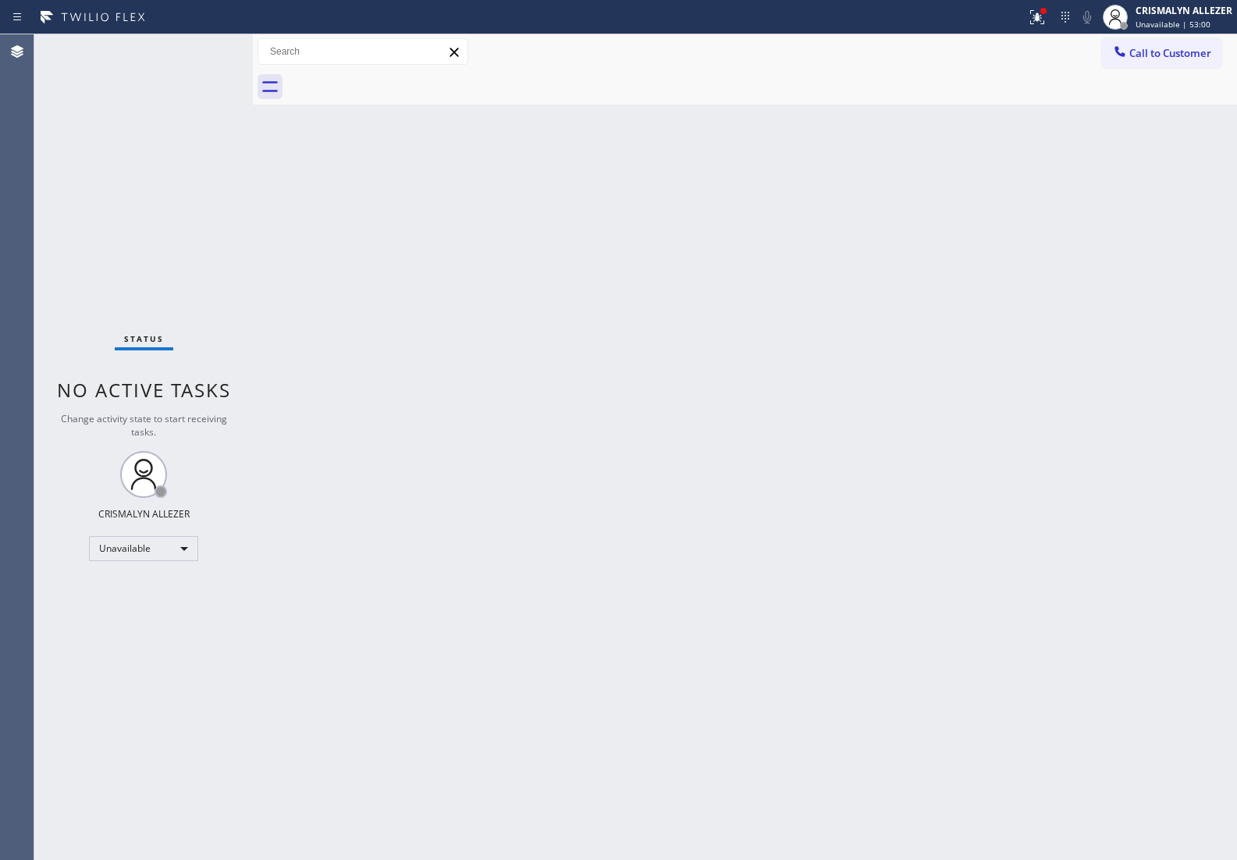
drag, startPoint x: 1156, startPoint y: 51, endPoint x: 1117, endPoint y: 74, distance: 45.1
click at [1156, 51] on span "Call to Customer" at bounding box center [1170, 53] width 82 height 14
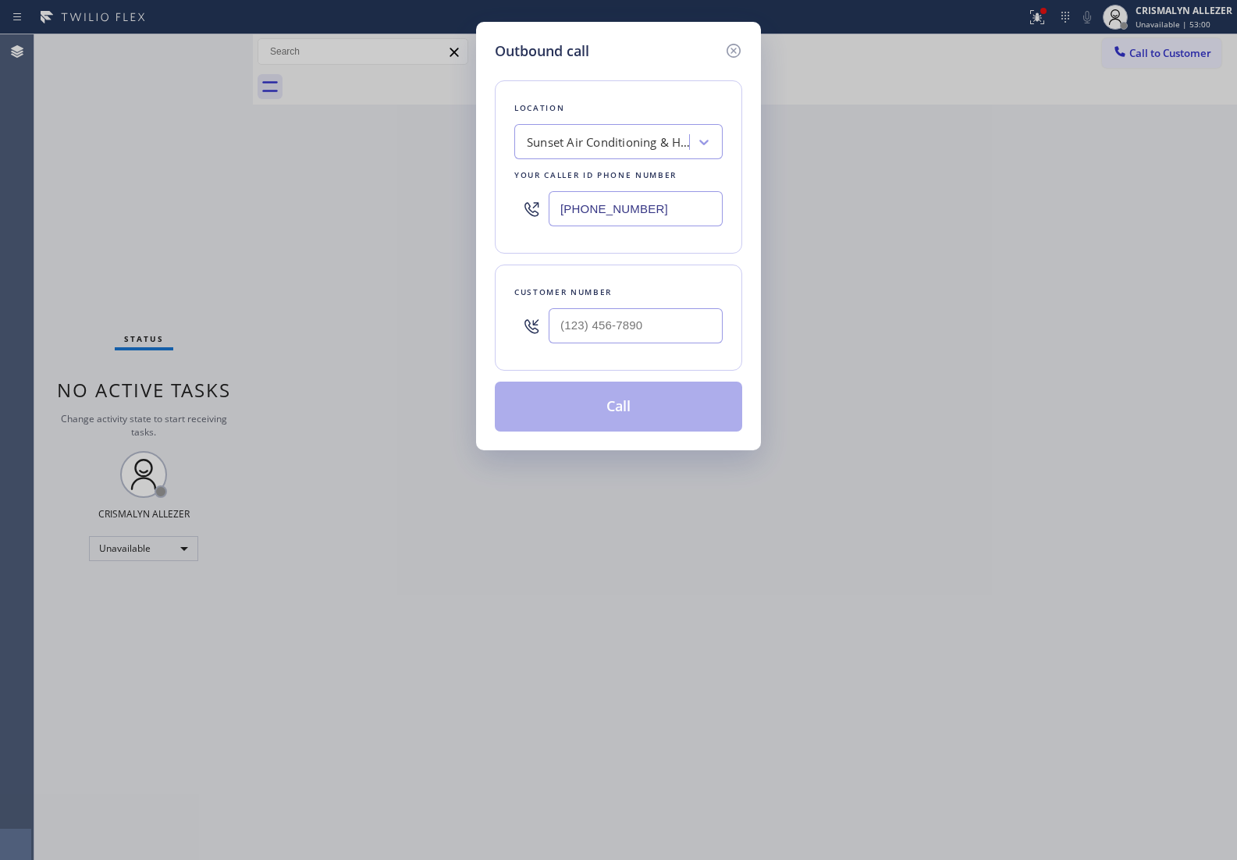
drag, startPoint x: 706, startPoint y: 204, endPoint x: 250, endPoint y: 231, distance: 457.2
click at [260, 231] on div "Outbound call Location Sunset Air Conditioning & Heating [GEOGRAPHIC_DATA] Your…" at bounding box center [618, 430] width 1237 height 860
paste input "805) 608-4088"
type input "[PHONE_NUMBER]"
click at [611, 326] on input "(___) ___-____" at bounding box center [635, 325] width 174 height 35
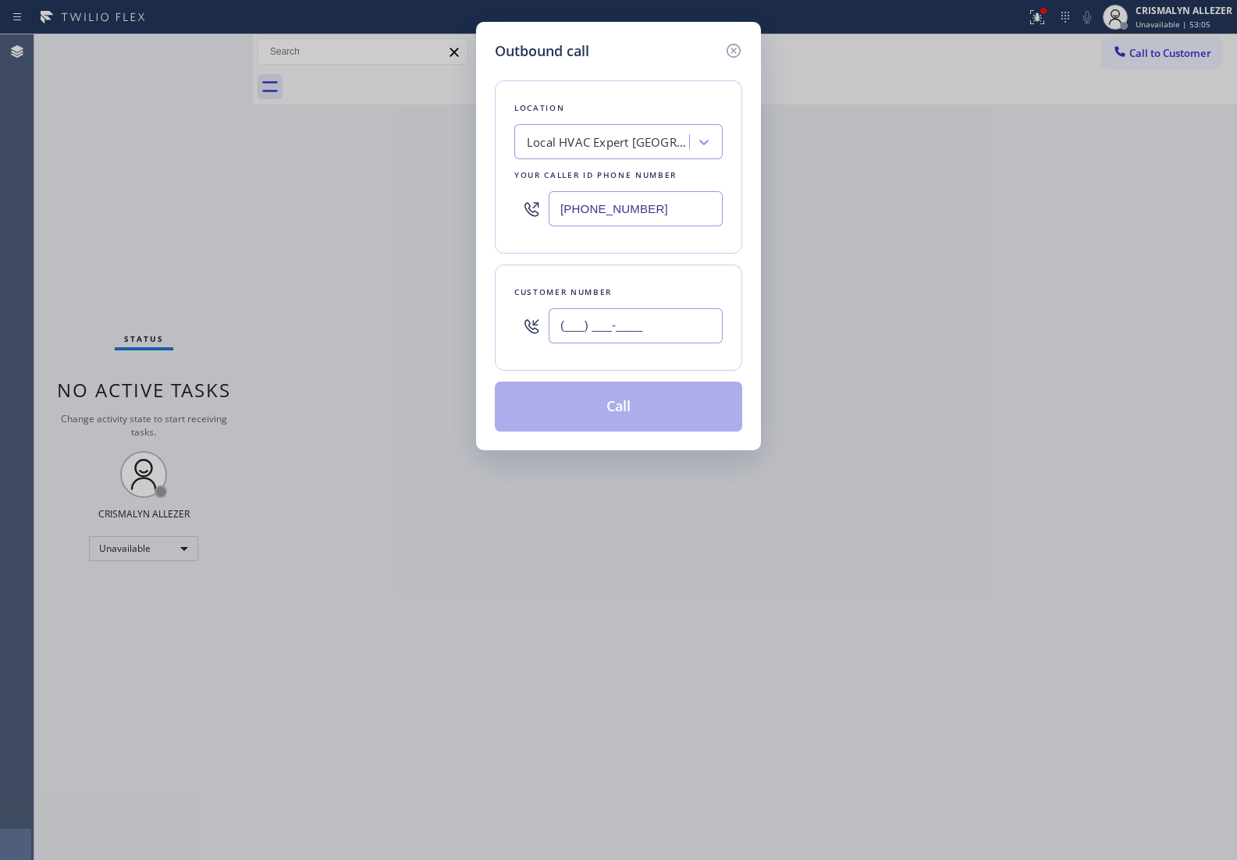
paste input "805) 608-4088"
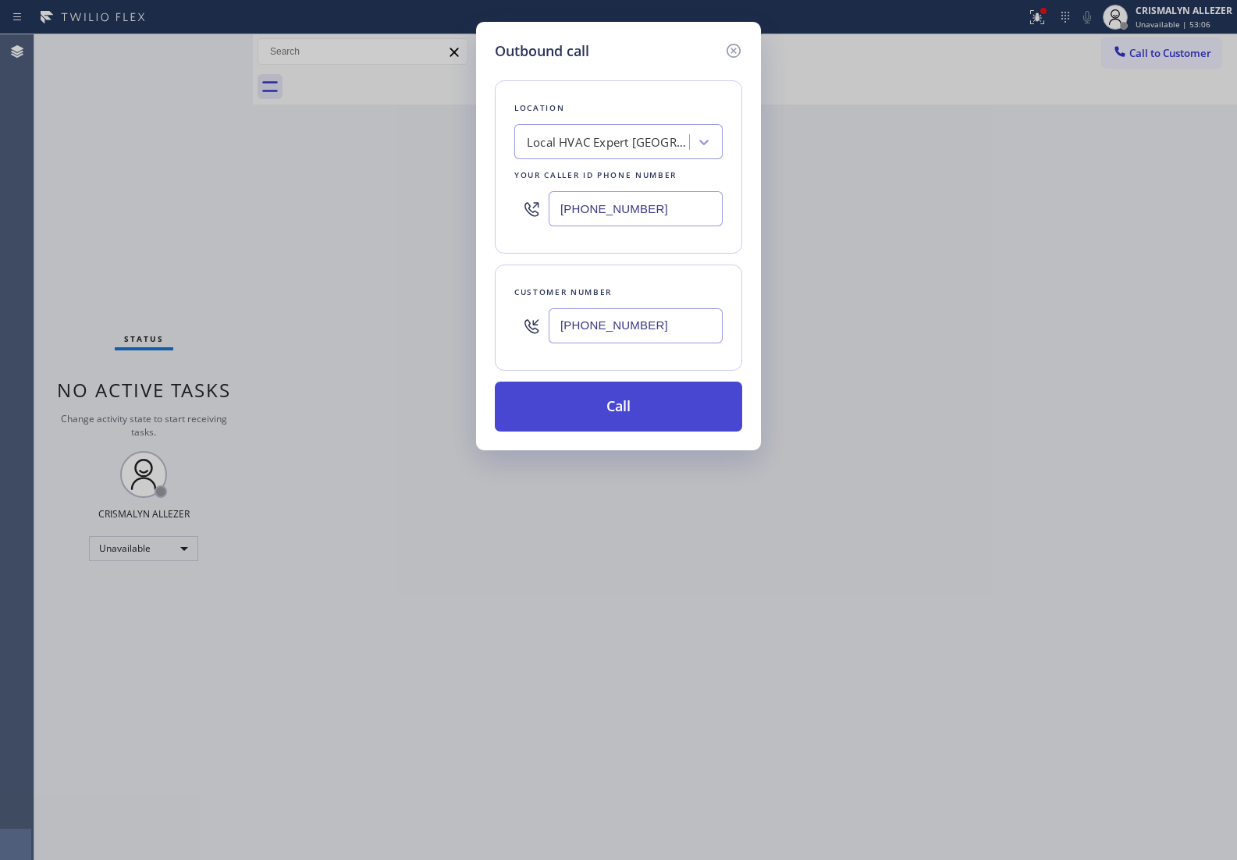
type input "[PHONE_NUMBER]"
click at [624, 417] on button "Call" at bounding box center [618, 406] width 247 height 50
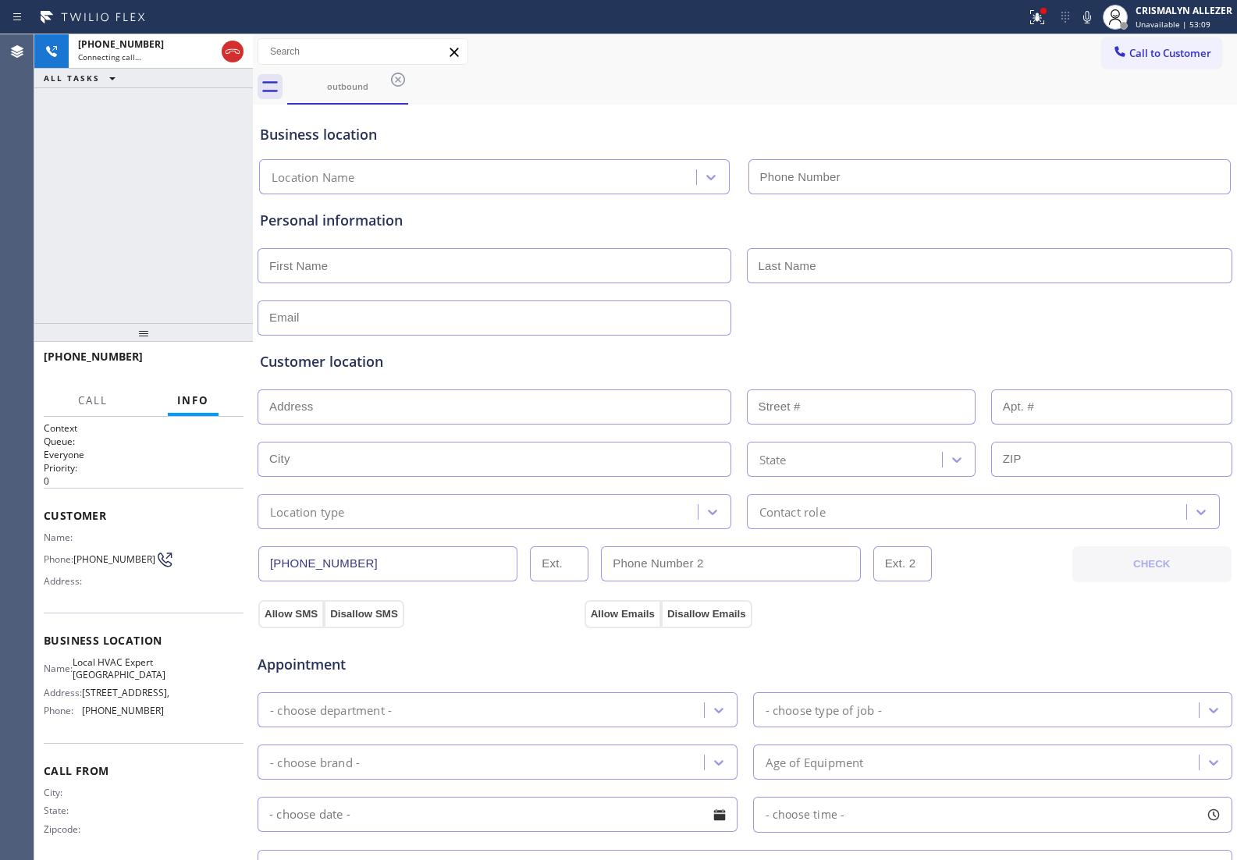
type input "[PHONE_NUMBER]"
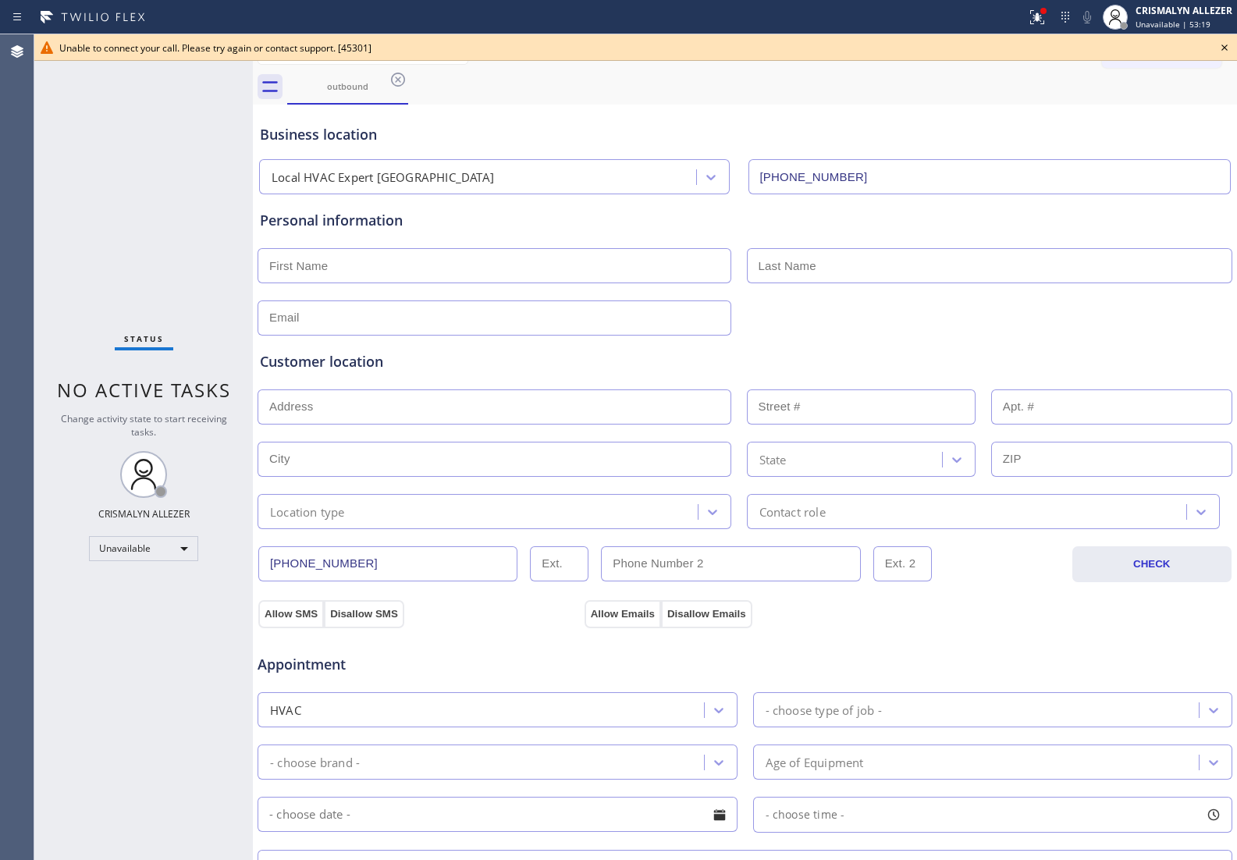
click at [1227, 44] on icon at bounding box center [1224, 47] width 19 height 19
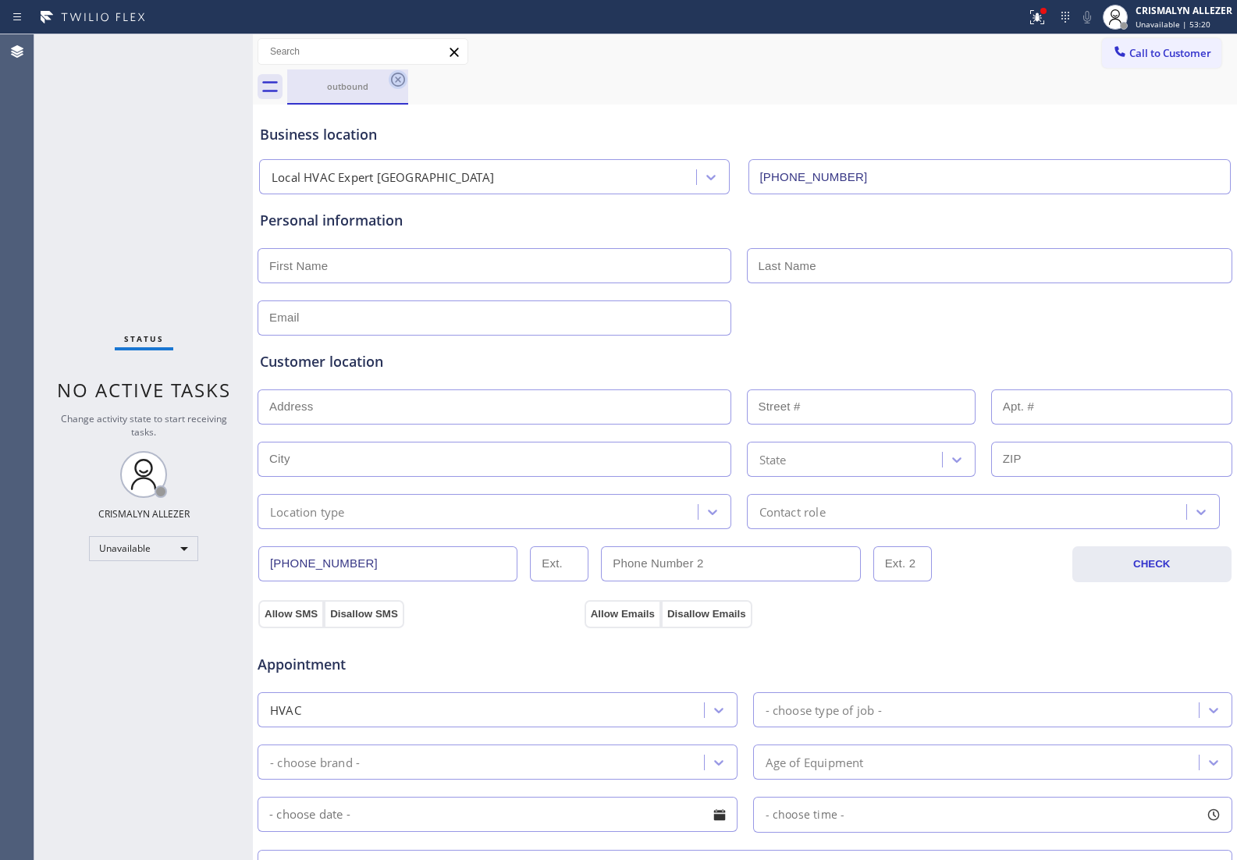
drag, startPoint x: 396, startPoint y: 83, endPoint x: 412, endPoint y: 135, distance: 54.5
click at [396, 83] on icon at bounding box center [398, 79] width 19 height 19
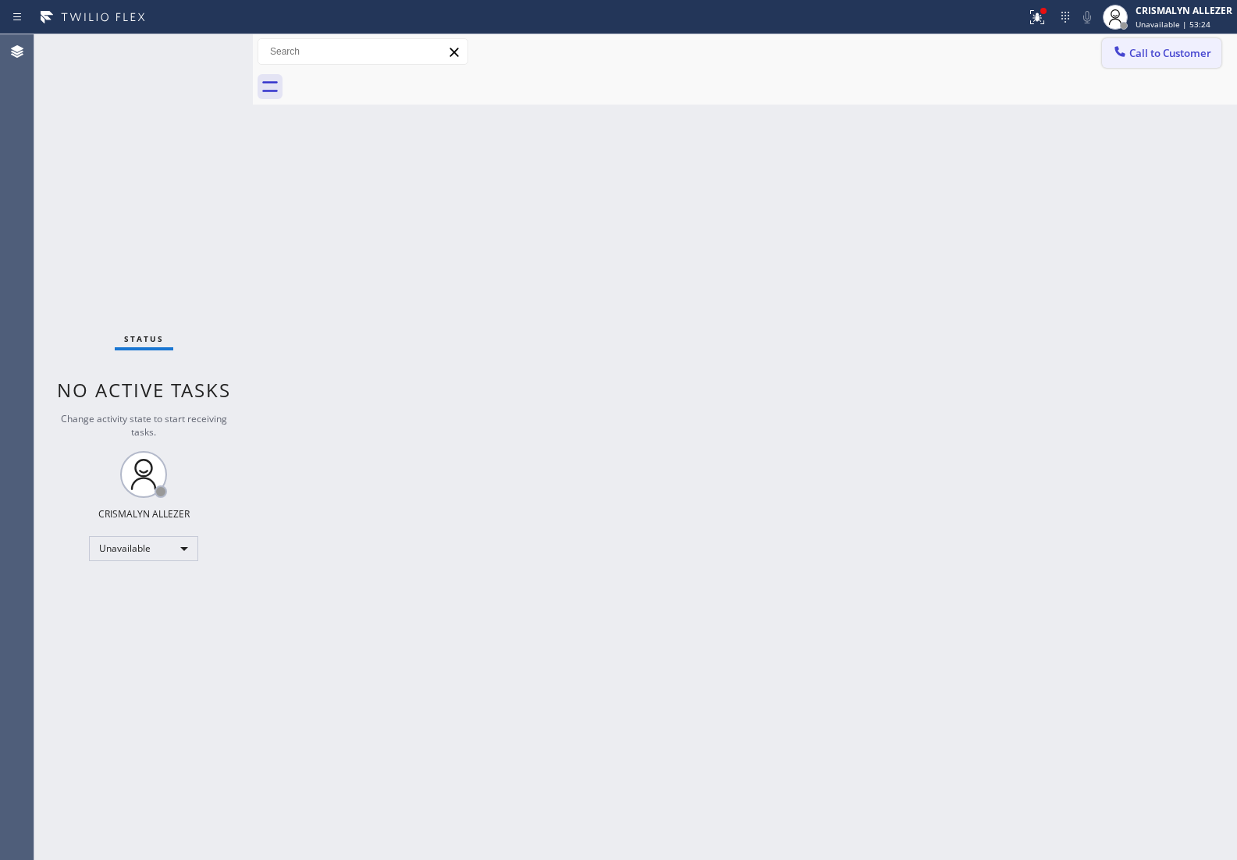
click at [1176, 64] on button "Call to Customer" at bounding box center [1161, 53] width 119 height 30
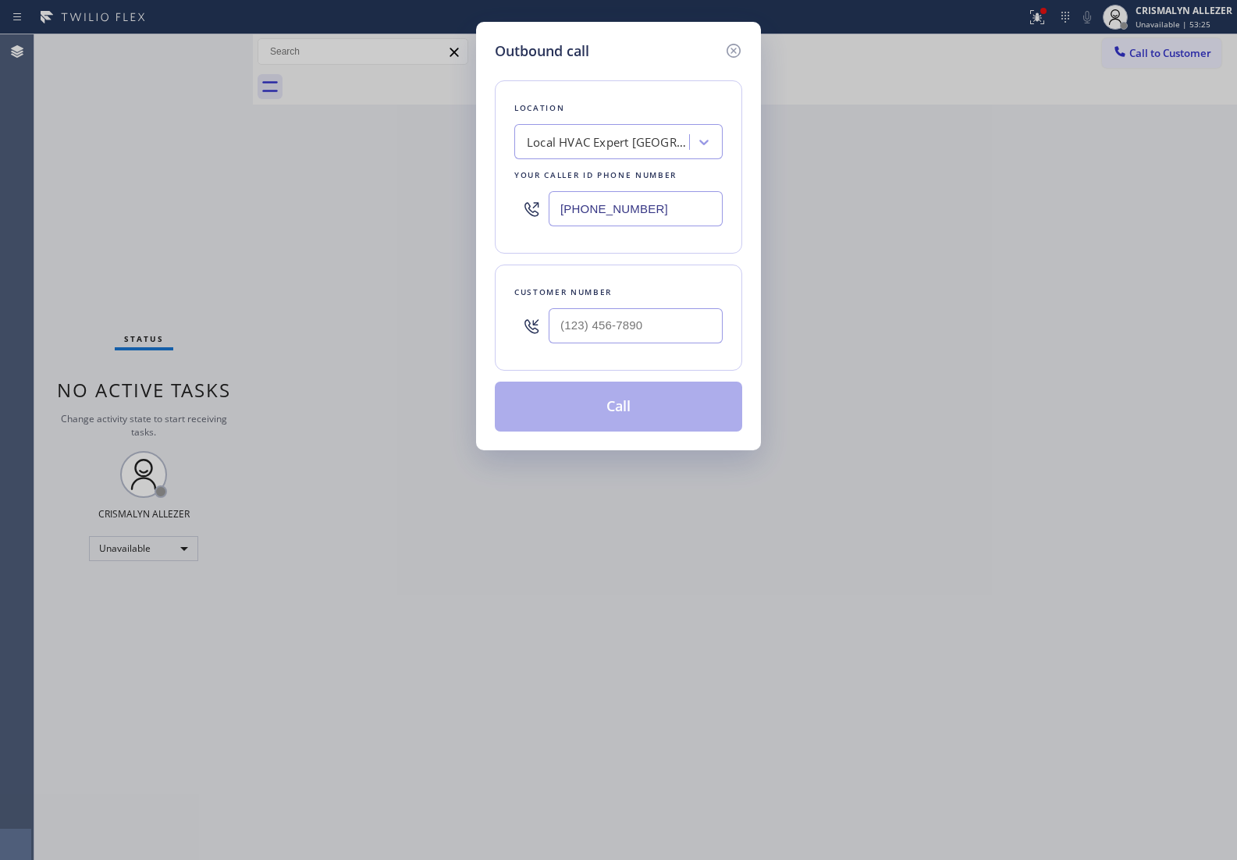
drag, startPoint x: 703, startPoint y: 221, endPoint x: 412, endPoint y: 228, distance: 291.1
click at [412, 228] on div "Outbound call Location Local HVAC Expert Summerland Your caller id phone number…" at bounding box center [618, 430] width 1237 height 860
paste input "text"
drag, startPoint x: 683, startPoint y: 205, endPoint x: 314, endPoint y: 222, distance: 370.2
click at [314, 222] on div "Outbound call Location Local HVAC Expert Summerland Your caller id phone number…" at bounding box center [618, 430] width 1237 height 860
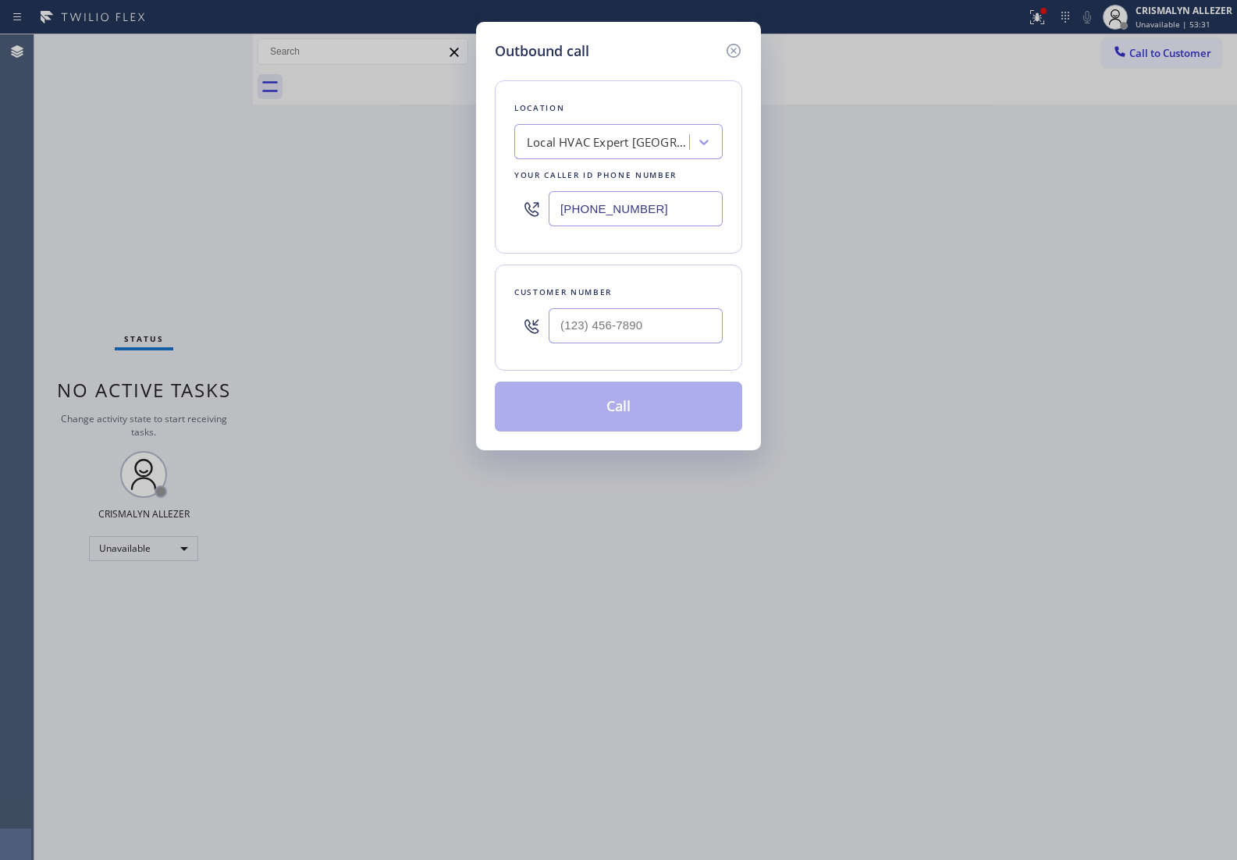
paste input "305) 239-8487"
type input "[PHONE_NUMBER]"
click at [668, 332] on input "(___) ___-____" at bounding box center [635, 325] width 174 height 35
paste input "612) 236-5728"
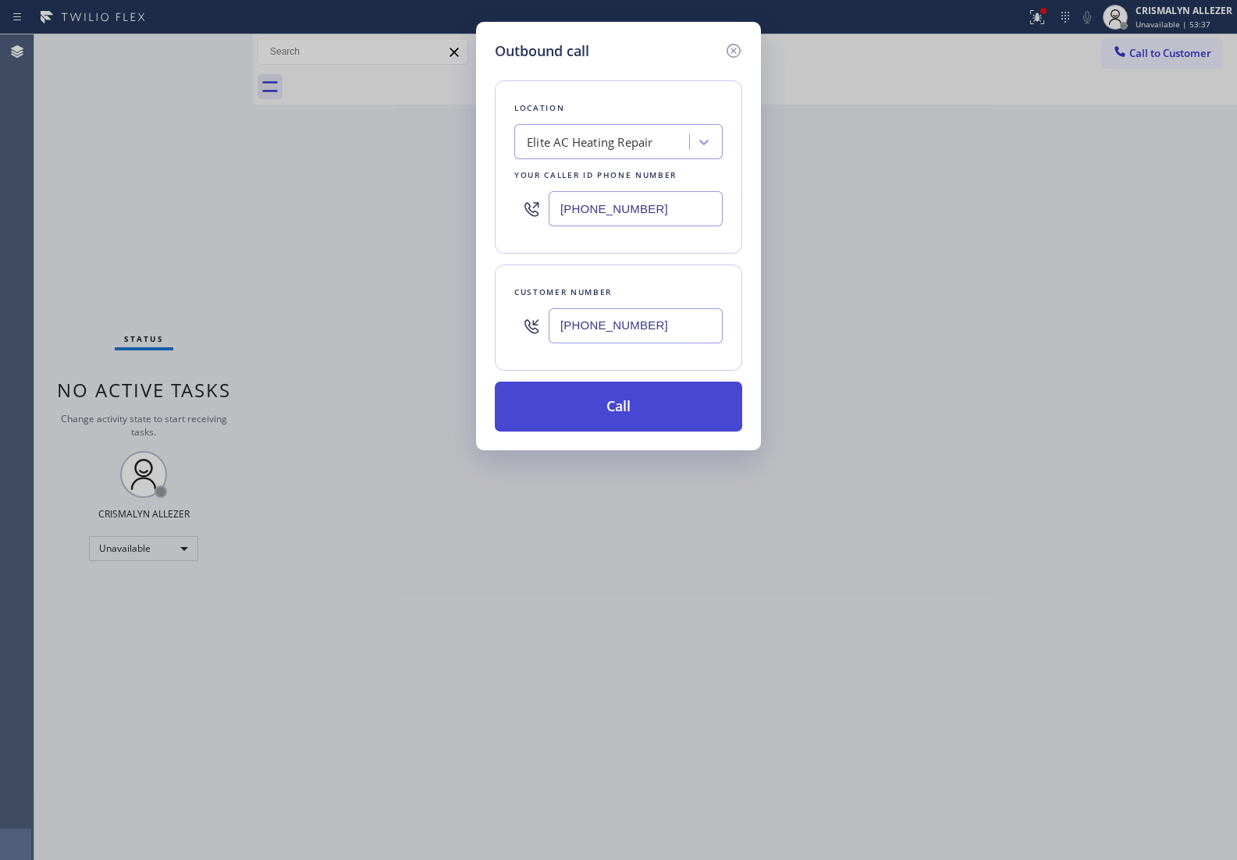
type input "[PHONE_NUMBER]"
click at [624, 417] on button "Call" at bounding box center [618, 406] width 247 height 50
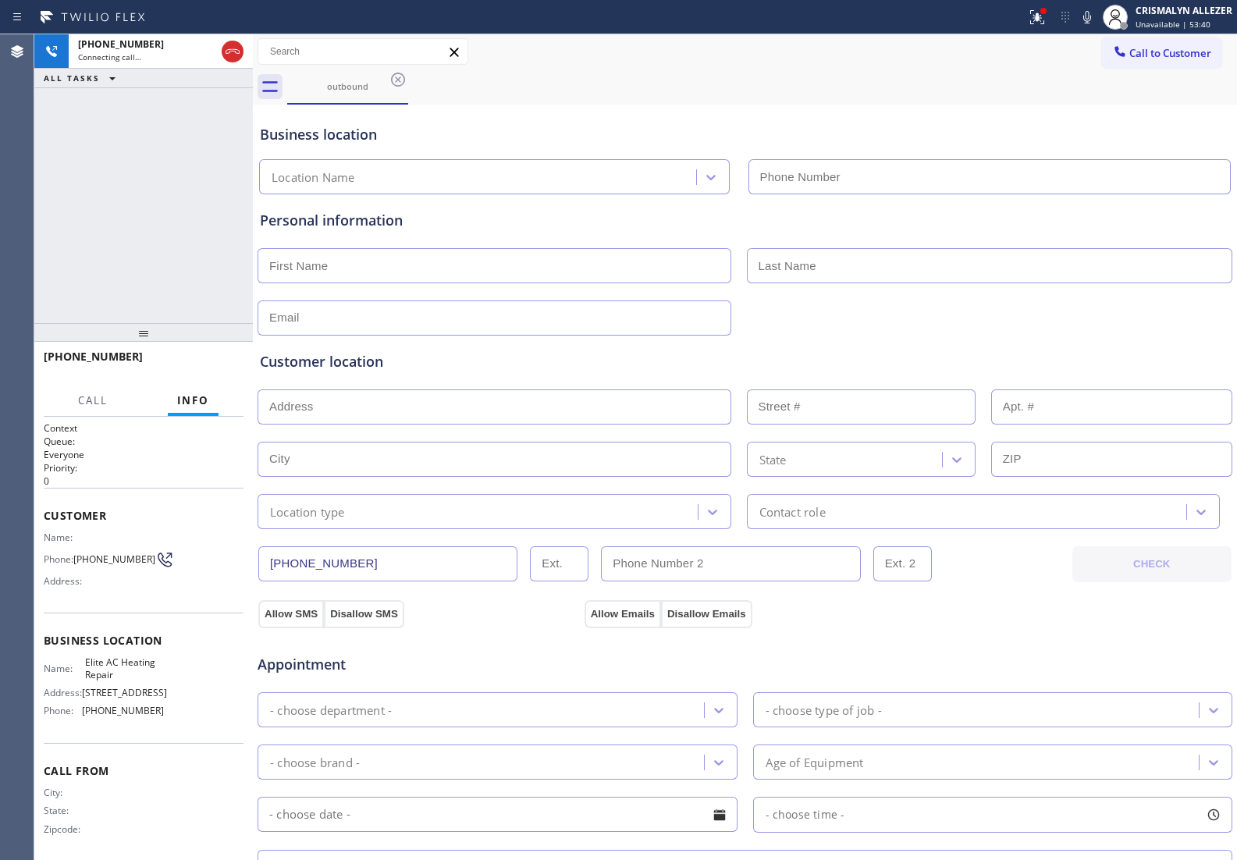
type input "[PHONE_NUMBER]"
click at [205, 368] on span "HANG UP" at bounding box center [207, 363] width 48 height 11
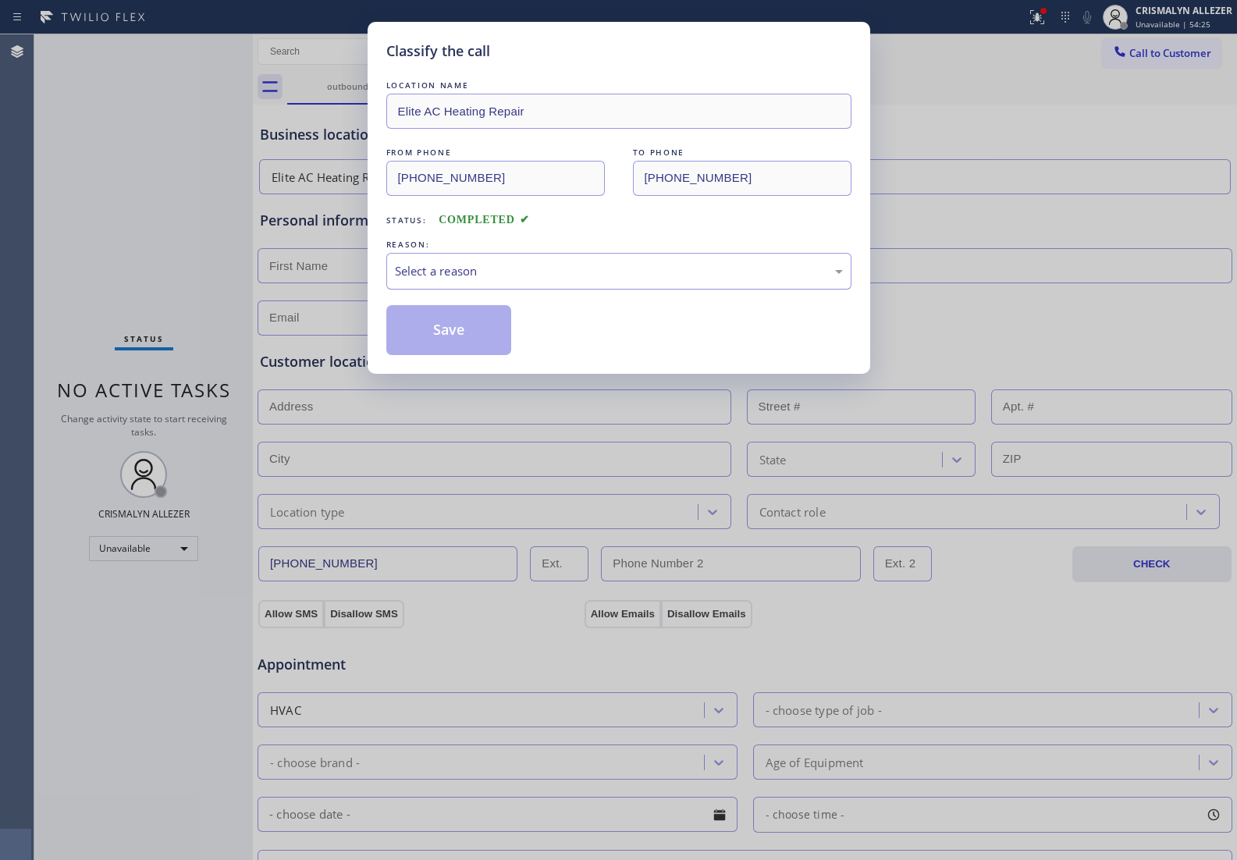
click at [598, 282] on div "Select a reason" at bounding box center [618, 271] width 465 height 37
click at [430, 340] on button "Save" at bounding box center [449, 330] width 126 height 50
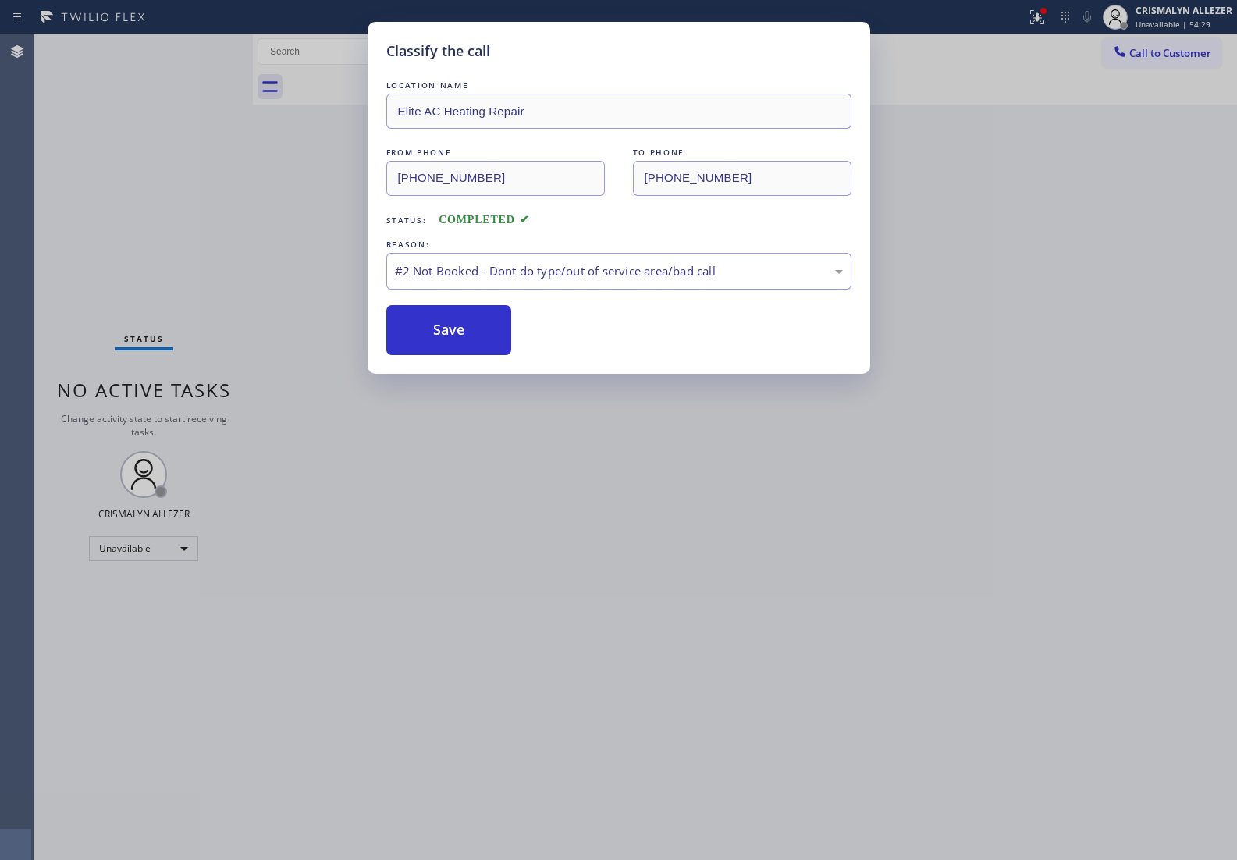
click at [623, 279] on div "#2 Not Booked - Dont do type/out of service area/bad call" at bounding box center [619, 271] width 448 height 18
click at [532, 279] on div "#2 Not Booked - Dont do type/out of service area/bad call" at bounding box center [619, 271] width 448 height 18
click at [519, 289] on div "#2 Not Booked - Dont do type/out of service area/bad call" at bounding box center [618, 271] width 465 height 37
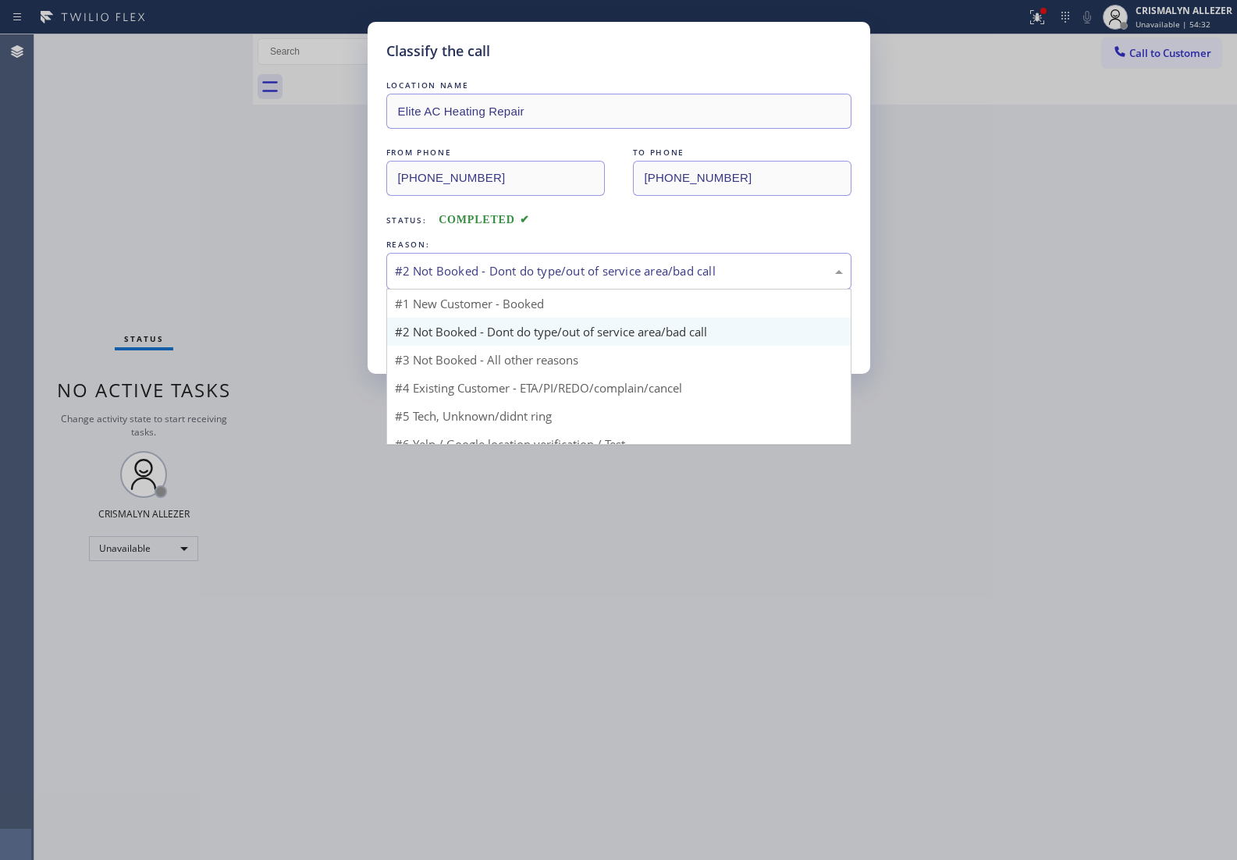
click at [519, 289] on div "#2 Not Booked - Dont do type/out of service area/bad call" at bounding box center [618, 271] width 465 height 37
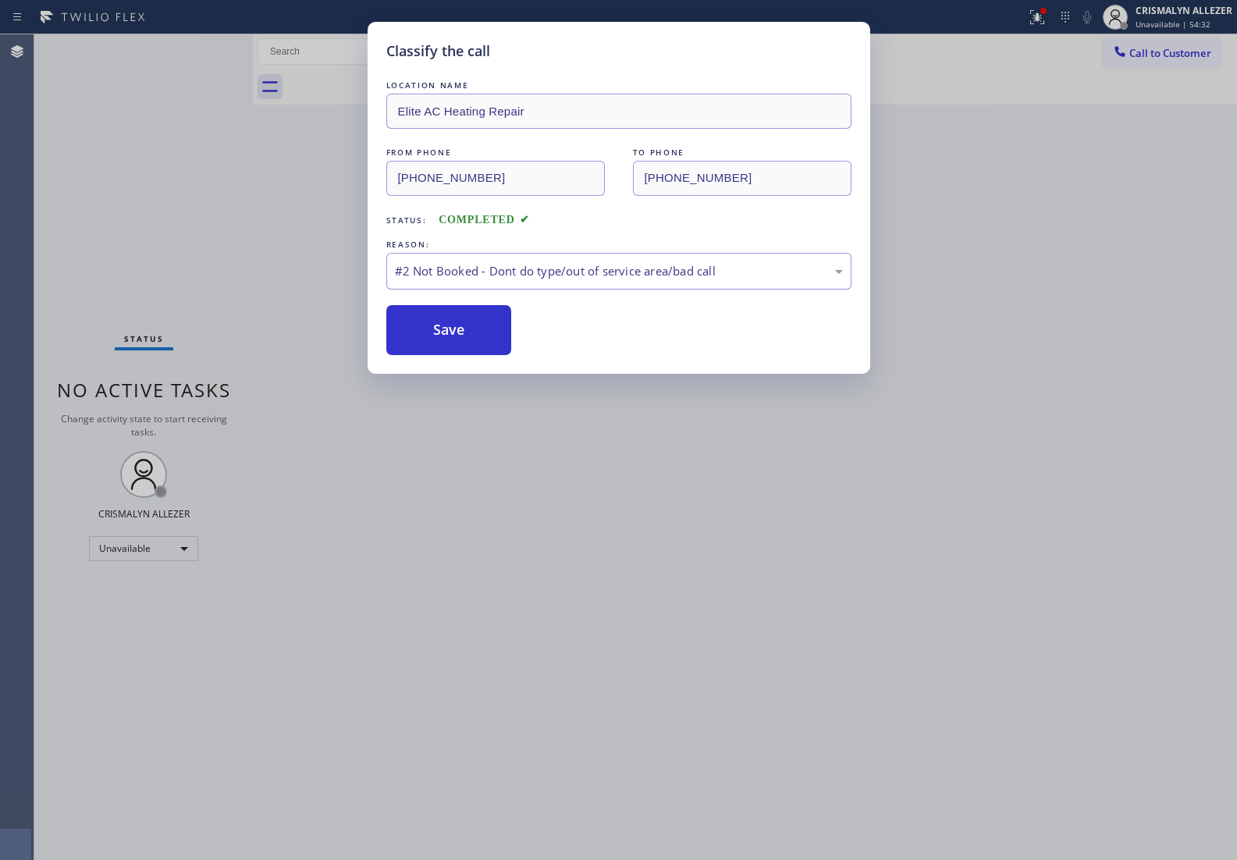
click at [519, 289] on div "#2 Not Booked - Dont do type/out of service area/bad call" at bounding box center [618, 271] width 465 height 37
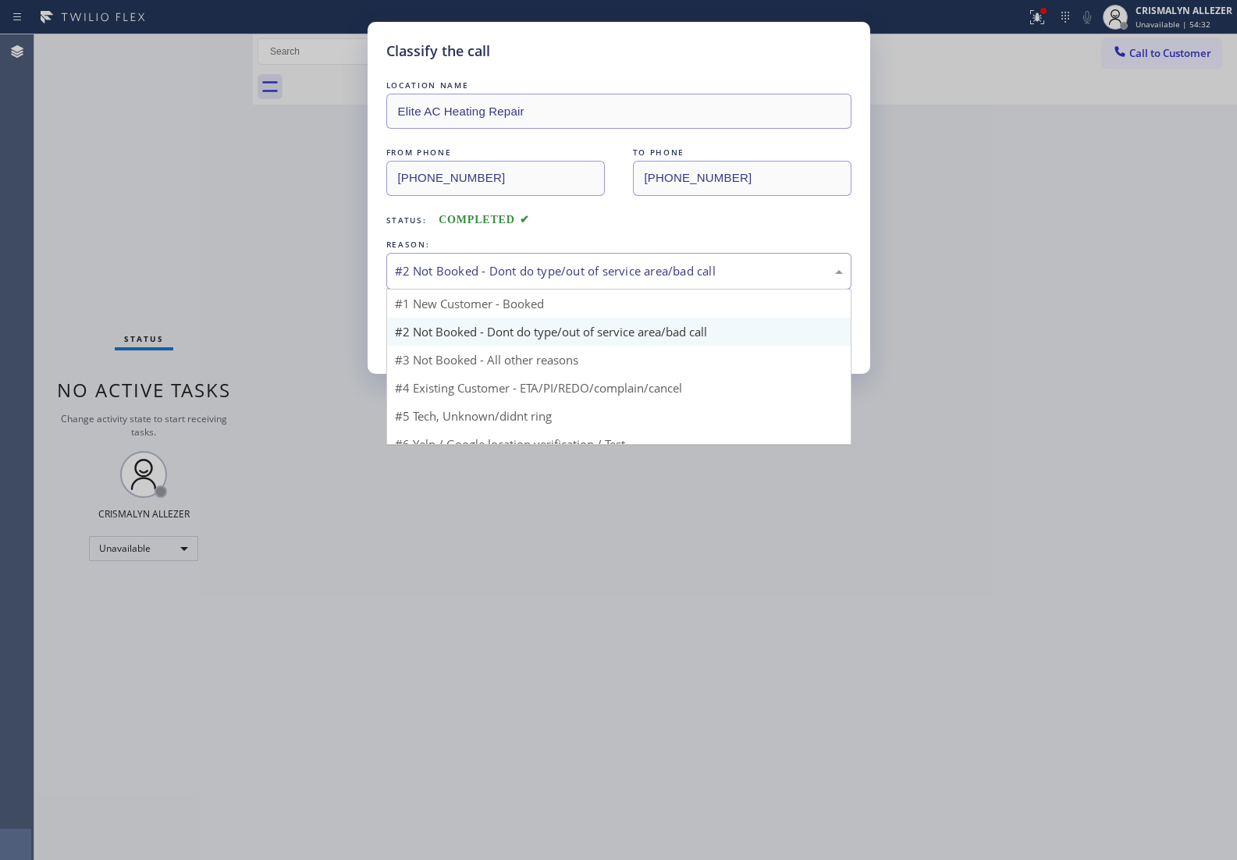
click at [519, 289] on div "#2 Not Booked - Dont do type/out of service area/bad call" at bounding box center [618, 271] width 465 height 37
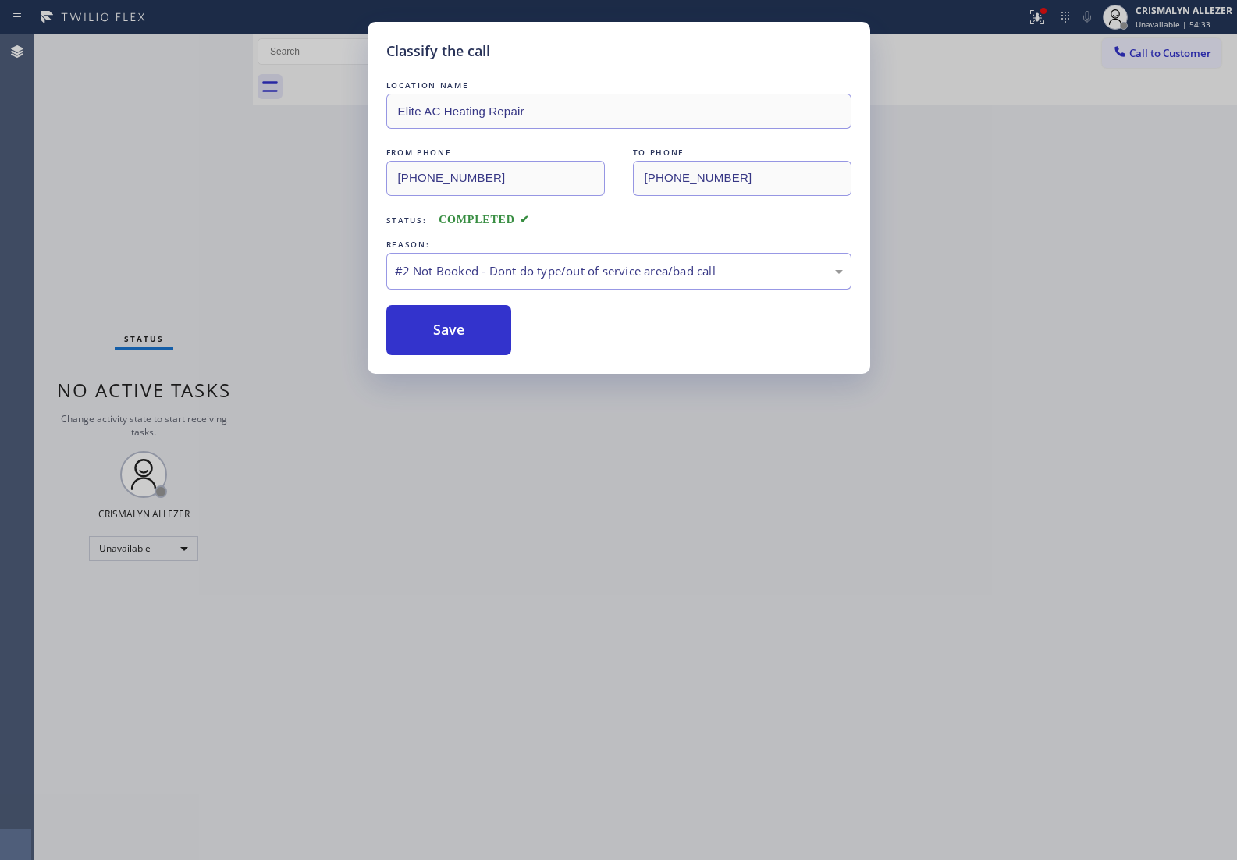
click at [519, 289] on div "#2 Not Booked - Dont do type/out of service area/bad call" at bounding box center [618, 271] width 465 height 37
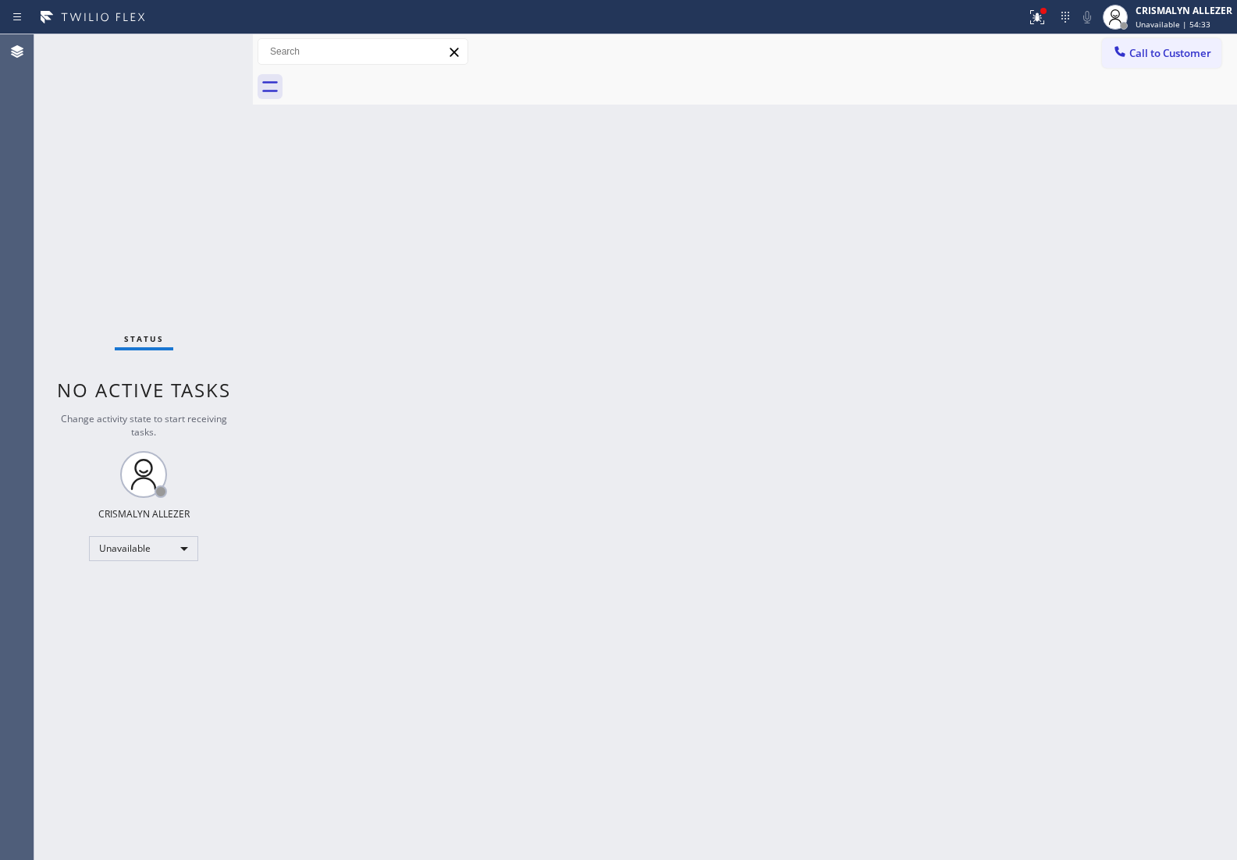
click at [519, 289] on div "Back to Dashboard Change Sender ID Customers Technicians Select a contact Outbo…" at bounding box center [745, 446] width 984 height 825
click at [1171, 51] on span "Call to Customer" at bounding box center [1170, 53] width 82 height 14
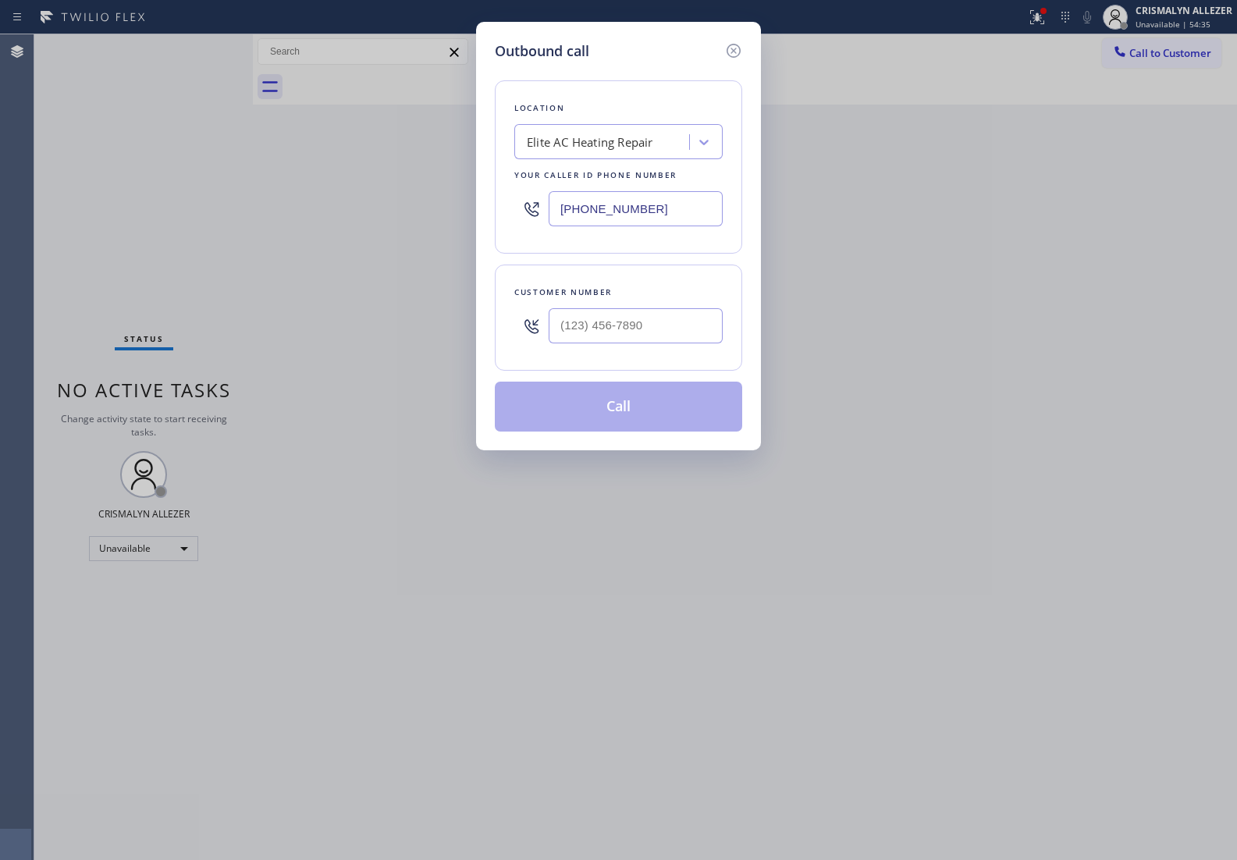
drag, startPoint x: 688, startPoint y: 205, endPoint x: 355, endPoint y: 211, distance: 333.2
click at [355, 211] on div "Outbound call Location Elite AC Heating Repair Your caller id phone number [PHO…" at bounding box center [618, 430] width 1237 height 860
paste input "714) 477-7303"
type input "[PHONE_NUMBER]"
click at [630, 335] on input "(___) ___-____" at bounding box center [635, 325] width 174 height 35
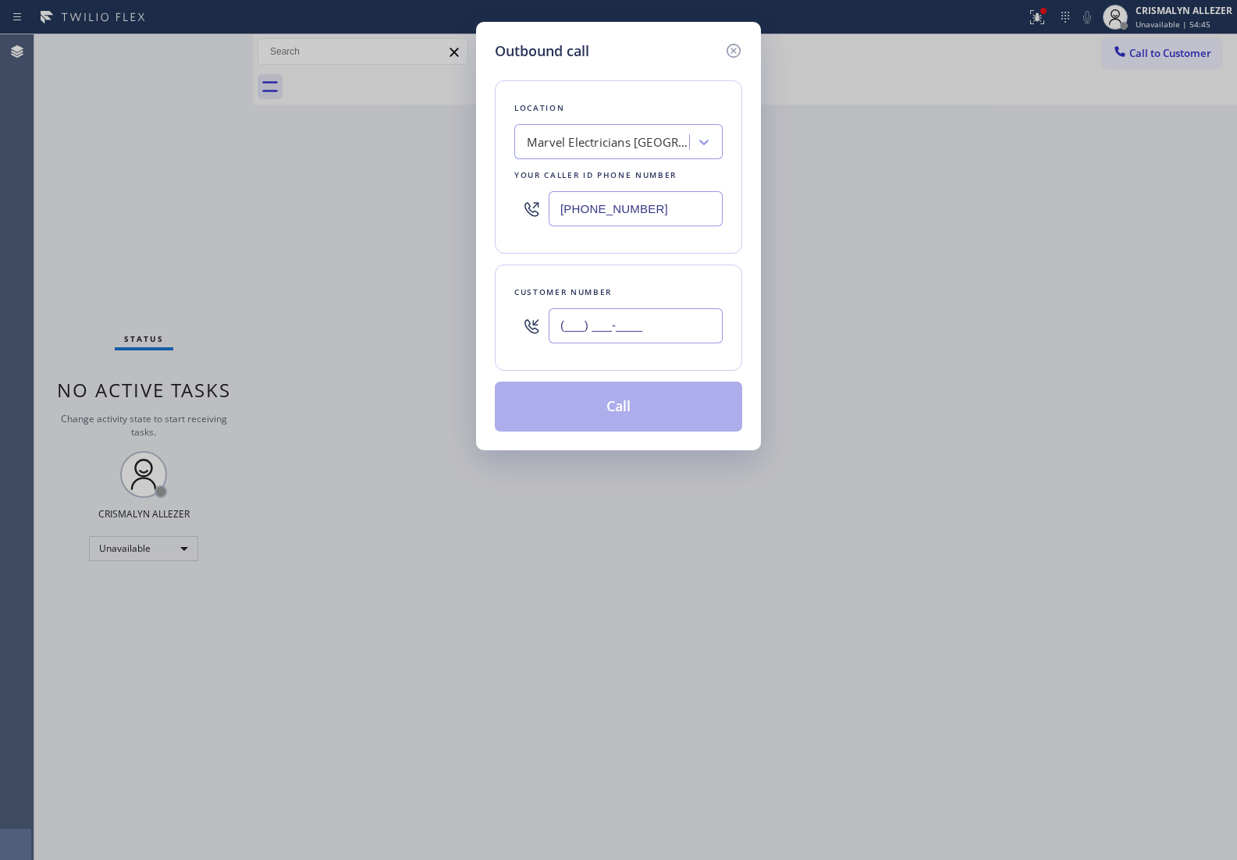
paste input "718) 709-0750"
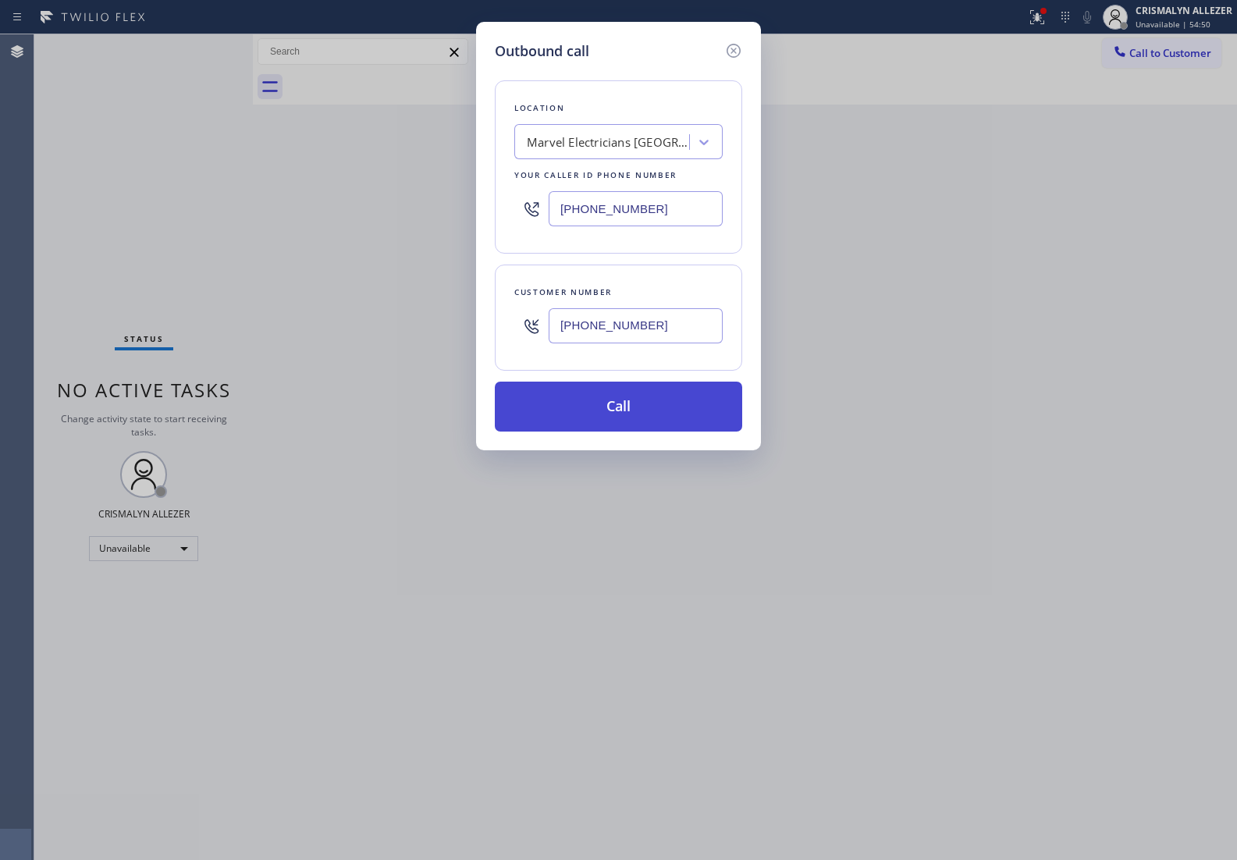
type input "[PHONE_NUMBER]"
click at [607, 399] on button "Call" at bounding box center [618, 406] width 247 height 50
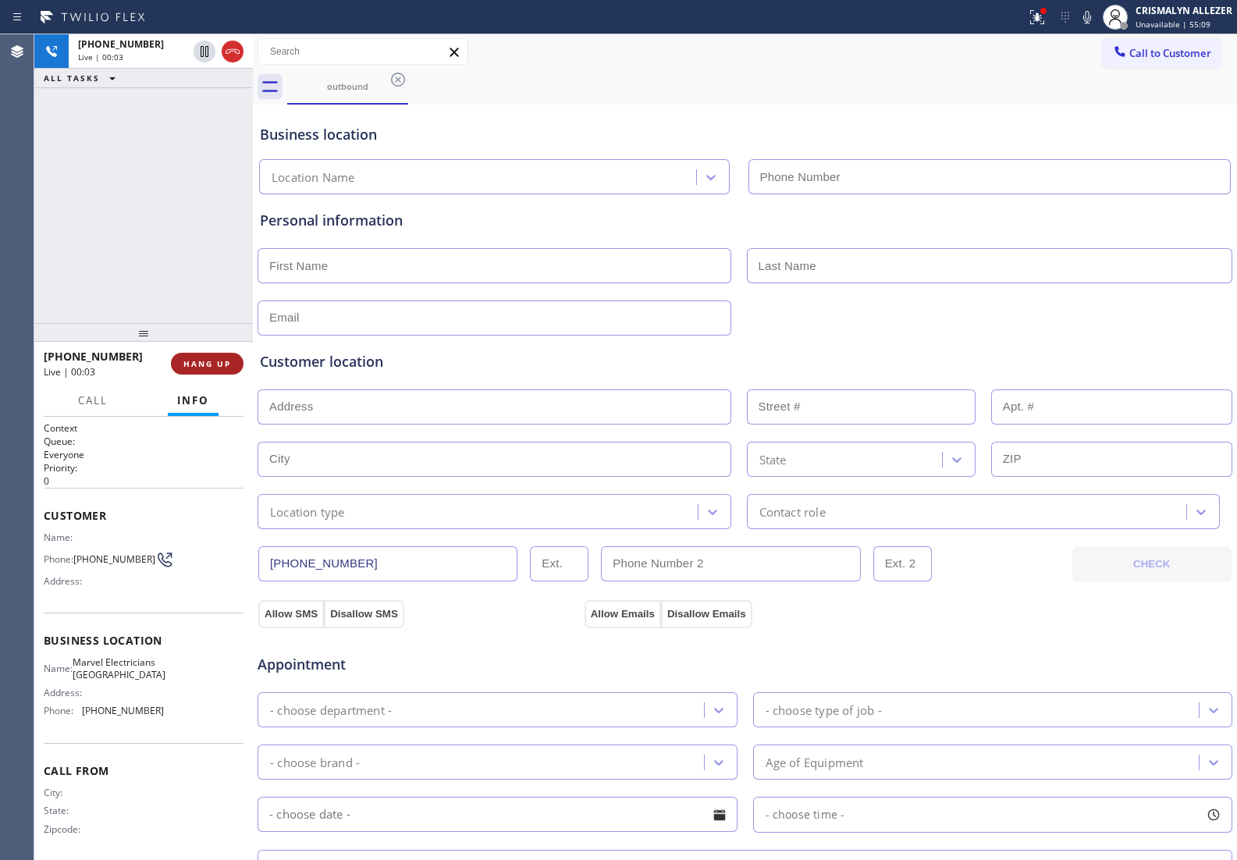
click at [215, 361] on span "HANG UP" at bounding box center [207, 363] width 48 height 11
click at [199, 372] on button "COMPLETE" at bounding box center [204, 364] width 79 height 22
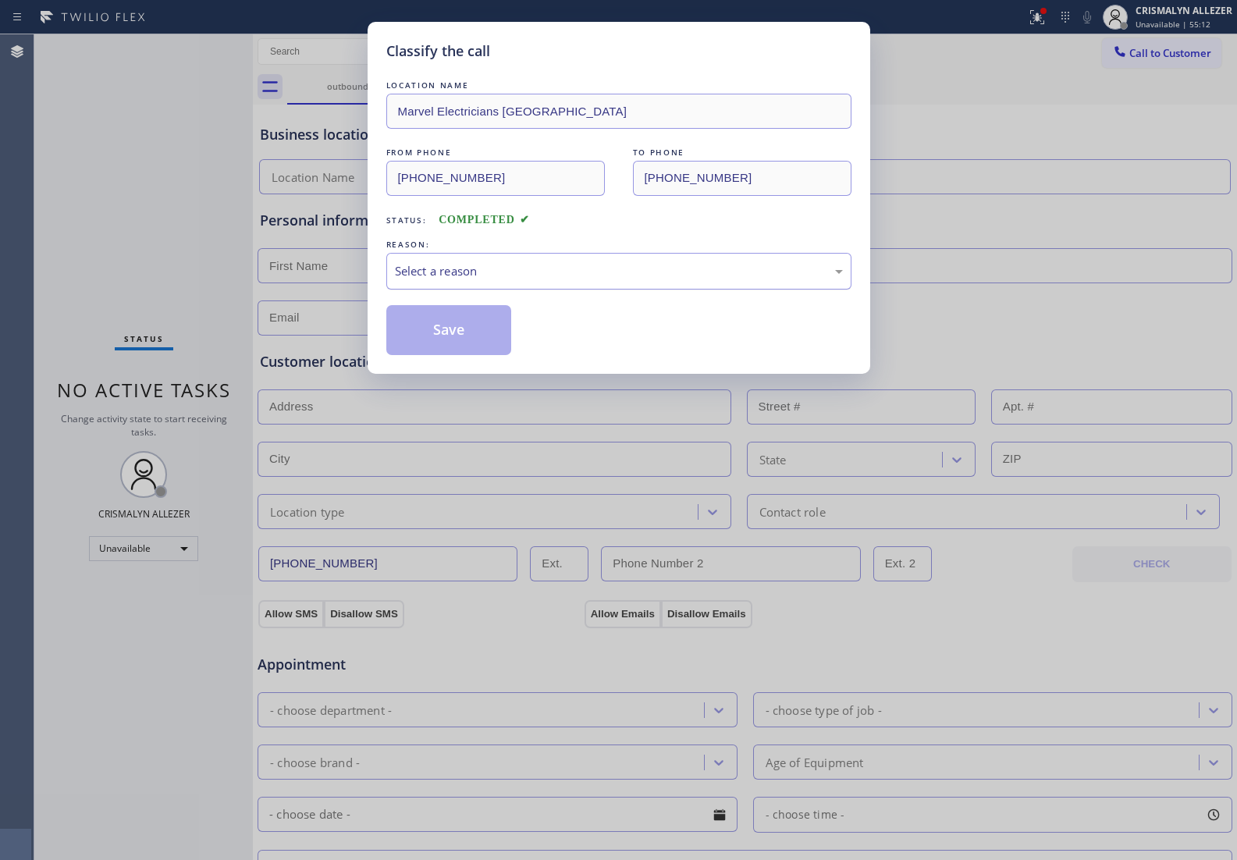
click at [599, 278] on div "Select a reason" at bounding box center [619, 271] width 448 height 18
click at [442, 339] on button "Save" at bounding box center [449, 330] width 126 height 50
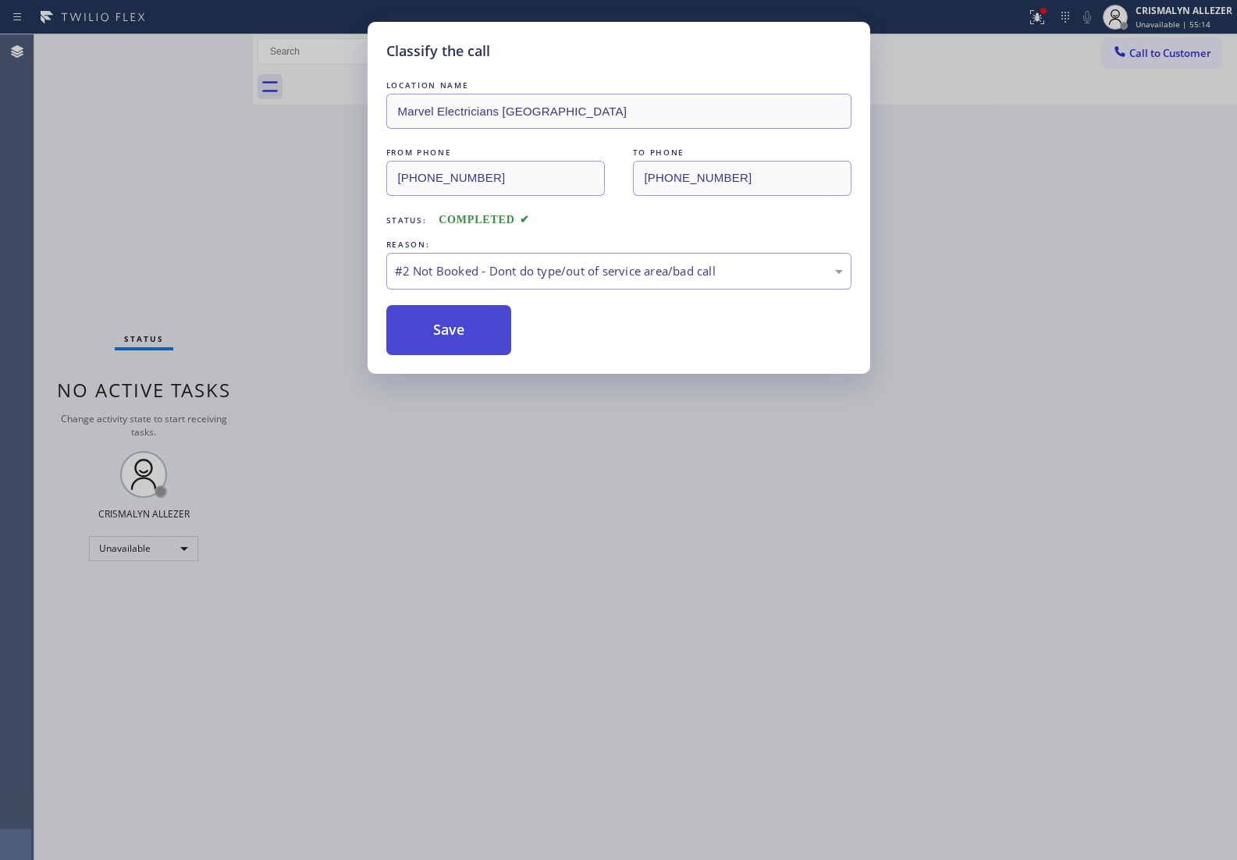
click at [466, 337] on button "Save" at bounding box center [449, 330] width 126 height 50
click at [606, 279] on div "#2 Not Booked - Dont do type/out of service area/bad call" at bounding box center [619, 271] width 448 height 18
click at [477, 332] on button "Save" at bounding box center [449, 330] width 126 height 50
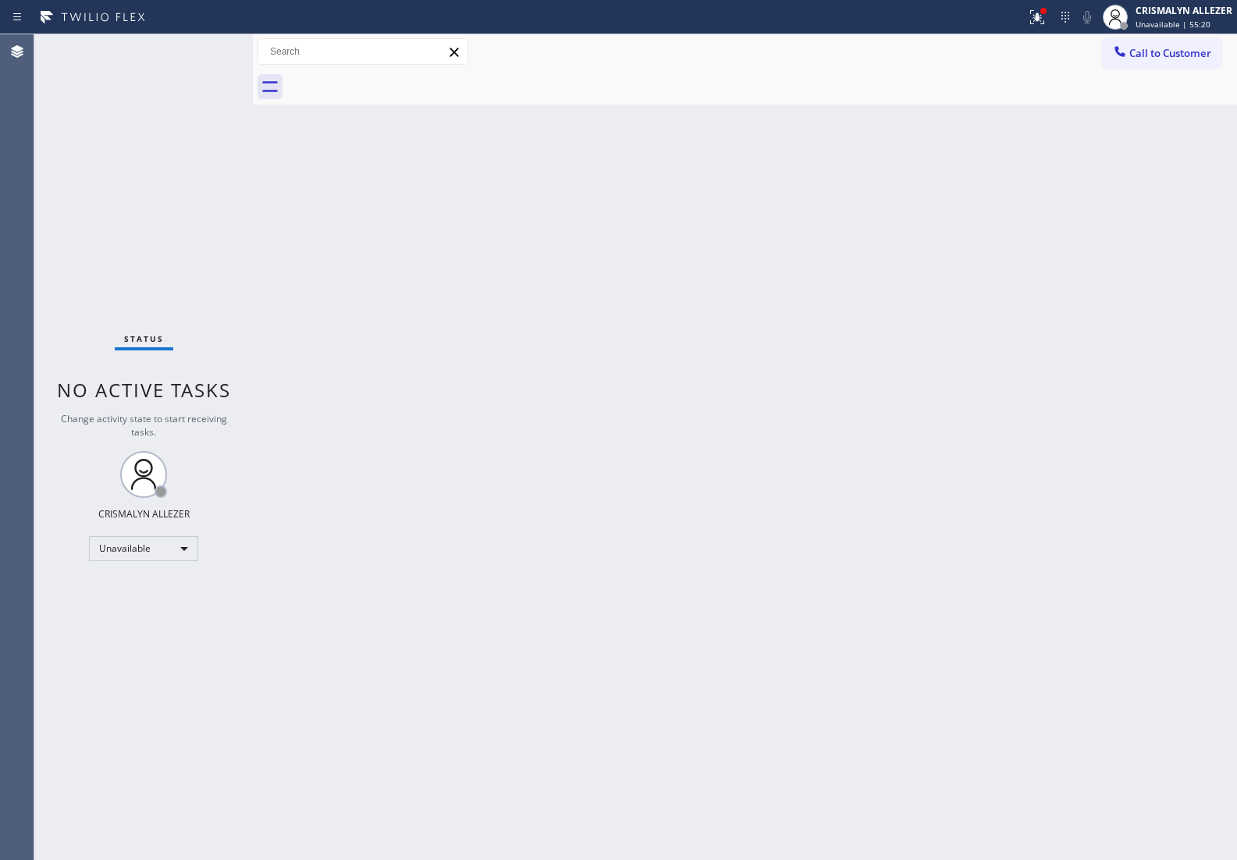
drag, startPoint x: 1167, startPoint y: 63, endPoint x: 1135, endPoint y: 74, distance: 33.8
click at [1167, 63] on button "Call to Customer" at bounding box center [1161, 53] width 119 height 30
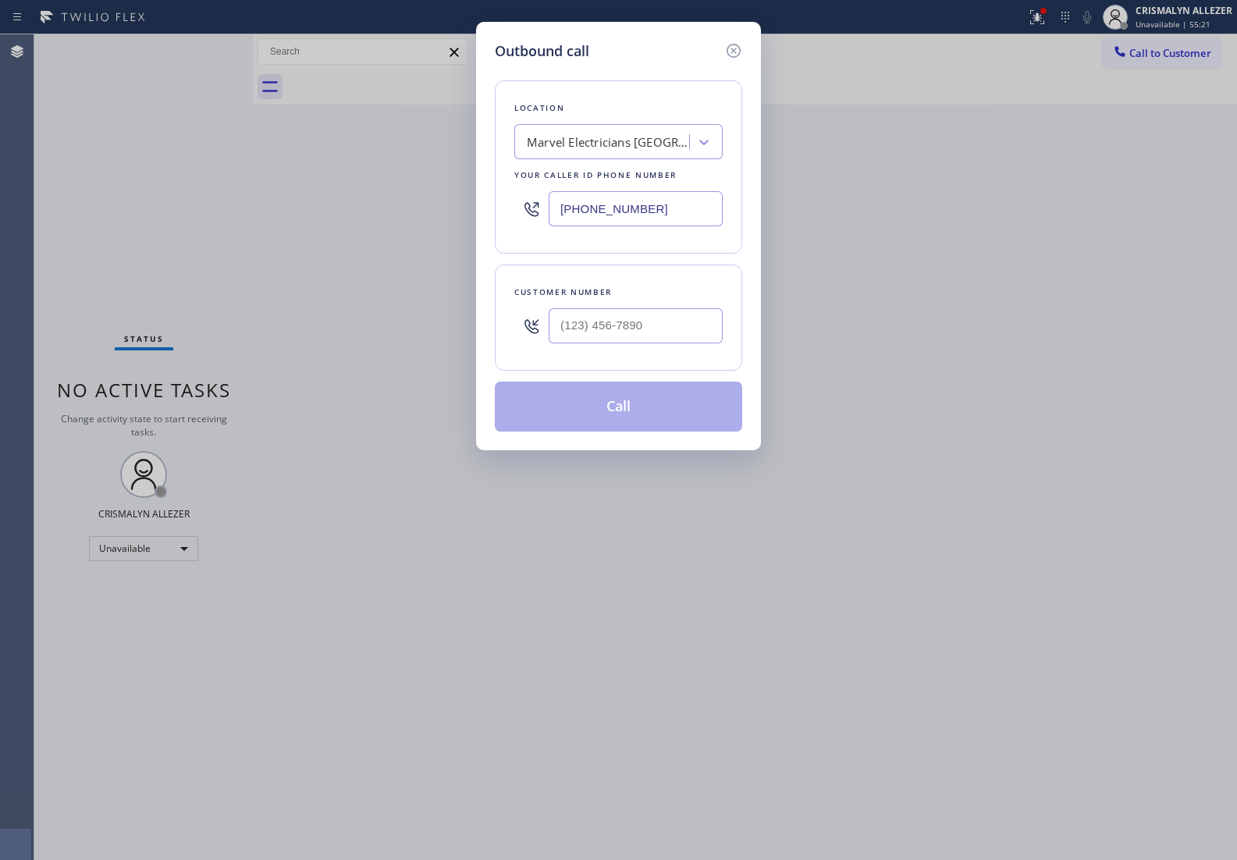
drag, startPoint x: 697, startPoint y: 212, endPoint x: 381, endPoint y: 217, distance: 316.0
click at [384, 217] on div "Outbound call Location Marvel Electricians [GEOGRAPHIC_DATA] Your caller id pho…" at bounding box center [618, 430] width 1237 height 860
paste input "818) 746-2787"
type input "[PHONE_NUMBER]"
click at [641, 332] on input "(___) ___-____" at bounding box center [635, 325] width 174 height 35
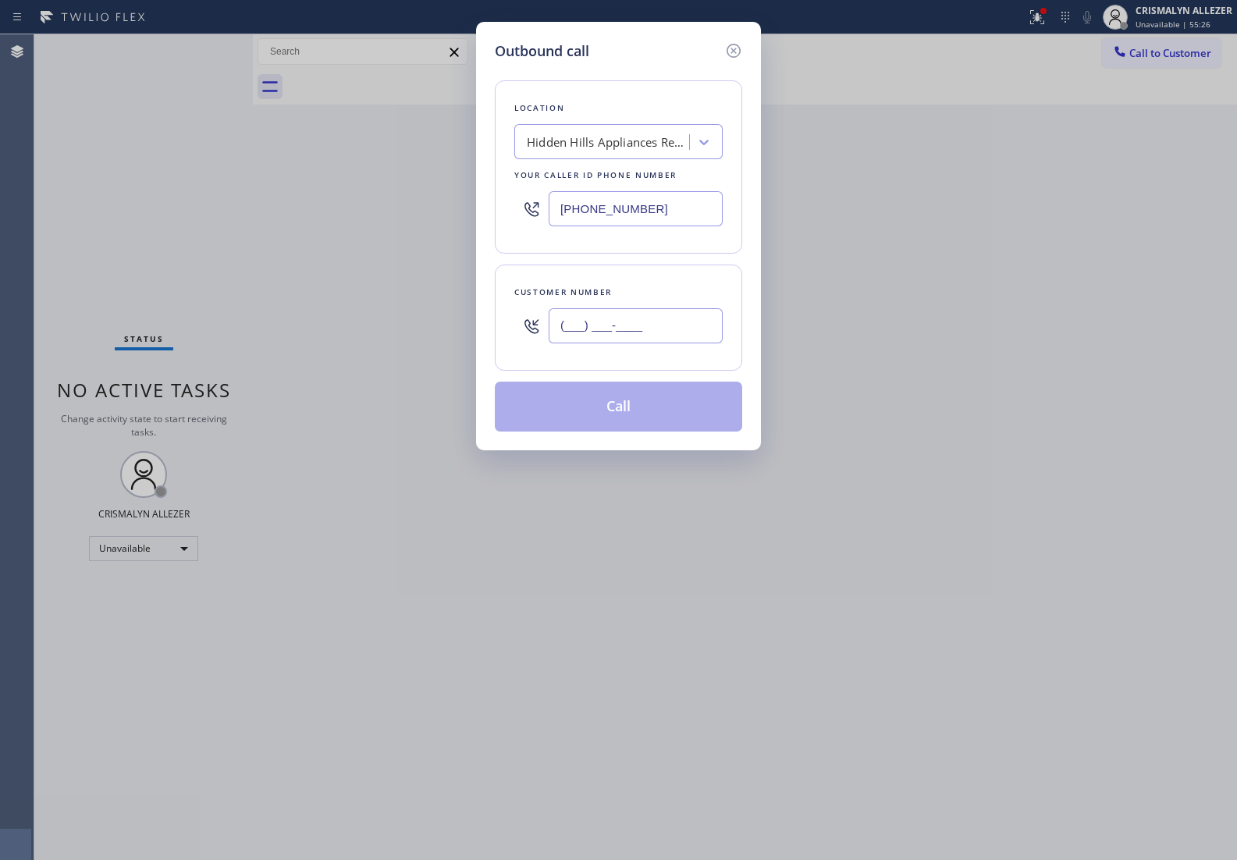
paste input "818) 935-6574"
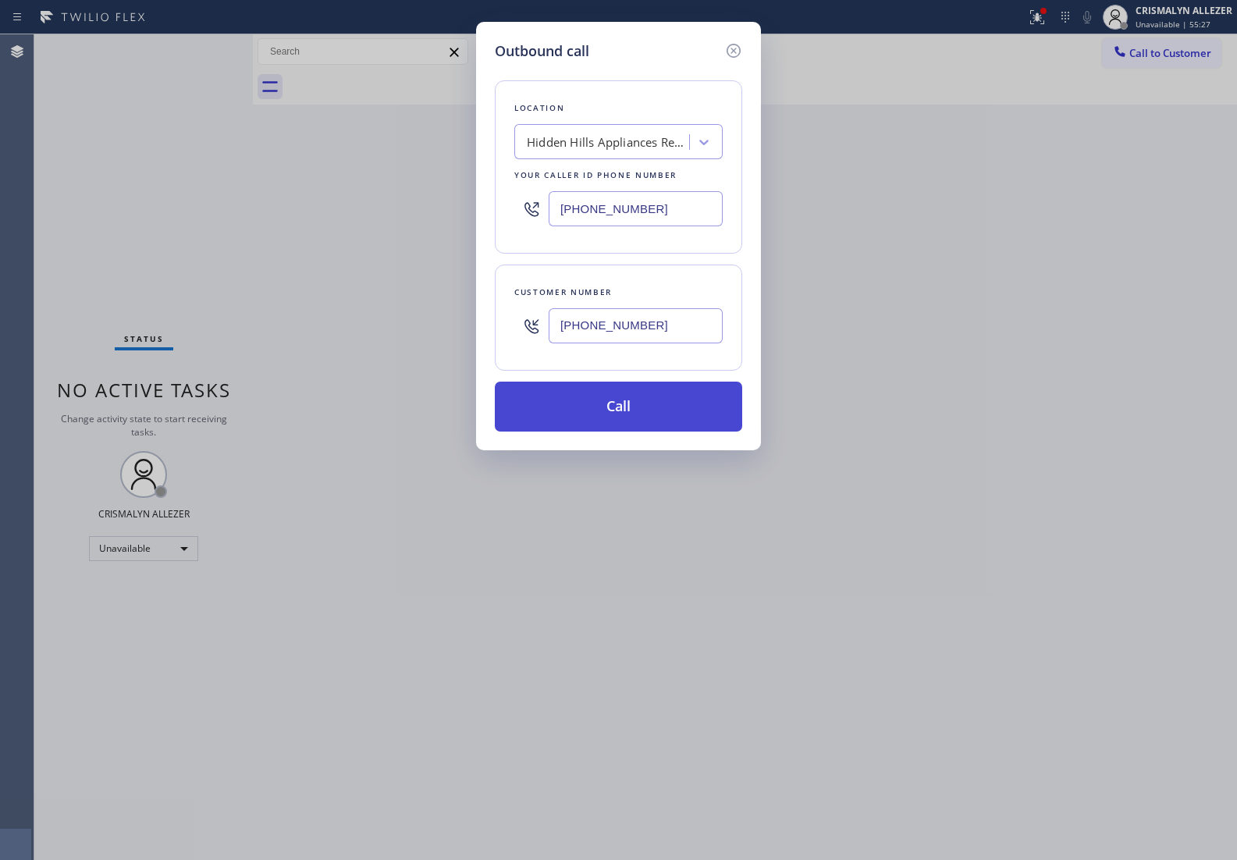
type input "[PHONE_NUMBER]"
click at [632, 399] on button "Call" at bounding box center [618, 406] width 247 height 50
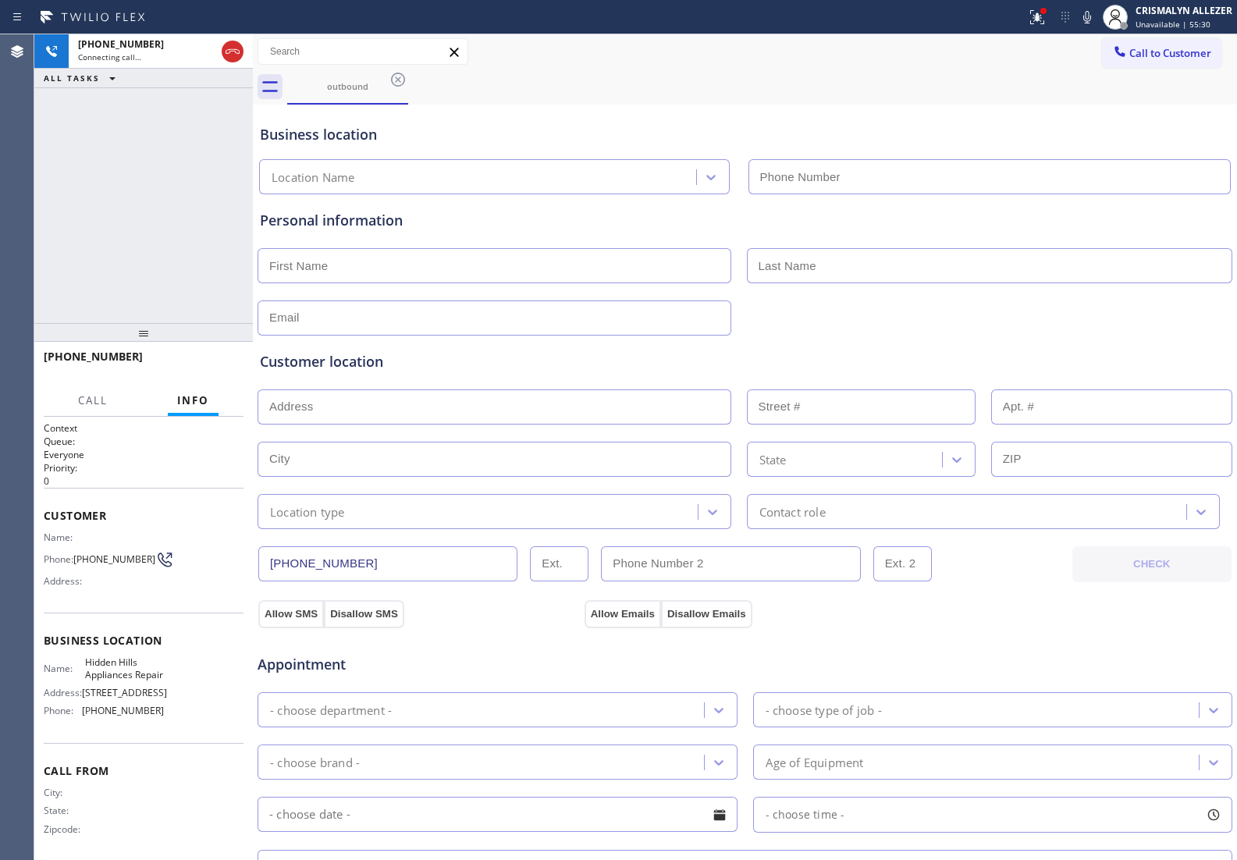
type input "[PHONE_NUMBER]"
click at [212, 364] on span "HANG UP" at bounding box center [207, 363] width 48 height 11
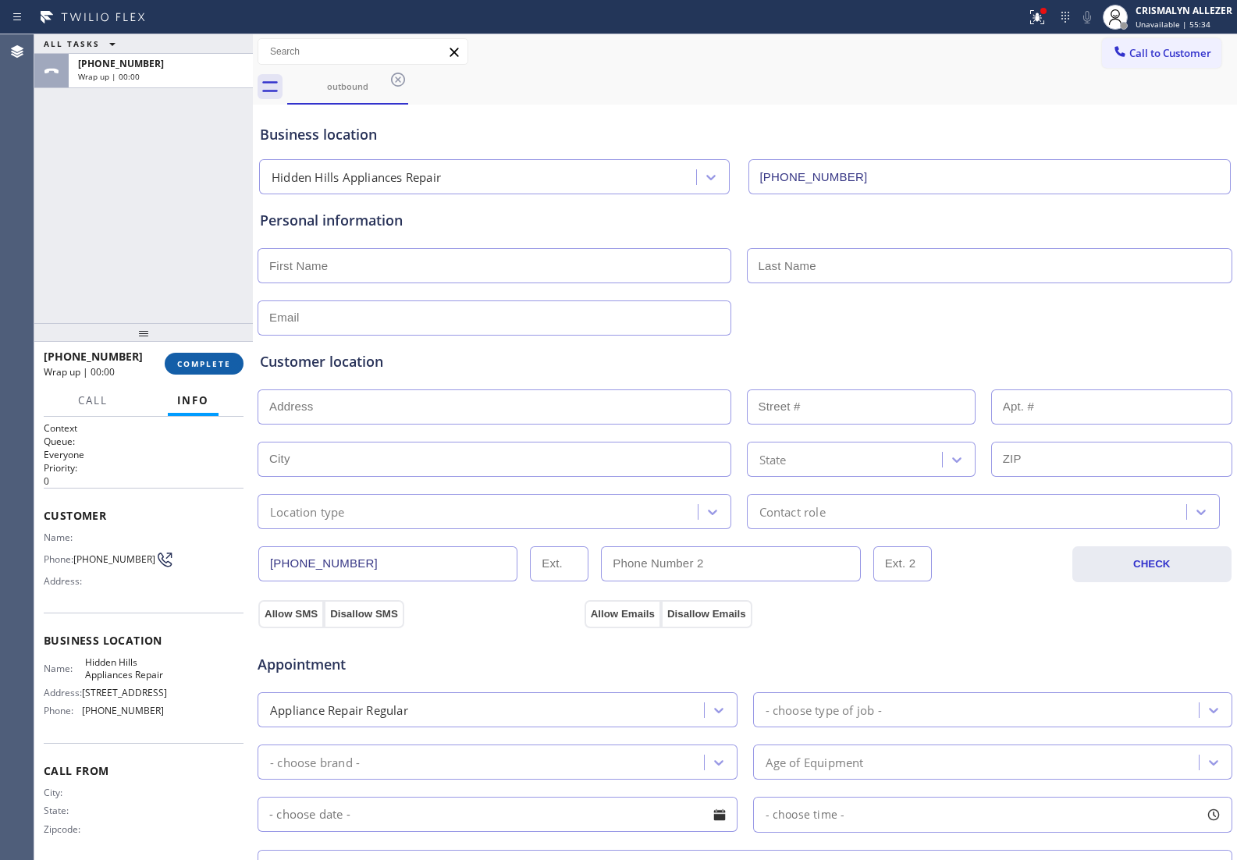
click at [208, 360] on span "COMPLETE" at bounding box center [204, 363] width 54 height 11
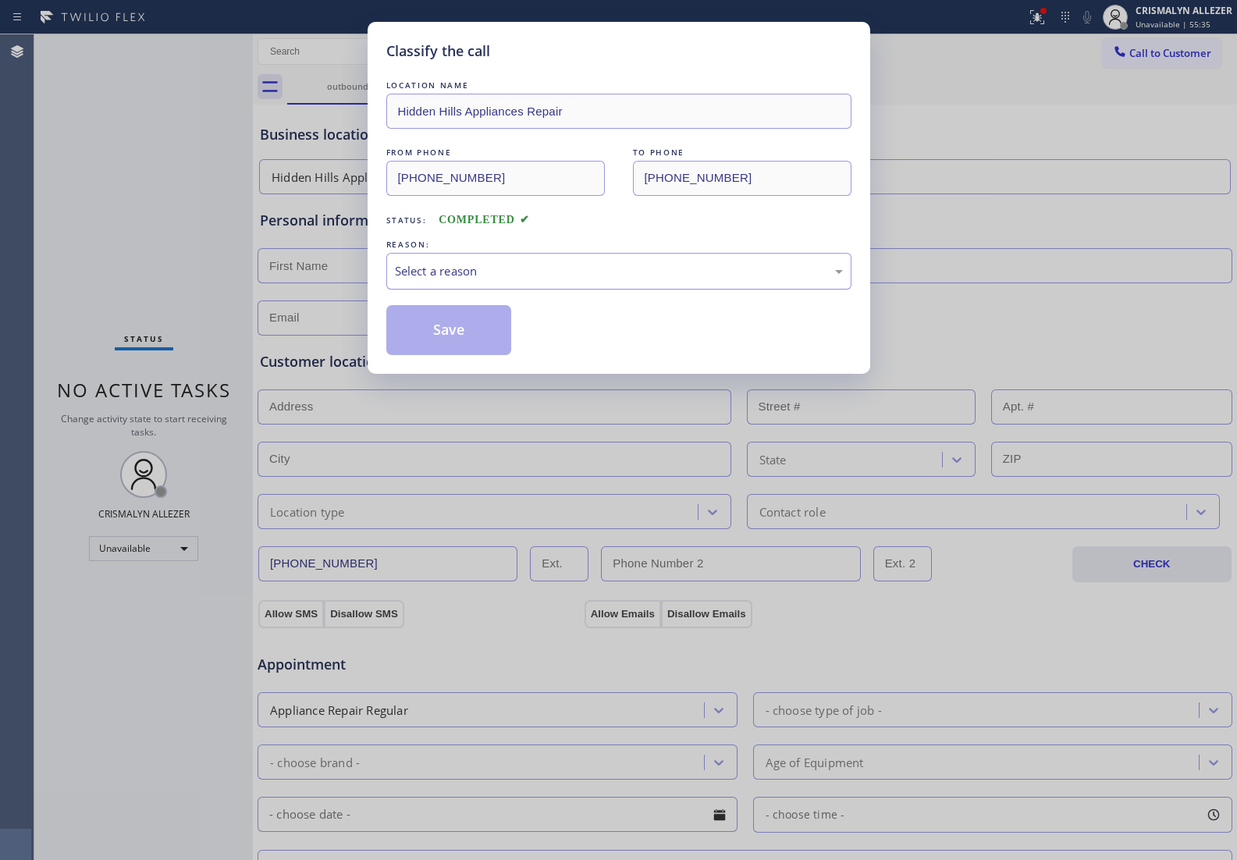
click at [609, 279] on div "Select a reason" at bounding box center [619, 271] width 448 height 18
click at [434, 335] on button "Save" at bounding box center [449, 330] width 126 height 50
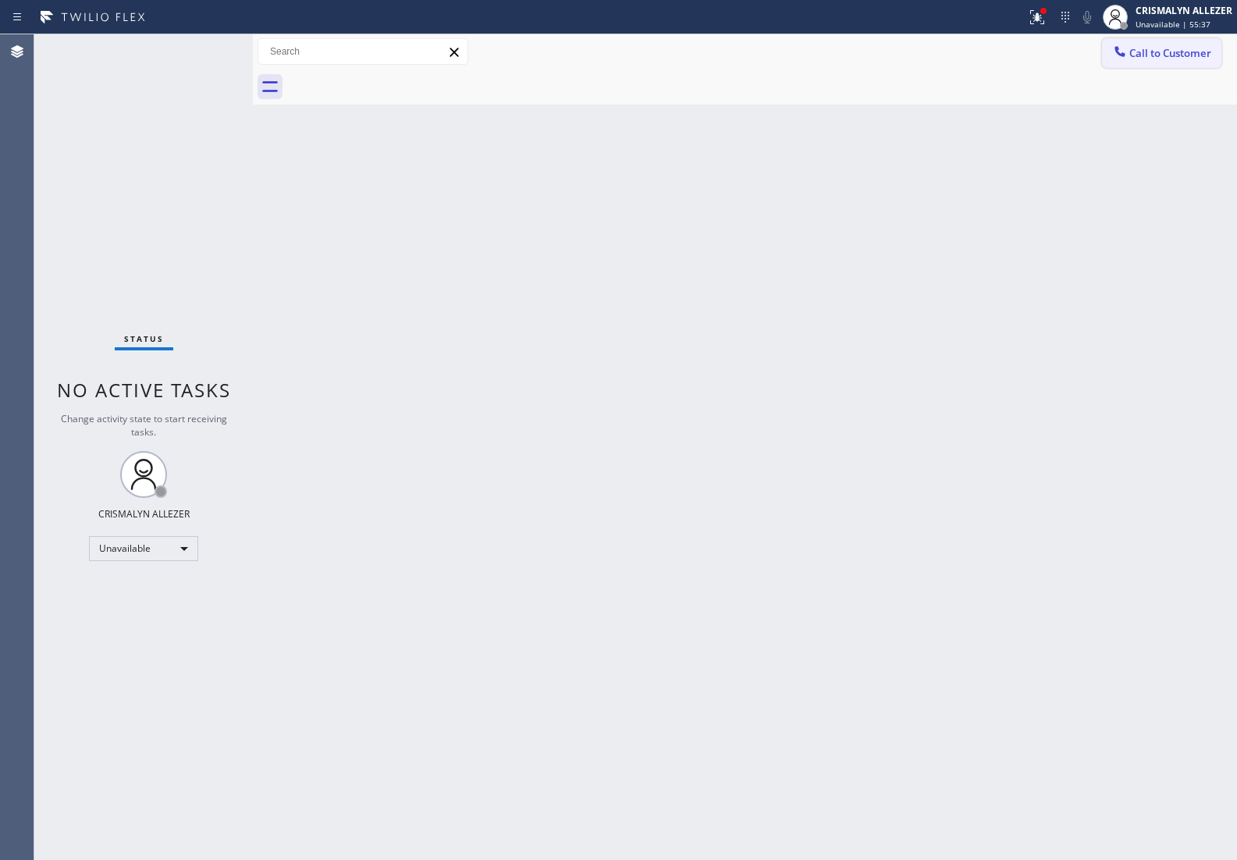
click at [1174, 55] on span "Call to Customer" at bounding box center [1170, 53] width 82 height 14
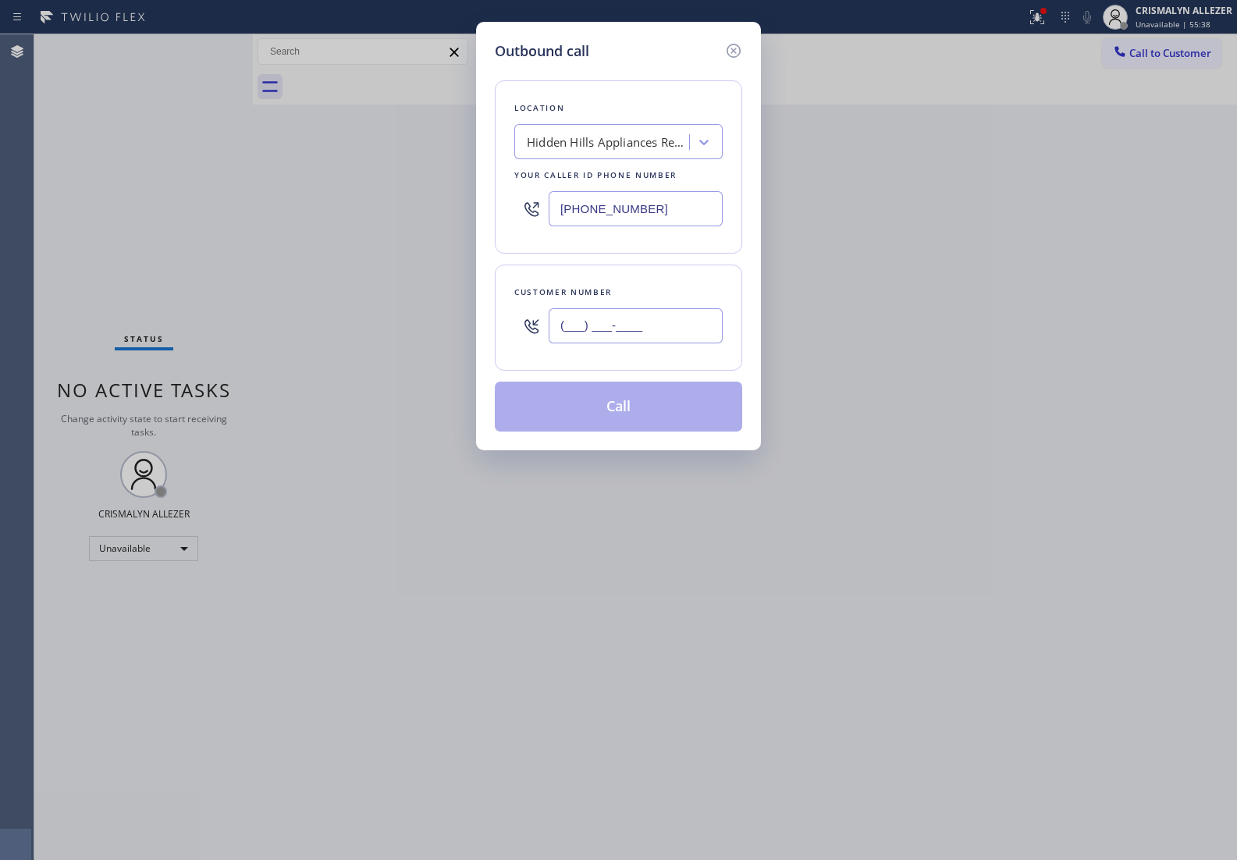
click at [657, 332] on input "(___) ___-____" at bounding box center [635, 325] width 174 height 35
paste input "818) 935-6574"
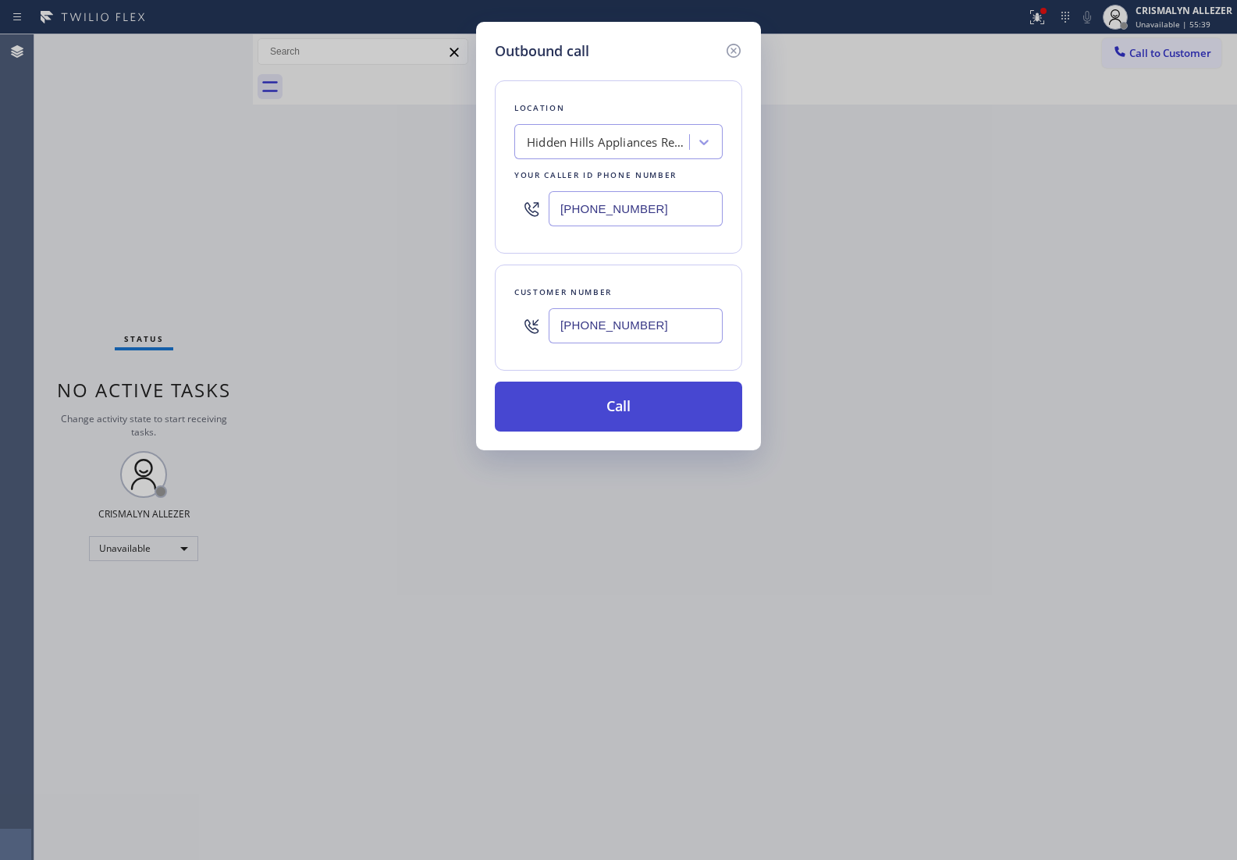
type input "[PHONE_NUMBER]"
click at [633, 411] on button "Call" at bounding box center [618, 406] width 247 height 50
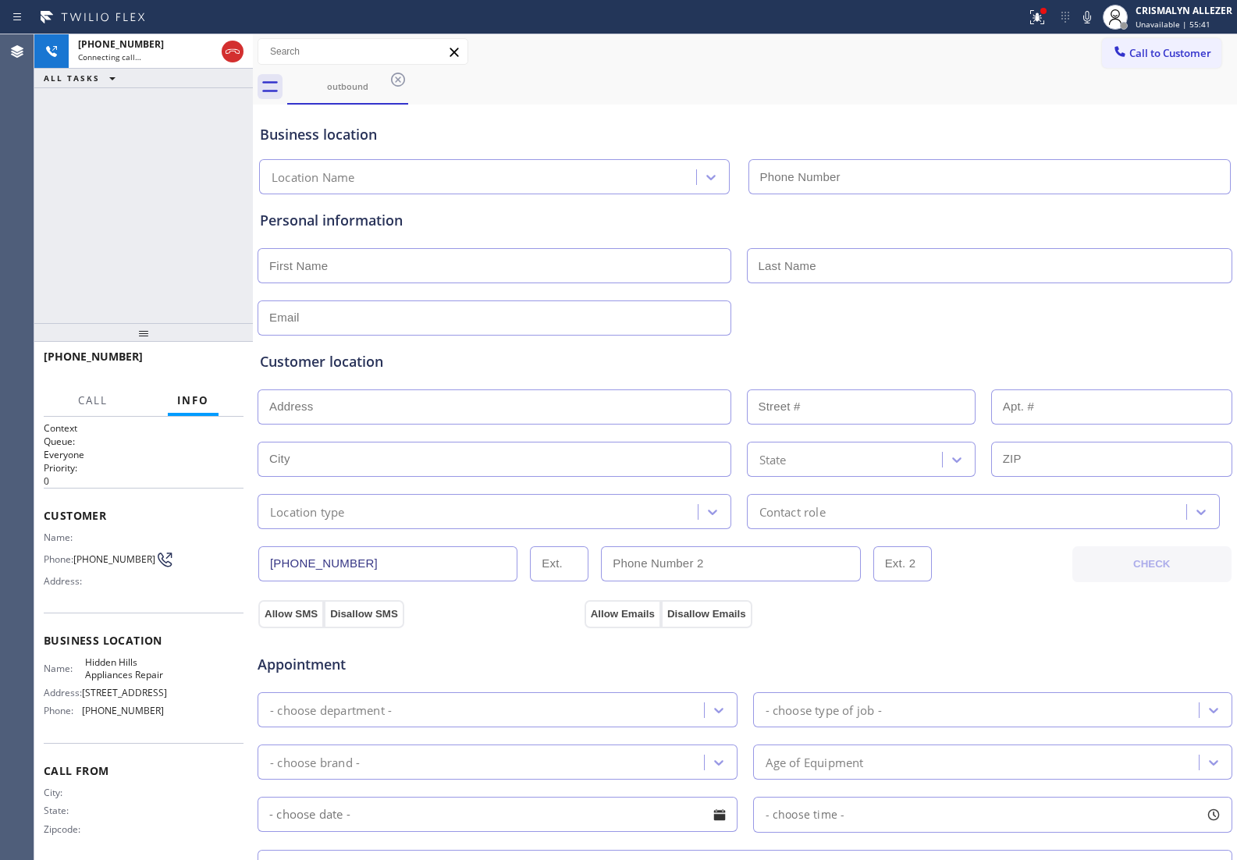
type input "[PHONE_NUMBER]"
click at [213, 364] on span "HANG UP" at bounding box center [207, 363] width 48 height 11
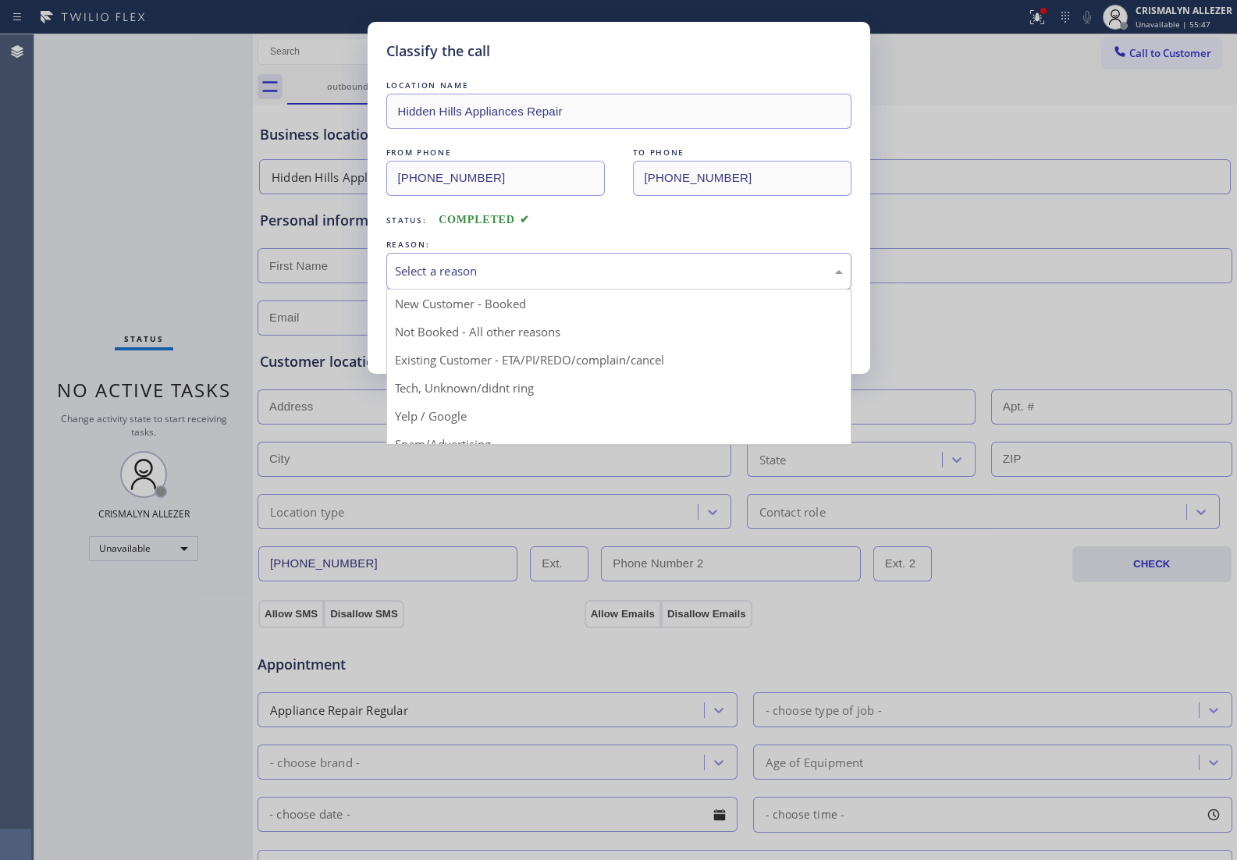
click at [609, 279] on div "Select a reason" at bounding box center [619, 271] width 448 height 18
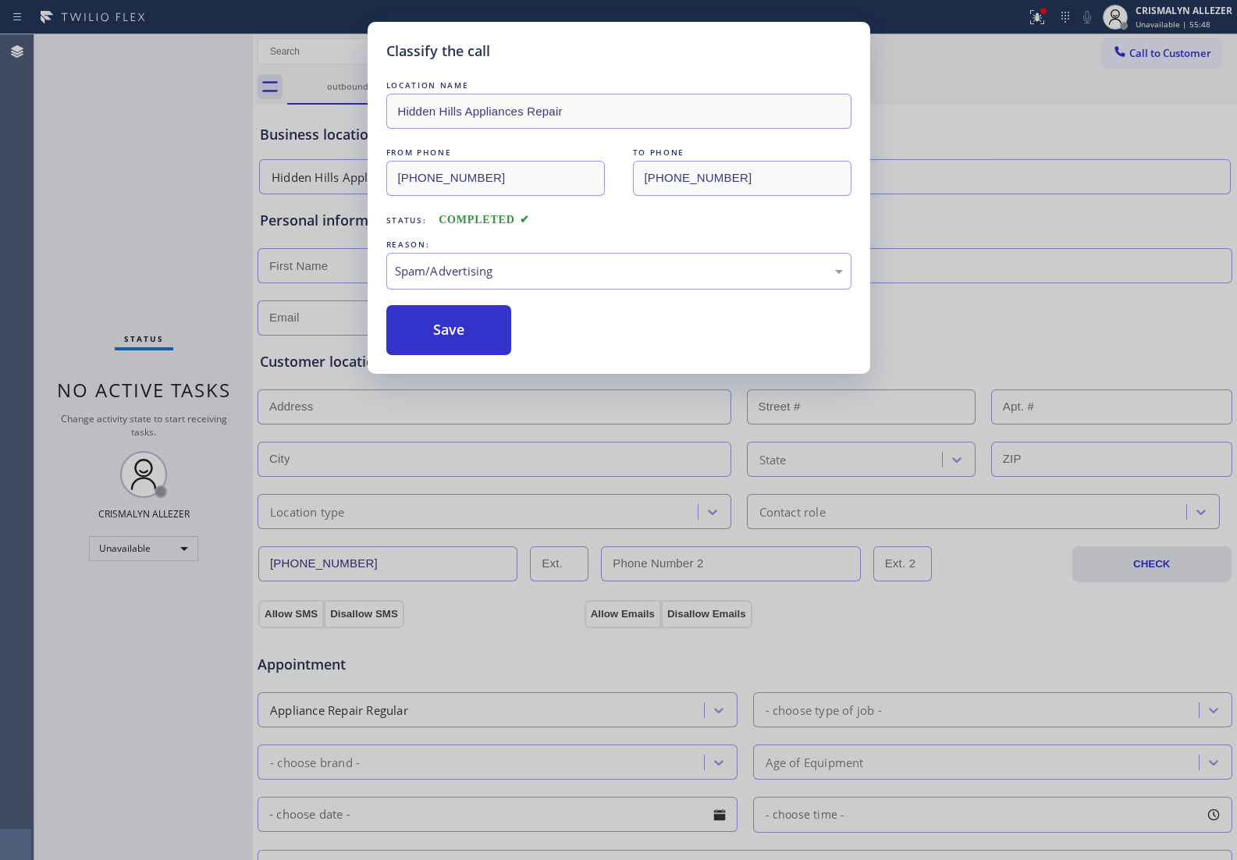
click at [456, 340] on button "Save" at bounding box center [449, 330] width 126 height 50
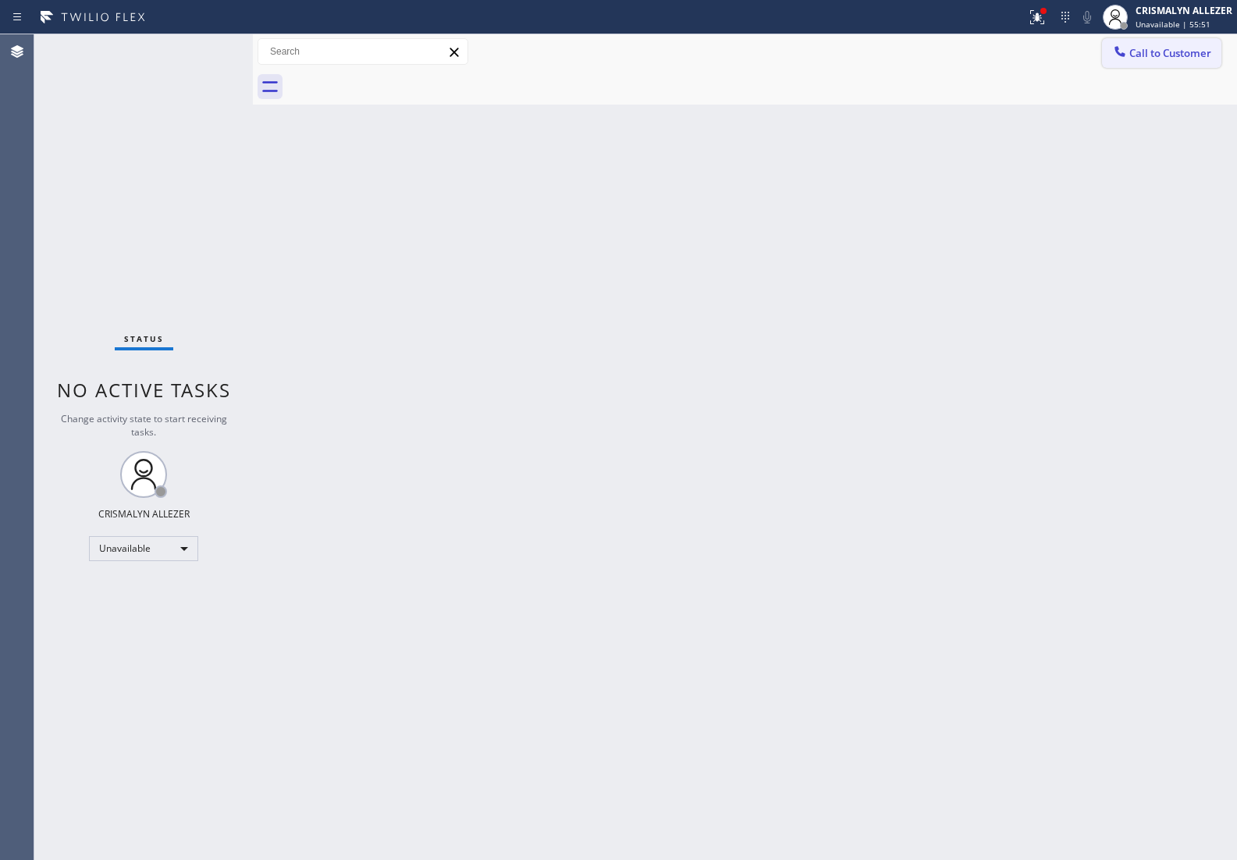
click at [1174, 44] on button "Call to Customer" at bounding box center [1161, 53] width 119 height 30
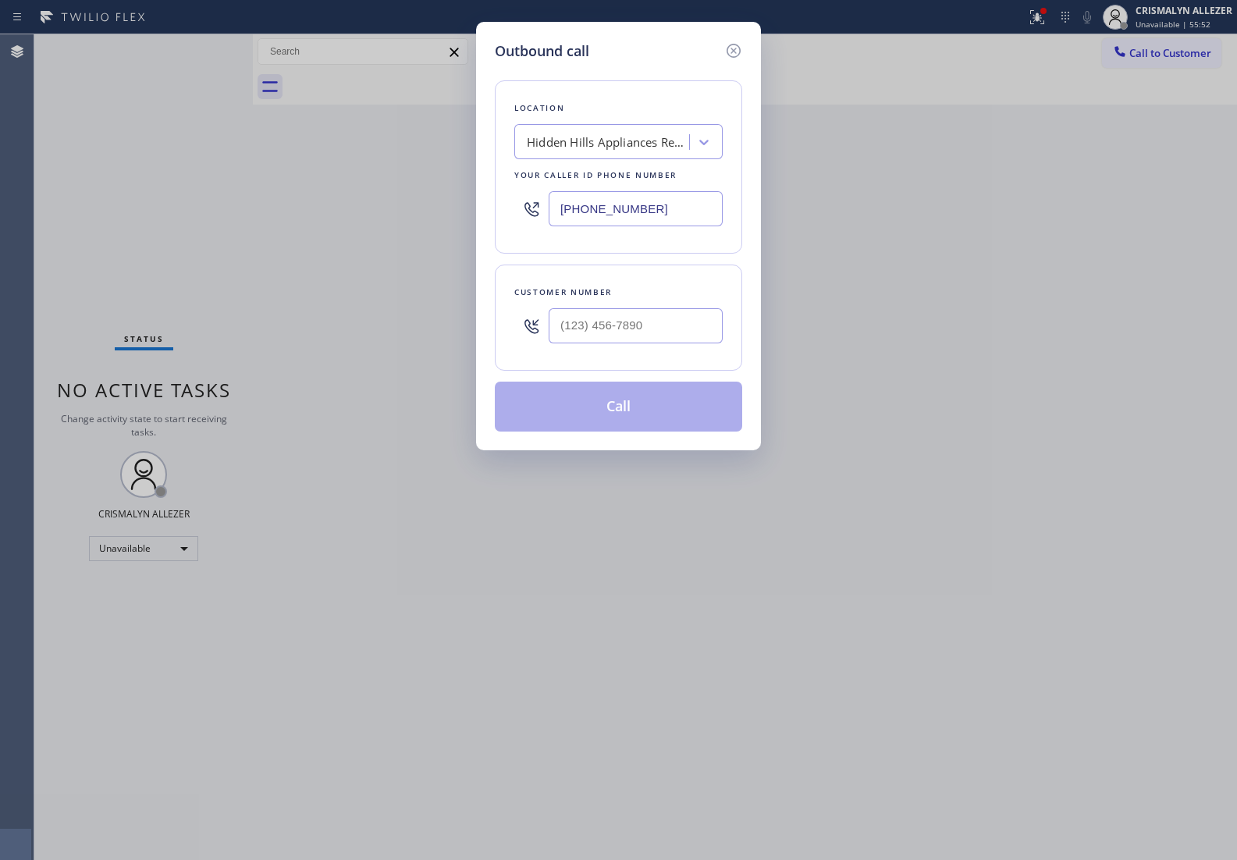
drag, startPoint x: 690, startPoint y: 205, endPoint x: 310, endPoint y: 222, distance: 380.3
click at [310, 222] on div "Outbound call Location Hidden Hills Appliances Repair Your caller id phone numb…" at bounding box center [618, 430] width 1237 height 860
paste input "661) 218-1040"
type input "[PHONE_NUMBER]"
click at [661, 325] on input "(___) ___-____" at bounding box center [635, 325] width 174 height 35
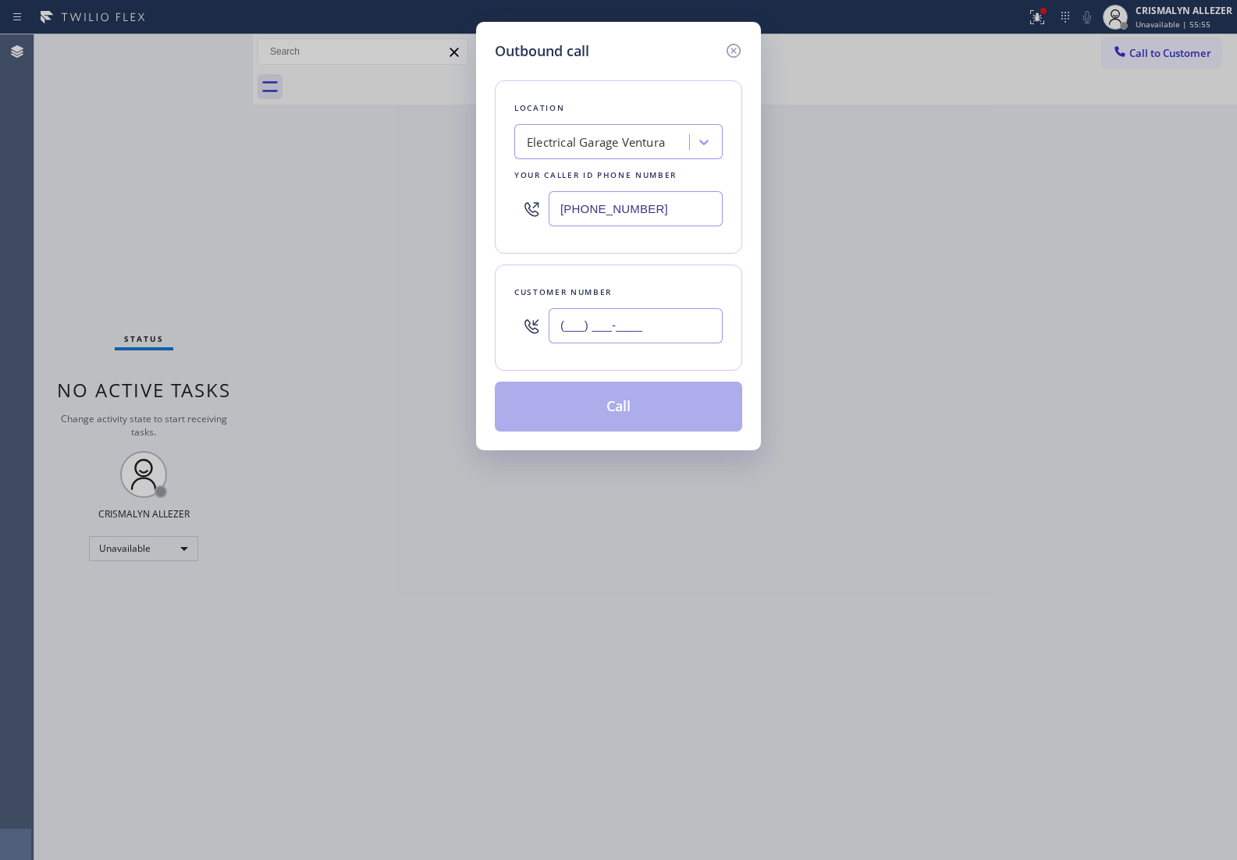
paste input "805) 336-6637"
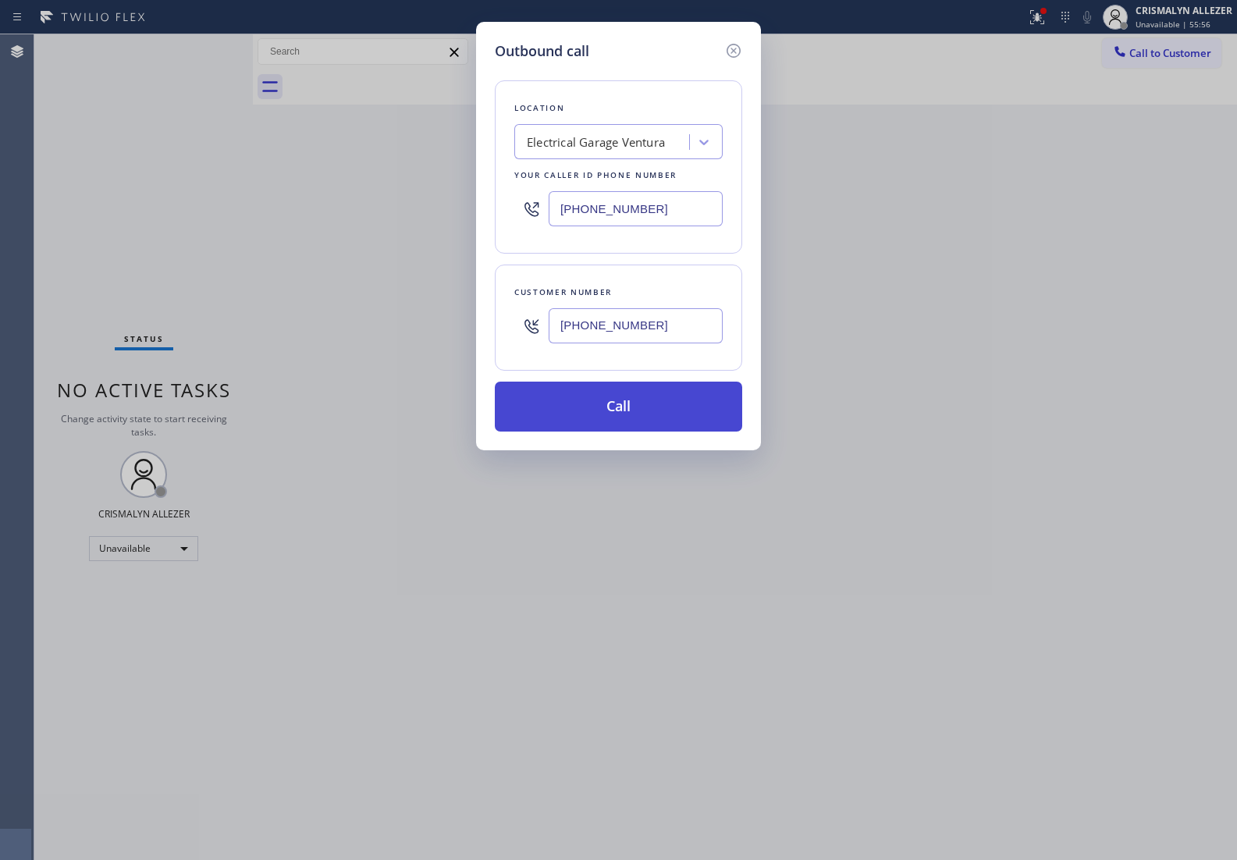
type input "[PHONE_NUMBER]"
click at [632, 410] on button "Call" at bounding box center [618, 406] width 247 height 50
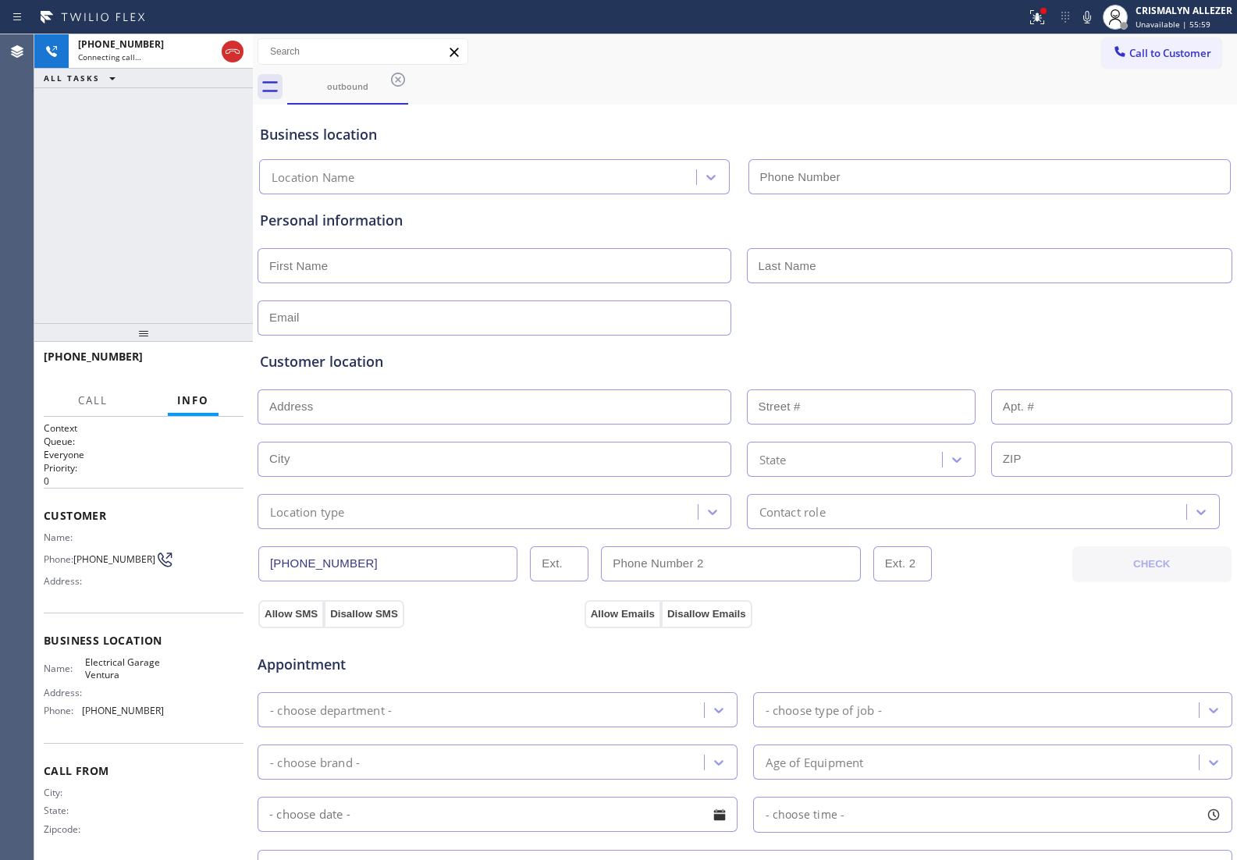
type input "[PHONE_NUMBER]"
click at [203, 363] on span "HANG UP" at bounding box center [207, 363] width 48 height 11
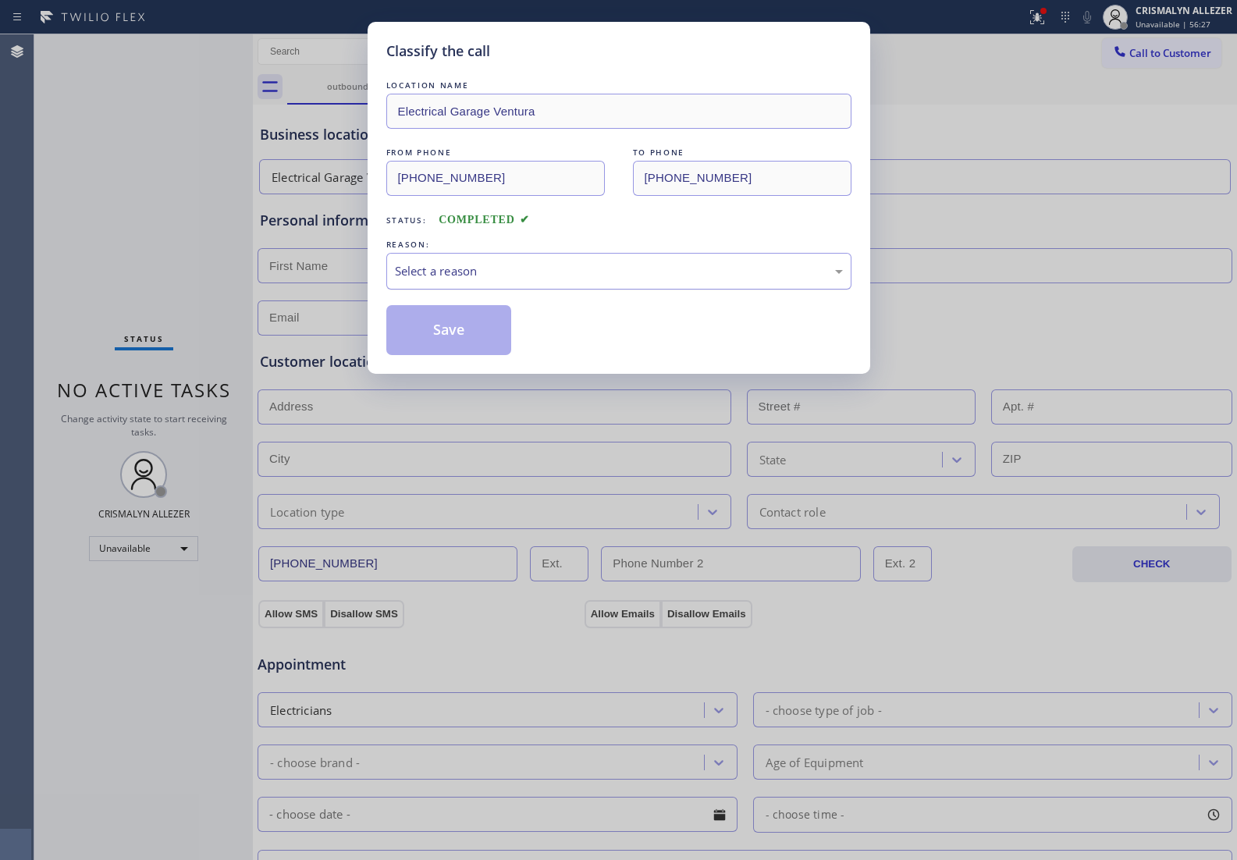
click at [582, 270] on div "Select a reason" at bounding box center [619, 271] width 448 height 18
click at [470, 332] on button "Save" at bounding box center [449, 330] width 126 height 50
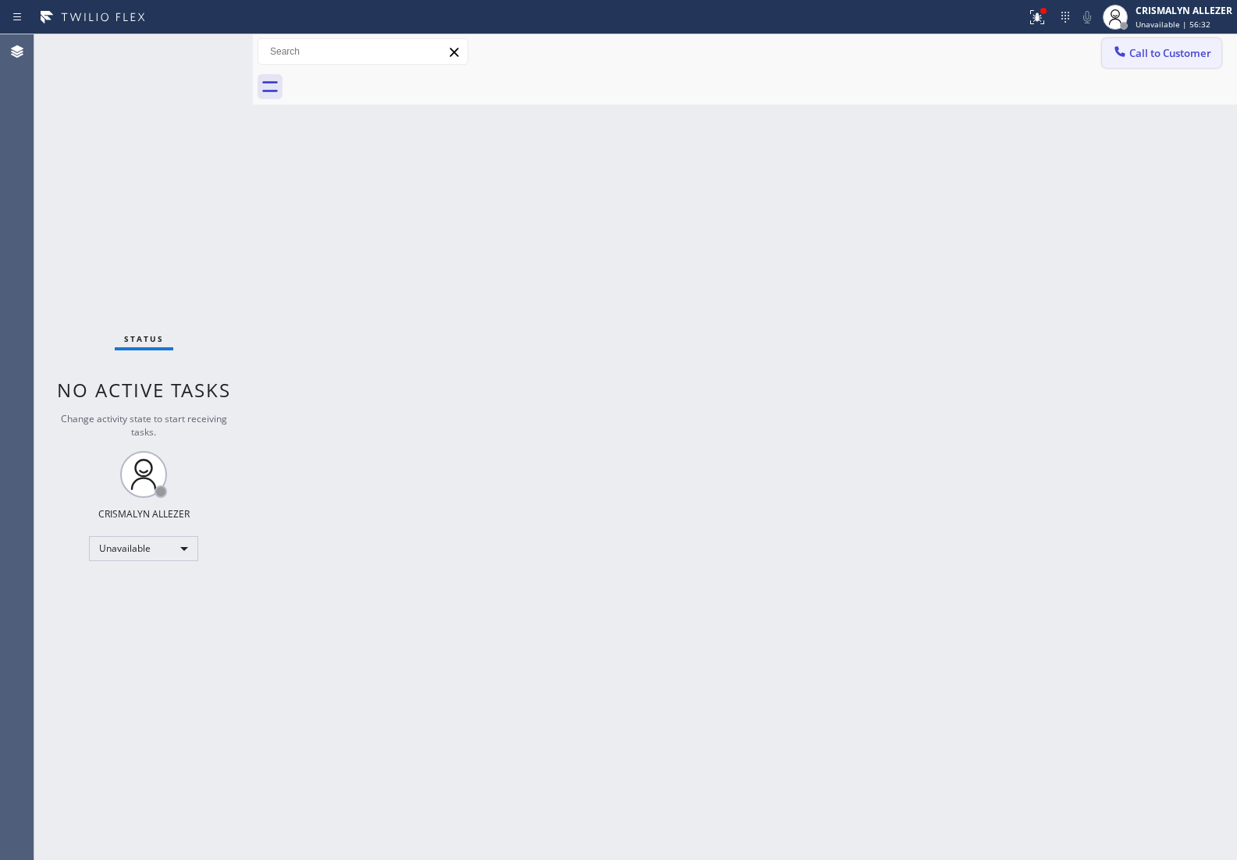
click at [1141, 51] on span "Call to Customer" at bounding box center [1170, 53] width 82 height 14
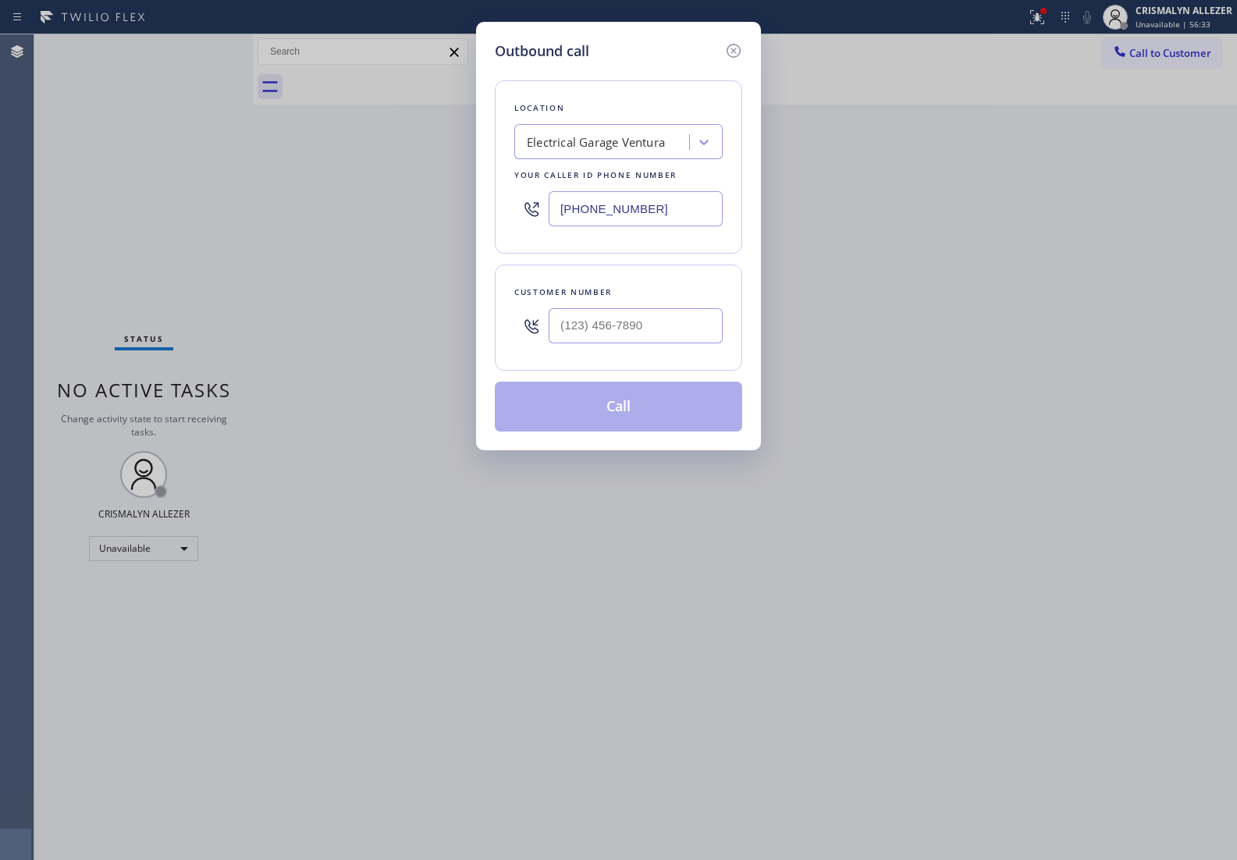
drag, startPoint x: 665, startPoint y: 213, endPoint x: 332, endPoint y: 231, distance: 333.6
click at [334, 230] on div "Outbound call Location Electrical Garage [GEOGRAPHIC_DATA] Your caller id phone…" at bounding box center [618, 430] width 1237 height 860
paste input "973) 798-1938"
type input "[PHONE_NUMBER]"
click at [658, 337] on input "(___) ___-____" at bounding box center [635, 325] width 174 height 35
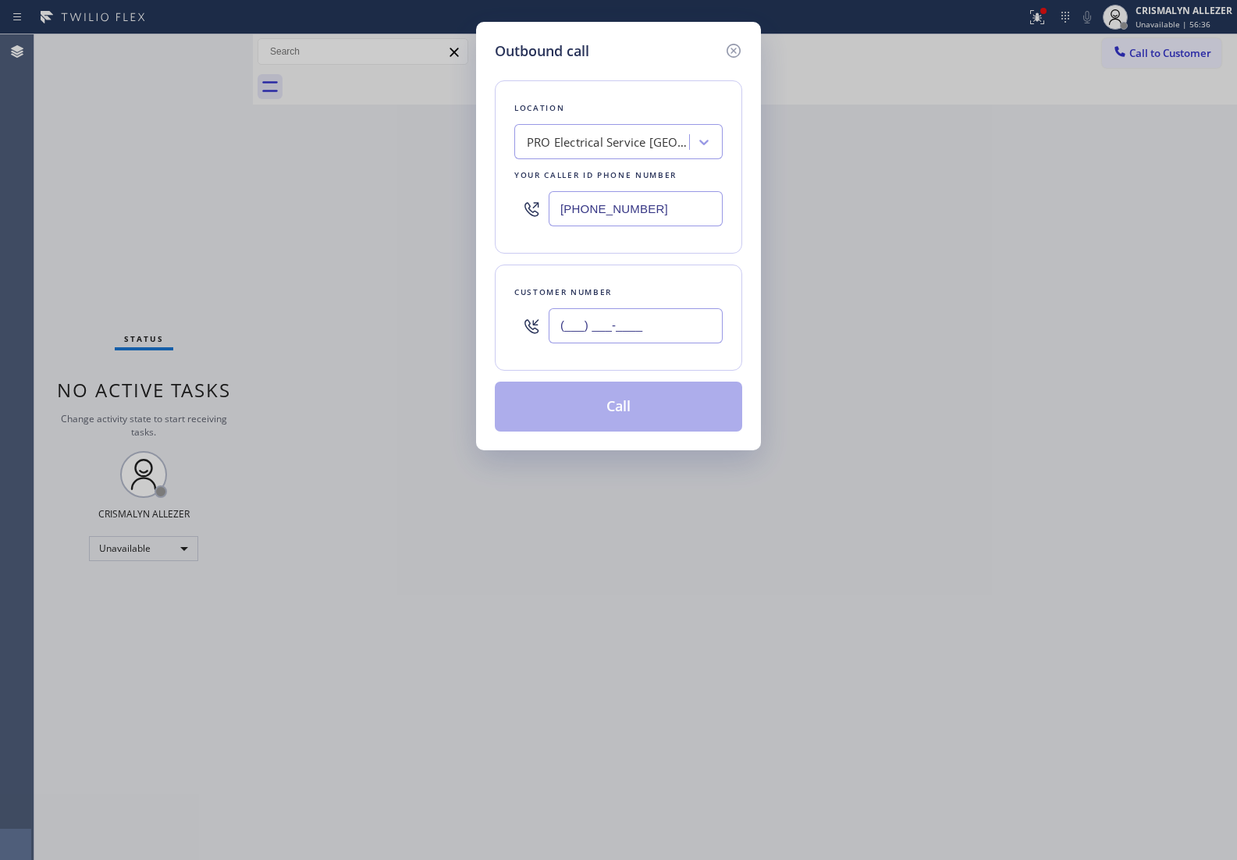
paste input "973) 507-6912"
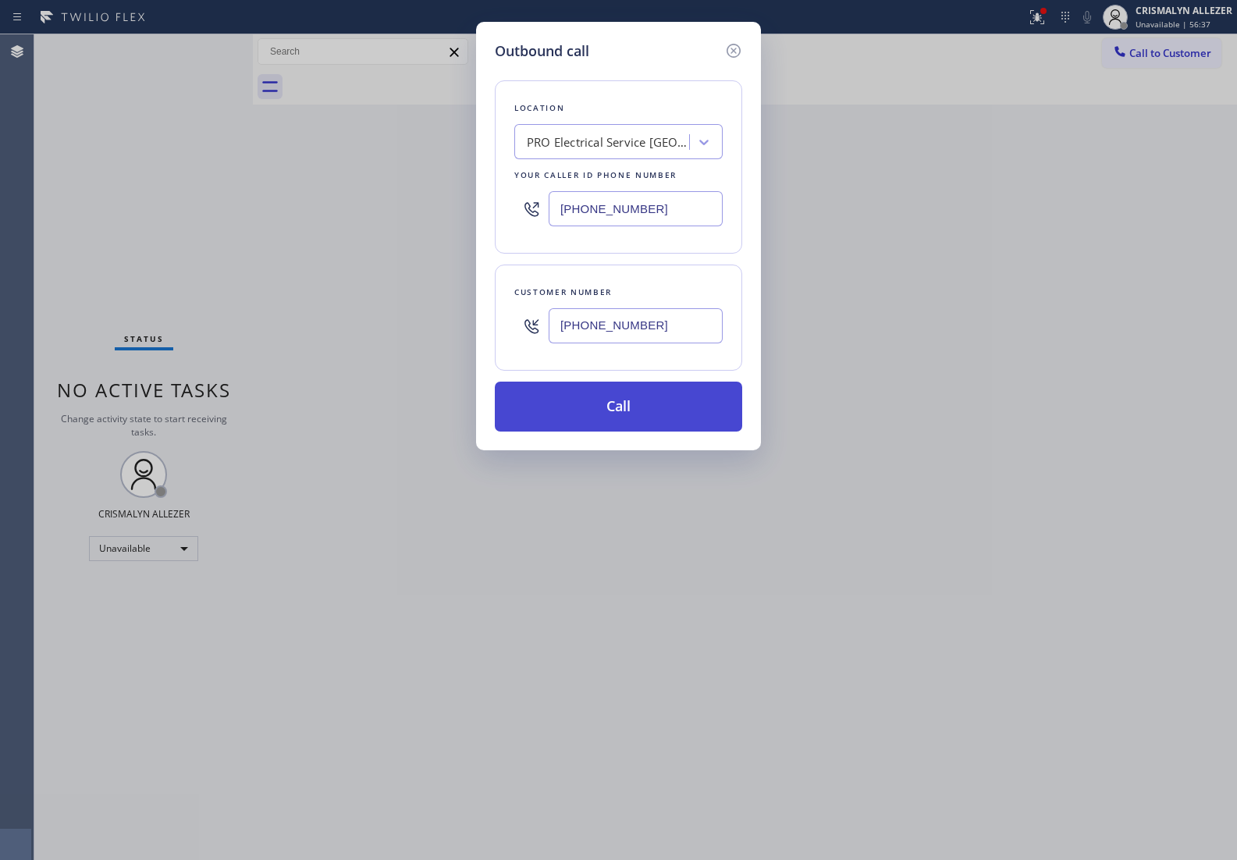
type input "[PHONE_NUMBER]"
click at [641, 404] on button "Call" at bounding box center [618, 406] width 247 height 50
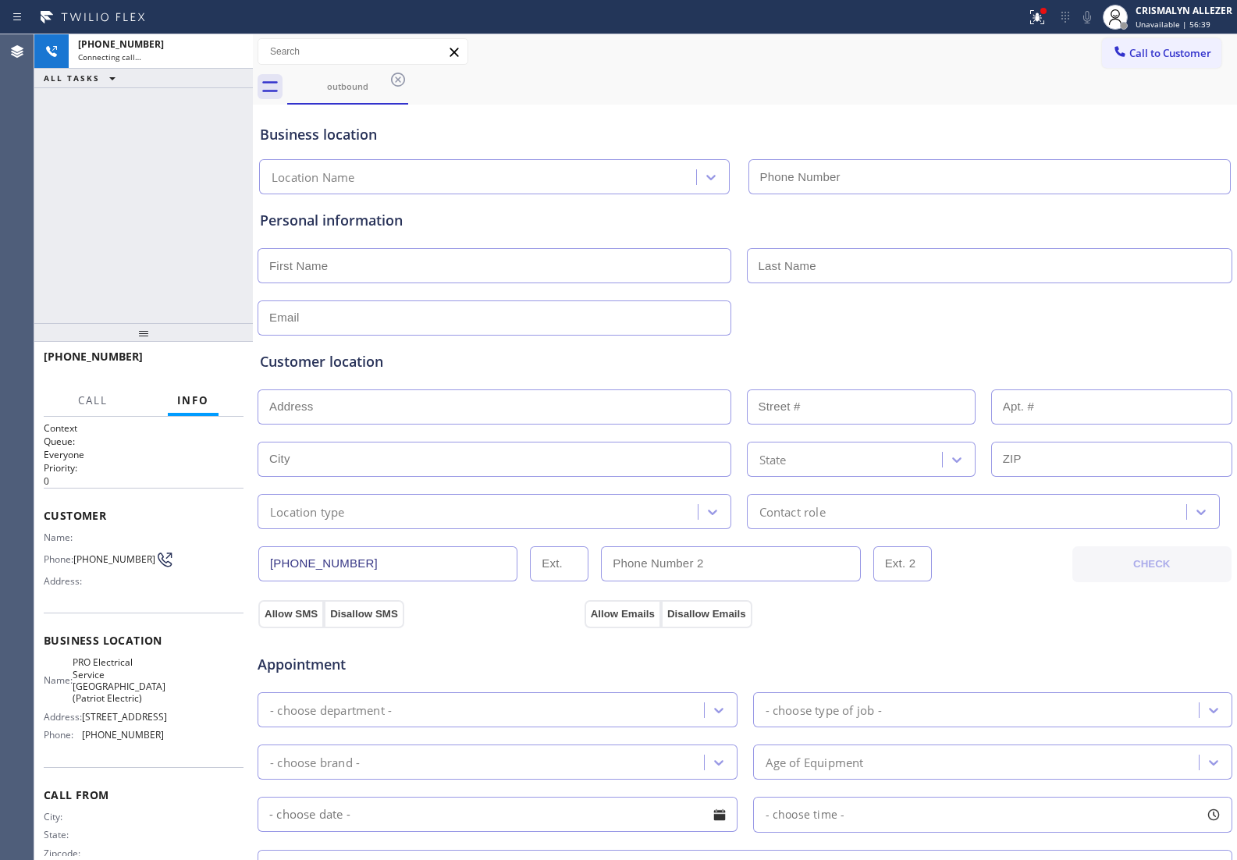
type input "[PHONE_NUMBER]"
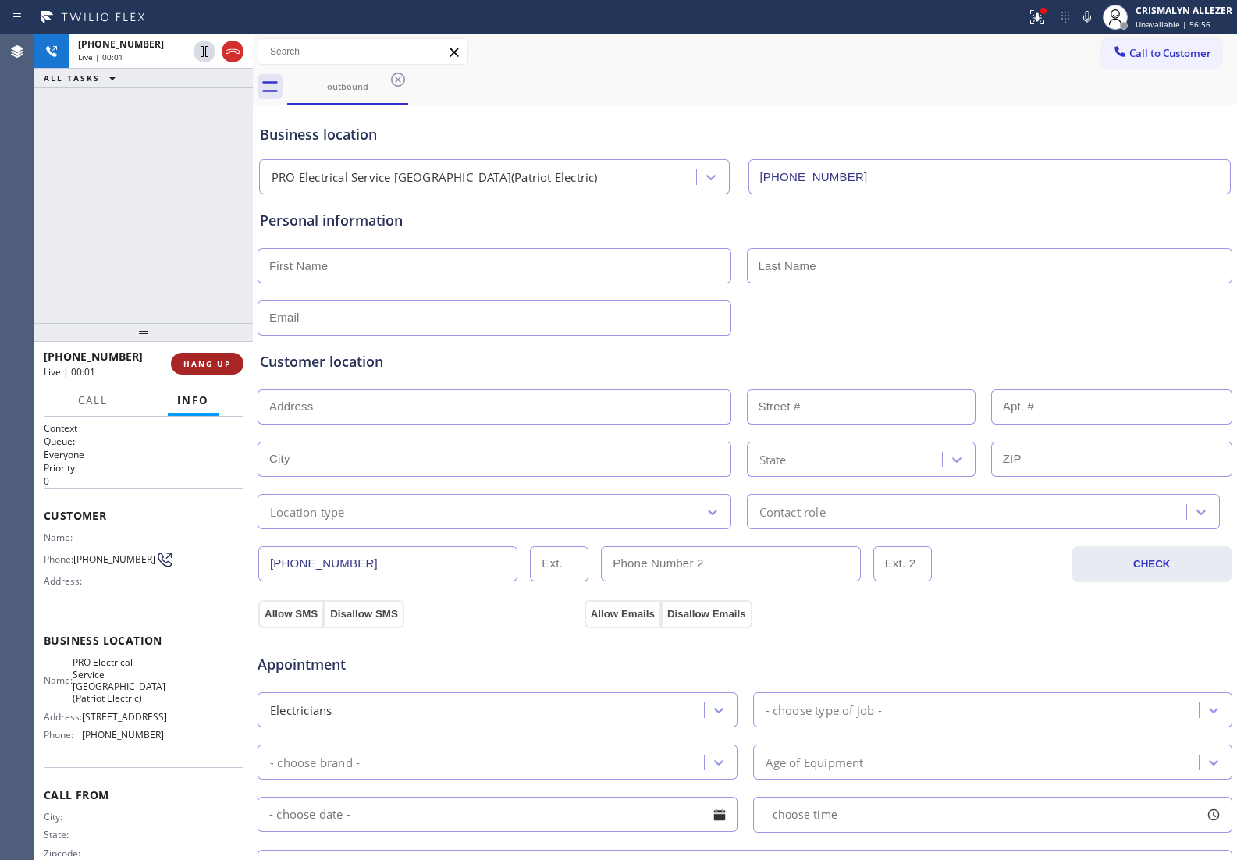
click at [197, 364] on span "HANG UP" at bounding box center [207, 363] width 48 height 11
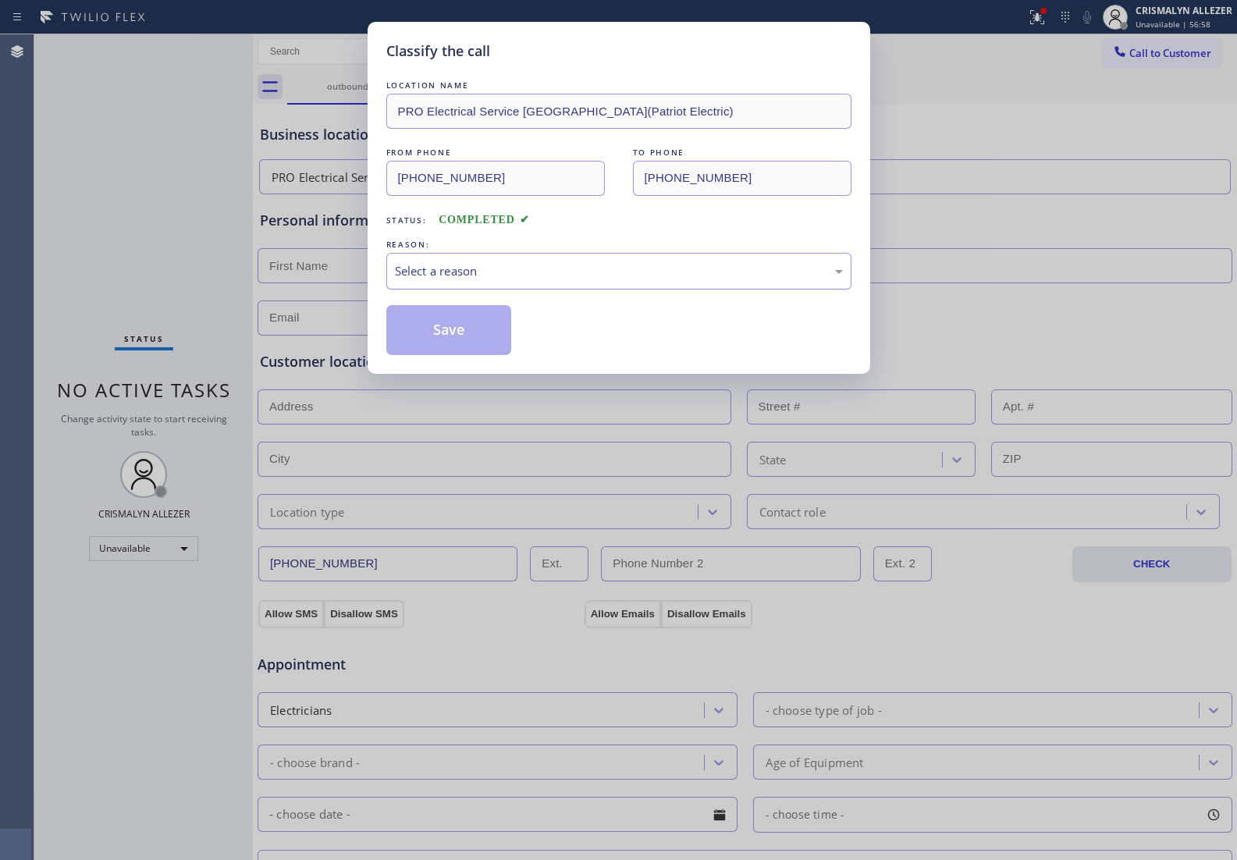
click at [599, 277] on div "Select a reason" at bounding box center [619, 271] width 448 height 18
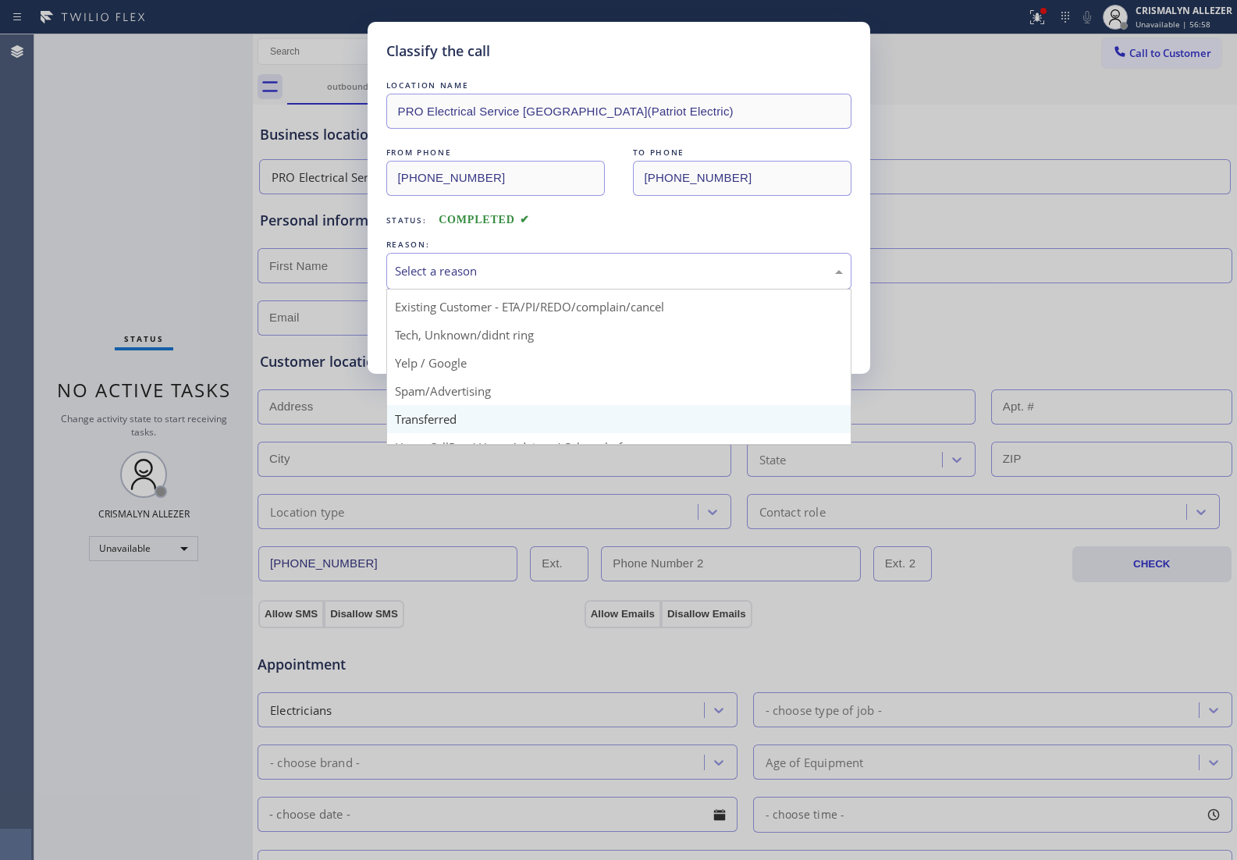
scroll to position [107, 0]
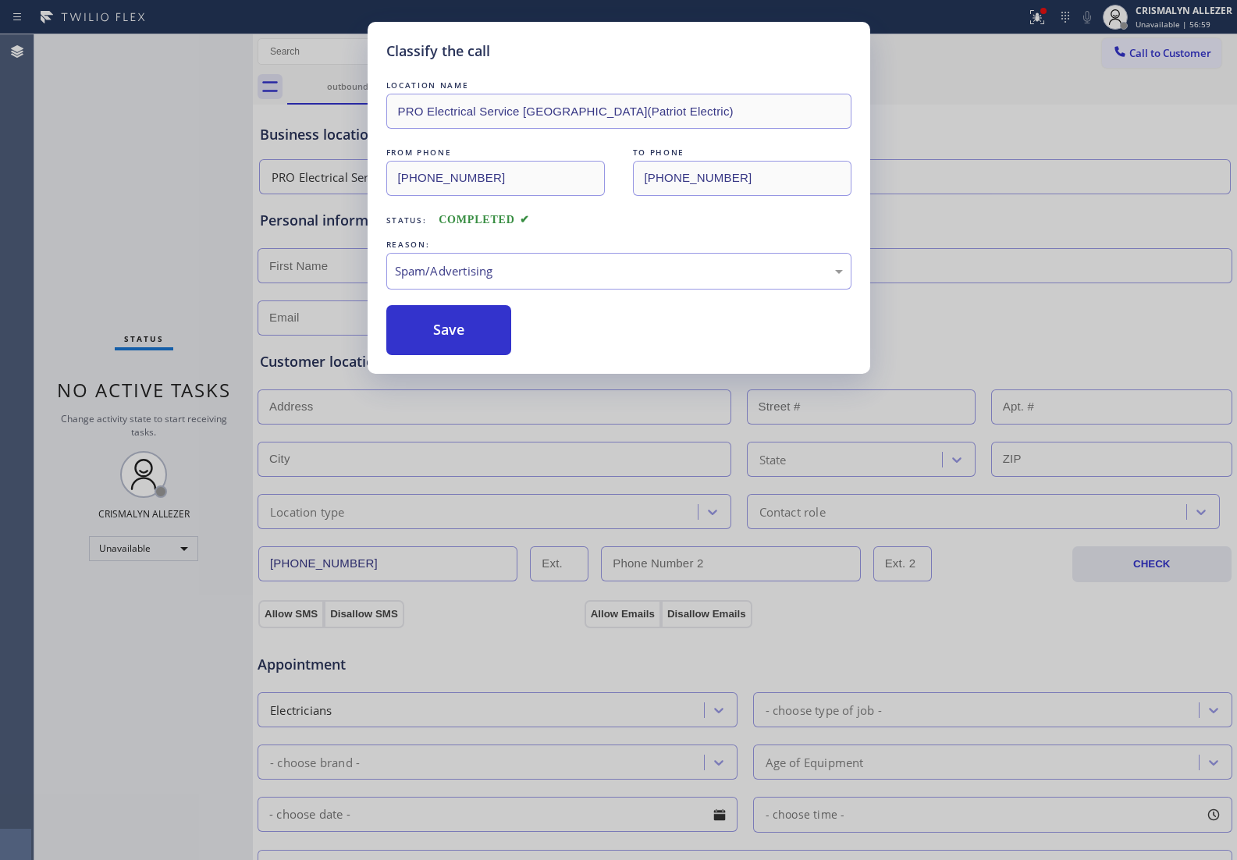
click at [465, 342] on button "Save" at bounding box center [449, 330] width 126 height 50
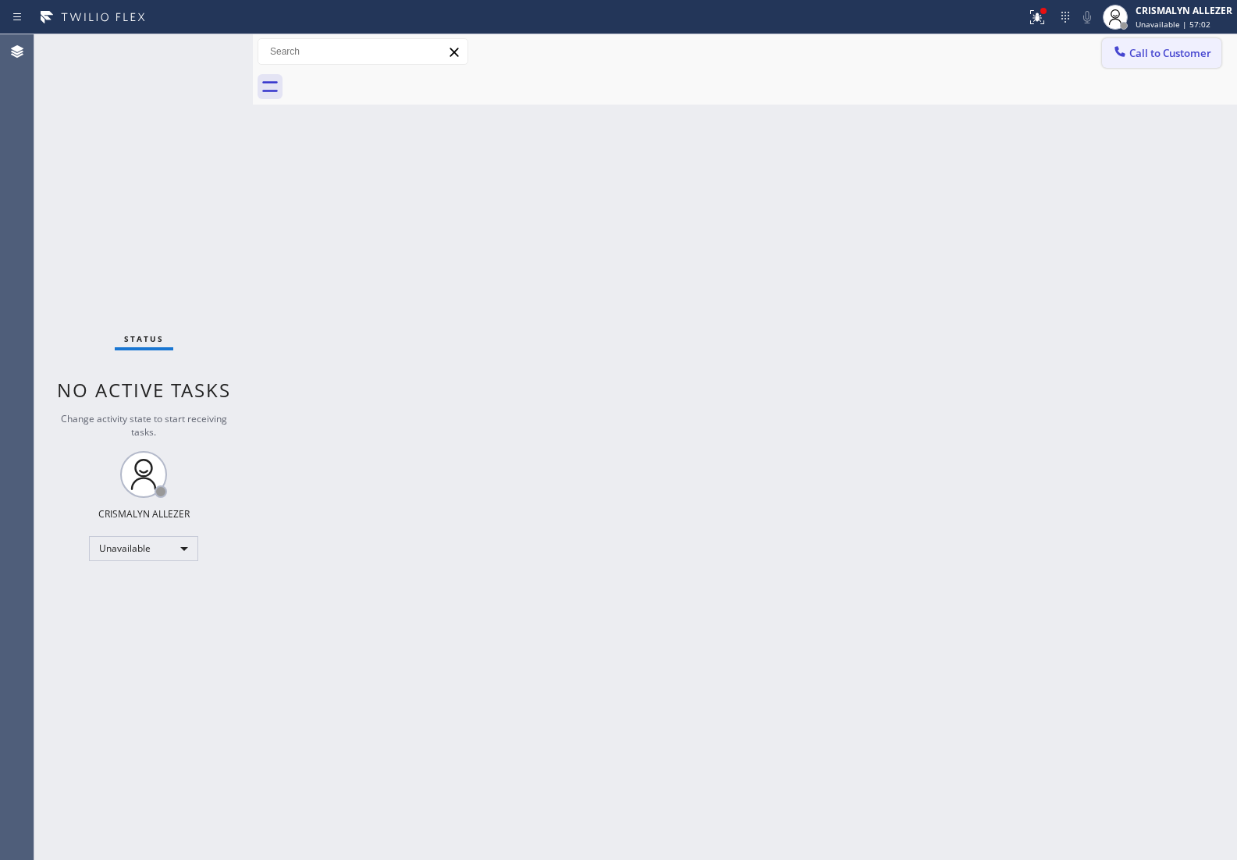
click at [1173, 59] on span "Call to Customer" at bounding box center [1170, 53] width 82 height 14
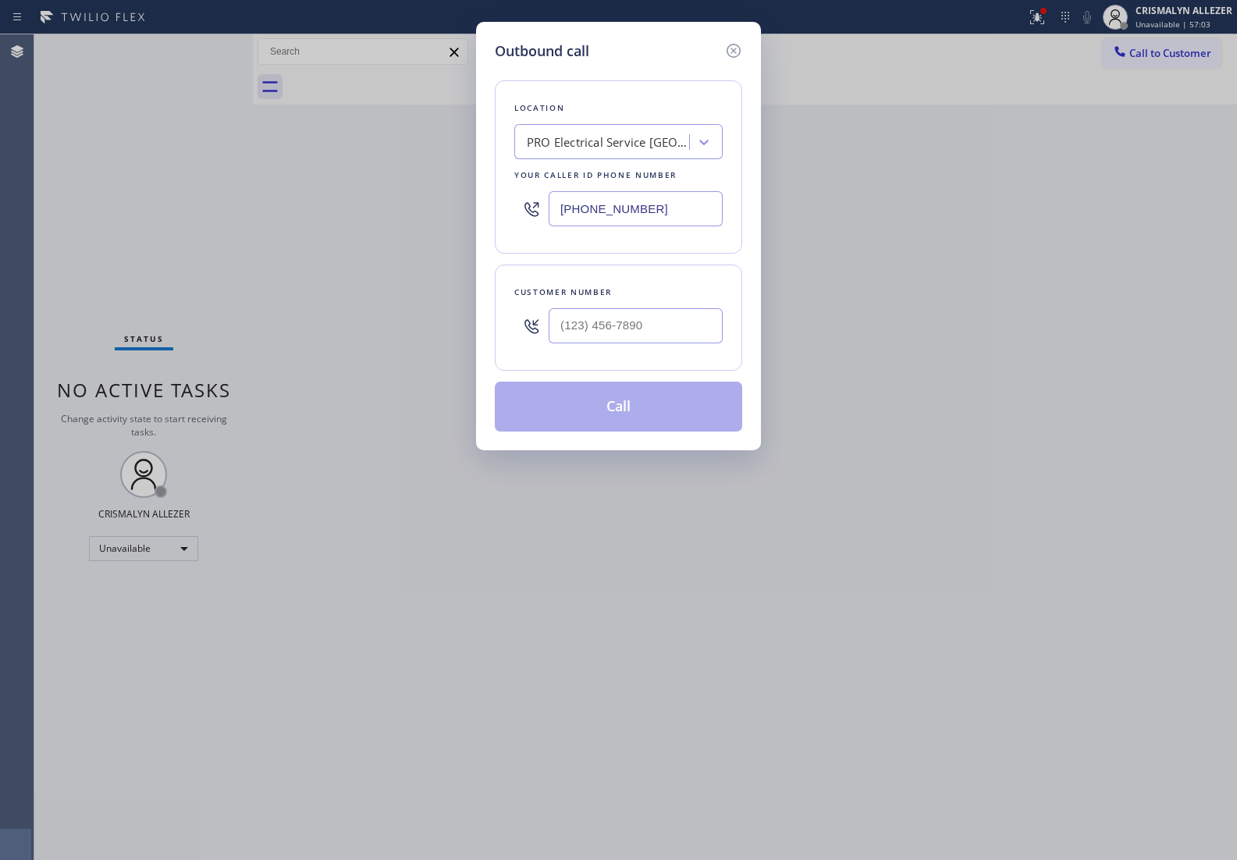
drag, startPoint x: 680, startPoint y: 208, endPoint x: 348, endPoint y: 216, distance: 331.7
click at [350, 216] on div "Outbound call Location PRO Electrical Service [GEOGRAPHIC_DATA](Patriot Electri…" at bounding box center [618, 430] width 1237 height 860
paste input "49) 828-0490"
type input "[PHONE_NUMBER]"
click at [649, 343] on input "(___) ___-____" at bounding box center [635, 325] width 174 height 35
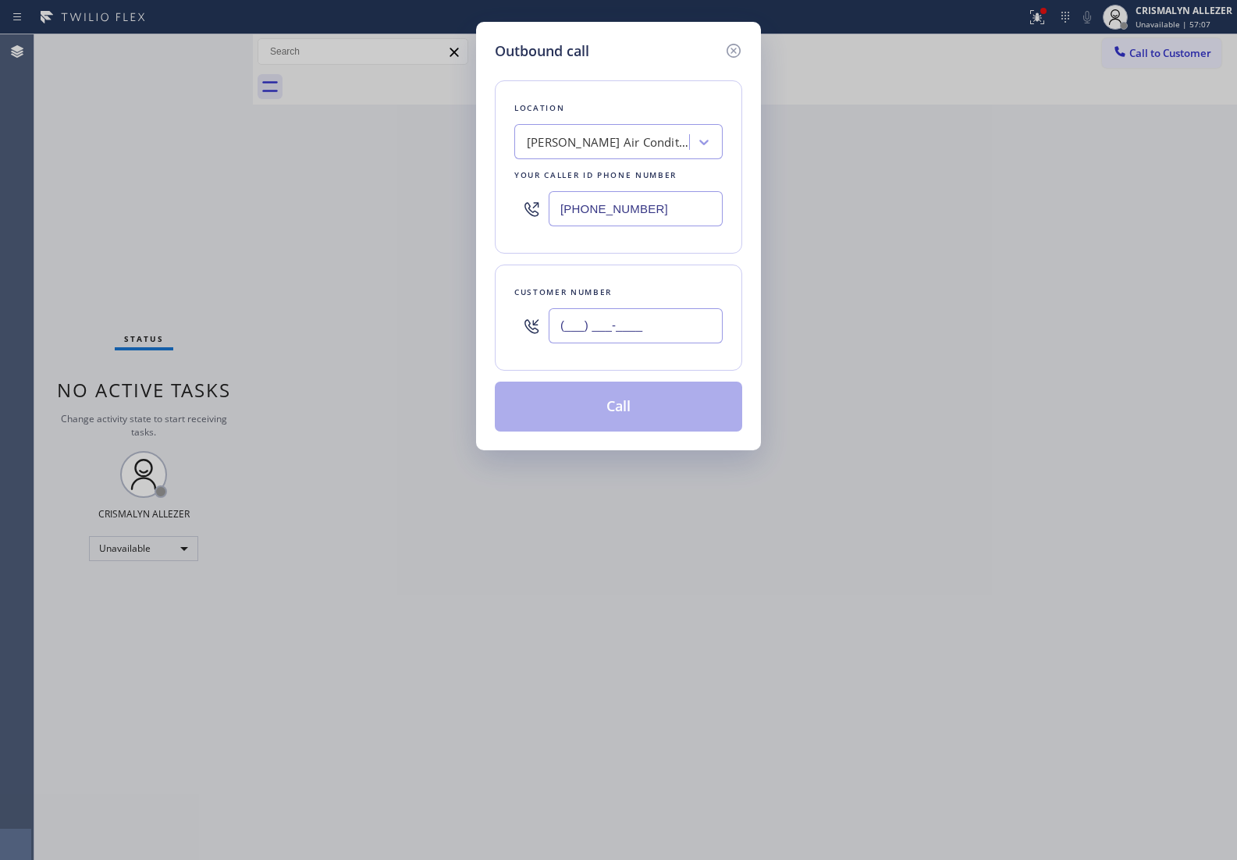
paste input "949) 291-1123"
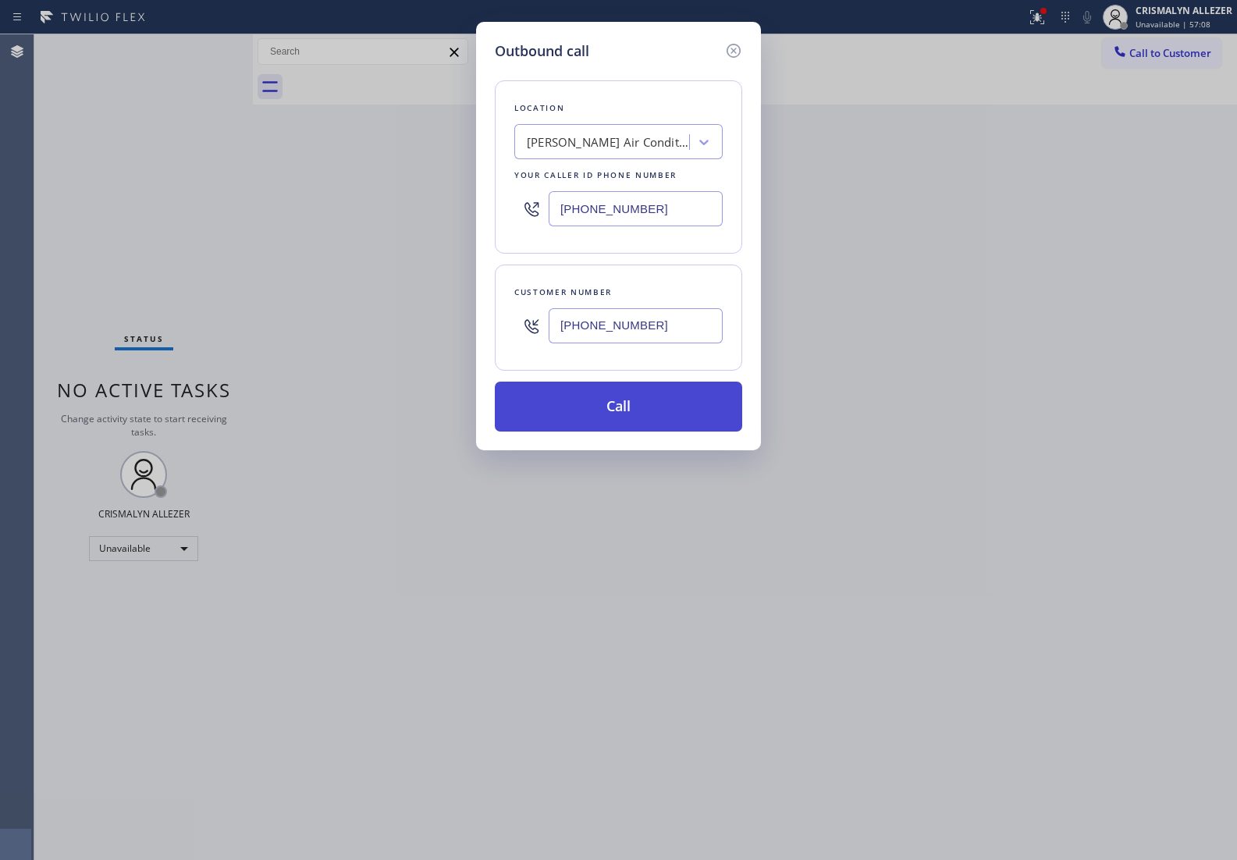
type input "[PHONE_NUMBER]"
click at [619, 412] on button "Call" at bounding box center [618, 406] width 247 height 50
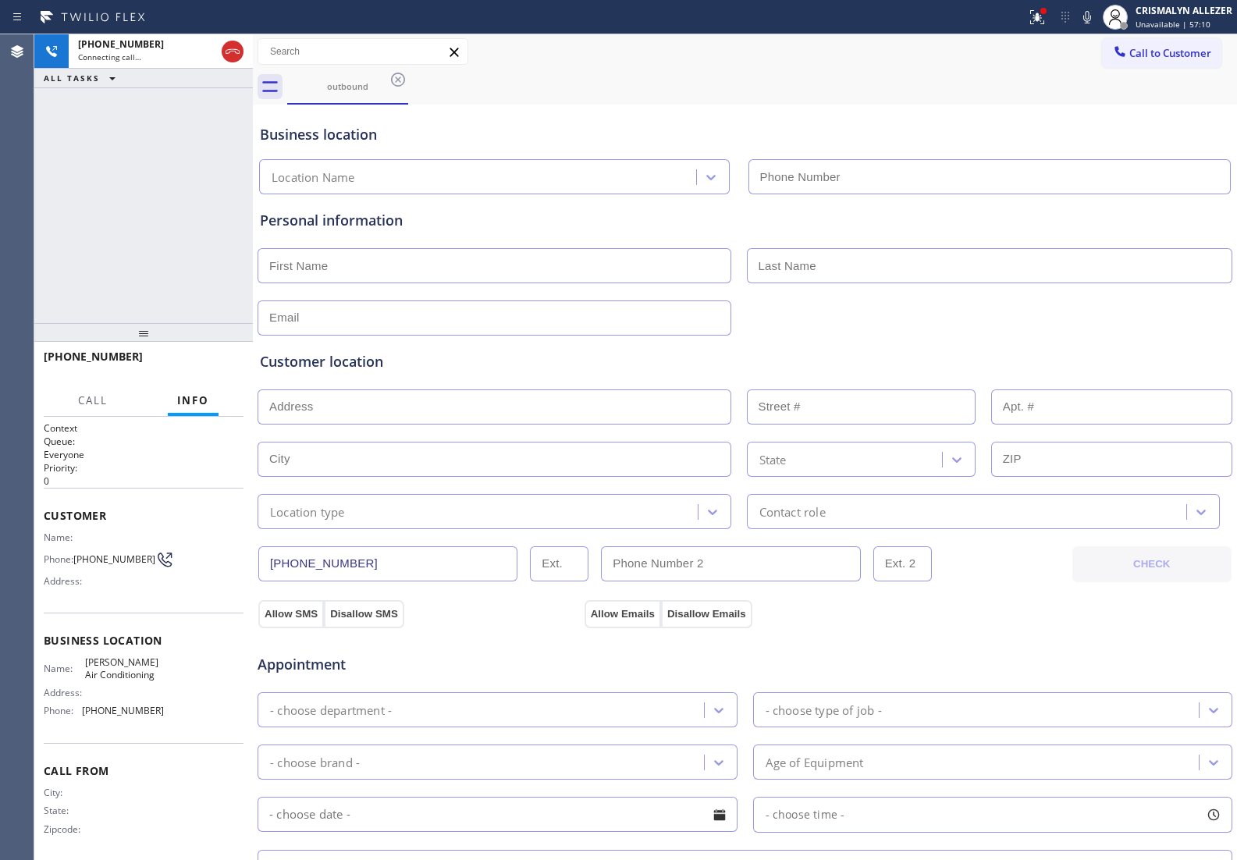
type input "[PHONE_NUMBER]"
click at [201, 367] on span "HANG UP" at bounding box center [207, 363] width 48 height 11
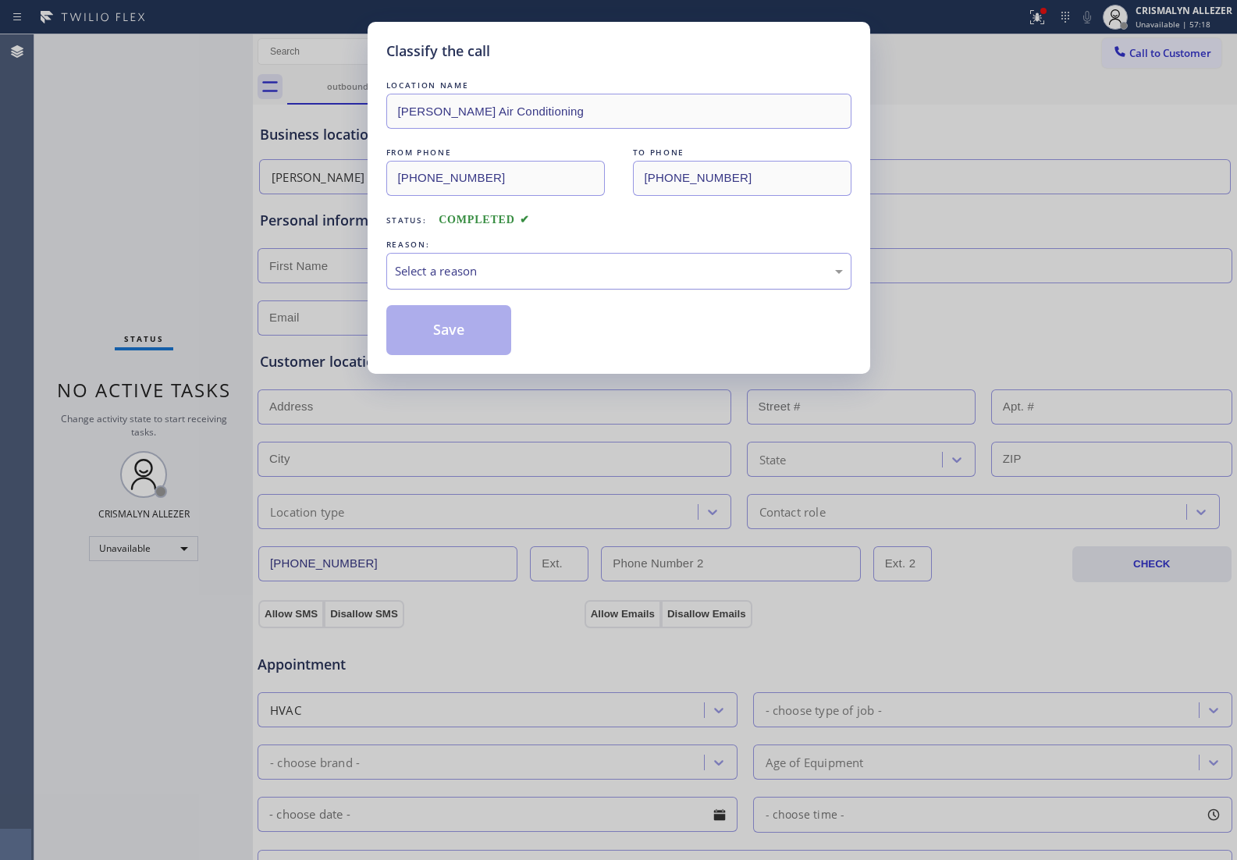
click at [616, 279] on div "Select a reason" at bounding box center [619, 271] width 448 height 18
click at [446, 343] on button "Save" at bounding box center [449, 330] width 126 height 50
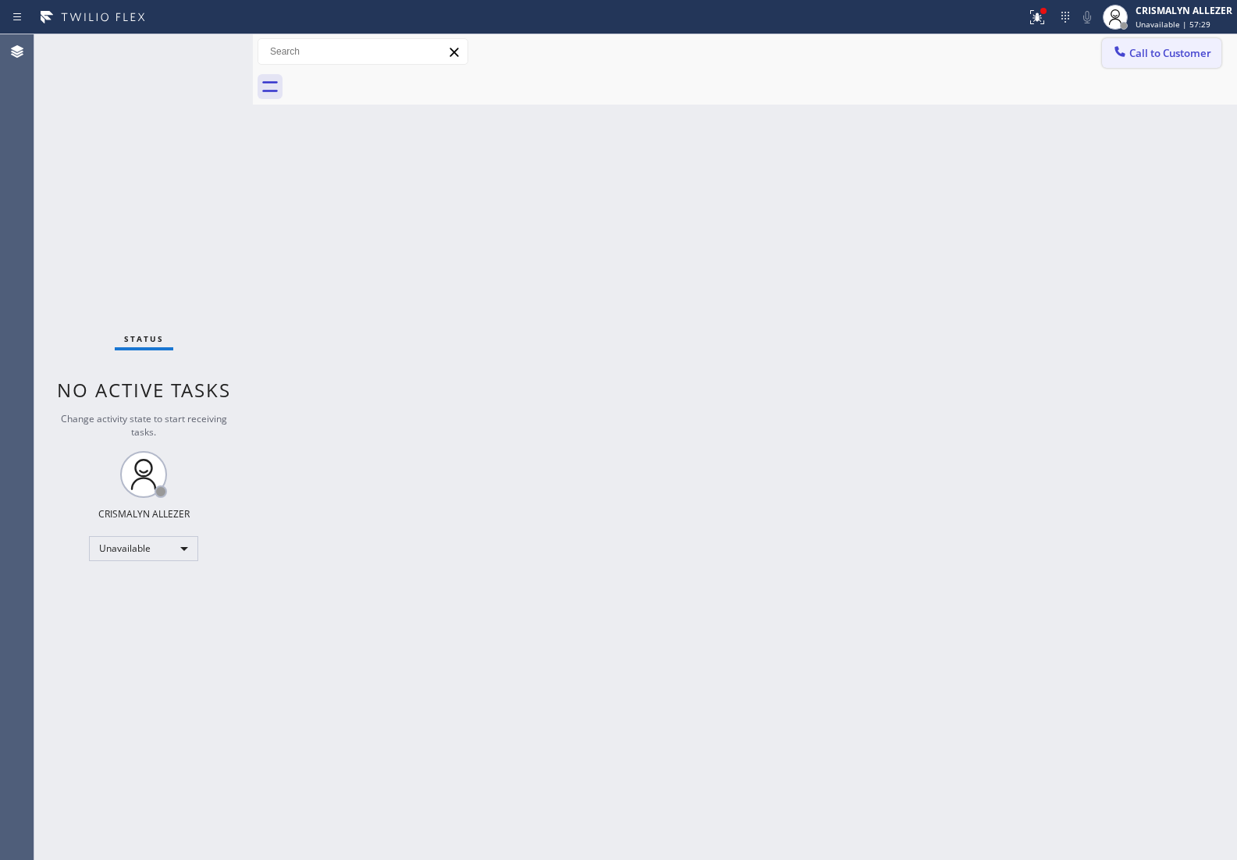
click at [1155, 59] on span "Call to Customer" at bounding box center [1170, 53] width 82 height 14
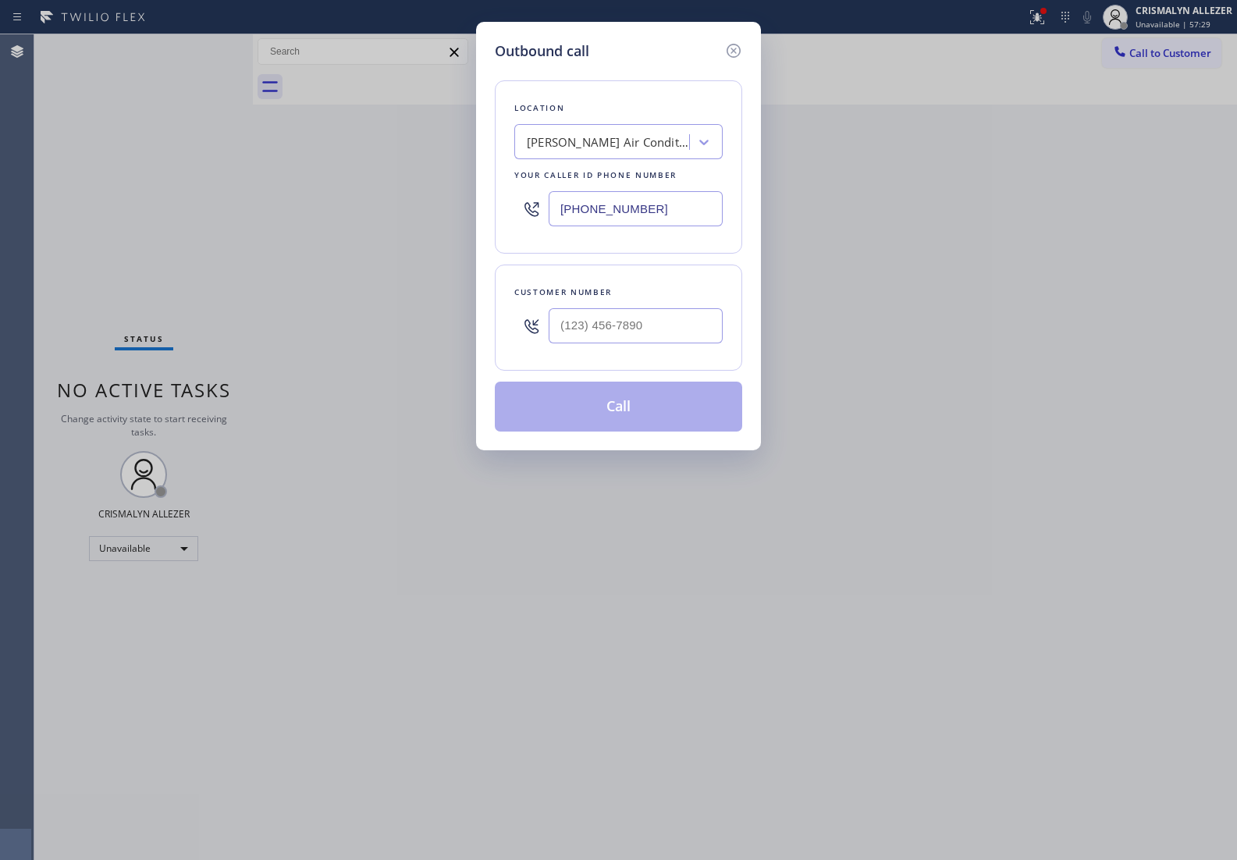
drag, startPoint x: 687, startPoint y: 219, endPoint x: 360, endPoint y: 212, distance: 327.0
click at [363, 212] on div "Outbound call Location [PERSON_NAME] Air Conditioning Your caller id phone numb…" at bounding box center [618, 430] width 1237 height 860
paste input "848) 371-0378"
type input "[PHONE_NUMBER]"
click at [633, 339] on input "(___) ___-____" at bounding box center [635, 325] width 174 height 35
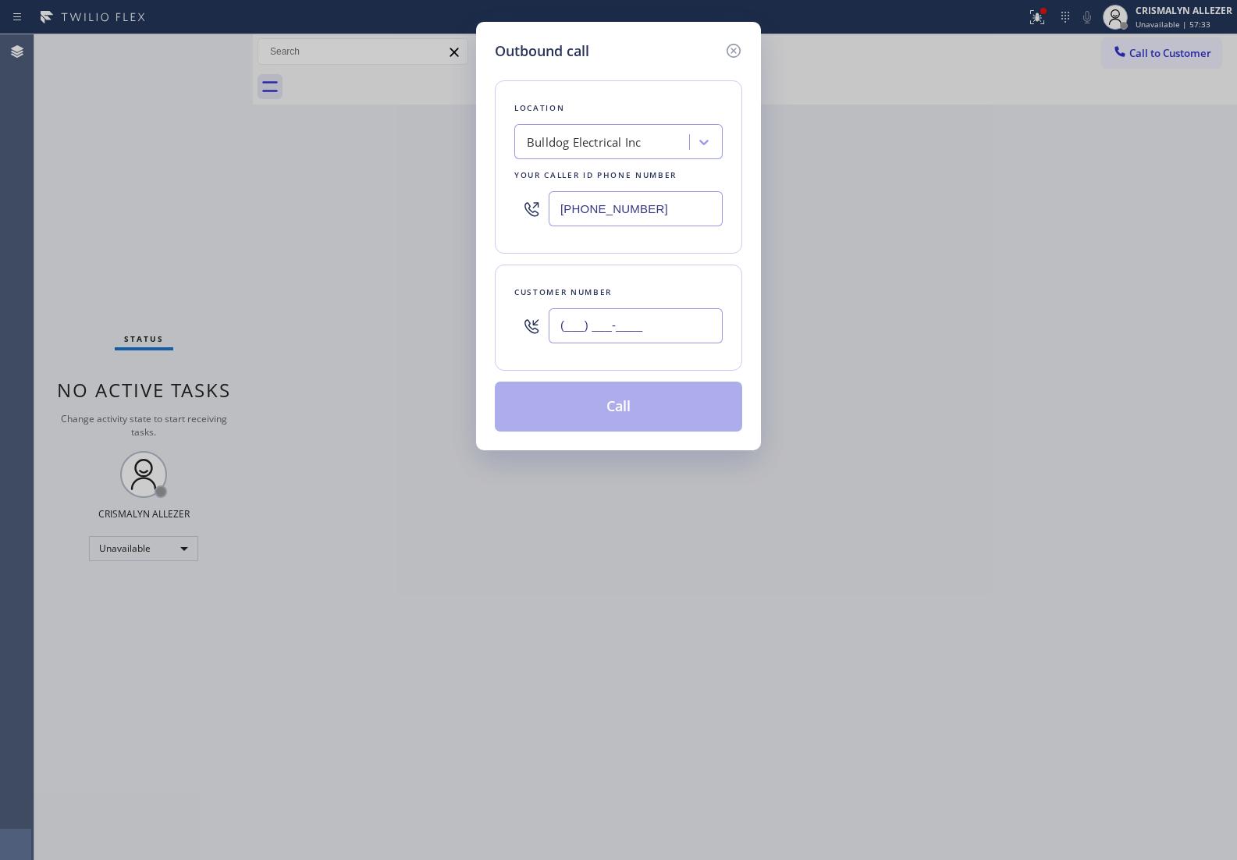
paste input "973) 507-6912"
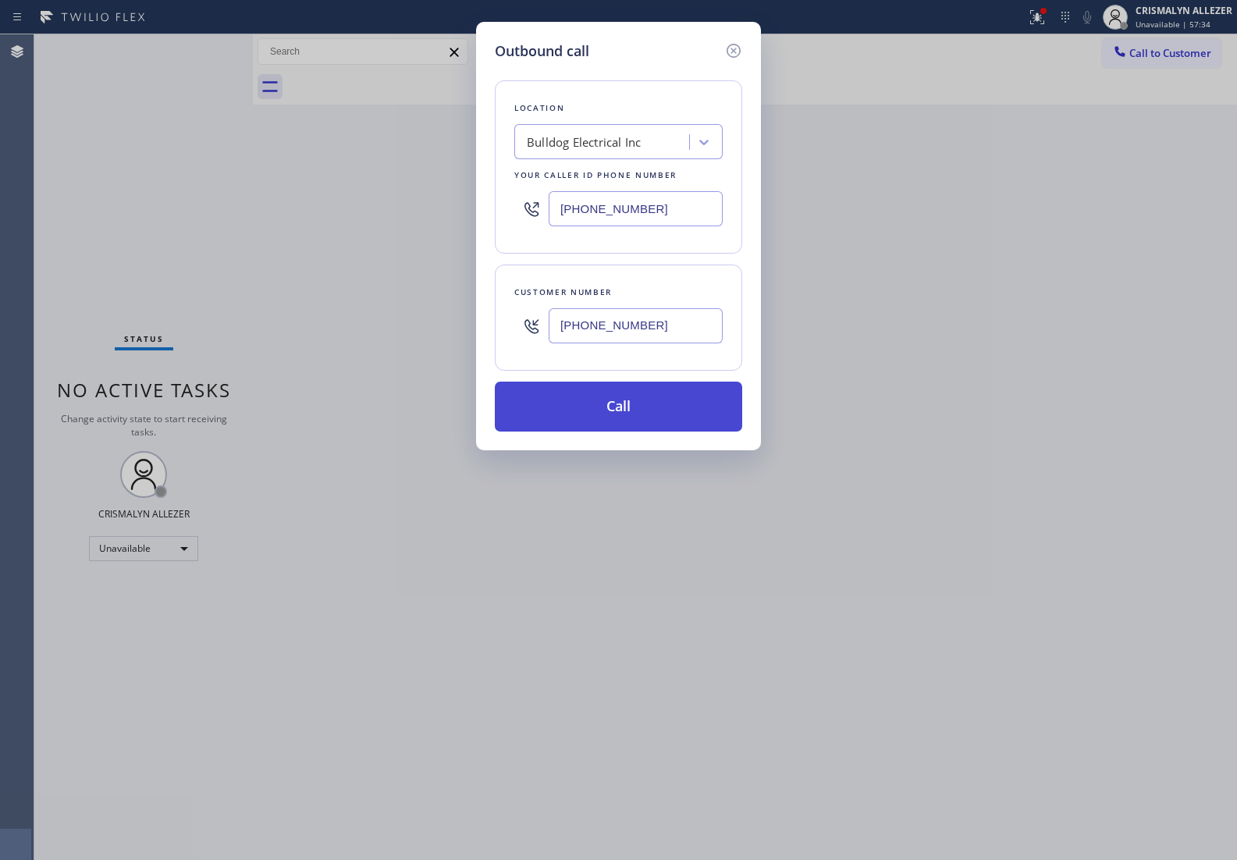
type input "[PHONE_NUMBER]"
click at [632, 413] on button "Call" at bounding box center [618, 406] width 247 height 50
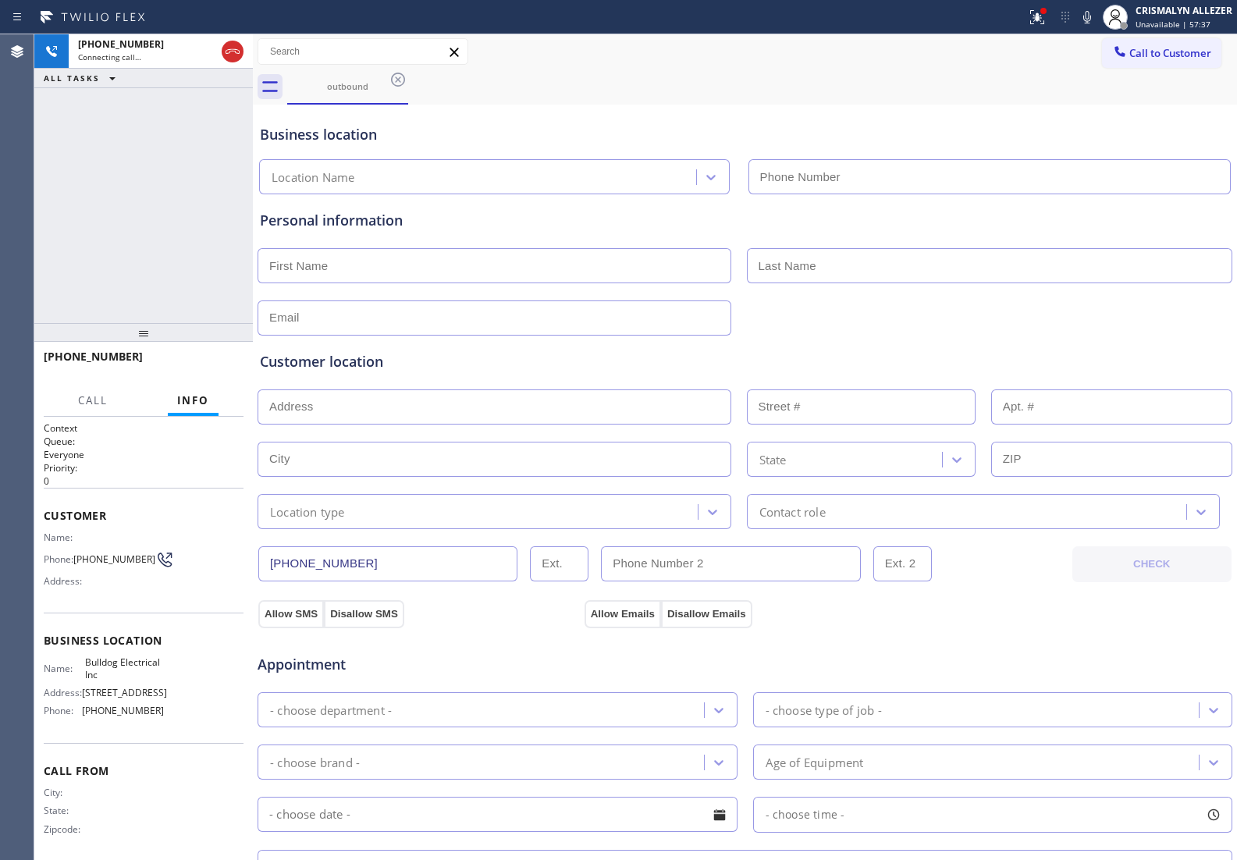
type input "[PHONE_NUMBER]"
click at [197, 363] on span "HANG UP" at bounding box center [207, 363] width 48 height 11
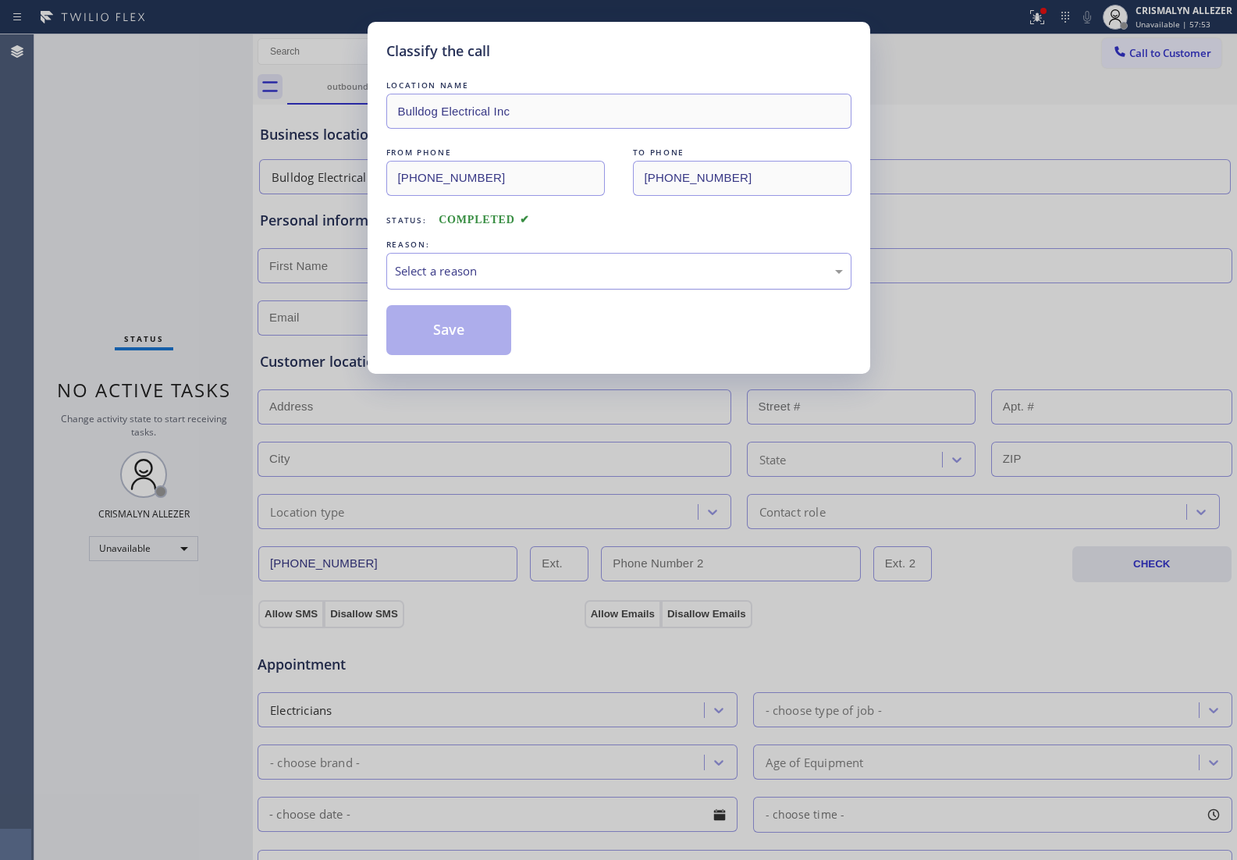
click at [617, 258] on div "Select a reason" at bounding box center [618, 271] width 465 height 37
click at [447, 335] on button "Save" at bounding box center [449, 330] width 126 height 50
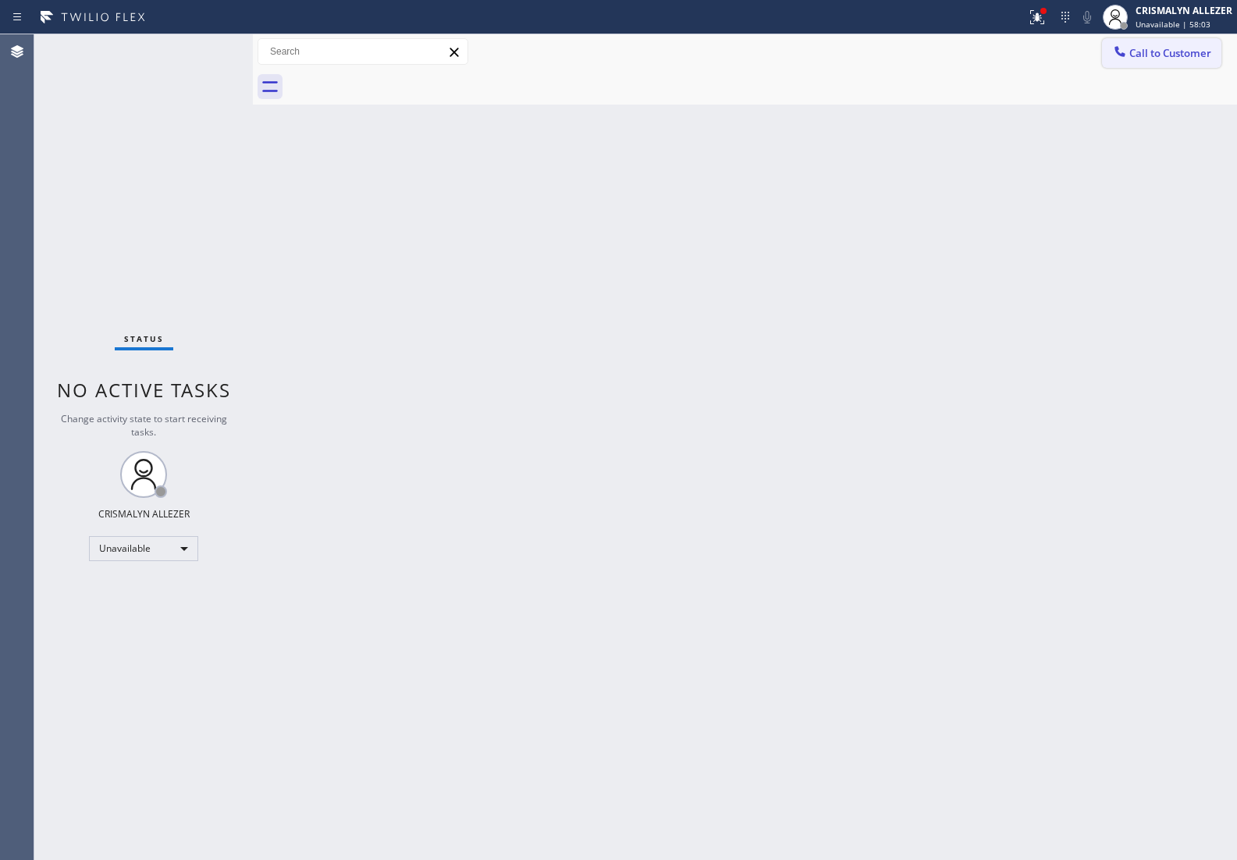
click at [1184, 53] on span "Call to Customer" at bounding box center [1170, 53] width 82 height 14
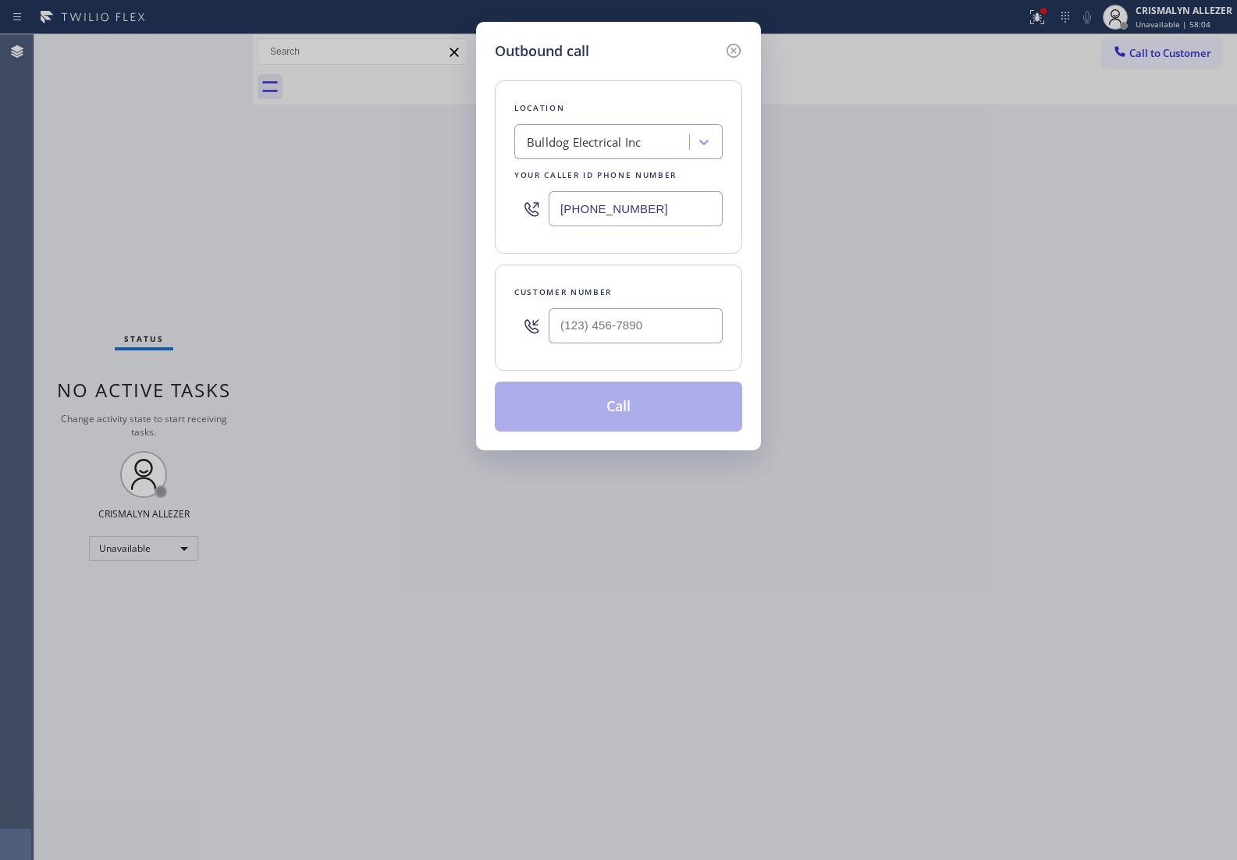
drag, startPoint x: 683, startPoint y: 203, endPoint x: 484, endPoint y: 243, distance: 202.1
click at [399, 222] on div "Outbound call Location Bulldog Electrical Inc Your caller id phone number [PHON…" at bounding box center [618, 430] width 1237 height 860
paste input "310) 919-4320"
type input "[PHONE_NUMBER]"
click at [651, 326] on input "(___) ___-____" at bounding box center [635, 325] width 174 height 35
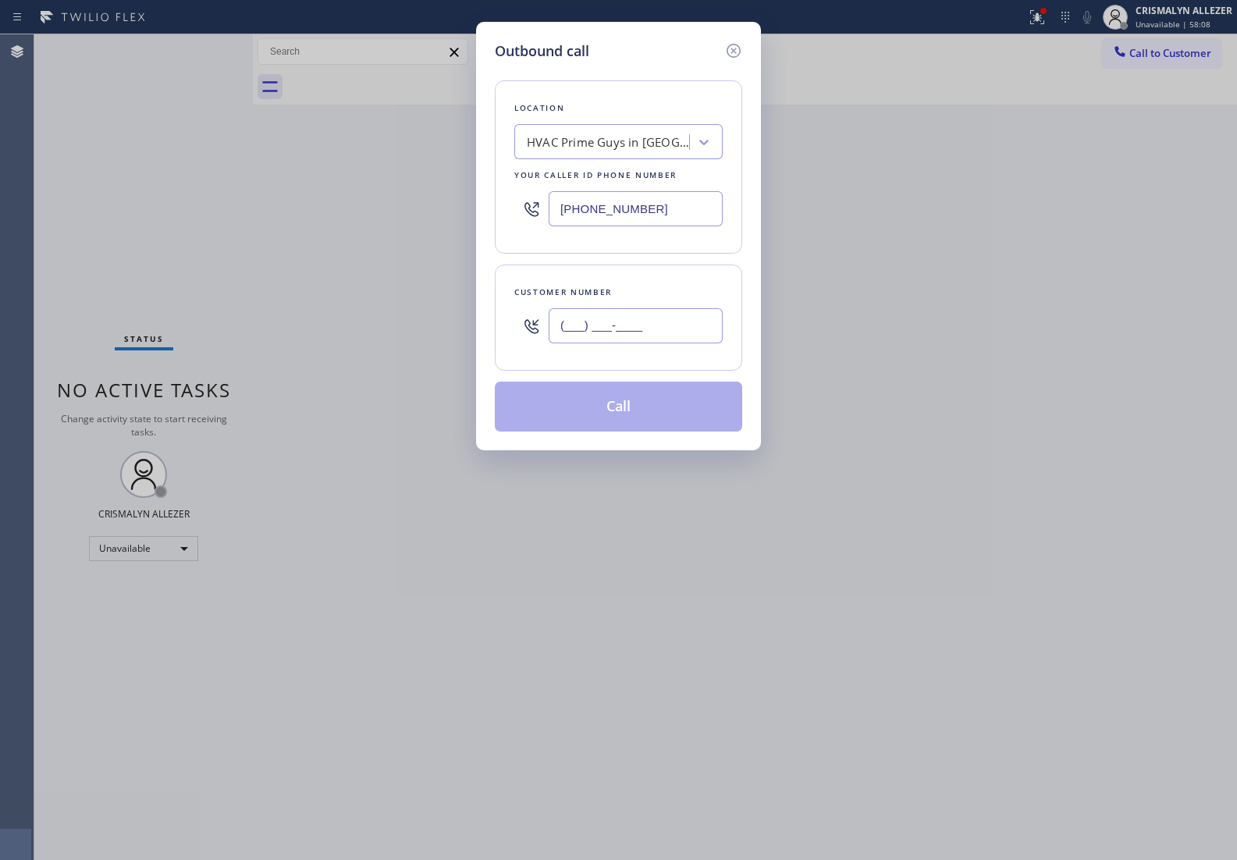
paste input "609) 657-9470"
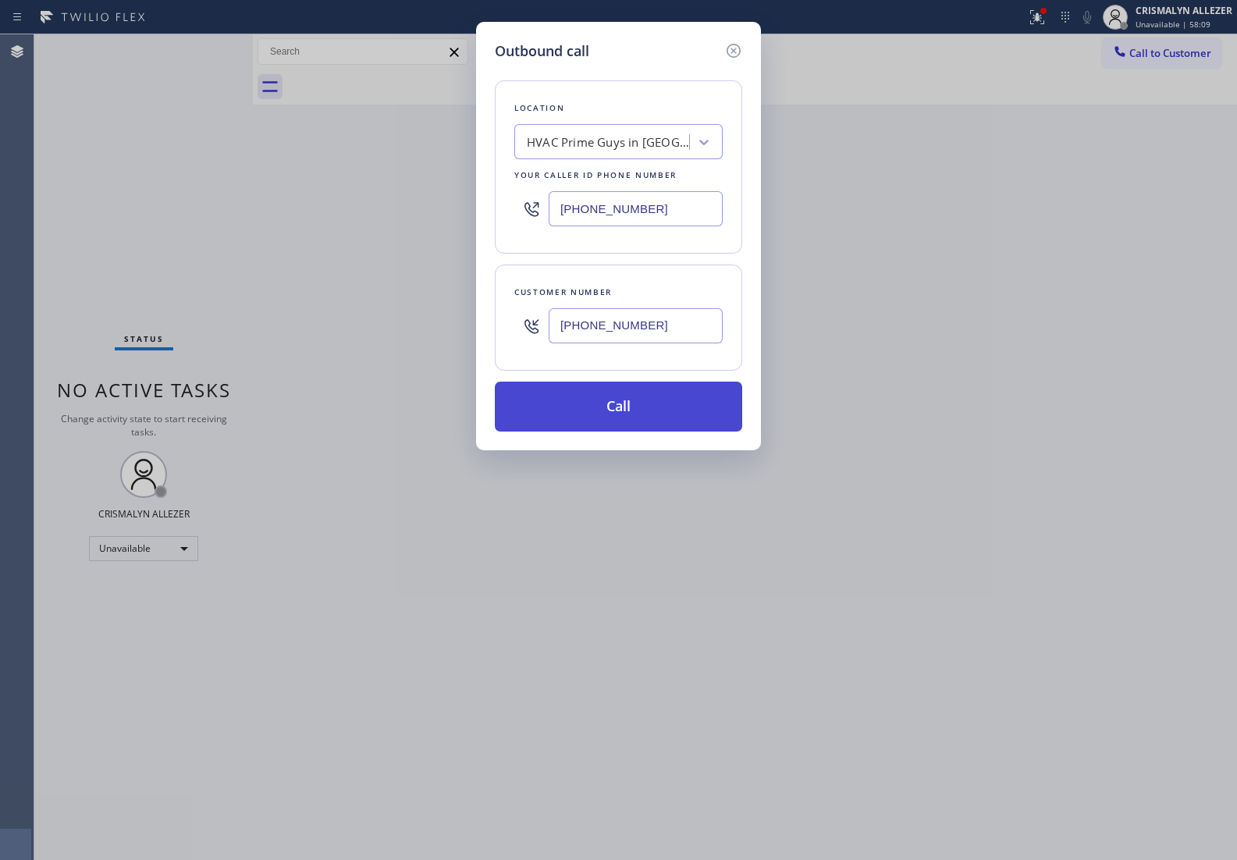
type input "[PHONE_NUMBER]"
click at [633, 396] on button "Call" at bounding box center [618, 406] width 247 height 50
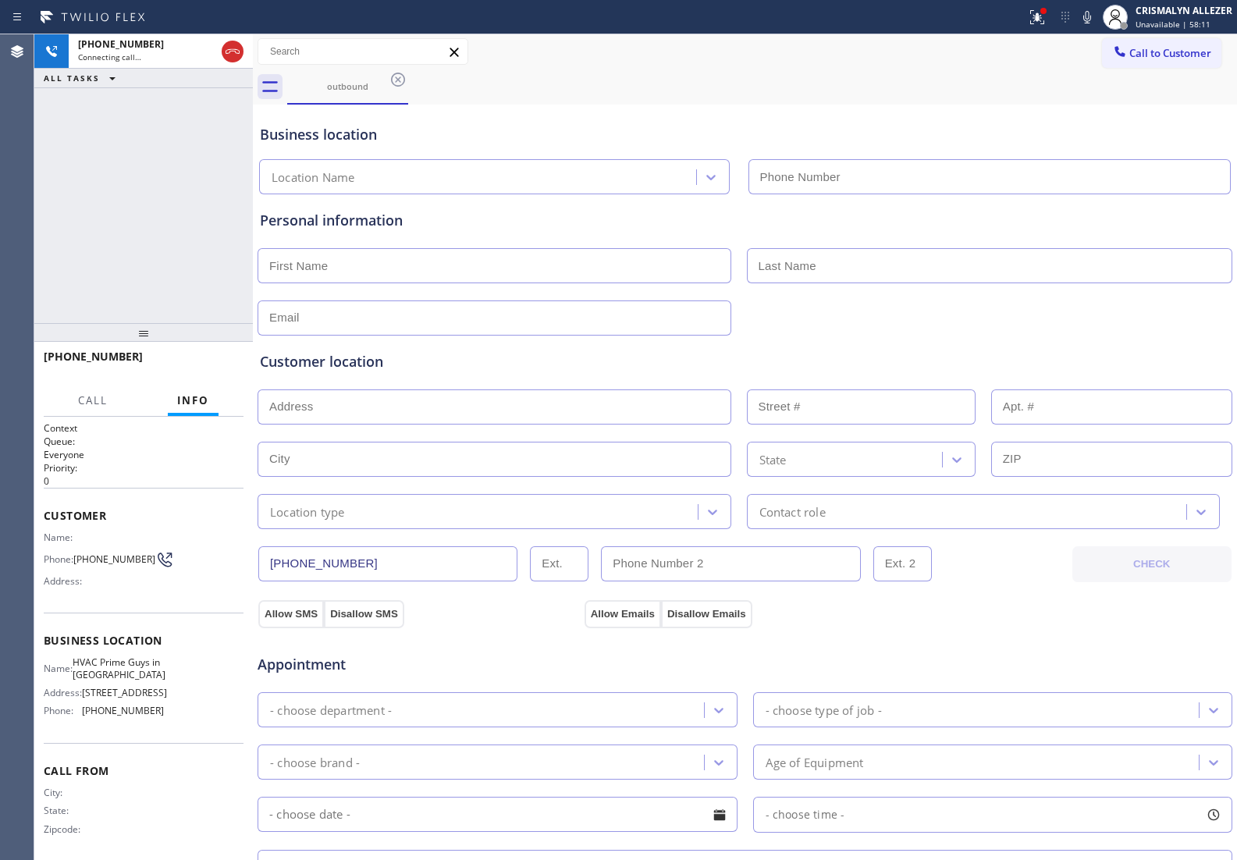
type input "[PHONE_NUMBER]"
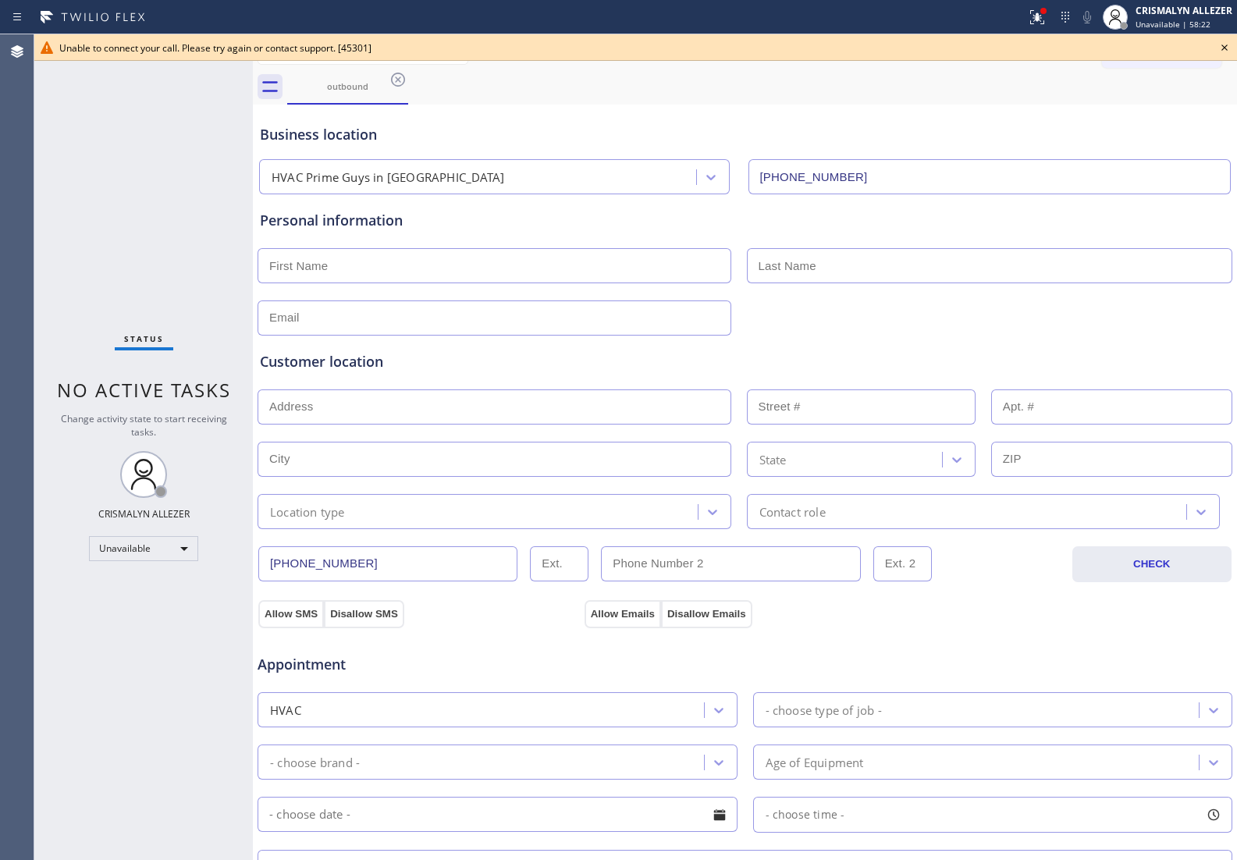
click at [1226, 43] on icon at bounding box center [1224, 47] width 19 height 19
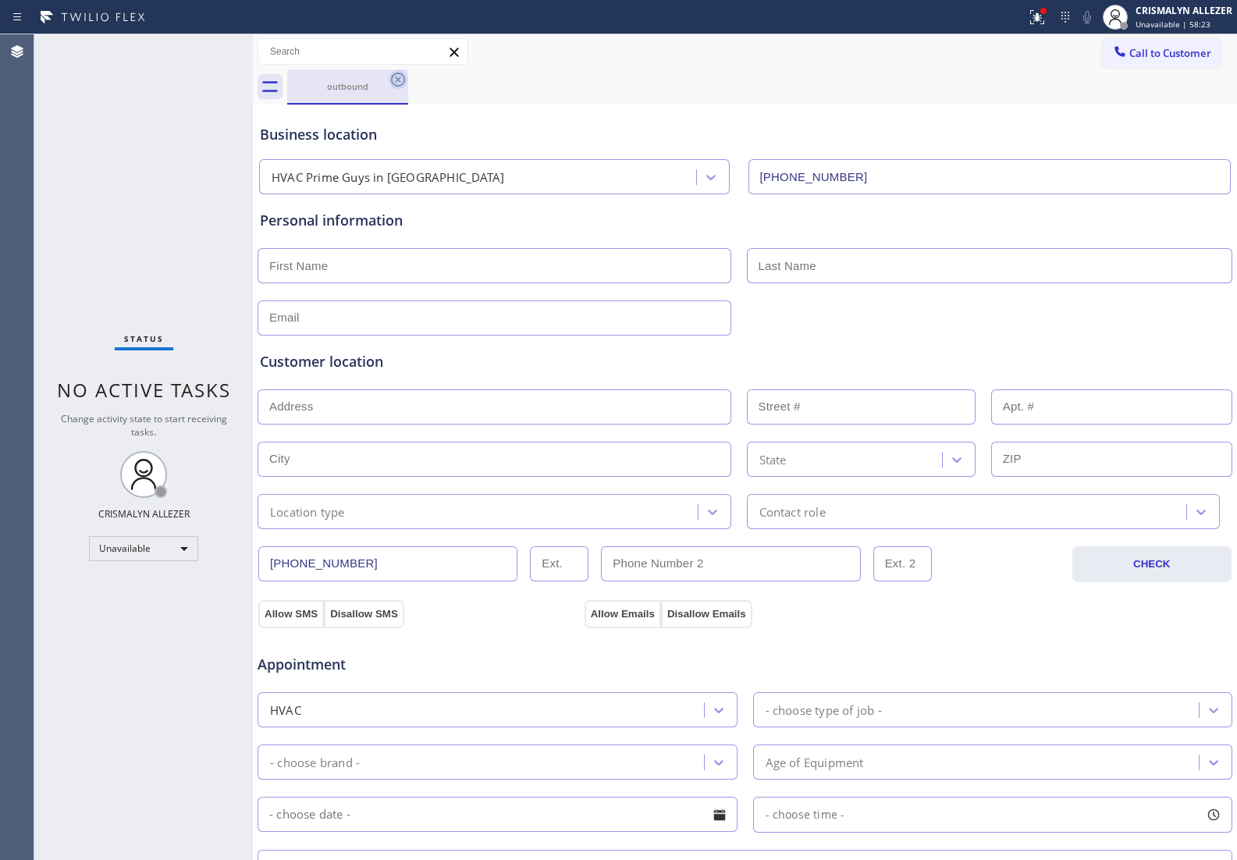
click at [395, 83] on icon at bounding box center [398, 79] width 19 height 19
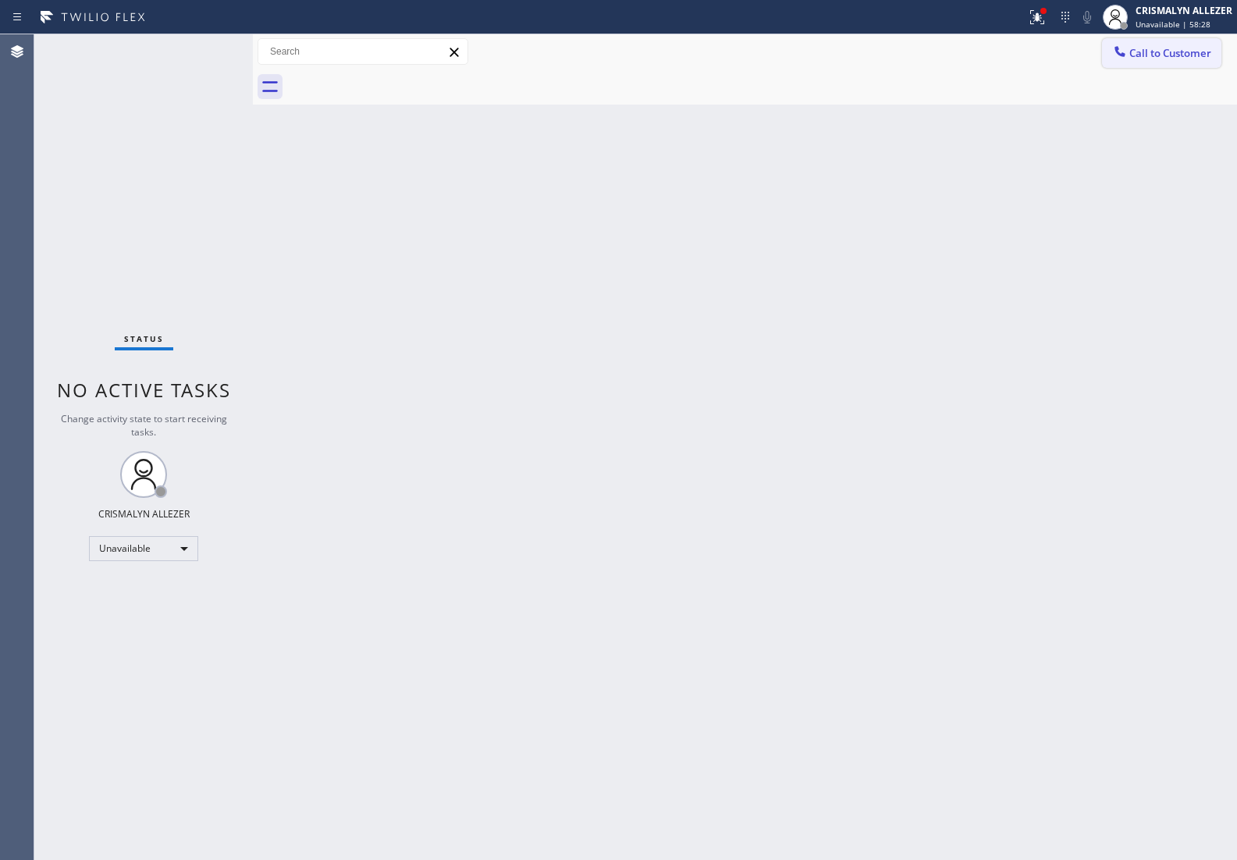
click at [1159, 51] on span "Call to Customer" at bounding box center [1170, 53] width 82 height 14
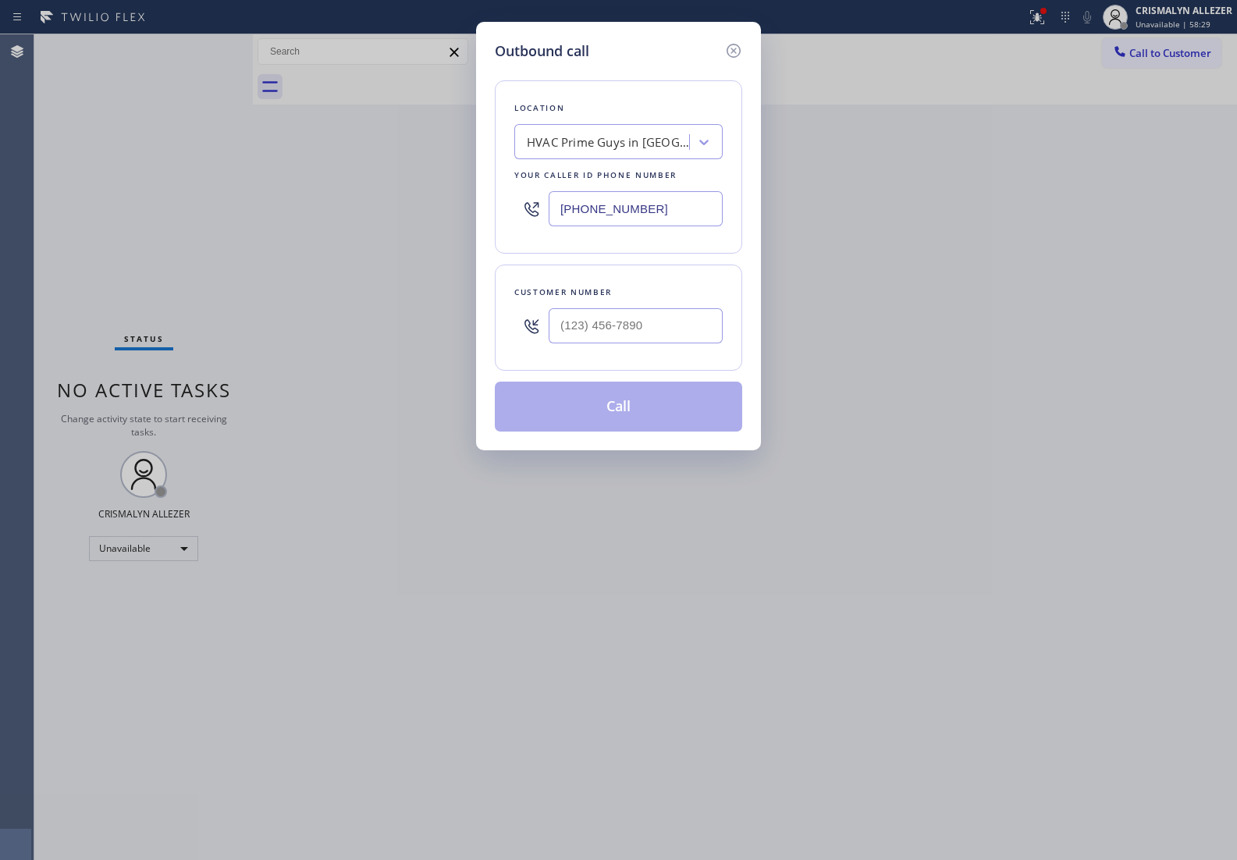
drag, startPoint x: 689, startPoint y: 211, endPoint x: 334, endPoint y: 243, distance: 356.4
click at [226, 218] on div "Outbound call Location HVAC Prime Guys in [GEOGRAPHIC_DATA] Your caller id phon…" at bounding box center [618, 430] width 1237 height 860
paste input "424) 365-8428"
type input "[PHONE_NUMBER]"
drag, startPoint x: 547, startPoint y: 328, endPoint x: 613, endPoint y: 325, distance: 66.4
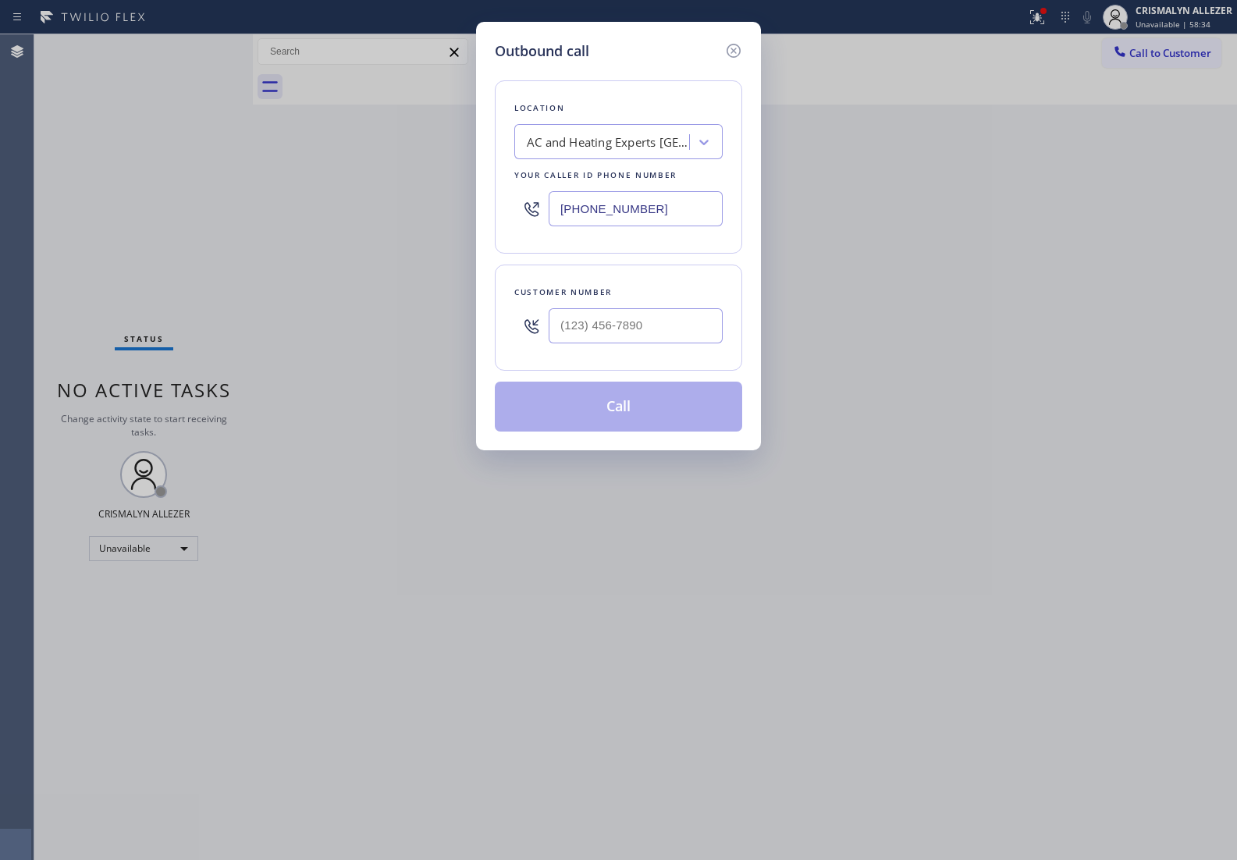
click at [607, 325] on div at bounding box center [618, 325] width 208 height 51
click at [613, 325] on input "(___) ___-____" at bounding box center [635, 325] width 174 height 35
paste input "769) 348-0982"
type input "[PHONE_NUMBER]"
click at [648, 570] on div "Outbound call Location AC and Heating Experts [GEOGRAPHIC_DATA][PERSON_NAME] Yo…" at bounding box center [618, 430] width 1237 height 860
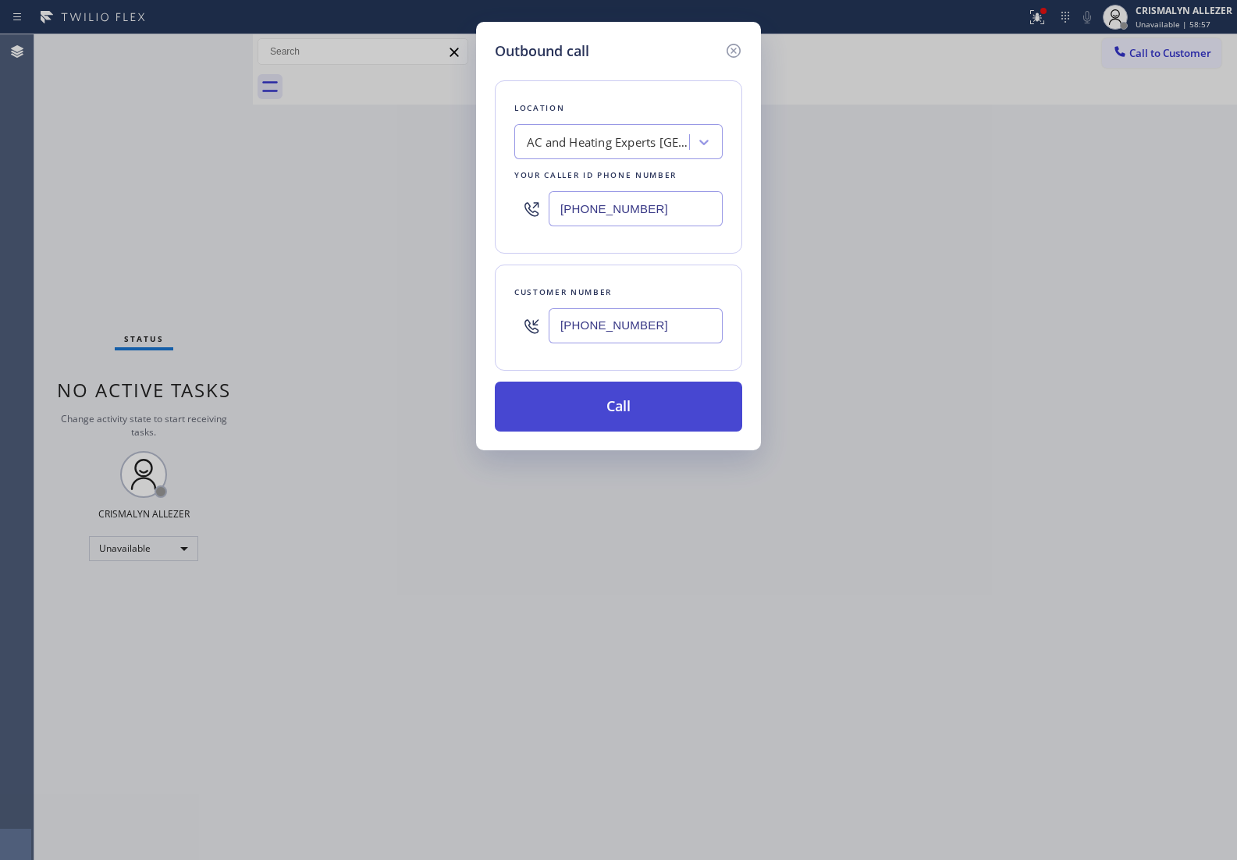
click at [633, 418] on button "Call" at bounding box center [618, 406] width 247 height 50
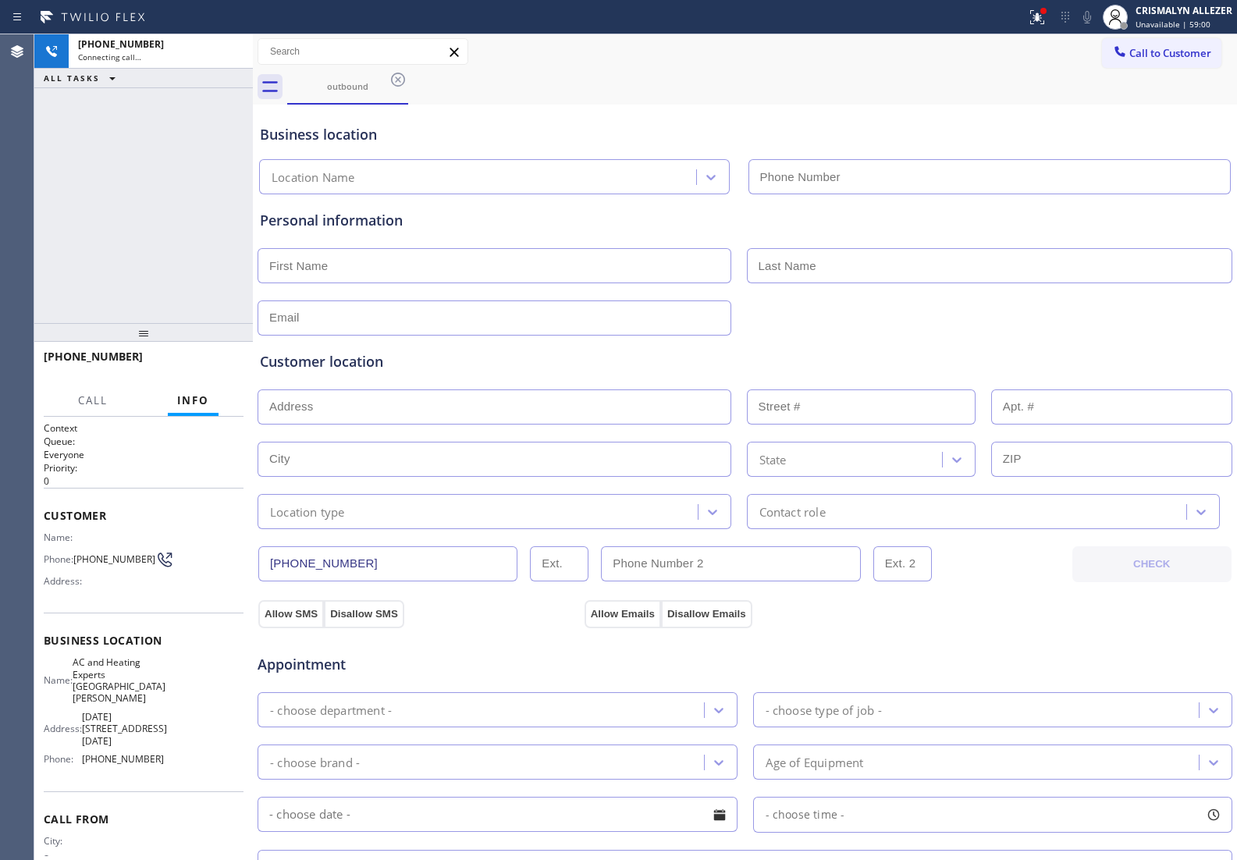
type input "[PHONE_NUMBER]"
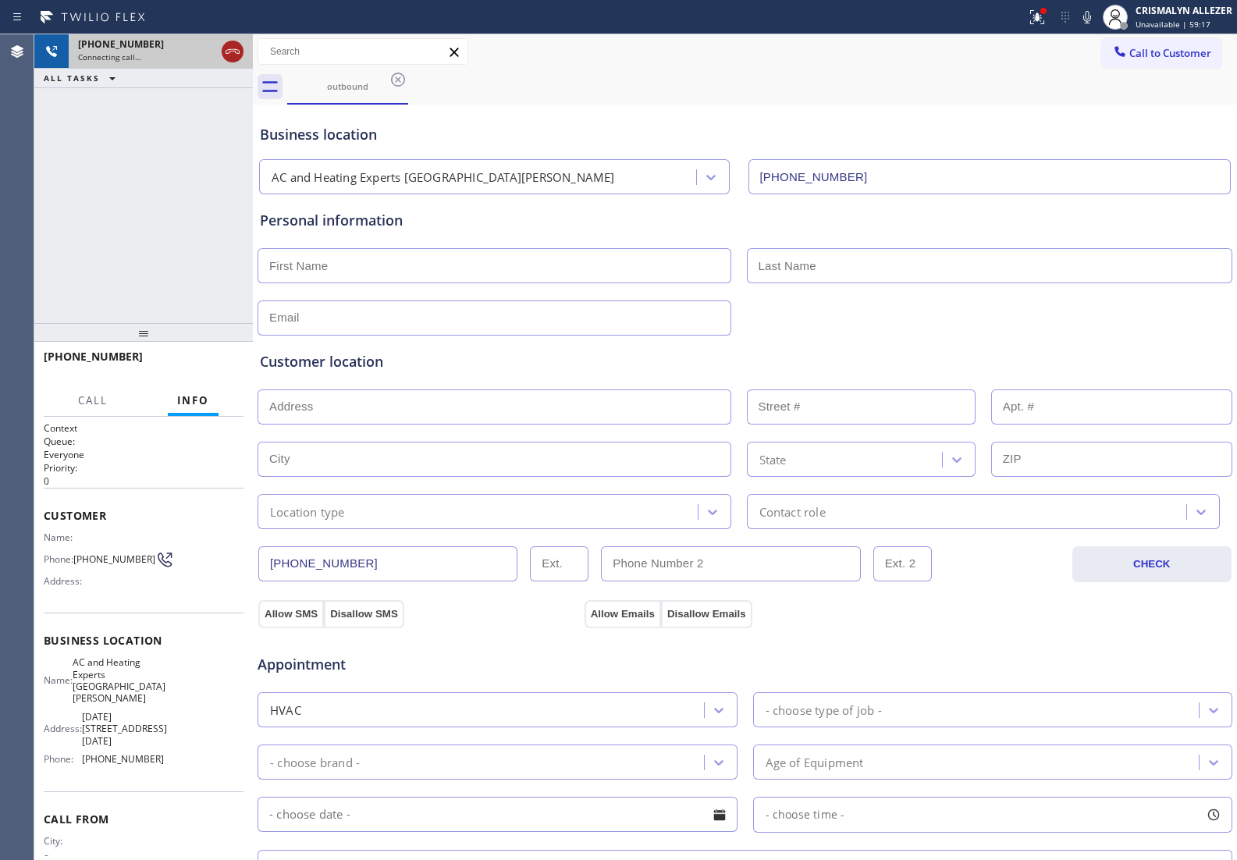
click at [234, 55] on icon at bounding box center [232, 51] width 19 height 19
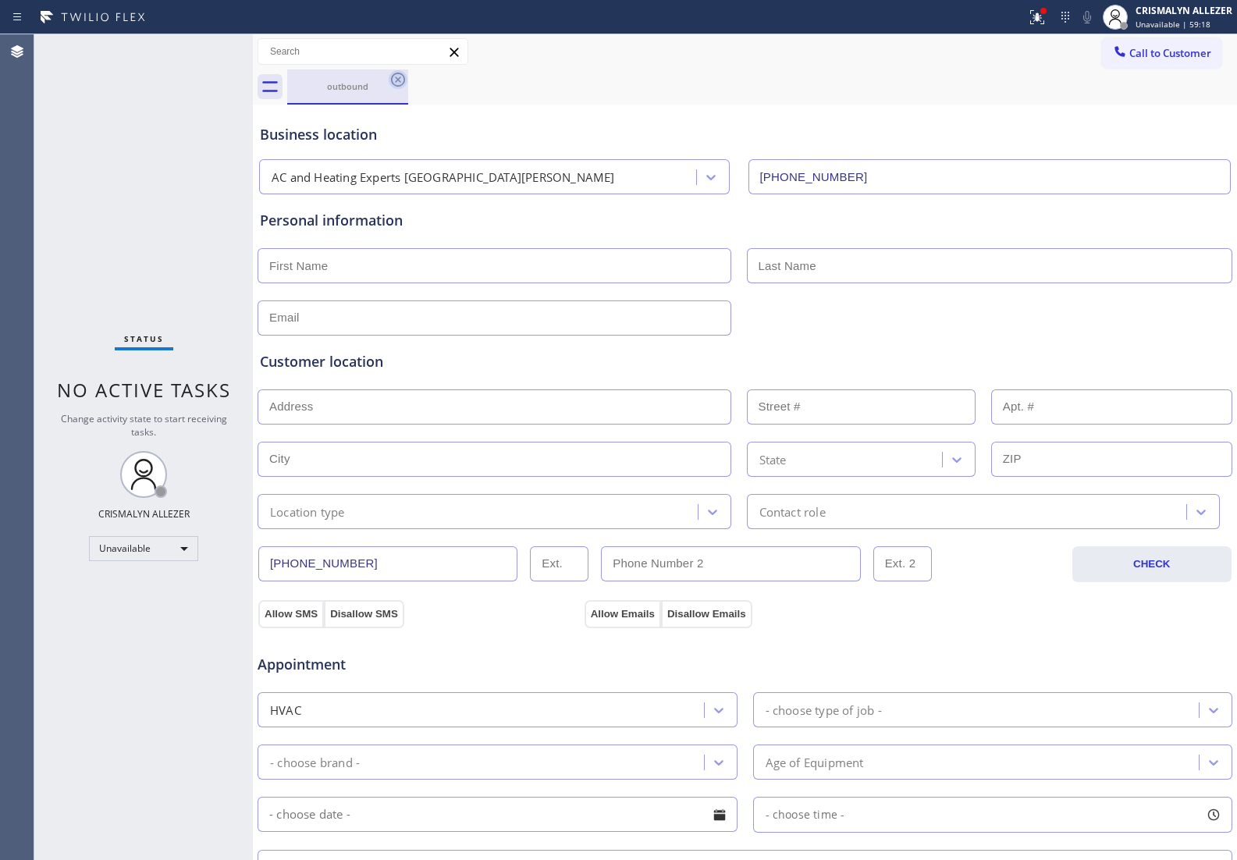
click at [395, 83] on icon at bounding box center [398, 79] width 19 height 19
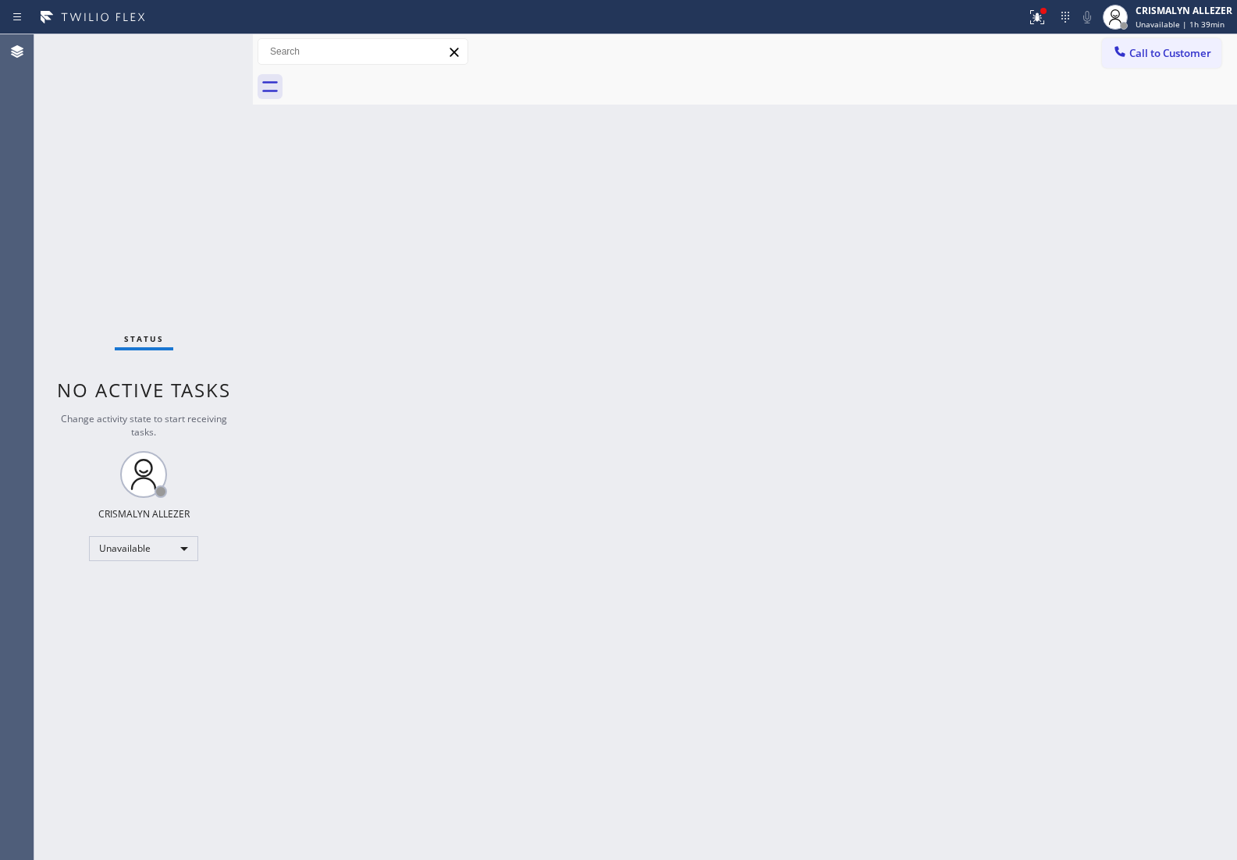
drag, startPoint x: 1027, startPoint y: 281, endPoint x: 1121, endPoint y: 158, distance: 154.2
click at [1056, 240] on div "Back to Dashboard Change Sender ID Customers Technicians Select a contact Outbo…" at bounding box center [745, 446] width 984 height 825
click at [1184, 14] on div "CRISMALYN ALLEZER" at bounding box center [1183, 10] width 97 height 13
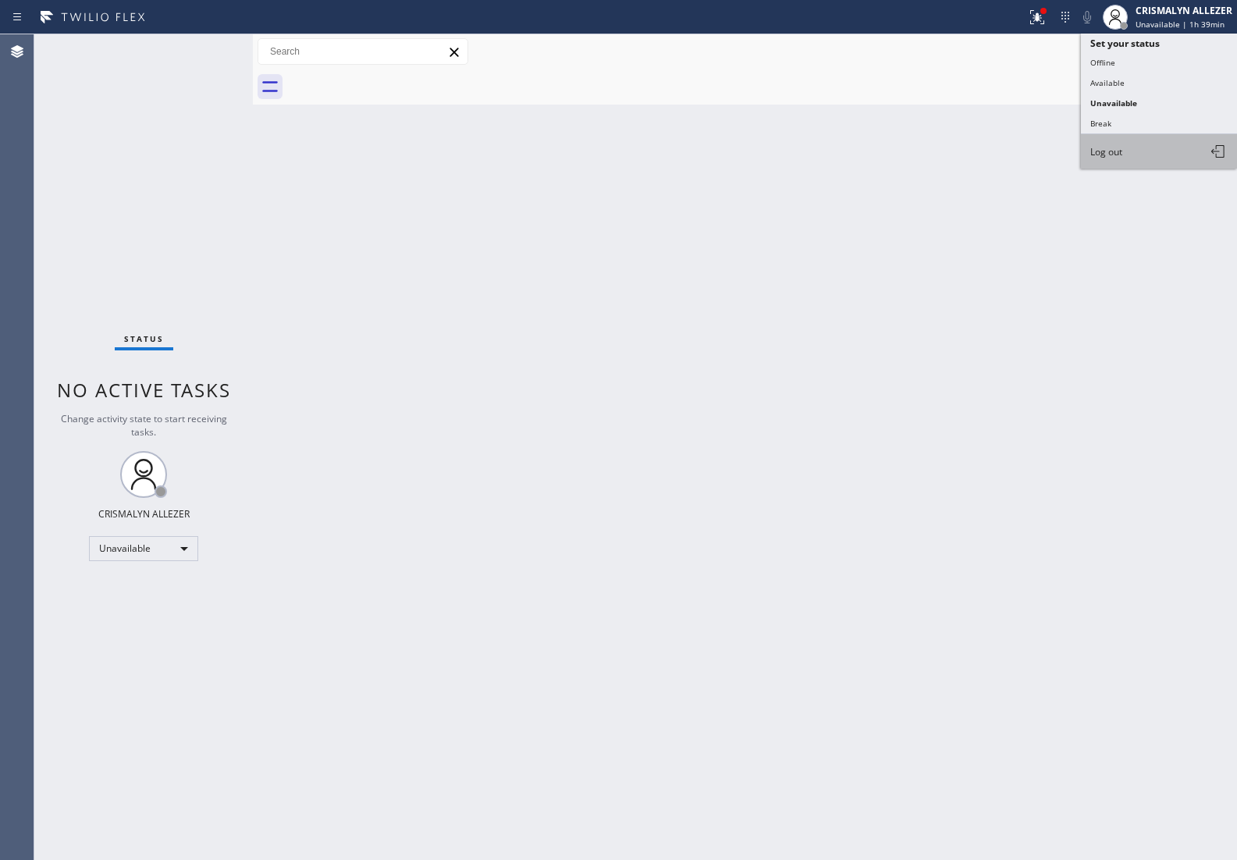
click at [1131, 153] on button "Log out" at bounding box center [1159, 151] width 156 height 34
